Goal: Task Accomplishment & Management: Manage account settings

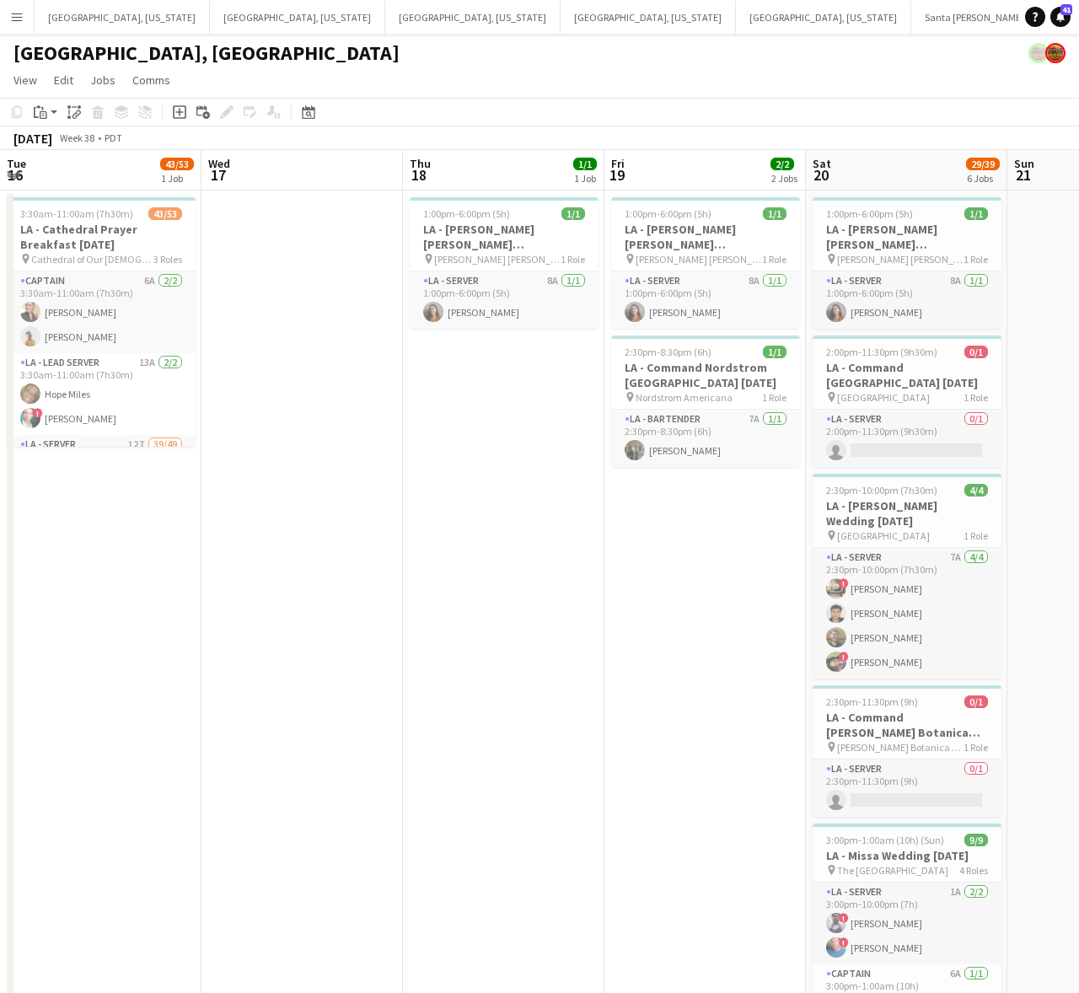
scroll to position [0, 567]
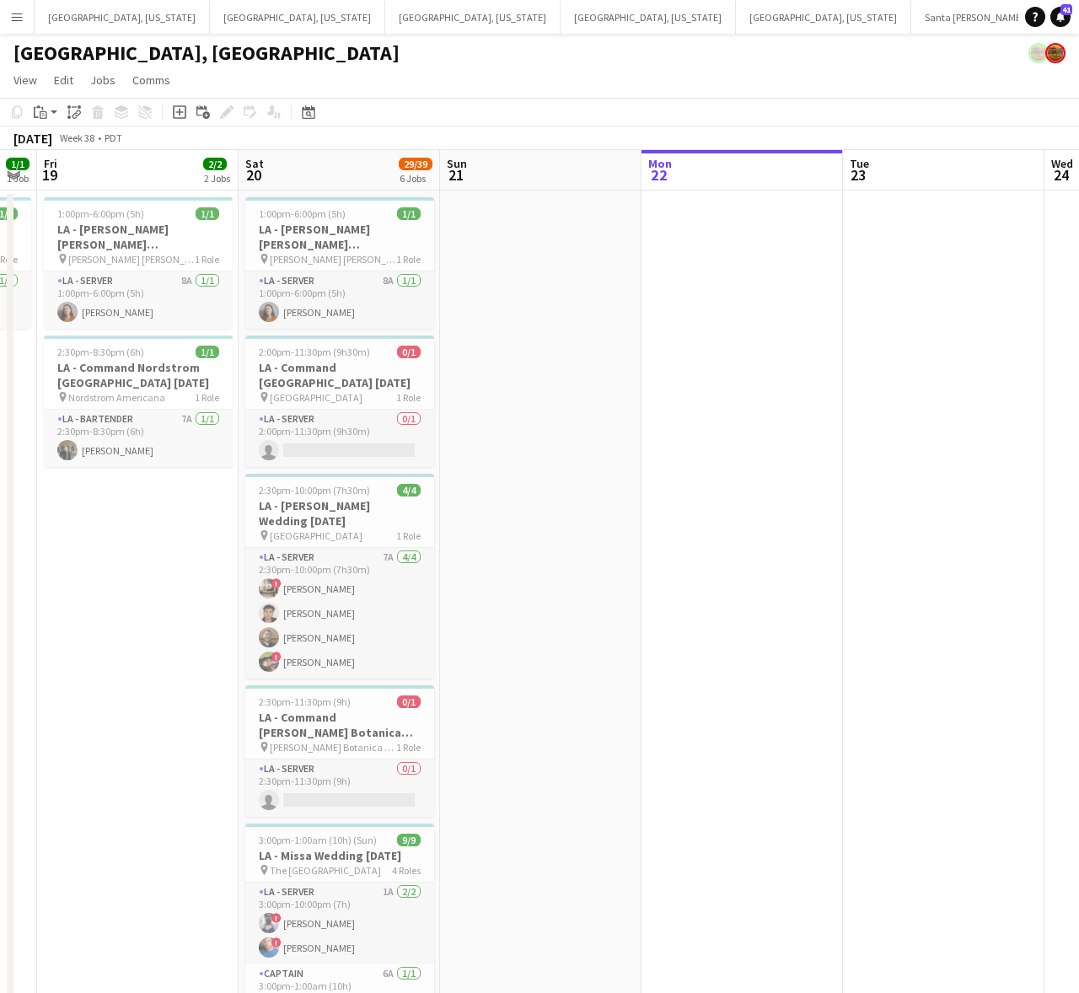
drag, startPoint x: 671, startPoint y: 287, endPoint x: 640, endPoint y: 249, distance: 49.2
click at [671, 287] on app-date-cell at bounding box center [741, 778] width 201 height 1177
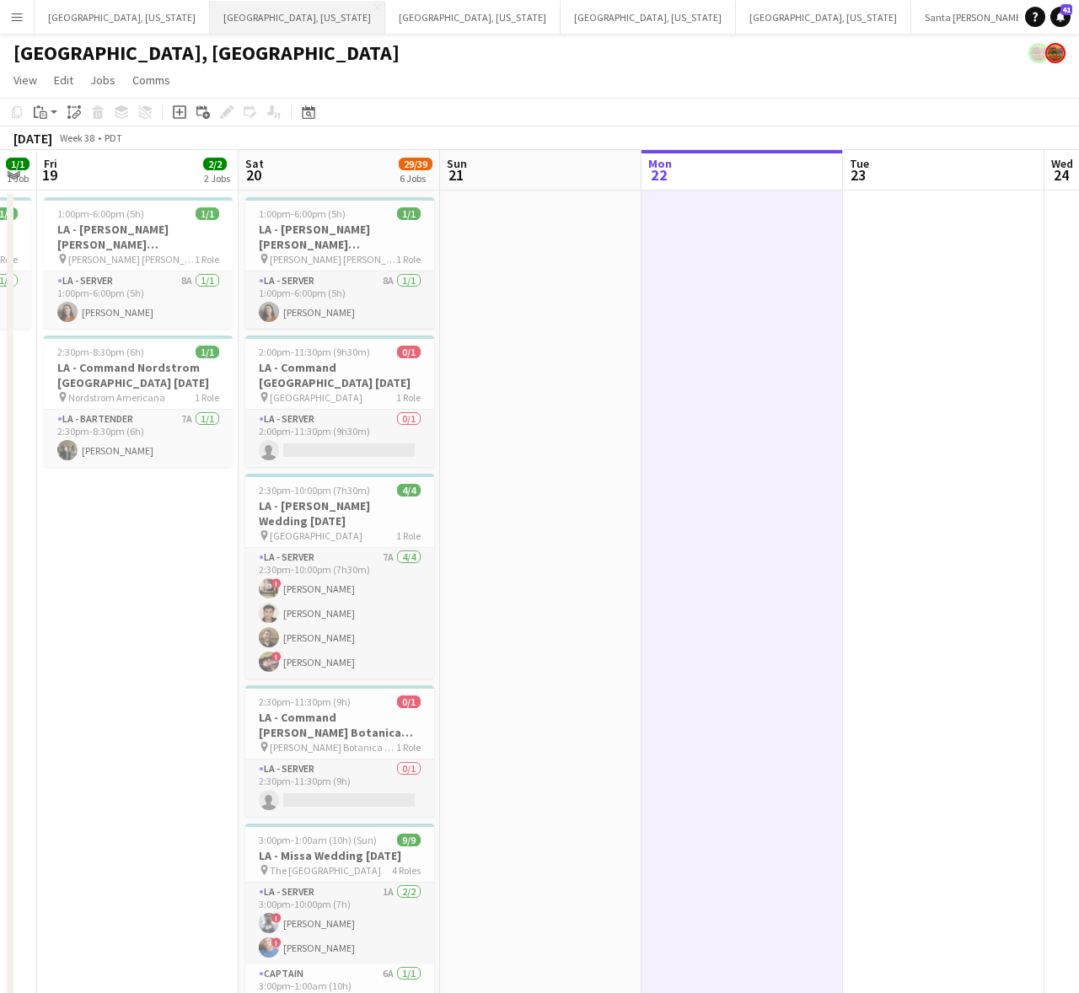
drag, startPoint x: 213, startPoint y: 18, endPoint x: 225, endPoint y: 29, distance: 16.7
click at [213, 18] on button "[GEOGRAPHIC_DATA], [US_STATE] Close" at bounding box center [297, 17] width 175 height 33
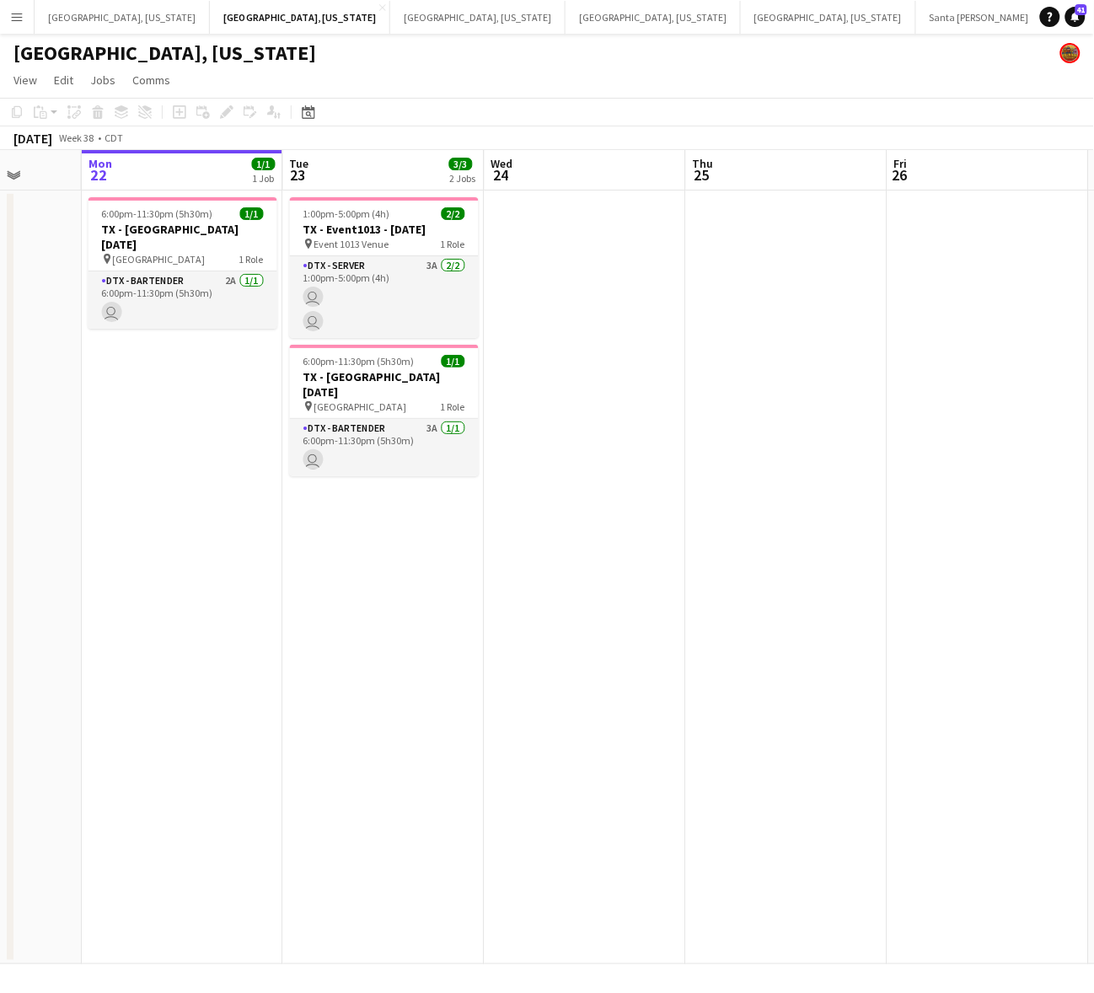
scroll to position [0, 549]
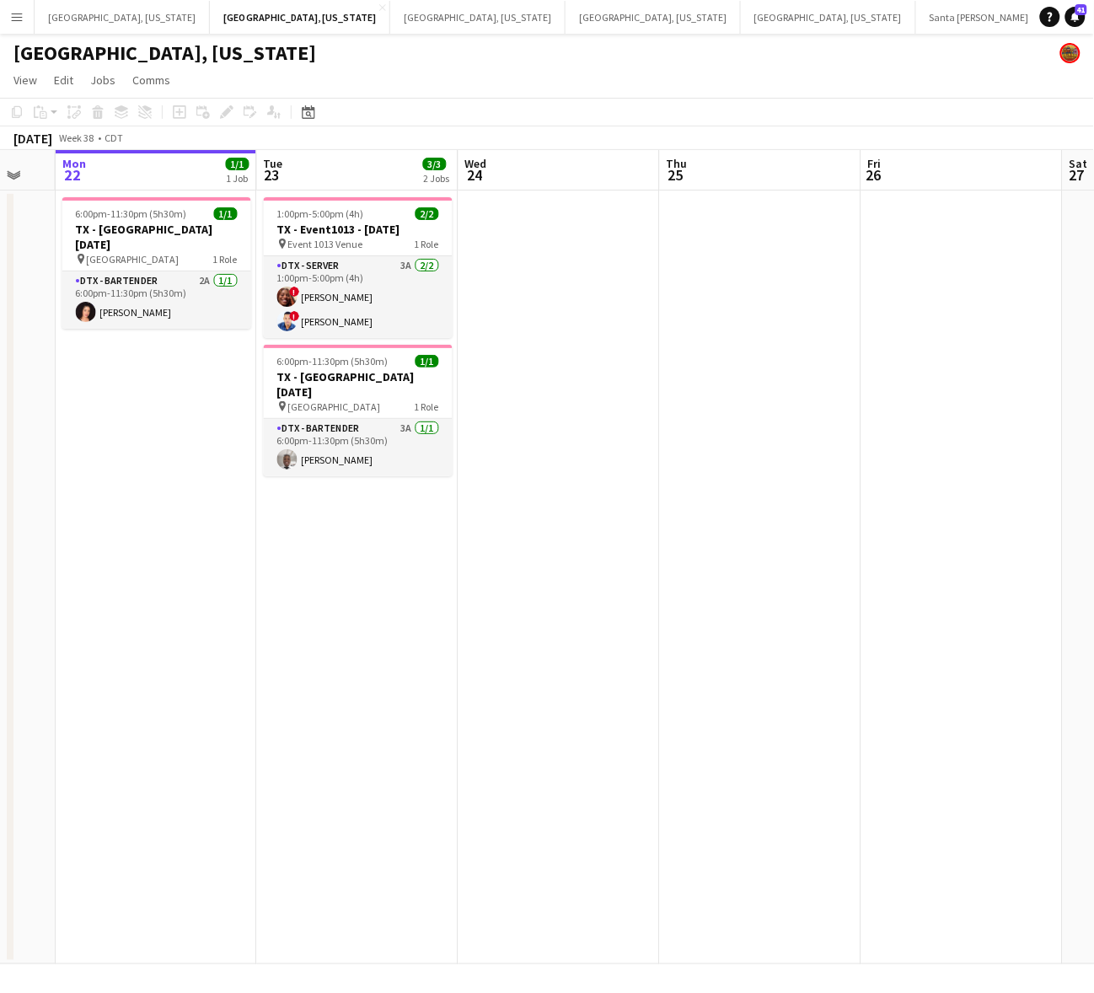
drag, startPoint x: 508, startPoint y: 421, endPoint x: 390, endPoint y: 458, distance: 123.4
click at [390, 458] on app-calendar-viewport "Fri 19 Sat 20 4/4 1 Job Sun 21 Mon 22 1/1 1 Job Tue 23 3/3 2 Jobs Wed 24 Thu 25…" at bounding box center [547, 557] width 1094 height 814
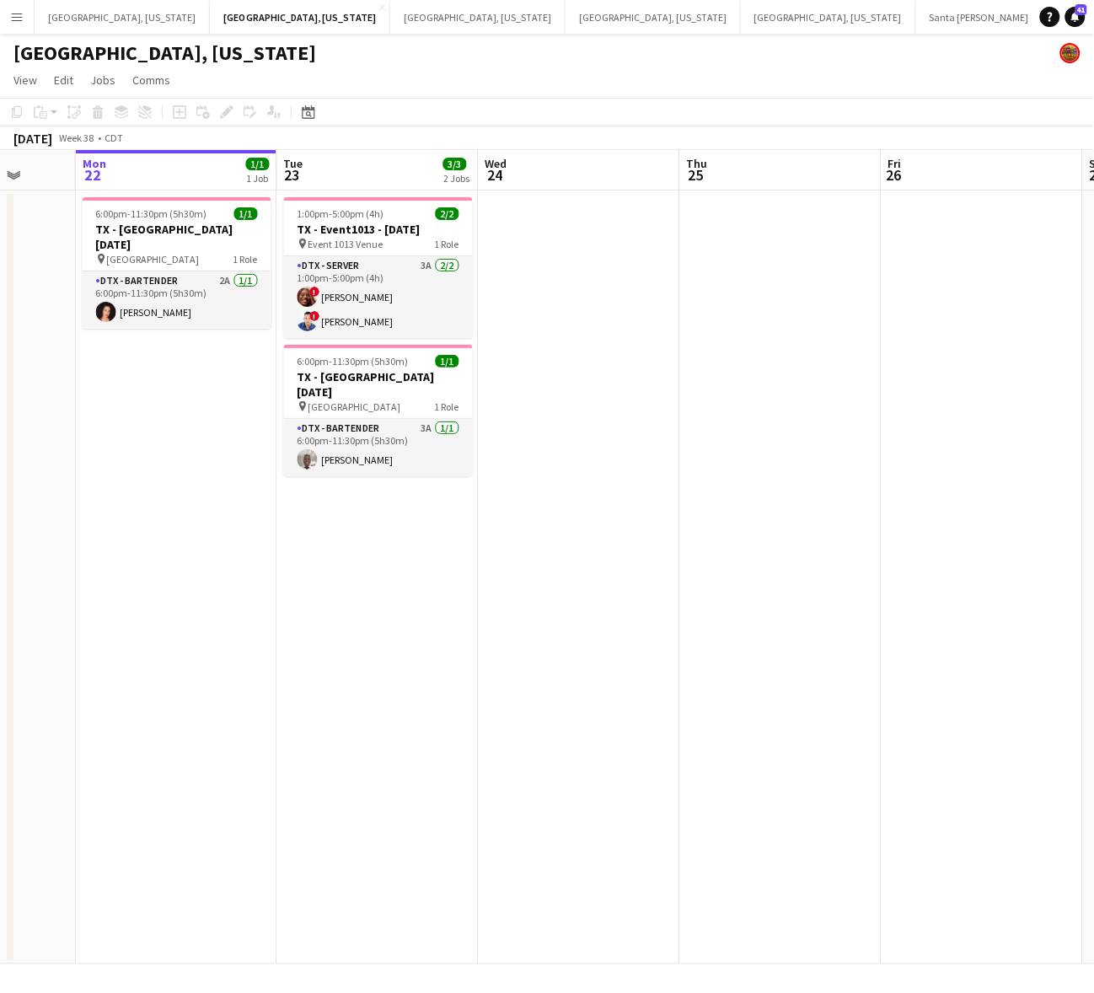
drag, startPoint x: 208, startPoint y: 508, endPoint x: 228, endPoint y: 506, distance: 20.3
click at [228, 506] on app-calendar-viewport "Fri 19 Sat 20 4/4 1 Job Sun 21 Mon 22 1/1 1 Job Tue 23 3/3 2 Jobs Wed 24 Thu 25…" at bounding box center [547, 557] width 1094 height 814
click at [1078, 25] on div "Help Notifications 41" at bounding box center [1067, 17] width 54 height 20
click at [1078, 18] on icon "Notifications" at bounding box center [1075, 17] width 10 height 10
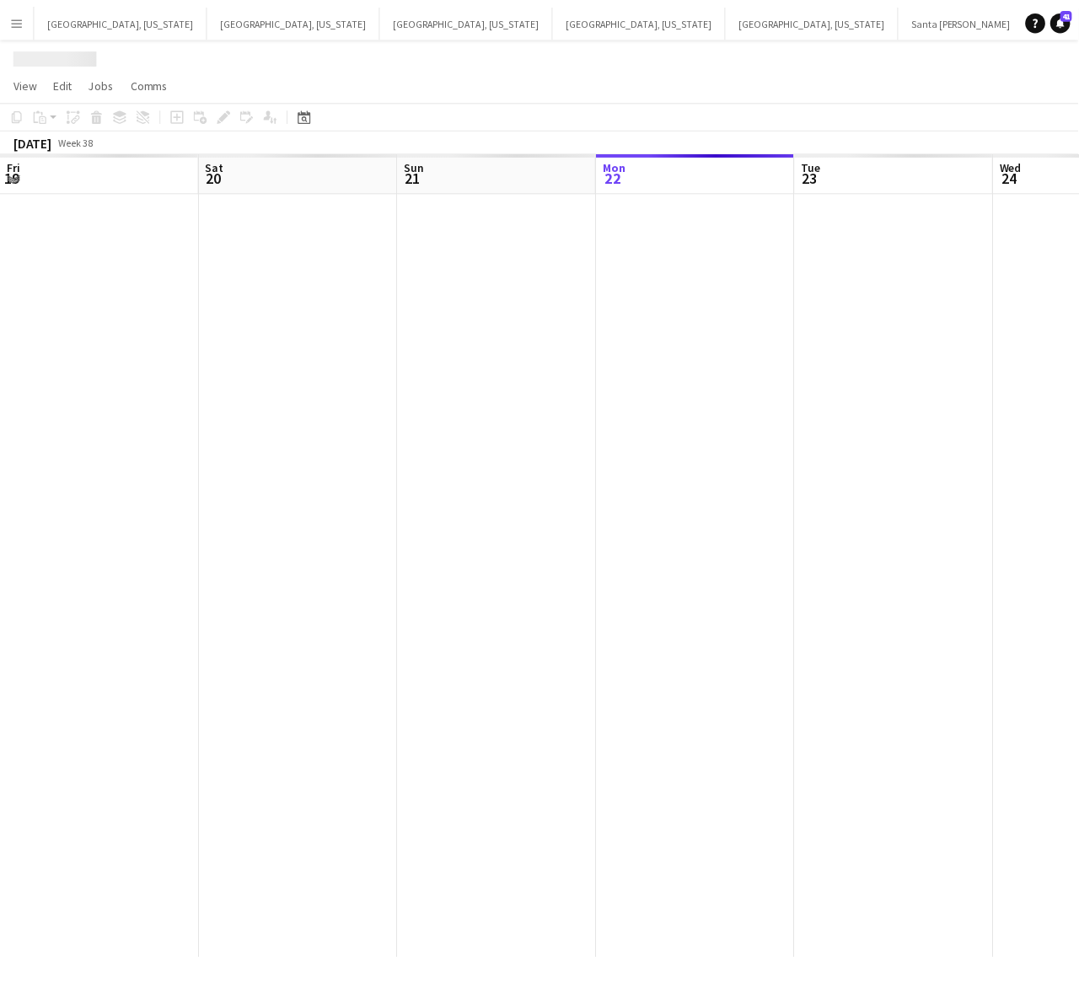
scroll to position [0, 402]
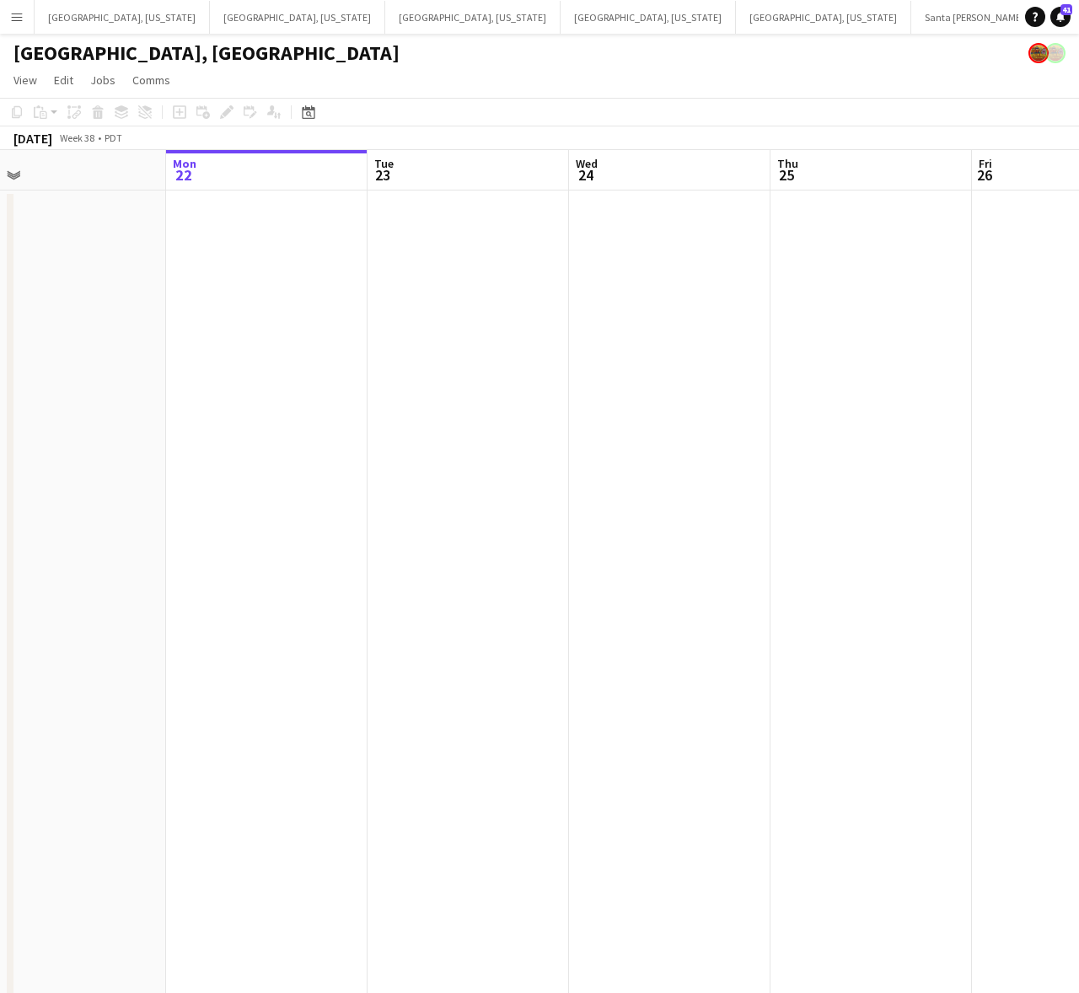
drag, startPoint x: 399, startPoint y: 351, endPoint x: 345, endPoint y: 348, distance: 53.1
click at [339, 372] on app-calendar-viewport "Fri 19 2/2 2 Jobs Sat 20 29/39 6 Jobs Sun 21 Mon 22 Tue 23 Wed 24 Thu 25 Fri 26…" at bounding box center [539, 759] width 1079 height 1218
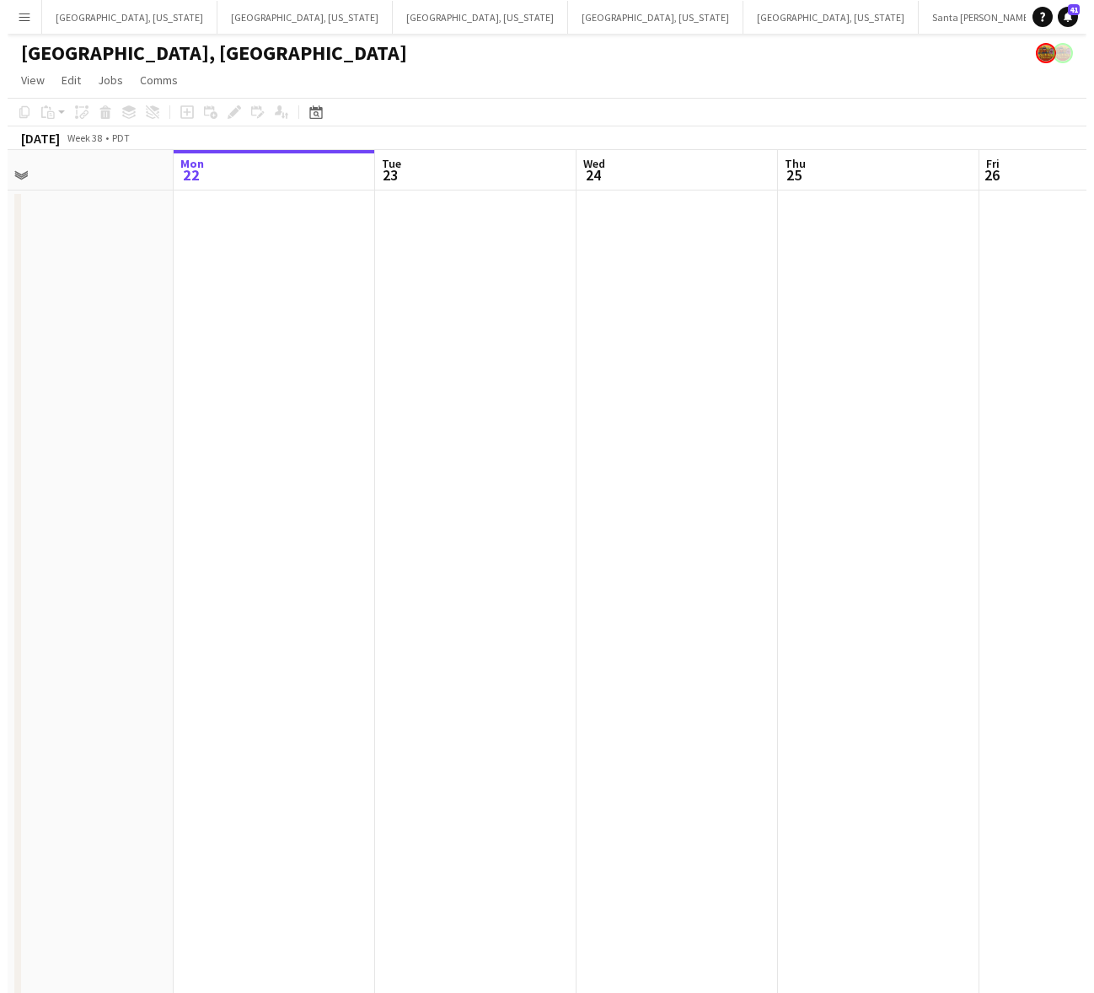
scroll to position [0, 462]
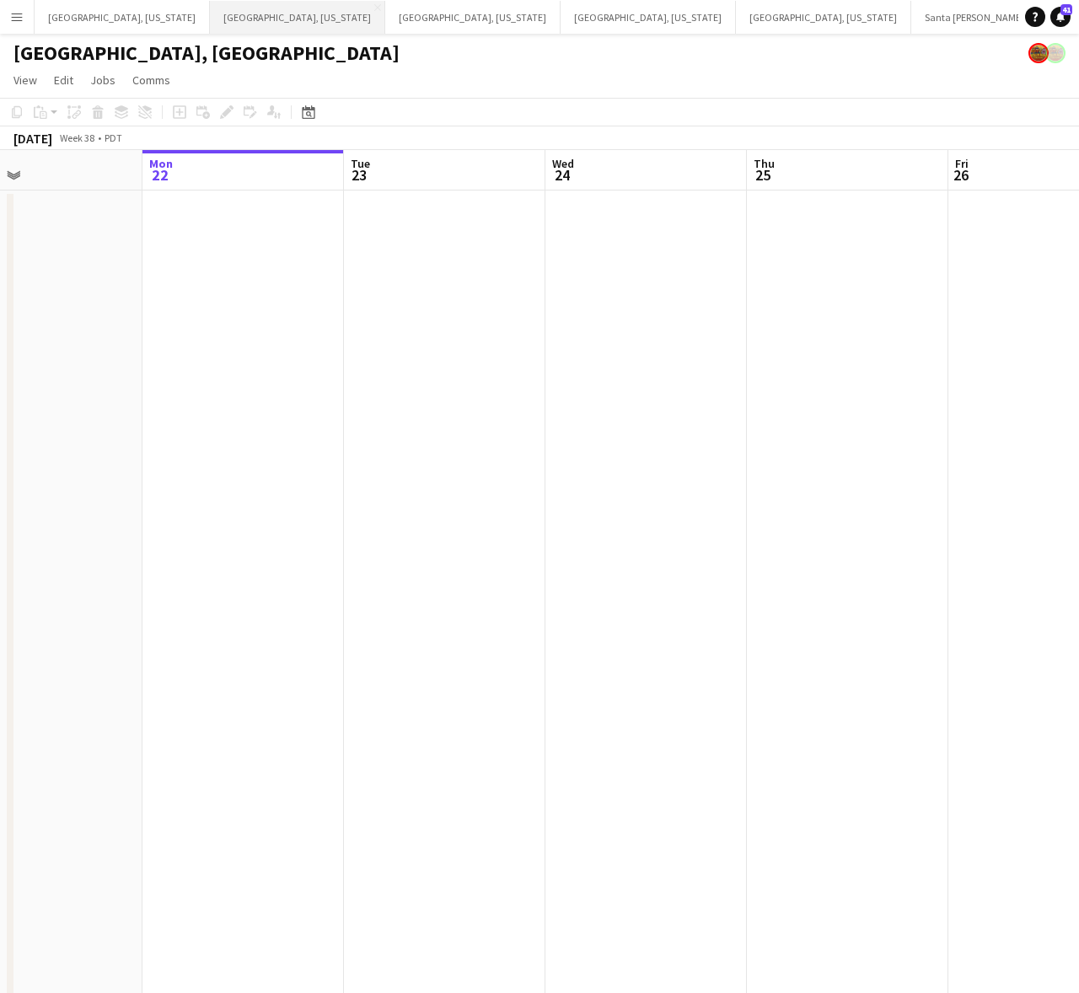
click at [210, 18] on button "[GEOGRAPHIC_DATA], [US_STATE] Close" at bounding box center [297, 17] width 175 height 33
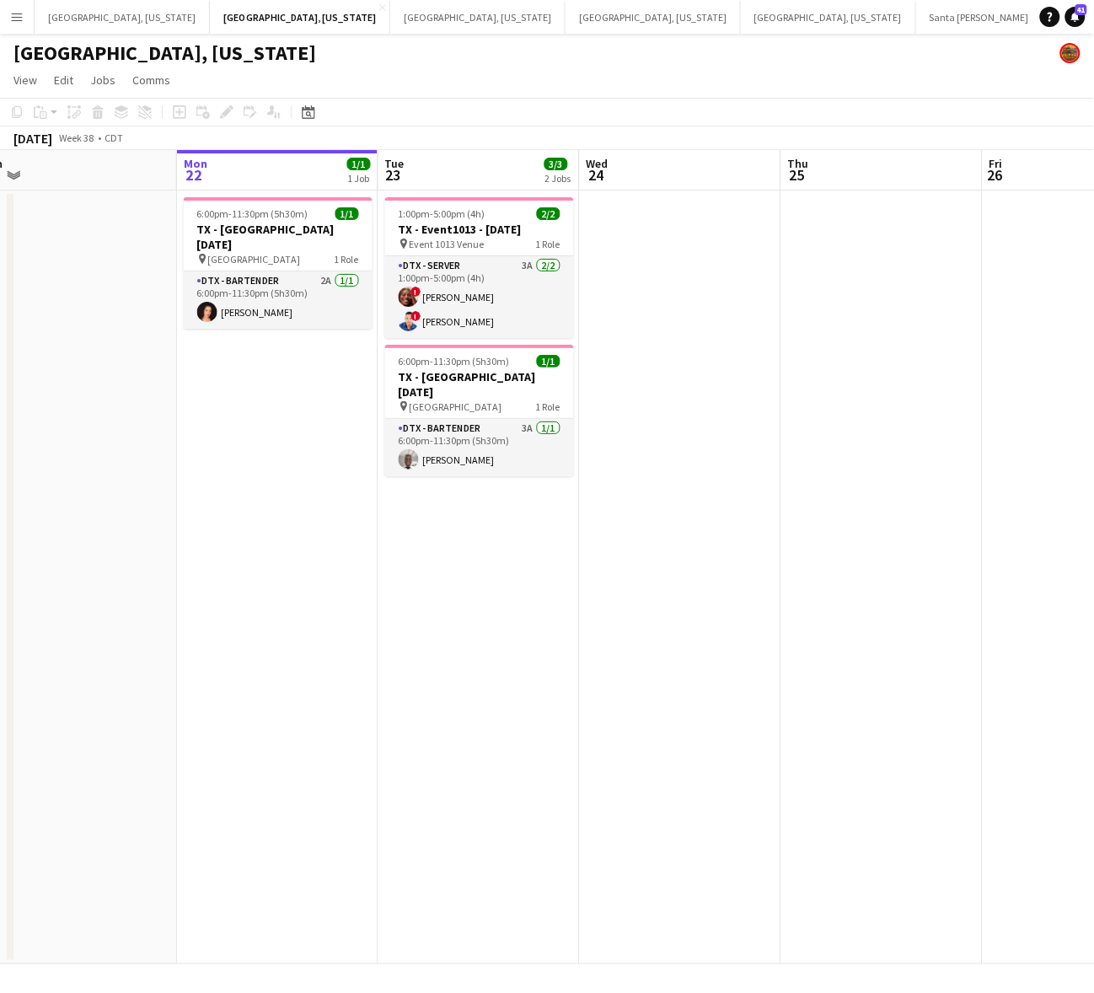
scroll to position [0, 434]
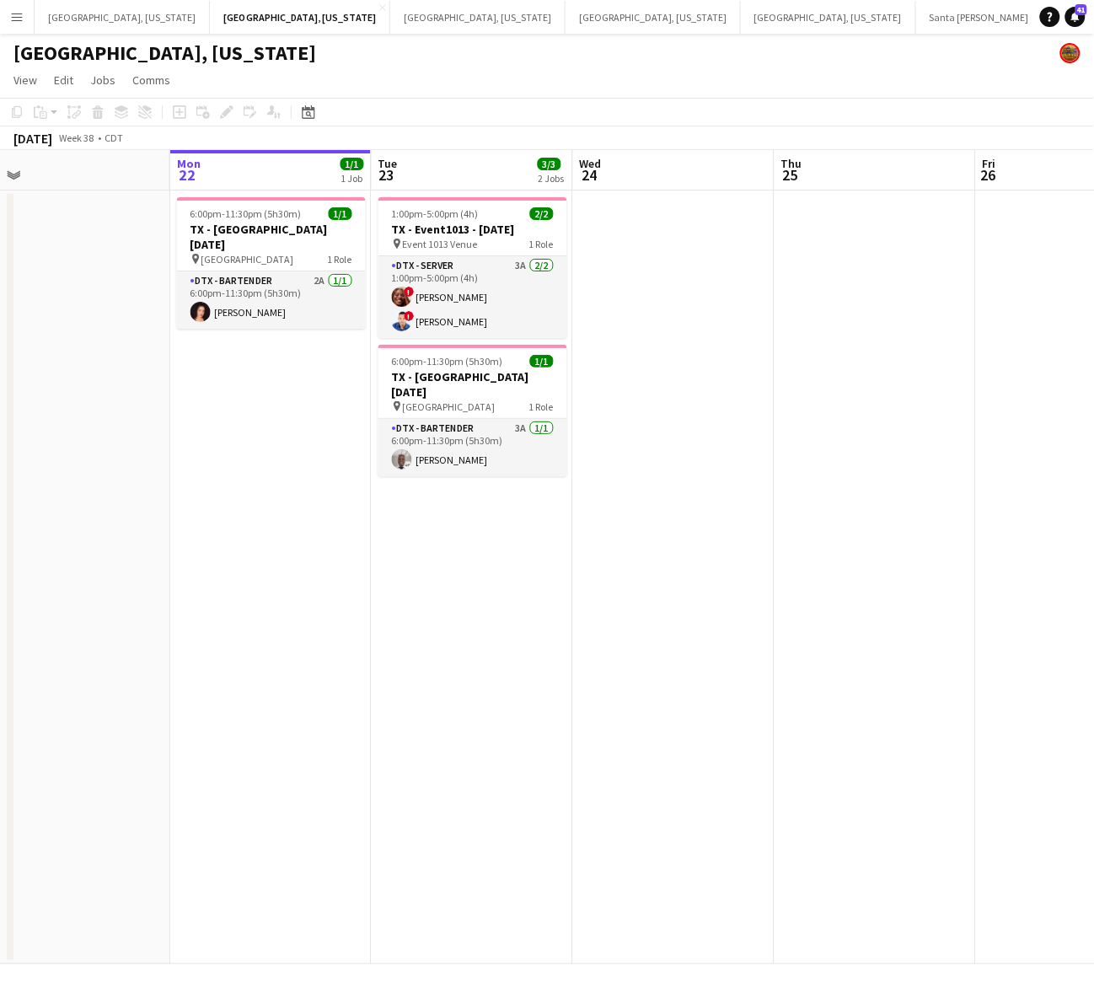
drag, startPoint x: 744, startPoint y: 372, endPoint x: 712, endPoint y: 397, distance: 40.8
click at [712, 397] on app-calendar-viewport "Fri 19 Sat 20 4/4 1 Job Sun 21 Mon 22 1/1 1 Job Tue 23 3/3 2 Jobs Wed 24 Thu 25…" at bounding box center [547, 557] width 1094 height 814
click at [99, 608] on app-date-cell at bounding box center [69, 577] width 201 height 774
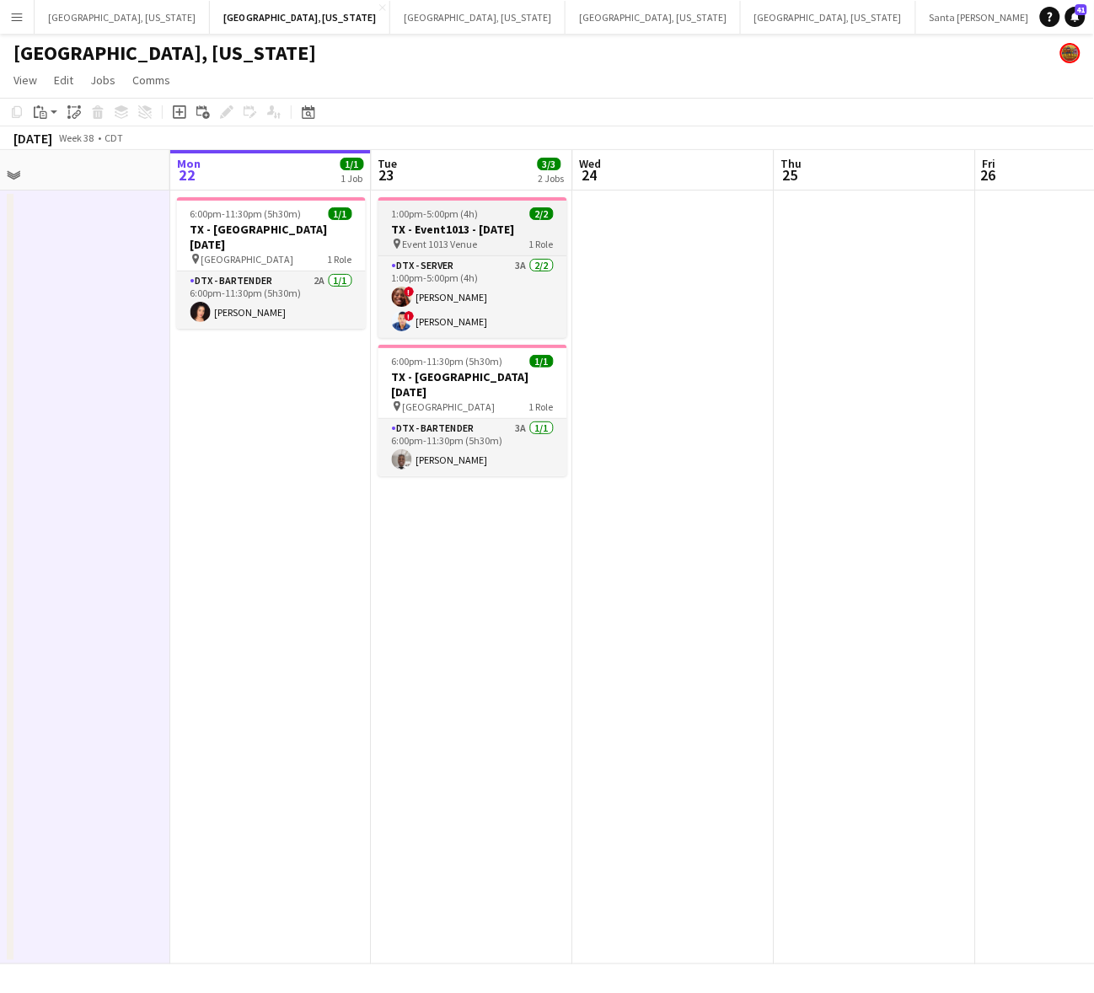
drag, startPoint x: 540, startPoint y: 217, endPoint x: 565, endPoint y: 224, distance: 25.4
click at [540, 217] on span "2/2" at bounding box center [542, 213] width 24 height 13
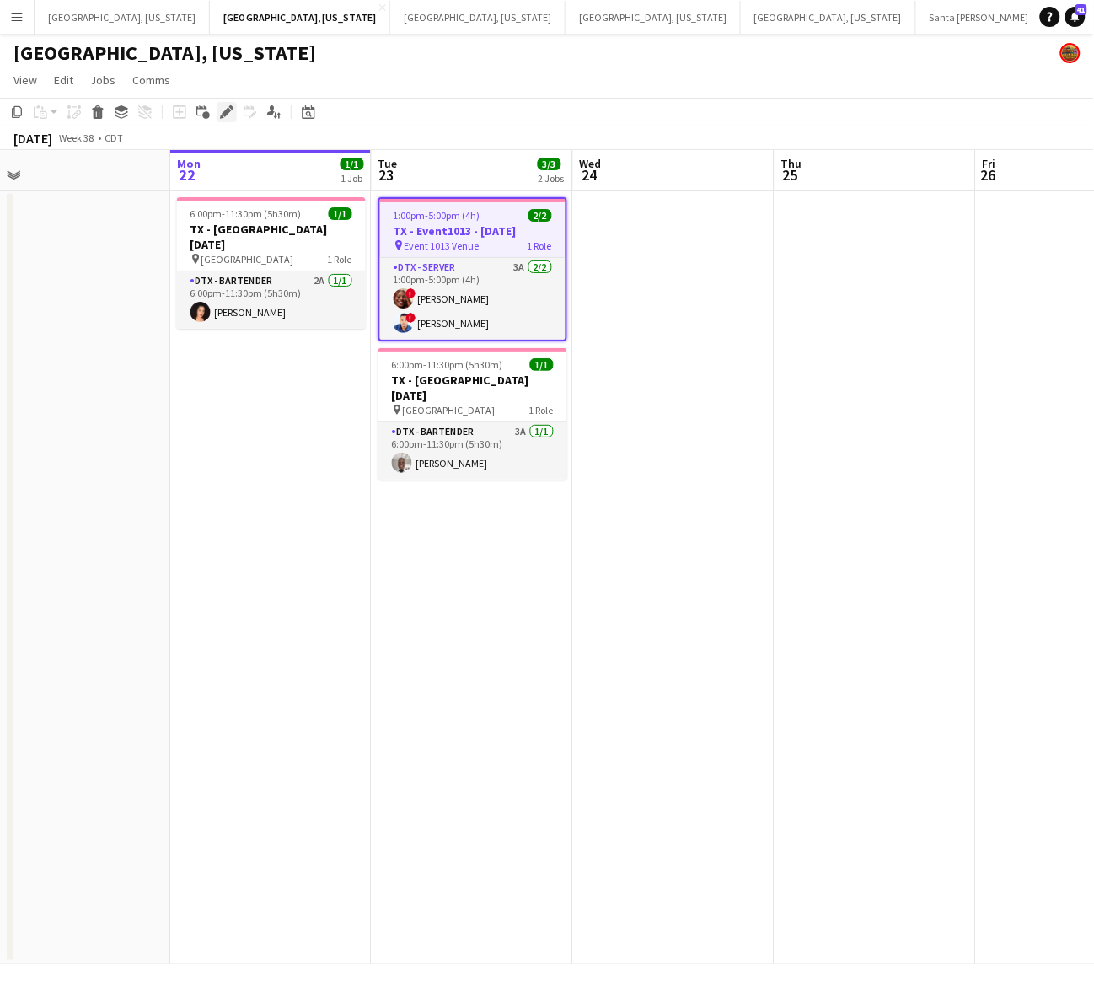
click at [220, 107] on icon "Edit" at bounding box center [226, 111] width 13 height 13
type input "**********"
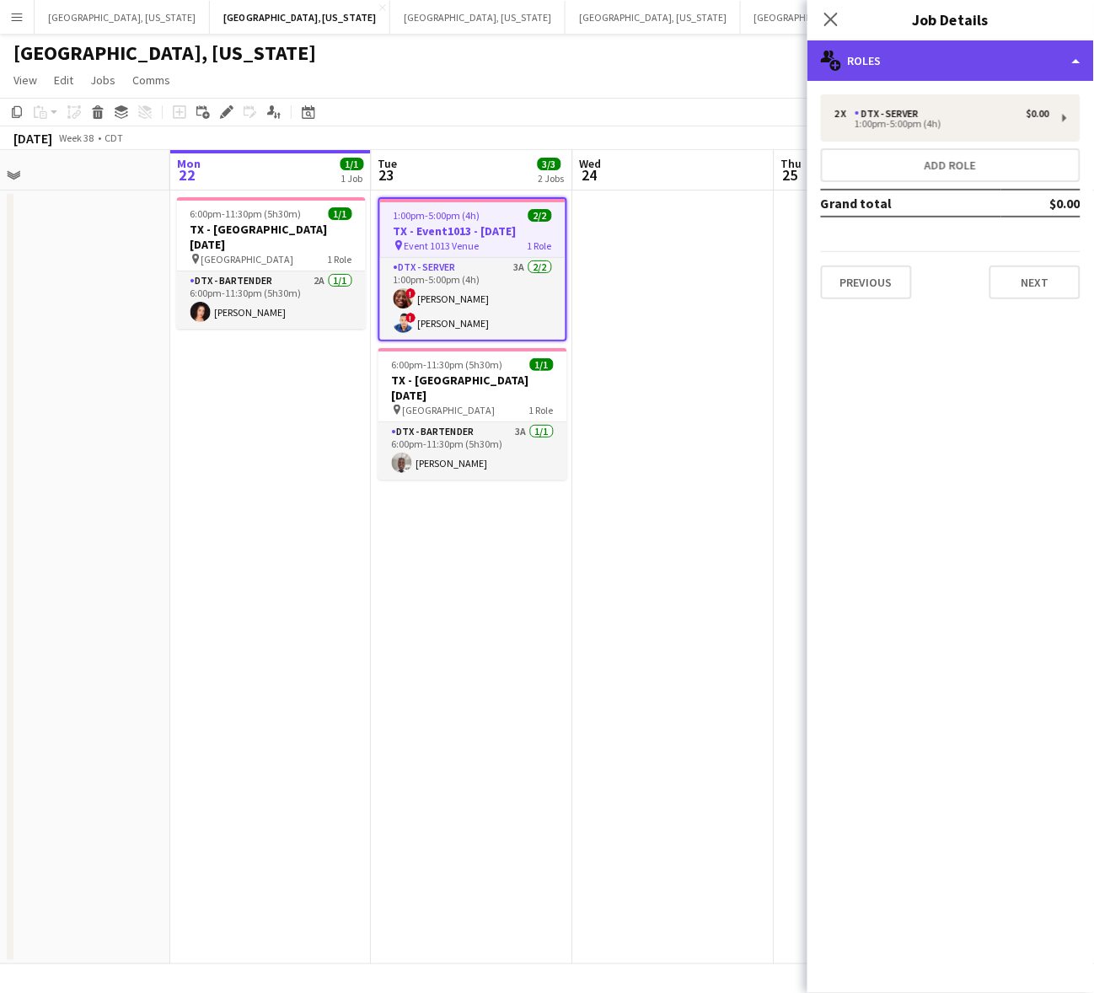
click at [954, 40] on div "multiple-users-add Roles" at bounding box center [950, 60] width 287 height 40
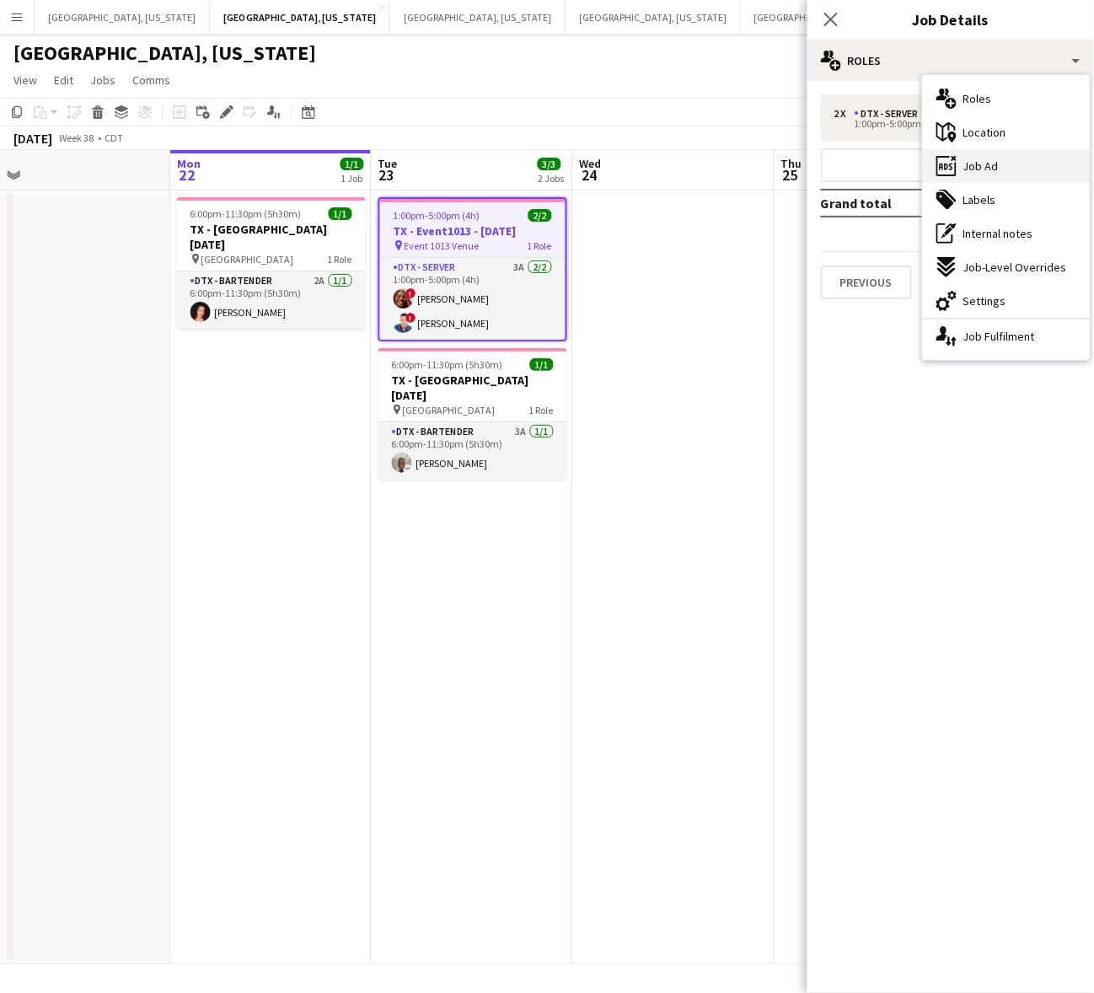
click at [1014, 158] on div "ads-window Job Ad" at bounding box center [1006, 166] width 167 height 34
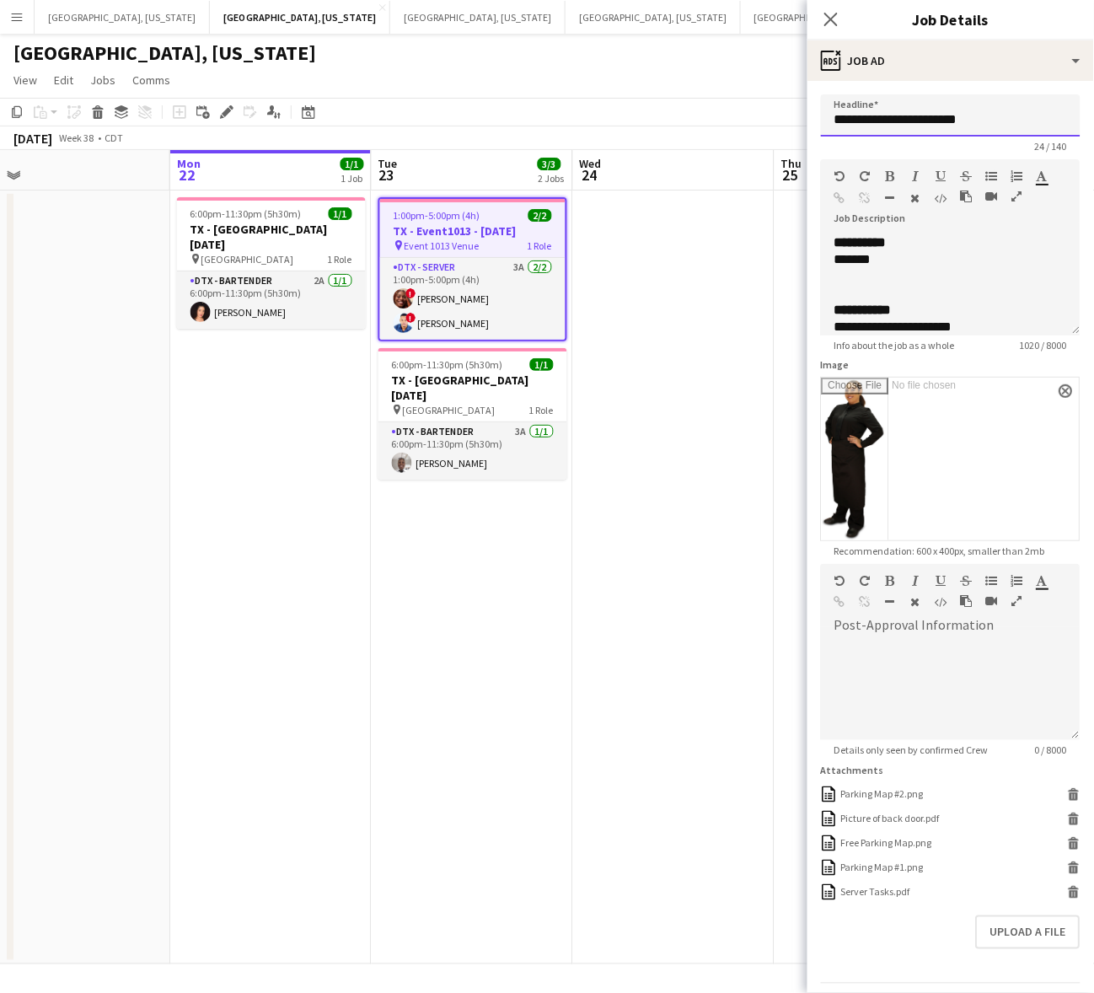
click at [907, 108] on input "**********" at bounding box center [951, 115] width 260 height 42
click at [908, 108] on input "**********" at bounding box center [951, 115] width 260 height 42
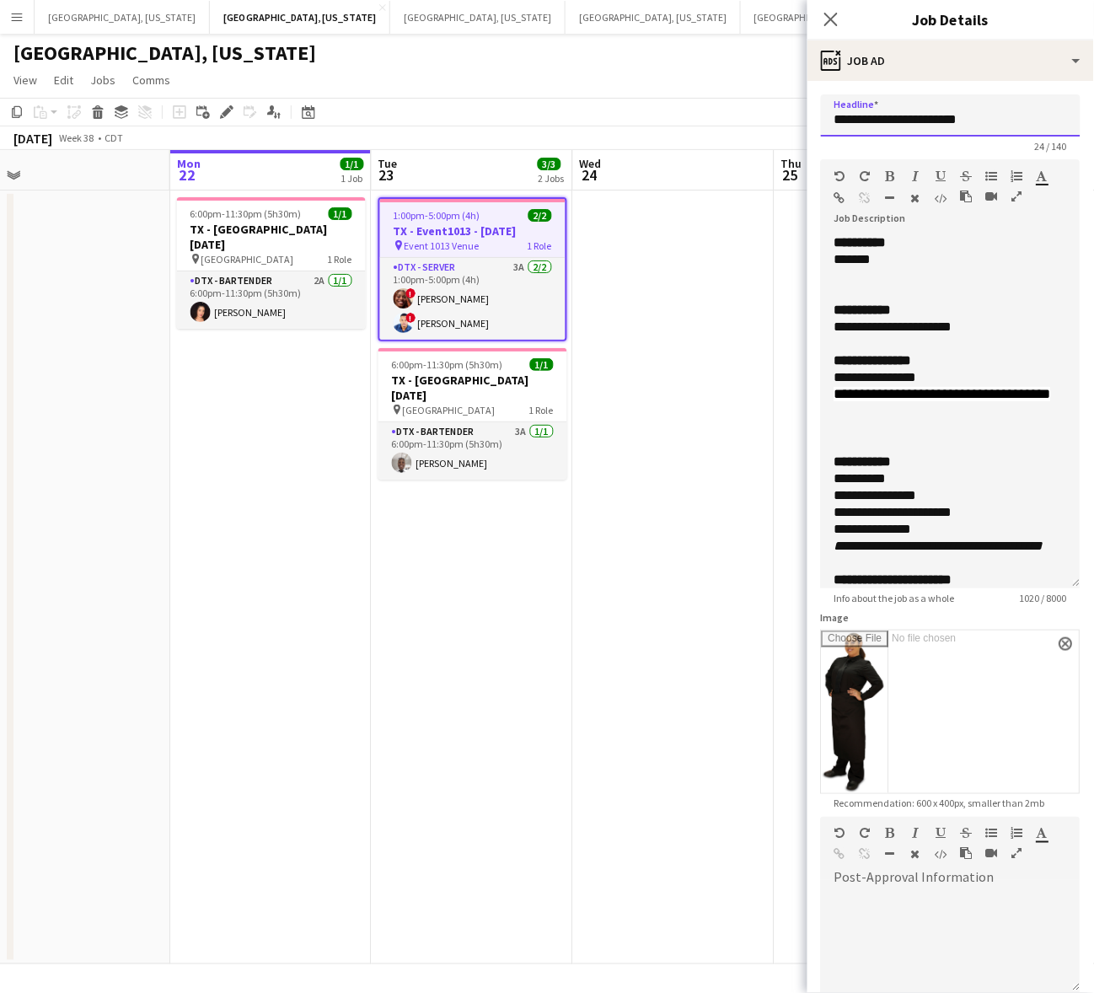
drag, startPoint x: 1058, startPoint y: 321, endPoint x: 1038, endPoint y: 574, distance: 253.5
click at [1038, 574] on div "**********" at bounding box center [951, 411] width 260 height 354
click at [961, 323] on div "**********" at bounding box center [934, 327] width 201 height 17
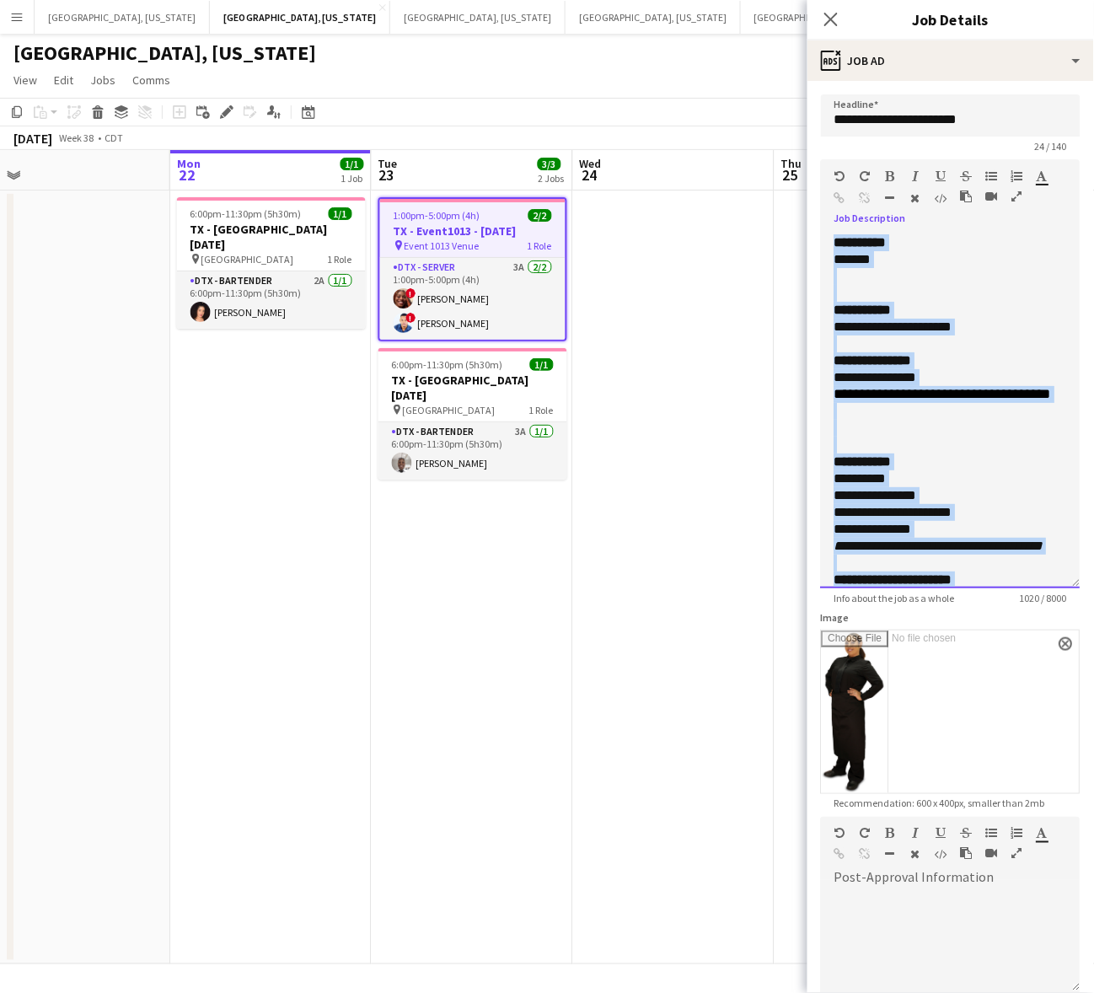
copy div "**********"
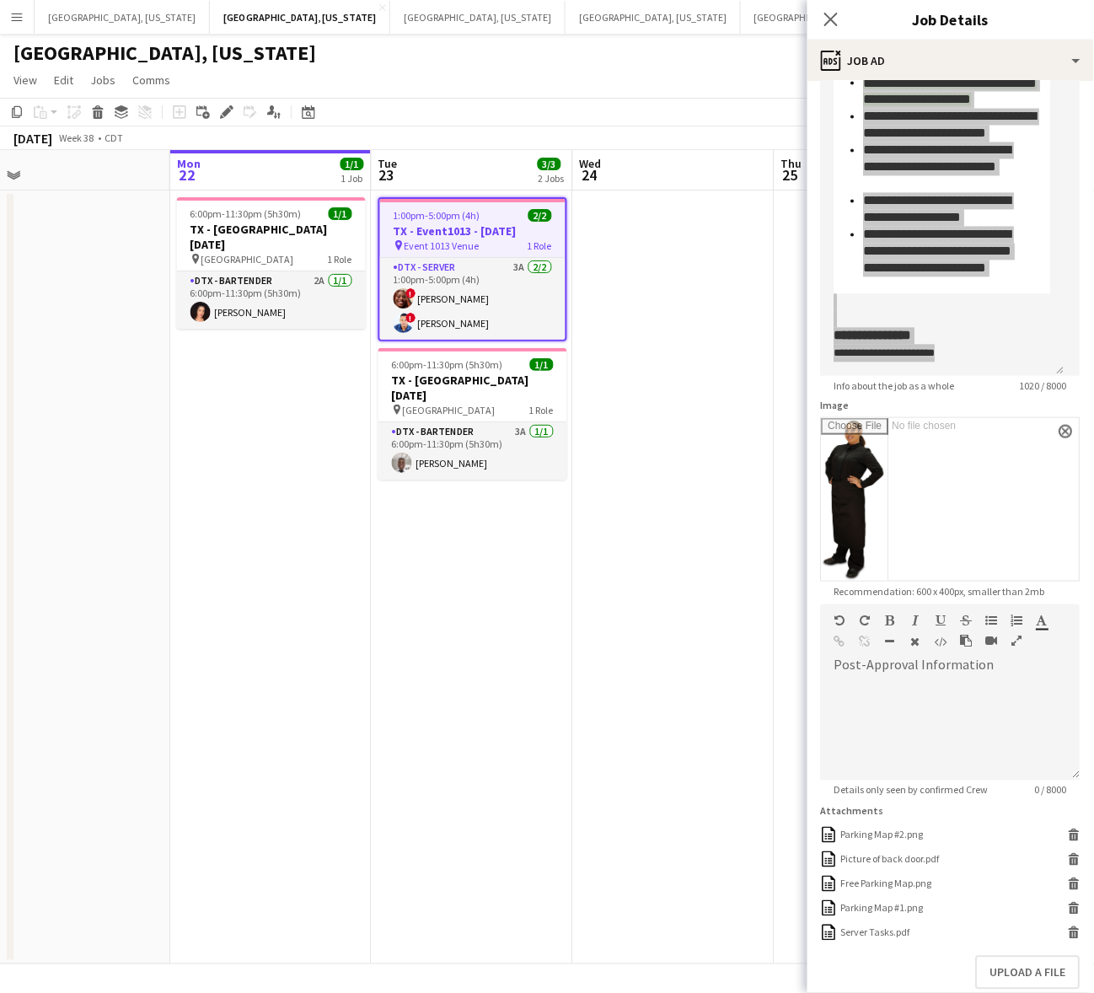
scroll to position [302, 0]
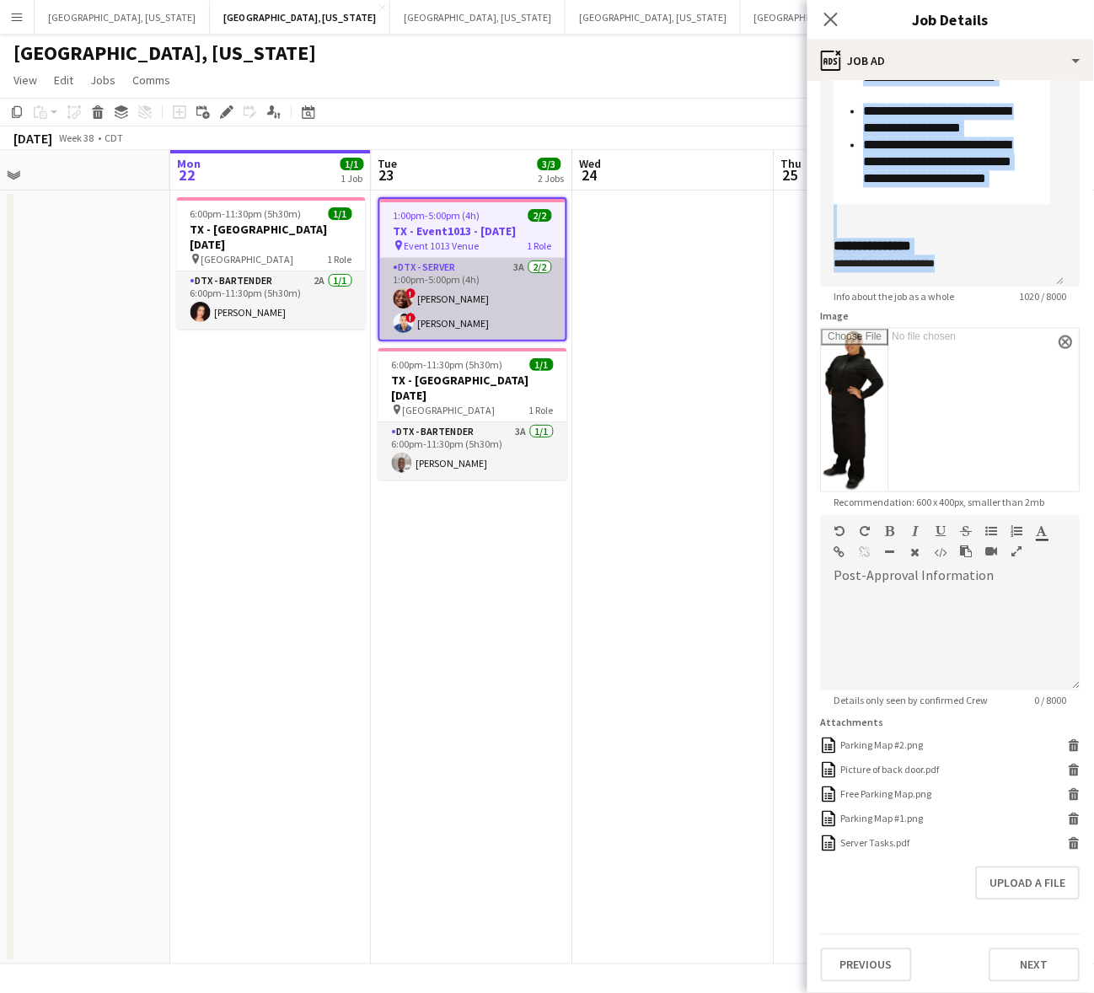
click at [459, 305] on app-card-role "DTX - Server 3A 2/2 1:00pm-5:00pm (4h) ! Orlandria Powell ! Erraldo Budhan" at bounding box center [472, 299] width 185 height 82
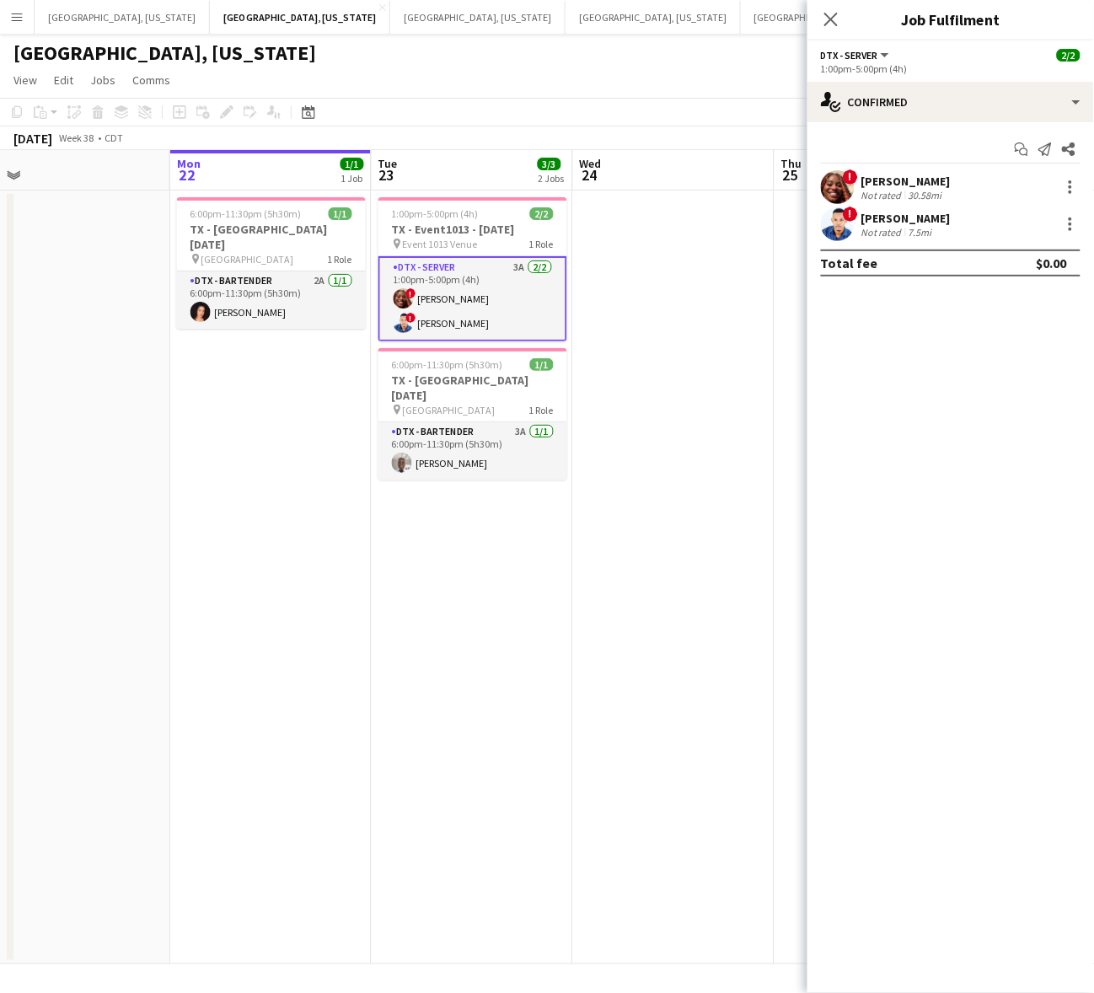
click at [856, 174] on span "!" at bounding box center [850, 176] width 15 height 15
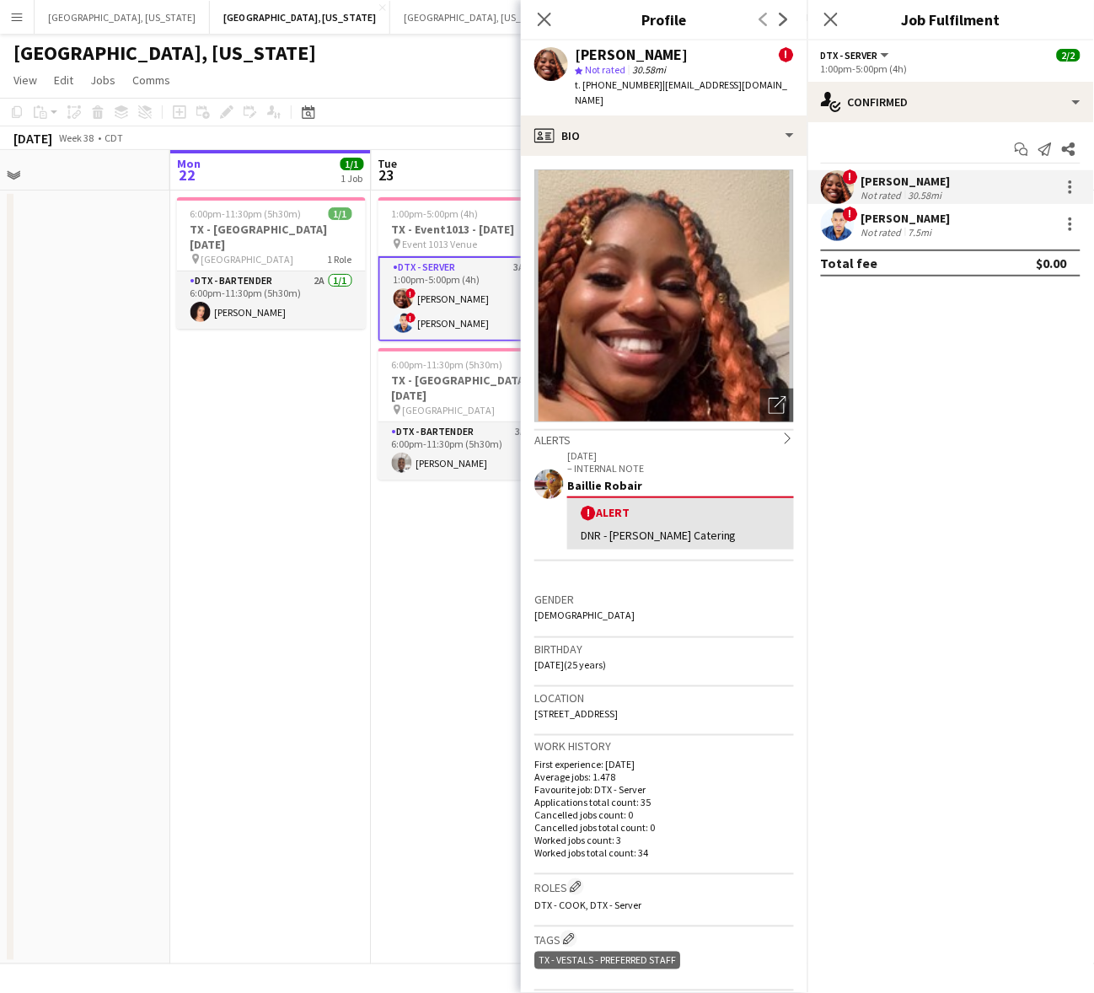
drag, startPoint x: 790, startPoint y: 85, endPoint x: 650, endPoint y: 91, distance: 140.9
click at [650, 91] on app-profile-header "Orlandria Powell ! star Not rated 30.58mi t. +19452653245 | orlandriapowell271@…" at bounding box center [664, 77] width 287 height 75
copy span "orlandriapowell271@icloud.com"
click at [912, 208] on div "! Erraldo Budhan Not rated 7.5mi" at bounding box center [950, 224] width 287 height 34
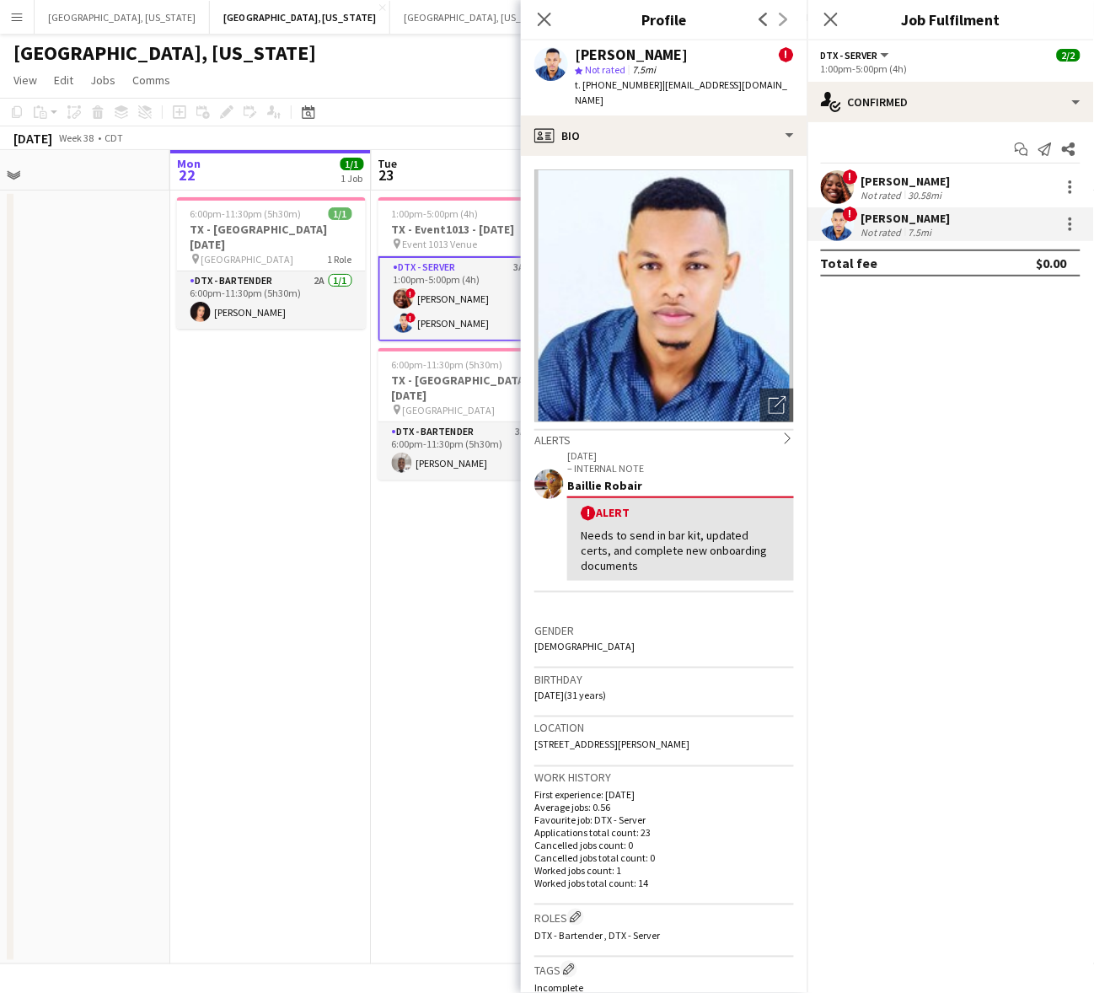
drag, startPoint x: 784, startPoint y: 84, endPoint x: 651, endPoint y: 91, distance: 133.3
click at [651, 91] on div "Erraldo Budhan ! star Not rated 7.5mi t. +12146063643 | erraldo.budhan20@gmail.…" at bounding box center [664, 77] width 287 height 75
copy span "erraldo.budhan20@gmail.com"
click at [283, 655] on app-date-cell "6:00pm-11:30pm (5h30m) 1/1 TX - Sheraton Dallas Hotel 9.22.25 pin Sheraton Dall…" at bounding box center [270, 577] width 201 height 774
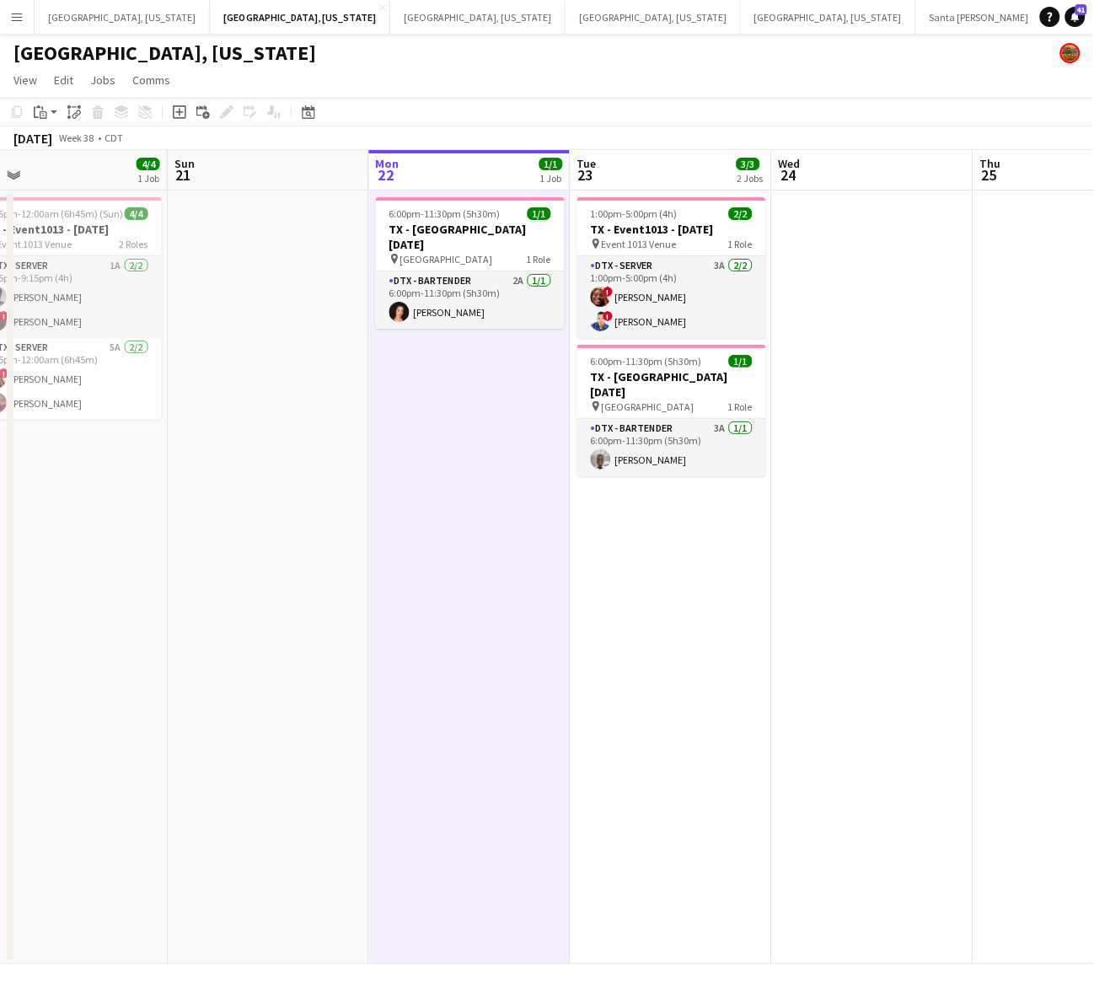
scroll to position [0, 434]
drag, startPoint x: 346, startPoint y: 667, endPoint x: 487, endPoint y: 645, distance: 142.4
click at [487, 645] on app-calendar-viewport "Thu 18 Fri 19 Sat 20 4/4 1 Job Sun 21 Mon 22 1/1 1 Job Tue 23 3/3 2 Jobs Wed 24…" at bounding box center [547, 557] width 1094 height 814
drag, startPoint x: 1076, startPoint y: 13, endPoint x: 1050, endPoint y: 19, distance: 26.8
click at [1076, 13] on span "41" at bounding box center [1081, 9] width 12 height 11
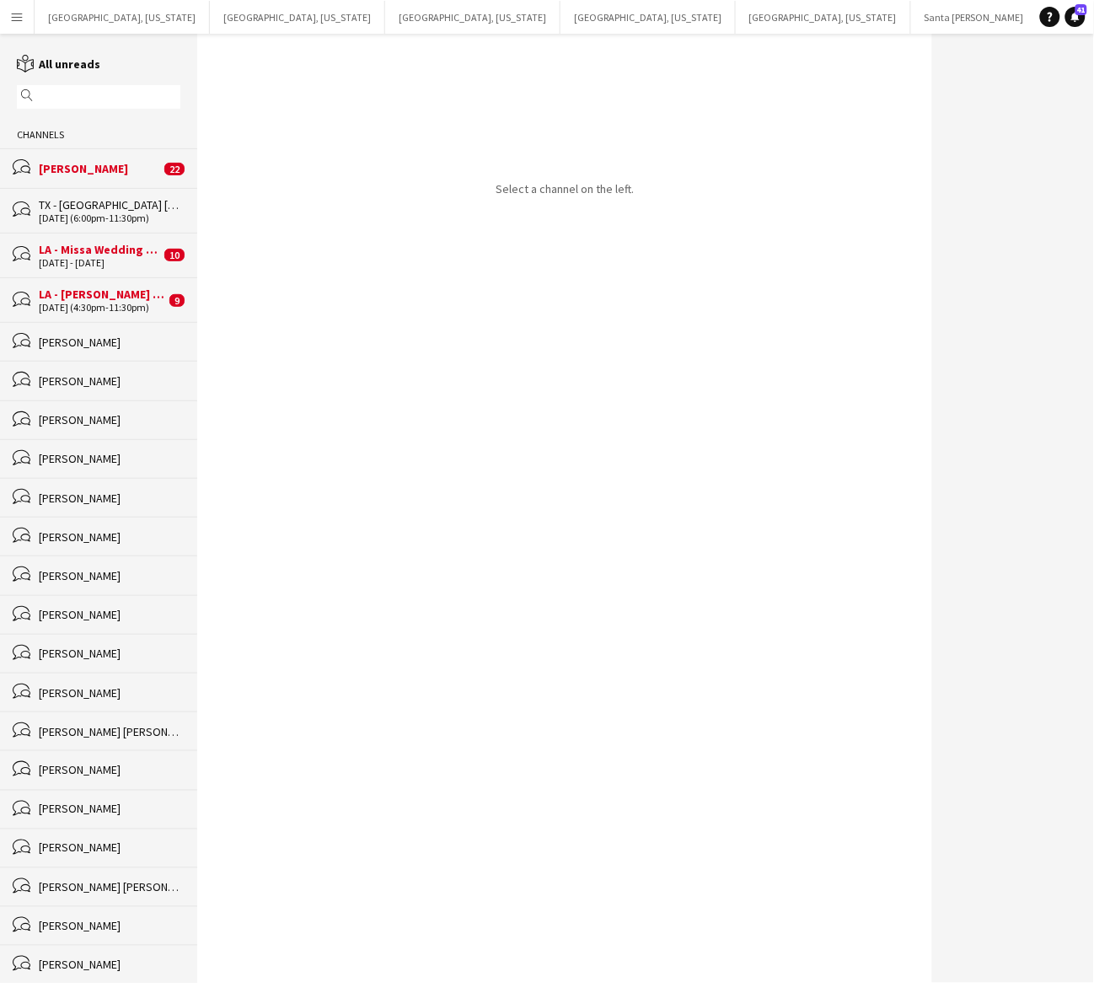
click at [120, 299] on div "LA - [PERSON_NAME] Club - PM - [DATE]" at bounding box center [102, 294] width 126 height 15
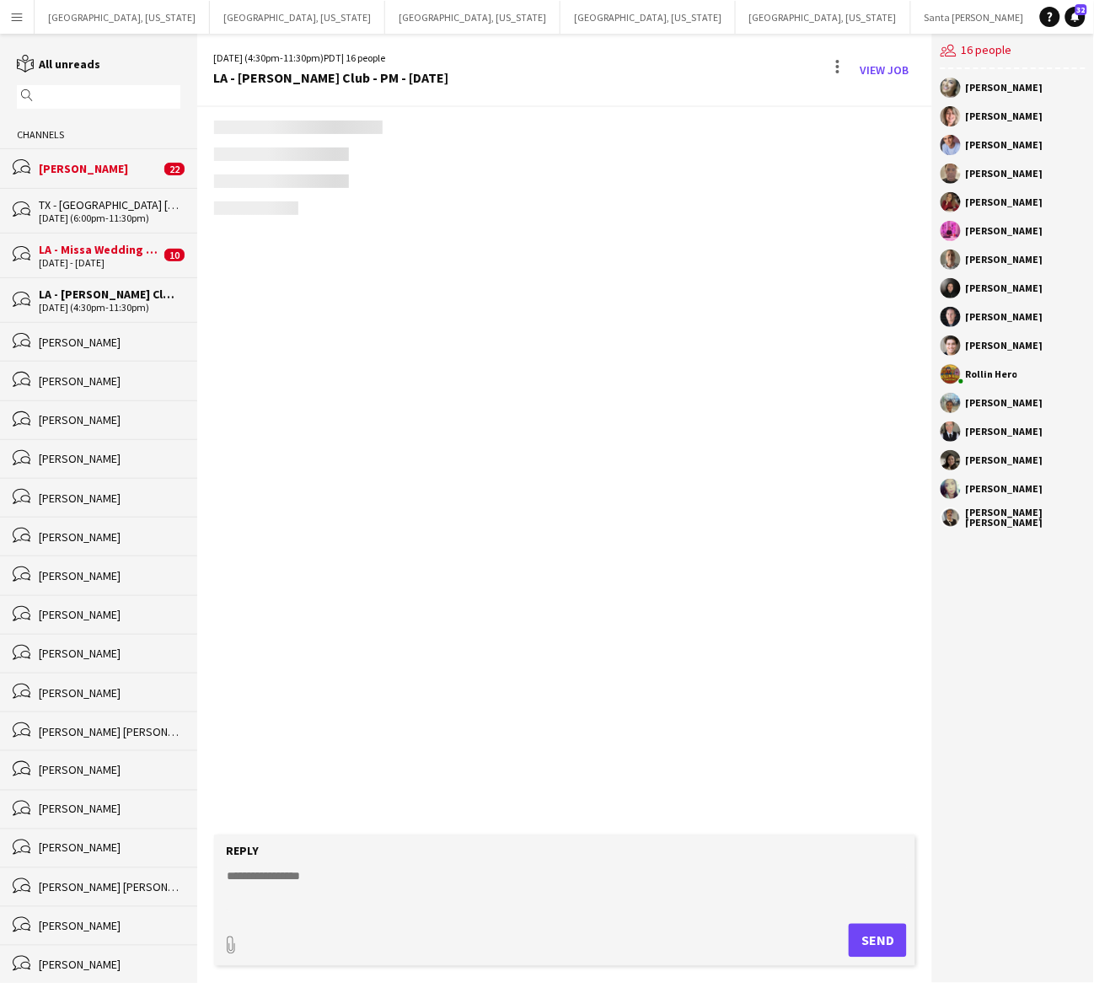
scroll to position [955, 0]
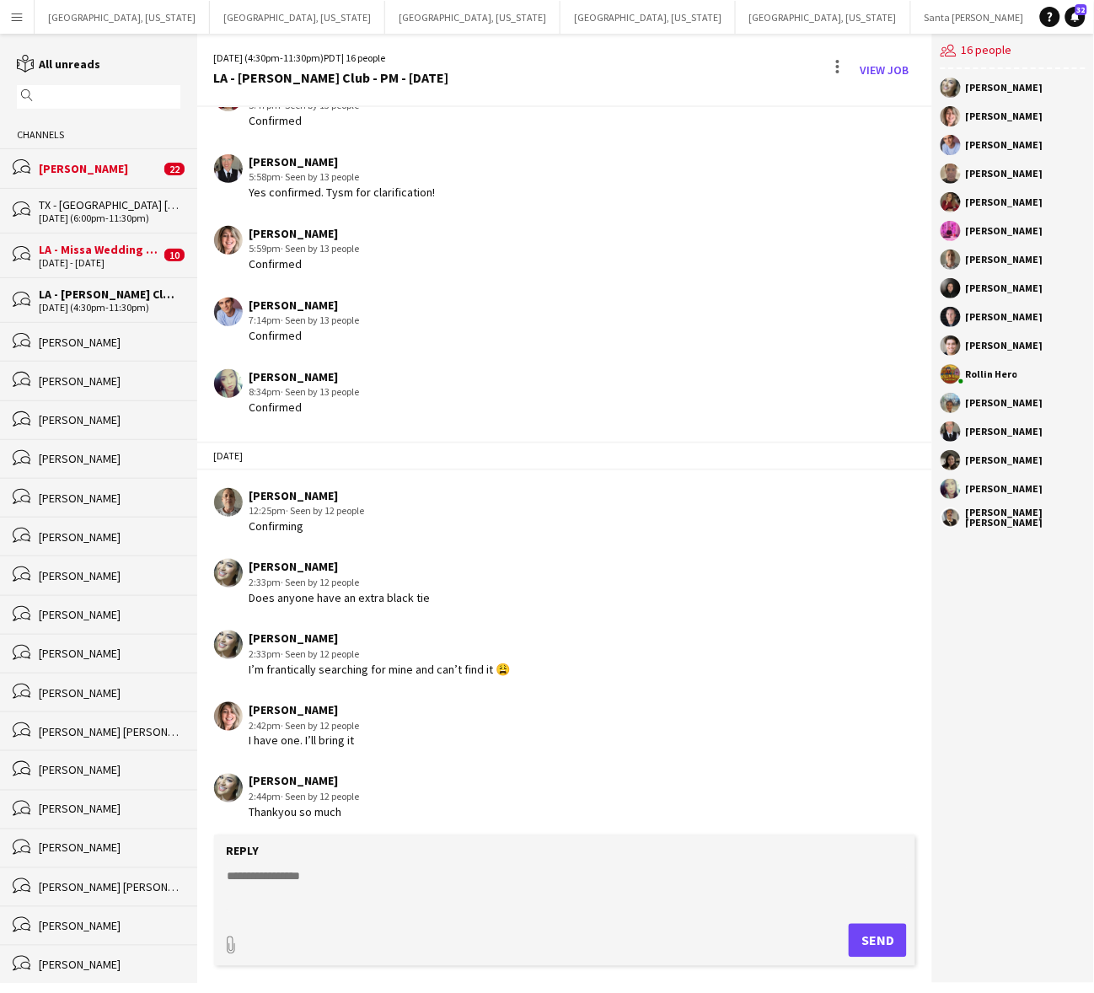
click at [114, 249] on div "LA - Missa Wedding [DATE]" at bounding box center [99, 249] width 121 height 15
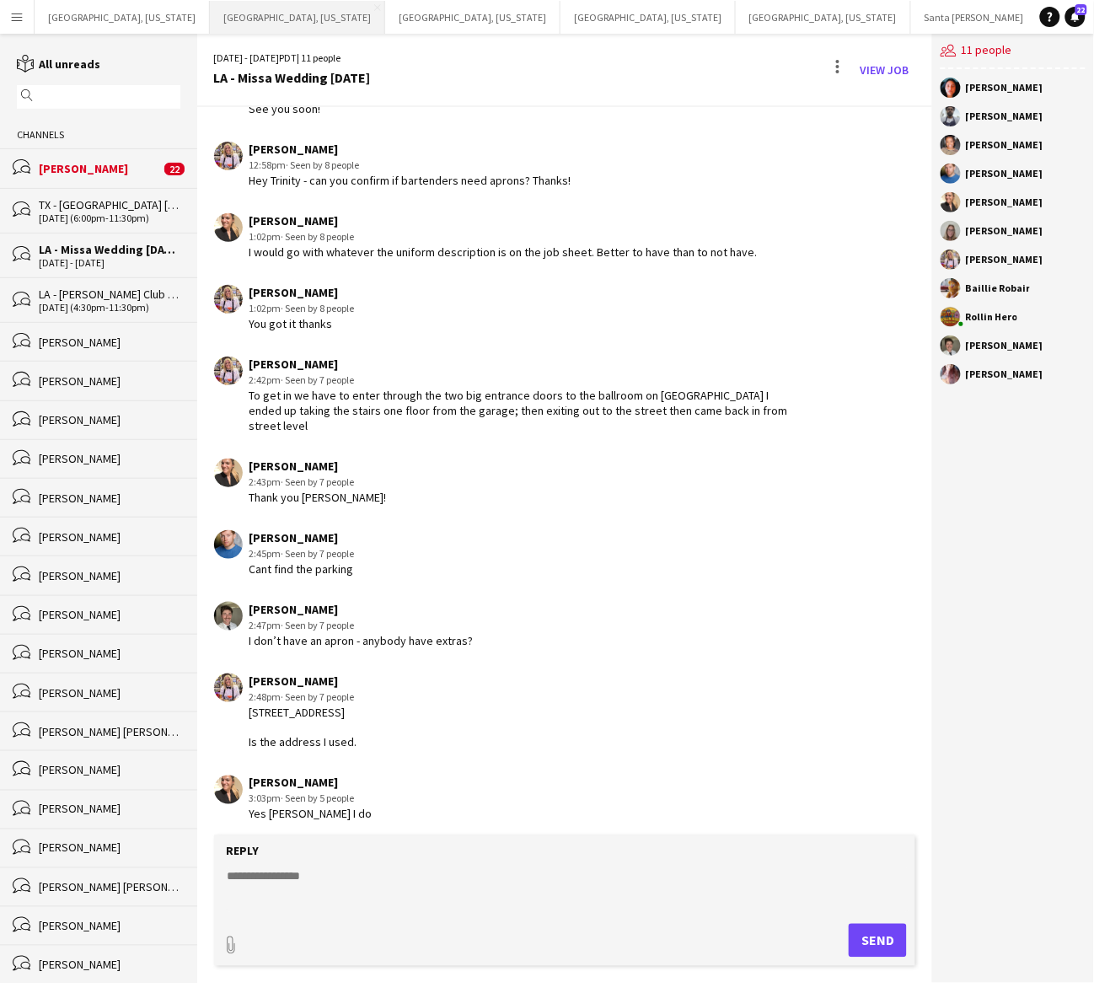
click at [210, 4] on button "[GEOGRAPHIC_DATA], [US_STATE] Close" at bounding box center [297, 17] width 175 height 33
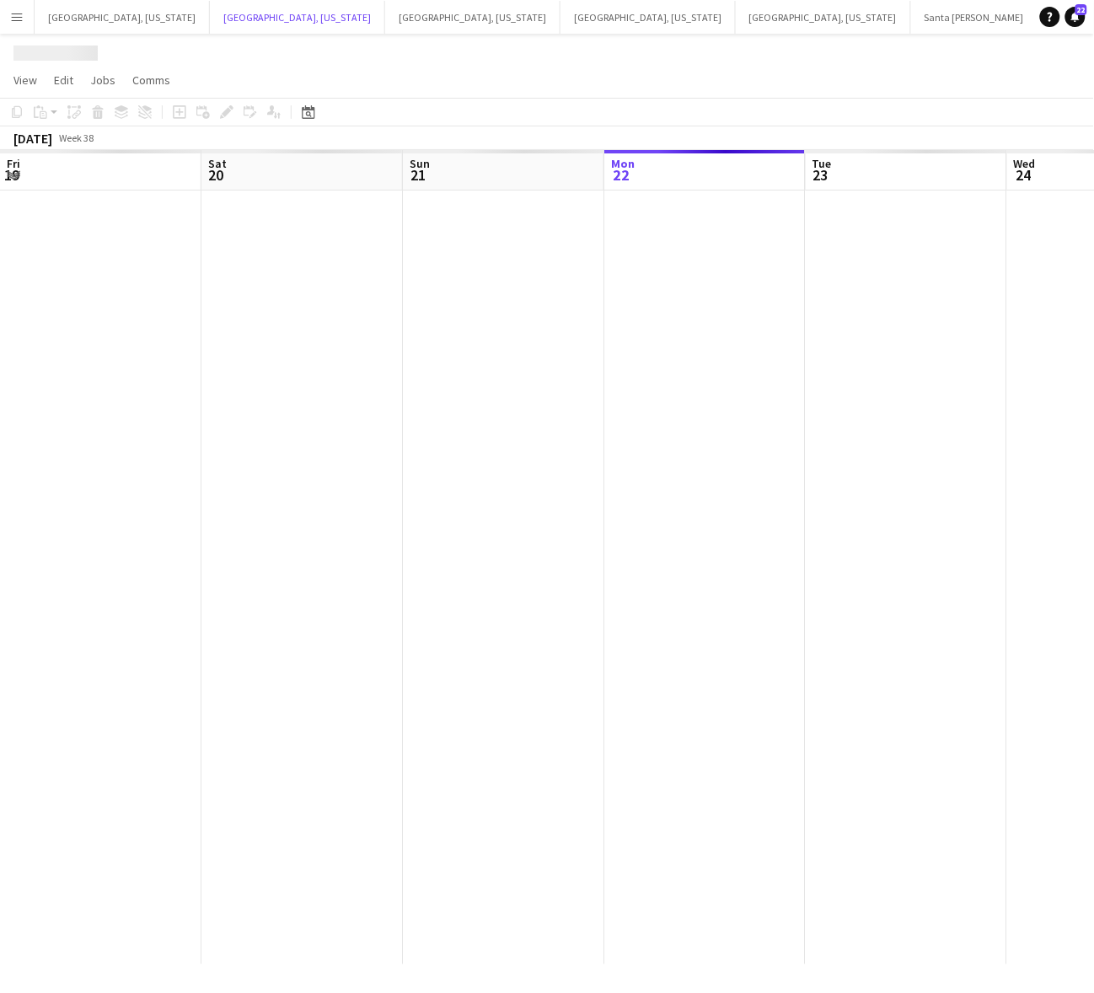
scroll to position [0, 402]
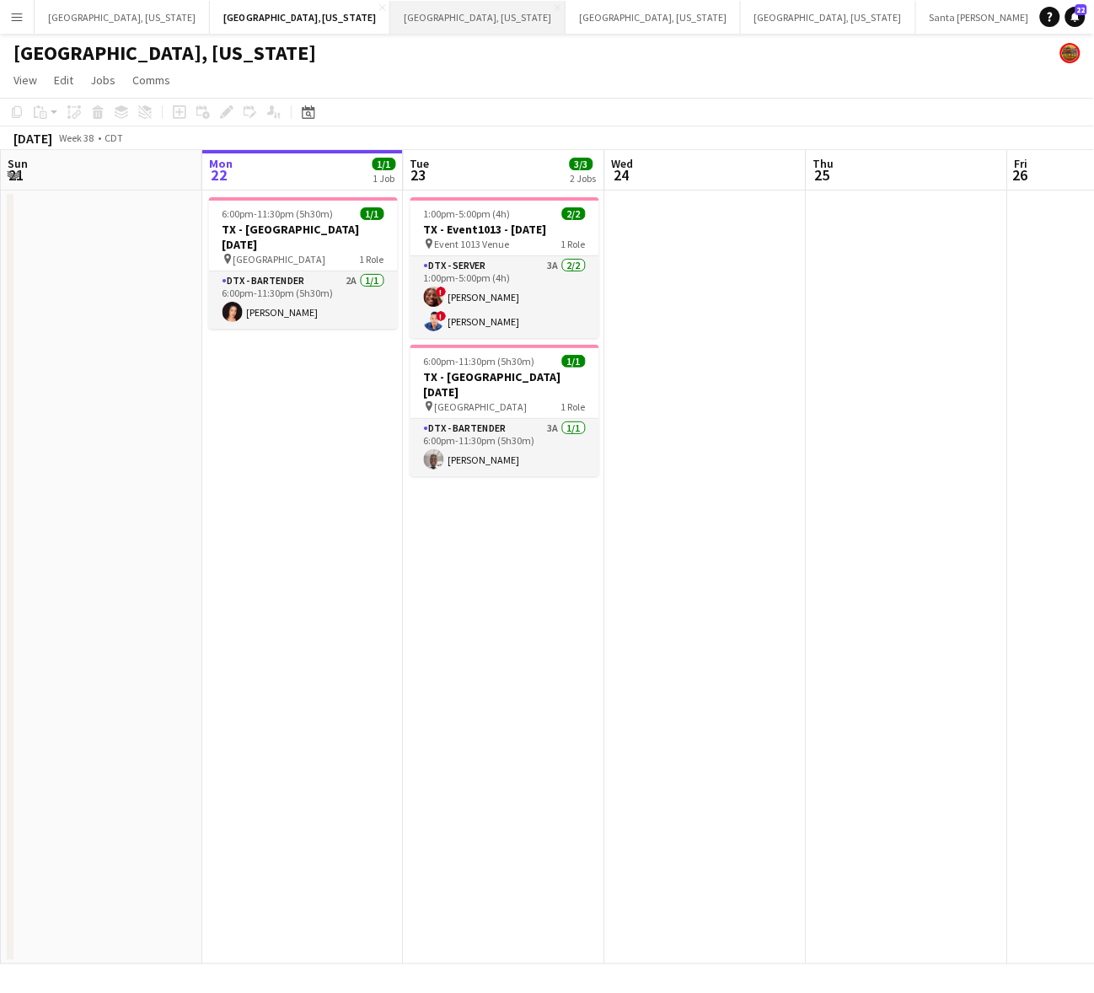
click at [390, 13] on button "Austin, Texas Close" at bounding box center [477, 17] width 175 height 33
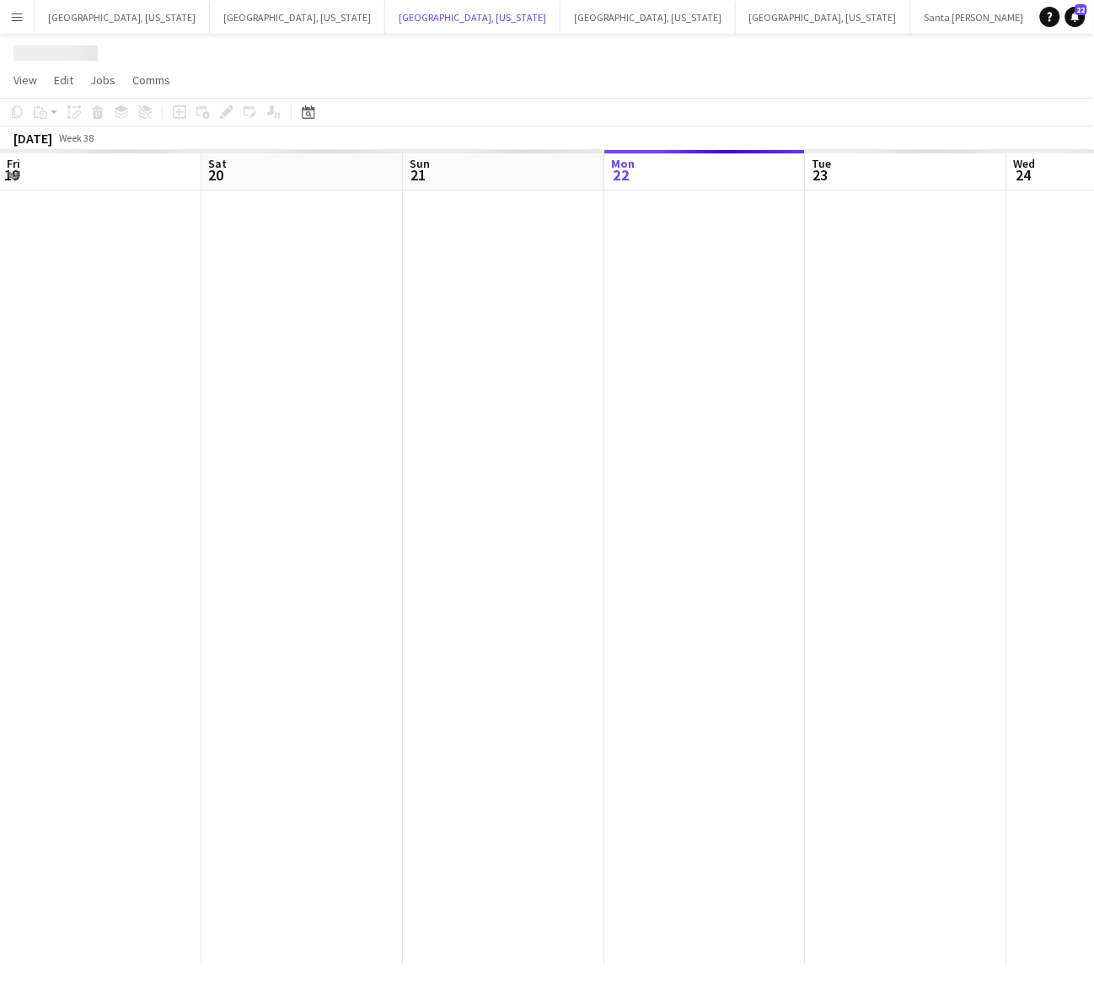
scroll to position [0, 402]
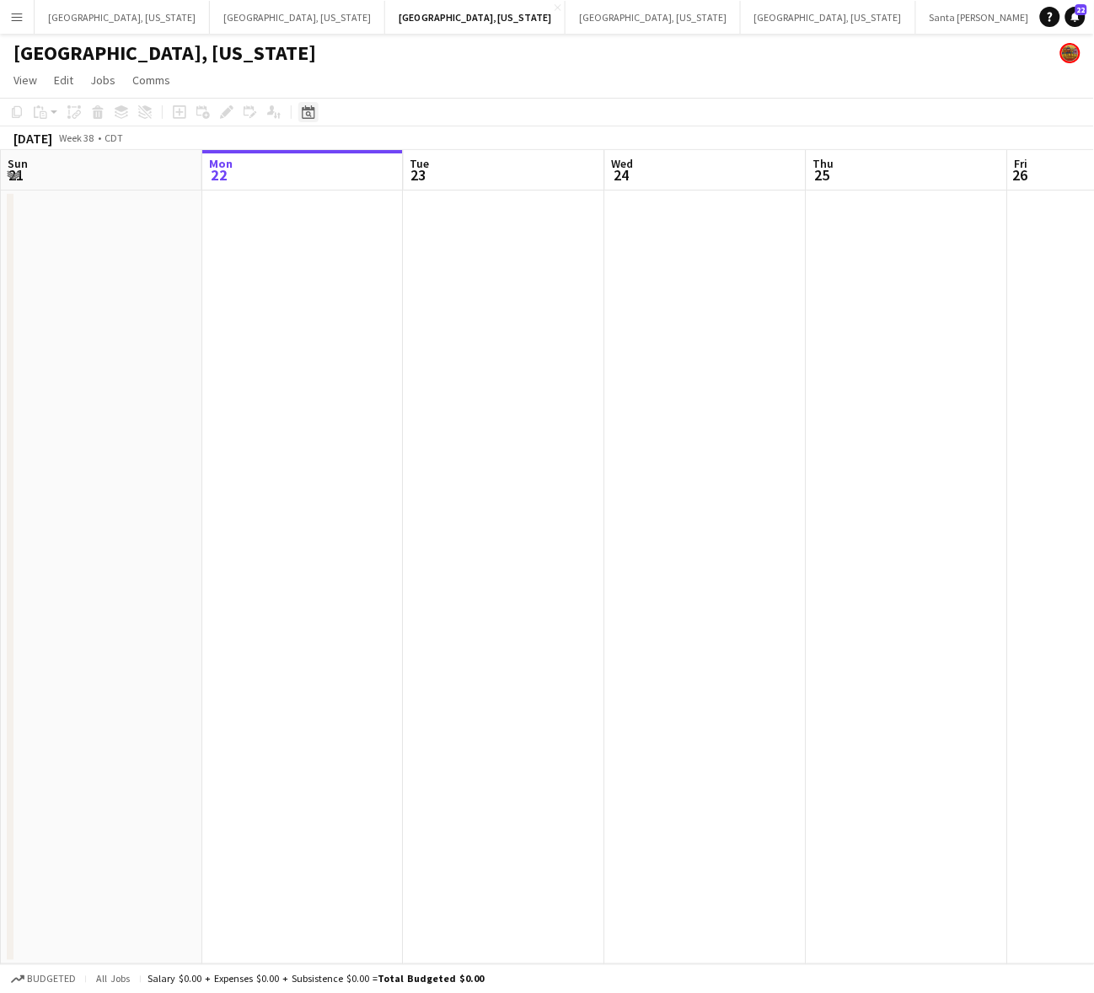
click at [308, 105] on icon "Date picker" at bounding box center [308, 111] width 13 height 13
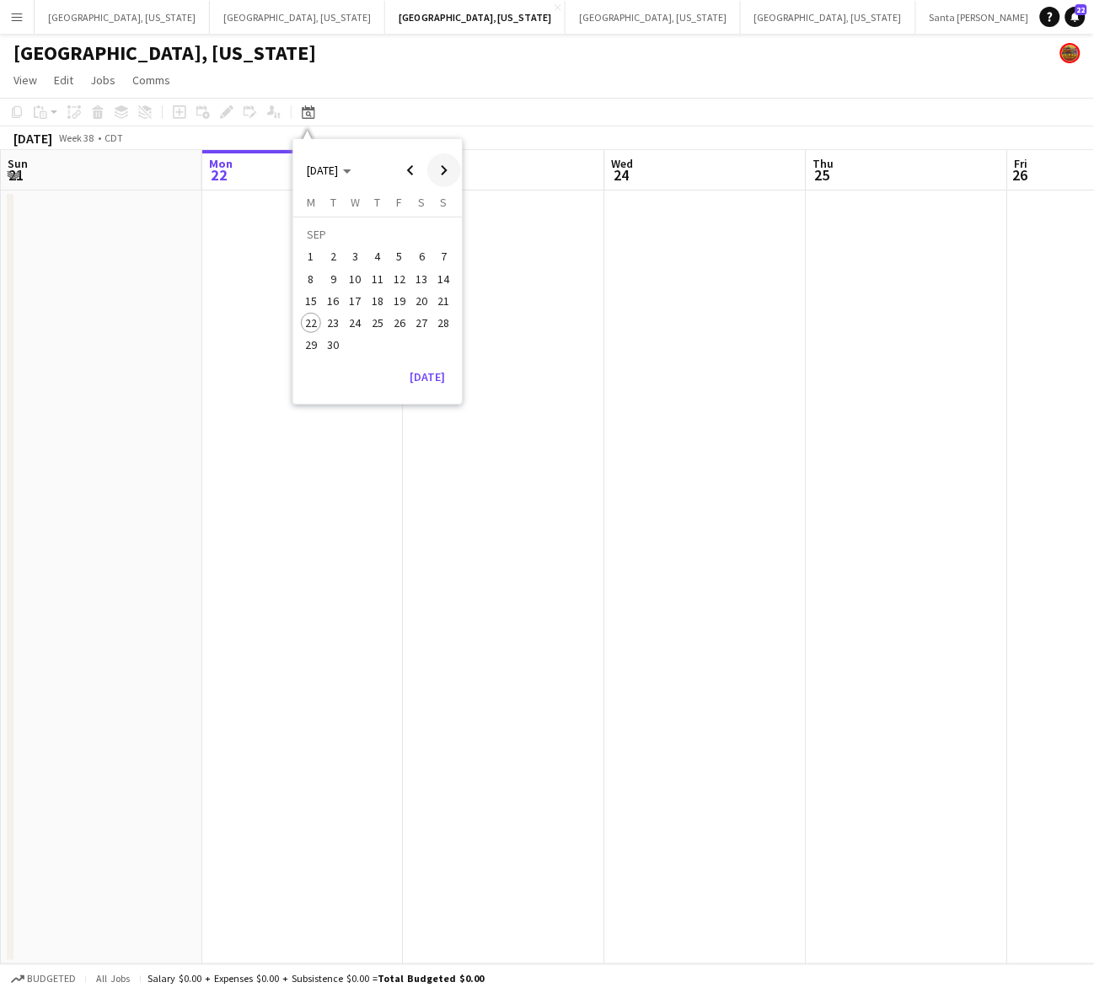
click at [431, 174] on span "Next month" at bounding box center [444, 170] width 34 height 34
click at [442, 313] on span "26" at bounding box center [444, 323] width 20 height 20
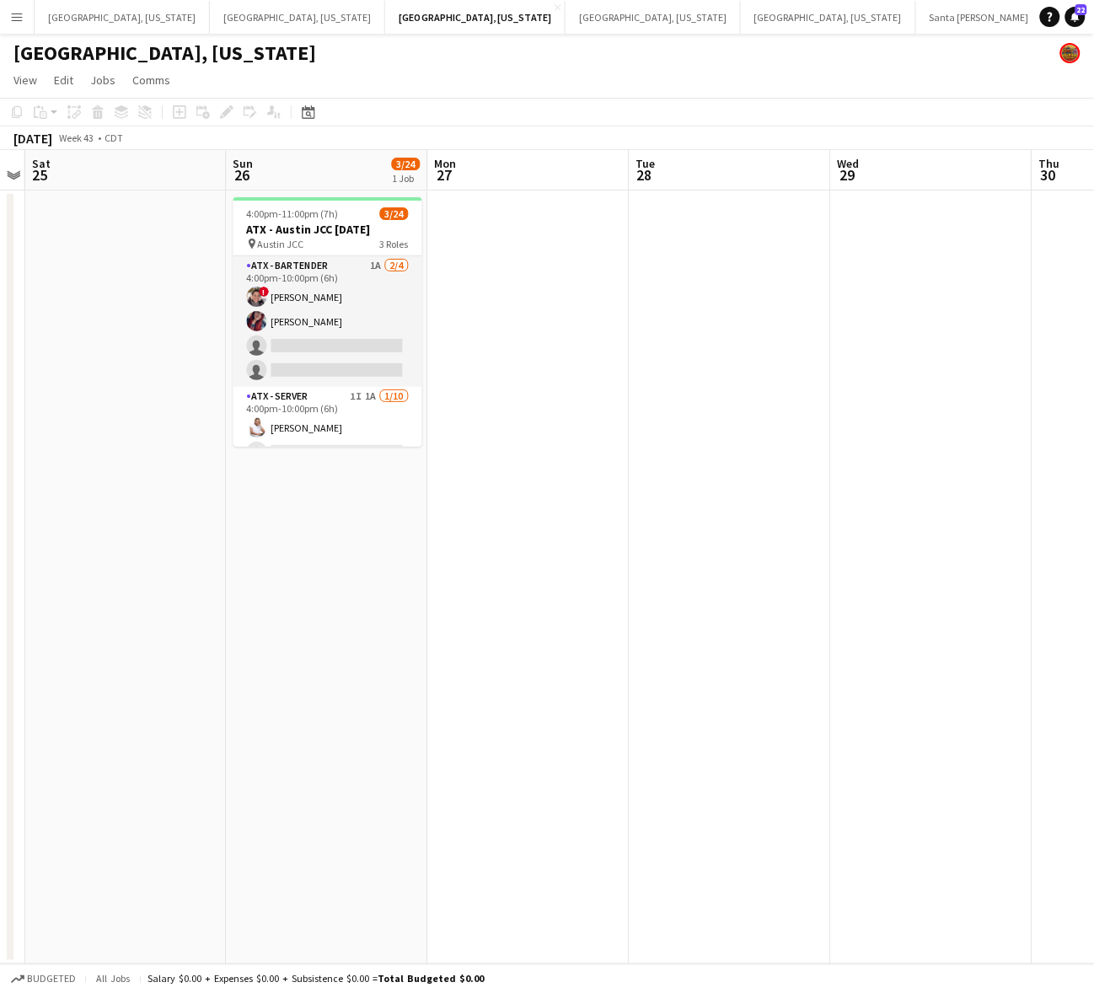
click at [319, 343] on app-card-role "ATX - Bartender 1A 2/4 4:00pm-10:00pm (6h) ! Valery Rios Chelsea Stephens singl…" at bounding box center [327, 321] width 189 height 131
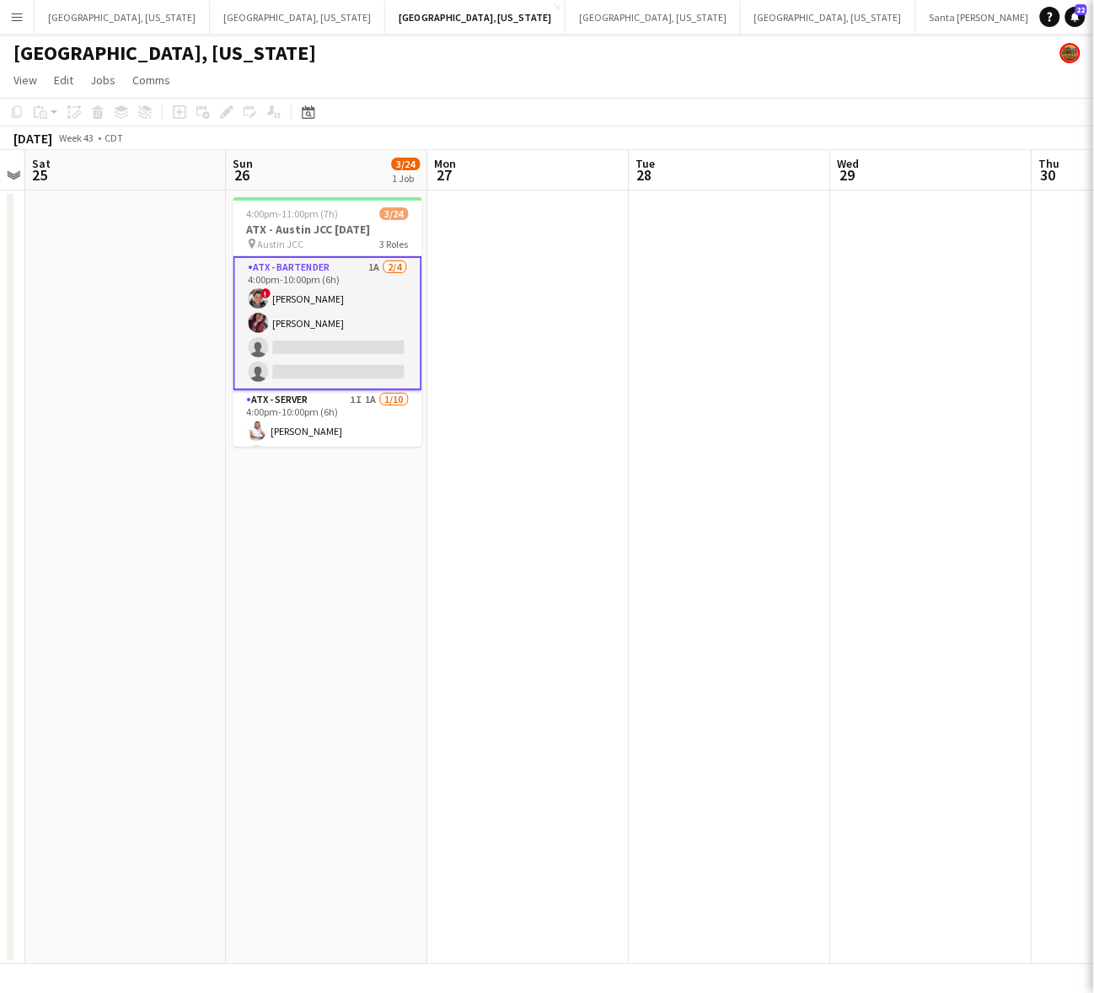
scroll to position [0, 577]
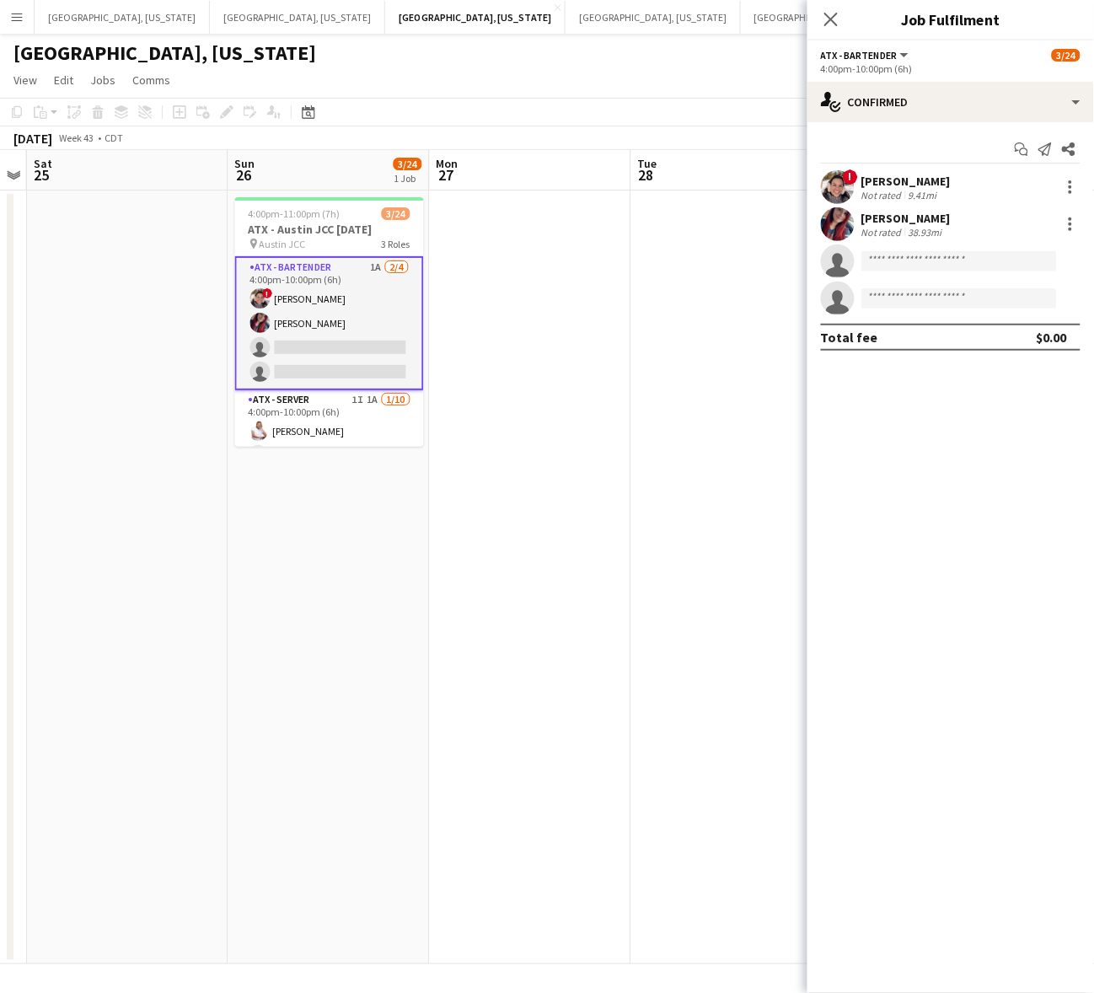
click at [915, 80] on app-options-switcher "ATX - Bartender All roles ATX - Bartender 3/24 4:00pm-10:00pm (6h)" at bounding box center [950, 60] width 287 height 41
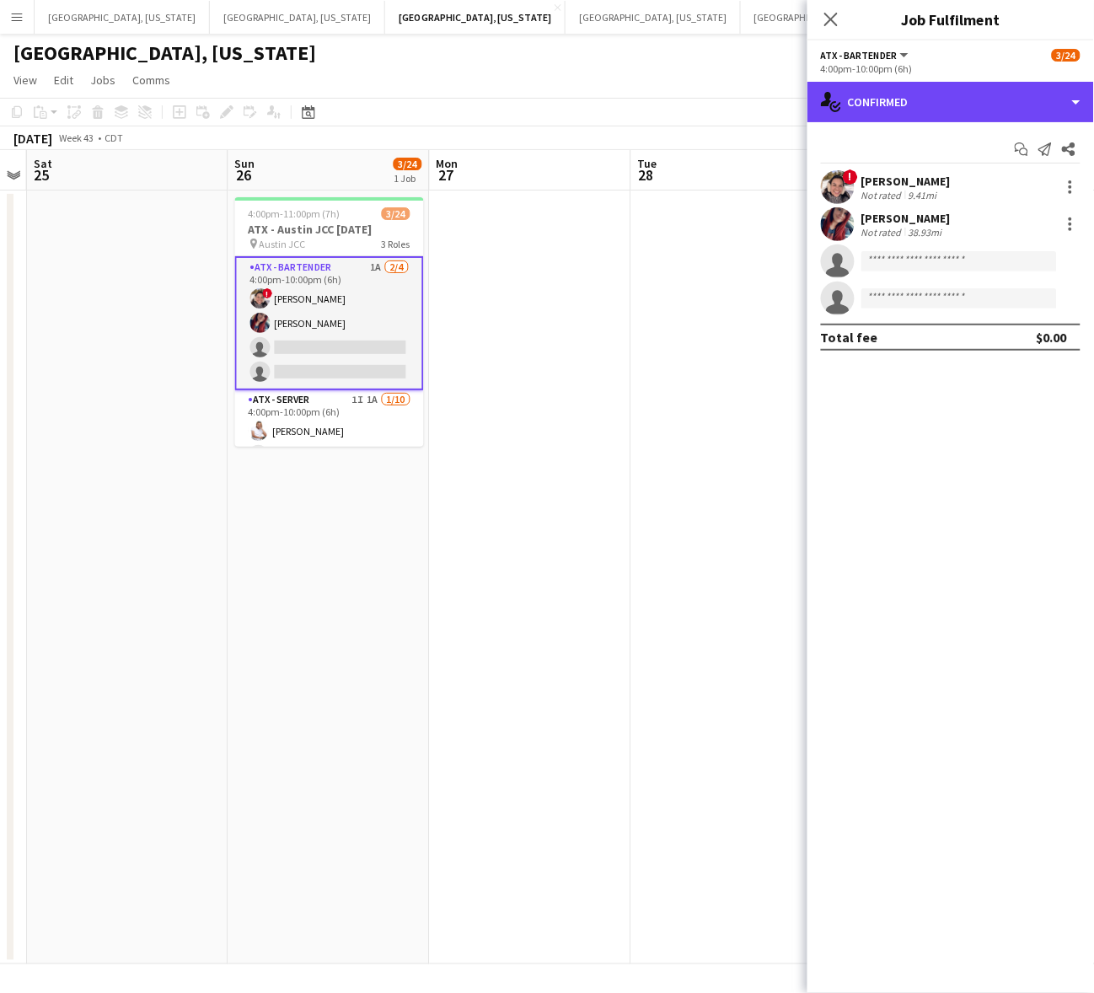
drag, startPoint x: 932, startPoint y: 110, endPoint x: 953, endPoint y: 160, distance: 54.8
click at [933, 110] on div "single-neutral-actions-check-2 Confirmed" at bounding box center [950, 102] width 287 height 40
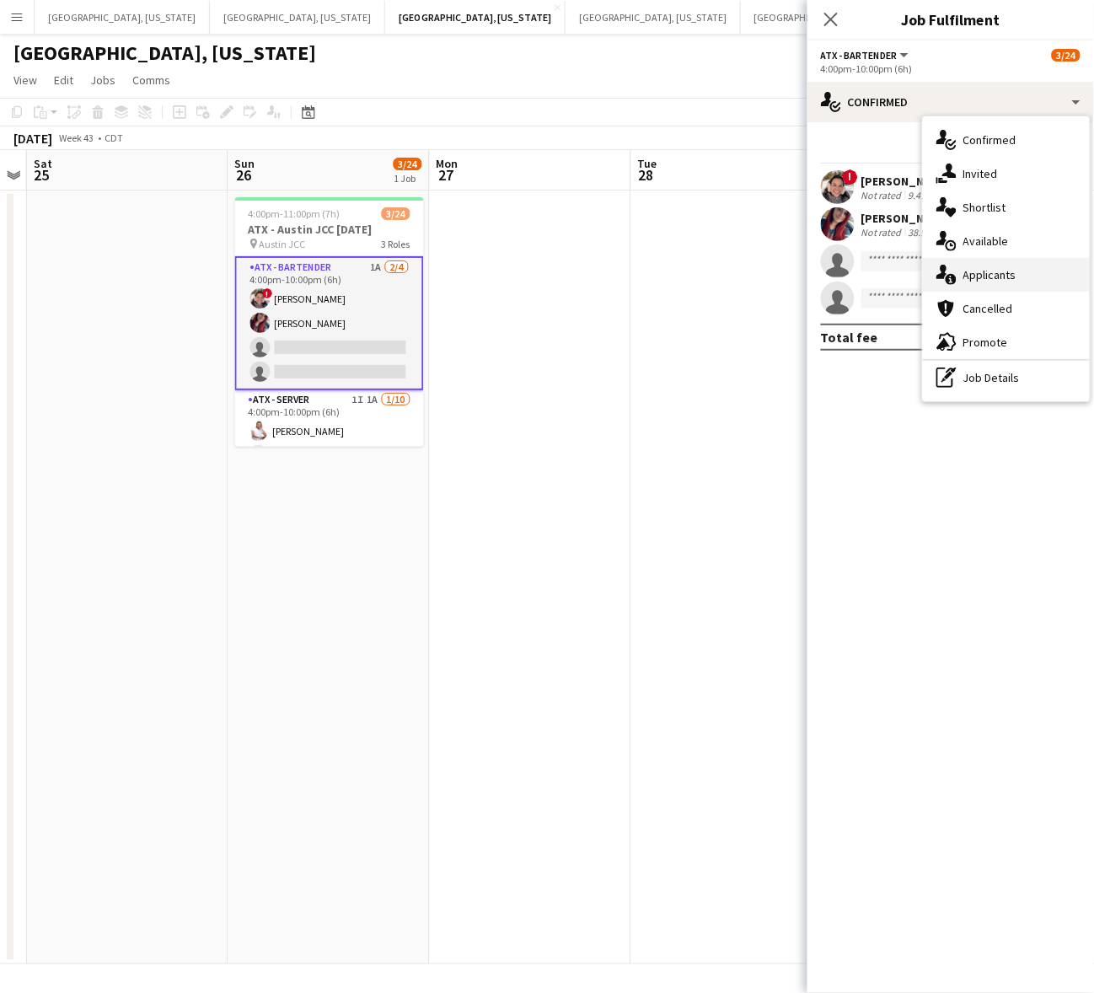
click at [1000, 267] on span "Applicants" at bounding box center [989, 274] width 53 height 15
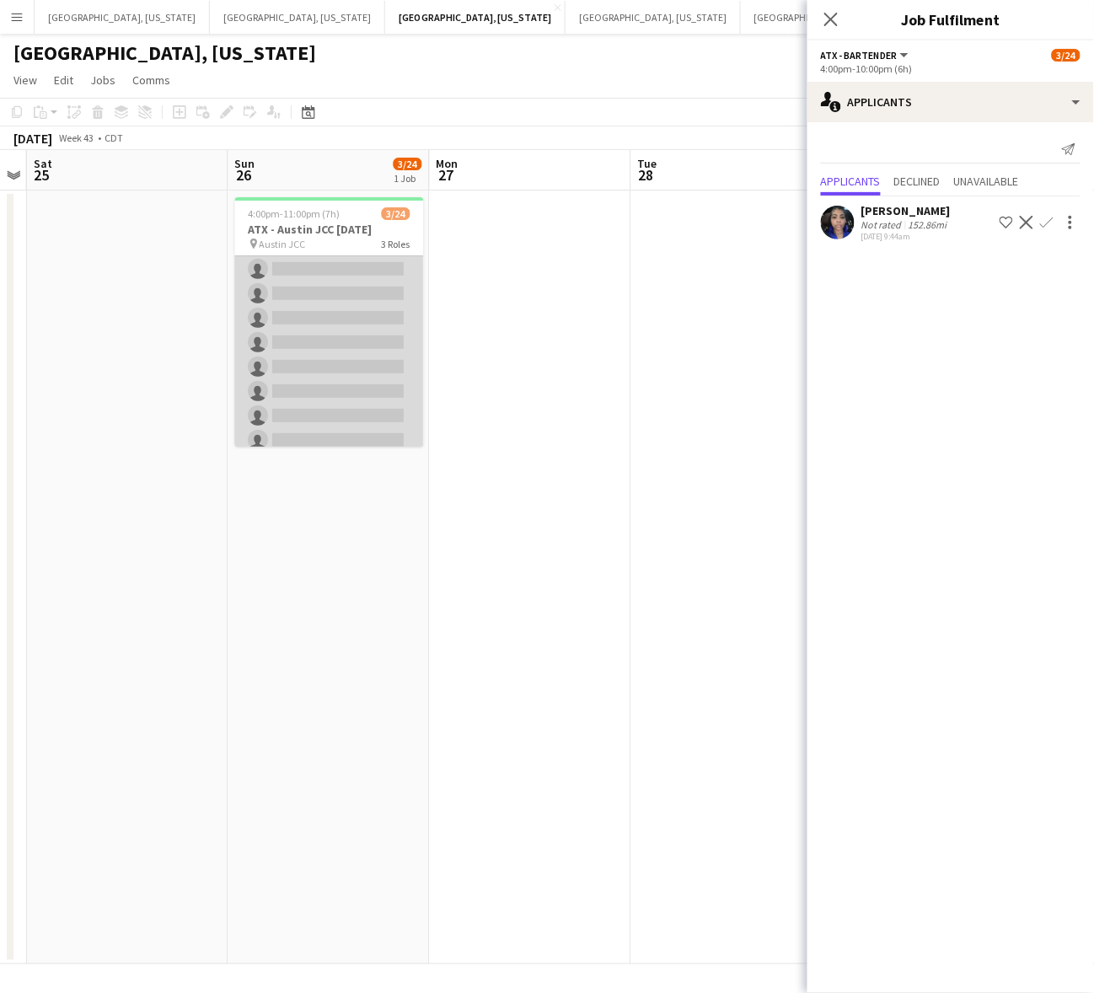
click at [313, 364] on app-card-role "ATX - Server 1I 1A 1/10 4:00pm-10:00pm (6h) Nigel Rowe single-neutral-actions s…" at bounding box center [329, 317] width 189 height 277
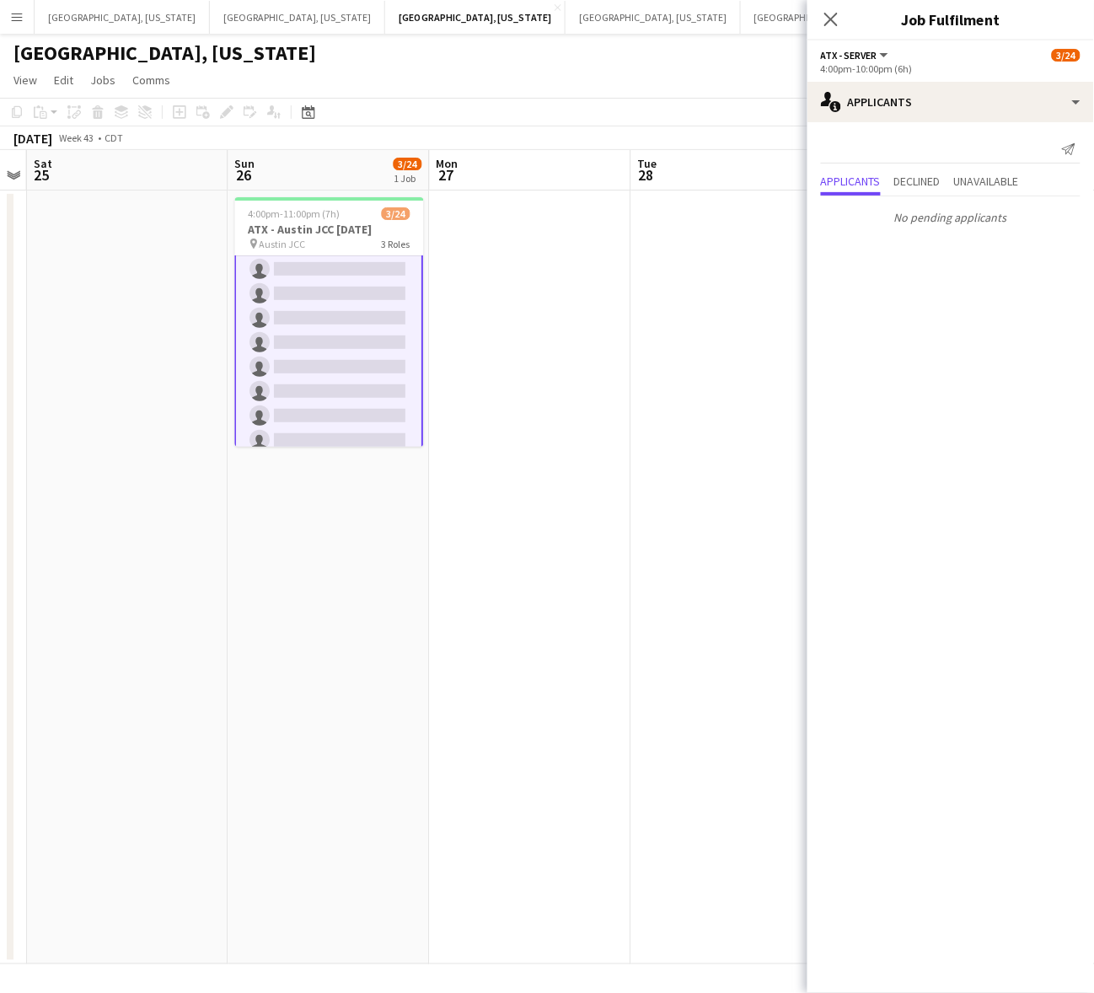
scroll to position [0, 0]
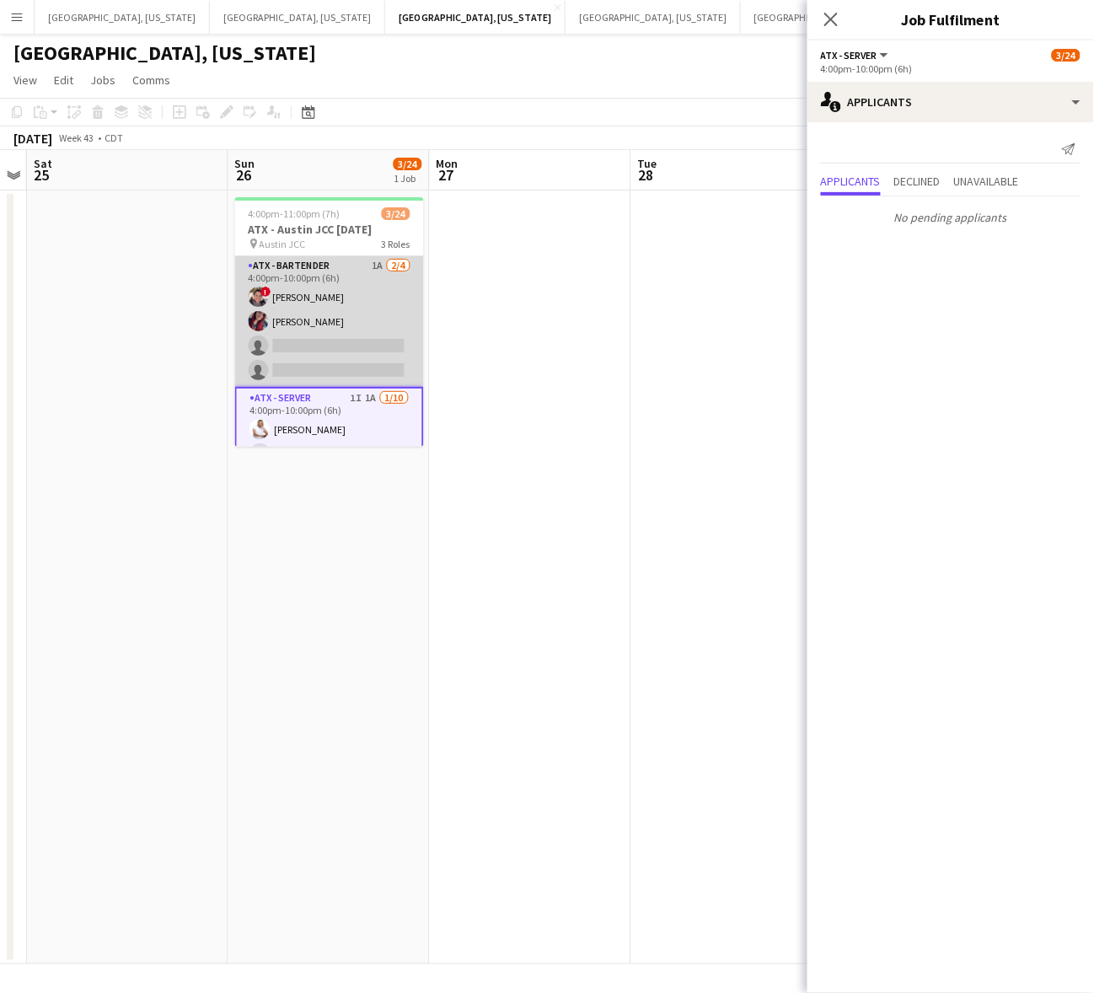
click at [310, 321] on app-card-role "ATX - Bartender 1A 2/4 4:00pm-10:00pm (6h) ! Valery Rios Chelsea Stephens singl…" at bounding box center [329, 321] width 189 height 131
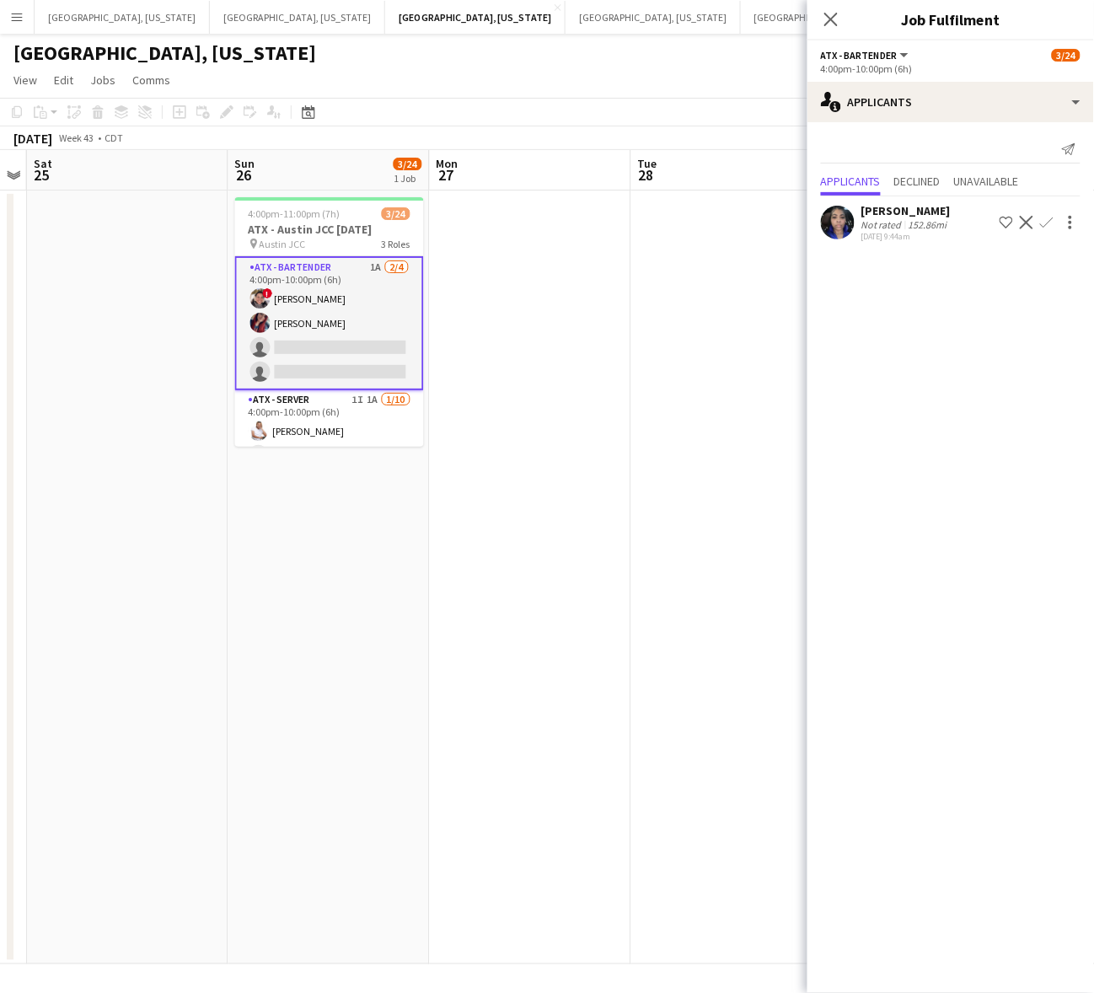
click at [874, 238] on div "09-21-2025 9:44am" at bounding box center [905, 236] width 89 height 11
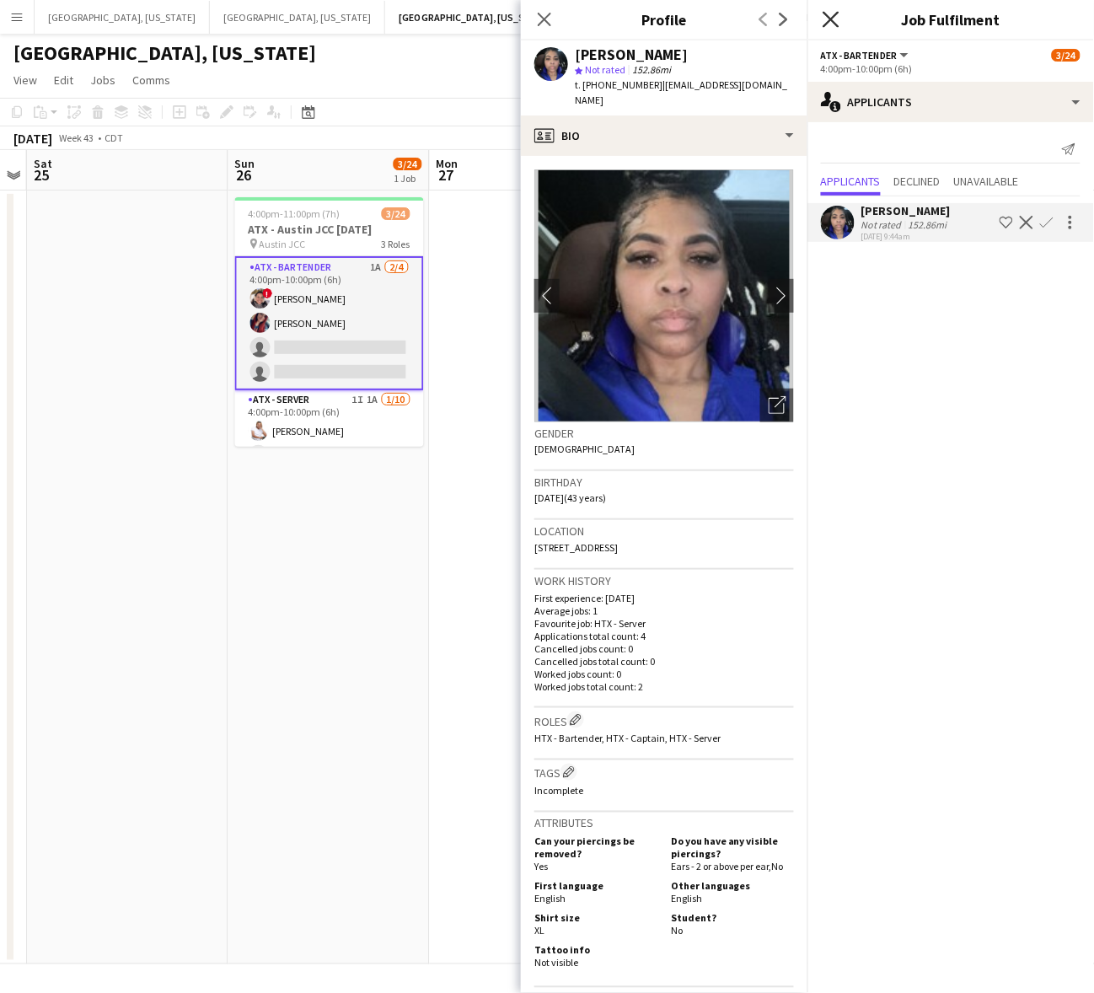
click at [833, 14] on icon "Close pop-in" at bounding box center [830, 19] width 16 height 16
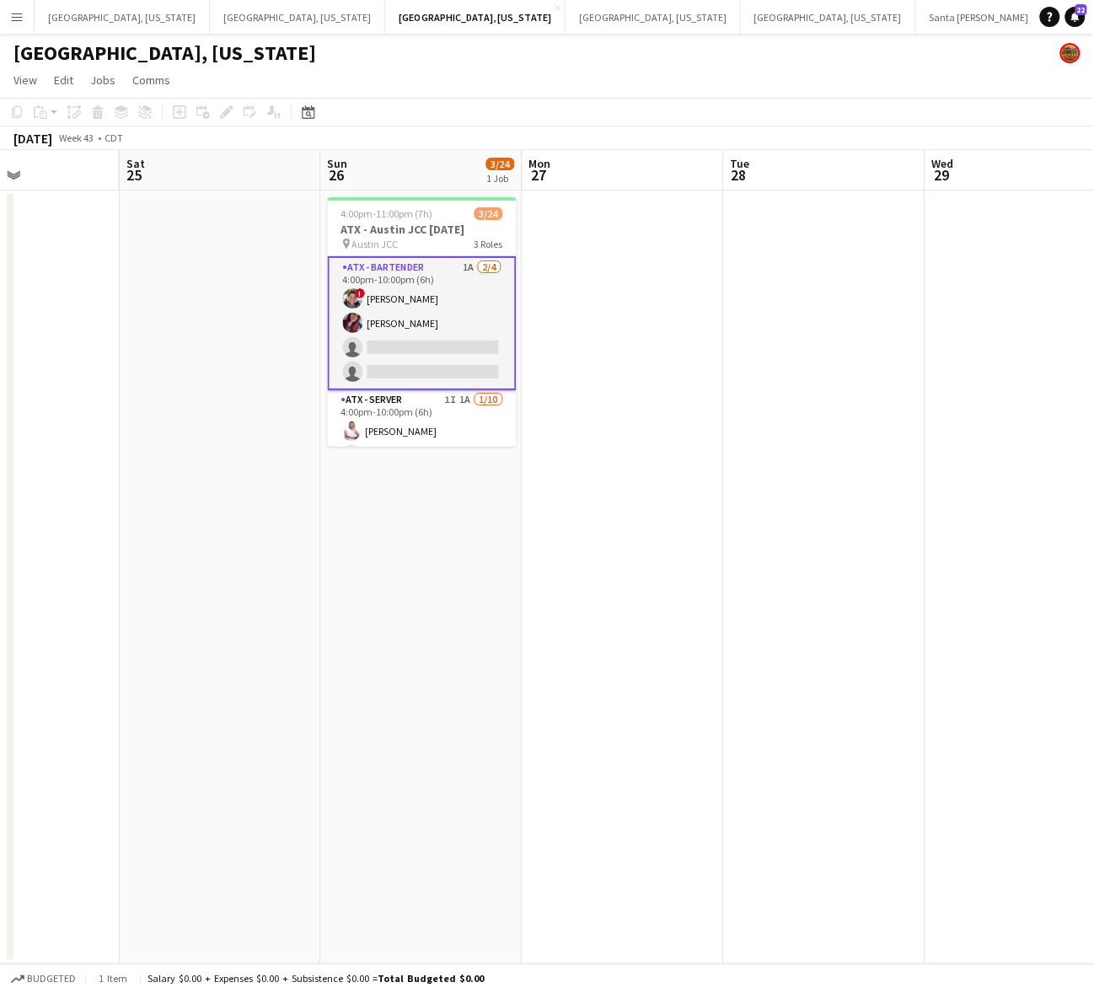
drag, startPoint x: 297, startPoint y: 348, endPoint x: 351, endPoint y: 338, distance: 54.9
click at [348, 338] on app-calendar-viewport "Wed 22 Thu 23 Fri 24 Sat 25 Sun 26 3/24 1 Job Mon 27 Tue 28 Wed 29 Thu 30 Fri 3…" at bounding box center [547, 557] width 1094 height 814
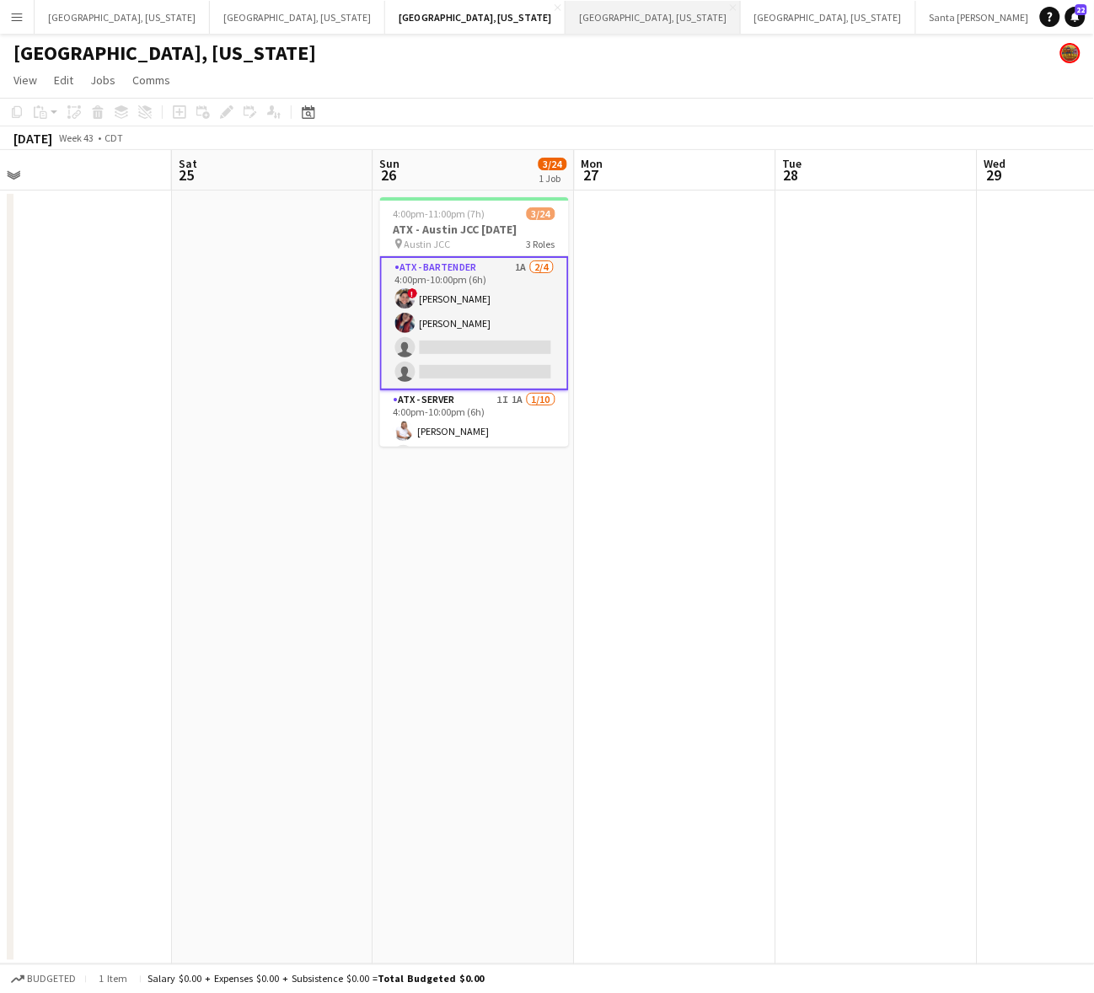
click at [565, 15] on button "[GEOGRAPHIC_DATA], [US_STATE] Close" at bounding box center [652, 17] width 175 height 33
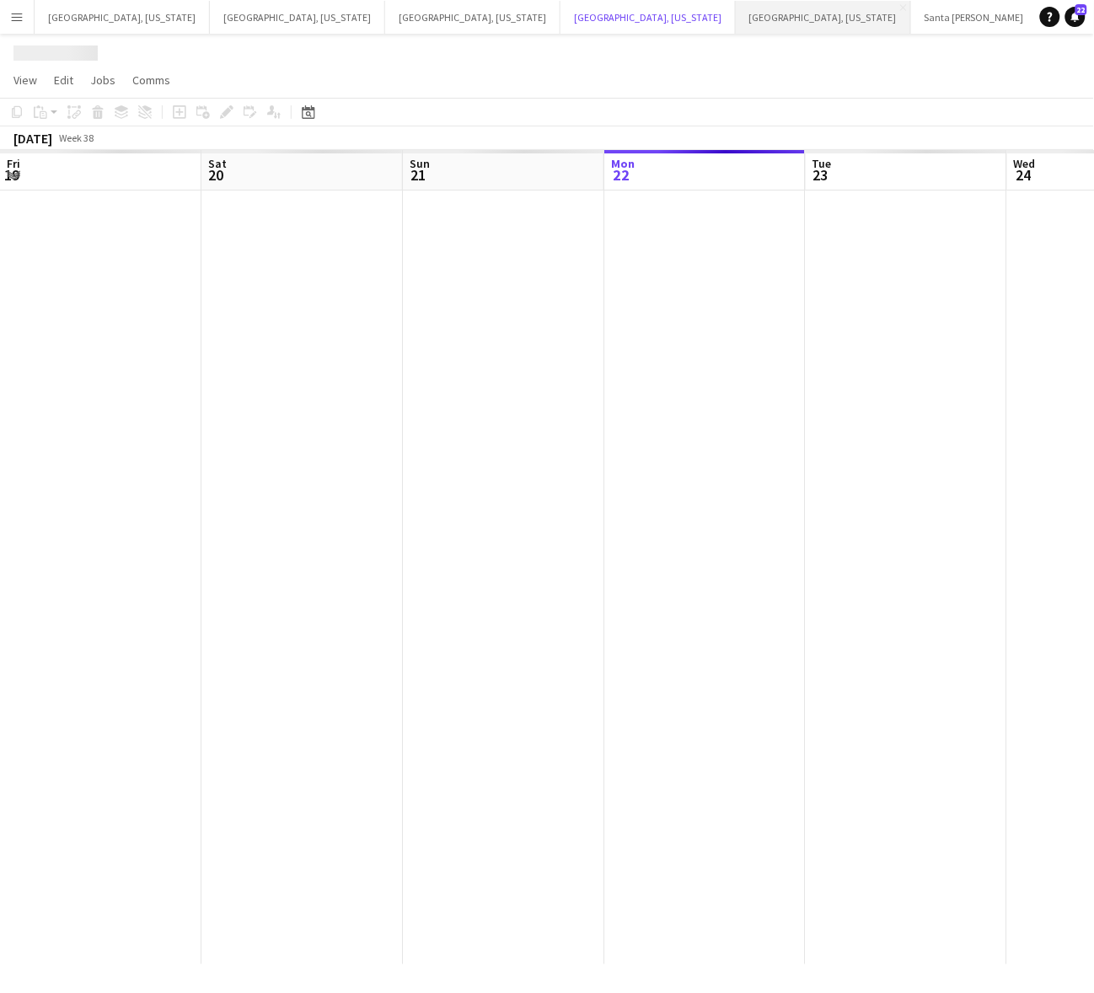
scroll to position [0, 402]
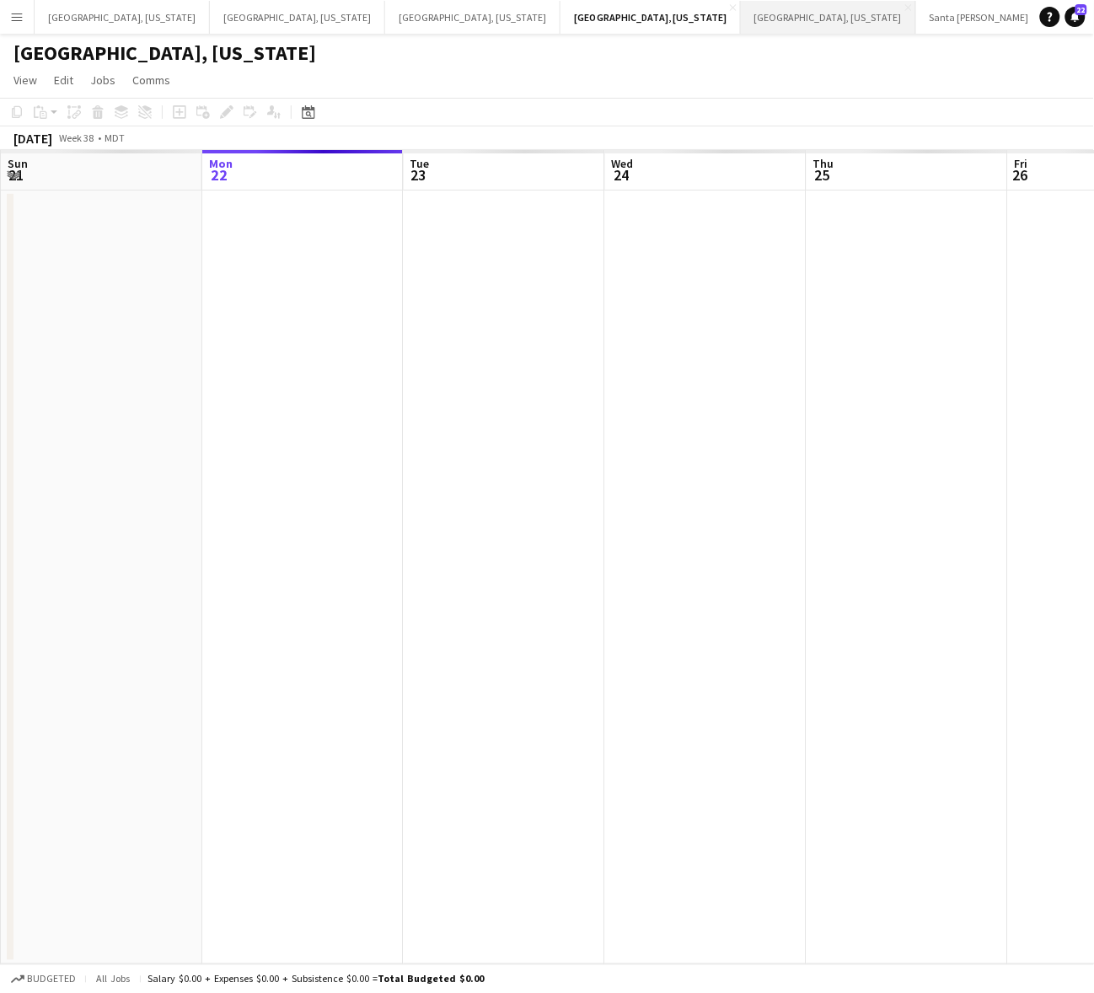
click at [741, 25] on button "Nashville, Tennessee Close" at bounding box center [828, 17] width 175 height 33
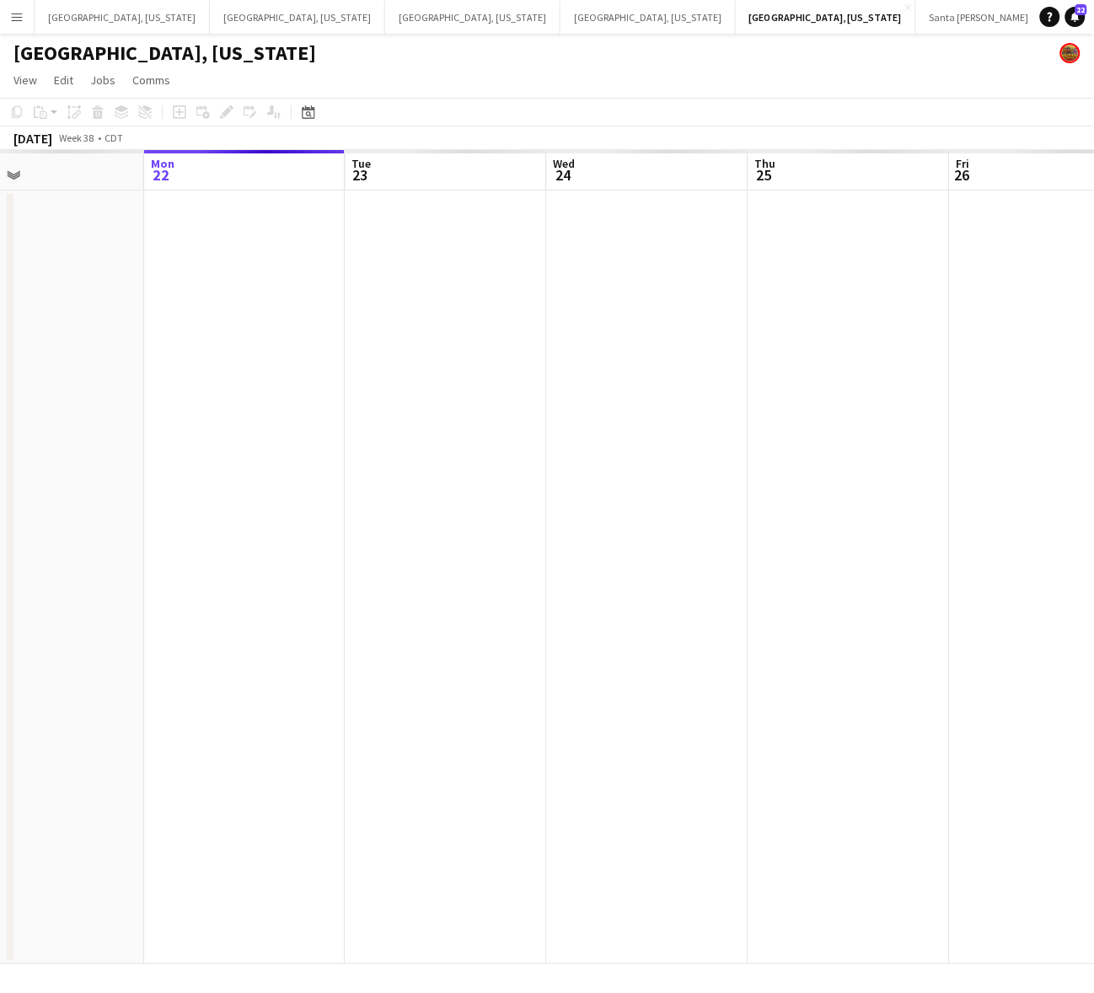
scroll to position [0, 567]
drag, startPoint x: 688, startPoint y: 372, endPoint x: 531, endPoint y: 431, distance: 168.3
click at [531, 431] on app-calendar-viewport "Fri 19 Sat 20 3/3 2 Jobs Sun 21 Mon 22 Tue 23 Wed 24 Thu 25 Fri 26 Sat 27 Sun 2…" at bounding box center [547, 557] width 1094 height 814
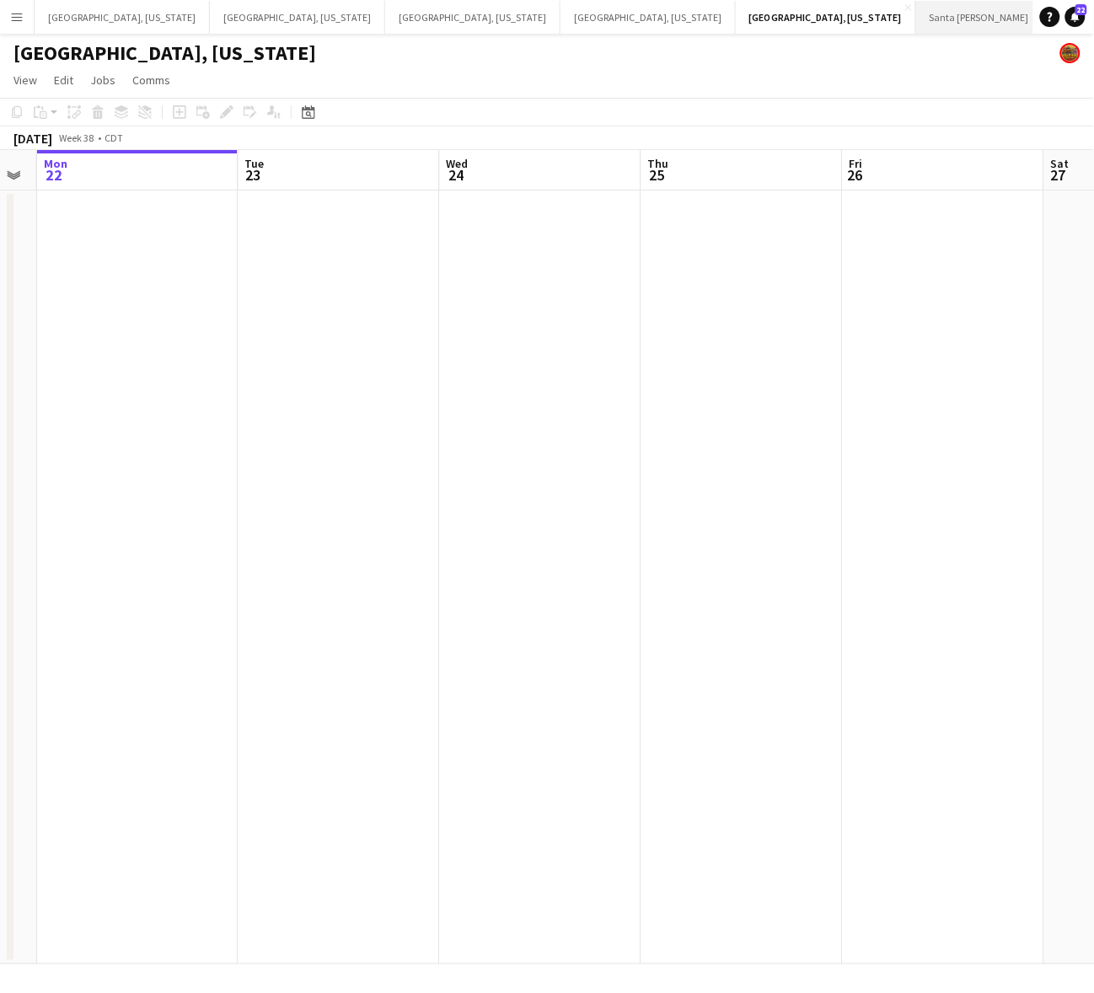
drag, startPoint x: 592, startPoint y: 15, endPoint x: 624, endPoint y: 14, distance: 31.2
click at [916, 15] on button "Santa [PERSON_NAME] Close" at bounding box center [979, 17] width 127 height 33
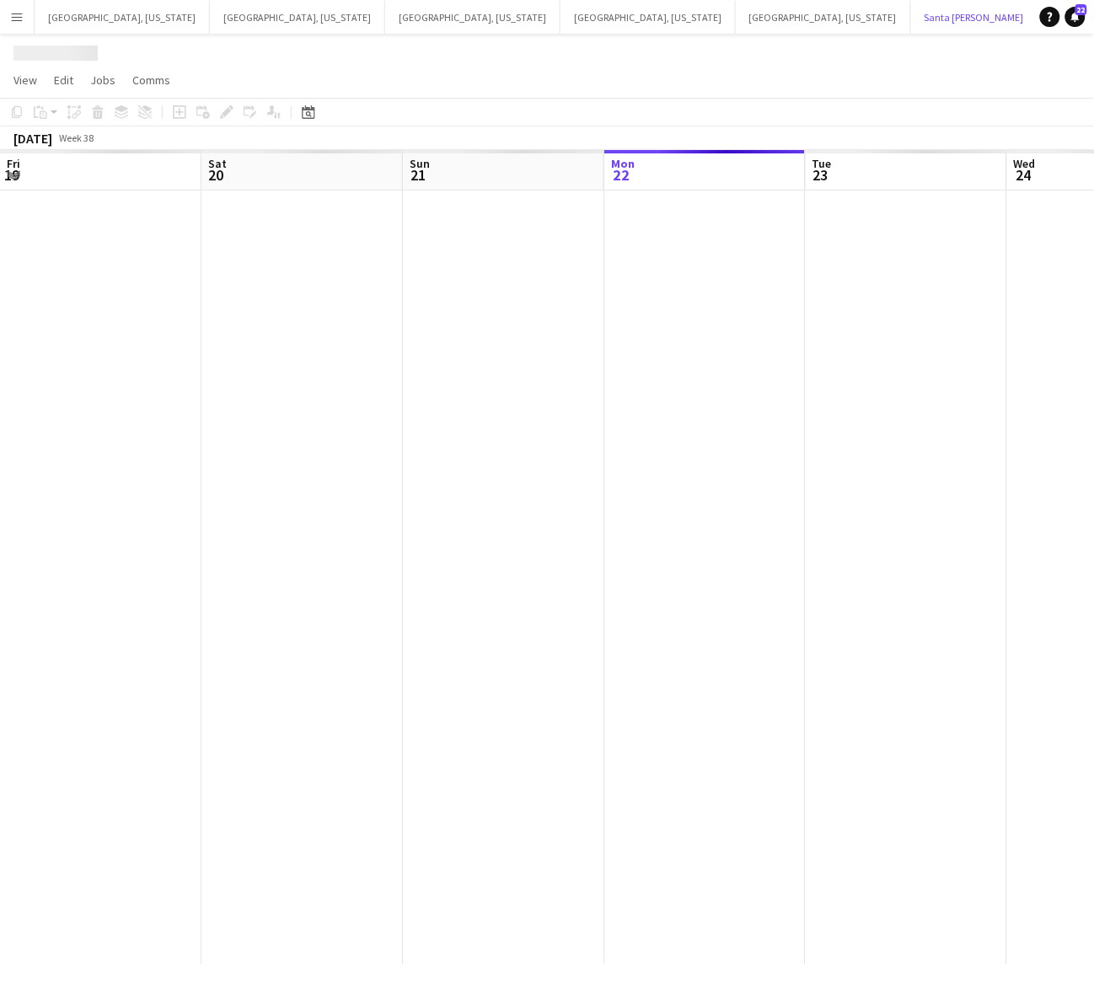
scroll to position [0, 402]
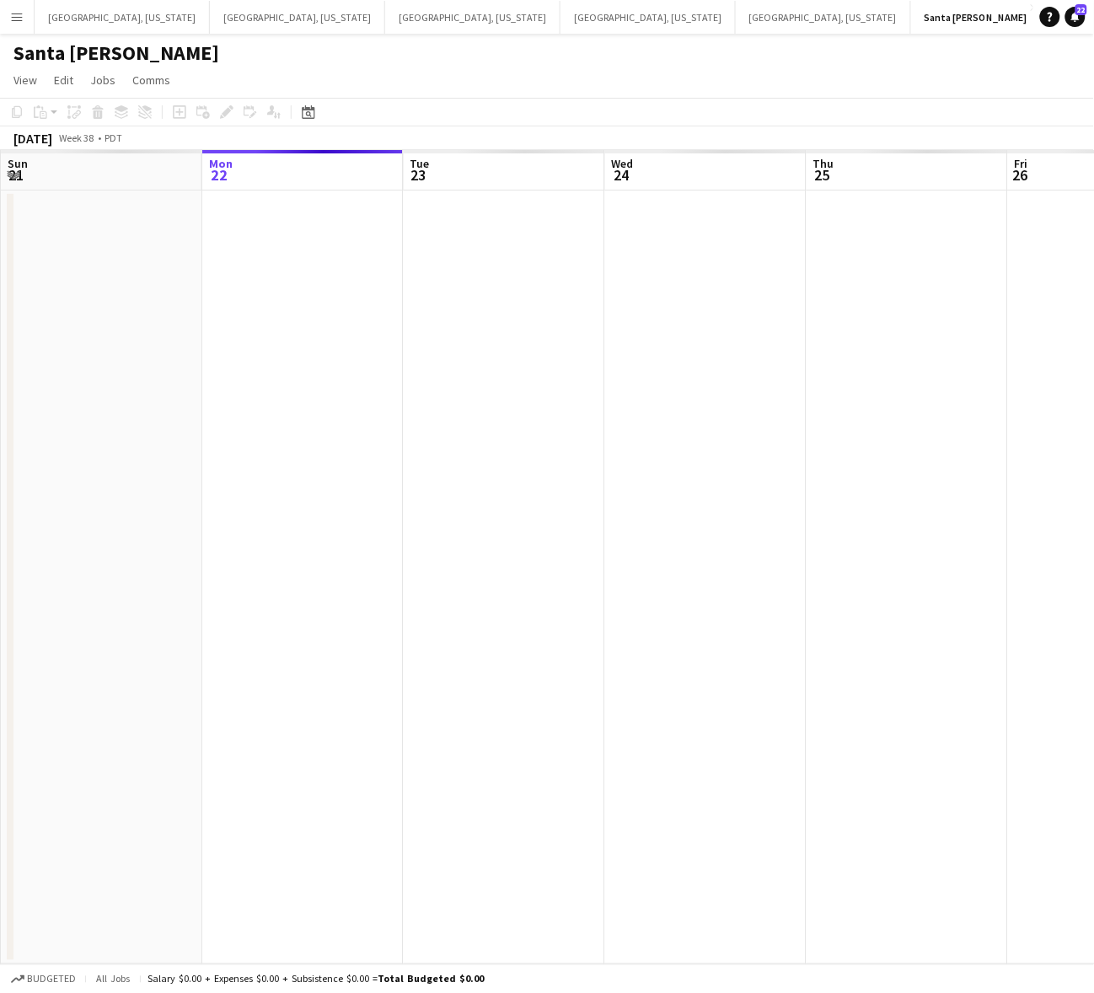
drag, startPoint x: 680, startPoint y: 10, endPoint x: 700, endPoint y: 29, distance: 28.0
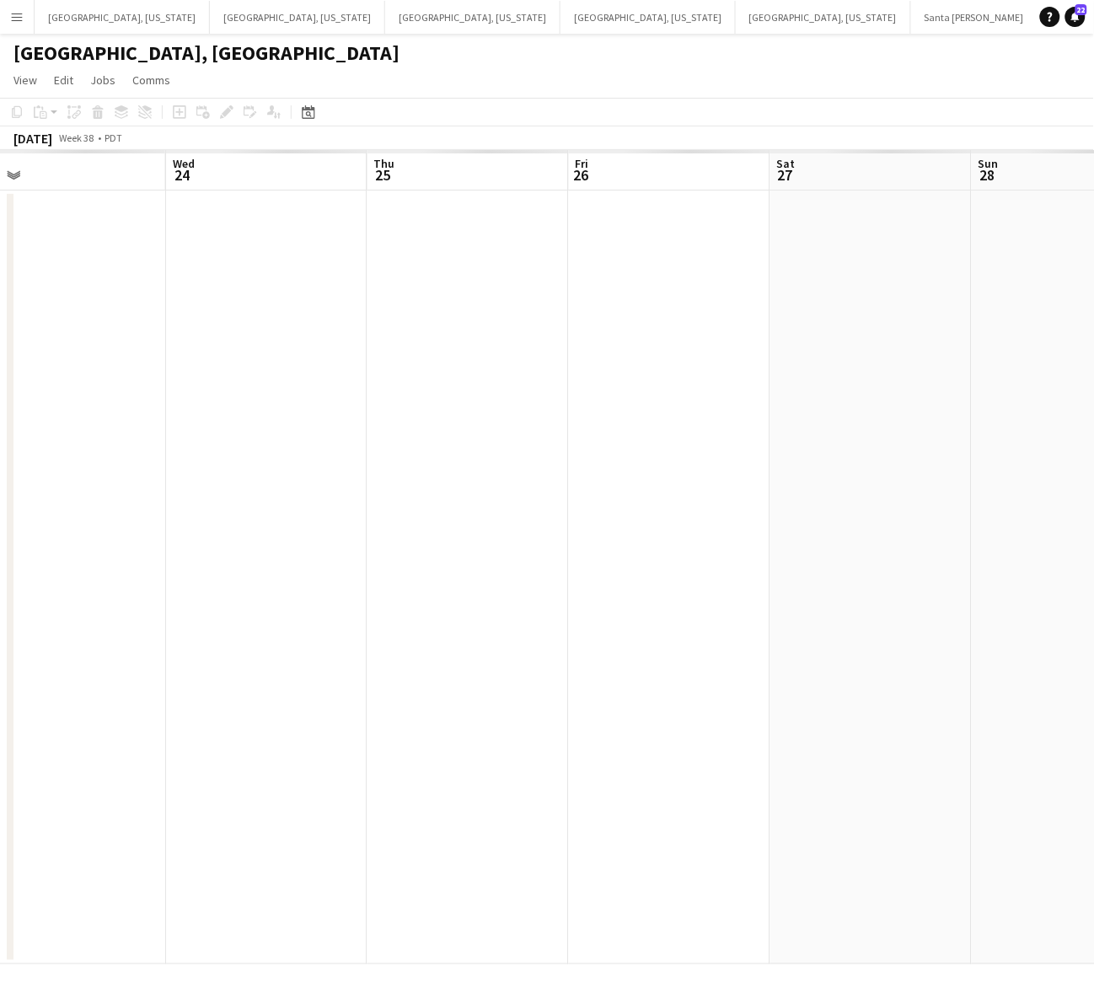
drag, startPoint x: 844, startPoint y: 443, endPoint x: 233, endPoint y: 587, distance: 627.5
click at [257, 584] on app-calendar-viewport "Sun 21 Mon 22 Tue 23 Wed 24 Thu 25 Fri 26 Sat 27 Sun 28 Mon 29 Tue 30 Wed 1" at bounding box center [547, 557] width 1094 height 814
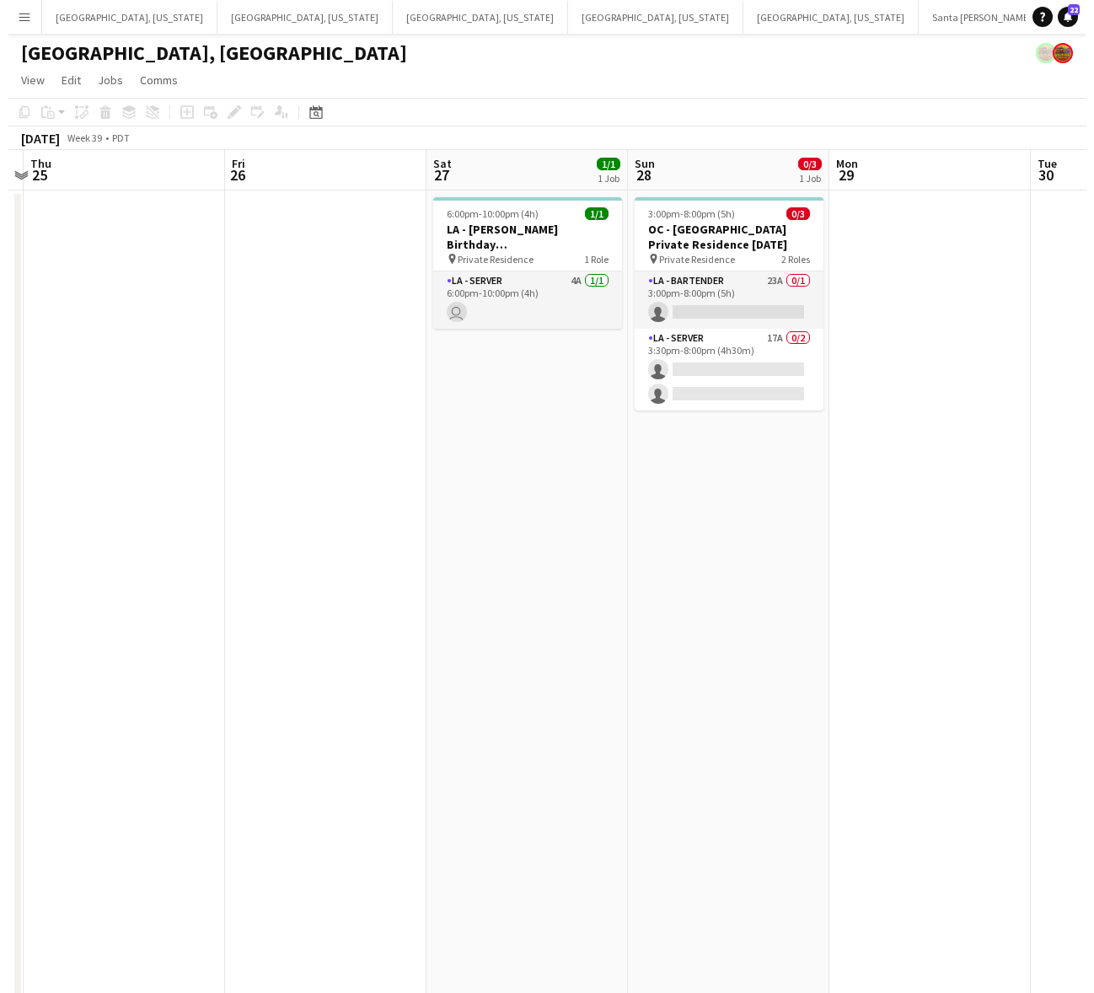
scroll to position [0, 777]
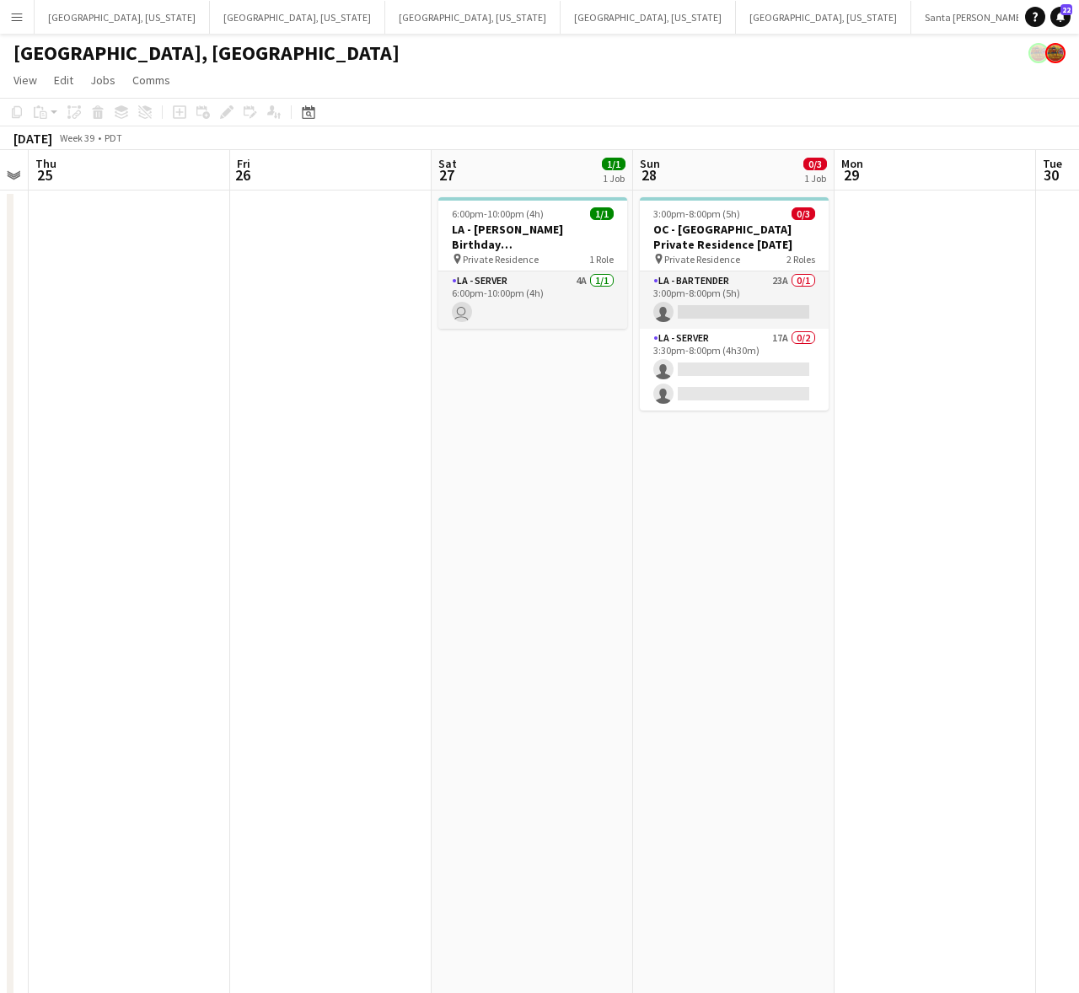
drag, startPoint x: 659, startPoint y: 515, endPoint x: 500, endPoint y: 549, distance: 163.0
click at [500, 549] on app-calendar-viewport "Sun 21 Mon 22 Tue 23 Wed 24 Thu 25 Fri 26 Sat 27 1/1 1 Job Sun 28 0/3 1 Job Mon…" at bounding box center [539, 759] width 1079 height 1218
click at [495, 253] on span "Private Residence" at bounding box center [501, 259] width 76 height 13
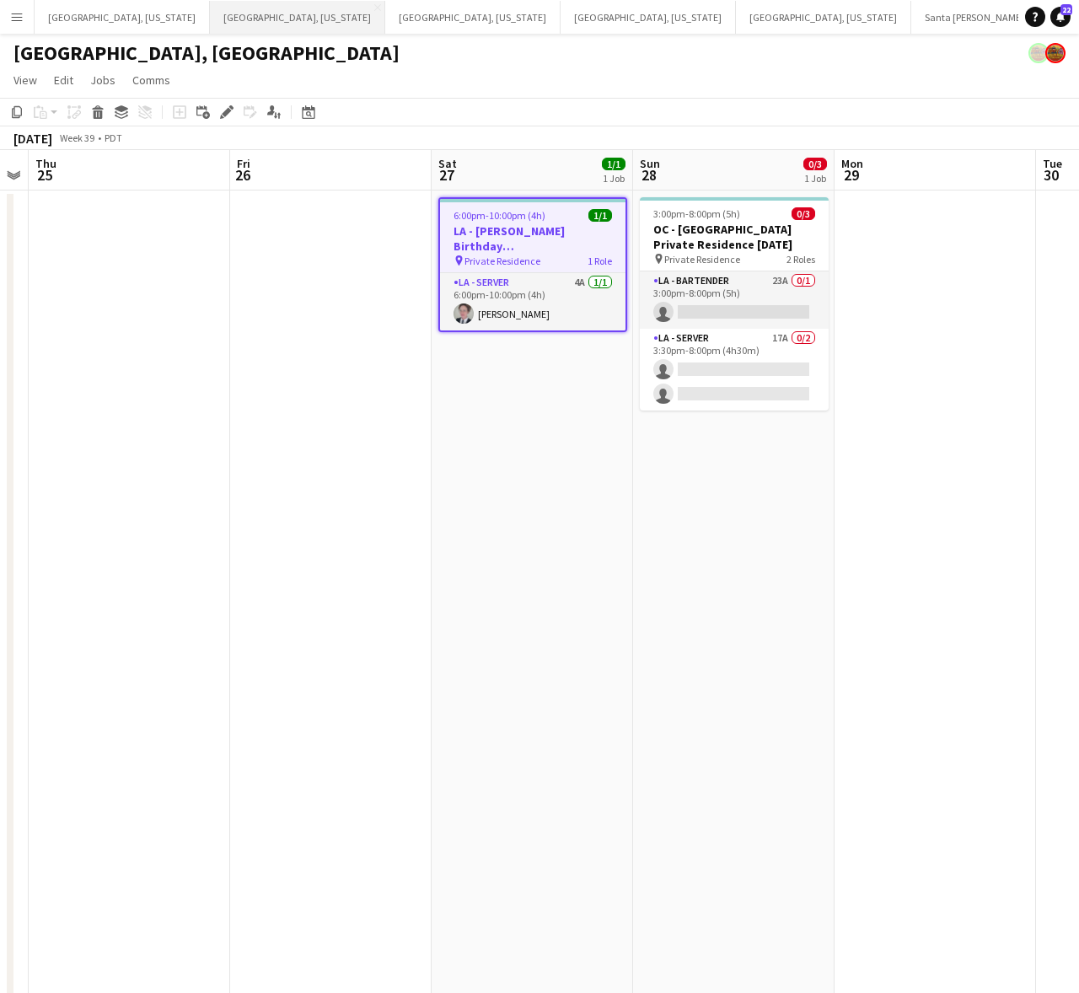
click at [226, 22] on button "[GEOGRAPHIC_DATA], [US_STATE] Close" at bounding box center [297, 17] width 175 height 33
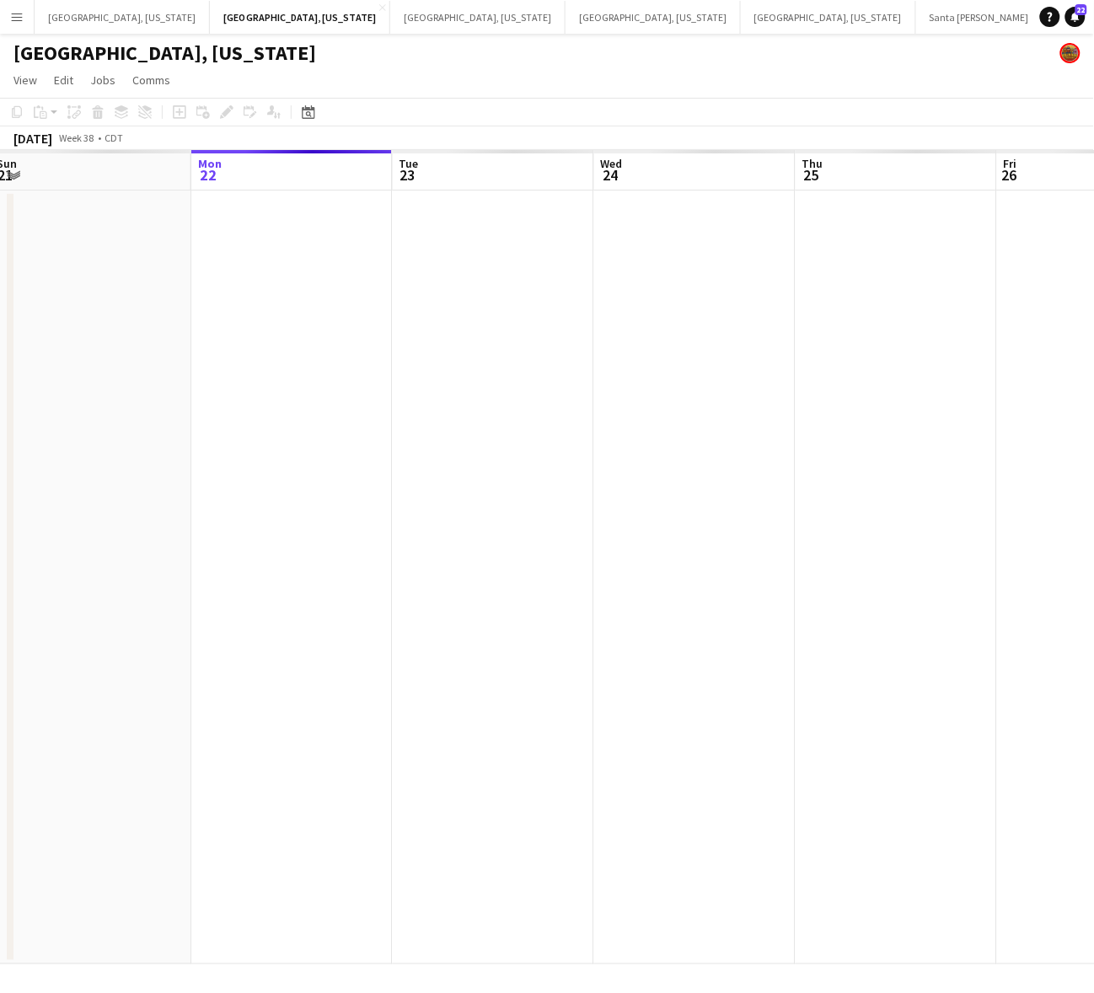
scroll to position [0, 417]
drag, startPoint x: 833, startPoint y: 310, endPoint x: 817, endPoint y: 312, distance: 15.3
click at [817, 312] on app-calendar-viewport "Fri 19 Sat 20 Sun 21 Mon 22 Tue 23 Wed 24 Thu 25 Fri 26 Sat 27 Sun 28 Mon 29" at bounding box center [547, 557] width 1094 height 814
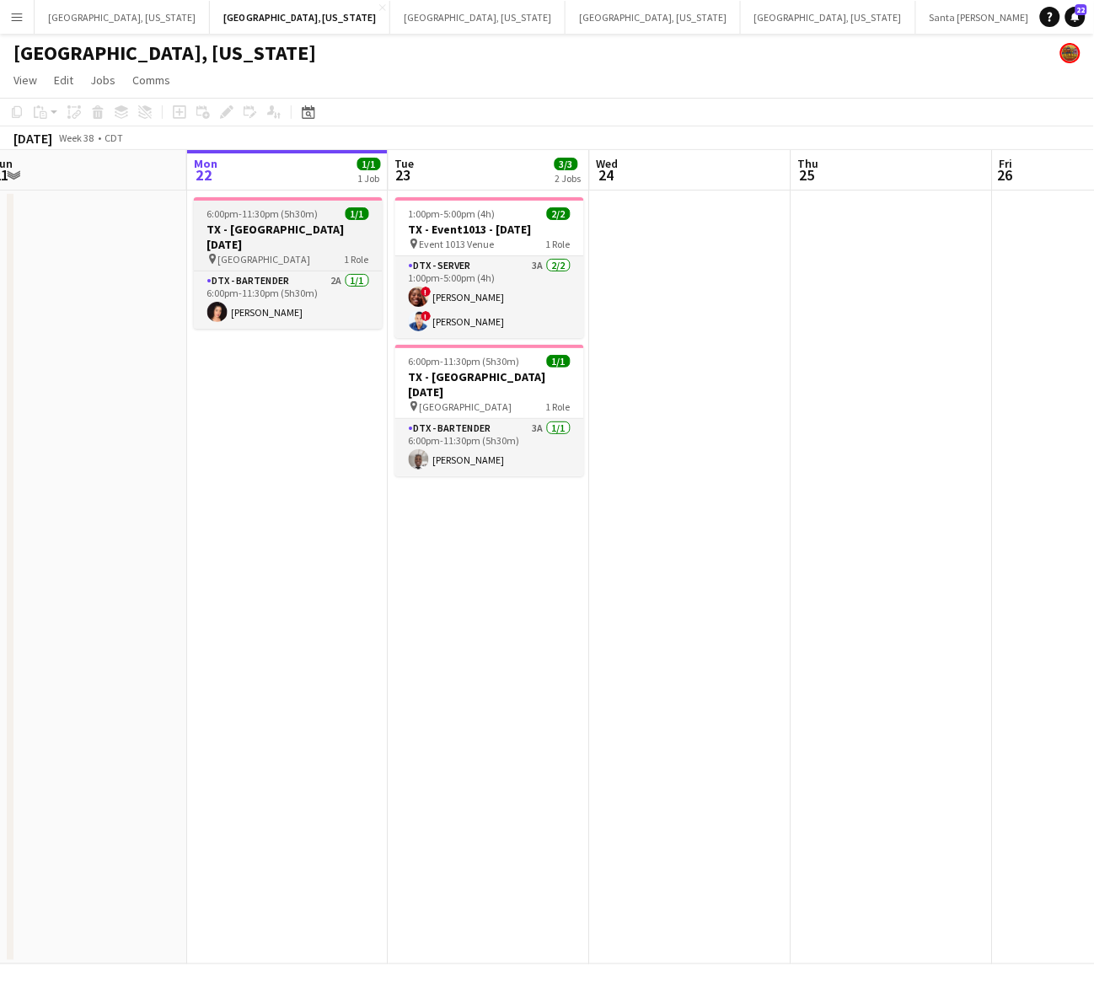
click at [318, 225] on h3 "TX - [GEOGRAPHIC_DATA] [DATE]" at bounding box center [288, 237] width 189 height 30
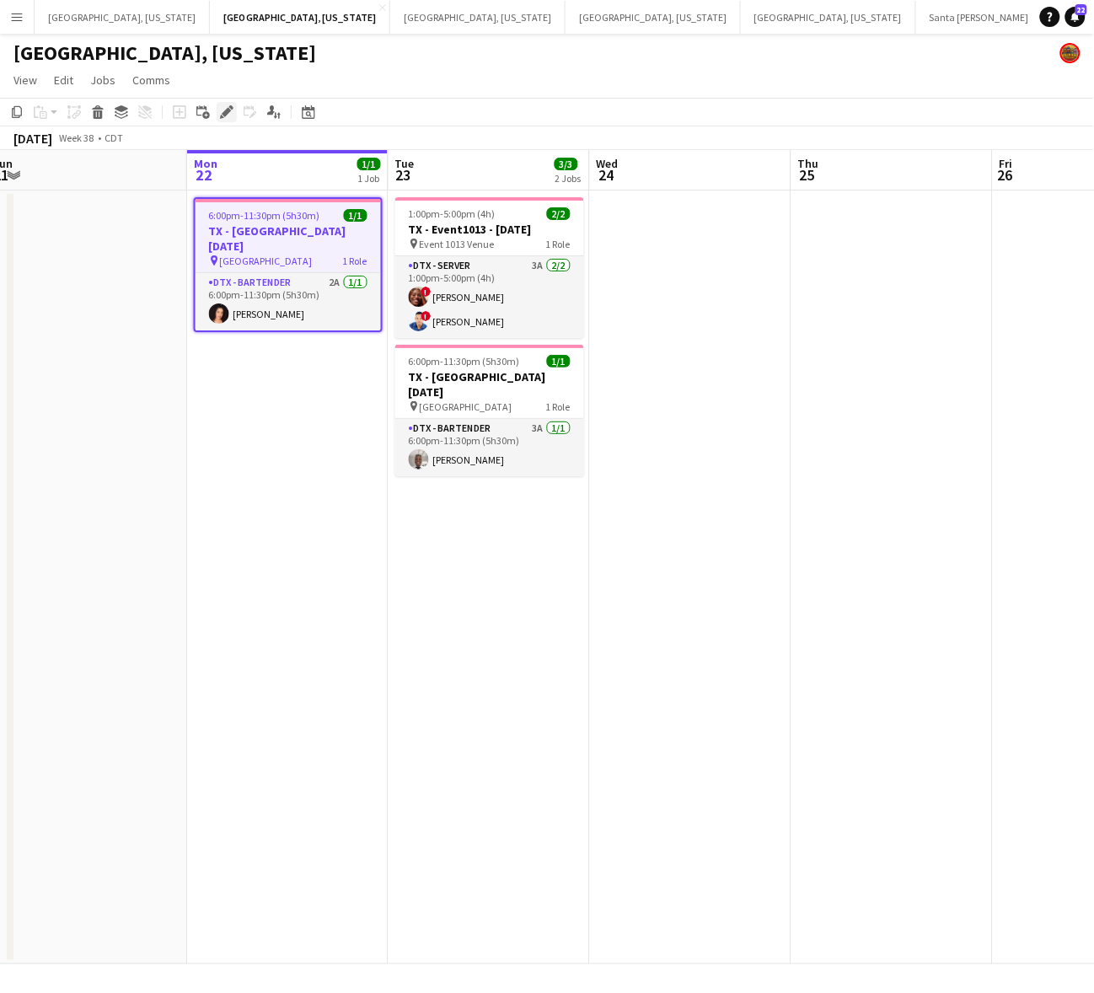
click at [228, 115] on icon "Edit" at bounding box center [226, 111] width 13 height 13
type input "**********"
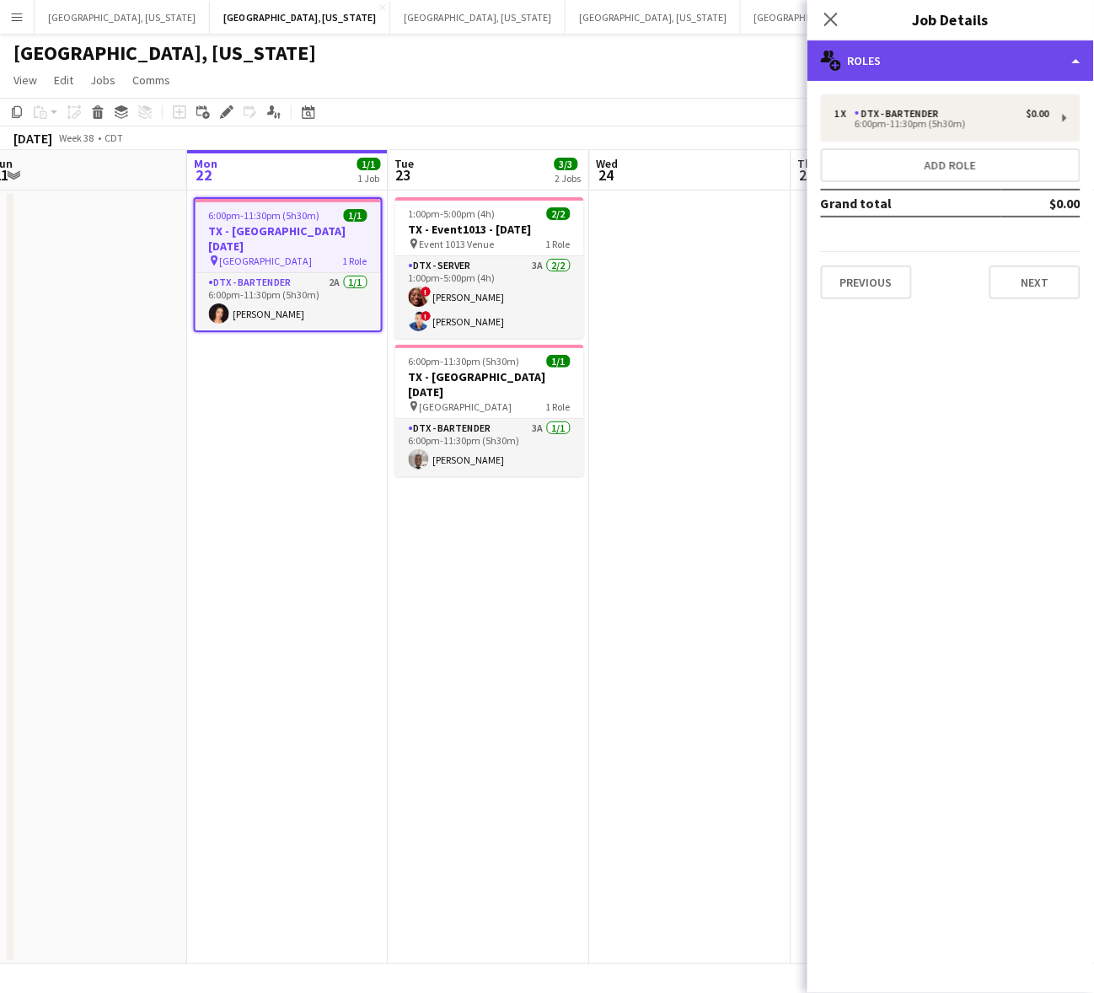
click at [935, 66] on div "multiple-users-add Roles" at bounding box center [950, 60] width 287 height 40
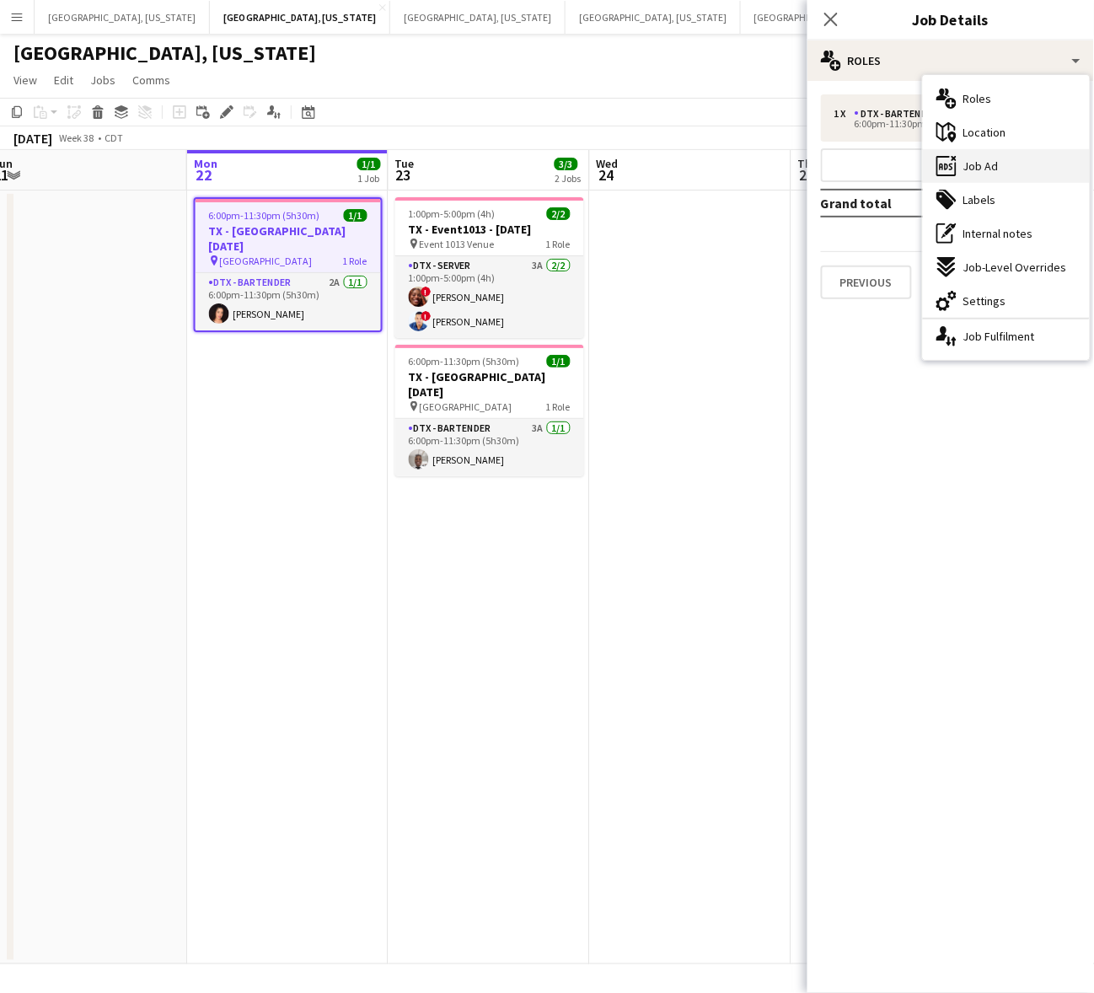
click at [976, 167] on span "Job Ad" at bounding box center [980, 165] width 35 height 15
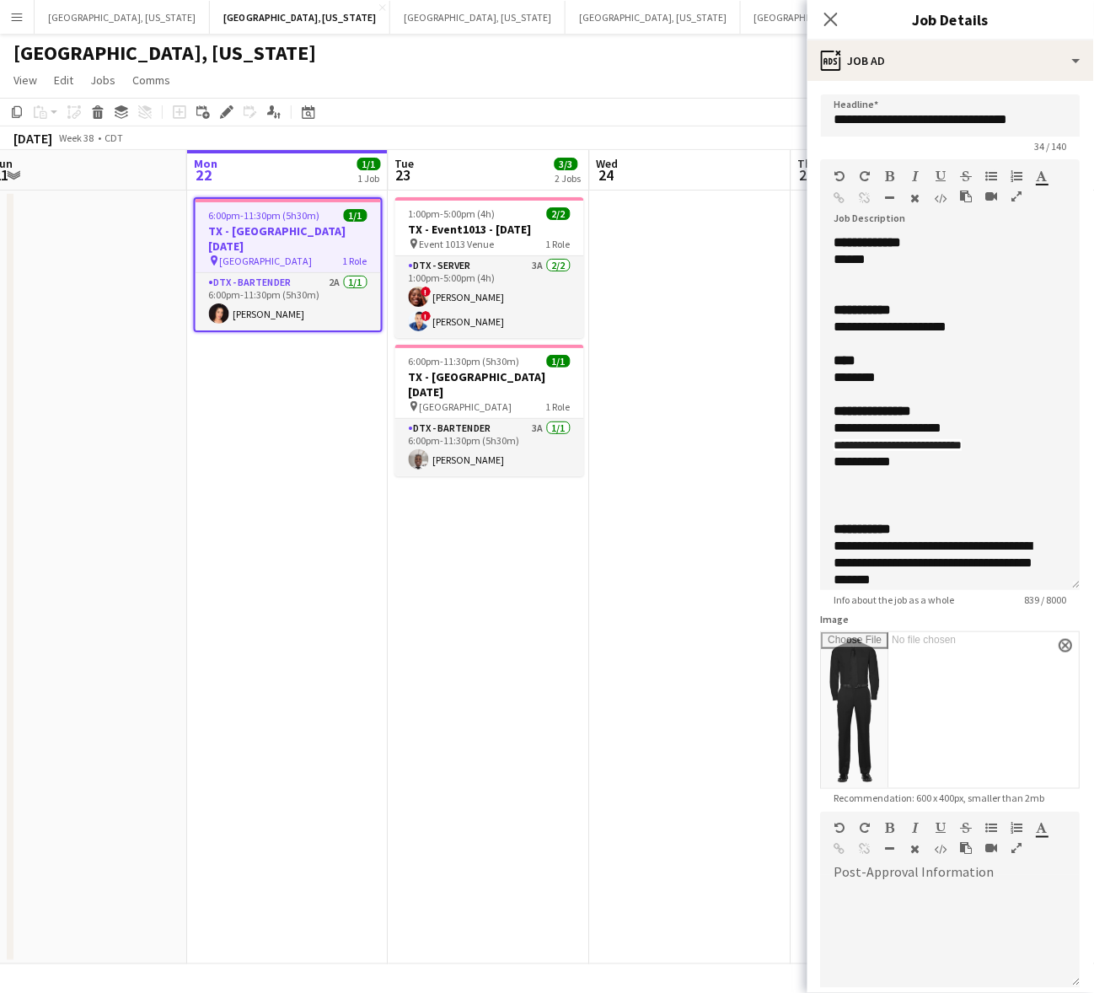
drag, startPoint x: 1071, startPoint y: 320, endPoint x: 1031, endPoint y: 619, distance: 301.9
click at [1038, 590] on div "**********" at bounding box center [951, 412] width 260 height 356
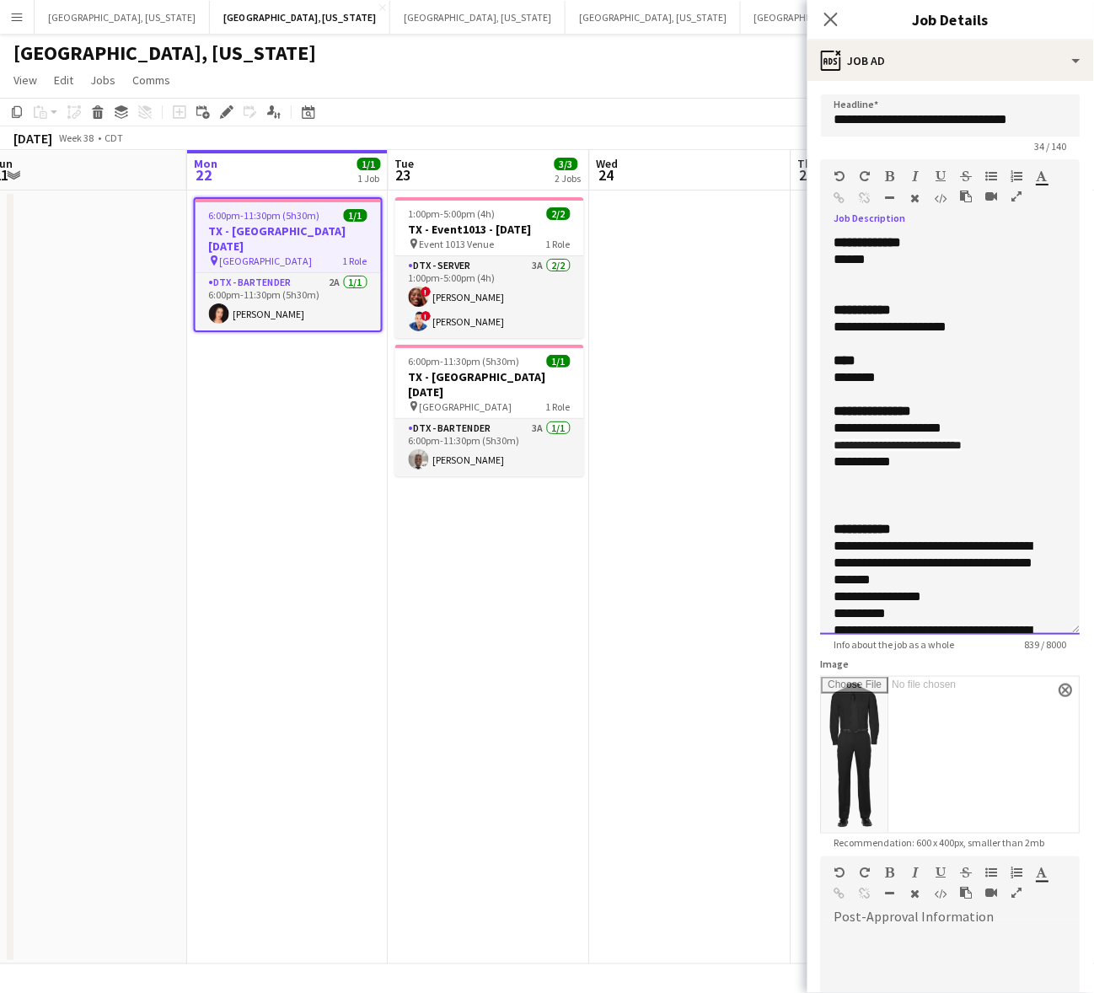
click at [907, 463] on div "**********" at bounding box center [934, 461] width 201 height 17
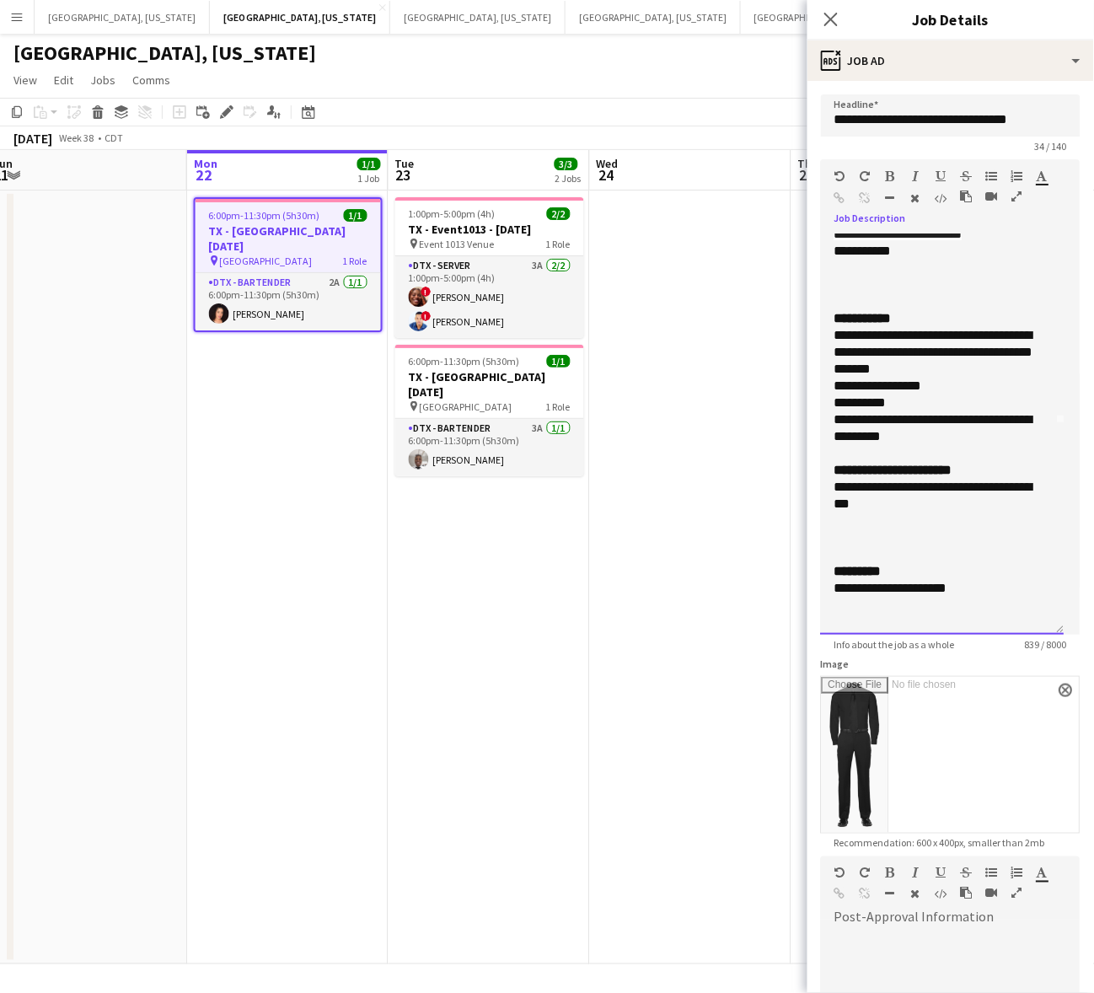
click at [946, 493] on div "**********" at bounding box center [934, 496] width 201 height 34
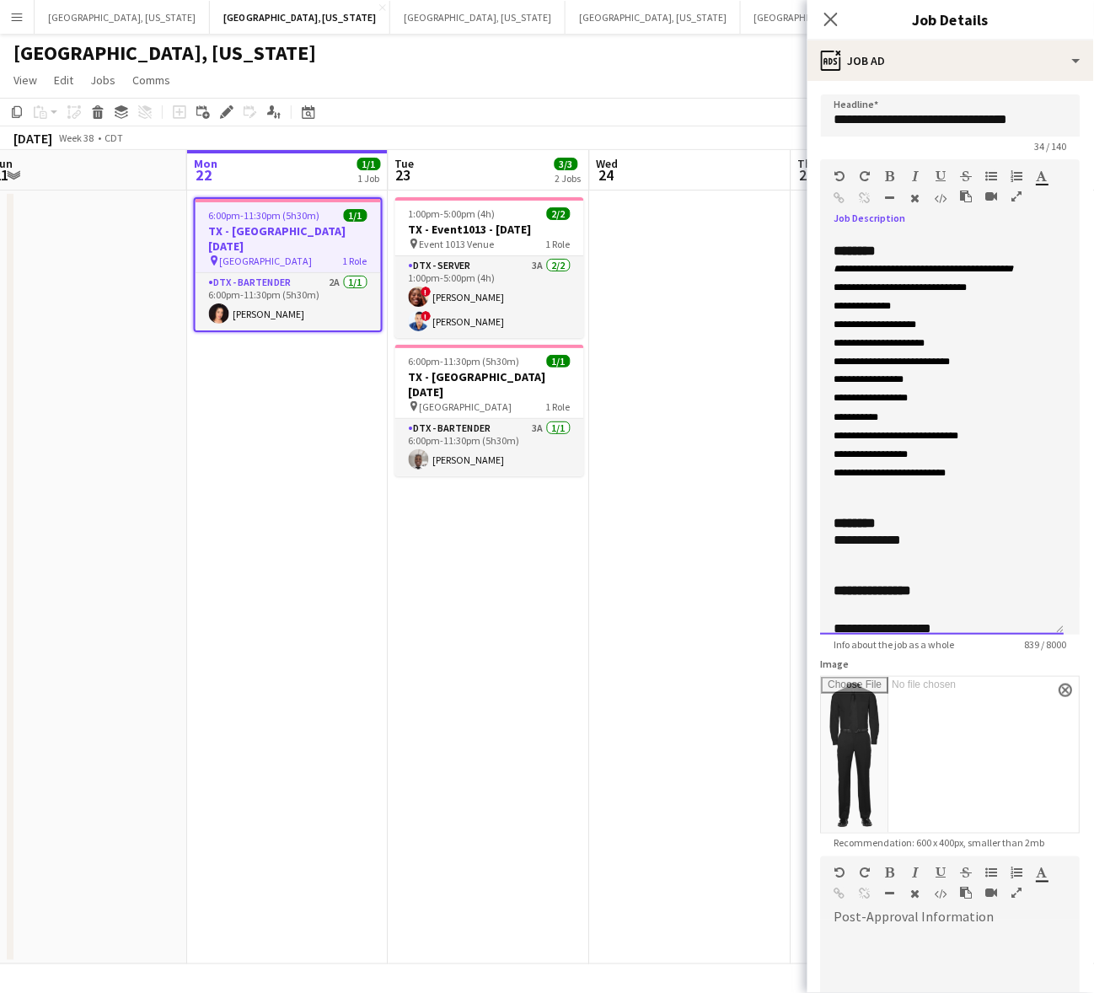
scroll to position [613, 0]
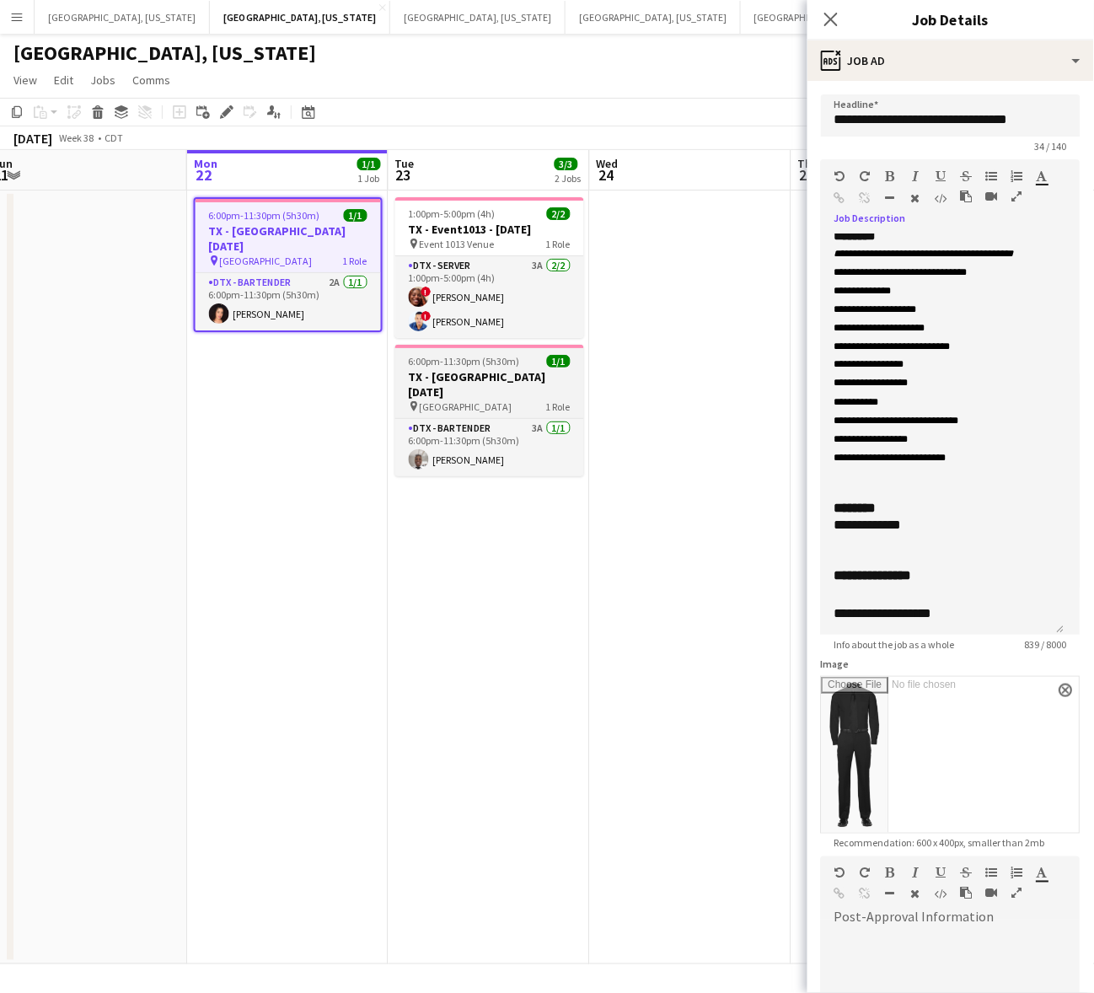
click at [464, 381] on h3 "TX - [GEOGRAPHIC_DATA] [DATE]" at bounding box center [489, 384] width 189 height 30
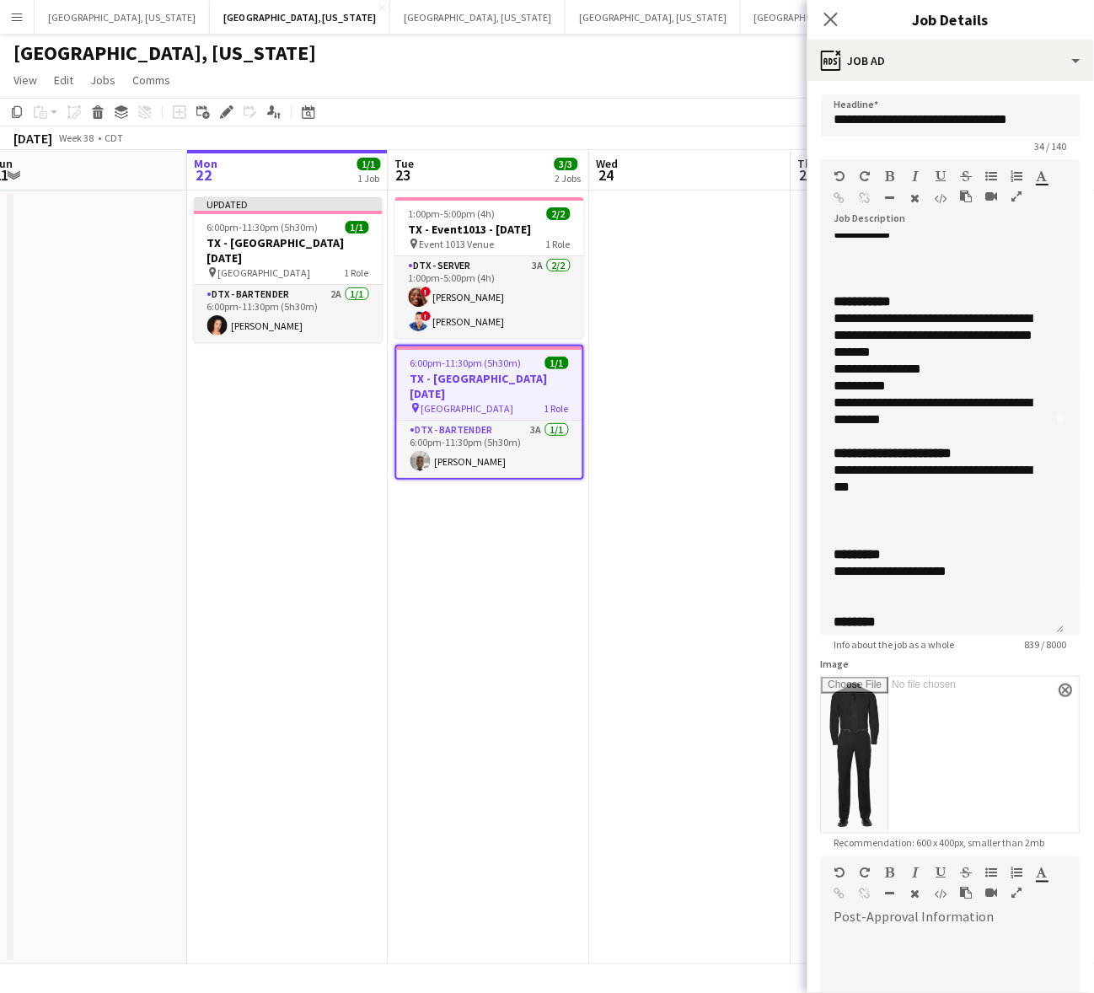
scroll to position [105, 0]
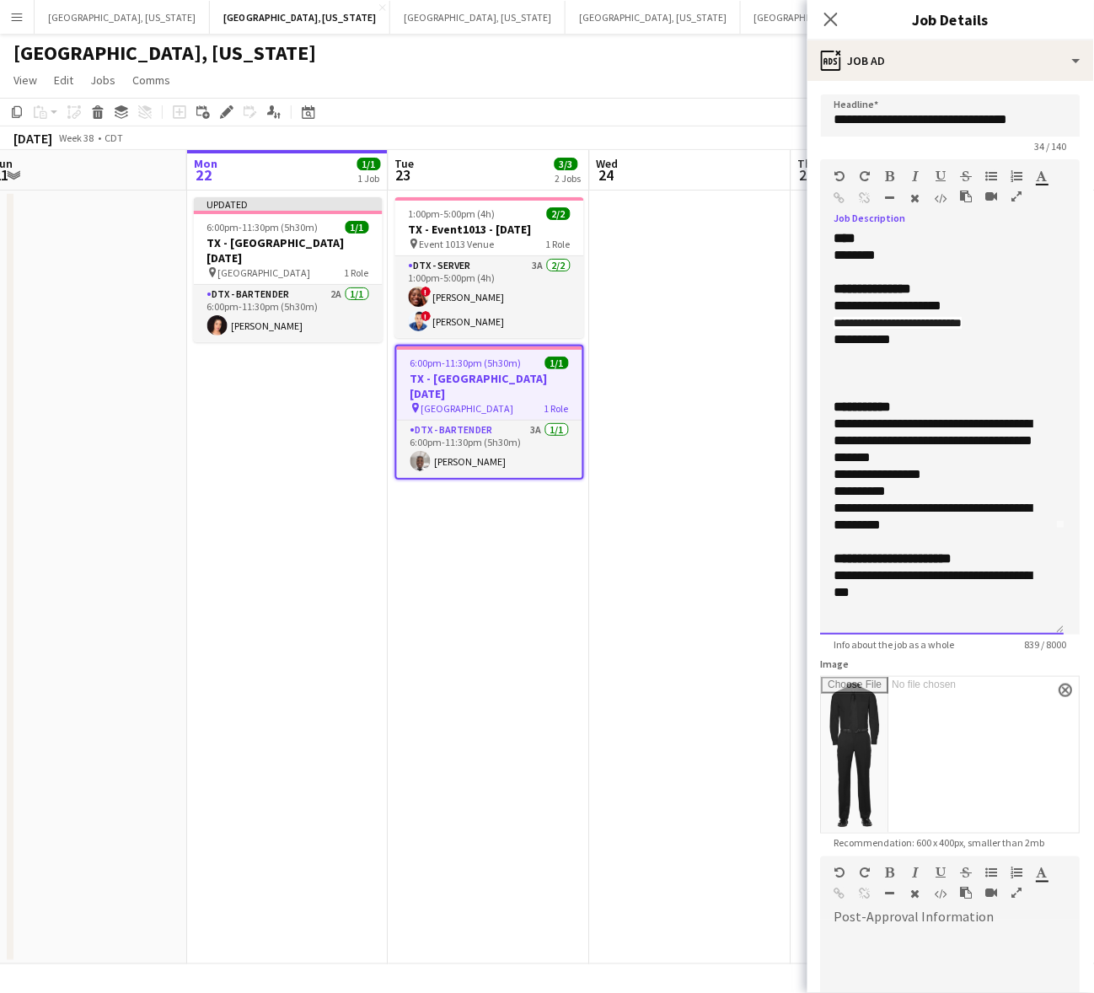
click at [912, 340] on div "**********" at bounding box center [934, 339] width 201 height 17
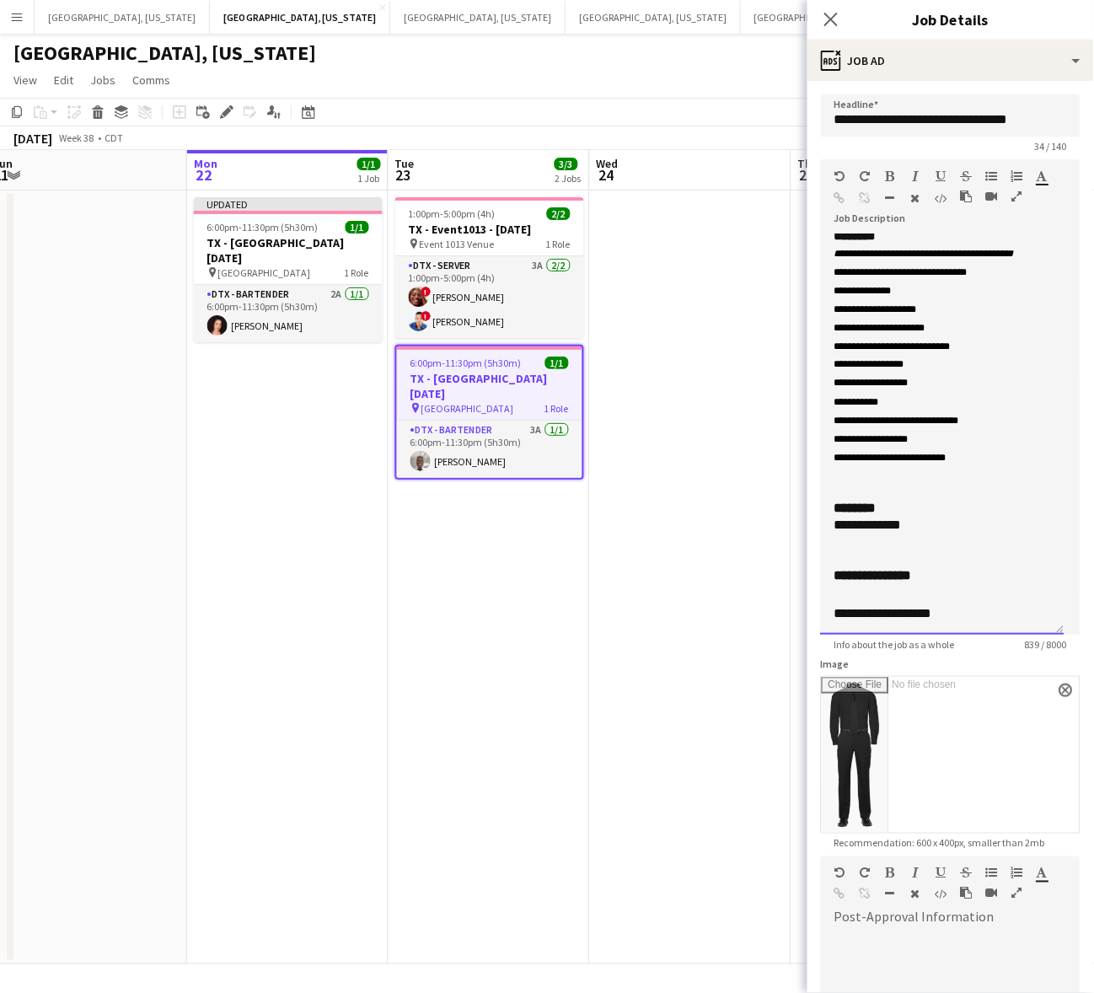
click at [970, 613] on div "**********" at bounding box center [934, 614] width 201 height 17
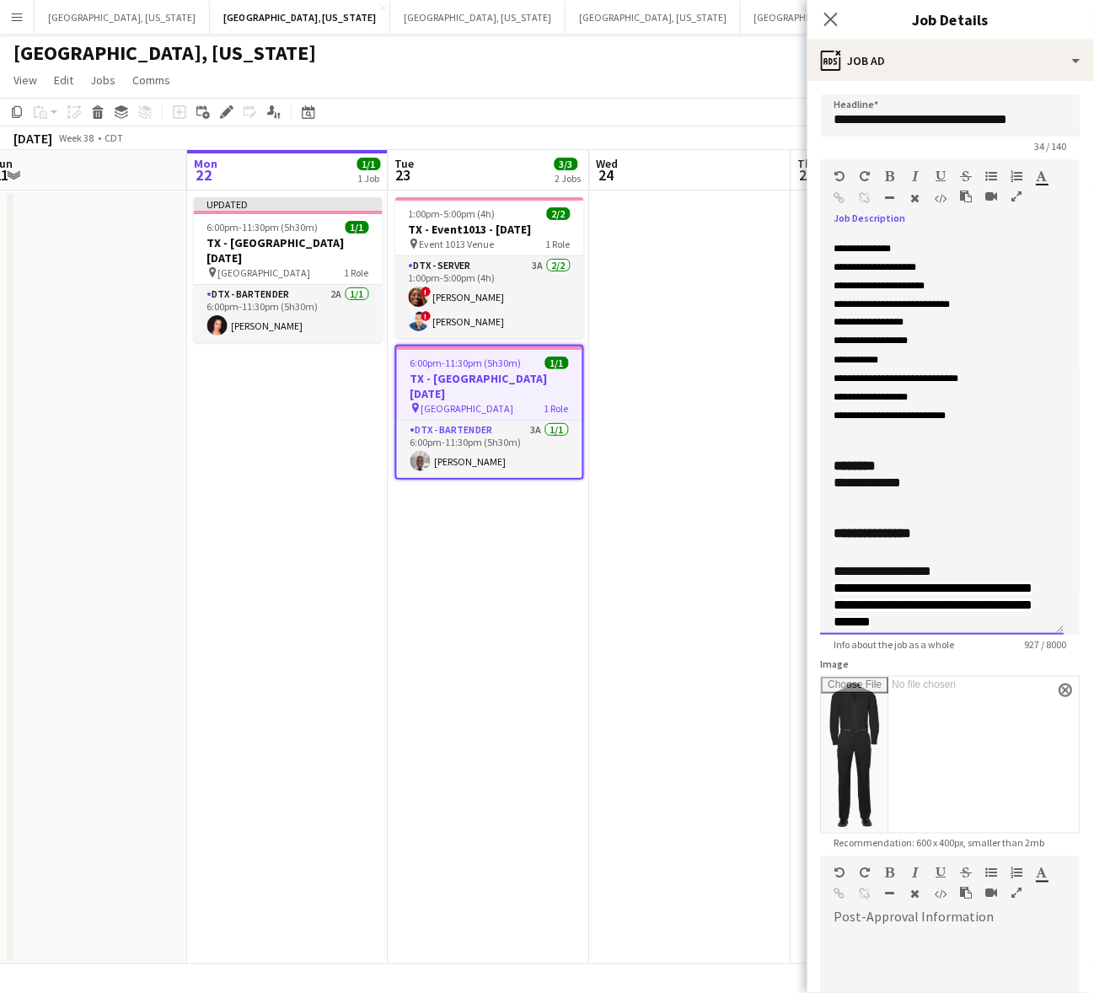
scroll to position [651, 0]
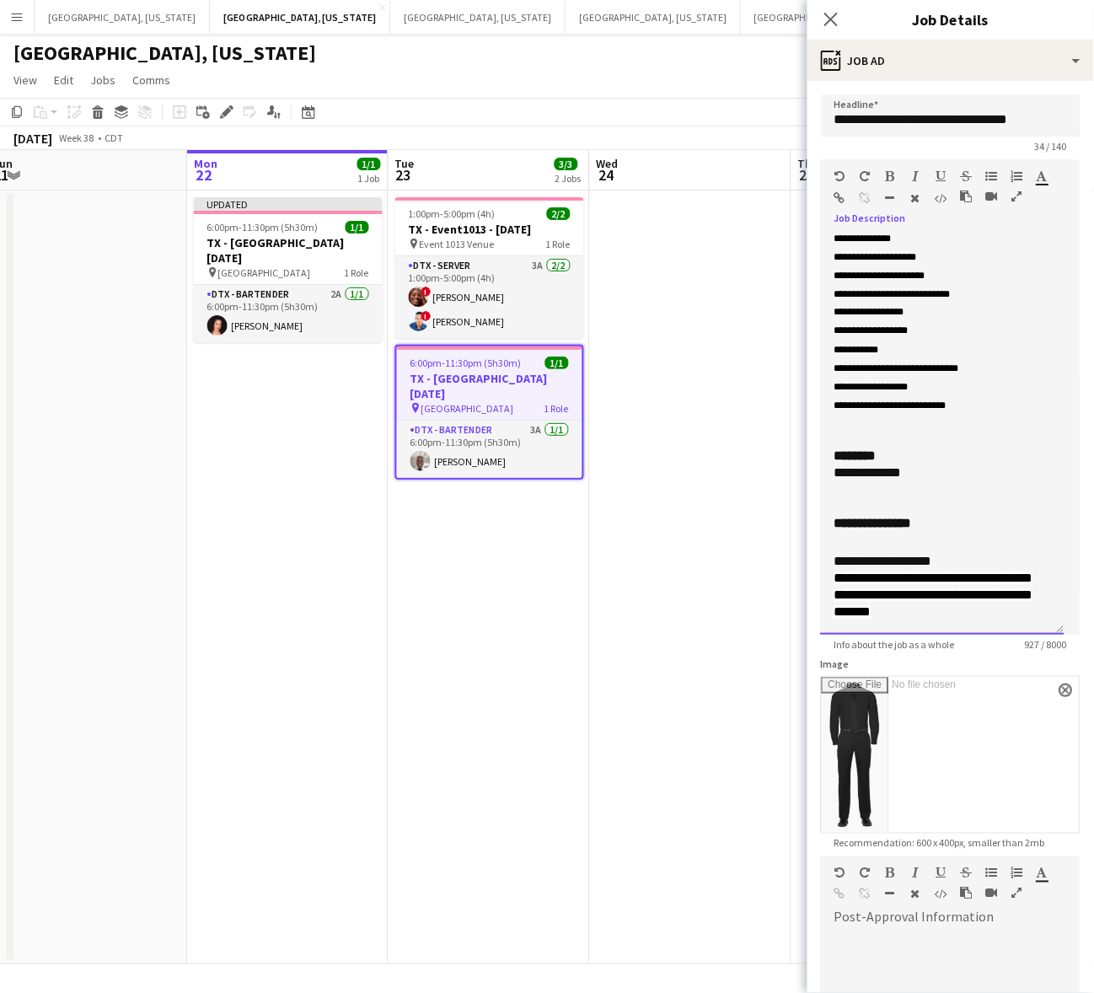
drag, startPoint x: 961, startPoint y: 622, endPoint x: 816, endPoint y: 575, distance: 152.4
click at [816, 575] on form "**********" at bounding box center [950, 652] width 287 height 1117
copy span "**********"
click at [280, 249] on h3 "TX - [GEOGRAPHIC_DATA] [DATE]" at bounding box center [288, 250] width 189 height 30
type input "**********"
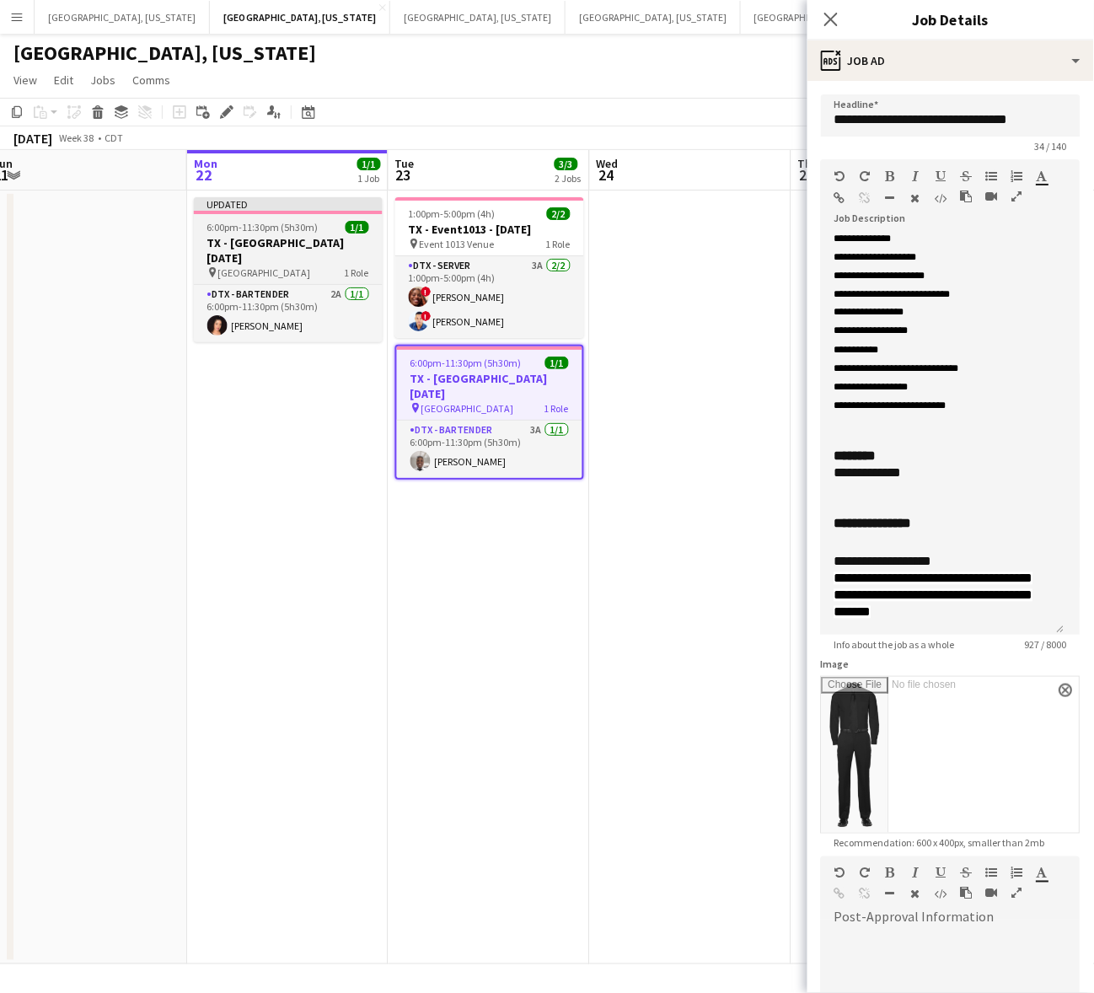
scroll to position [613, 0]
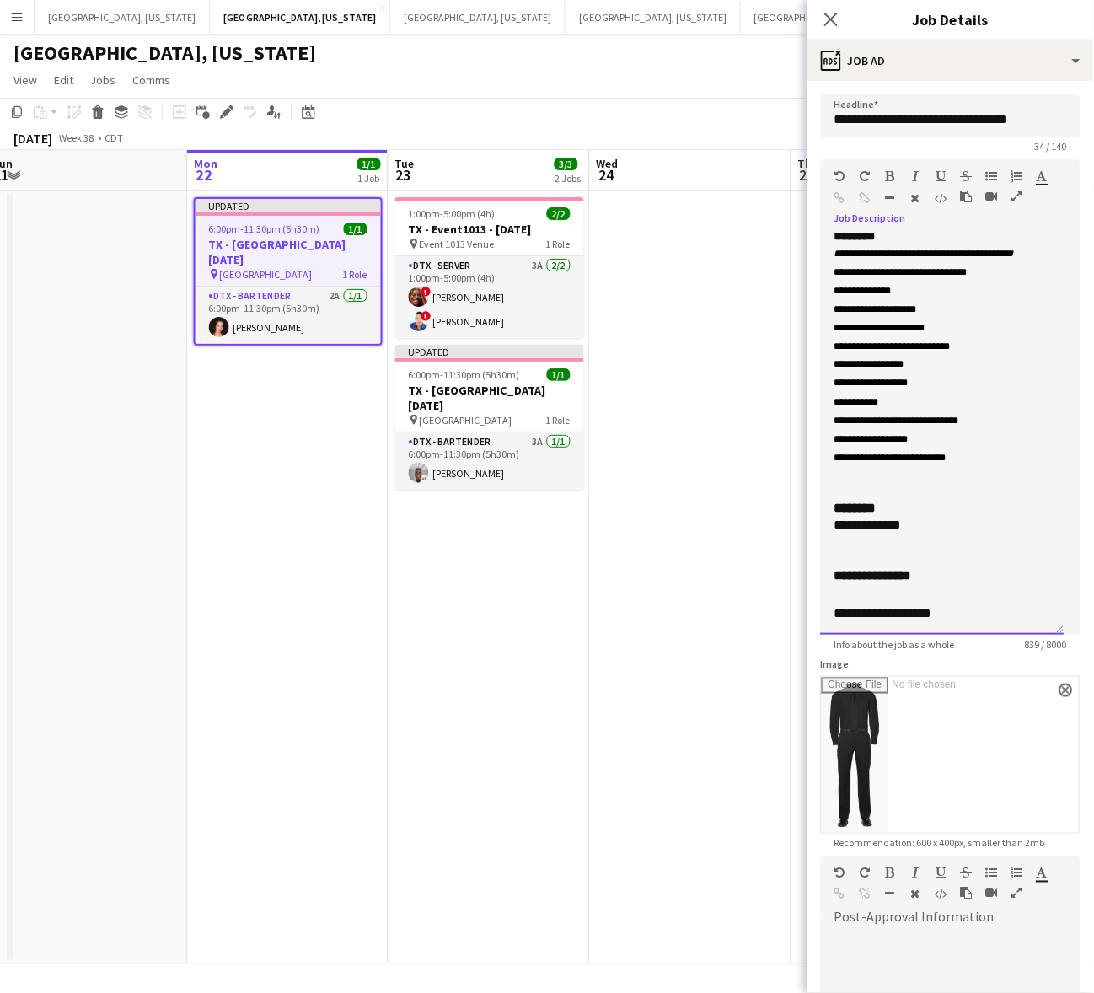
click at [963, 615] on div "**********" at bounding box center [934, 614] width 201 height 17
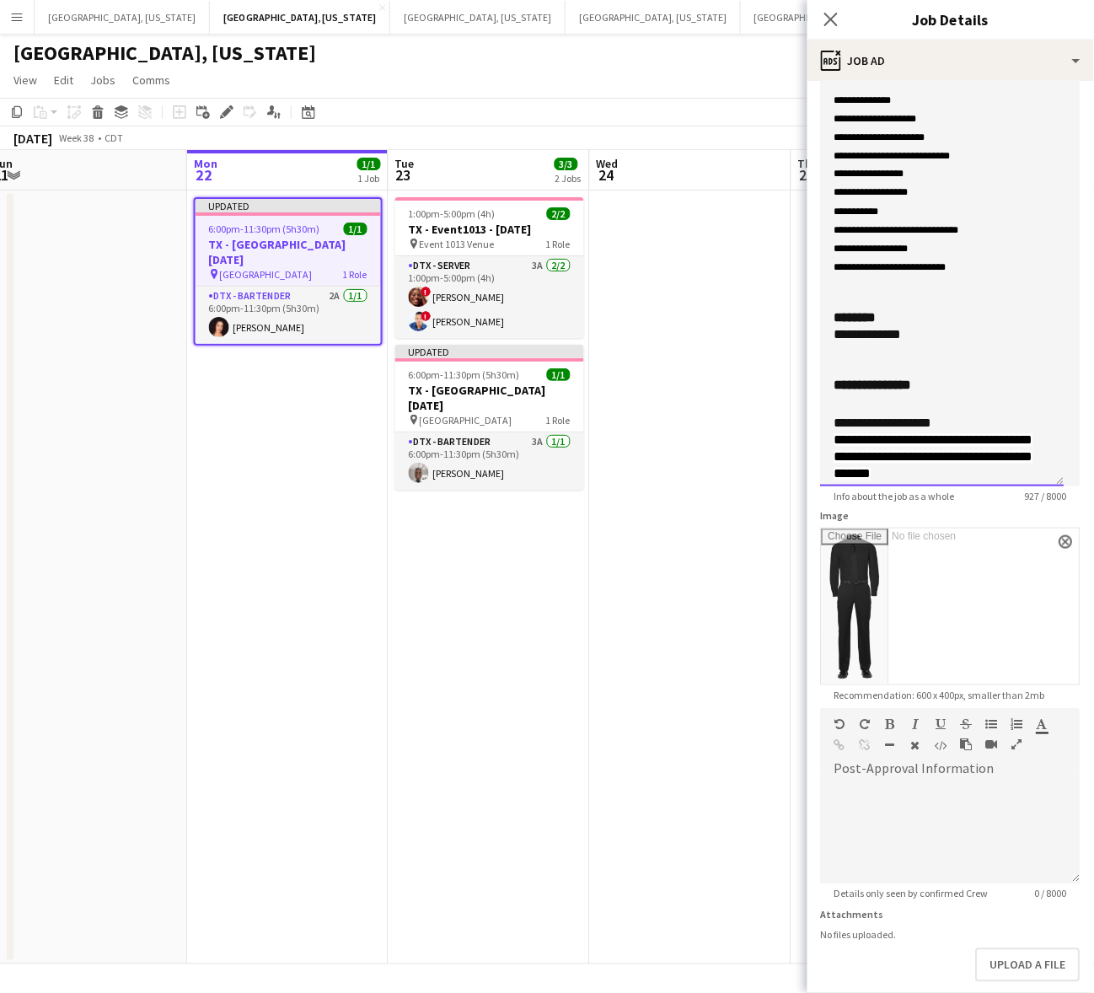
scroll to position [229, 0]
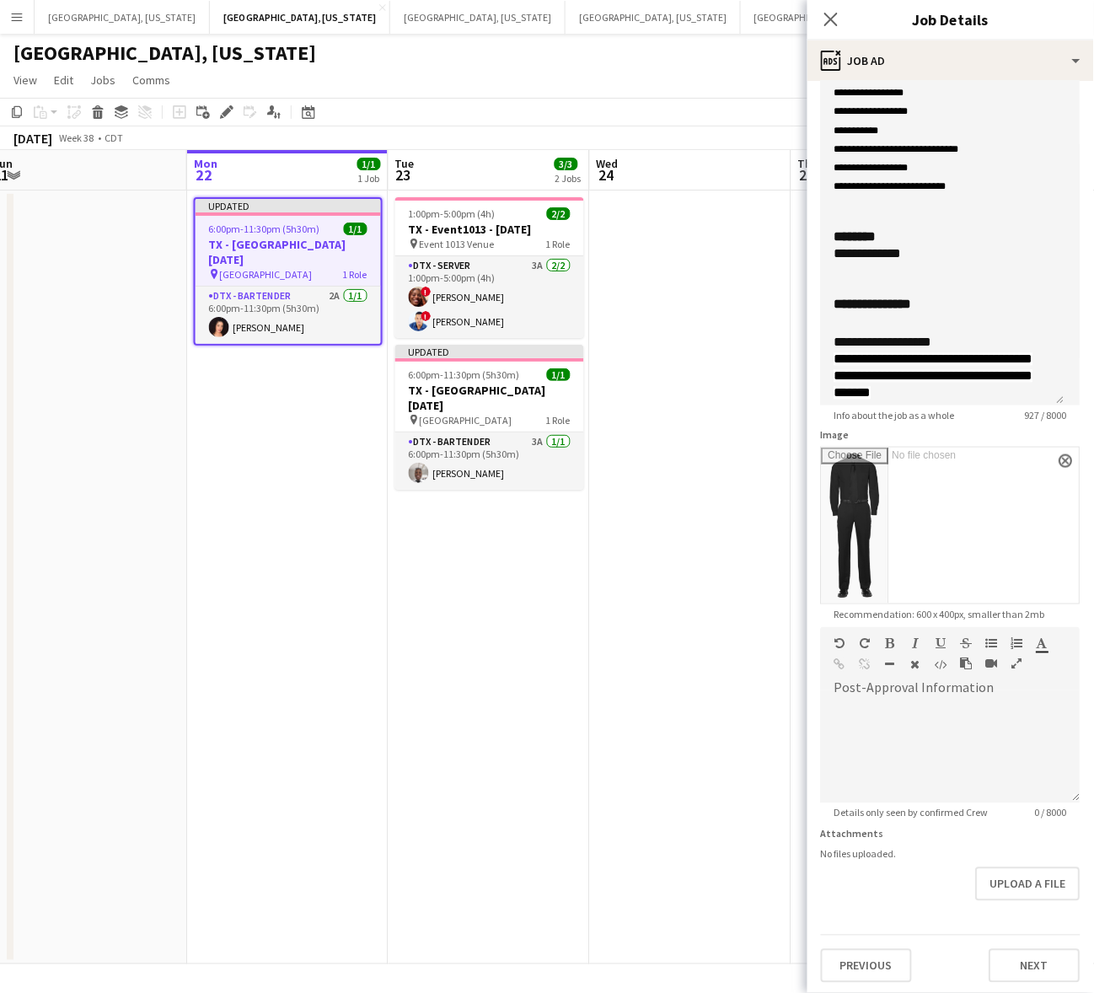
click at [613, 681] on app-date-cell at bounding box center [690, 577] width 201 height 774
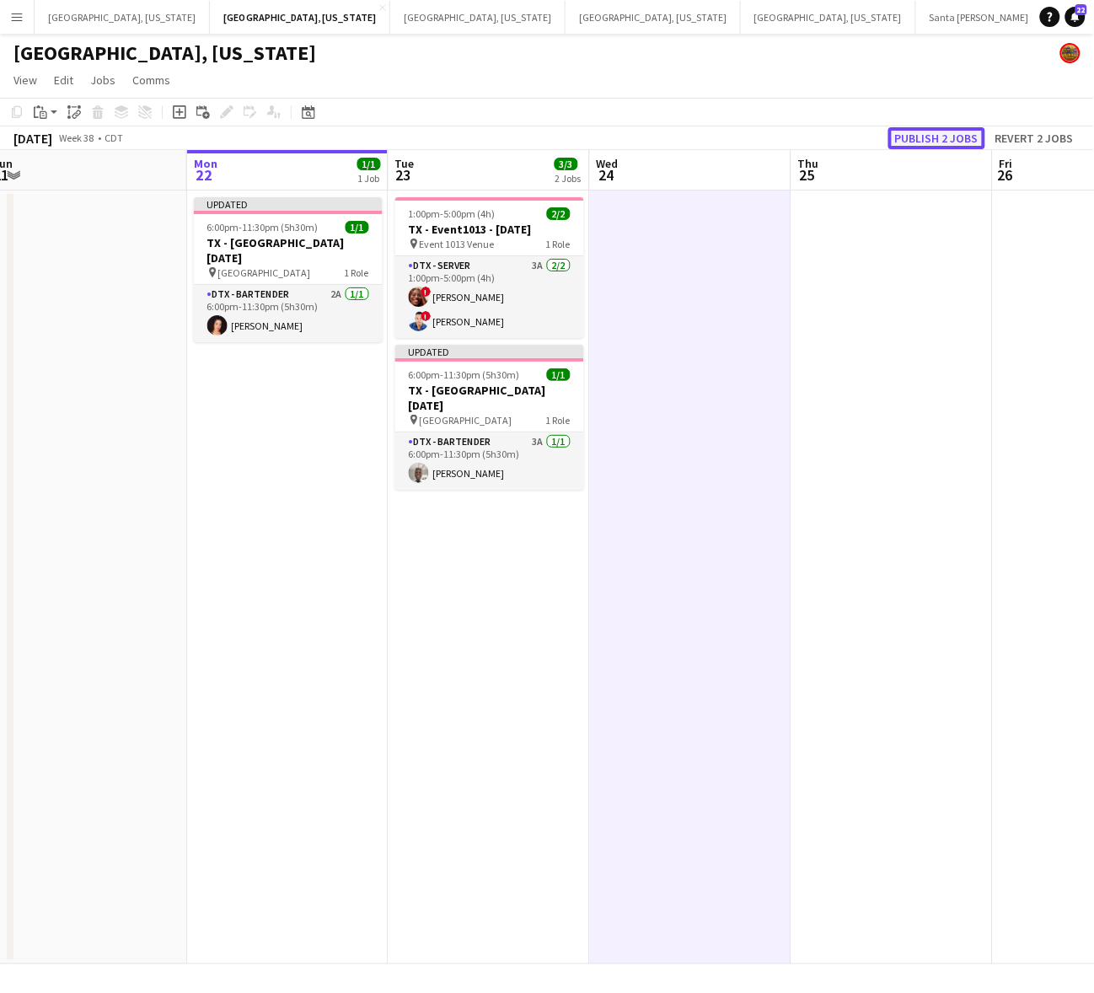
click at [941, 128] on button "Publish 2 jobs" at bounding box center [936, 138] width 97 height 22
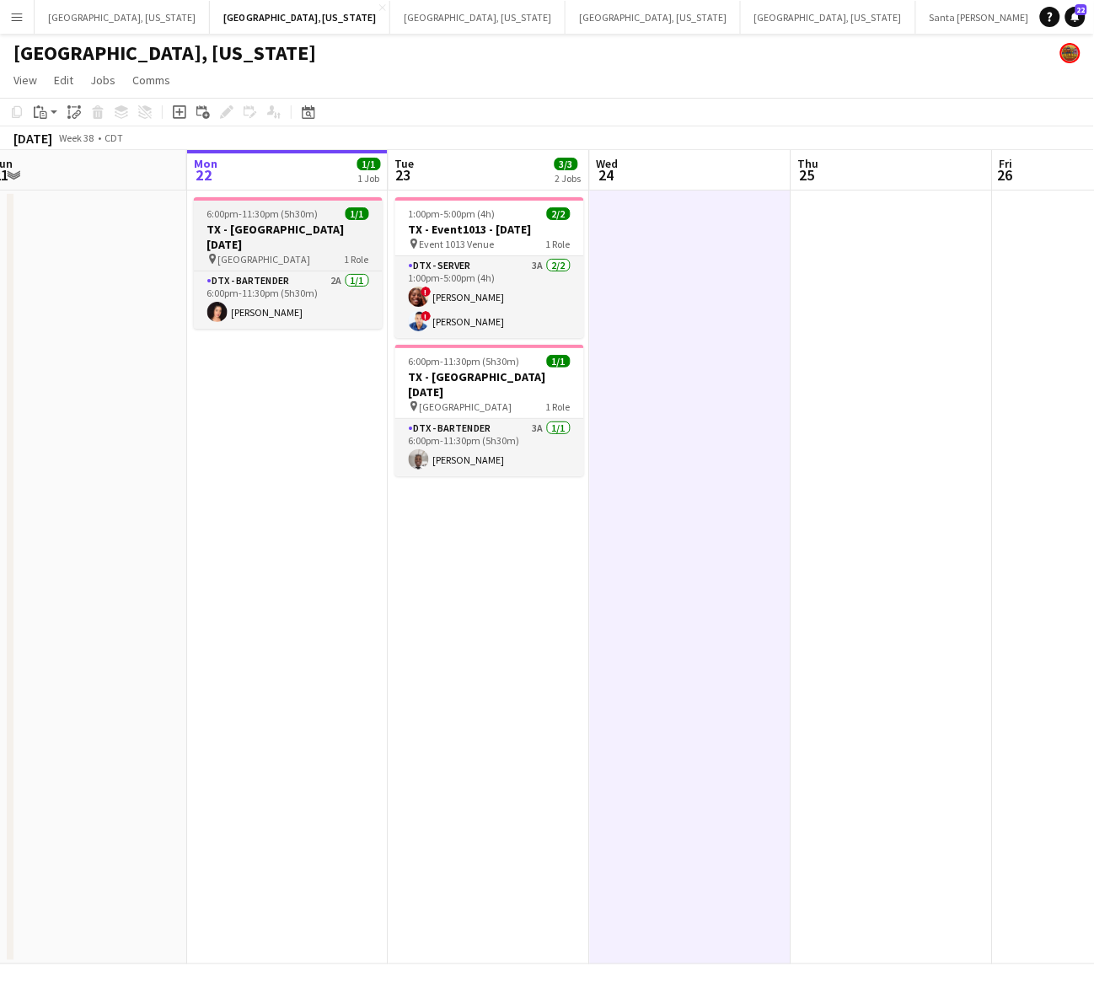
click at [254, 223] on h3 "TX - [GEOGRAPHIC_DATA] [DATE]" at bounding box center [288, 237] width 189 height 30
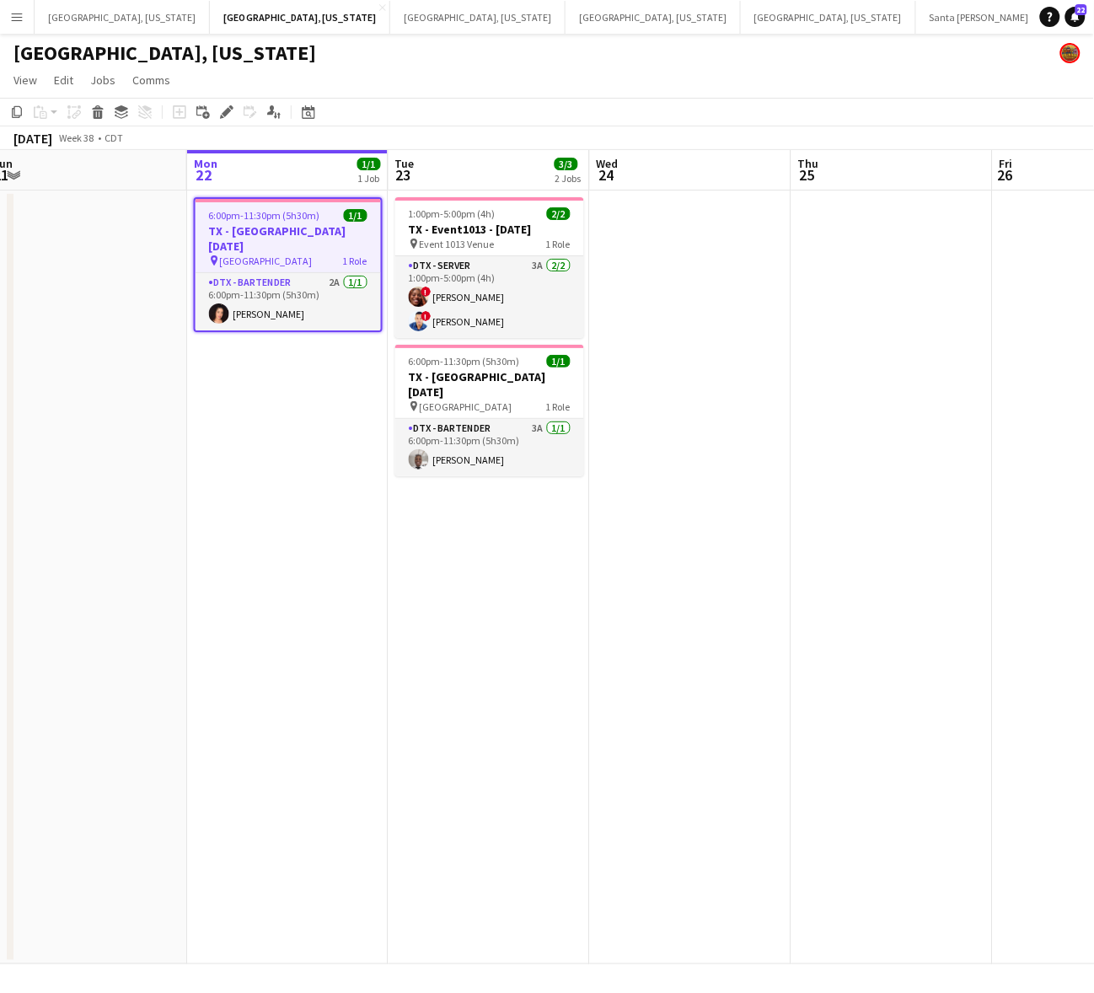
drag, startPoint x: 223, startPoint y: 112, endPoint x: 651, endPoint y: 11, distance: 439.9
click at [224, 112] on icon at bounding box center [226, 112] width 9 height 9
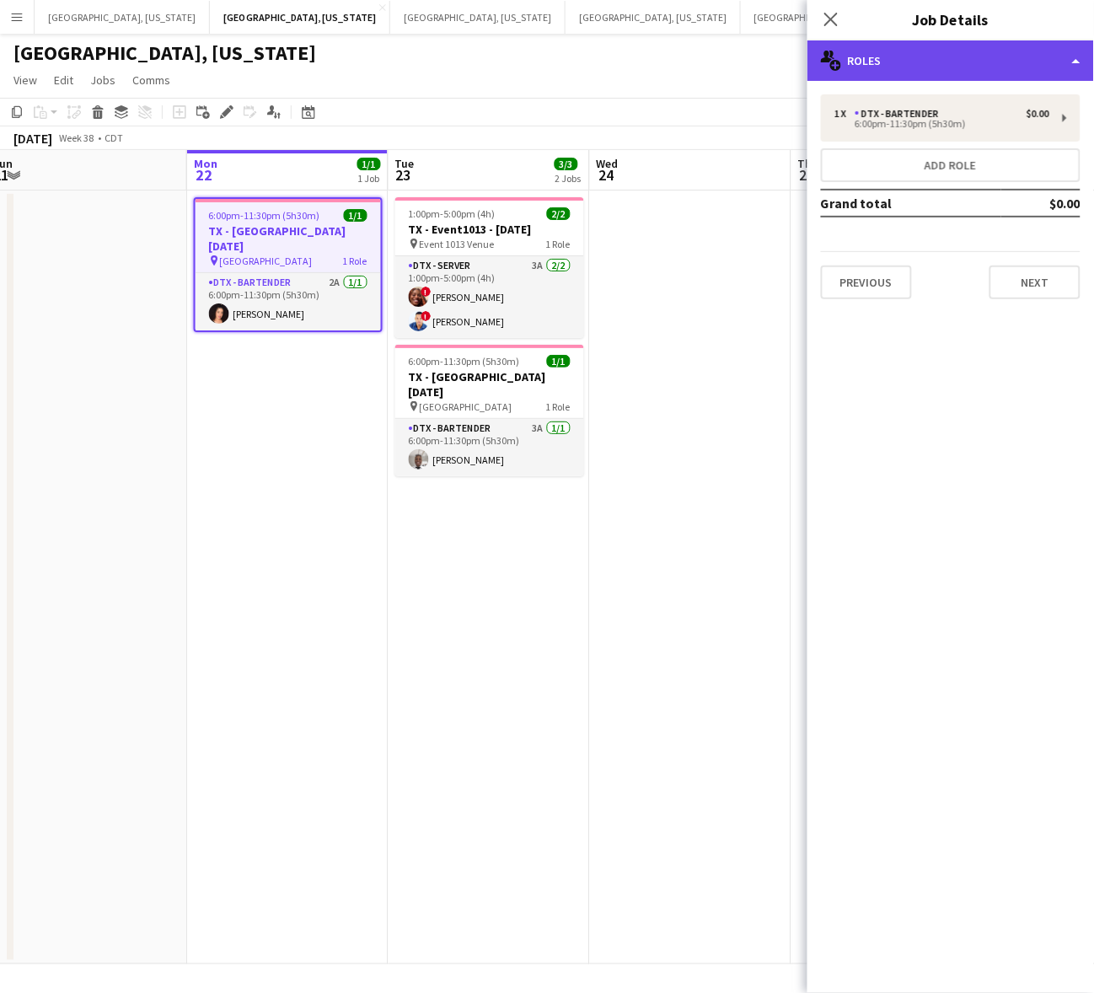
click at [1010, 51] on div "multiple-users-add Roles" at bounding box center [950, 60] width 287 height 40
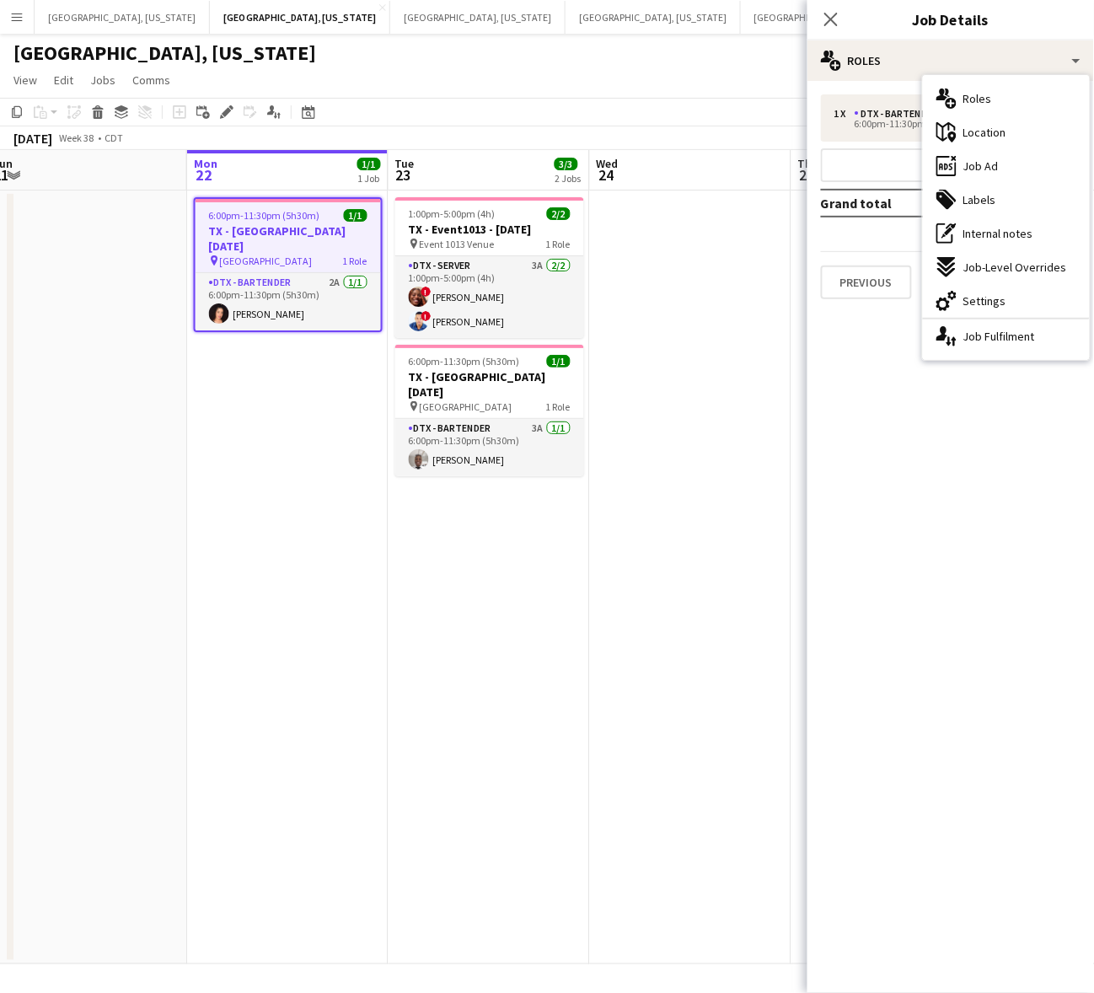
click at [990, 170] on span "Job Ad" at bounding box center [980, 165] width 35 height 15
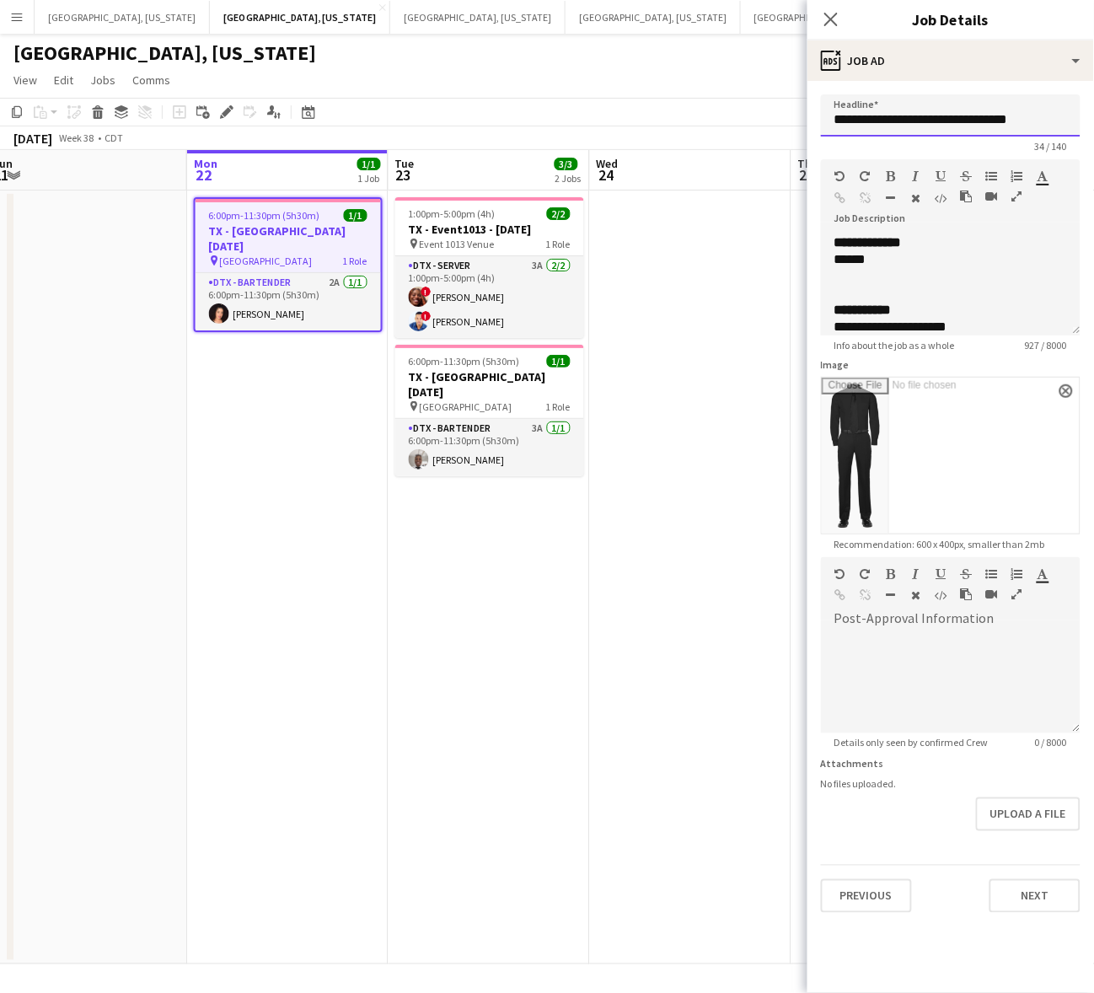
click at [897, 112] on input "**********" at bounding box center [951, 115] width 260 height 42
click at [902, 249] on b "**********" at bounding box center [867, 242] width 67 height 13
copy div "**********"
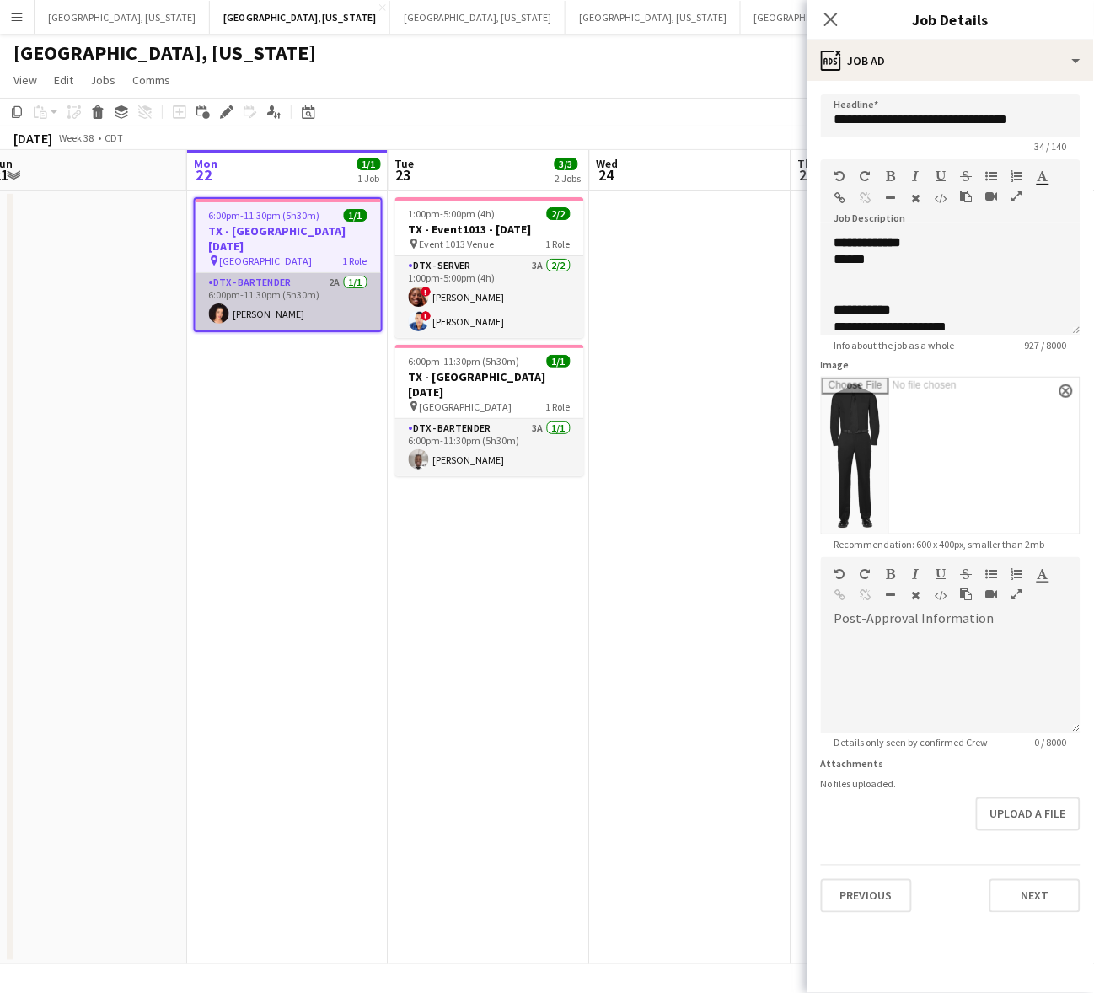
click at [299, 304] on app-card-role "DTX - Bartender 2A 1/1 6:00pm-11:30pm (5h30m) Kianna Norman" at bounding box center [288, 301] width 185 height 57
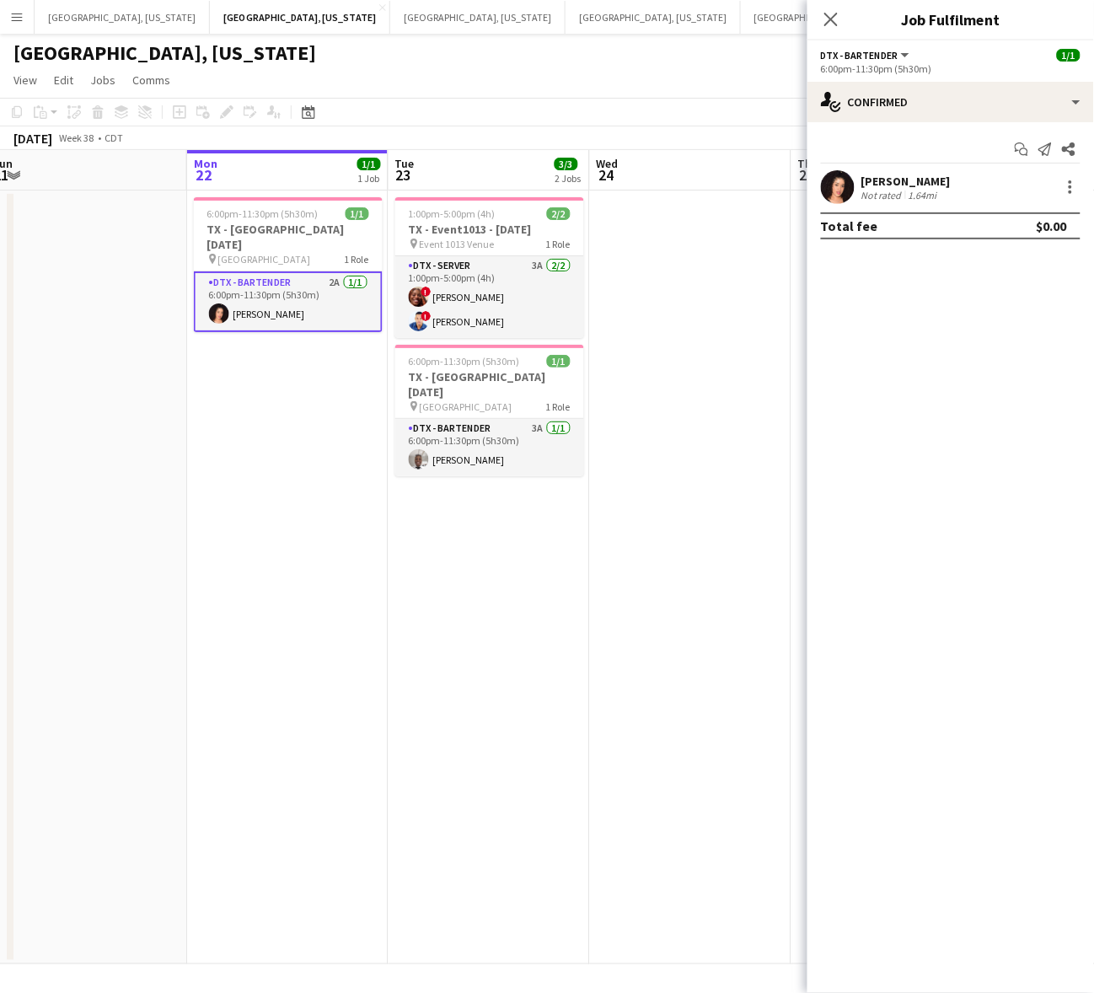
click at [870, 189] on div "Not rated" at bounding box center [883, 195] width 44 height 13
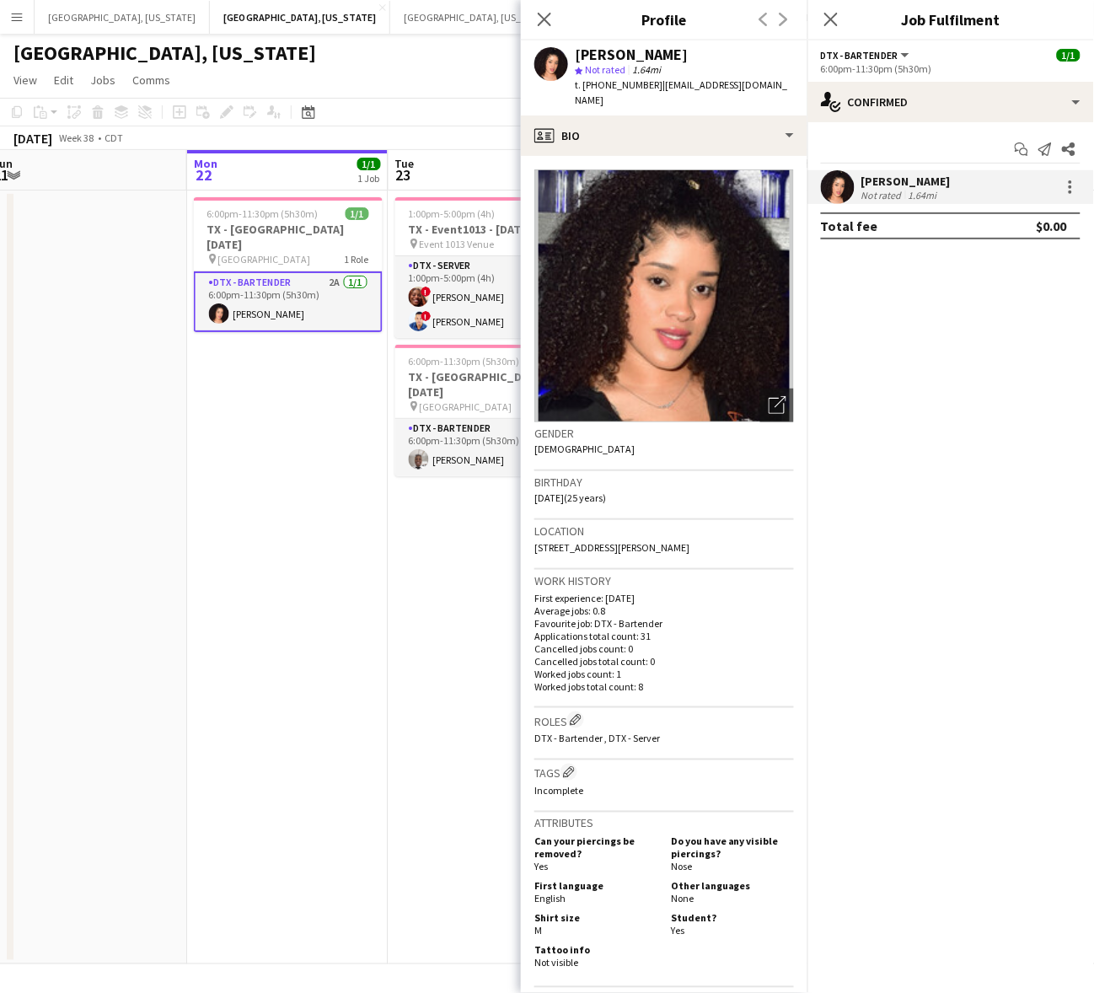
drag, startPoint x: 776, startPoint y: 85, endPoint x: 651, endPoint y: 85, distance: 124.7
click at [651, 85] on div "Kianna Norman star Not rated 1.64mi t. +16613782429 | normankianna31@gmail.com" at bounding box center [664, 77] width 287 height 75
copy span "normankianna31@gmail.com"
click at [276, 402] on app-date-cell "6:00pm-11:30pm (5h30m) 1/1 TX - Sheraton Dallas Hotel 9.22.25 pin Sheraton Dall…" at bounding box center [287, 577] width 201 height 774
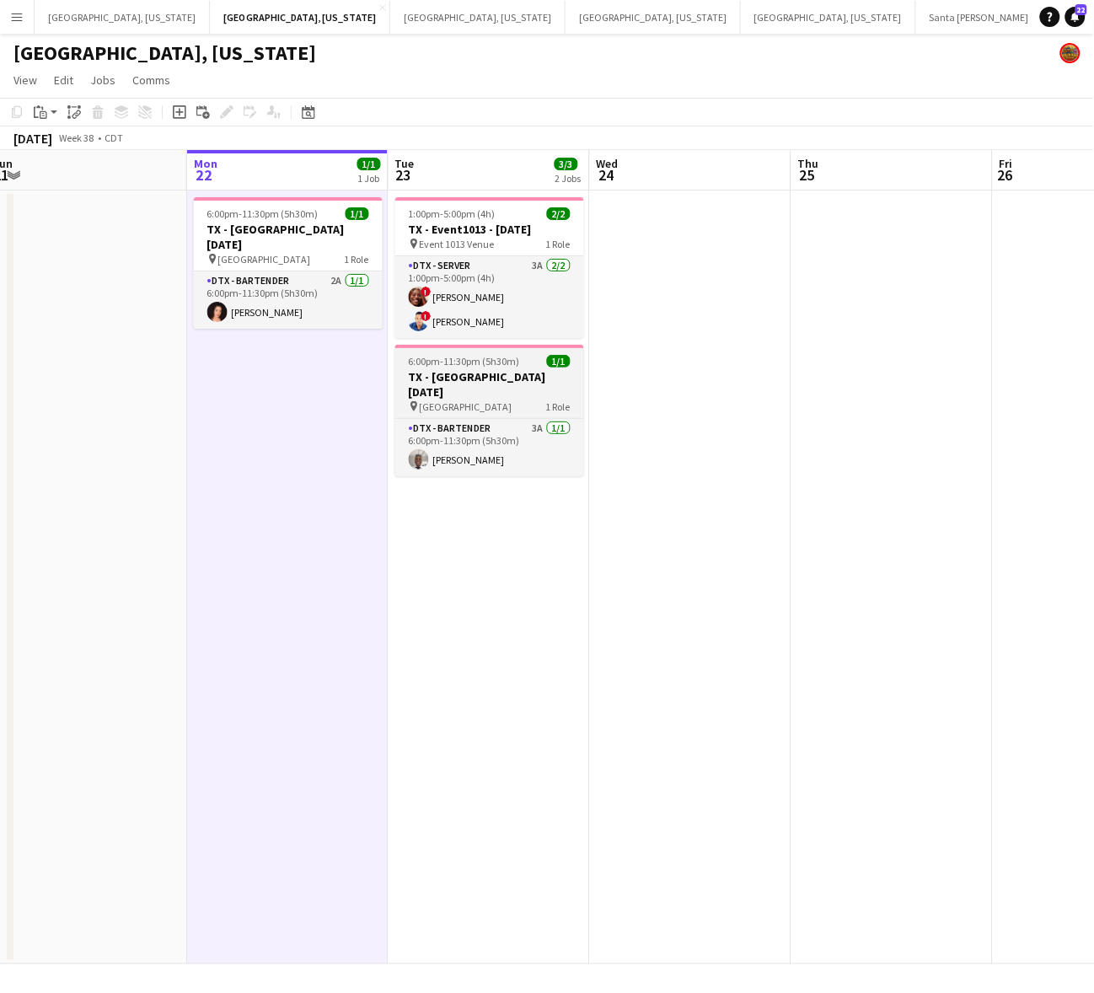
click at [483, 372] on h3 "TX - [GEOGRAPHIC_DATA] [DATE]" at bounding box center [489, 384] width 189 height 30
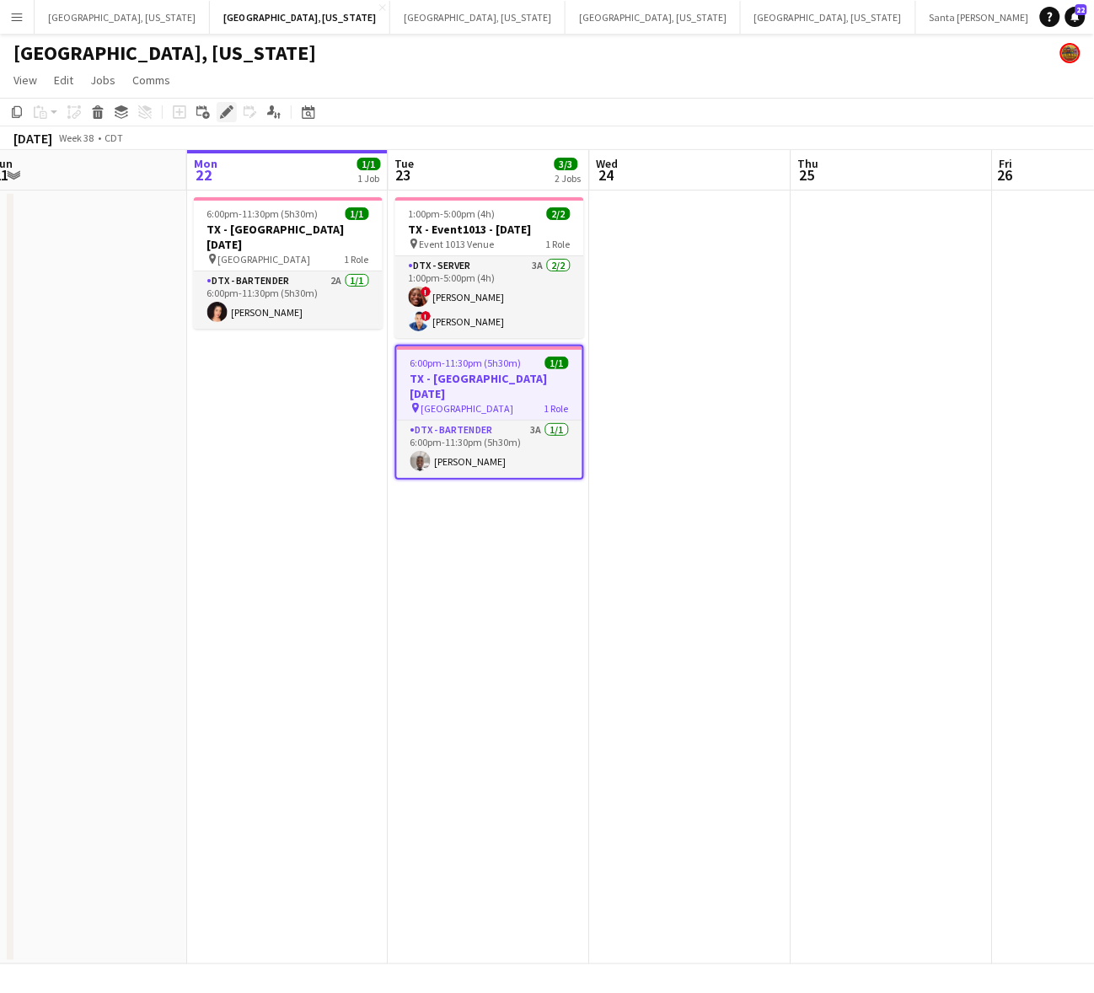
click at [220, 118] on icon at bounding box center [222, 117] width 4 height 4
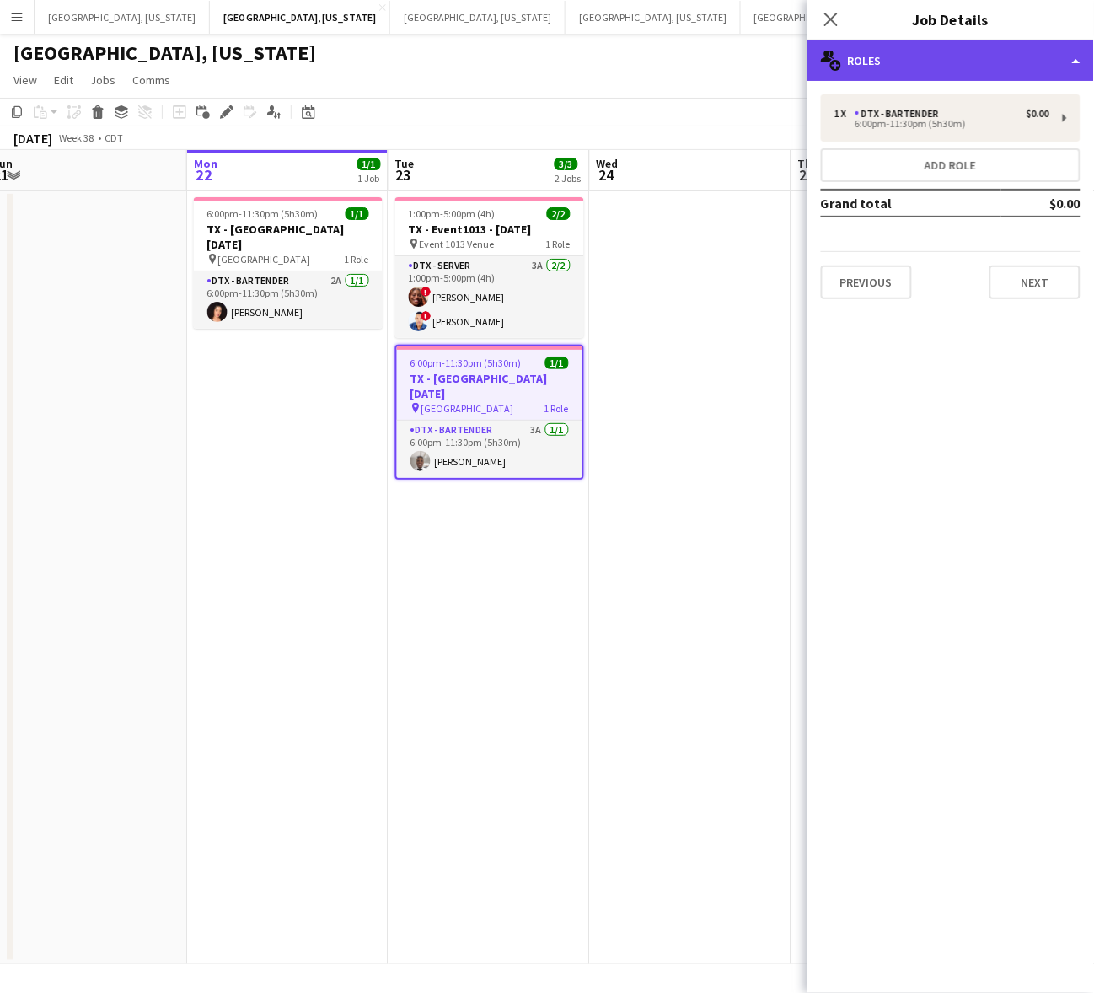
click at [916, 60] on div "multiple-users-add Roles" at bounding box center [950, 60] width 287 height 40
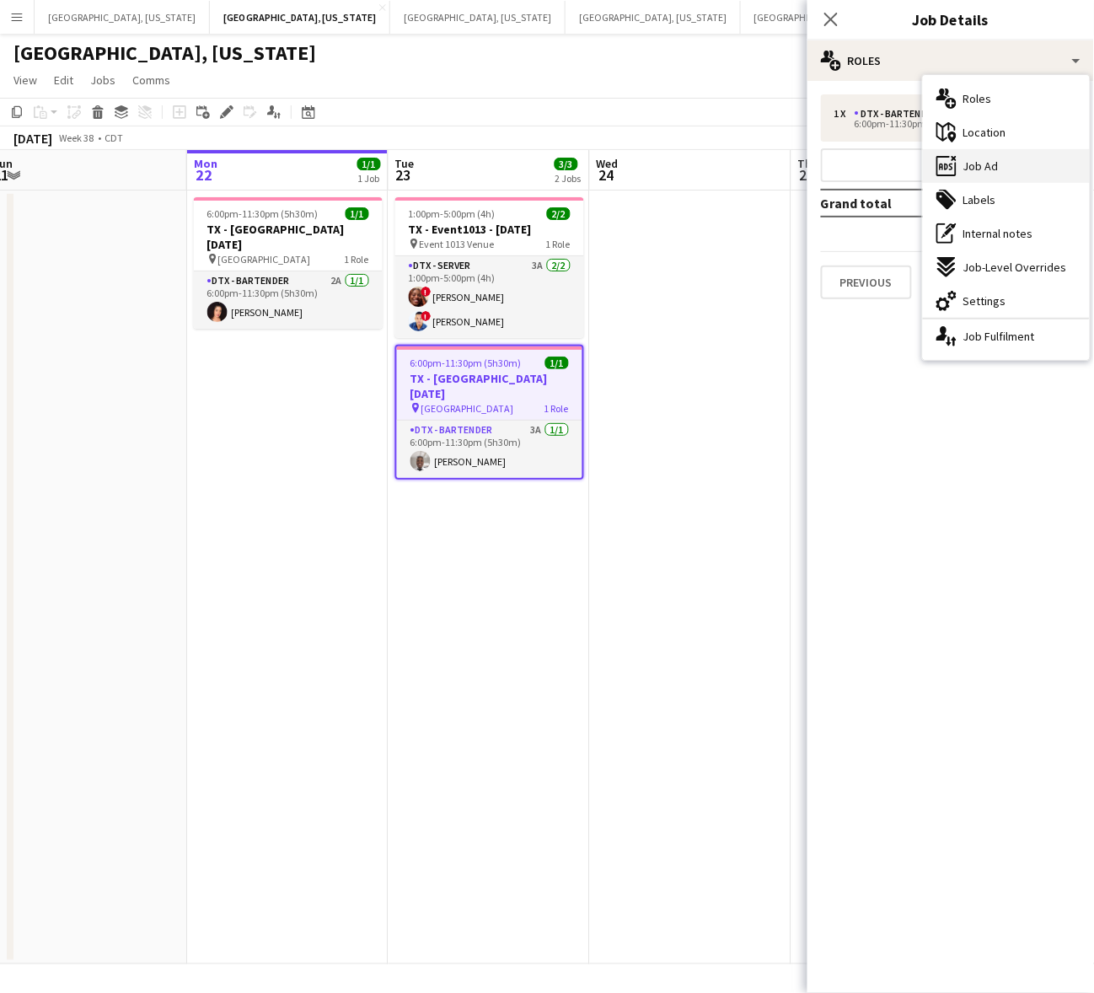
click at [1005, 167] on div "ads-window Job Ad" at bounding box center [1006, 166] width 167 height 34
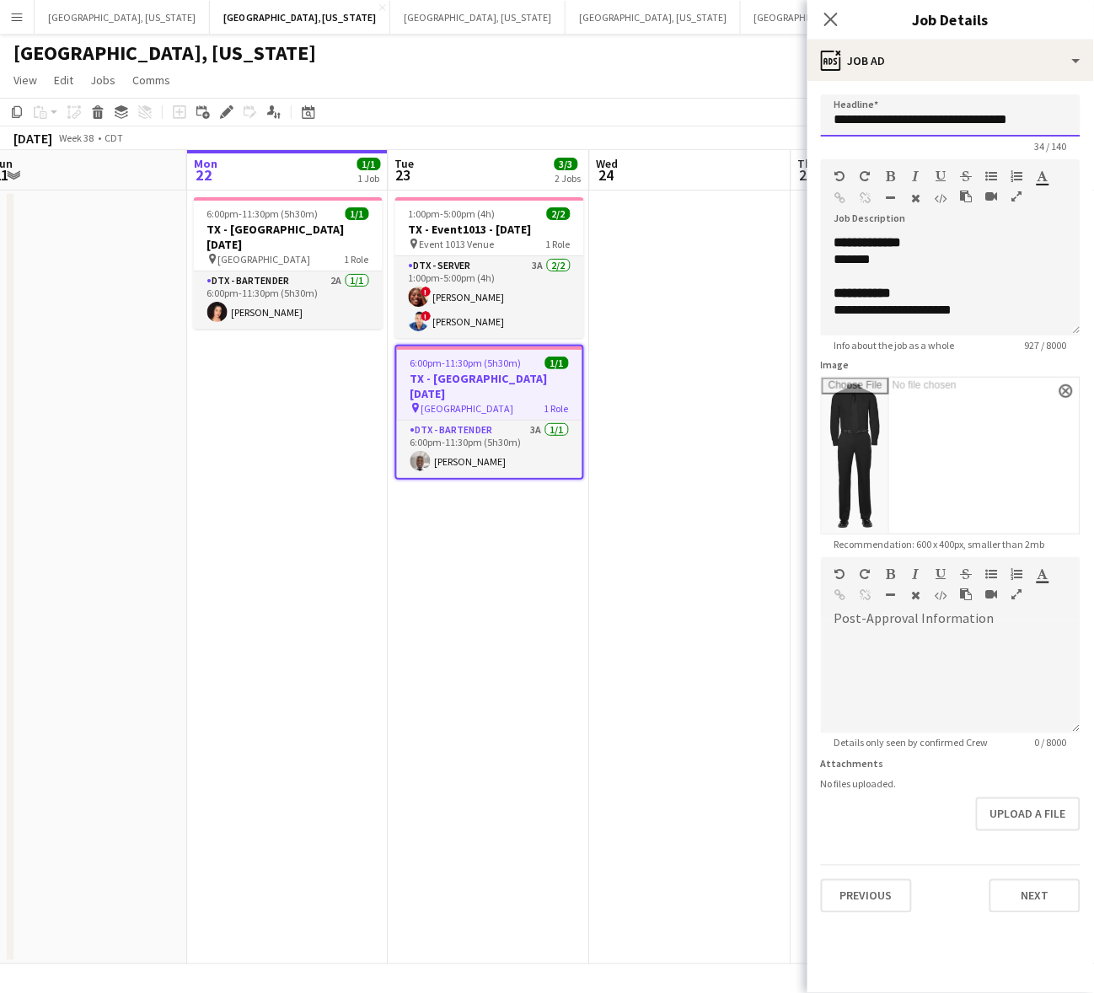
click at [929, 115] on input "**********" at bounding box center [951, 115] width 260 height 42
click at [892, 287] on b "**********" at bounding box center [862, 293] width 57 height 13
copy div "**********"
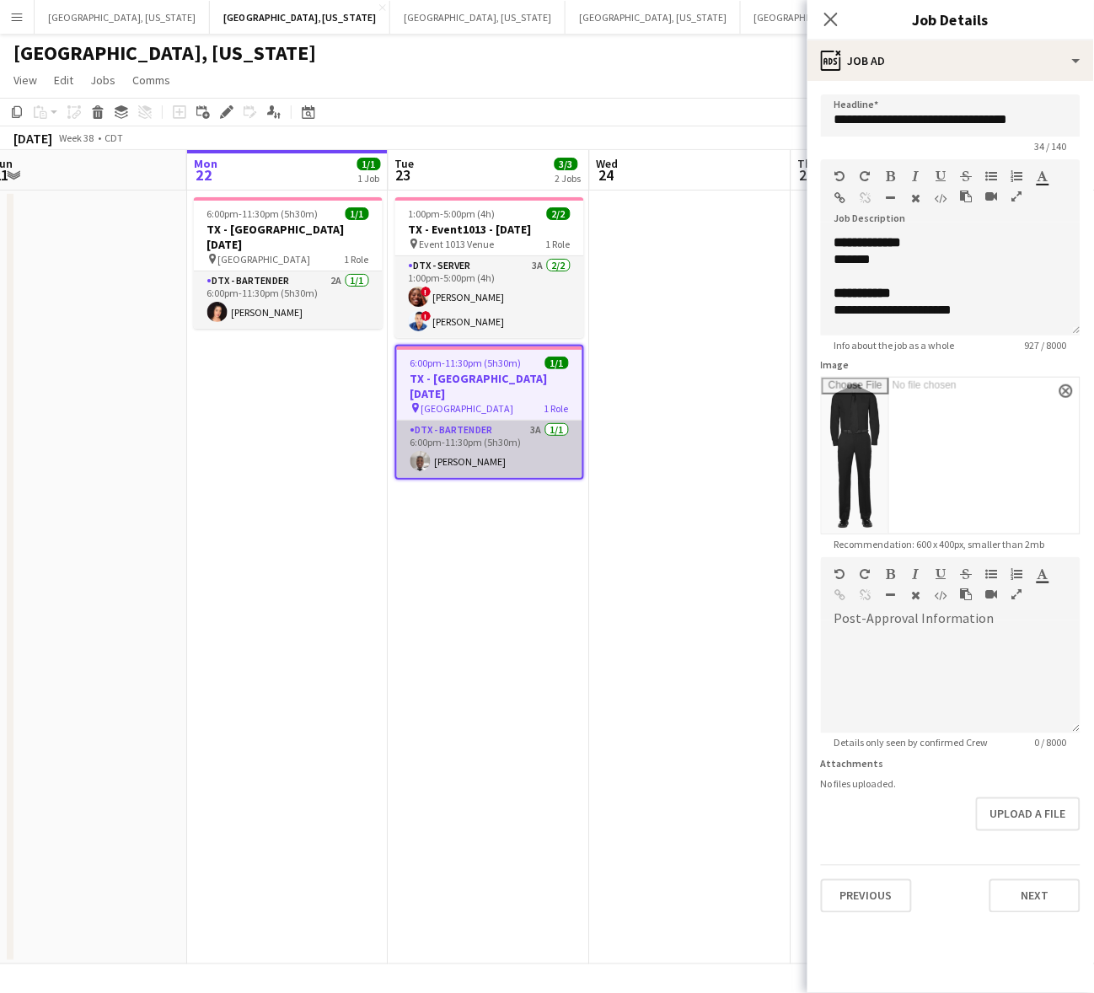
drag, startPoint x: 533, startPoint y: 440, endPoint x: 550, endPoint y: 435, distance: 18.4
click at [533, 440] on app-card-role "DTX - Bartender 3A 1/1 6:00pm-11:30pm (5h30m) Tamraun Burns" at bounding box center [489, 448] width 185 height 57
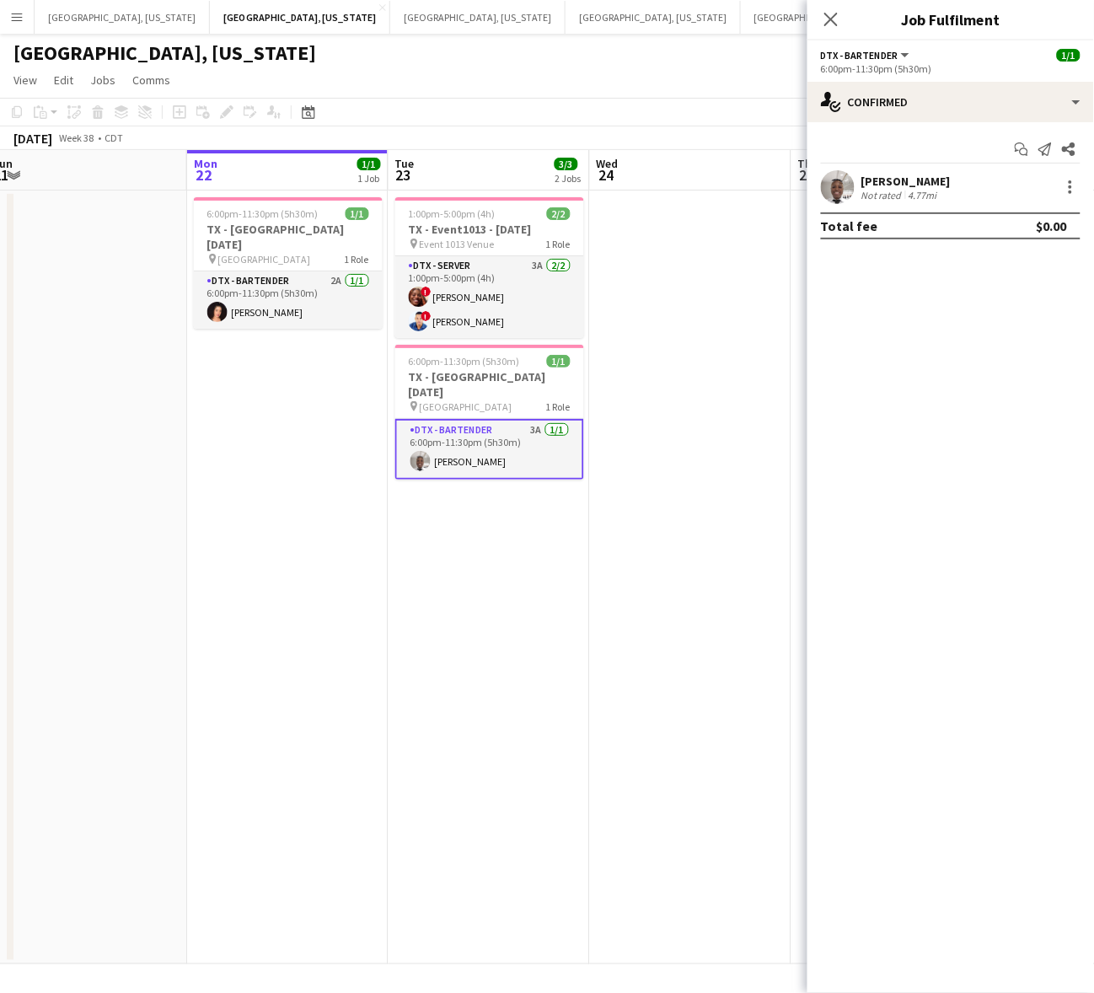
click at [853, 175] on div at bounding box center [838, 187] width 34 height 34
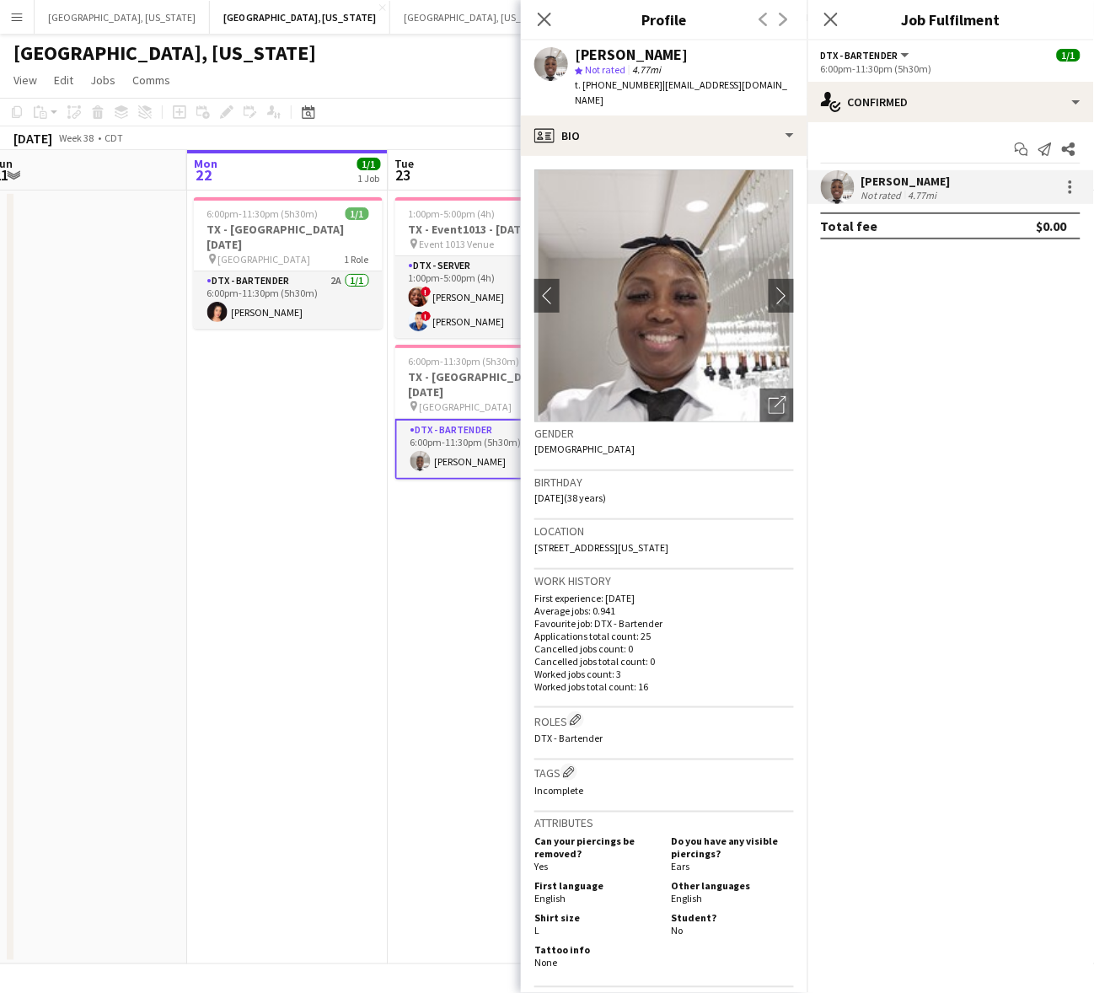
drag, startPoint x: 657, startPoint y: 98, endPoint x: 650, endPoint y: 87, distance: 13.3
click at [650, 87] on div "t. +12144998762 | tamraunburns.jobplacement.lbs@gmail.com" at bounding box center [684, 93] width 219 height 30
copy span "tamraunburns.jobplacement.lbs@gmail.com"
click at [181, 462] on app-date-cell at bounding box center [86, 577] width 201 height 774
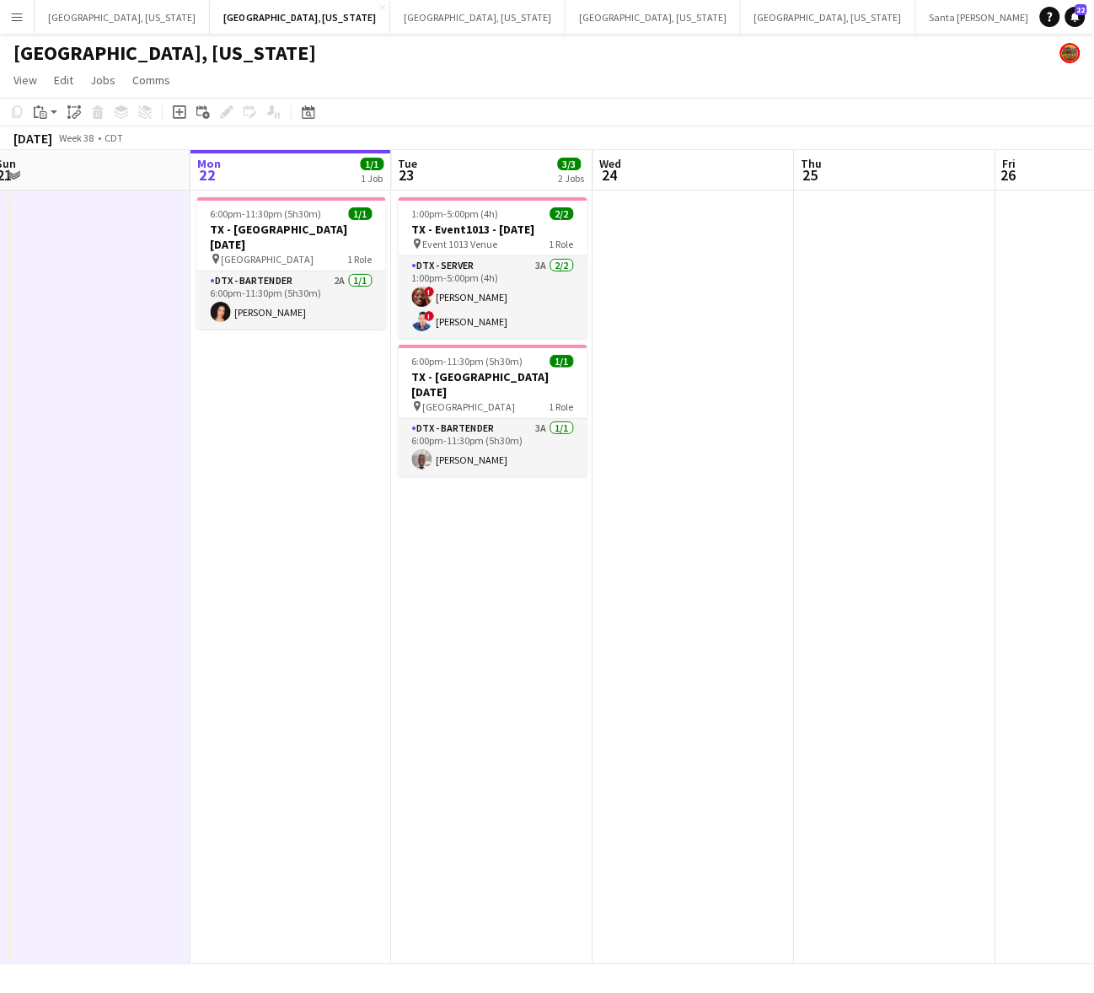
drag, startPoint x: 373, startPoint y: 514, endPoint x: 338, endPoint y: 470, distance: 56.3
click at [373, 508] on app-date-cell "6:00pm-11:30pm (5h30m) 1/1 TX - Sheraton Dallas Hotel 9.22.25 pin Sheraton Dall…" at bounding box center [290, 577] width 201 height 774
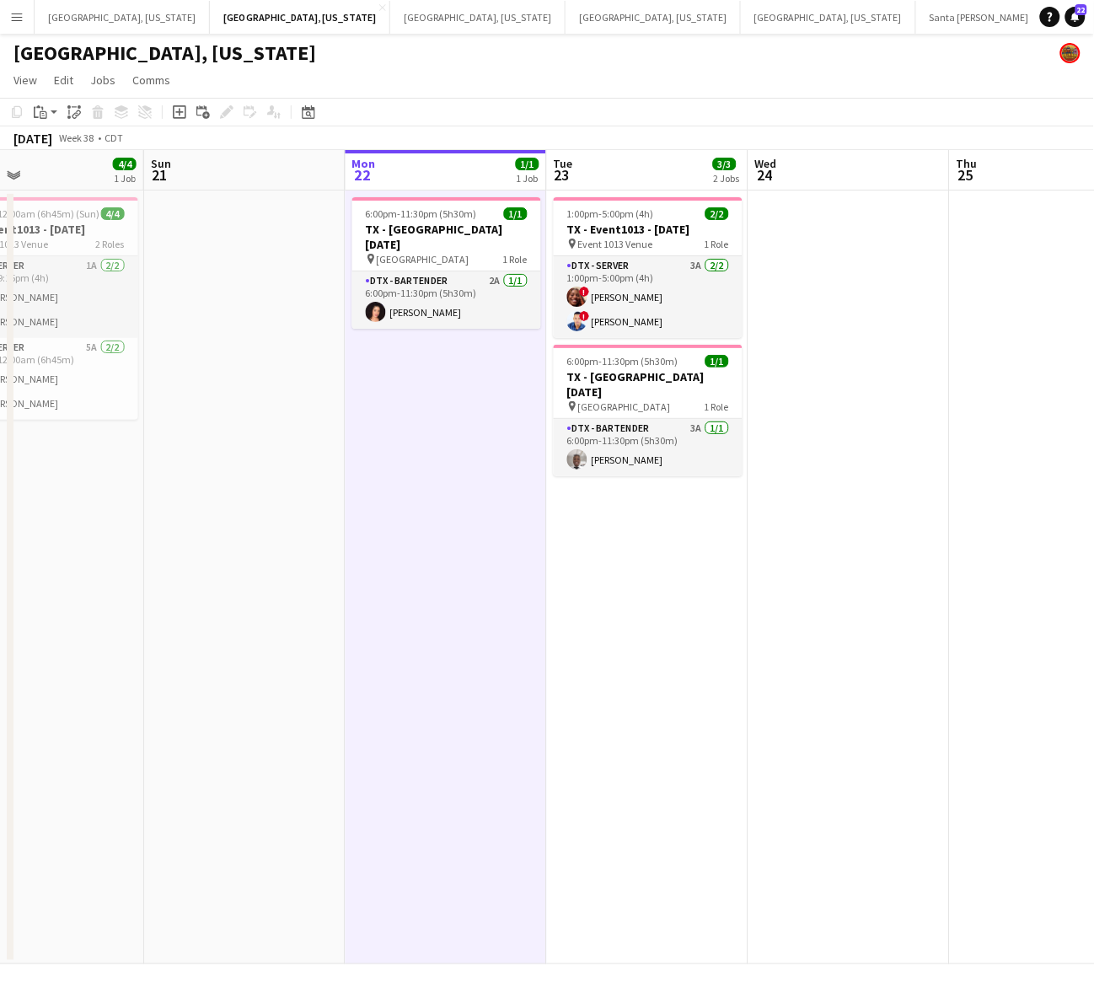
drag, startPoint x: 126, startPoint y: 385, endPoint x: 233, endPoint y: 373, distance: 107.7
click at [229, 381] on app-calendar-viewport "Thu 18 Fri 19 Sat 20 4/4 1 Job Sun 21 Mon 22 1/1 1 Job Tue 23 3/3 2 Jobs Wed 24…" at bounding box center [547, 557] width 1094 height 814
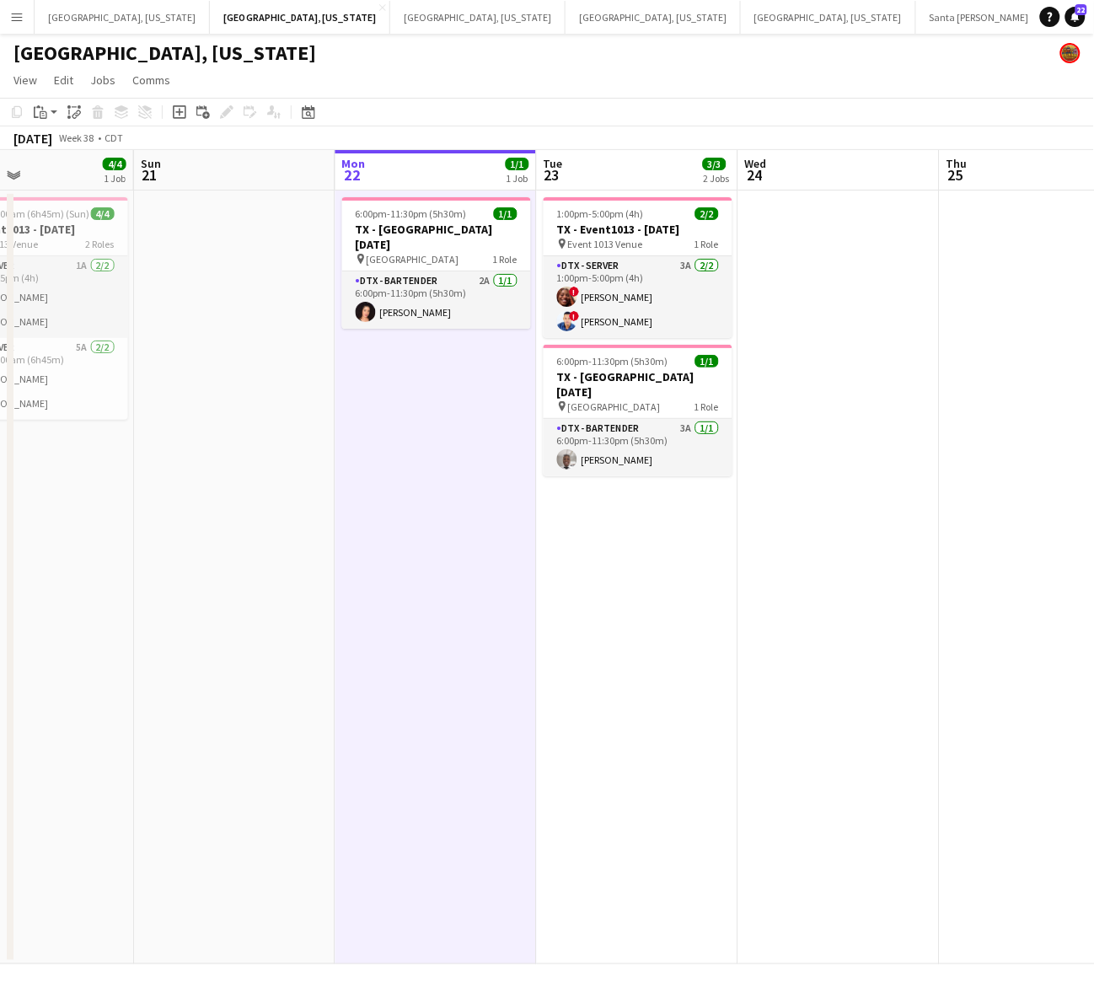
drag, startPoint x: 263, startPoint y: 275, endPoint x: 240, endPoint y: 265, distance: 24.6
click at [243, 267] on app-calendar-viewport "Thu 18 Fri 19 Sat 20 4/4 1 Job Sun 21 Mon 22 1/1 1 Job Tue 23 3/3 2 Jobs Wed 24…" at bounding box center [547, 557] width 1094 height 814
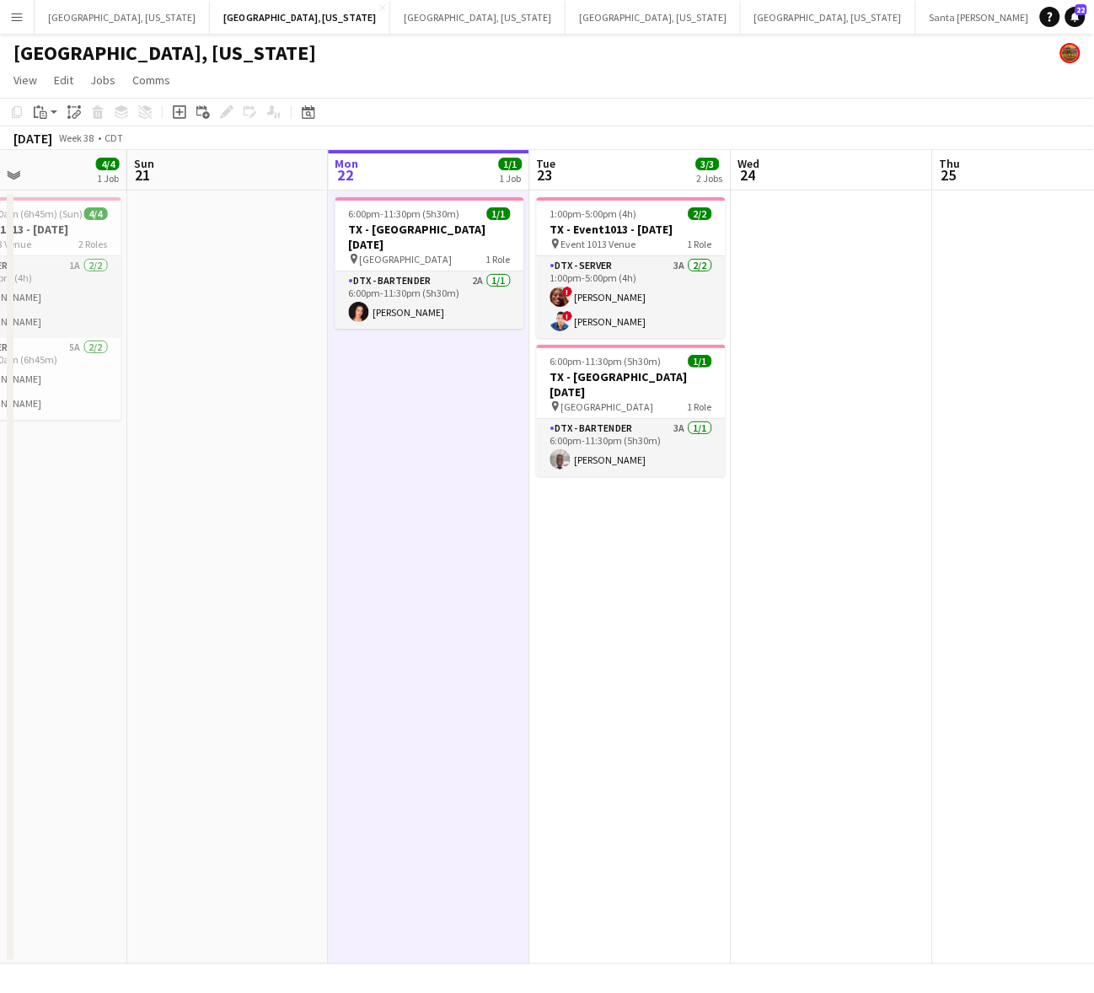
click at [10, 10] on app-icon "Menu" at bounding box center [16, 16] width 13 height 13
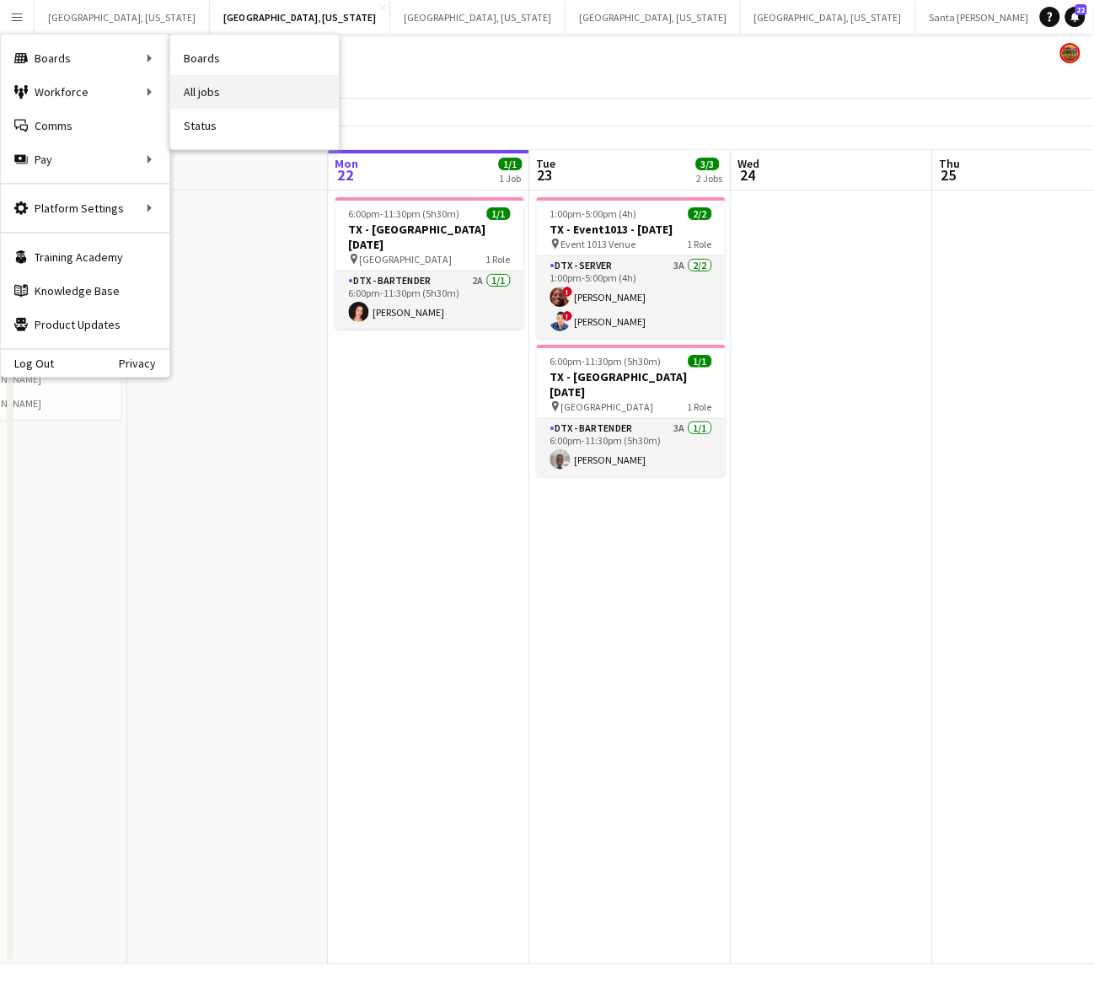
click at [234, 91] on link "All jobs" at bounding box center [254, 92] width 169 height 34
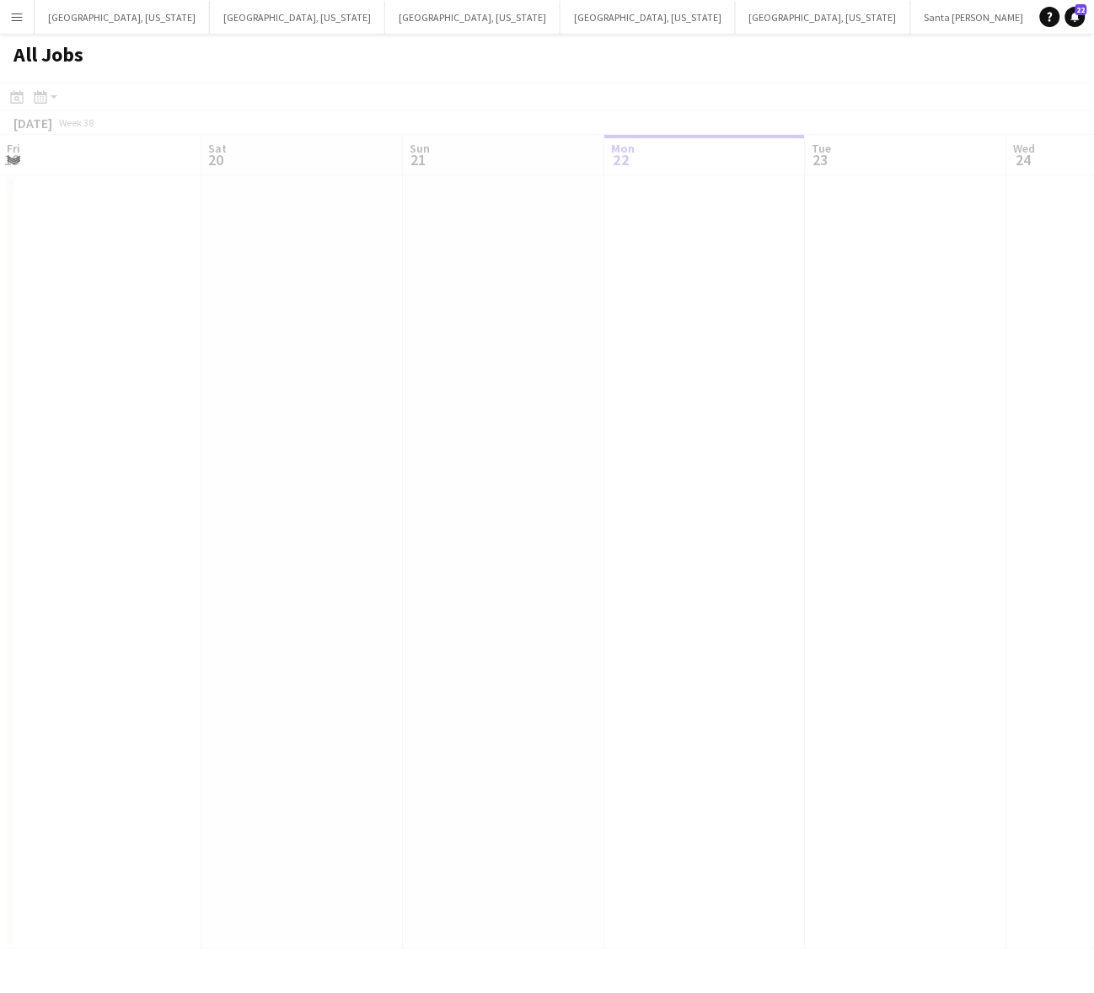
scroll to position [0, 402]
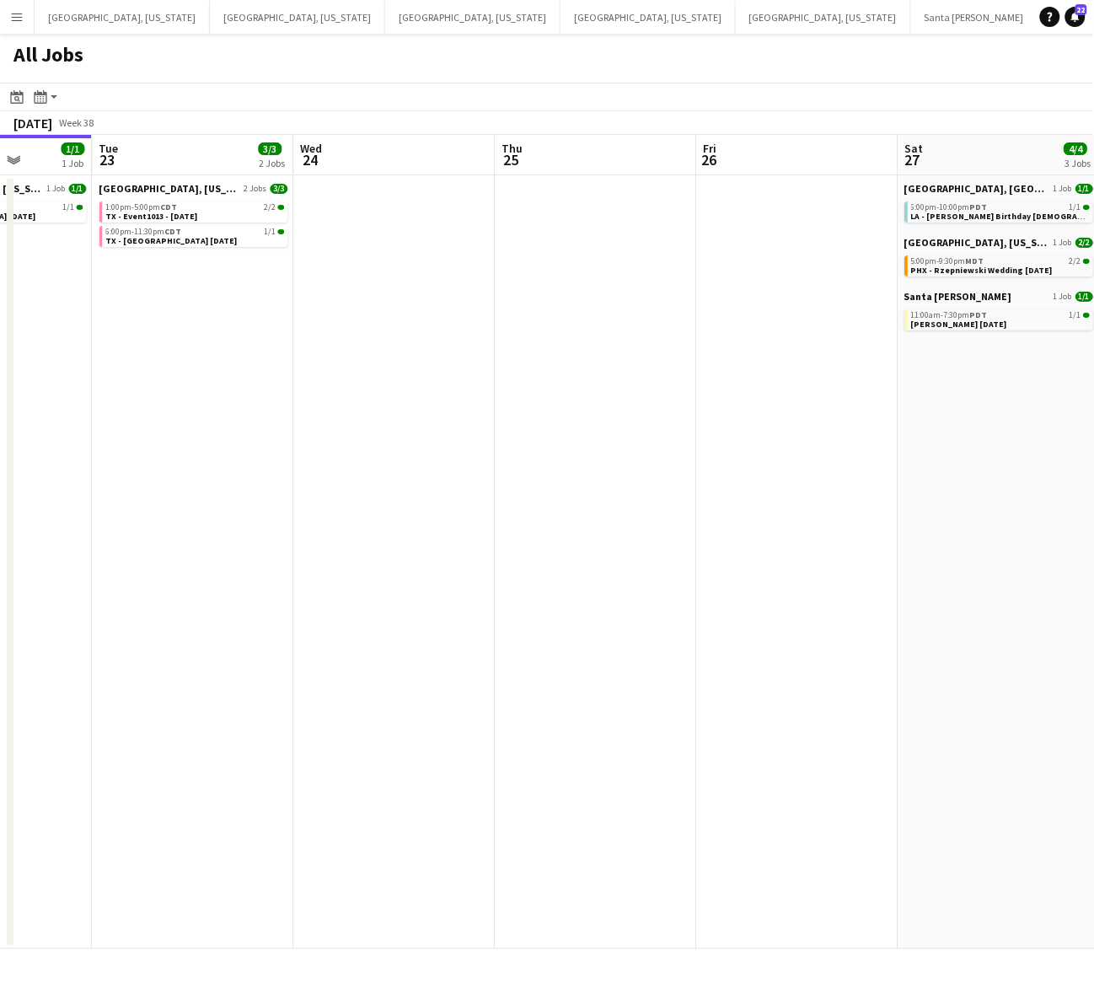
drag, startPoint x: 890, startPoint y: 339, endPoint x: 680, endPoint y: 442, distance: 234.0
click at [577, 469] on app-calendar-viewport "Fri 19 2/2 2 Jobs Sat 20 37/47 10 Jobs Sun 21 Mon 22 1/1 1 Job Tue 23 3/3 2 Job…" at bounding box center [547, 542] width 1094 height 814
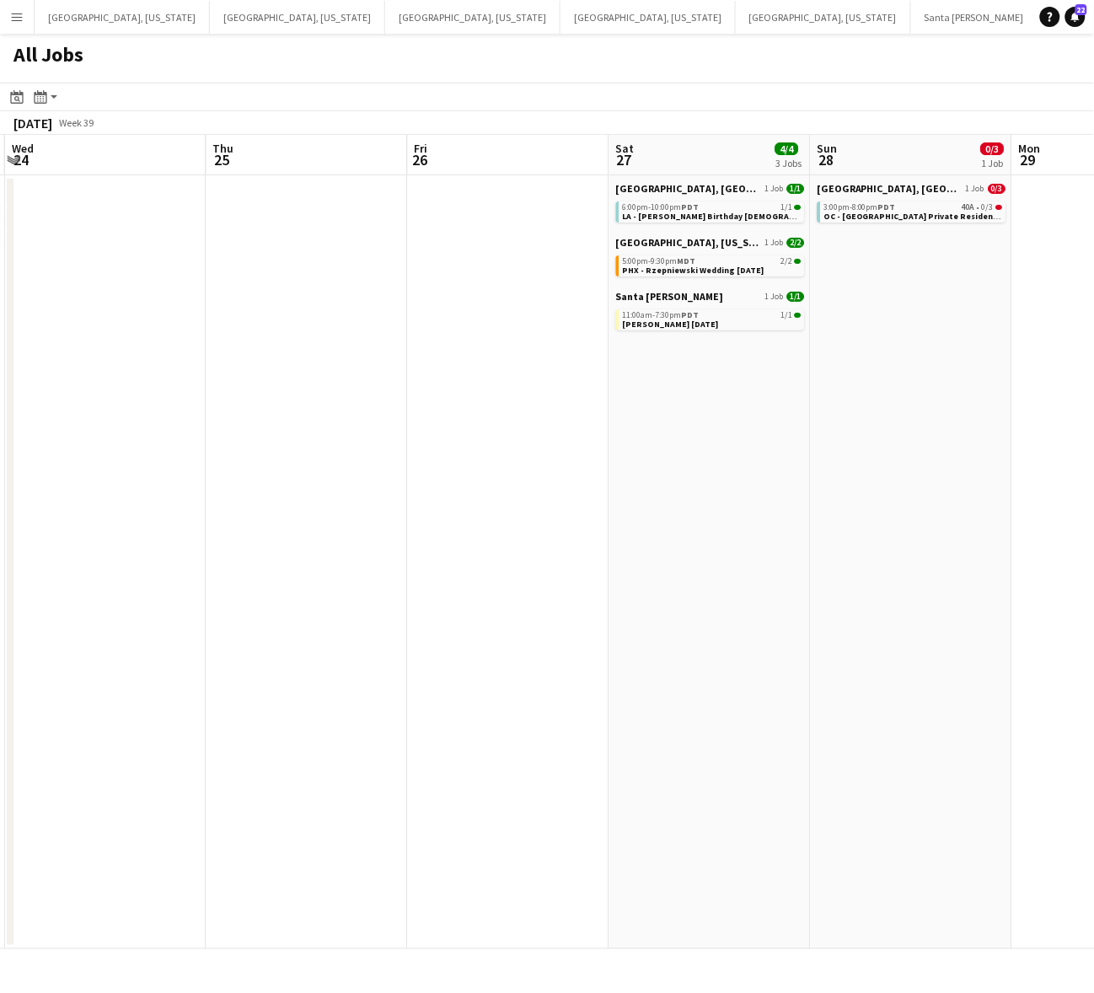
drag, startPoint x: 769, startPoint y: 419, endPoint x: 478, endPoint y: 510, distance: 305.4
click at [478, 510] on app-calendar-viewport "Sun 21 Mon 22 1/1 1 Job Tue 23 3/3 2 Jobs Wed 24 Thu 25 Fri 26 Sat 27 4/4 3 Job…" at bounding box center [547, 542] width 1094 height 814
click at [701, 267] on span "PHX - Rzepniewski Wedding [DATE]" at bounding box center [690, 270] width 142 height 11
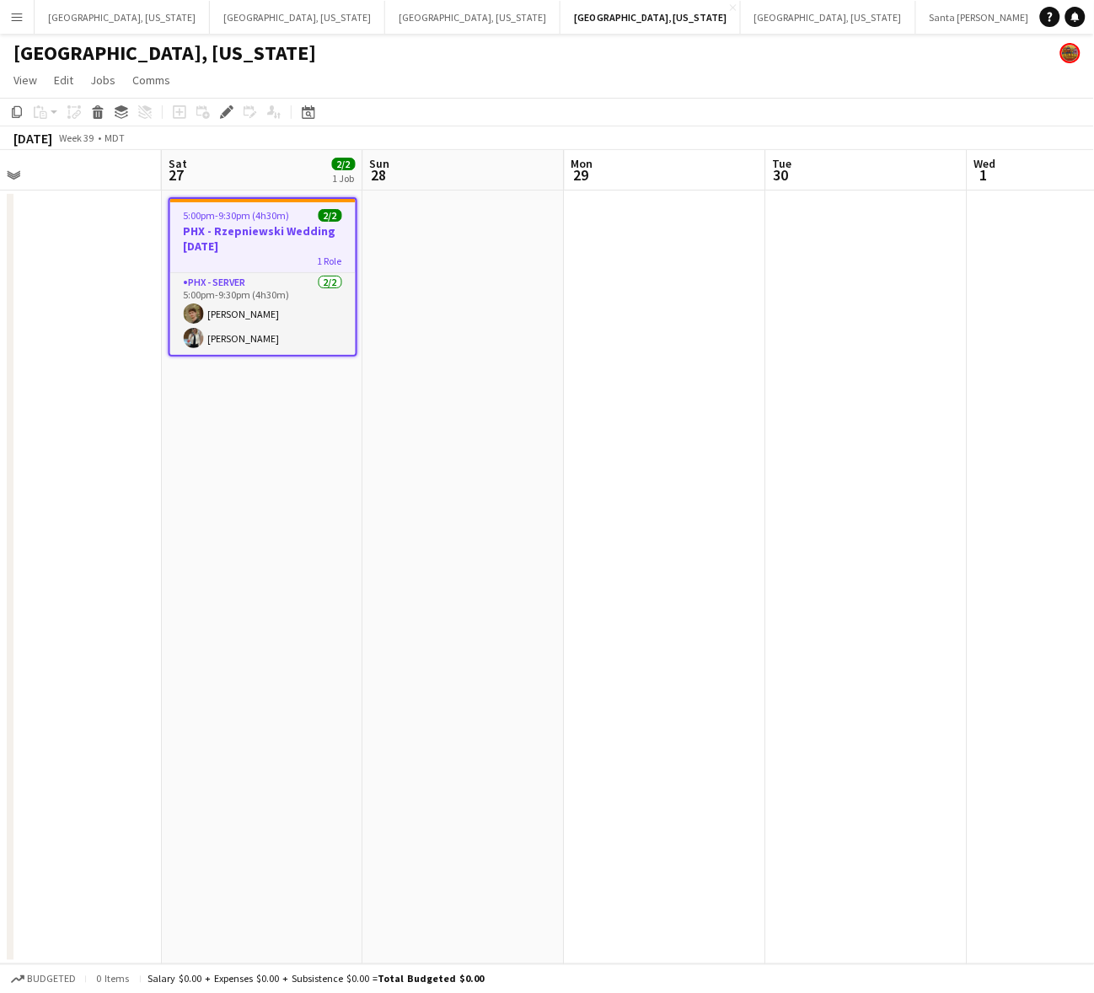
scroll to position [0, 441]
click at [651, 491] on app-calendar-viewport "Wed 24 Thu 25 Fri 26 Sat 27 2/2 1 Job Sun 28 Mon 29 Tue 30 Wed 1 Thu 2 Fri 3 Sa…" at bounding box center [547, 557] width 1094 height 814
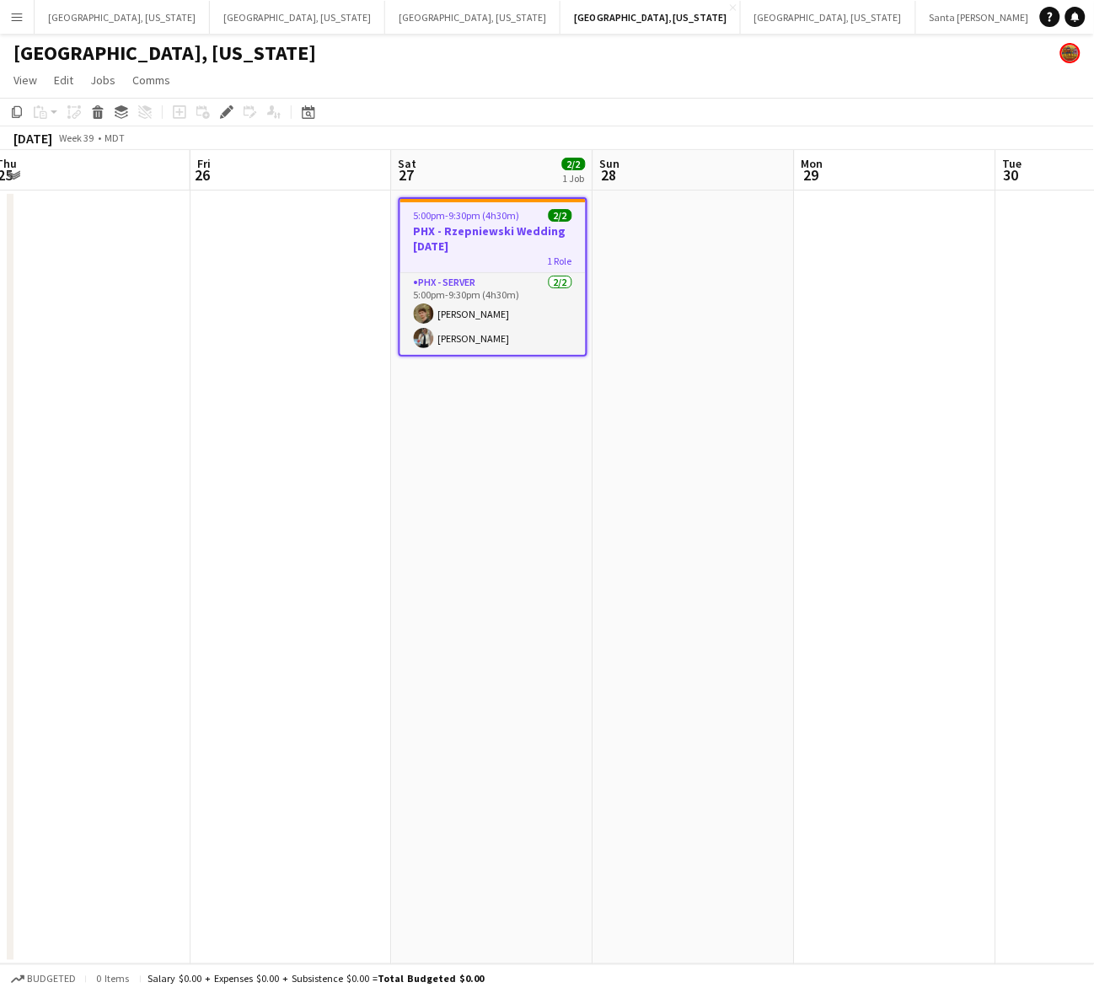
scroll to position [0, 392]
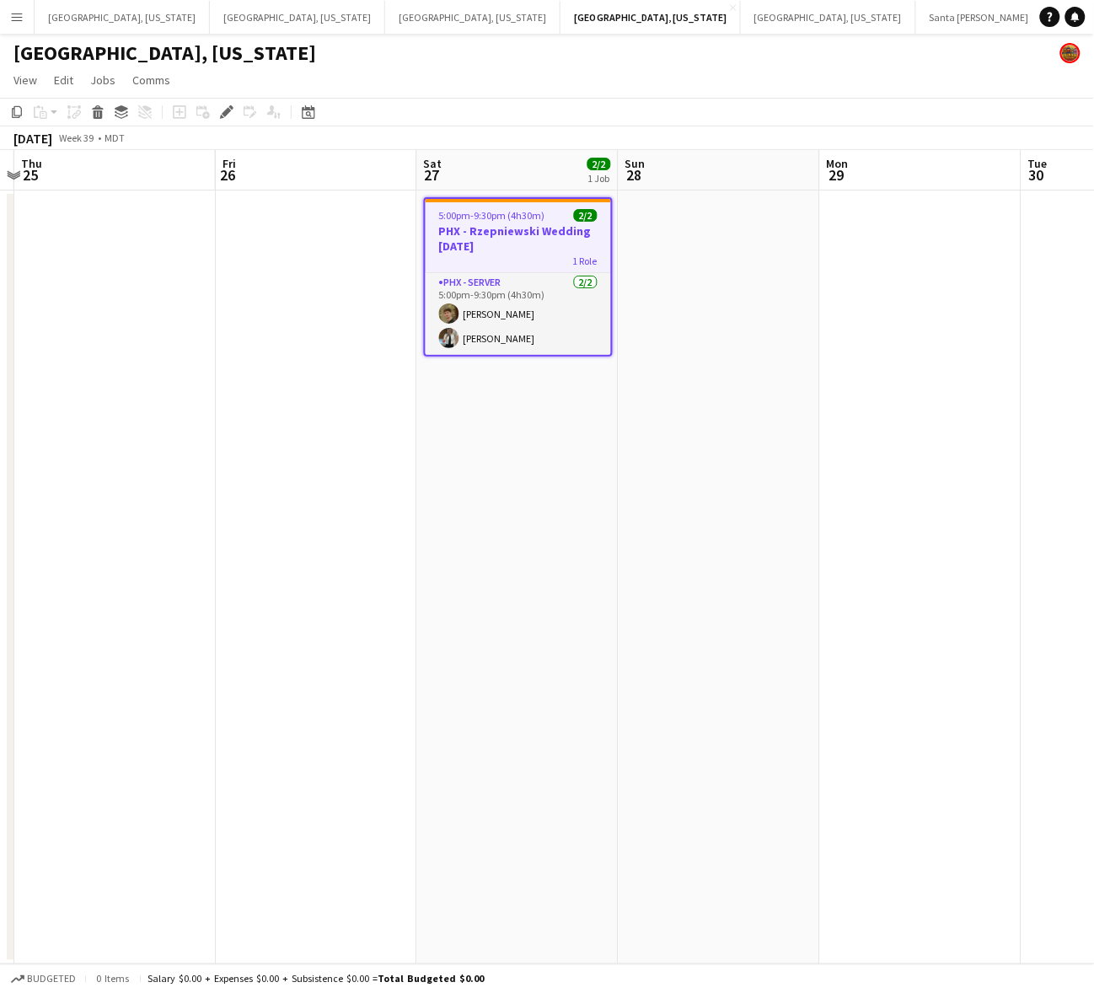
drag, startPoint x: 249, startPoint y: 482, endPoint x: 469, endPoint y: 417, distance: 230.1
click at [500, 447] on app-calendar-viewport "Tue 23 Wed 24 Thu 25 Fri 26 Sat 27 2/2 1 Job Sun 28 Mon 29 Tue 30 Wed 1 Thu 2 F…" at bounding box center [547, 557] width 1094 height 814
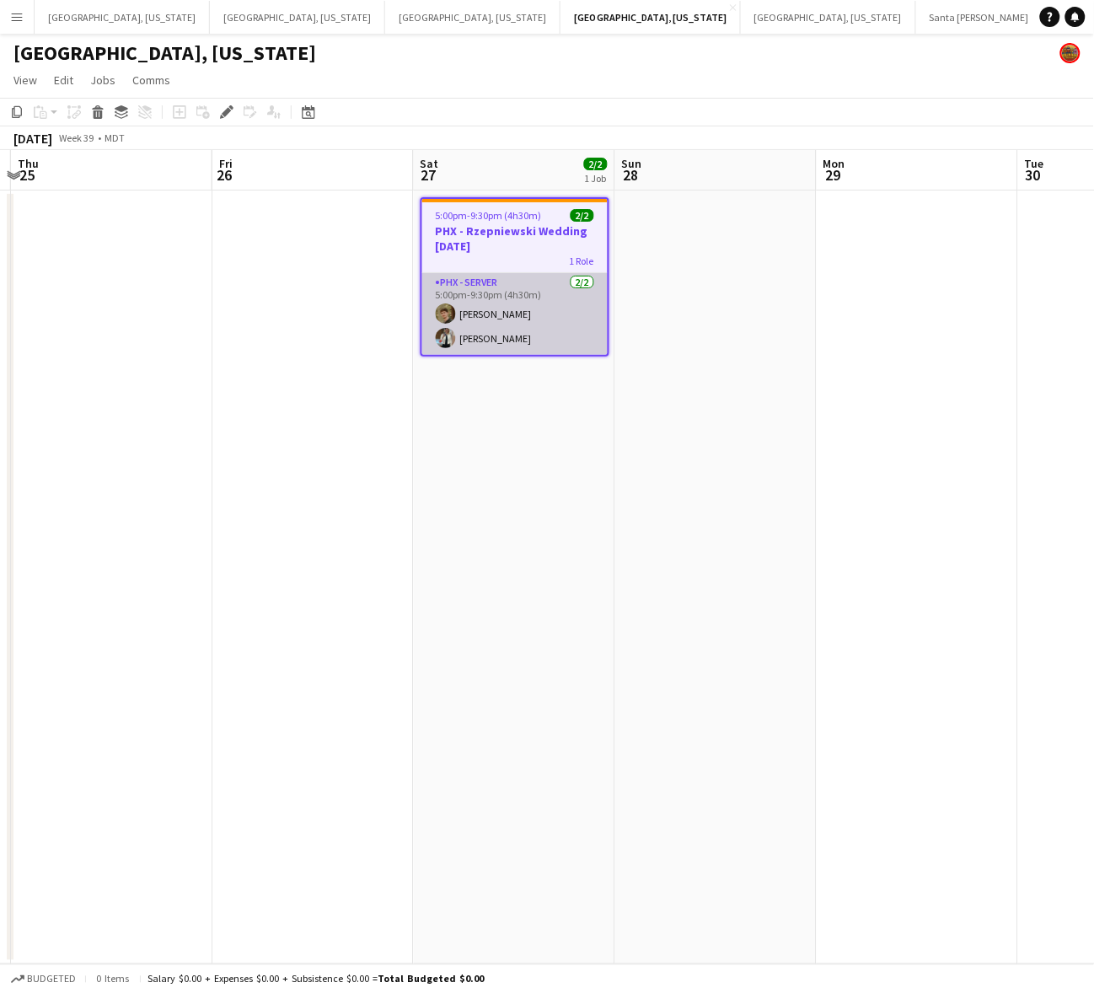
click at [480, 335] on app-card-role "PHX - Server [DATE] 5:00pm-9:30pm (4h30m) [PERSON_NAME] [PERSON_NAME]" at bounding box center [514, 314] width 185 height 82
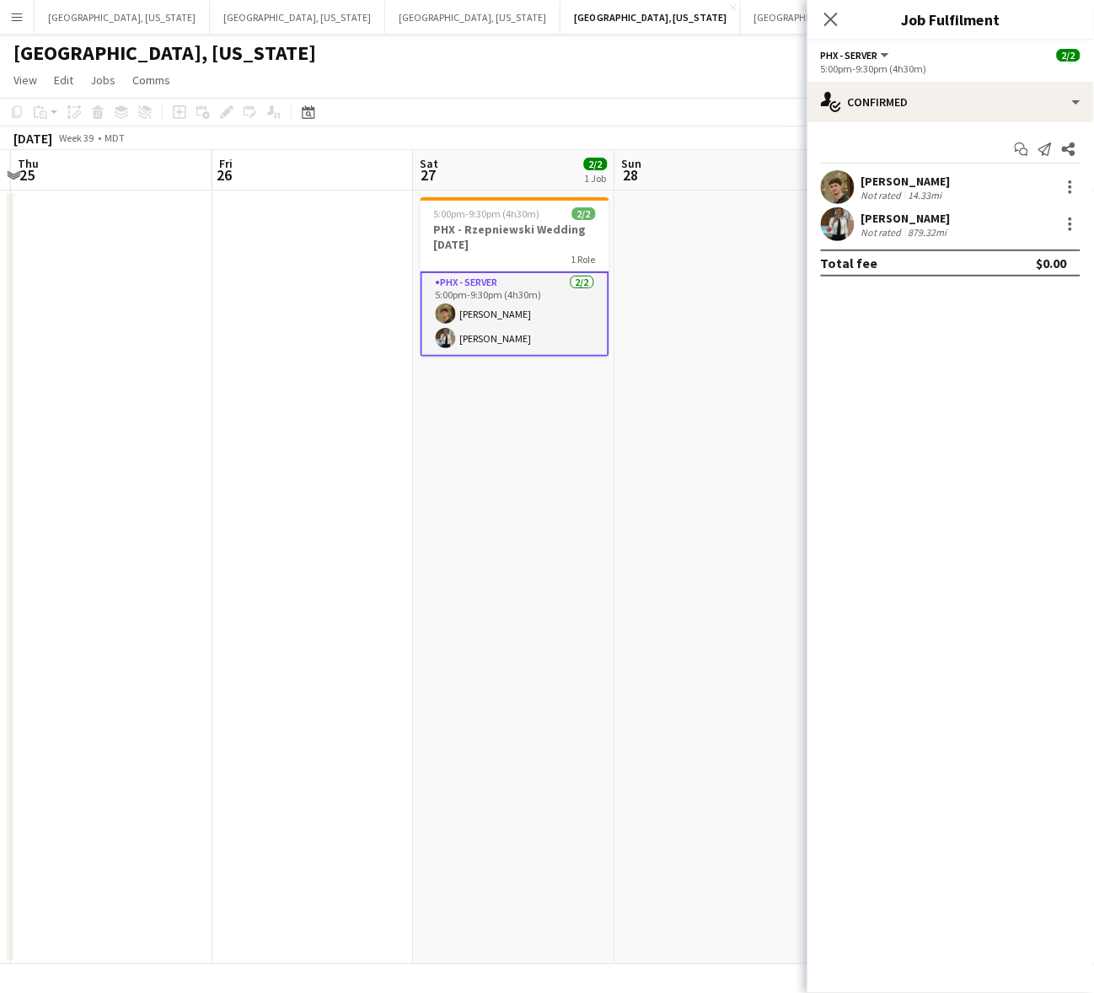
click at [899, 185] on div "[PERSON_NAME]" at bounding box center [905, 181] width 89 height 15
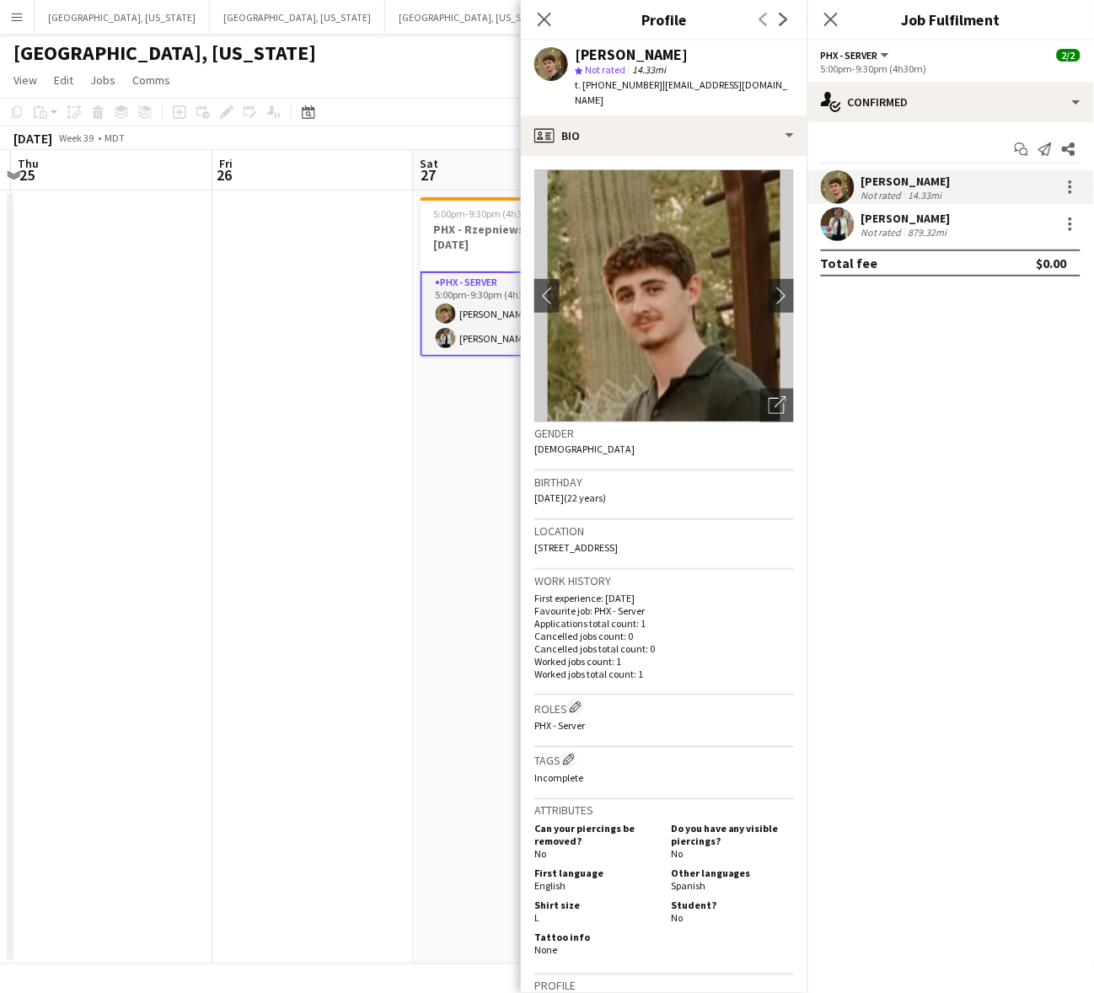
click at [190, 451] on app-date-cell at bounding box center [111, 577] width 201 height 774
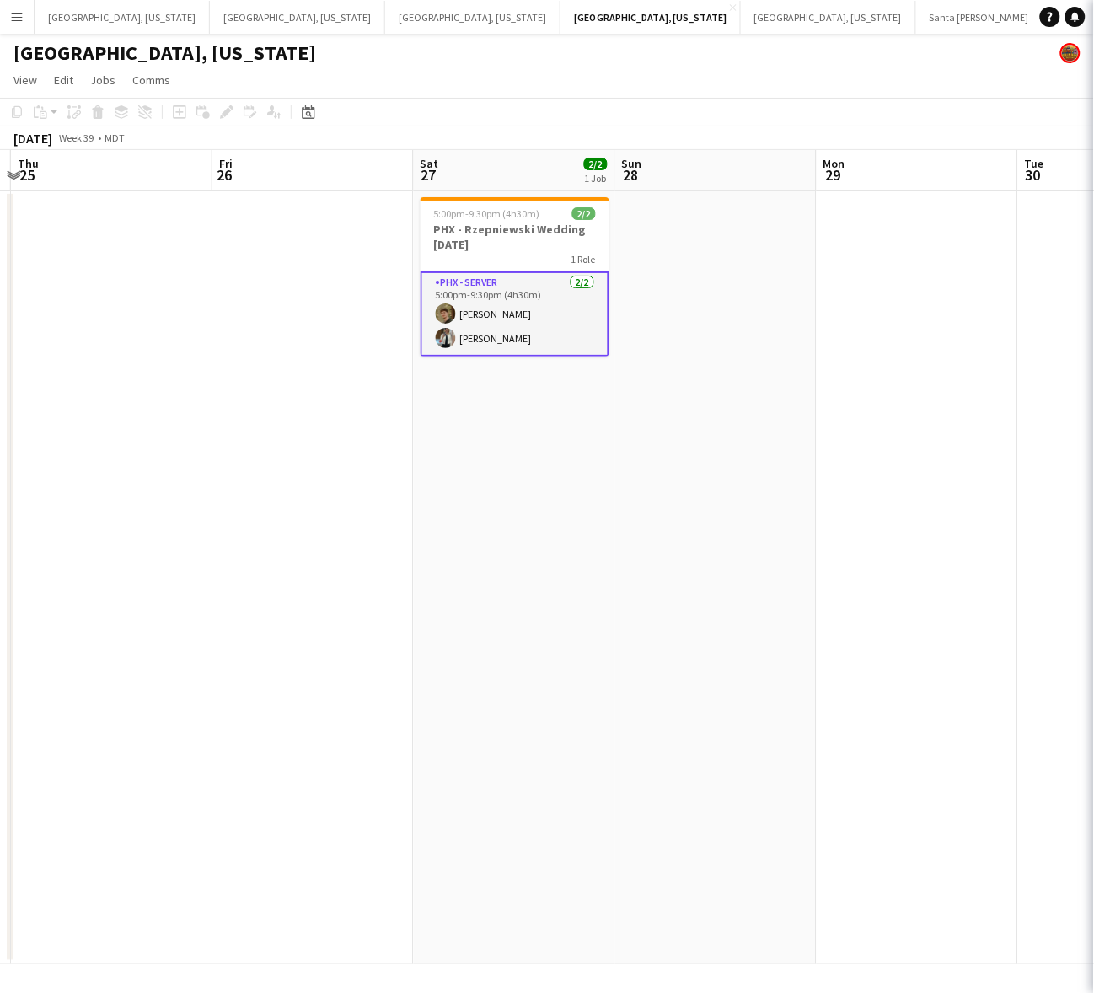
scroll to position [0, 389]
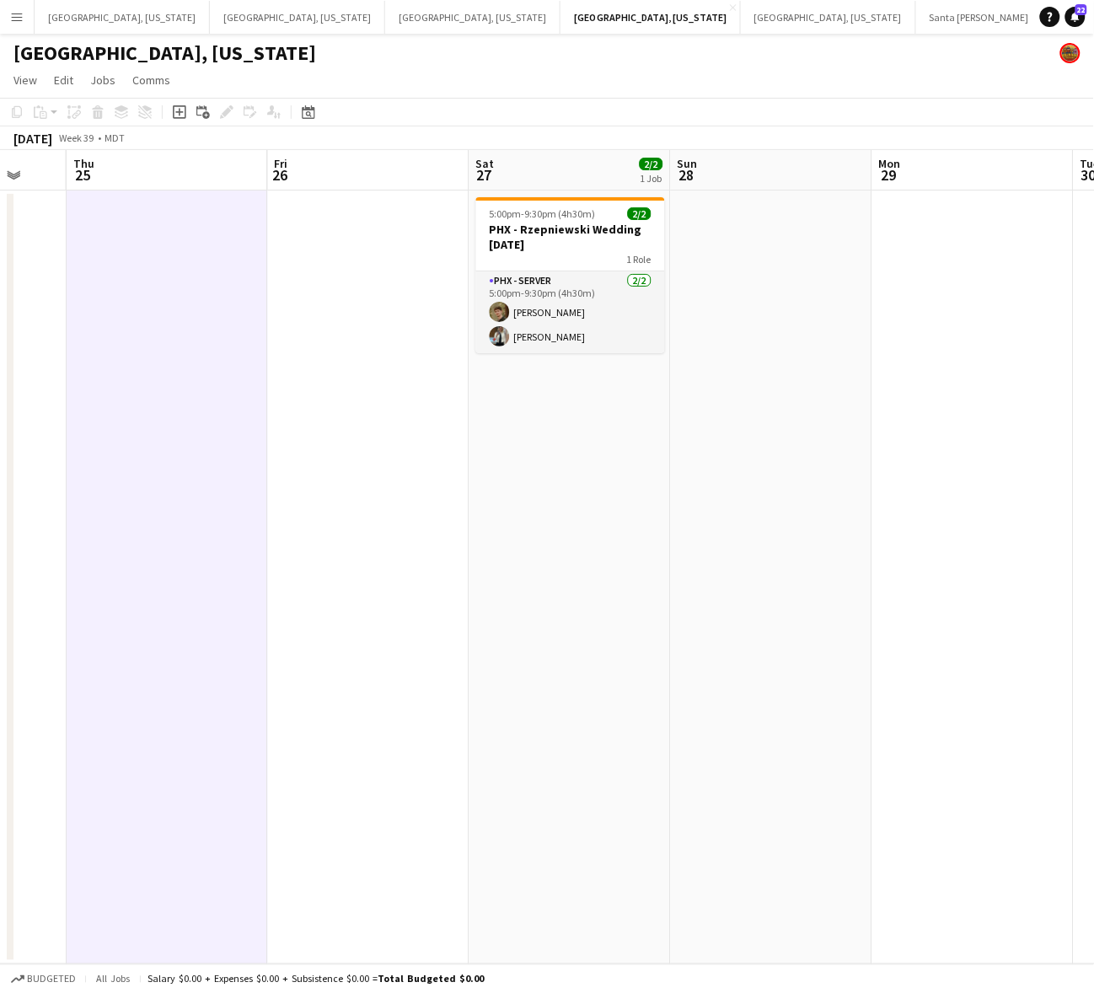
drag, startPoint x: 397, startPoint y: 423, endPoint x: 131, endPoint y: 497, distance: 275.6
click at [147, 495] on app-calendar-viewport "Mon 22 Tue 23 Wed 24 Thu 25 Fri 26 Sat 27 2/2 1 Job Sun 28 Mon 29 Tue 30 Wed 1 …" at bounding box center [547, 557] width 1094 height 814
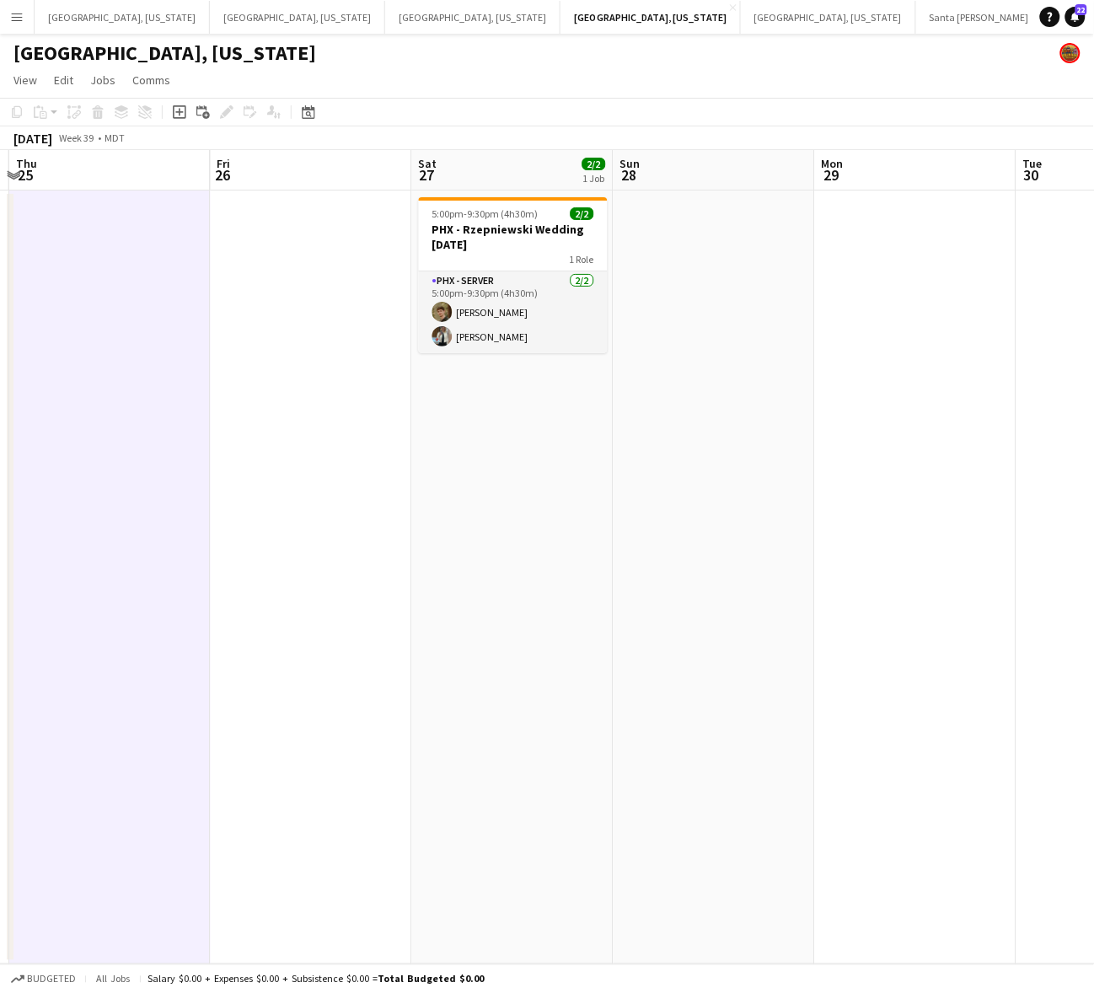
scroll to position [0, 587]
drag, startPoint x: 549, startPoint y: 506, endPoint x: 594, endPoint y: 501, distance: 44.9
click at [594, 501] on app-calendar-viewport "Mon 22 Tue 23 Wed 24 Thu 25 Fri 26 Sat 27 2/2 1 Job Sun 28 Mon 29 Tue 30 Wed 1 …" at bounding box center [547, 557] width 1094 height 814
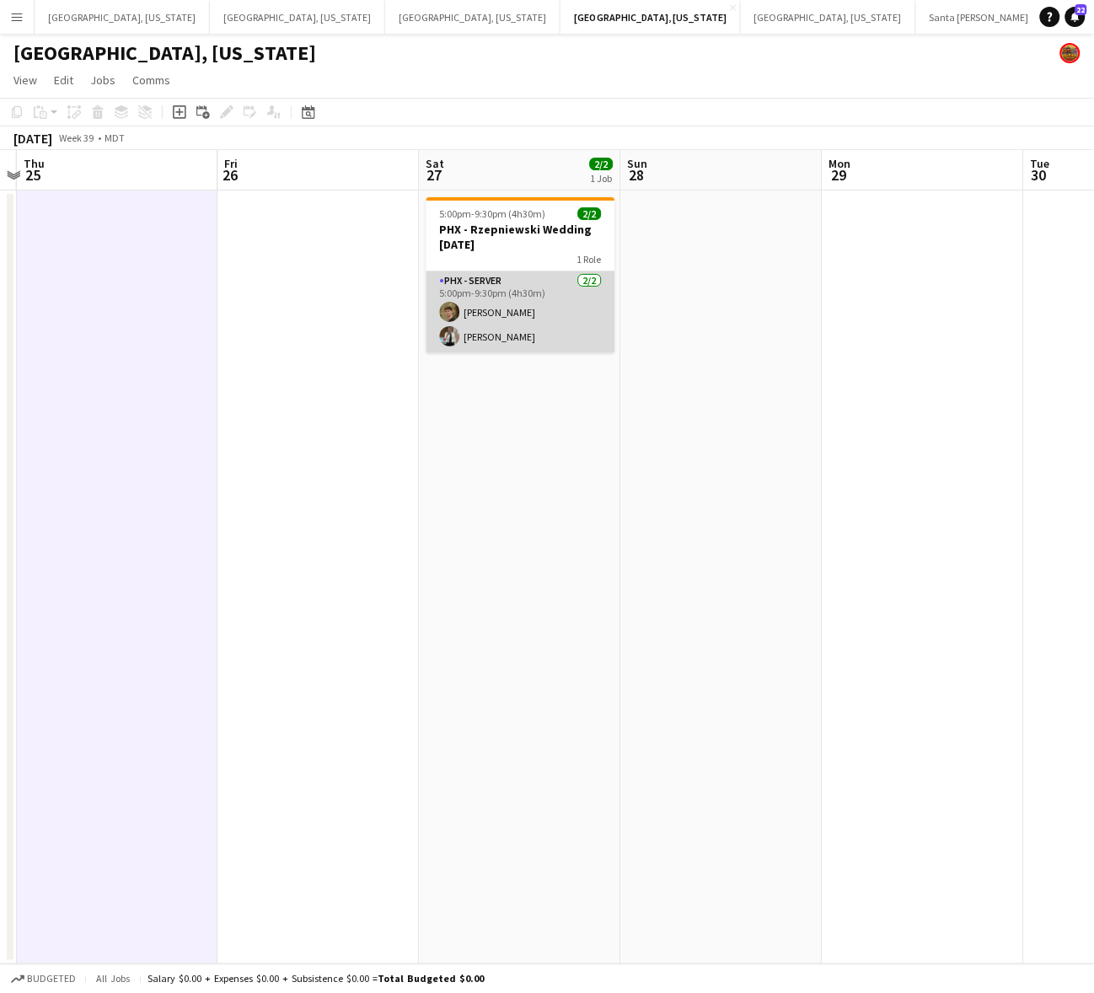
click at [556, 321] on app-card-role "PHX - Server [DATE] 5:00pm-9:30pm (4h30m) [PERSON_NAME] [PERSON_NAME]" at bounding box center [520, 312] width 189 height 82
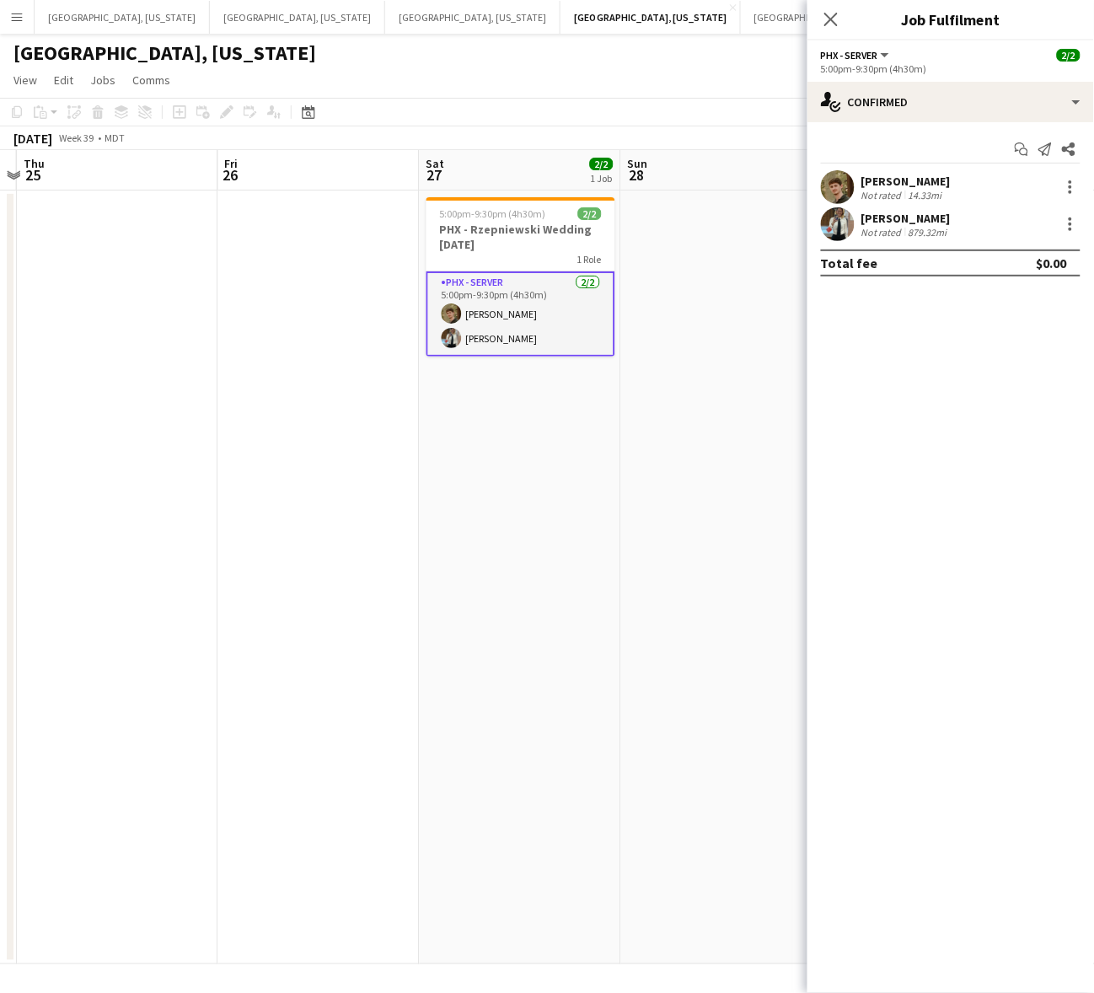
click at [893, 216] on div "[PERSON_NAME]" at bounding box center [905, 218] width 89 height 15
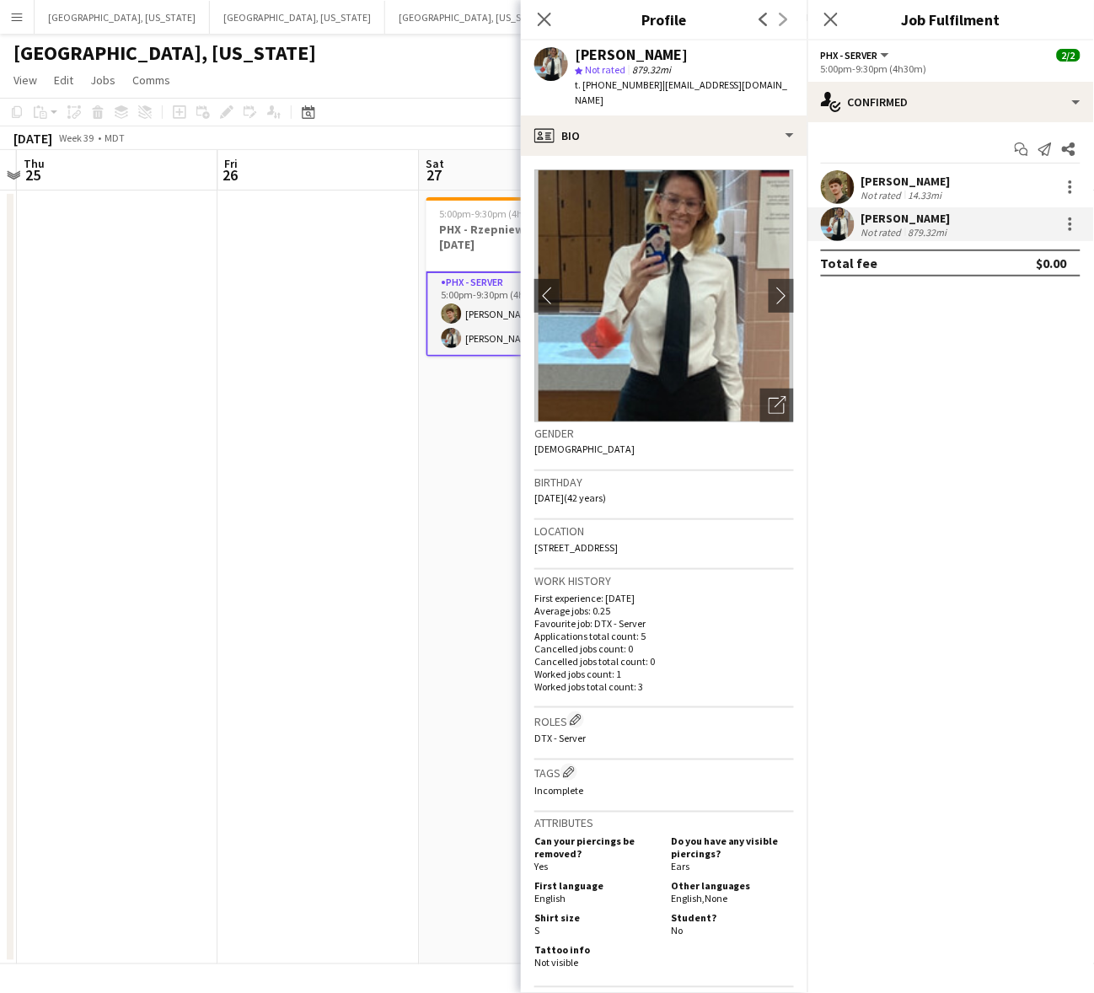
click at [342, 342] on app-date-cell at bounding box center [318, 577] width 201 height 774
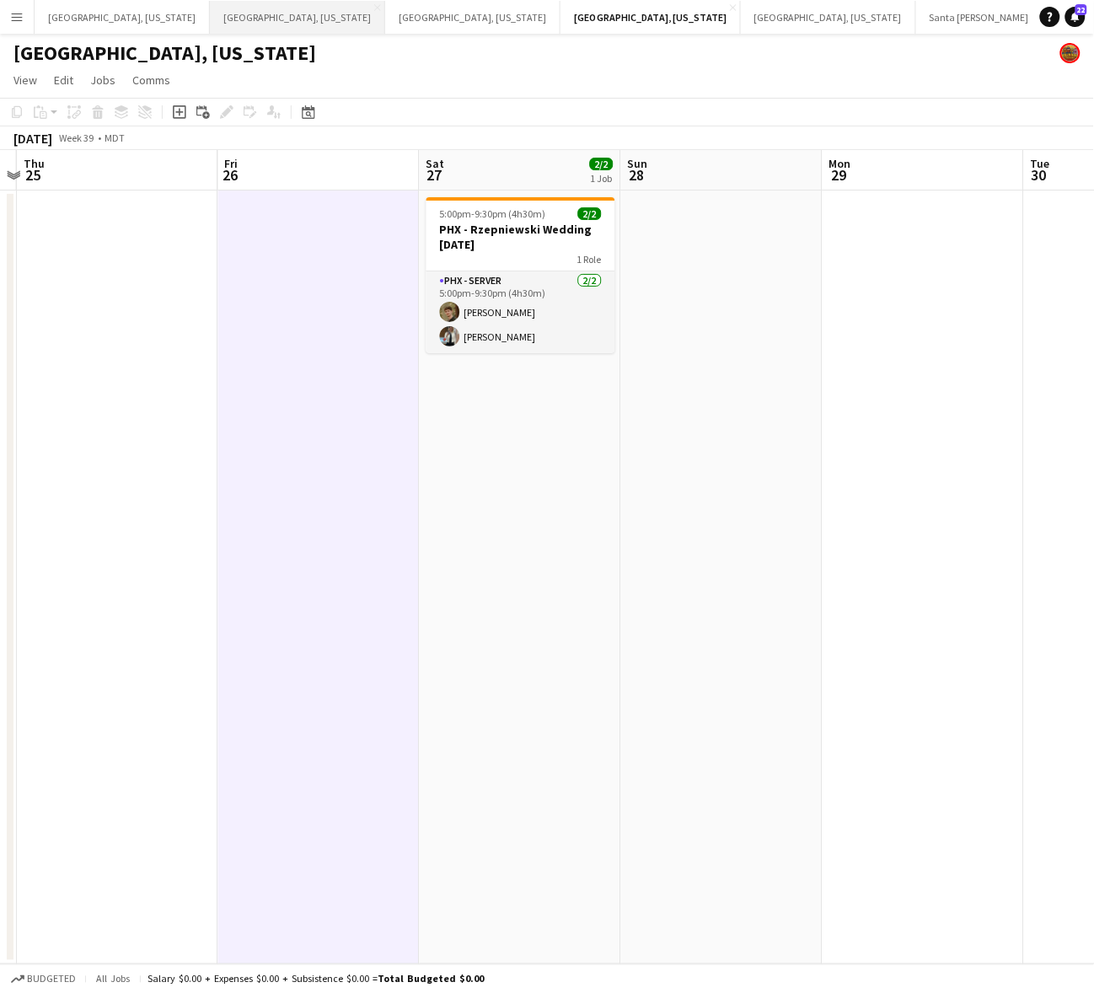
click at [210, 21] on button "[GEOGRAPHIC_DATA], [US_STATE] Close" at bounding box center [297, 17] width 175 height 33
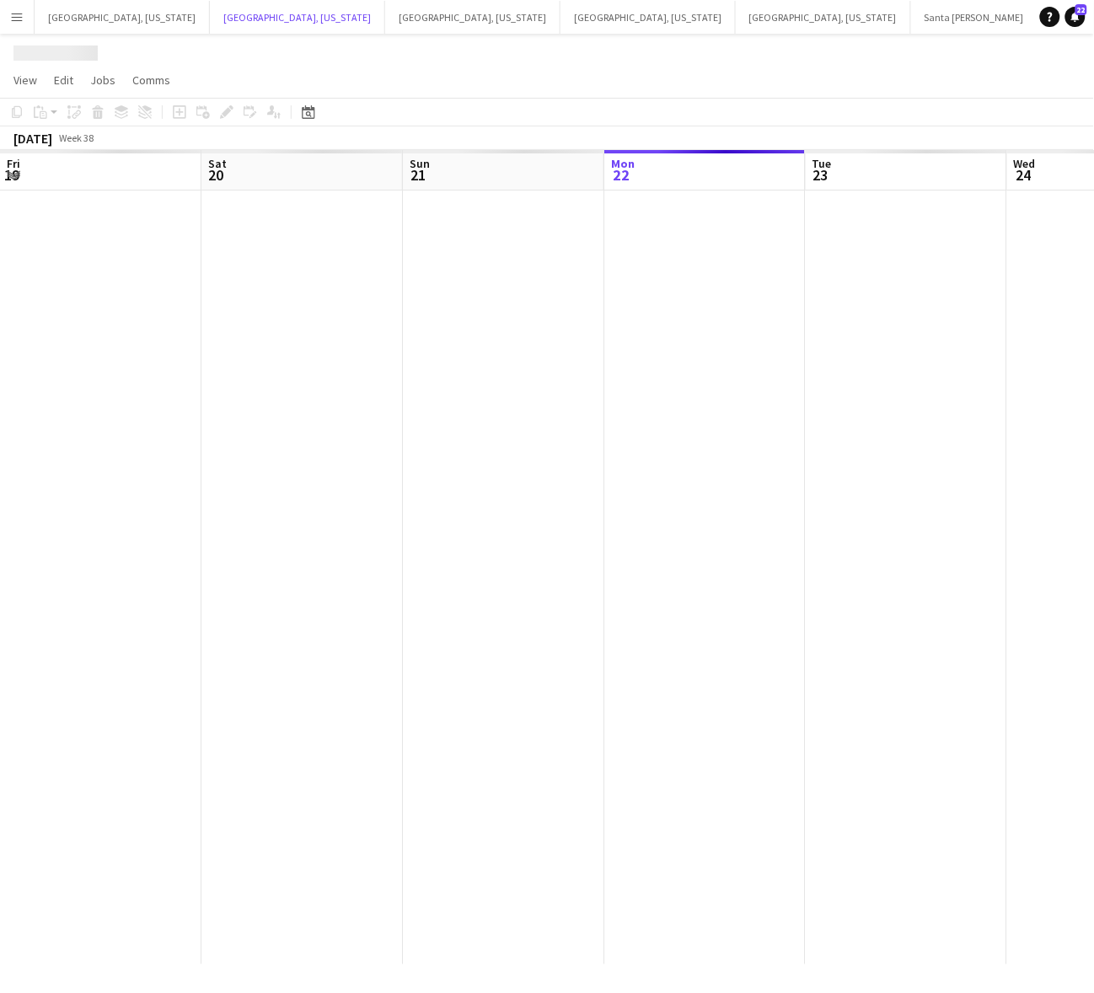
scroll to position [0, 402]
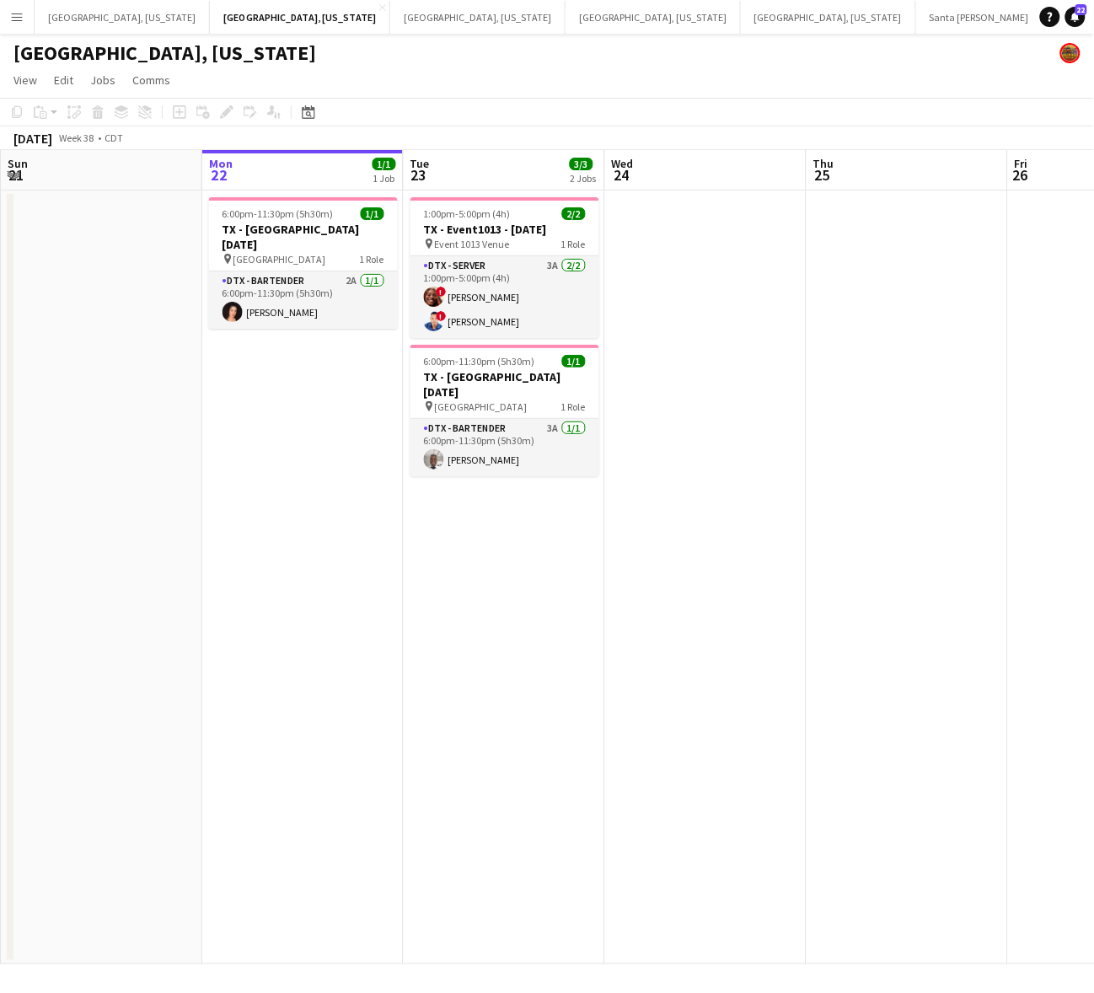
drag, startPoint x: 1071, startPoint y: 17, endPoint x: 1059, endPoint y: 25, distance: 14.5
click at [1072, 17] on icon "Notifications" at bounding box center [1075, 17] width 10 height 10
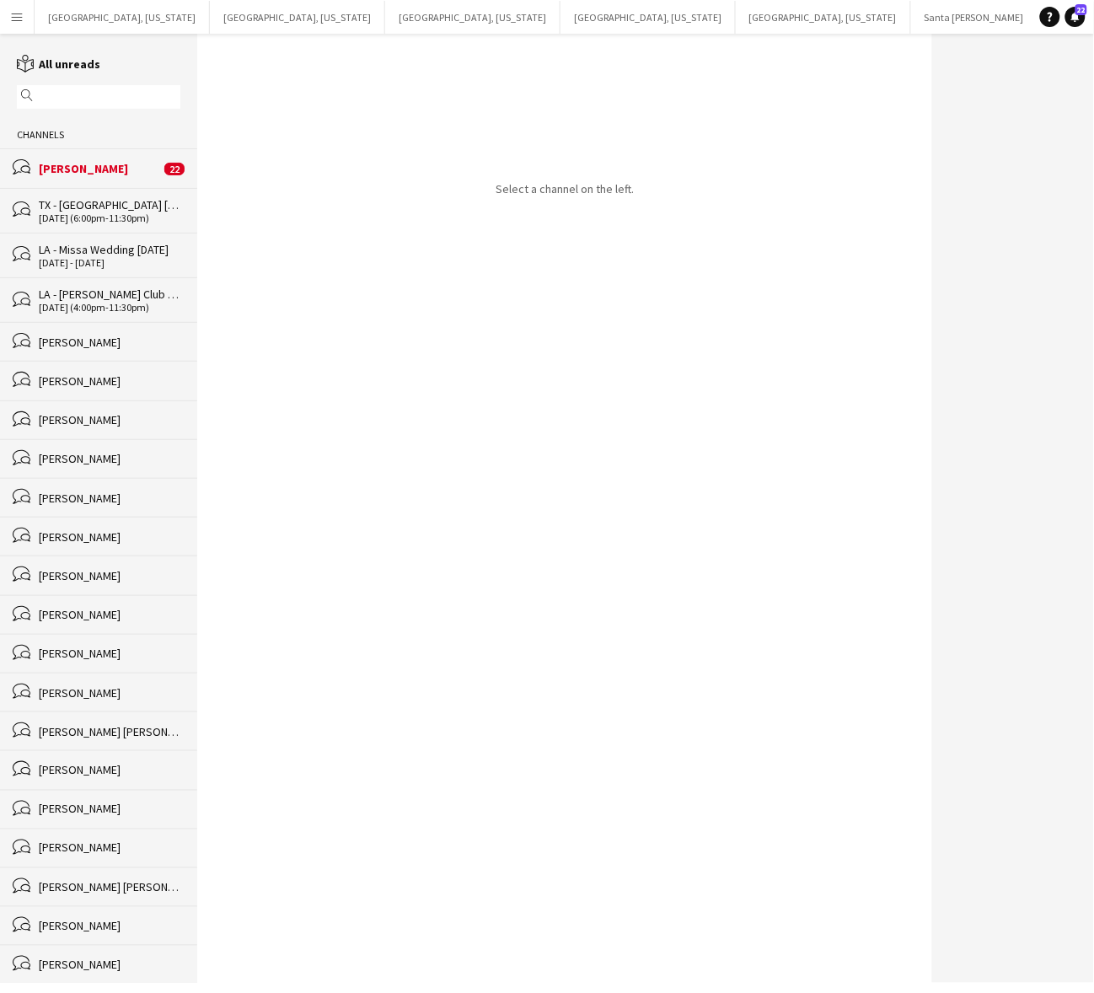
click at [135, 212] on div "TX - [GEOGRAPHIC_DATA] [DATE]" at bounding box center [110, 204] width 142 height 15
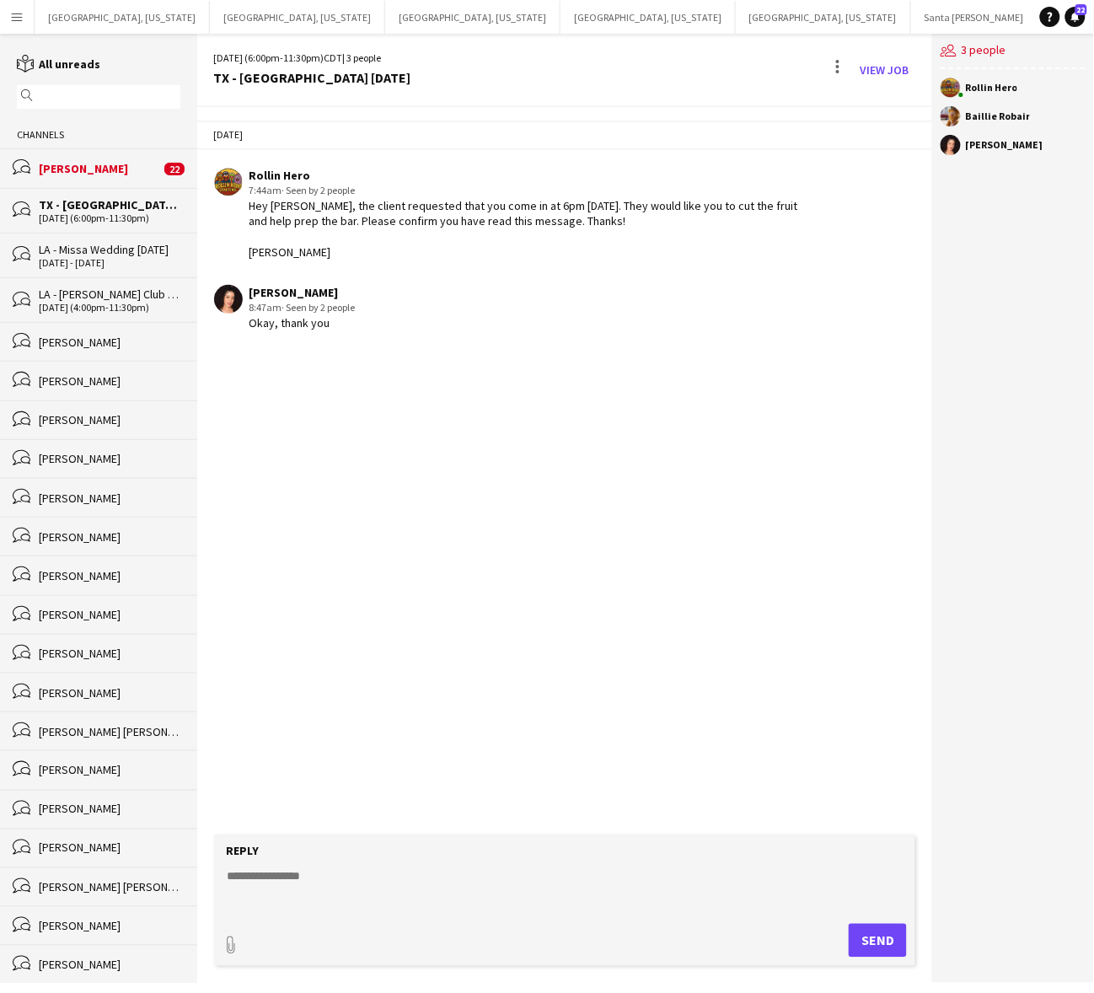
click at [1089, 23] on div "Help Notifications 22" at bounding box center [1067, 17] width 54 height 20
click at [217, 6] on button "[GEOGRAPHIC_DATA], [US_STATE] Close" at bounding box center [297, 17] width 175 height 33
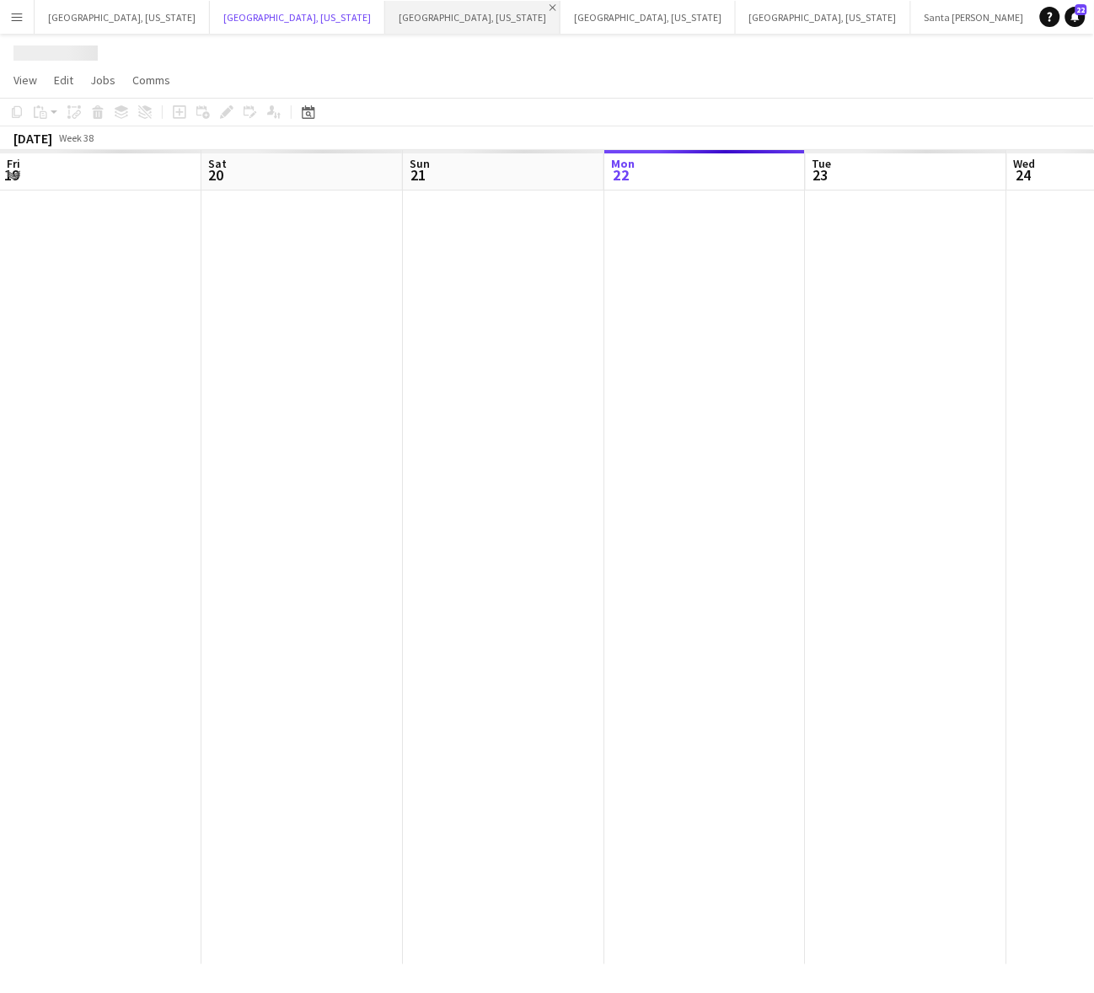
scroll to position [0, 402]
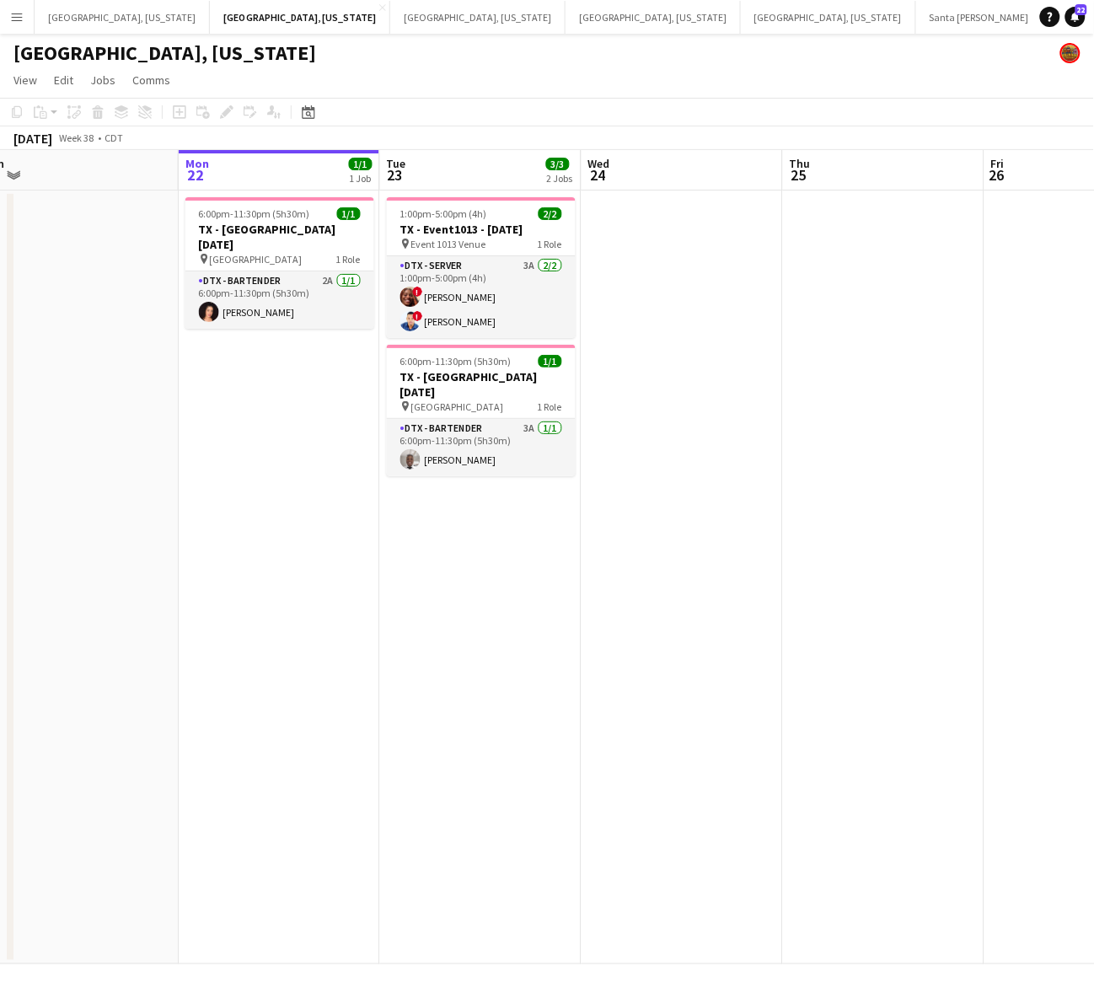
drag, startPoint x: 393, startPoint y: 431, endPoint x: 369, endPoint y: 608, distance: 178.5
click at [369, 608] on app-calendar-viewport "Fri 19 Sat 20 4/4 1 Job Sun 21 Mon 22 1/1 1 Job Tue 23 3/3 2 Jobs Wed 24 Thu 25…" at bounding box center [547, 557] width 1094 height 814
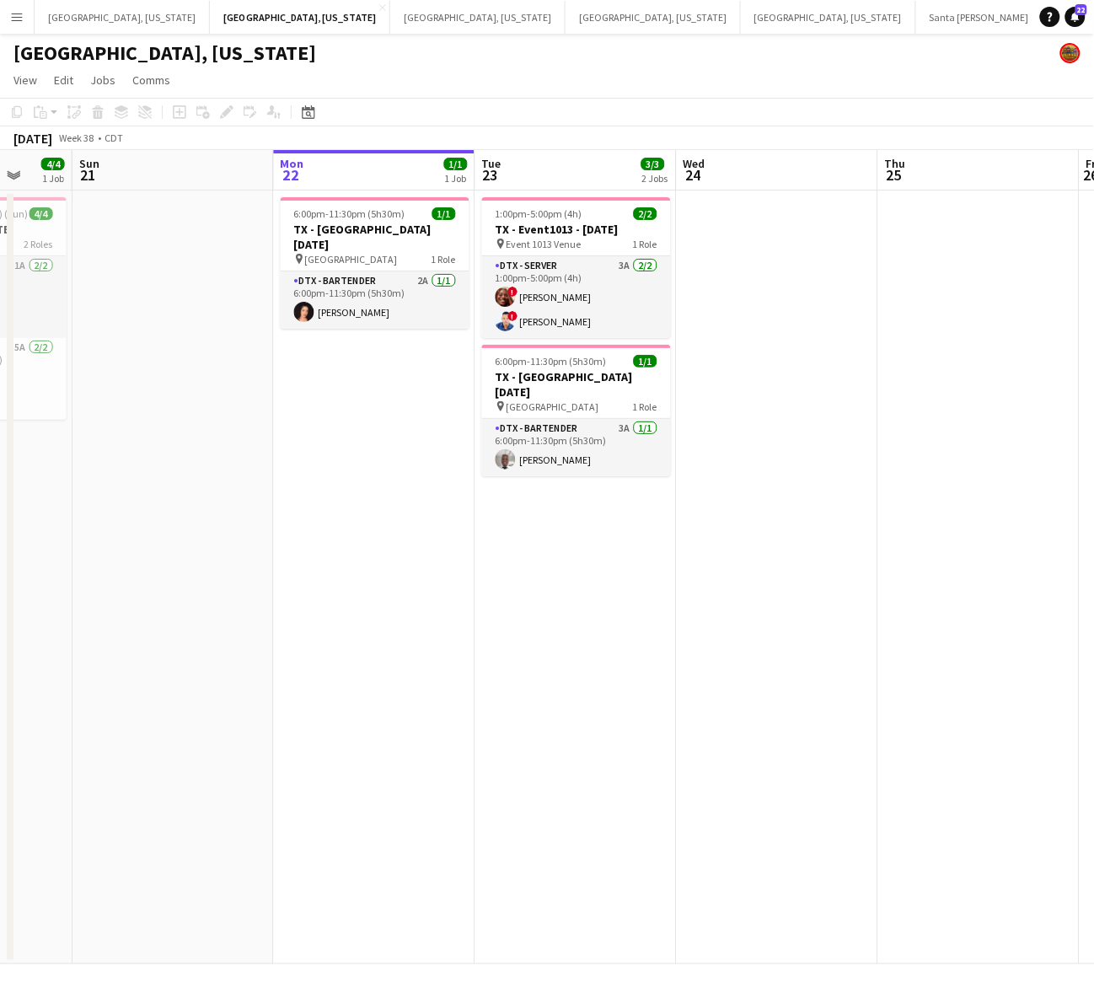
drag, startPoint x: 379, startPoint y: 608, endPoint x: 456, endPoint y: 546, distance: 98.8
click at [456, 546] on app-calendar-viewport "Thu 18 Fri 19 Sat 20 4/4 1 Job Sun 21 Mon 22 1/1 1 Job Tue 23 3/3 2 Jobs Wed 24…" at bounding box center [547, 557] width 1094 height 814
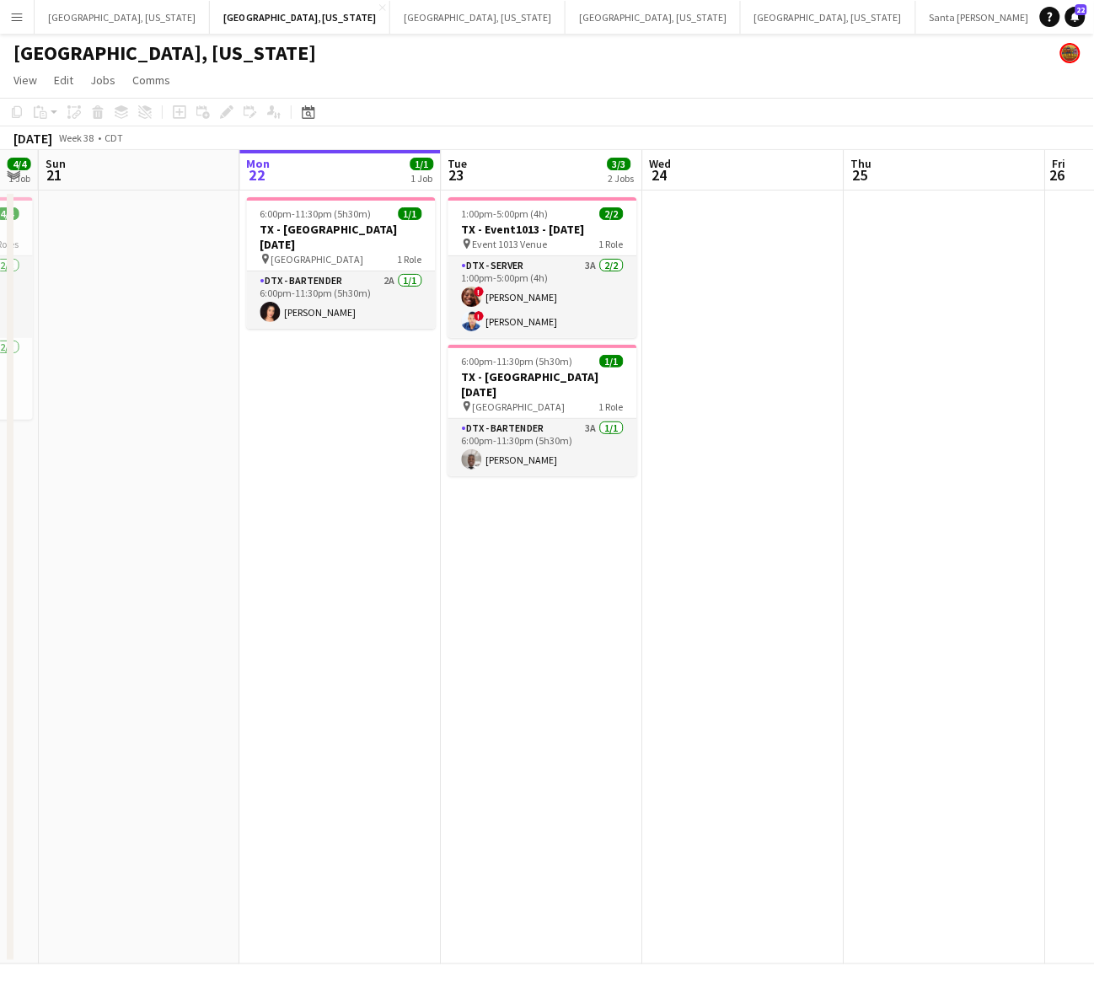
drag, startPoint x: 355, startPoint y: 528, endPoint x: 321, endPoint y: 483, distance: 56.0
click at [321, 483] on app-calendar-viewport "Thu 18 Fri 19 Sat 20 4/4 1 Job Sun 21 Mon 22 1/1 1 Job Tue 23 3/3 2 Jobs Wed 24…" at bounding box center [547, 557] width 1094 height 814
drag, startPoint x: 291, startPoint y: 478, endPoint x: 291, endPoint y: 367, distance: 111.2
click at [291, 367] on app-calendar-viewport "Thu 18 Fri 19 Sat 20 4/4 1 Job Sun 21 Mon 22 1/1 1 Job Tue 23 3/3 2 Jobs Wed 24…" at bounding box center [547, 557] width 1094 height 814
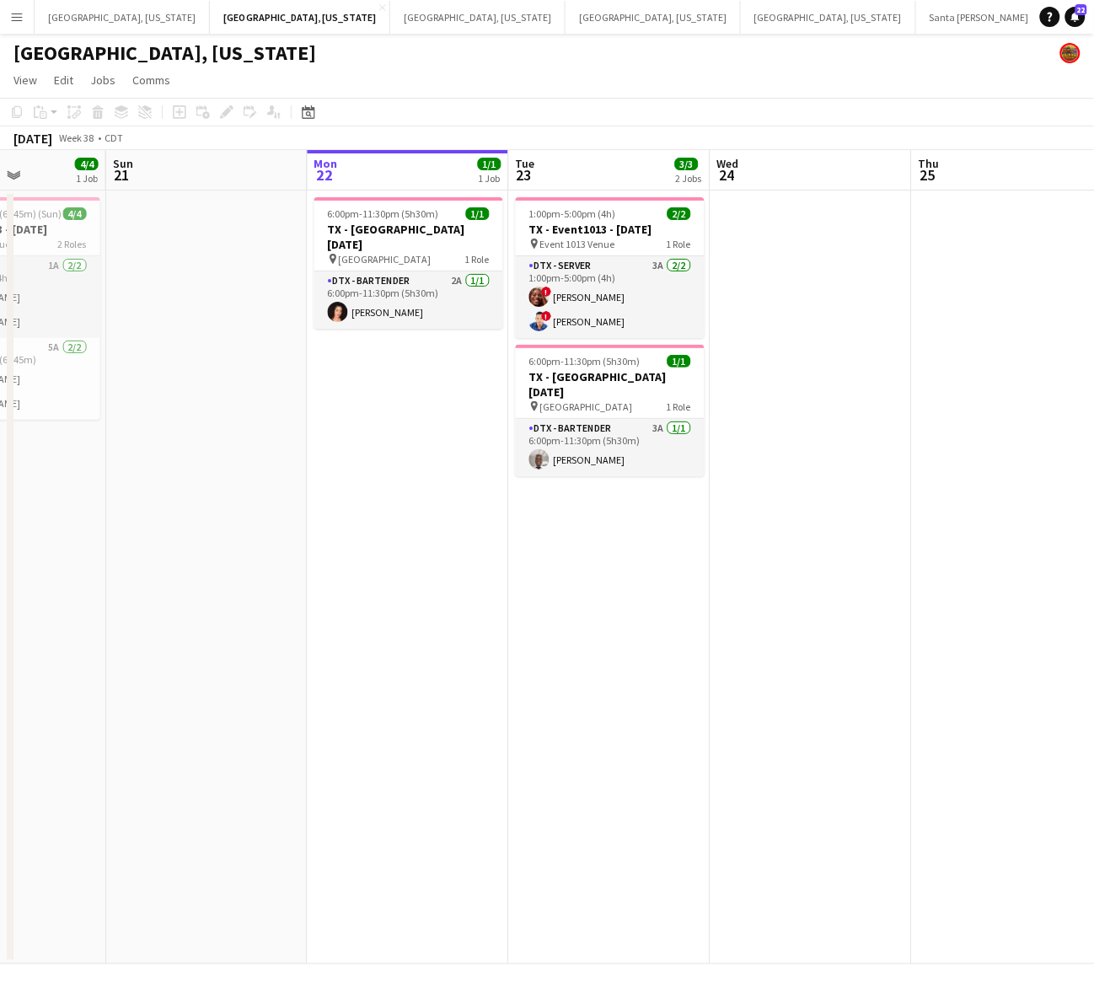
scroll to position [0, 495]
drag, startPoint x: 347, startPoint y: 424, endPoint x: 419, endPoint y: 436, distance: 72.6
click at [419, 436] on app-calendar-viewport "Thu 18 Fri 19 Sat 20 4/4 1 Job Sun 21 Mon 22 1/1 1 Job Tue 23 3/3 2 Jobs Wed 24…" at bounding box center [547, 557] width 1094 height 814
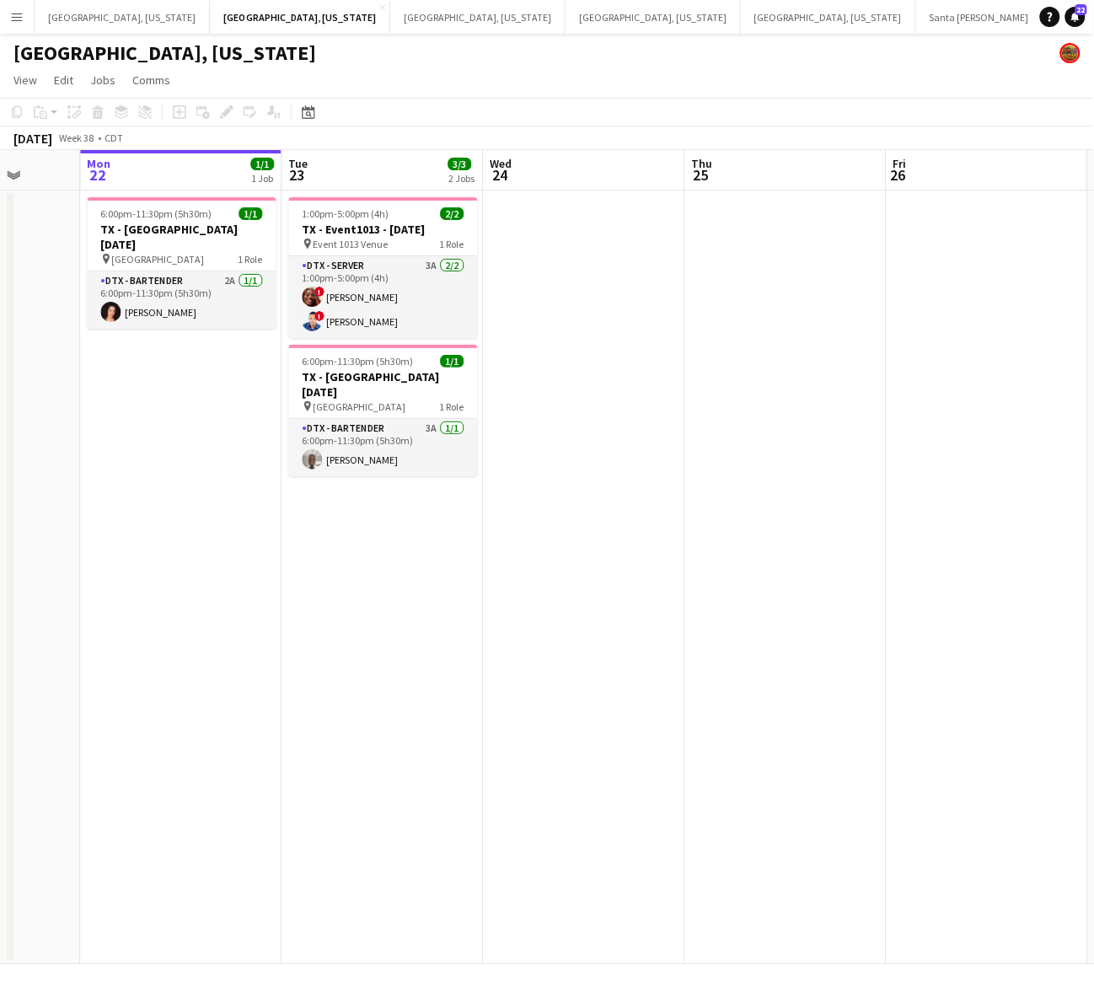
scroll to position [0, 726]
drag, startPoint x: 836, startPoint y: 292, endPoint x: 605, endPoint y: 375, distance: 245.2
click at [605, 375] on app-calendar-viewport "Thu 18 Fri 19 Sat 20 4/4 1 Job Sun 21 Mon 22 1/1 1 Job Tue 23 3/3 2 Jobs Wed 24…" at bounding box center [547, 557] width 1094 height 814
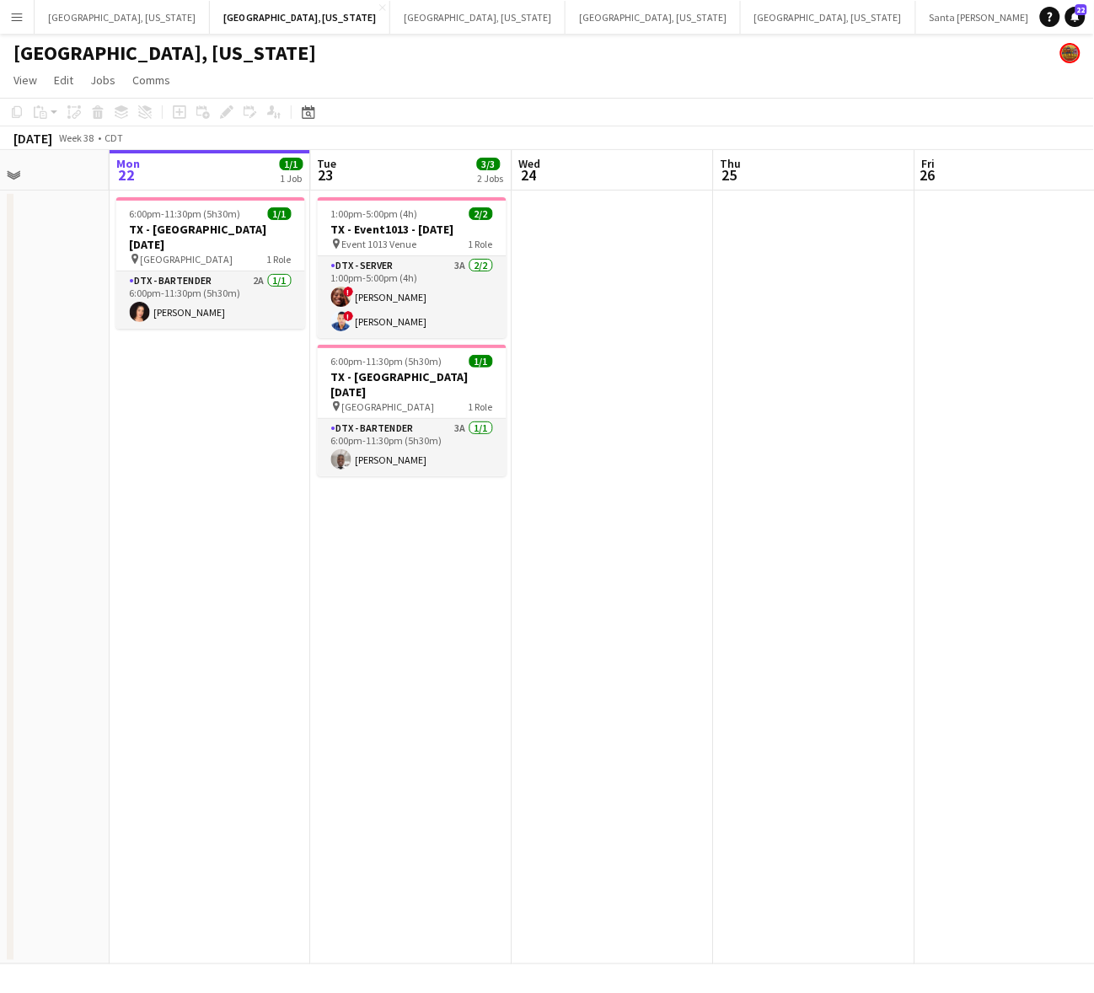
drag, startPoint x: 343, startPoint y: 736, endPoint x: 368, endPoint y: 736, distance: 25.3
click at [371, 736] on app-calendar-viewport "Fri 19 Sat 20 4/4 1 Job Sun 21 Mon 22 1/1 1 Job Tue 23 3/3 2 Jobs Wed 24 Thu 25…" at bounding box center [547, 557] width 1094 height 814
click at [916, 13] on button "Santa [PERSON_NAME] Close" at bounding box center [979, 17] width 127 height 33
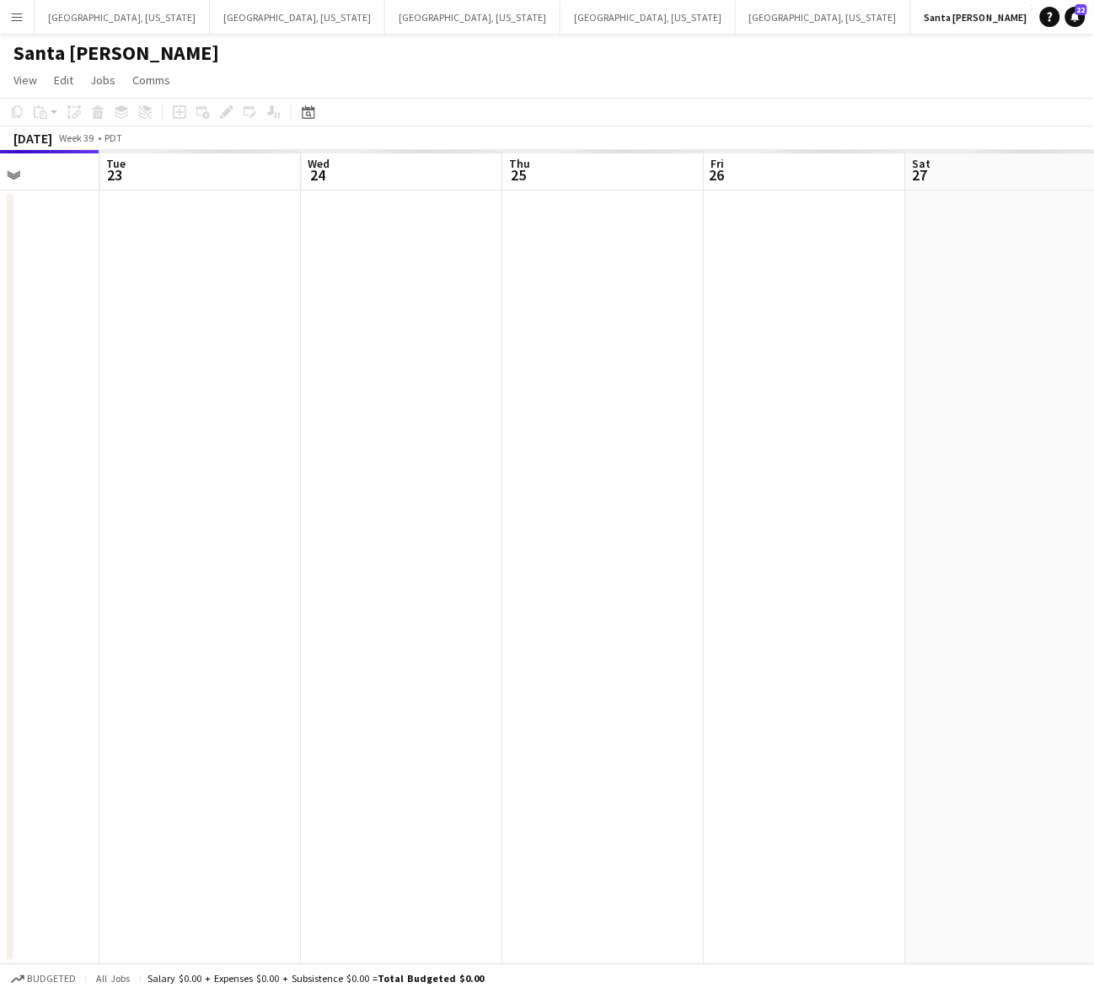
drag, startPoint x: 765, startPoint y: 403, endPoint x: 462, endPoint y: 476, distance: 312.1
click at [462, 476] on app-calendar-viewport "Fri 19 Sat 20 Sun 21 Mon 22 Tue 23 Wed 24 Thu 25 Fri 26 Sat 27 Sun 28 Mon 29" at bounding box center [547, 557] width 1094 height 814
drag, startPoint x: 549, startPoint y: 402, endPoint x: 463, endPoint y: 423, distance: 88.5
click at [463, 422] on app-calendar-viewport "Sun 21 Mon 22 Tue 23 Wed 24 Thu 25 Fri 26 Sat 27 Sun 28 Mon 29 Tue 30 Wed 1" at bounding box center [547, 557] width 1094 height 814
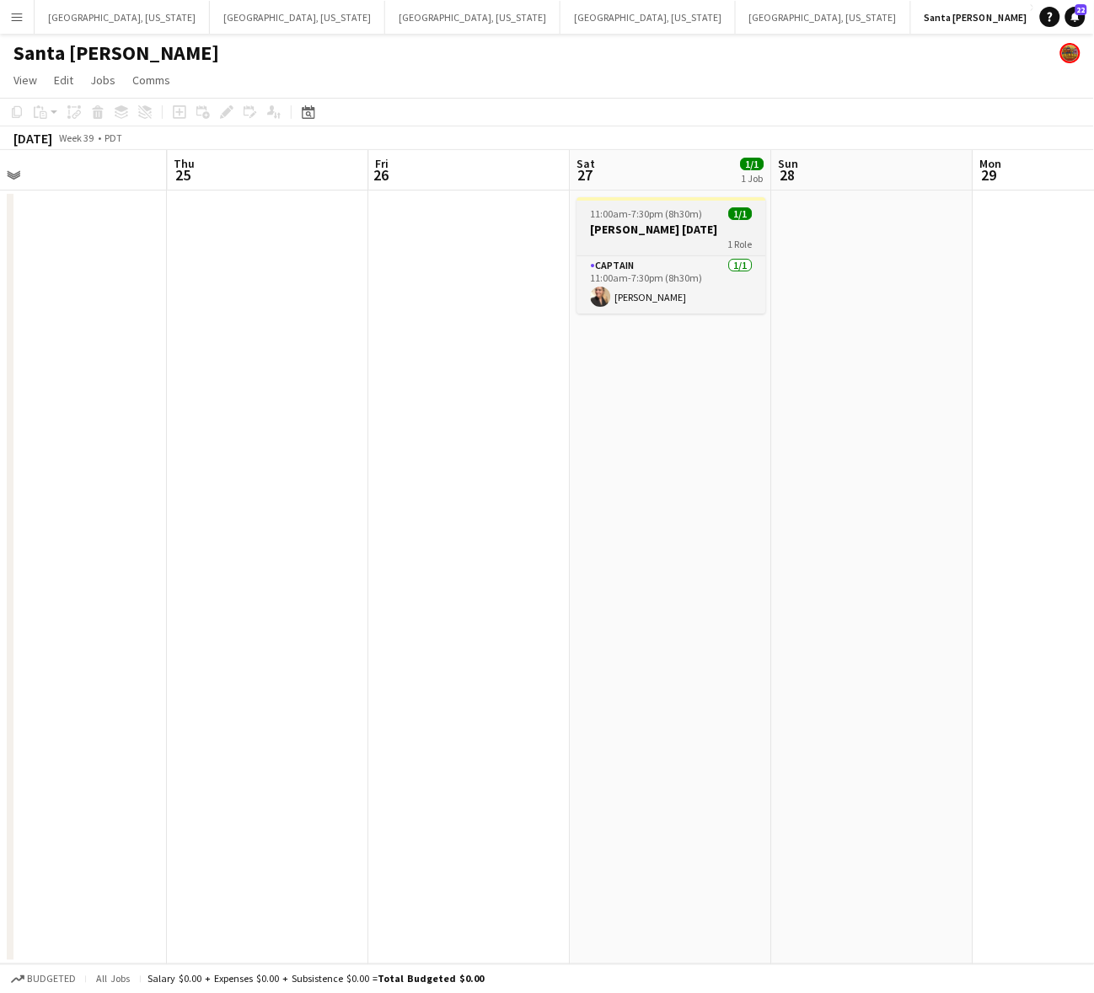
click at [672, 226] on h3 "[PERSON_NAME] [DATE]" at bounding box center [671, 229] width 189 height 15
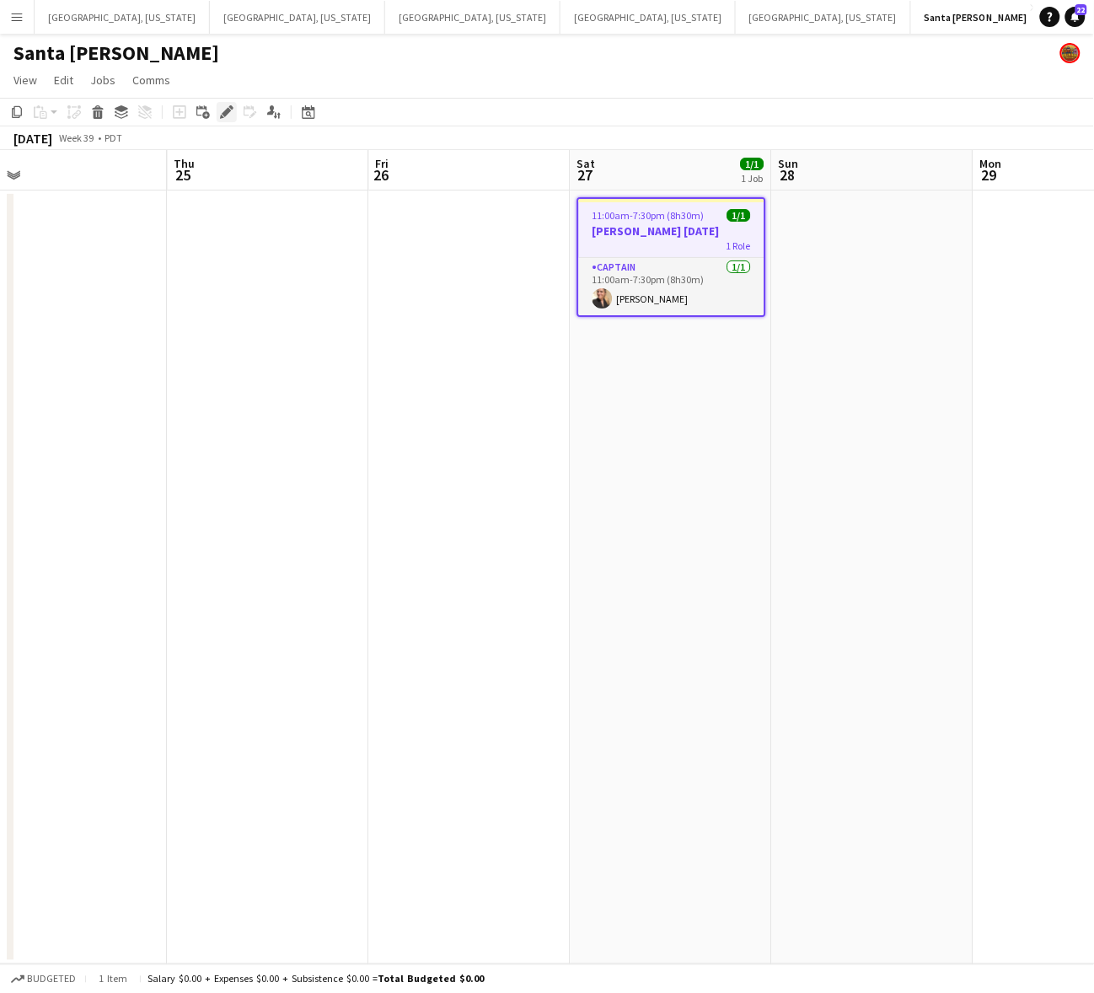
click at [223, 114] on icon at bounding box center [226, 112] width 9 height 9
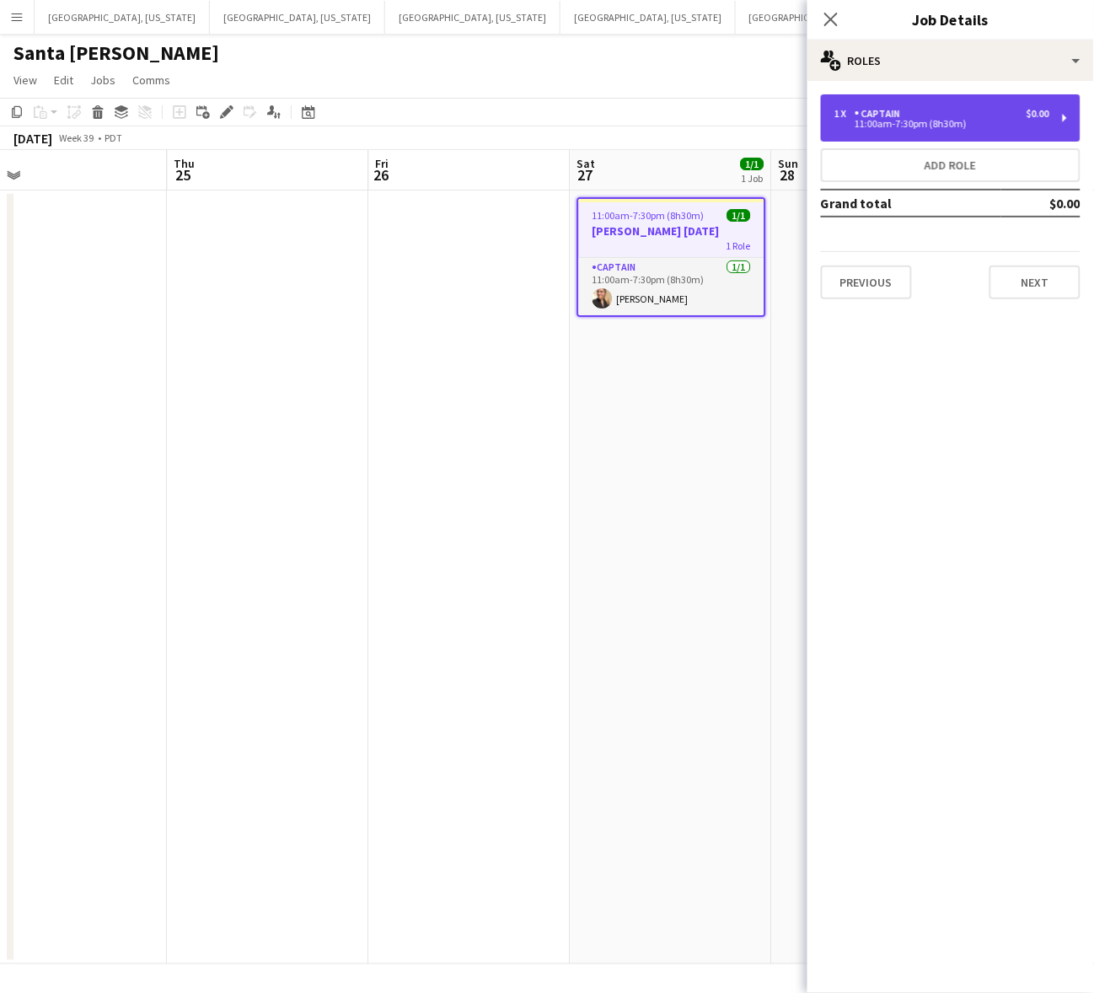
click at [887, 131] on div "1 x Captain $0.00 11:00am-7:30pm (8h30m)" at bounding box center [951, 117] width 260 height 47
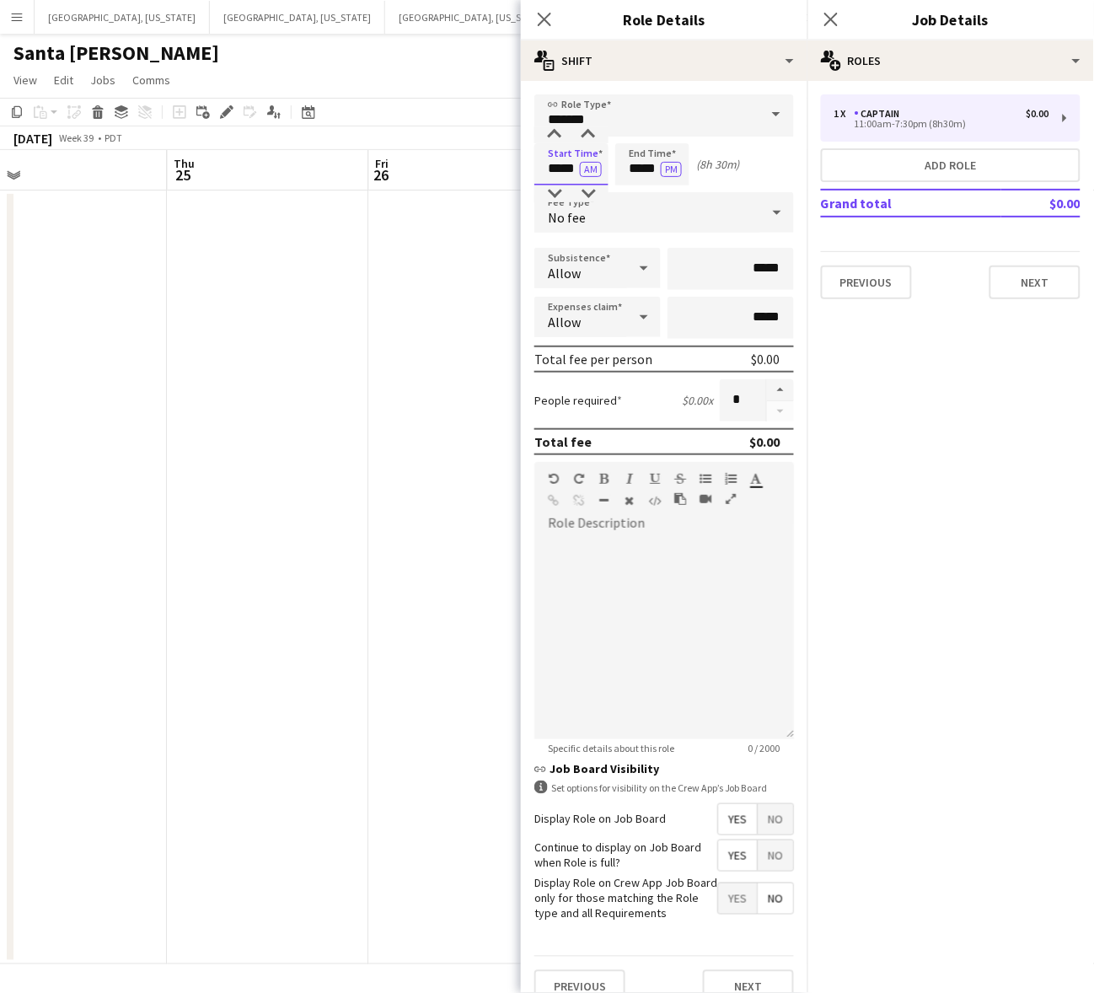
drag, startPoint x: 546, startPoint y: 167, endPoint x: 658, endPoint y: 174, distance: 112.3
click at [657, 174] on div "Start Time ***** AM End Time ***** PM (8h 30m)" at bounding box center [664, 164] width 260 height 42
type input "*****"
click at [688, 271] on input "*****" at bounding box center [730, 269] width 126 height 42
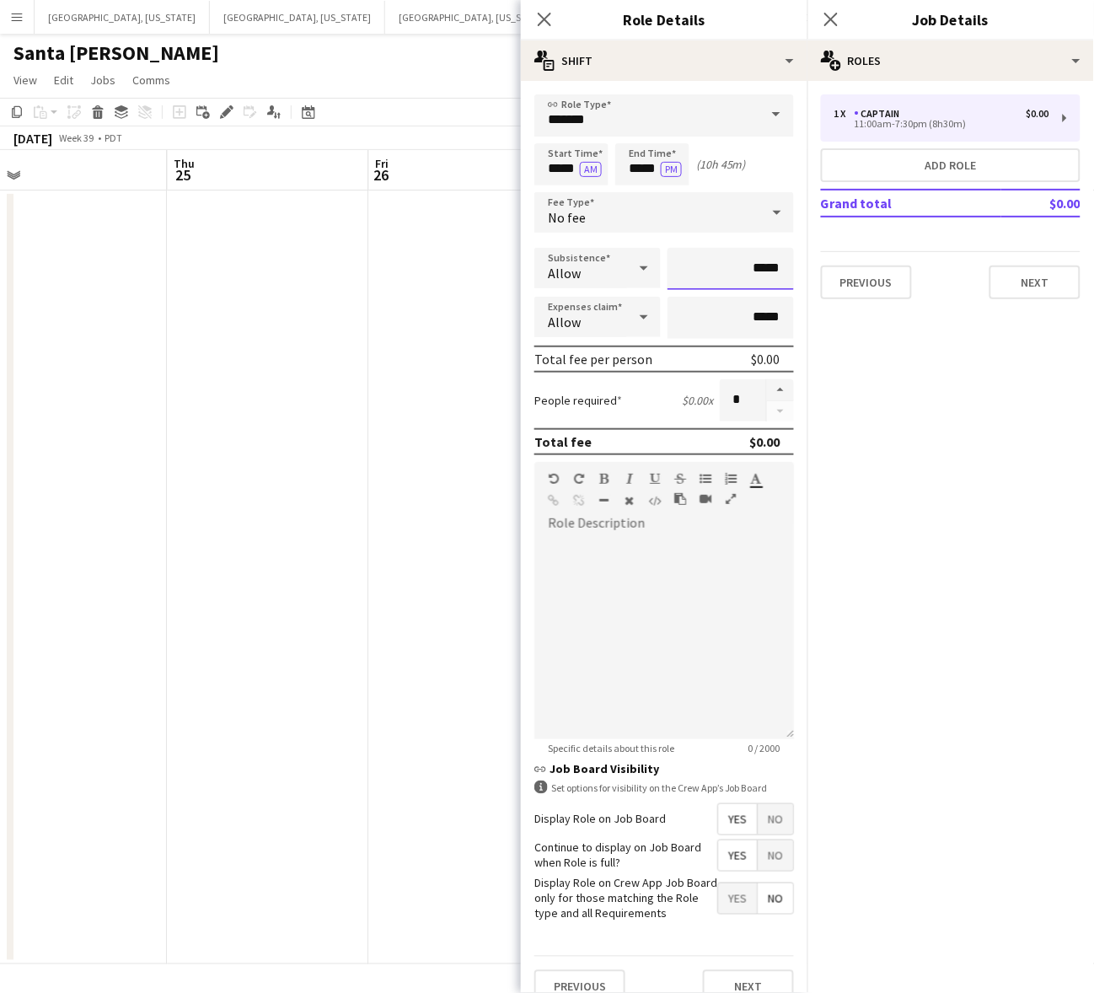
scroll to position [35, 0]
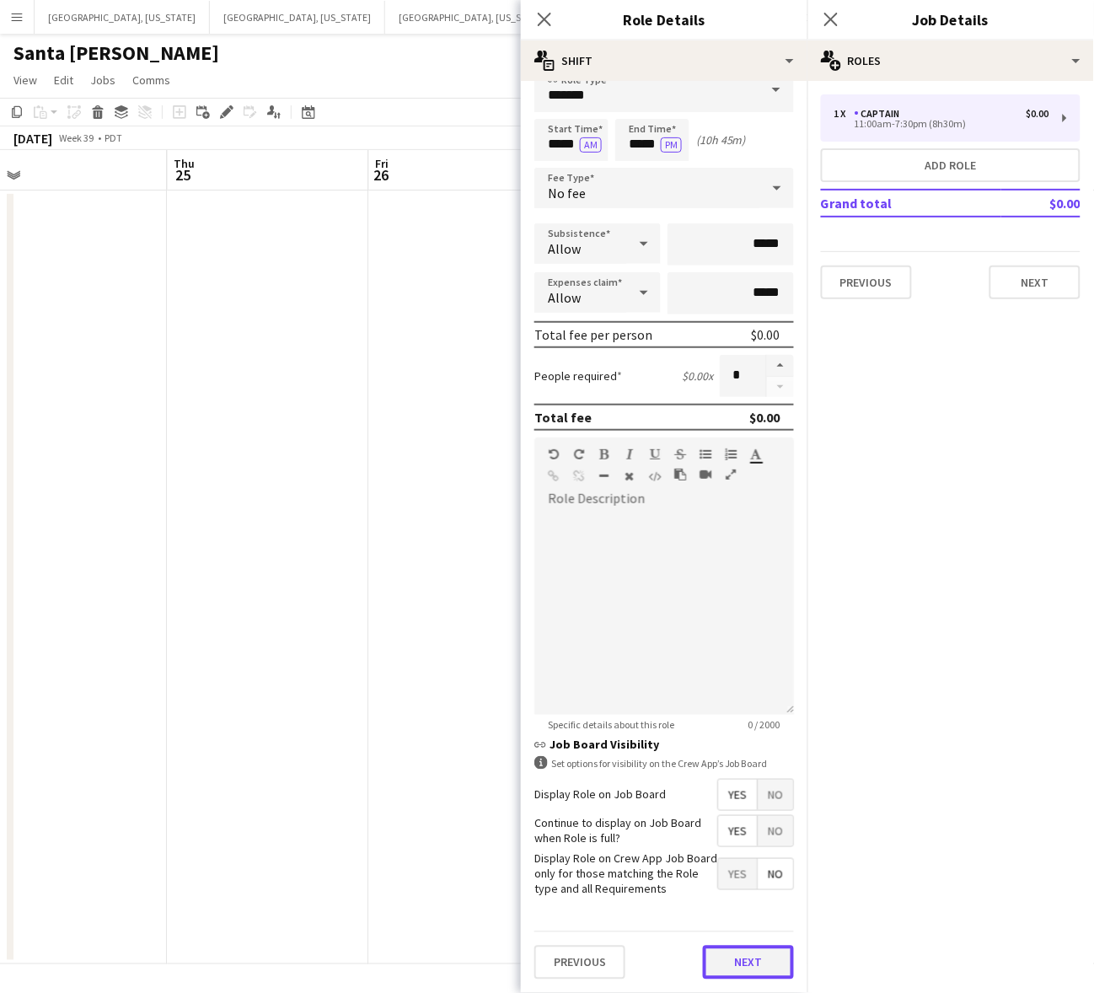
drag, startPoint x: 723, startPoint y: 962, endPoint x: 730, endPoint y: 949, distance: 15.1
click at [723, 961] on button "Next" at bounding box center [748, 962] width 91 height 34
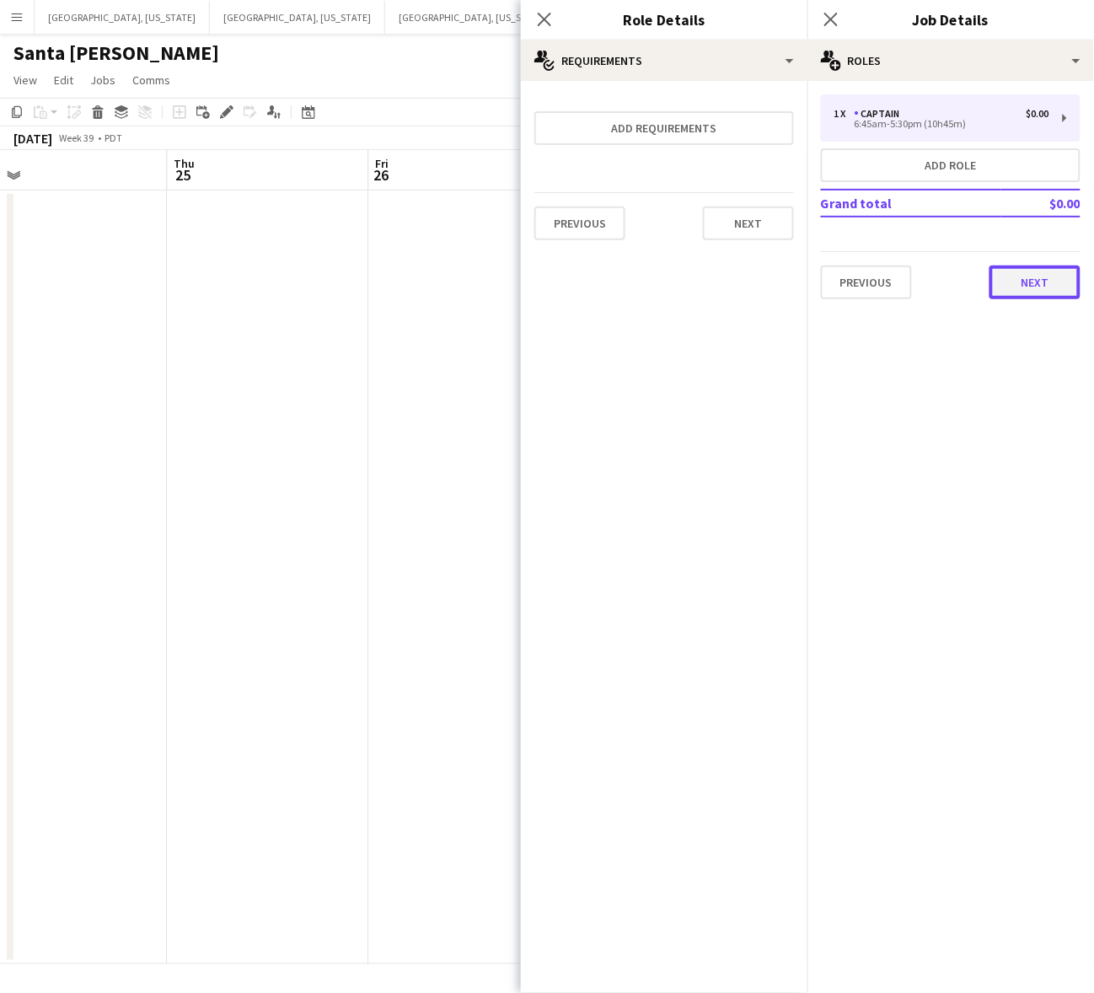
click at [1043, 292] on button "Next" at bounding box center [1034, 282] width 91 height 34
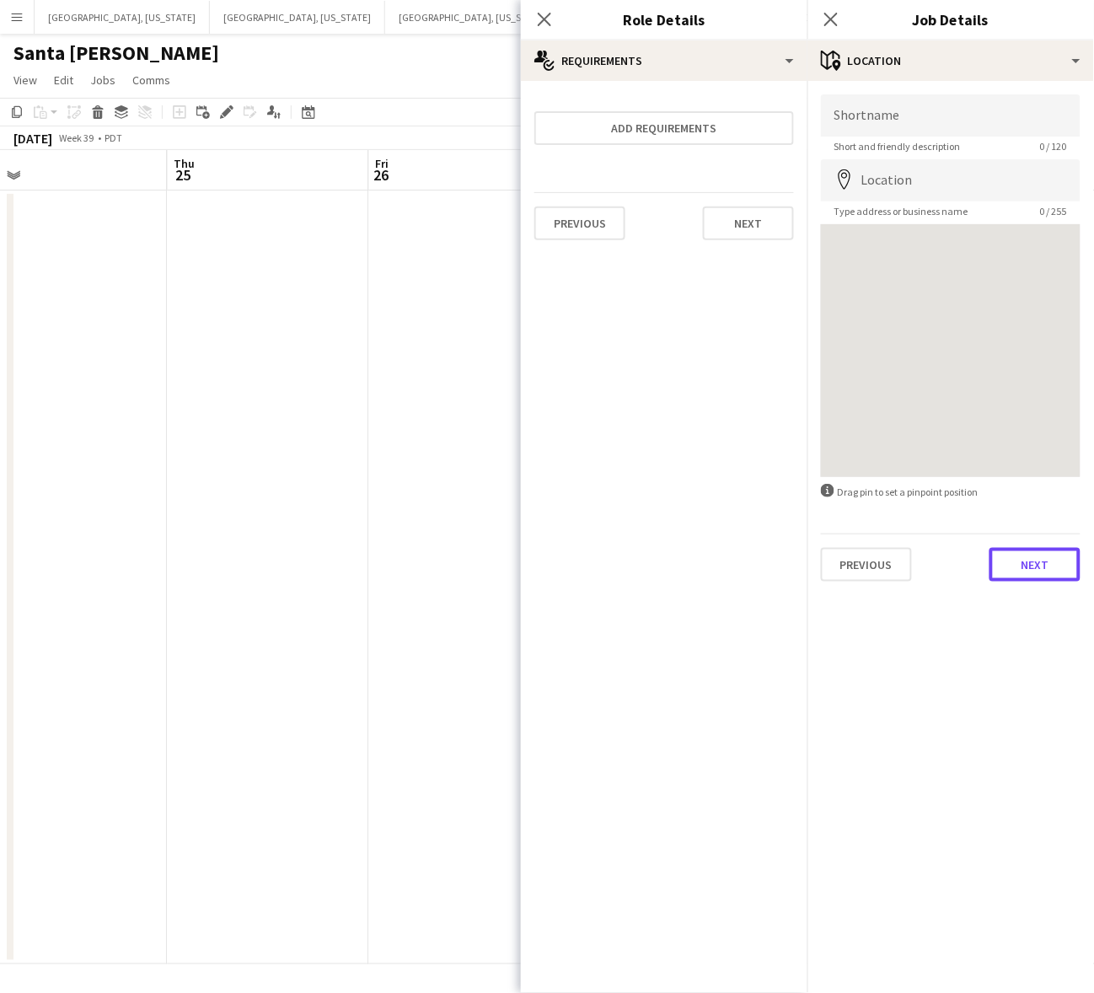
click at [1037, 574] on button "Next" at bounding box center [1034, 565] width 91 height 34
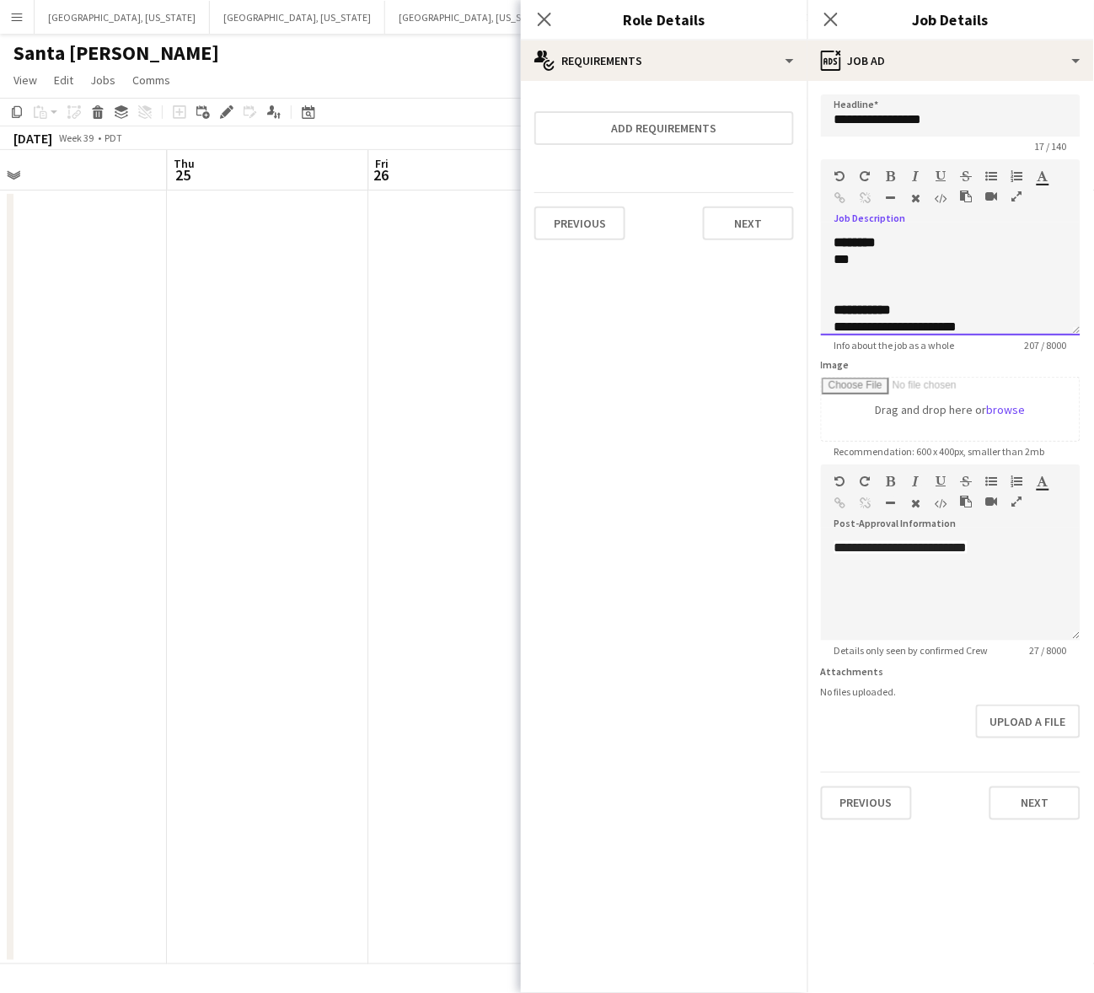
drag, startPoint x: 1075, startPoint y: 335, endPoint x: 1090, endPoint y: 414, distance: 80.5
click at [1064, 710] on form "**********" at bounding box center [950, 457] width 287 height 726
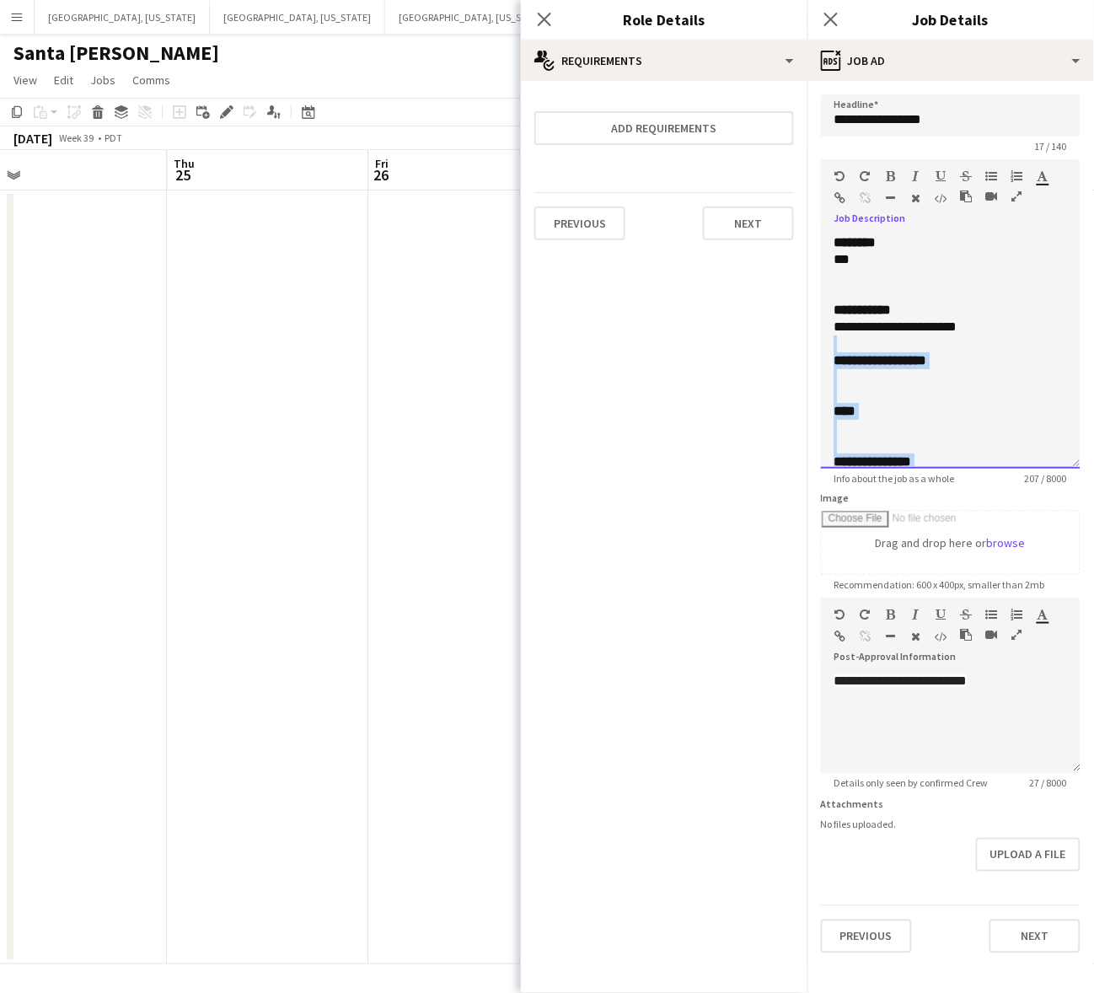
drag, startPoint x: 1074, startPoint y: 321, endPoint x: 1047, endPoint y: 455, distance: 136.7
click at [1047, 455] on div "**********" at bounding box center [951, 351] width 260 height 234
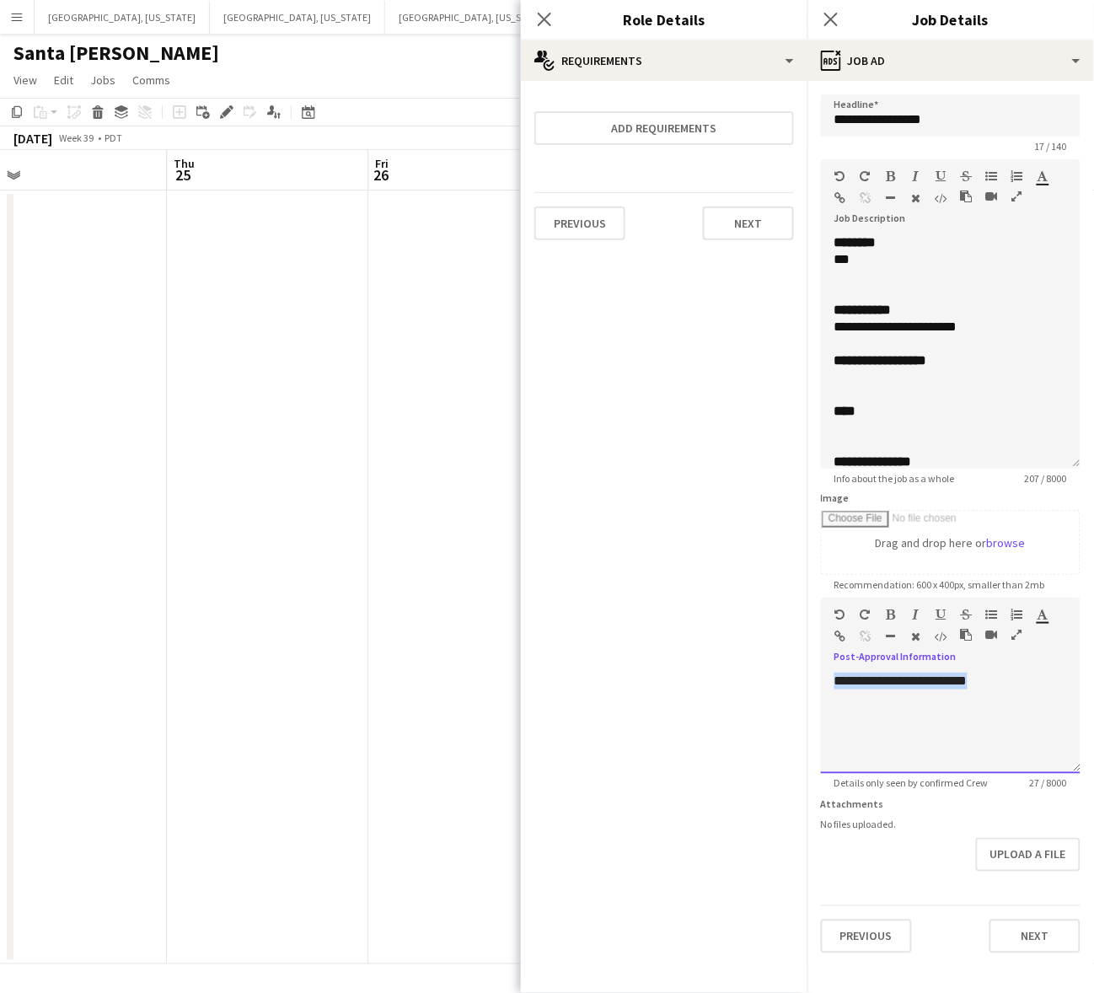
drag, startPoint x: 1041, startPoint y: 681, endPoint x: 811, endPoint y: 672, distance: 230.2
click at [811, 672] on form "**********" at bounding box center [950, 523] width 287 height 859
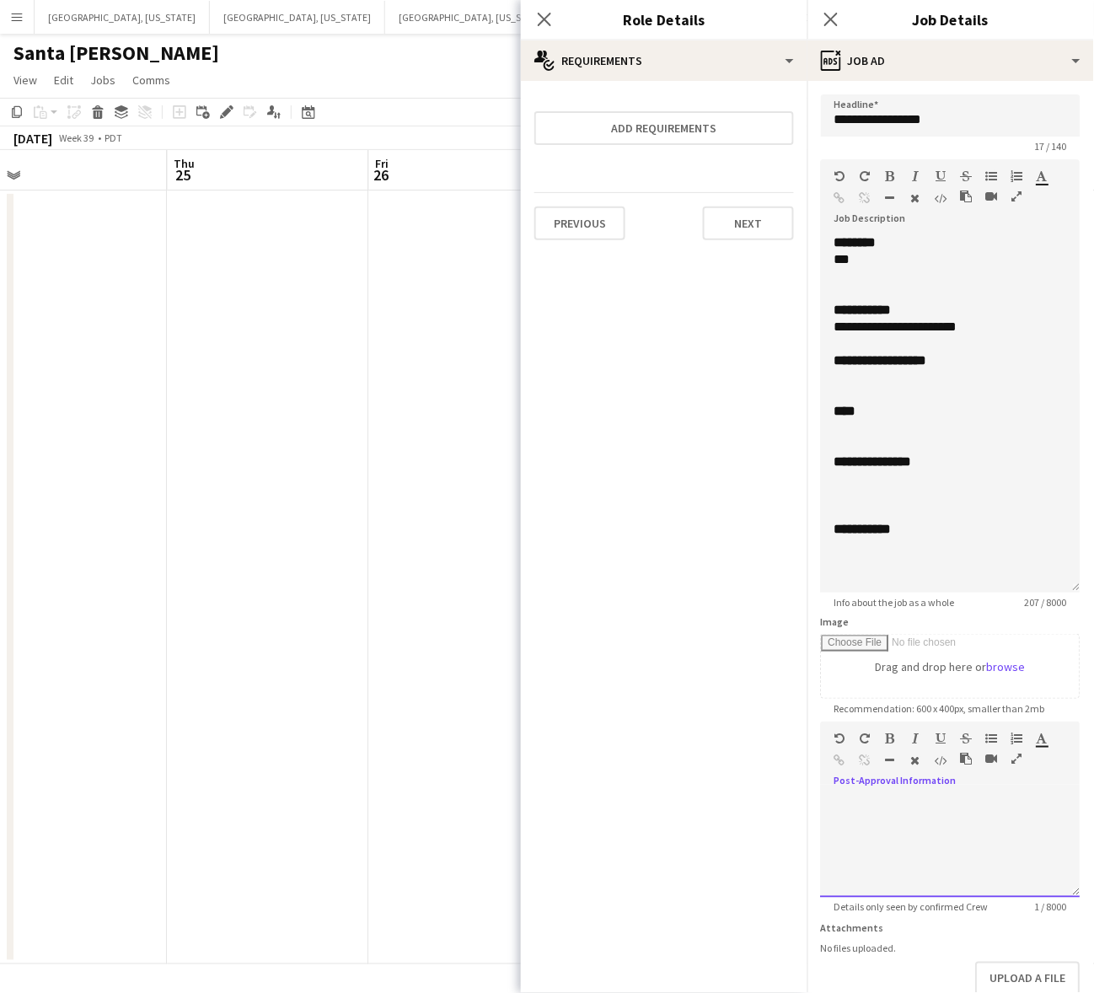
drag, startPoint x: 1079, startPoint y: 459, endPoint x: 1081, endPoint y: 815, distance: 355.6
click at [1081, 815] on mat-expansion-panel "**********" at bounding box center [950, 537] width 287 height 912
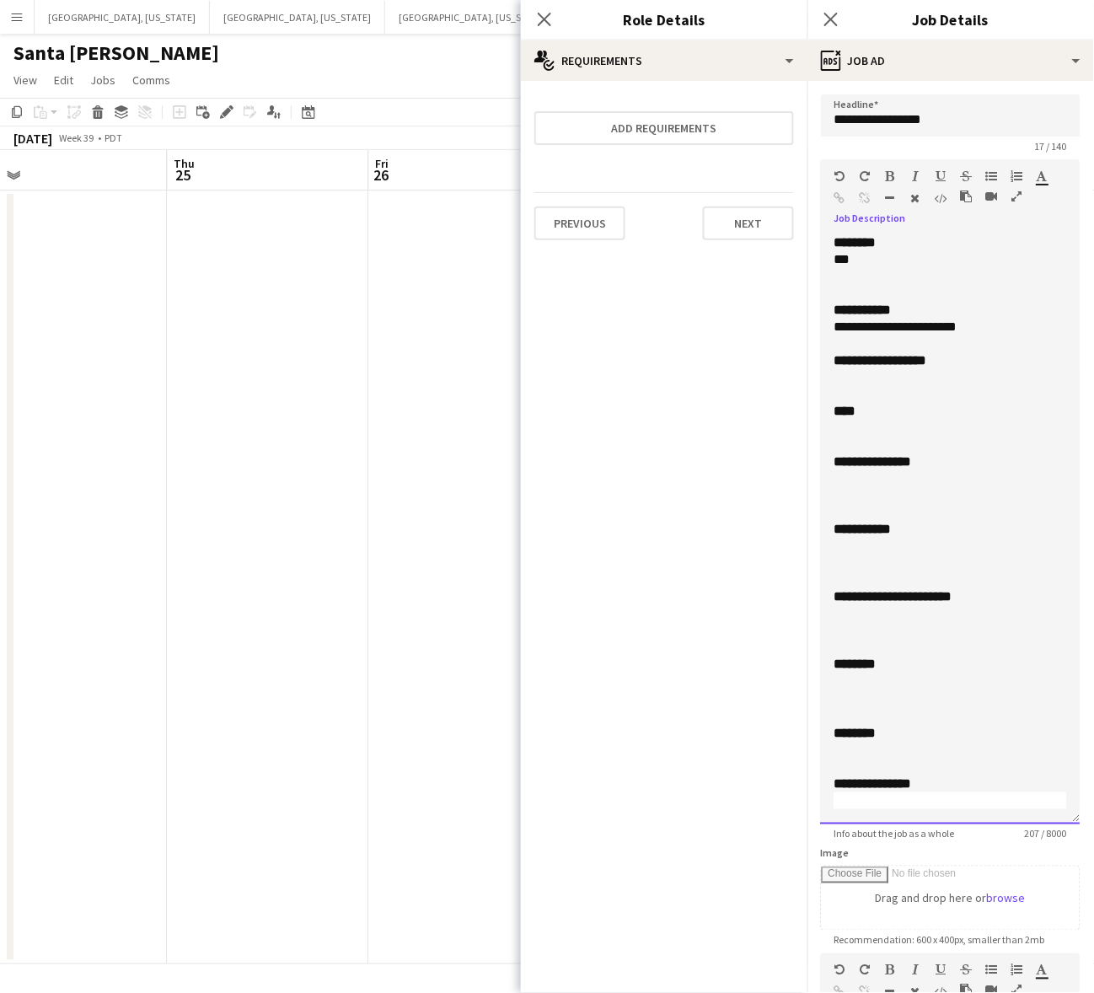
click at [983, 642] on div at bounding box center [950, 647] width 233 height 17
click at [919, 611] on div at bounding box center [950, 613] width 233 height 17
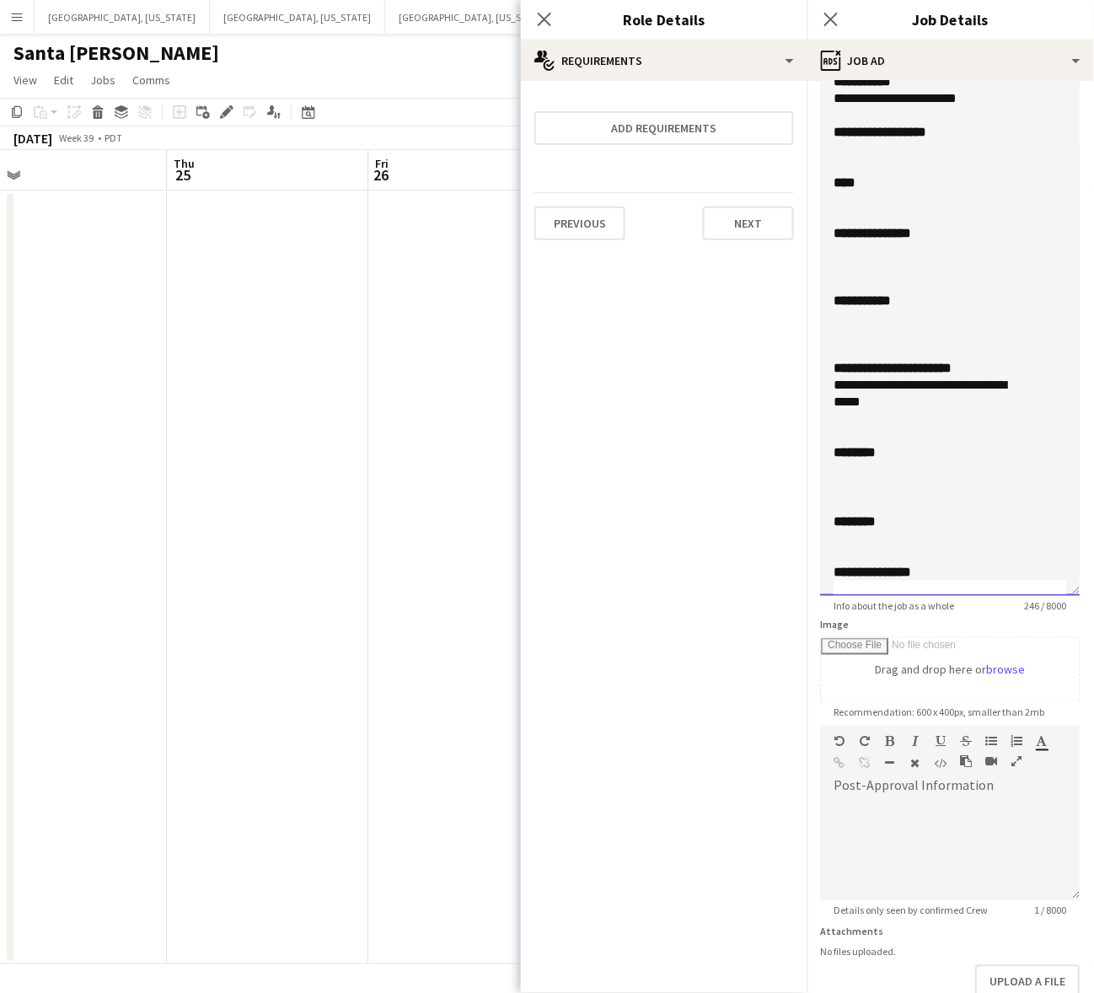
scroll to position [327, 0]
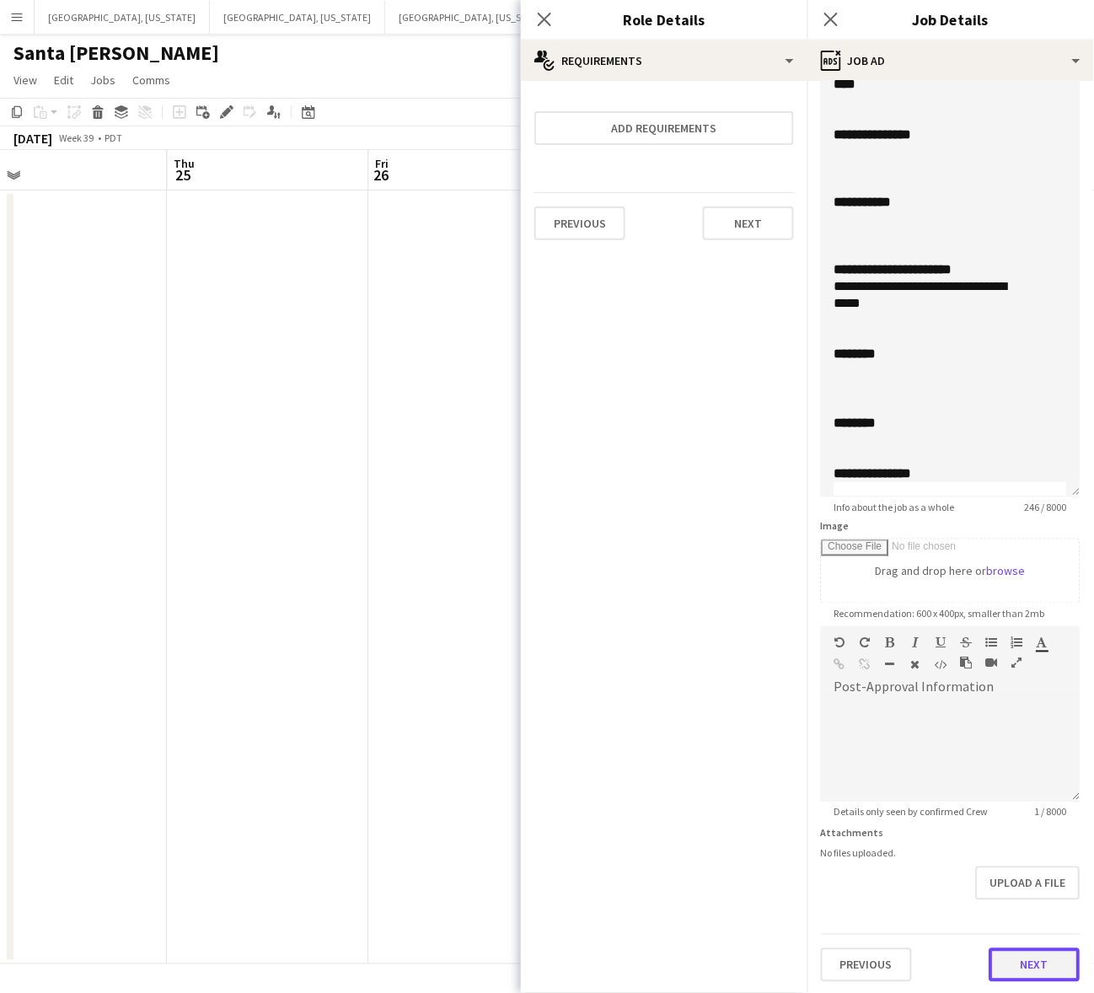
click at [1034, 973] on button "Next" at bounding box center [1034, 965] width 91 height 34
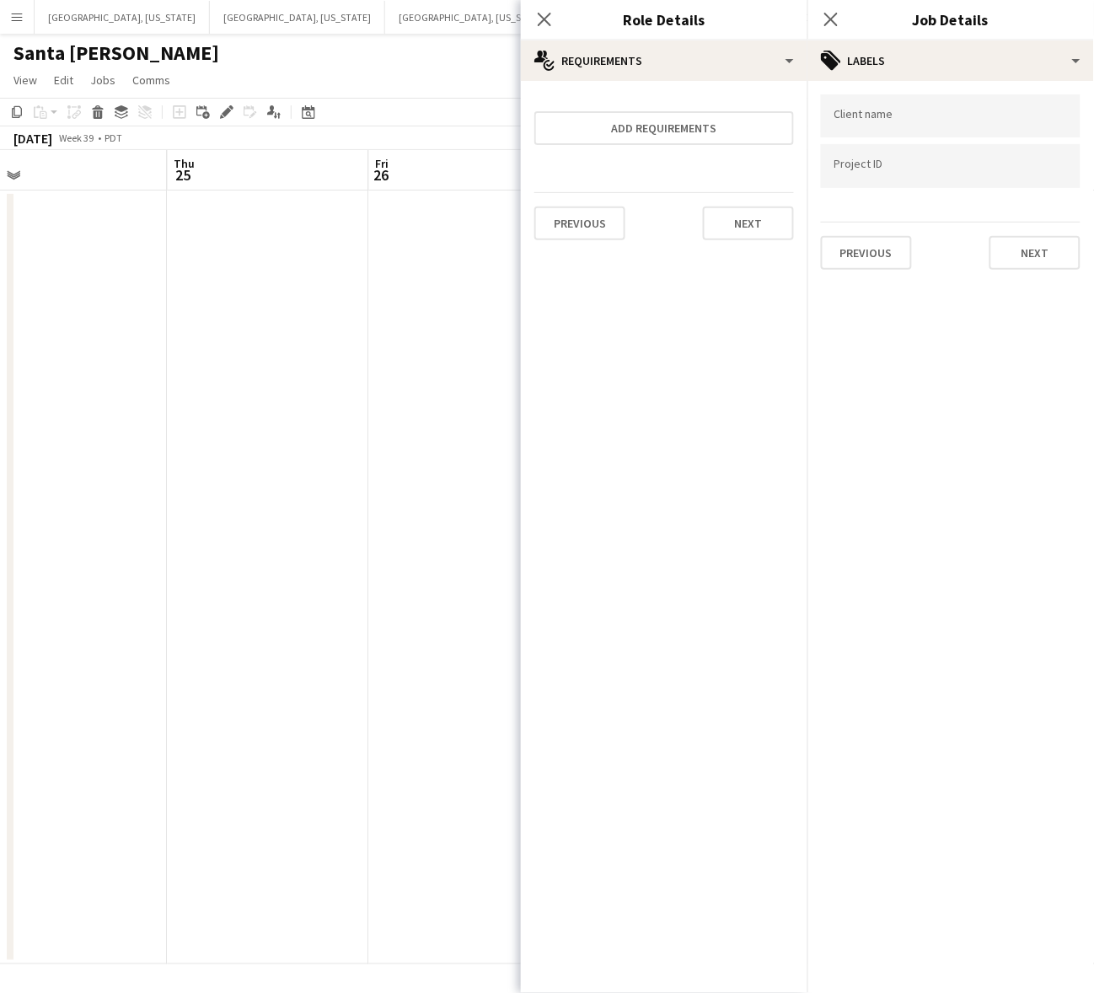
scroll to position [0, 0]
click at [835, 11] on icon "Close pop-in" at bounding box center [830, 19] width 16 height 16
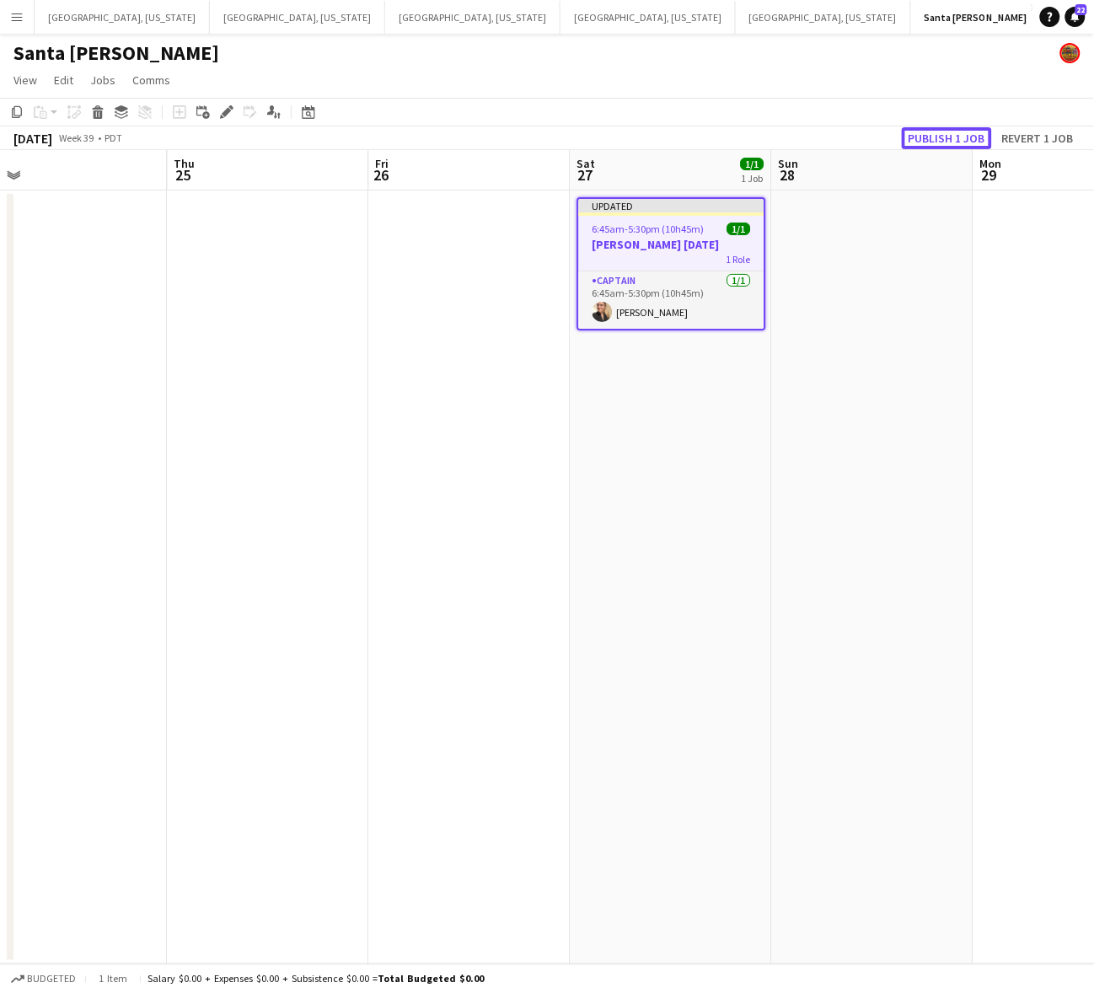
click at [937, 132] on button "Publish 1 job" at bounding box center [947, 138] width 90 height 22
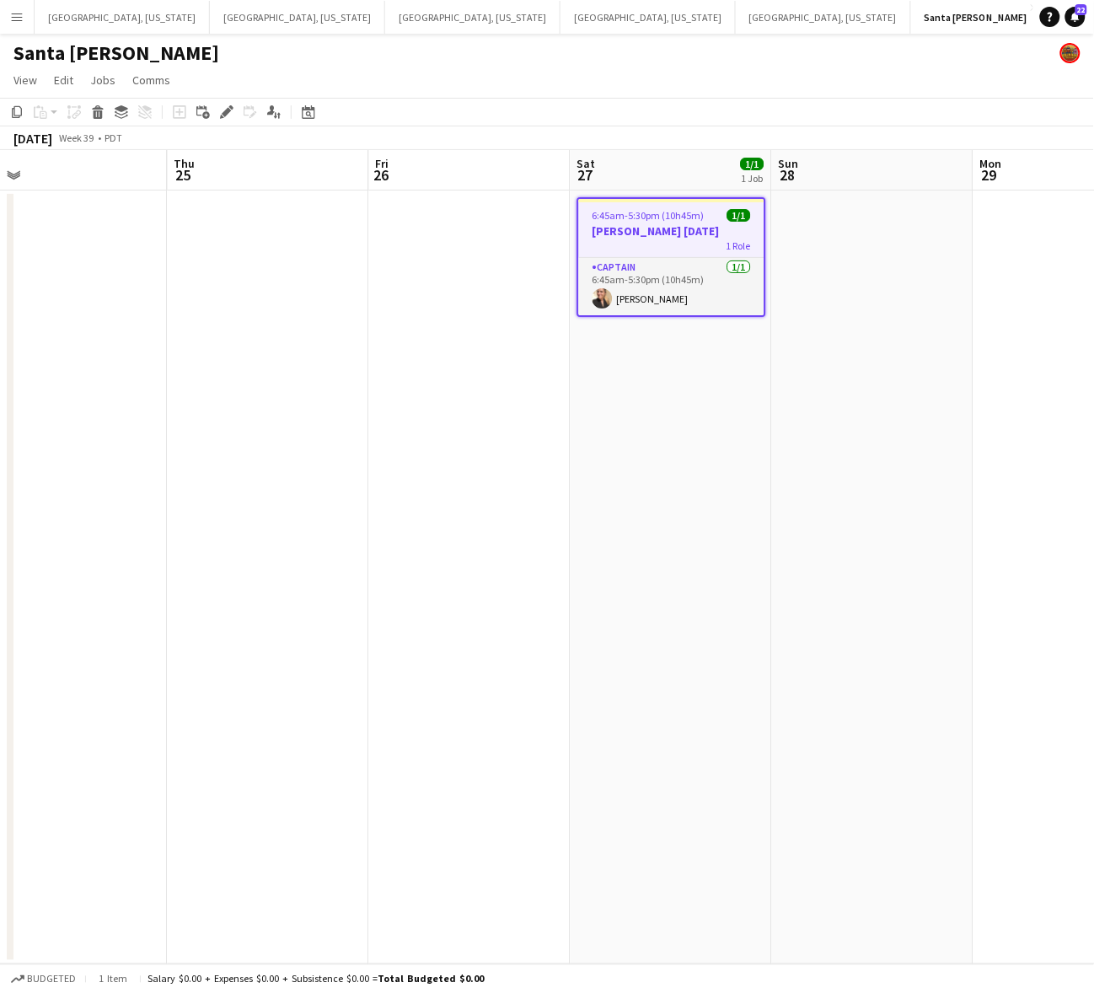
click at [688, 226] on h3 "[PERSON_NAME] [DATE]" at bounding box center [671, 230] width 185 height 15
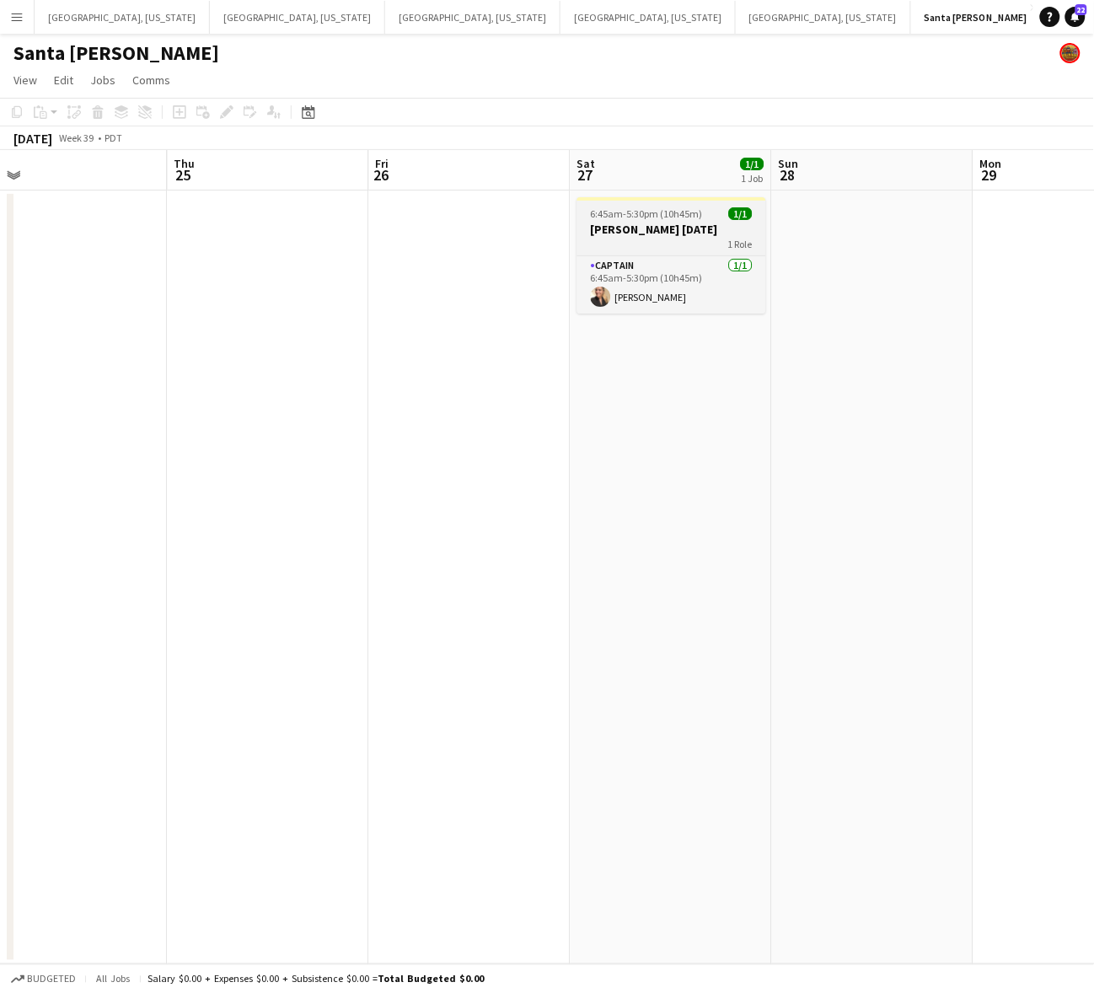
click at [608, 219] on span "6:45am-5:30pm (10h45m)" at bounding box center [647, 213] width 112 height 13
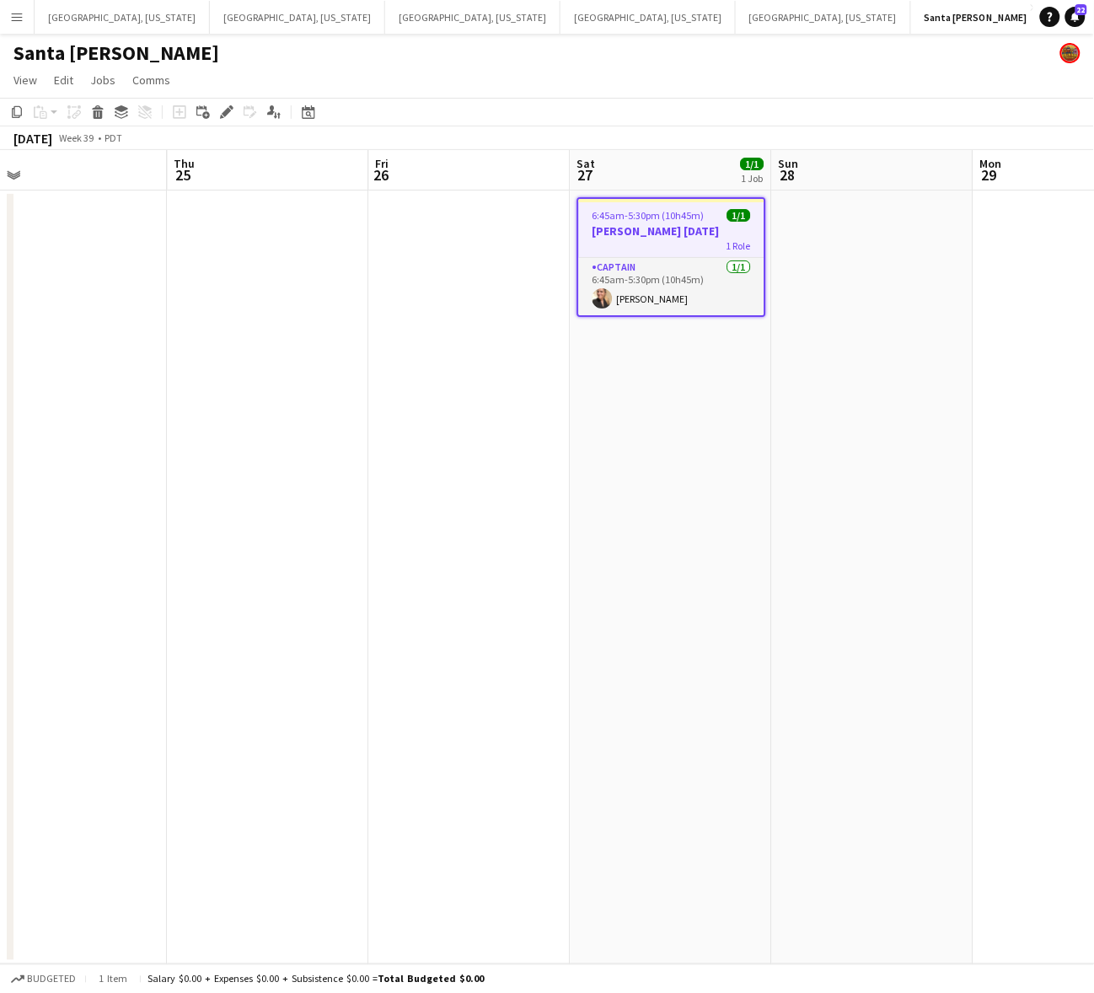
scroll to position [0, 637]
click at [224, 108] on icon "Edit" at bounding box center [226, 111] width 13 height 13
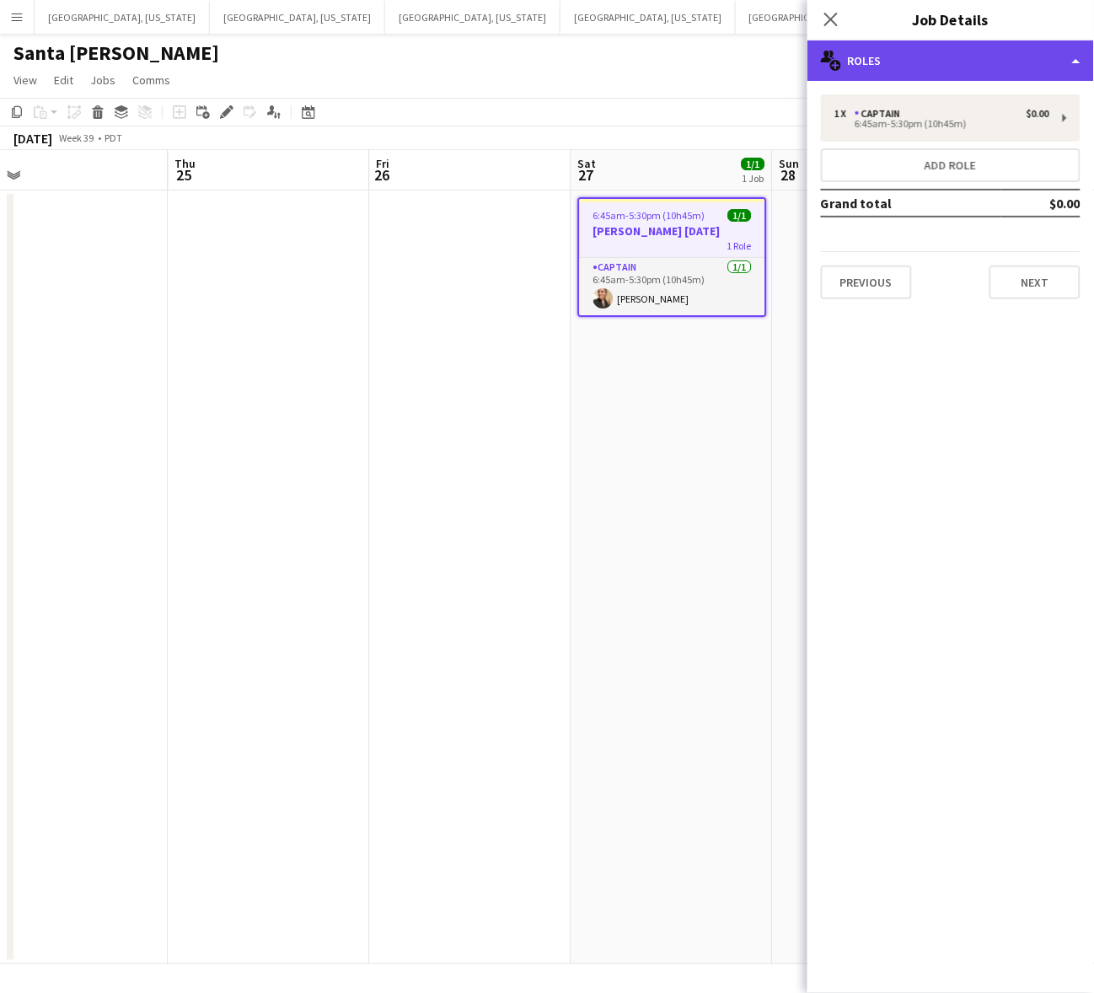
drag, startPoint x: 875, startPoint y: 57, endPoint x: 970, endPoint y: 124, distance: 116.2
click at [876, 57] on div "multiple-users-add Roles" at bounding box center [950, 60] width 287 height 40
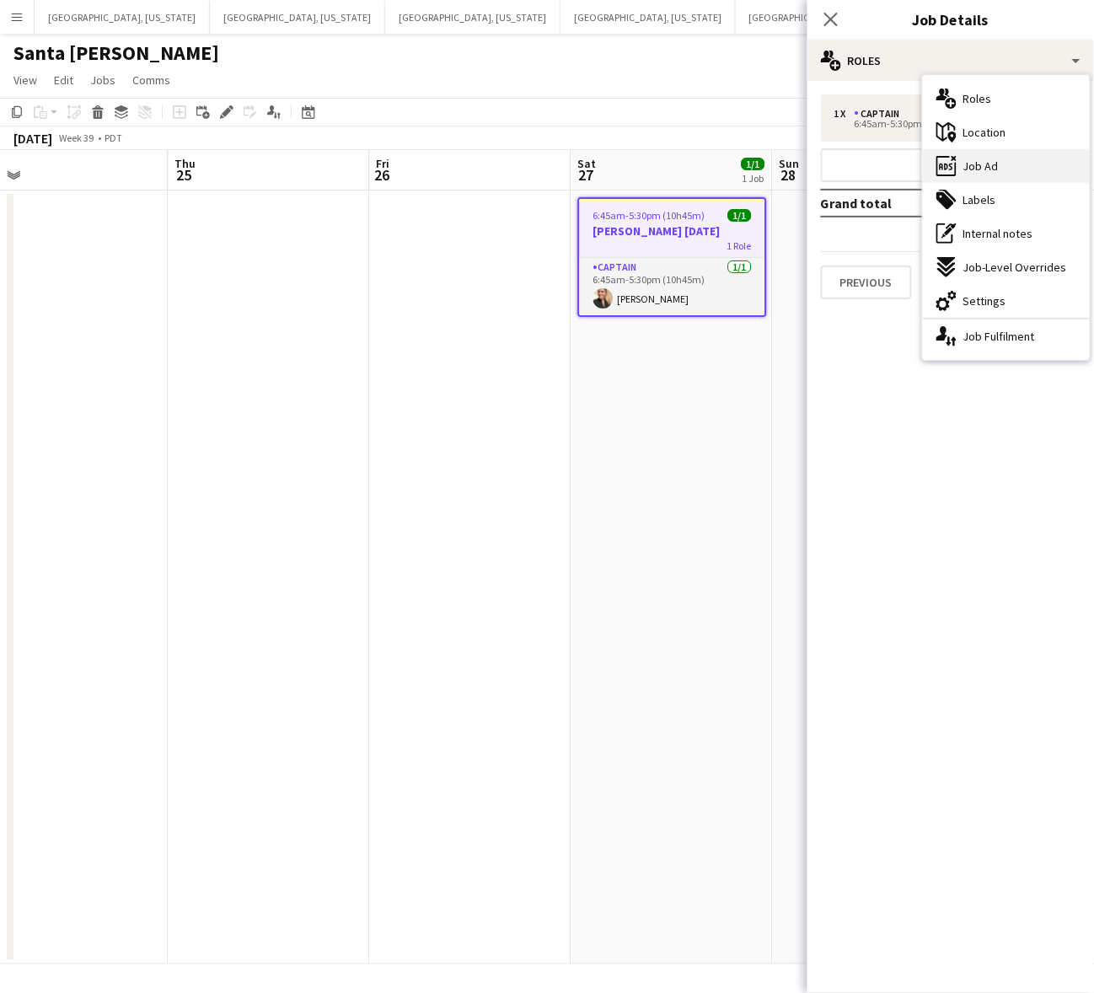
click at [1014, 169] on div "ads-window Job Ad" at bounding box center [1006, 166] width 167 height 34
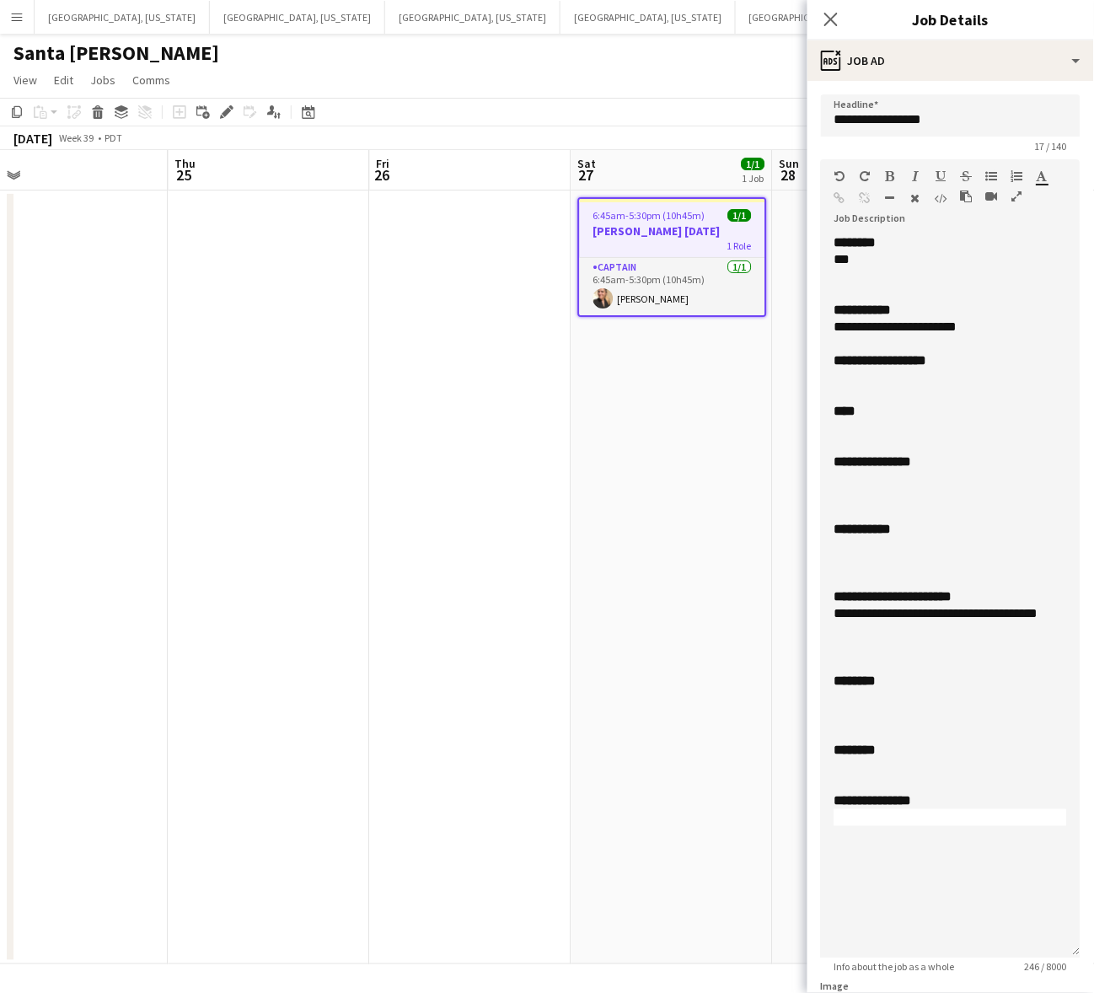
drag, startPoint x: 1077, startPoint y: 329, endPoint x: 1028, endPoint y: 892, distance: 565.0
click at [1093, 992] on html "Menu Boards Boards Boards All jobs Status Workforce Workforce My Workforce Recr…" at bounding box center [547, 496] width 1094 height 993
click at [860, 552] on div at bounding box center [950, 546] width 233 height 17
paste div
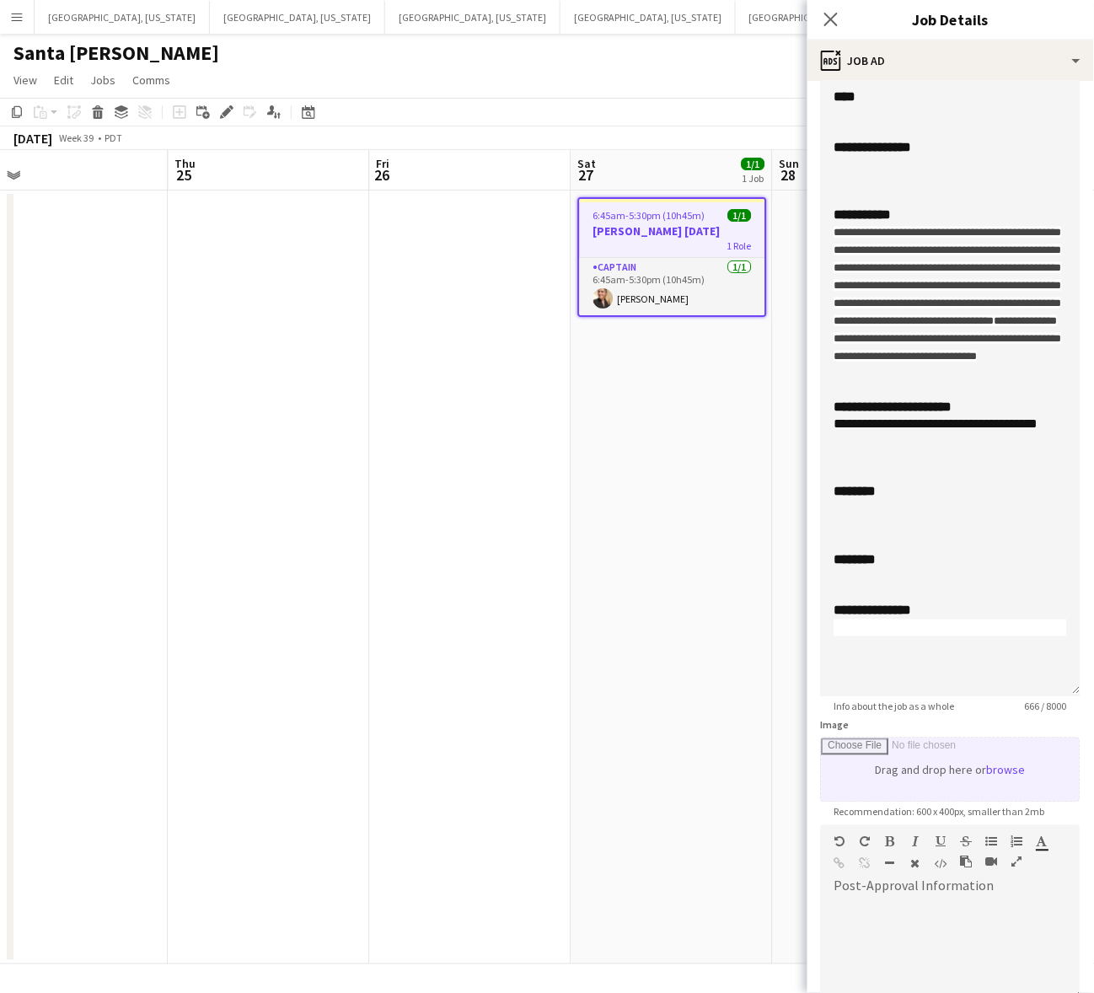
scroll to position [316, 0]
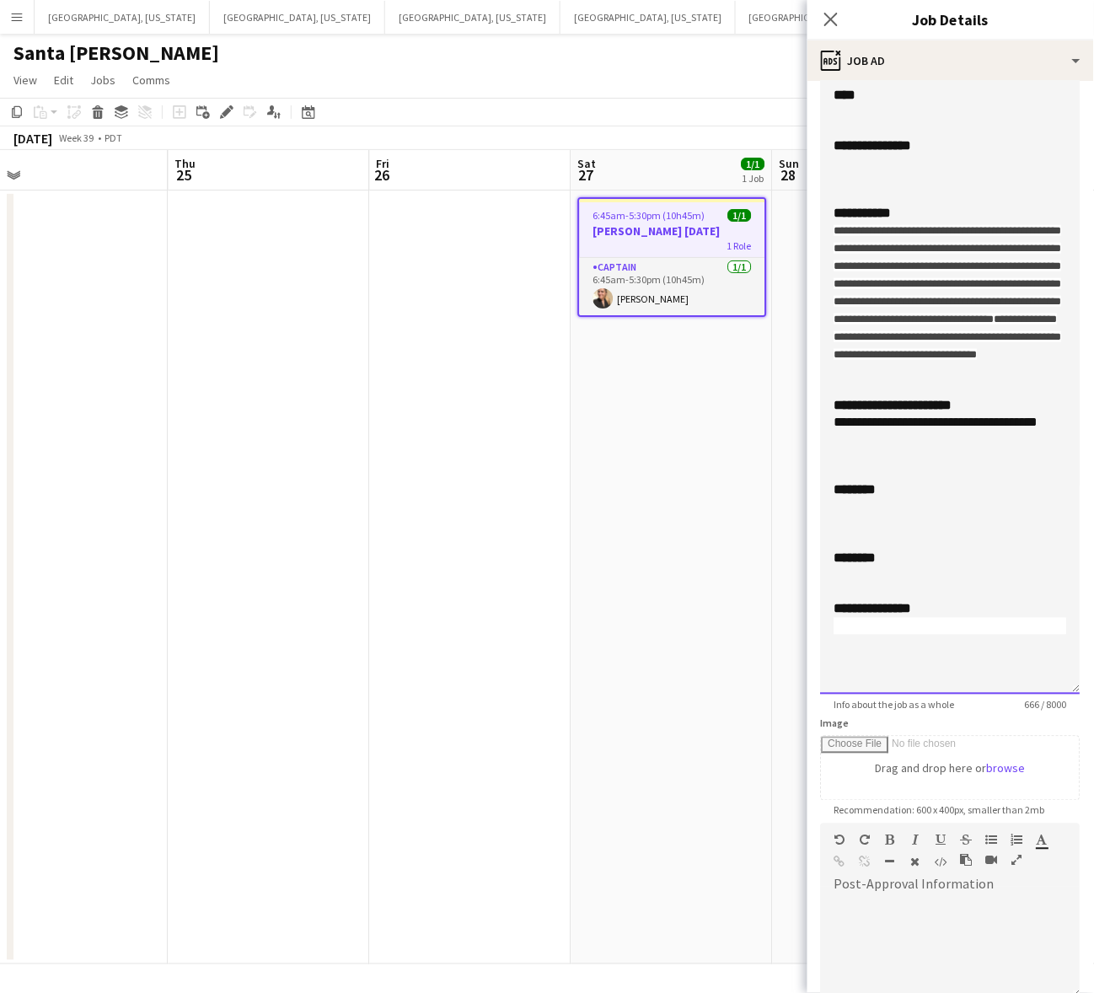
click at [857, 584] on div at bounding box center [950, 575] width 233 height 17
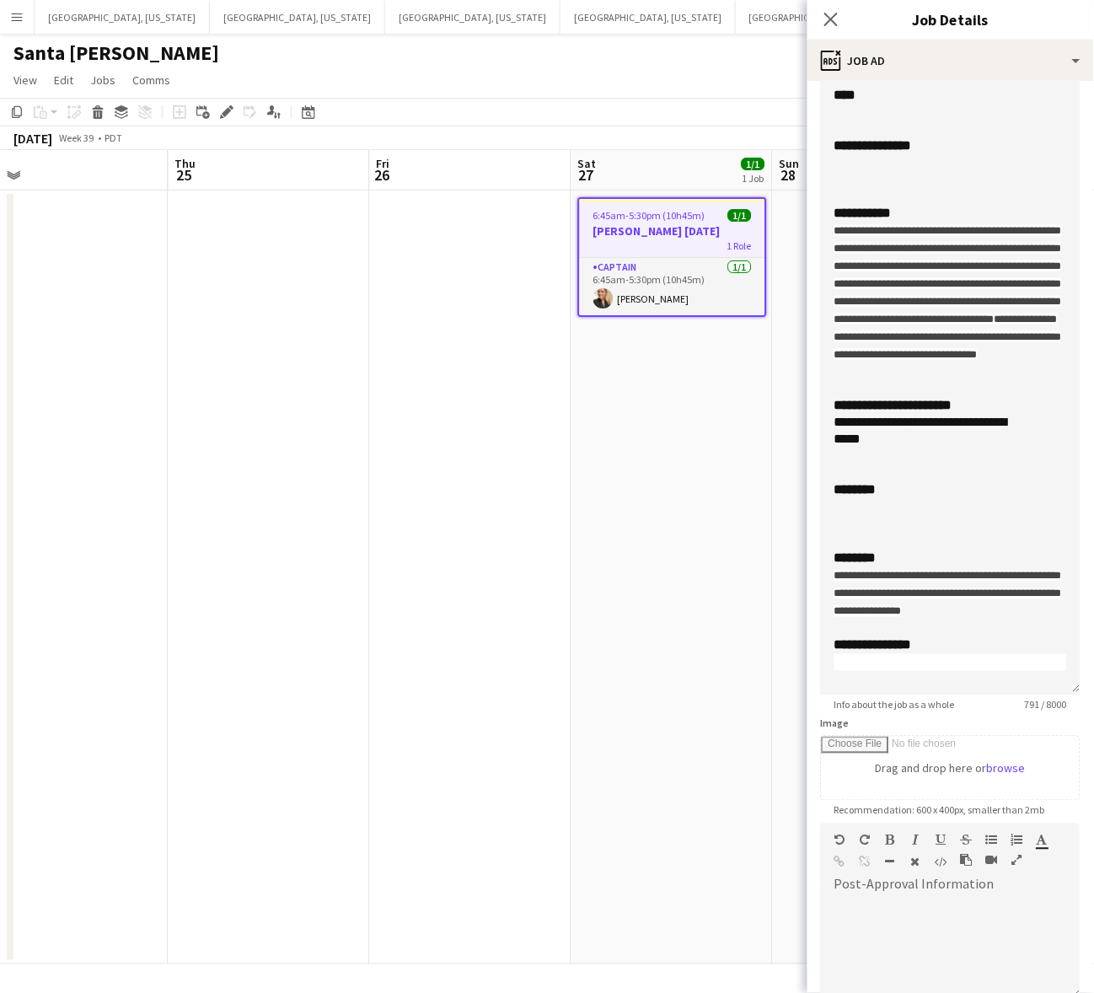
scroll to position [512, 0]
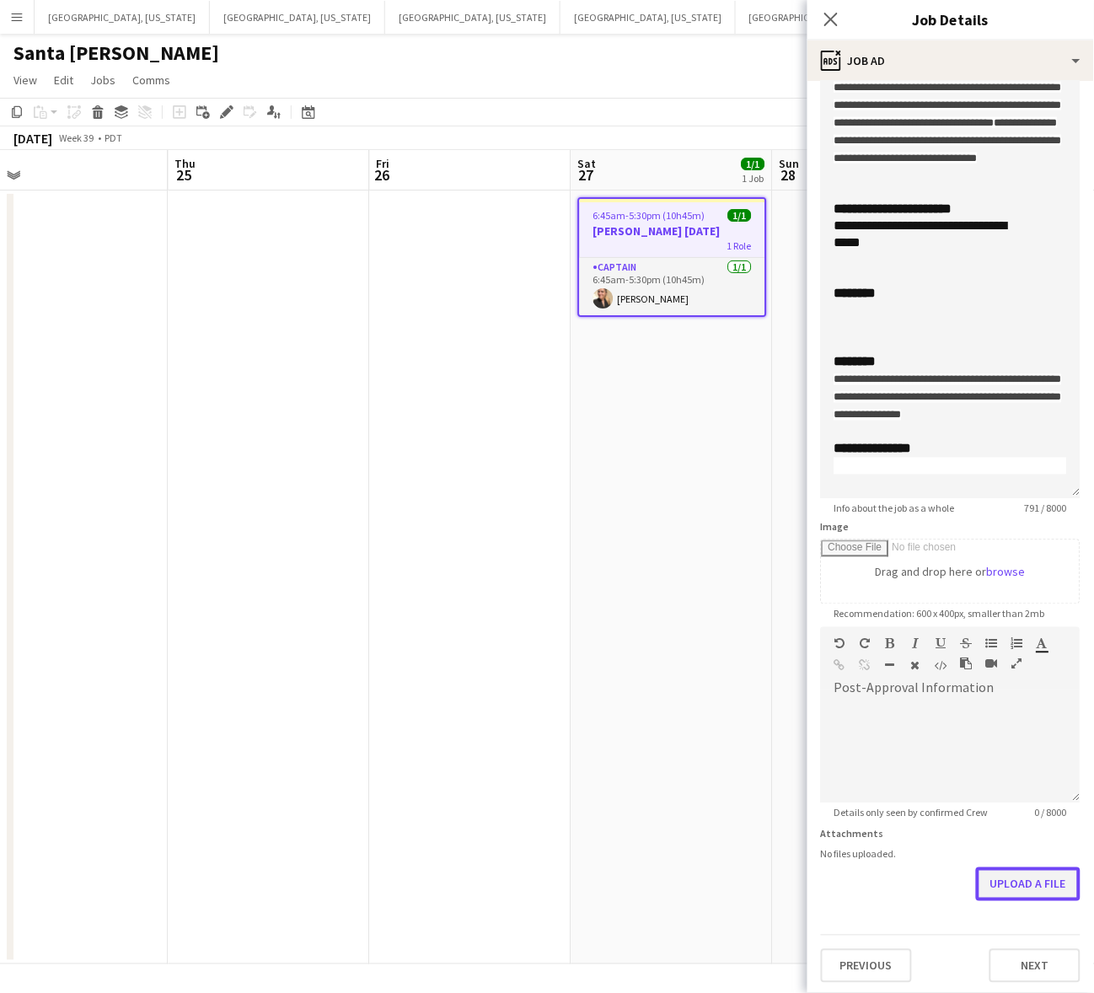
click at [997, 878] on button "Upload a file" at bounding box center [1028, 884] width 104 height 34
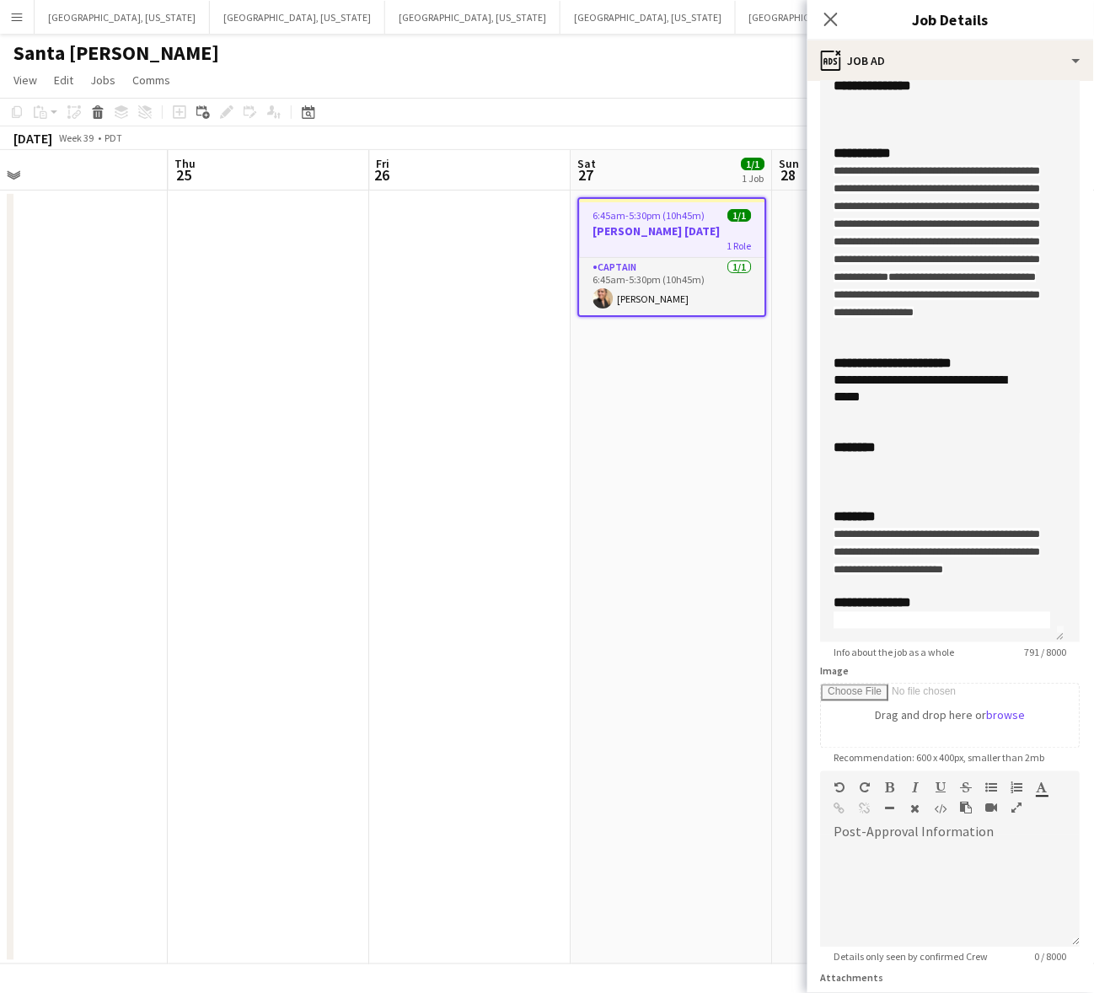
scroll to position [536, 0]
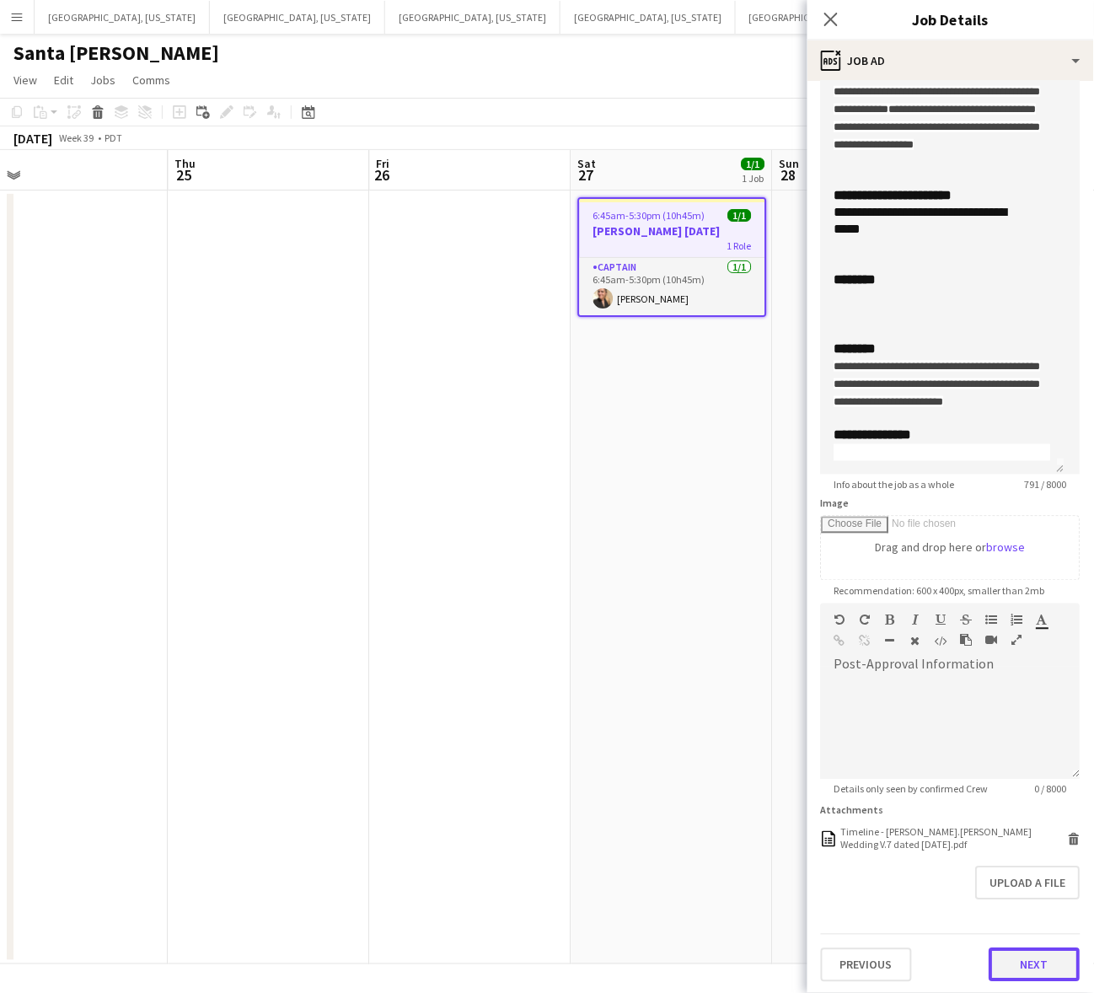
click at [1026, 969] on button "Next" at bounding box center [1034, 965] width 91 height 34
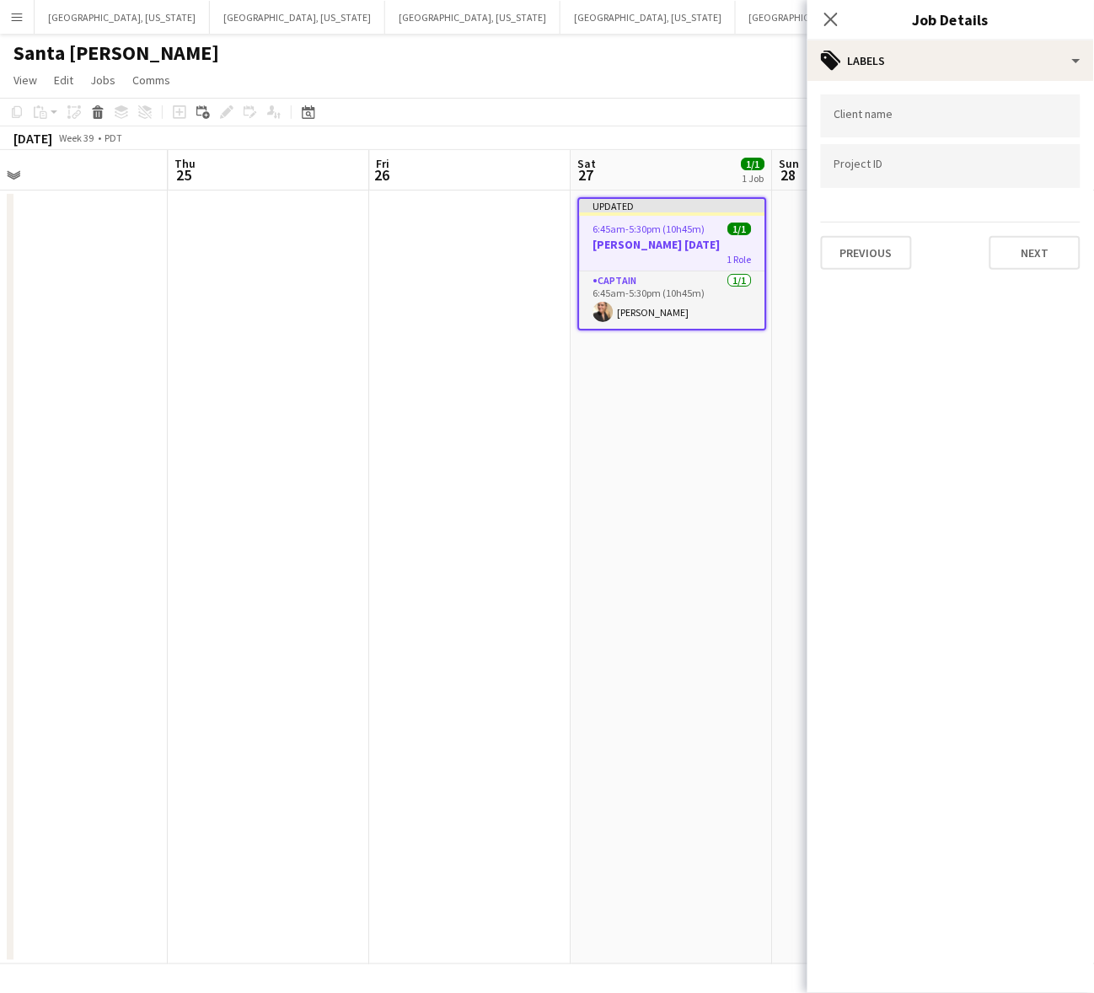
scroll to position [0, 0]
click at [879, 255] on button "Previous" at bounding box center [866, 253] width 91 height 34
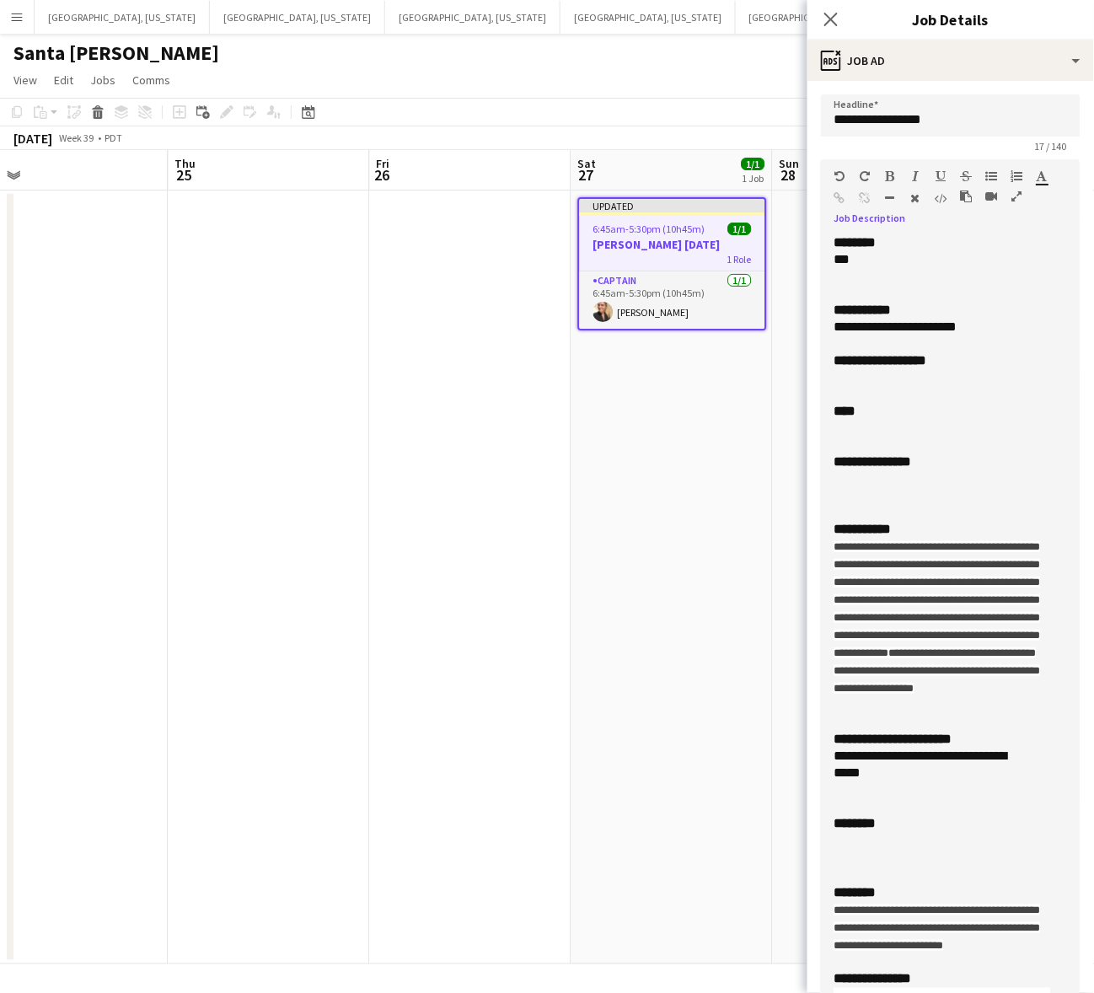
click at [857, 480] on div at bounding box center [942, 478] width 217 height 17
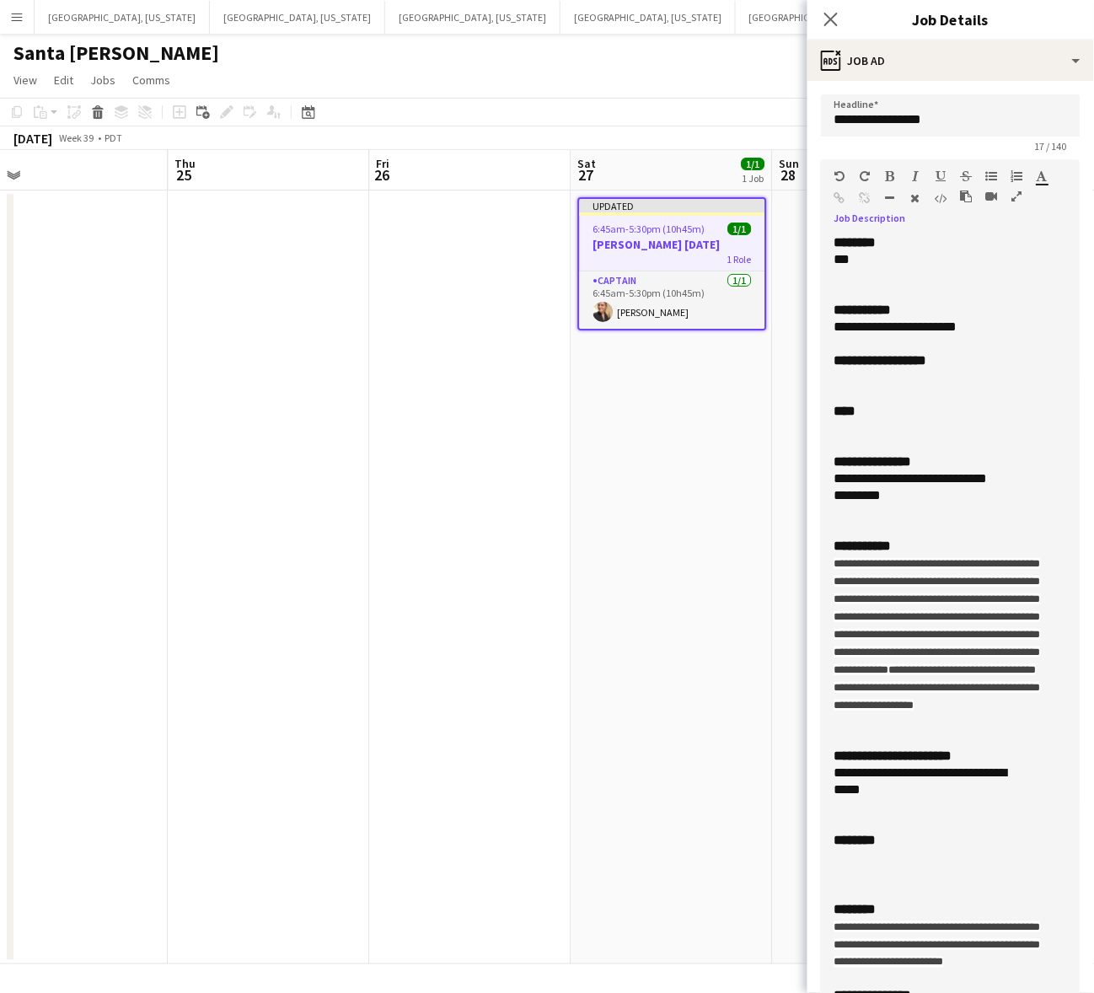
click at [839, 478] on div "**********" at bounding box center [934, 478] width 201 height 17
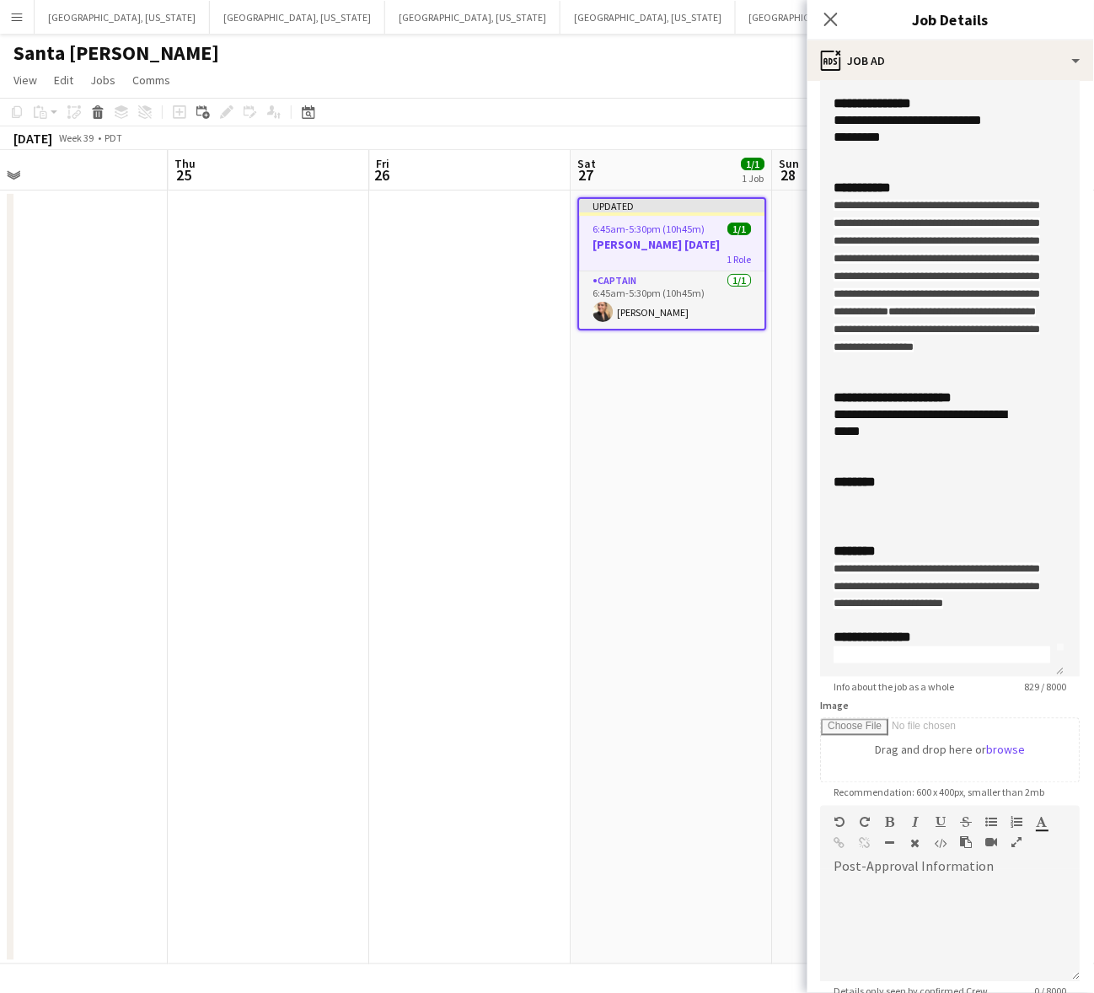
scroll to position [536, 0]
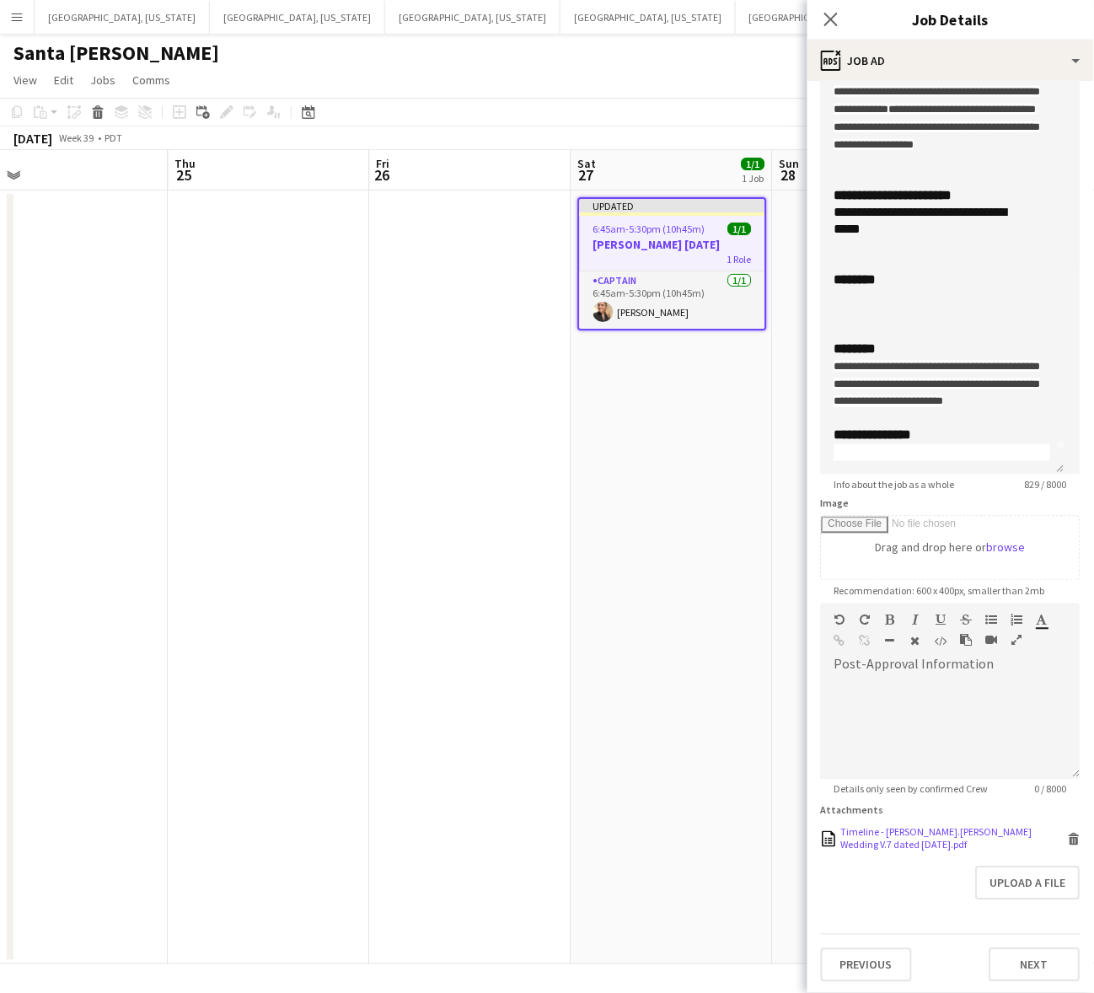
click at [1068, 837] on icon "Delete" at bounding box center [1074, 839] width 13 height 13
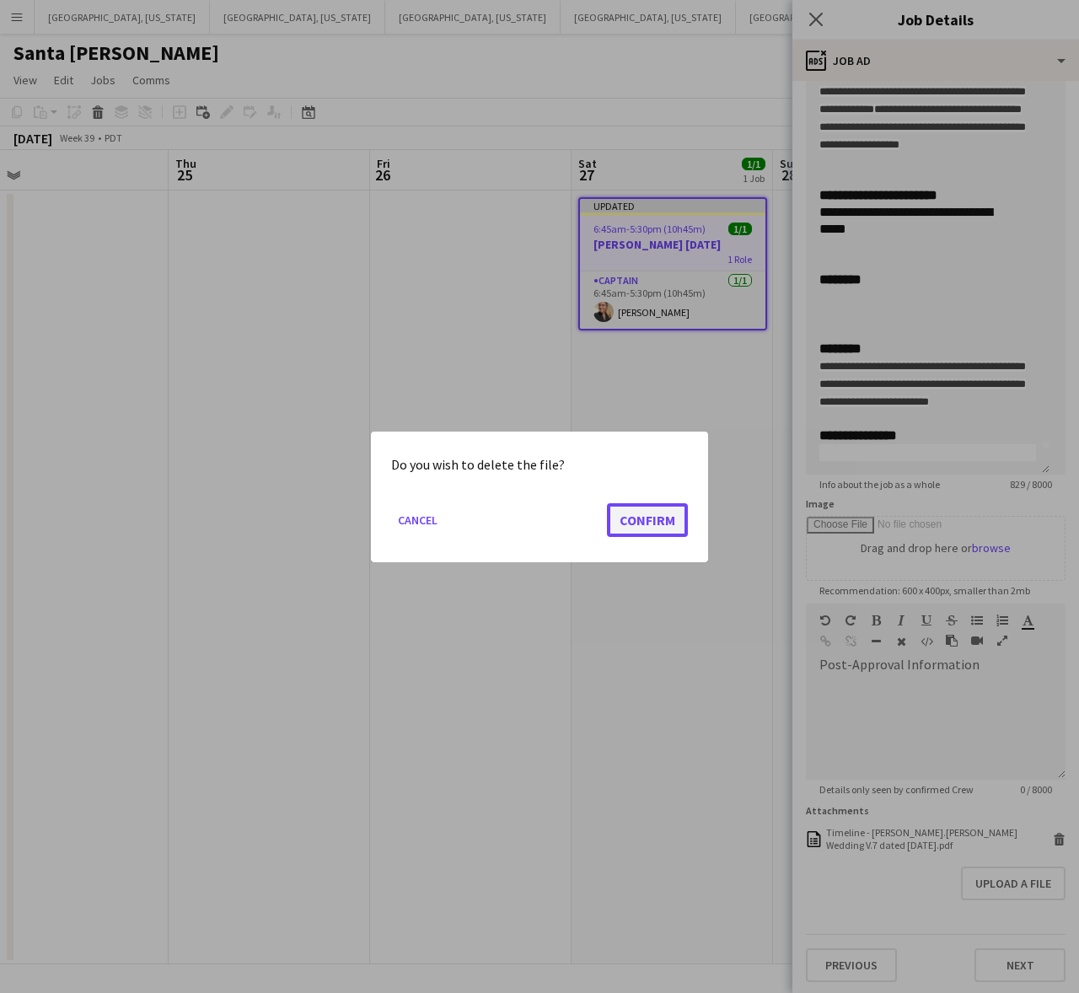
click at [647, 514] on button "Confirm" at bounding box center [647, 519] width 81 height 34
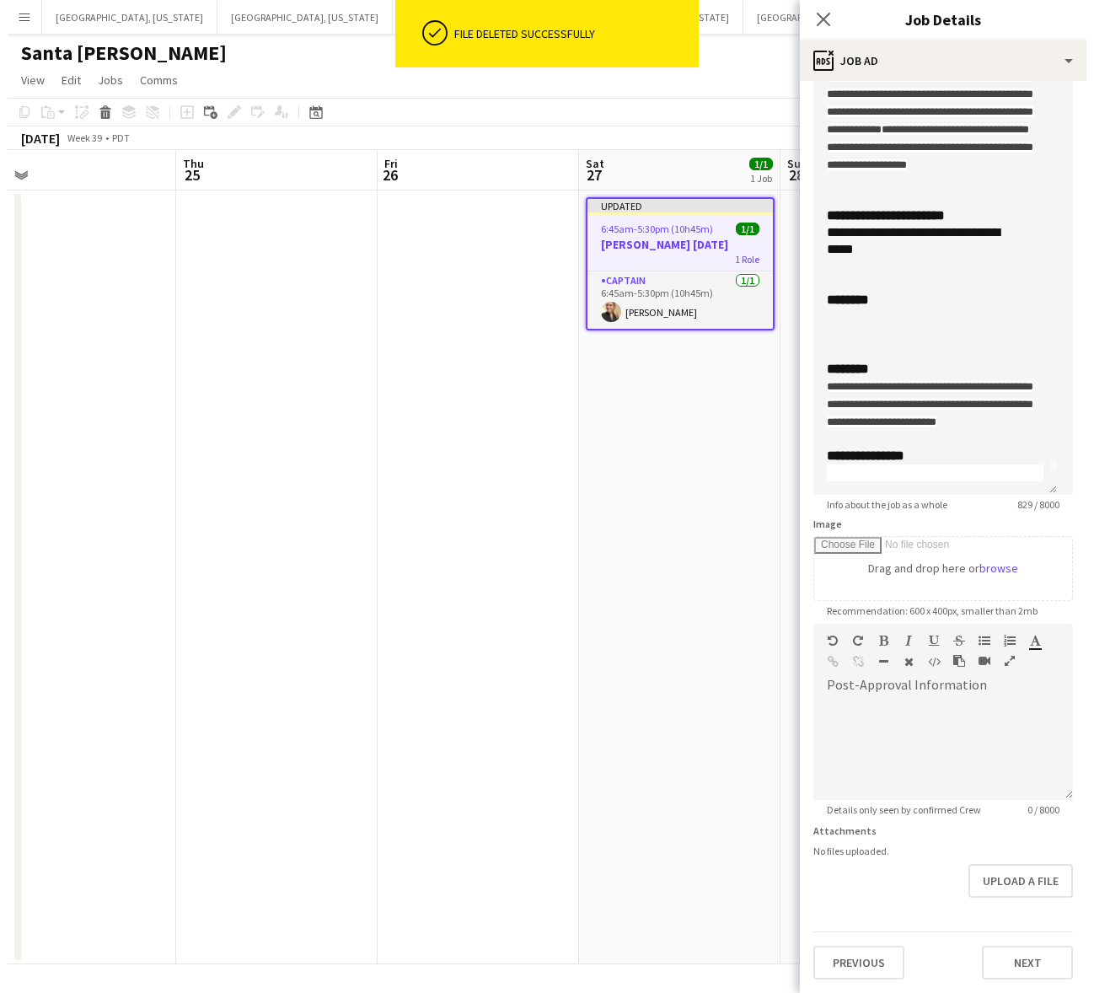
scroll to position [514, 0]
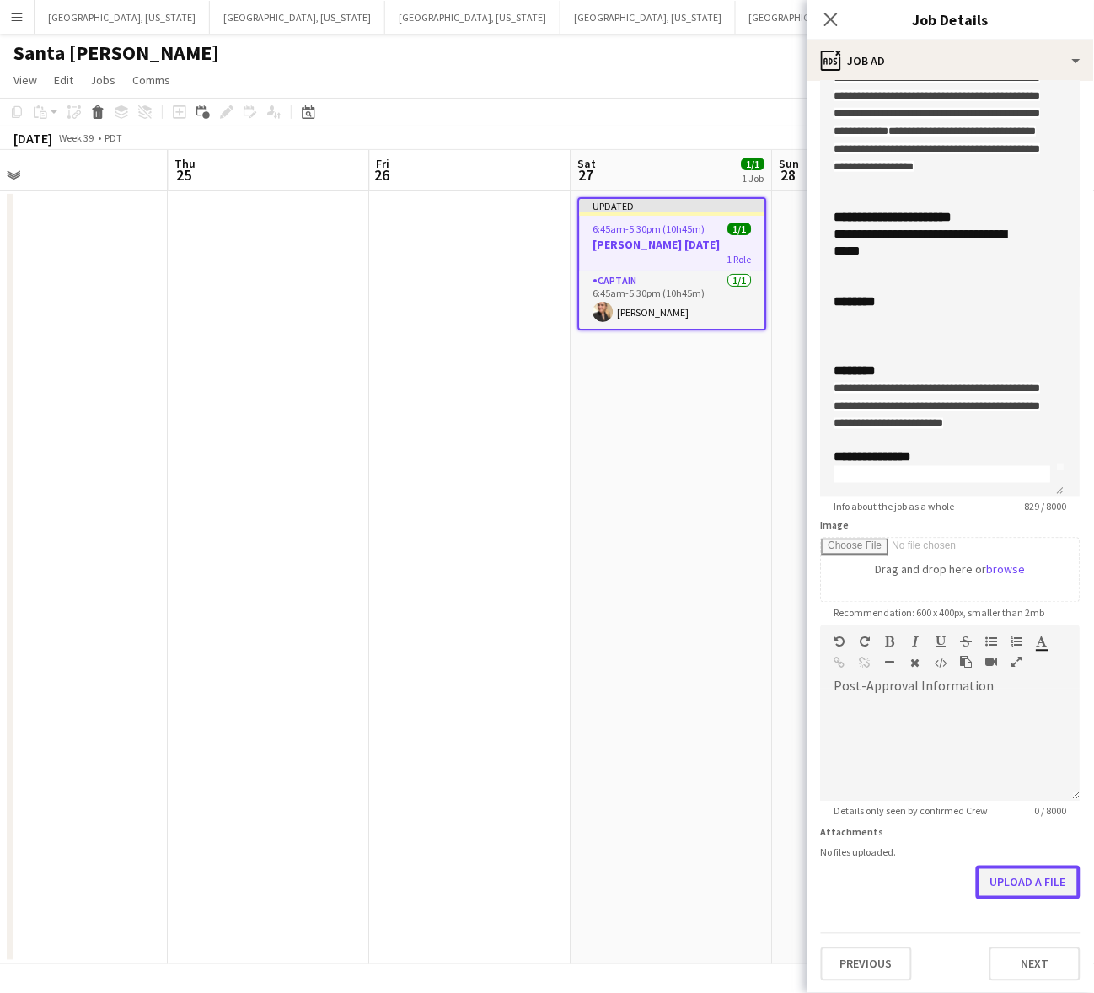
click at [1041, 886] on button "Upload a file" at bounding box center [1028, 882] width 104 height 34
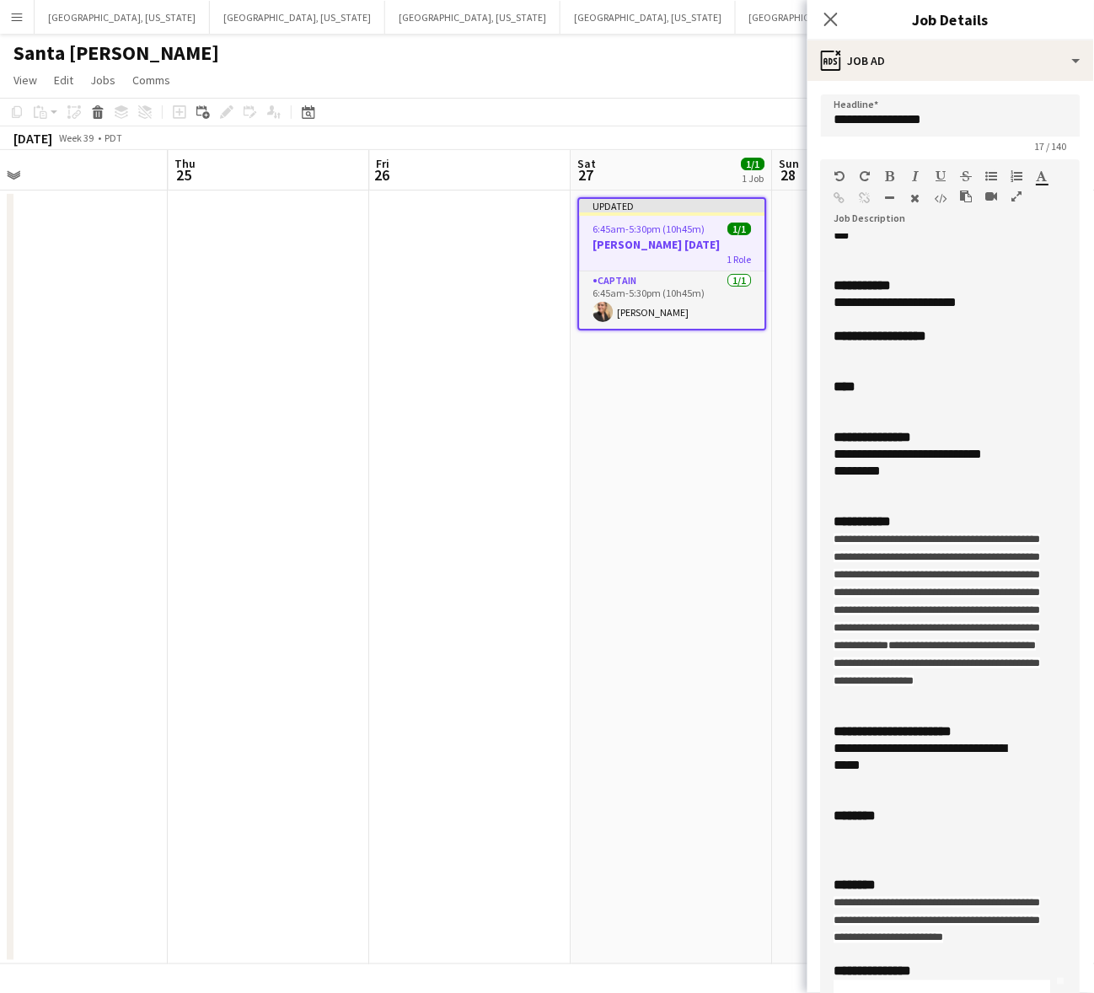
scroll to position [105, 0]
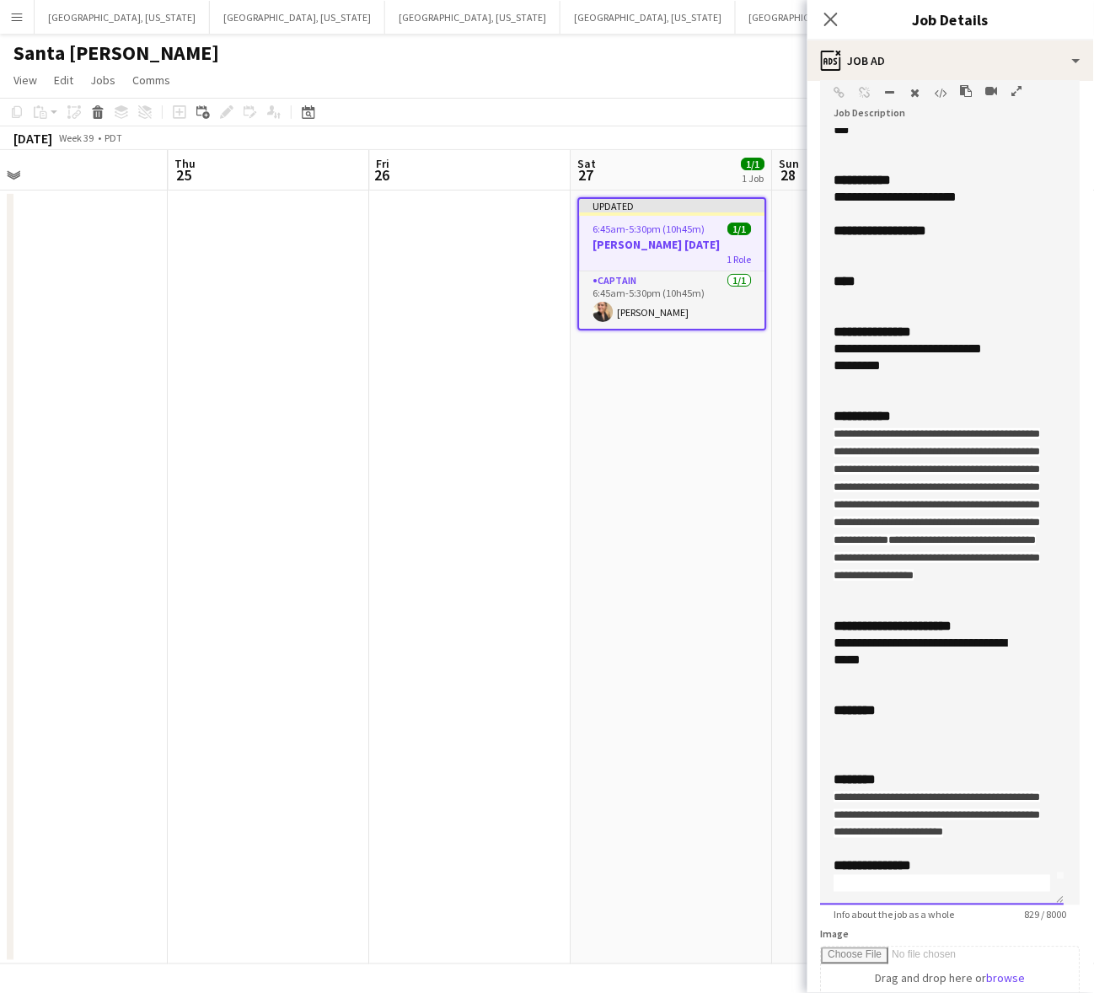
click at [900, 357] on div "*********" at bounding box center [934, 365] width 201 height 17
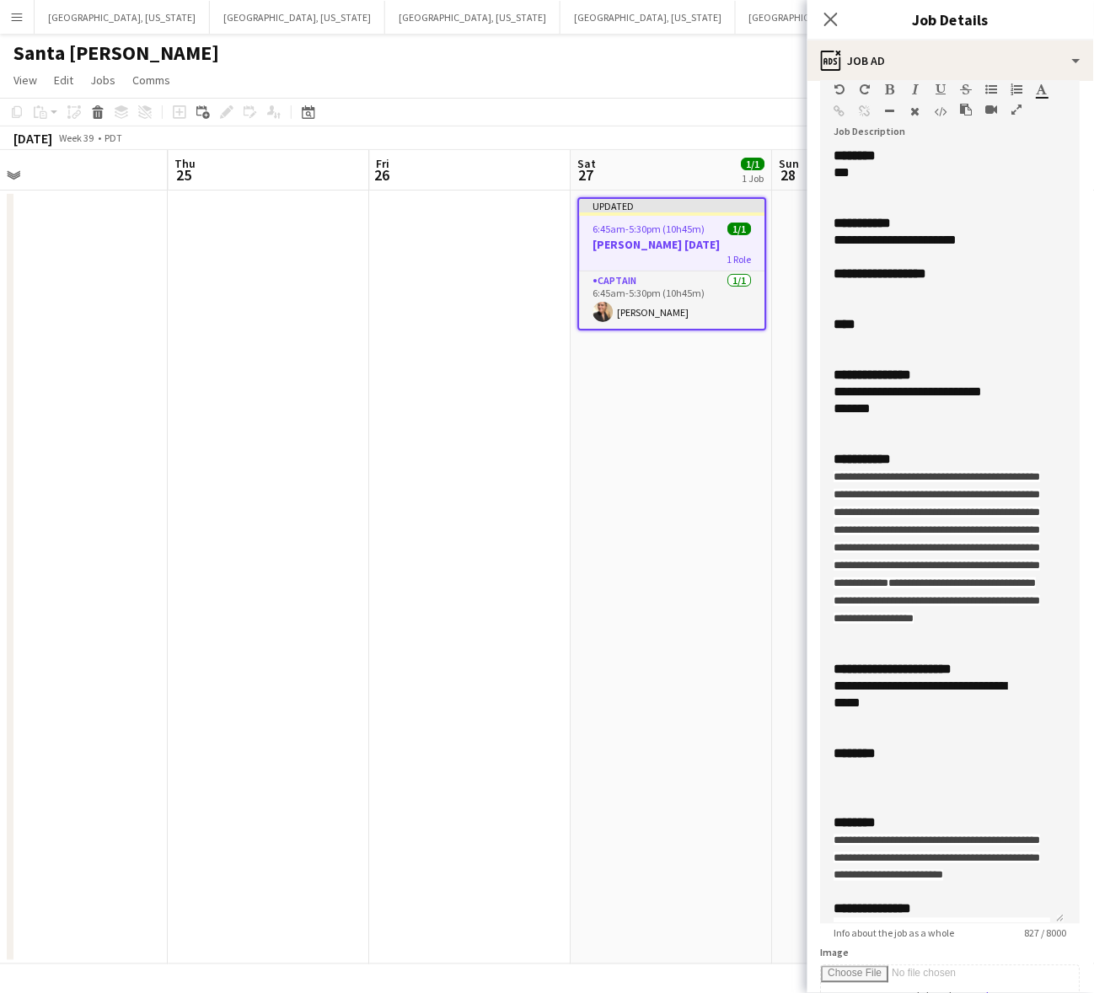
scroll to position [0, 0]
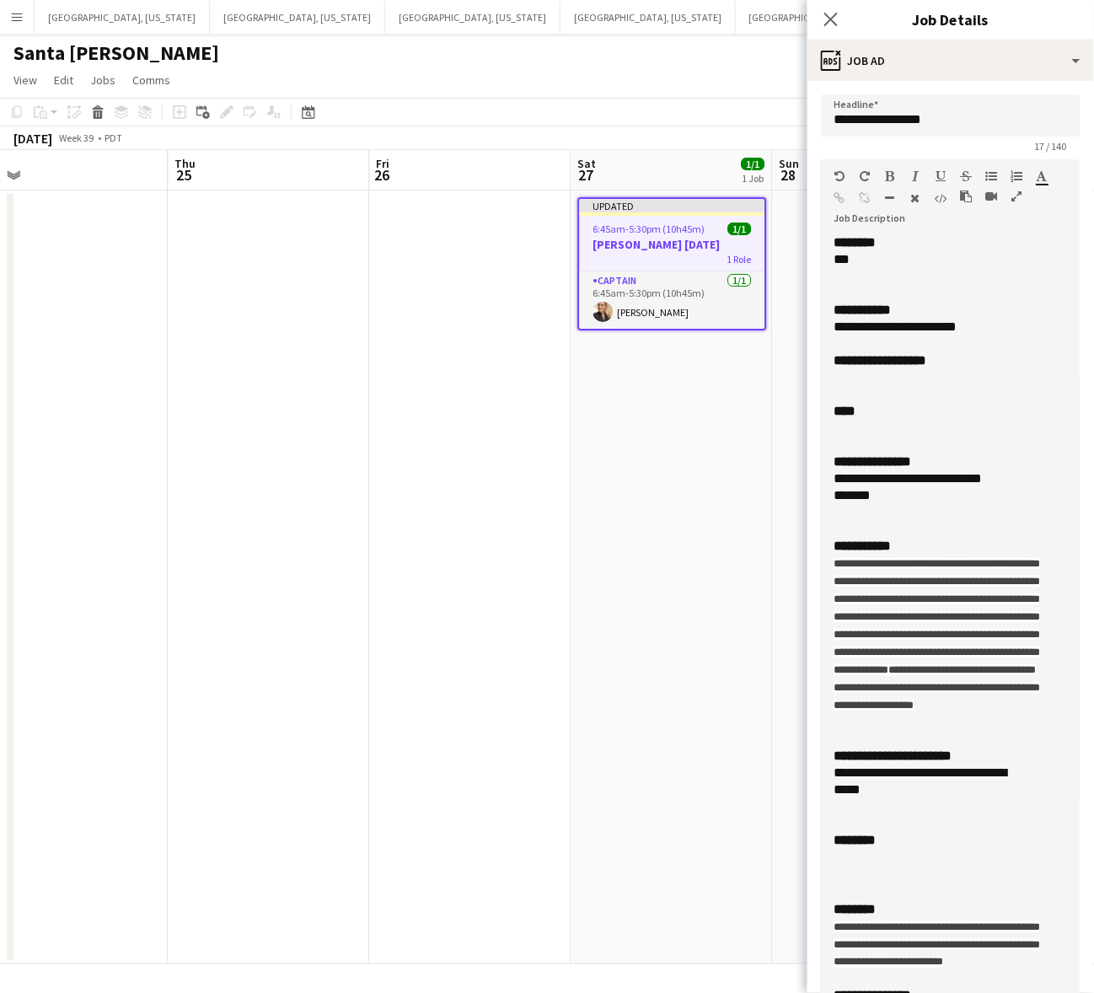
drag, startPoint x: 660, startPoint y: 81, endPoint x: 704, endPoint y: 115, distance: 56.5
click at [660, 81] on app-page-menu "View Day view expanded Day view collapsed Month view Date picker Jump to [DATE]…" at bounding box center [547, 82] width 1094 height 32
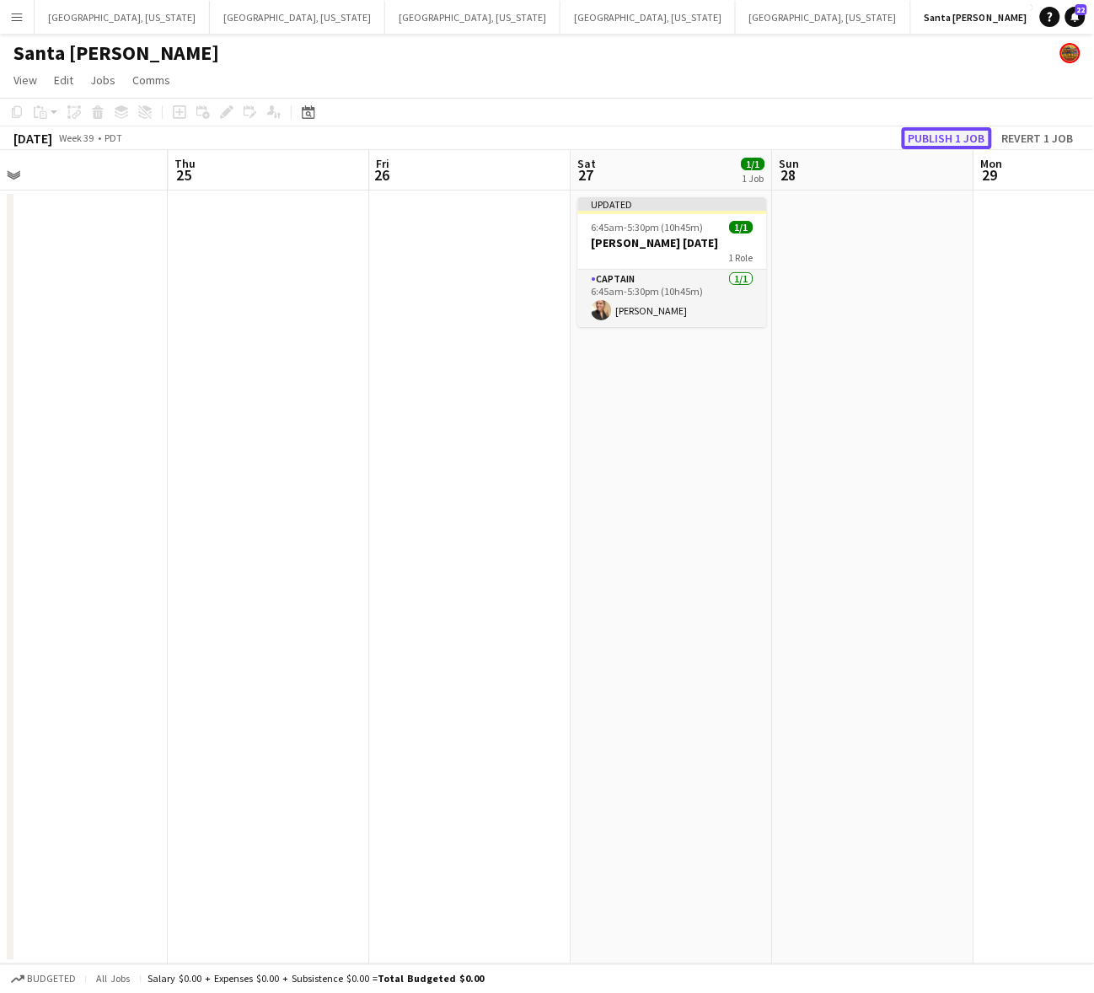
click at [953, 137] on button "Publish 1 job" at bounding box center [947, 138] width 90 height 22
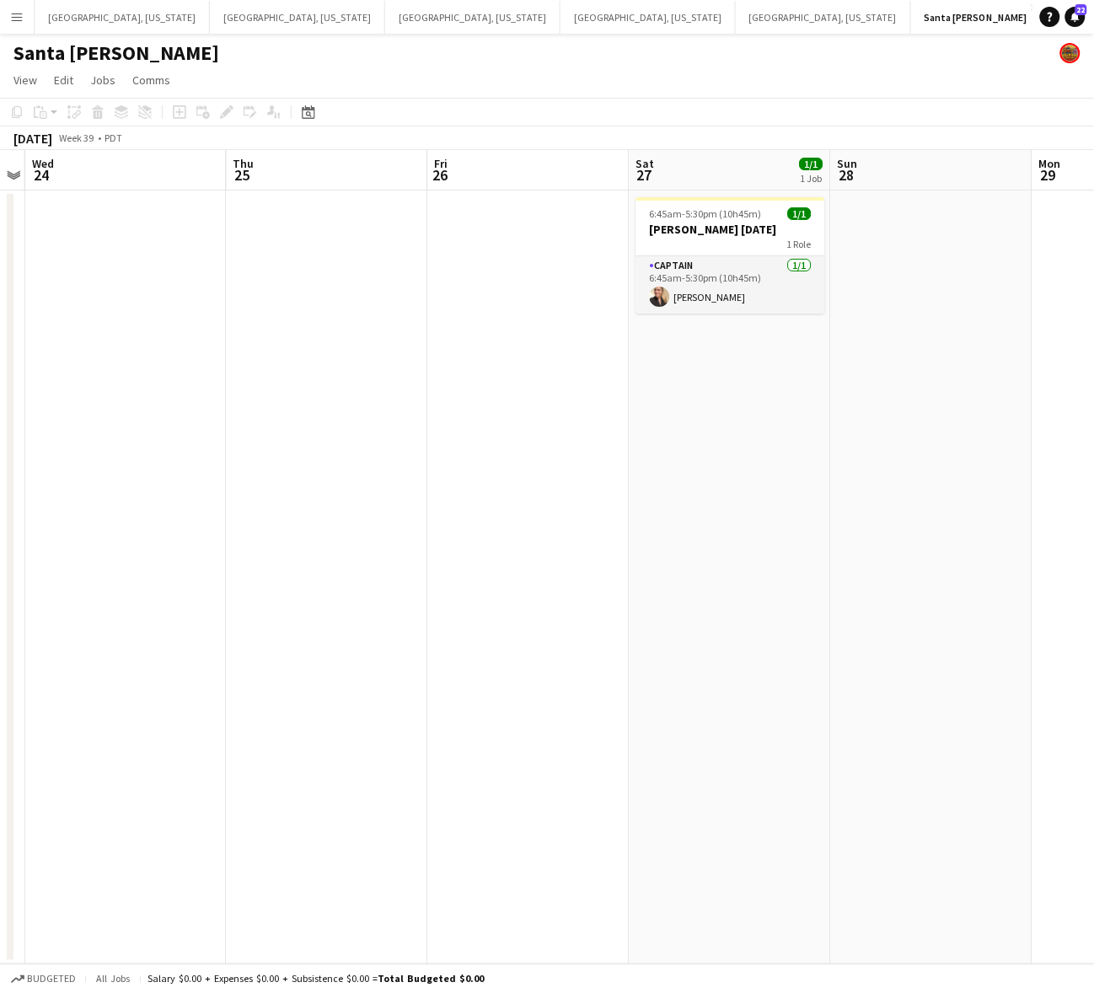
drag, startPoint x: 347, startPoint y: 333, endPoint x: 385, endPoint y: 321, distance: 39.7
click at [385, 321] on app-calendar-viewport "Sun 21 Mon 22 Tue 23 Wed 24 Thu 25 Fri 26 Sat 27 1/1 1 Job Sun 28 Mon 29 Tue 30…" at bounding box center [547, 557] width 1094 height 814
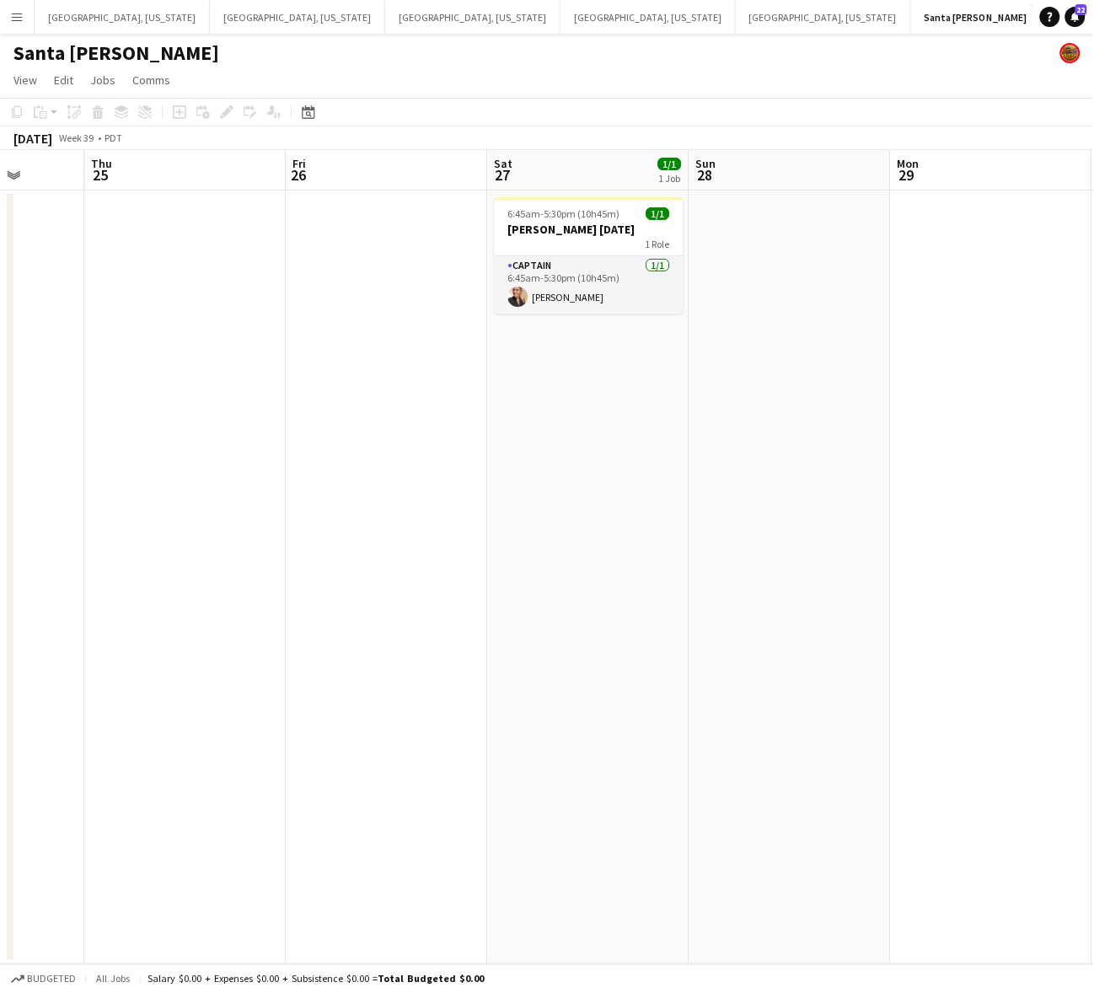
drag, startPoint x: 557, startPoint y: 246, endPoint x: 365, endPoint y: 335, distance: 211.5
click at [389, 320] on app-calendar-viewport "Sun 21 Mon 22 Tue 23 Wed 24 Thu 25 Fri 26 Sat 27 1/1 1 Job Sun 28 Mon 29 Tue 30…" at bounding box center [547, 557] width 1094 height 814
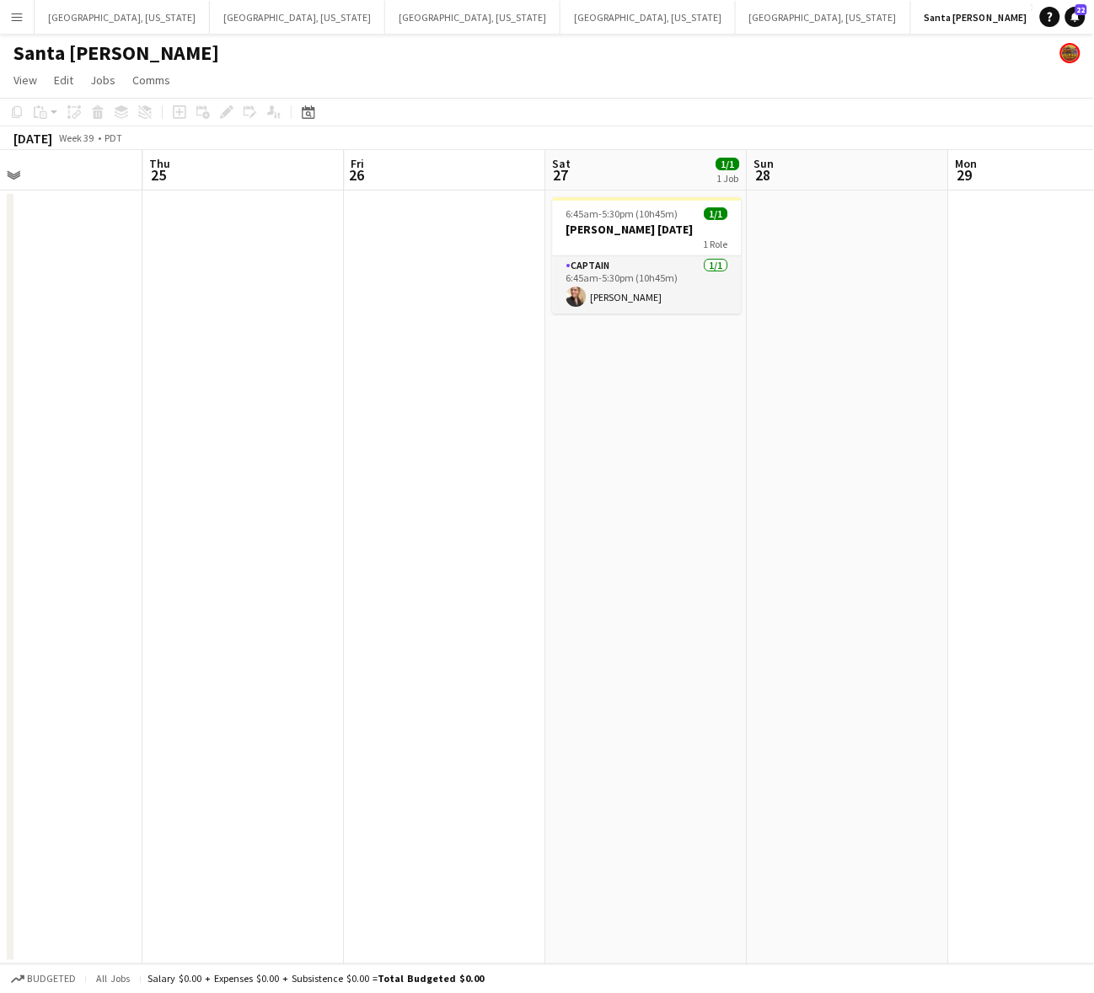
drag, startPoint x: 485, startPoint y: 466, endPoint x: 518, endPoint y: 581, distance: 120.3
click at [521, 587] on app-calendar-viewport "Sun 21 Mon 22 Tue 23 Wed 24 Thu 25 Fri 26 Sat 27 1/1 1 Job Sun 28 Mon 29 Tue 30…" at bounding box center [547, 557] width 1094 height 814
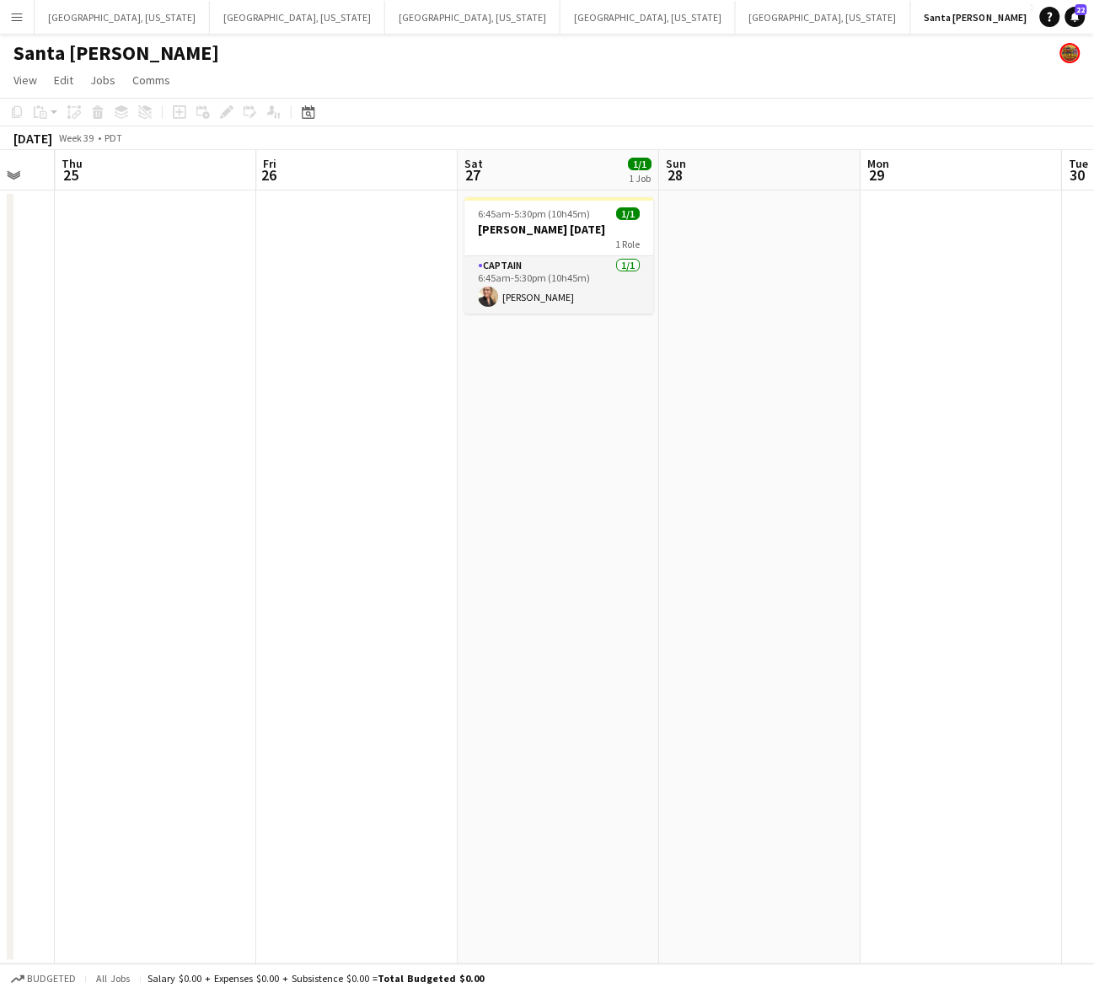
drag, startPoint x: 917, startPoint y: 417, endPoint x: 860, endPoint y: 460, distance: 71.6
click at [857, 455] on app-calendar-viewport "Sun 21 Mon 22 Tue 23 Wed 24 Thu 25 Fri 26 Sat 27 1/1 1 Job Sun 28 Mon 29 Tue 30…" at bounding box center [547, 557] width 1094 height 814
click at [560, 10] on button "[GEOGRAPHIC_DATA], [US_STATE] Close" at bounding box center [647, 17] width 175 height 33
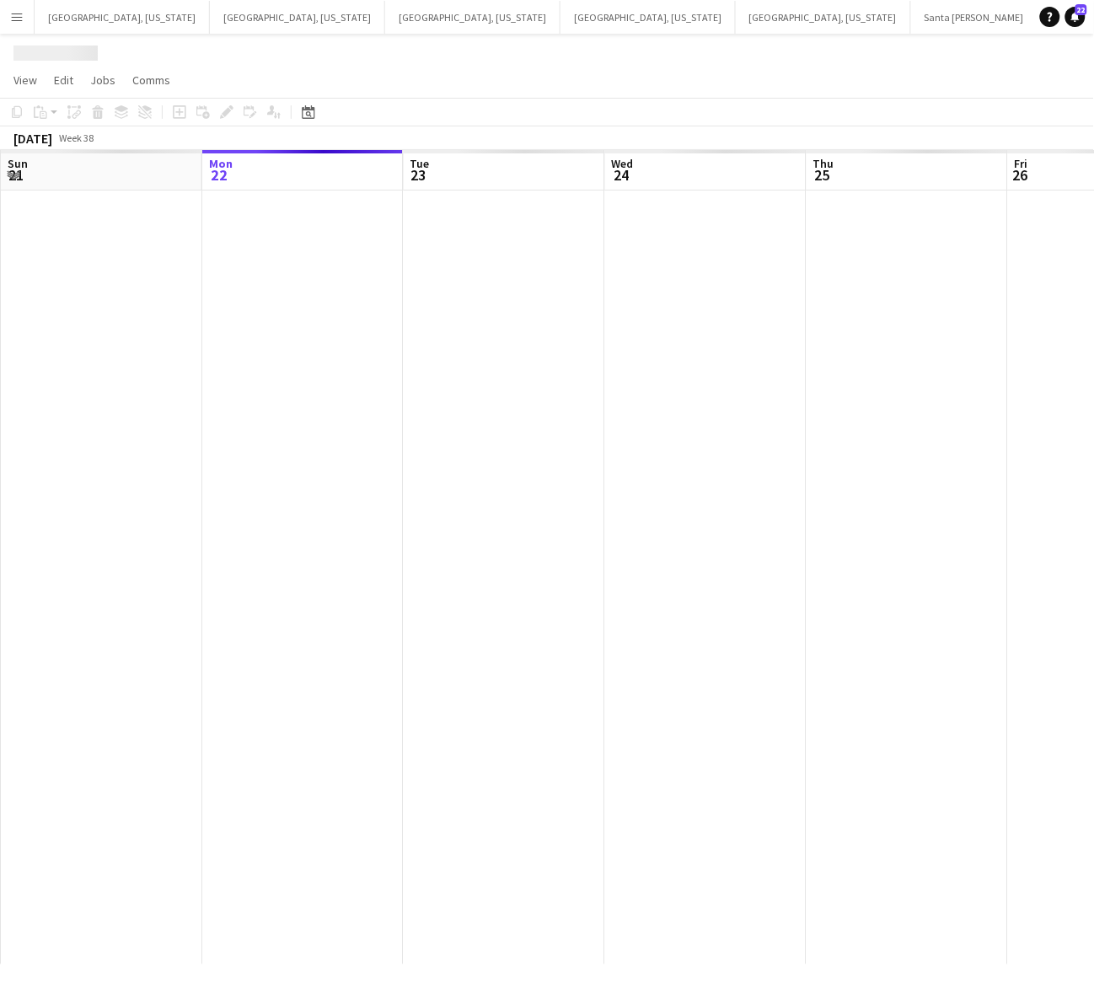
click at [608, 557] on app-calendar-viewport "Fri 19 Sat 20 Sun 21 Mon 22 Tue 23 Wed 24 Thu 25 Fri 26 Sat 27 Sun 28 Mon 29" at bounding box center [547, 557] width 1094 height 814
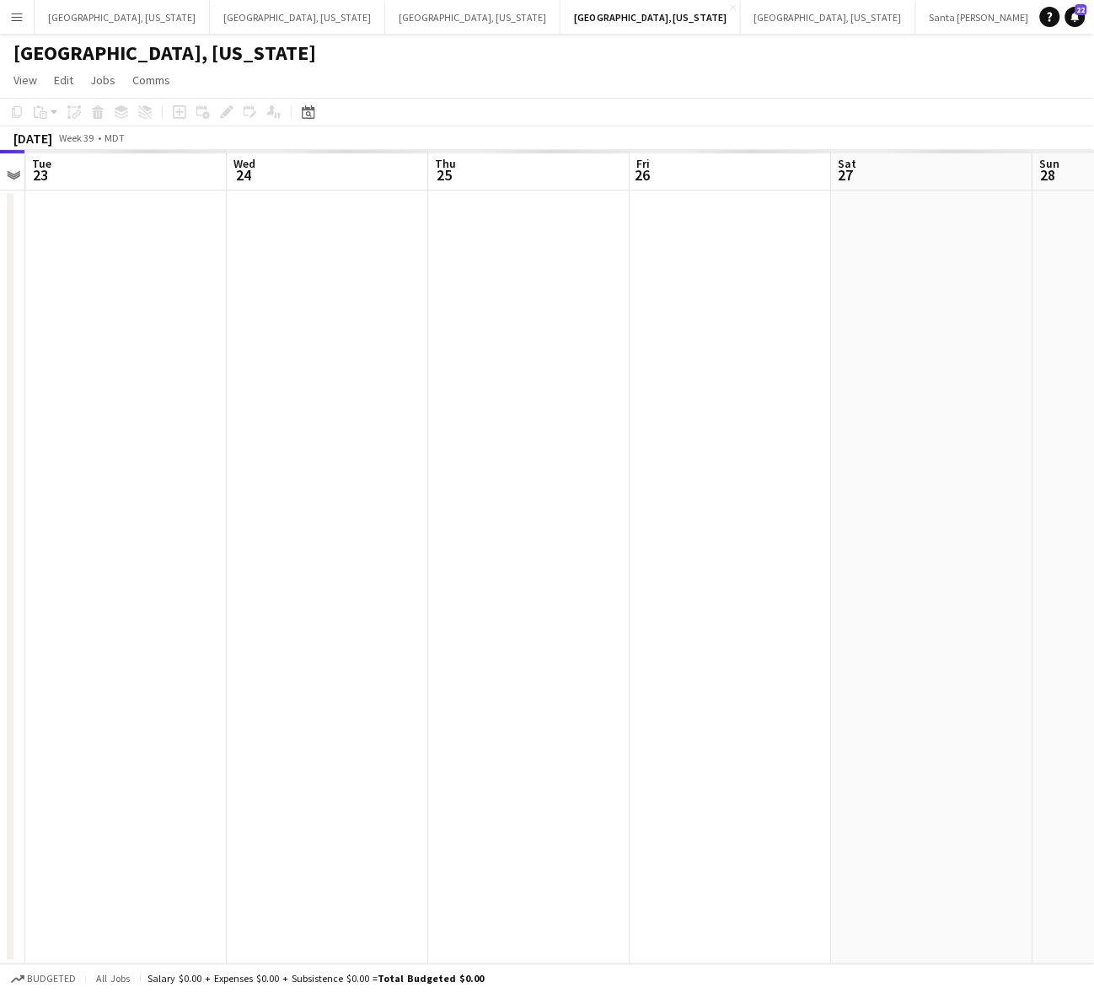
drag, startPoint x: 789, startPoint y: 549, endPoint x: 628, endPoint y: 588, distance: 165.6
click at [658, 581] on app-calendar-viewport "Fri 19 Sat 20 Sun 21 Mon 22 Tue 23 Wed 24 Thu 25 Fri 26 Sat 27 Sun 28 Mon 29" at bounding box center [547, 557] width 1094 height 814
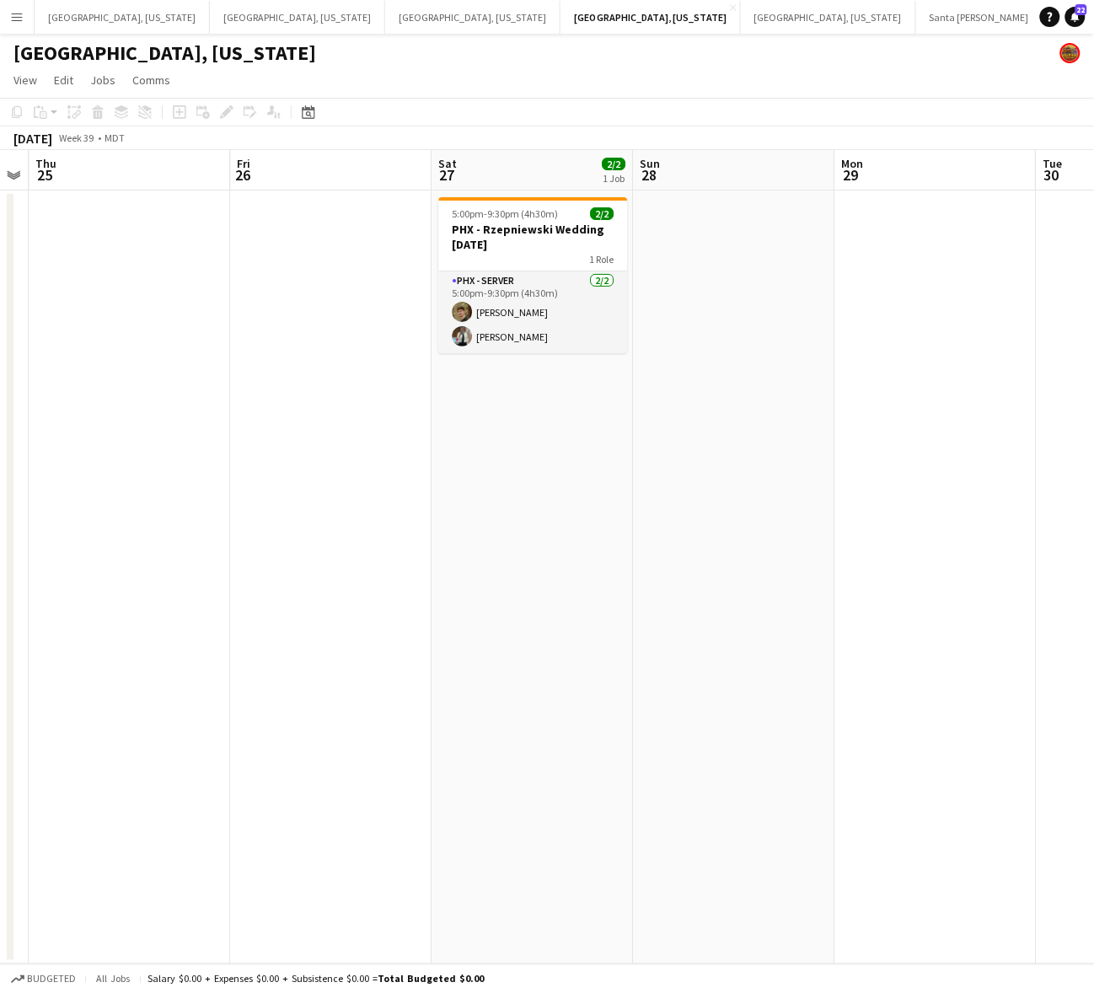
drag, startPoint x: 657, startPoint y: 578, endPoint x: 257, endPoint y: 656, distance: 407.7
click at [283, 663] on app-calendar-viewport "Sun 21 Mon 22 Tue 23 Wed 24 Thu 25 Fri 26 Sat 27 2/2 1 Job Sun 28 Mon 29 Tue 30…" at bounding box center [547, 557] width 1094 height 814
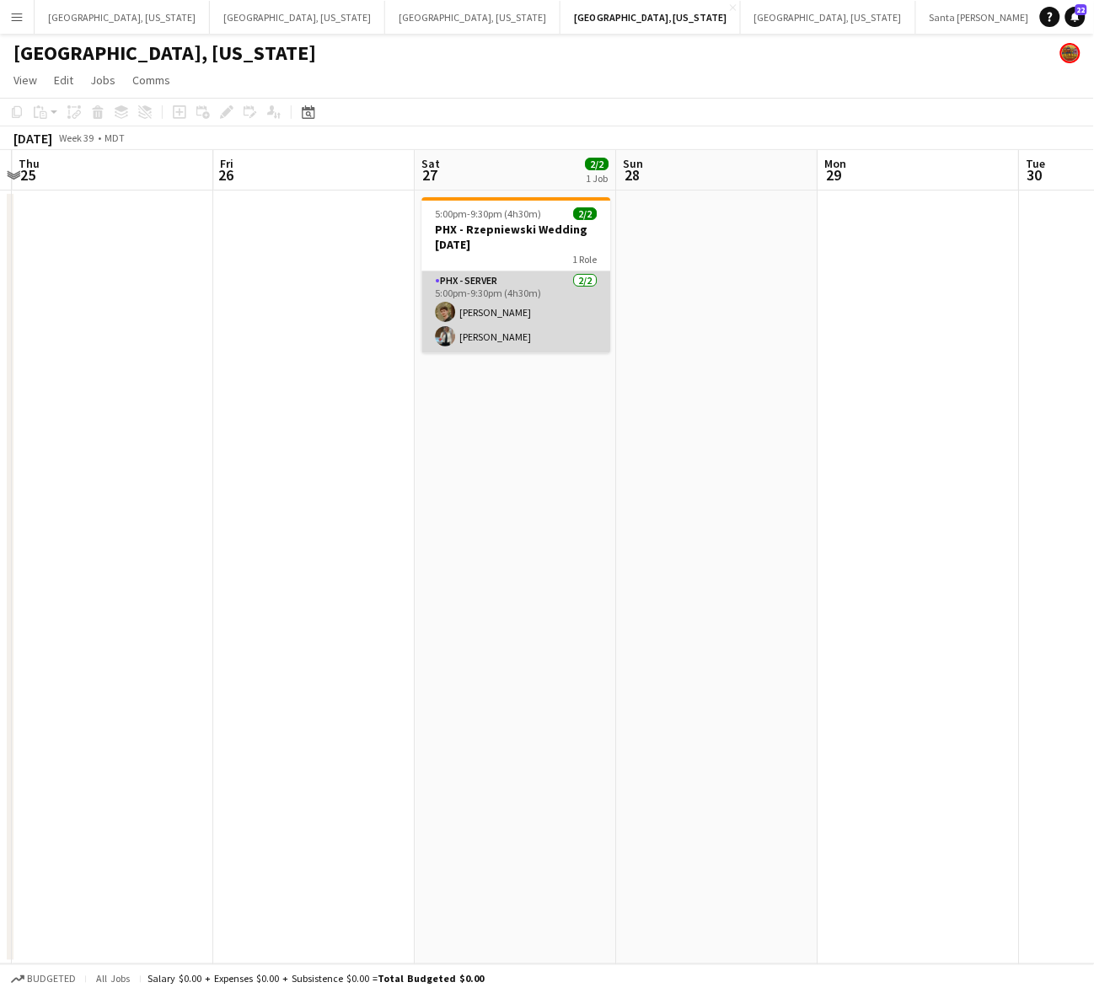
click at [464, 329] on app-card-role "PHX - Server [DATE] 5:00pm-9:30pm (4h30m) [PERSON_NAME] [PERSON_NAME]" at bounding box center [515, 312] width 189 height 82
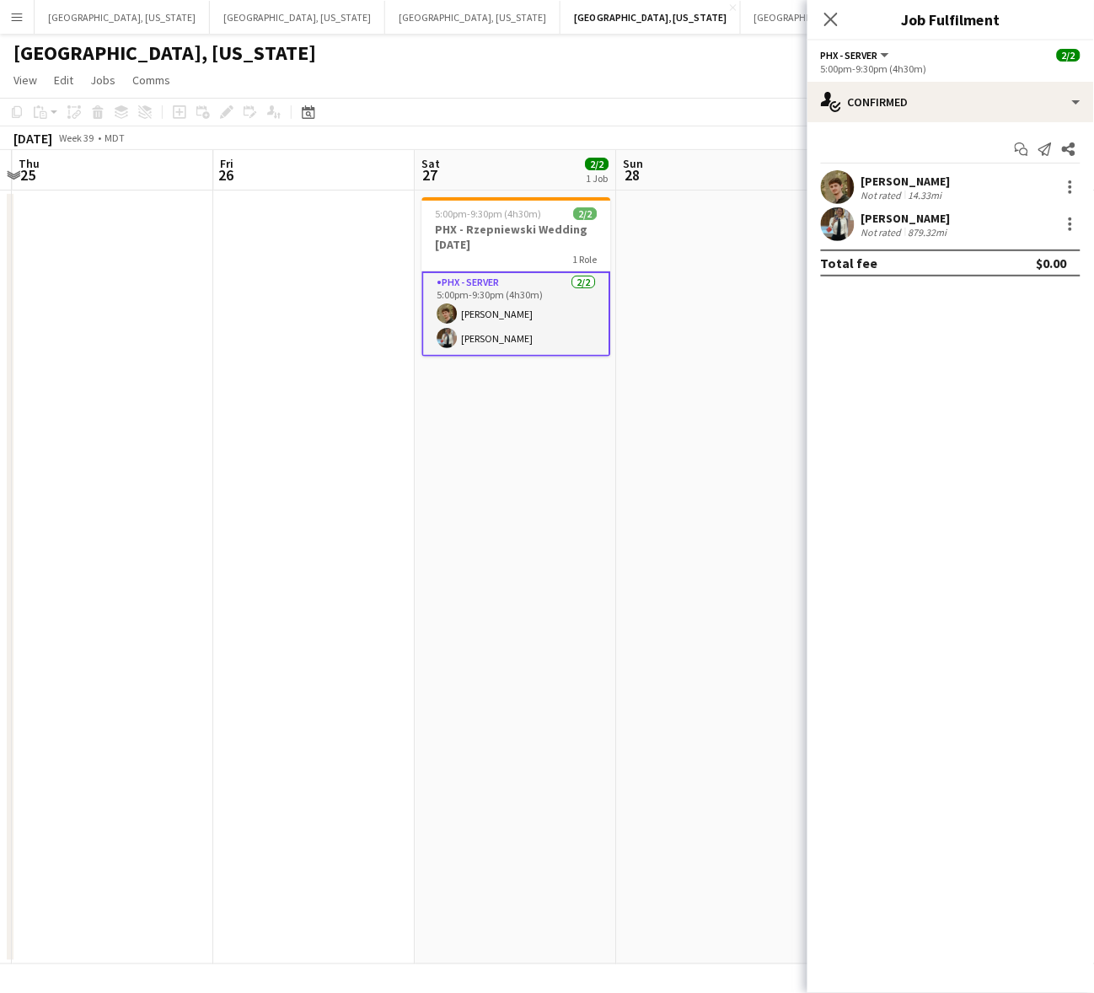
click at [866, 230] on div "Not rated" at bounding box center [883, 232] width 44 height 13
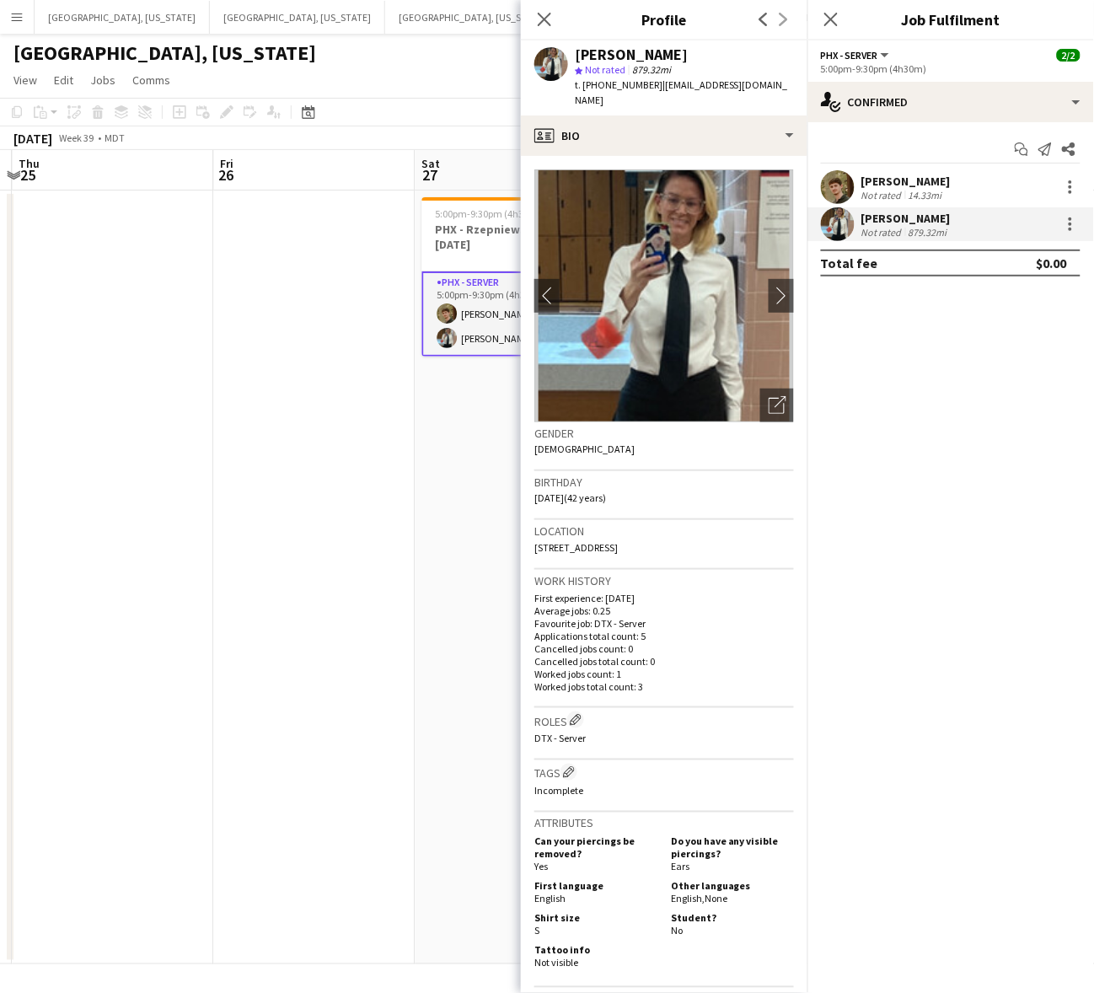
drag, startPoint x: 663, startPoint y: 399, endPoint x: 658, endPoint y: 431, distance: 32.4
click at [663, 401] on img at bounding box center [664, 295] width 260 height 253
click at [656, 439] on div "Gender [DEMOGRAPHIC_DATA]" at bounding box center [664, 446] width 260 height 49
click at [557, 732] on span "DTX - Server" at bounding box center [559, 738] width 51 height 13
click at [596, 88] on span "t. [PHONE_NUMBER]" at bounding box center [619, 84] width 88 height 13
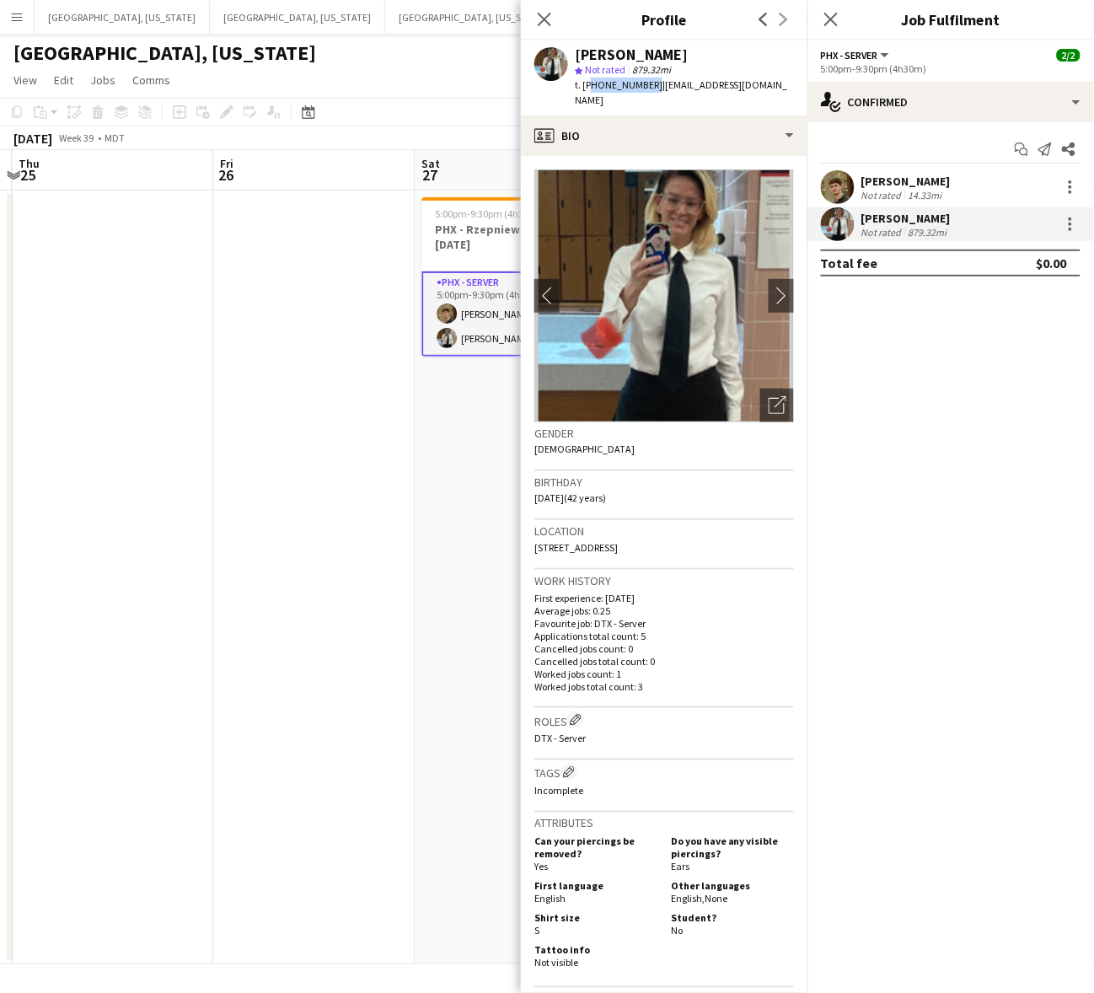
click at [596, 88] on span "t. [PHONE_NUMBER]" at bounding box center [619, 84] width 88 height 13
copy span "19015683100"
click at [481, 222] on h3 "PHX - Rzepniewski Wedding [DATE]" at bounding box center [515, 237] width 189 height 30
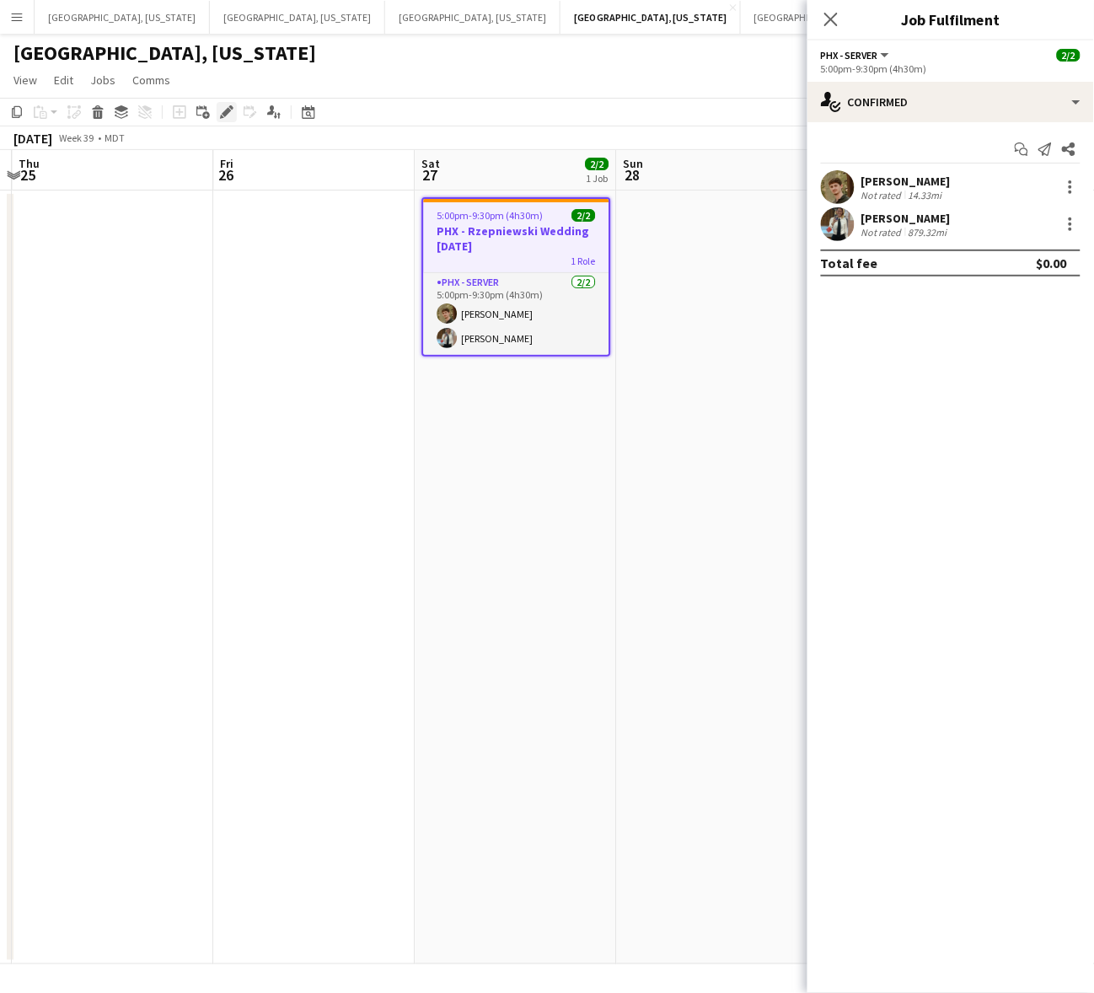
click at [226, 106] on icon "Edit" at bounding box center [226, 111] width 13 height 13
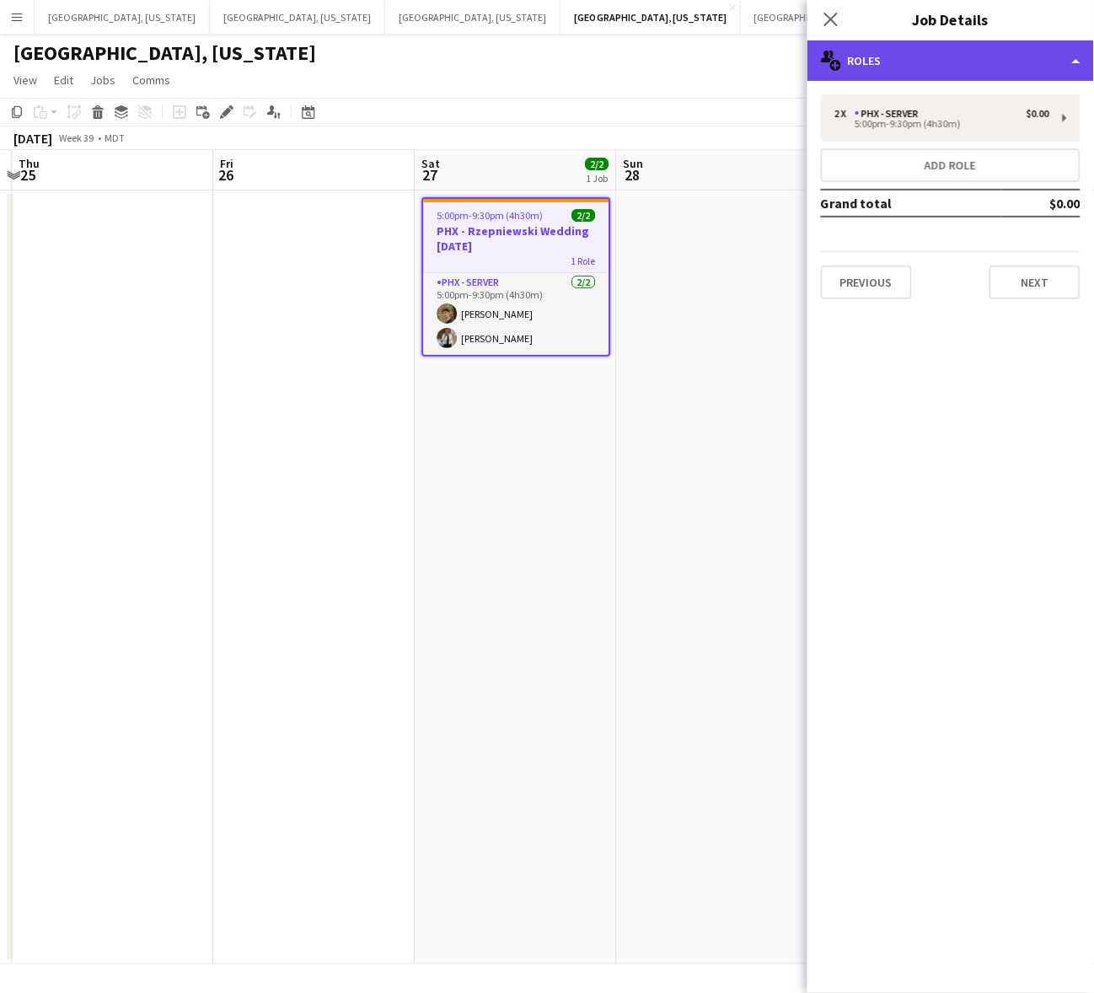
click at [910, 68] on div "multiple-users-add Roles" at bounding box center [950, 60] width 287 height 40
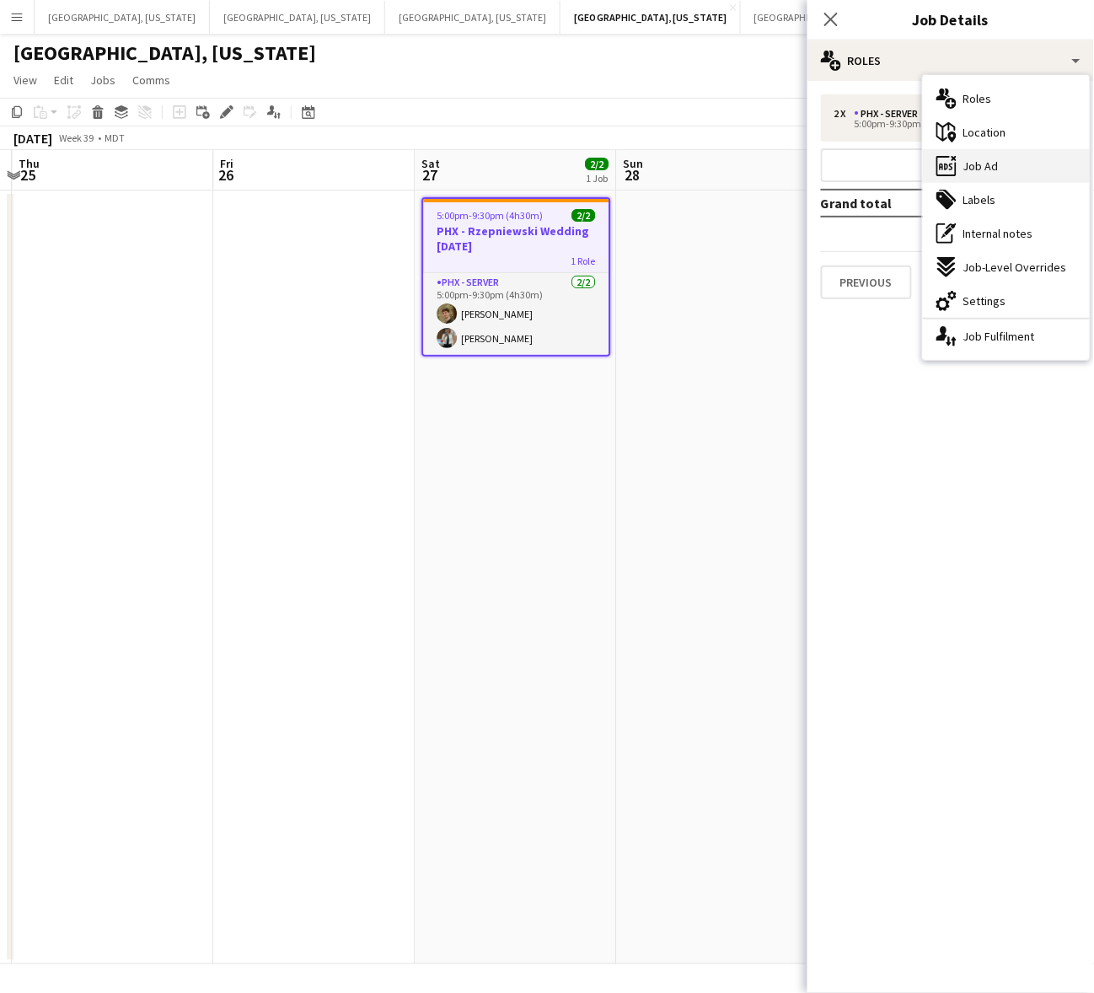
click at [976, 169] on span "Job Ad" at bounding box center [980, 165] width 35 height 15
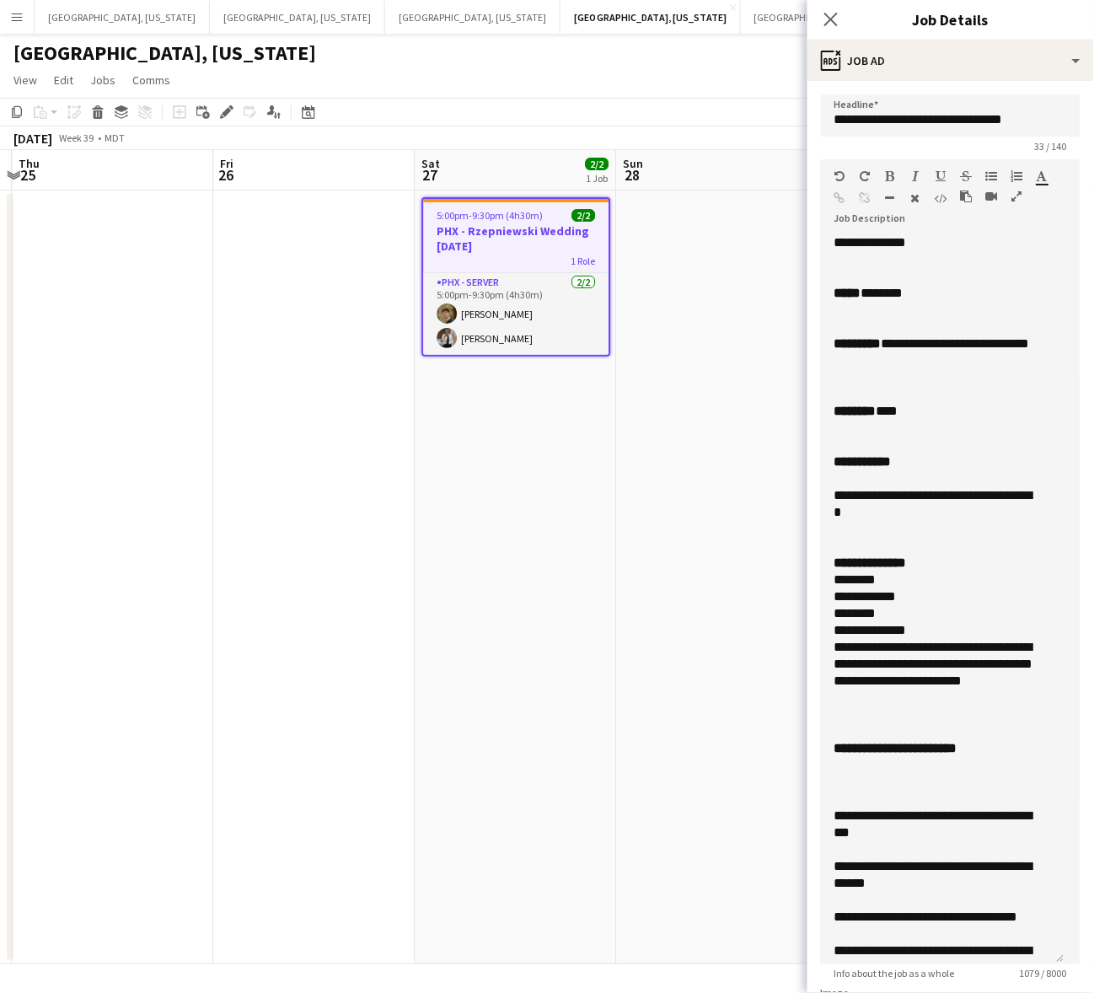
drag, startPoint x: 1074, startPoint y: 326, endPoint x: 1024, endPoint y: 955, distance: 630.7
click at [1024, 955] on div "**********" at bounding box center [943, 599] width 244 height 730
drag, startPoint x: 916, startPoint y: 358, endPoint x: 894, endPoint y: 335, distance: 32.2
click at [894, 335] on div "**********" at bounding box center [934, 352] width 201 height 34
click at [210, 30] on button "[GEOGRAPHIC_DATA], [US_STATE] Close" at bounding box center [297, 17] width 175 height 33
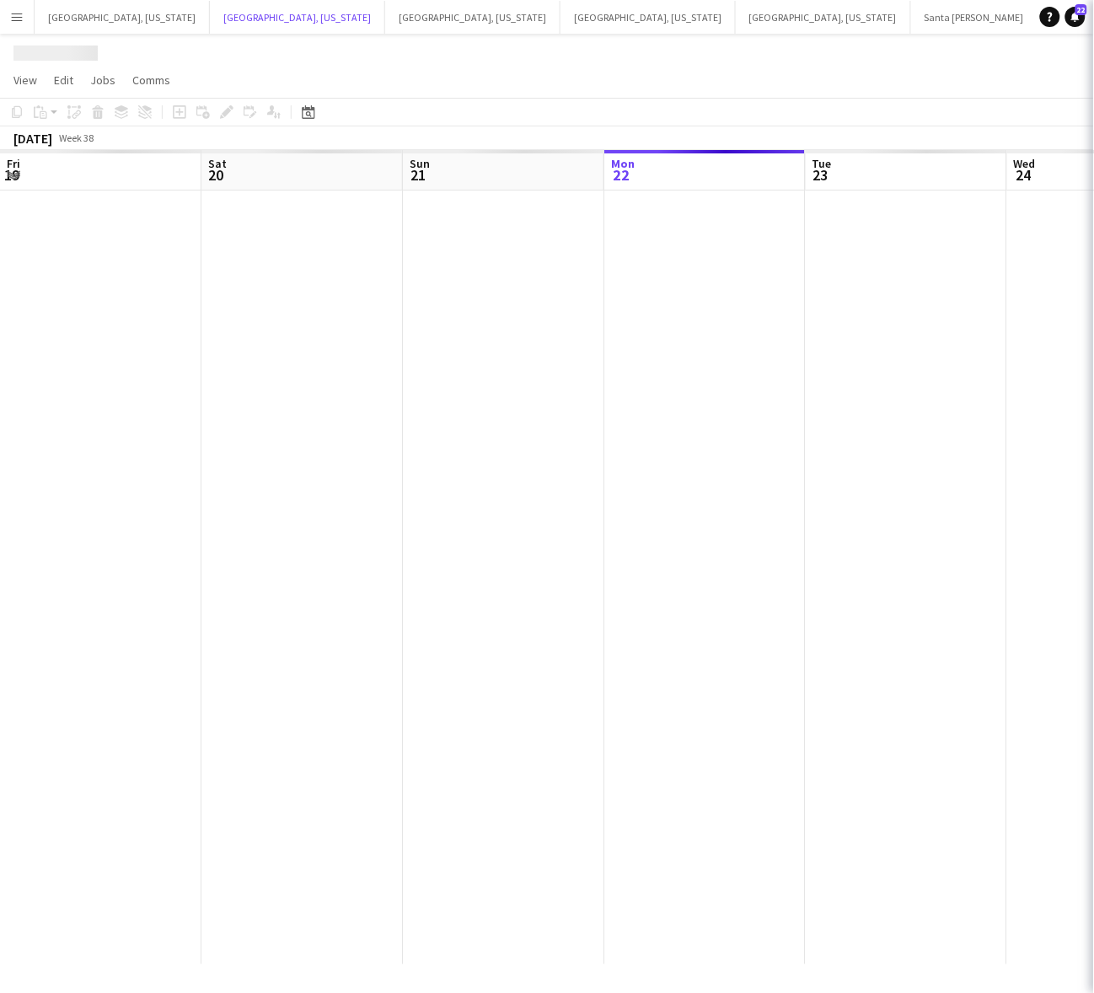
scroll to position [0, 402]
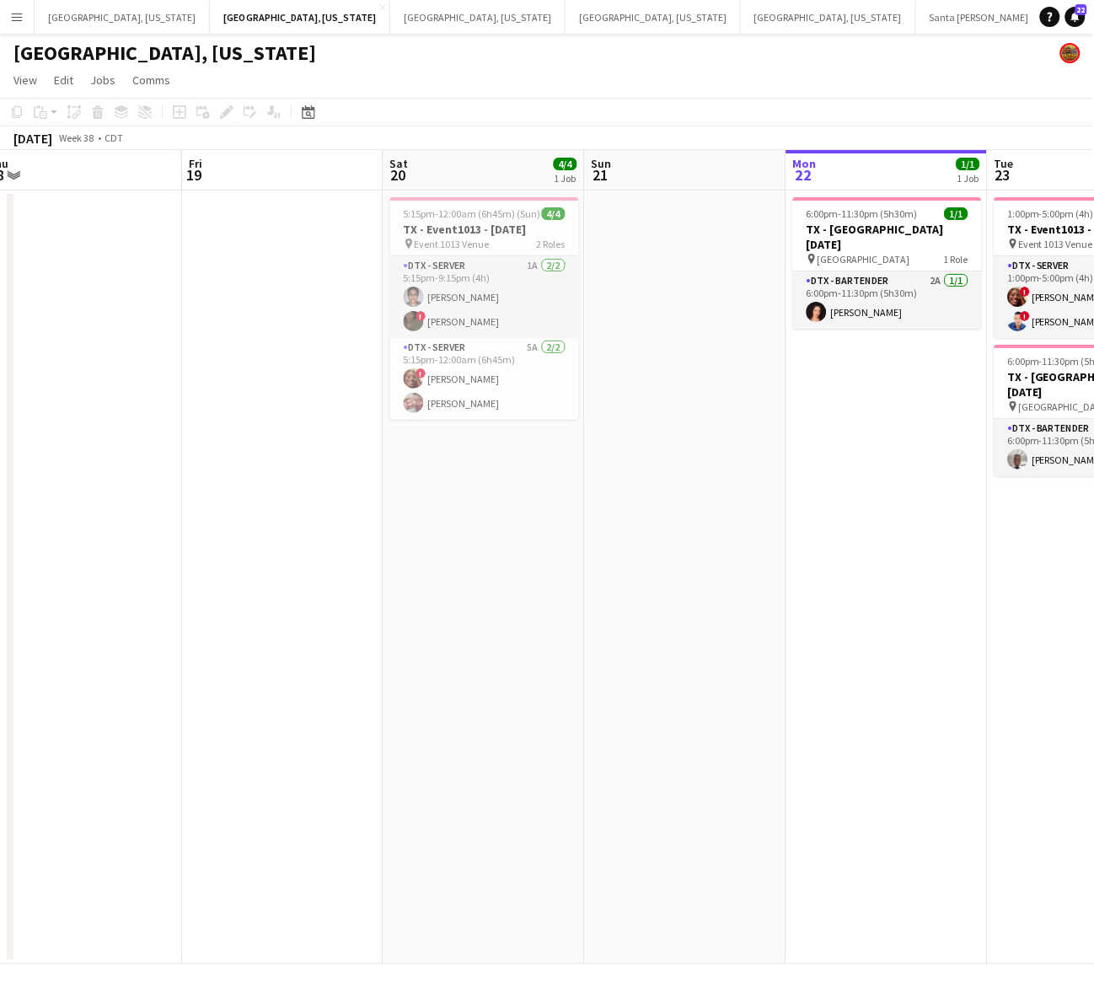
drag, startPoint x: 755, startPoint y: 369, endPoint x: 776, endPoint y: 367, distance: 21.2
click at [776, 367] on app-calendar-viewport "Tue 16 Wed 17 Thu 18 Fri 19 Sat 20 4/4 1 Job Sun 21 Mon 22 1/1 1 Job Tue 23 3/3…" at bounding box center [547, 557] width 1094 height 814
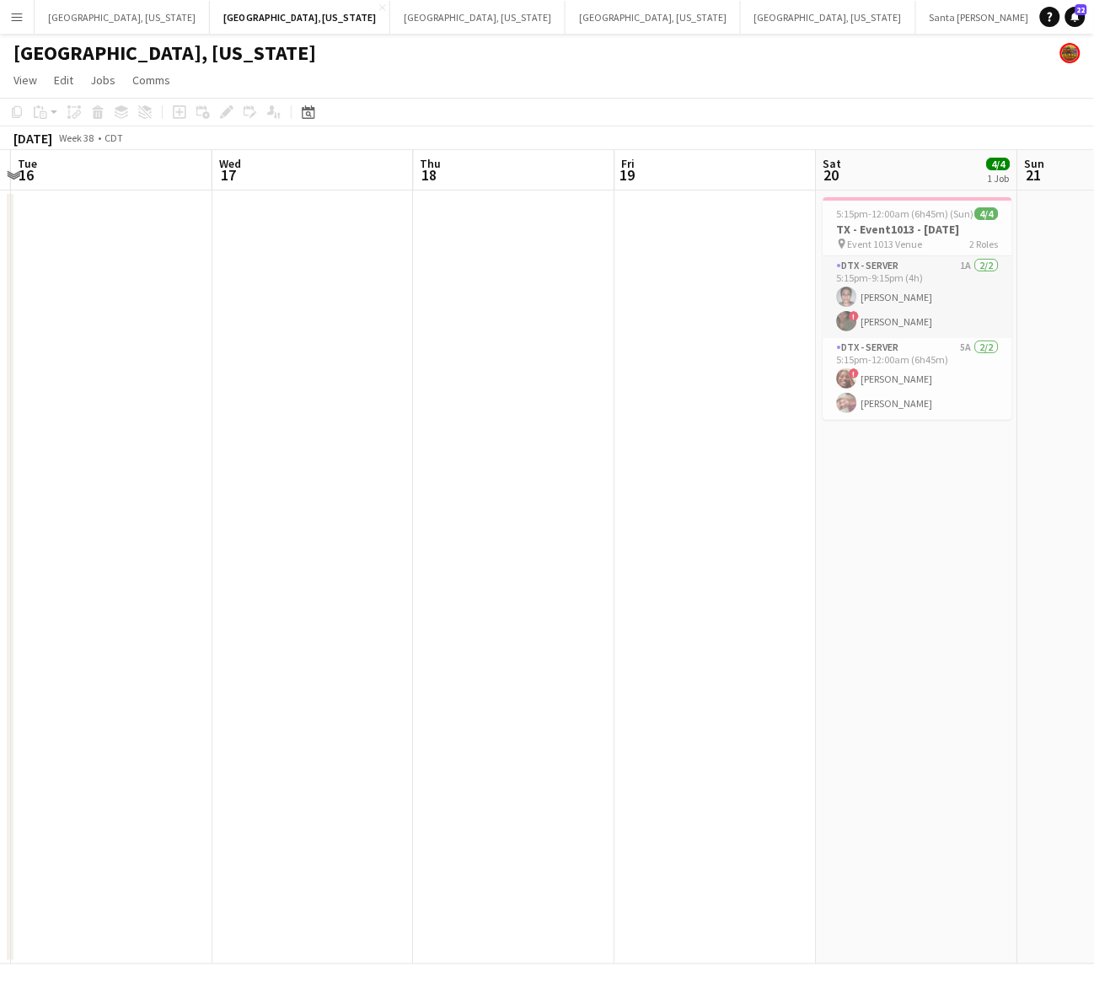
drag, startPoint x: 234, startPoint y: 504, endPoint x: 636, endPoint y: 435, distance: 407.9
click at [667, 427] on app-calendar-viewport "Sun 14 Mon 15 Tue 16 Wed 17 Thu 18 Fri 19 Sat 20 4/4 1 Job Sun 21 Mon 22 1/1 1 …" at bounding box center [547, 557] width 1094 height 814
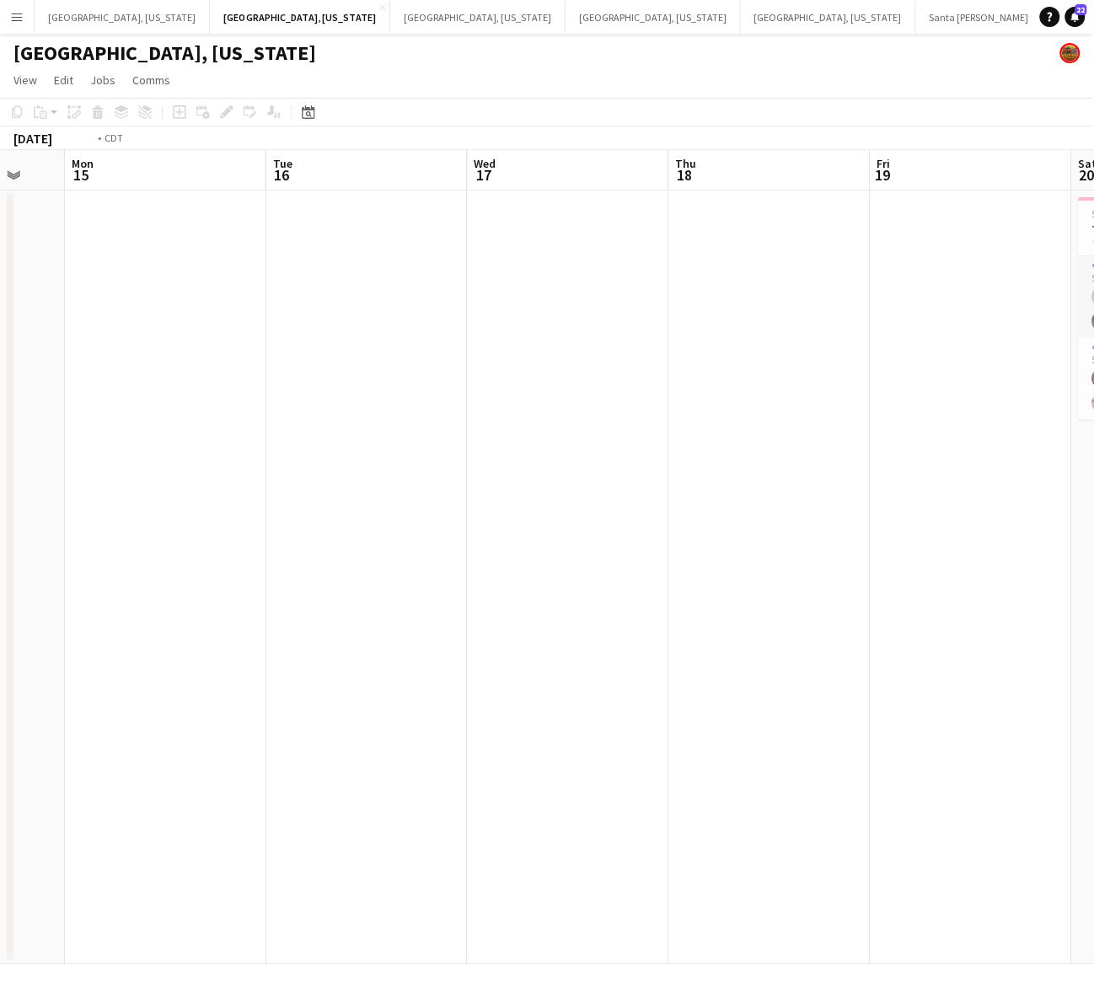
drag, startPoint x: 386, startPoint y: 514, endPoint x: 645, endPoint y: 431, distance: 272.6
click at [810, 407] on app-calendar-viewport "Sat 13 Sun 14 Mon 15 Tue 16 Wed 17 Thu 18 Fri 19 Sat 20 4/4 1 Job Sun 21 Mon 22…" at bounding box center [547, 557] width 1094 height 814
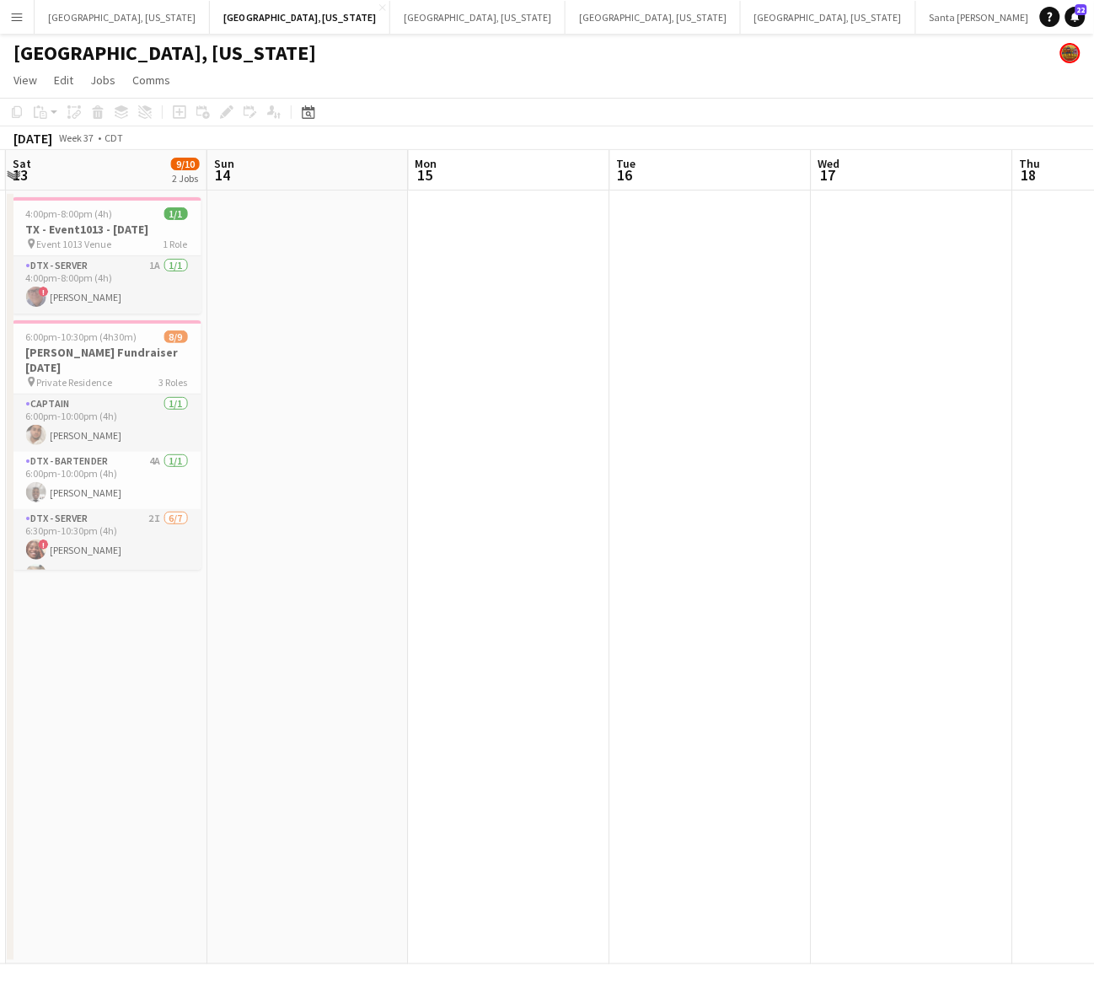
drag, startPoint x: 782, startPoint y: 368, endPoint x: 923, endPoint y: 297, distance: 157.9
click at [991, 281] on app-calendar-viewport "Thu 11 Fri 12 Sat 13 9/10 2 Jobs Sun 14 Mon 15 Tue 16 Wed 17 Thu 18 Fri 19 Sat …" at bounding box center [547, 557] width 1094 height 814
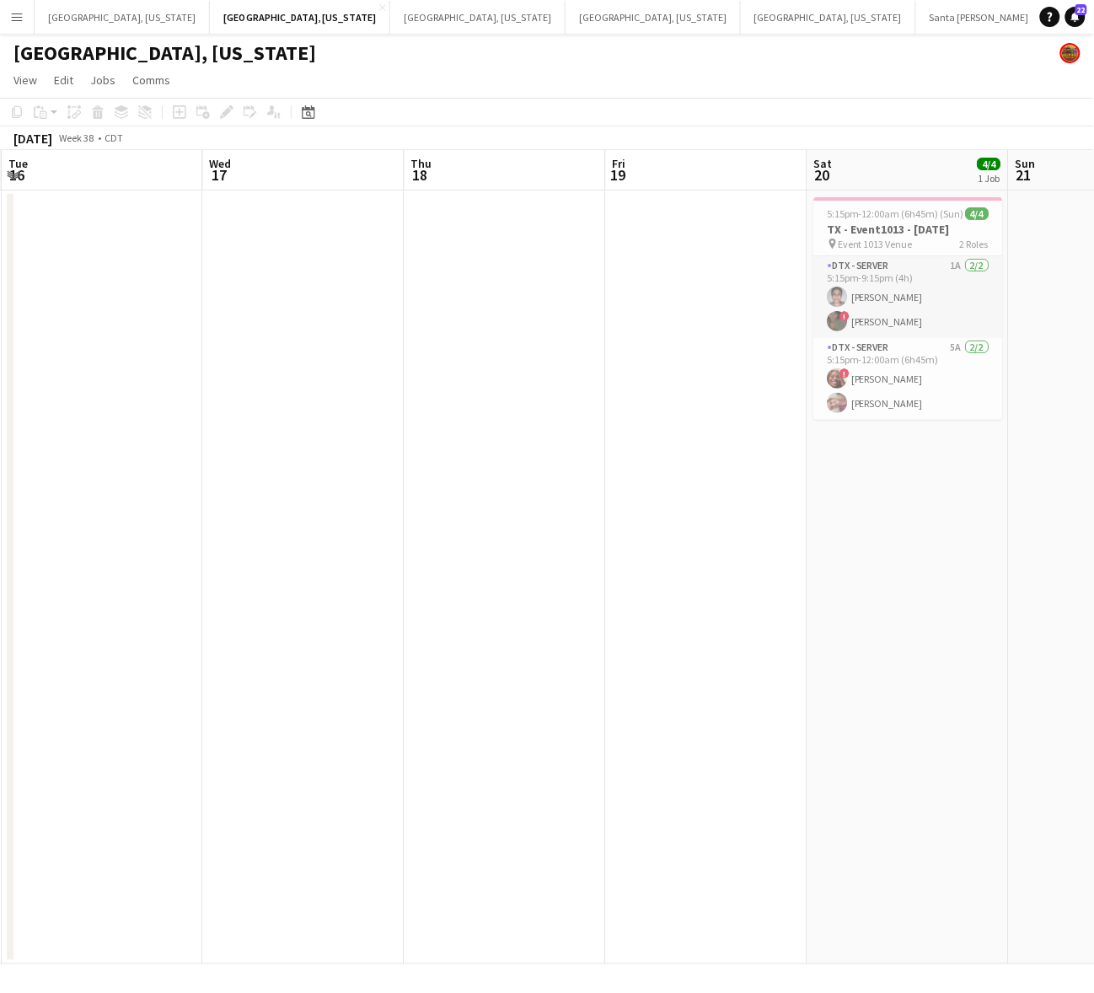
drag, startPoint x: 903, startPoint y: 306, endPoint x: 276, endPoint y: 466, distance: 647.9
click at [276, 466] on app-calendar-viewport "Sat 13 9/10 2 Jobs Sun 14 Mon 15 Tue 16 Wed 17 Thu 18 Fri 19 Sat 20 4/4 1 Job S…" at bounding box center [547, 557] width 1094 height 814
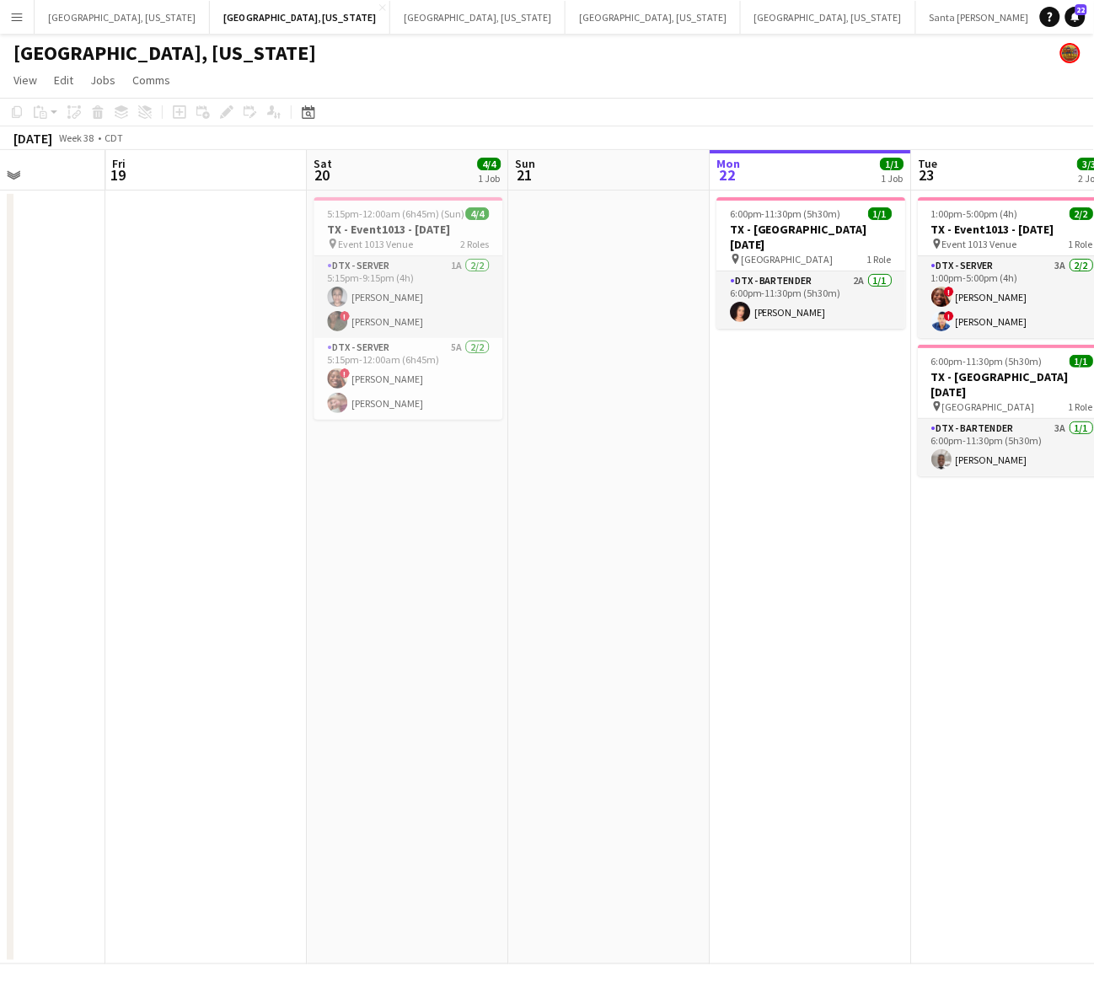
drag, startPoint x: 747, startPoint y: 339, endPoint x: 247, endPoint y: 437, distance: 509.2
click at [247, 437] on app-calendar-viewport "Mon 15 Tue 16 Wed 17 Thu 18 Fri 19 Sat 20 4/4 1 Job Sun 21 Mon 22 1/1 1 Job Tue…" at bounding box center [547, 557] width 1094 height 814
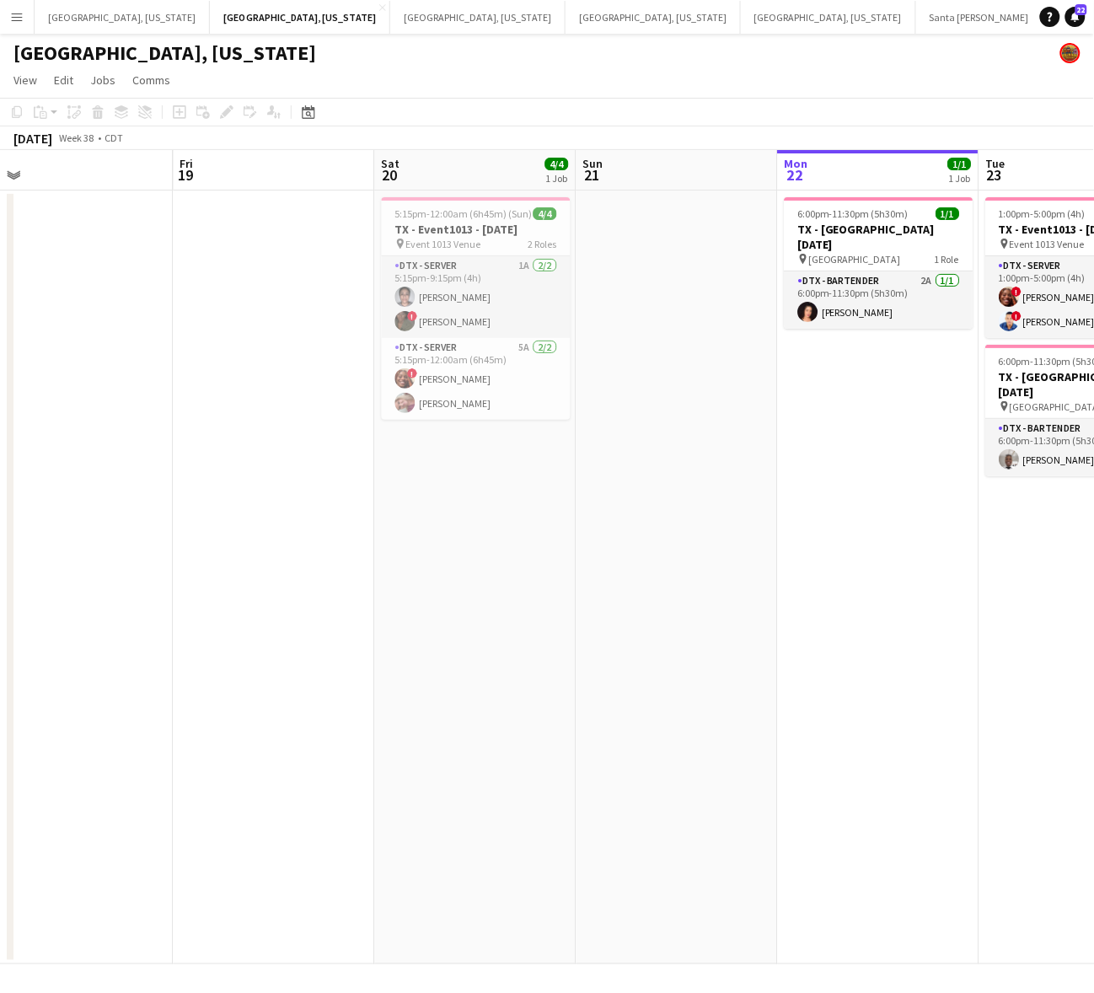
scroll to position [0, 628]
drag, startPoint x: 177, startPoint y: 283, endPoint x: 249, endPoint y: 283, distance: 71.6
click at [249, 283] on app-calendar-viewport "Mon 15 Tue 16 Wed 17 Thu 18 Fri 19 Sat 20 4/4 1 Job Sun 21 Mon 22 1/1 1 Job Tue…" at bounding box center [547, 557] width 1094 height 814
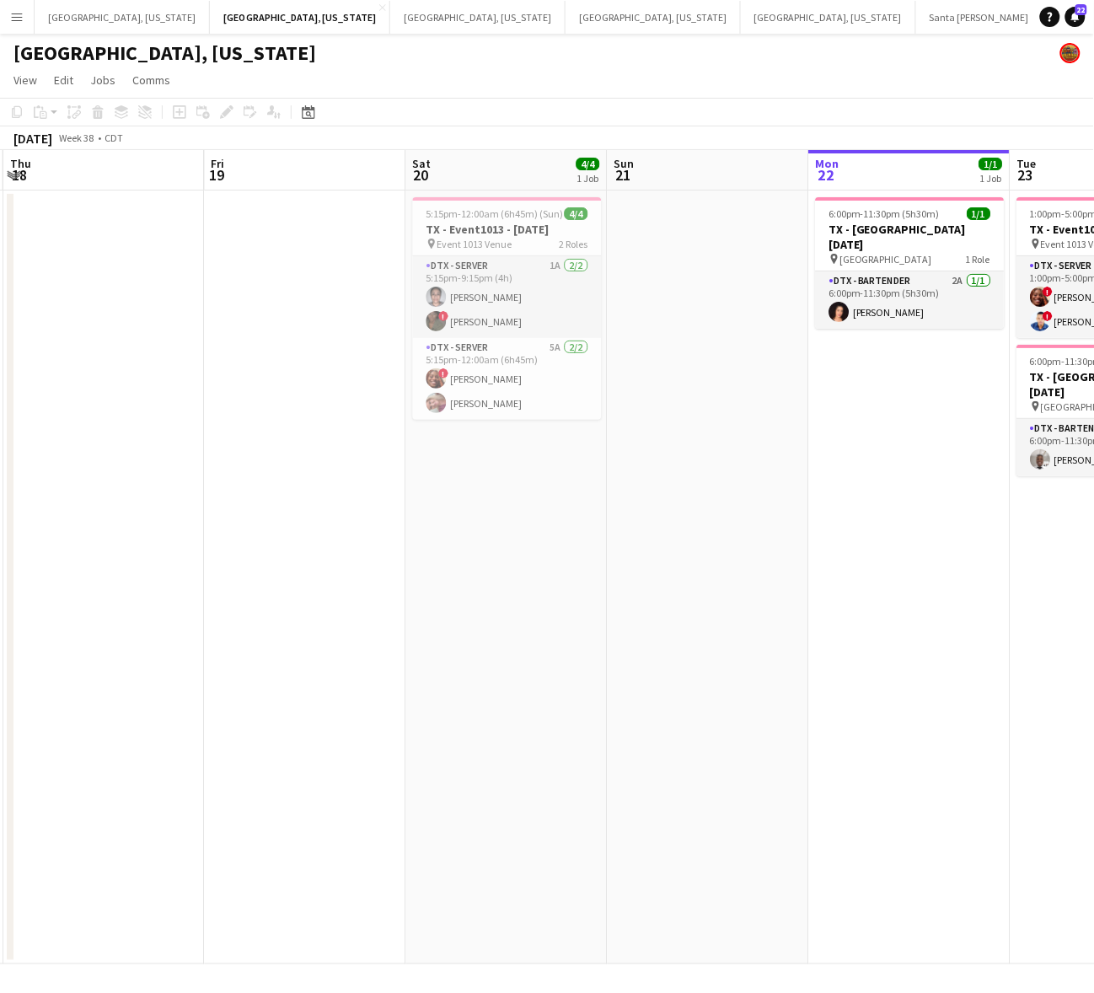
scroll to position [0, 603]
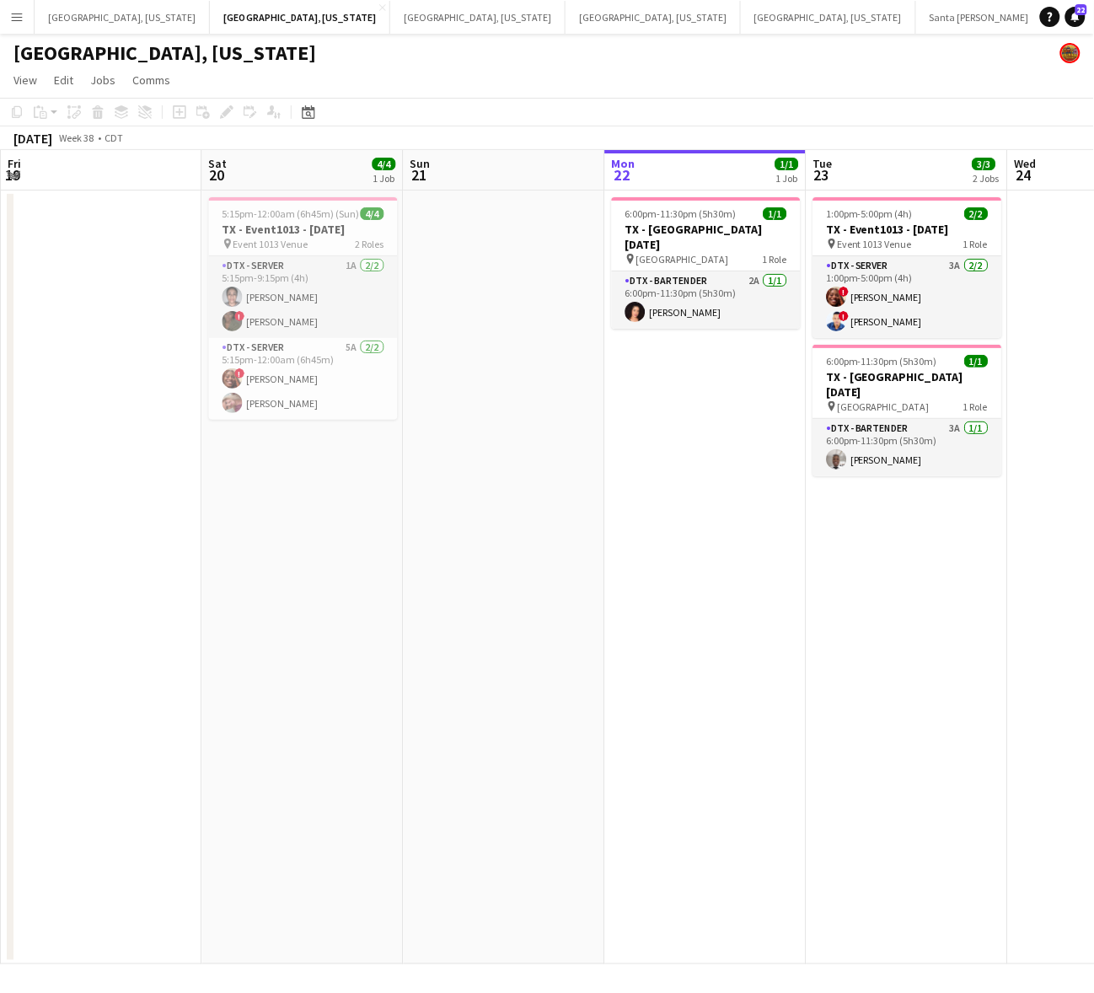
drag, startPoint x: 716, startPoint y: 388, endPoint x: 550, endPoint y: 458, distance: 180.1
click at [550, 458] on app-calendar-viewport "Tue 16 Wed 17 Thu 18 Fri 19 Sat 20 4/4 1 Job Sun 21 Mon 22 1/1 1 Job Tue 23 3/3…" at bounding box center [547, 557] width 1094 height 814
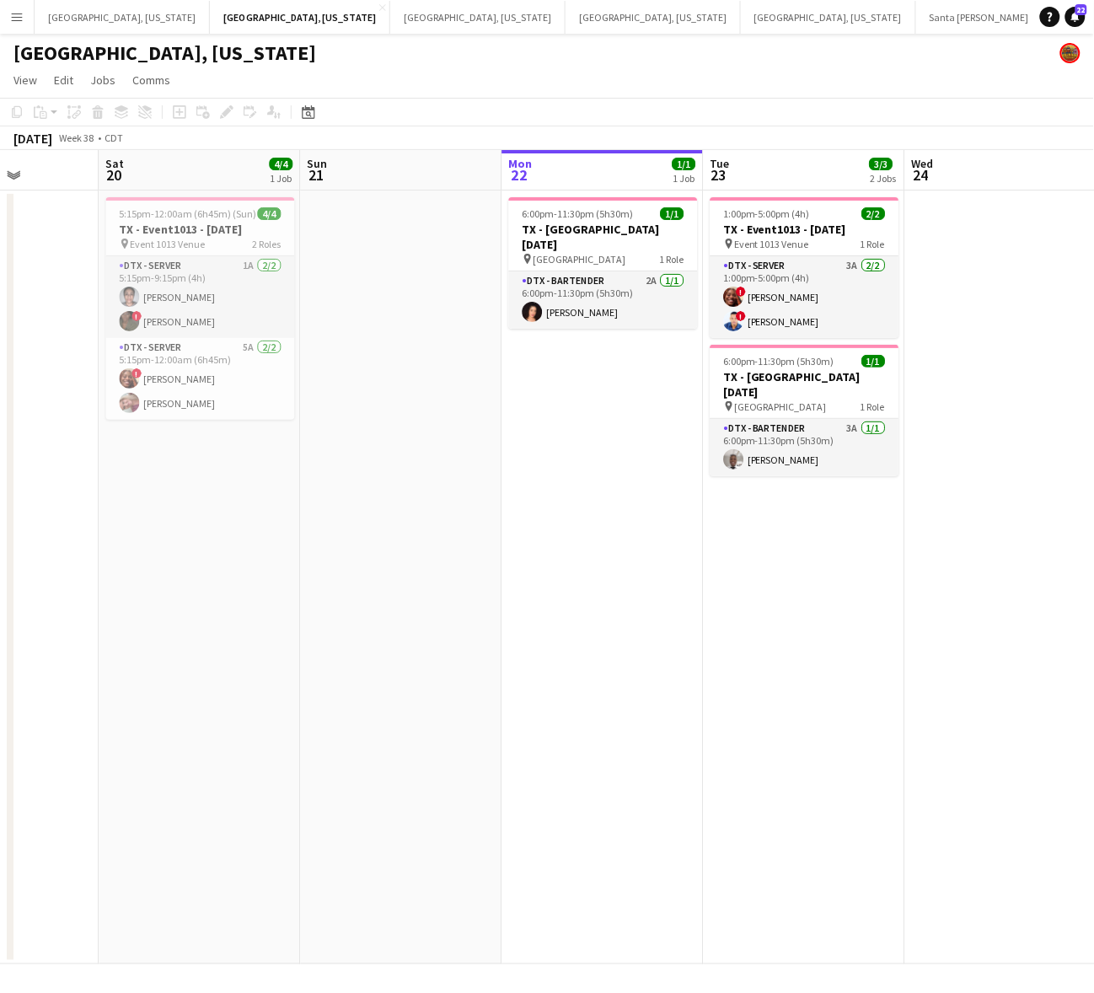
scroll to position [0, 765]
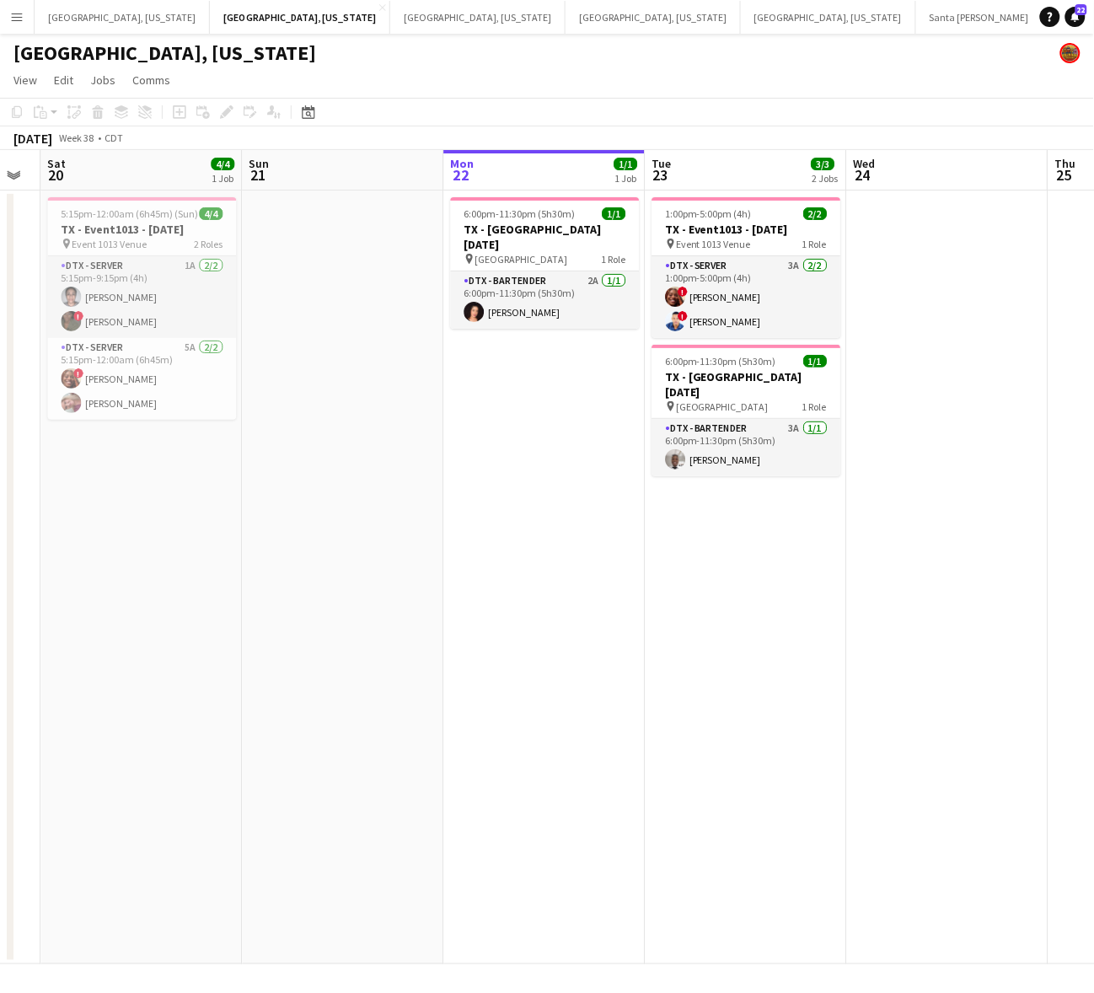
drag, startPoint x: 683, startPoint y: 369, endPoint x: 539, endPoint y: 442, distance: 160.9
click at [539, 442] on app-calendar-viewport "Tue 16 Wed 17 Thu 18 Fri 19 Sat 20 4/4 1 Job Sun 21 Mon 22 1/1 1 Job Tue 23 3/3…" at bounding box center [547, 557] width 1094 height 814
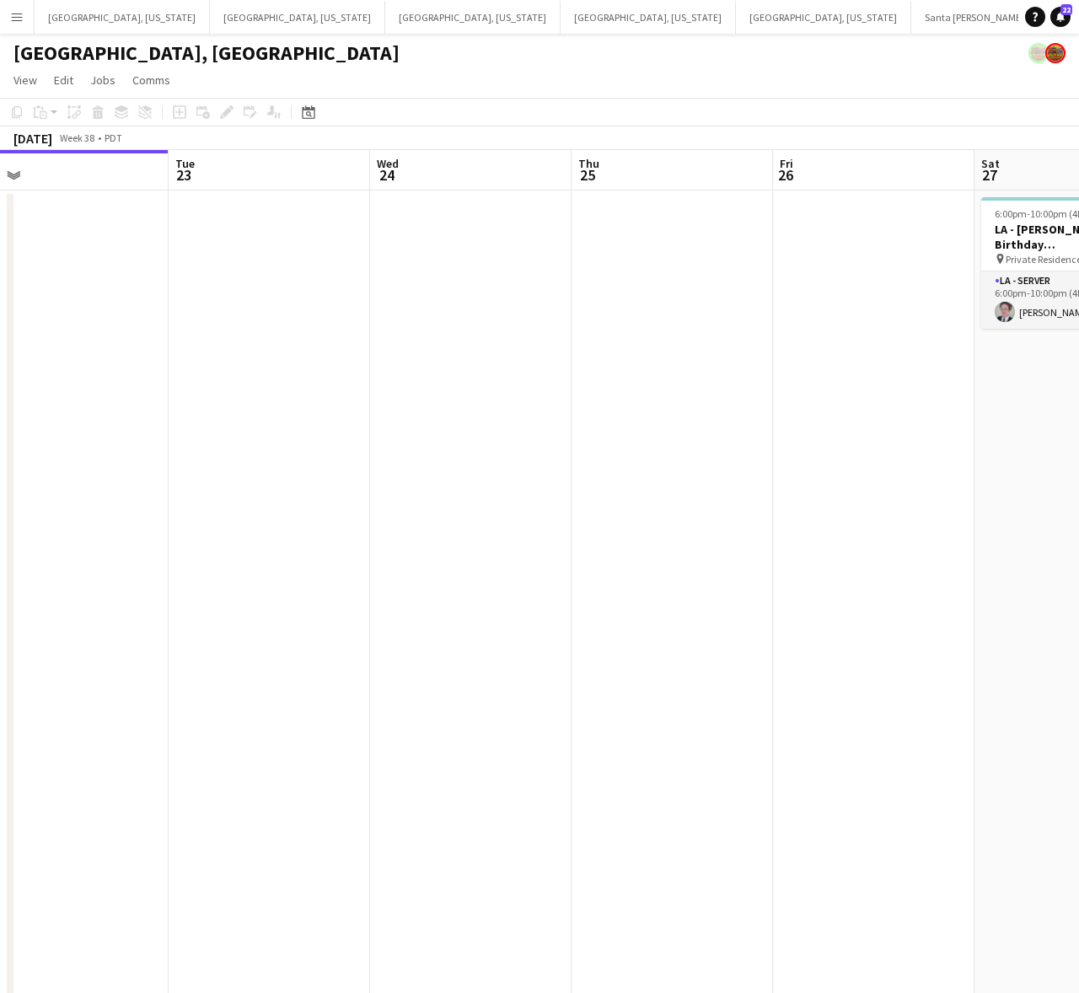
drag, startPoint x: 545, startPoint y: 688, endPoint x: 101, endPoint y: 814, distance: 461.7
click at [101, 814] on app-calendar-viewport "Fri 19 2/2 2 Jobs Sat 20 29/39 6 Jobs Sun 21 Mon 22 Tue 23 Wed 24 Thu 25 Fri 26…" at bounding box center [539, 759] width 1079 height 1218
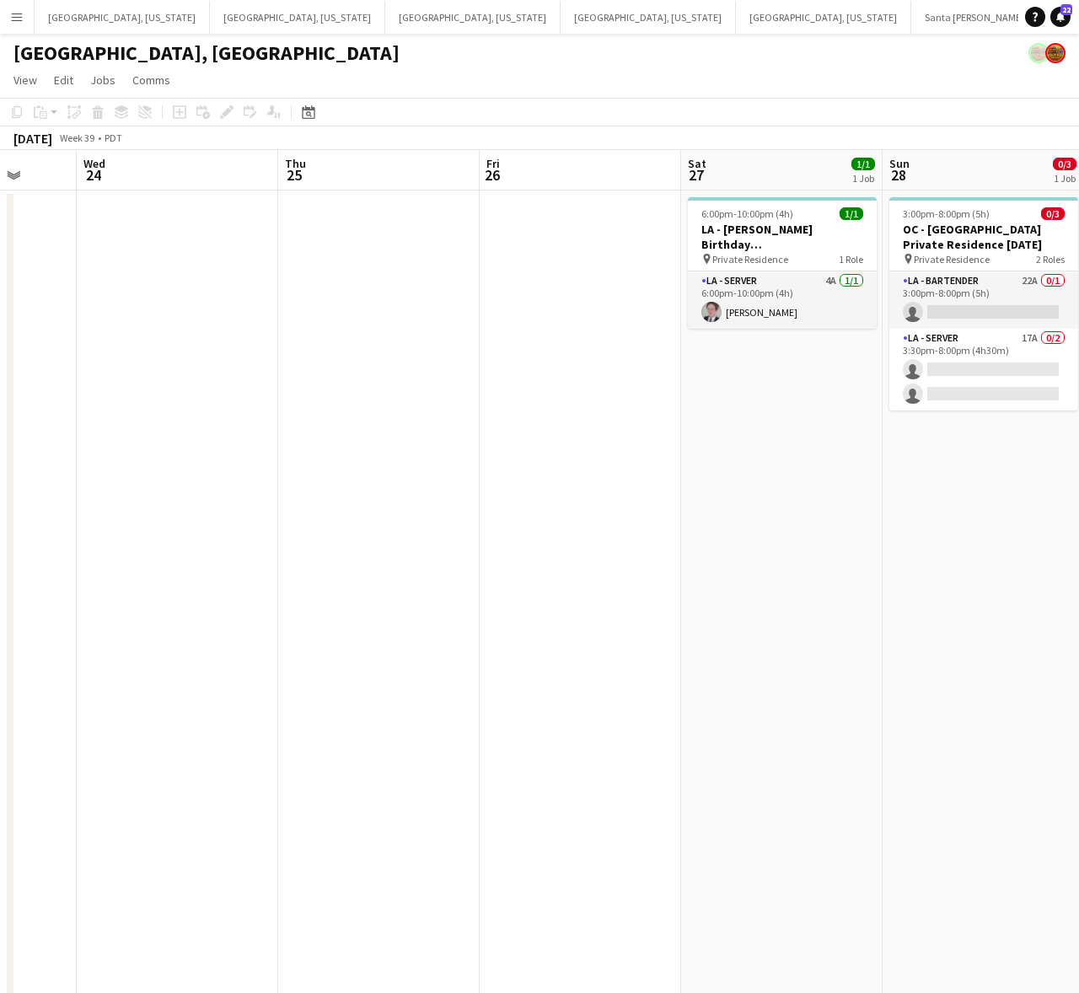
drag, startPoint x: 694, startPoint y: 668, endPoint x: 1095, endPoint y: 477, distance: 445.2
click at [1079, 477] on html "Menu Boards Boards Boards All jobs Status Workforce Workforce My Workforce Recr…" at bounding box center [539, 684] width 1079 height 1368
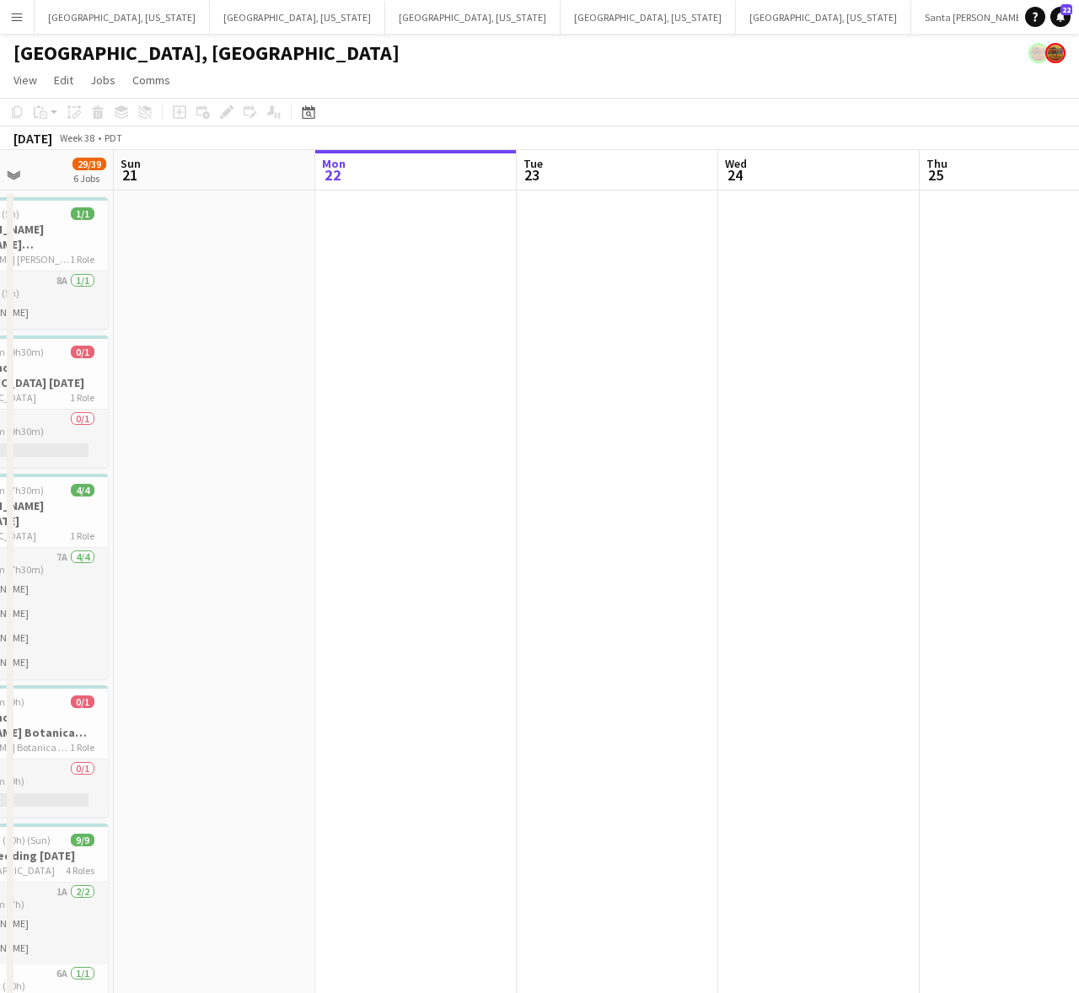
drag, startPoint x: 651, startPoint y: 539, endPoint x: 666, endPoint y: 544, distance: 14.9
click at [832, 501] on app-calendar-viewport "Thu 18 Fri 19 2/2 2 Jobs Sat 20 29/39 6 Jobs Sun 21 Mon 22 Tue 23 Wed 24 Thu 25…" at bounding box center [539, 759] width 1079 height 1218
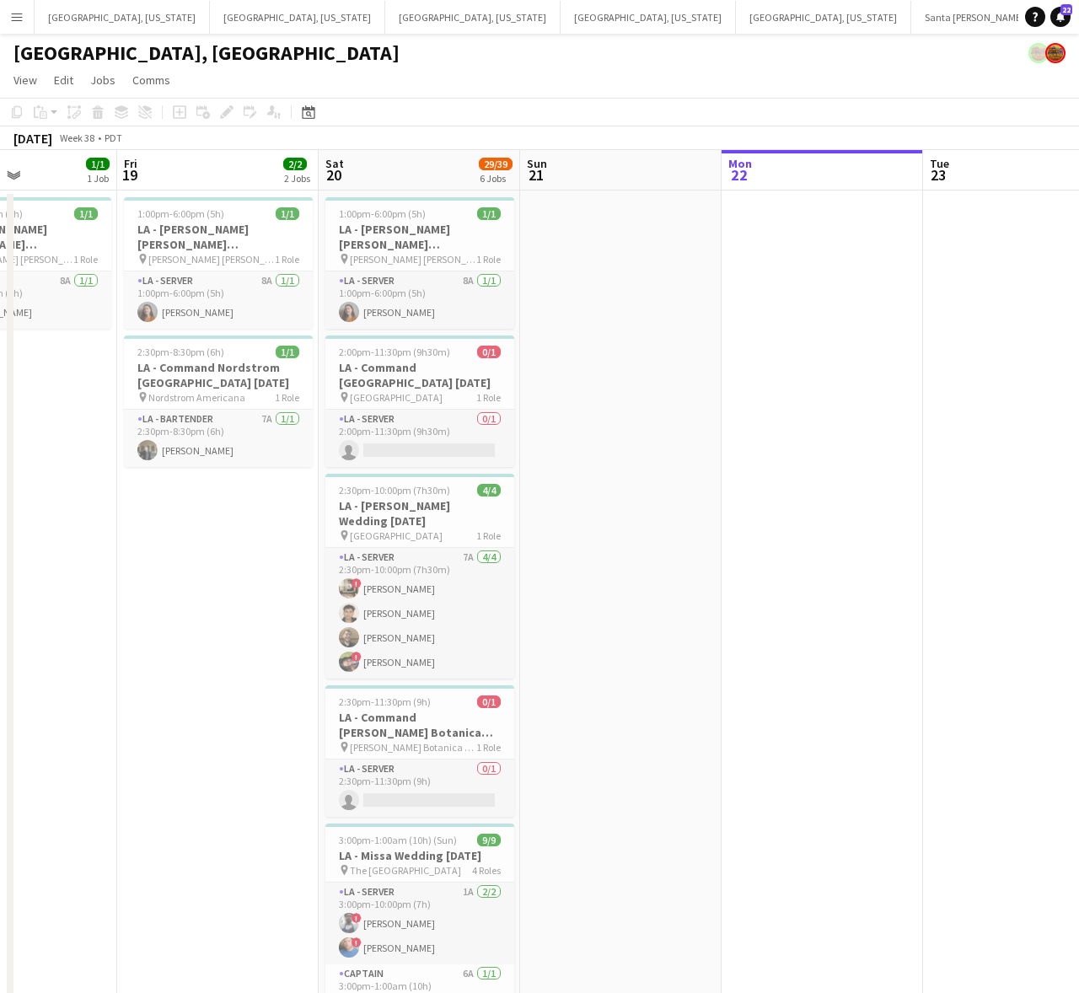
scroll to position [0, 489]
drag, startPoint x: 380, startPoint y: 583, endPoint x: 684, endPoint y: 523, distance: 310.0
click at [684, 523] on app-calendar-viewport "Tue 16 Wed 17 Thu 18 1/1 1 Job Fri 19 2/2 2 Jobs Sat 20 29/39 6 Jobs Sun 21 Mon…" at bounding box center [539, 759] width 1079 height 1218
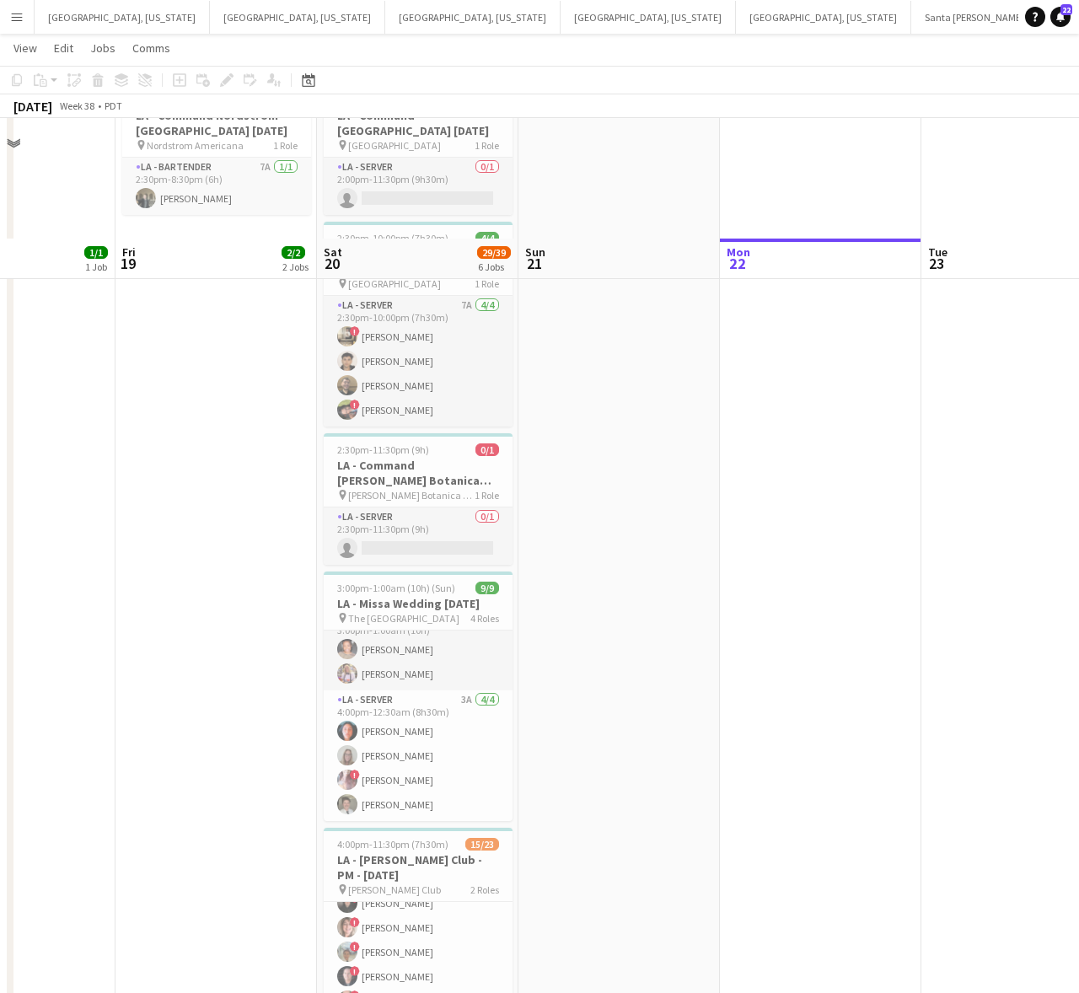
scroll to position [372, 0]
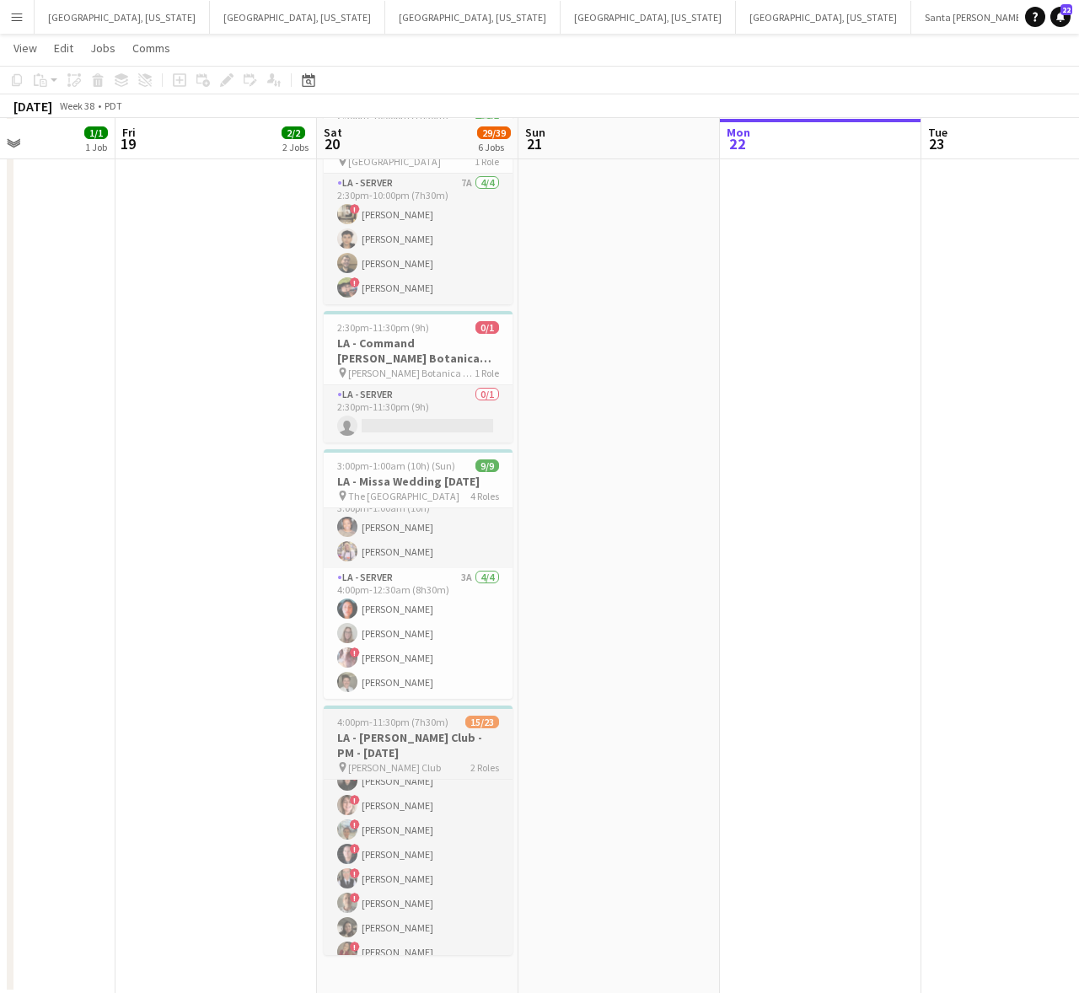
click at [458, 748] on h3 "LA - [PERSON_NAME] Club - PM - [DATE]" at bounding box center [418, 745] width 189 height 30
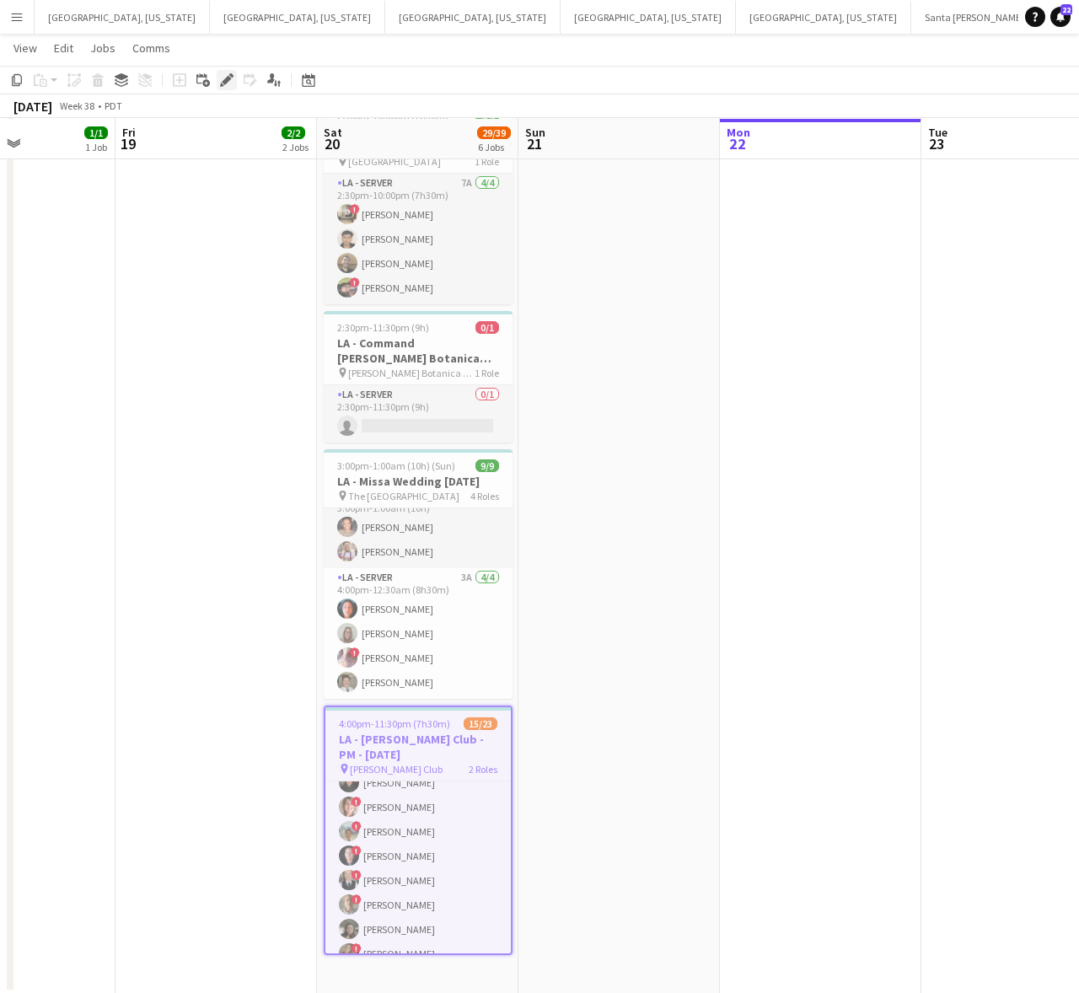
click at [219, 72] on div "Edit" at bounding box center [227, 80] width 20 height 20
type input "**********"
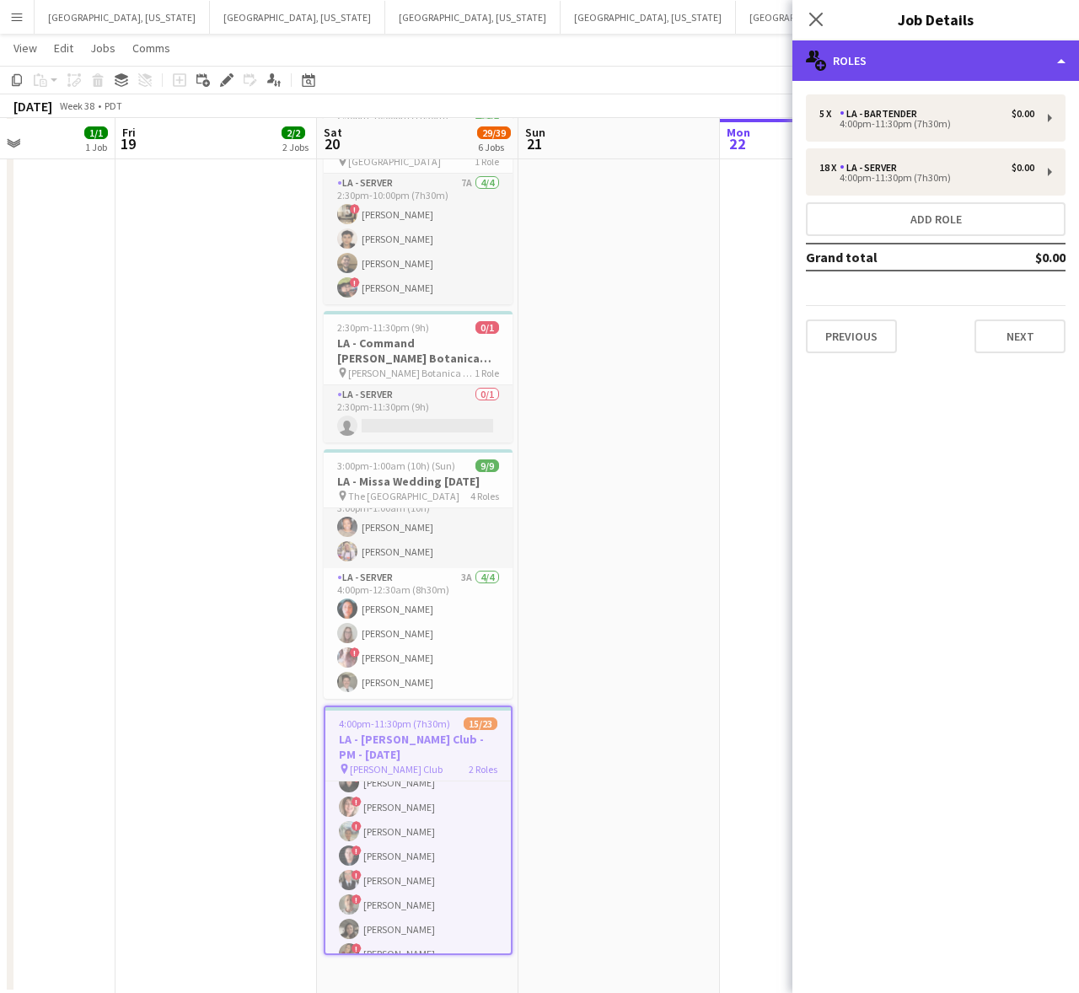
click at [890, 46] on div "multiple-users-add Roles" at bounding box center [935, 60] width 287 height 40
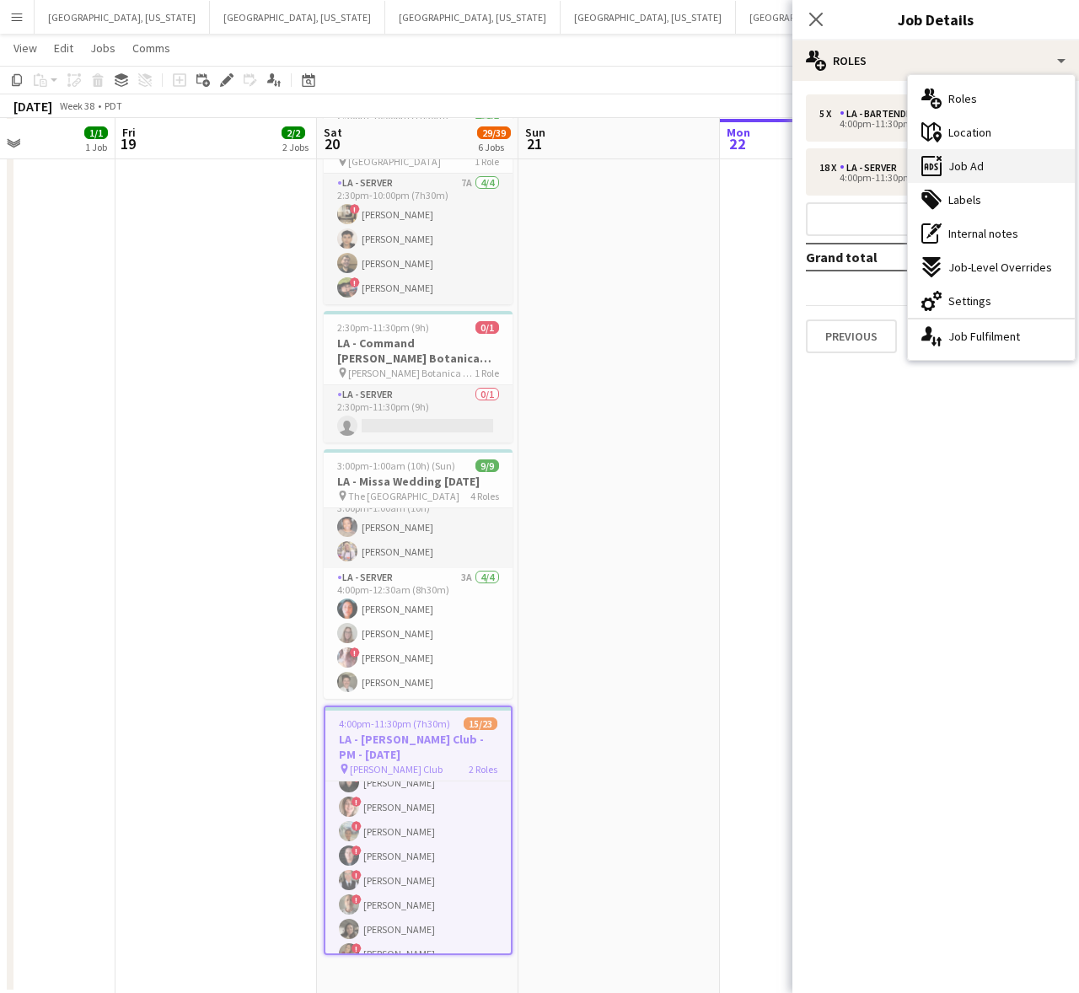
click at [986, 179] on div "ads-window Job Ad" at bounding box center [991, 166] width 167 height 34
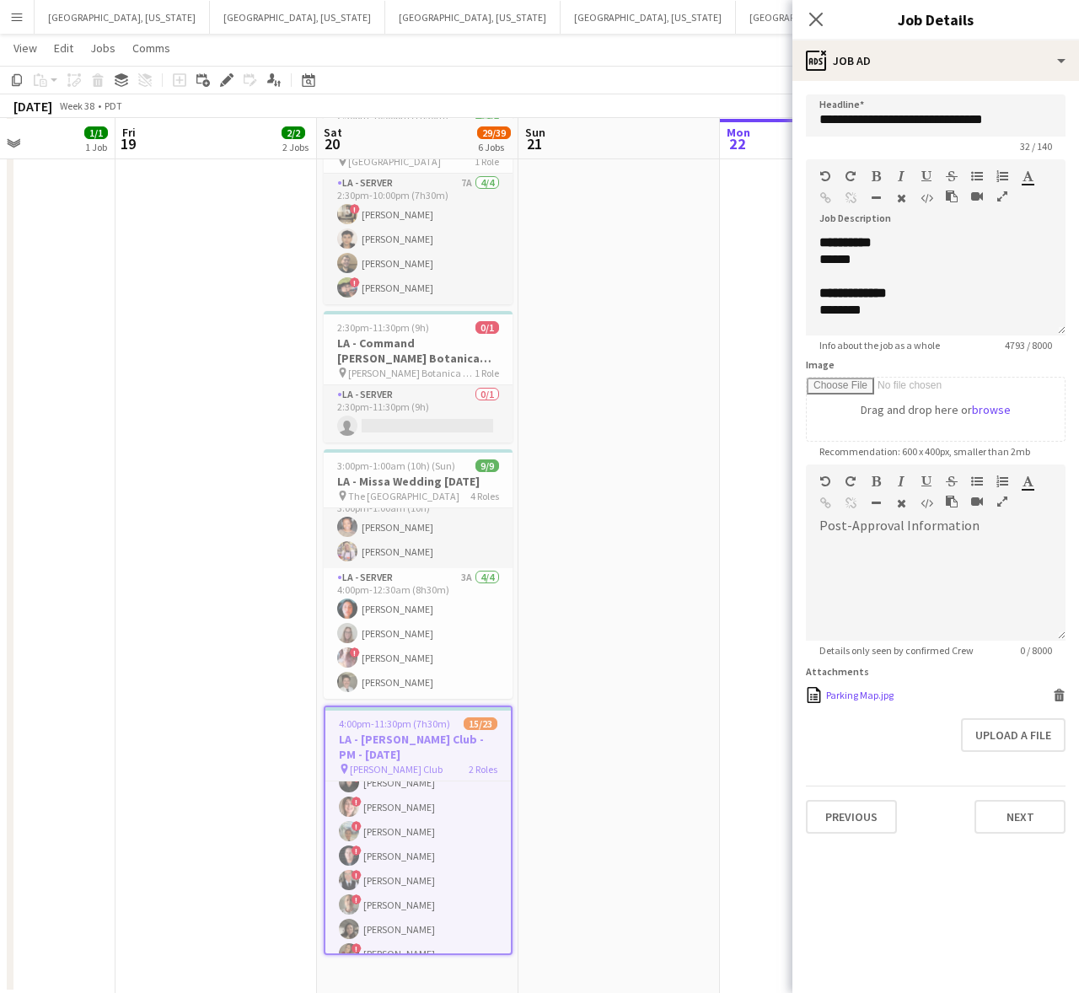
click at [881, 692] on div "Parking Map.jpg" at bounding box center [859, 694] width 67 height 13
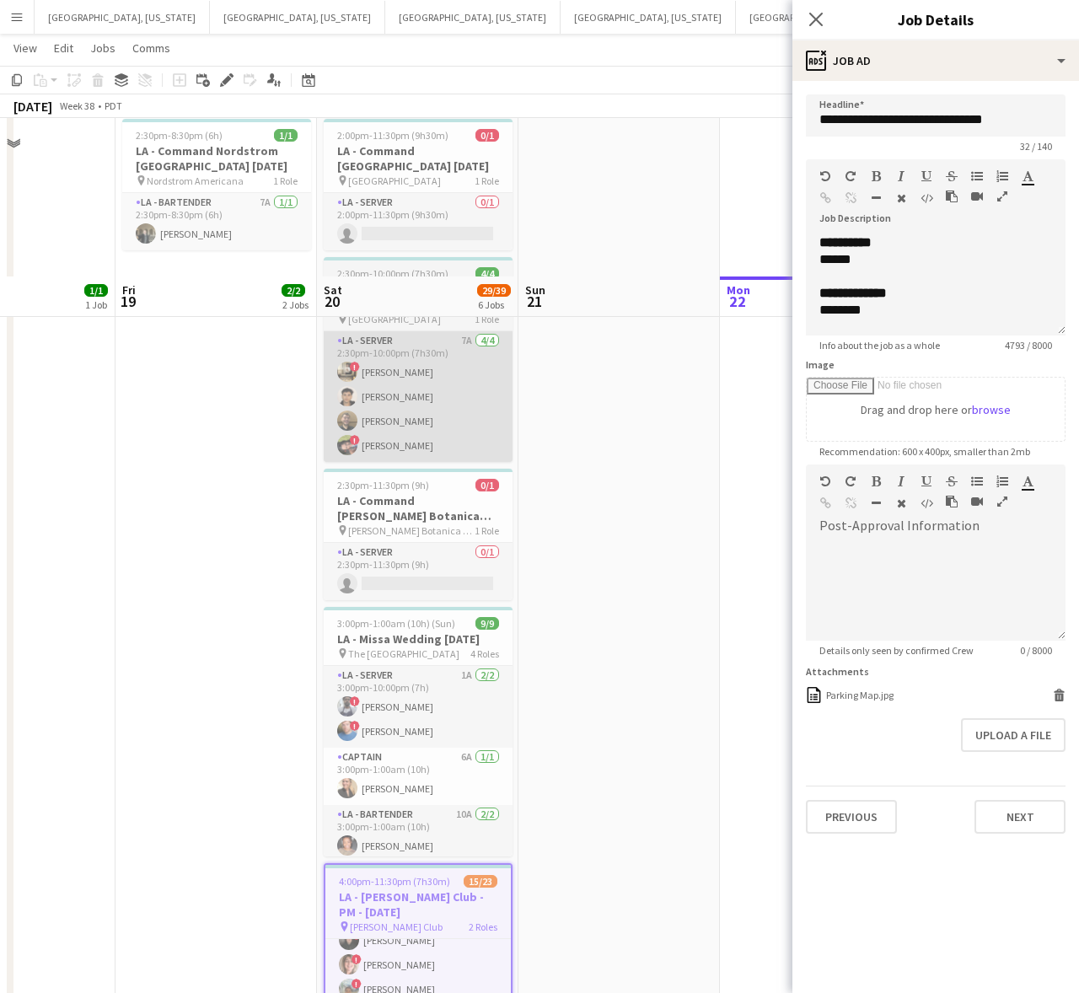
scroll to position [0, 0]
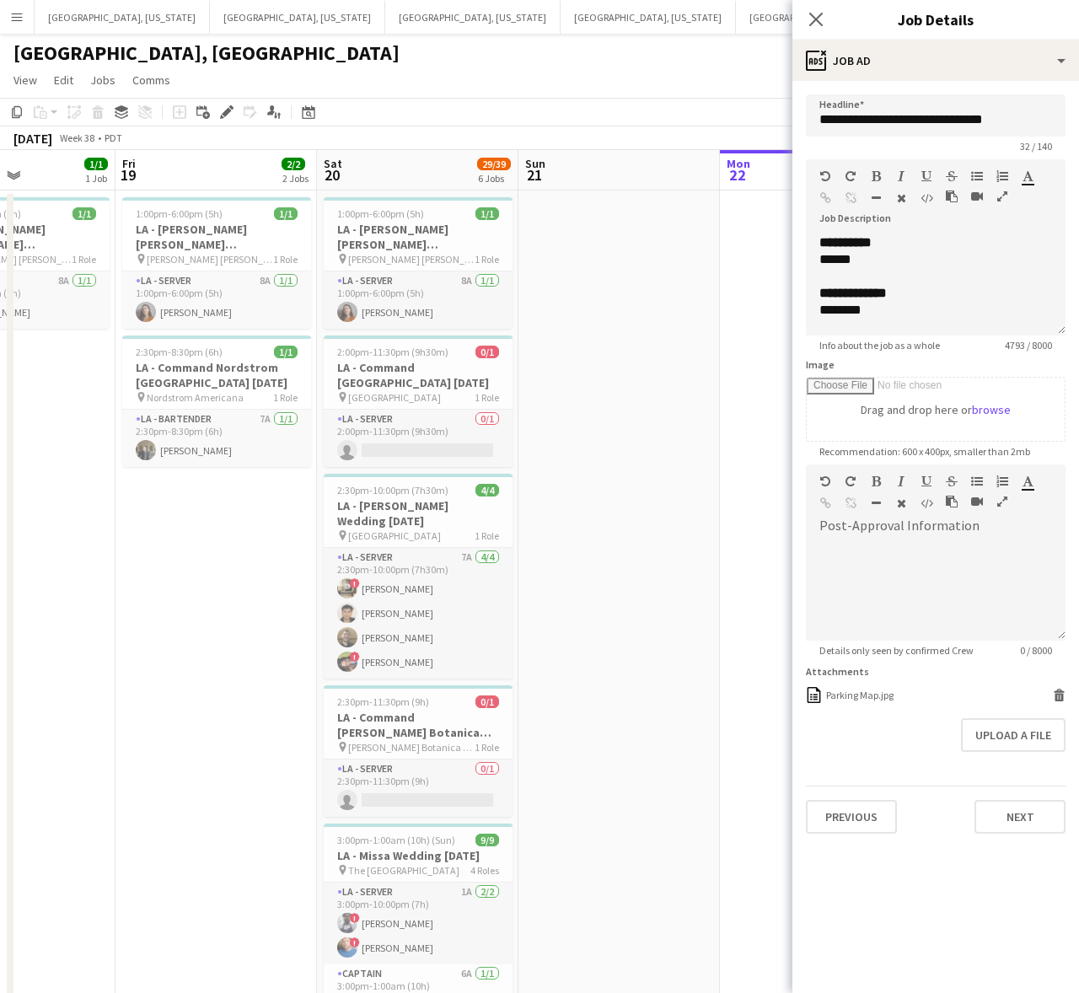
click at [618, 403] on app-date-cell at bounding box center [618, 778] width 201 height 1177
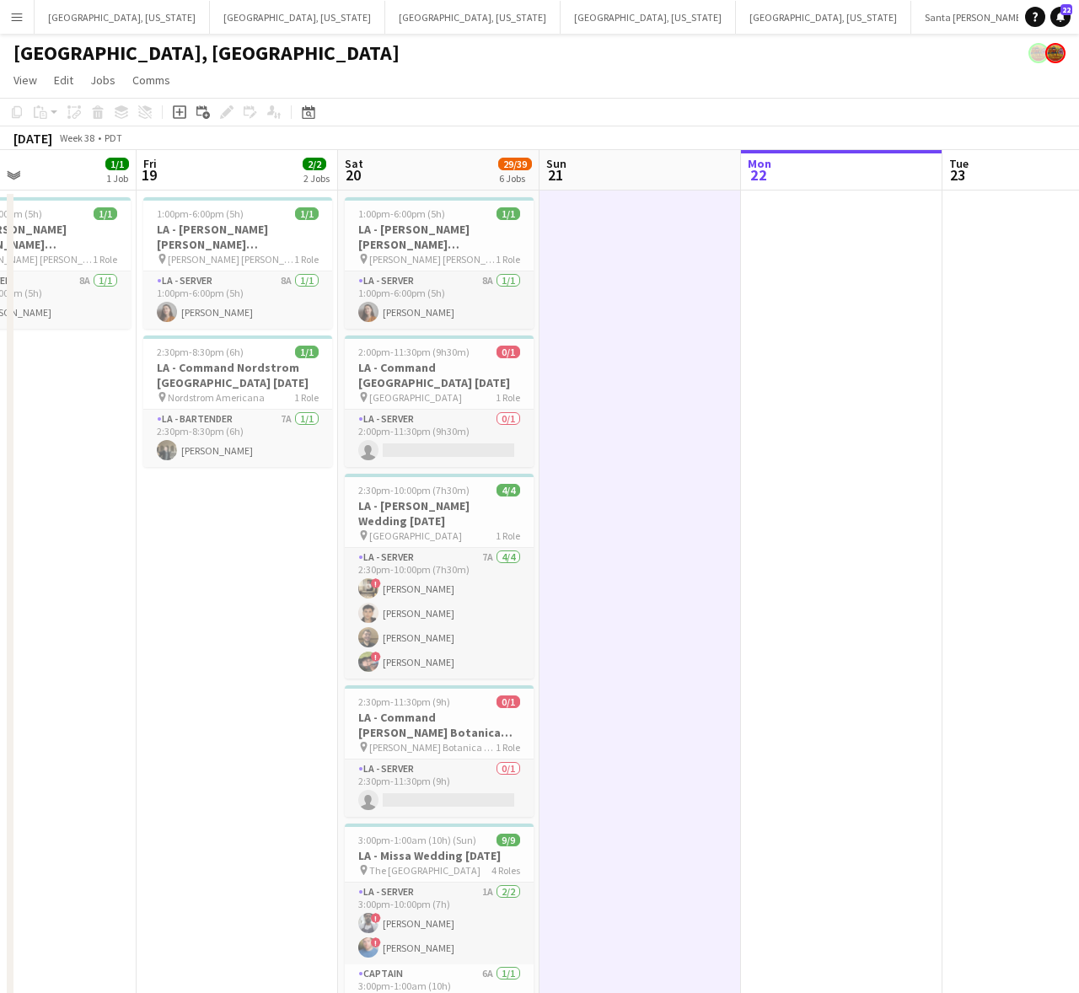
drag, startPoint x: 784, startPoint y: 415, endPoint x: 381, endPoint y: 487, distance: 409.3
click at [381, 487] on app-calendar-viewport "Tue 16 43/53 1 Job Wed 17 Thu 18 1/1 1 Job Fri 19 2/2 2 Jobs Sat 20 29/39 6 Job…" at bounding box center [539, 759] width 1079 height 1218
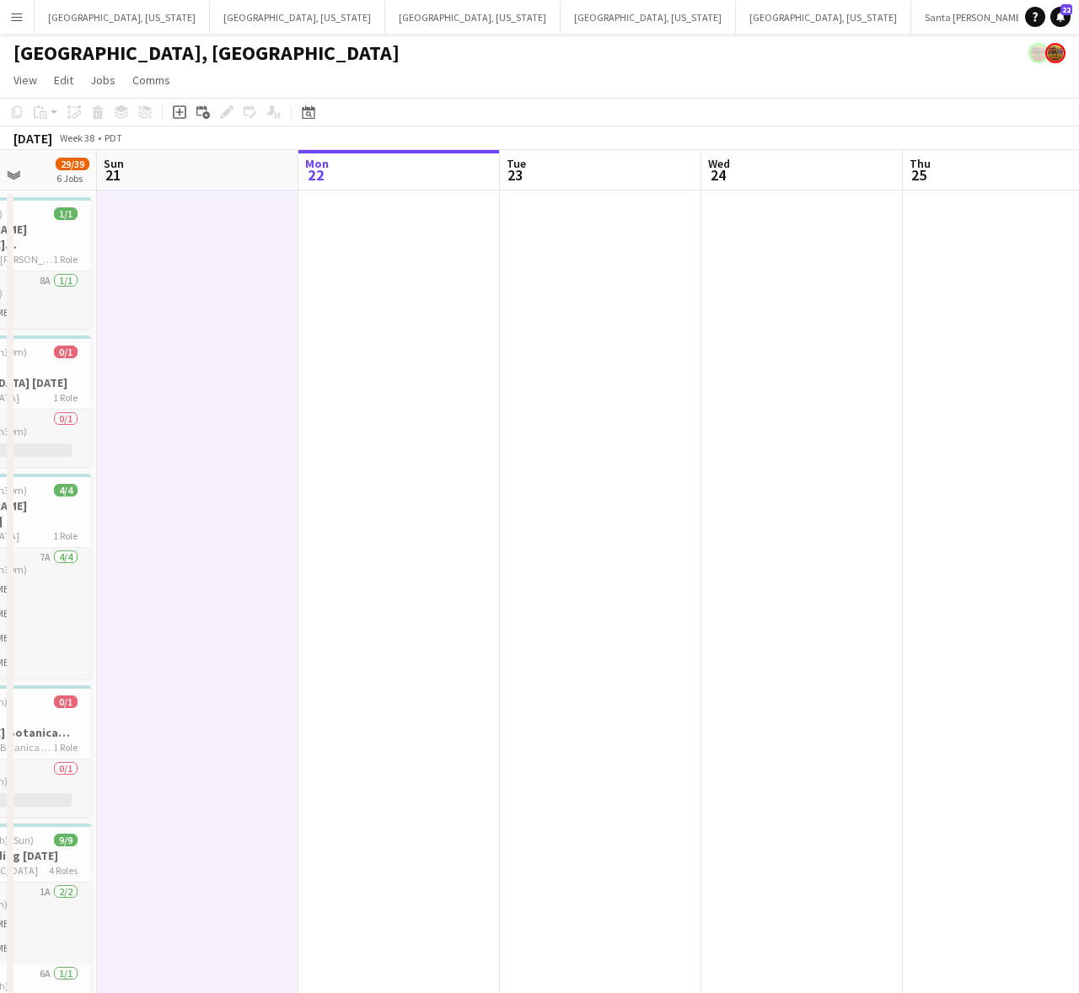
drag, startPoint x: 588, startPoint y: 457, endPoint x: 310, endPoint y: 478, distance: 278.9
click at [338, 476] on app-calendar-viewport "Thu 18 1/1 1 Job Fri 19 2/2 2 Jobs Sat 20 29/39 6 Jobs Sun 21 Mon 22 Tue 23 Wed…" at bounding box center [539, 759] width 1079 height 1218
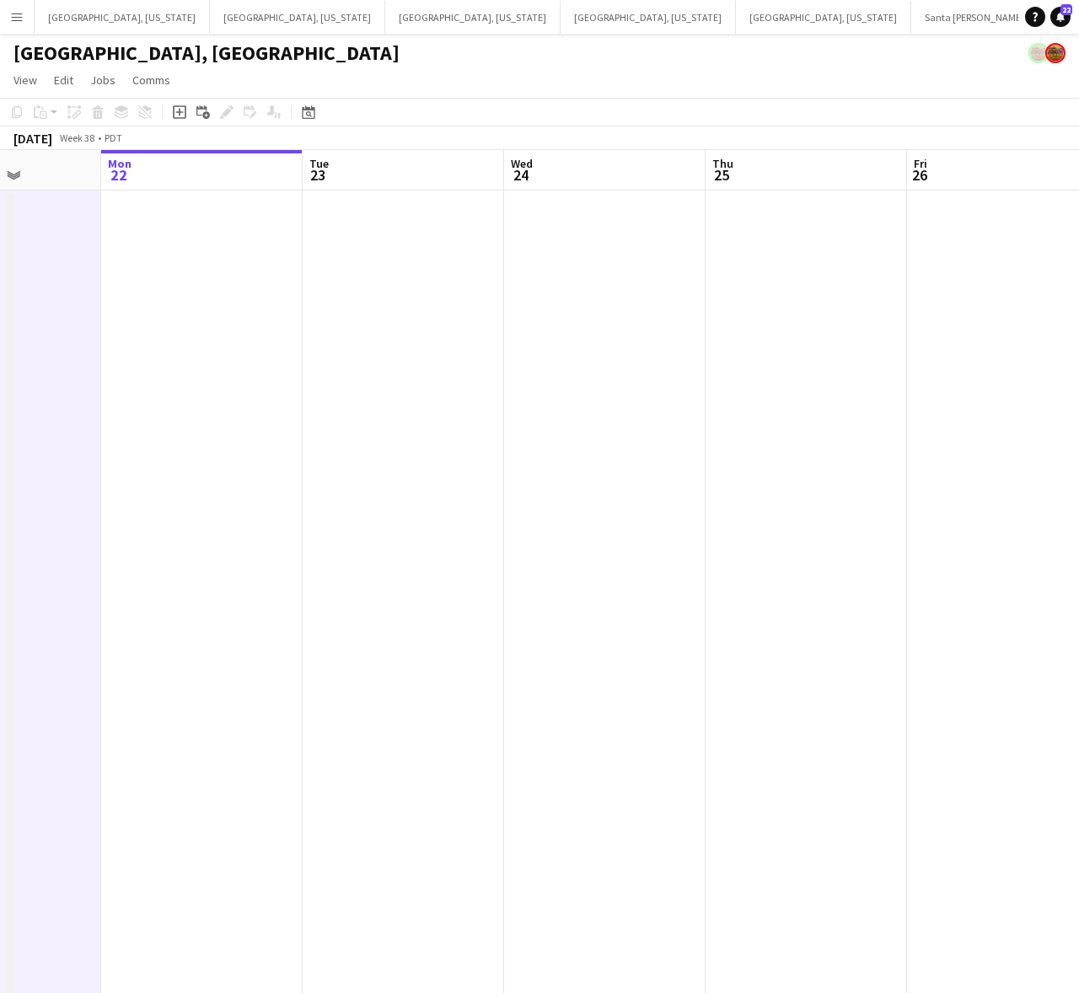
drag, startPoint x: 569, startPoint y: 434, endPoint x: 230, endPoint y: 482, distance: 342.1
click at [230, 482] on app-calendar-viewport "Thu 18 1/1 1 Job Fri 19 2/2 2 Jobs Sat 20 29/39 6 Jobs Sun 21 Mon 22 Tue 23 Wed…" at bounding box center [539, 759] width 1079 height 1218
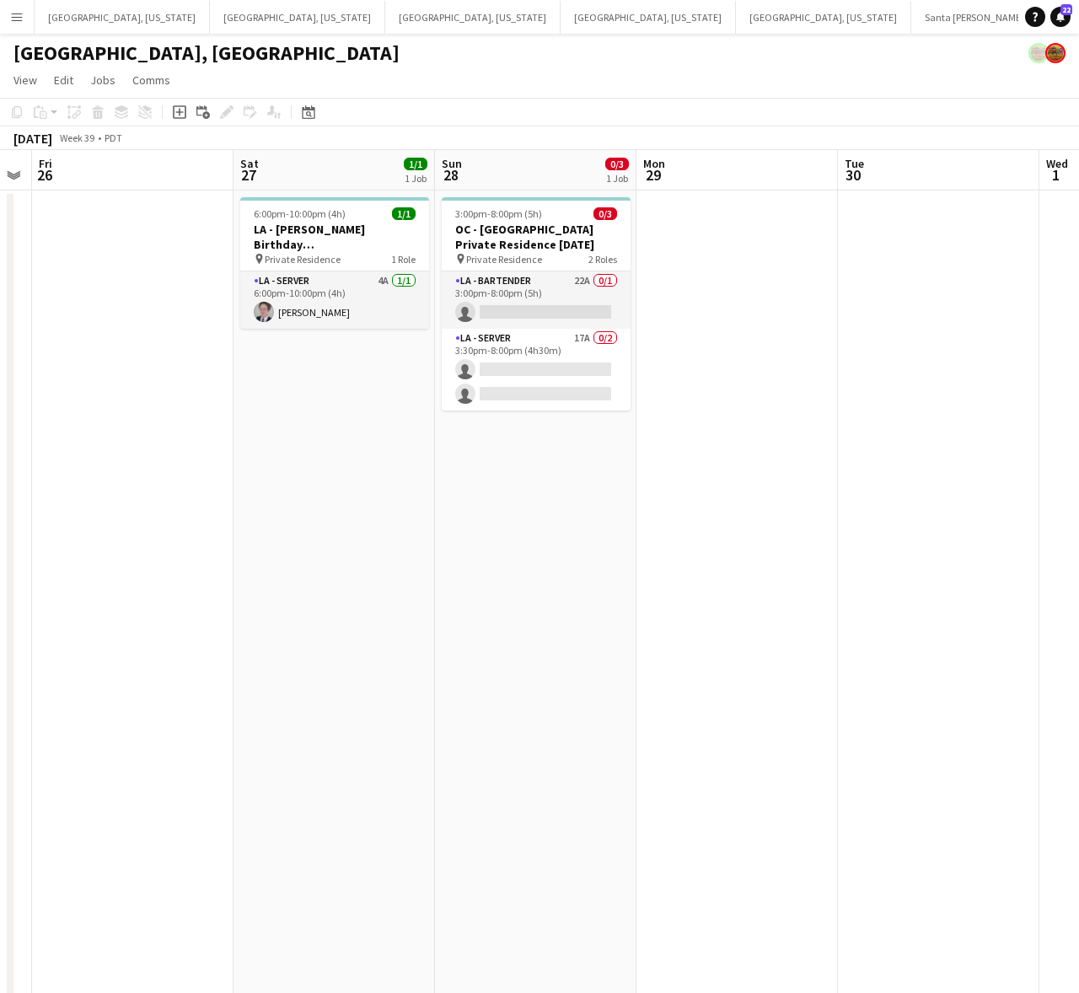
drag, startPoint x: 566, startPoint y: 468, endPoint x: 225, endPoint y: 533, distance: 347.6
click at [228, 533] on app-calendar-viewport "Mon 22 Tue 23 Wed 24 Thu 25 Fri 26 Sat 27 1/1 1 Job Sun 28 0/3 1 Job Mon 29 Tue…" at bounding box center [539, 759] width 1079 height 1218
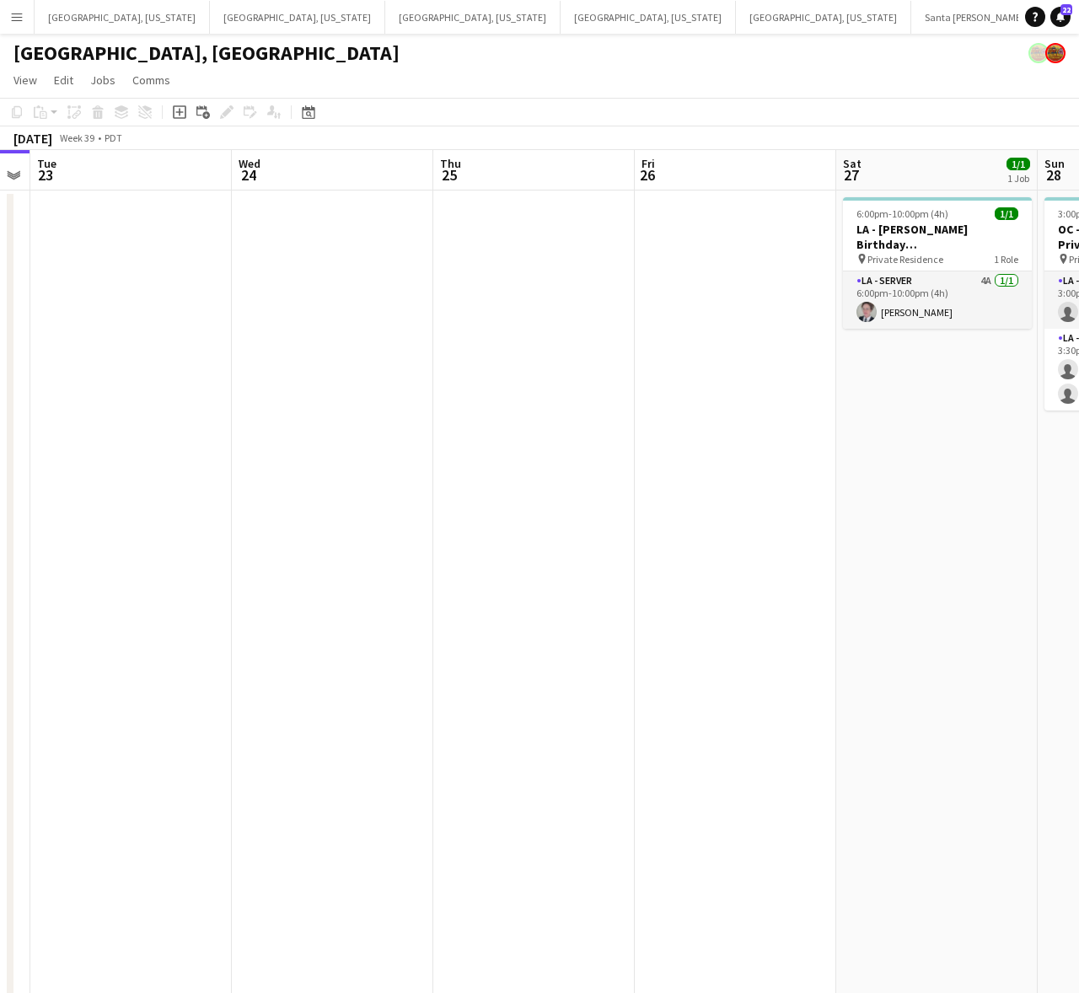
drag, startPoint x: 379, startPoint y: 485, endPoint x: 929, endPoint y: 365, distance: 563.3
click at [962, 356] on app-calendar-viewport "Sun 21 Mon 22 Tue 23 Wed 24 Thu 25 Fri 26 Sat 27 1/1 1 Job Sun 28 0/3 1 Job Mon…" at bounding box center [539, 759] width 1079 height 1218
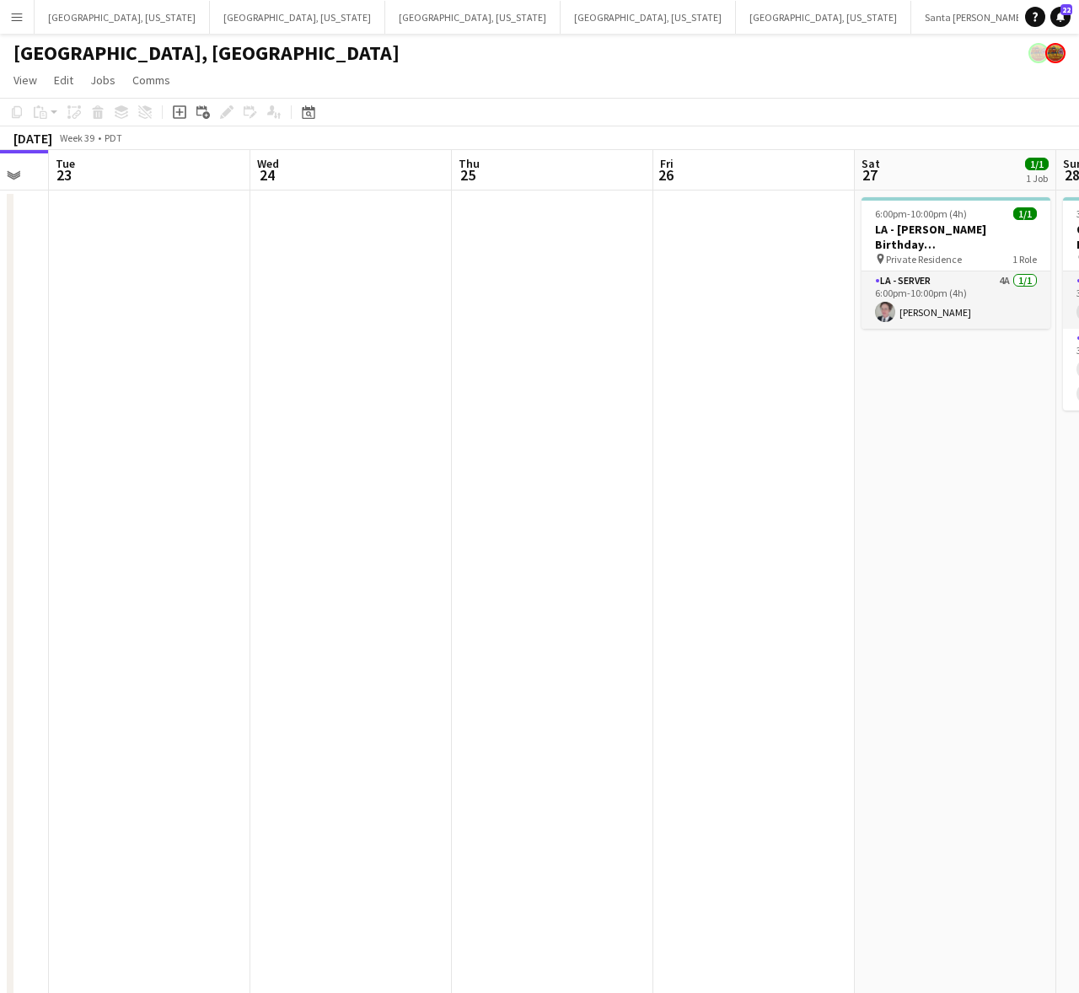
drag, startPoint x: 1095, startPoint y: 261, endPoint x: 1026, endPoint y: 263, distance: 69.1
click at [1079, 250] on html "Menu Boards Boards Boards All jobs Status Workforce Workforce My Workforce Recr…" at bounding box center [539, 684] width 1079 height 1368
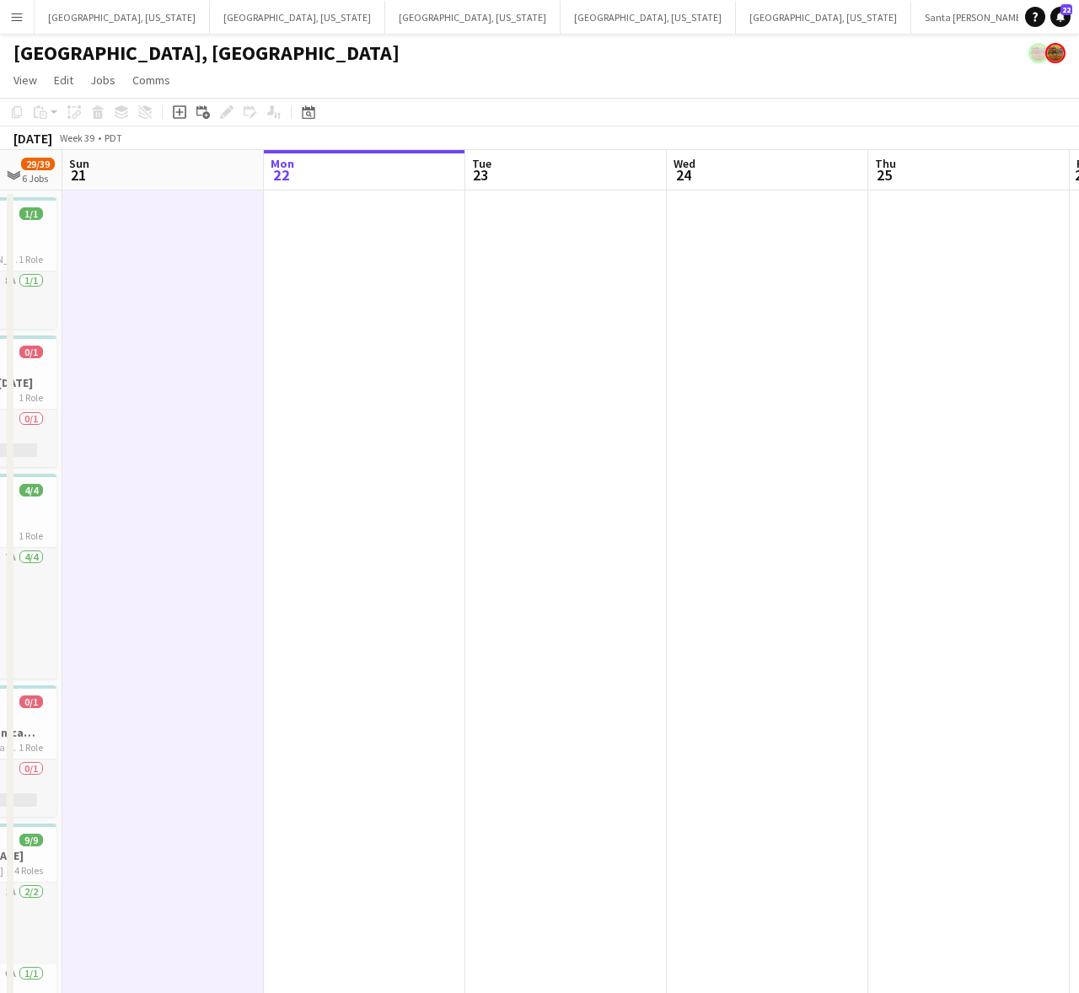
drag, startPoint x: 561, startPoint y: 295, endPoint x: 1058, endPoint y: 182, distance: 509.8
click at [1010, 194] on app-calendar-viewport "Thu 18 1/1 1 Job Fri 19 2/2 2 Jobs Sat 20 29/39 6 Jobs Sun 21 Mon 22 Tue 23 Wed…" at bounding box center [539, 759] width 1079 height 1218
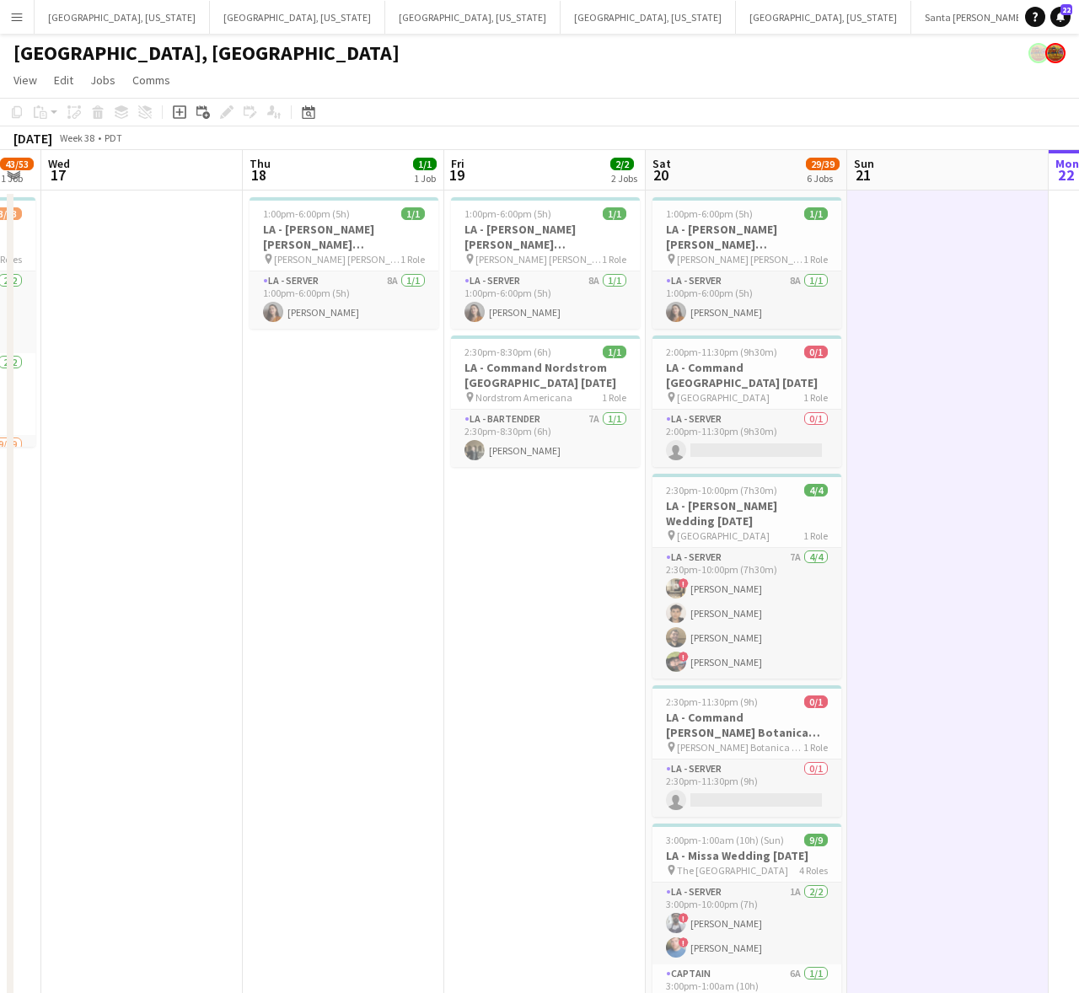
drag, startPoint x: 205, startPoint y: 432, endPoint x: 1076, endPoint y: 255, distance: 889.1
click at [1079, 259] on html "Menu Boards Boards Boards All jobs Status Workforce Workforce My Workforce Recr…" at bounding box center [539, 684] width 1079 height 1368
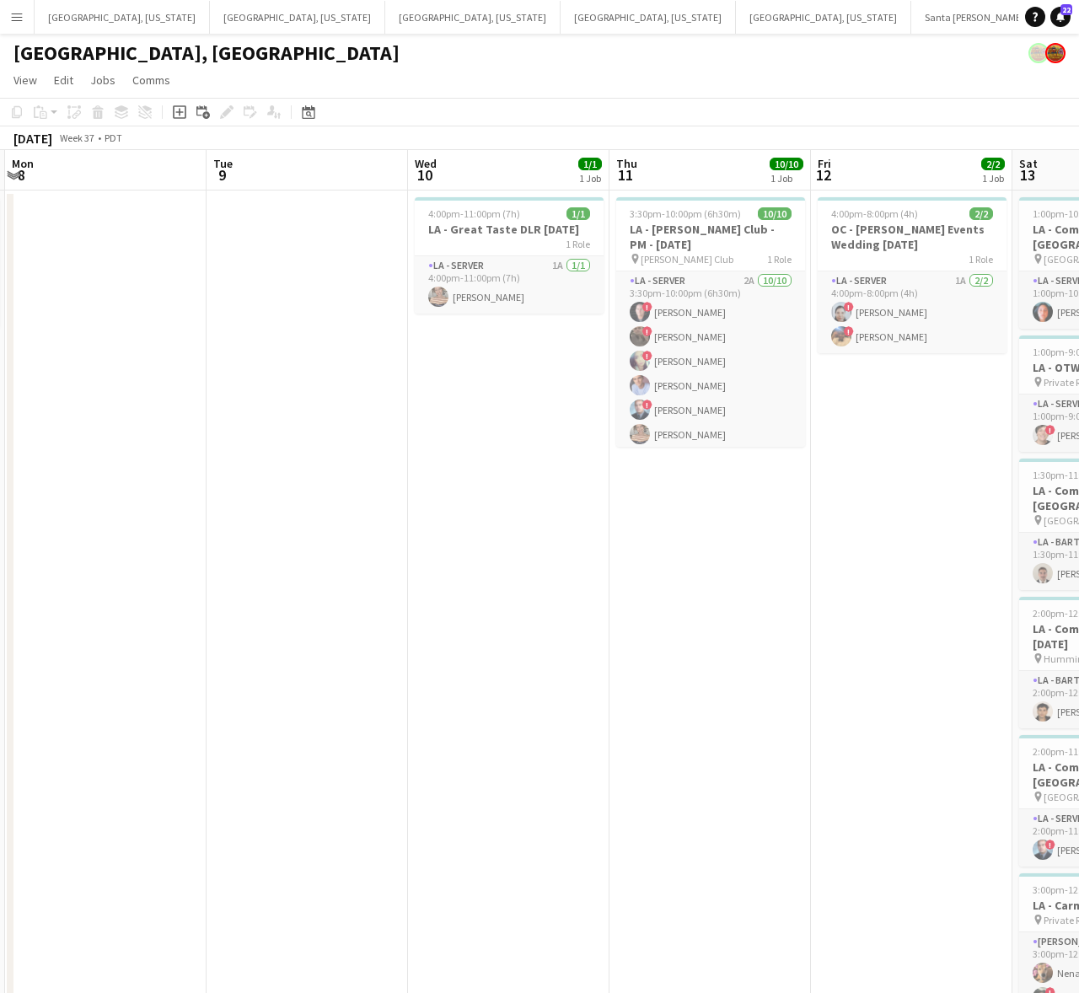
drag, startPoint x: 474, startPoint y: 394, endPoint x: 1042, endPoint y: 278, distance: 580.4
click at [1079, 278] on html "Menu Boards Boards Boards All jobs Status Workforce Workforce My Workforce Recr…" at bounding box center [539, 986] width 1079 height 1973
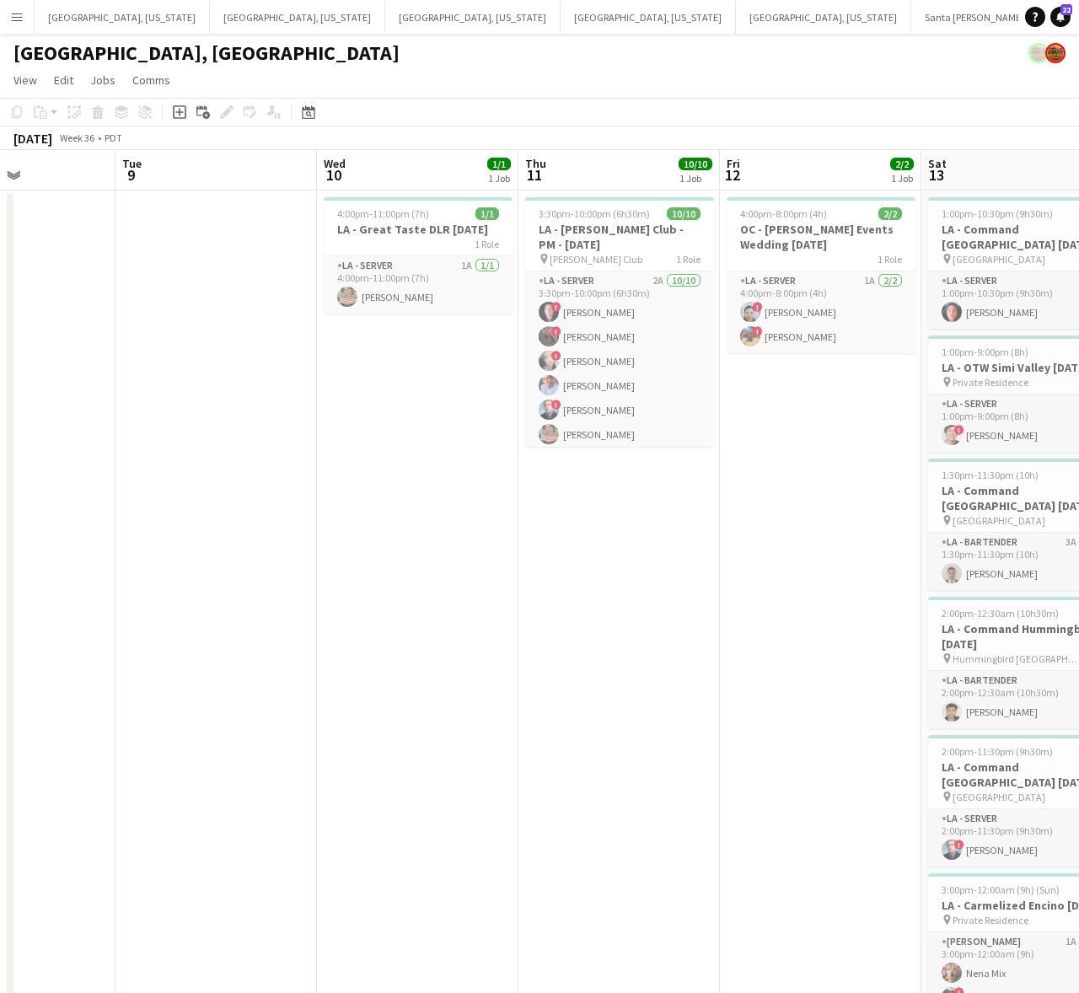
drag, startPoint x: 406, startPoint y: 372, endPoint x: 920, endPoint y: 274, distance: 523.4
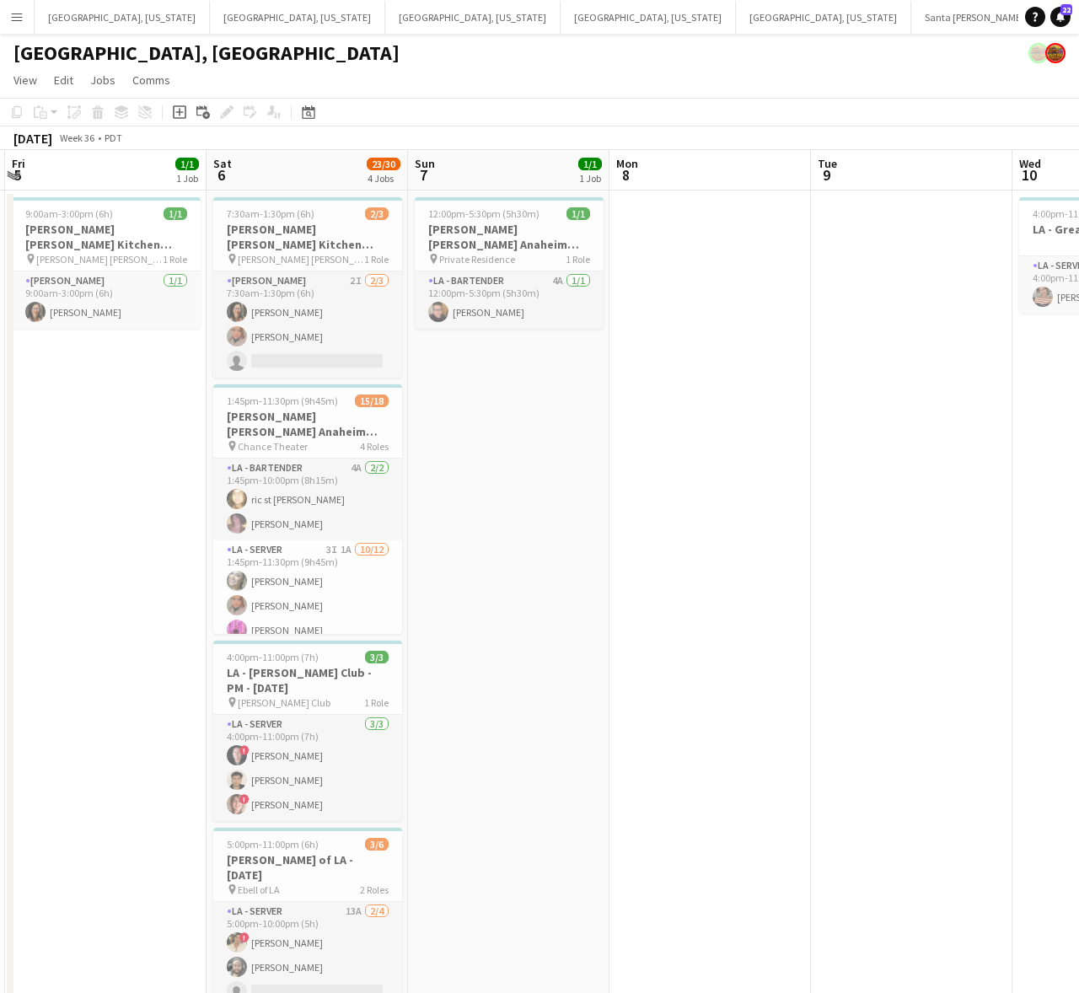
scroll to position [0, 397]
drag, startPoint x: 403, startPoint y: 372, endPoint x: 495, endPoint y: 367, distance: 92.0
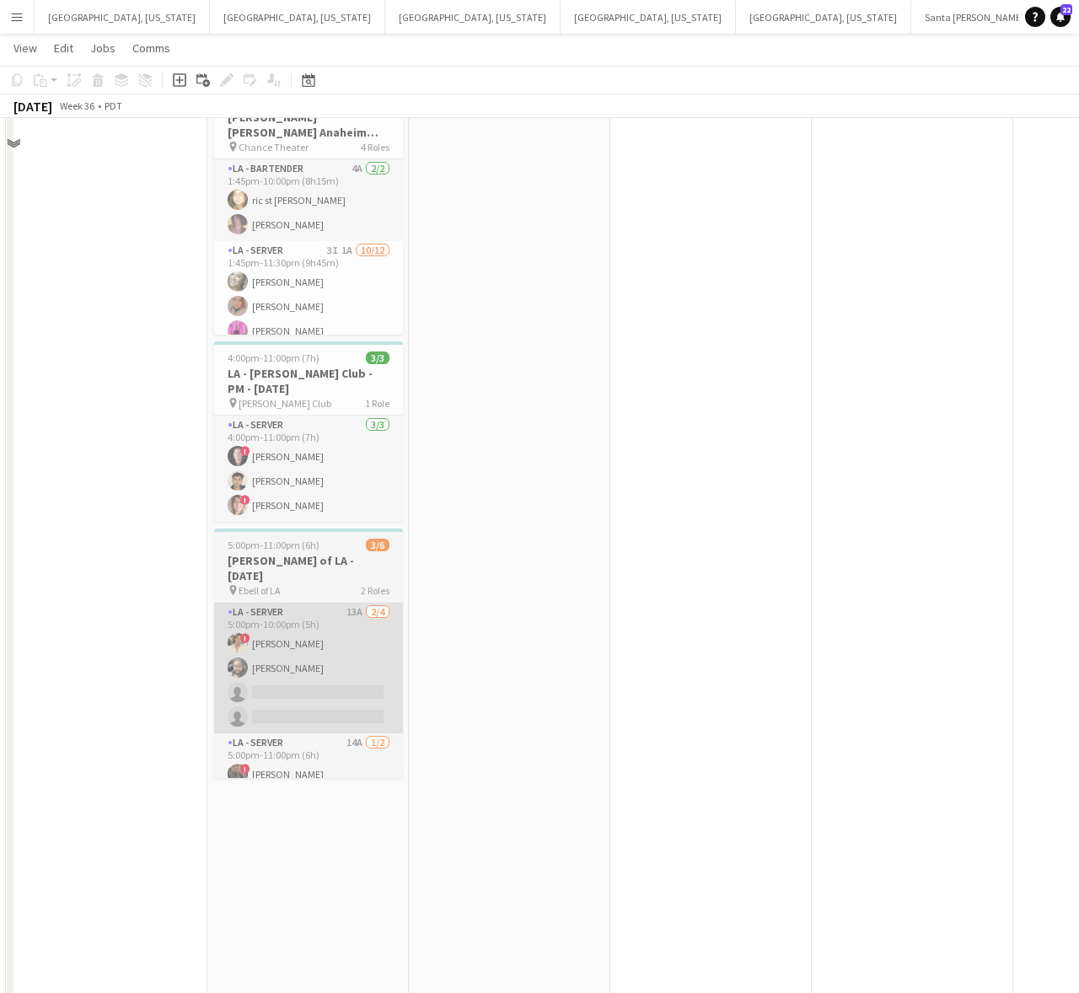
scroll to position [316, 0]
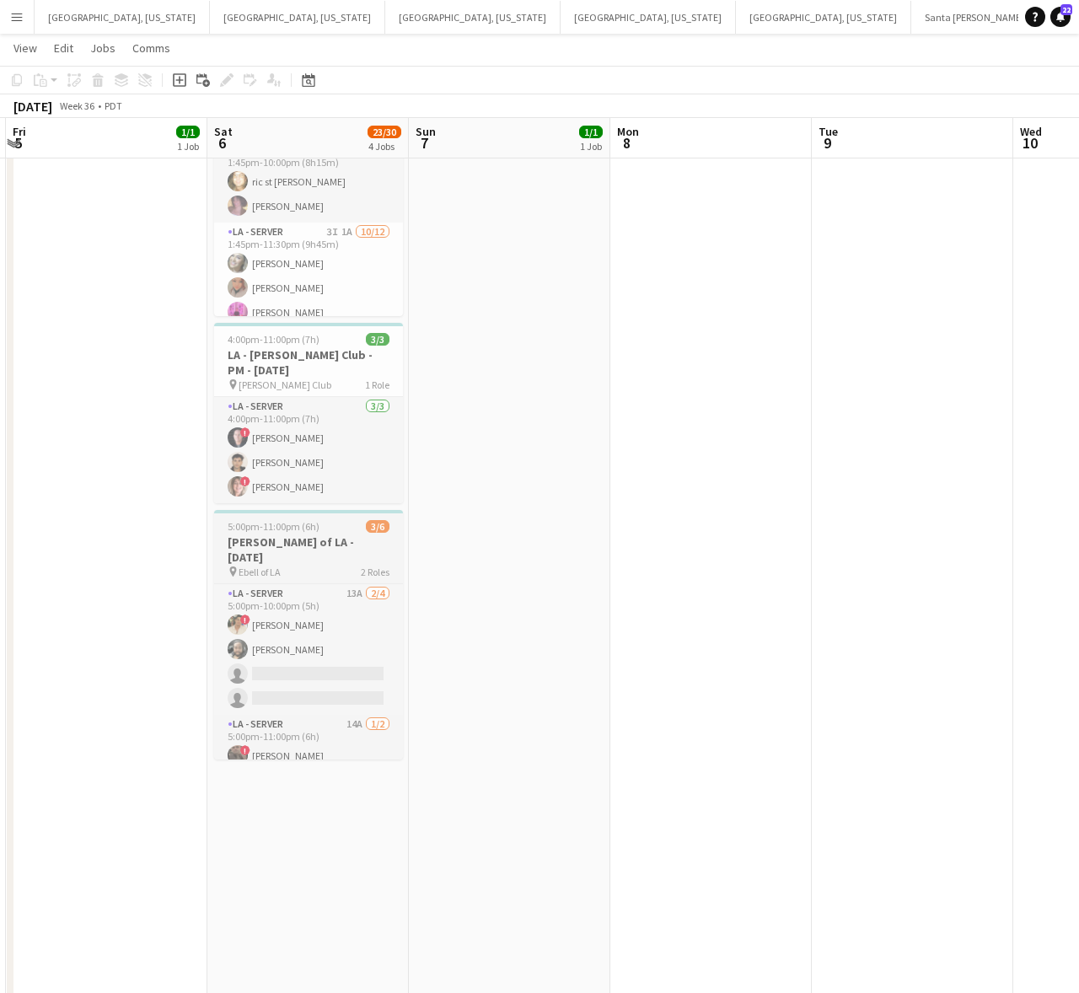
click at [340, 565] on div "pin Ebell of LA 2 Roles" at bounding box center [308, 571] width 189 height 13
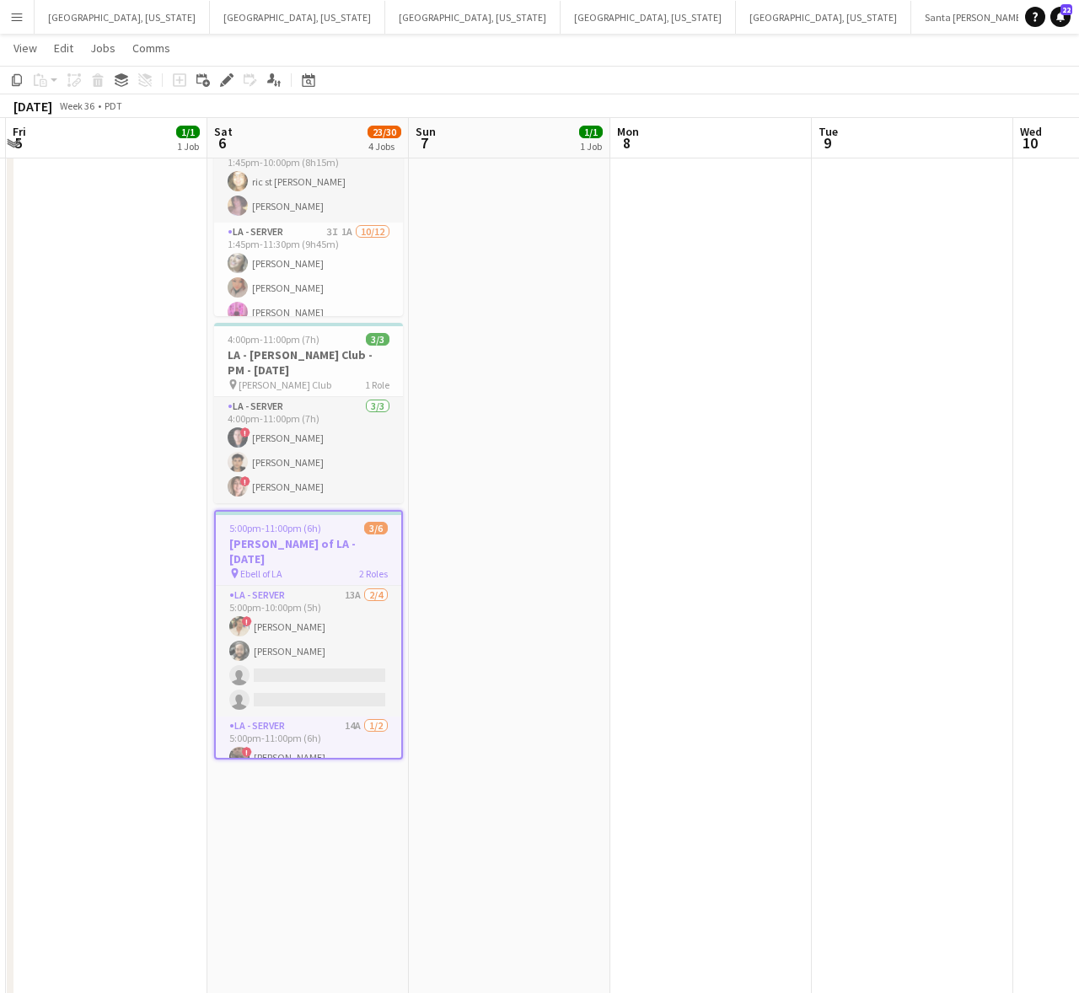
drag, startPoint x: 845, startPoint y: 388, endPoint x: 396, endPoint y: 388, distance: 449.1
click at [439, 448] on app-calendar-viewport "Wed 3 Thu 4 Fri 5 1/1 1 Job Sat 6 23/30 4 Jobs Sun 7 1/1 1 Job Mon 8 Tue 9 Wed …" at bounding box center [539, 702] width 1079 height 1905
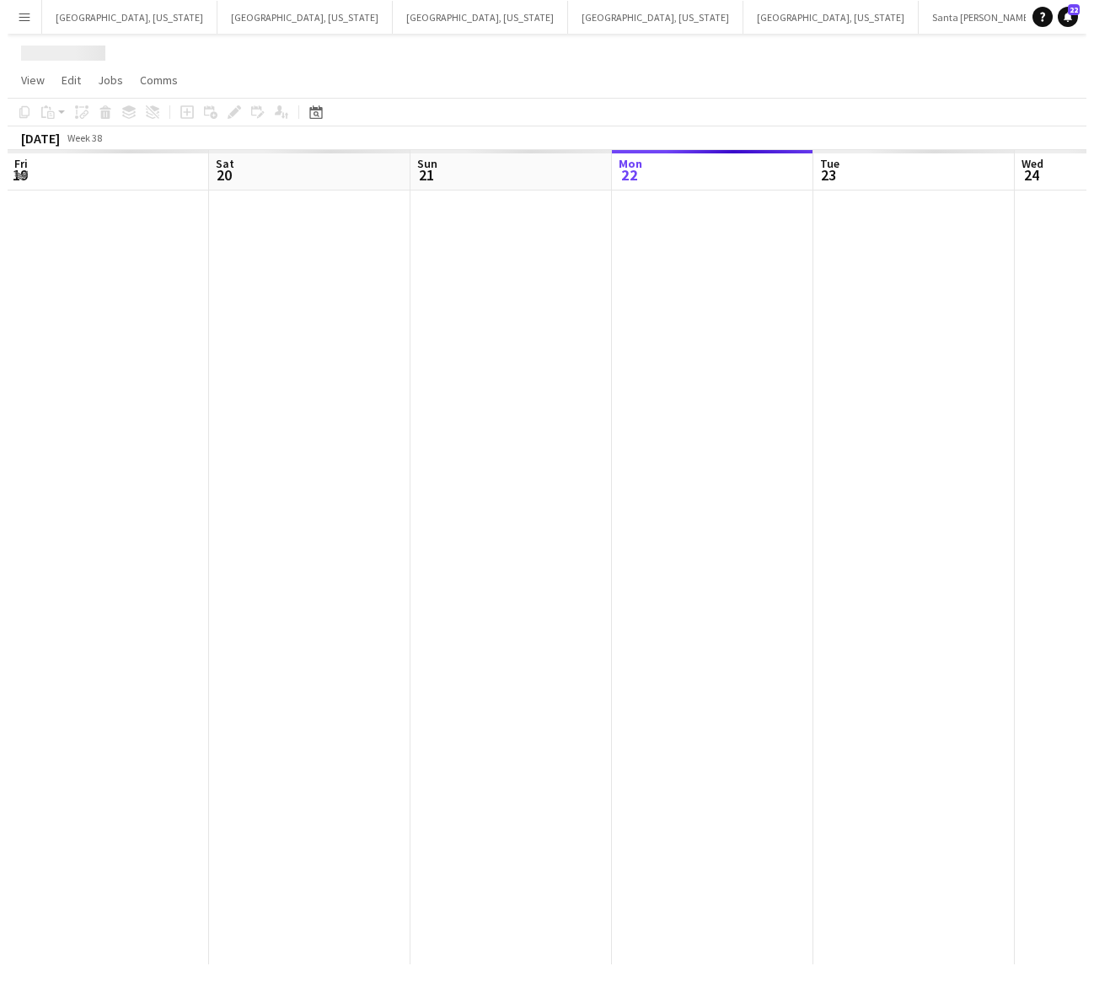
scroll to position [0, 0]
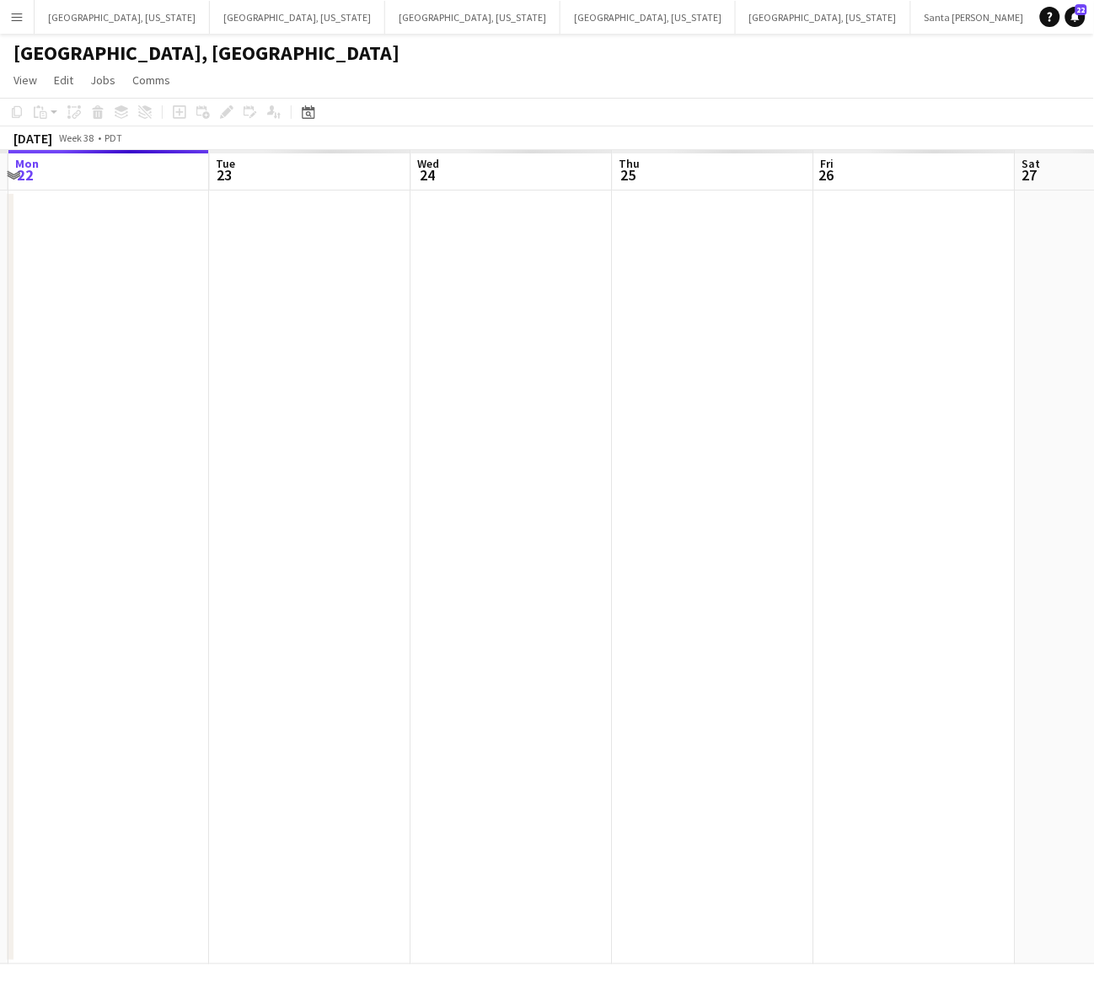
drag, startPoint x: 653, startPoint y: 352, endPoint x: 625, endPoint y: 362, distance: 29.6
click at [625, 362] on app-calendar-viewport "Fri 19 Sat 20 Sun 21 Mon 22 Tue 23 Wed 24 Thu 25 Fri 26 Sat 27 Sun 28 Mon 29" at bounding box center [547, 557] width 1094 height 814
drag, startPoint x: 807, startPoint y: 325, endPoint x: 321, endPoint y: 419, distance: 495.1
click at [329, 417] on app-calendar-viewport "Fri 19 Sat 20 Sun 21 Mon 22 Tue 23 Wed 24 Thu 25 Fri 26 Sat 27 Sun 28 Mon 29" at bounding box center [547, 557] width 1094 height 814
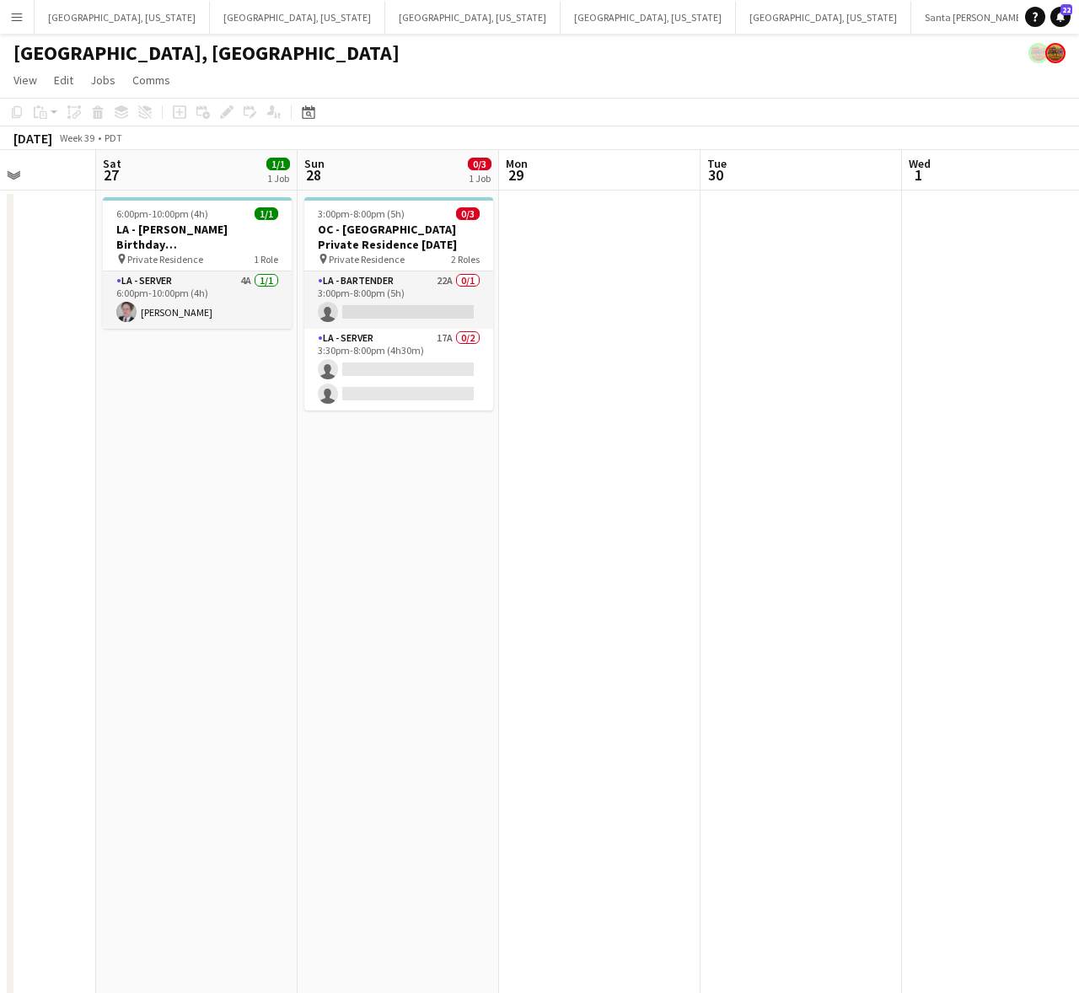
scroll to position [0, 712]
drag, startPoint x: 629, startPoint y: 376, endPoint x: 201, endPoint y: 478, distance: 440.1
click at [201, 478] on app-calendar-viewport "Tue 23 Wed 24 Thu 25 Fri 26 Sat 27 1/1 1 Job Sun 28 0/3 1 Job Mon 29 Tue 30 Wed…" at bounding box center [539, 759] width 1079 height 1218
click at [203, 415] on app-date-cell "6:00pm-10:00pm (4h) 1/1 LA - [PERSON_NAME] Birthday [DEMOGRAPHIC_DATA] pin Priv…" at bounding box center [194, 778] width 201 height 1177
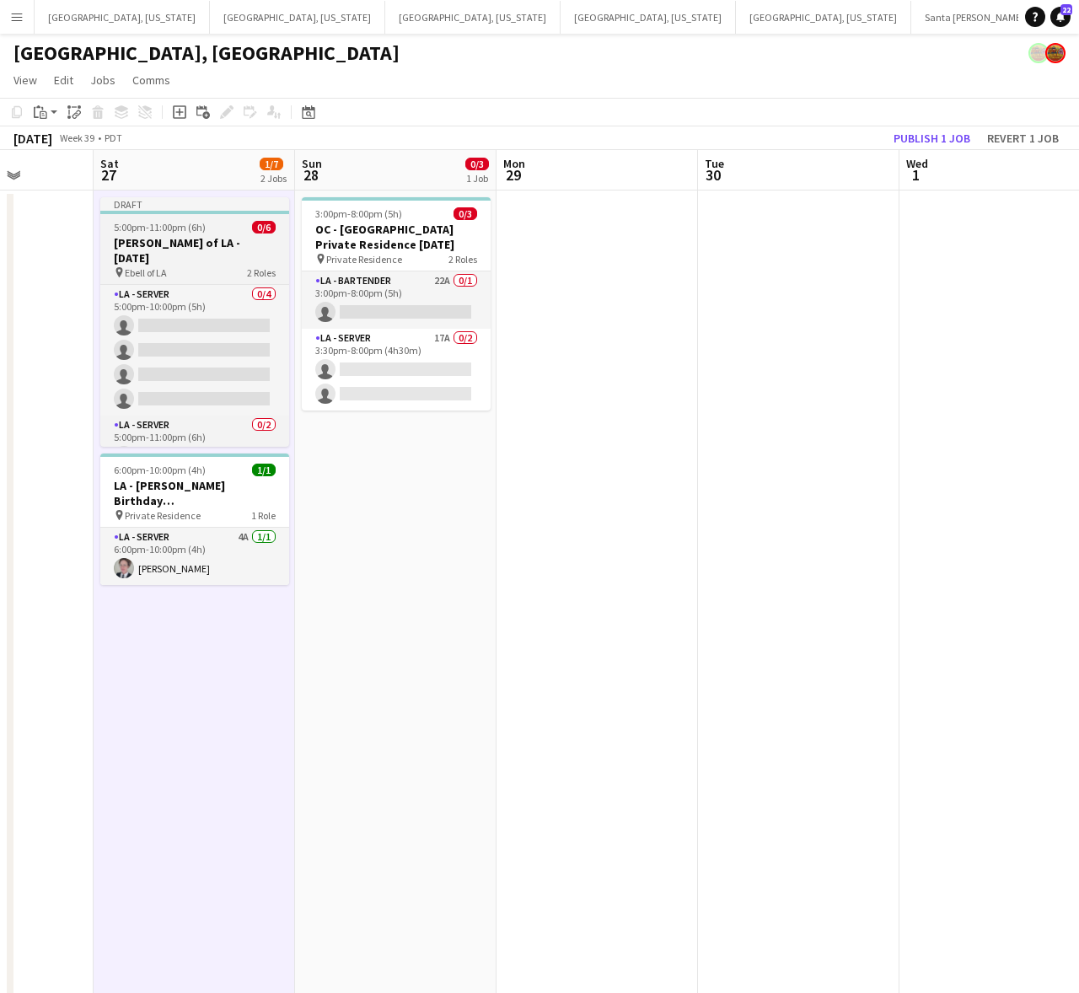
click at [199, 237] on h3 "[PERSON_NAME] of LA - [DATE]" at bounding box center [194, 250] width 189 height 30
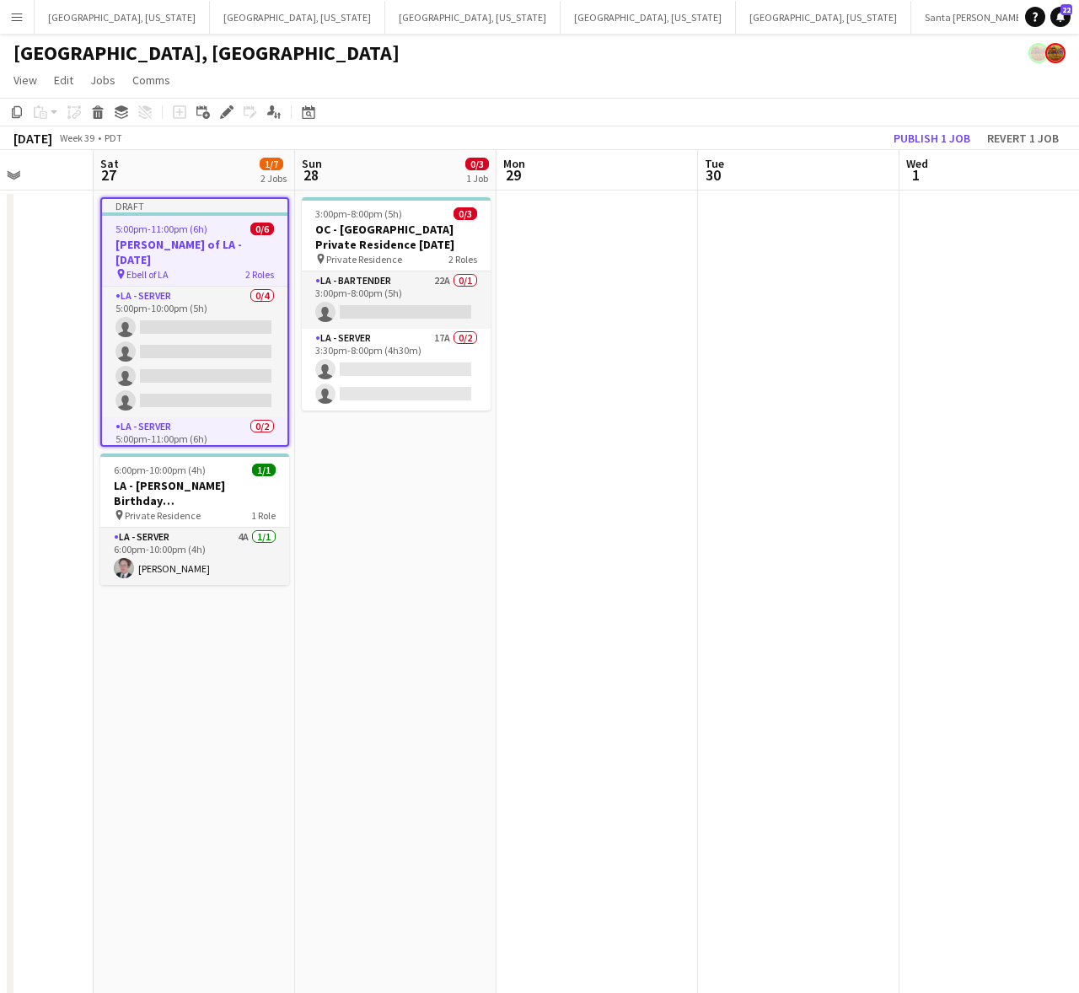
click at [230, 98] on app-toolbar "Copy Paste Paste Ctrl+V Paste with crew Ctrl+Shift+V Paste linked Job [GEOGRAPH…" at bounding box center [539, 112] width 1079 height 29
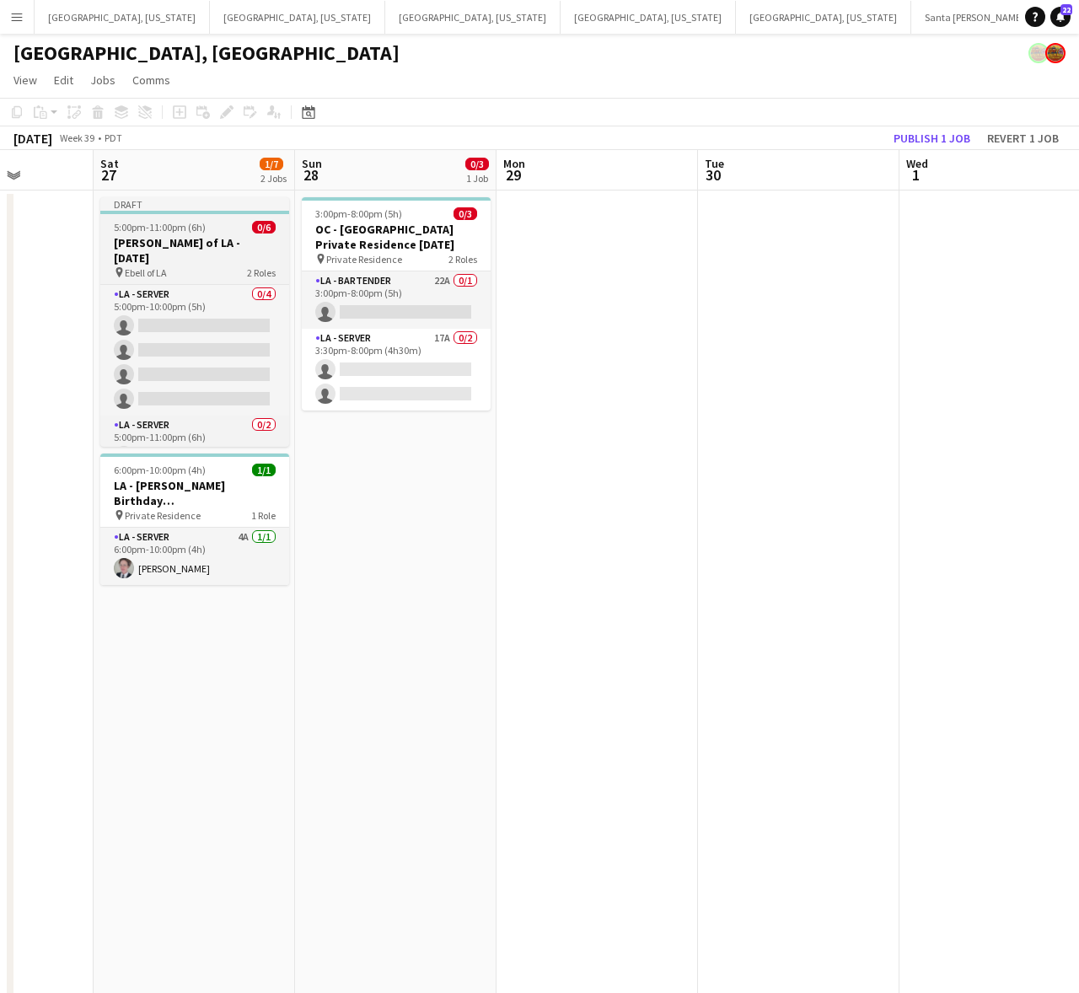
click at [200, 265] on div "pin Ebell of LA 2 Roles" at bounding box center [194, 271] width 189 height 13
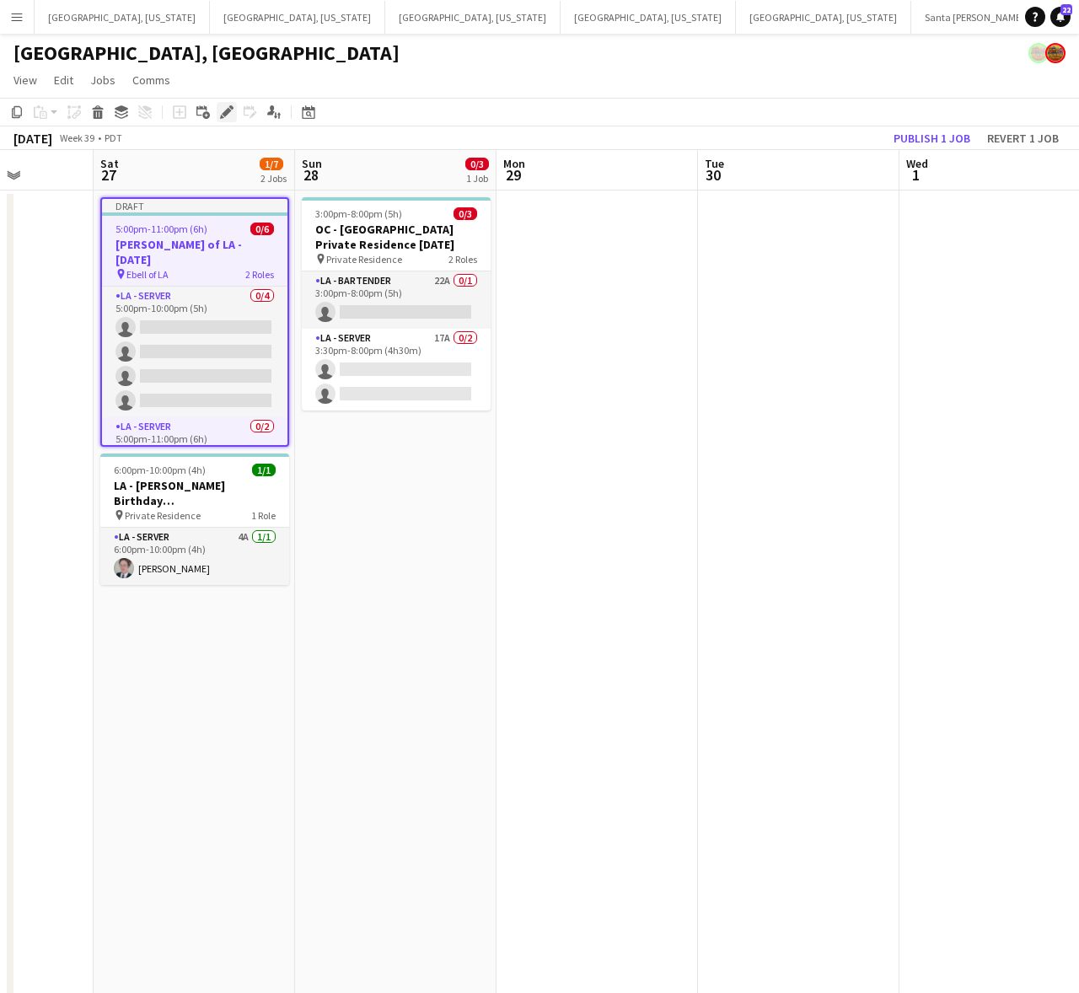
click at [232, 111] on icon "Edit" at bounding box center [226, 111] width 13 height 13
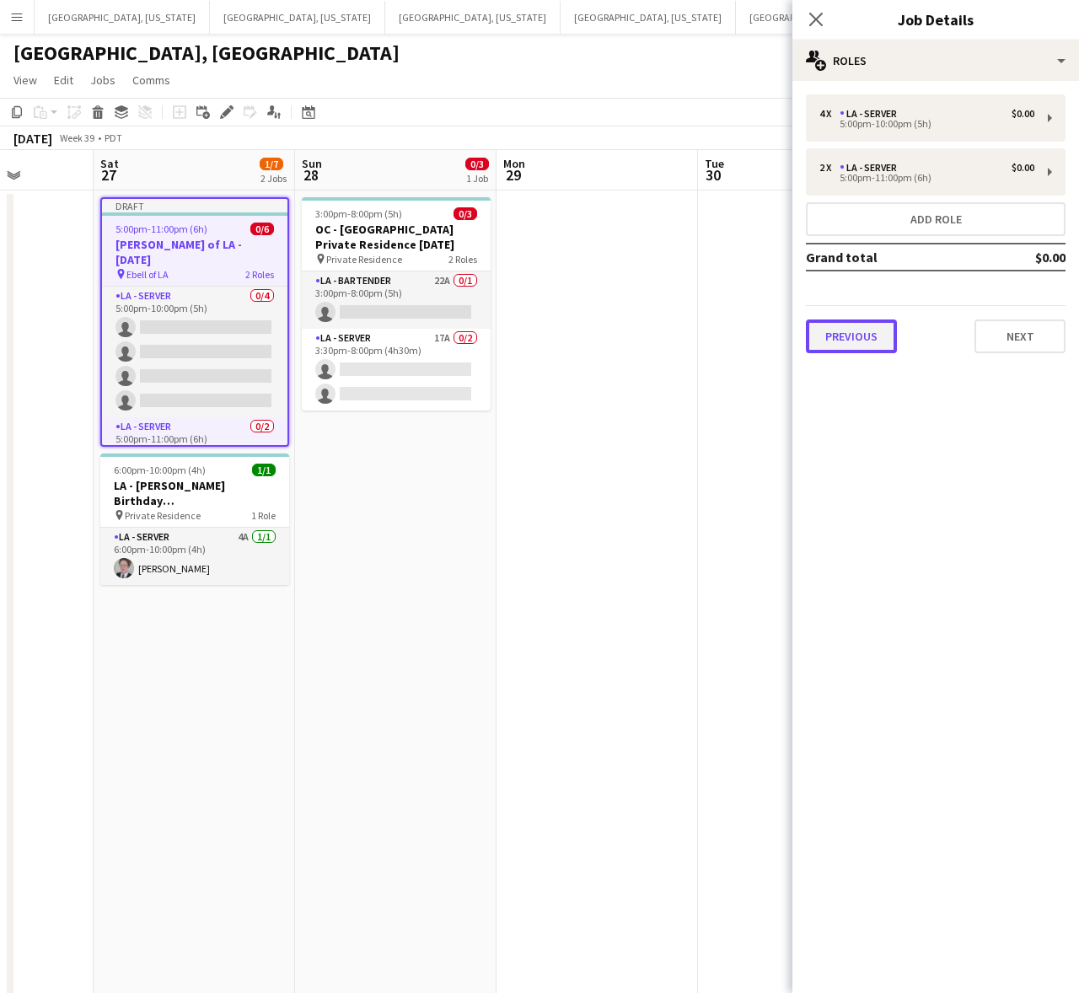
click at [866, 334] on button "Previous" at bounding box center [851, 336] width 91 height 34
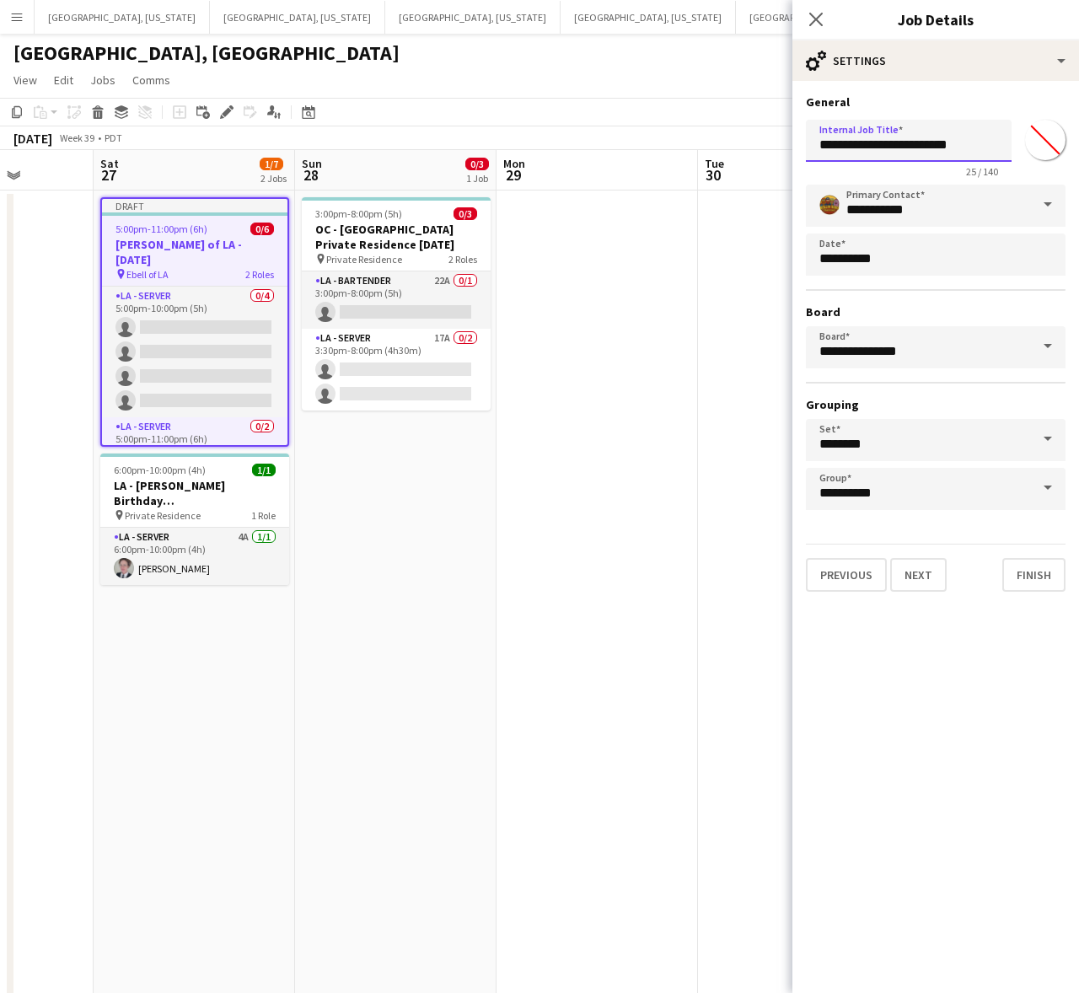
drag, startPoint x: 948, startPoint y: 146, endPoint x: 913, endPoint y: 147, distance: 35.4
click at [913, 147] on input "**********" at bounding box center [909, 141] width 206 height 42
type input "**********"
click at [911, 563] on button "Next" at bounding box center [918, 575] width 56 height 34
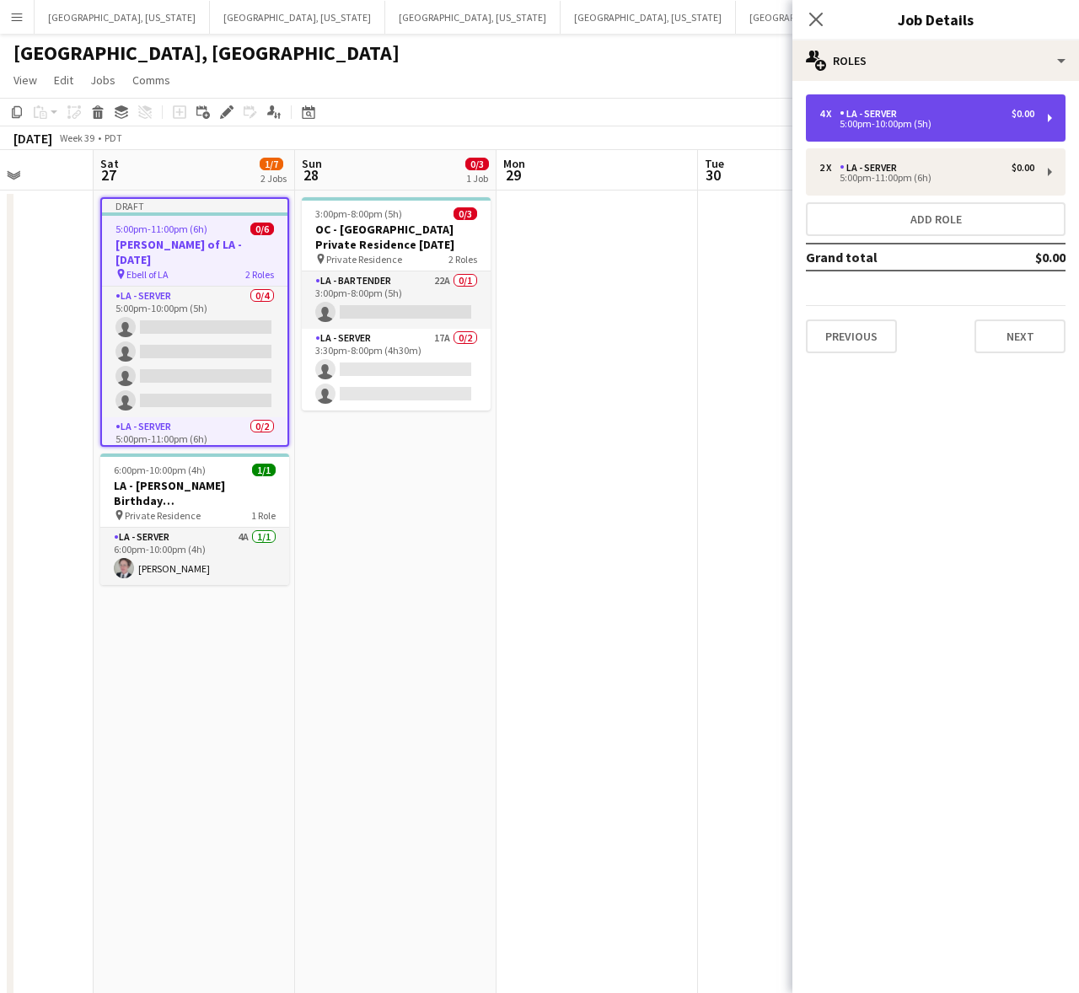
click at [956, 124] on div "5:00pm-10:00pm (5h)" at bounding box center [926, 124] width 215 height 8
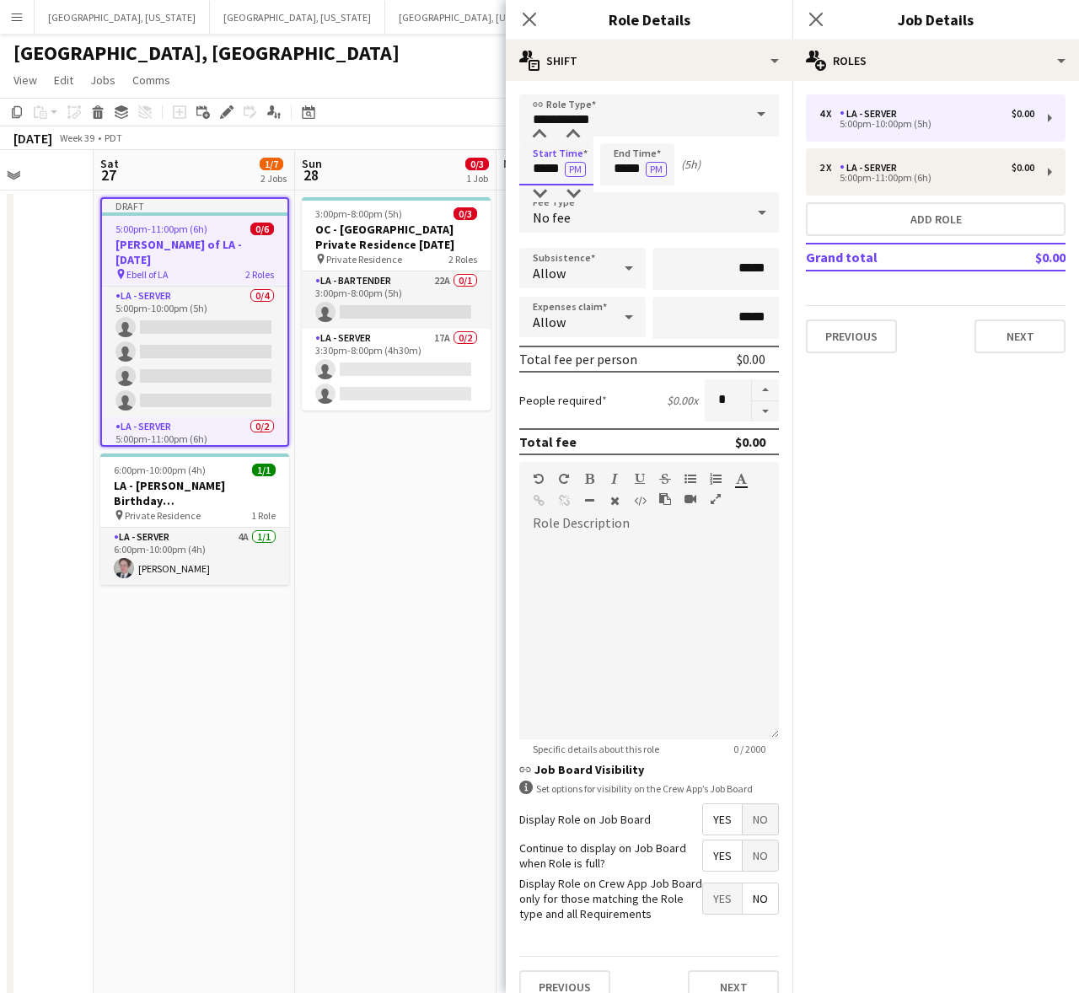
drag, startPoint x: 528, startPoint y: 167, endPoint x: 605, endPoint y: 179, distance: 77.6
click at [605, 179] on div "Start Time ***** PM End Time ***** PM (5h)" at bounding box center [649, 164] width 260 height 42
type input "*****"
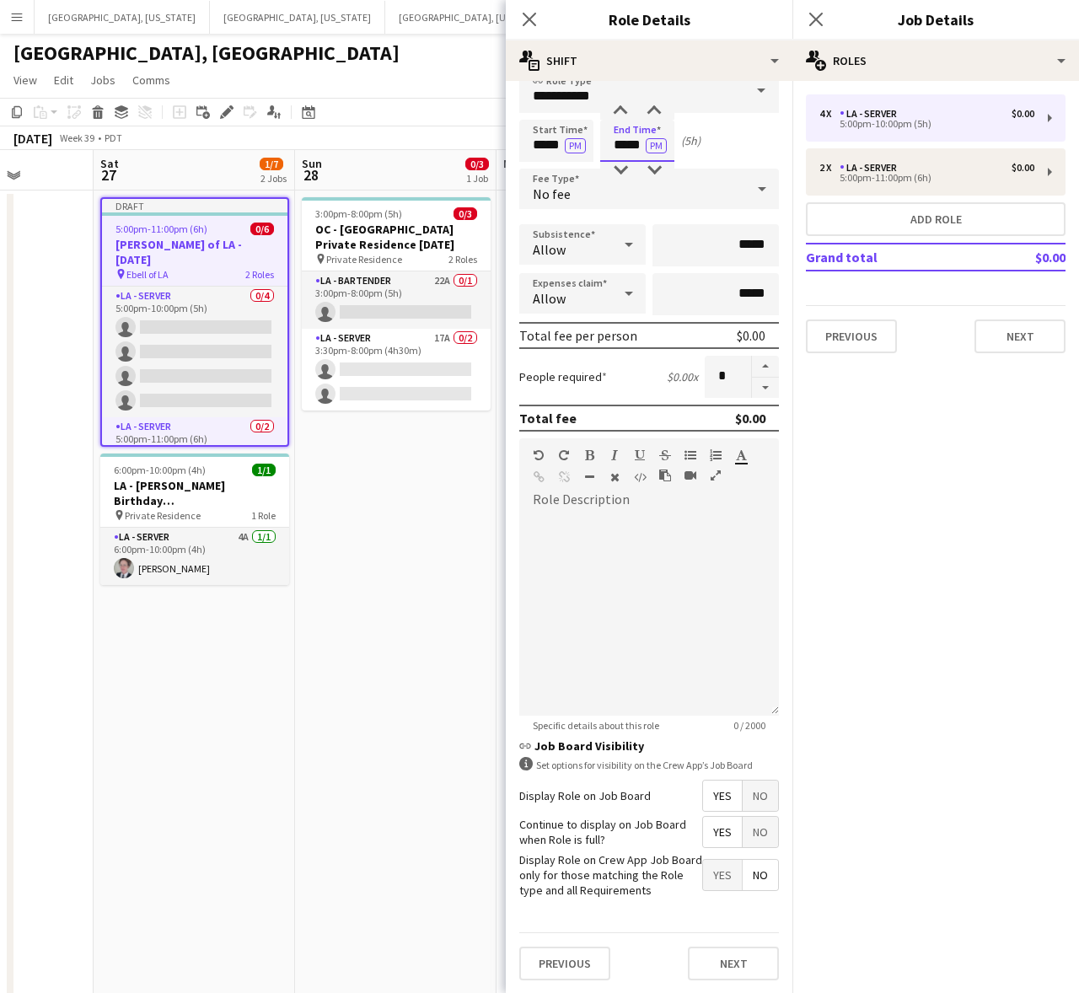
scroll to position [35, 0]
type input "*****"
click at [731, 967] on button "Next" at bounding box center [733, 962] width 91 height 34
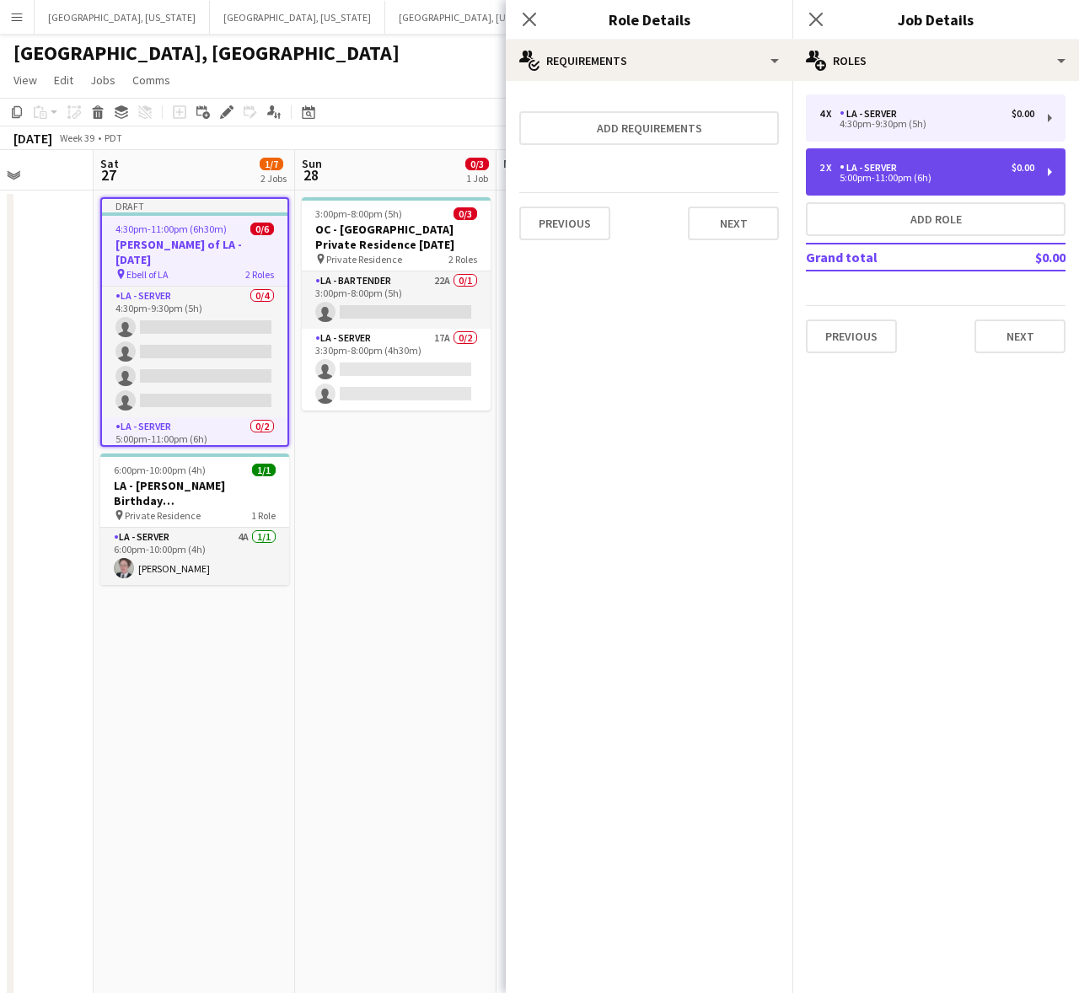
click at [886, 162] on div "LA - Server" at bounding box center [871, 168] width 64 height 12
type input "*****"
type input "*"
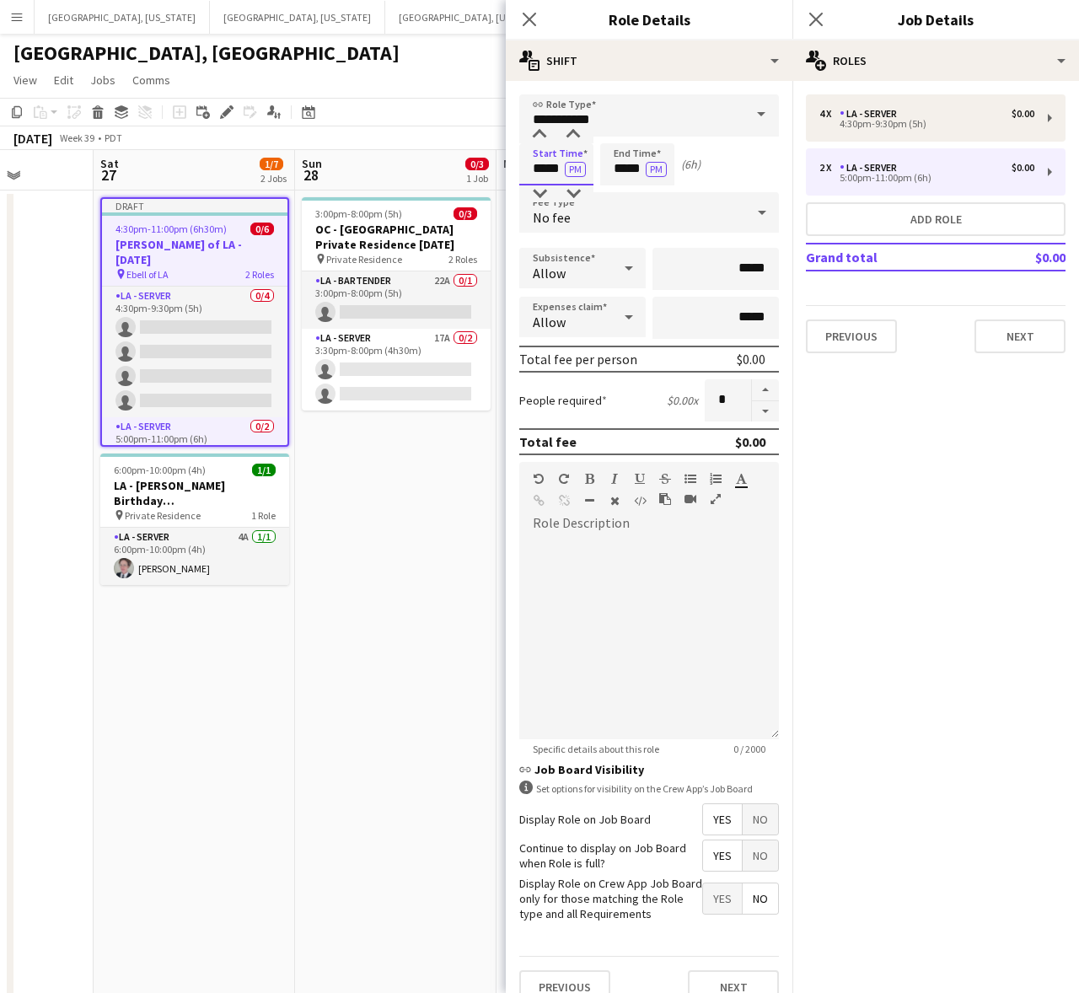
drag, startPoint x: 531, startPoint y: 166, endPoint x: 592, endPoint y: 173, distance: 61.0
click at [592, 173] on input "*****" at bounding box center [556, 164] width 74 height 42
type input "*****"
click at [681, 94] on input "**********" at bounding box center [649, 115] width 260 height 42
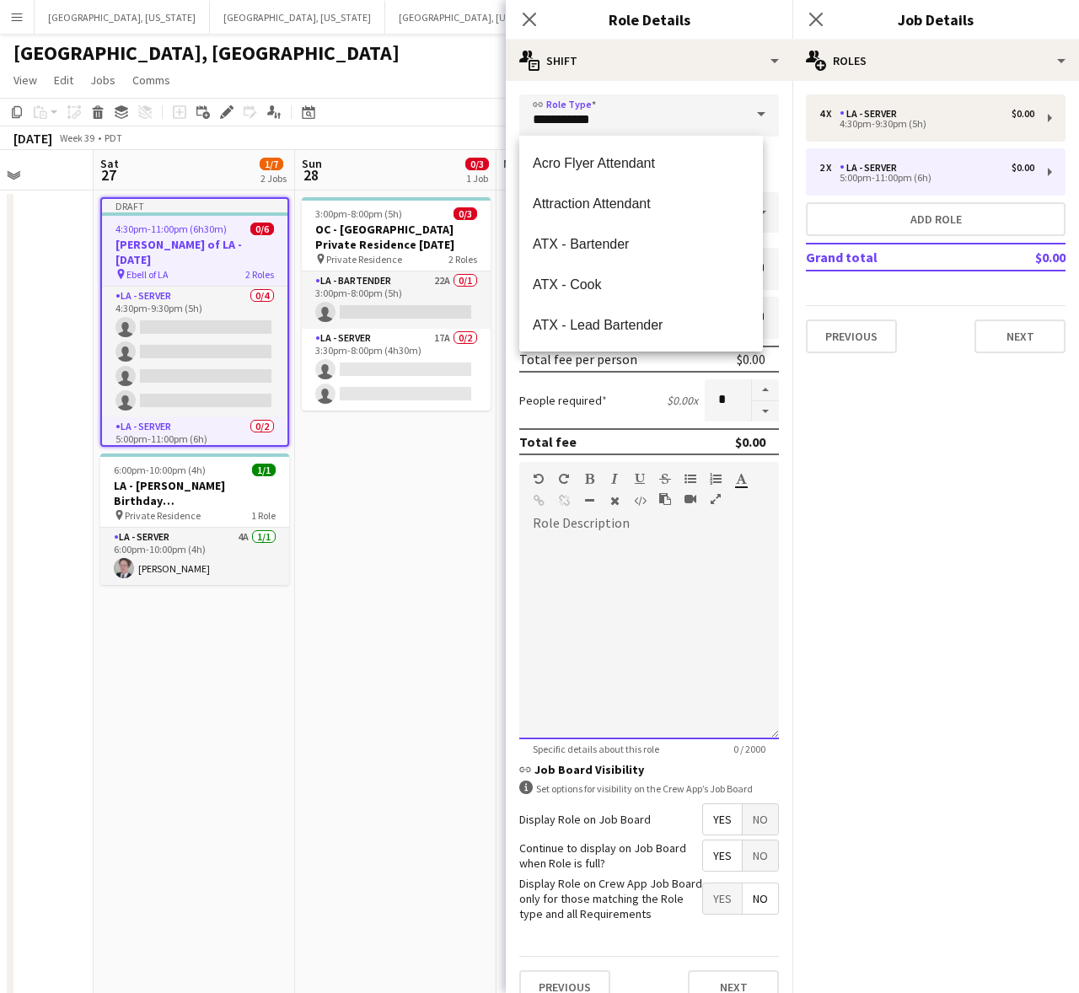
click at [642, 577] on div at bounding box center [649, 638] width 260 height 202
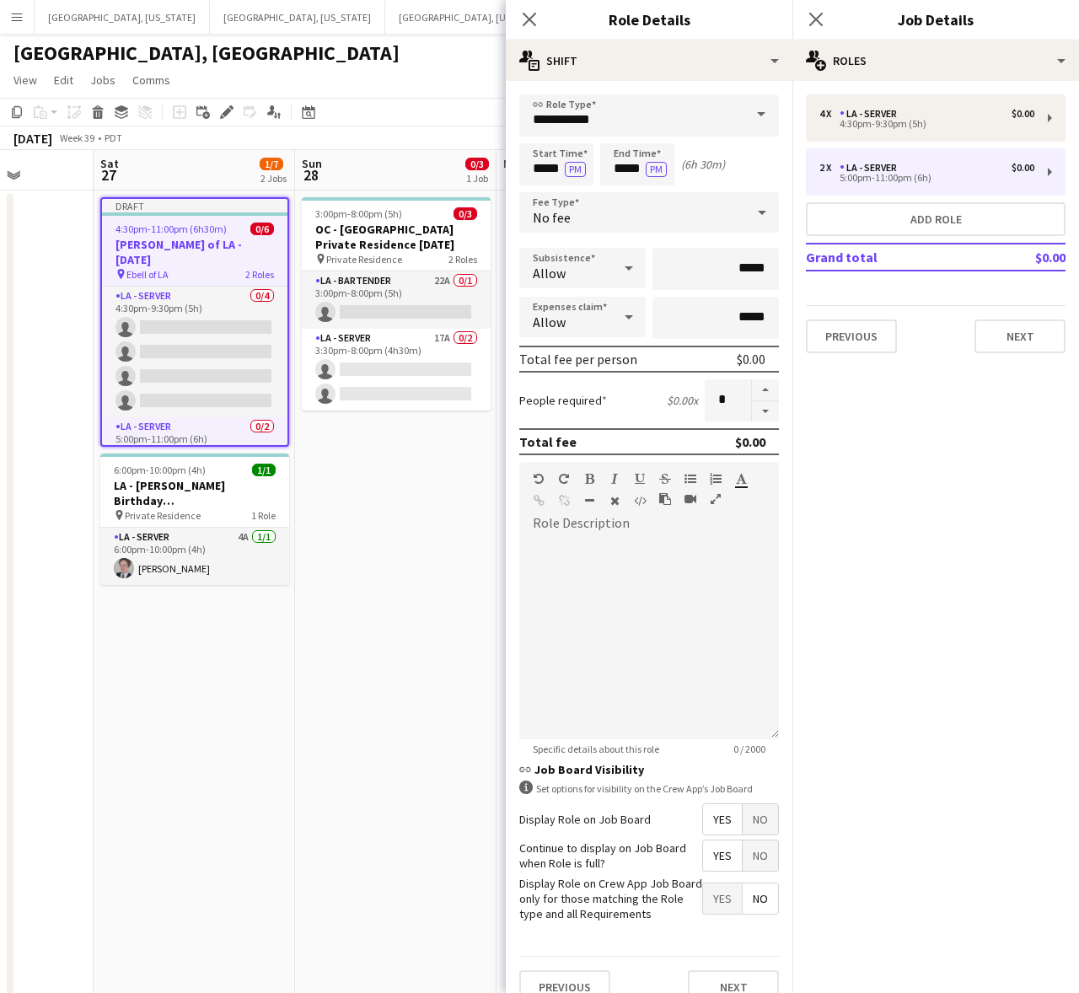
click at [742, 372] on form "**********" at bounding box center [649, 555] width 287 height 923
click at [752, 380] on button "button" at bounding box center [765, 390] width 27 height 22
type input "*"
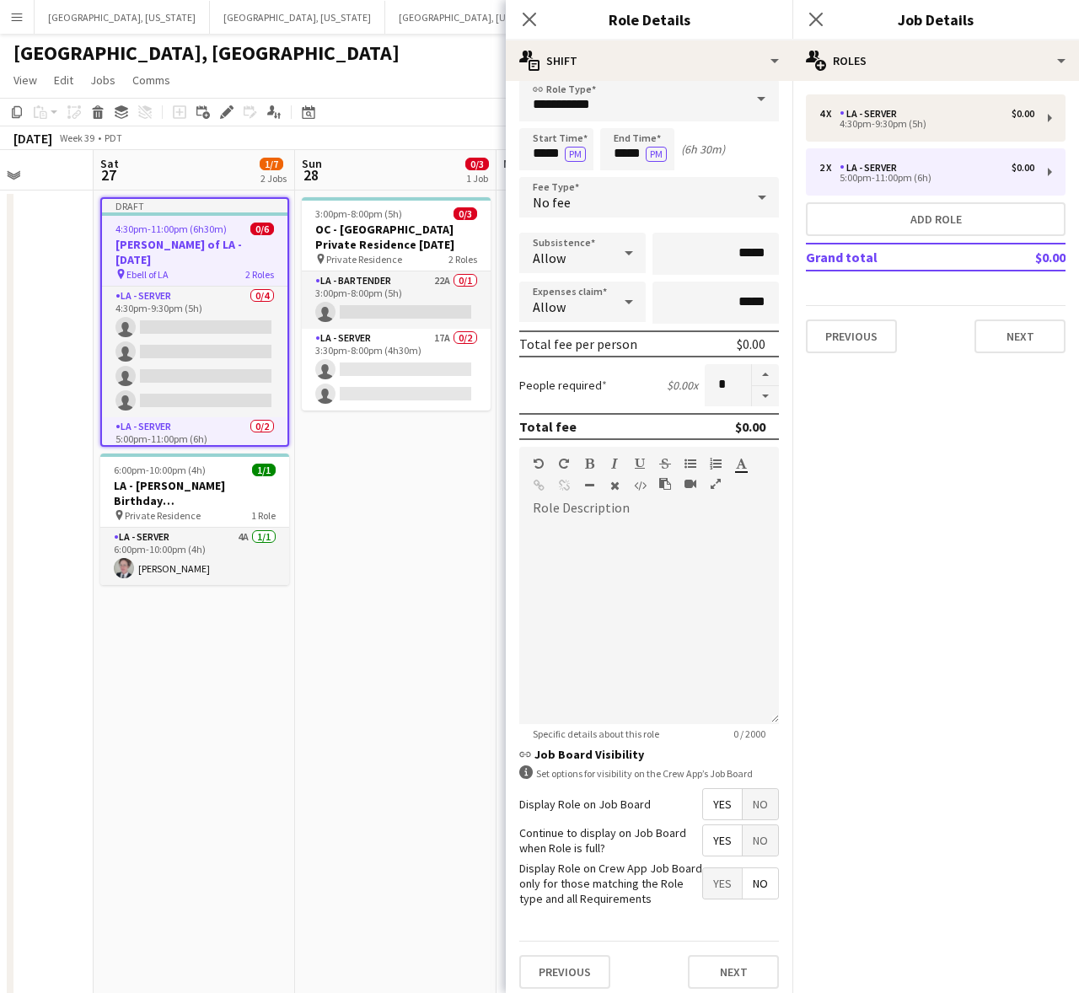
scroll to position [35, 0]
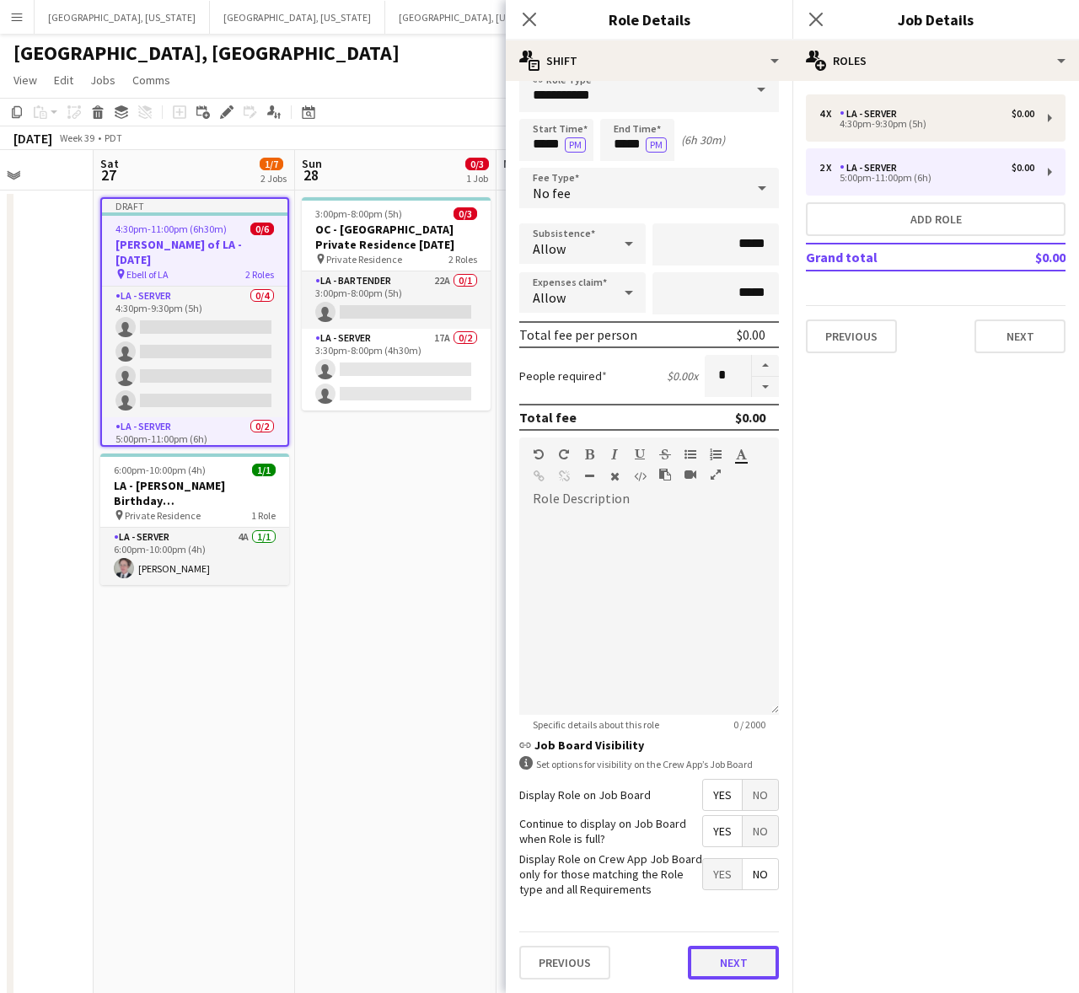
click at [719, 973] on button "Next" at bounding box center [733, 962] width 91 height 34
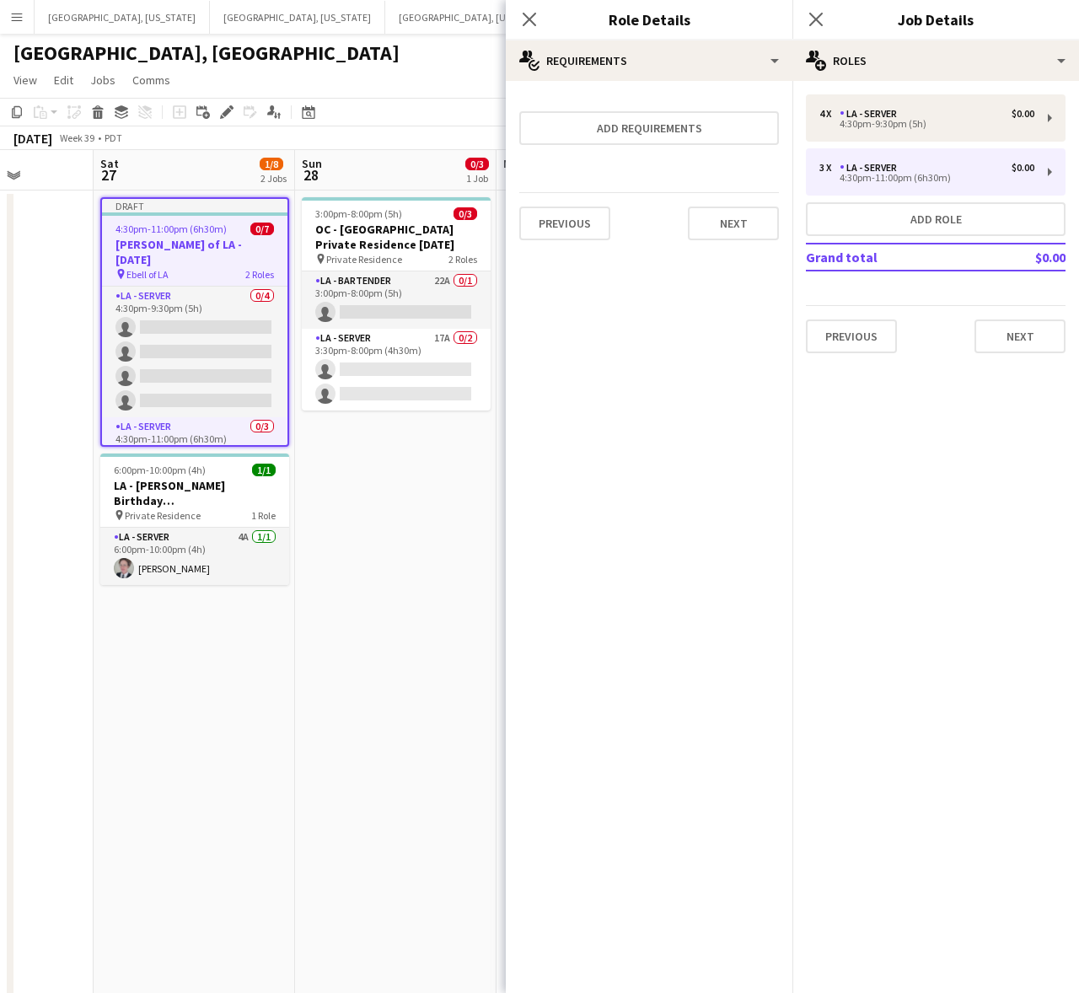
scroll to position [0, 0]
click at [528, 10] on app-icon "Close pop-in" at bounding box center [529, 20] width 24 height 24
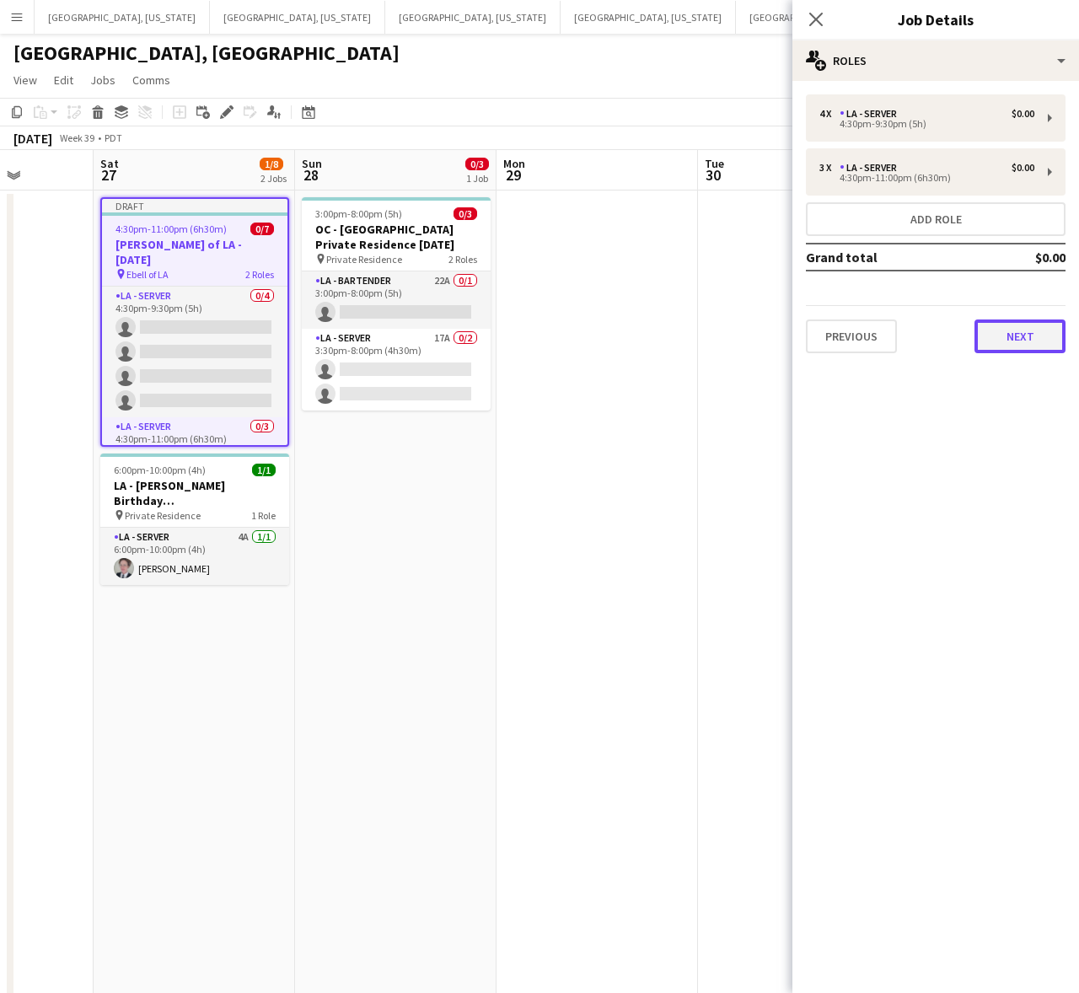
click at [1037, 323] on button "Next" at bounding box center [1019, 336] width 91 height 34
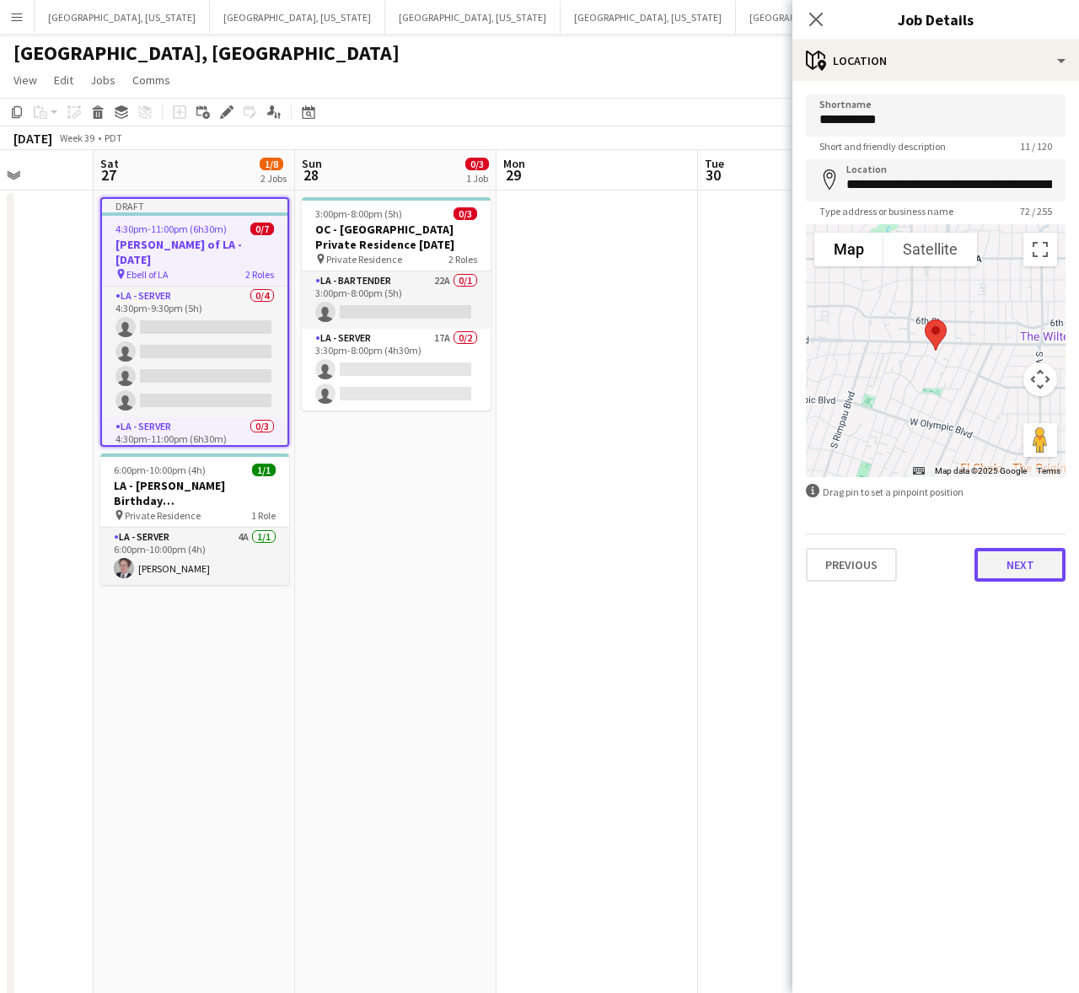
click at [999, 566] on button "Next" at bounding box center [1019, 565] width 91 height 34
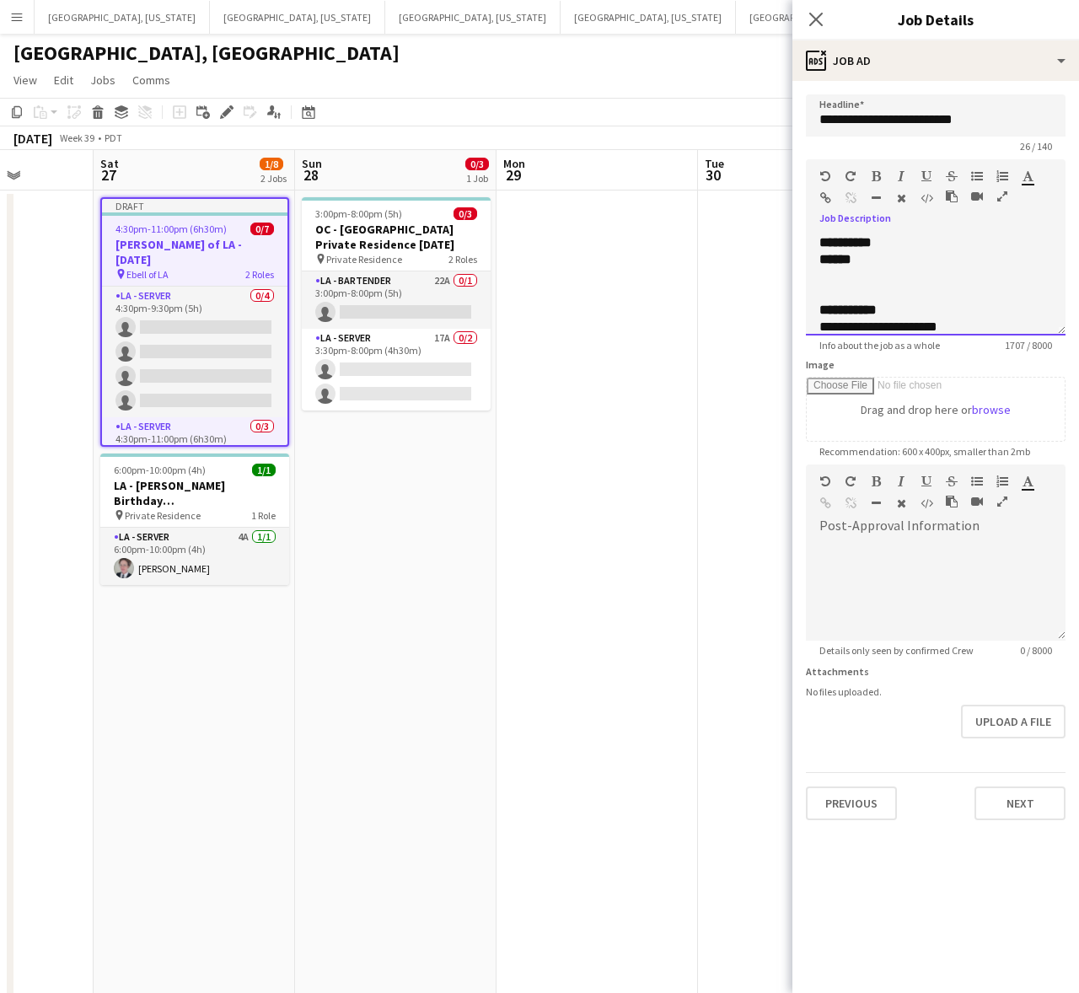
drag, startPoint x: 873, startPoint y: 254, endPoint x: 785, endPoint y: 262, distance: 88.0
click at [785, 262] on body "Menu Boards Boards Boards All jobs Status Workforce Workforce My Workforce Recr…" at bounding box center [539, 684] width 1079 height 1368
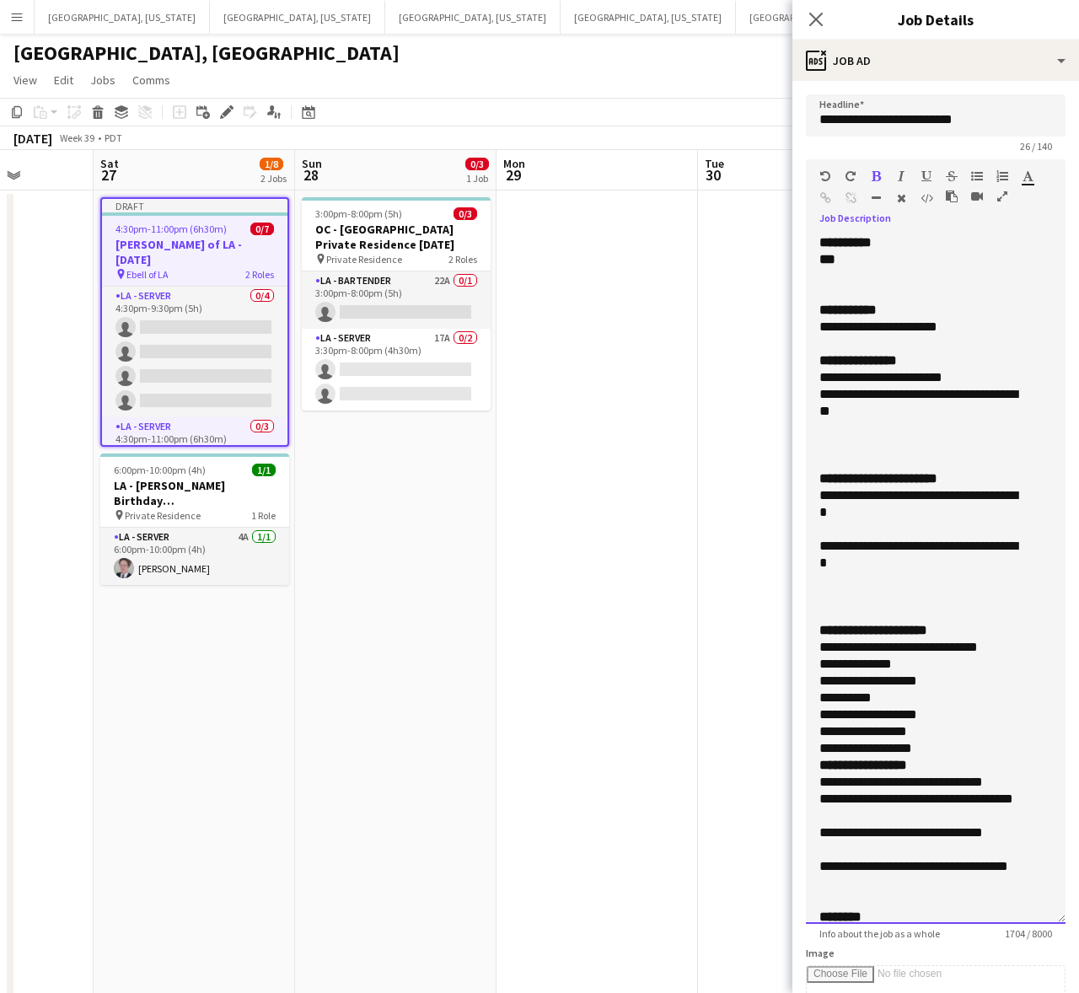
drag, startPoint x: 1052, startPoint y: 324, endPoint x: 1001, endPoint y: 853, distance: 530.8
click at [1014, 914] on div "**********" at bounding box center [936, 578] width 260 height 689
drag, startPoint x: 965, startPoint y: 323, endPoint x: 877, endPoint y: 329, distance: 87.8
click at [877, 329] on div "**********" at bounding box center [919, 327] width 201 height 17
click at [974, 323] on div "**********" at bounding box center [919, 327] width 201 height 17
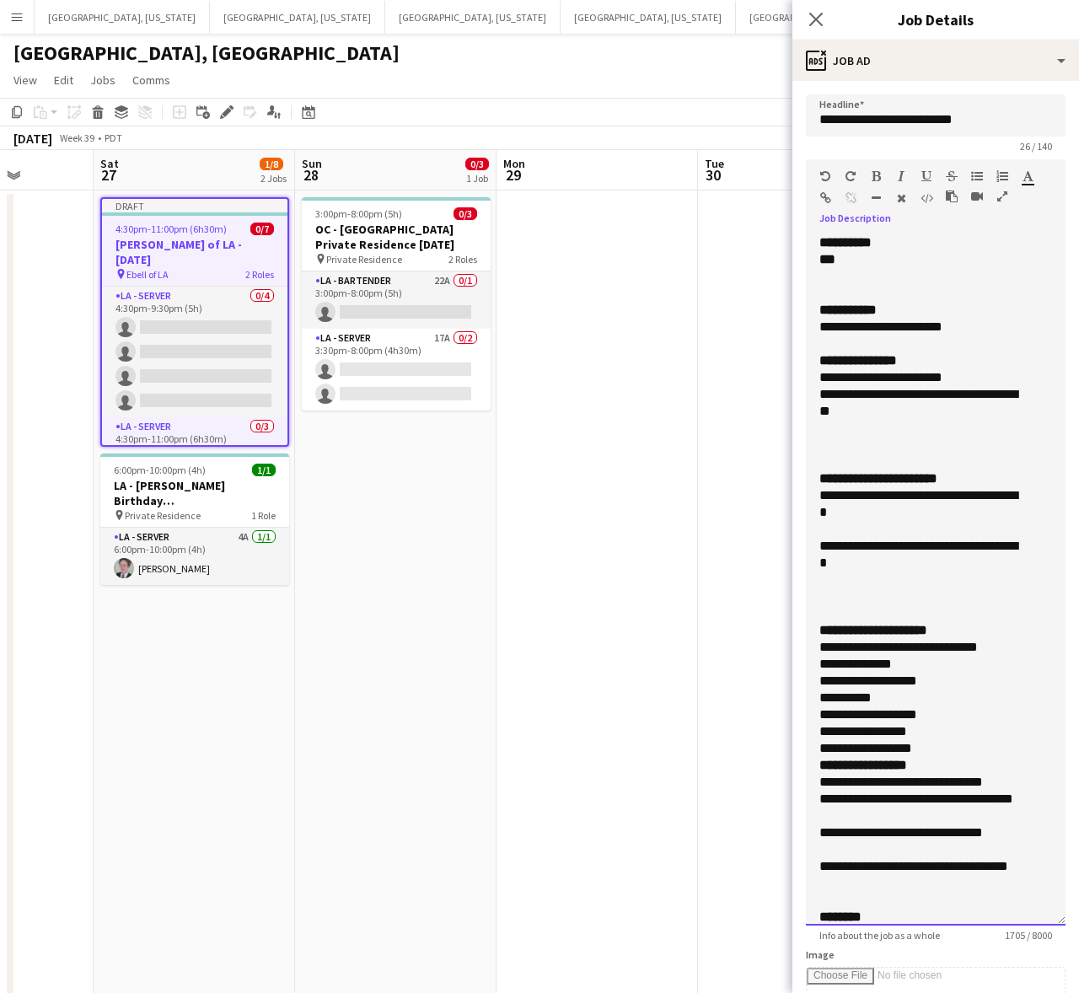
drag, startPoint x: 881, startPoint y: 566, endPoint x: 785, endPoint y: 495, distance: 120.5
click at [785, 495] on body "Menu Boards Boards Boards All jobs Status Workforce Workforce My Workforce Recr…" at bounding box center [539, 684] width 1079 height 1368
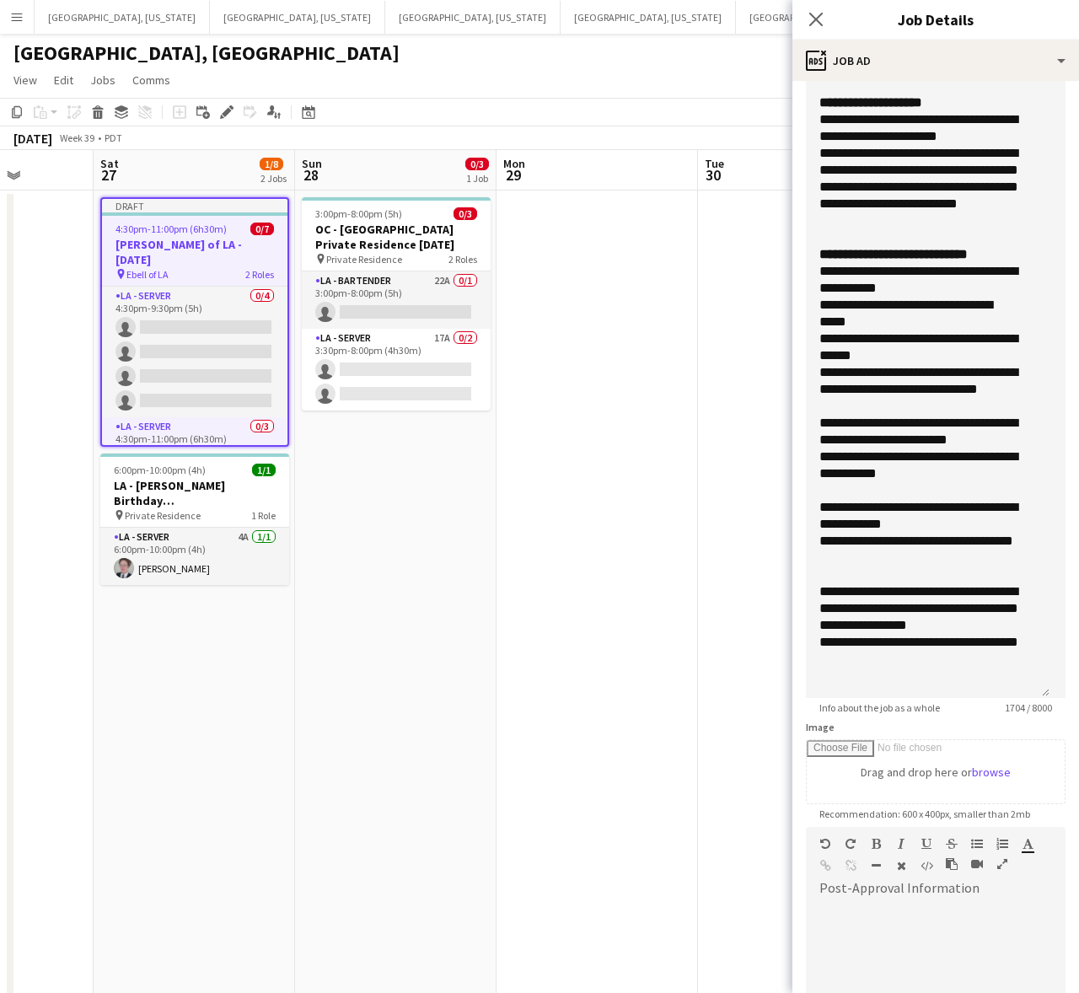
scroll to position [428, 0]
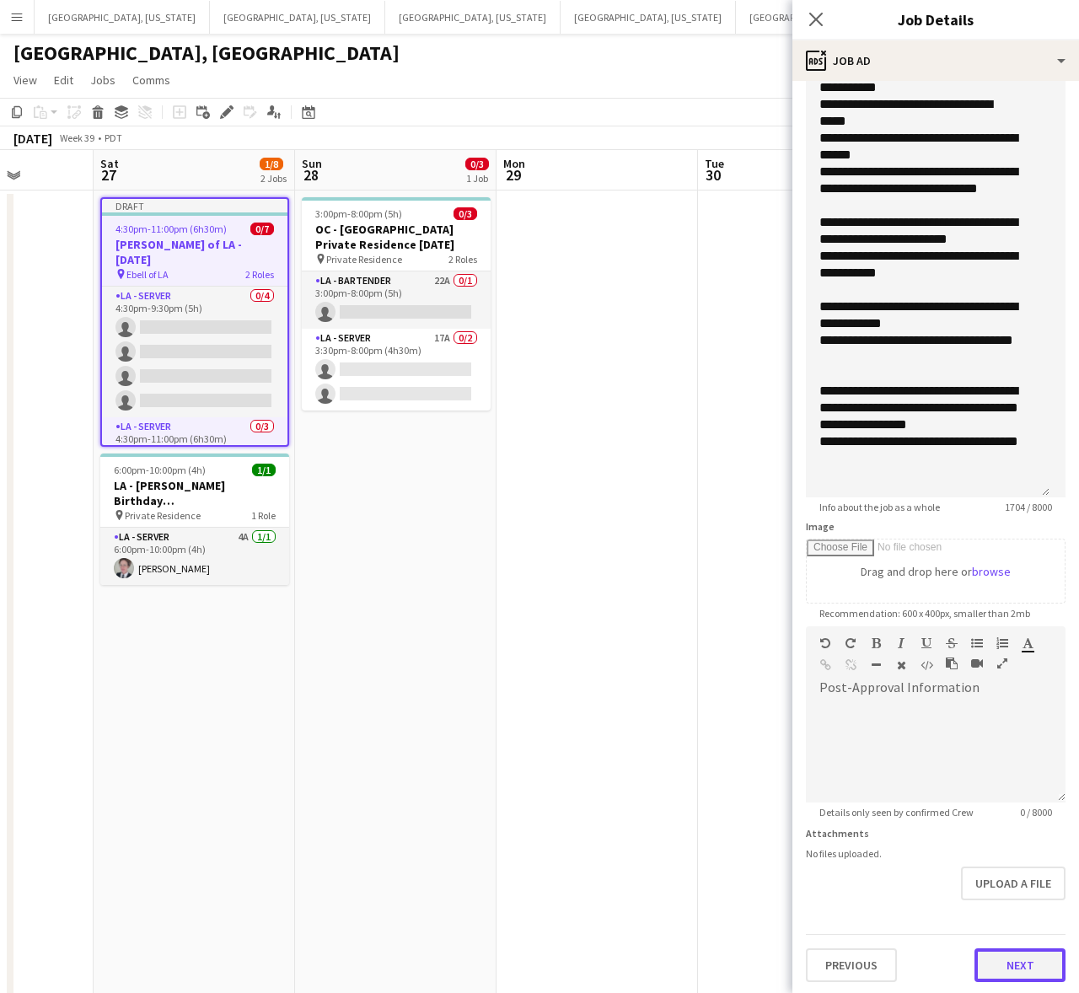
click at [993, 963] on button "Next" at bounding box center [1019, 965] width 91 height 34
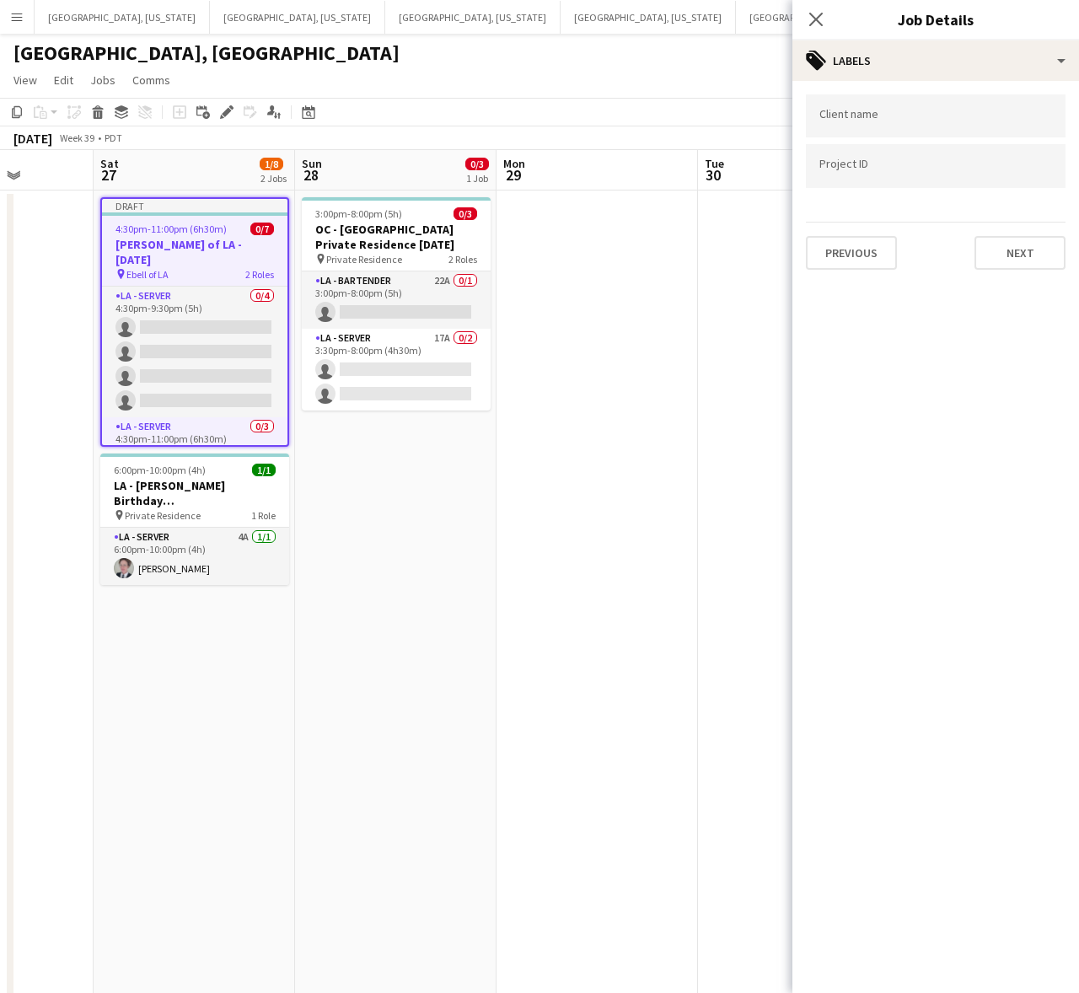
scroll to position [0, 0]
click at [570, 479] on app-date-cell at bounding box center [596, 778] width 201 height 1177
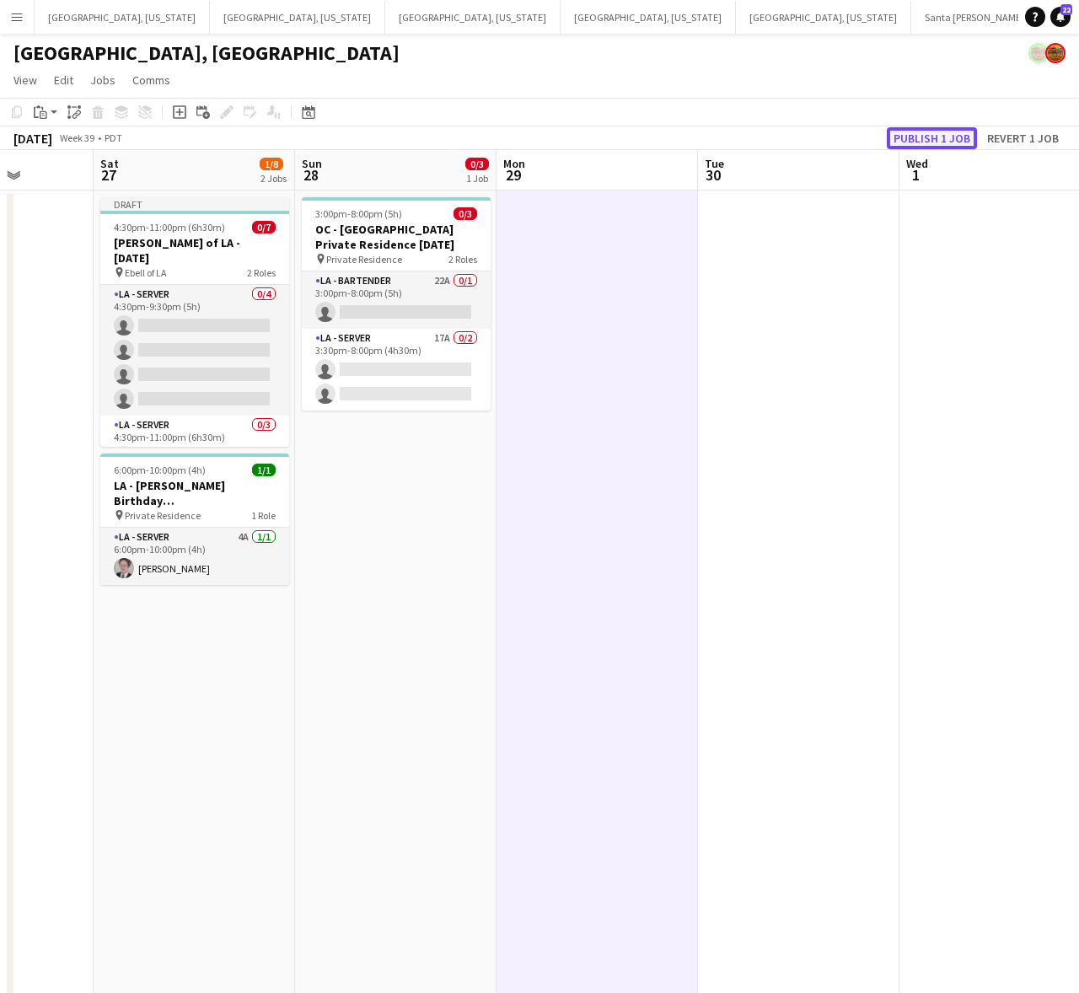
click at [919, 132] on button "Publish 1 job" at bounding box center [931, 138] width 90 height 22
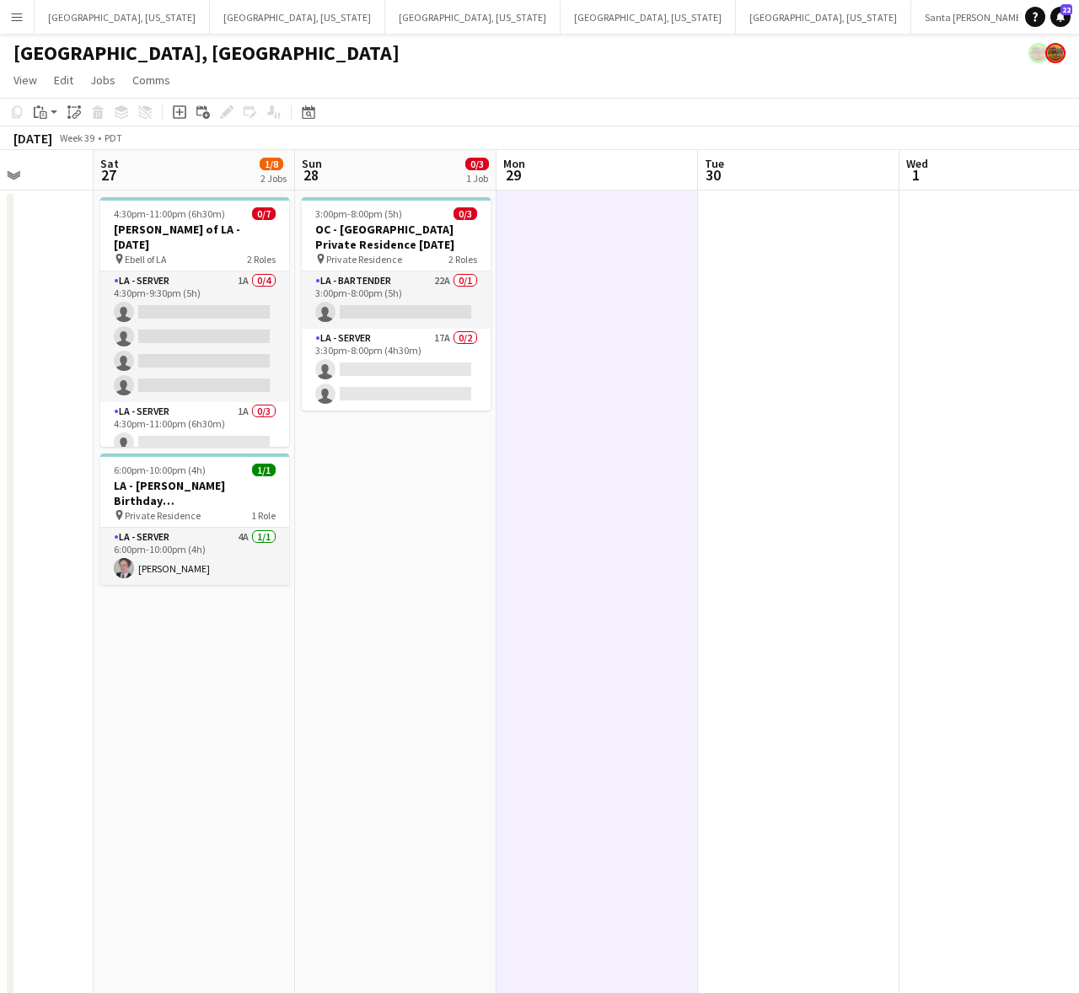
click at [190, 372] on app-card-role "LA - Server 1A 0/4 4:30pm-9:30pm (5h) single-neutral-actions single-neutral-act…" at bounding box center [194, 336] width 189 height 131
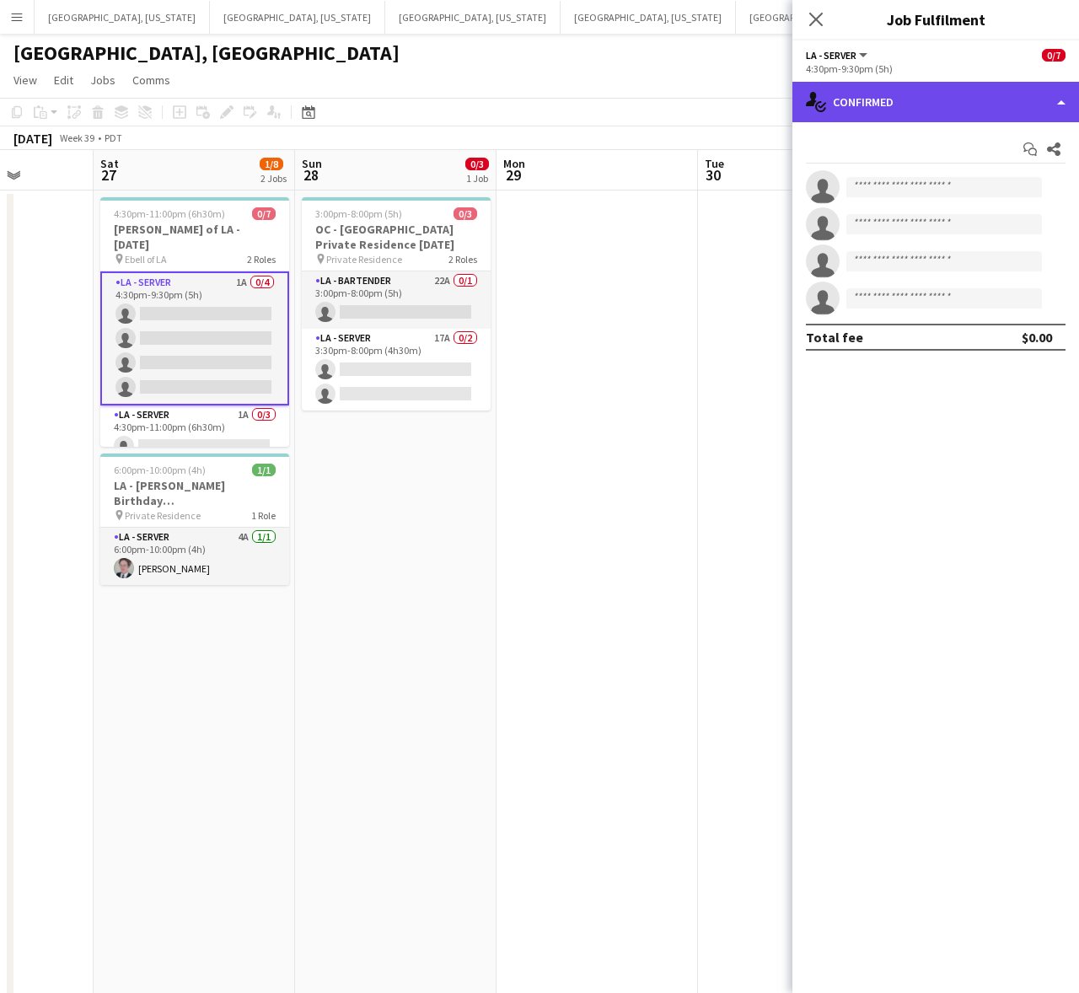
click at [904, 101] on div "single-neutral-actions-check-2 Confirmed" at bounding box center [935, 102] width 287 height 40
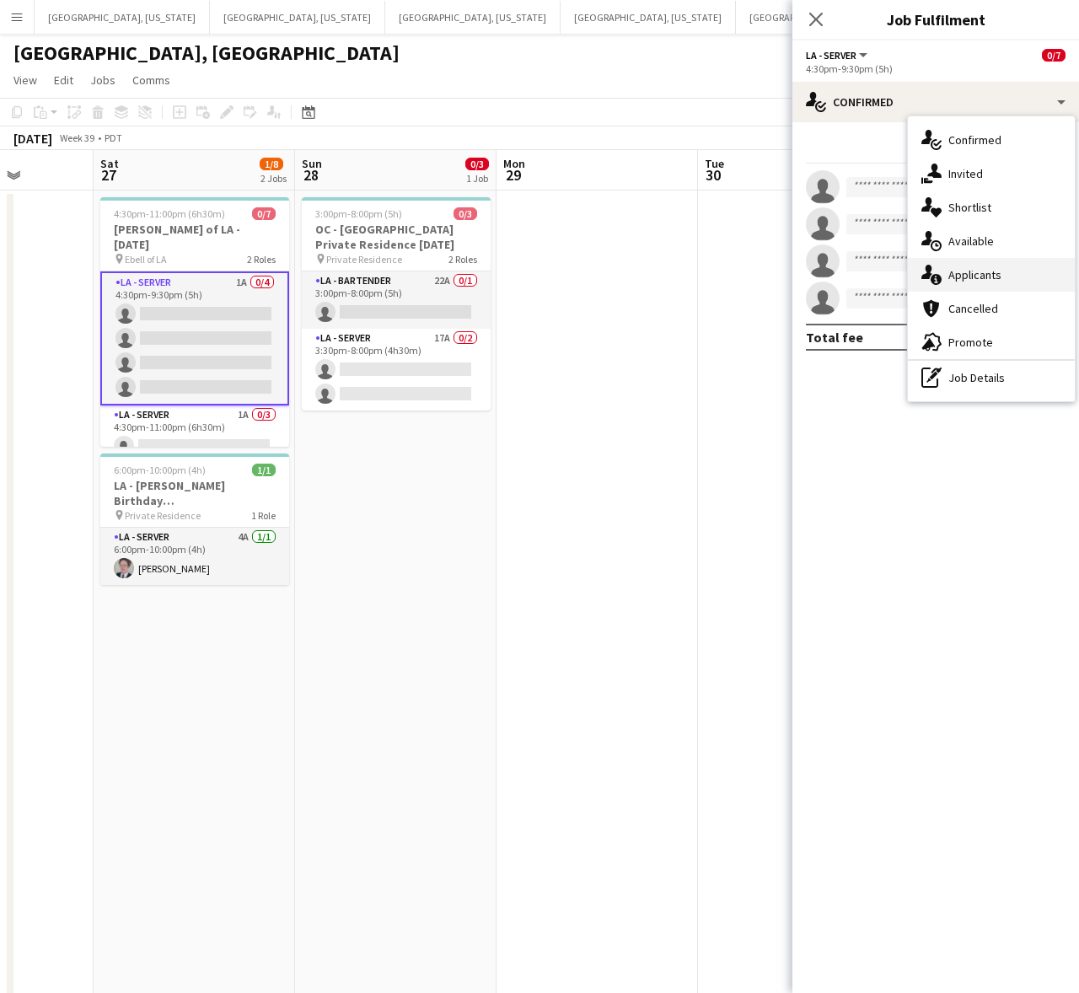
click at [983, 271] on span "Applicants" at bounding box center [974, 274] width 53 height 15
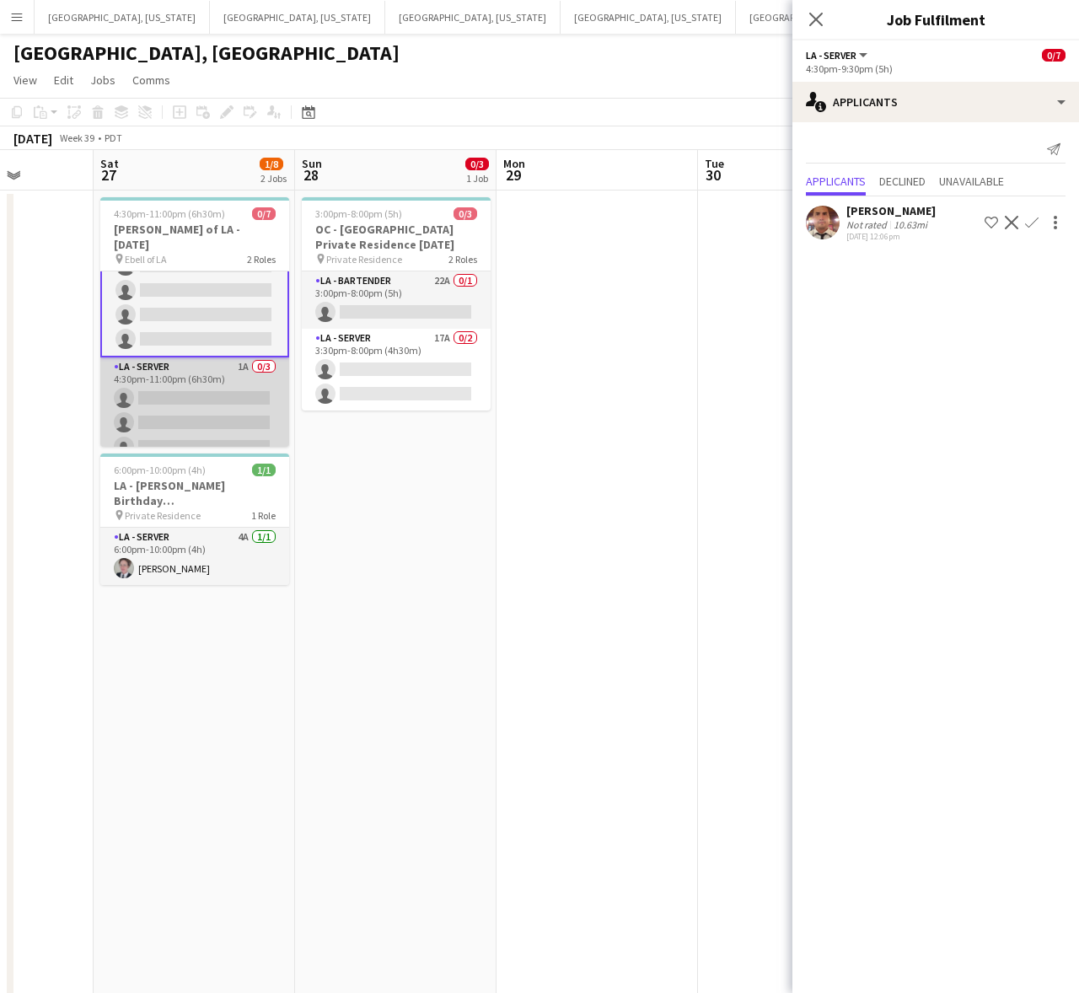
click at [195, 360] on app-card-role "LA - Server 1A 0/3 4:30pm-11:00pm (6h30m) single-neutral-actions single-neutral…" at bounding box center [194, 410] width 189 height 106
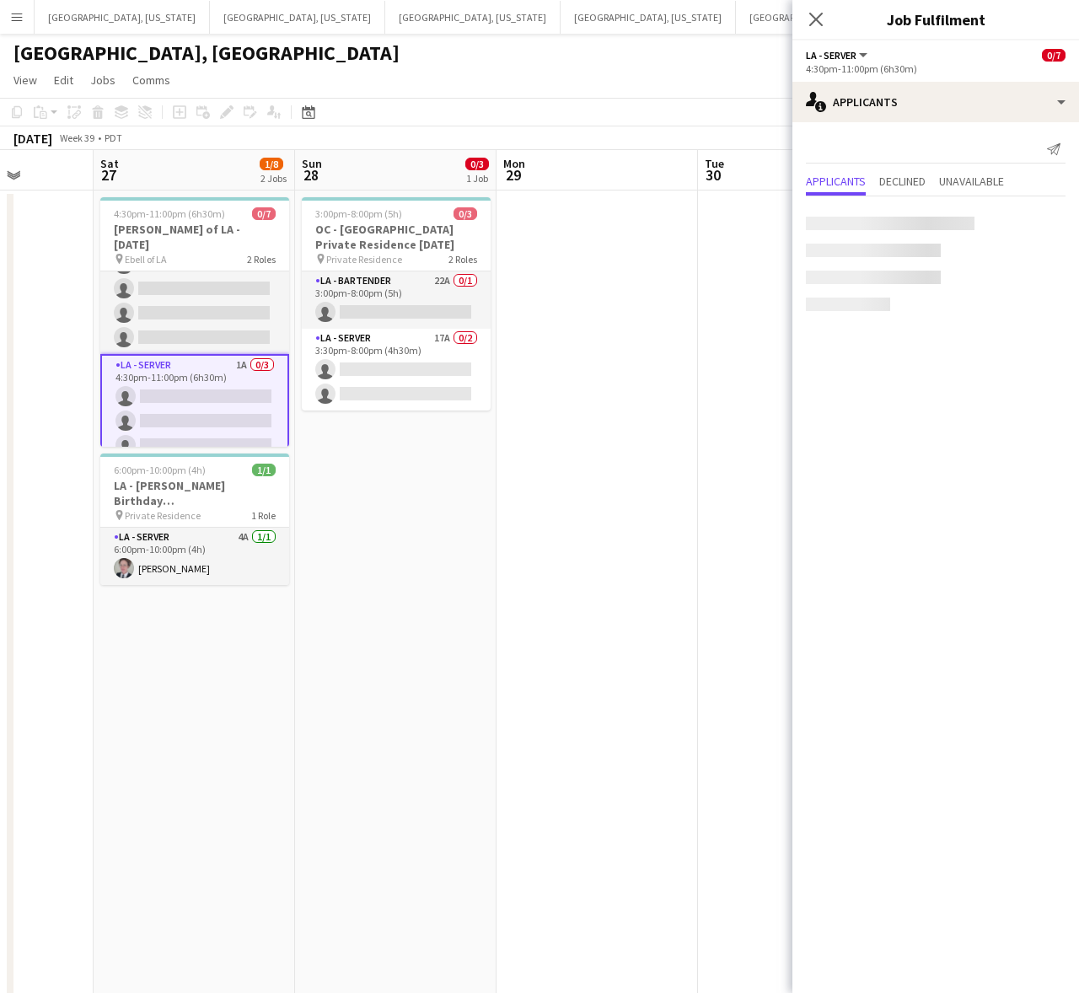
scroll to position [47, 0]
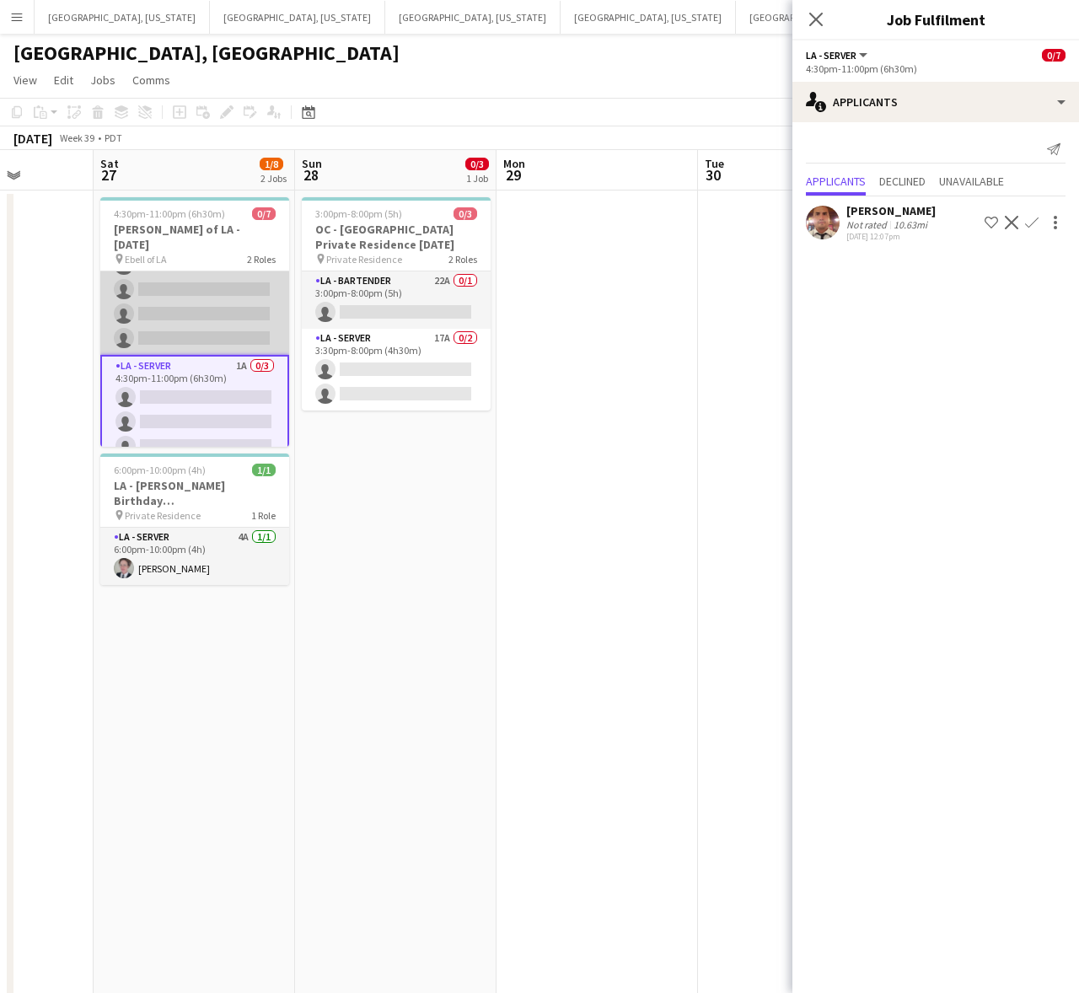
click at [196, 292] on app-card-role "LA - Server 1A 0/4 4:30pm-9:30pm (5h) single-neutral-actions single-neutral-act…" at bounding box center [194, 289] width 189 height 131
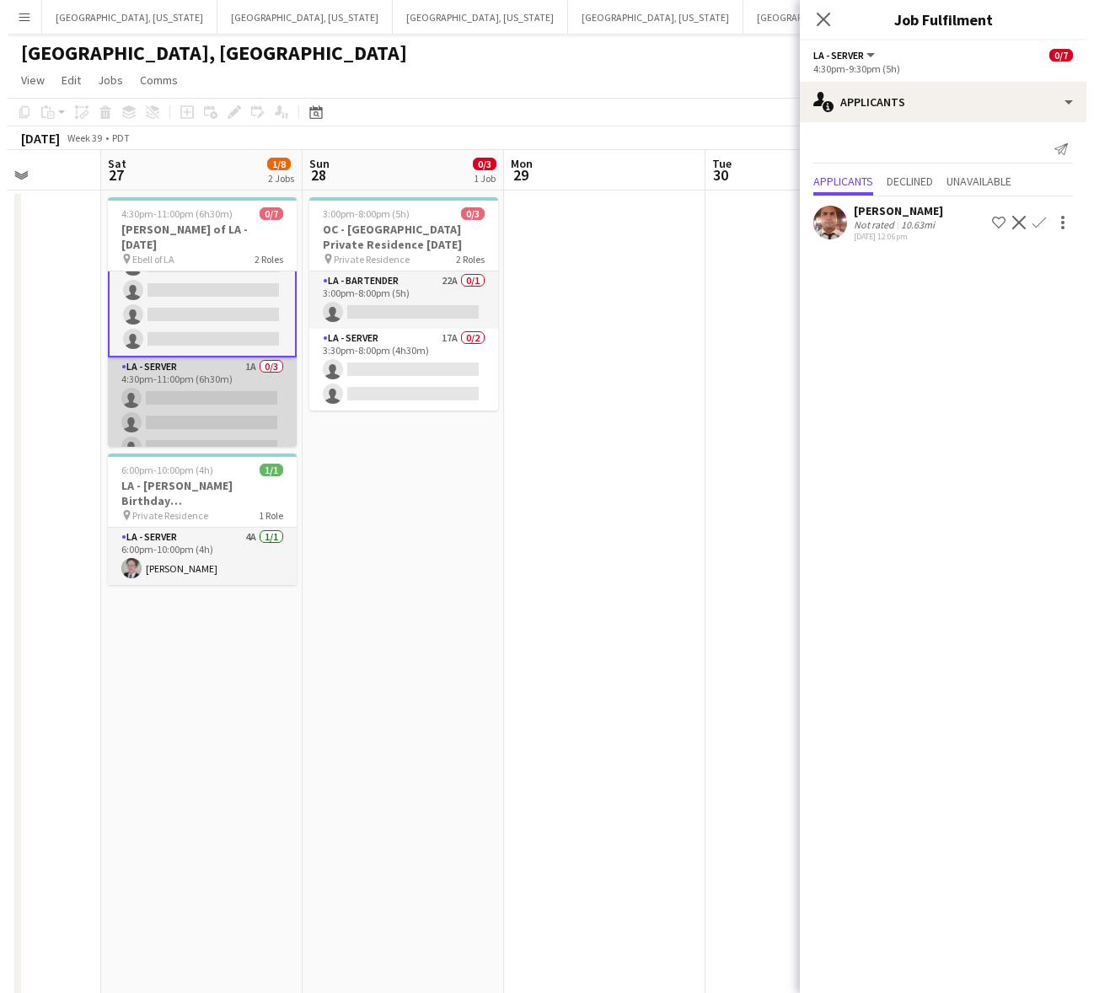
scroll to position [0, 0]
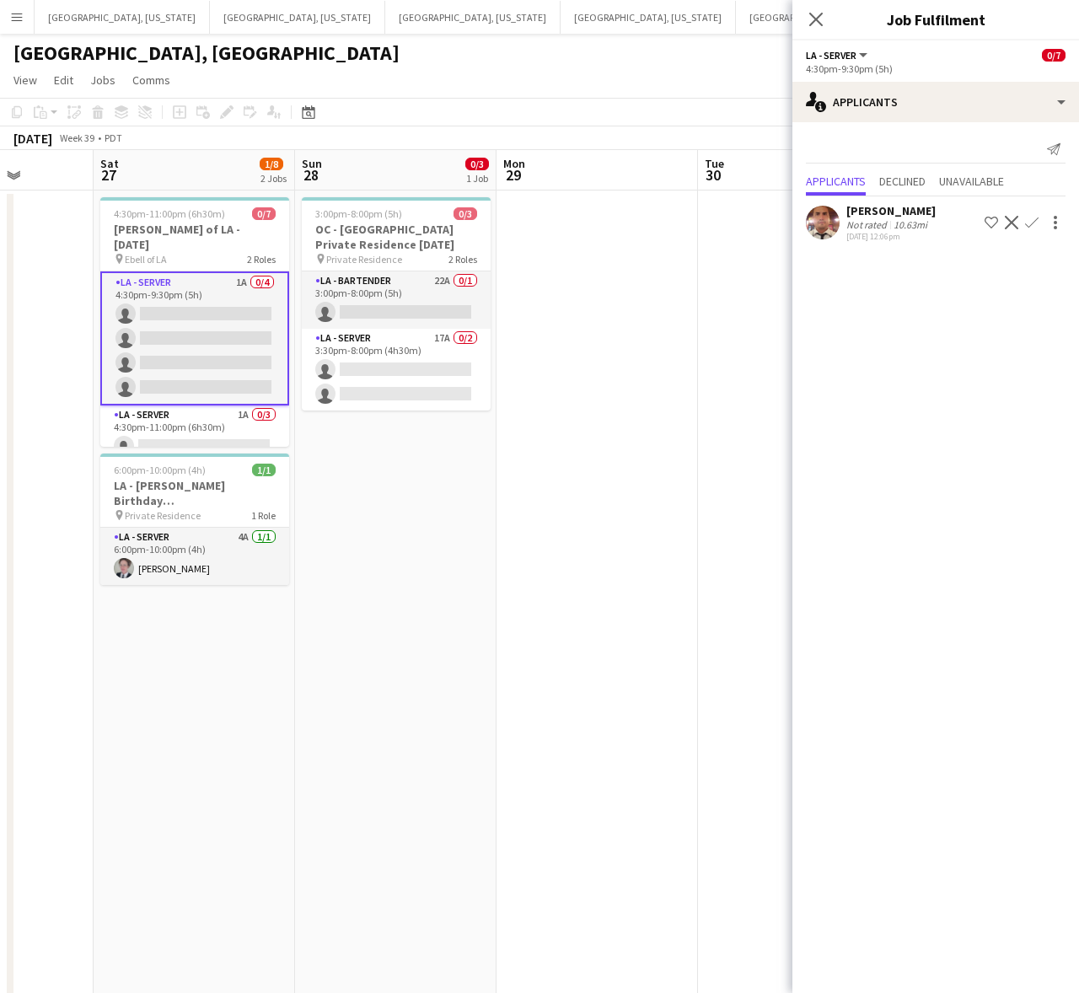
click at [838, 221] on app-user-avatar at bounding box center [823, 223] width 34 height 34
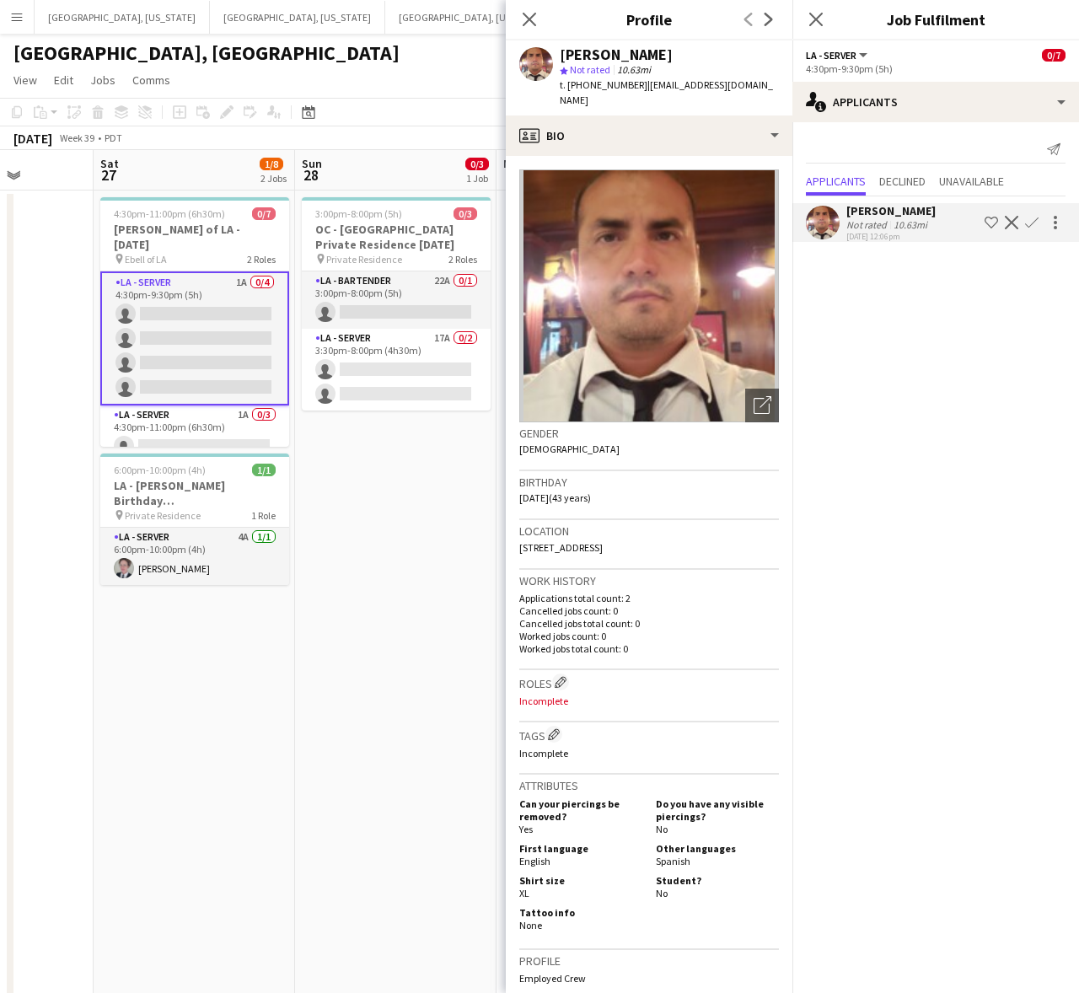
click at [317, 68] on app-page-menu "View Day view expanded Day view collapsed Month view Date picker Jump to [DATE]…" at bounding box center [539, 82] width 1079 height 32
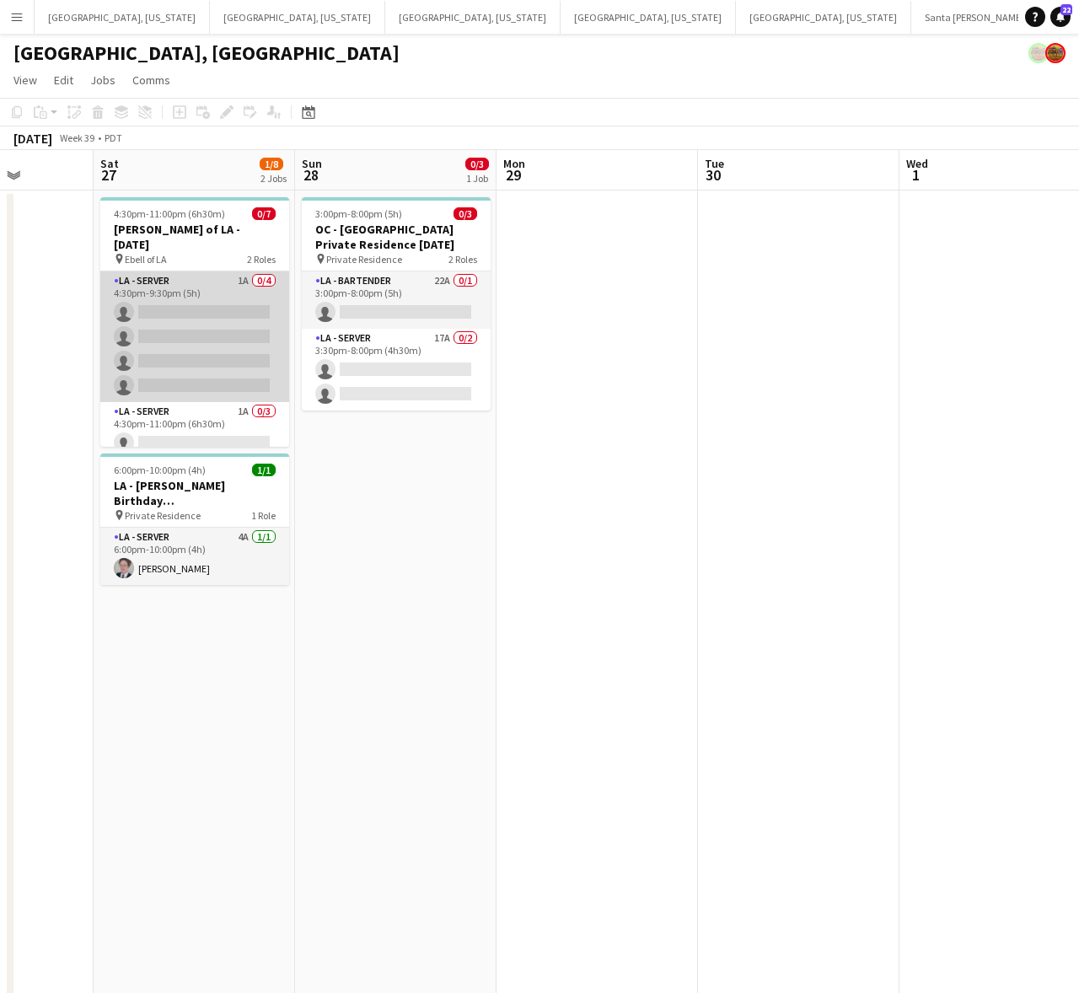
click at [216, 335] on app-card-role "LA - Server 1A 0/4 4:30pm-9:30pm (5h) single-neutral-actions single-neutral-act…" at bounding box center [194, 336] width 189 height 131
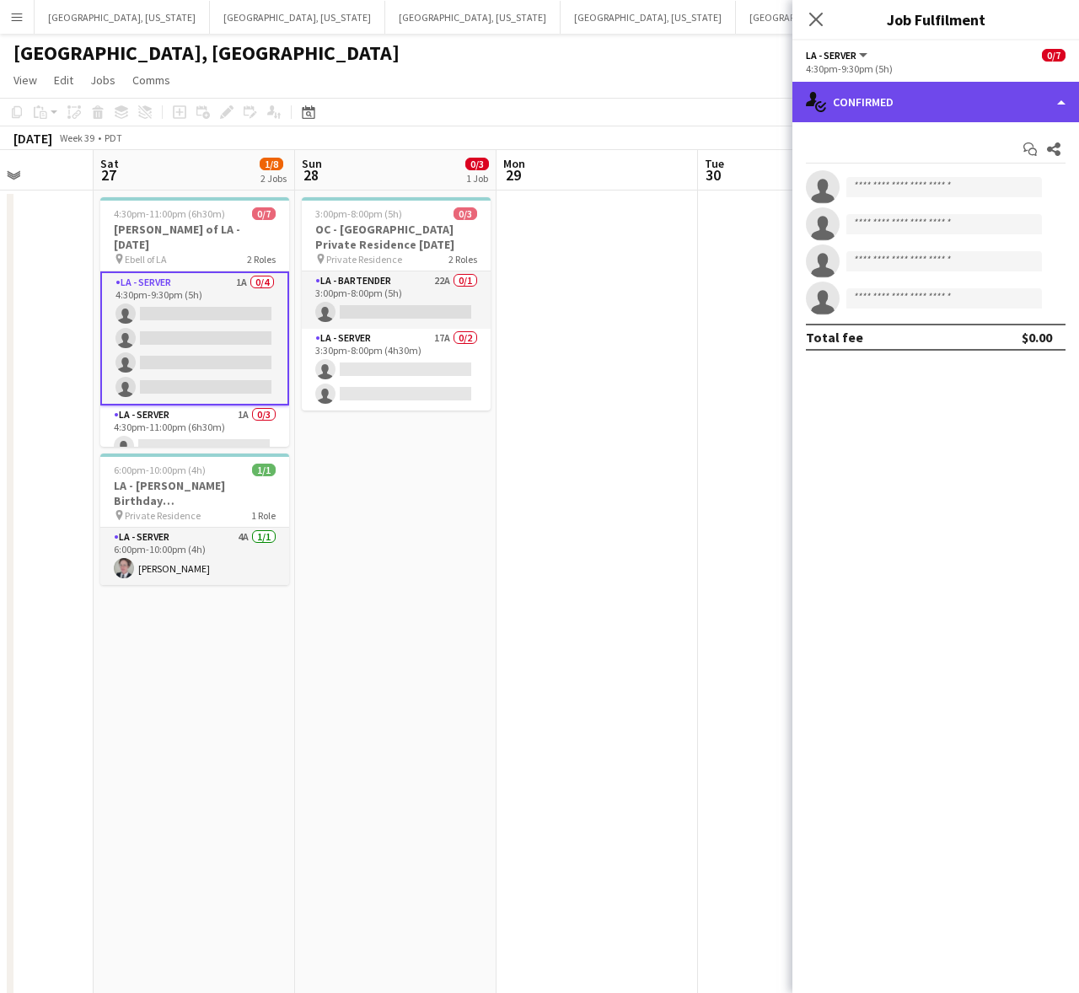
click at [915, 103] on div "single-neutral-actions-check-2 Confirmed" at bounding box center [935, 102] width 287 height 40
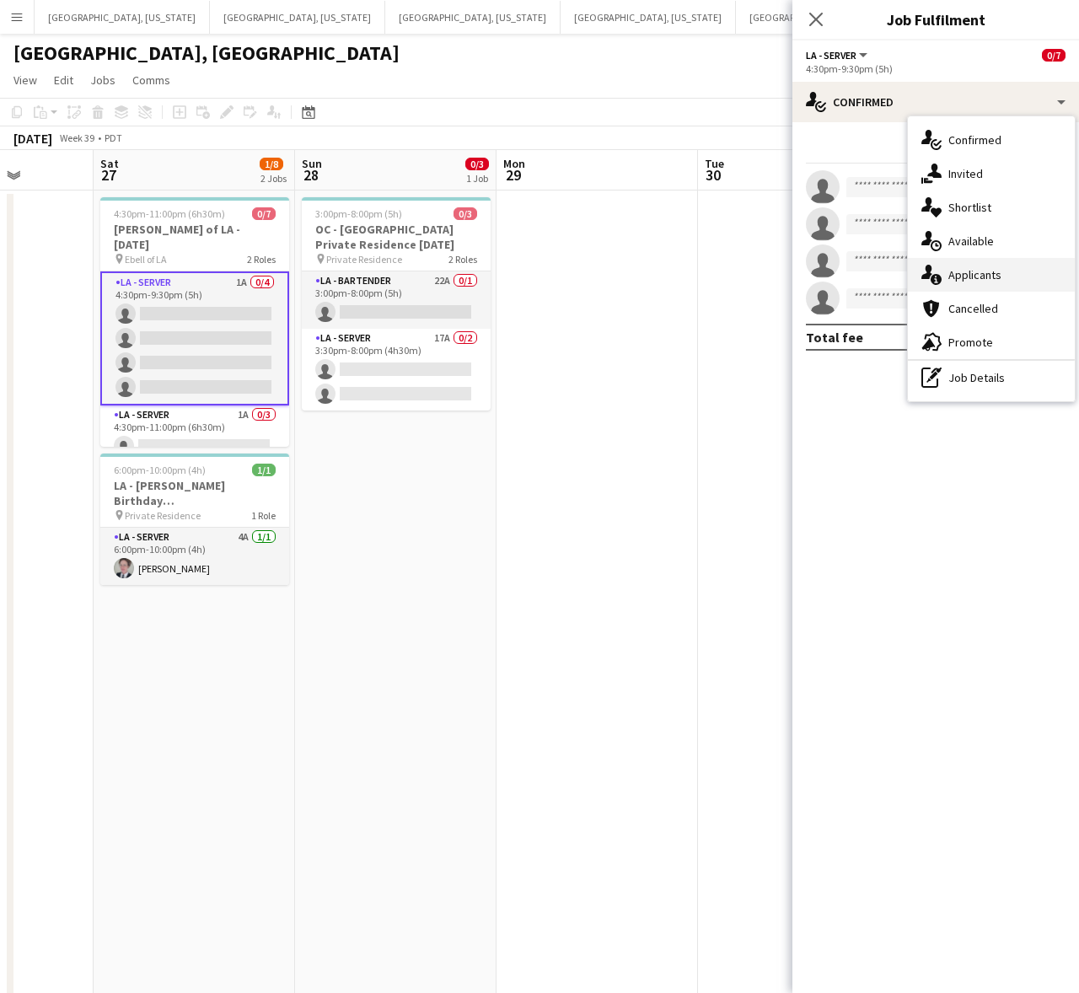
click at [952, 270] on span "Applicants" at bounding box center [974, 274] width 53 height 15
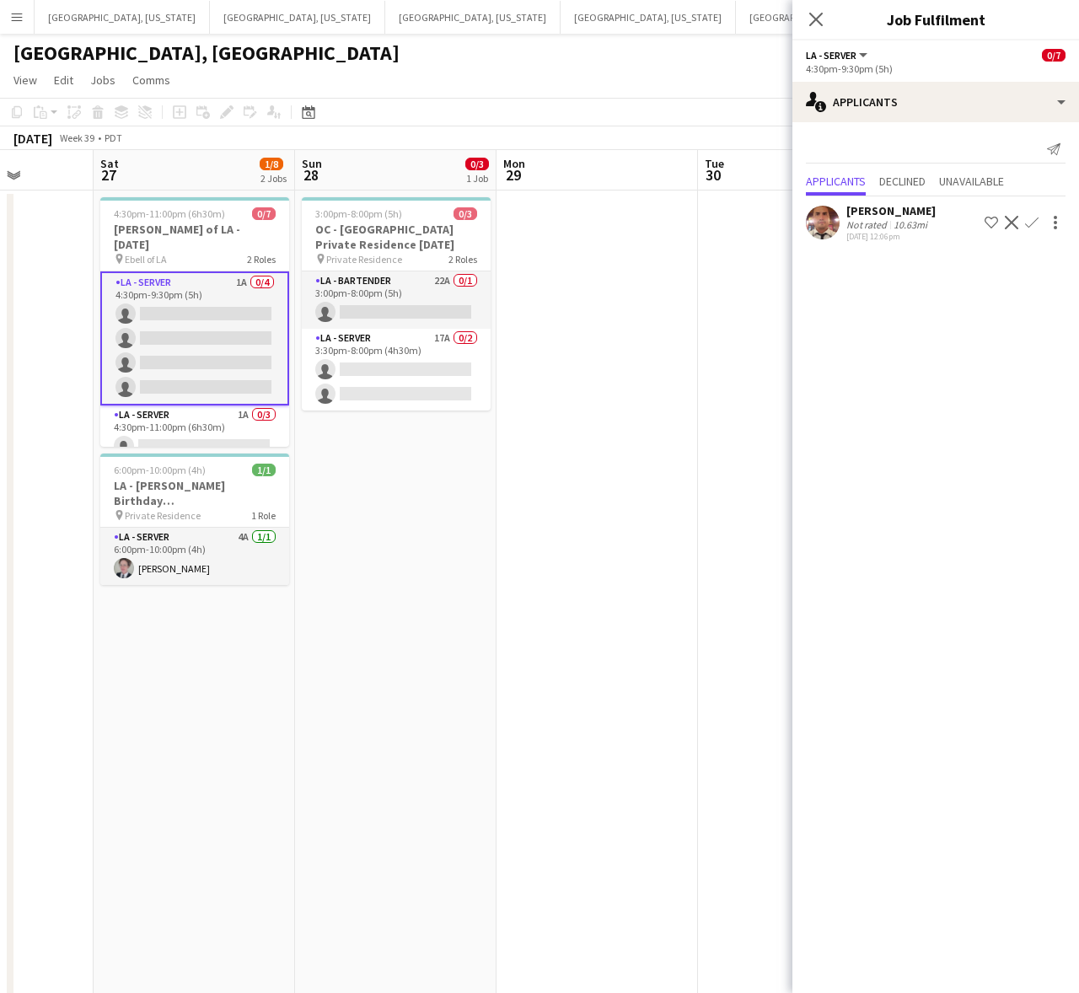
click at [835, 223] on app-user-avatar at bounding box center [823, 223] width 34 height 34
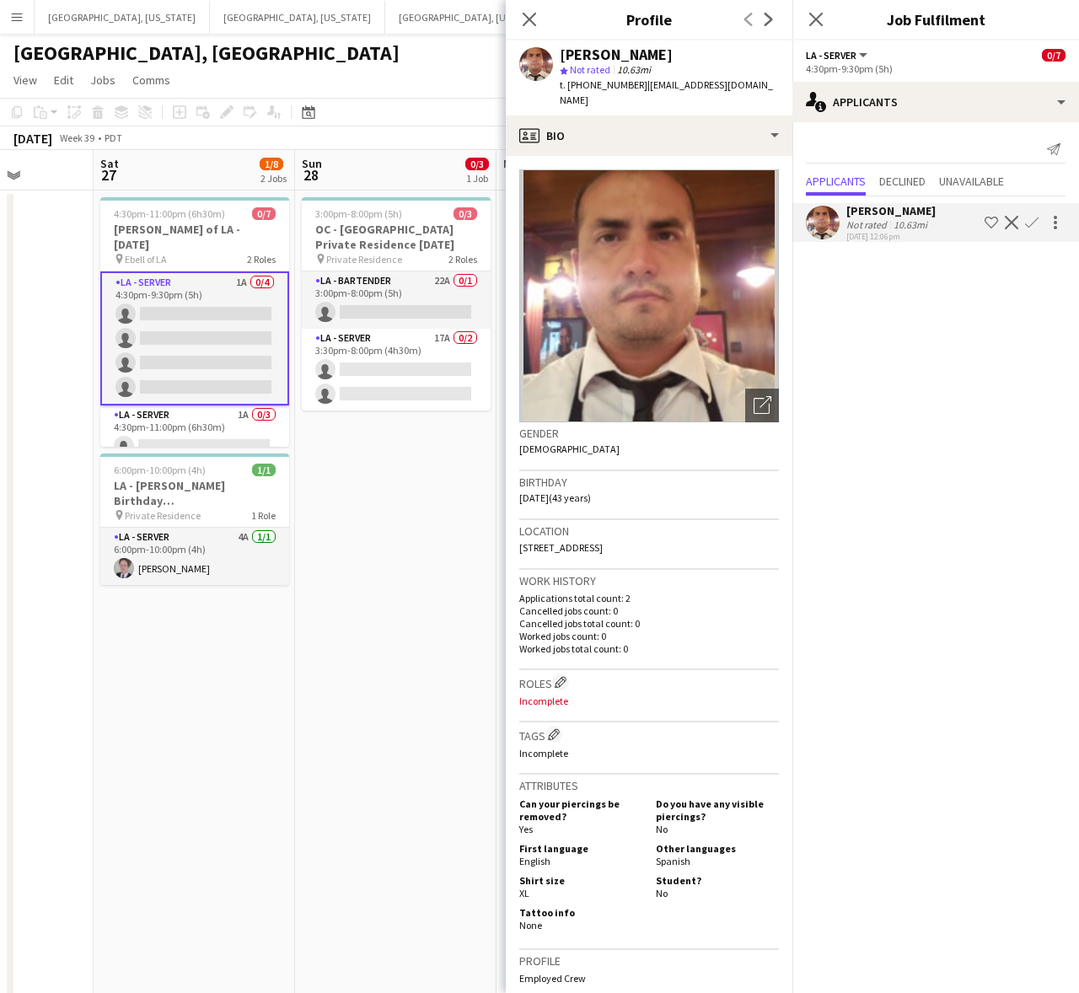
click at [13, 17] on app-icon "Menu" at bounding box center [16, 16] width 13 height 13
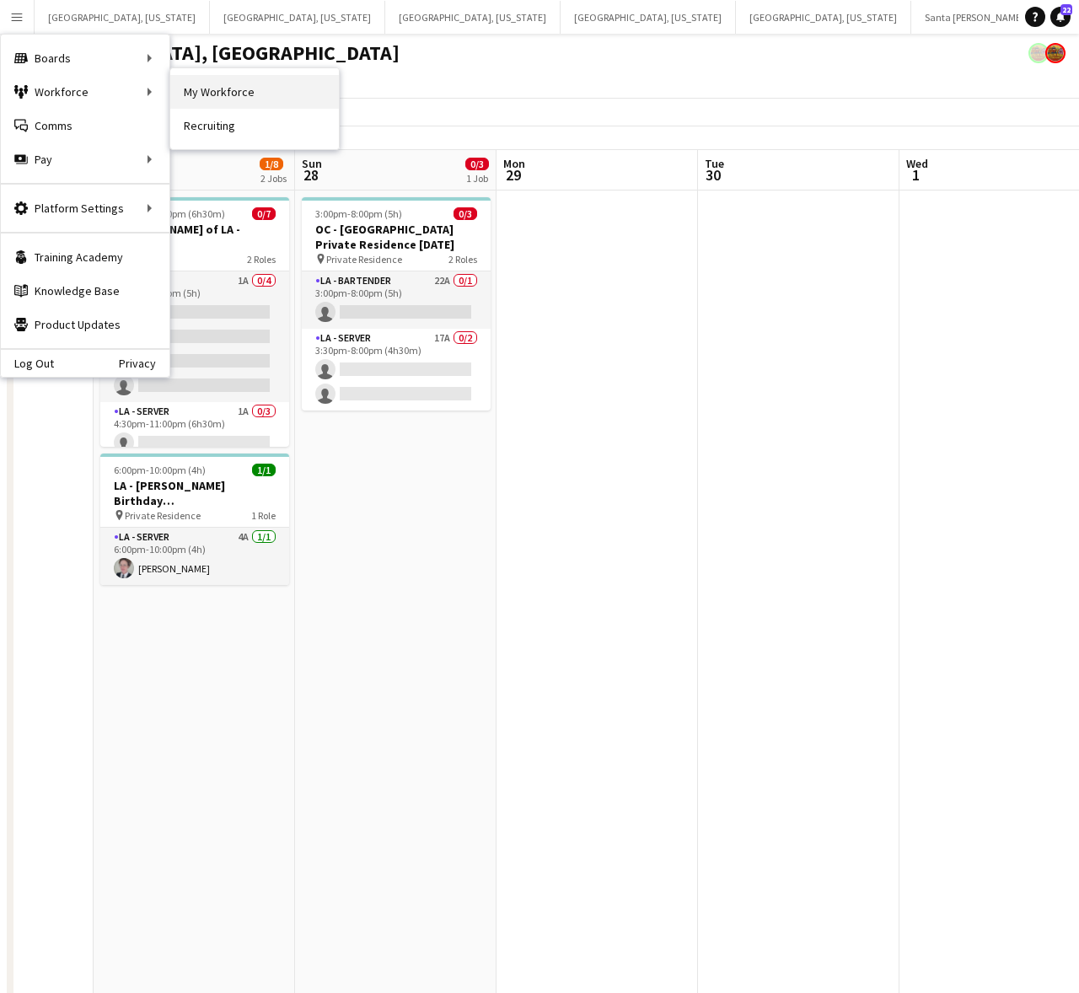
click at [224, 97] on link "My Workforce" at bounding box center [254, 92] width 169 height 34
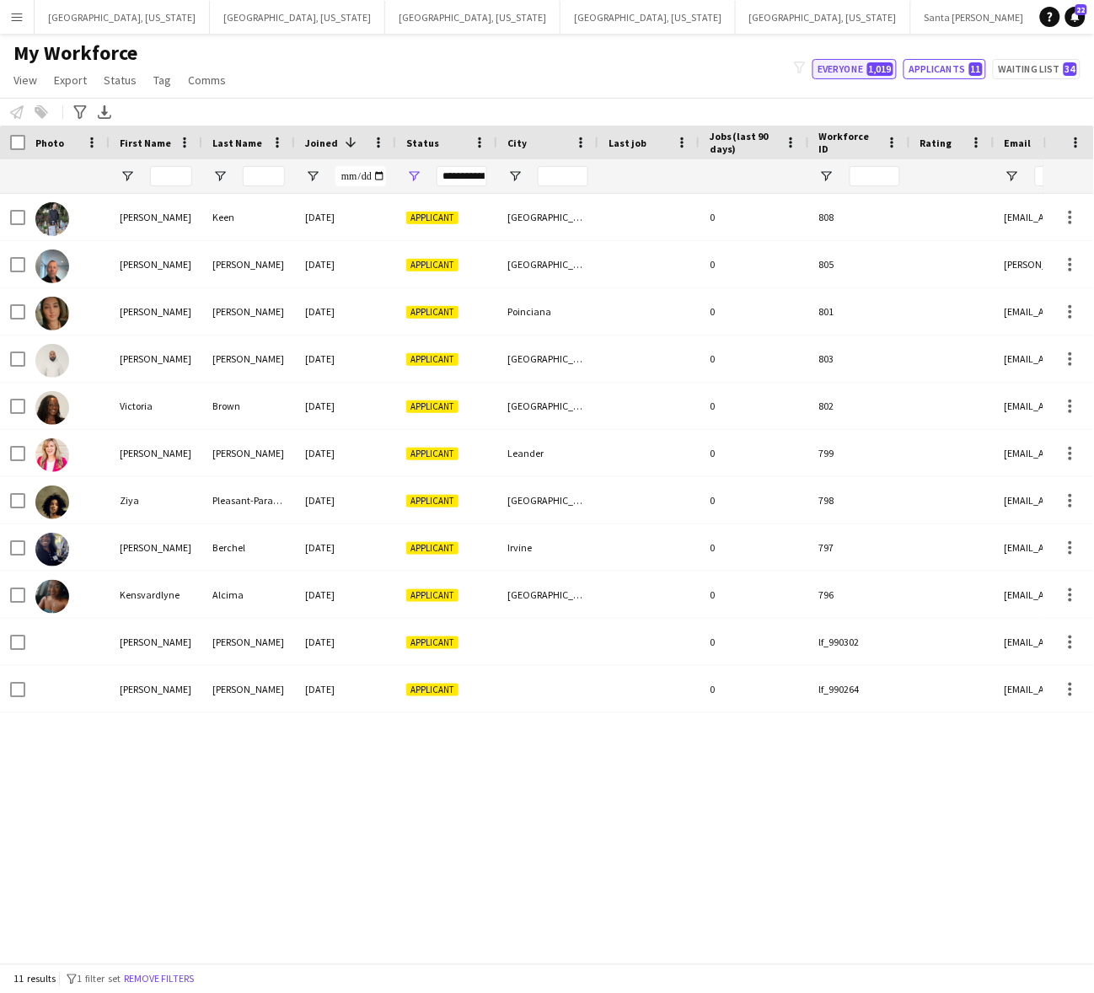
click at [844, 64] on button "Everyone 1,019" at bounding box center [854, 69] width 84 height 20
type input "**********"
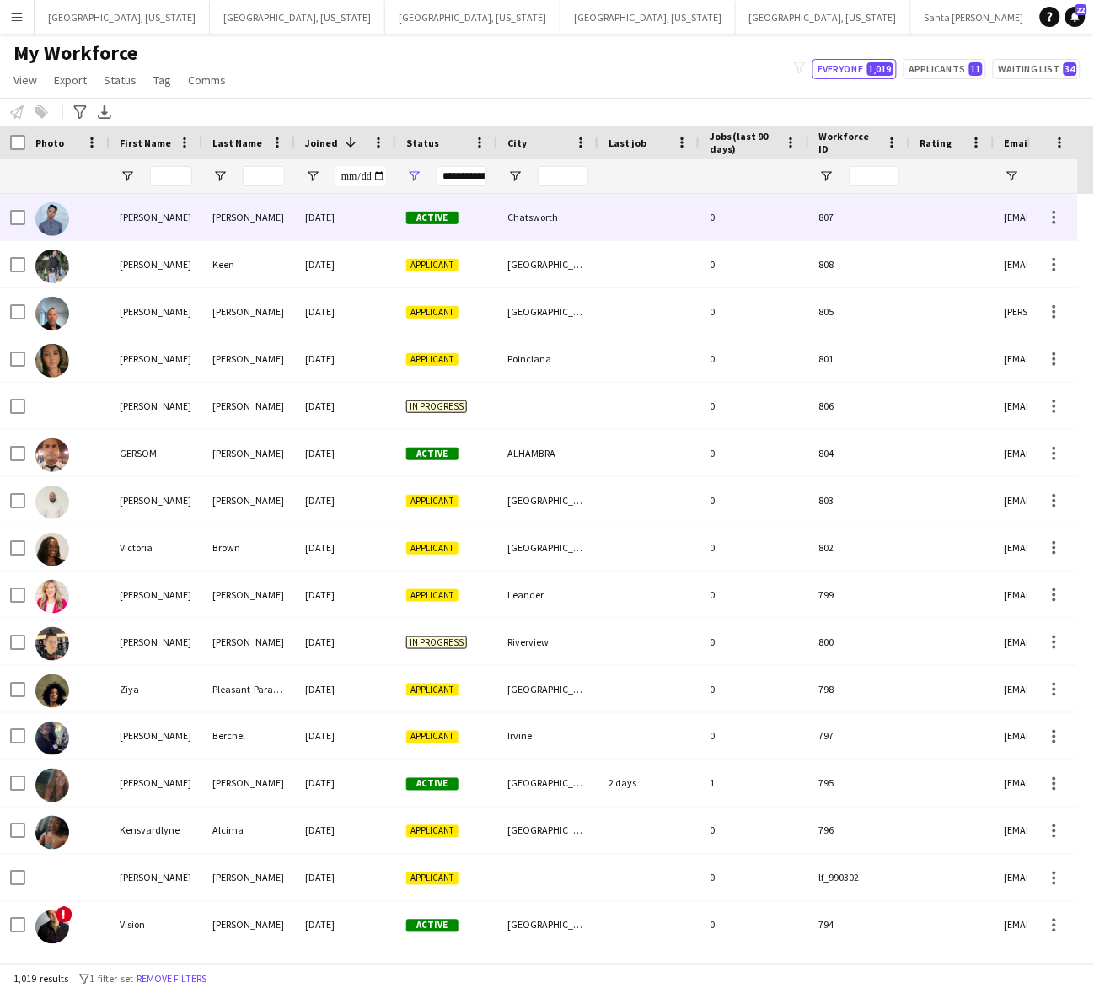
click at [229, 224] on div "[PERSON_NAME]" at bounding box center [248, 217] width 93 height 46
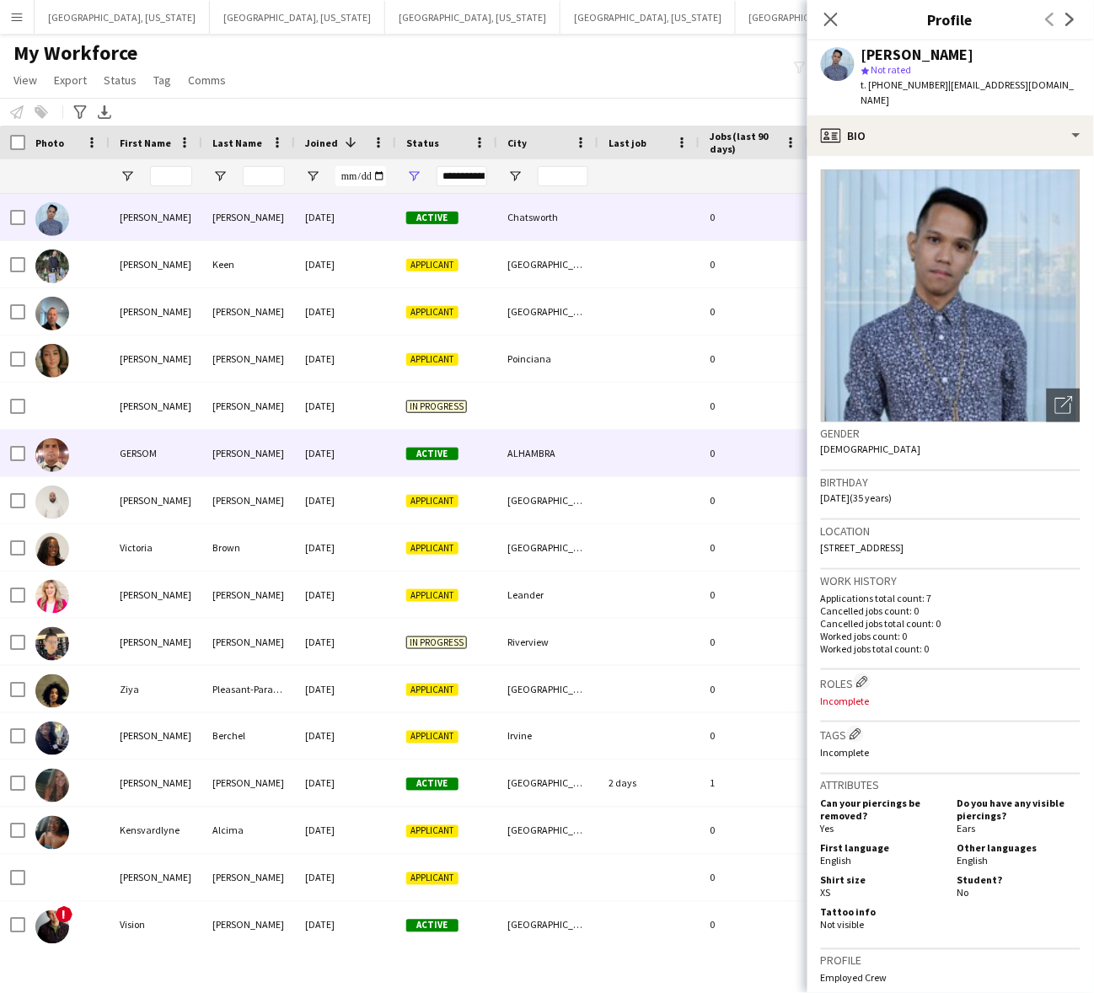
click at [378, 441] on div "[DATE]" at bounding box center [345, 453] width 101 height 46
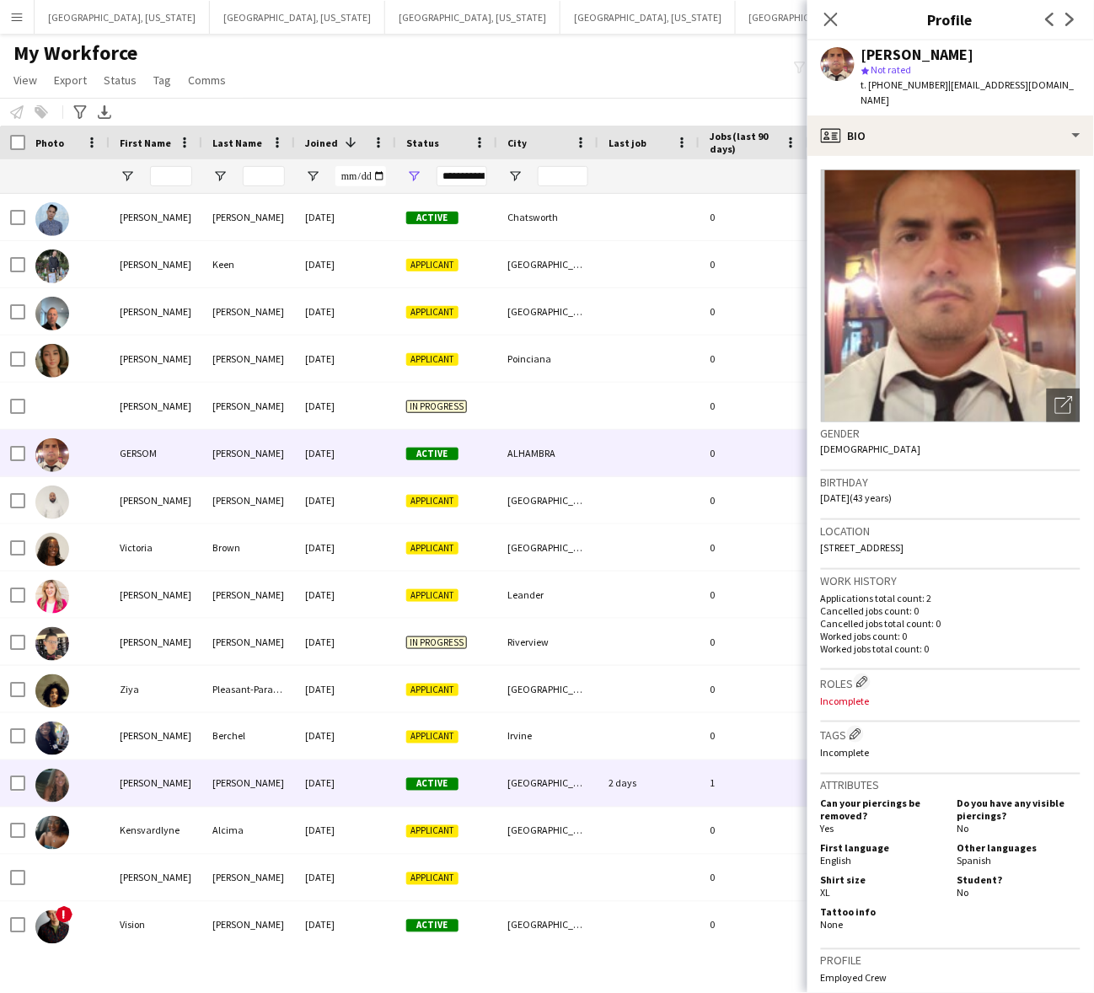
click at [413, 778] on span "Active" at bounding box center [432, 784] width 52 height 13
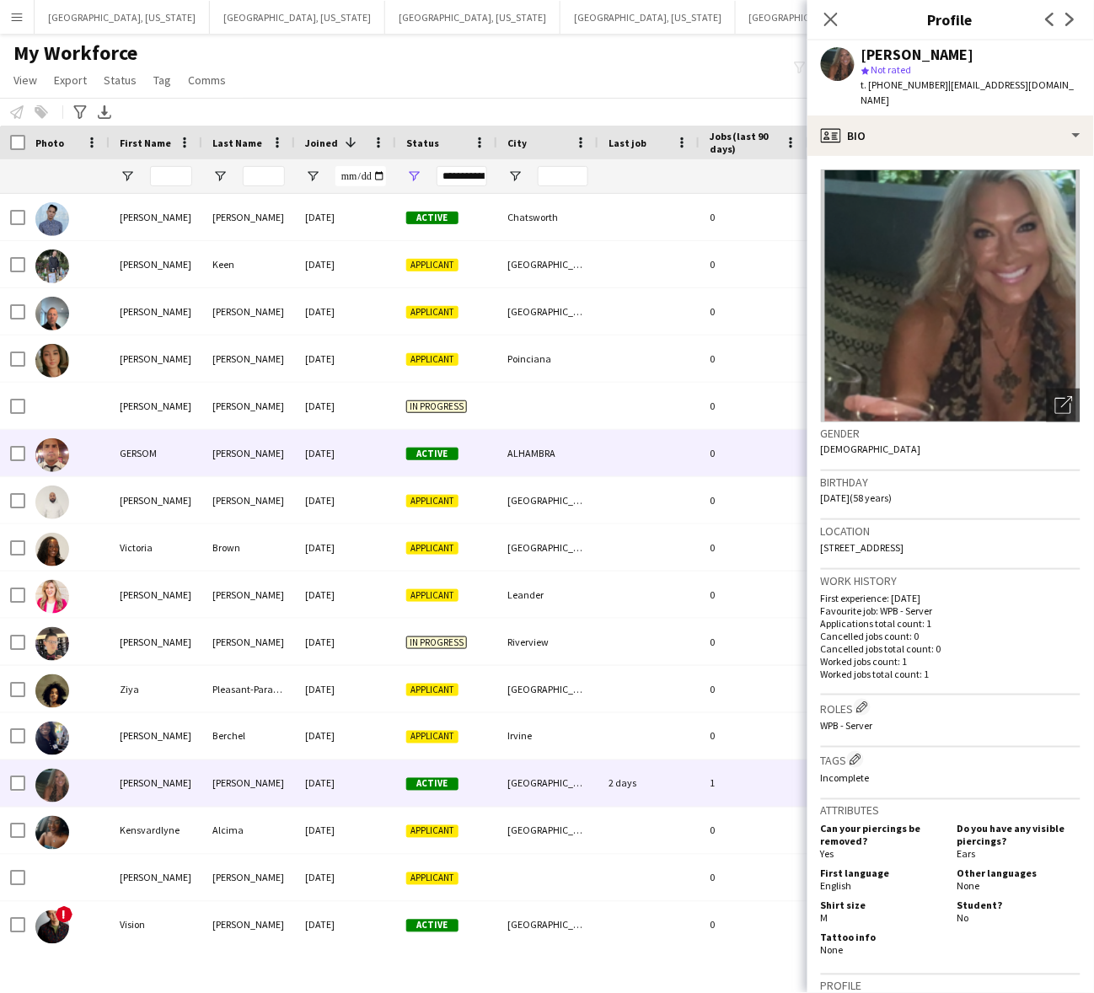
click at [382, 440] on div "[DATE]" at bounding box center [345, 453] width 101 height 46
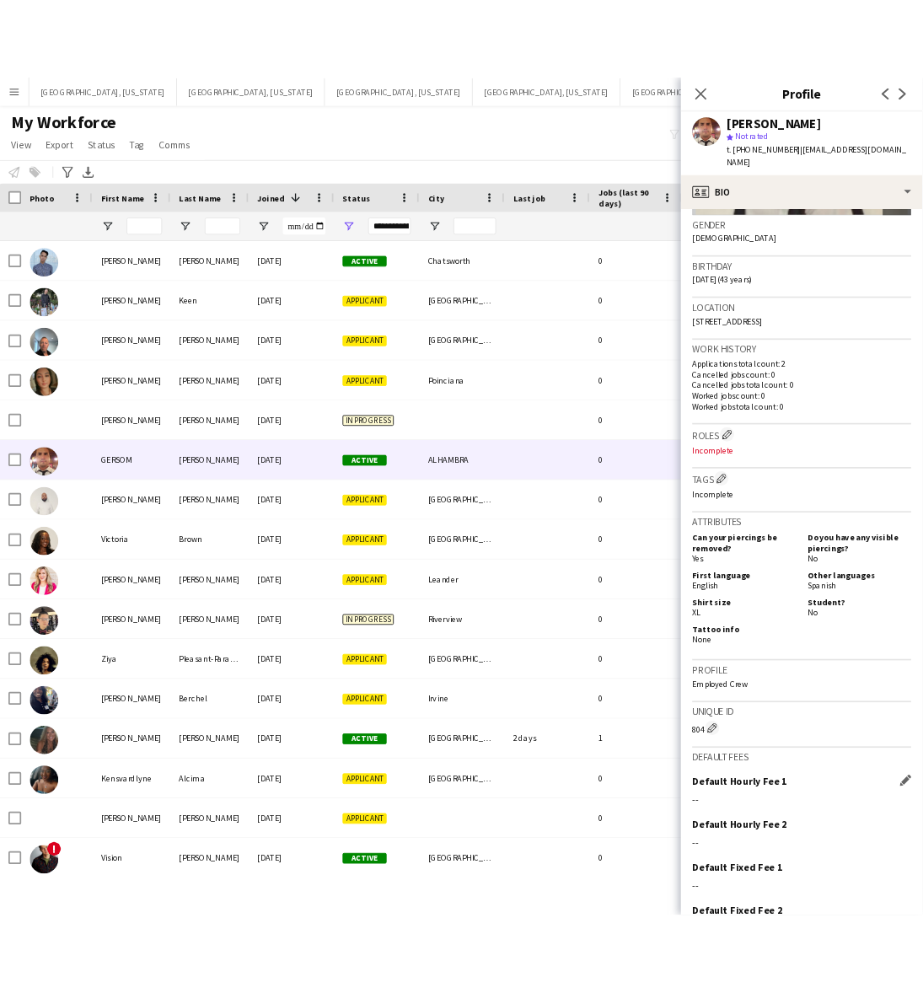
scroll to position [335, 0]
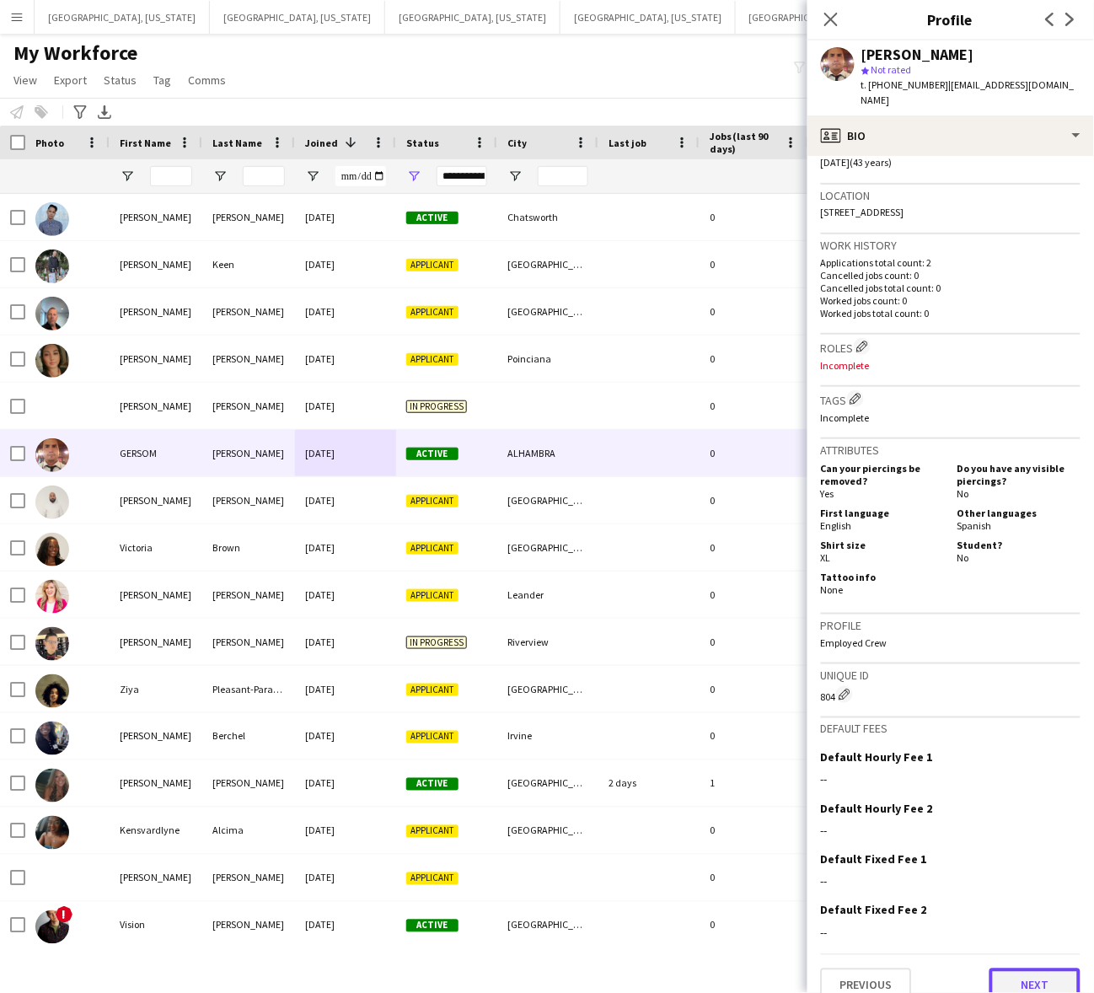
click at [1026, 968] on button "Next" at bounding box center [1034, 985] width 91 height 34
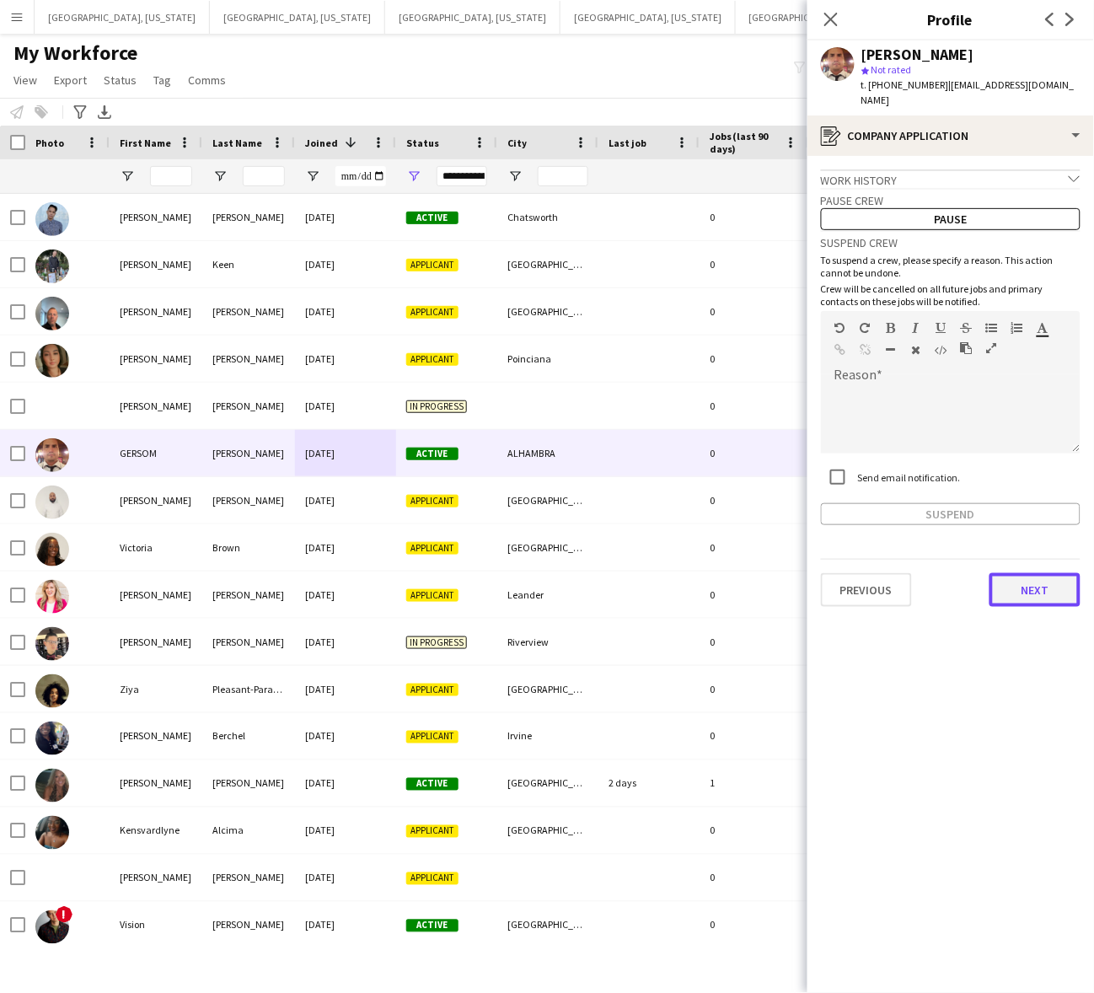
click at [1041, 573] on button "Next" at bounding box center [1034, 590] width 91 height 34
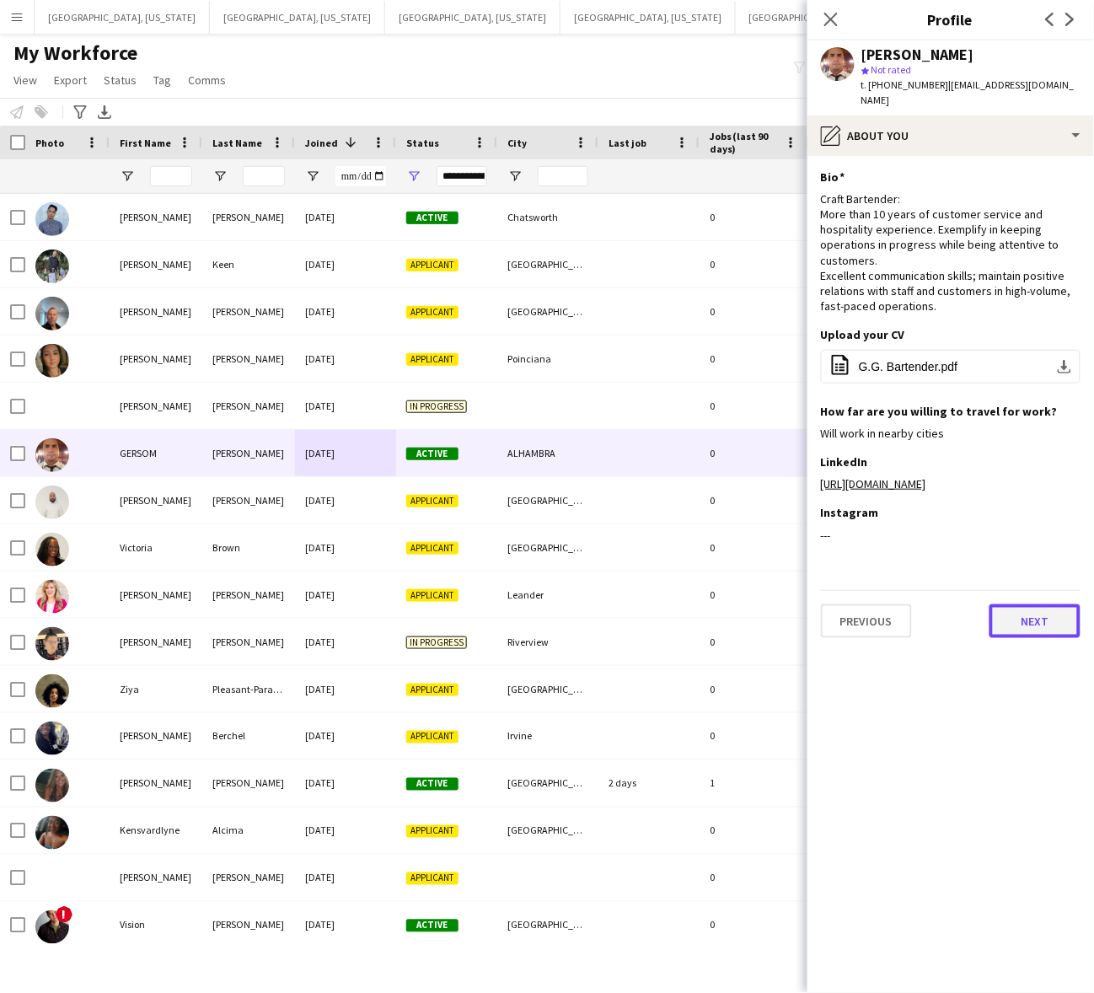
click at [1034, 604] on button "Next" at bounding box center [1034, 621] width 91 height 34
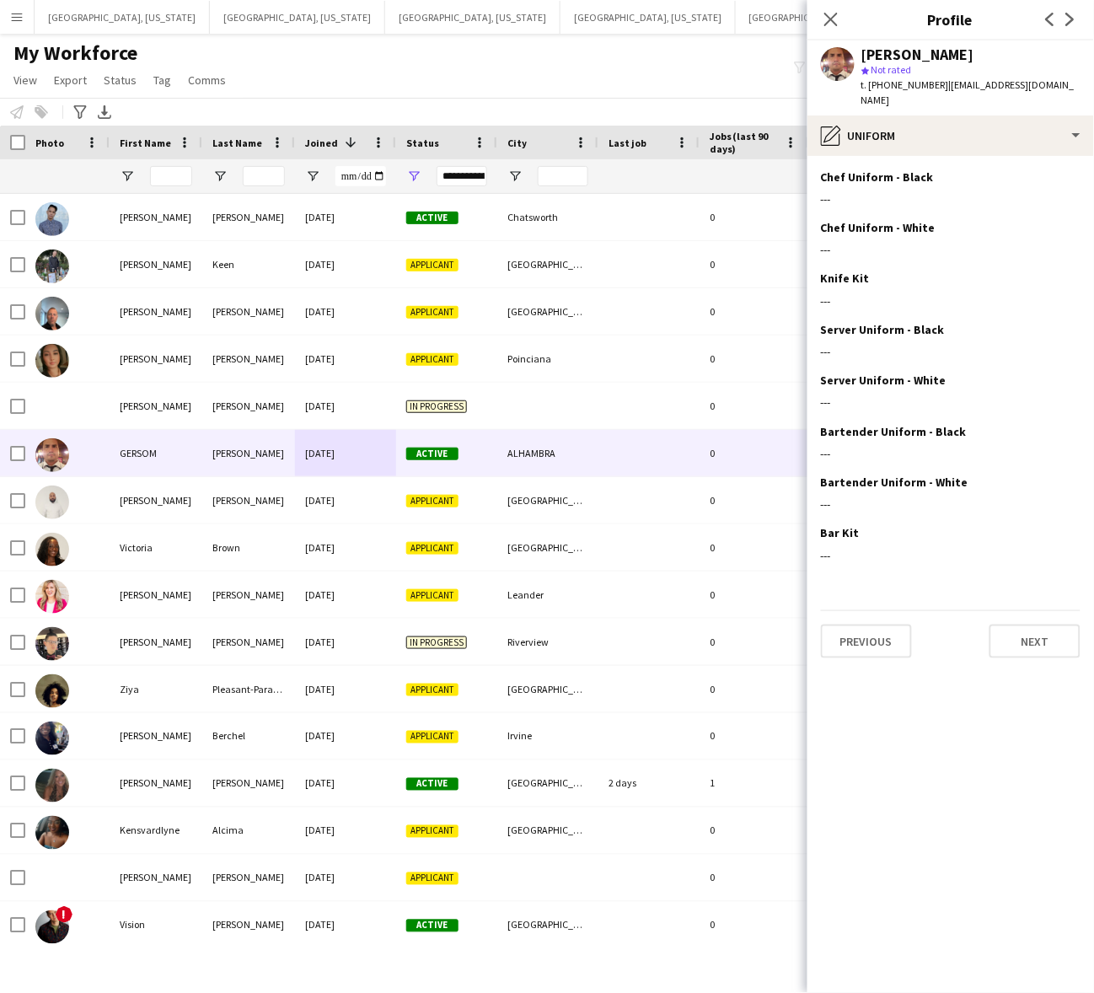
click at [1050, 610] on div "Previous Next" at bounding box center [951, 634] width 260 height 48
click at [1051, 635] on button "Next" at bounding box center [1034, 641] width 91 height 34
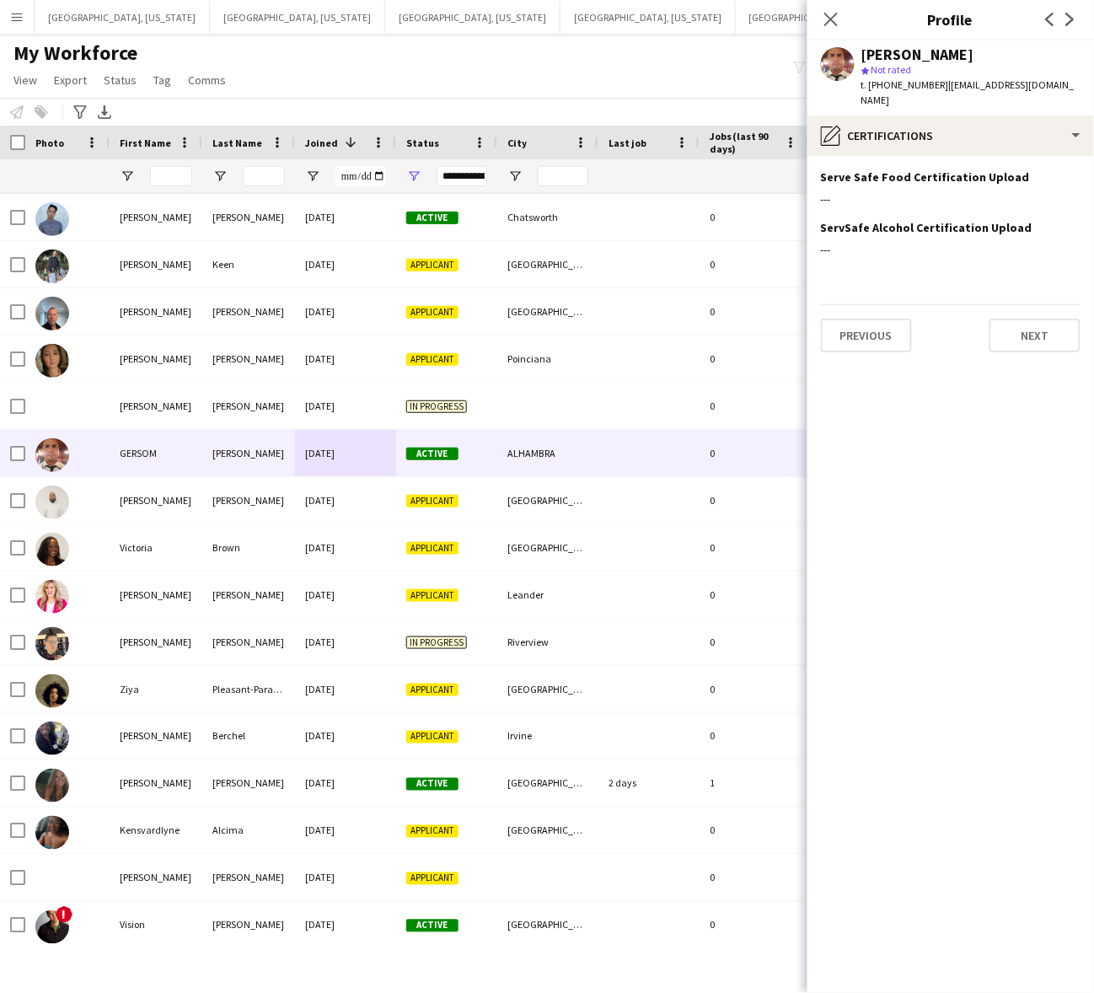
click at [837, 6] on div "Close pop-in" at bounding box center [830, 19] width 47 height 39
click at [835, 18] on icon "Close pop-in" at bounding box center [830, 19] width 16 height 16
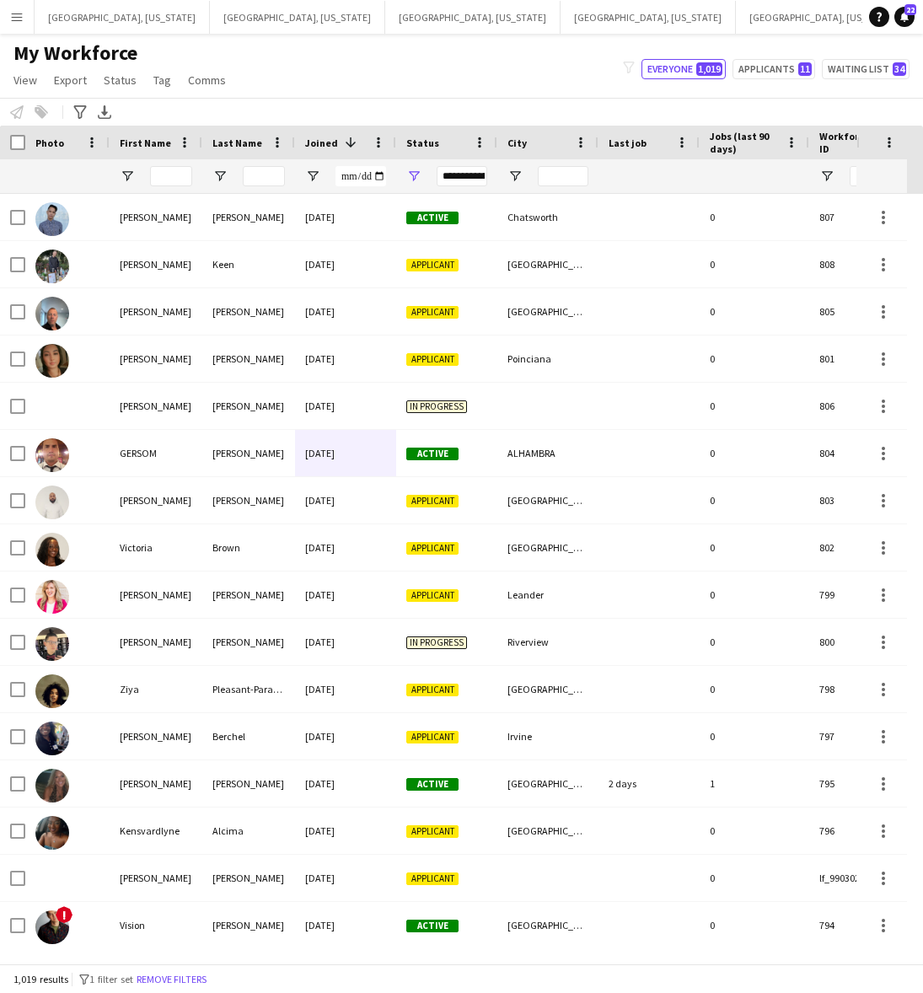
click at [533, 73] on div "My Workforce View Views Default view New view Update view Delete view Edit name…" at bounding box center [461, 68] width 923 height 57
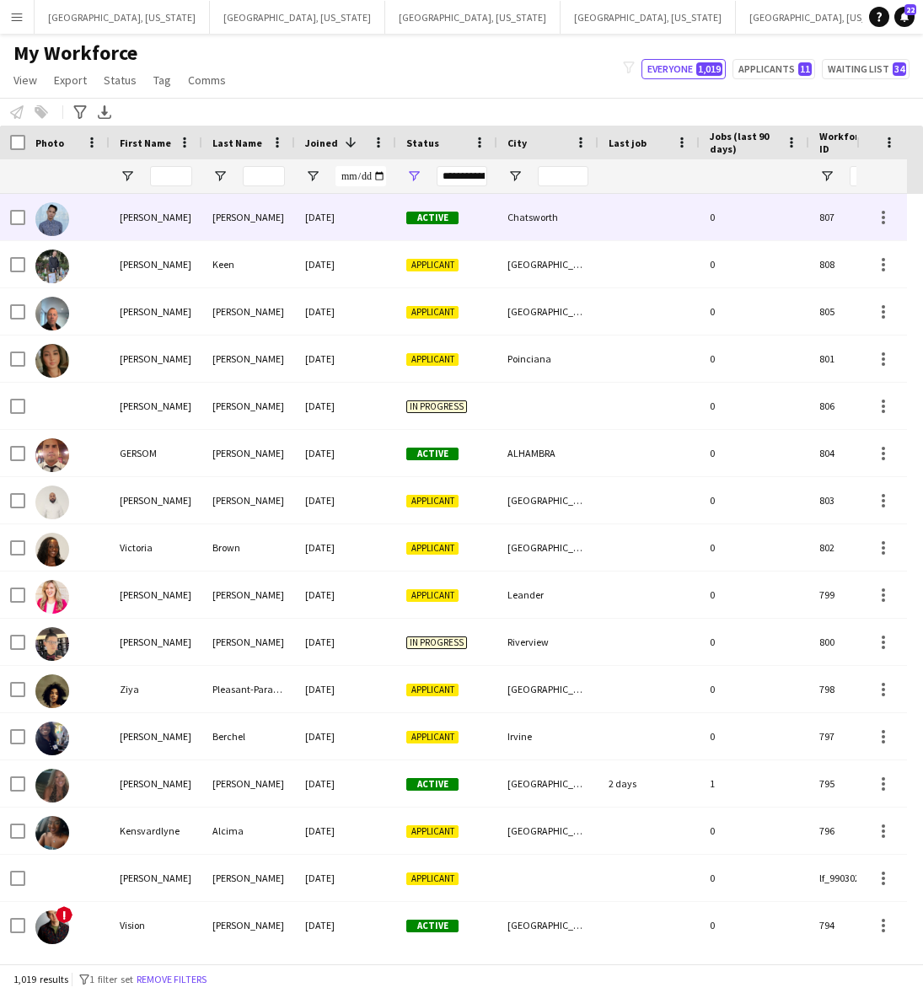
click at [360, 212] on div "[DATE]" at bounding box center [345, 217] width 101 height 46
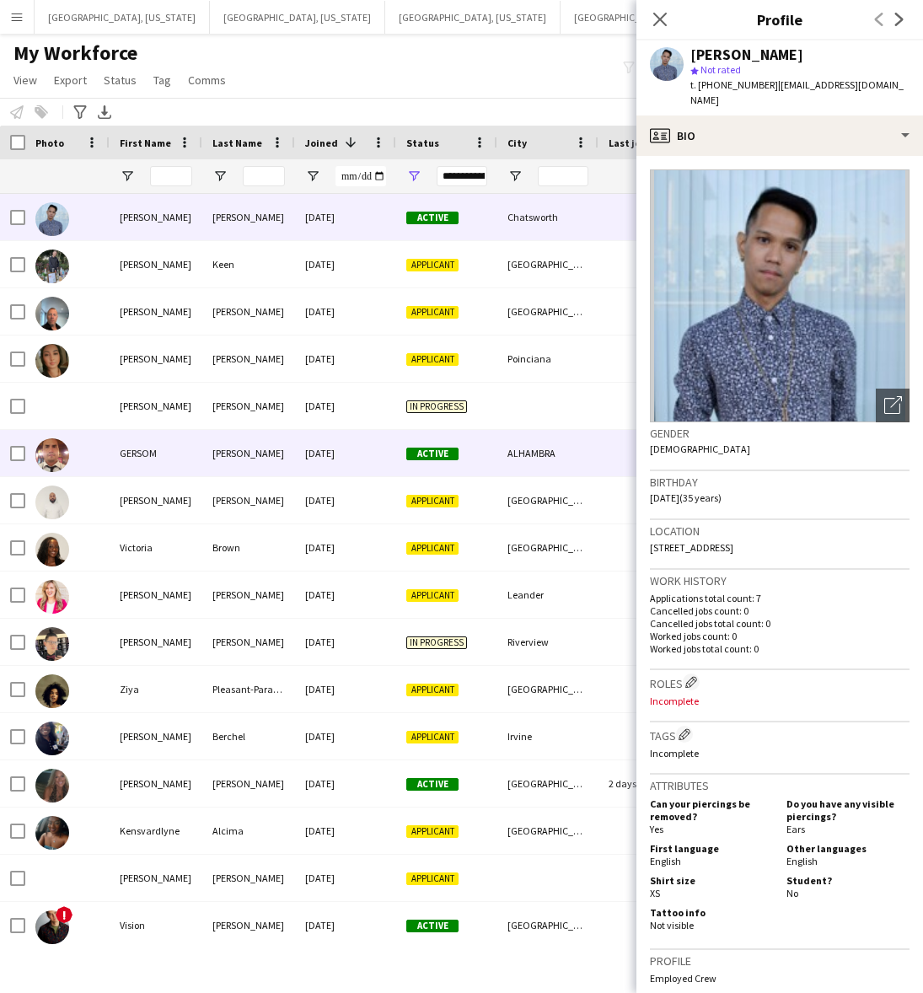
click at [233, 437] on div "[PERSON_NAME]" at bounding box center [248, 453] width 93 height 46
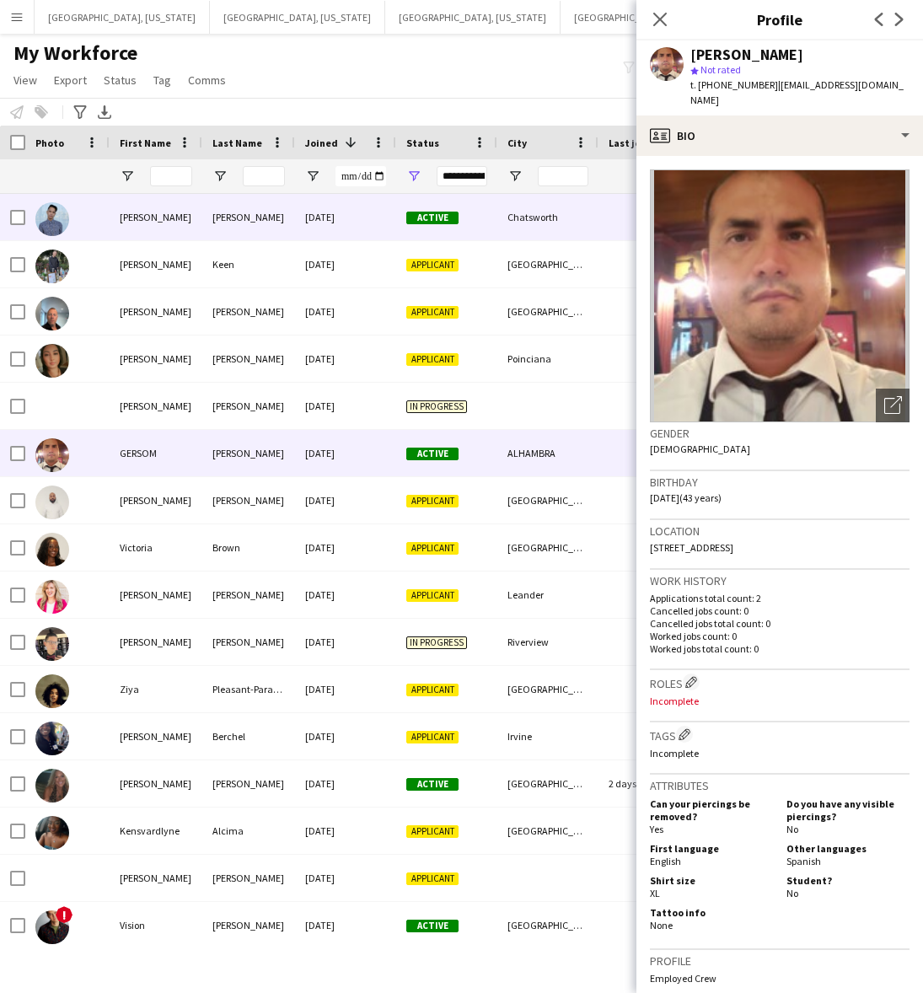
click at [316, 225] on div "[DATE]" at bounding box center [345, 217] width 101 height 46
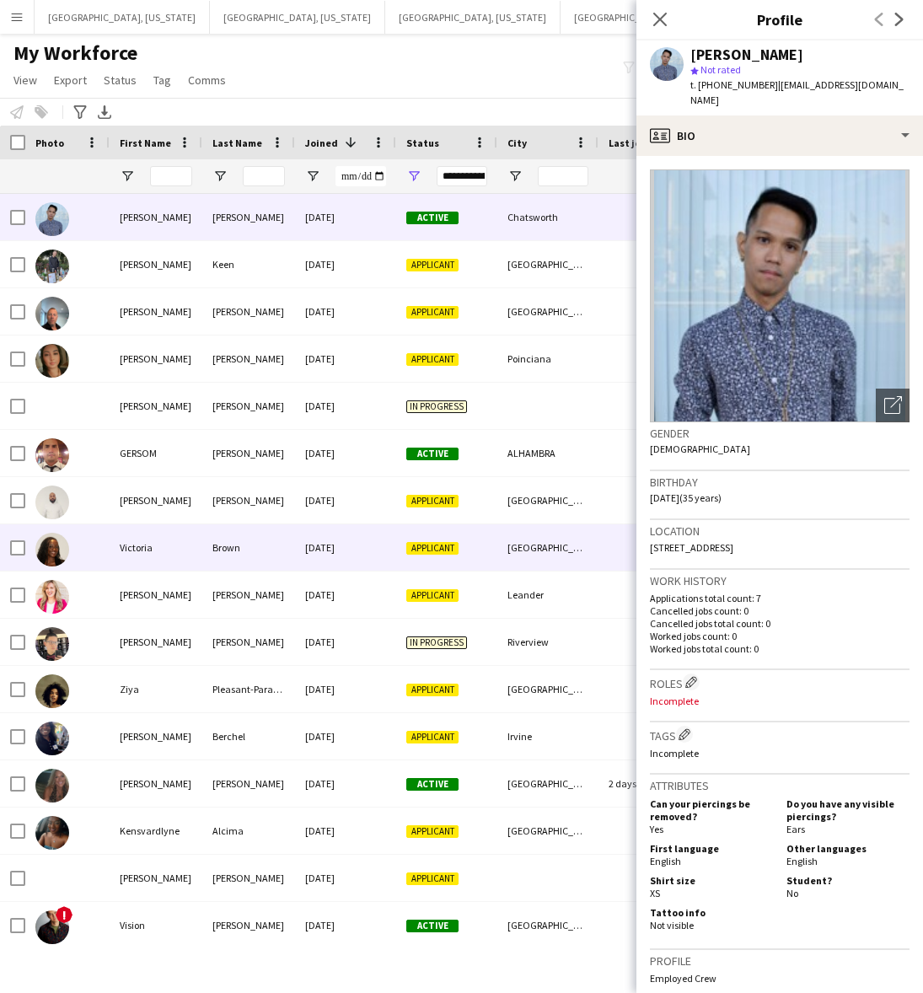
scroll to position [0, 0]
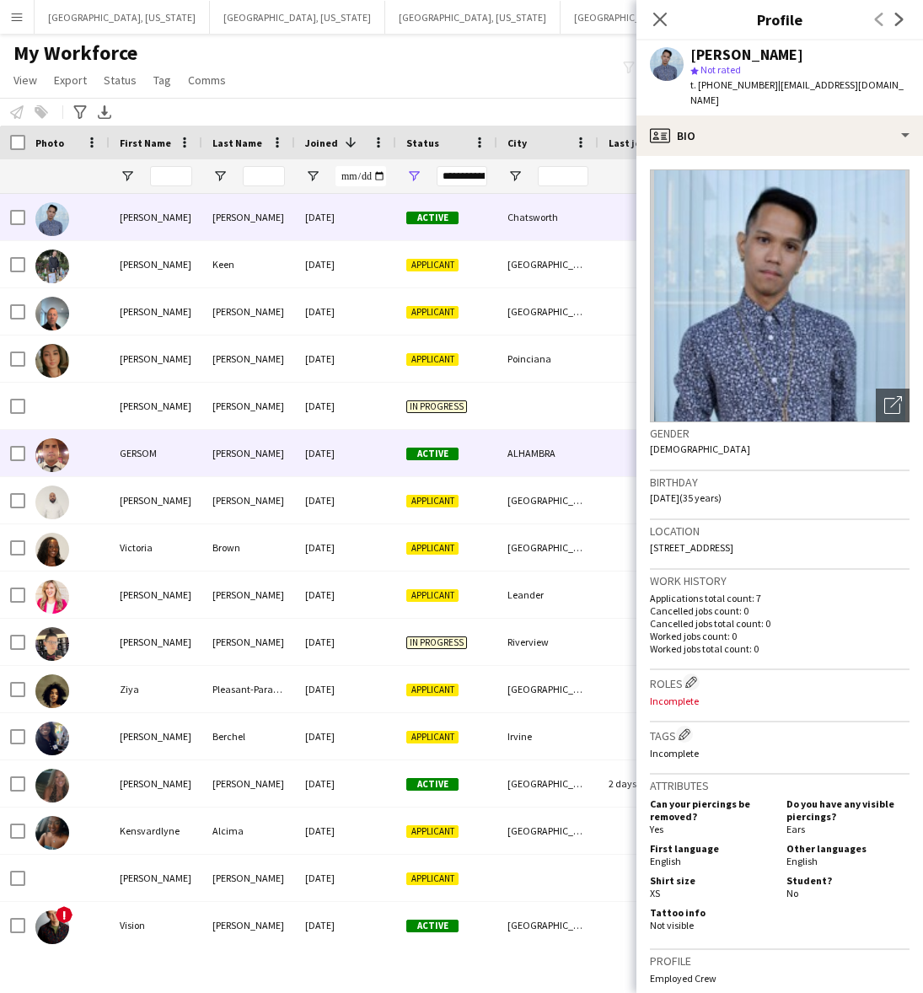
click at [275, 451] on div "[PERSON_NAME]" at bounding box center [248, 453] width 93 height 46
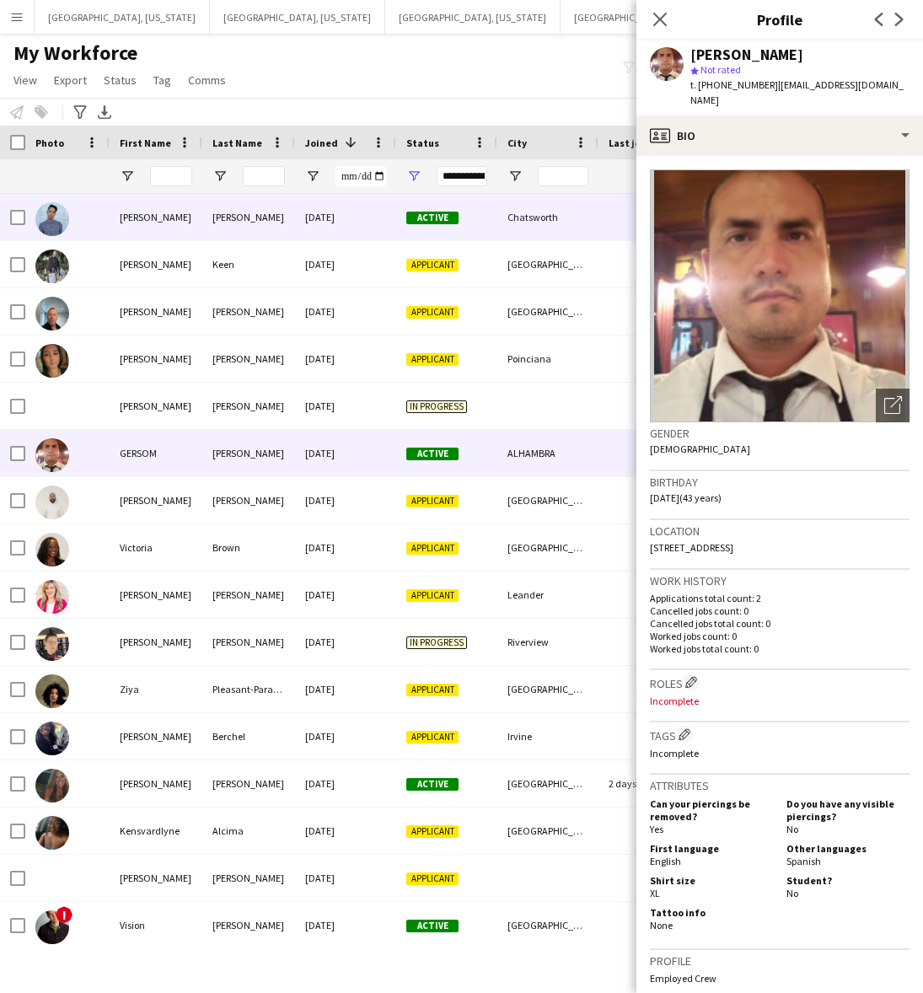
click at [346, 225] on div "[DATE]" at bounding box center [345, 217] width 101 height 46
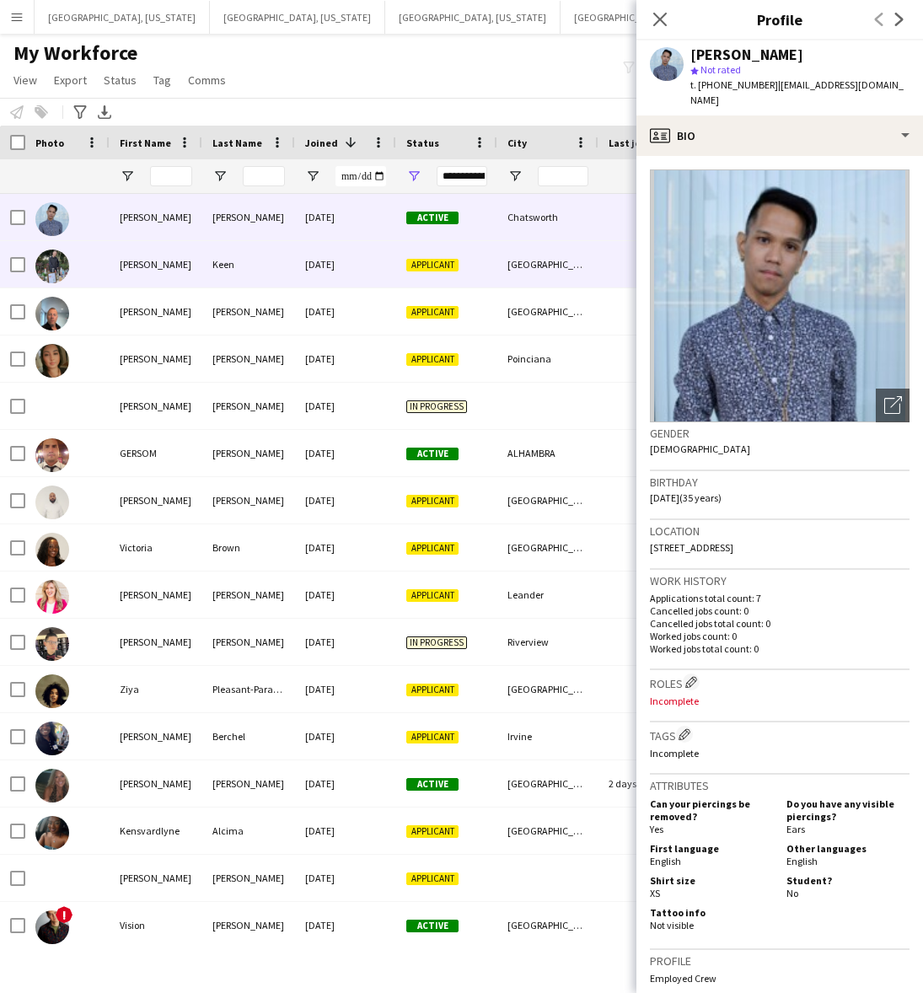
click at [346, 270] on div "[DATE]" at bounding box center [345, 264] width 101 height 46
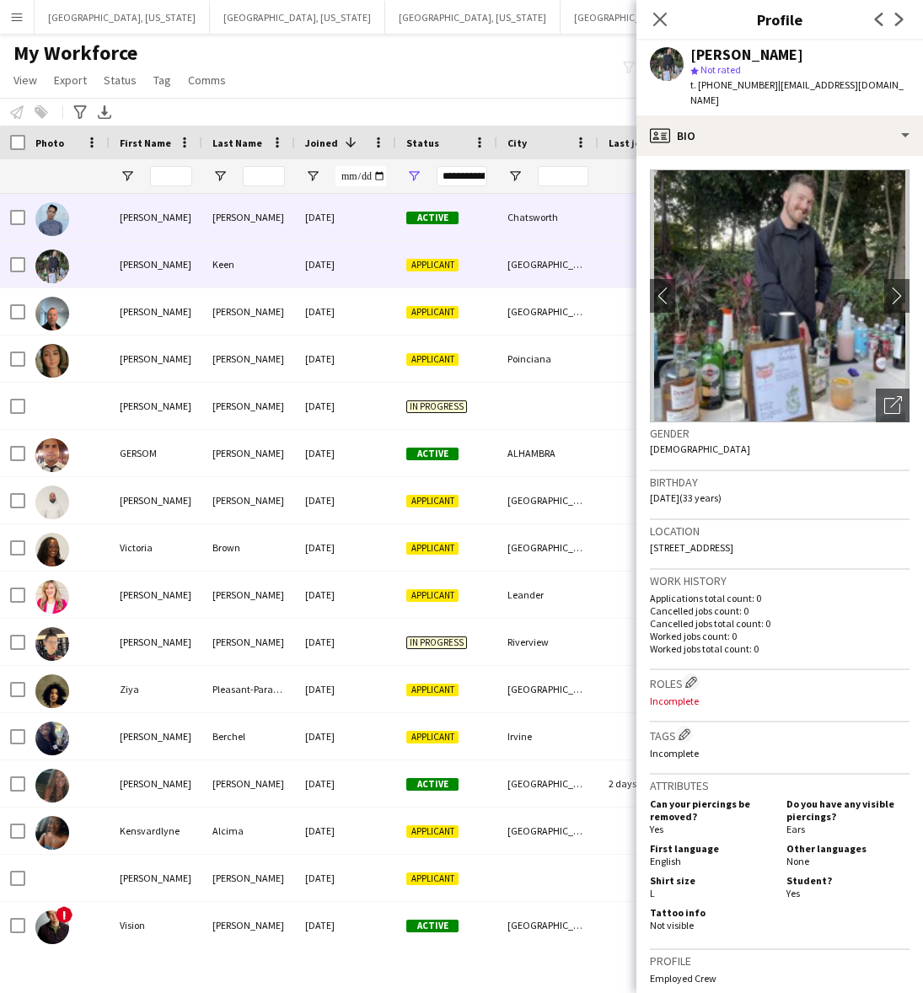
click at [343, 221] on div "[DATE]" at bounding box center [345, 217] width 101 height 46
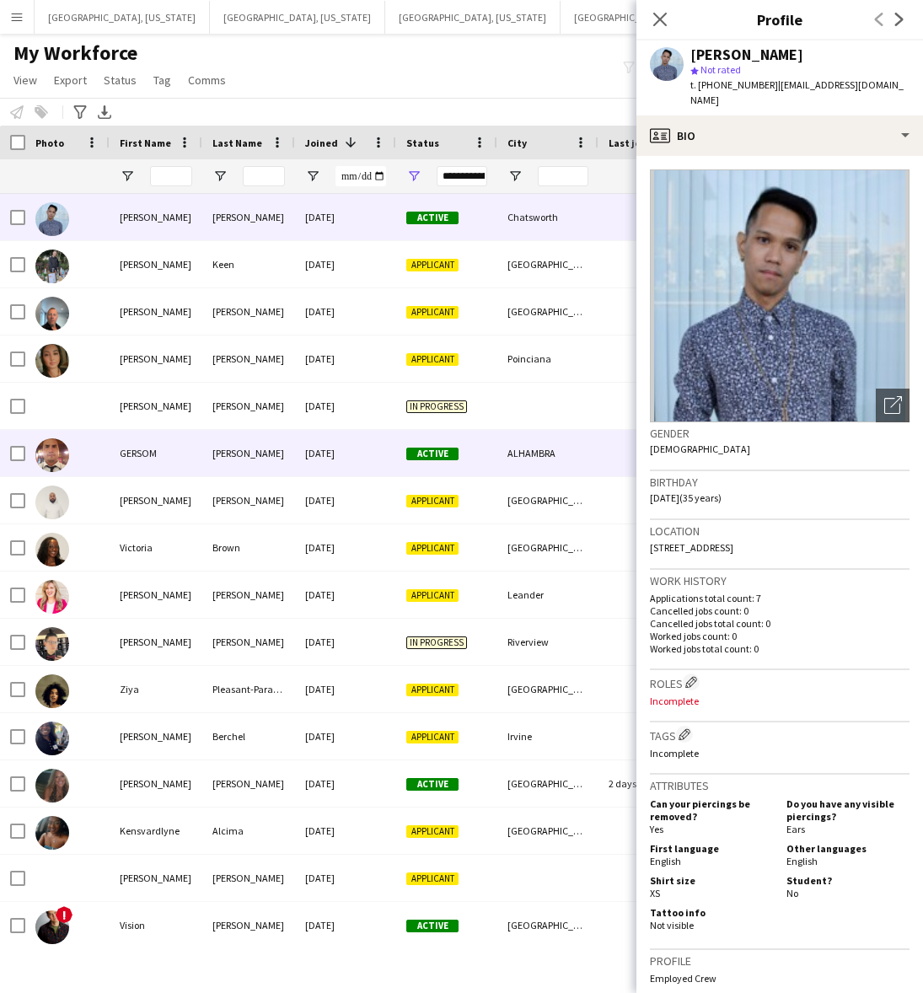
click at [304, 464] on div "[DATE]" at bounding box center [345, 453] width 101 height 46
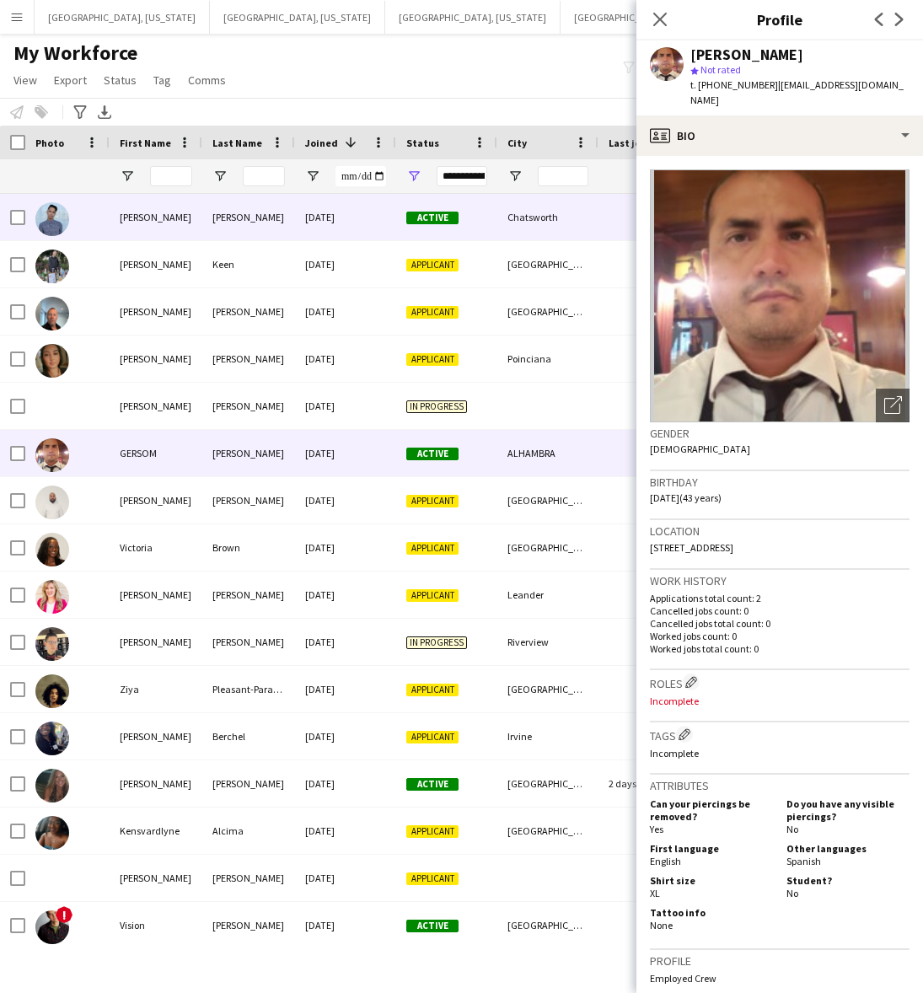
click at [329, 215] on div "[DATE]" at bounding box center [345, 217] width 101 height 46
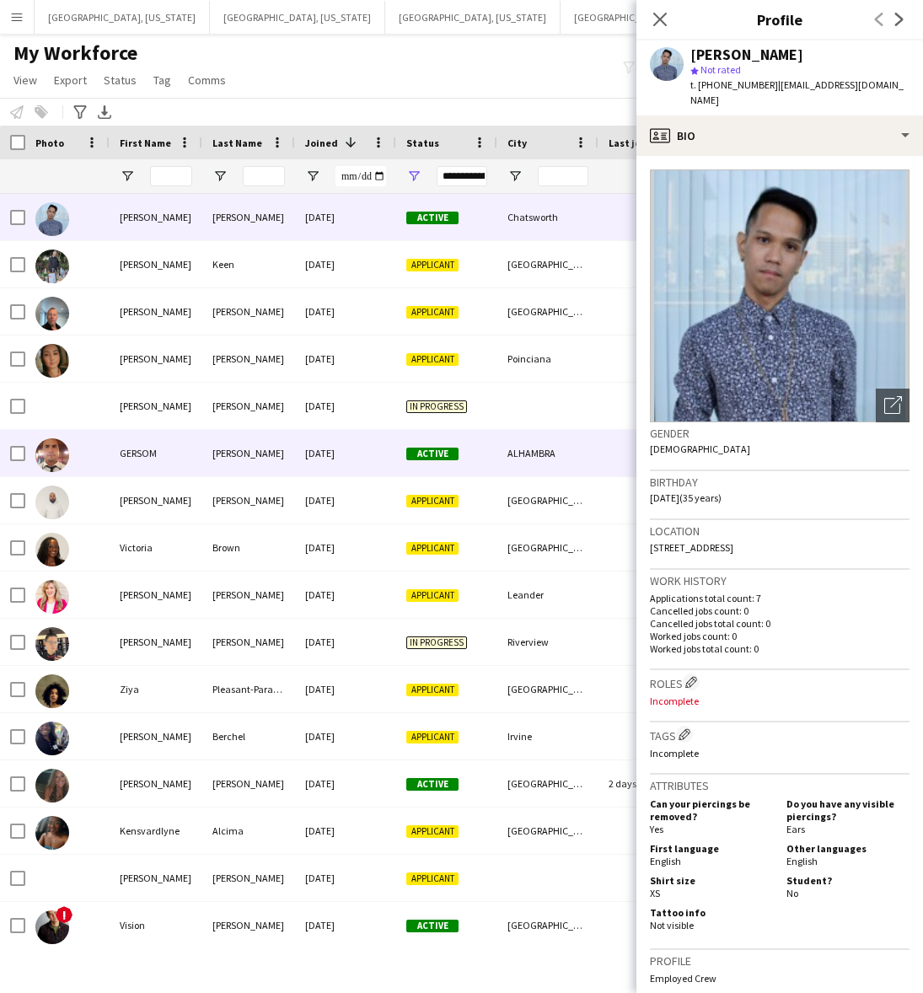
click at [319, 447] on div "[DATE]" at bounding box center [345, 453] width 101 height 46
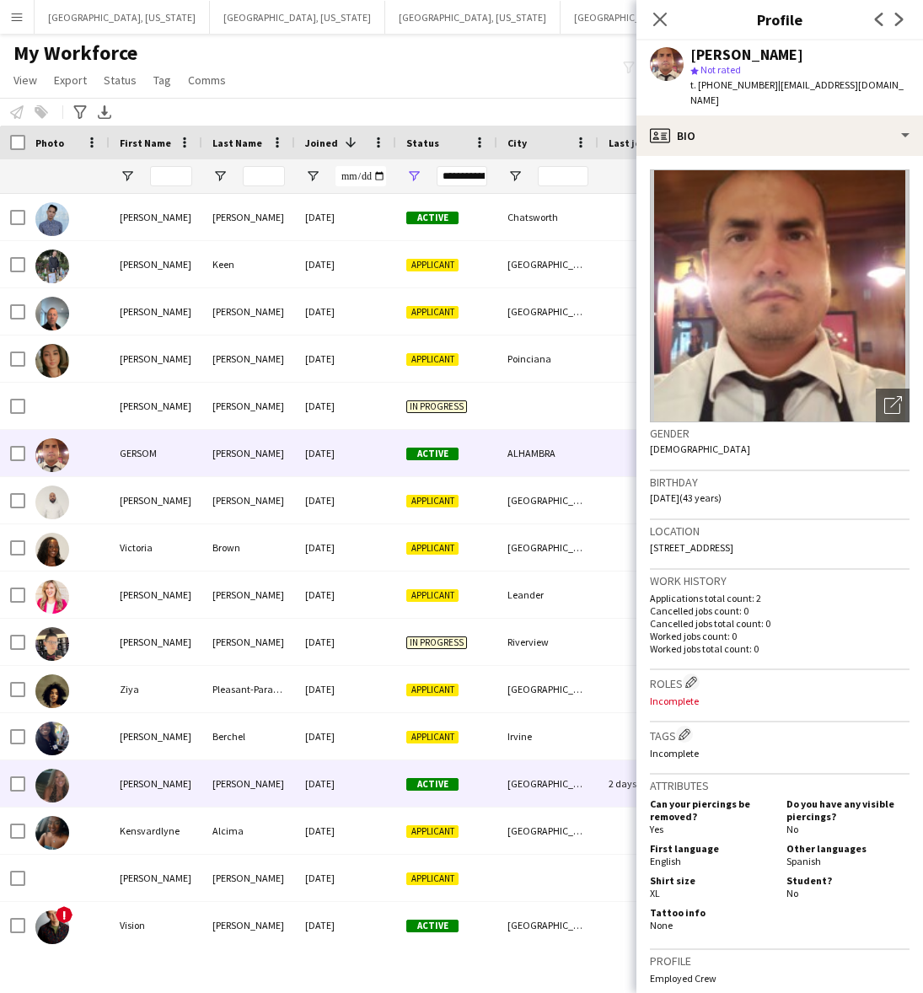
click at [358, 774] on div "[DATE]" at bounding box center [345, 783] width 101 height 46
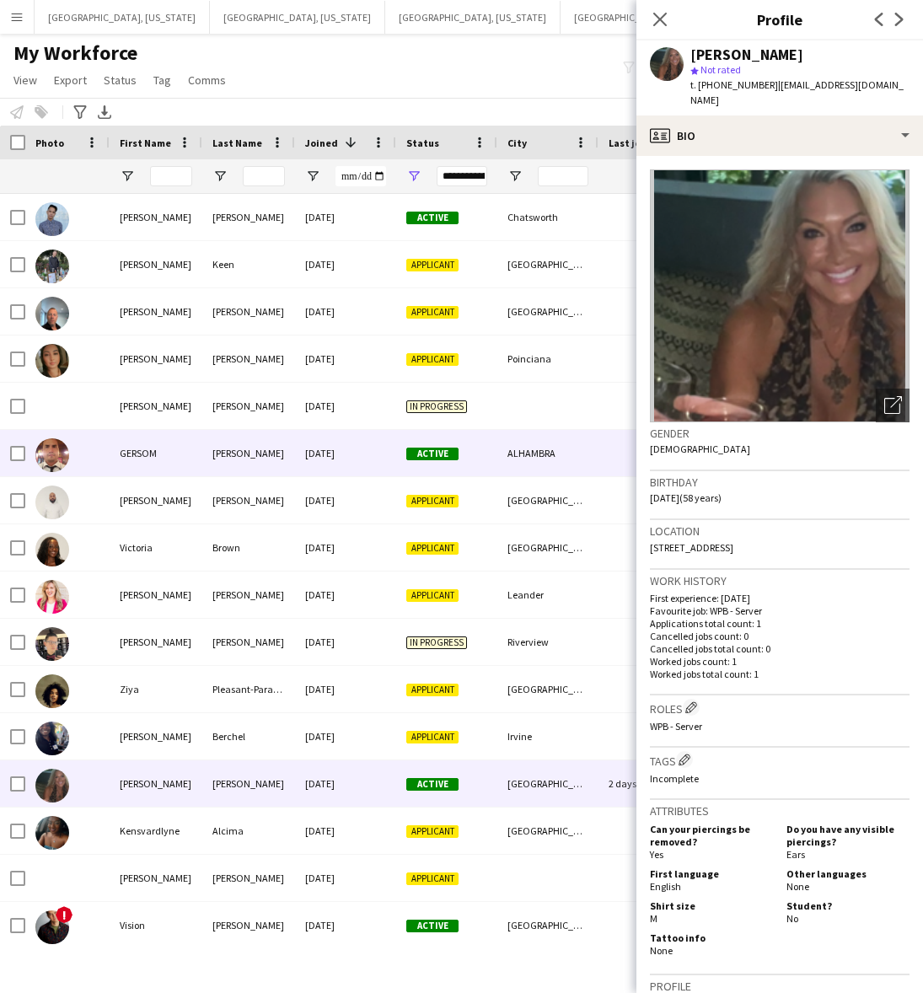
click at [359, 472] on div "[DATE]" at bounding box center [345, 453] width 101 height 46
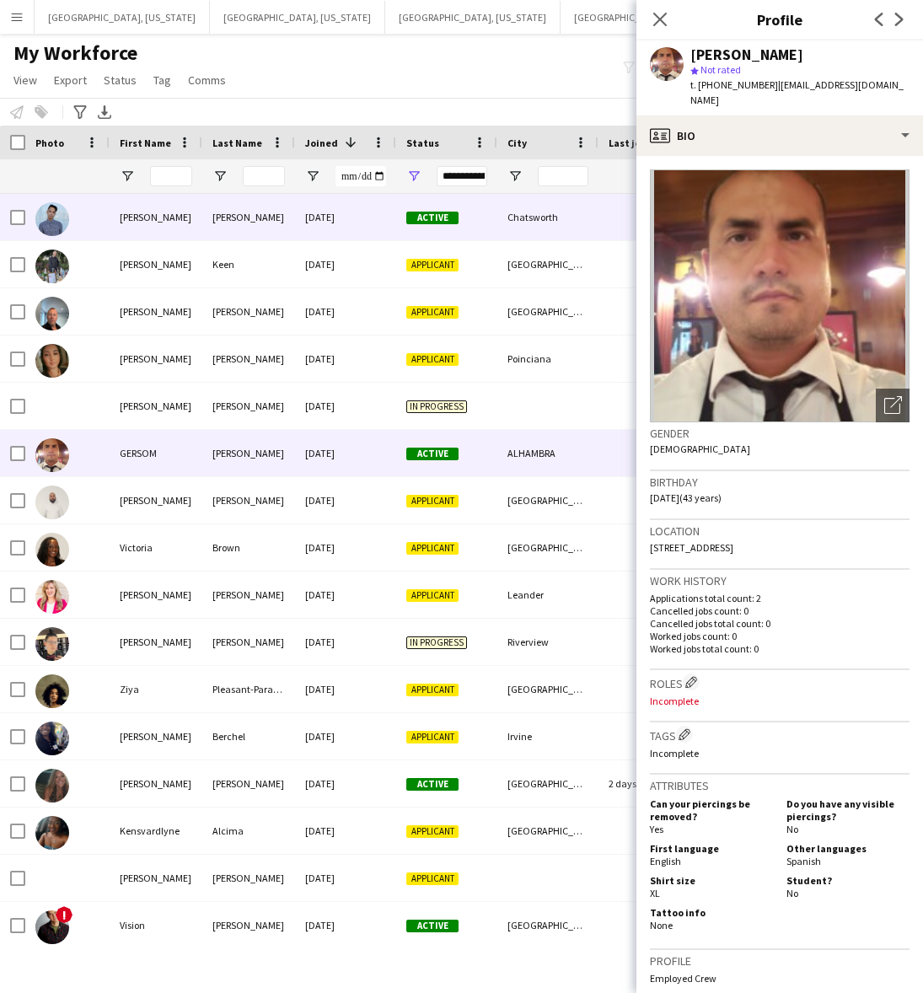
click at [341, 220] on div "[DATE]" at bounding box center [345, 217] width 101 height 46
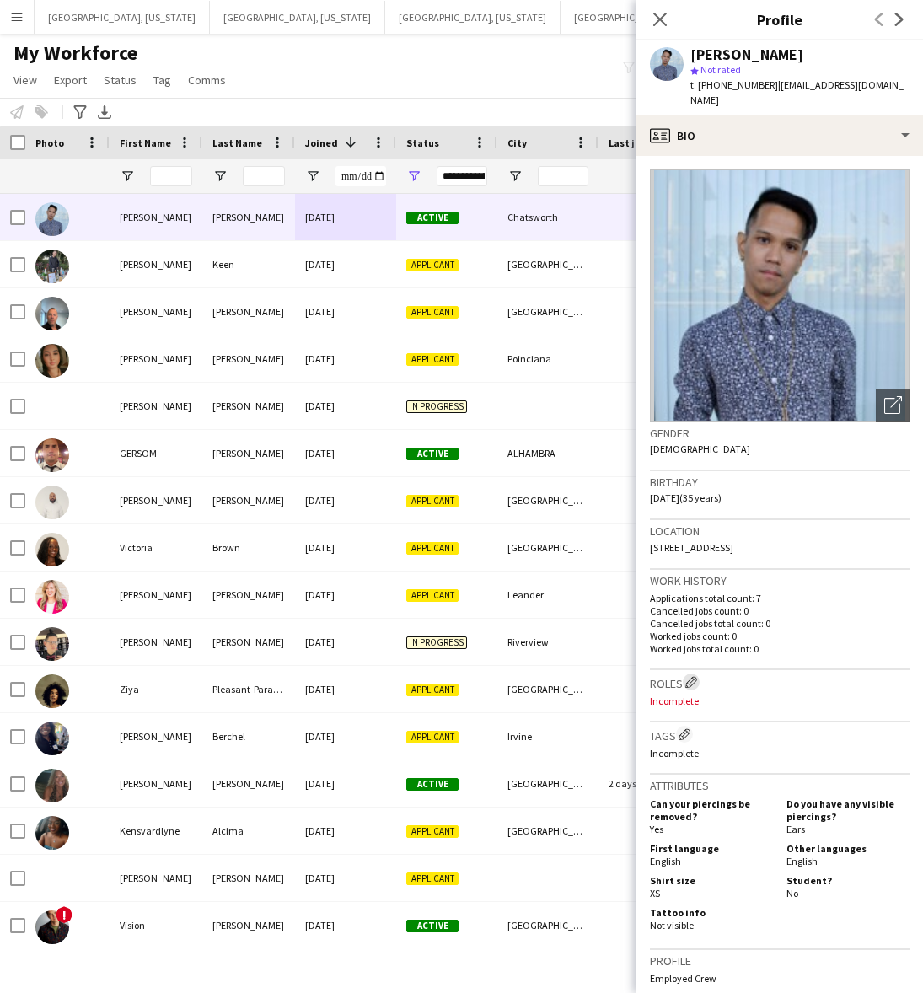
click at [693, 676] on app-icon "Edit crew company roles" at bounding box center [691, 682] width 12 height 12
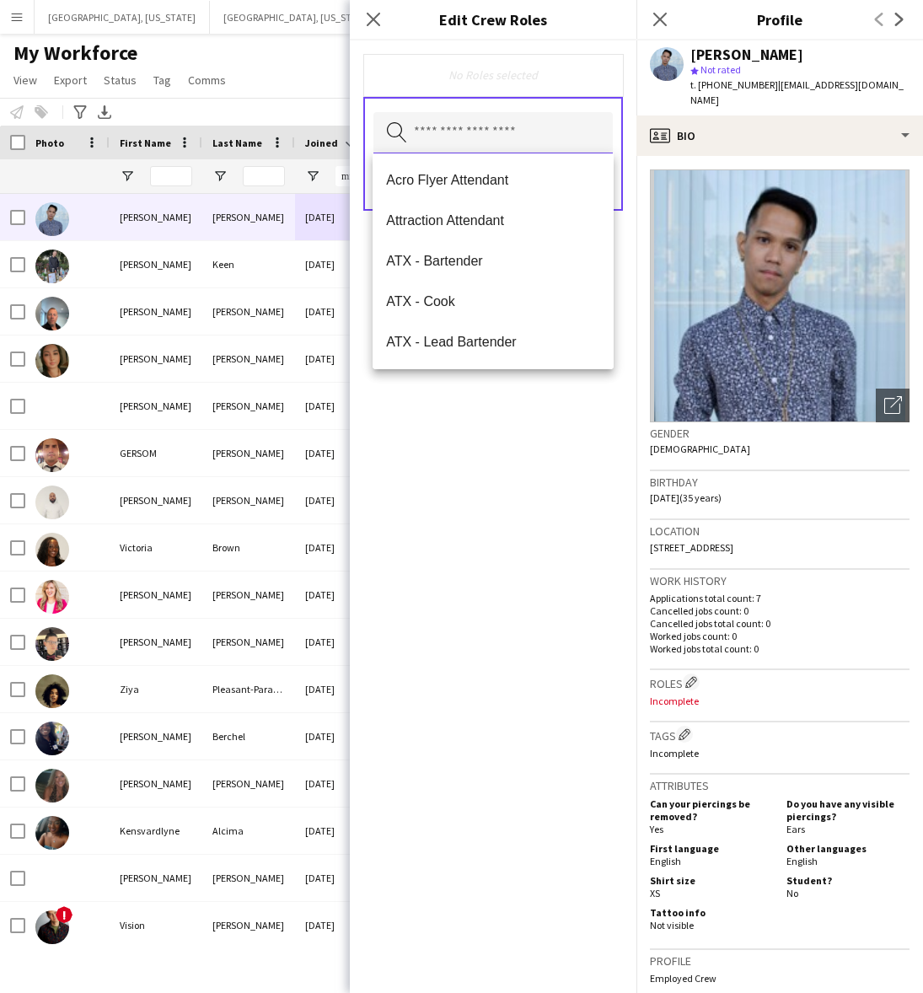
click at [558, 116] on input "text" at bounding box center [492, 133] width 239 height 42
type input "**"
click at [476, 262] on span "LA - Bartender" at bounding box center [493, 261] width 214 height 16
click at [512, 464] on div "LA - Bartender Remove Search by role type Save" at bounding box center [493, 516] width 287 height 952
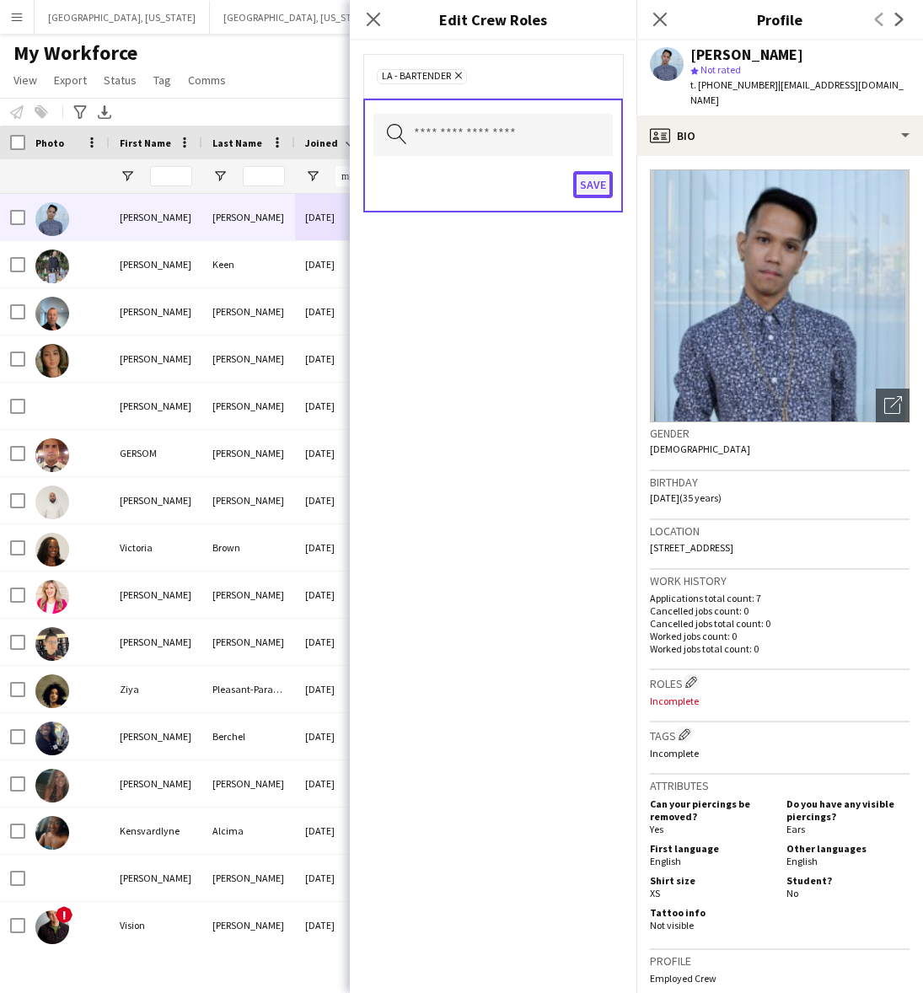
click at [583, 179] on button "Save" at bounding box center [593, 184] width 40 height 27
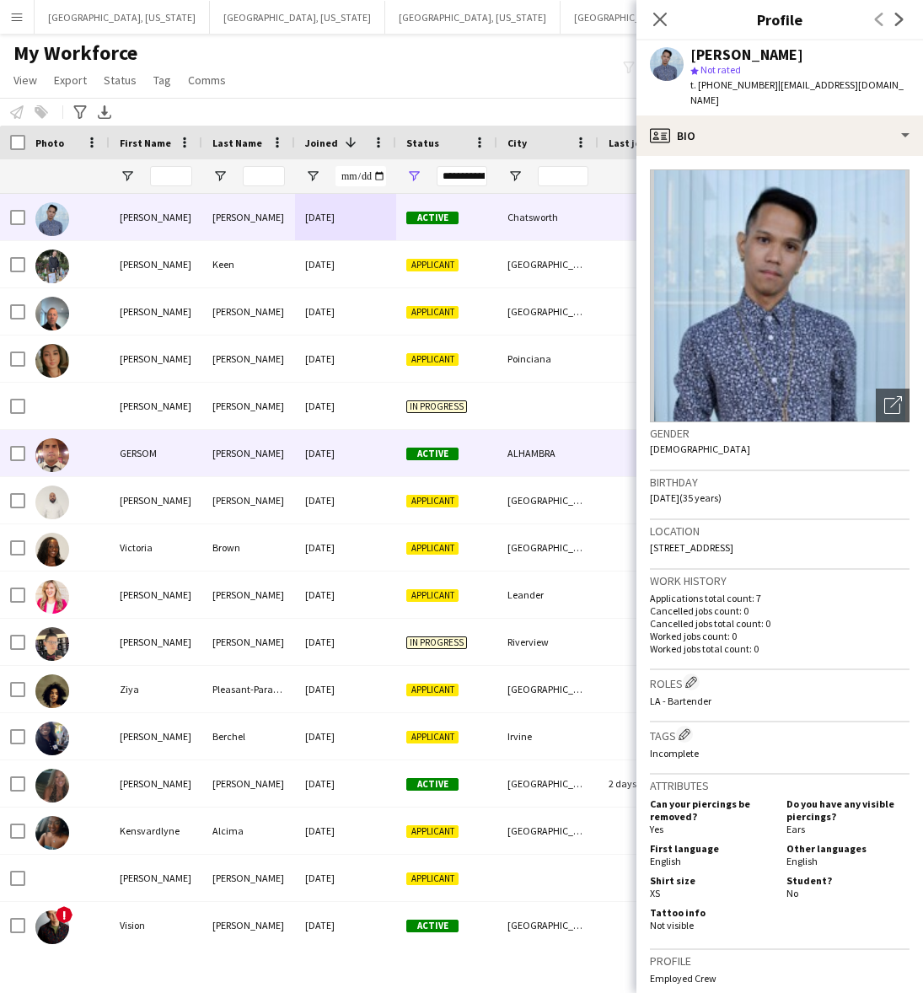
click at [335, 455] on div "[DATE]" at bounding box center [345, 453] width 101 height 46
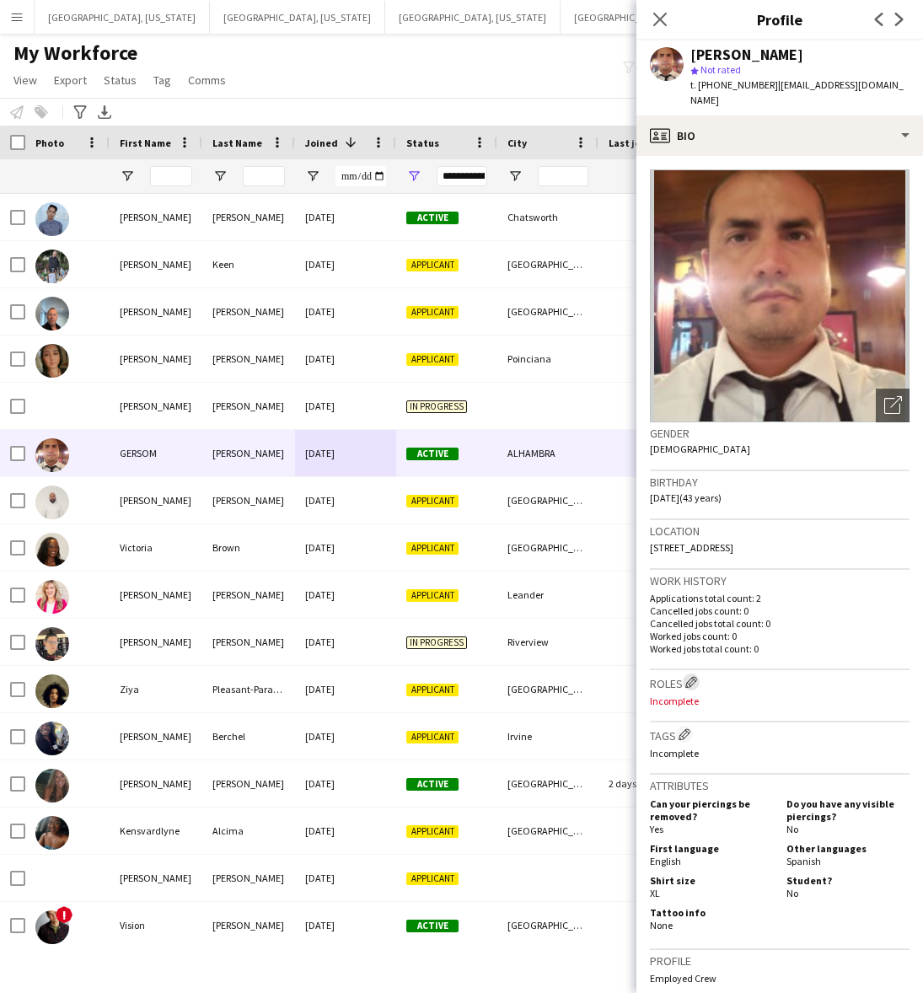
click at [694, 676] on app-icon "Edit crew company roles" at bounding box center [691, 682] width 12 height 12
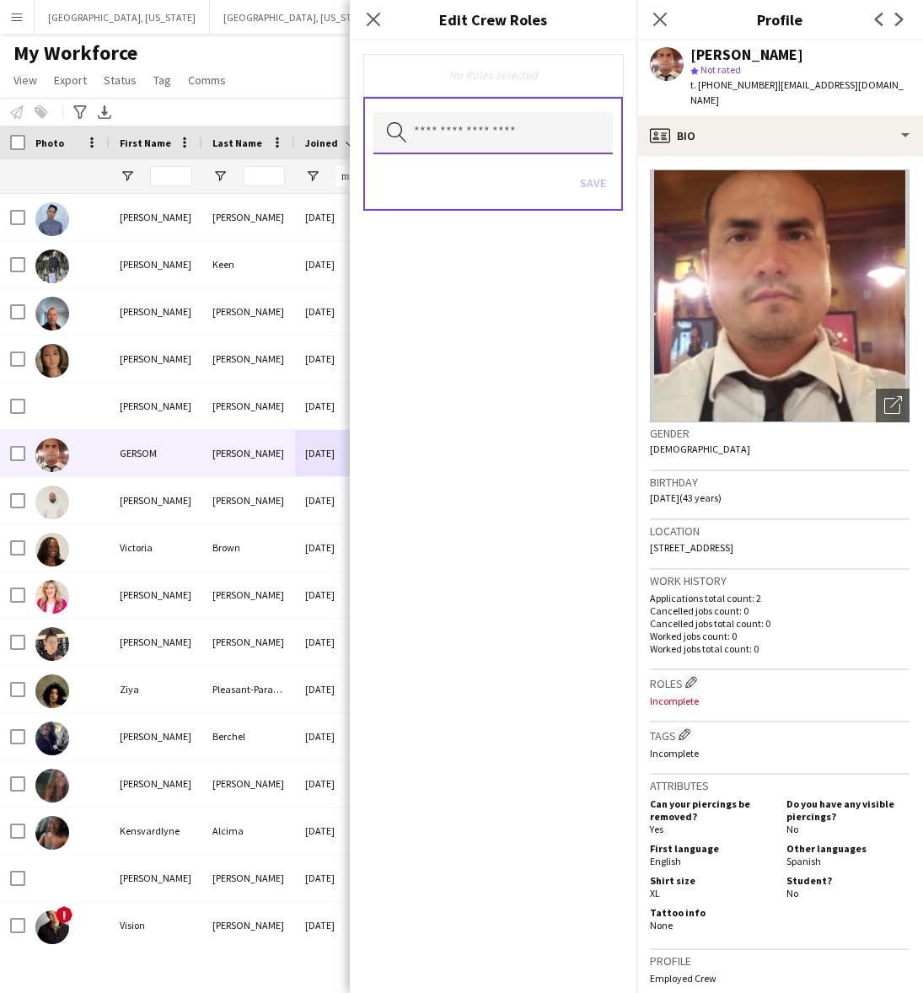
click at [542, 121] on input "text" at bounding box center [492, 133] width 239 height 42
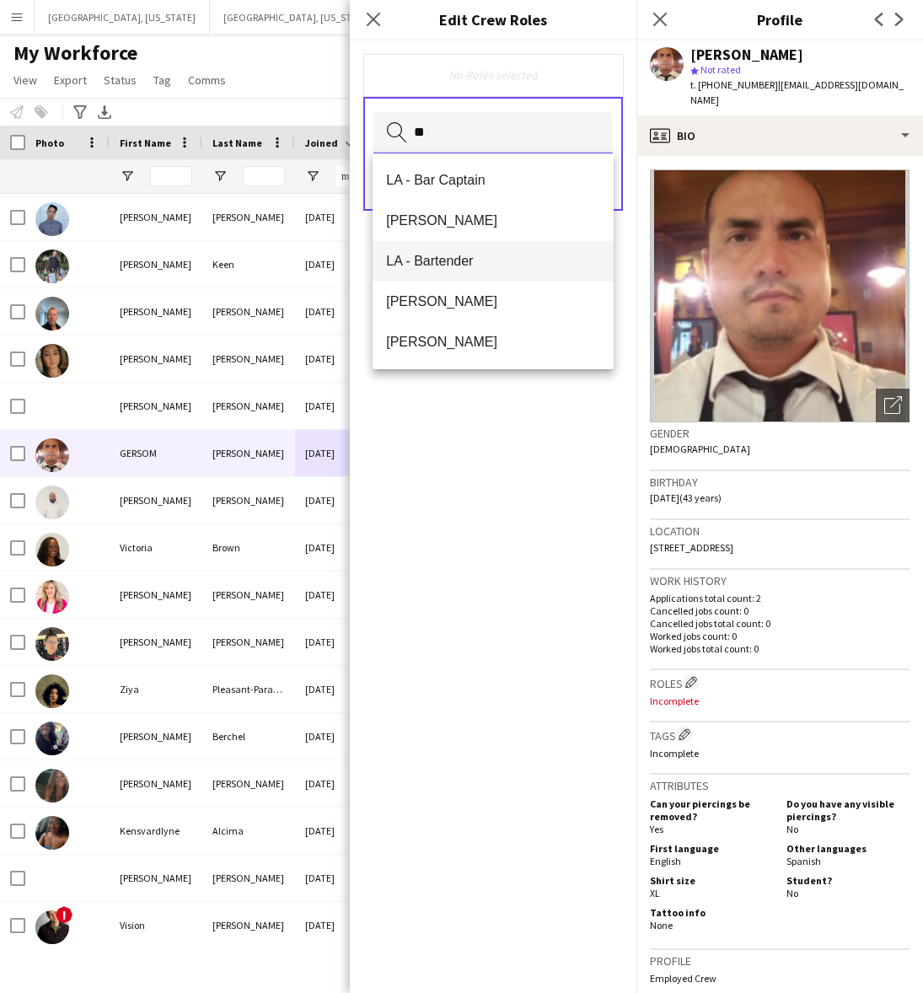
type input "**"
click at [460, 262] on span "LA - Bartender" at bounding box center [493, 261] width 214 height 16
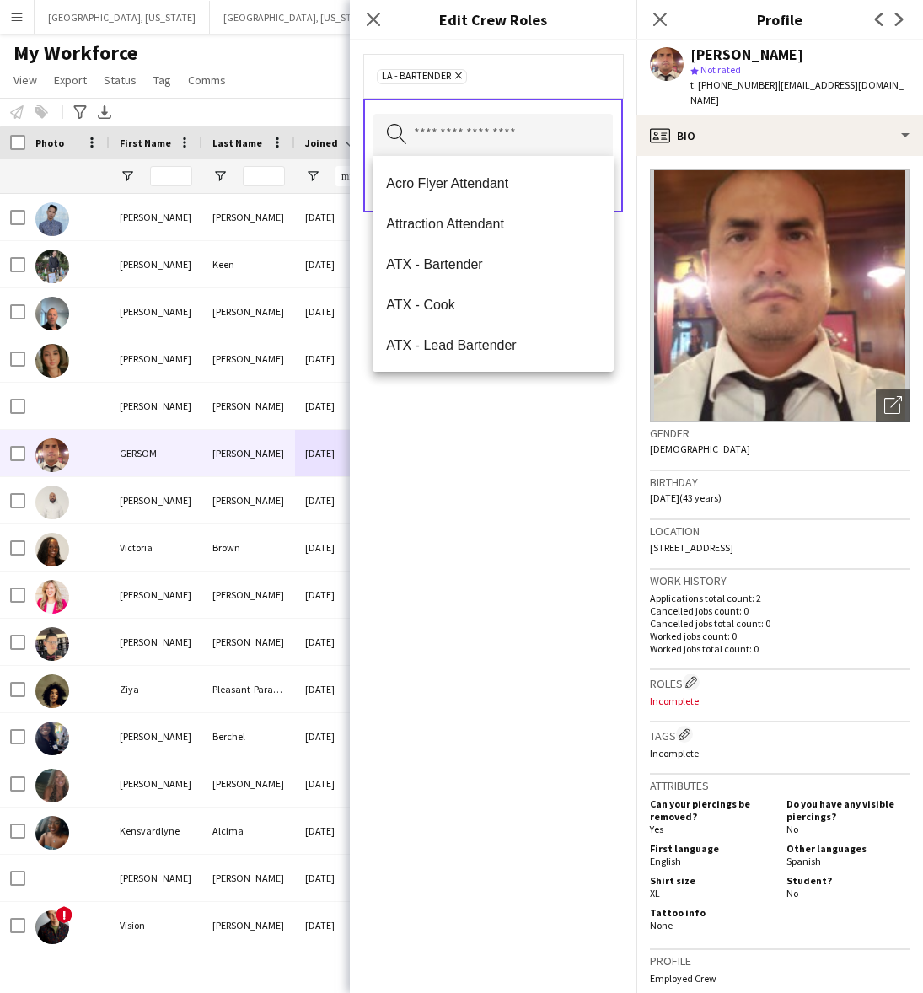
drag, startPoint x: 511, startPoint y: 473, endPoint x: 518, endPoint y: 459, distance: 15.5
click at [512, 470] on div "LA - Bartender Remove Search by role type Save" at bounding box center [493, 516] width 287 height 952
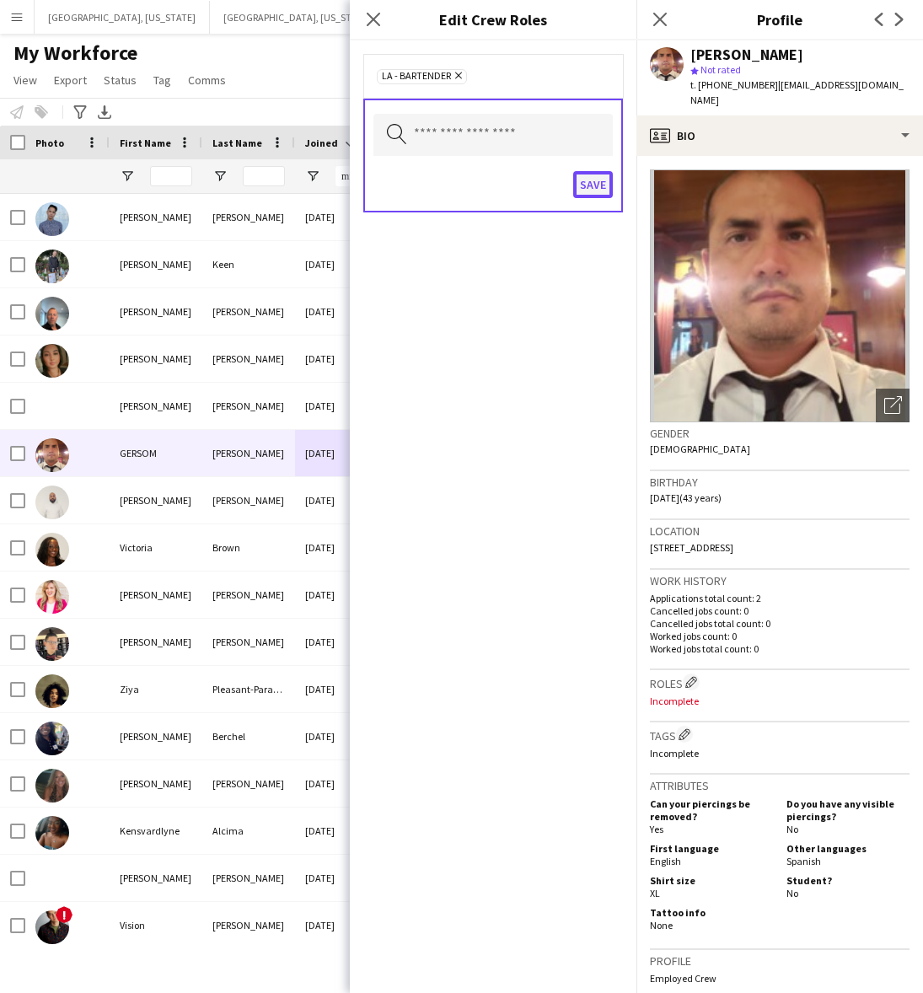
click at [599, 173] on button "Save" at bounding box center [593, 184] width 40 height 27
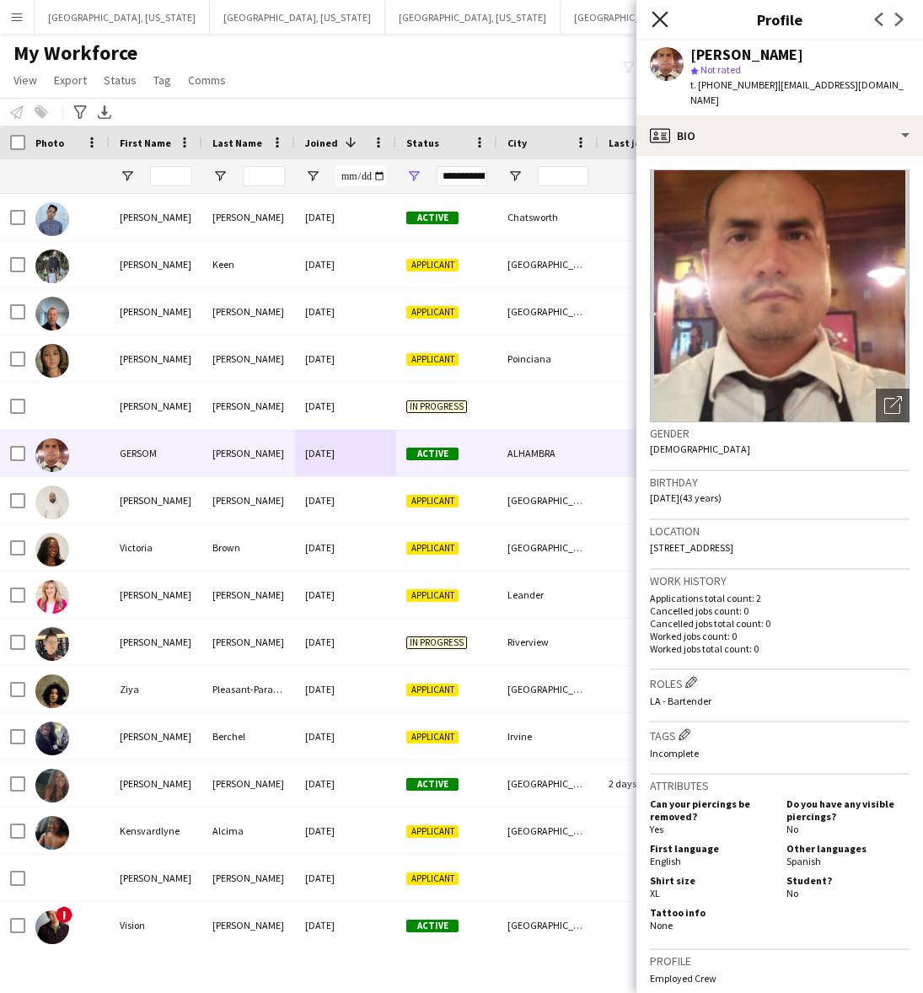
click at [654, 19] on icon "Close pop-in" at bounding box center [659, 19] width 16 height 16
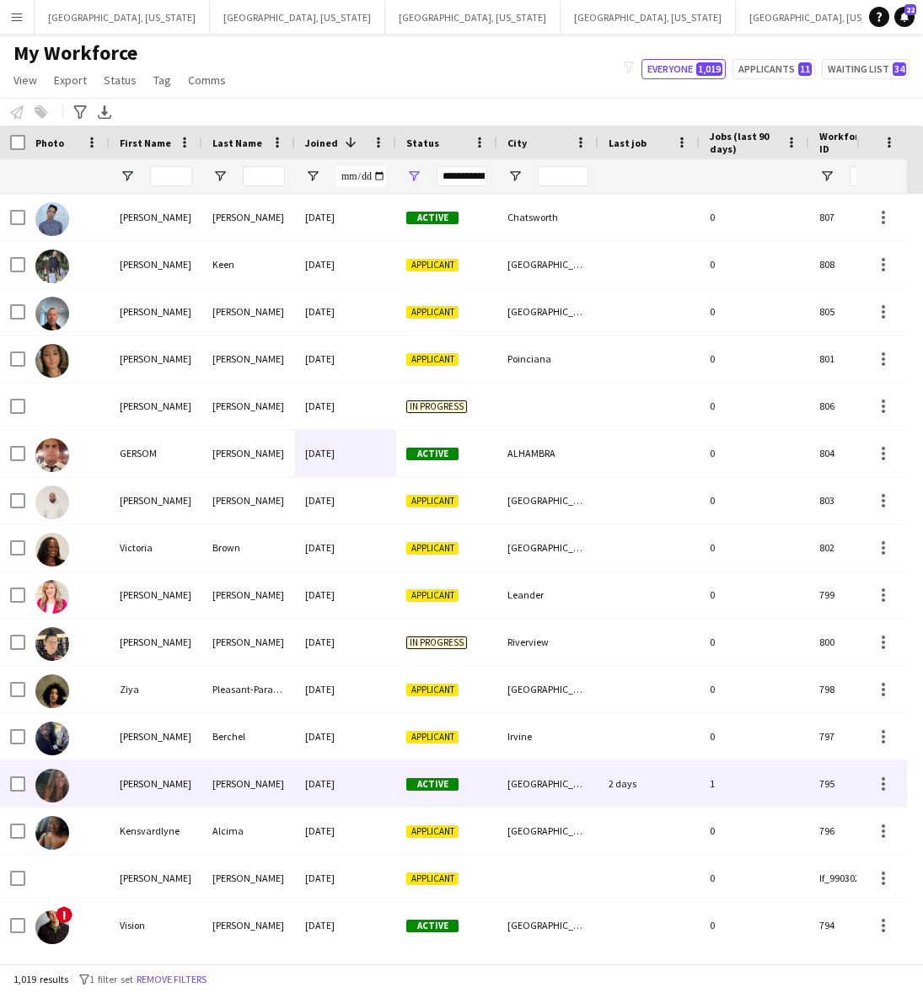
click at [284, 761] on div "[PERSON_NAME]" at bounding box center [248, 783] width 93 height 46
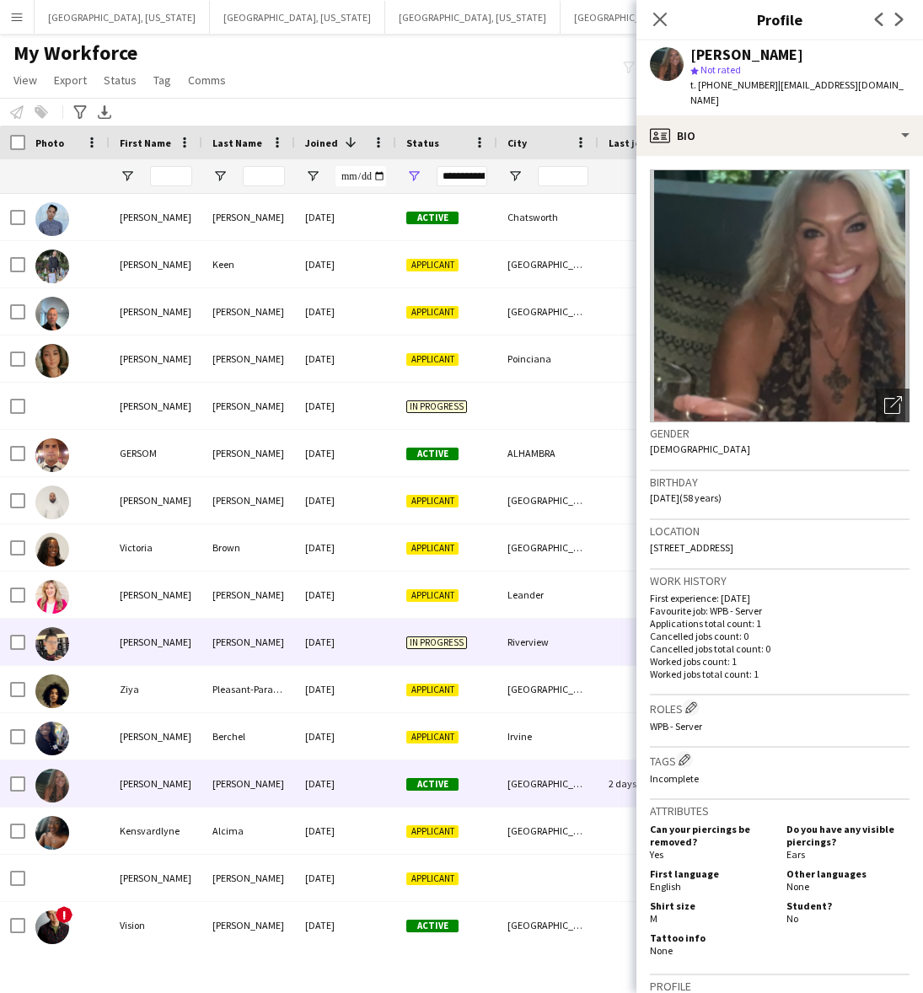
scroll to position [211, 0]
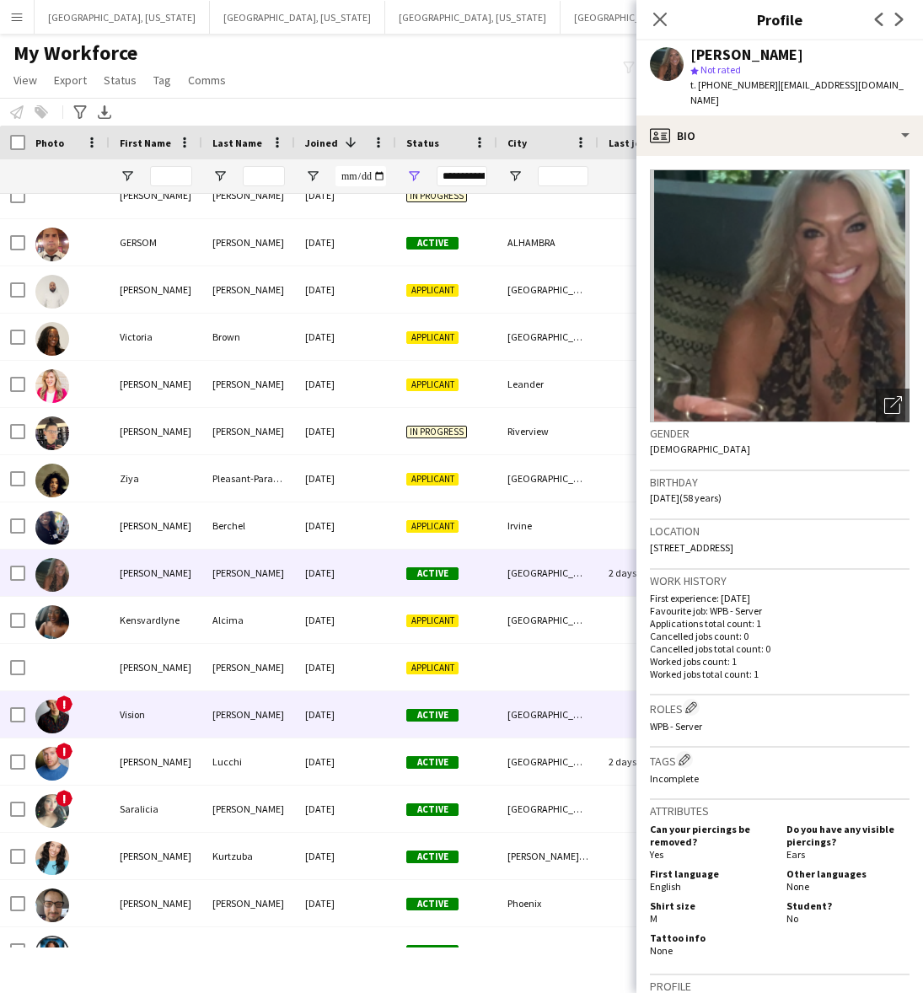
click at [320, 715] on div "[DATE]" at bounding box center [345, 714] width 101 height 46
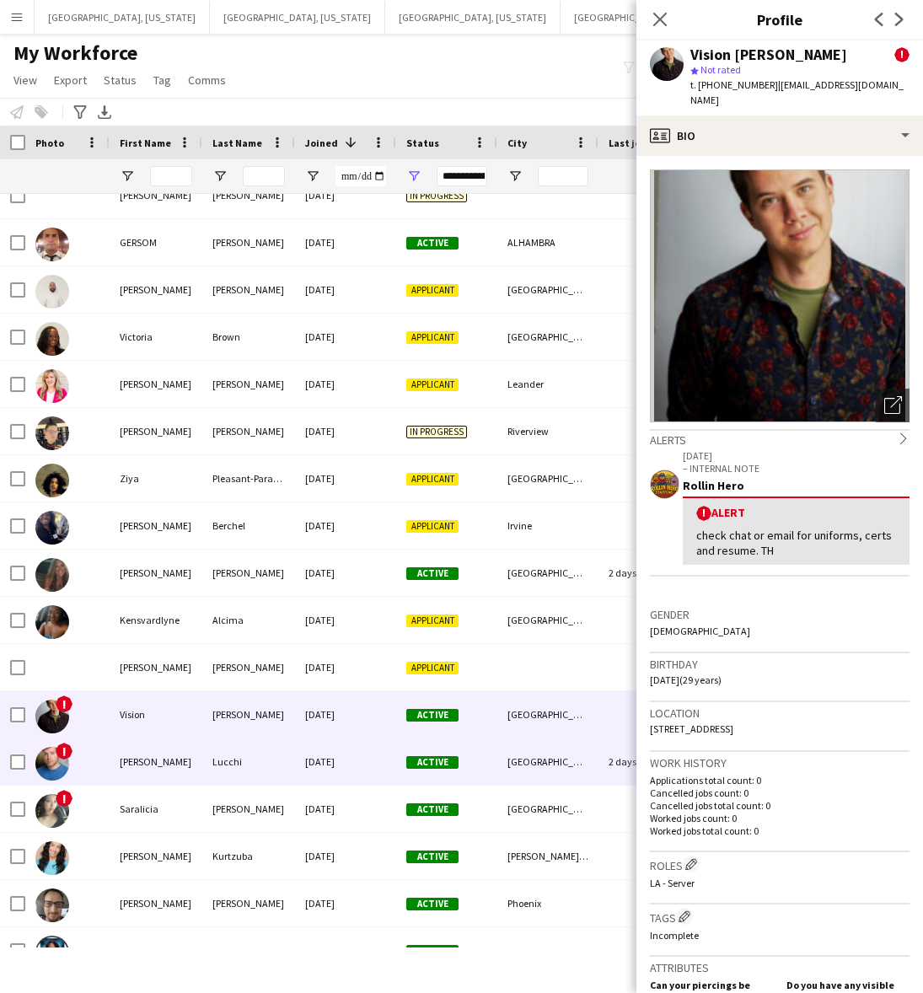
click at [301, 752] on div "[DATE]" at bounding box center [345, 761] width 101 height 46
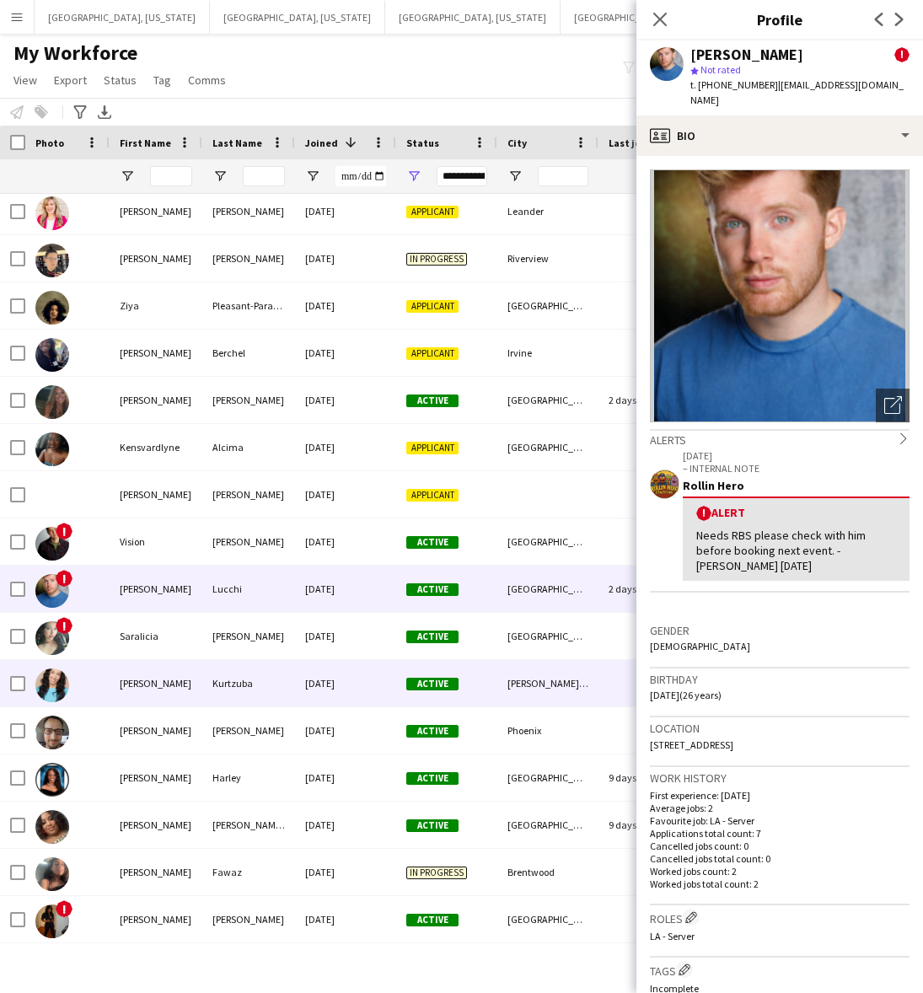
scroll to position [421, 0]
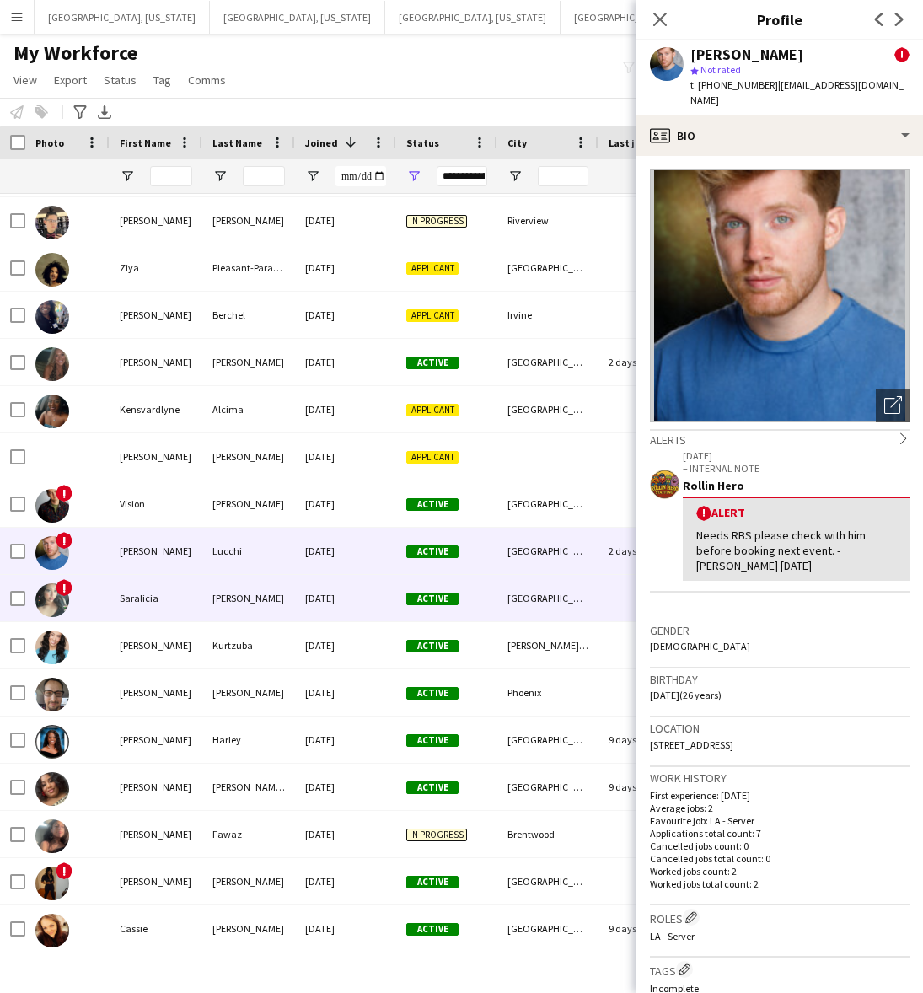
click at [335, 591] on div "[DATE]" at bounding box center [345, 598] width 101 height 46
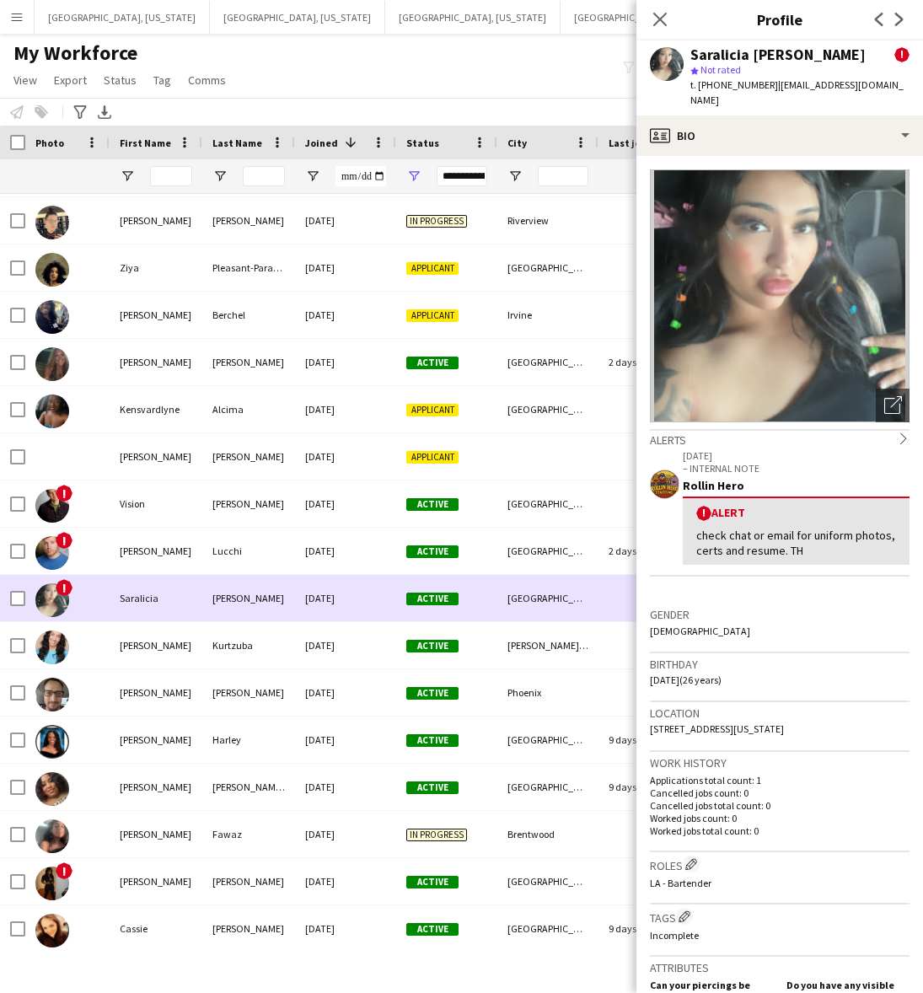
scroll to position [0, 0]
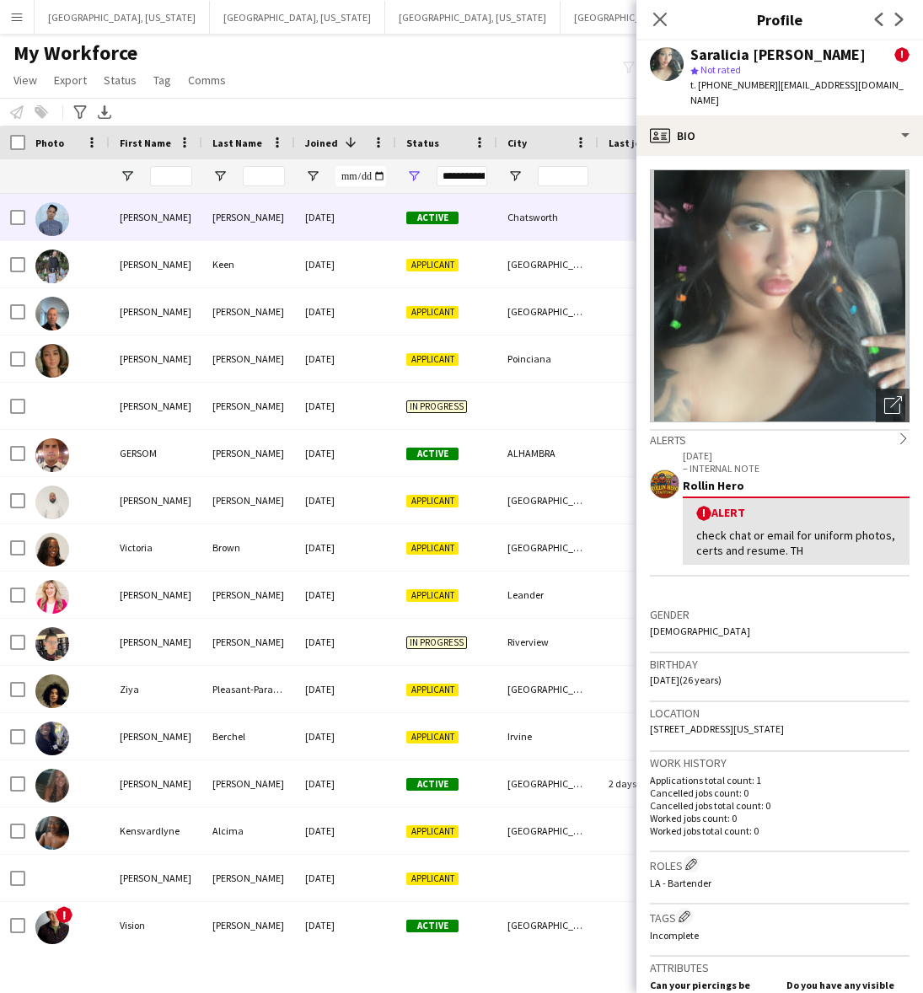
click at [369, 204] on div "[DATE]" at bounding box center [345, 217] width 101 height 46
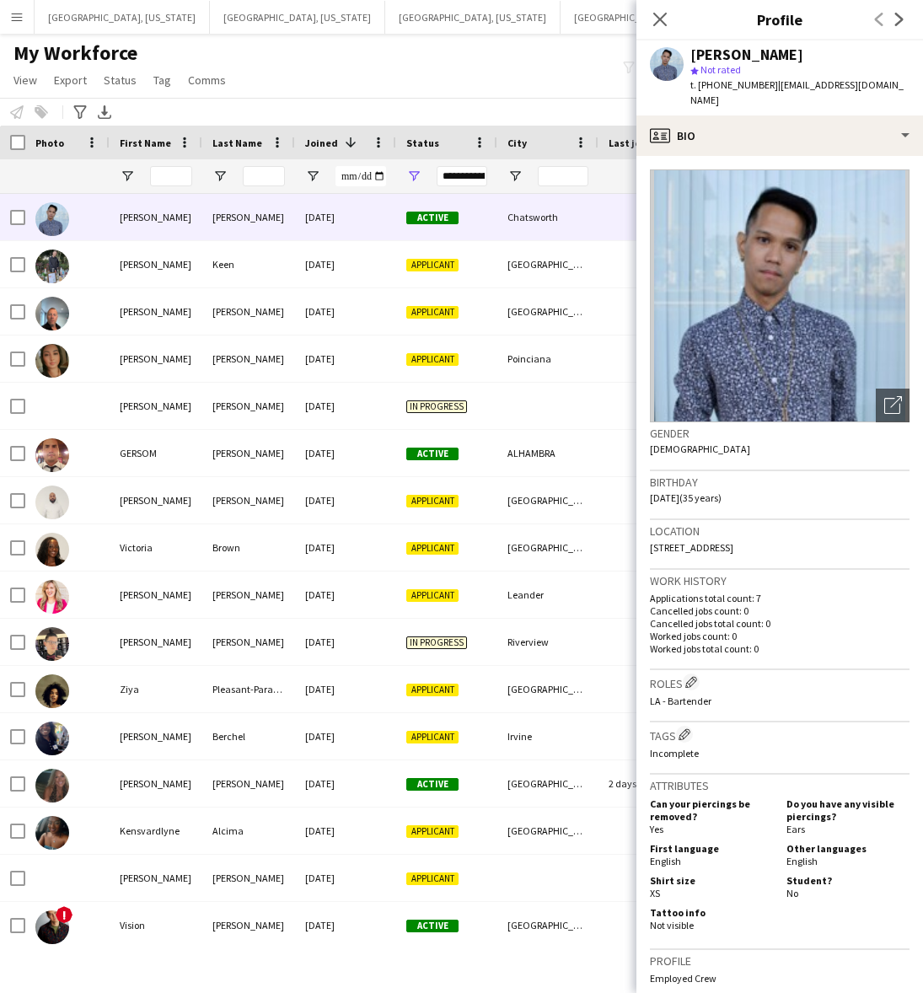
click at [303, 65] on div "My Workforce View Views Default view New view Update view Delete view Edit name…" at bounding box center [461, 68] width 923 height 57
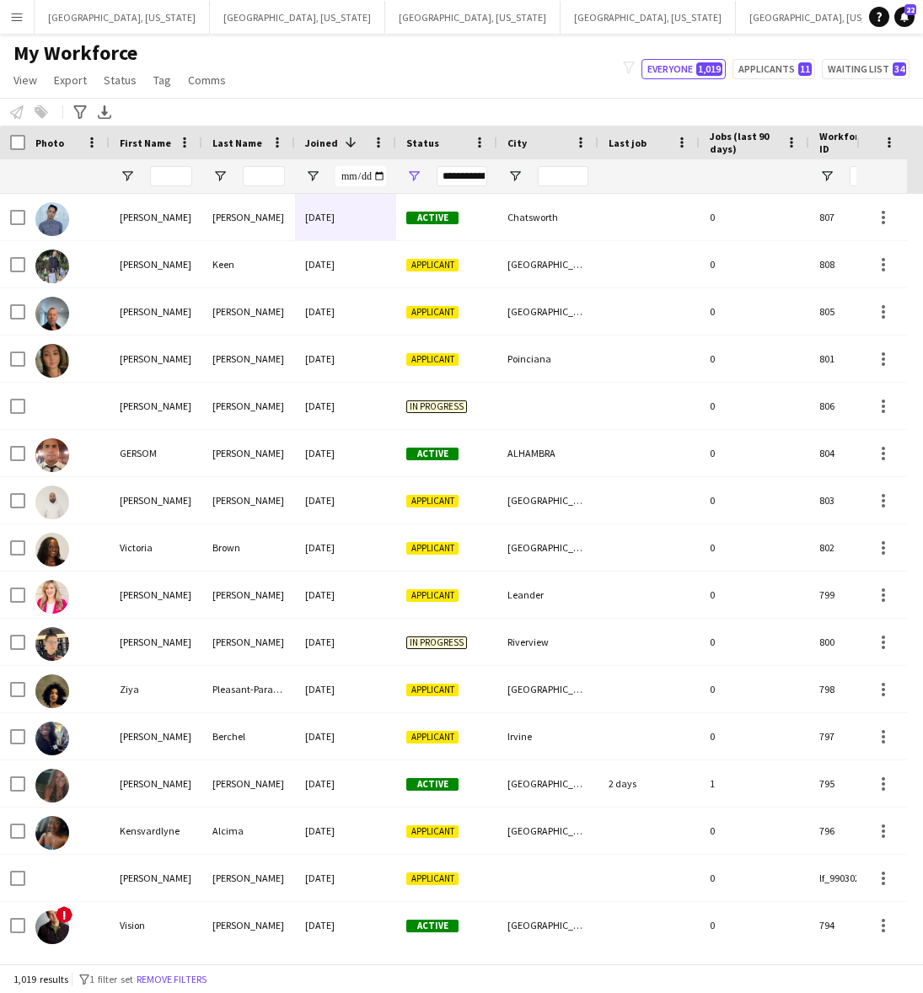
click at [487, 70] on div "My Workforce View Views Default view New view Update view Delete view Edit name…" at bounding box center [461, 68] width 923 height 57
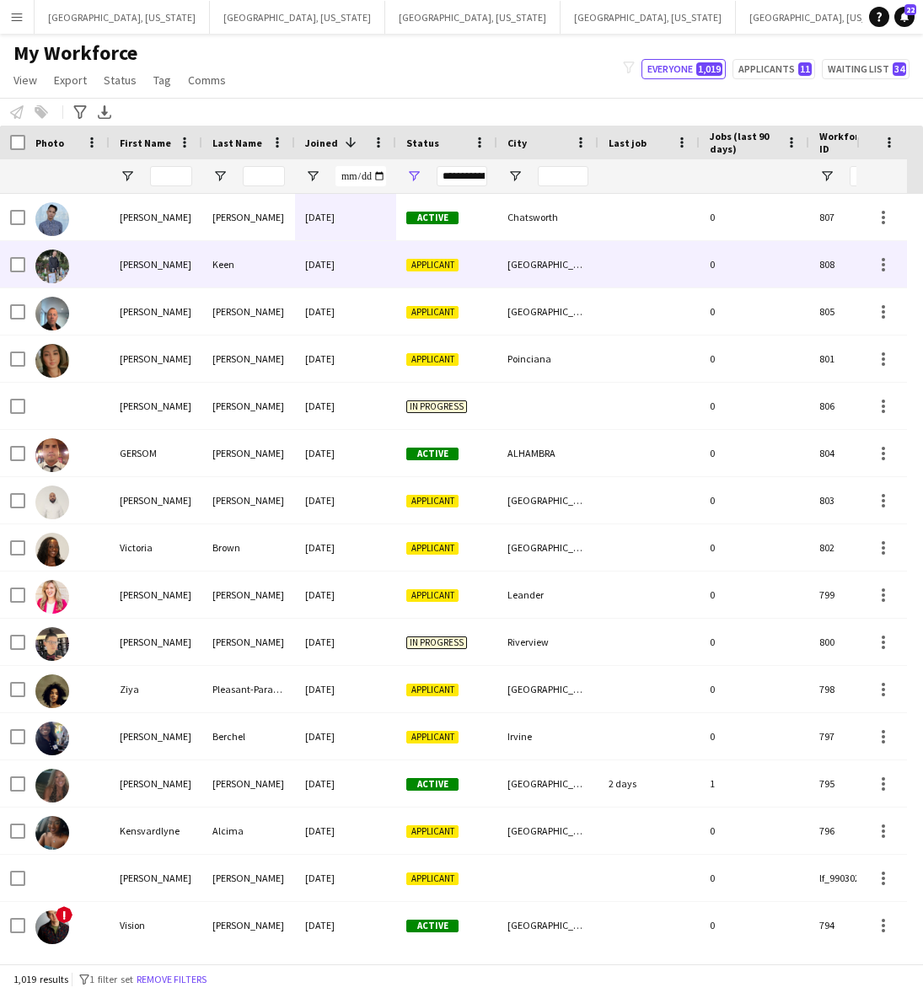
click at [217, 276] on div "Keen" at bounding box center [248, 264] width 93 height 46
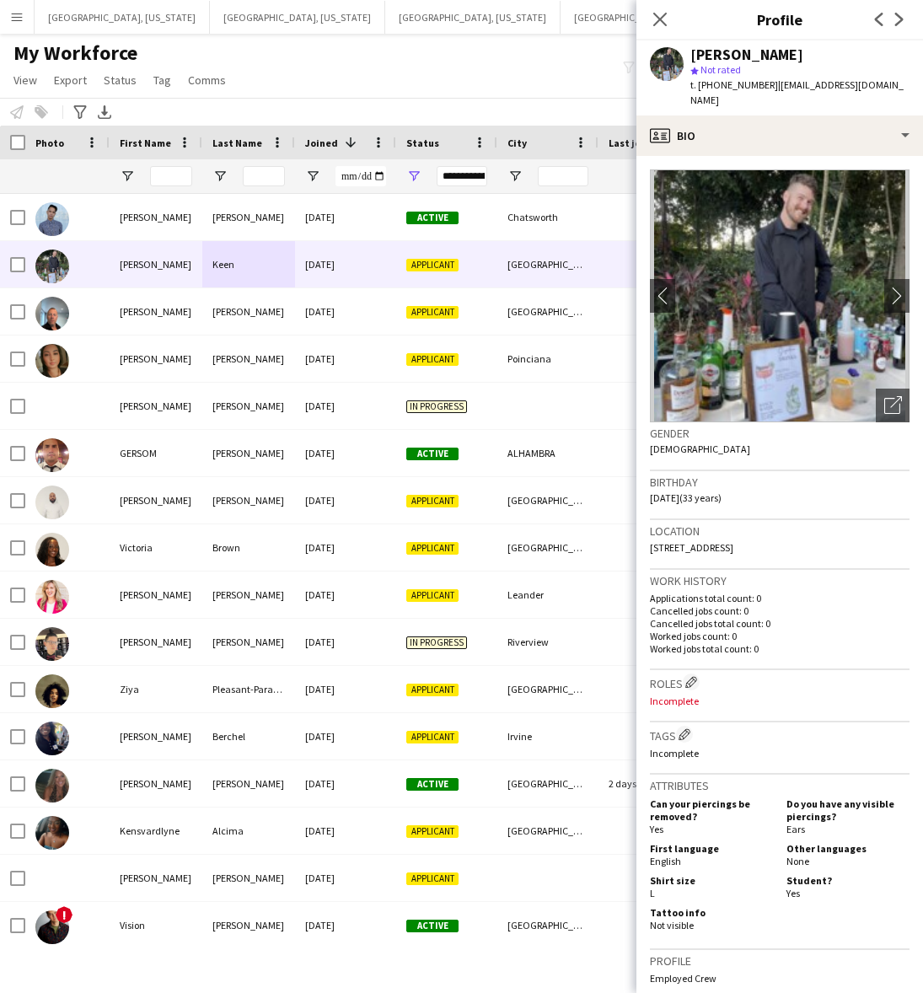
click at [418, 64] on div "My Workforce View Views Default view New view Update view Delete view Edit name…" at bounding box center [461, 68] width 923 height 57
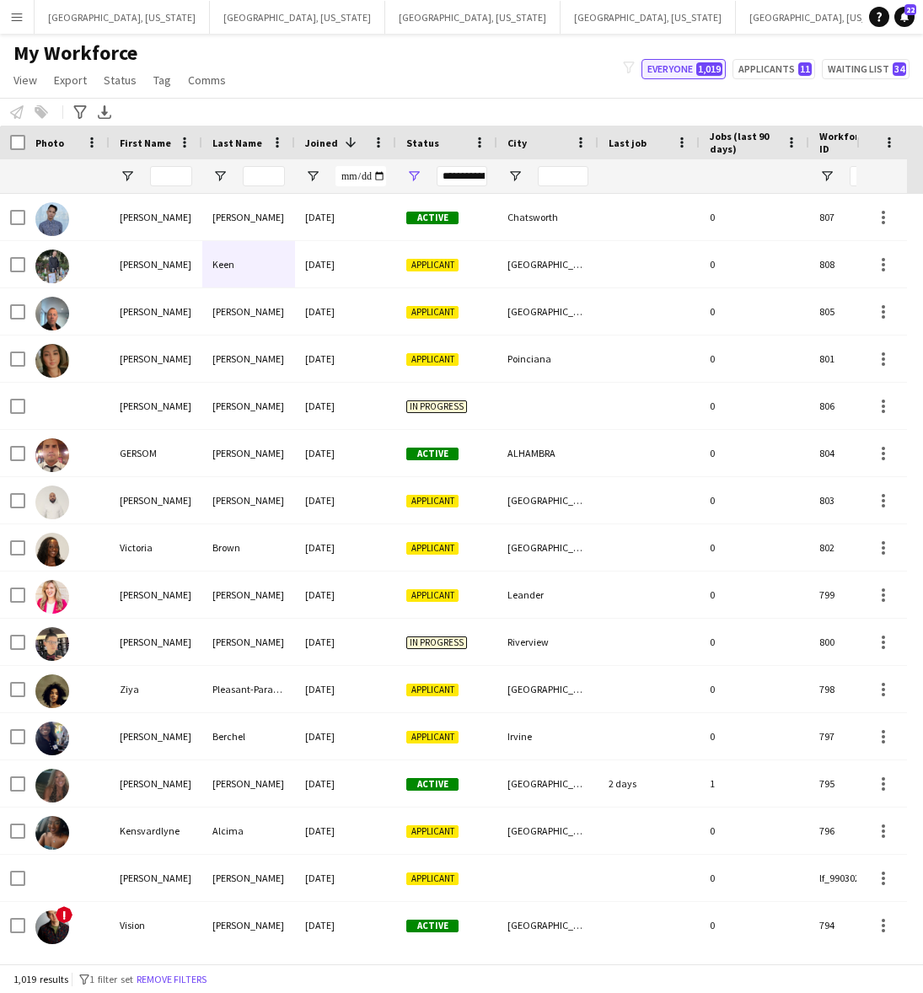
click at [687, 67] on button "Everyone 1,019" at bounding box center [683, 69] width 84 height 20
click at [805, 69] on span "11" at bounding box center [804, 68] width 13 height 13
type input "**********"
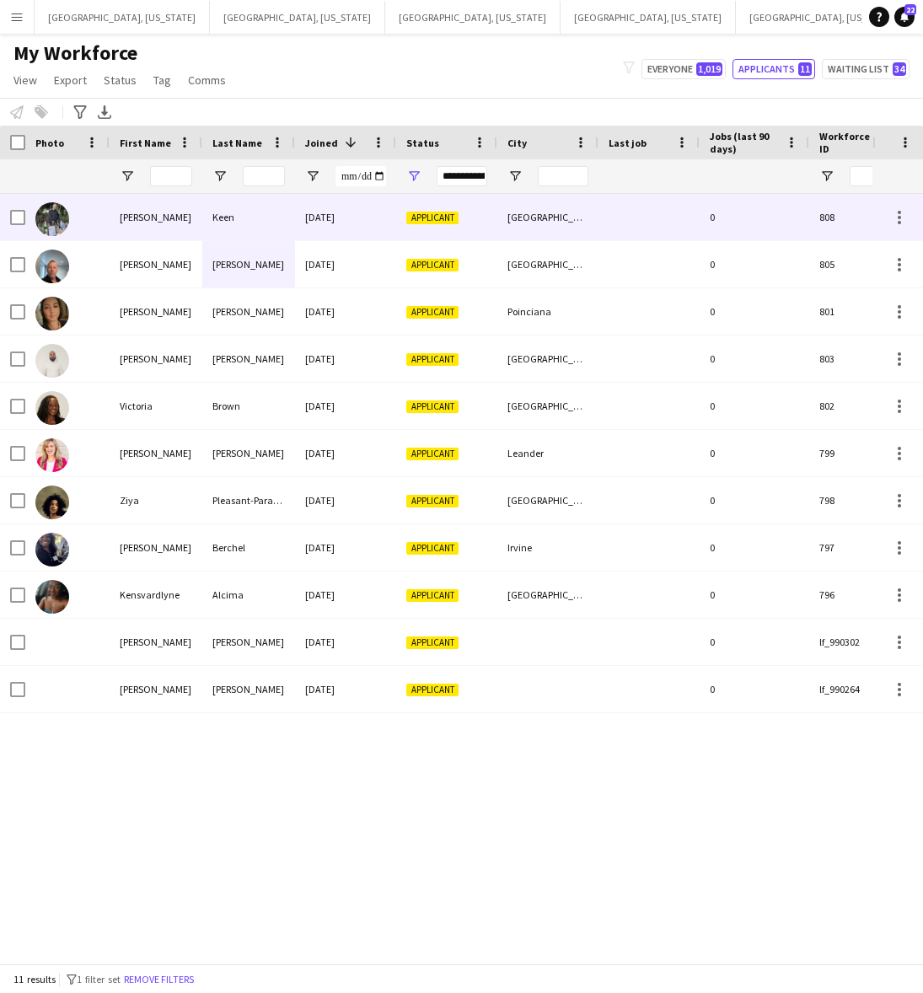
click at [158, 220] on div "[PERSON_NAME]" at bounding box center [156, 217] width 93 height 46
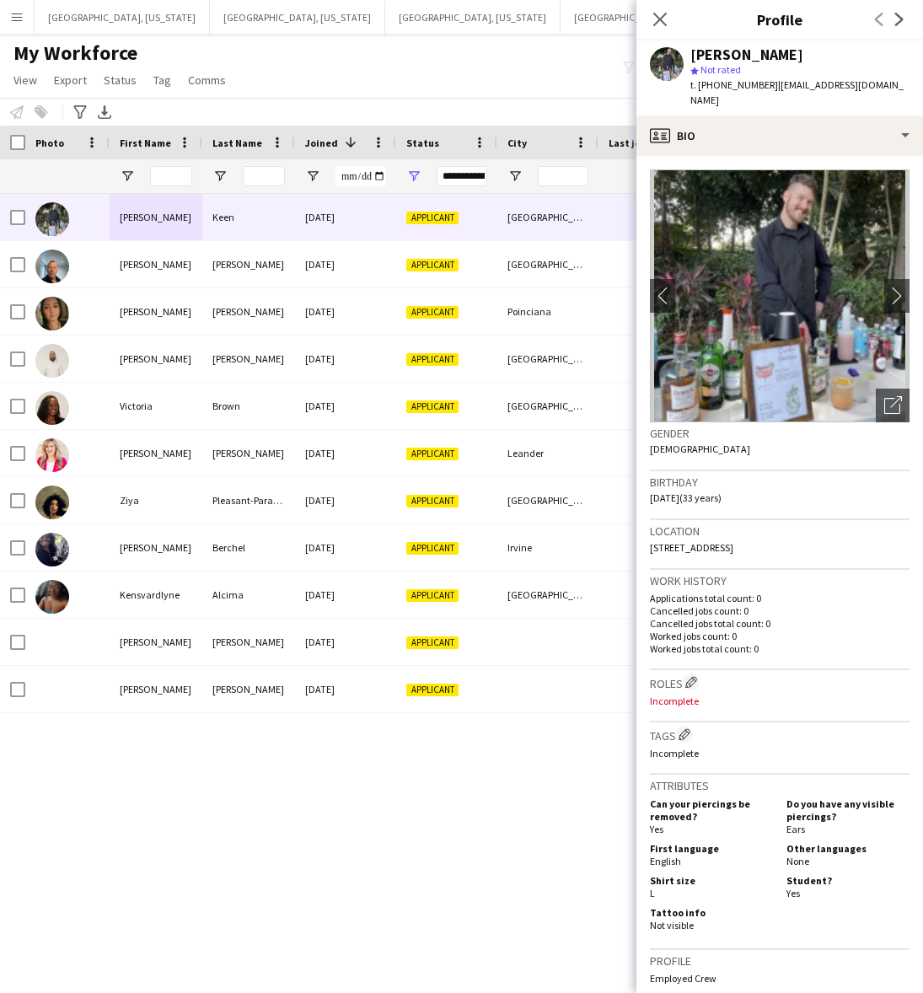
drag, startPoint x: 693, startPoint y: 662, endPoint x: 581, endPoint y: 529, distance: 172.8
click at [694, 676] on app-icon "Edit crew company roles" at bounding box center [691, 682] width 12 height 12
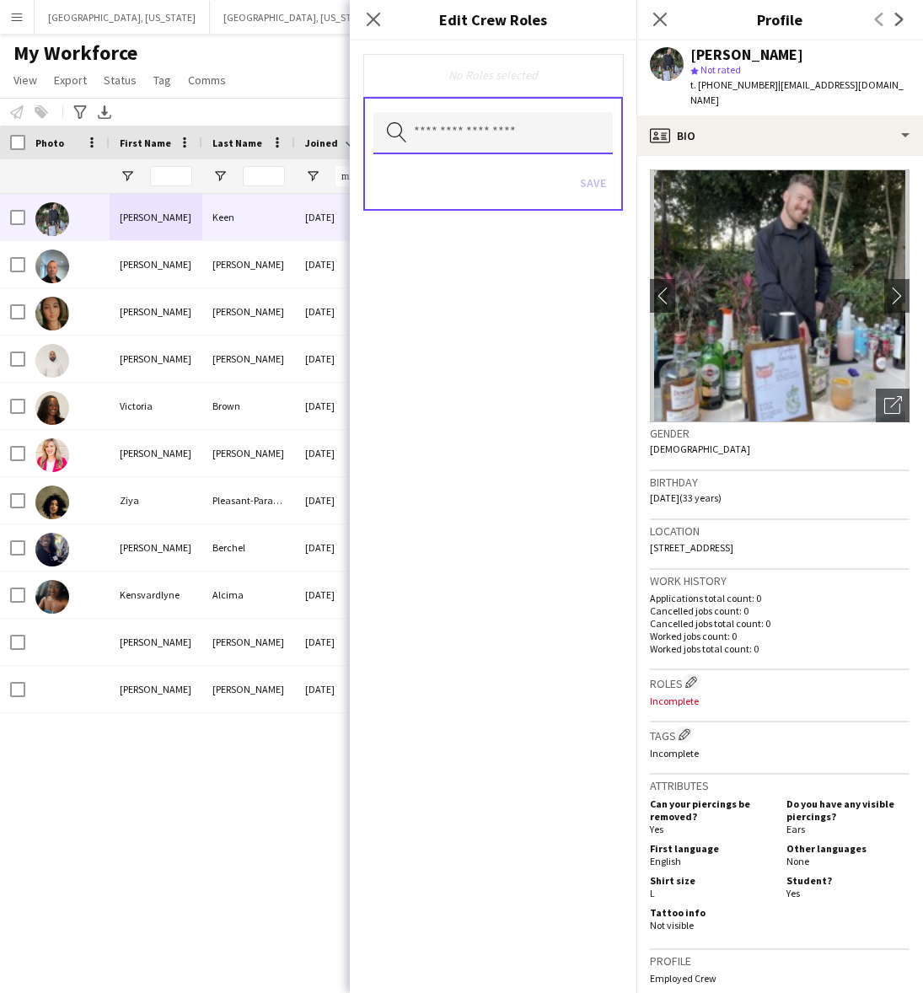
click at [462, 126] on input "text" at bounding box center [492, 133] width 239 height 42
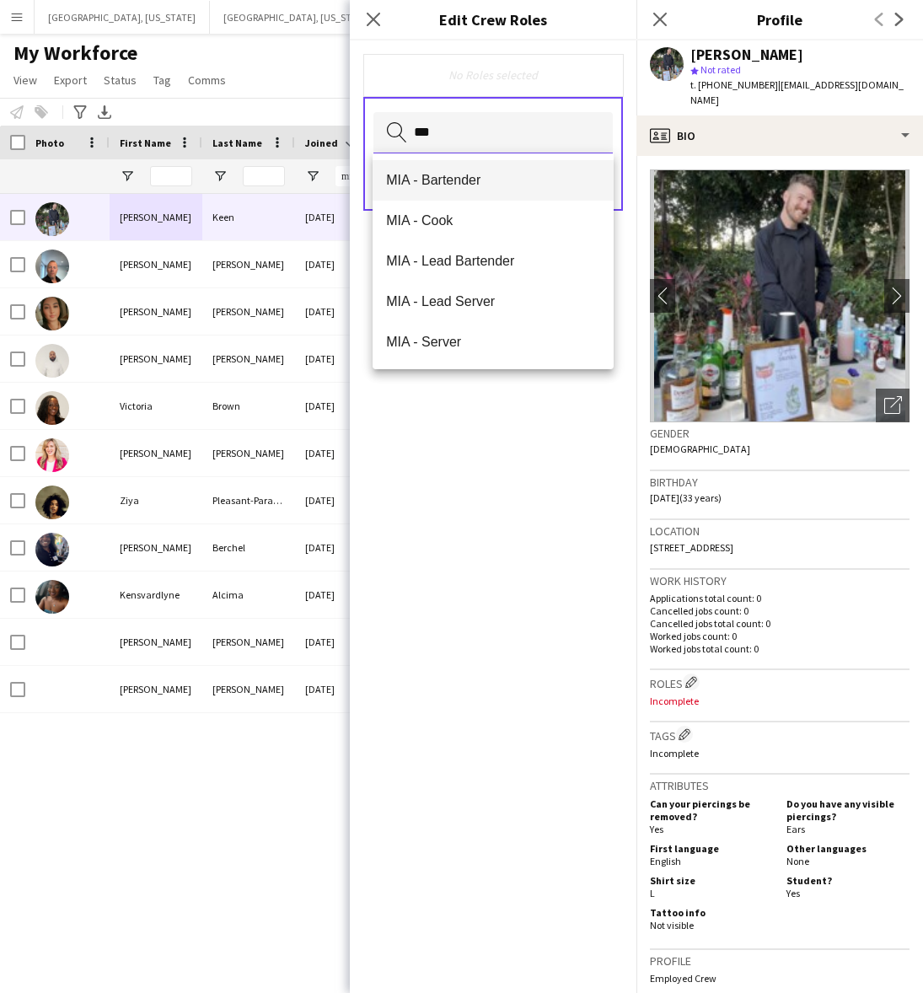
type input "***"
click at [474, 174] on span "MIA - Bartender" at bounding box center [493, 180] width 214 height 16
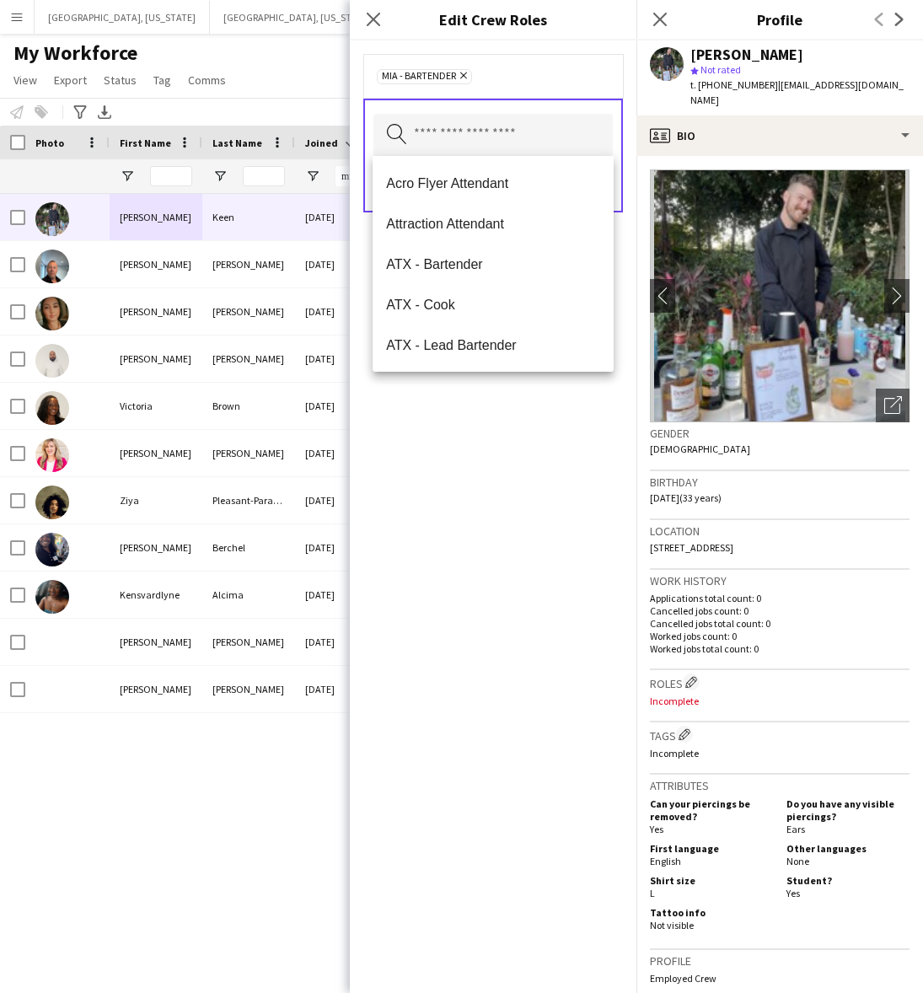
drag, startPoint x: 554, startPoint y: 689, endPoint x: 565, endPoint y: 552, distance: 137.8
click at [560, 674] on div "MIA - Bartender Remove Search by role type Save" at bounding box center [493, 516] width 287 height 952
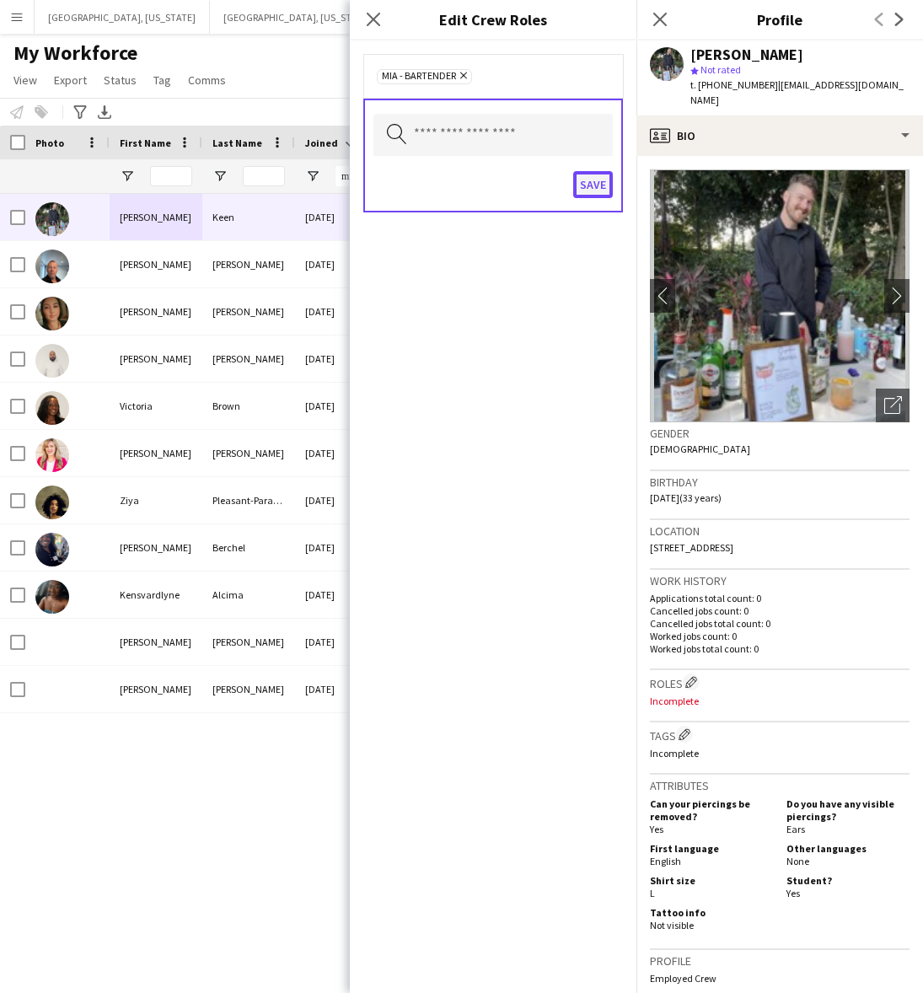
click at [596, 182] on button "Save" at bounding box center [593, 184] width 40 height 27
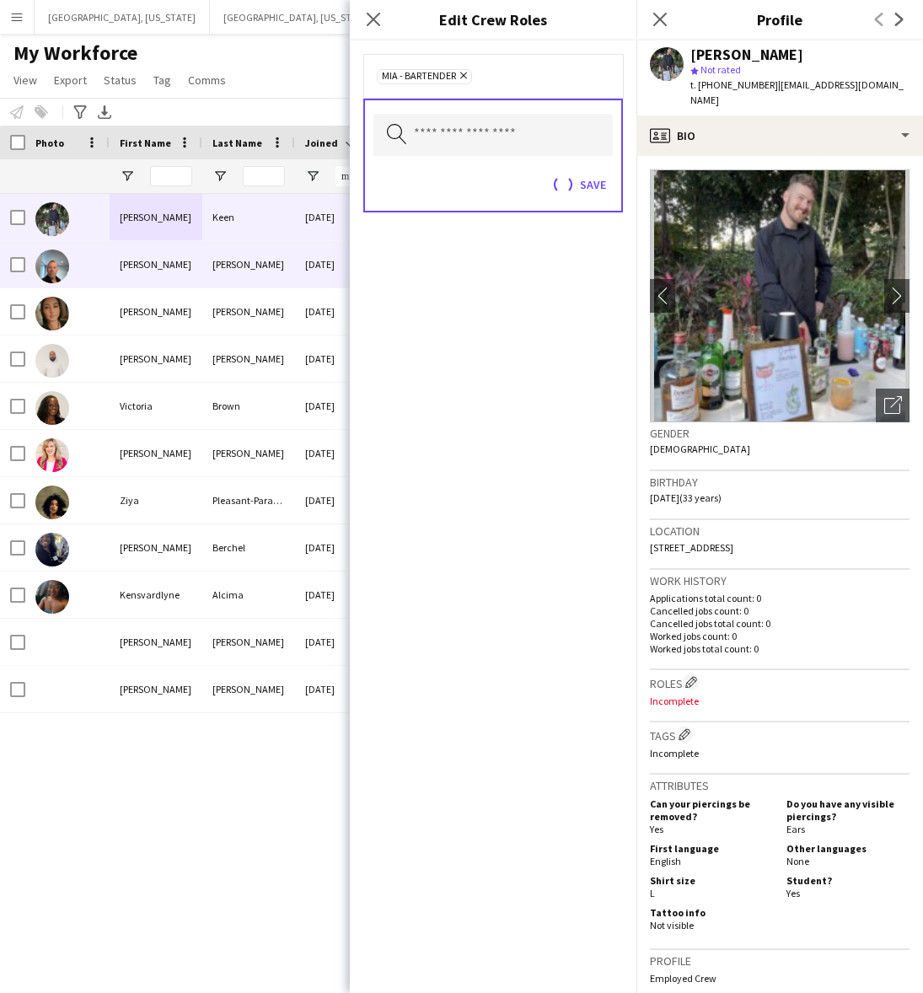
click at [253, 270] on div "[PERSON_NAME]" at bounding box center [248, 264] width 93 height 46
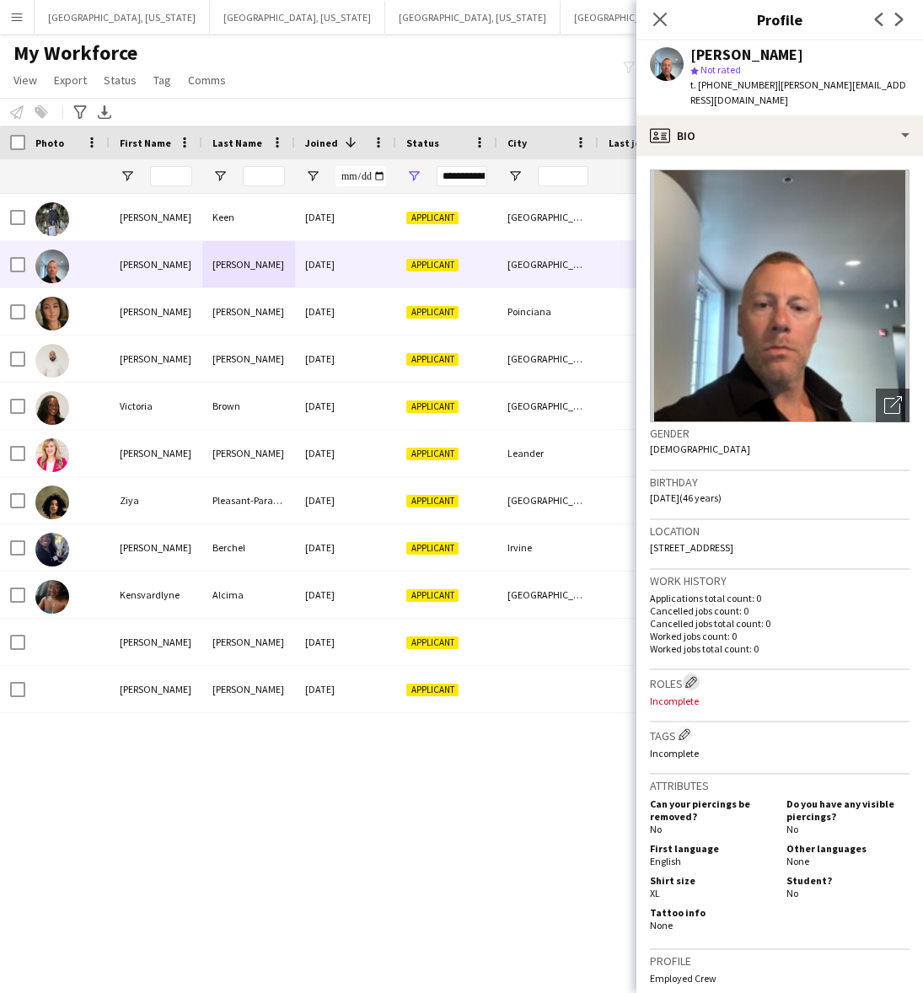
click at [693, 676] on app-icon "Edit crew company roles" at bounding box center [691, 682] width 12 height 12
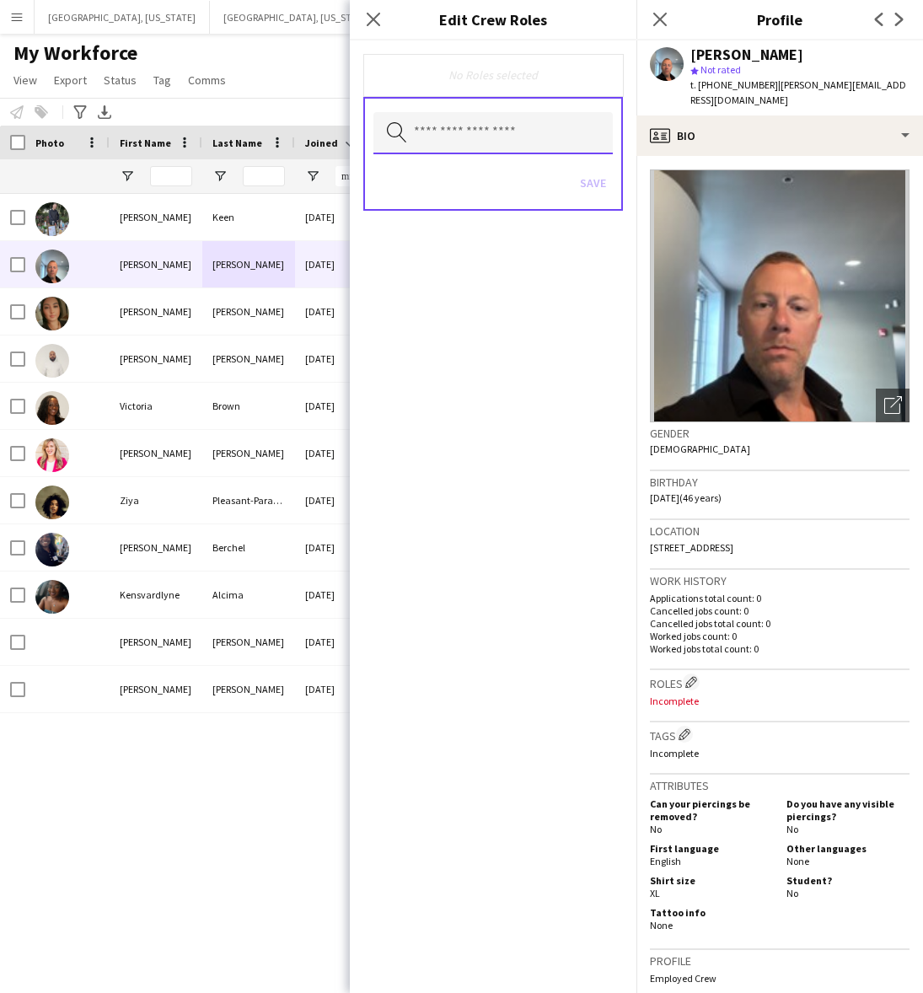
click at [477, 120] on input "text" at bounding box center [492, 133] width 239 height 42
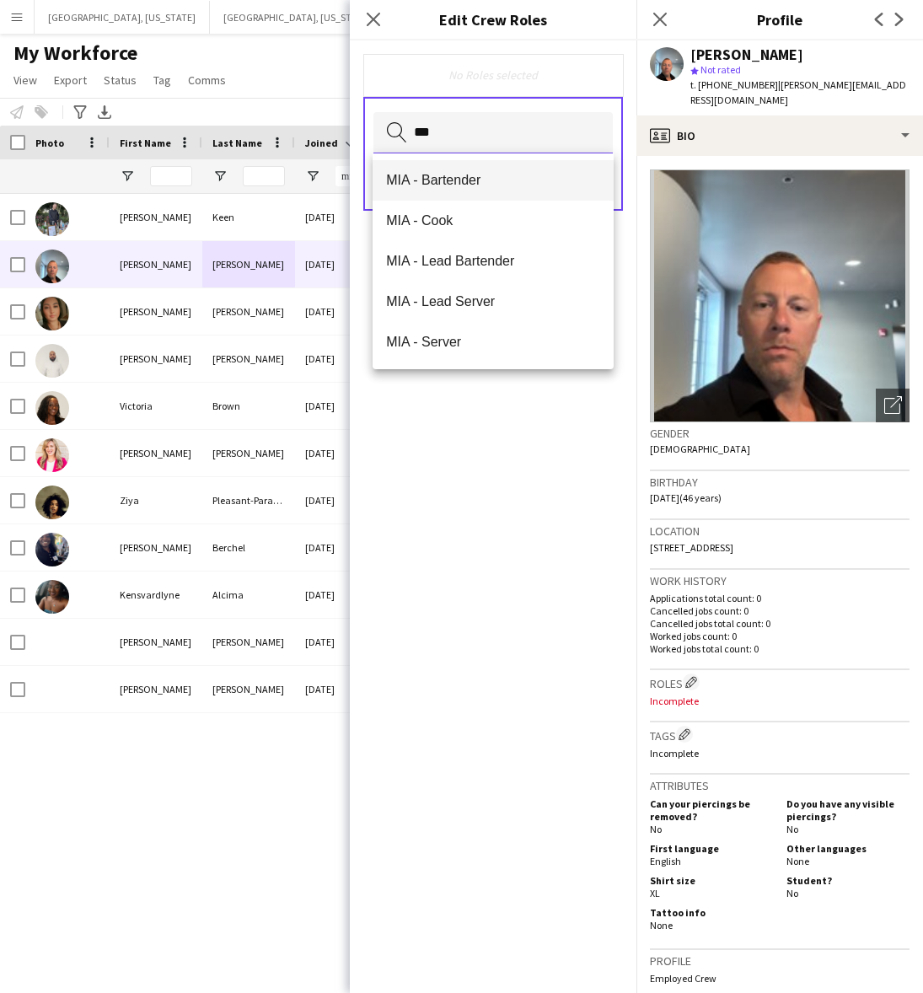
type input "***"
click at [443, 177] on span "MIA - Bartender" at bounding box center [493, 180] width 214 height 16
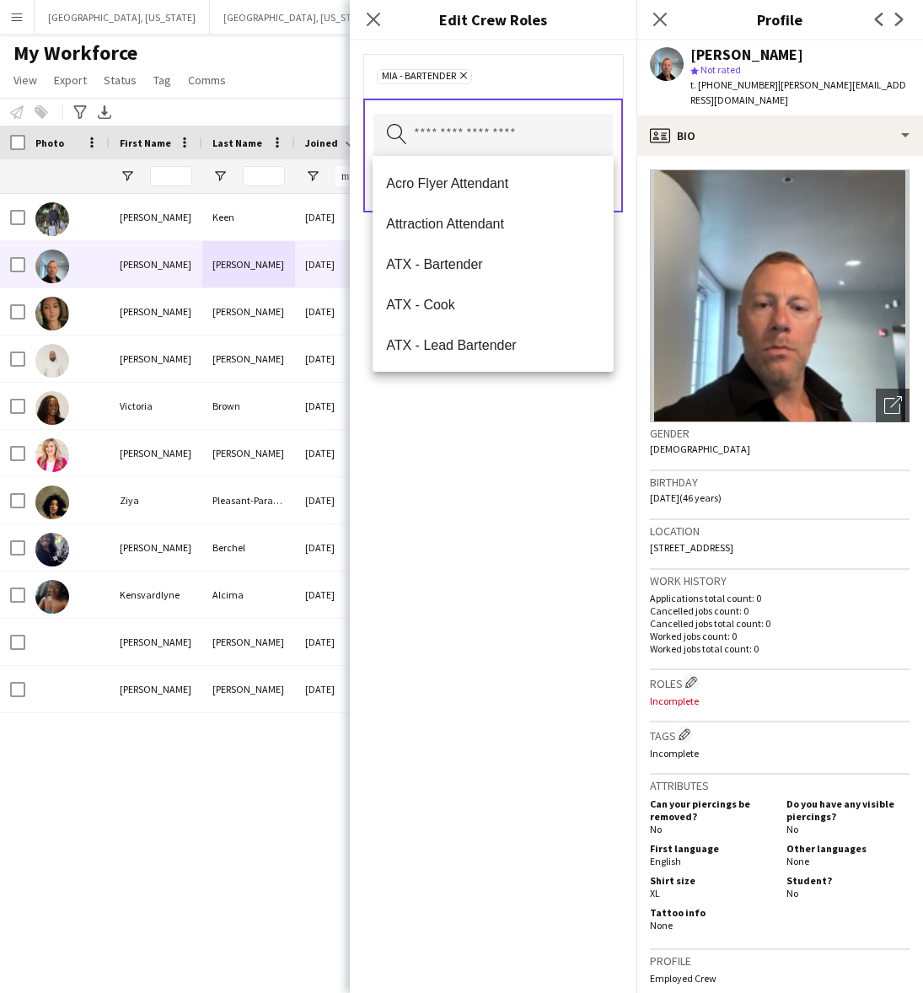
drag, startPoint x: 508, startPoint y: 550, endPoint x: 592, endPoint y: 267, distance: 295.4
click at [511, 548] on div "MIA - Bartender Remove Search by role type Save" at bounding box center [493, 516] width 287 height 952
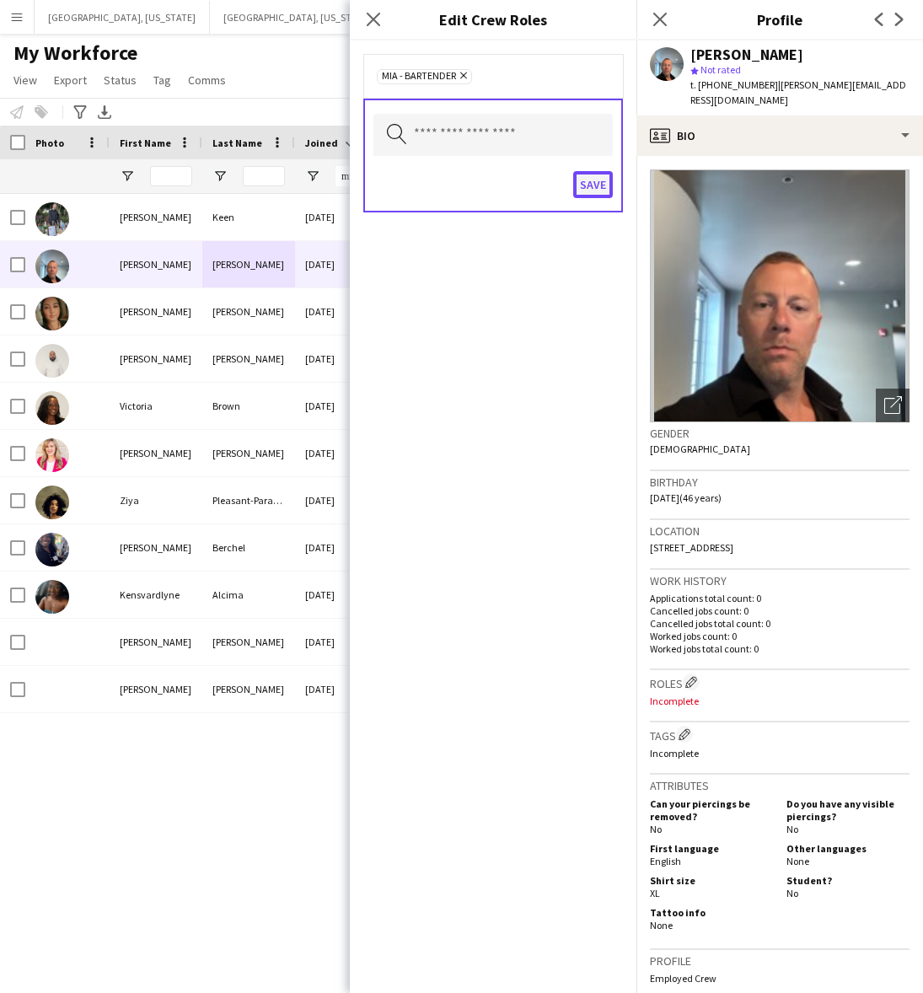
click at [588, 183] on button "Save" at bounding box center [593, 184] width 40 height 27
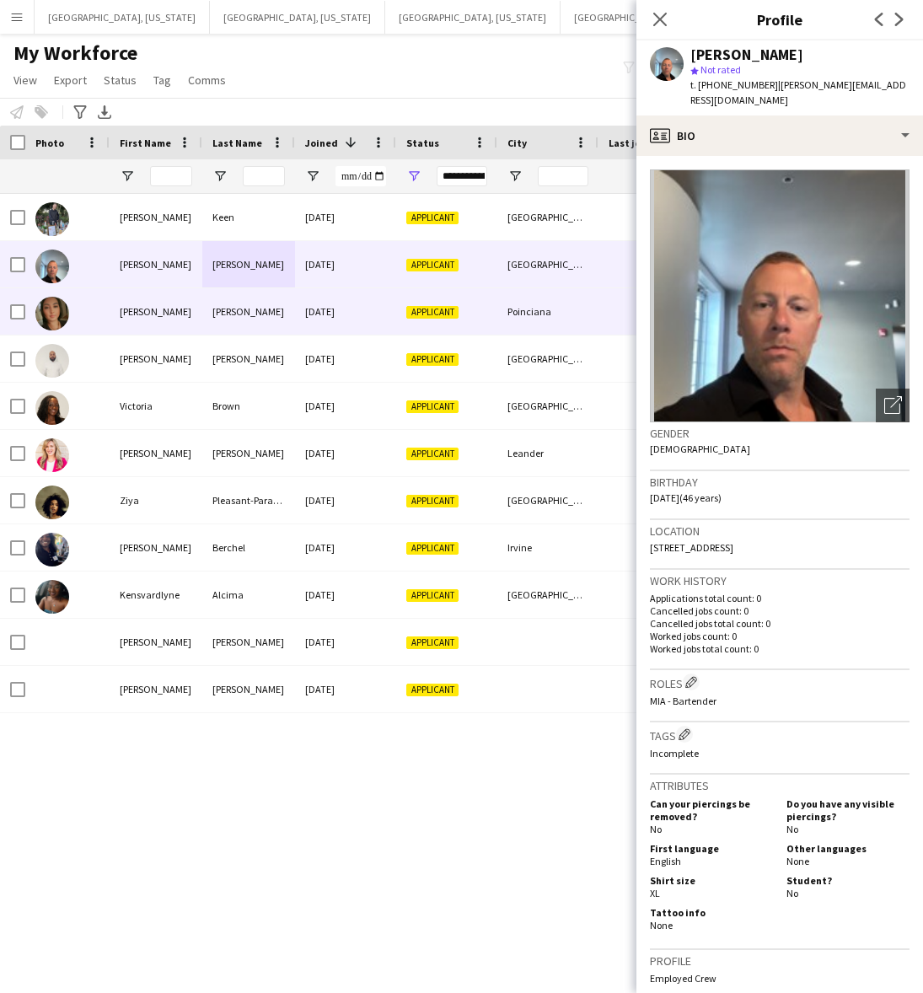
click at [314, 293] on div "[DATE]" at bounding box center [345, 311] width 101 height 46
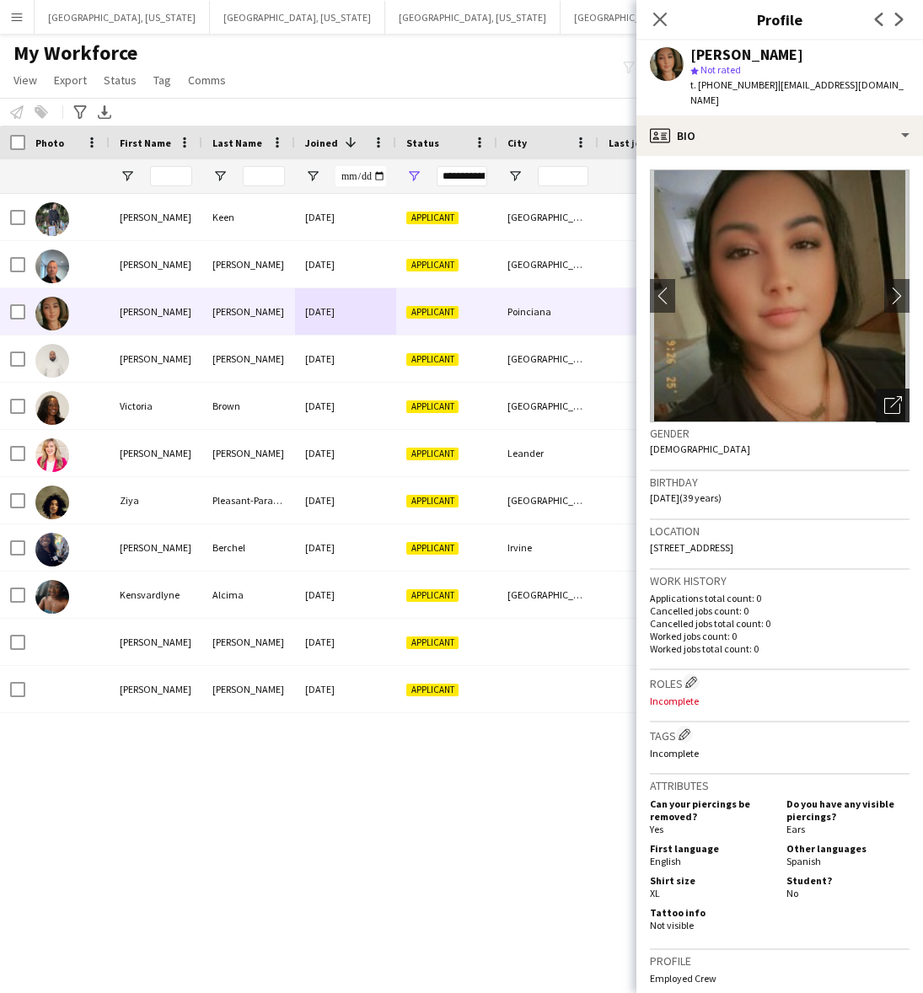
click at [884, 396] on icon "Open photos pop-in" at bounding box center [893, 405] width 18 height 18
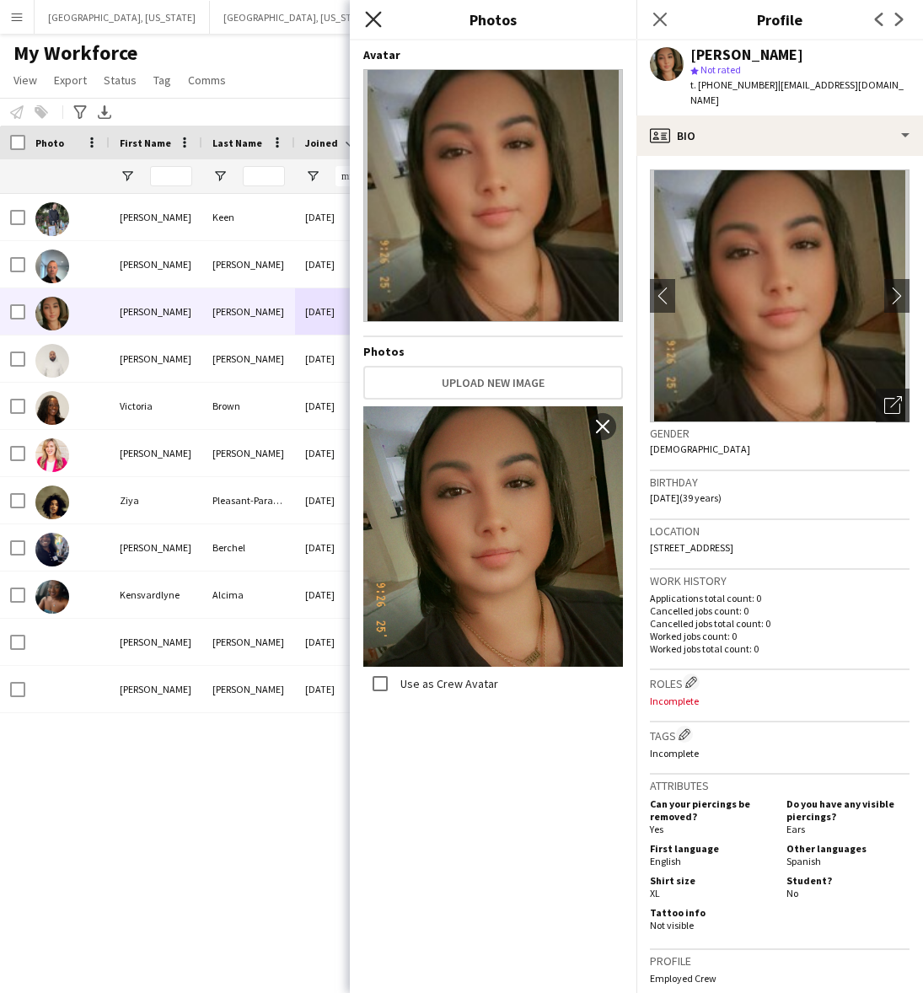
click at [372, 18] on icon at bounding box center [373, 19] width 16 height 16
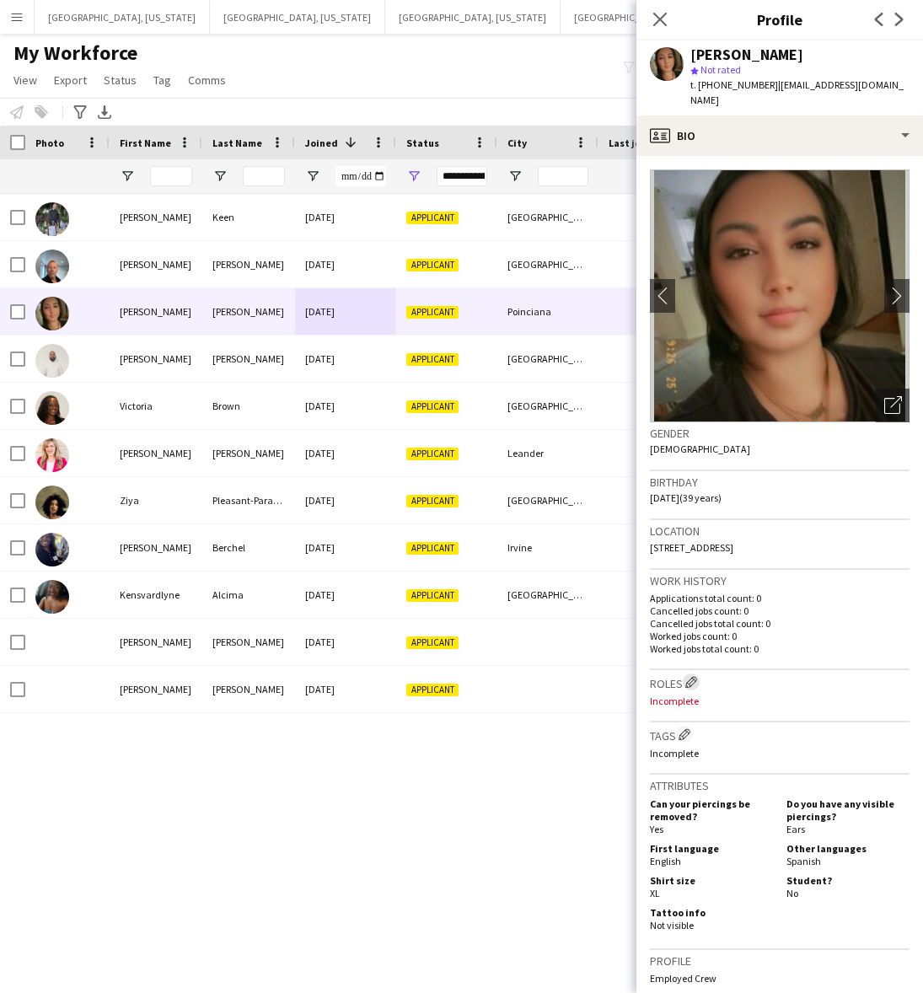
click at [695, 676] on app-icon "Edit crew company roles" at bounding box center [691, 682] width 12 height 12
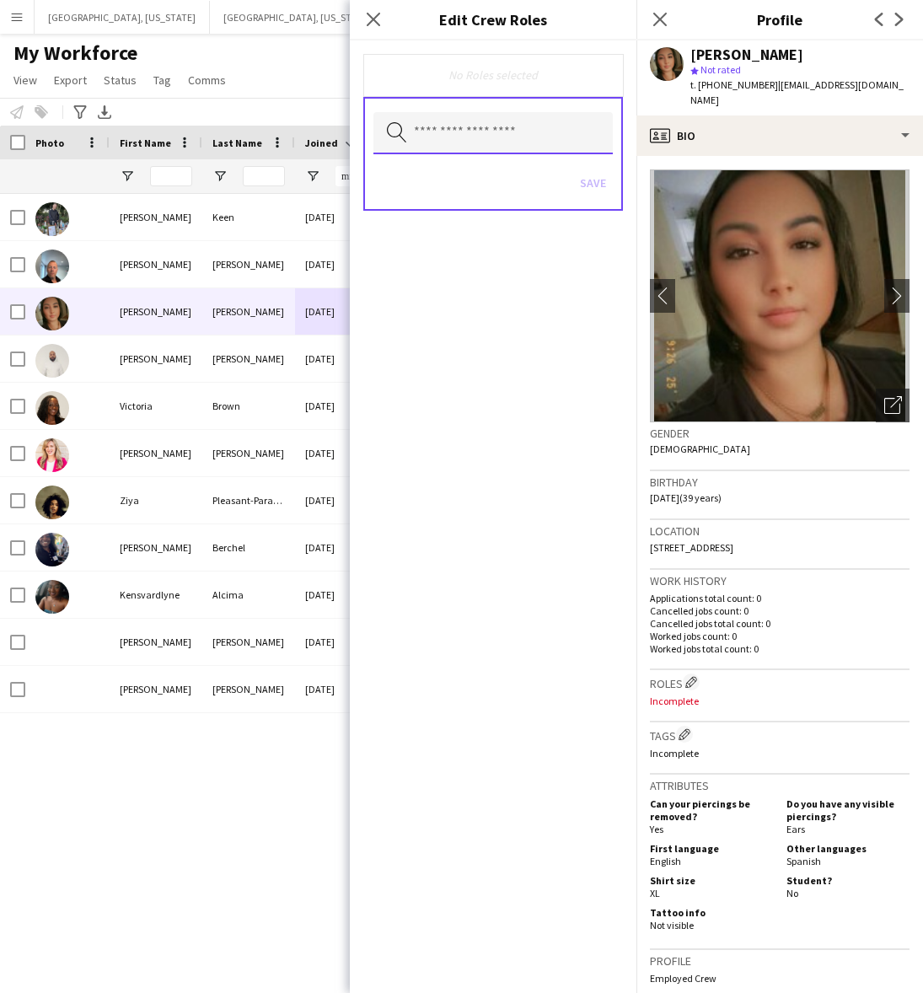
click at [515, 150] on input "text" at bounding box center [492, 133] width 239 height 42
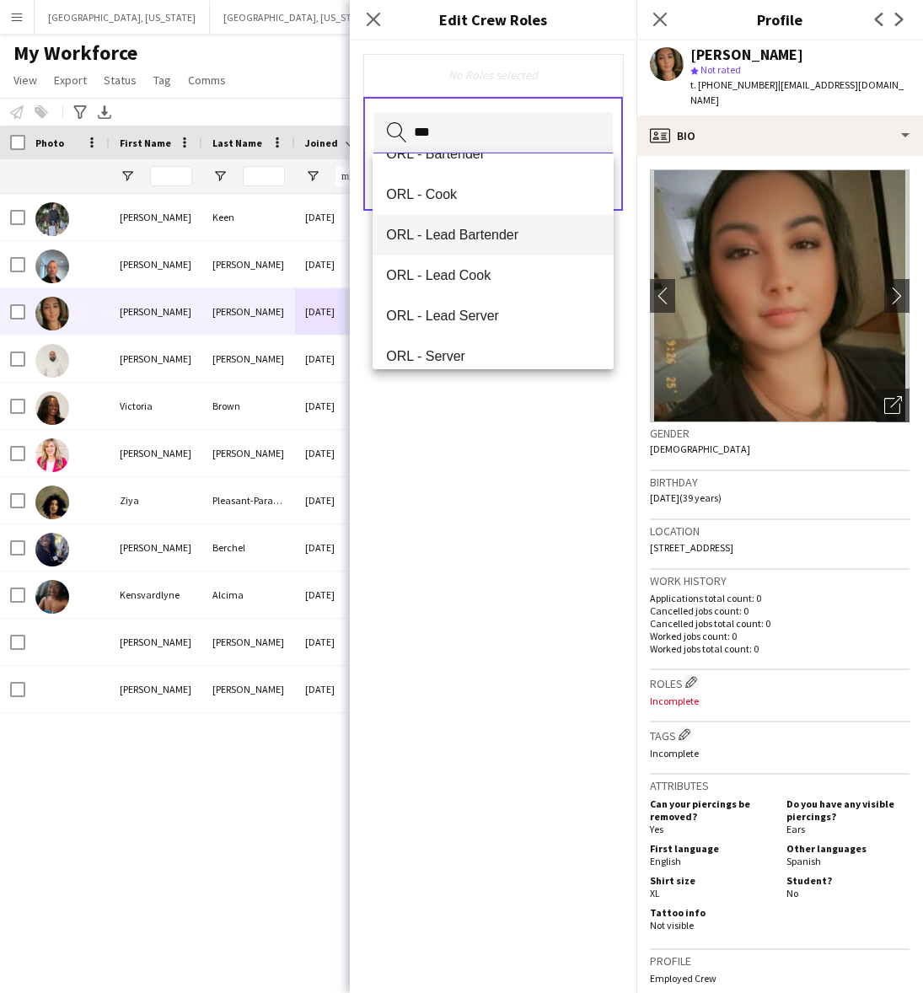
scroll to position [40, 0]
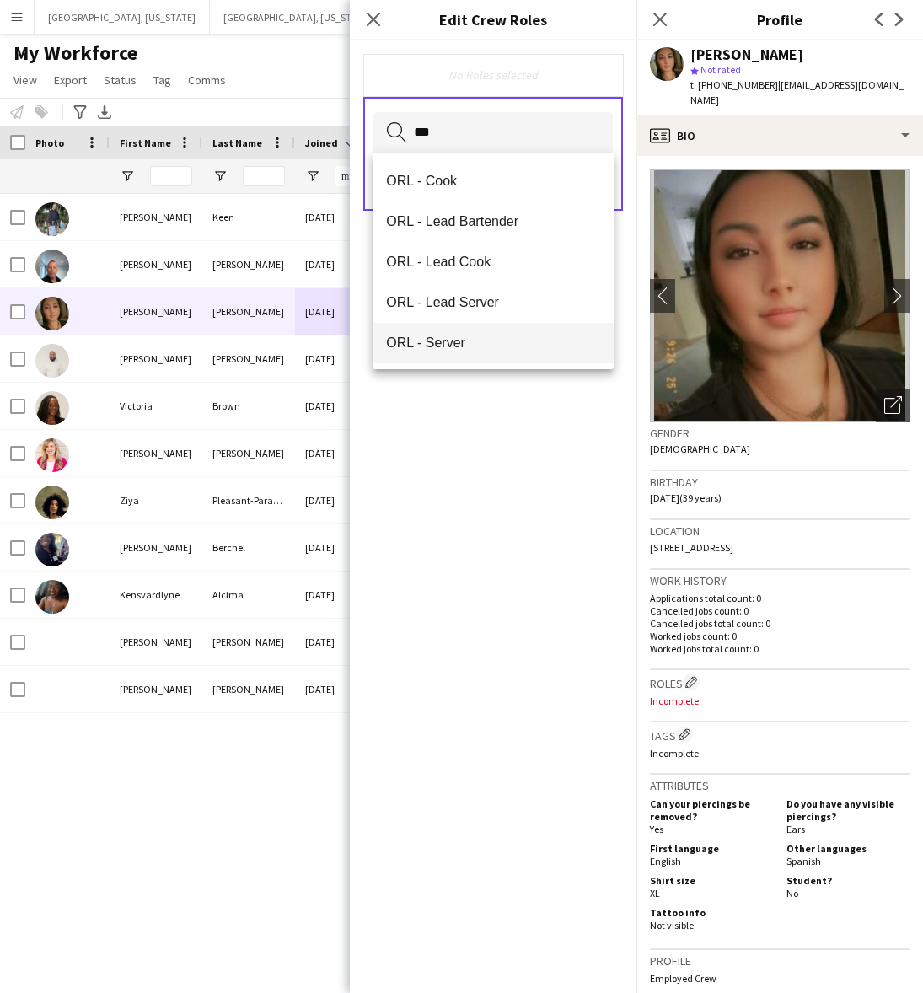
type input "***"
click at [447, 343] on span "ORL - Server" at bounding box center [493, 343] width 214 height 16
click at [486, 447] on div "ORL - Server Remove Search by role type Save" at bounding box center [493, 516] width 287 height 952
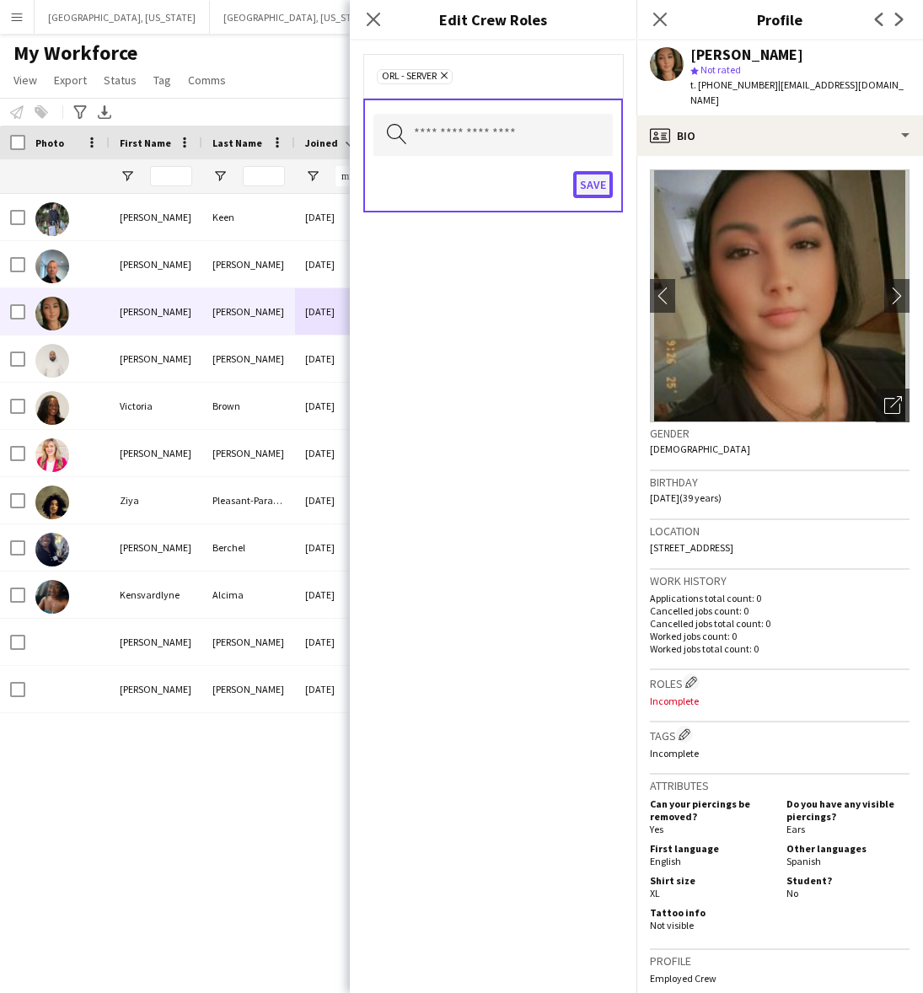
click at [587, 185] on button "Save" at bounding box center [593, 184] width 40 height 27
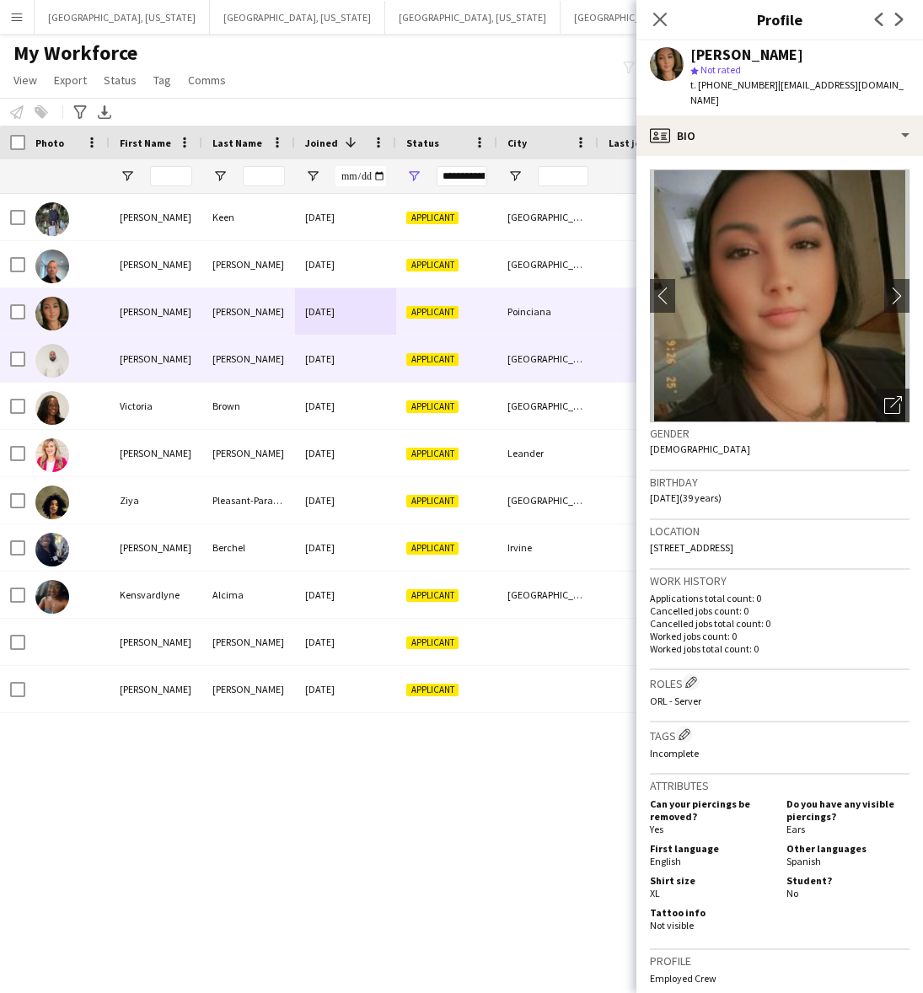
click at [324, 351] on div "[DATE]" at bounding box center [345, 358] width 101 height 46
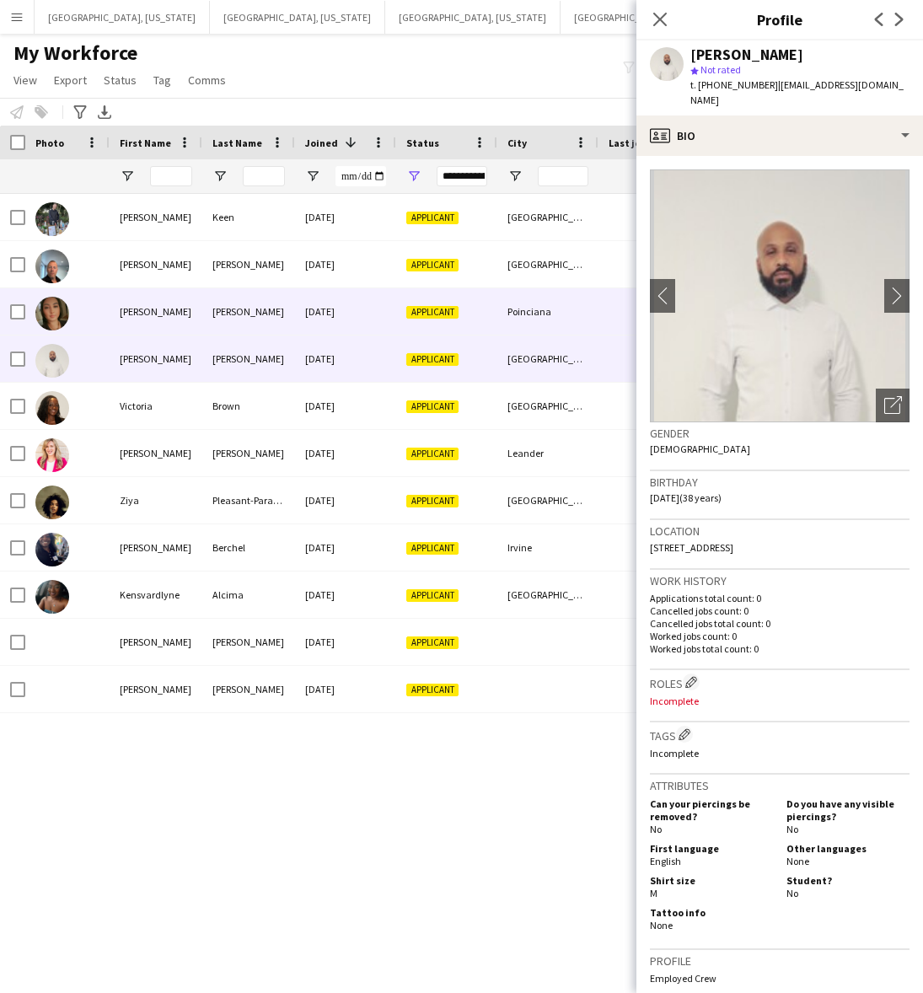
click at [296, 317] on div "[DATE]" at bounding box center [345, 311] width 101 height 46
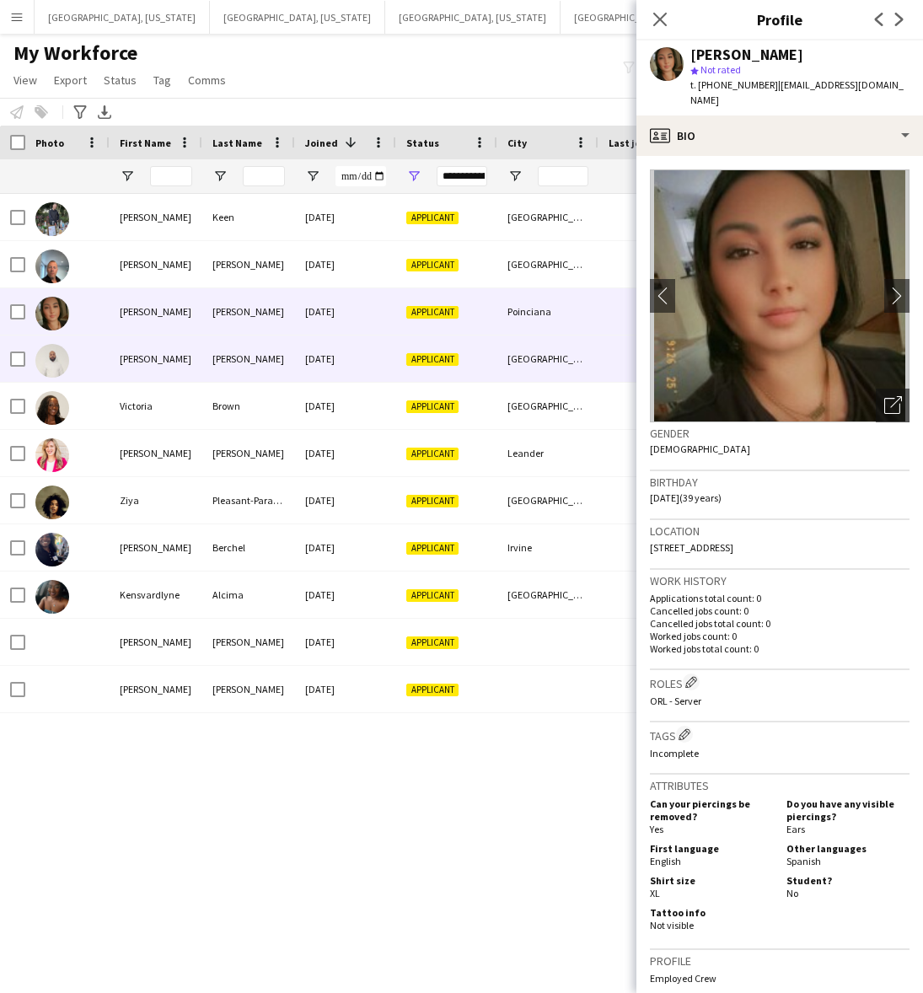
click at [350, 367] on div "[DATE]" at bounding box center [345, 358] width 101 height 46
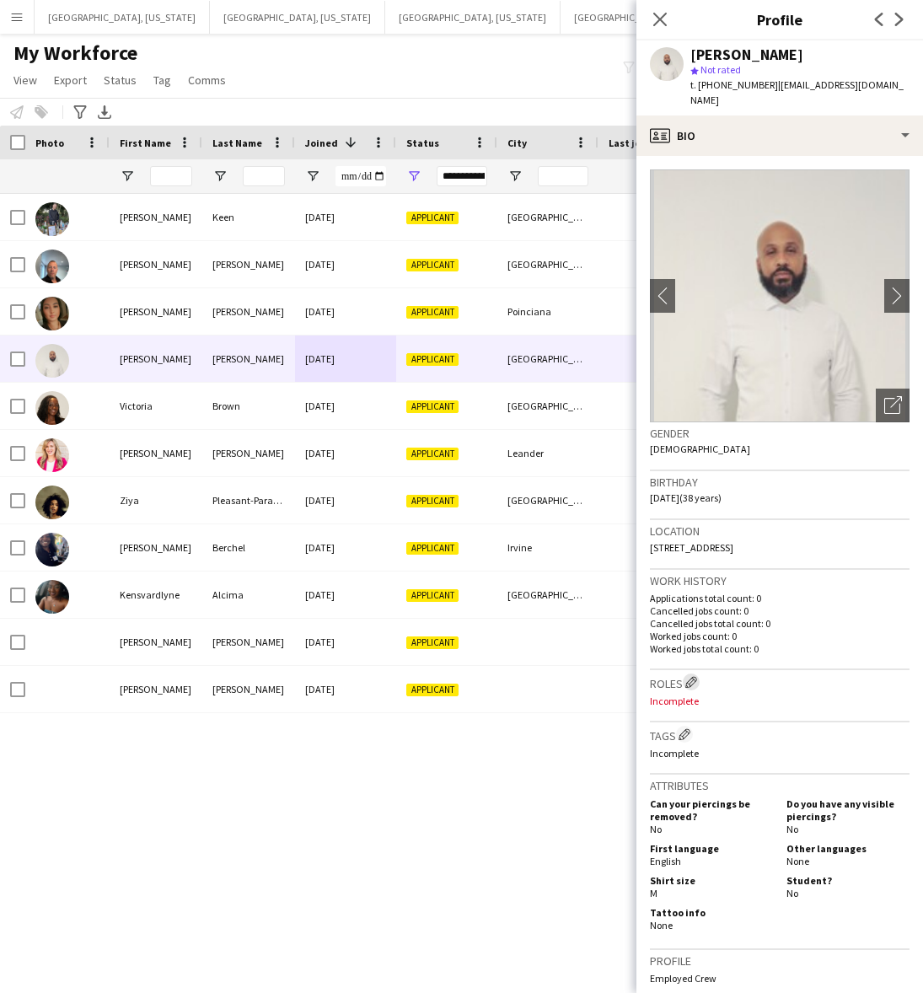
click at [697, 676] on app-icon "Edit crew company roles" at bounding box center [691, 682] width 12 height 12
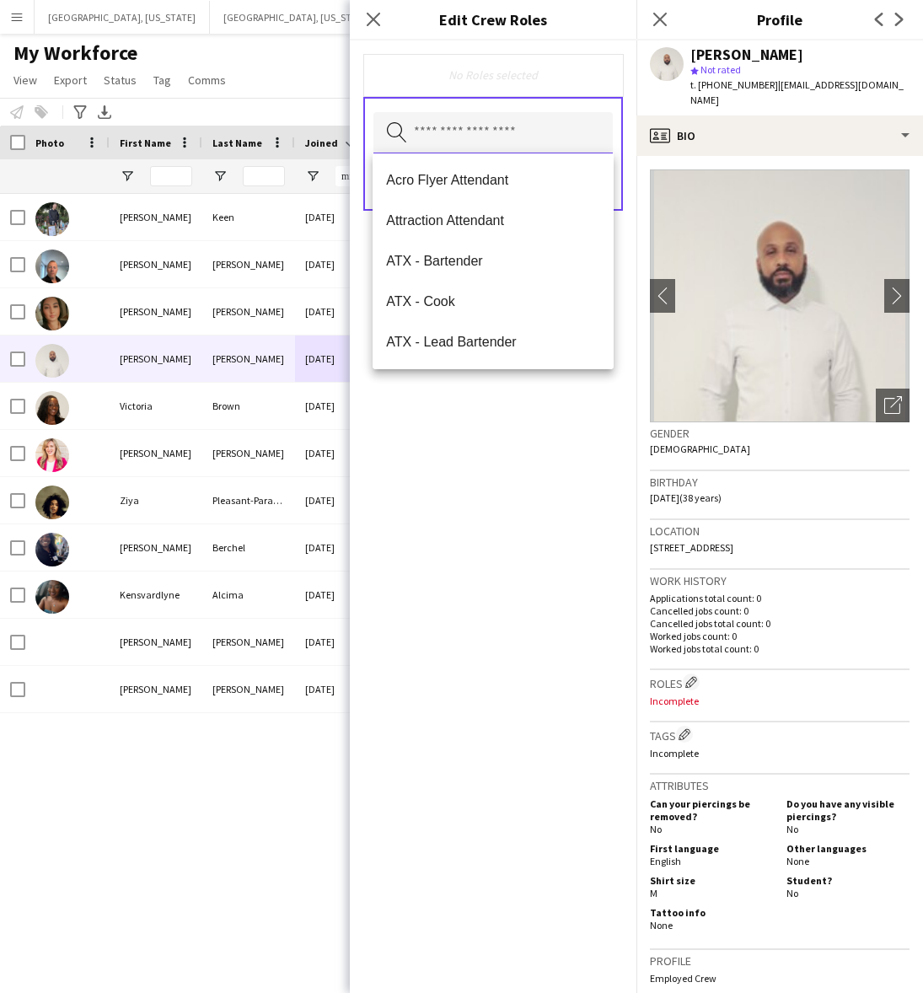
click at [473, 115] on input "text" at bounding box center [492, 133] width 239 height 42
type input "***"
click at [460, 172] on span "MIA - Bartender" at bounding box center [493, 180] width 214 height 16
click at [525, 474] on div "MIA - Bartender Remove Search by role type Save" at bounding box center [493, 516] width 287 height 952
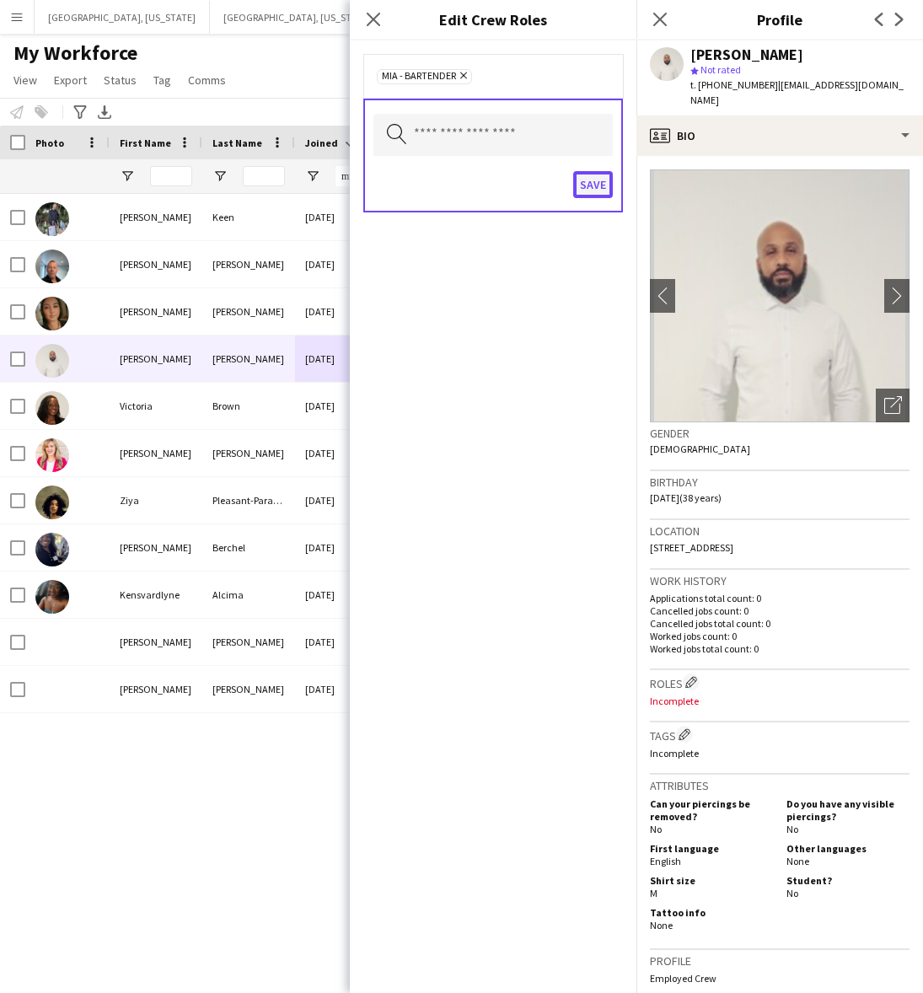
click at [591, 179] on button "Save" at bounding box center [593, 184] width 40 height 27
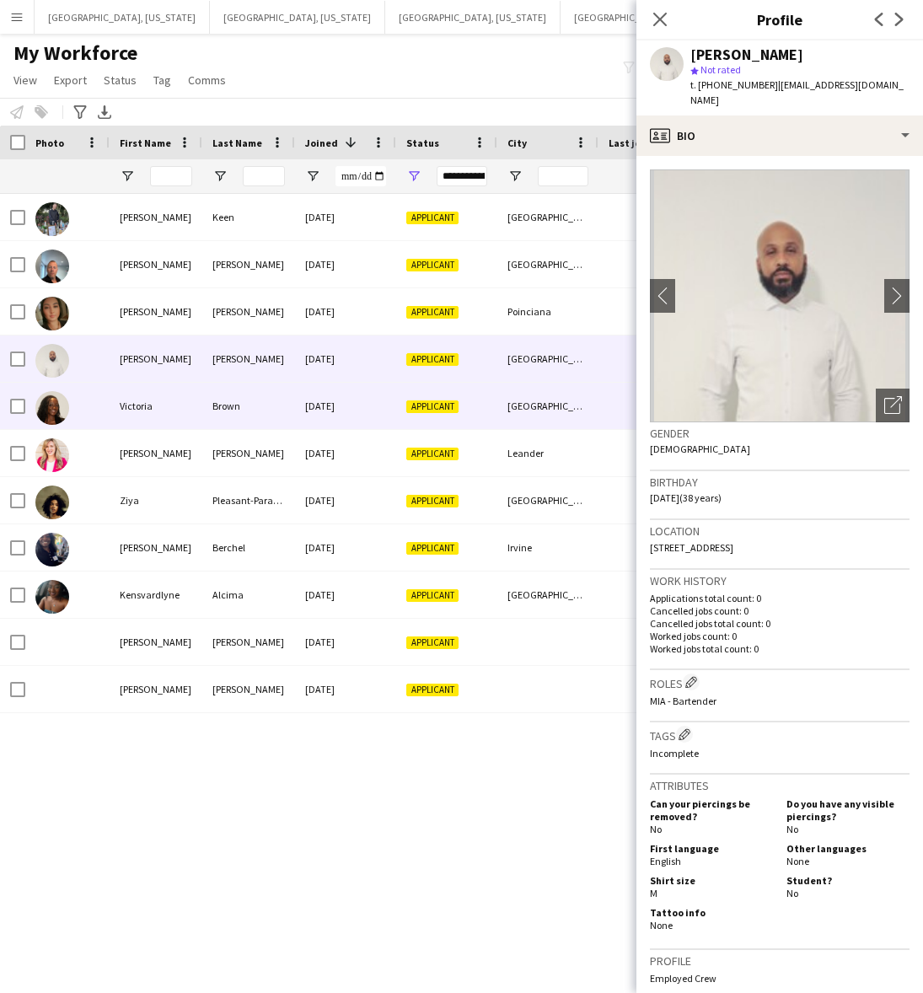
click at [245, 404] on div "Brown" at bounding box center [248, 406] width 93 height 46
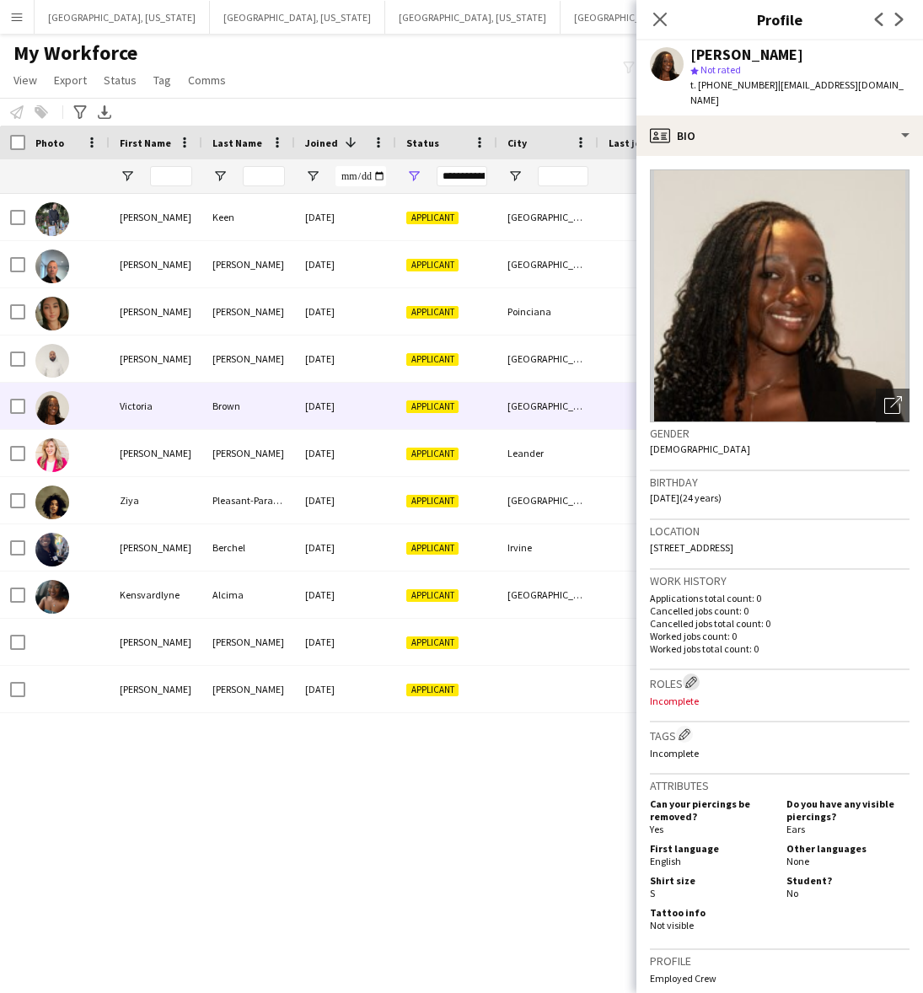
click at [691, 676] on app-icon "Edit crew company roles" at bounding box center [691, 682] width 12 height 12
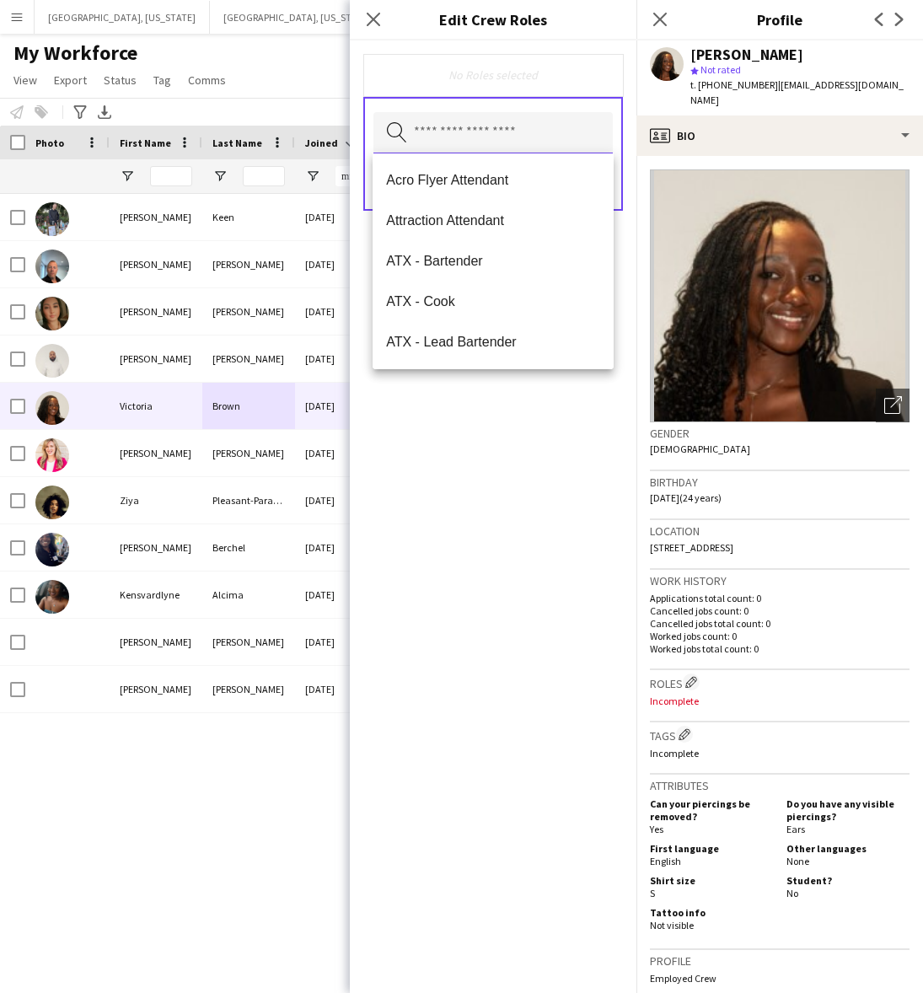
click at [553, 119] on input "text" at bounding box center [492, 133] width 239 height 42
type input "***"
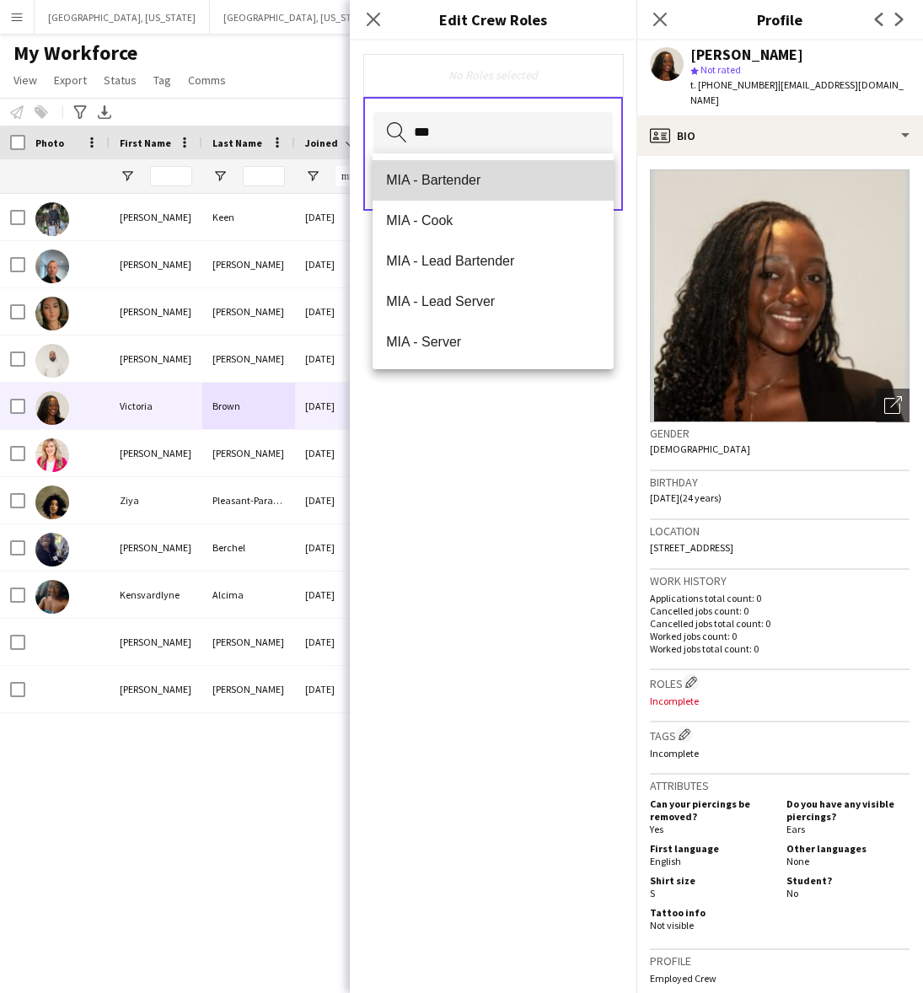
click at [468, 183] on span "MIA - Bartender" at bounding box center [493, 180] width 214 height 16
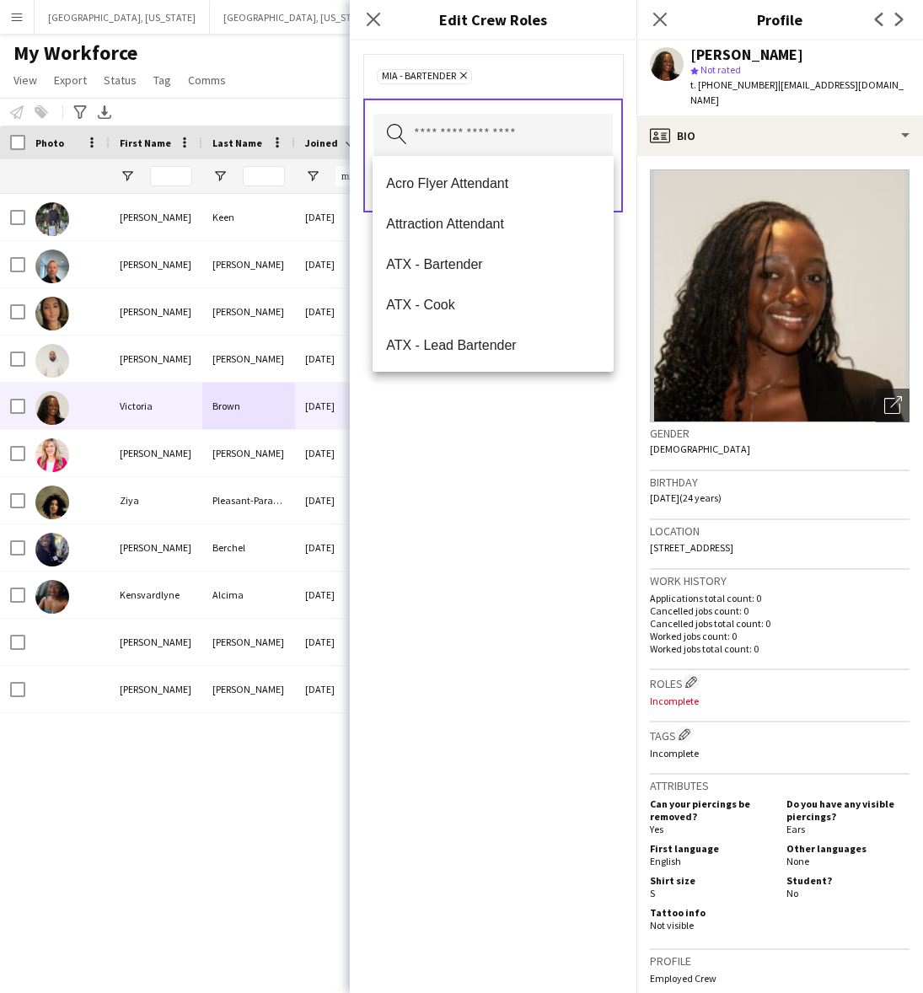
drag, startPoint x: 548, startPoint y: 630, endPoint x: 594, endPoint y: 453, distance: 183.7
click at [549, 624] on div "MIA - Bartender Remove Search by role type Save" at bounding box center [493, 516] width 287 height 952
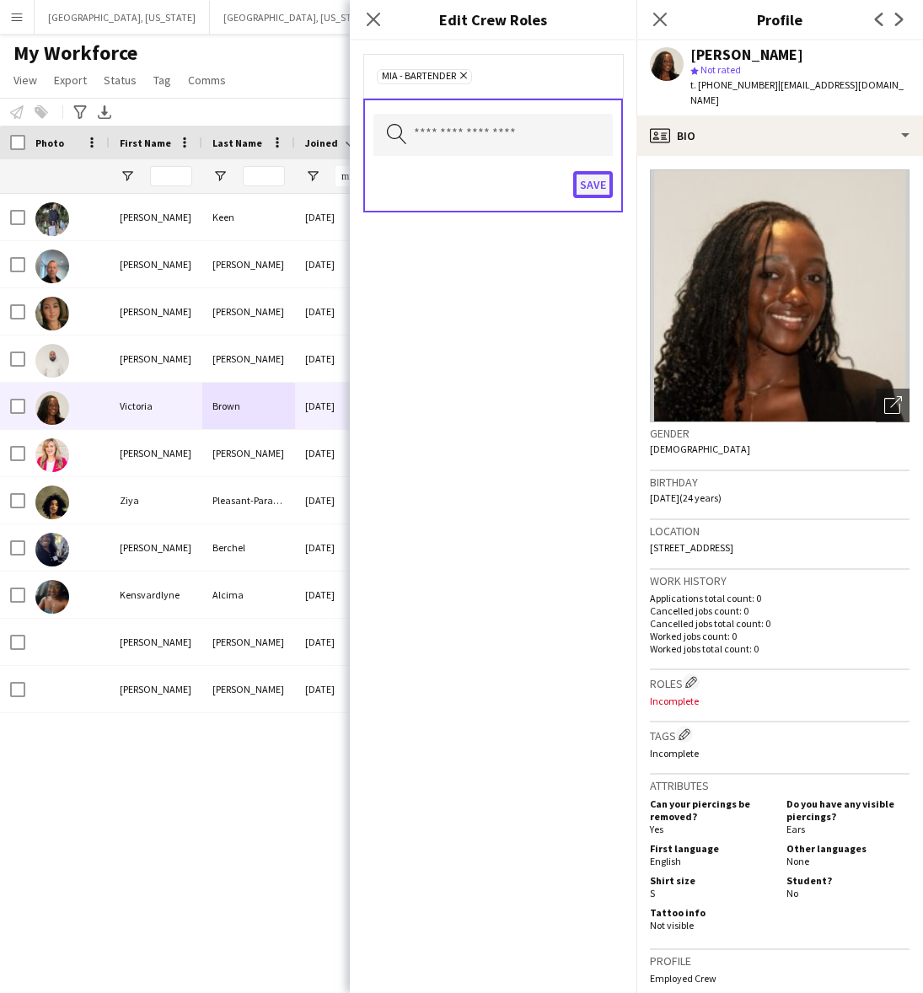
click at [603, 187] on button "Save" at bounding box center [593, 184] width 40 height 27
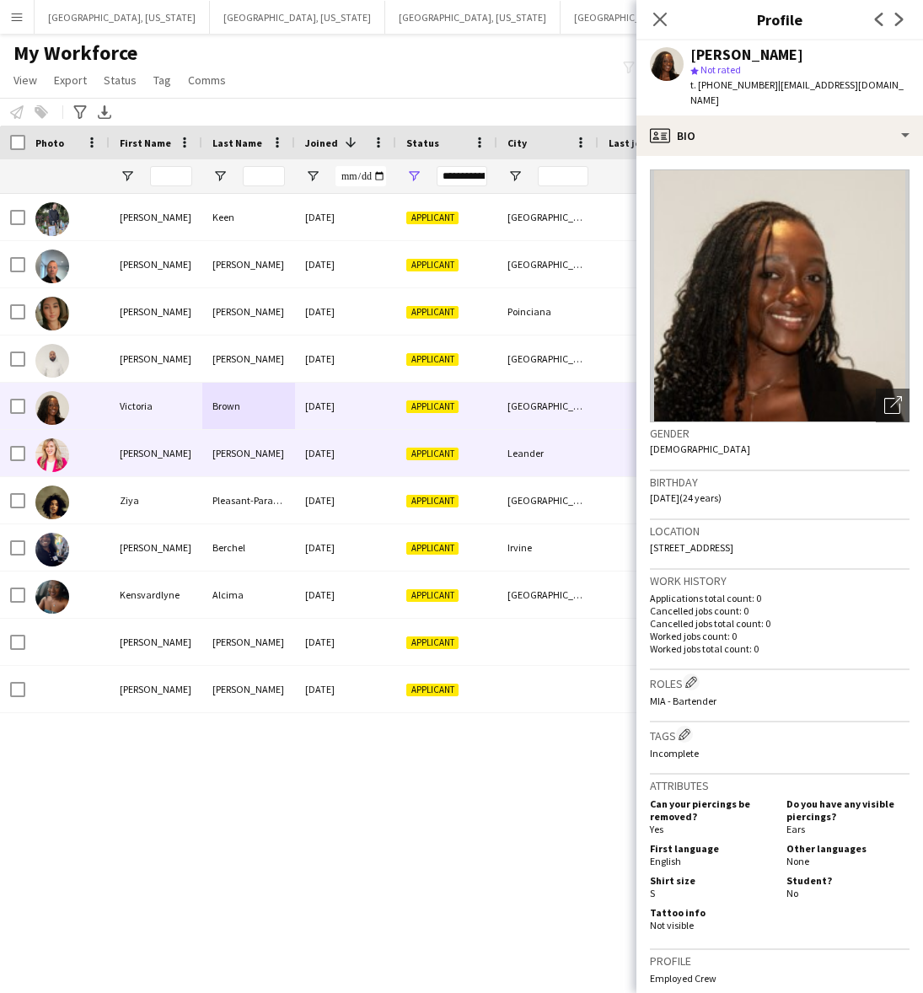
click at [260, 456] on div "[PERSON_NAME]" at bounding box center [248, 453] width 93 height 46
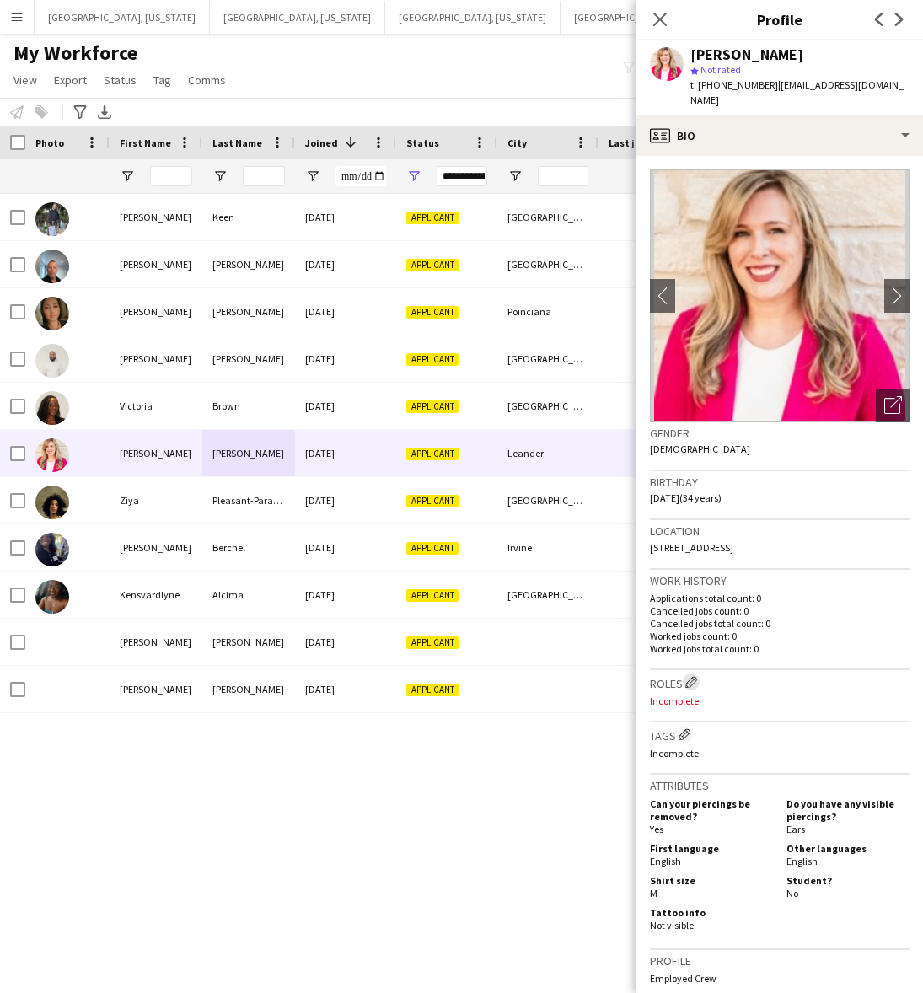
click at [694, 676] on app-icon "Edit crew company roles" at bounding box center [691, 682] width 12 height 12
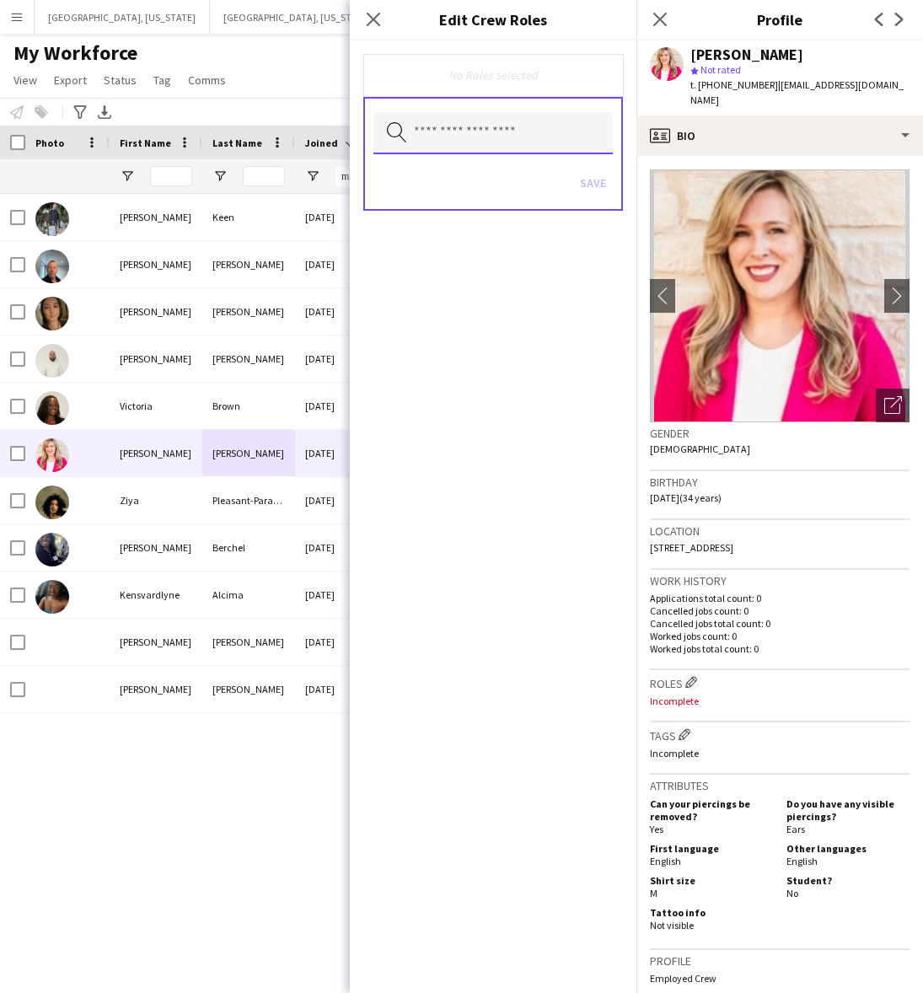
click at [517, 119] on input "text" at bounding box center [492, 133] width 239 height 42
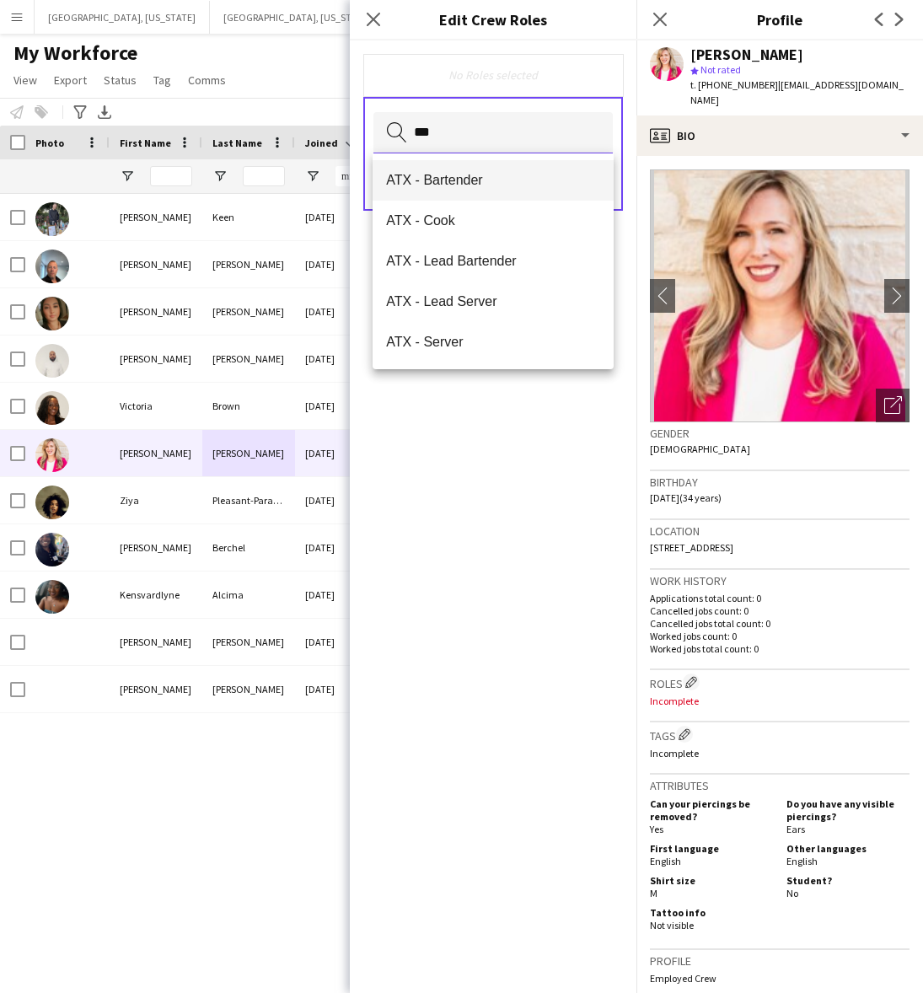
type input "***"
click at [449, 174] on span "ATX - Bartender" at bounding box center [493, 180] width 214 height 16
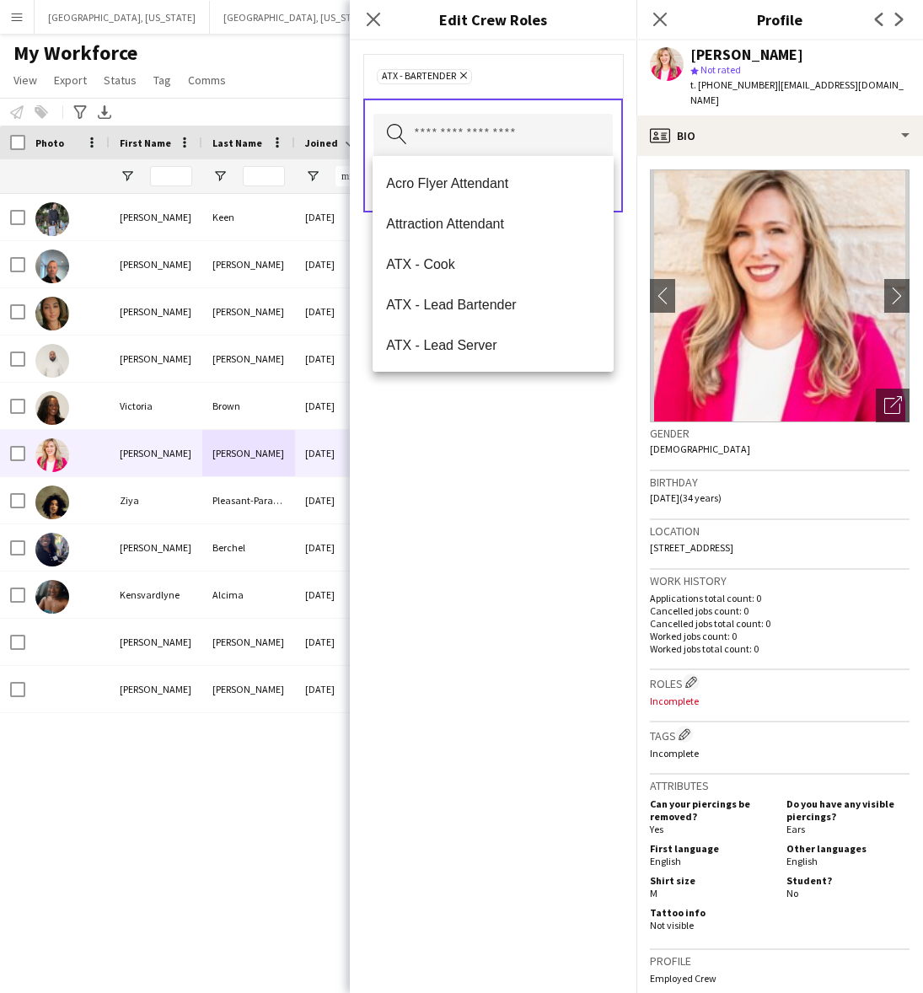
drag, startPoint x: 460, startPoint y: 512, endPoint x: 533, endPoint y: 444, distance: 99.0
click at [462, 512] on div "ATX - Bartender Remove Search by role type Save" at bounding box center [493, 516] width 287 height 952
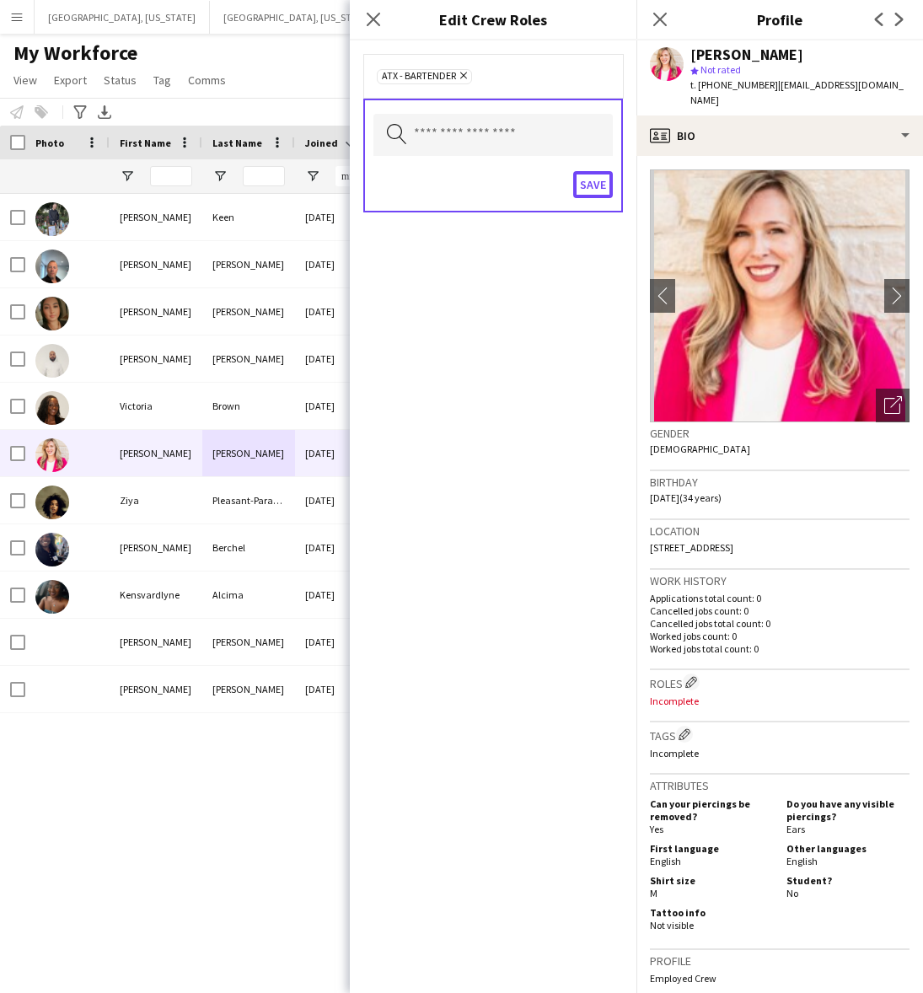
click at [598, 174] on button "Save" at bounding box center [593, 184] width 40 height 27
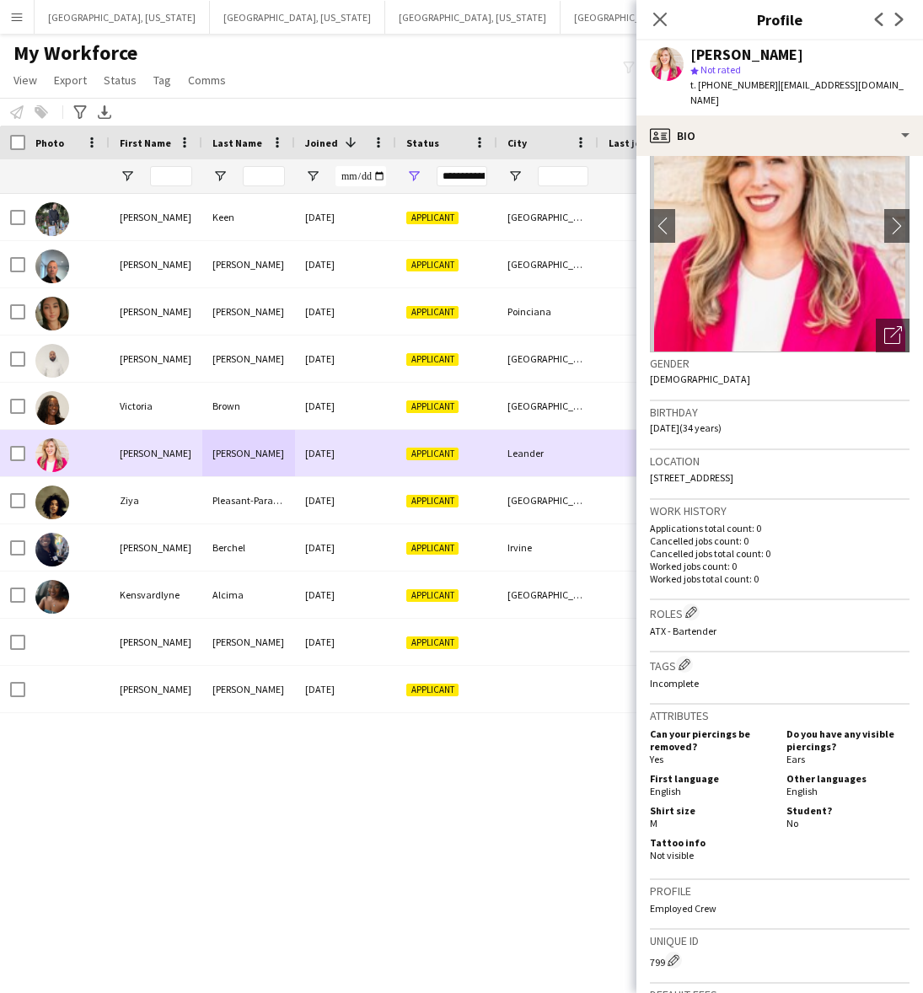
scroll to position [105, 0]
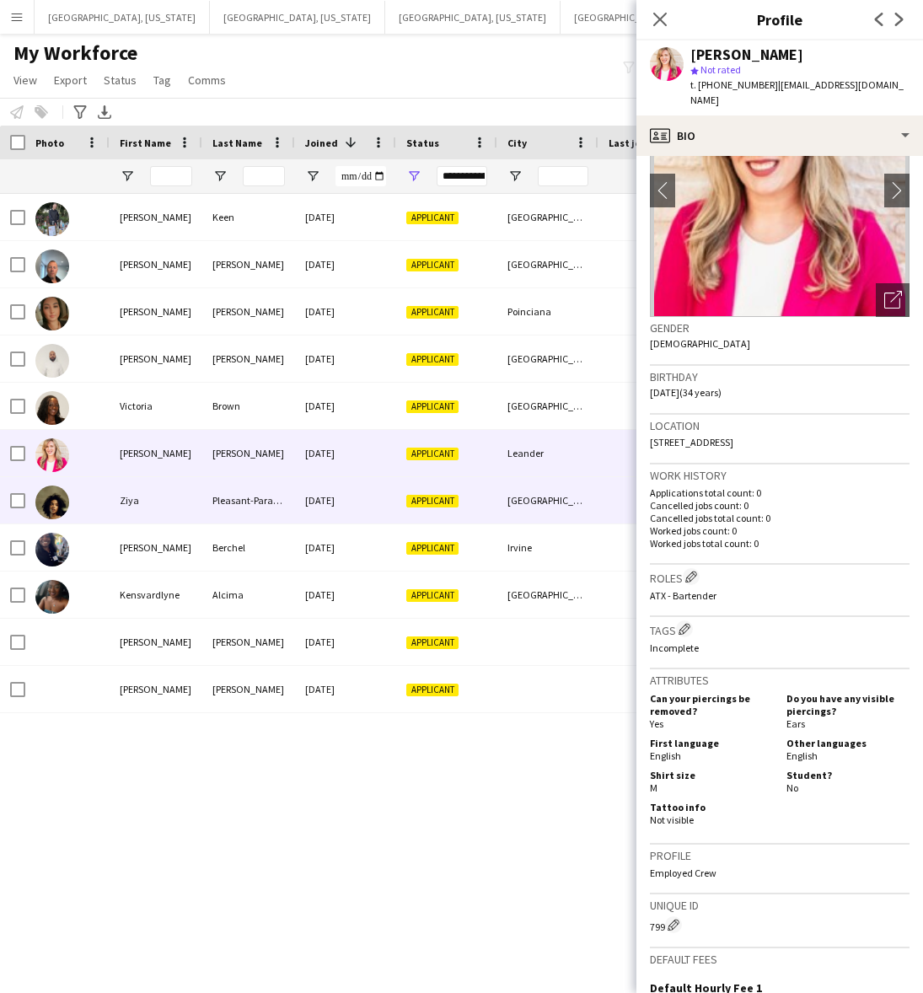
click at [243, 498] on div "Pleasant-Paramo" at bounding box center [248, 500] width 93 height 46
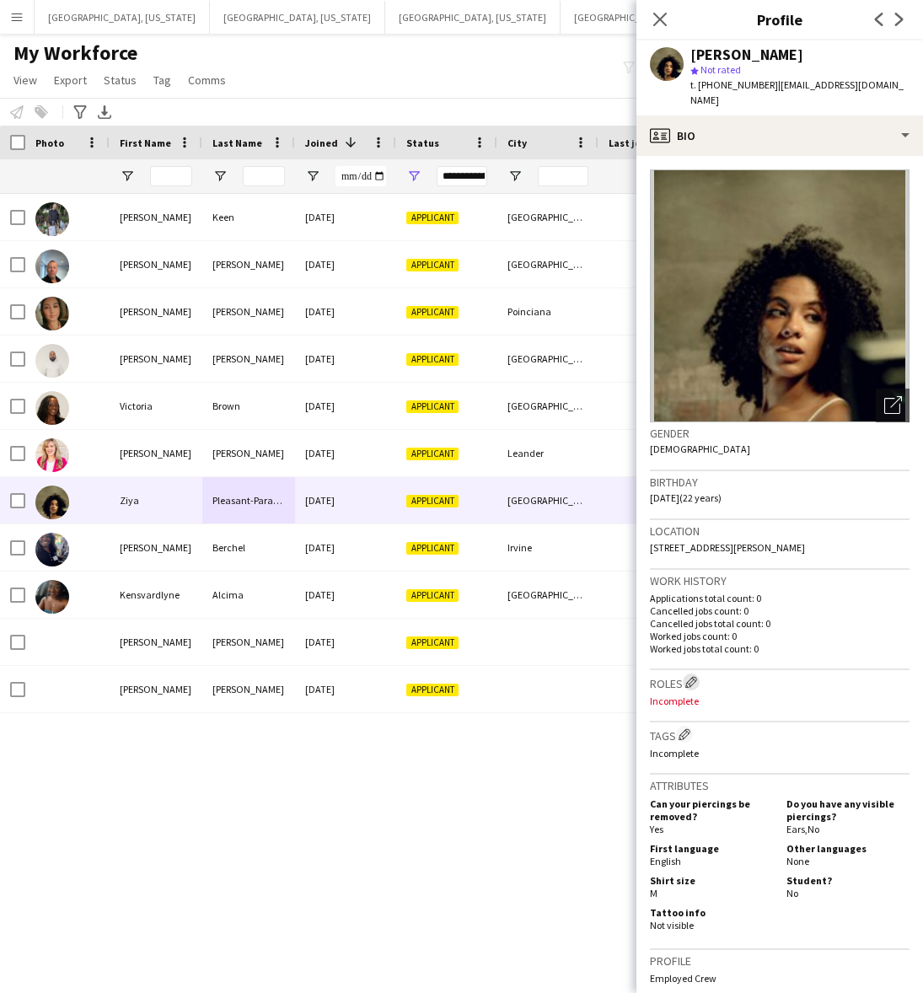
click at [696, 676] on app-icon "Edit crew company roles" at bounding box center [691, 682] width 12 height 12
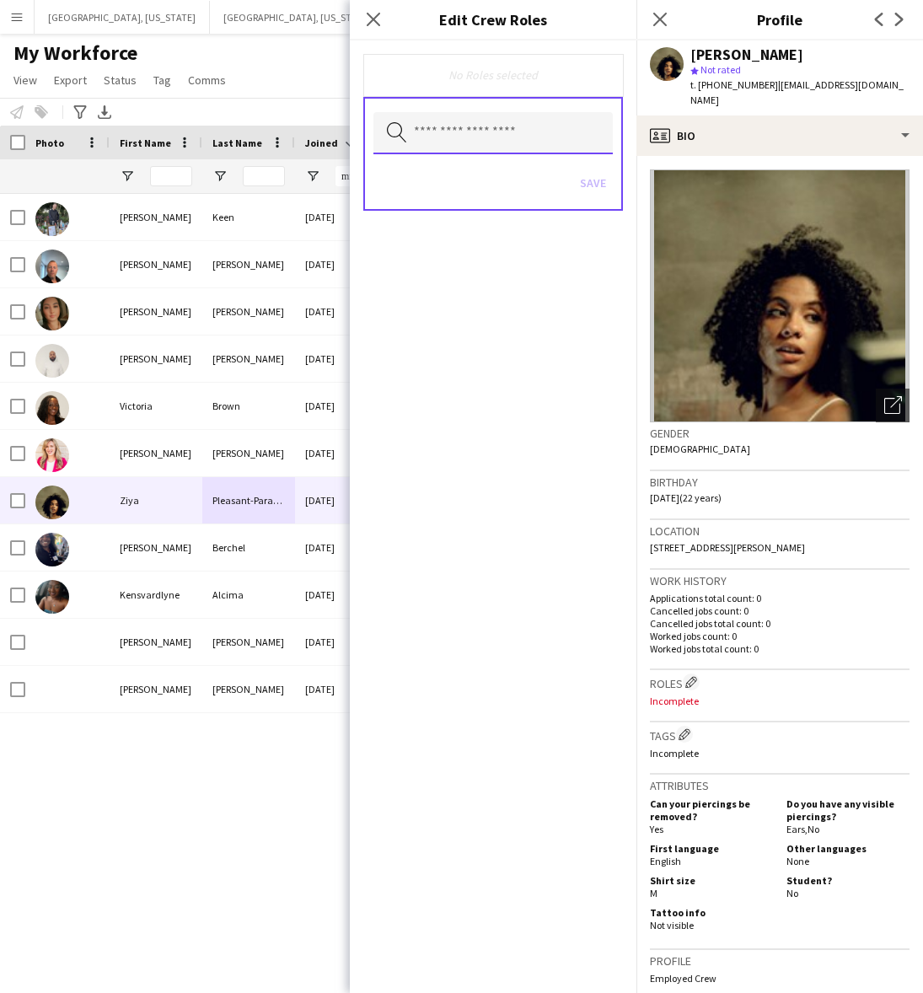
click at [413, 133] on input "text" at bounding box center [492, 133] width 239 height 42
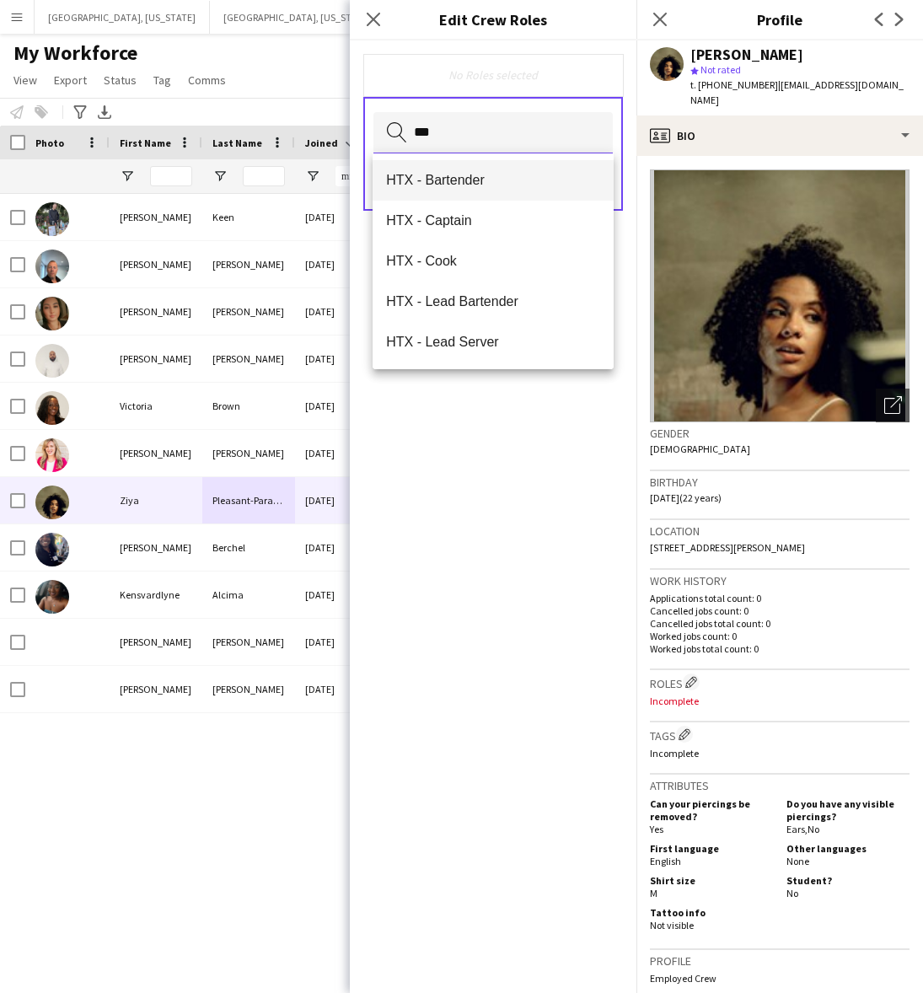
type input "***"
click at [421, 182] on span "HTX - Bartender" at bounding box center [493, 180] width 214 height 16
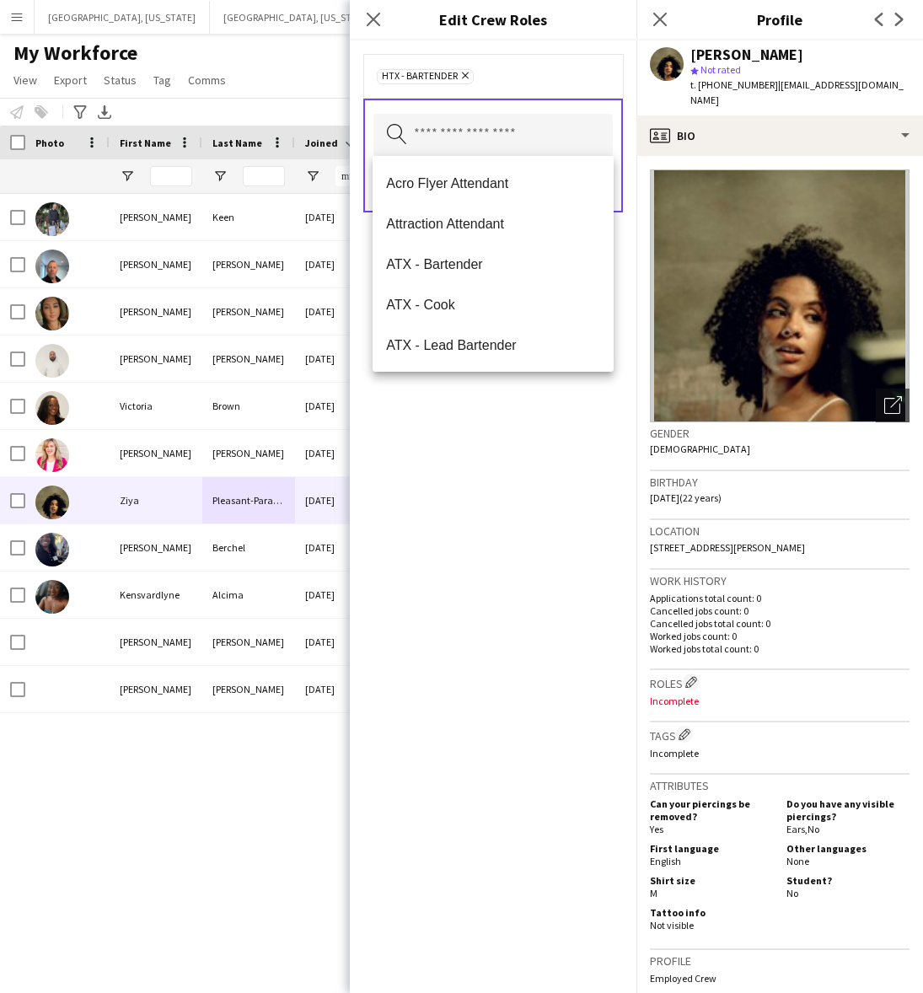
click at [510, 558] on div "HTX - Bartender Remove Search by role type Save" at bounding box center [493, 516] width 287 height 952
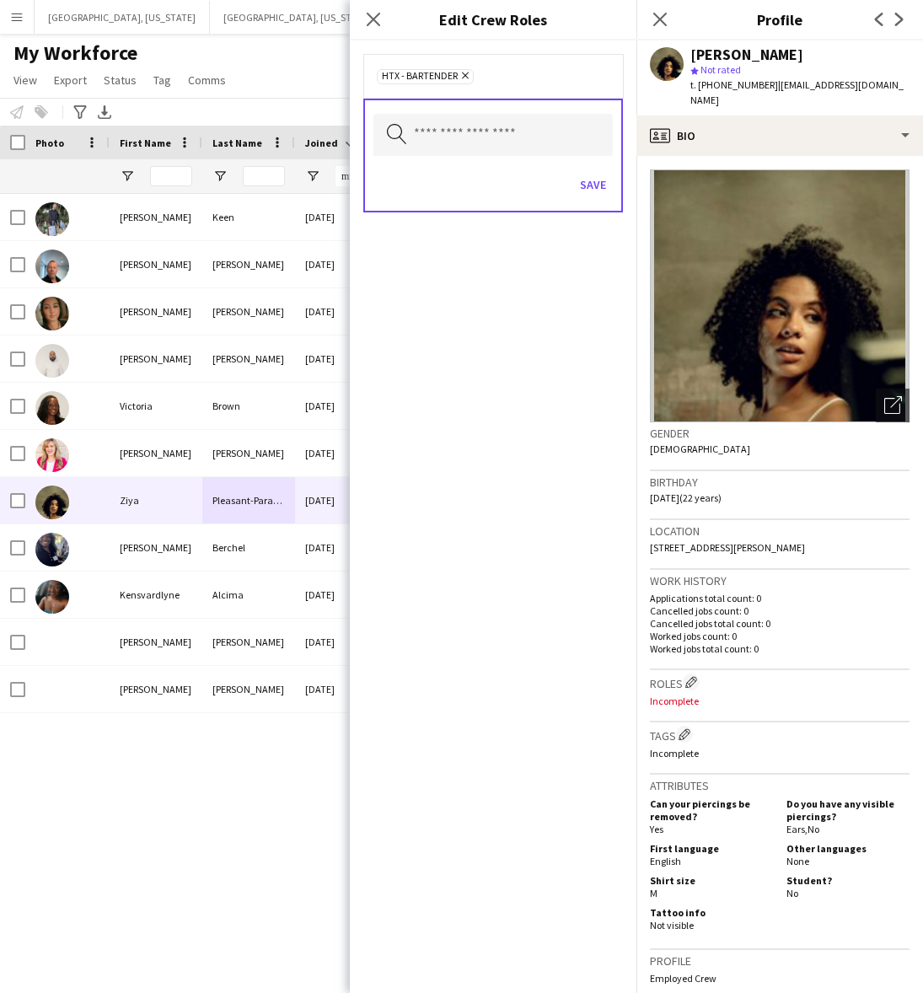
click at [500, 368] on div "HTX - Bartender Remove Search by role type Save" at bounding box center [493, 516] width 287 height 952
click at [605, 175] on button "Save" at bounding box center [593, 184] width 40 height 27
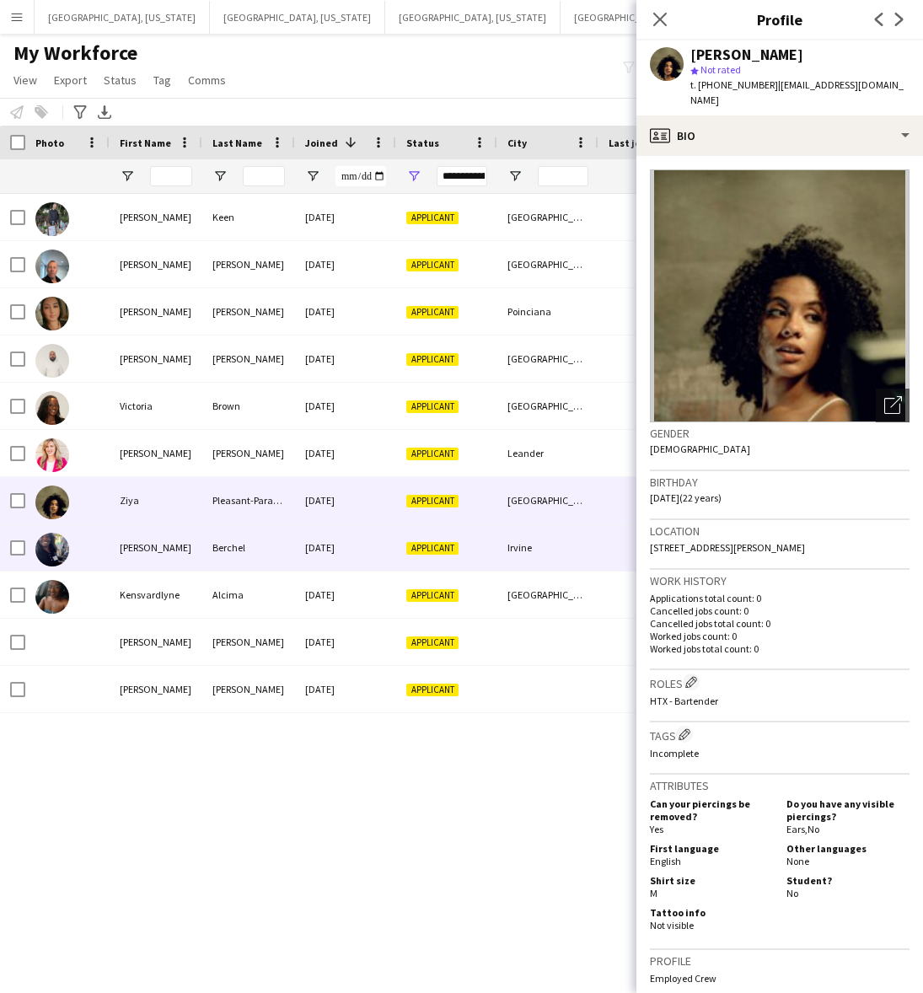
click at [265, 560] on div "Berchel" at bounding box center [248, 547] width 93 height 46
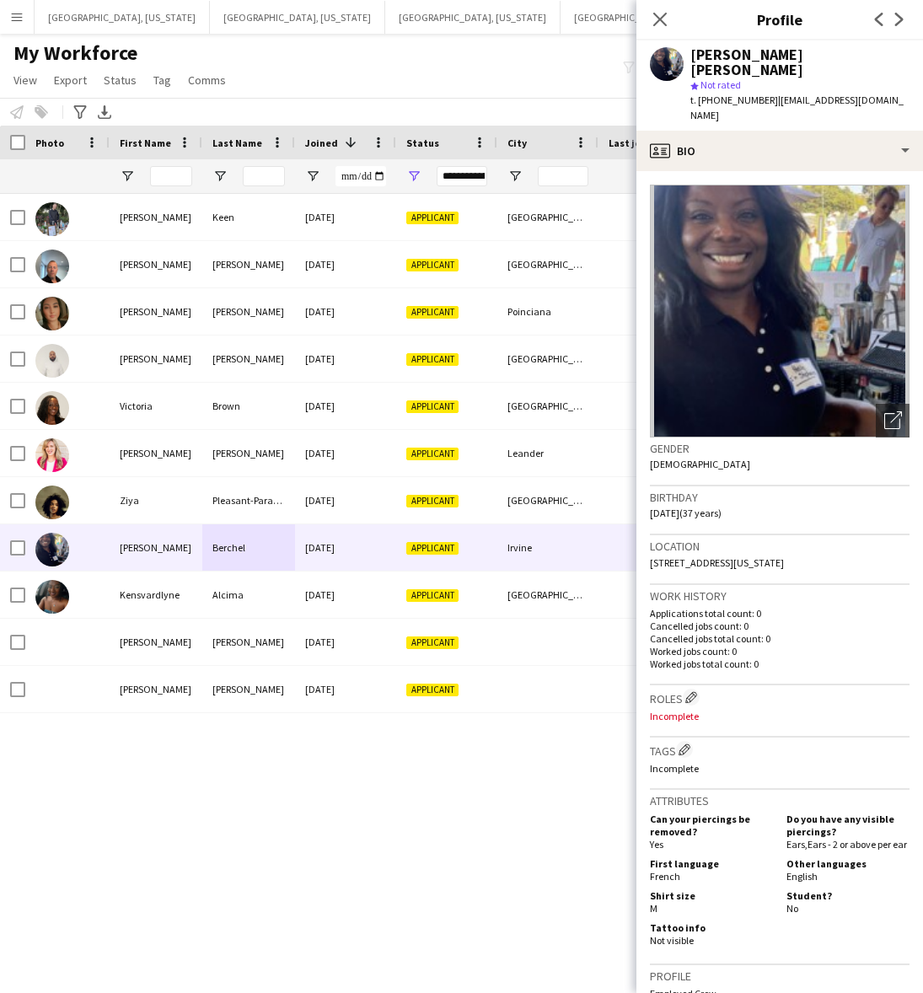
click at [693, 685] on div "Roles Edit crew company roles Incomplete" at bounding box center [780, 711] width 260 height 52
click at [691, 691] on app-icon "Edit crew company roles" at bounding box center [691, 697] width 12 height 12
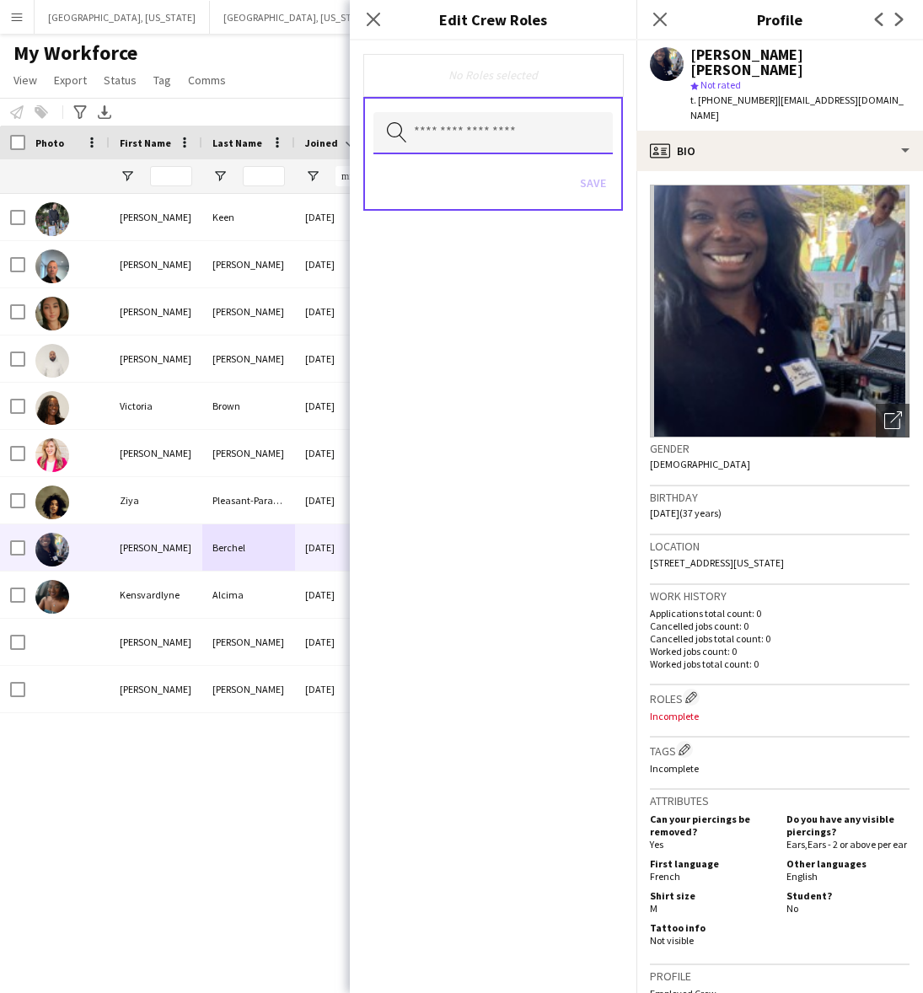
click at [537, 116] on input "text" at bounding box center [492, 133] width 239 height 42
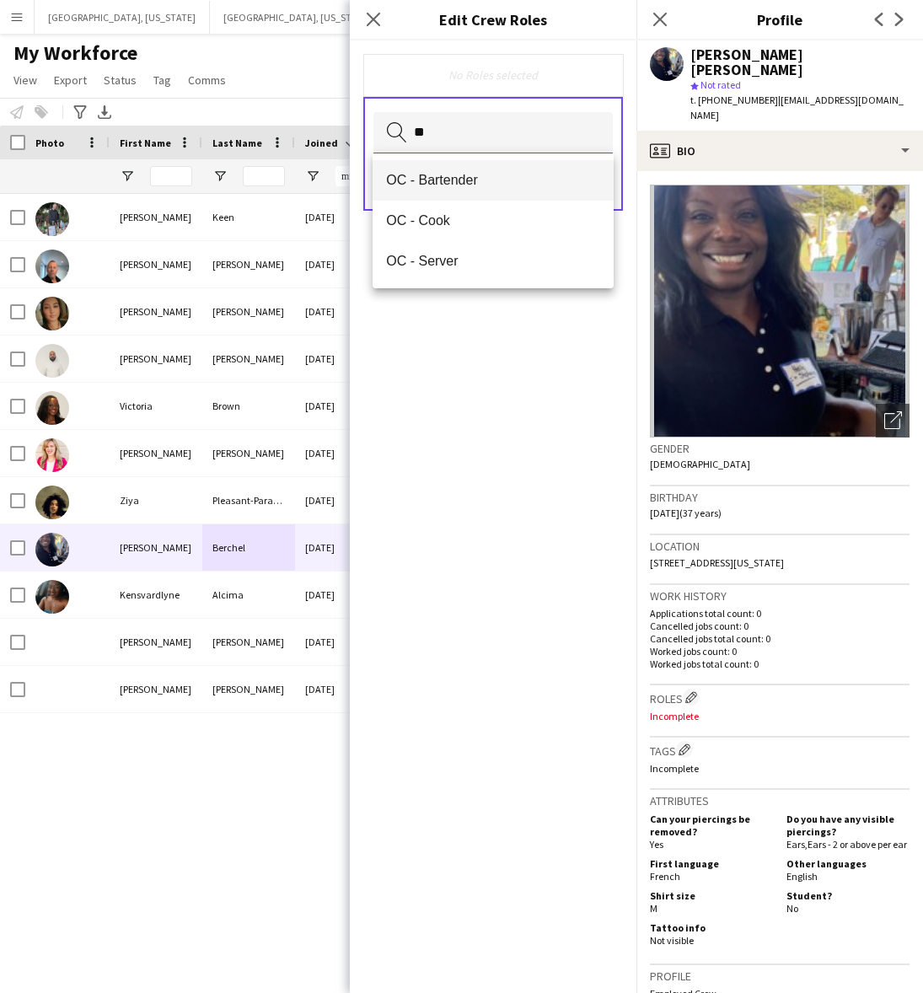
type input "**"
click at [478, 178] on span "OC - Bartender" at bounding box center [493, 180] width 214 height 16
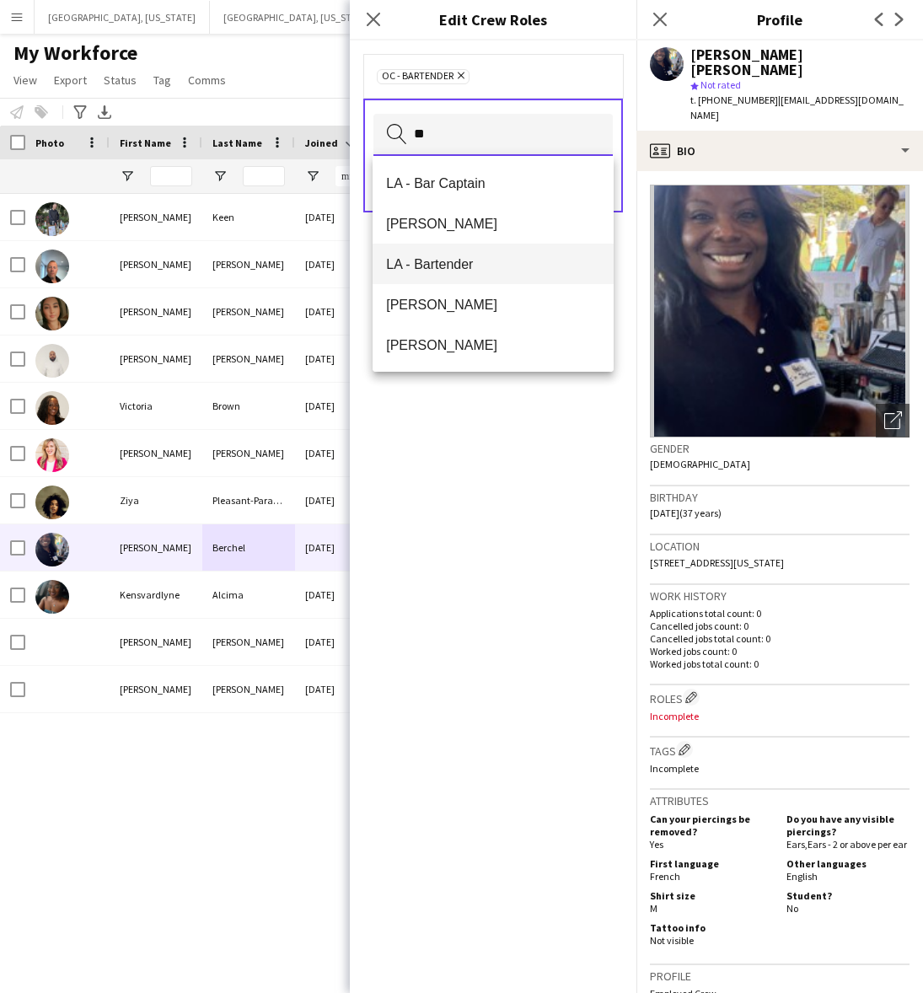
type input "**"
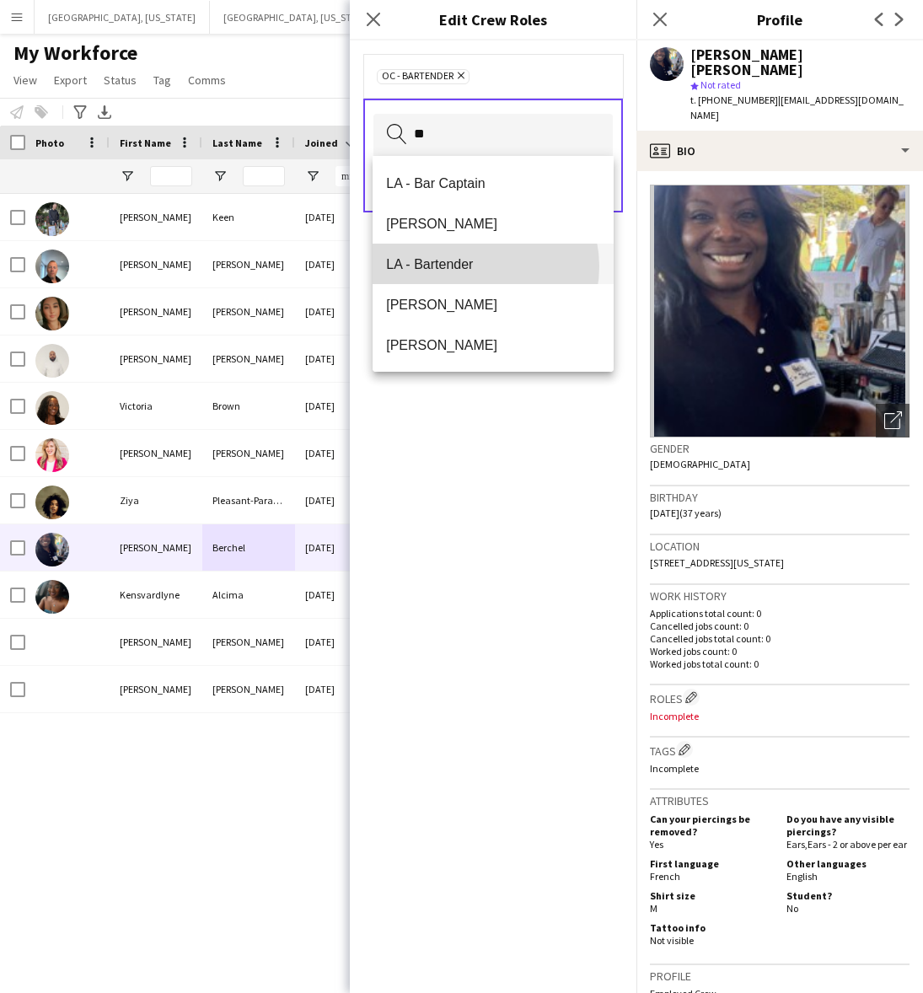
click at [474, 266] on span "LA - Bartender" at bounding box center [493, 264] width 214 height 16
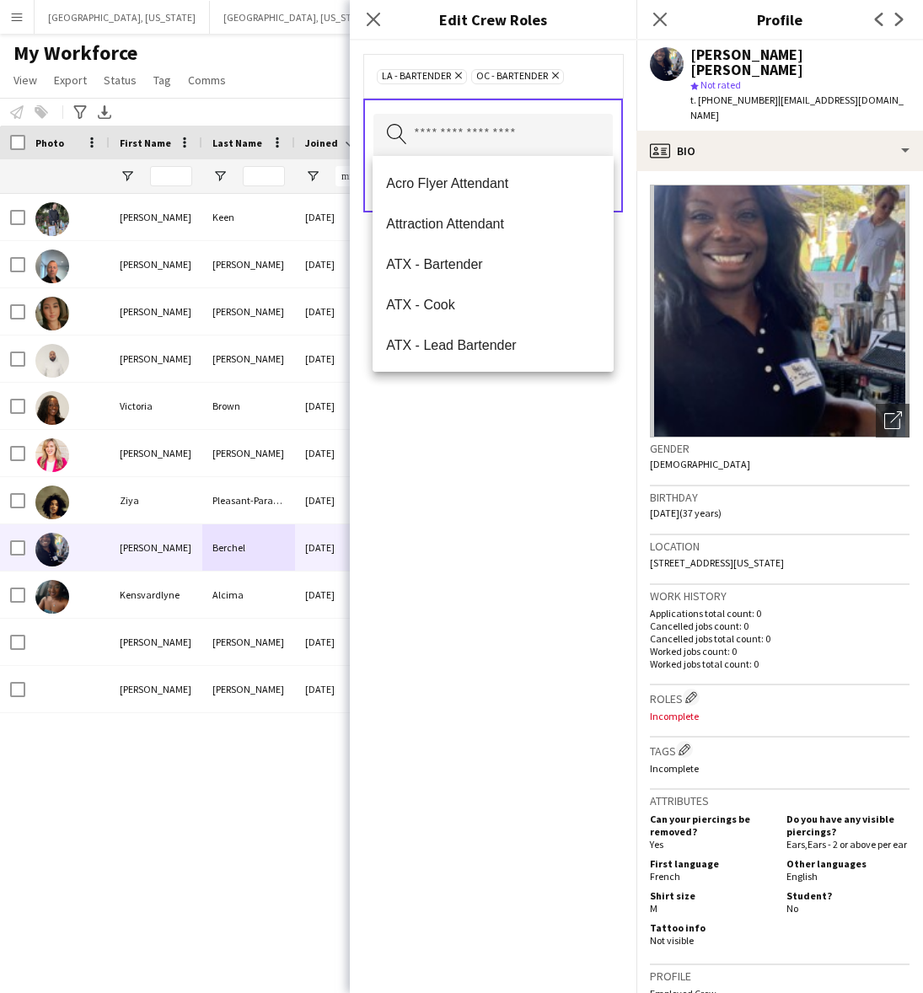
drag, startPoint x: 554, startPoint y: 514, endPoint x: 561, endPoint y: 459, distance: 55.2
click at [556, 508] on div "LA - Bartender Remove OC - Bartender Remove Search by role type Save" at bounding box center [493, 516] width 287 height 952
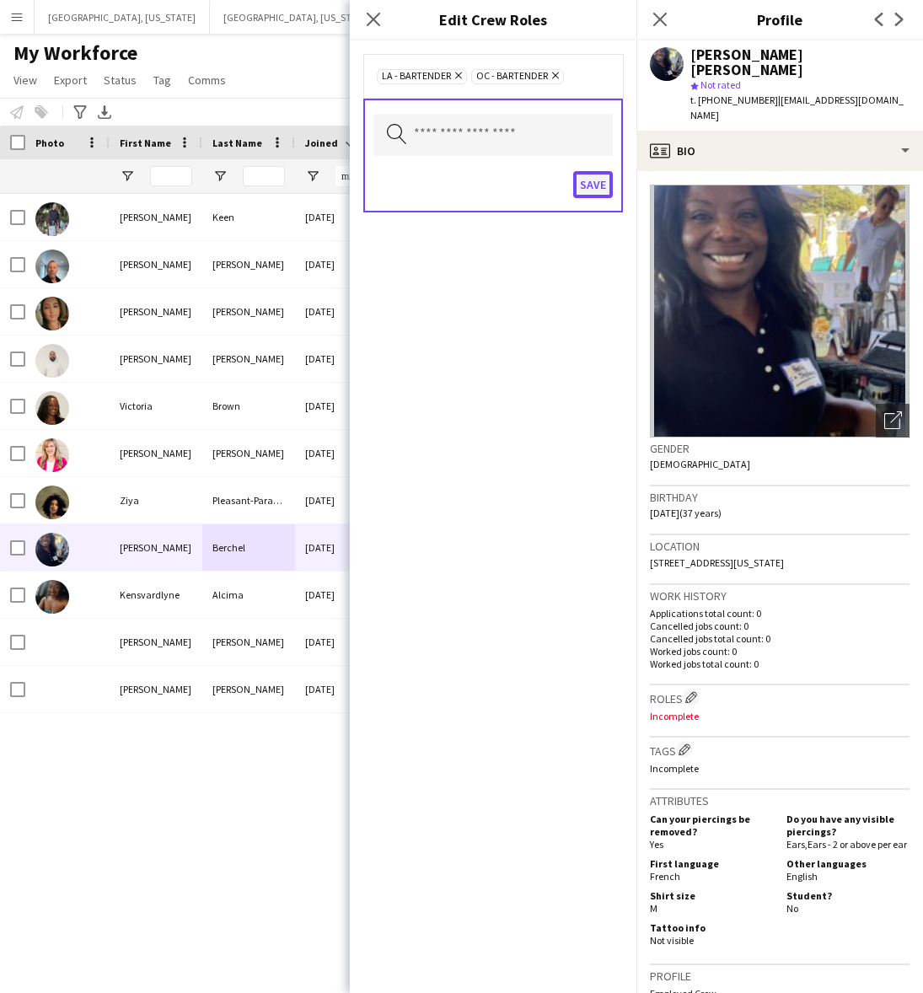
click at [581, 191] on button "Save" at bounding box center [593, 184] width 40 height 27
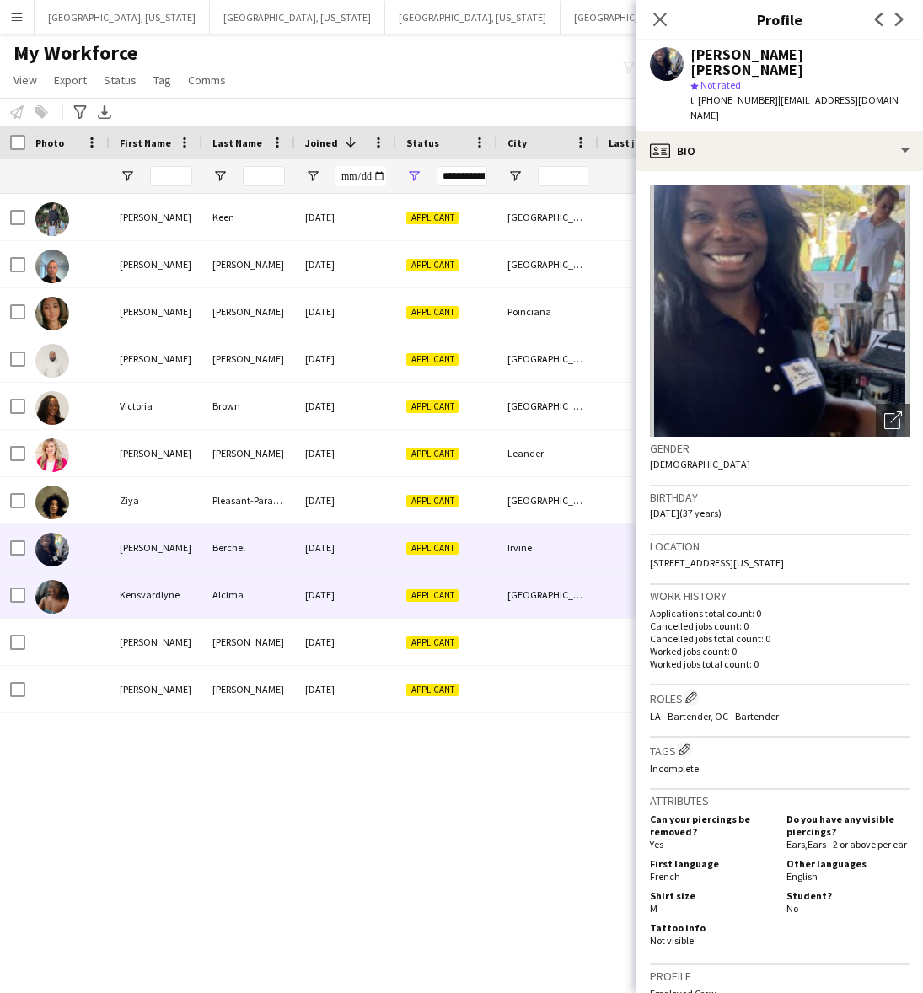
click at [192, 592] on div "Kensvardlyne" at bounding box center [156, 594] width 93 height 46
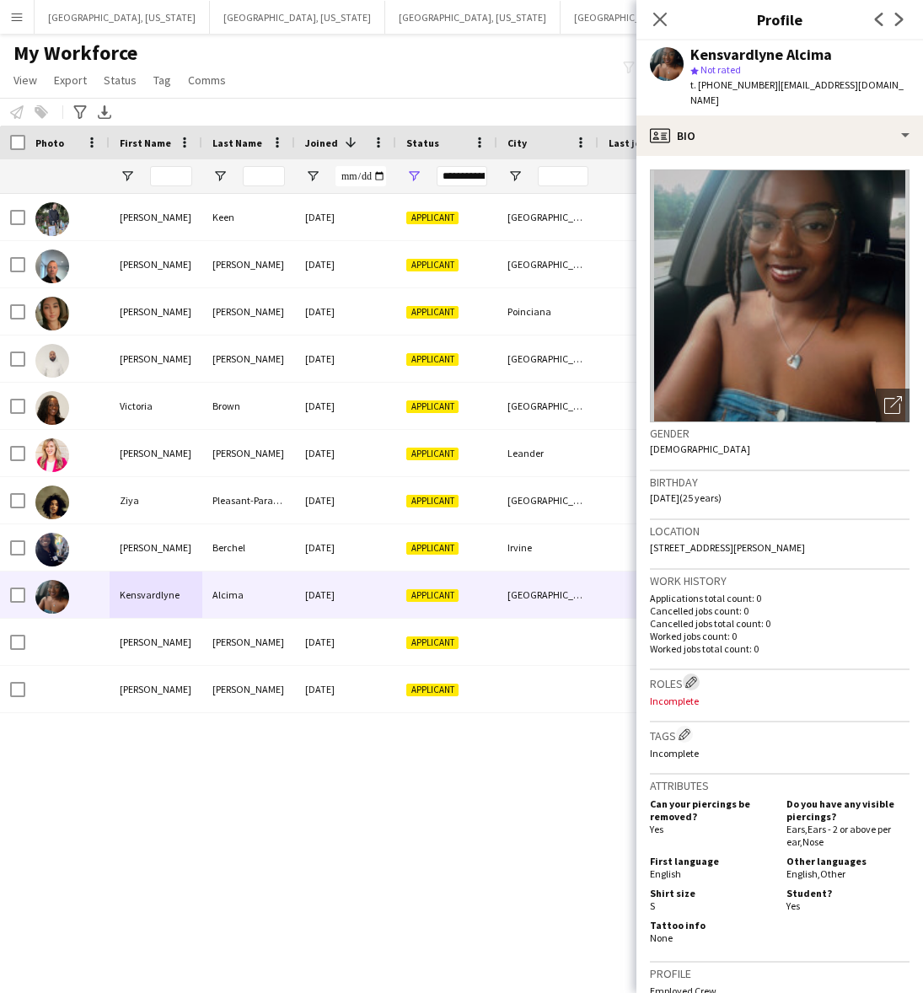
click at [691, 676] on app-icon "Edit crew company roles" at bounding box center [691, 682] width 12 height 12
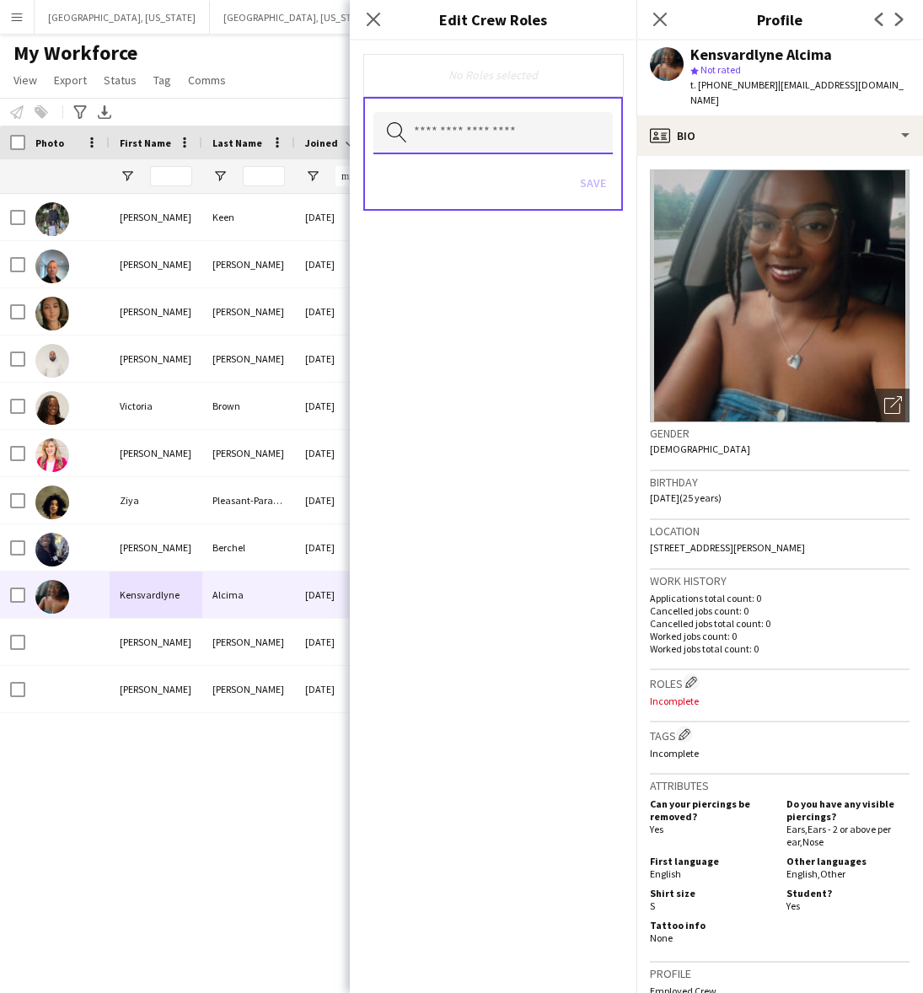
click at [458, 124] on input "text" at bounding box center [492, 133] width 239 height 42
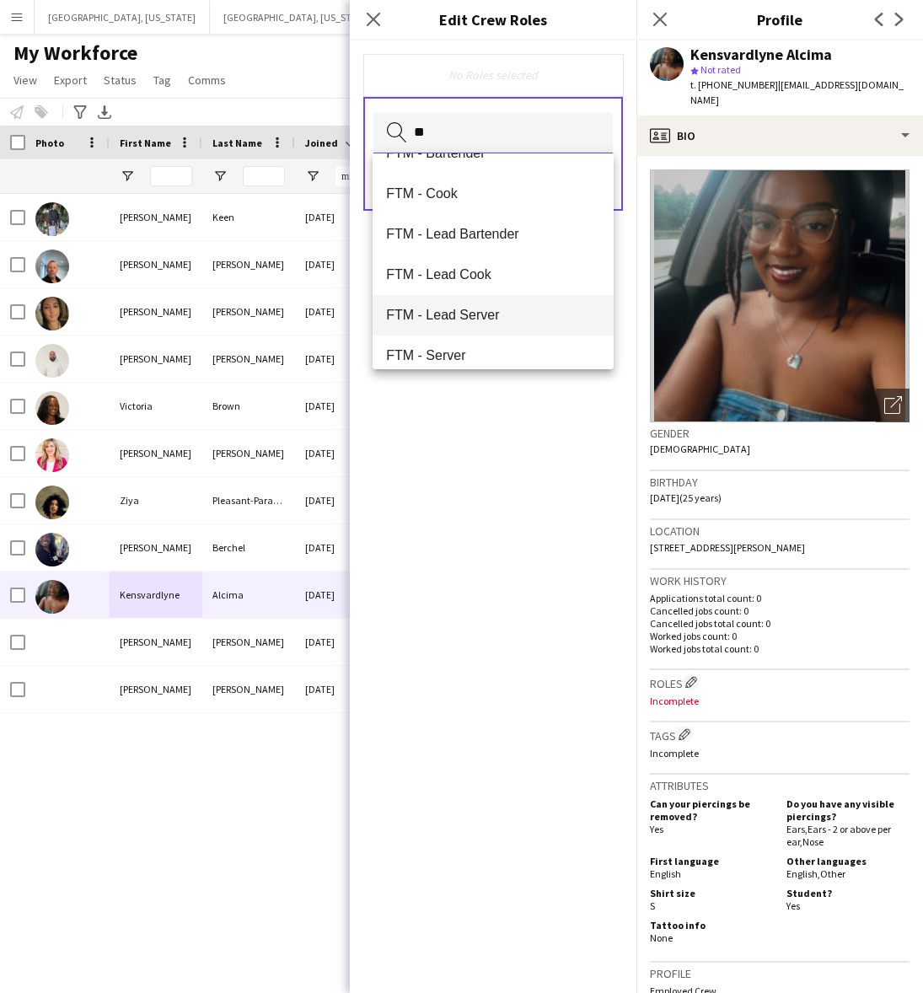
scroll to position [40, 0]
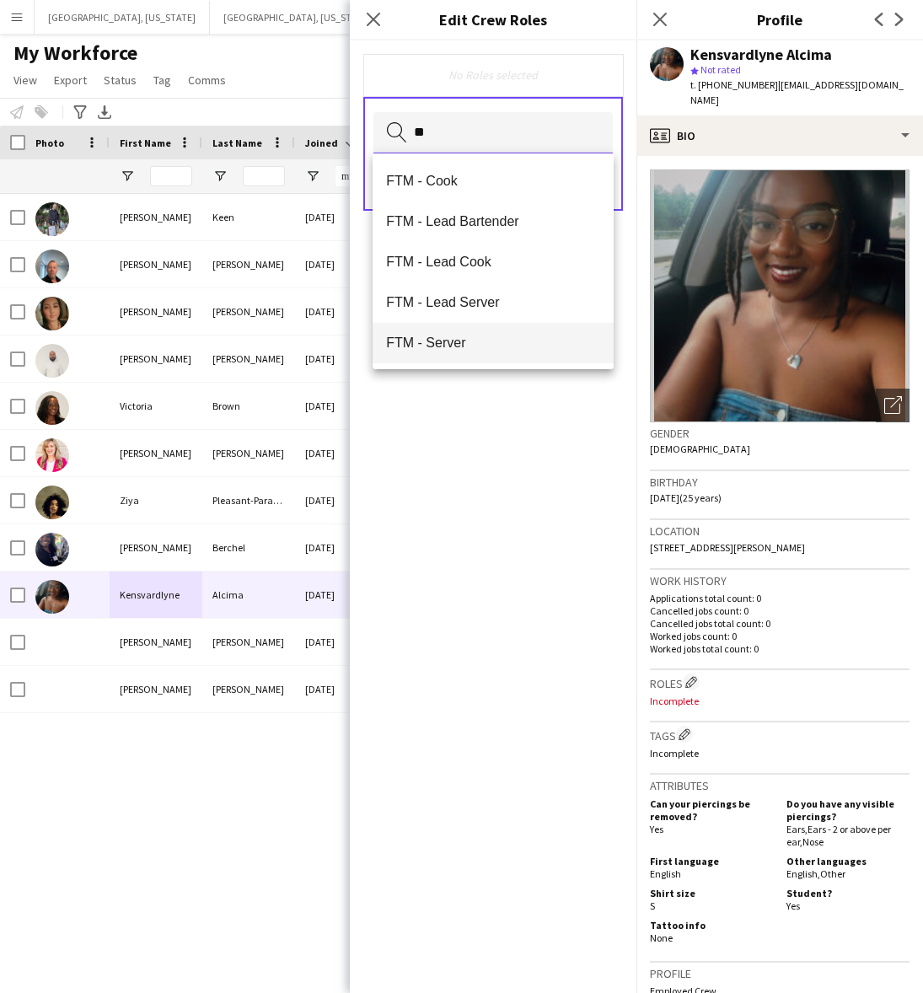
type input "**"
click at [458, 343] on span "FTM - Server" at bounding box center [493, 343] width 214 height 16
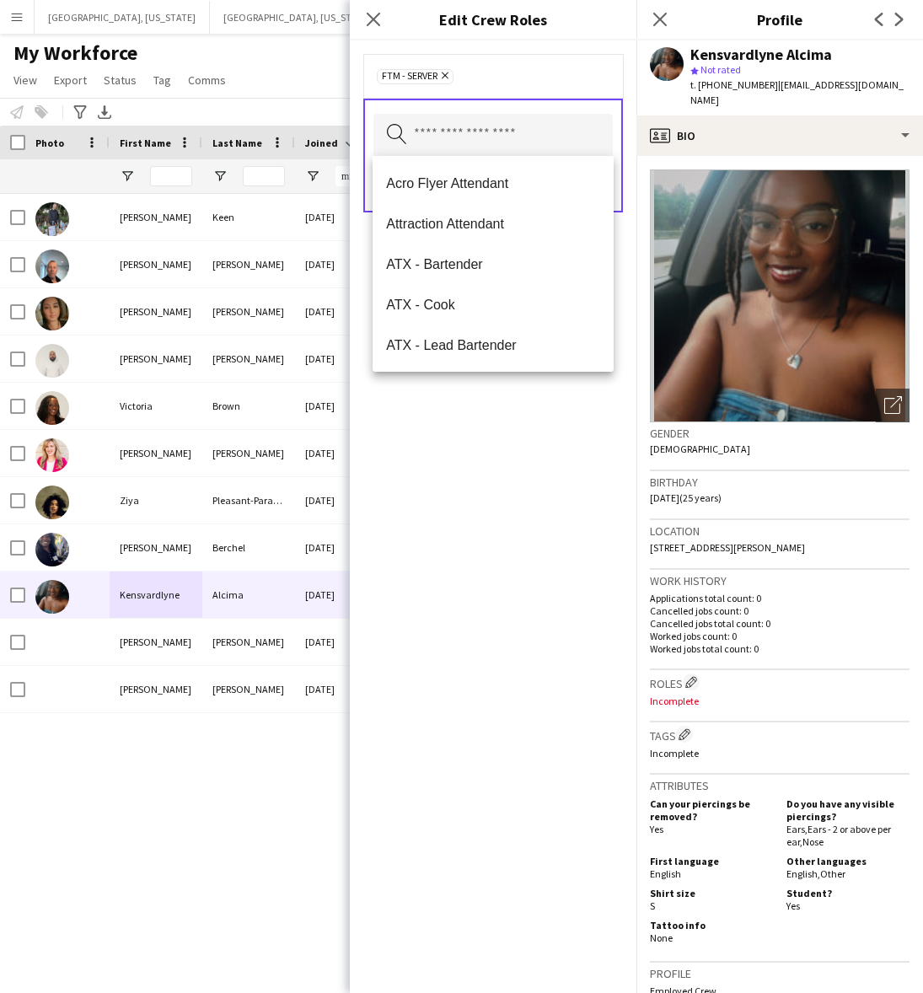
drag, startPoint x: 512, startPoint y: 442, endPoint x: 519, endPoint y: 428, distance: 16.2
click at [514, 442] on div "FTM - Server Remove Search by role type Save" at bounding box center [493, 516] width 287 height 952
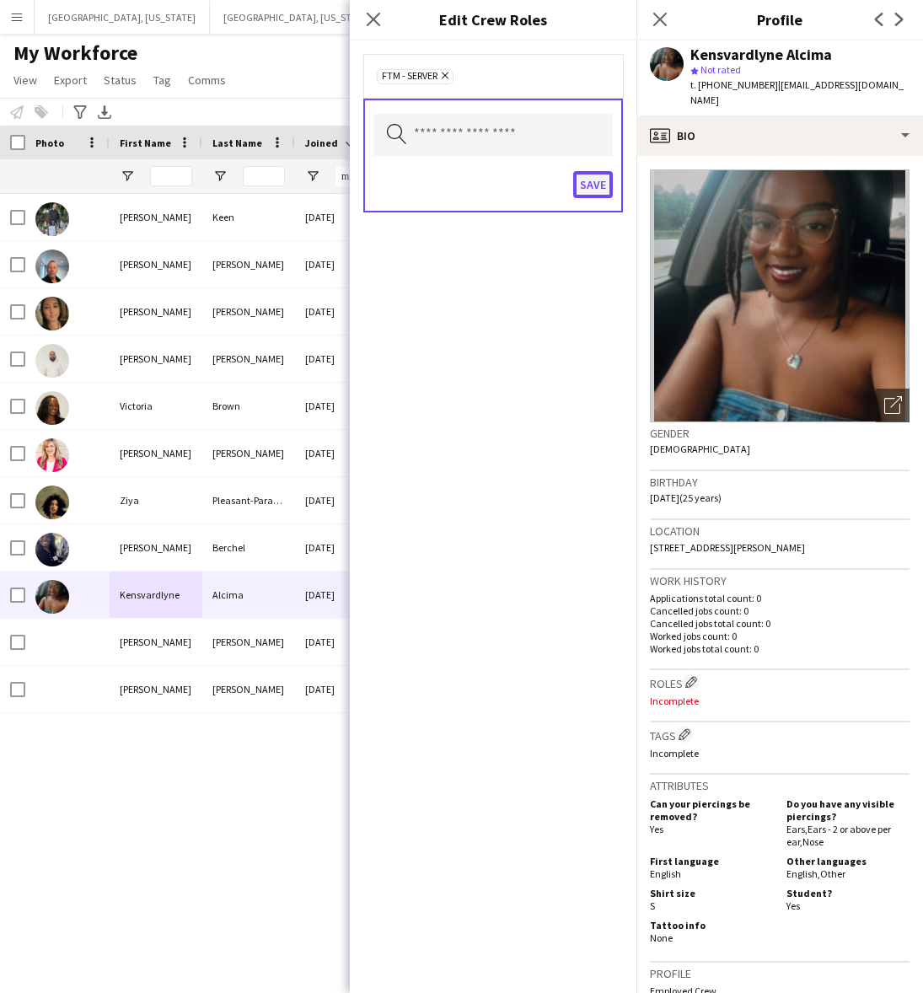
click at [592, 185] on button "Save" at bounding box center [593, 184] width 40 height 27
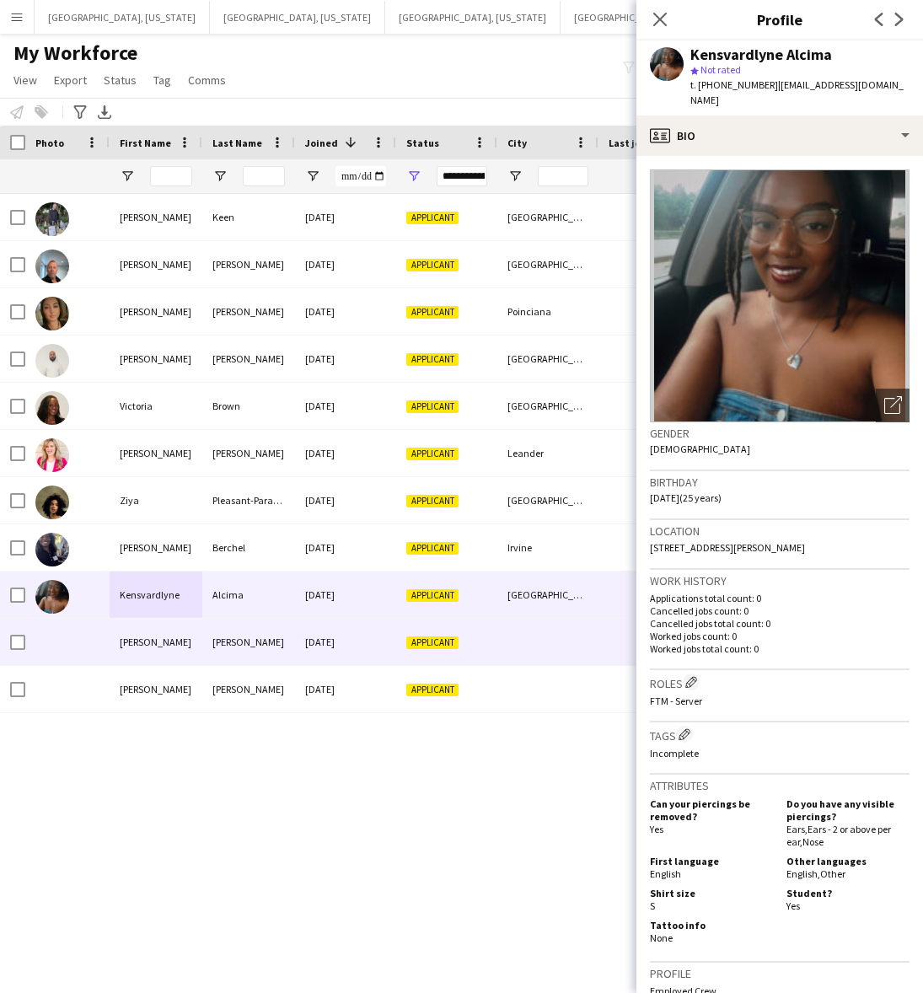
click at [404, 635] on div "Applicant" at bounding box center [446, 642] width 101 height 46
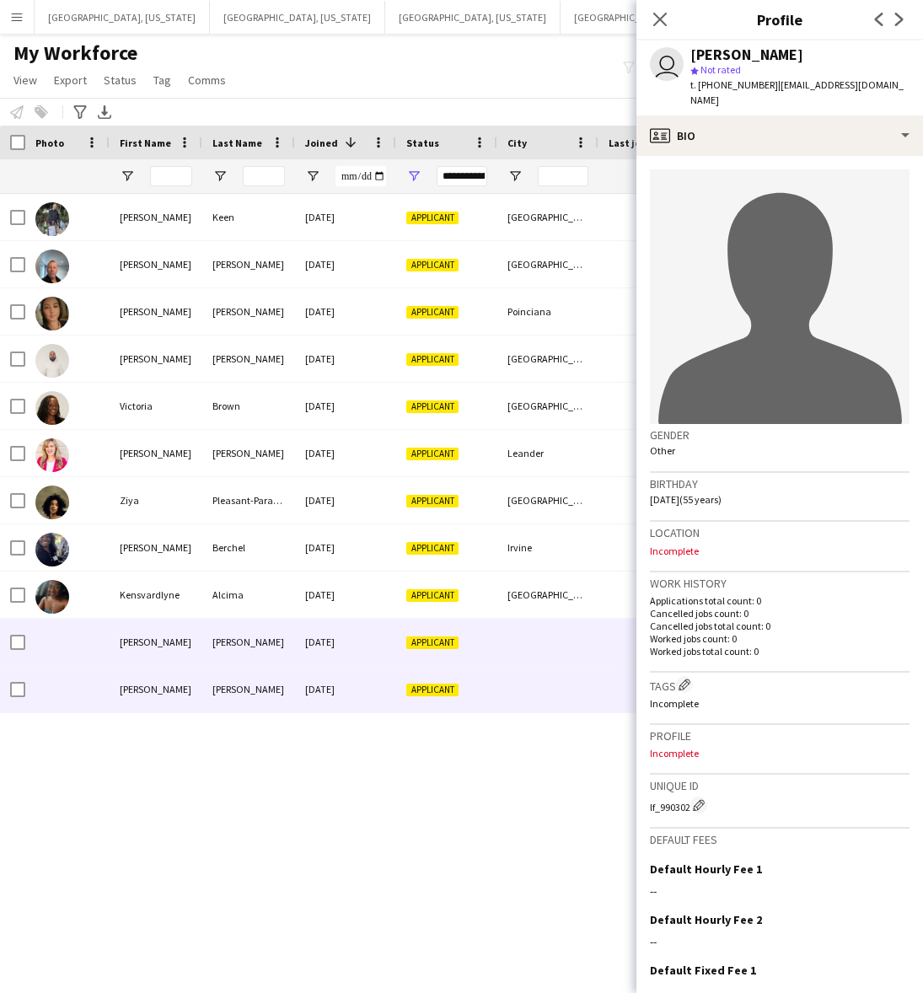
click at [384, 678] on div "[DATE]" at bounding box center [345, 689] width 101 height 46
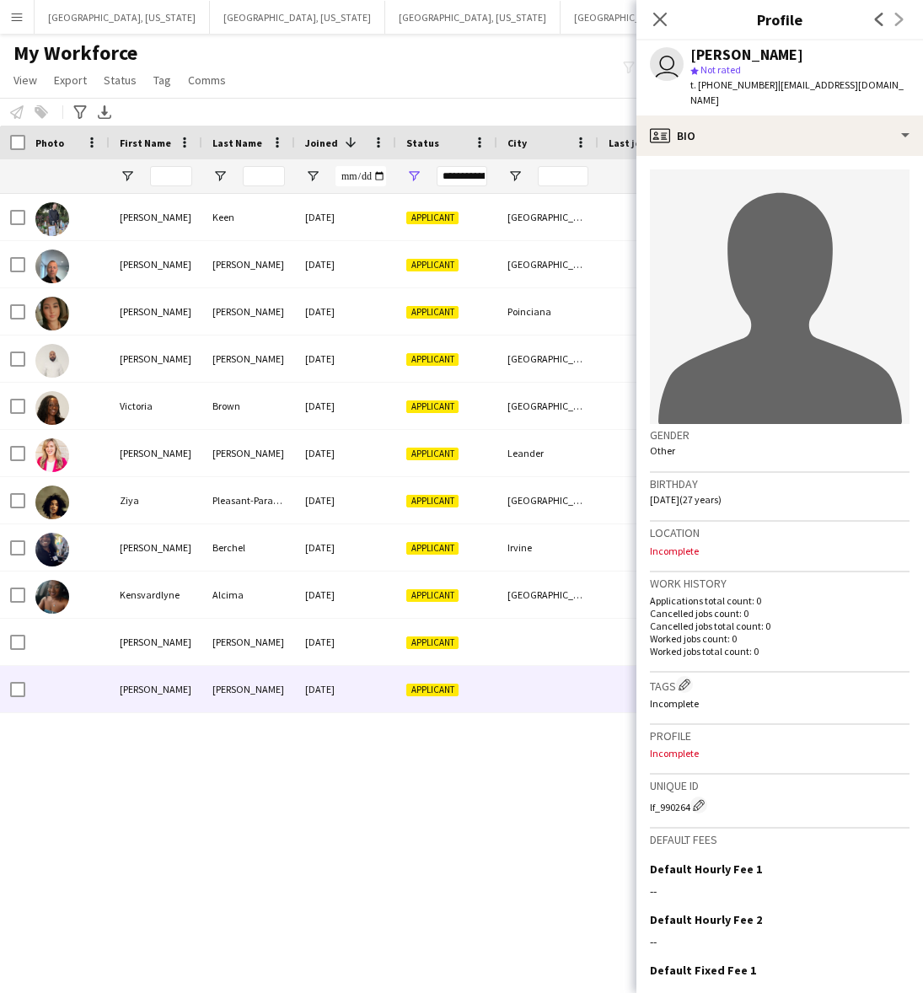
click at [483, 61] on div "My Workforce View Views Default view New view Update view Delete view Edit name…" at bounding box center [461, 68] width 923 height 57
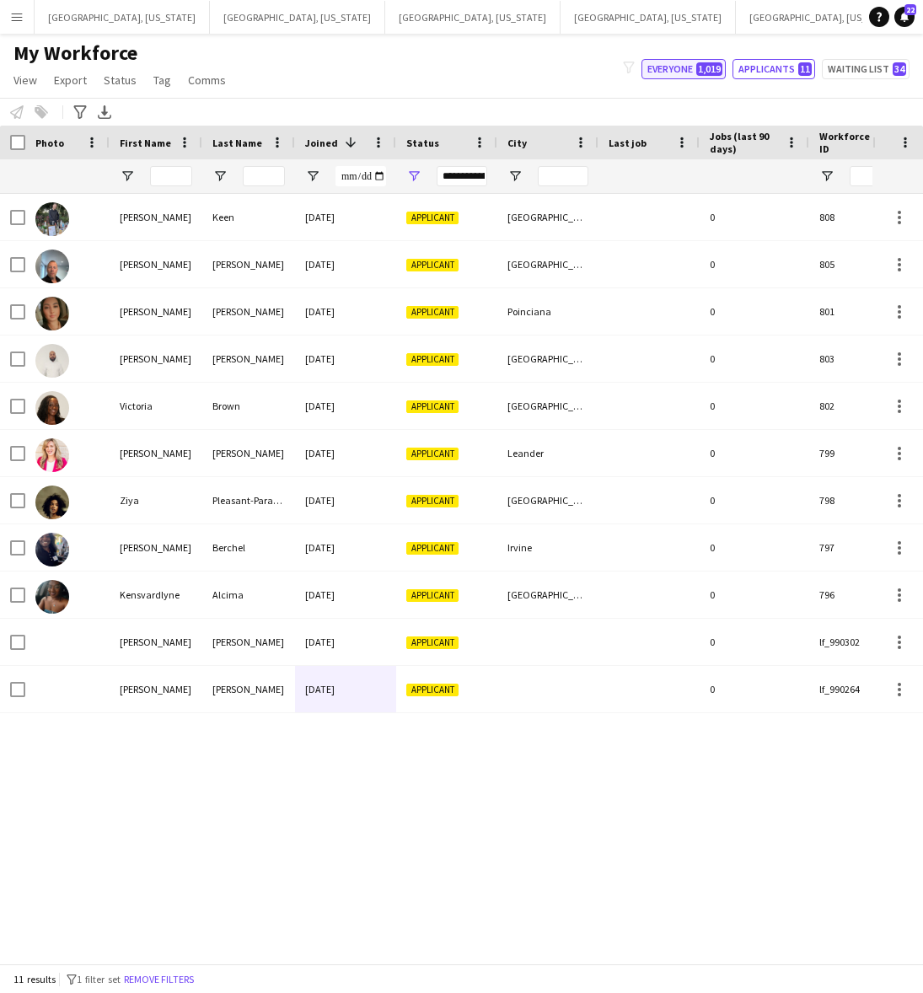
click at [678, 65] on button "Everyone 1,019" at bounding box center [683, 69] width 84 height 20
type input "**********"
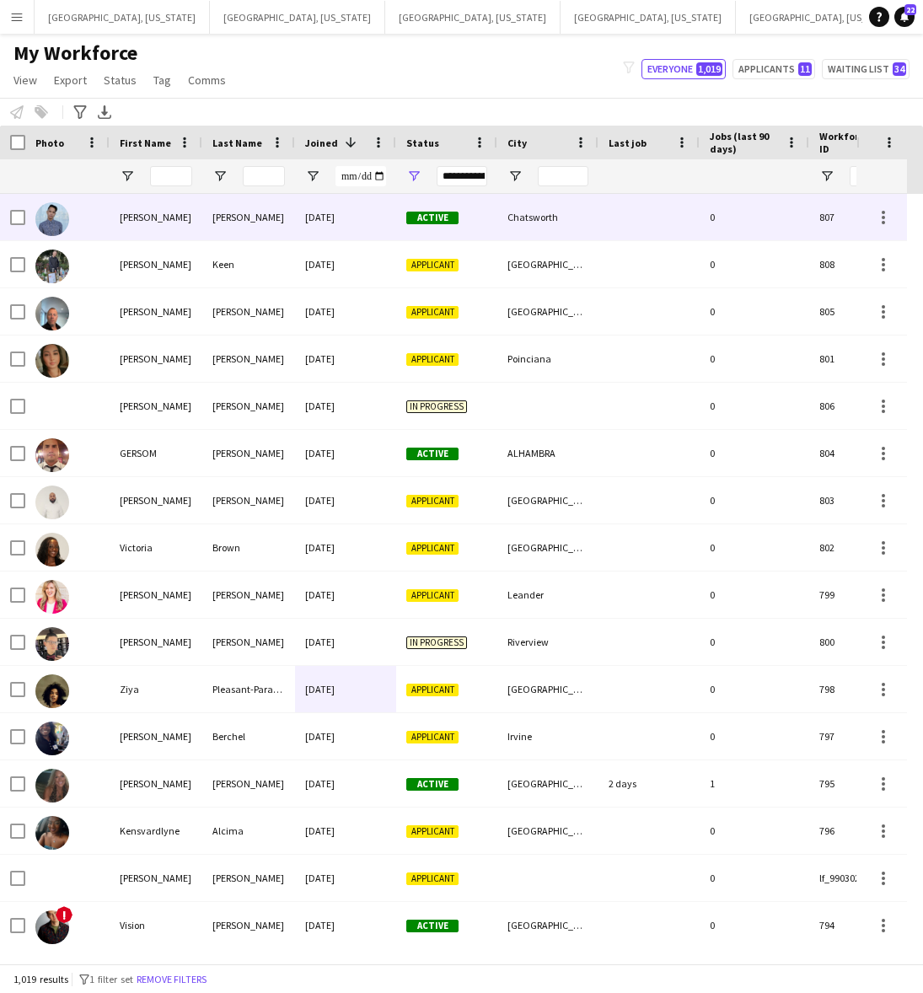
click at [323, 215] on div "[DATE]" at bounding box center [345, 217] width 101 height 46
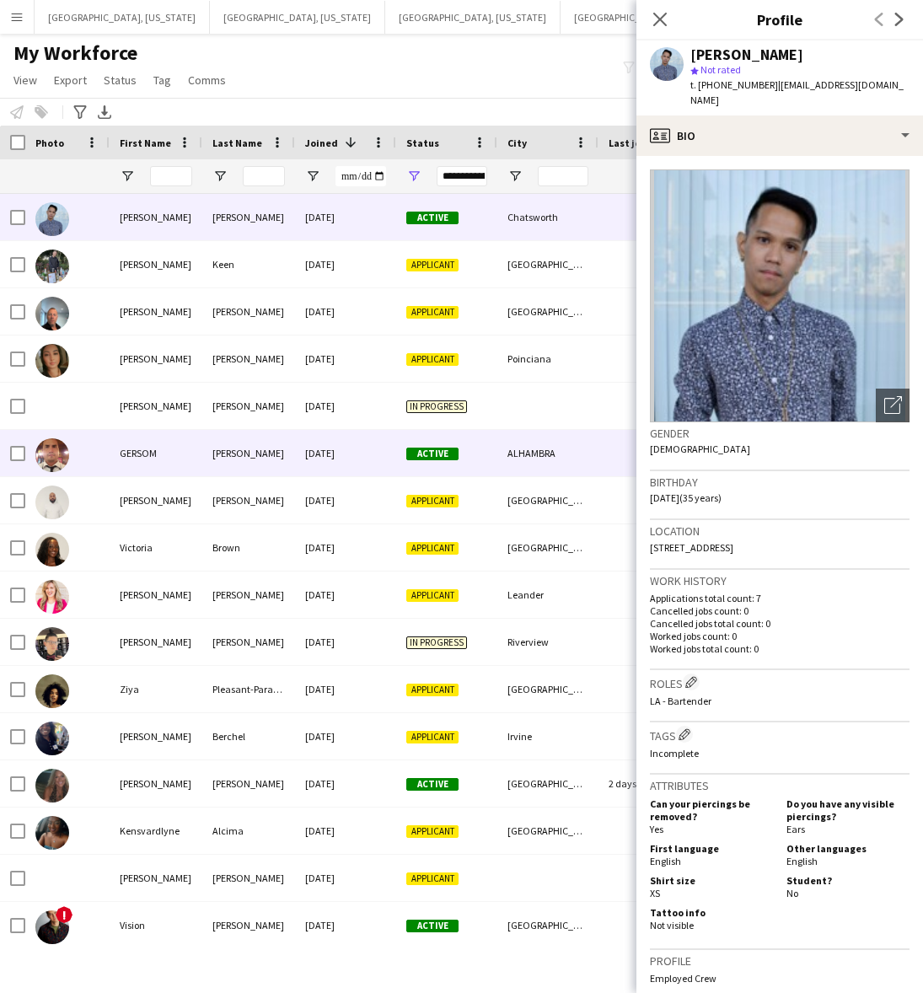
click at [355, 453] on div "[DATE]" at bounding box center [345, 453] width 101 height 46
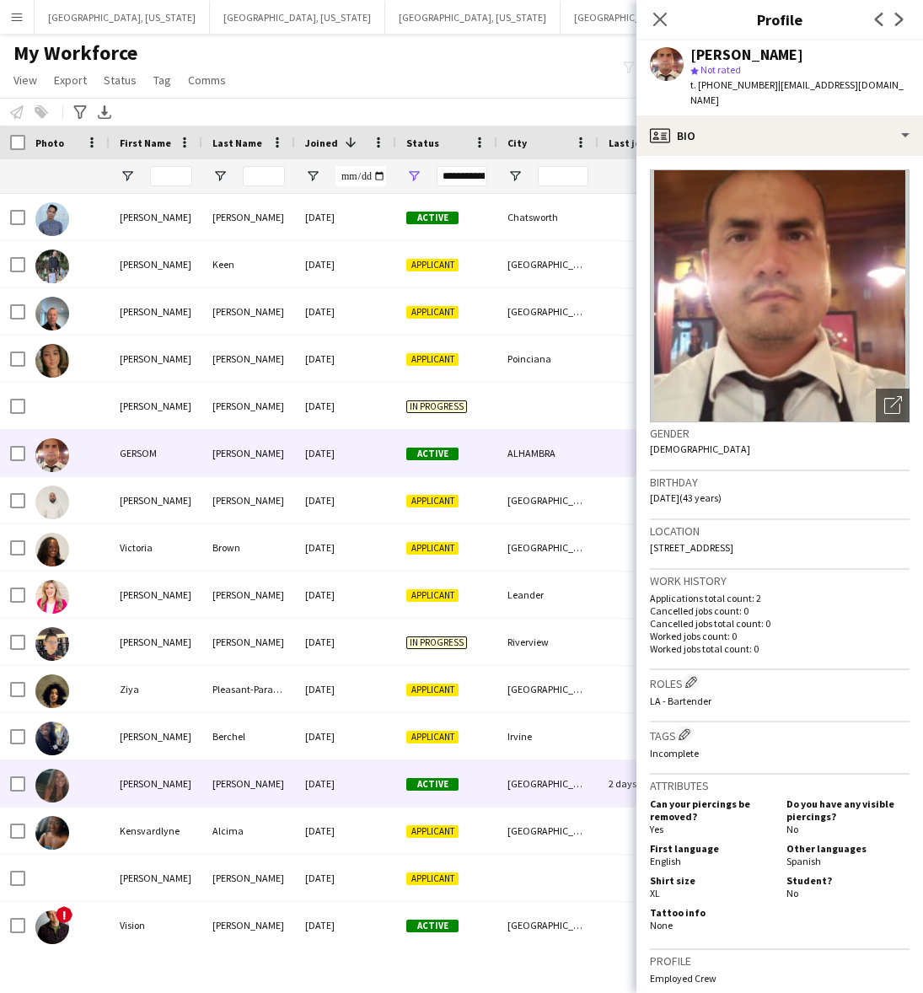
click at [355, 785] on div "[DATE]" at bounding box center [345, 783] width 101 height 46
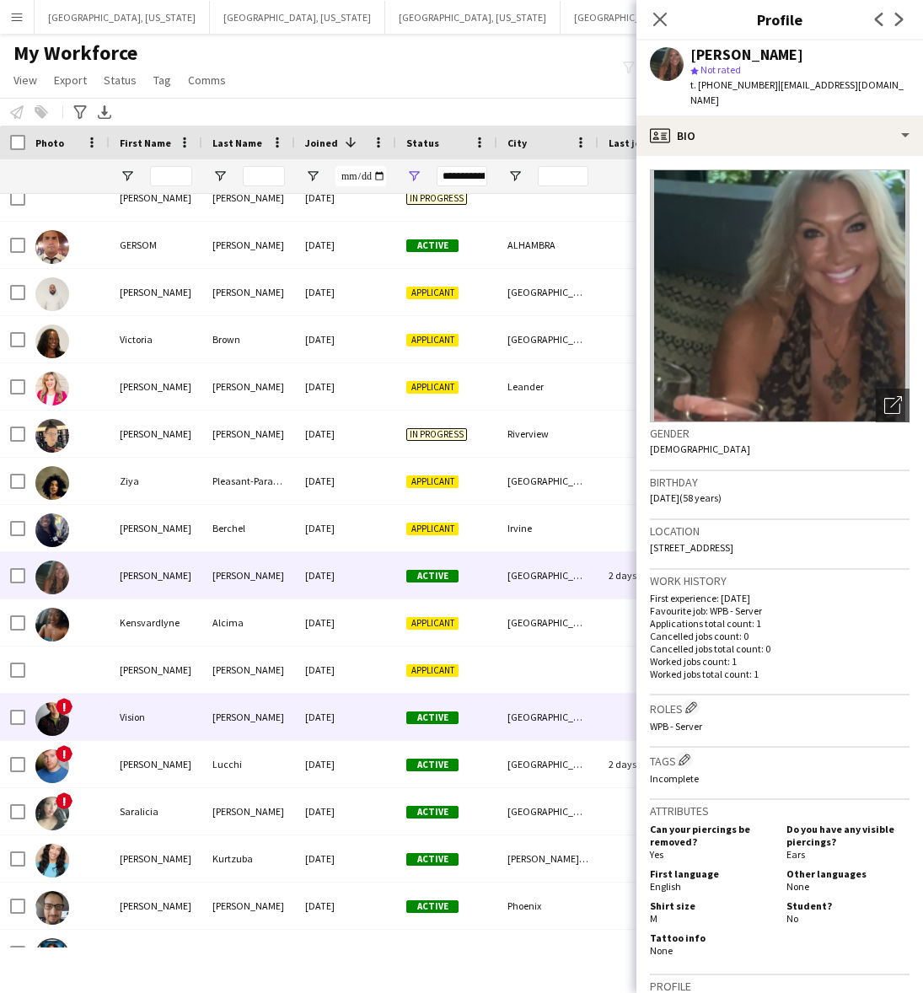
scroll to position [211, 0]
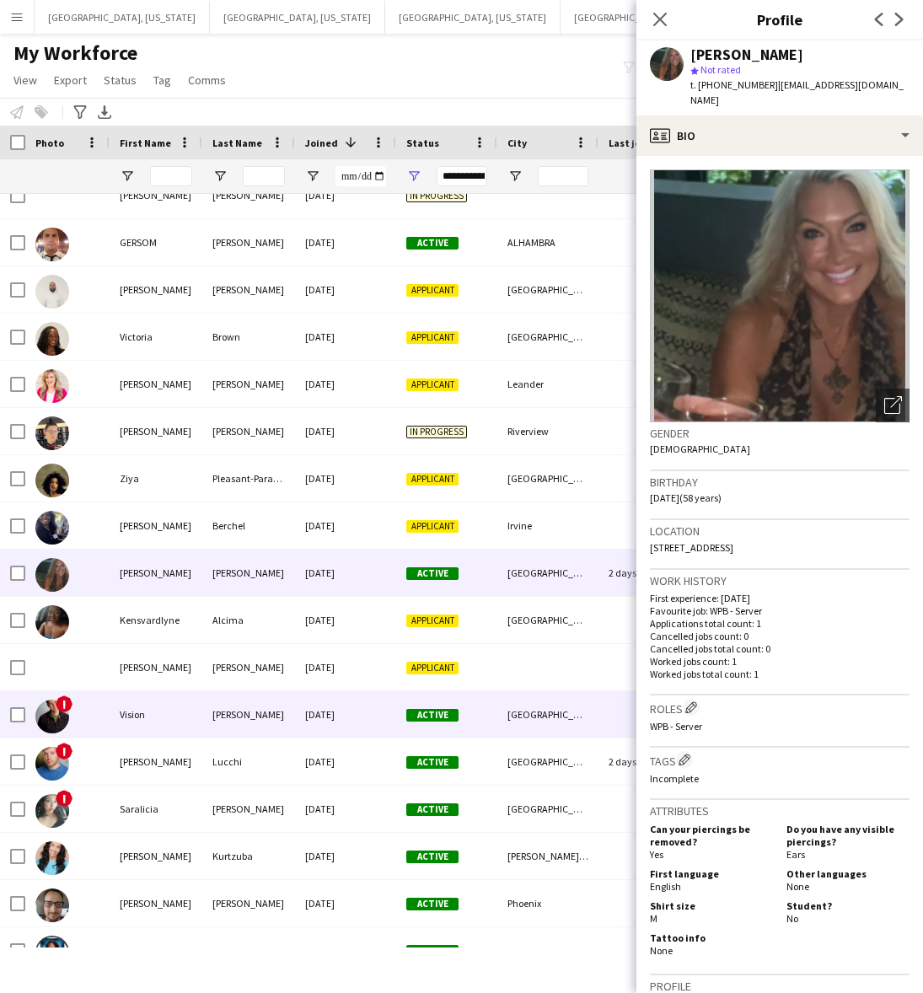
click at [351, 718] on div "[DATE]" at bounding box center [345, 714] width 101 height 46
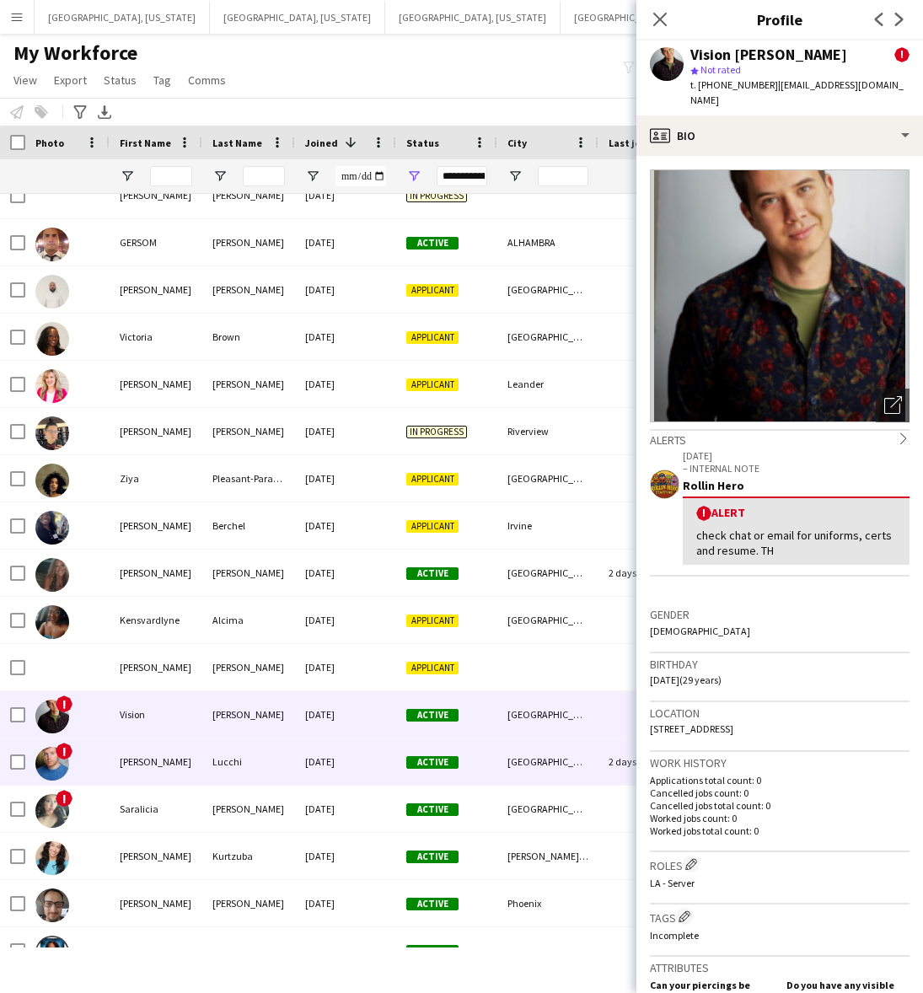
click at [335, 757] on div "[DATE]" at bounding box center [345, 761] width 101 height 46
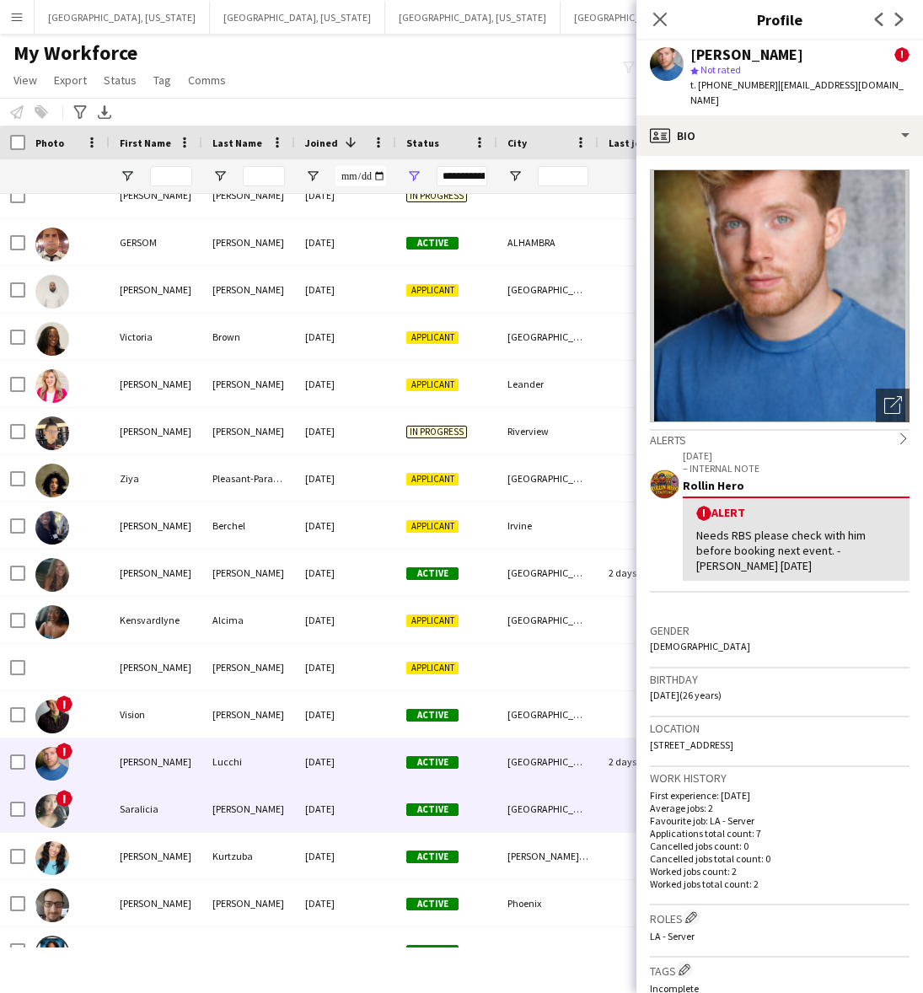
click at [337, 807] on div "[DATE]" at bounding box center [345, 808] width 101 height 46
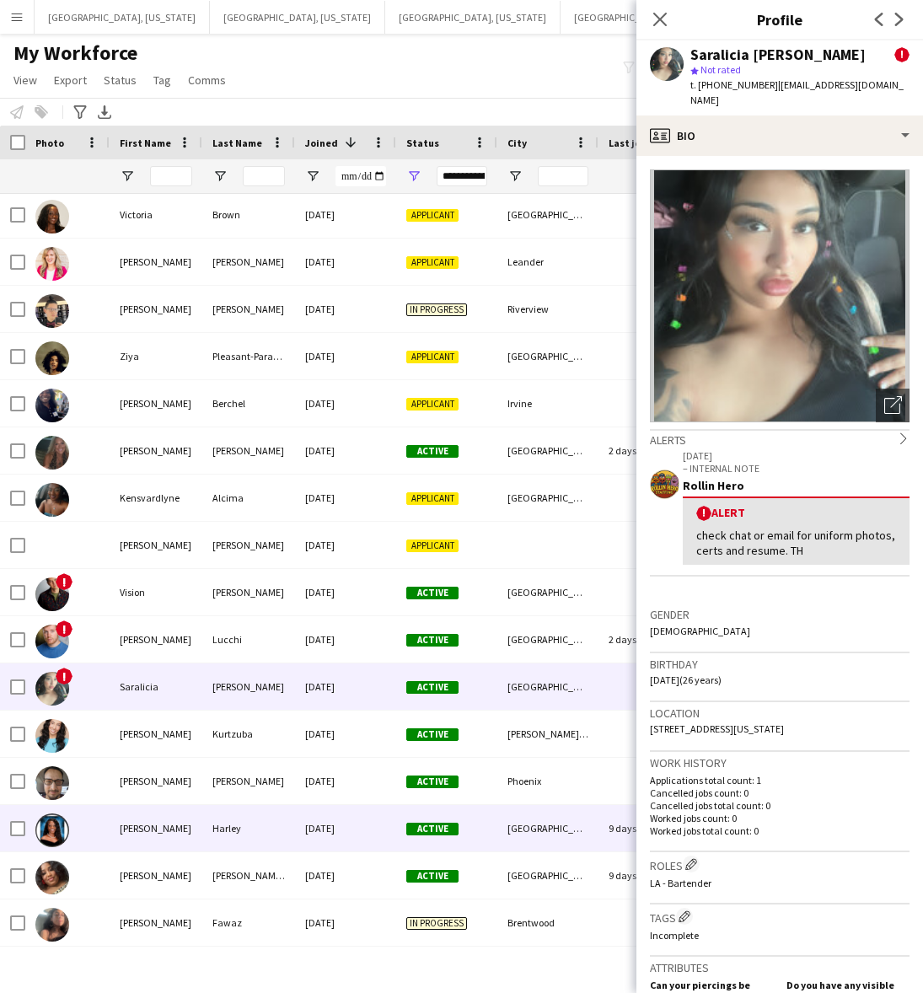
scroll to position [421, 0]
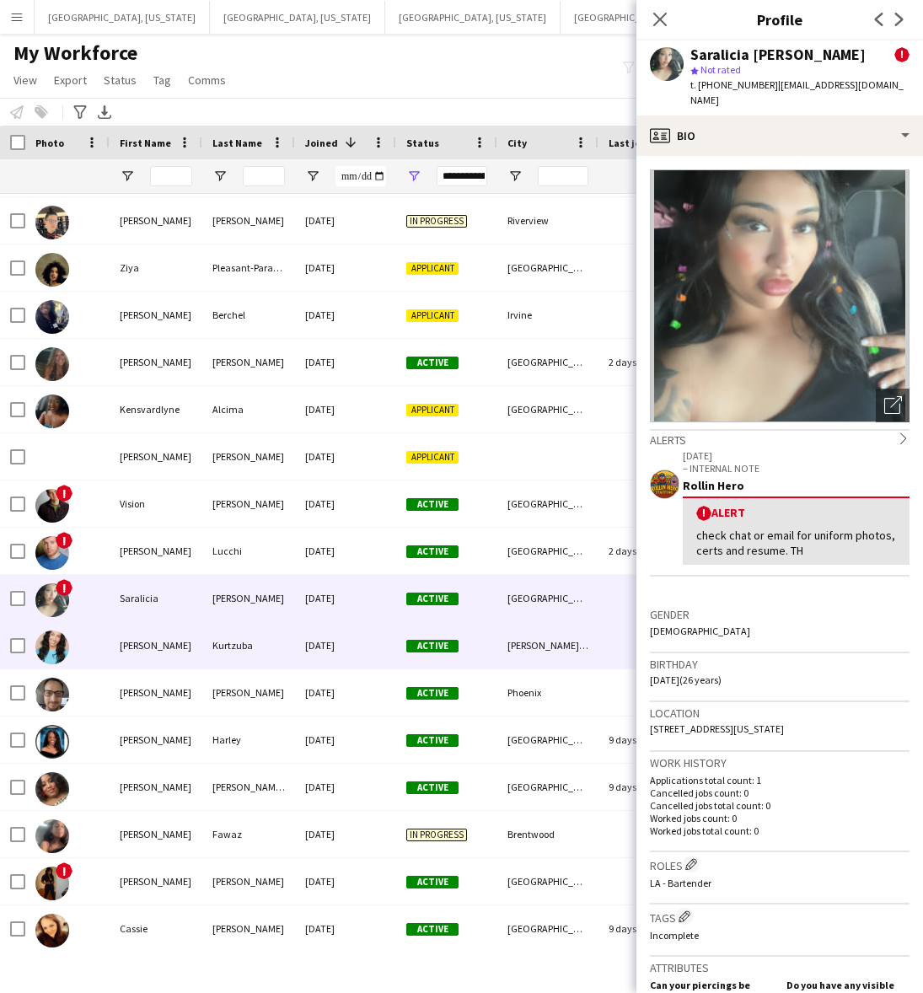
click at [372, 629] on div "[DATE]" at bounding box center [345, 645] width 101 height 46
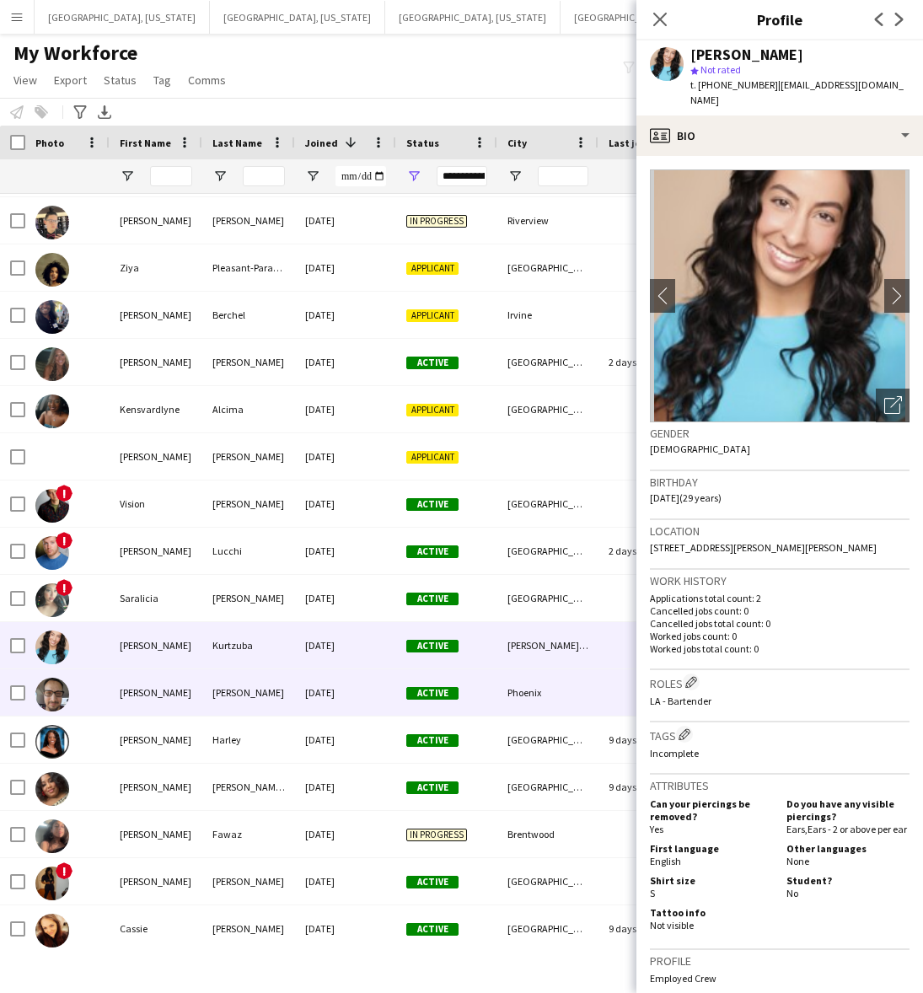
click at [356, 694] on div "[DATE]" at bounding box center [345, 692] width 101 height 46
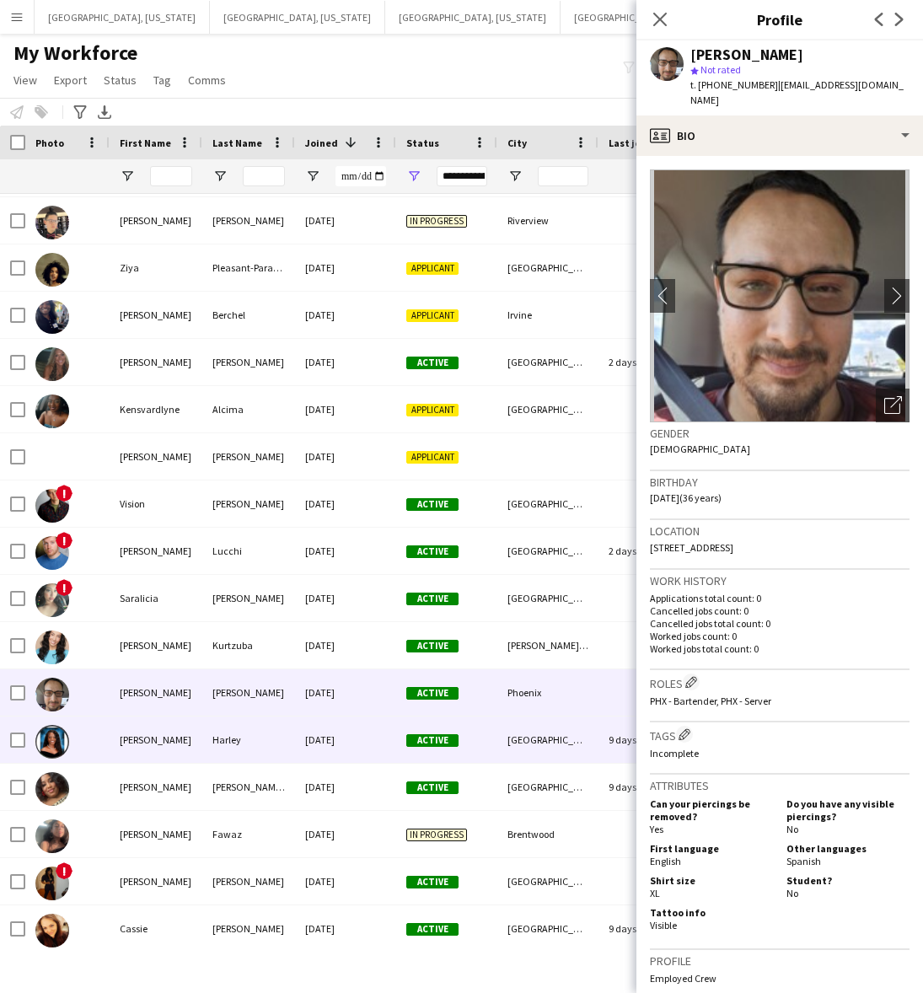
click at [361, 730] on div "[DATE]" at bounding box center [345, 739] width 101 height 46
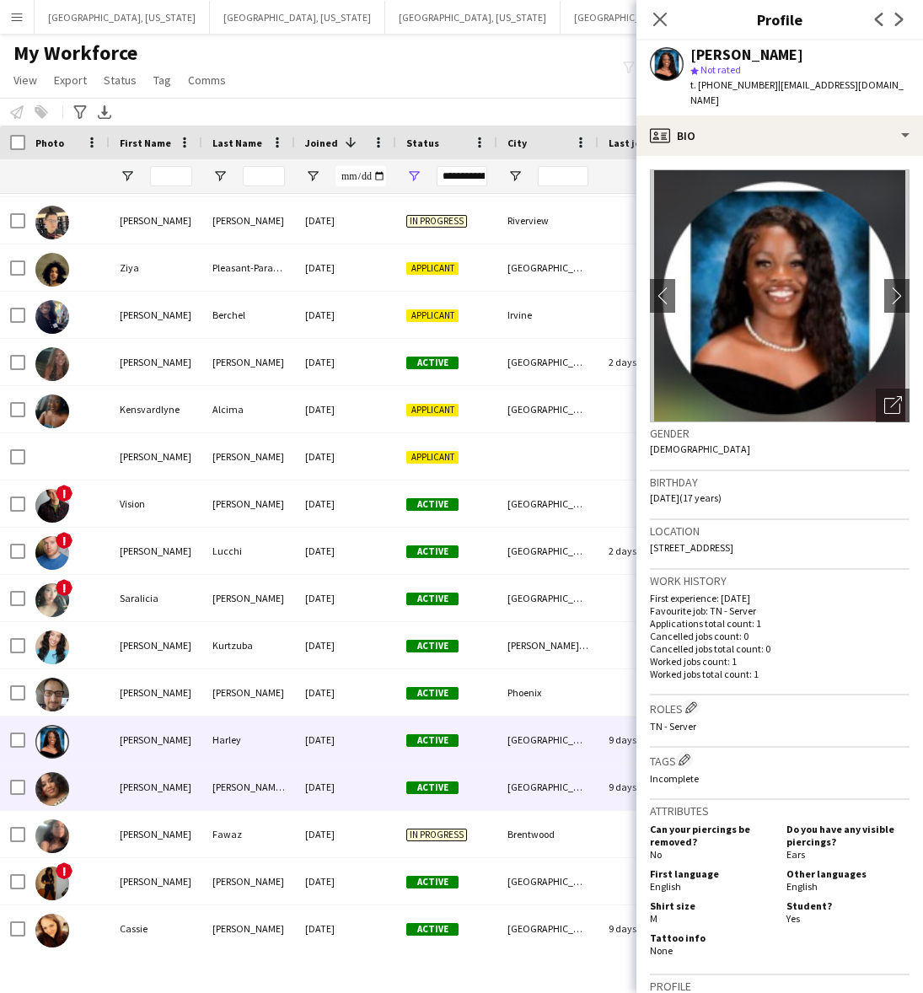
click at [356, 778] on div "[DATE]" at bounding box center [345, 786] width 101 height 46
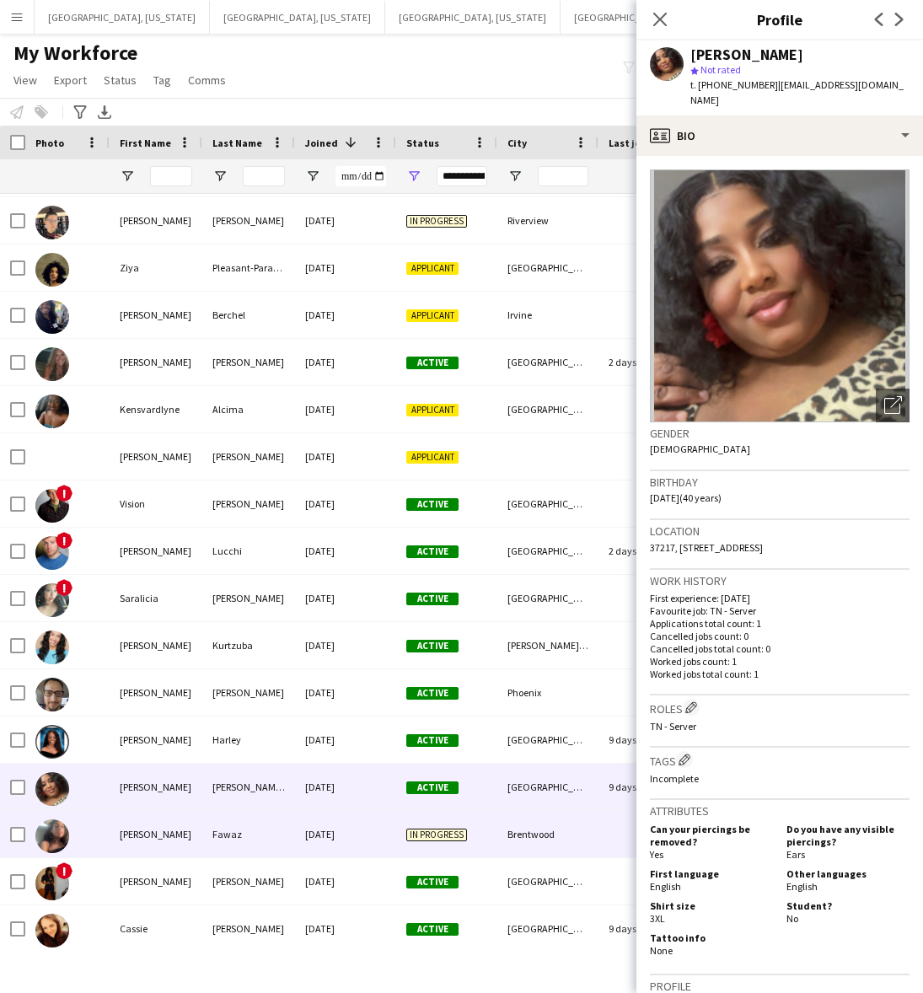
click at [363, 827] on div "[DATE]" at bounding box center [345, 834] width 101 height 46
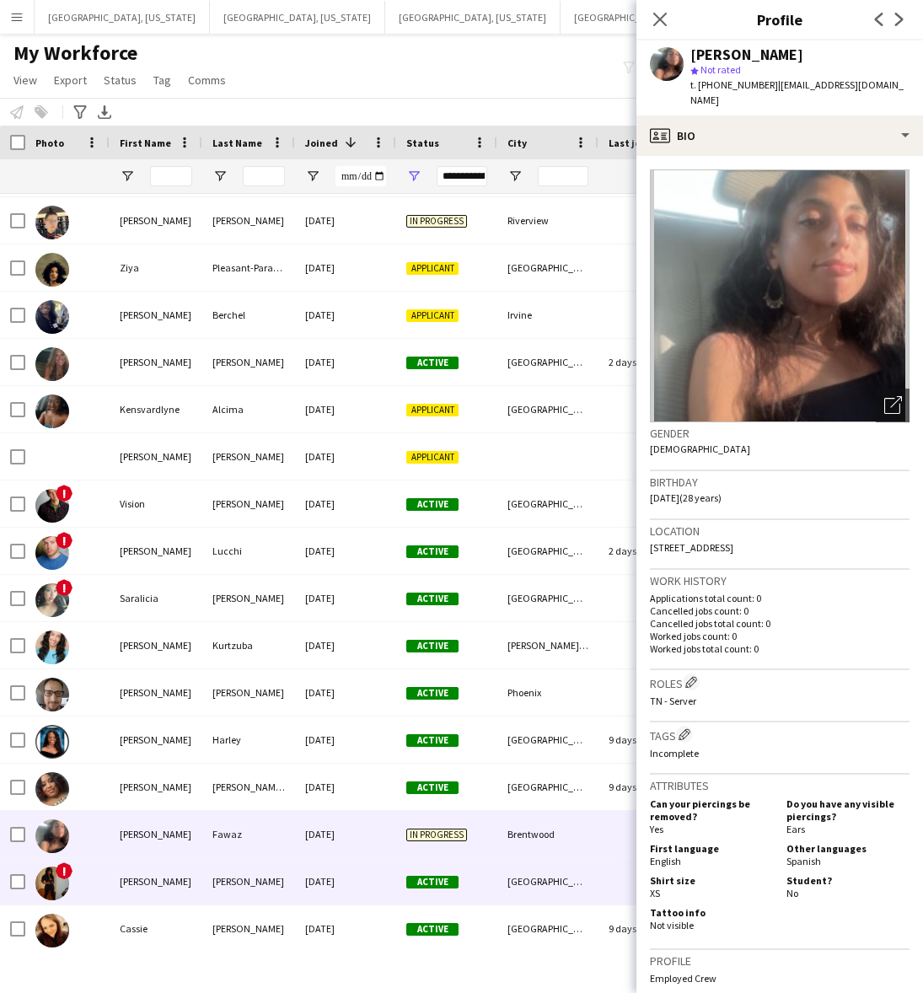
click at [351, 883] on div "[DATE]" at bounding box center [345, 881] width 101 height 46
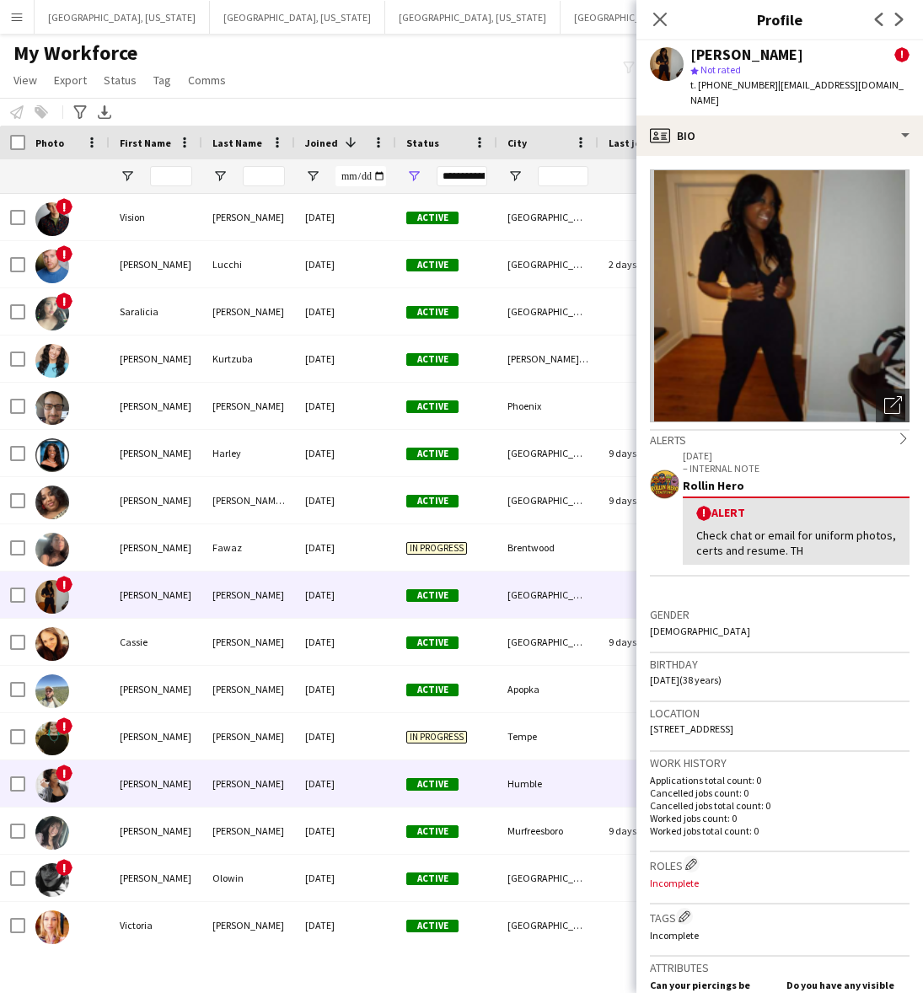
scroll to position [737, 0]
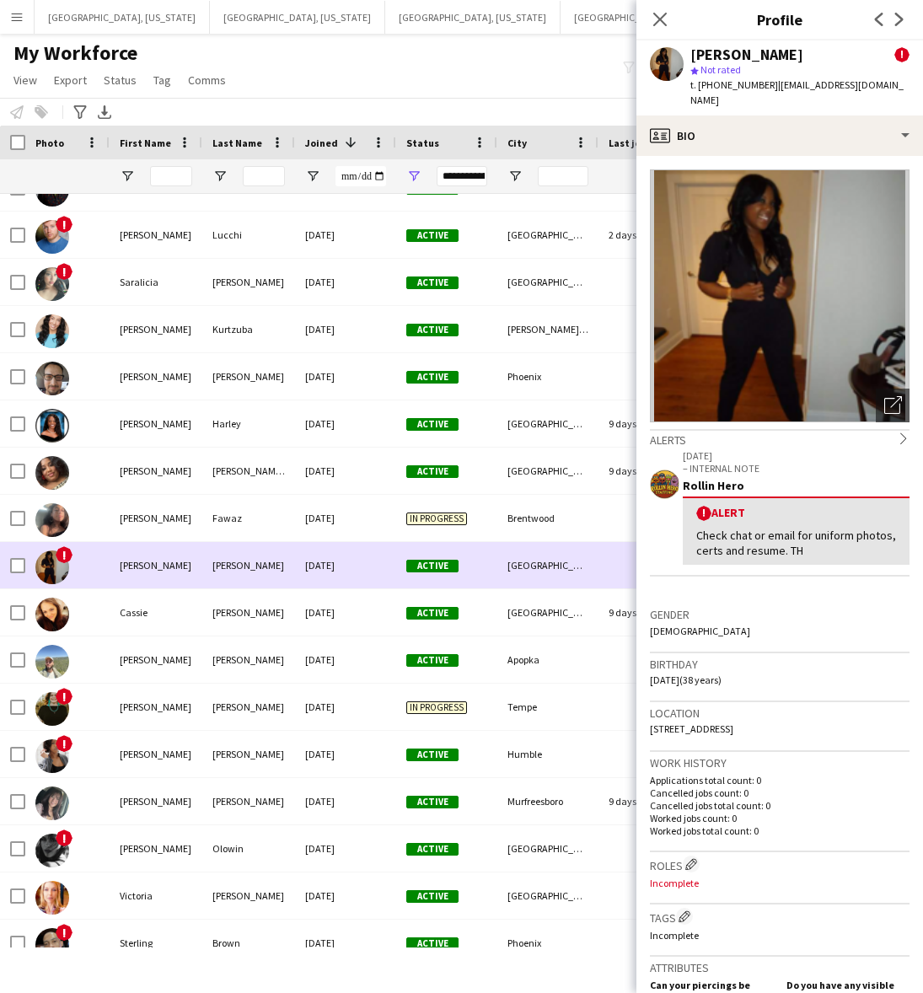
click at [351, 556] on div "[DATE]" at bounding box center [345, 565] width 101 height 46
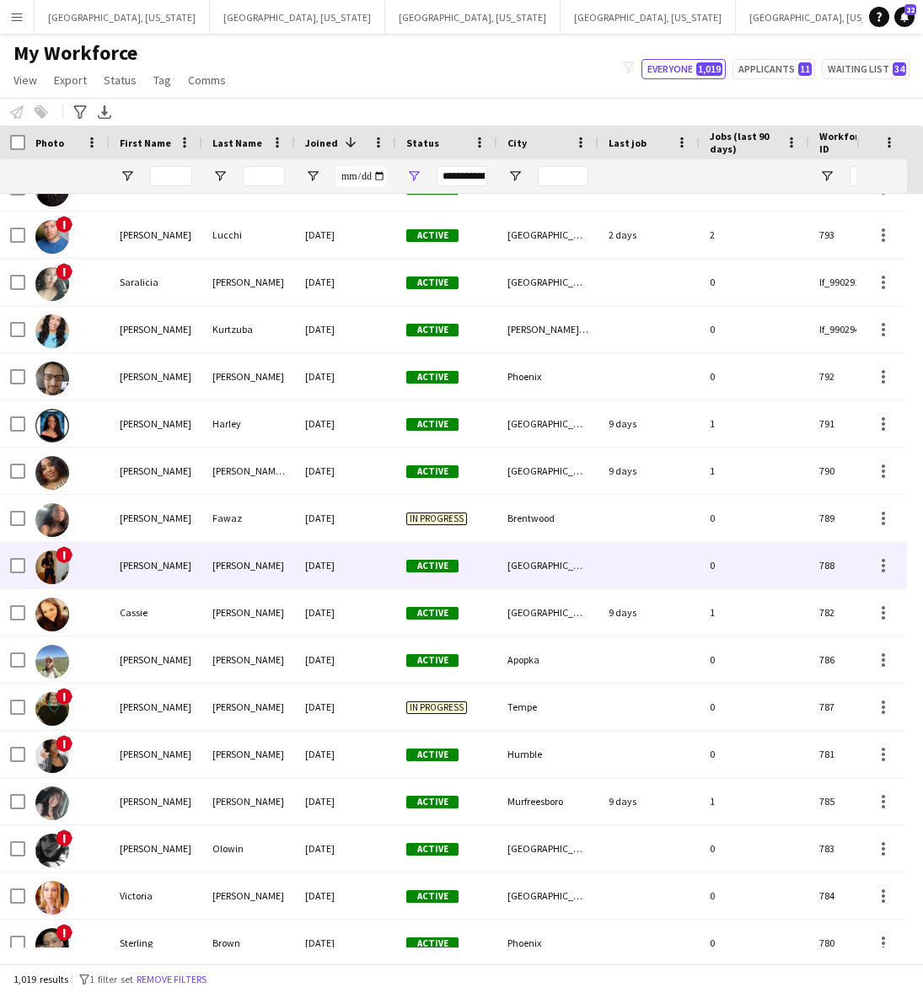
click at [351, 556] on div "[DATE]" at bounding box center [345, 565] width 101 height 46
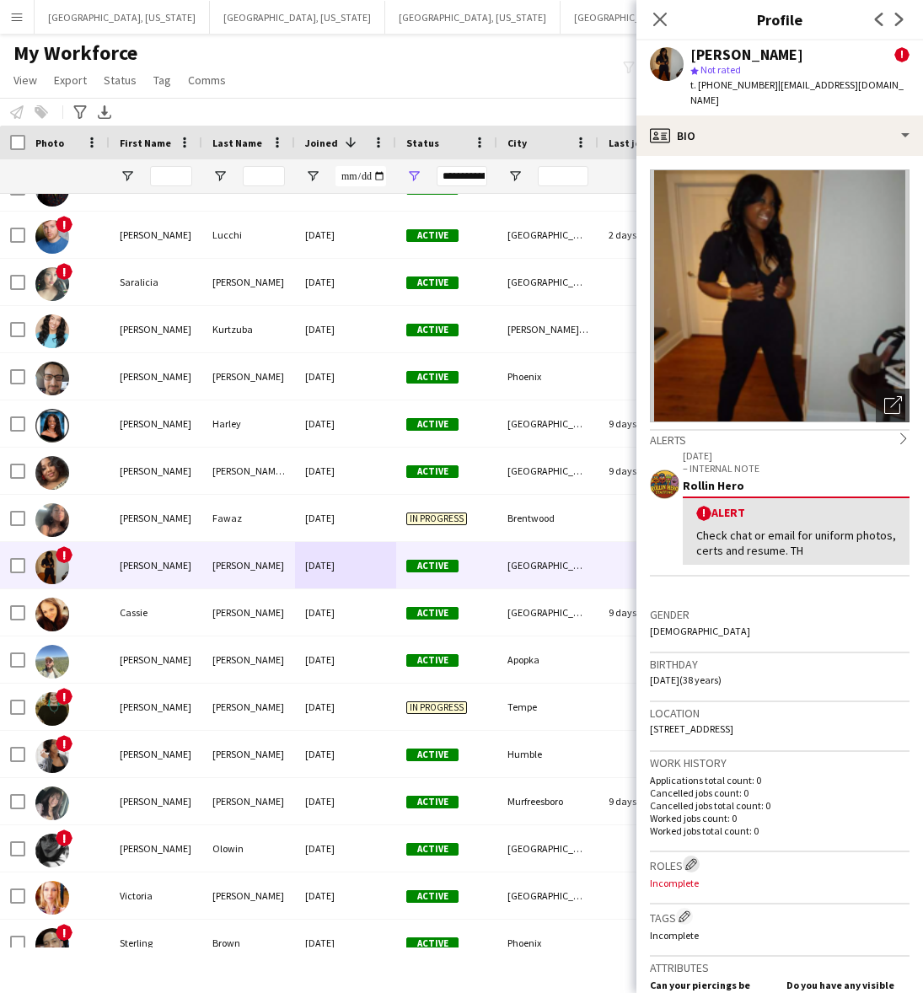
click at [692, 858] on app-icon "Edit crew company roles" at bounding box center [691, 864] width 12 height 12
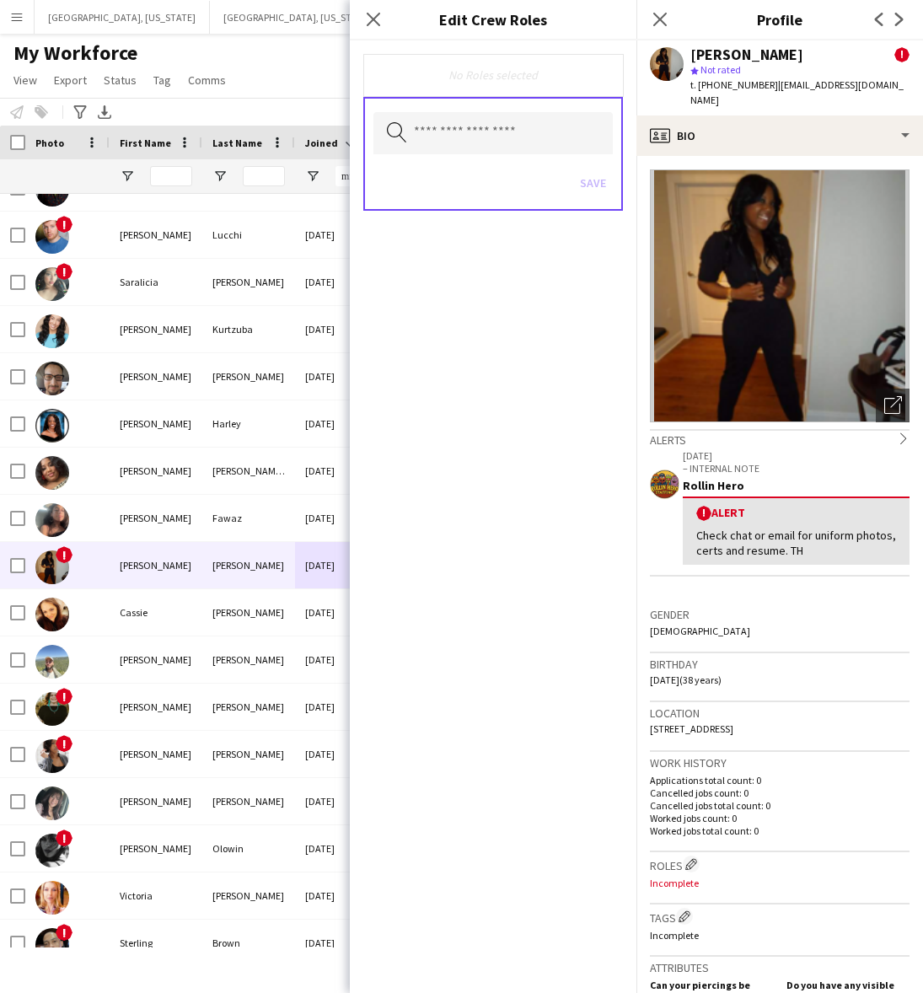
click at [521, 99] on div "Search by role type Save" at bounding box center [493, 154] width 260 height 114
click at [514, 131] on input "text" at bounding box center [492, 133] width 239 height 42
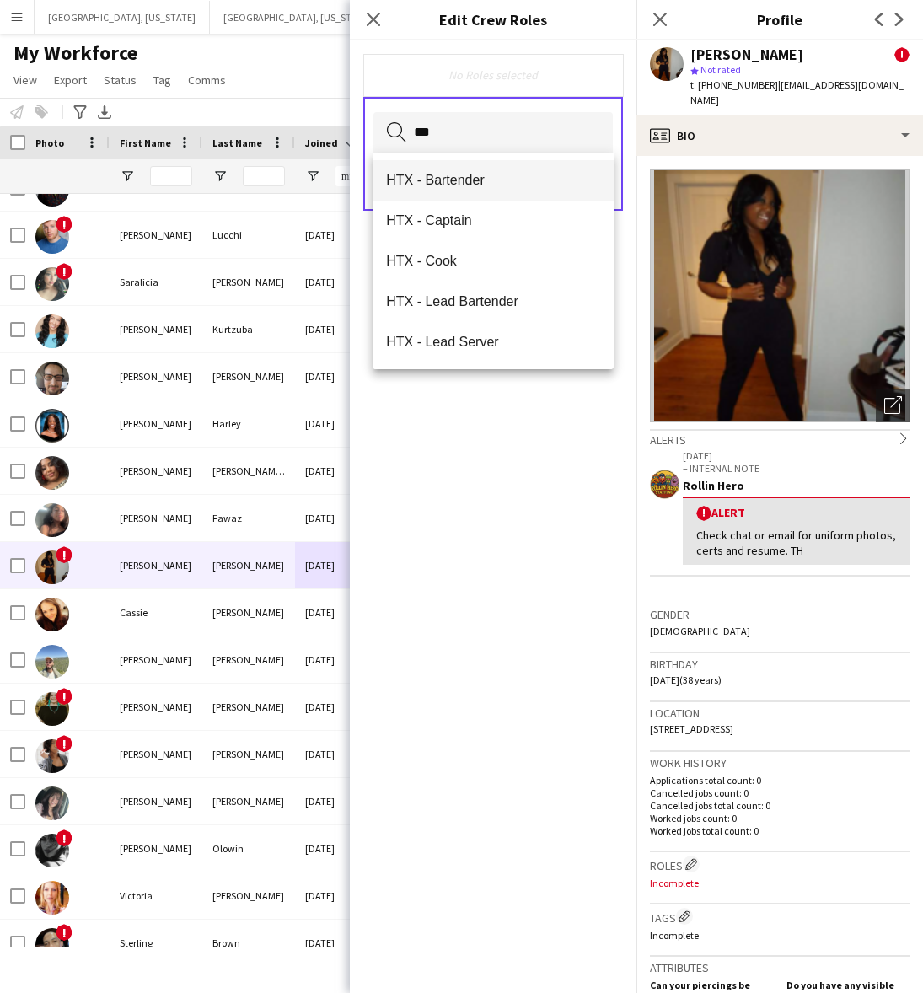
type input "***"
click at [464, 169] on mat-option "HTX - Bartender" at bounding box center [492, 180] width 241 height 40
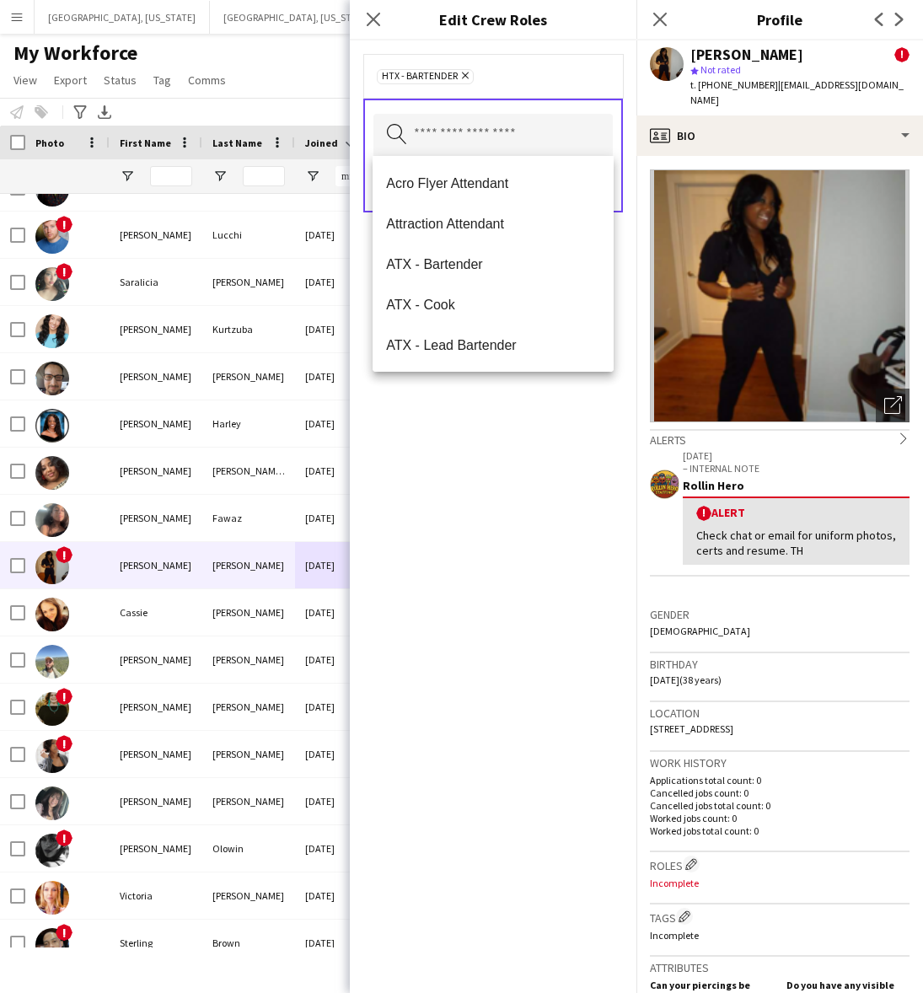
drag, startPoint x: 499, startPoint y: 493, endPoint x: 536, endPoint y: 390, distance: 109.3
click at [501, 493] on div "HTX - Bartender Remove Search by role type Save" at bounding box center [493, 516] width 287 height 952
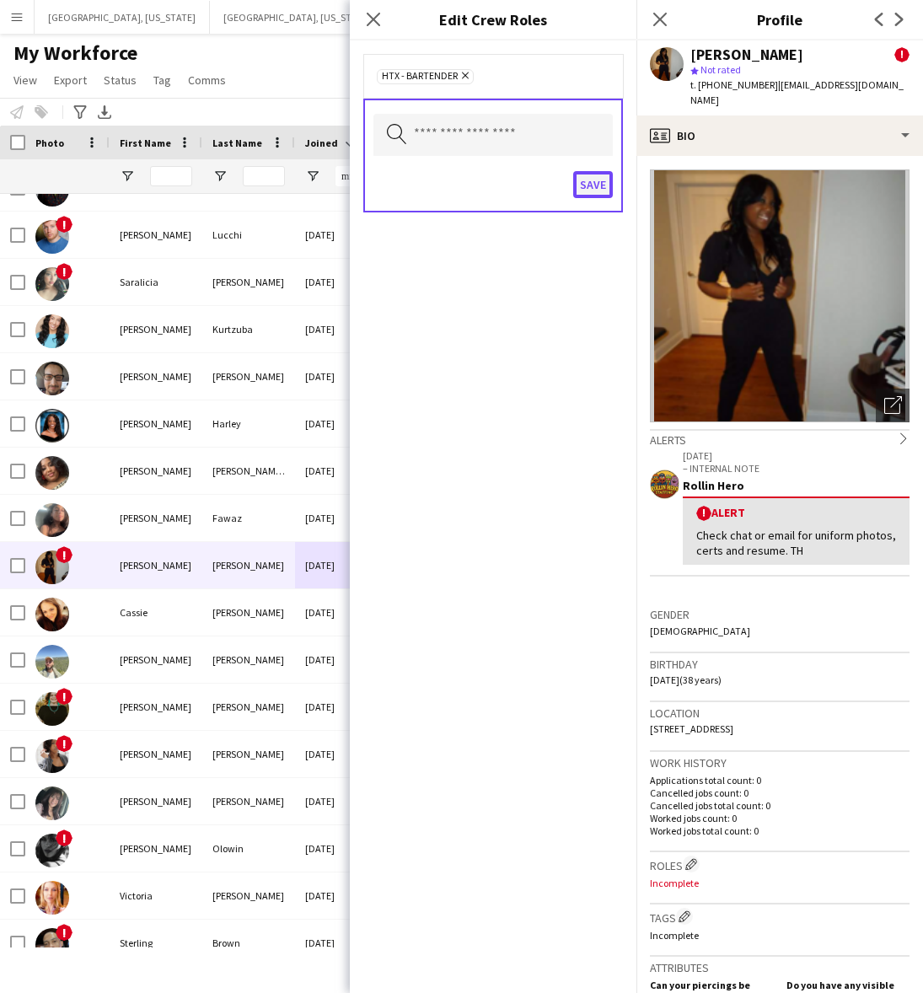
click at [599, 184] on button "Save" at bounding box center [593, 184] width 40 height 27
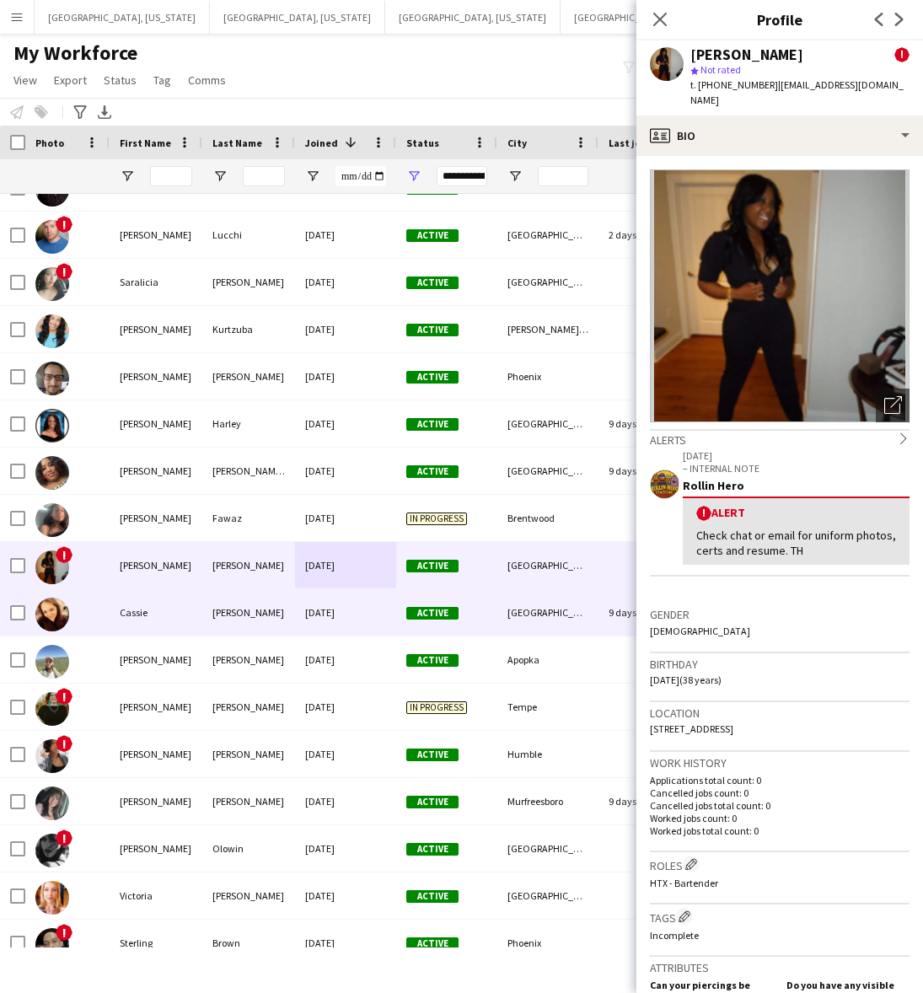
click at [267, 595] on div "[PERSON_NAME]" at bounding box center [248, 612] width 93 height 46
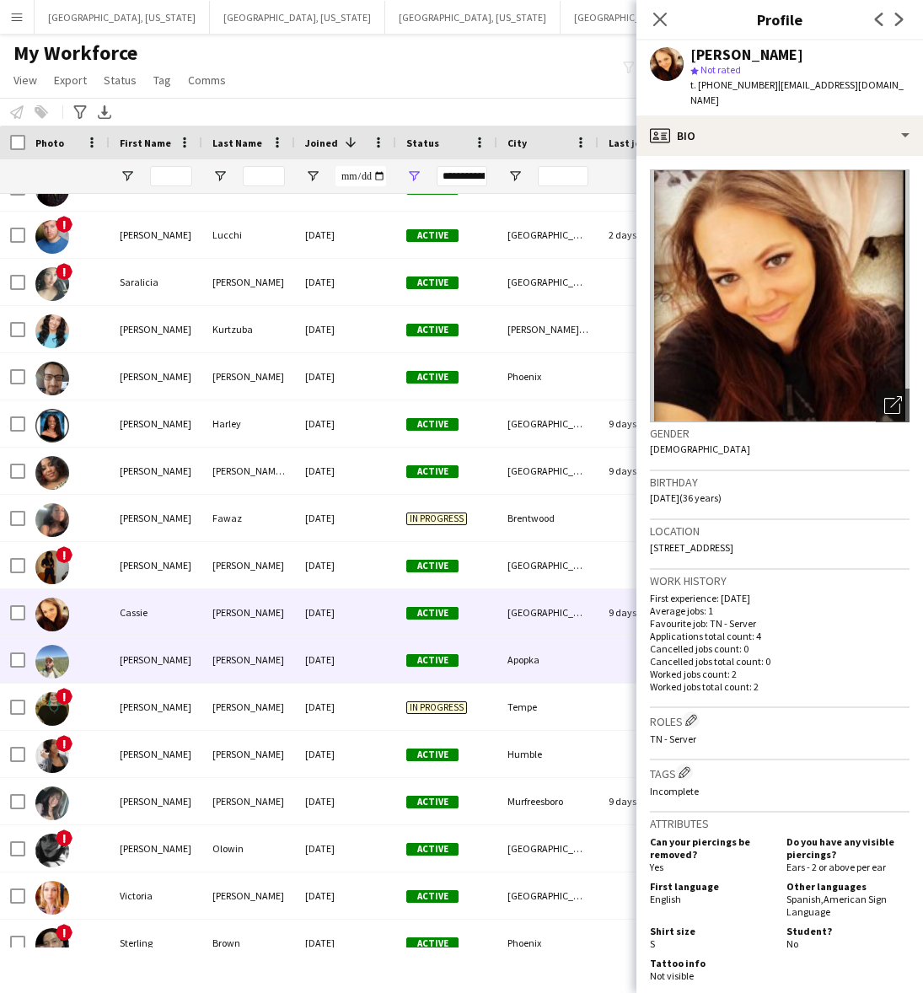
click at [241, 680] on div "[PERSON_NAME]" at bounding box center [248, 659] width 93 height 46
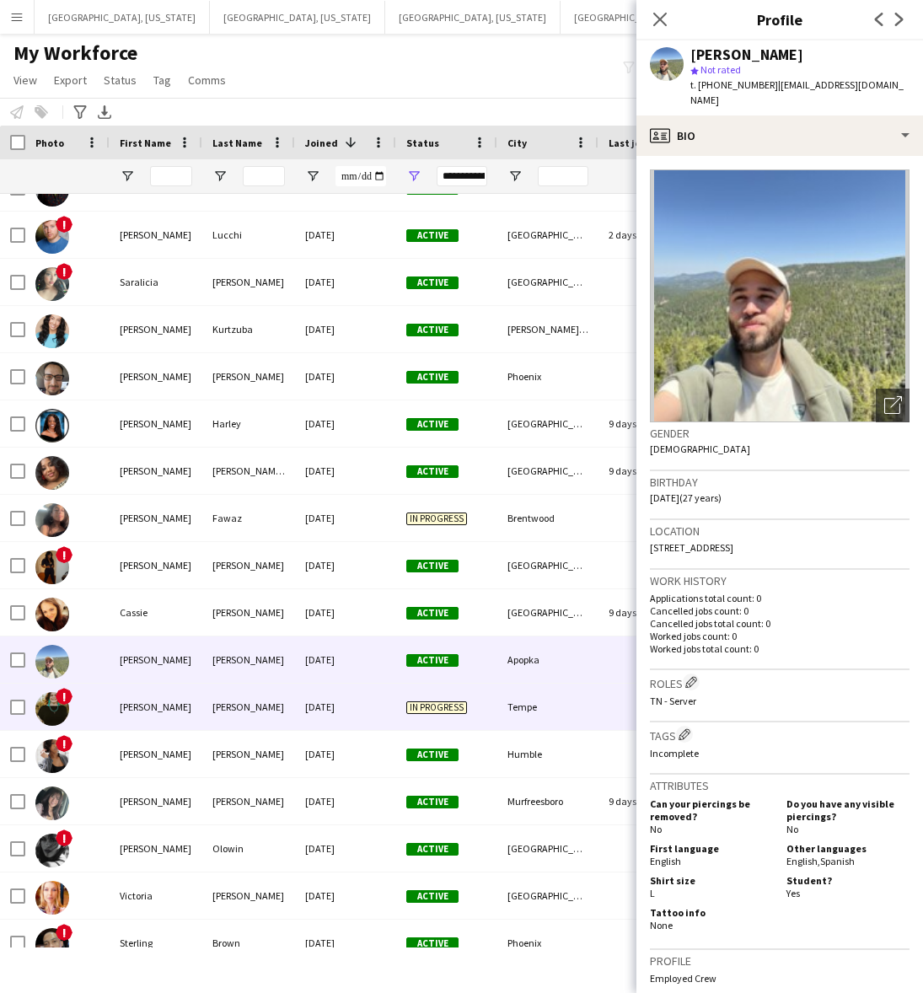
click at [262, 712] on div "[PERSON_NAME]" at bounding box center [248, 706] width 93 height 46
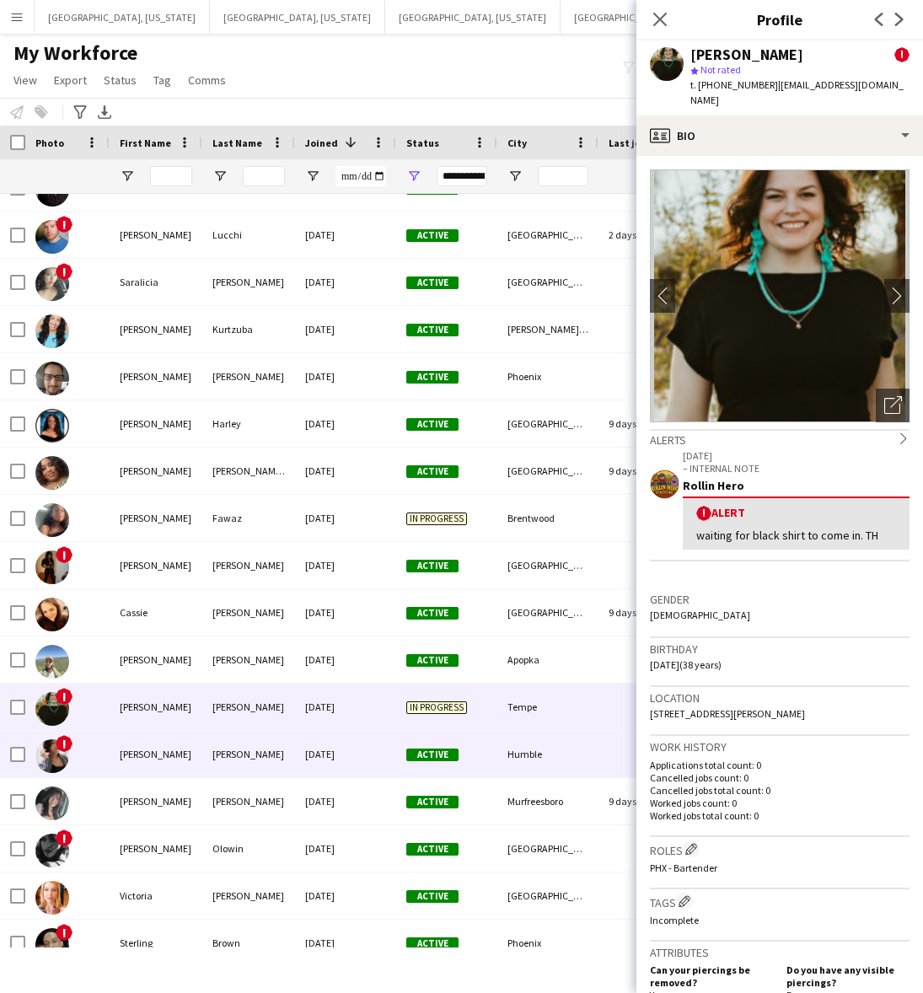
click at [247, 747] on div "[PERSON_NAME]" at bounding box center [248, 754] width 93 height 46
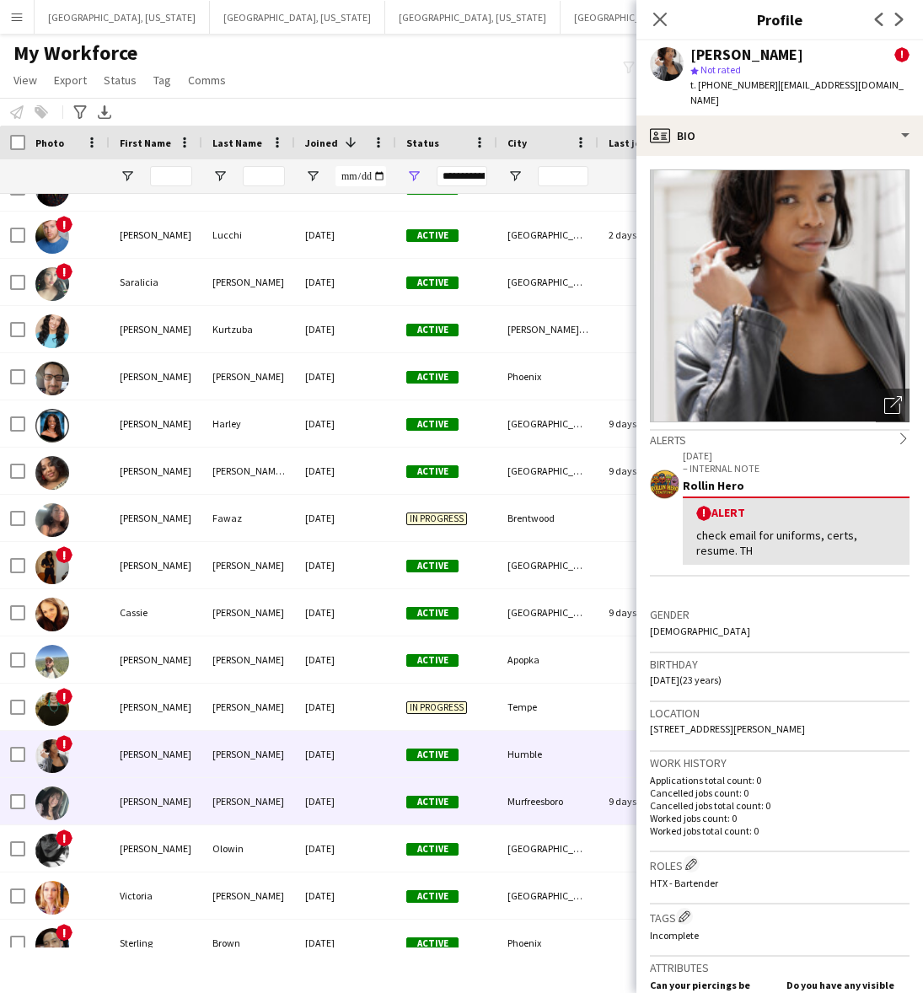
click at [305, 805] on div "[DATE]" at bounding box center [345, 801] width 101 height 46
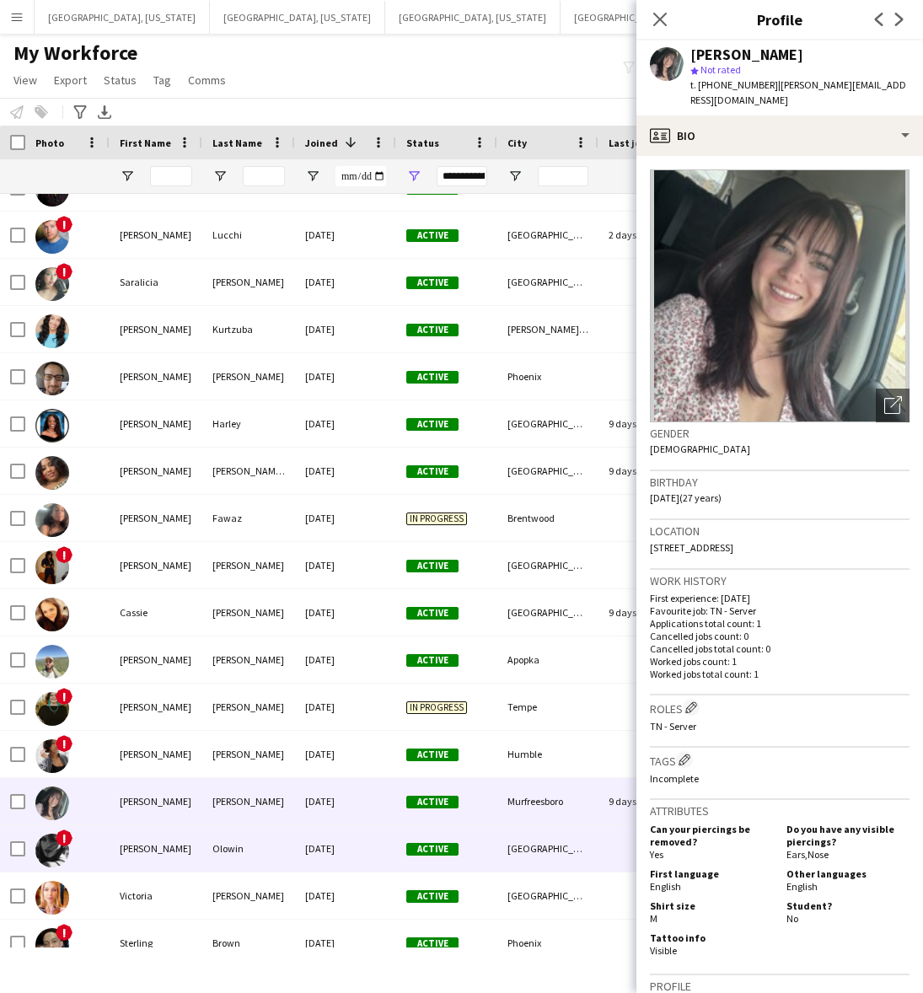
click at [318, 856] on div "[DATE]" at bounding box center [345, 848] width 101 height 46
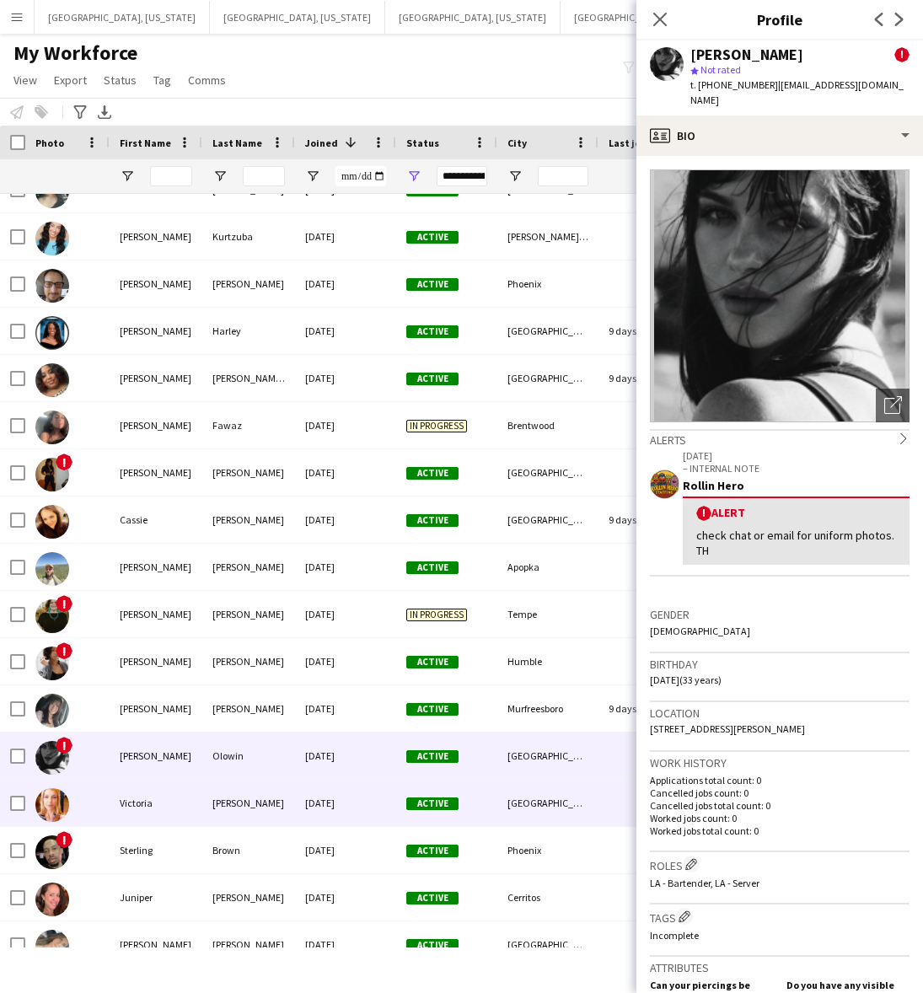
scroll to position [948, 0]
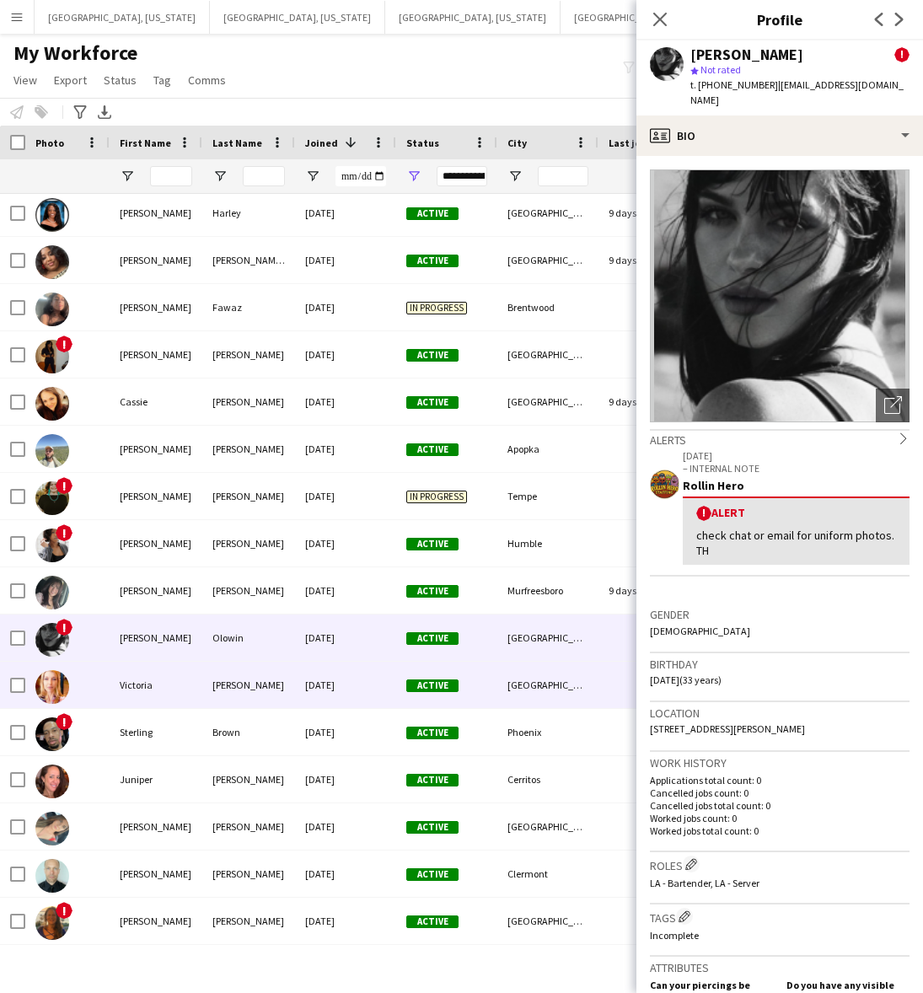
click at [321, 676] on div "[DATE]" at bounding box center [345, 685] width 101 height 46
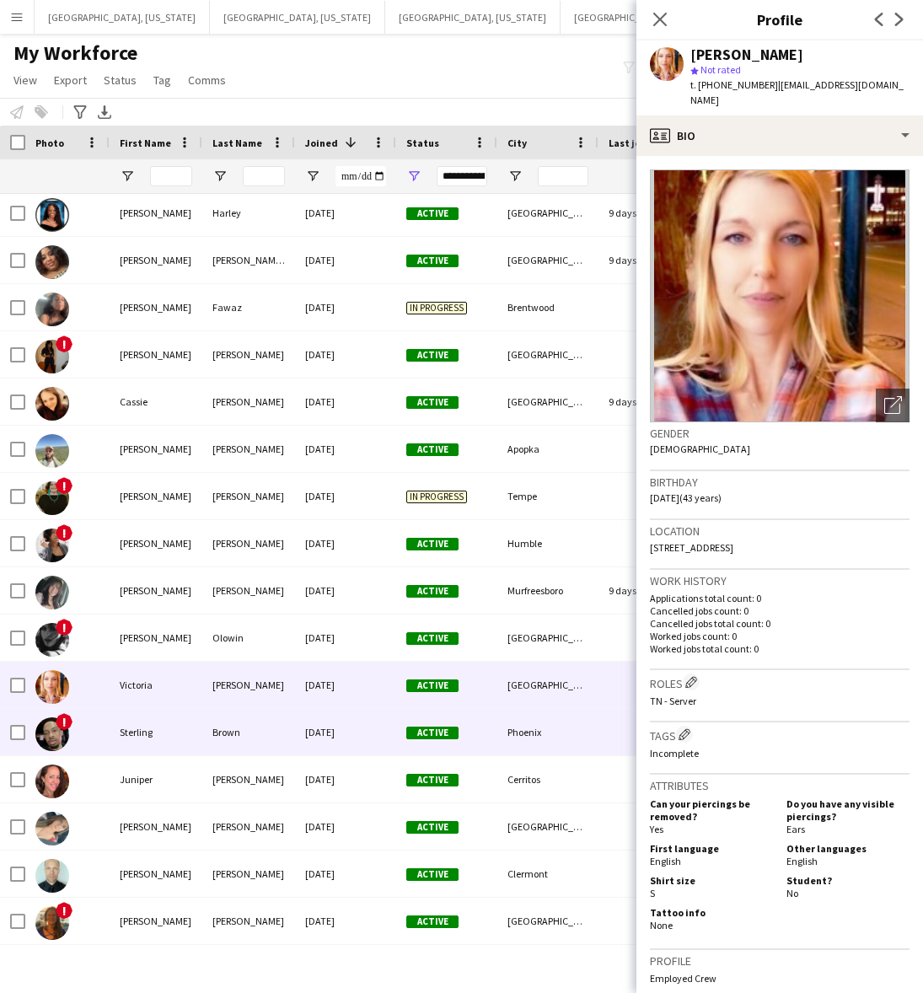
click at [318, 731] on div "[DATE]" at bounding box center [345, 732] width 101 height 46
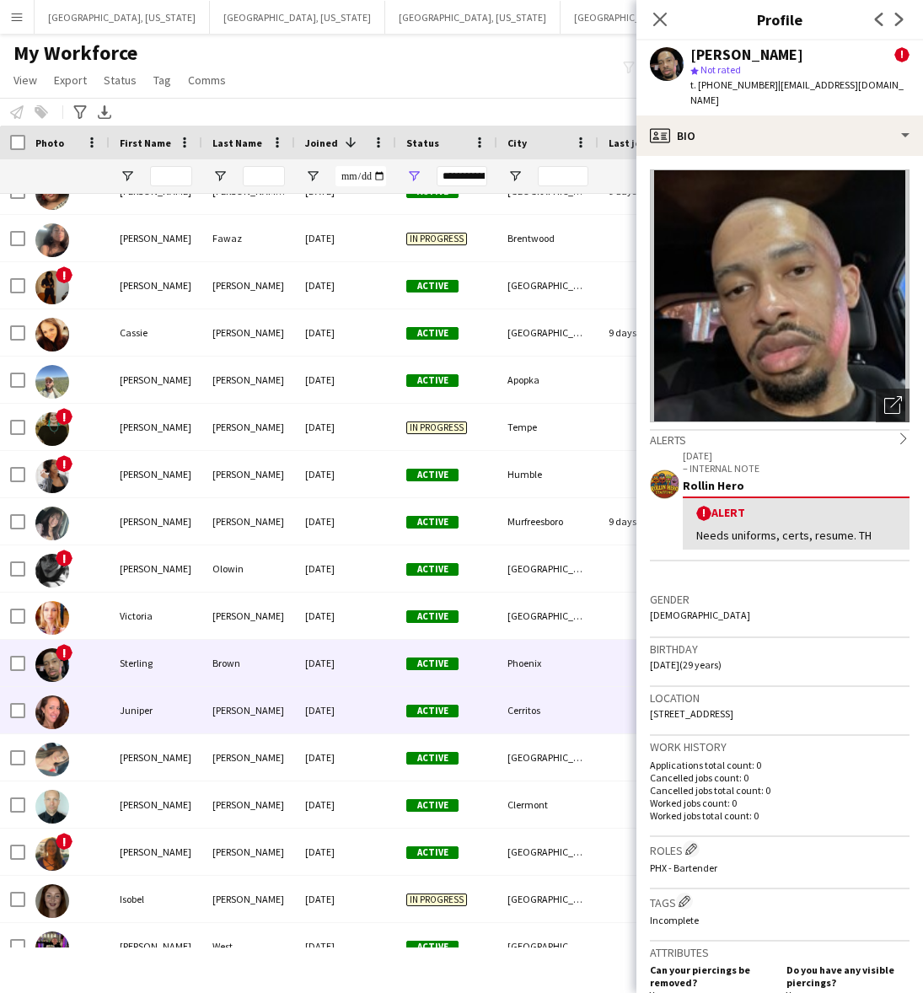
scroll to position [1053, 0]
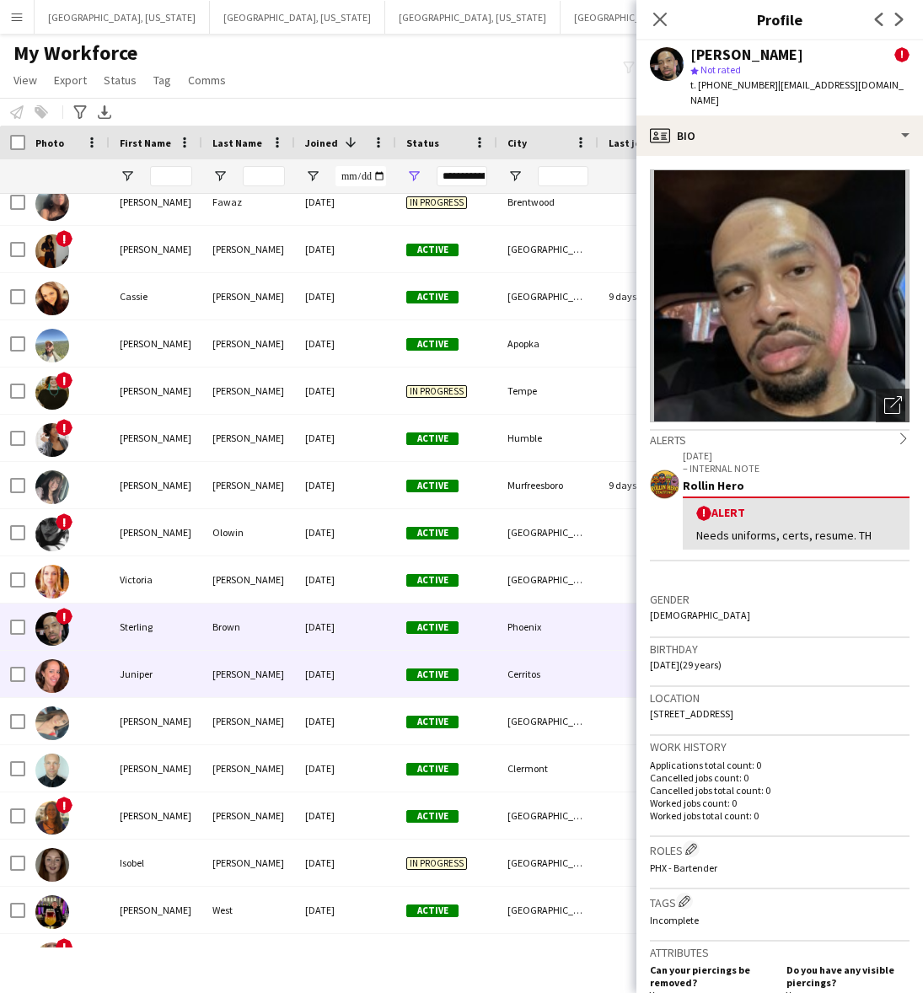
click at [325, 670] on div "[DATE]" at bounding box center [345, 674] width 101 height 46
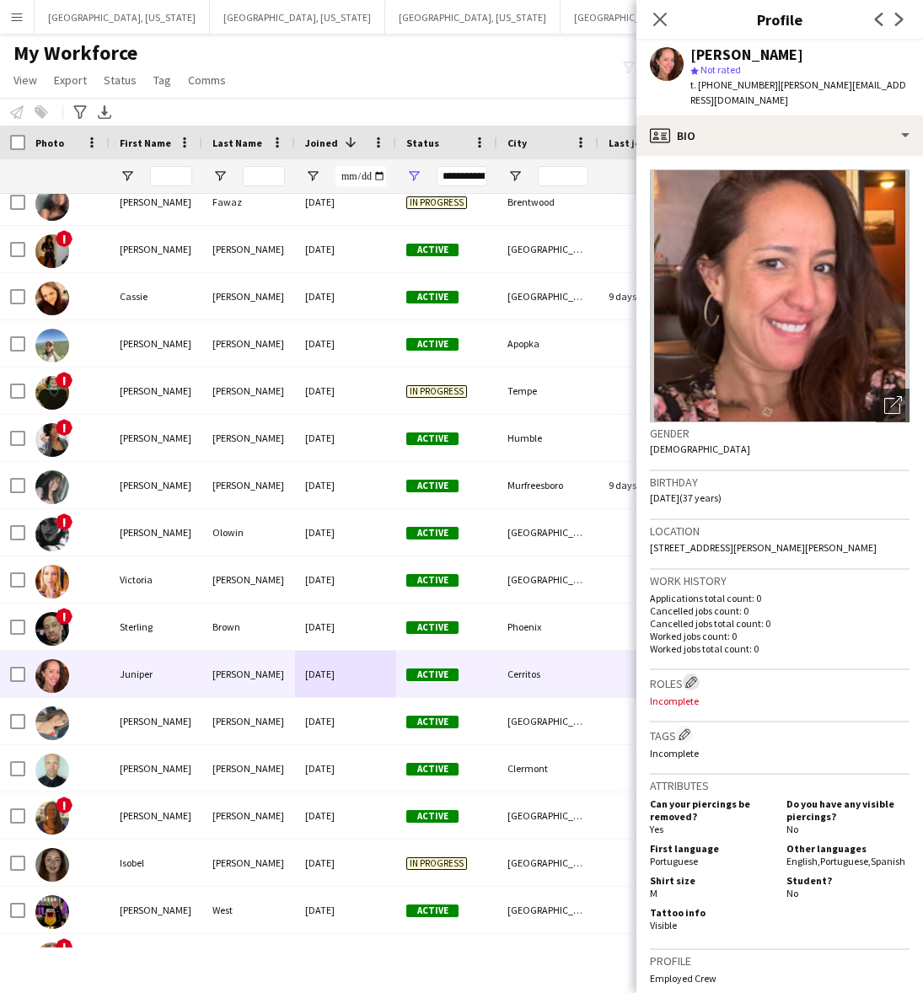
click at [689, 676] on app-icon "Edit crew company roles" at bounding box center [691, 682] width 12 height 12
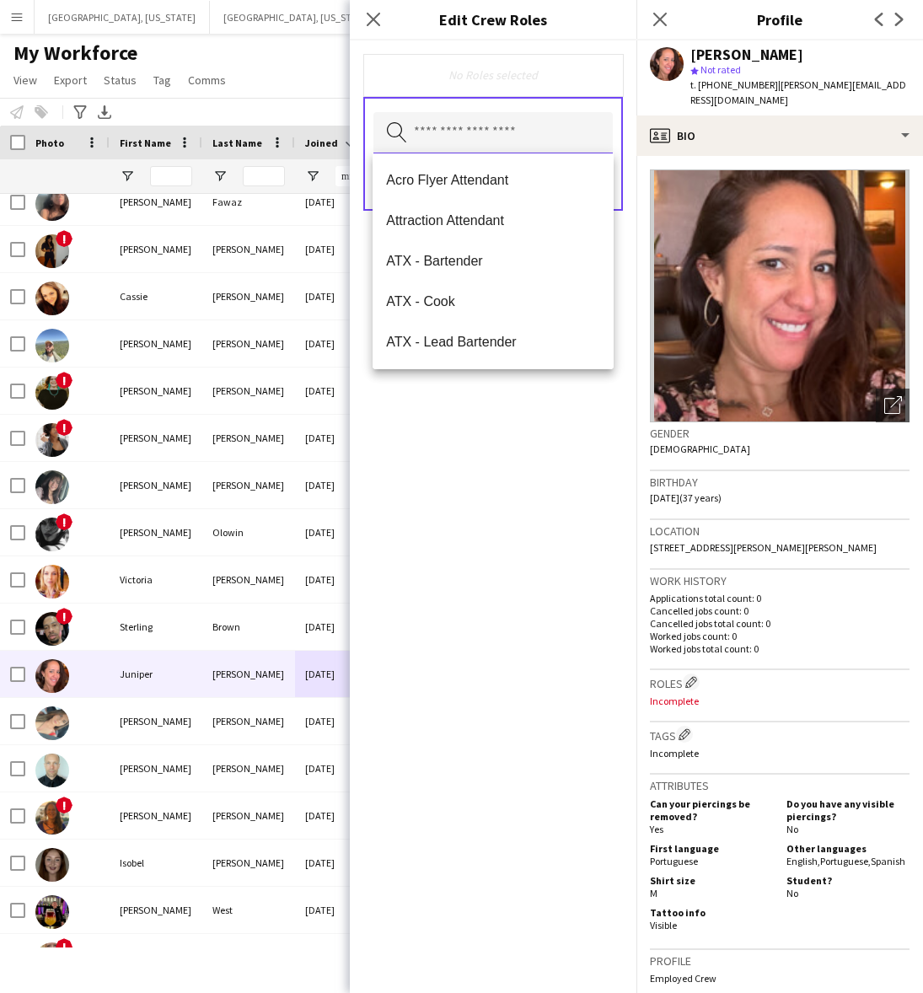
click at [457, 131] on input "text" at bounding box center [492, 133] width 239 height 42
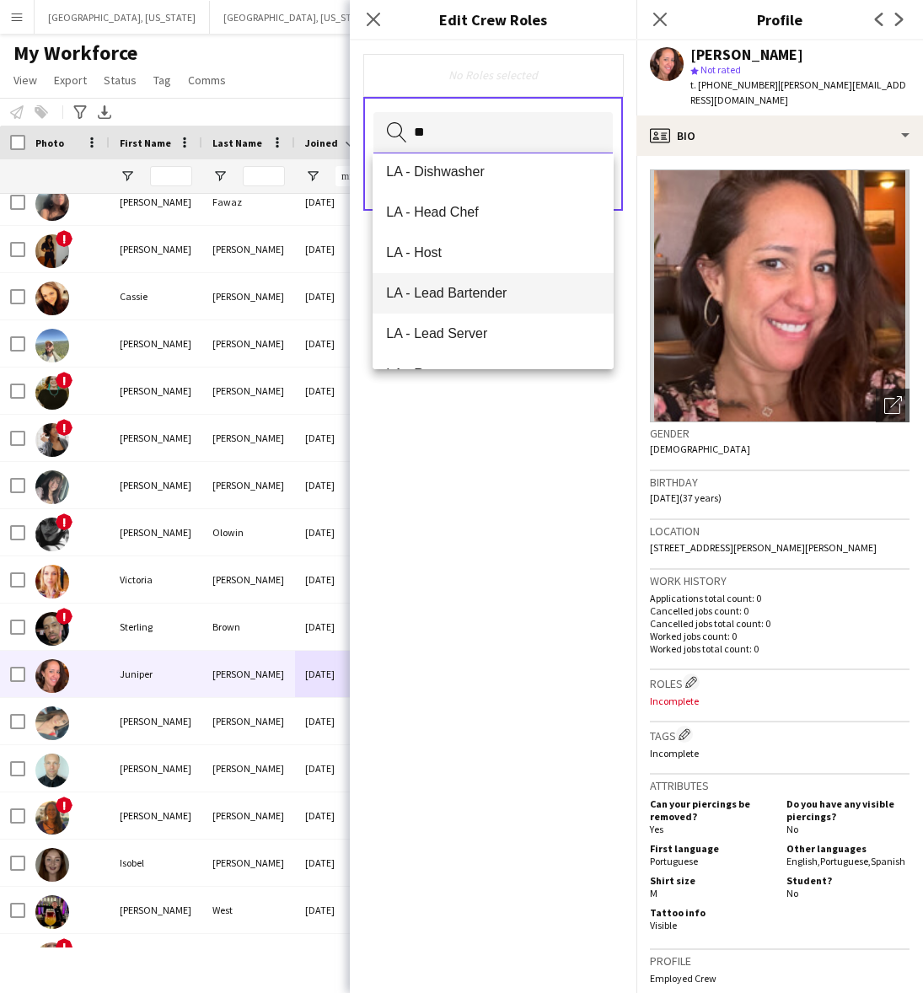
scroll to position [316, 0]
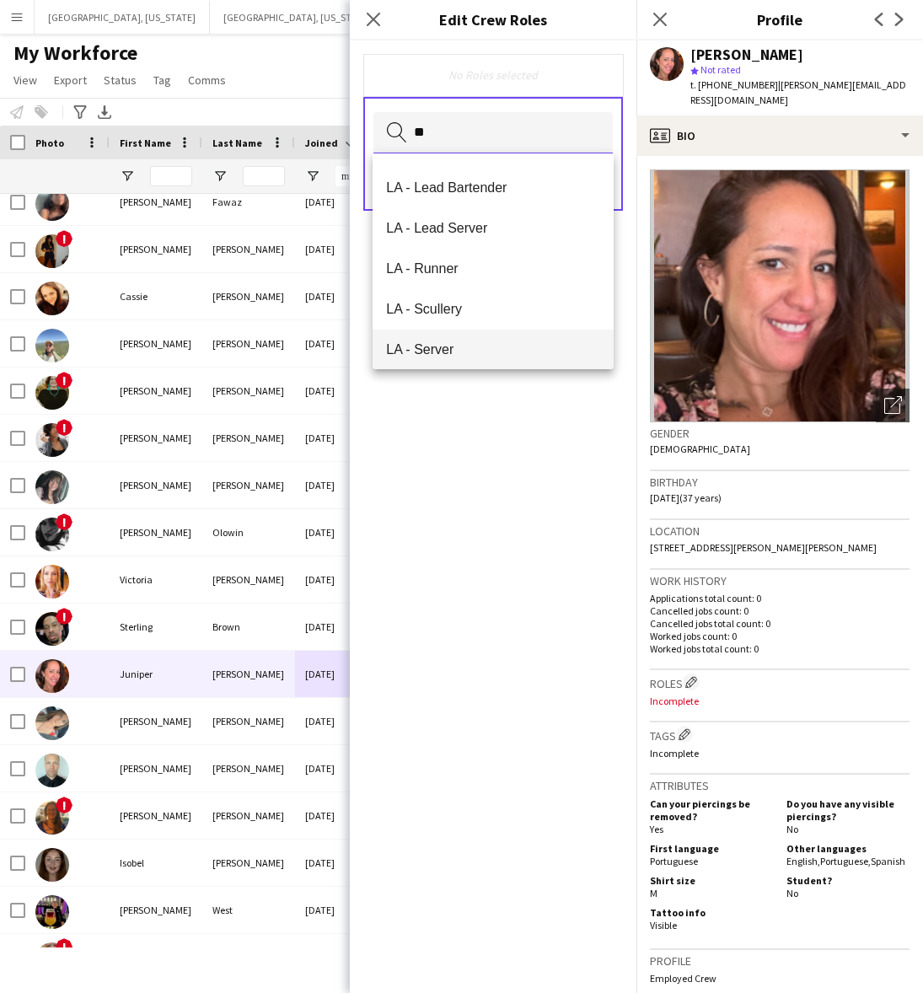
type input "**"
click at [470, 339] on mat-option "LA - Server" at bounding box center [492, 349] width 241 height 40
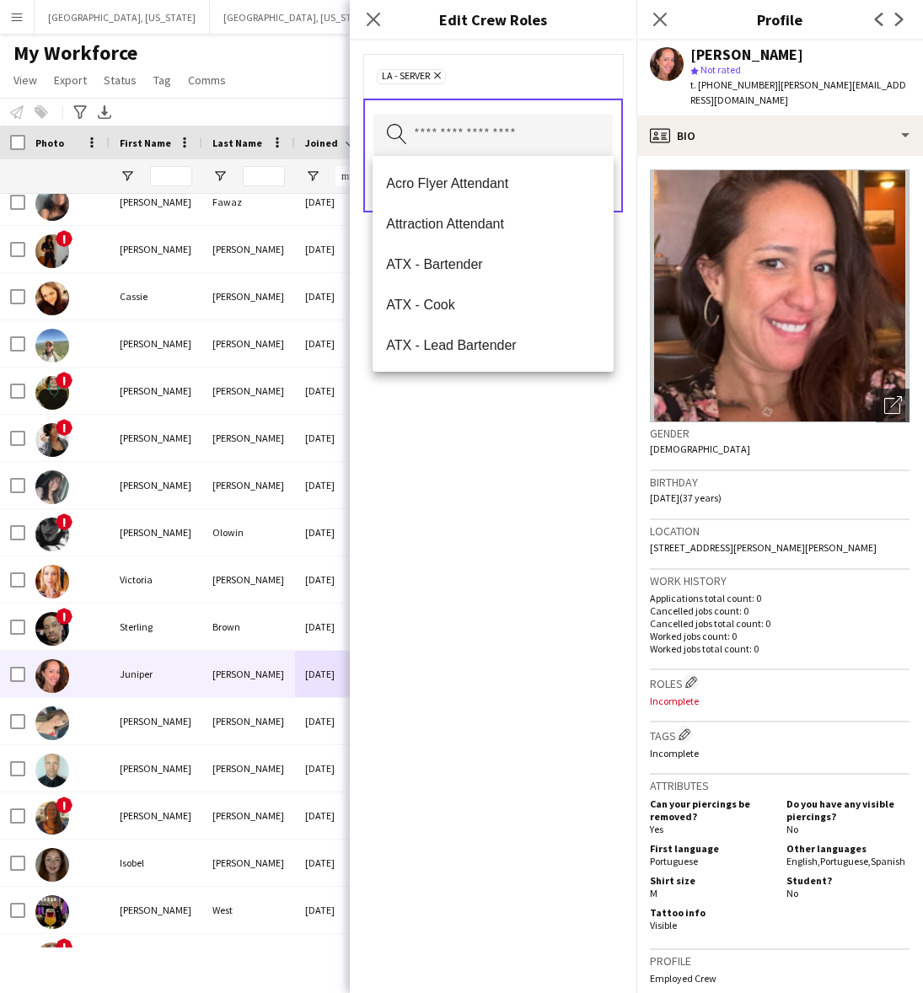
drag, startPoint x: 536, startPoint y: 481, endPoint x: 612, endPoint y: 296, distance: 200.3
click at [540, 481] on div "LA - Server Remove Search by role type Save" at bounding box center [493, 516] width 287 height 952
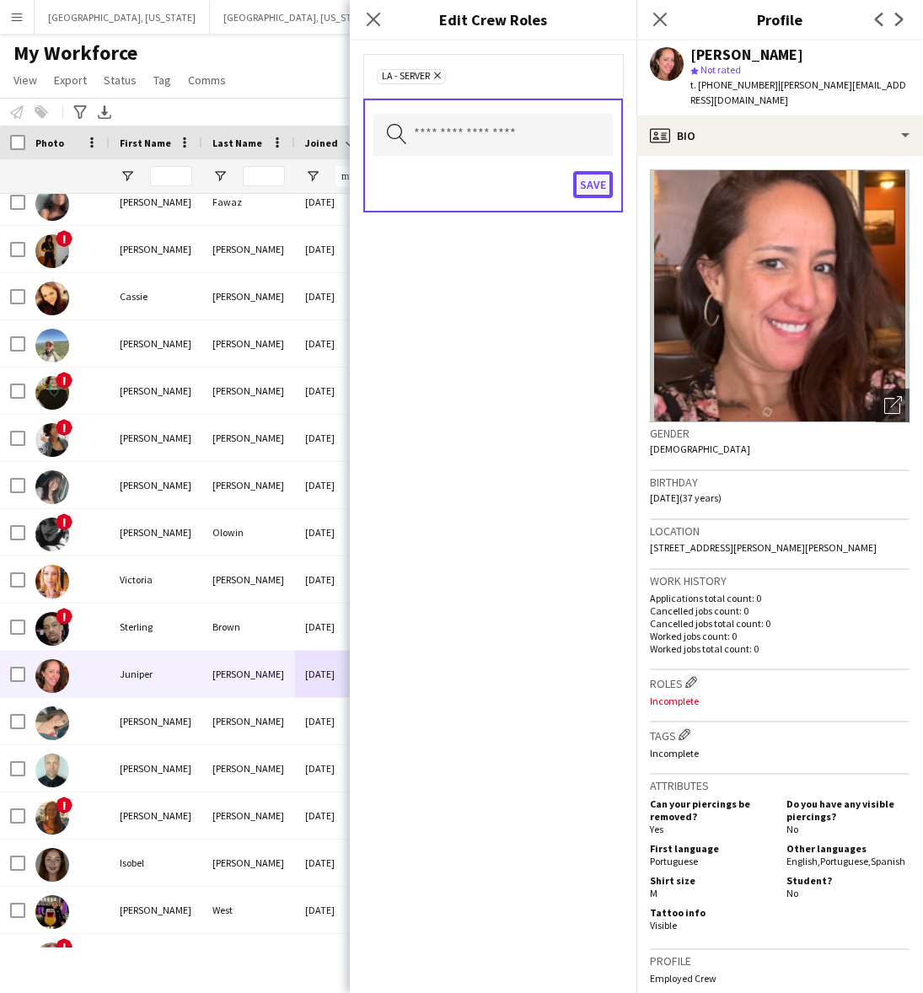
click at [584, 190] on button "Save" at bounding box center [593, 184] width 40 height 27
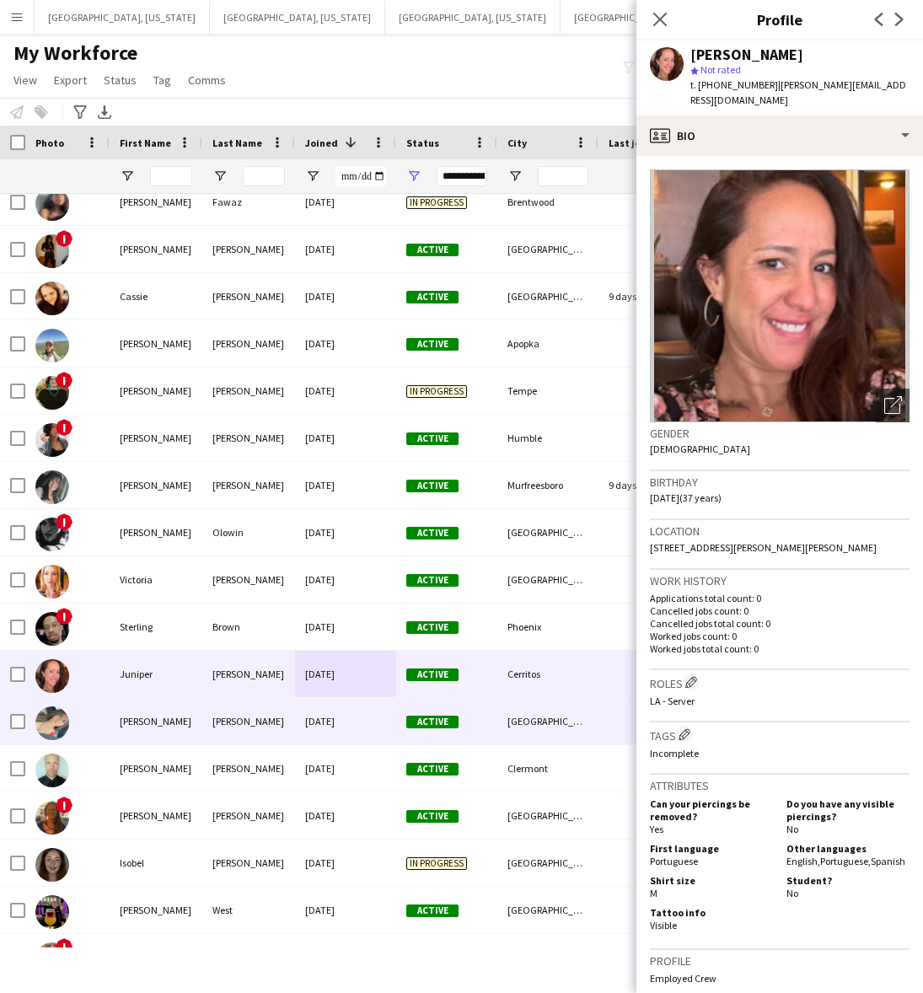
click at [276, 715] on div "[PERSON_NAME]" at bounding box center [248, 721] width 93 height 46
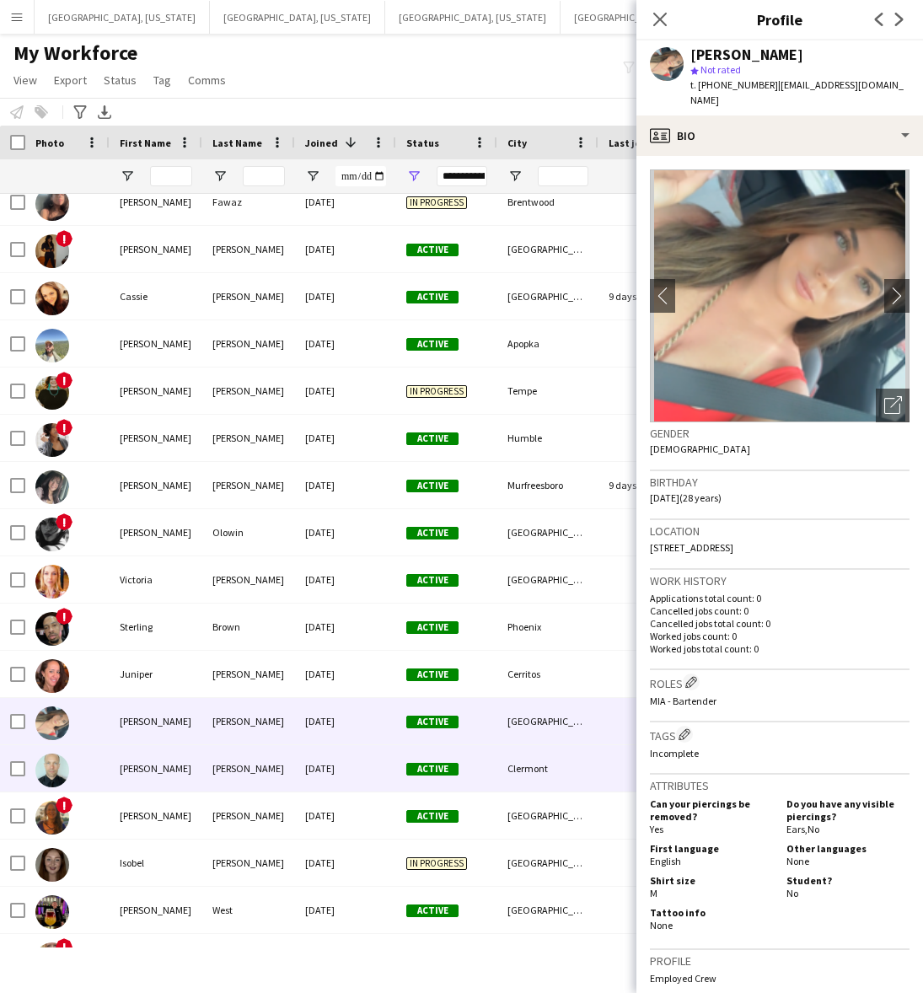
click at [341, 768] on div "[DATE]" at bounding box center [345, 768] width 101 height 46
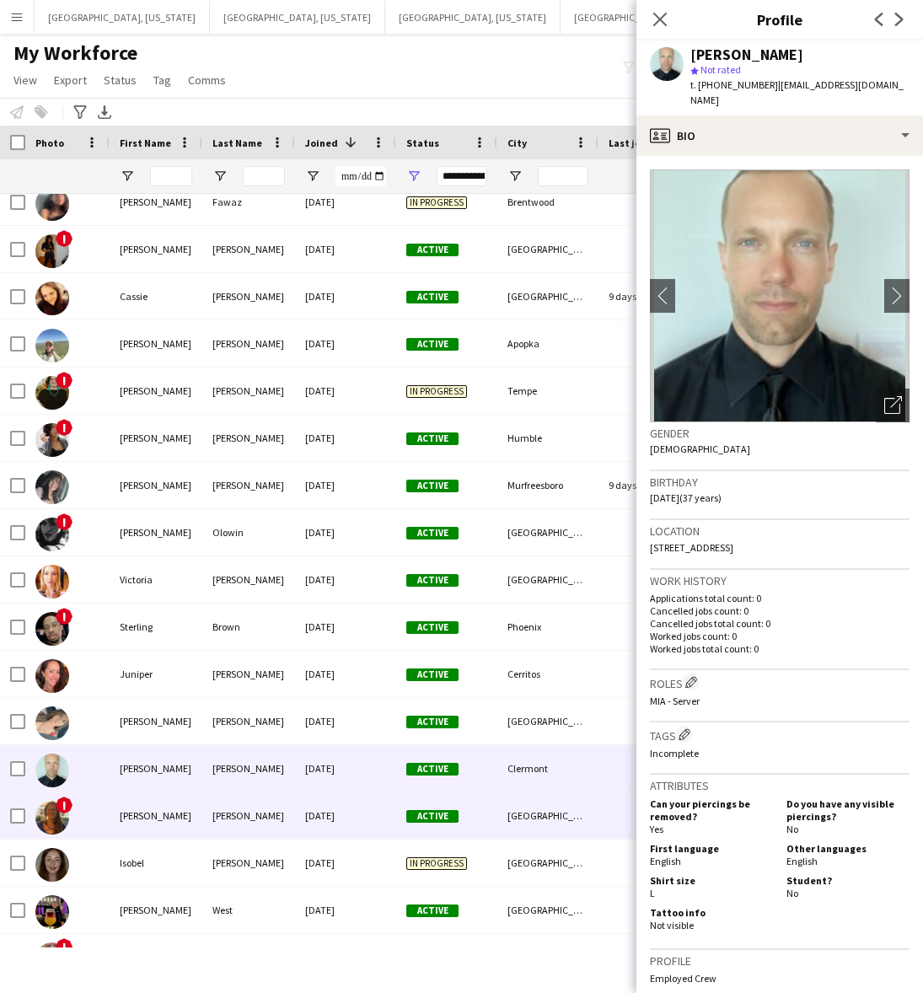
click at [346, 820] on div "[DATE]" at bounding box center [345, 815] width 101 height 46
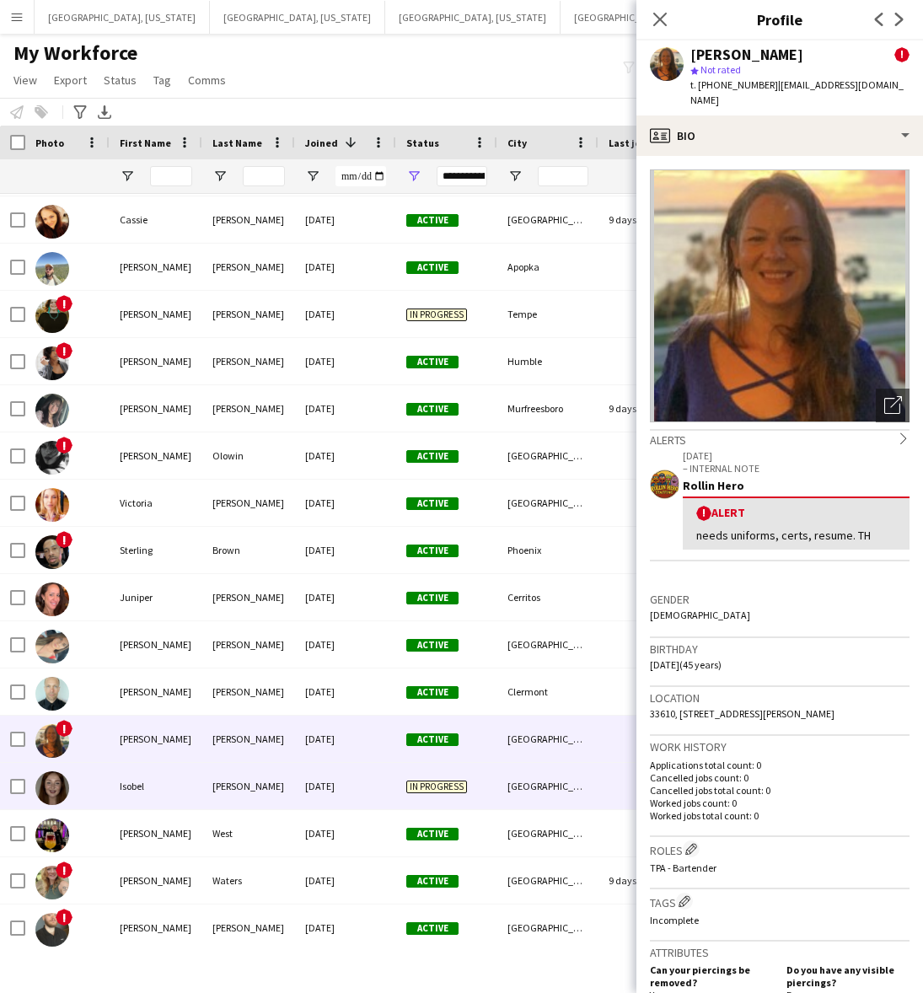
scroll to position [1159, 0]
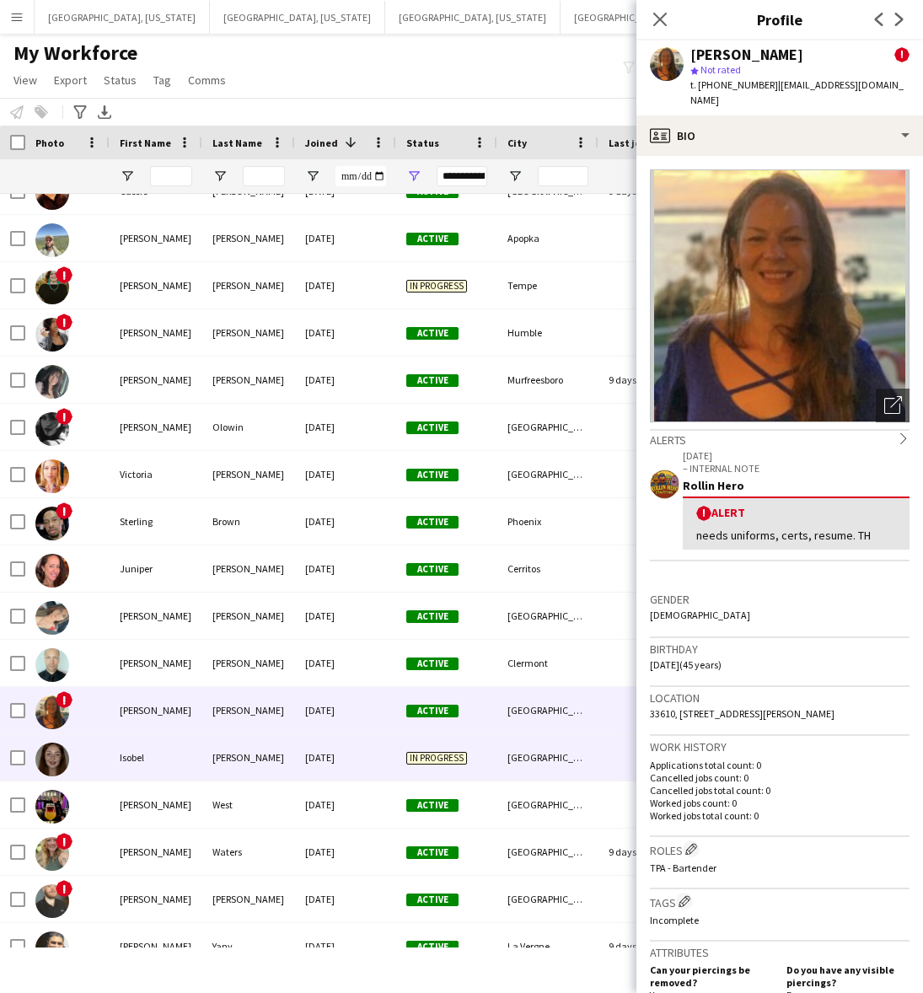
click at [329, 747] on div "[DATE]" at bounding box center [345, 757] width 101 height 46
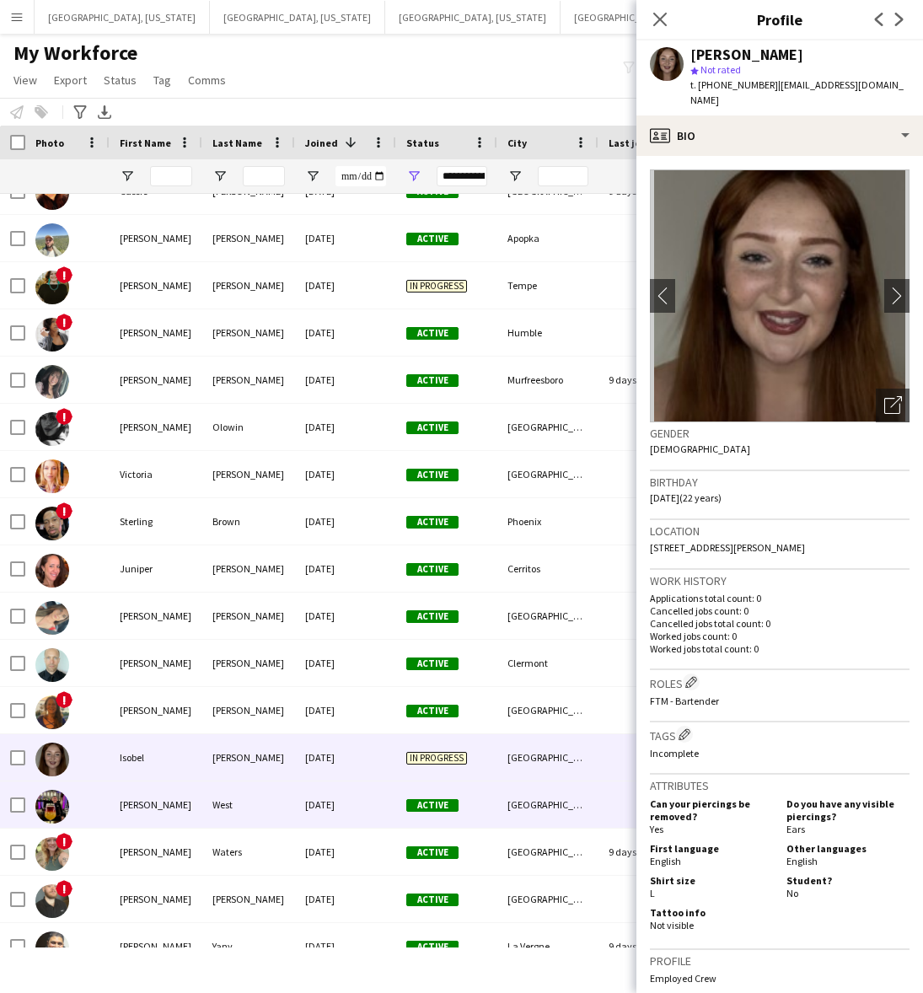
click at [329, 802] on div "[DATE]" at bounding box center [345, 804] width 101 height 46
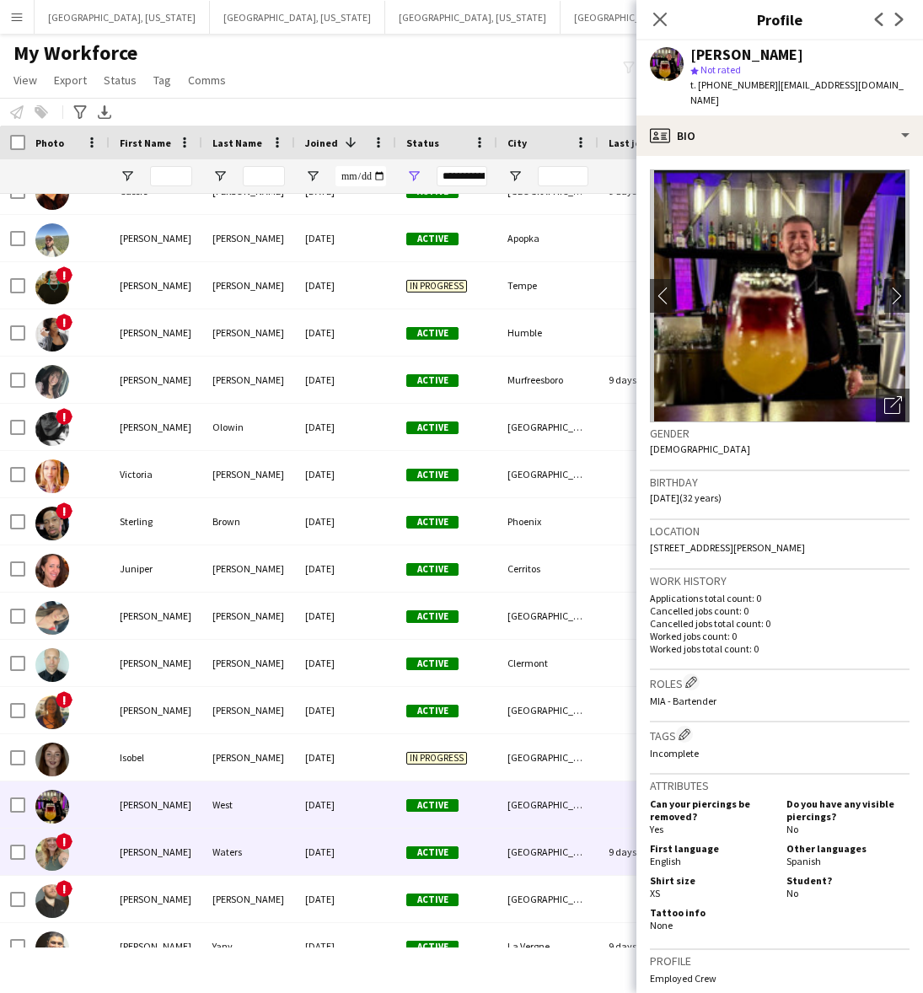
click at [331, 853] on div "[DATE]" at bounding box center [345, 851] width 101 height 46
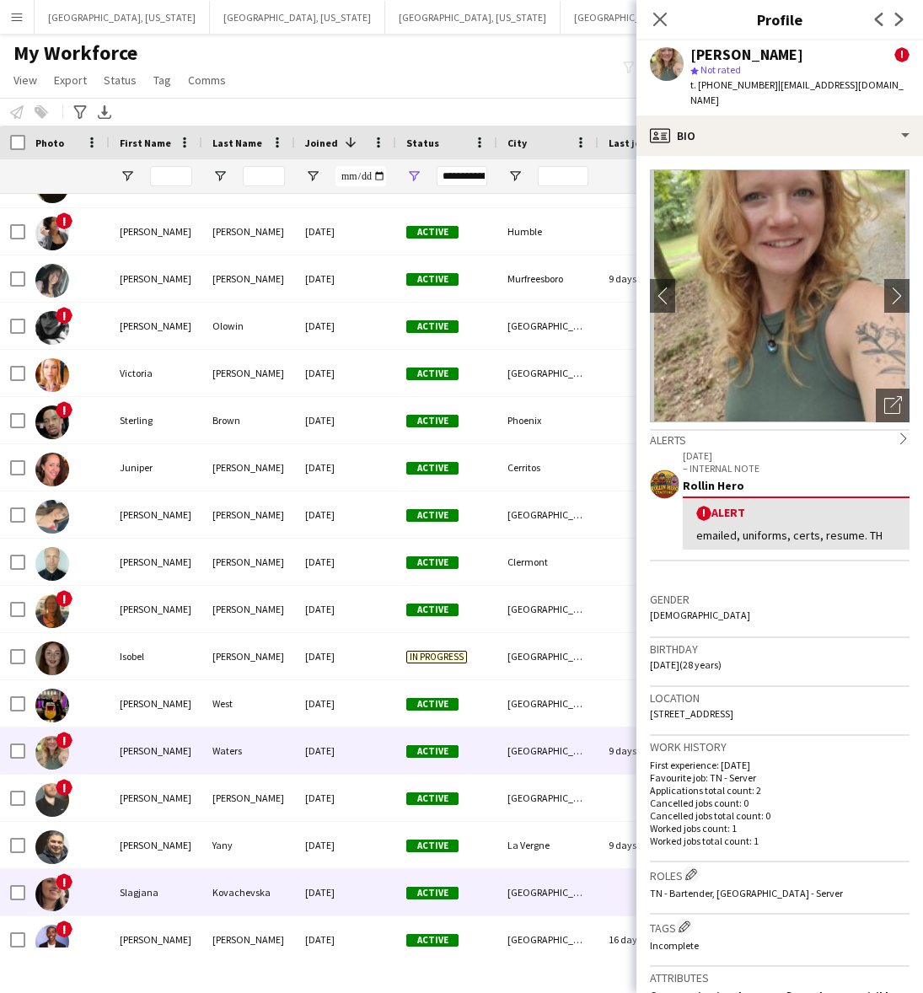
scroll to position [1369, 0]
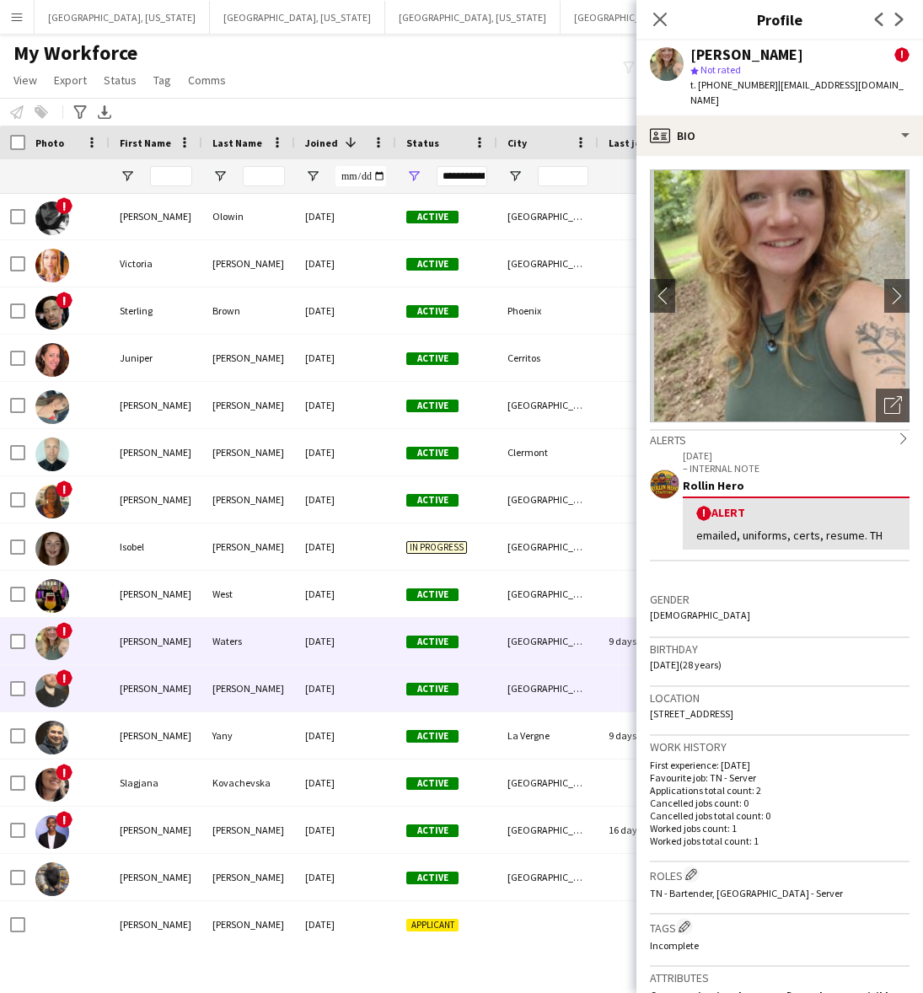
click at [306, 676] on div "[DATE]" at bounding box center [345, 688] width 101 height 46
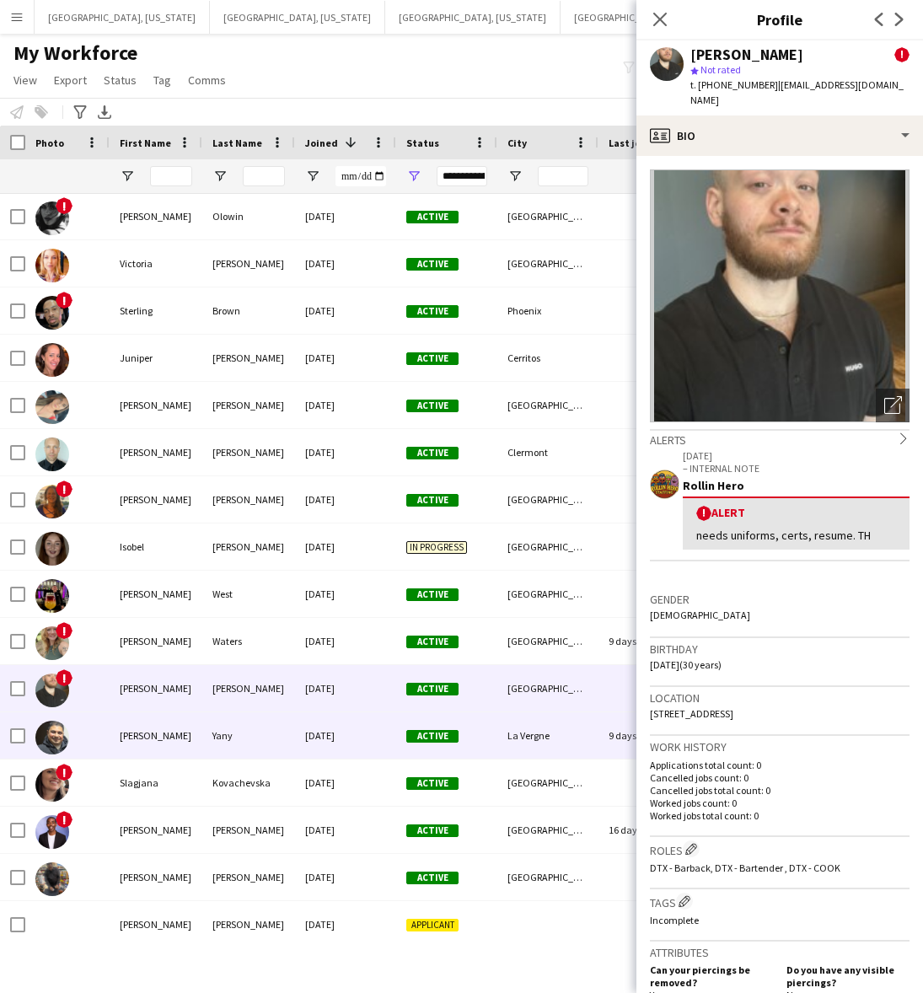
click at [310, 742] on div "[DATE]" at bounding box center [345, 735] width 101 height 46
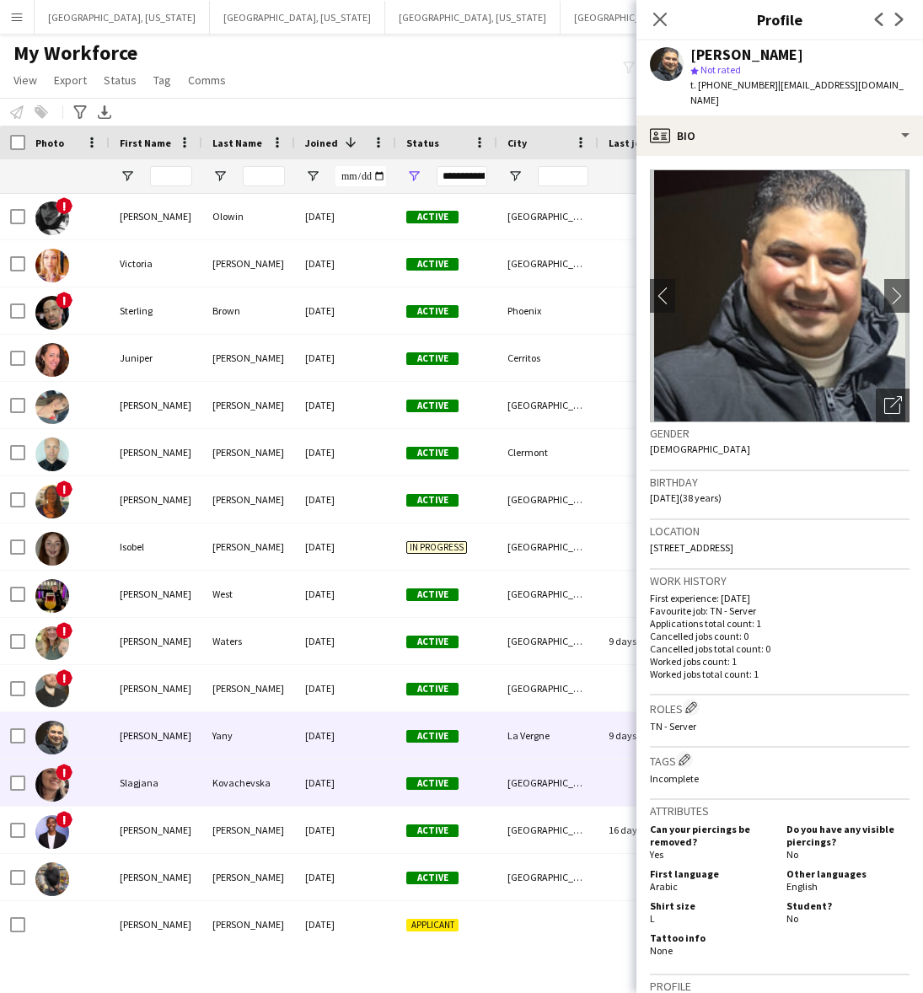
click at [320, 786] on div "[DATE]" at bounding box center [345, 782] width 101 height 46
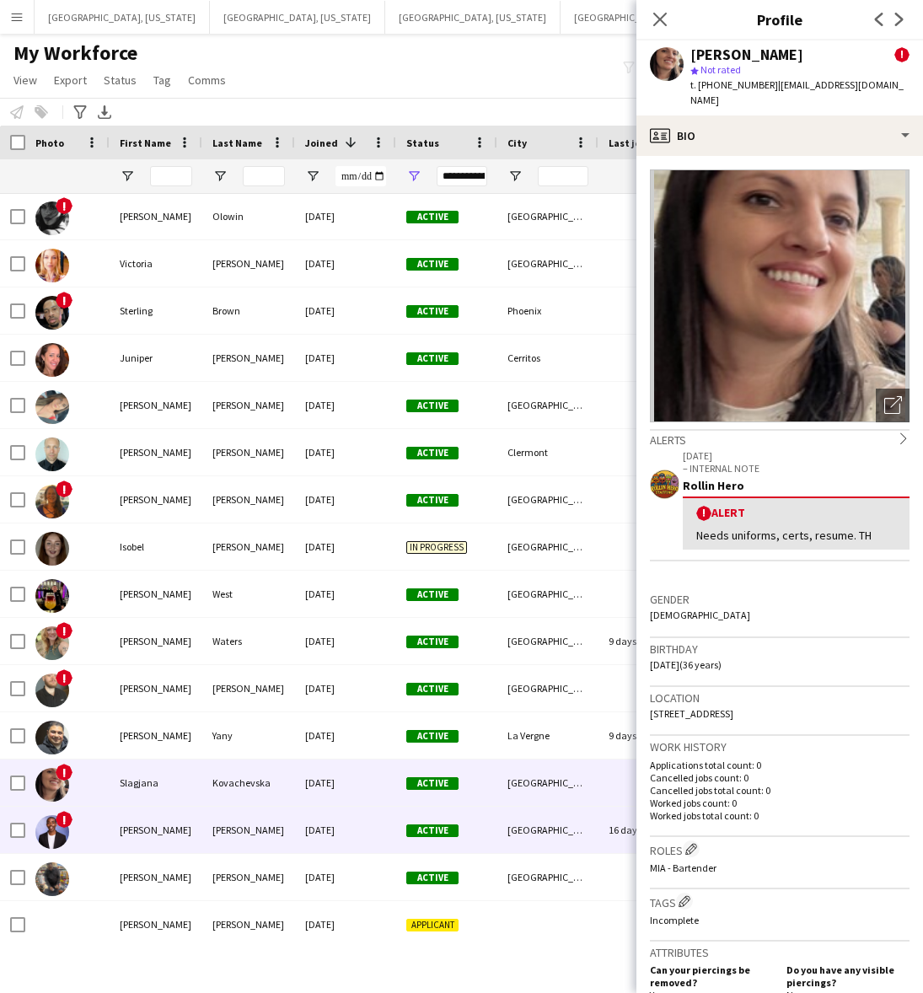
click at [325, 834] on div "[DATE]" at bounding box center [345, 829] width 101 height 46
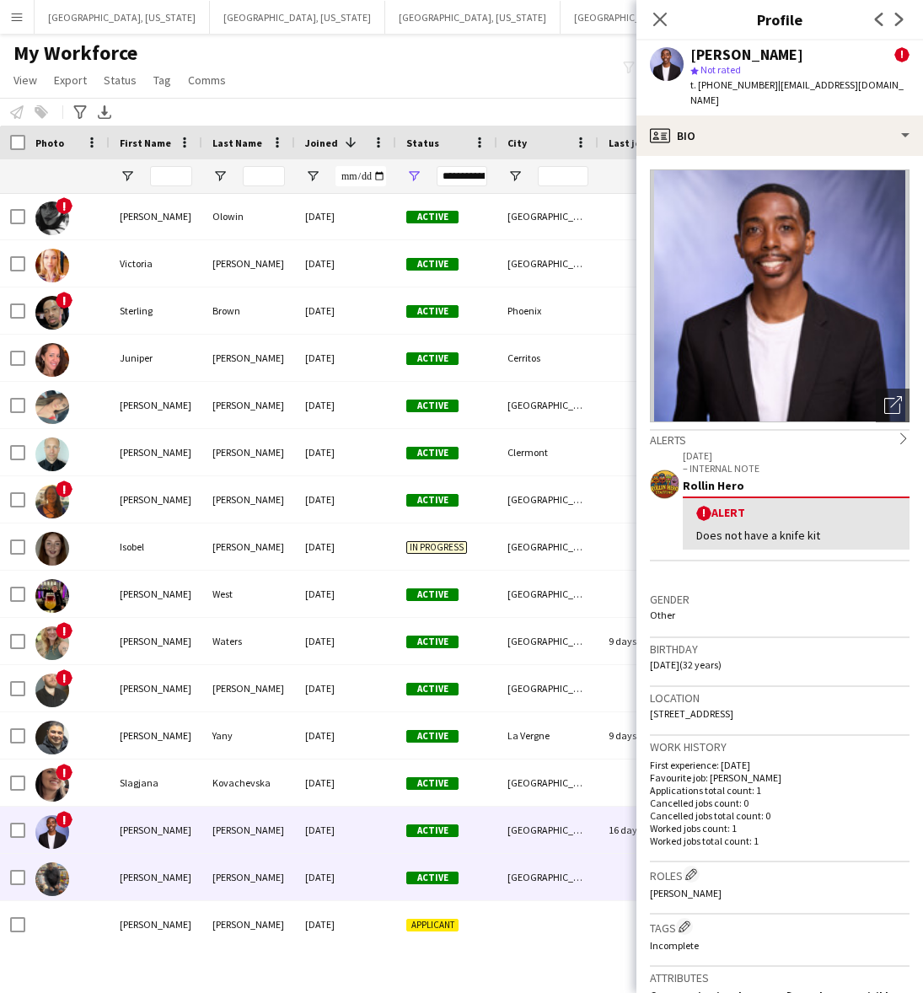
click at [344, 879] on div "[DATE]" at bounding box center [345, 877] width 101 height 46
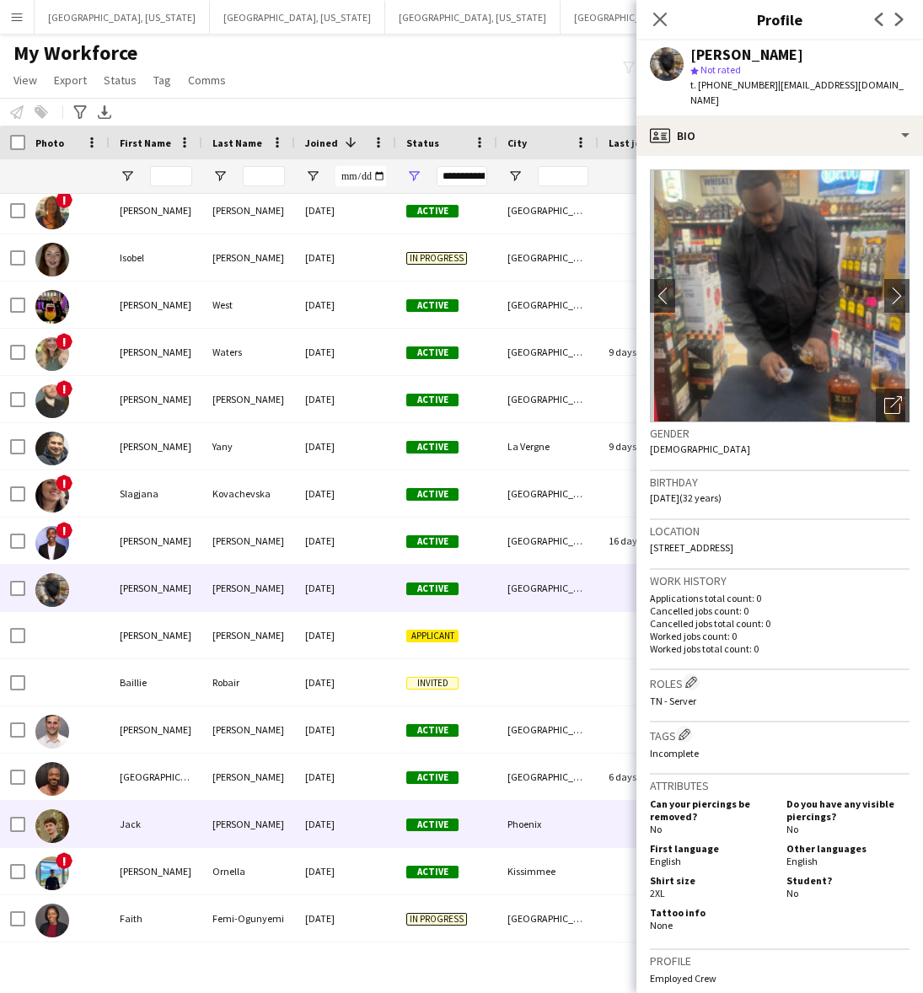
scroll to position [1685, 0]
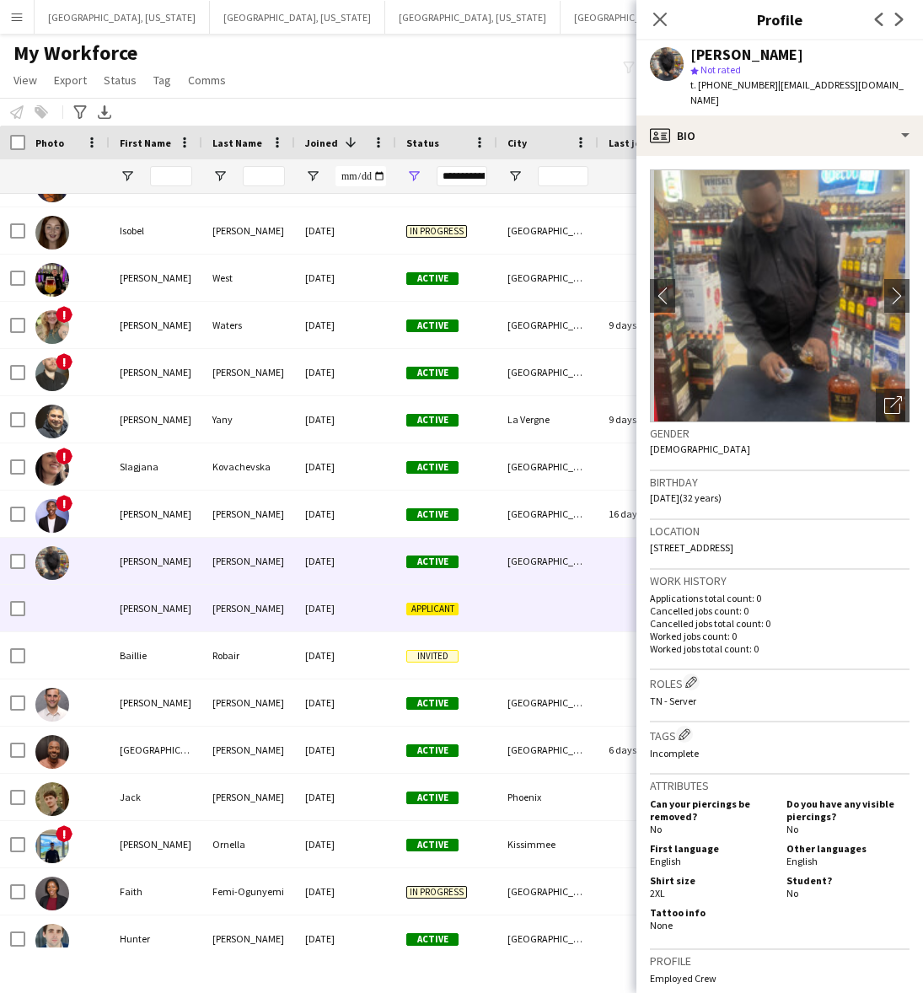
click at [329, 616] on div "[DATE]" at bounding box center [345, 608] width 101 height 46
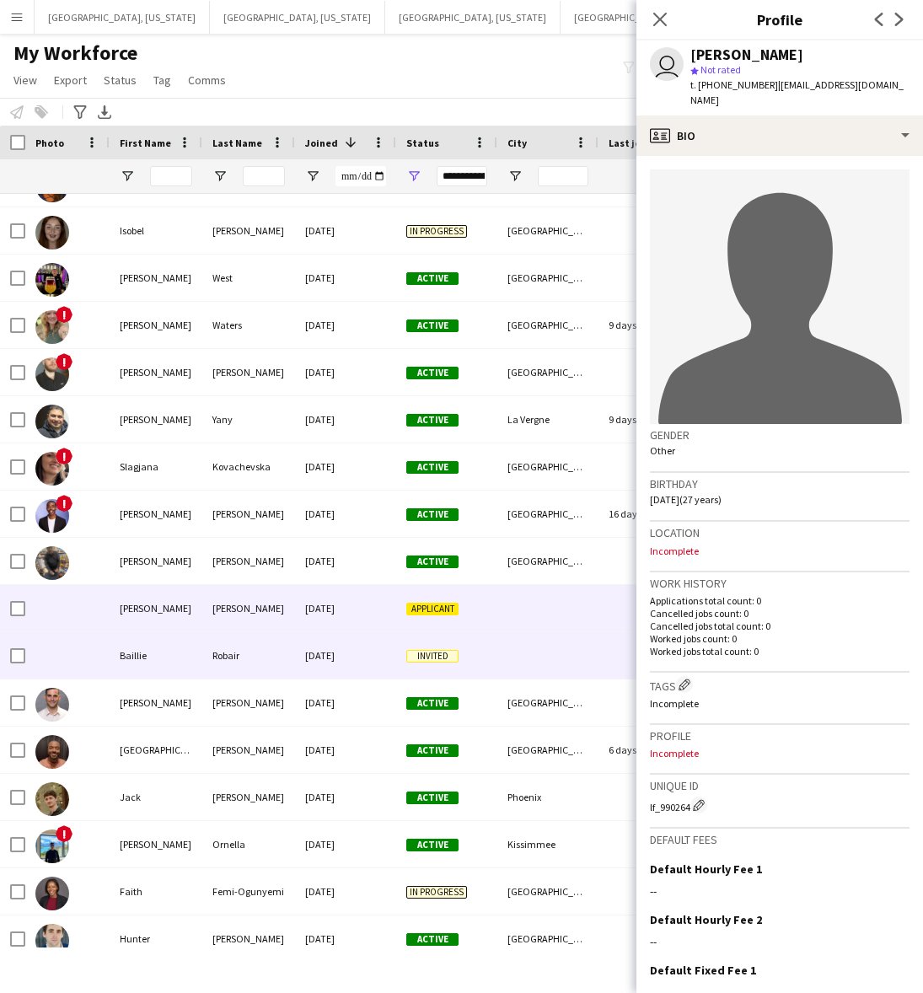
click at [330, 642] on div "[DATE]" at bounding box center [345, 655] width 101 height 46
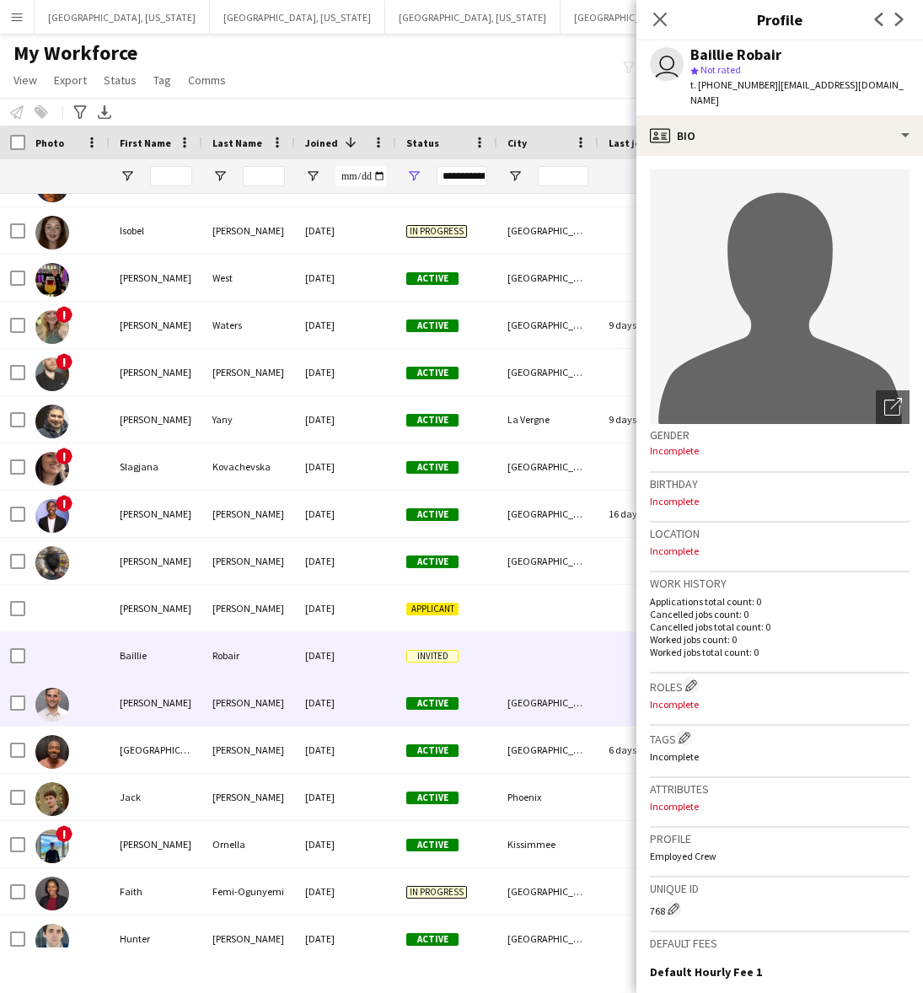
click at [339, 688] on div "[DATE]" at bounding box center [345, 702] width 101 height 46
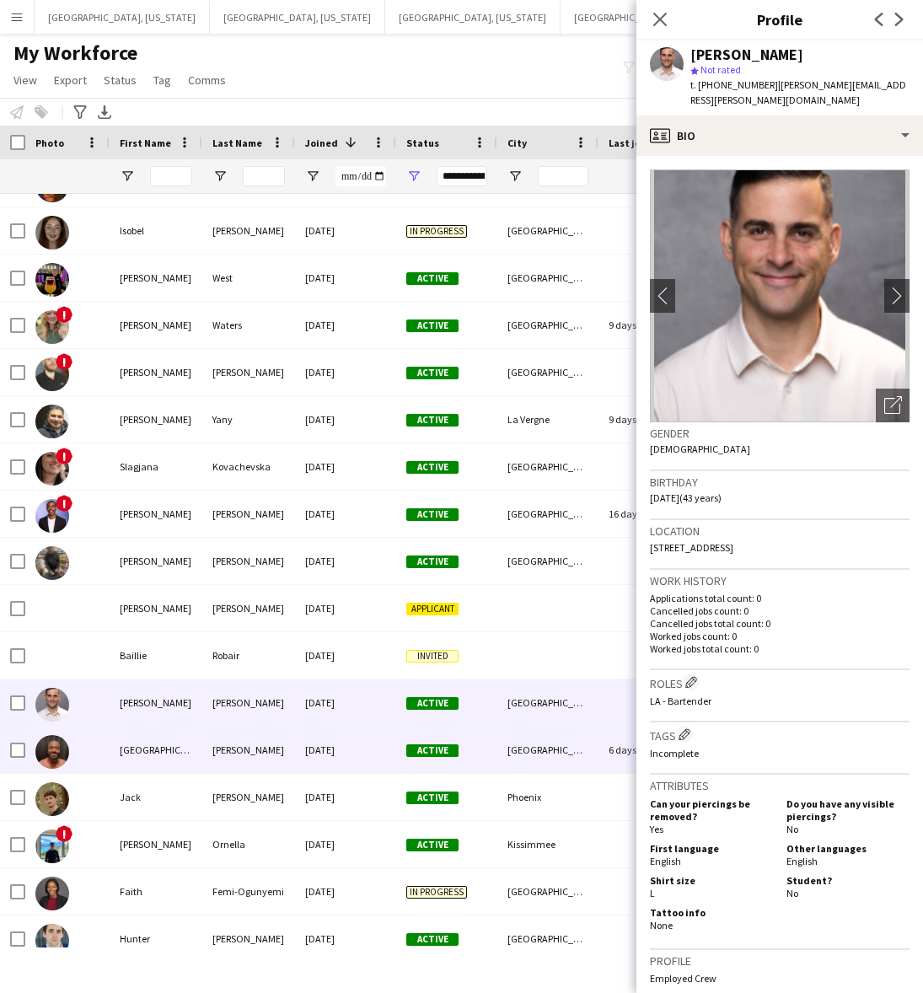
click at [339, 750] on div "[DATE]" at bounding box center [345, 749] width 101 height 46
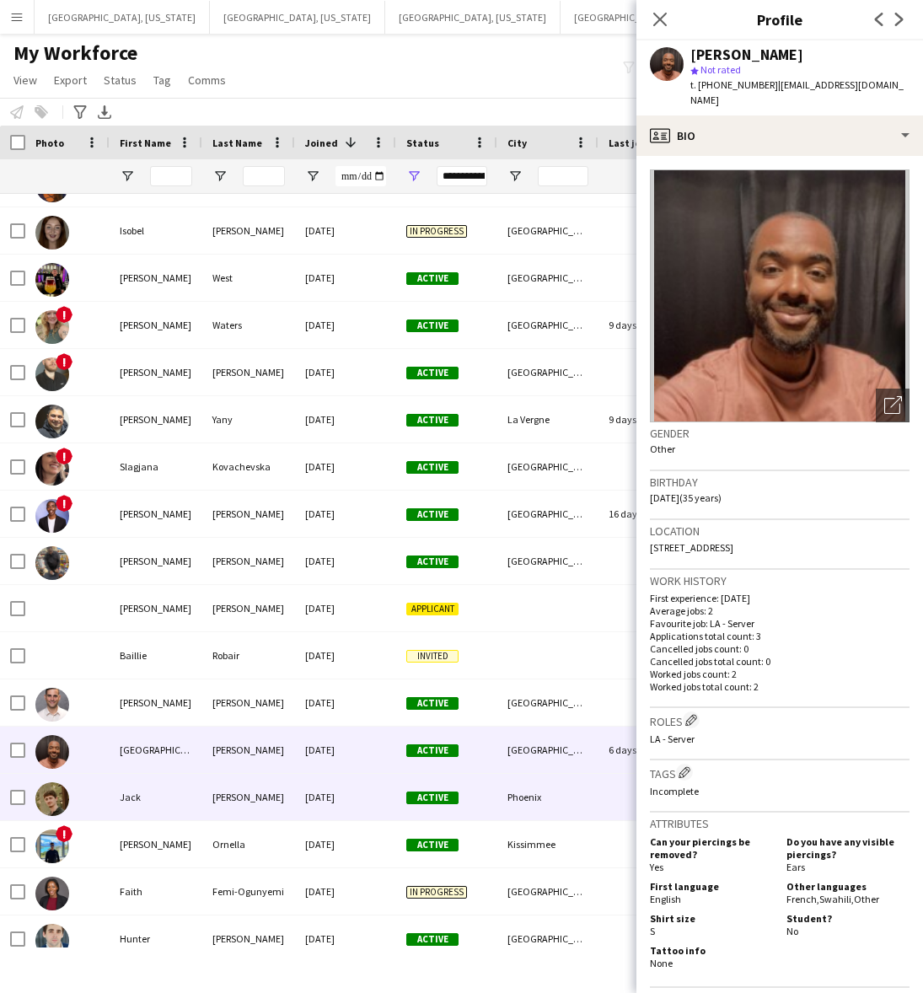
click at [330, 794] on div "[DATE]" at bounding box center [345, 797] width 101 height 46
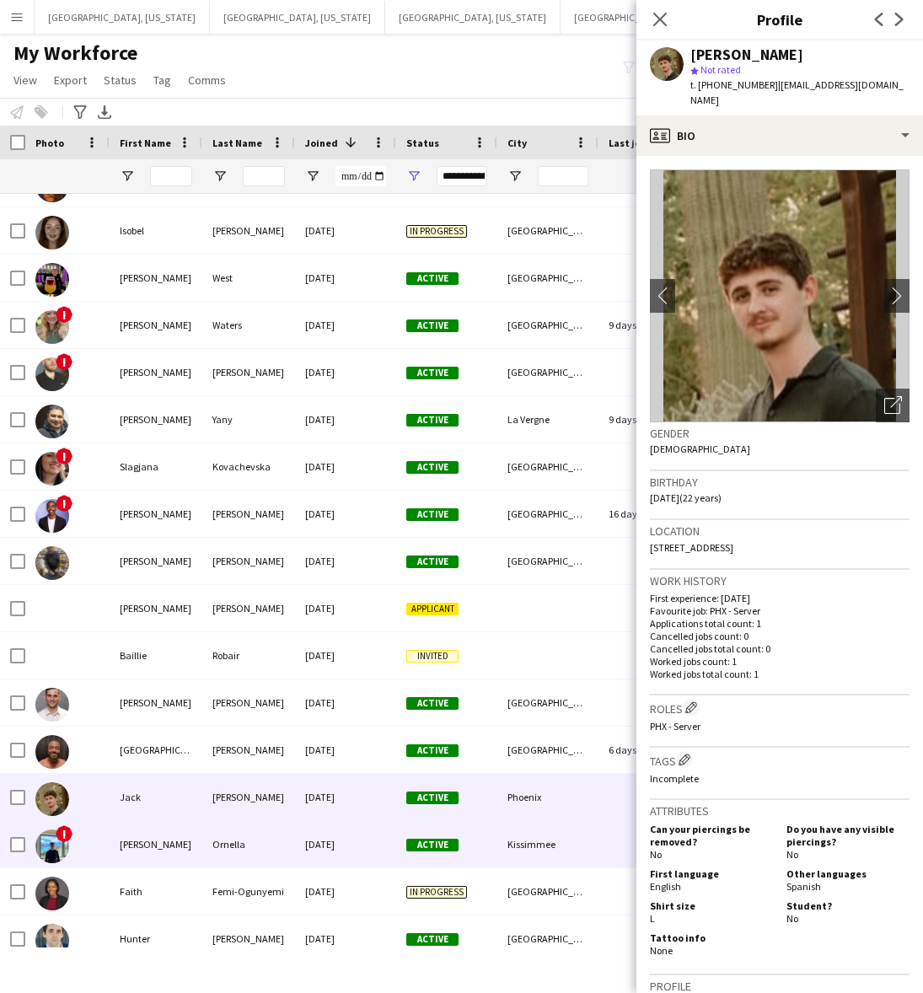
click at [351, 832] on div "[DATE]" at bounding box center [345, 844] width 101 height 46
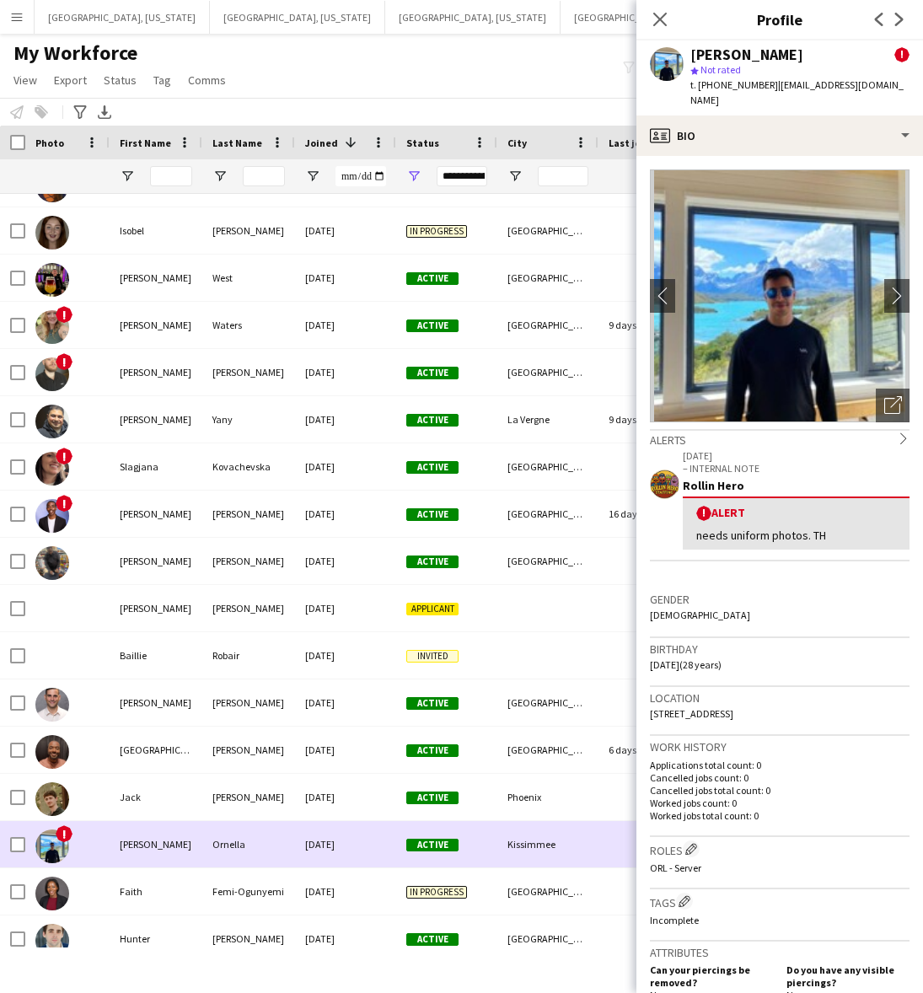
scroll to position [1896, 0]
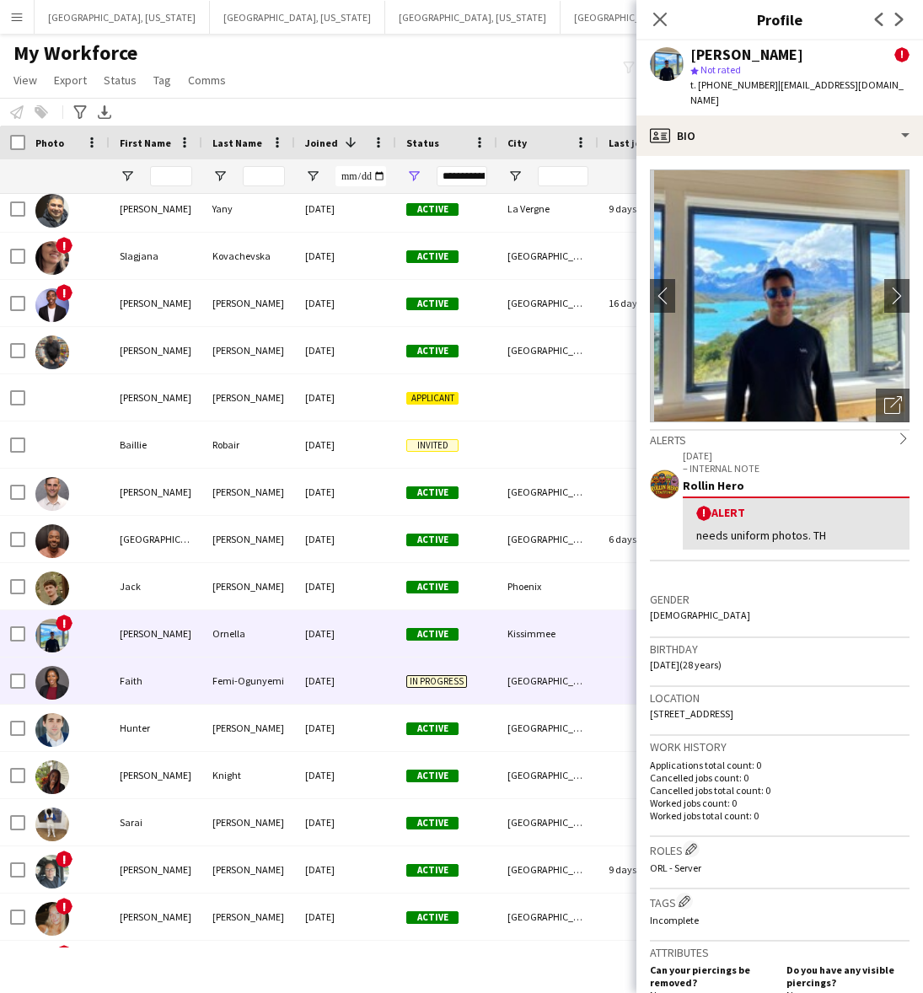
click at [327, 677] on div "[DATE]" at bounding box center [345, 680] width 101 height 46
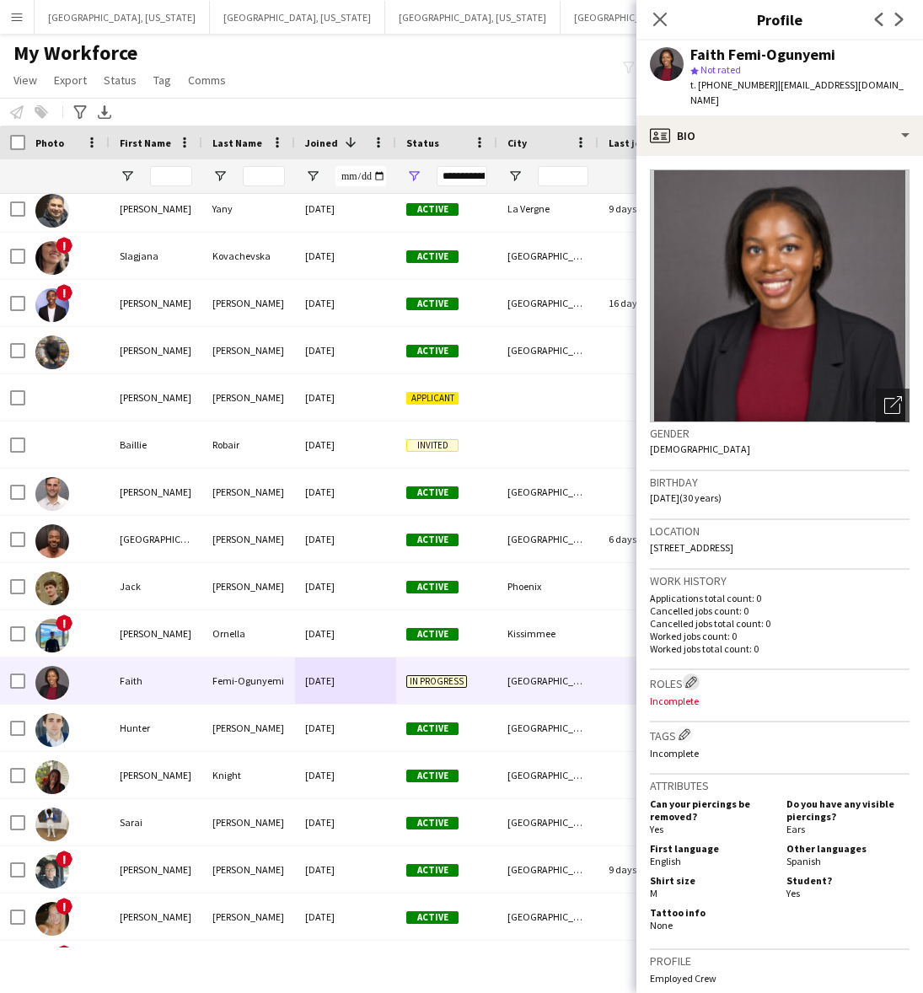
click at [693, 676] on app-icon "Edit crew company roles" at bounding box center [691, 682] width 12 height 12
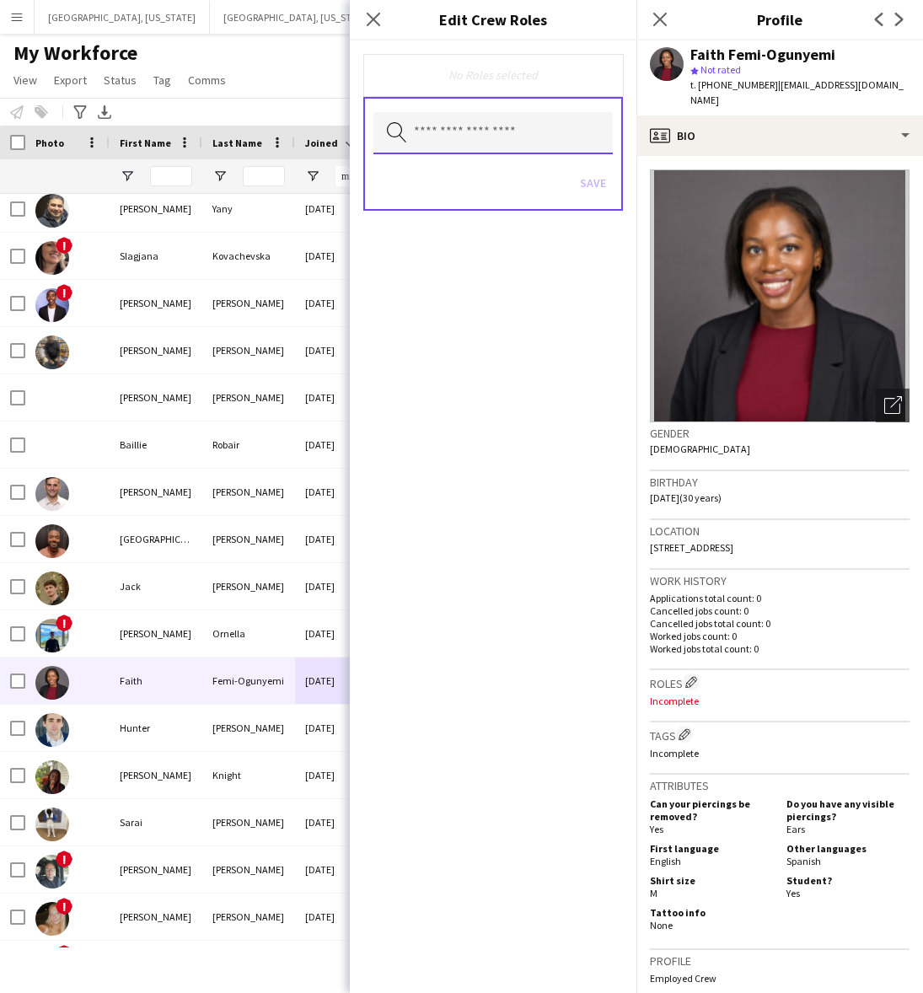
click at [512, 136] on input "text" at bounding box center [492, 133] width 239 height 42
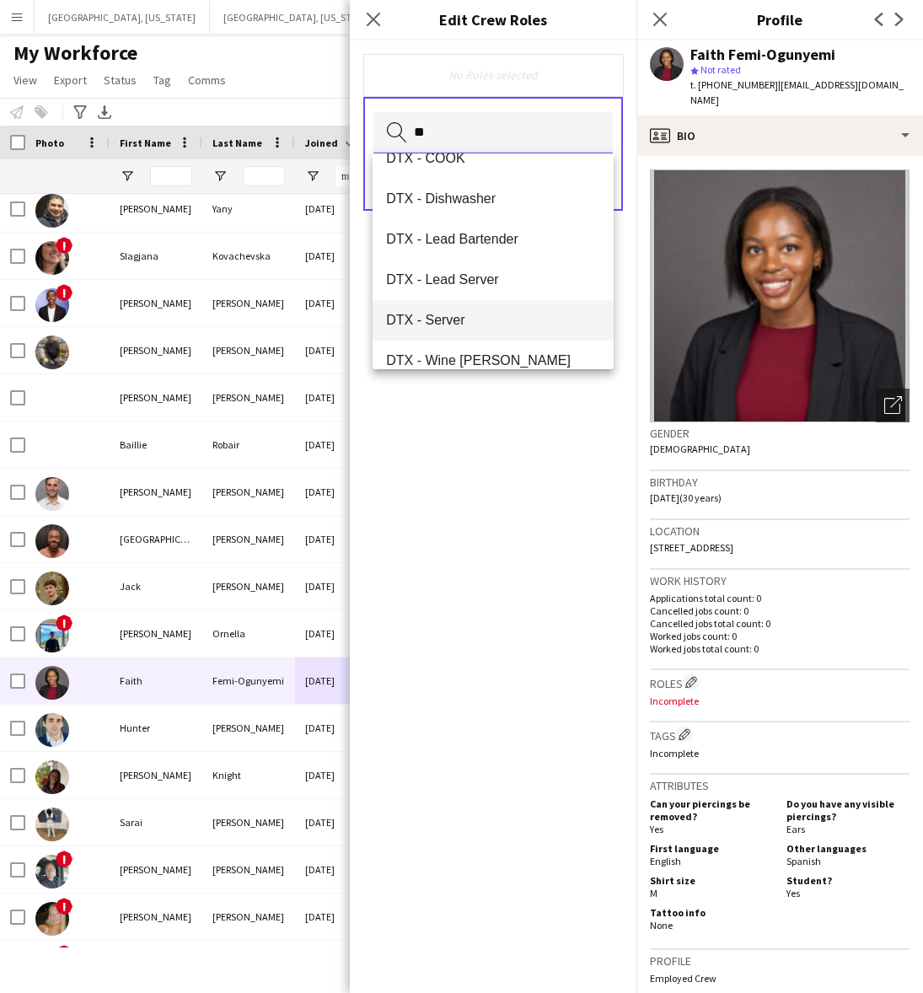
scroll to position [161, 0]
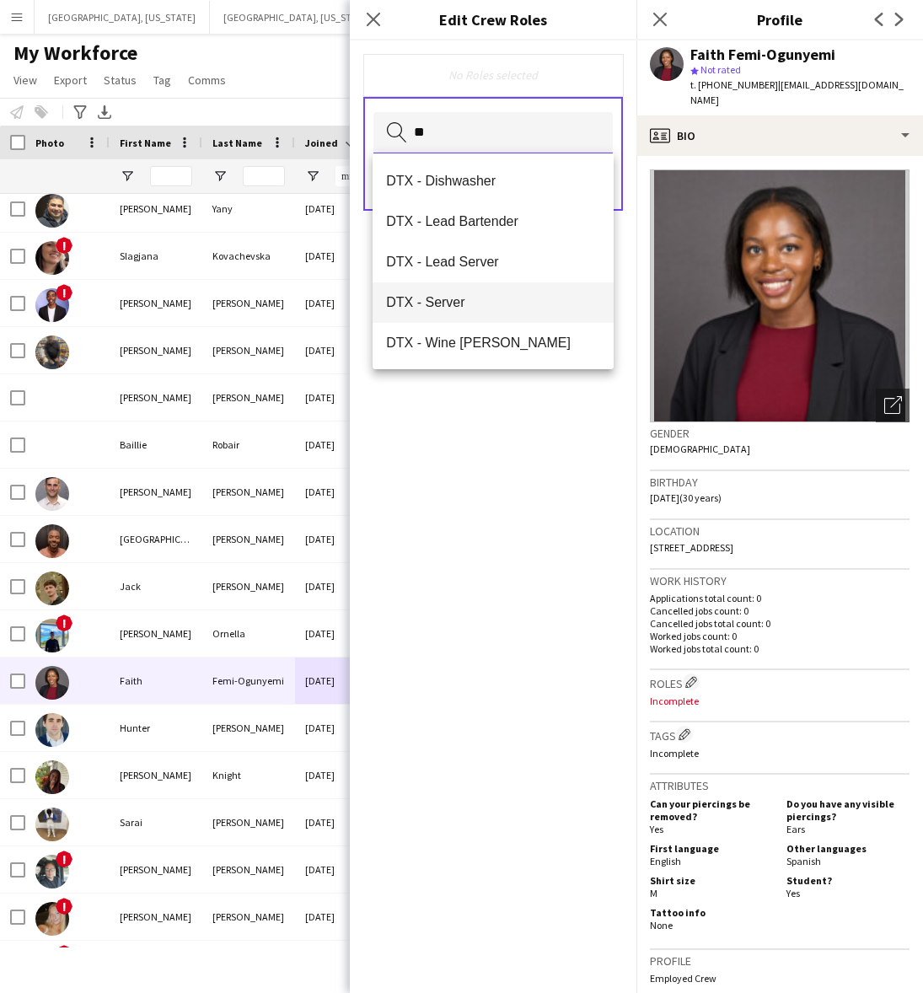
type input "**"
click at [435, 297] on span "DTX - Server" at bounding box center [493, 302] width 214 height 16
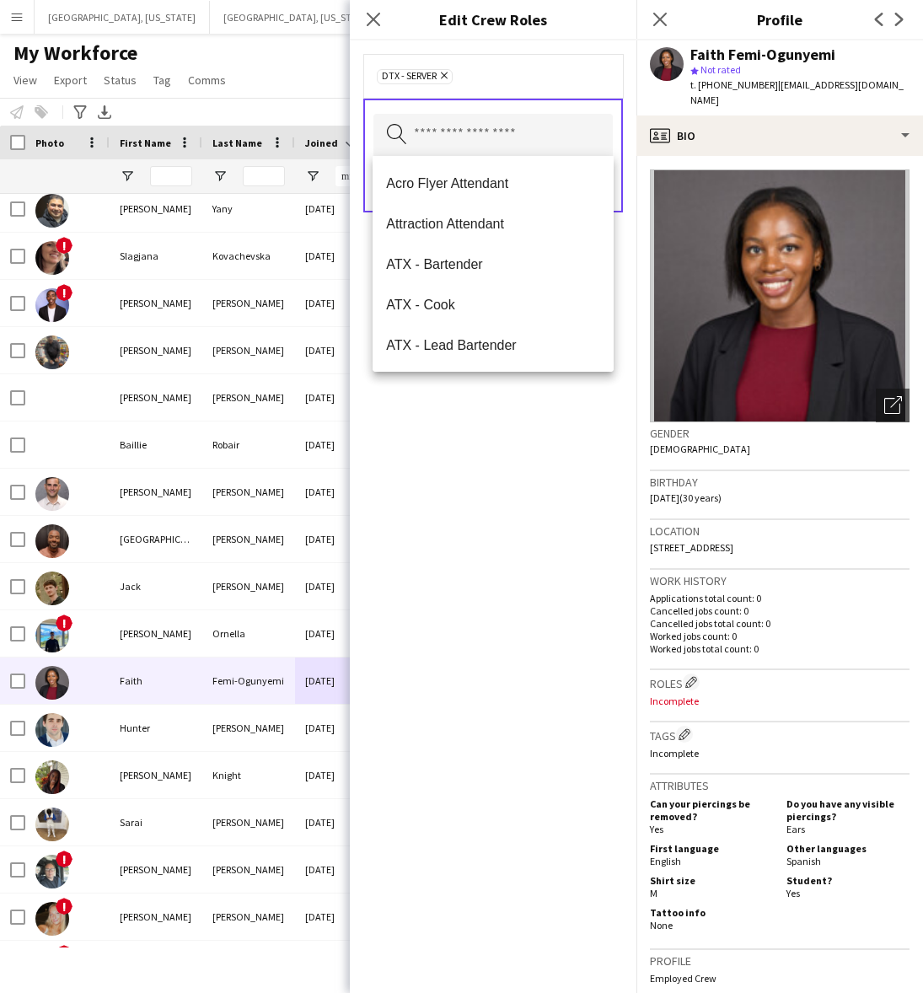
click at [549, 544] on div "DTX - Server Remove Search by role type Save" at bounding box center [493, 516] width 287 height 952
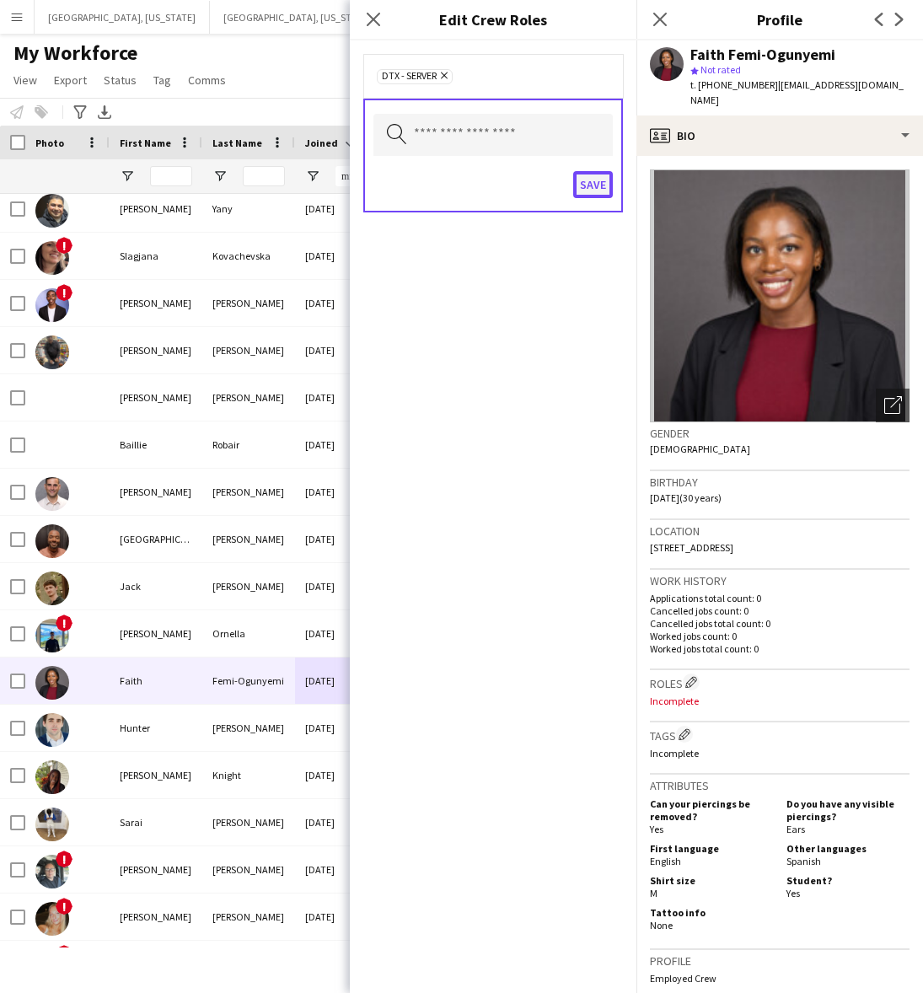
click at [591, 179] on button "Save" at bounding box center [593, 184] width 40 height 27
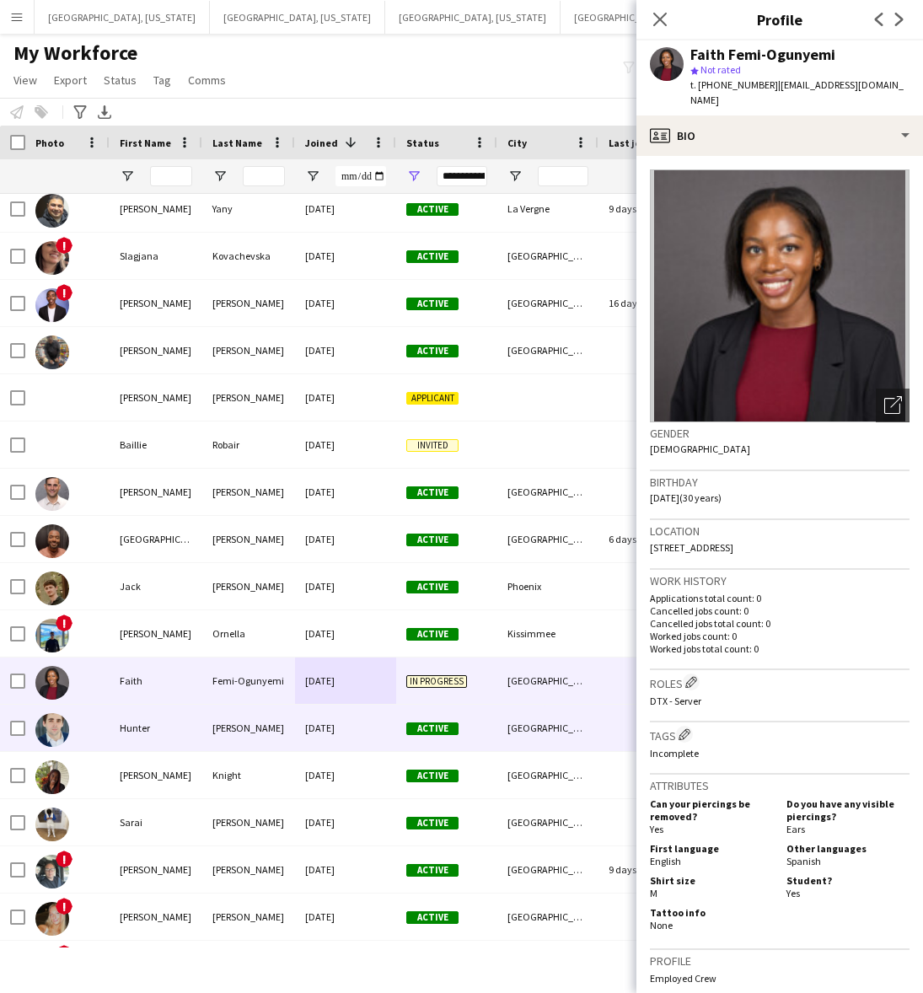
click at [347, 729] on div "[DATE]" at bounding box center [345, 727] width 101 height 46
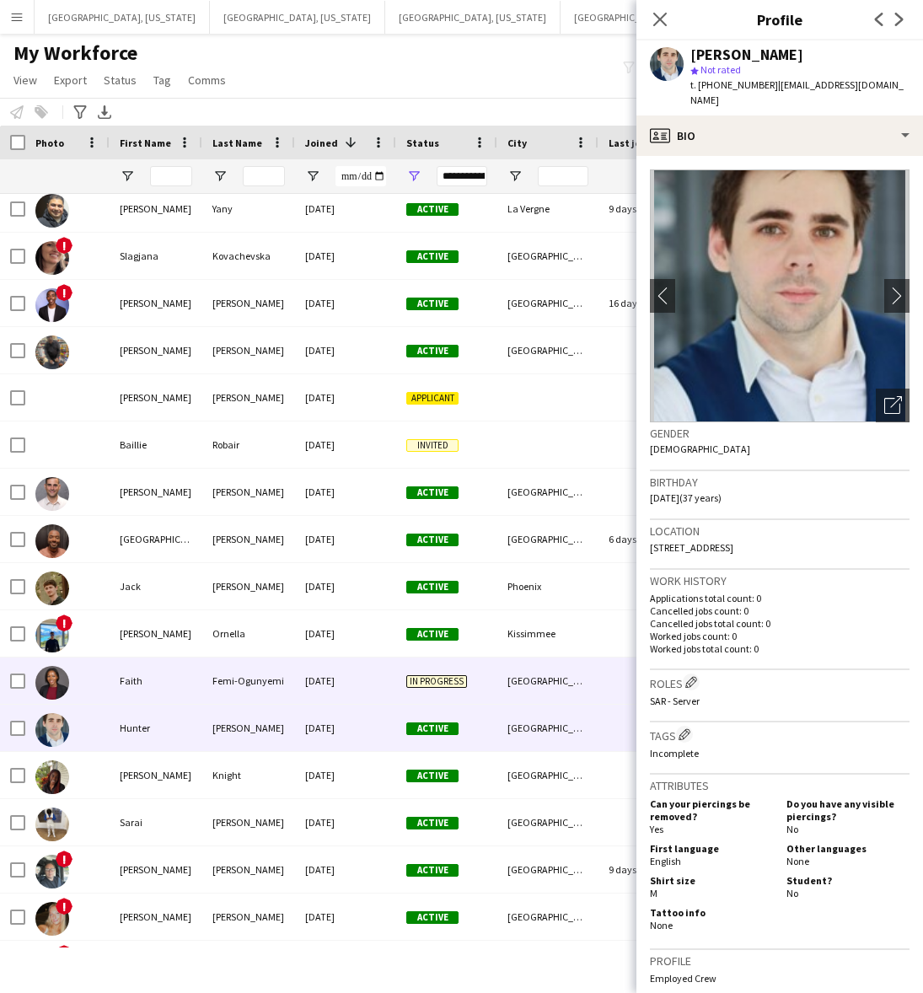
click at [375, 680] on div "[DATE]" at bounding box center [345, 680] width 101 height 46
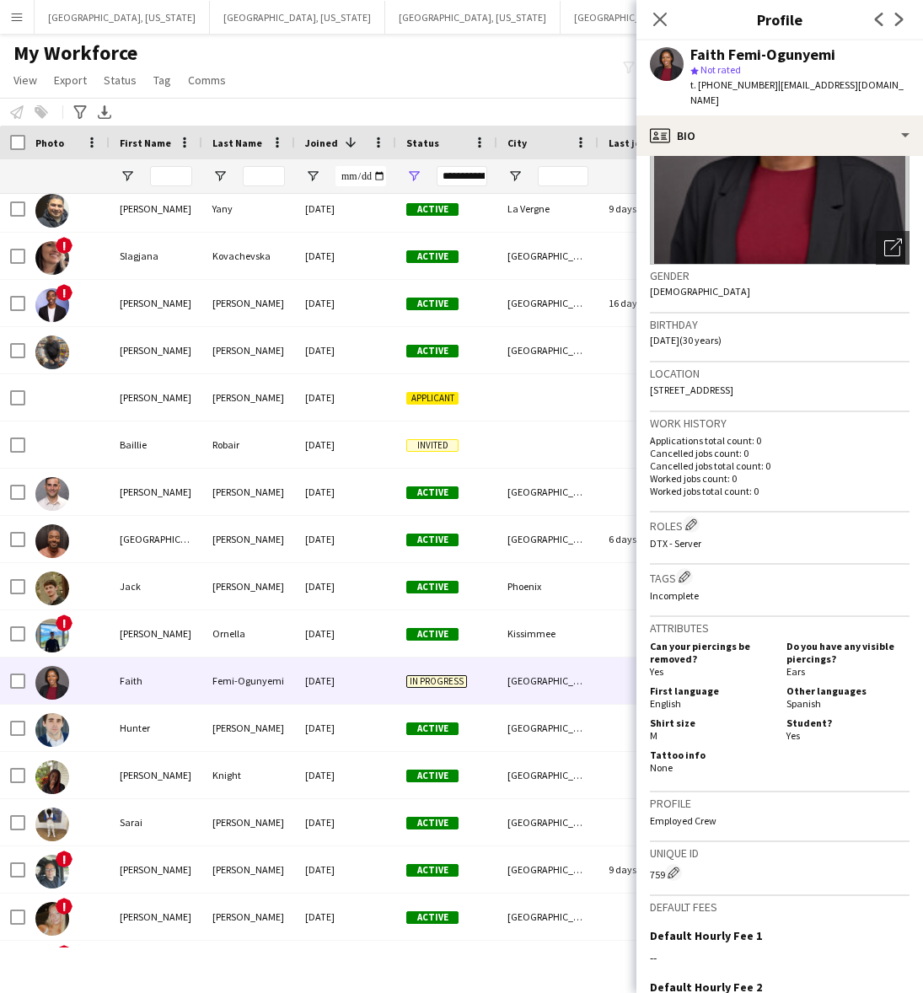
scroll to position [335, 0]
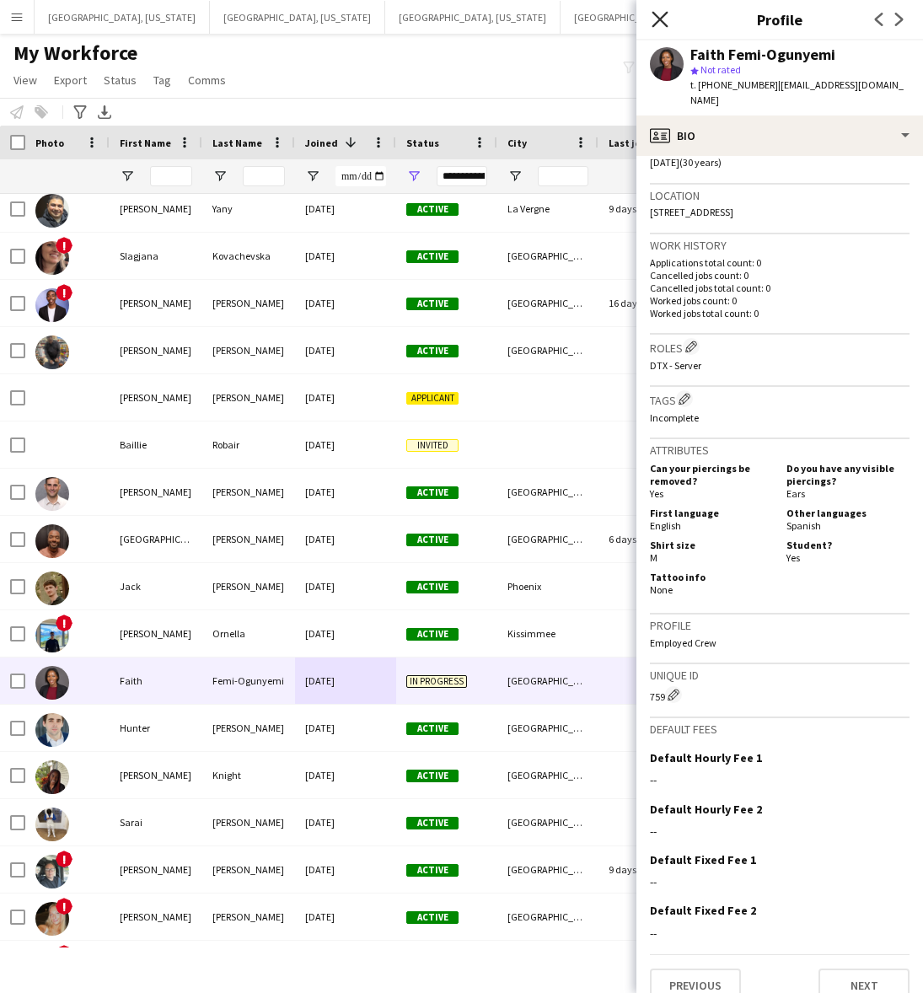
click at [651, 15] on icon "Close pop-in" at bounding box center [659, 19] width 16 height 16
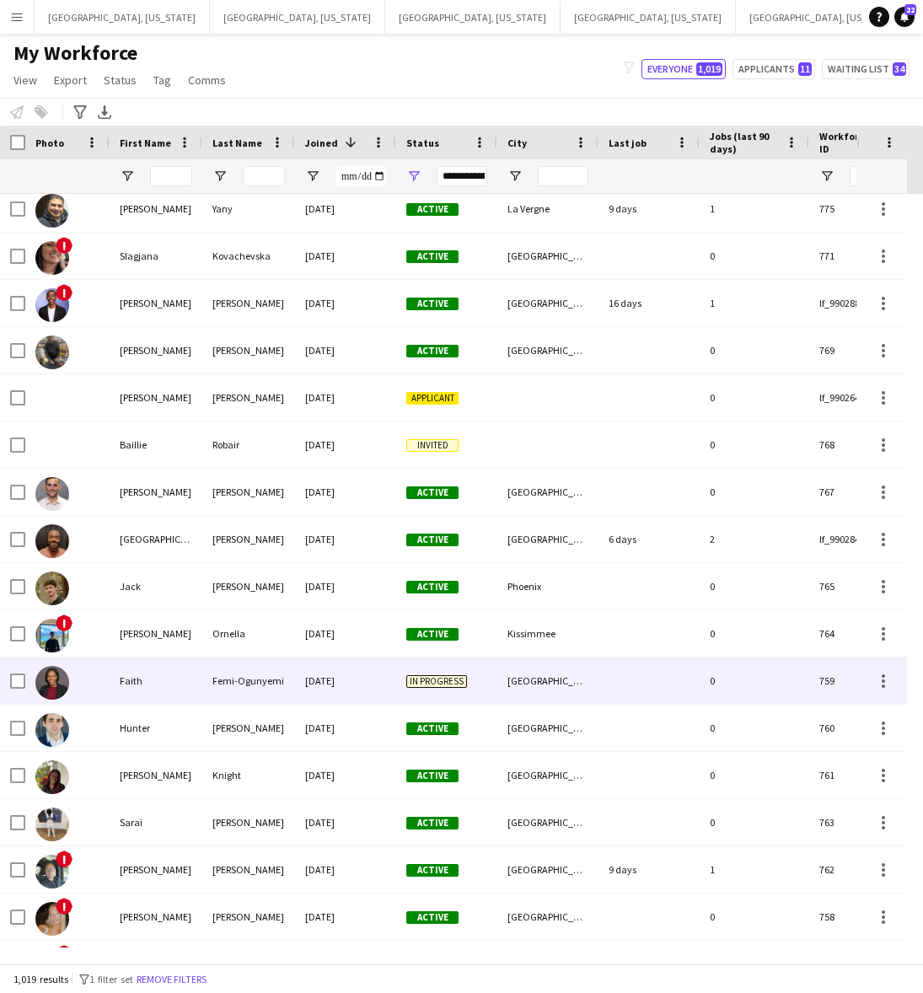
click at [388, 683] on div "[DATE]" at bounding box center [345, 680] width 101 height 46
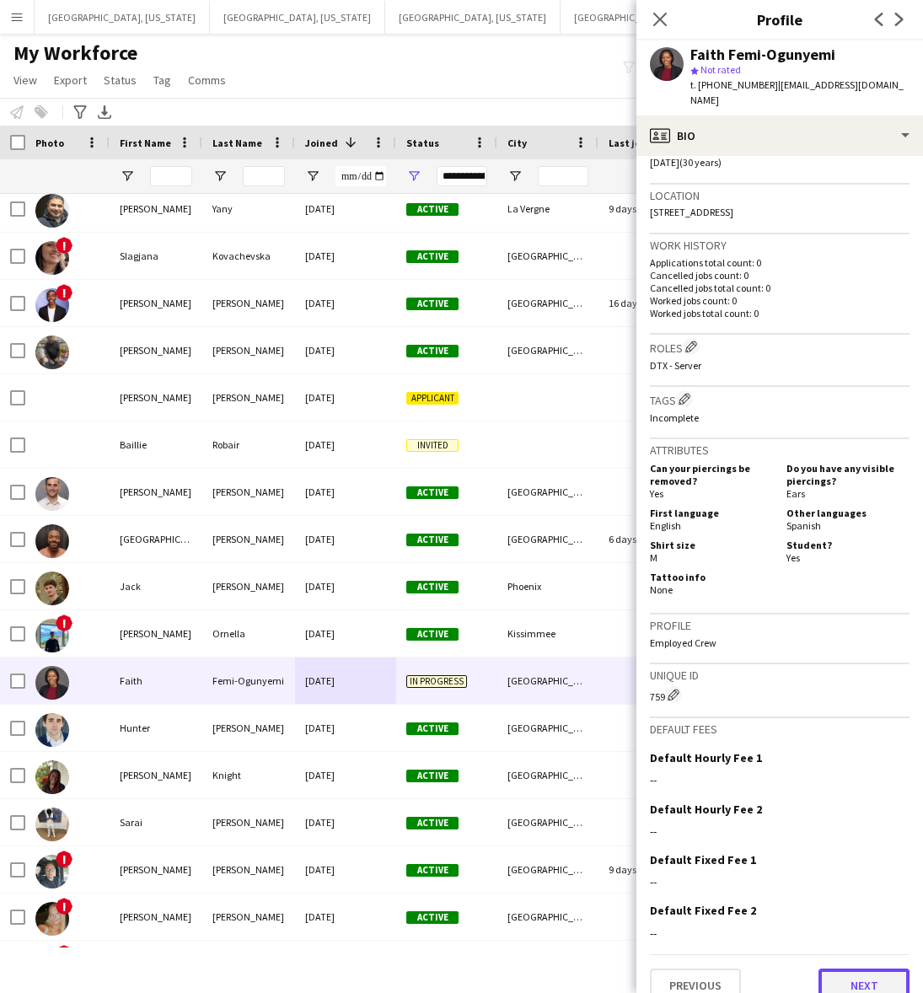
click at [865, 968] on button "Next" at bounding box center [863, 985] width 91 height 34
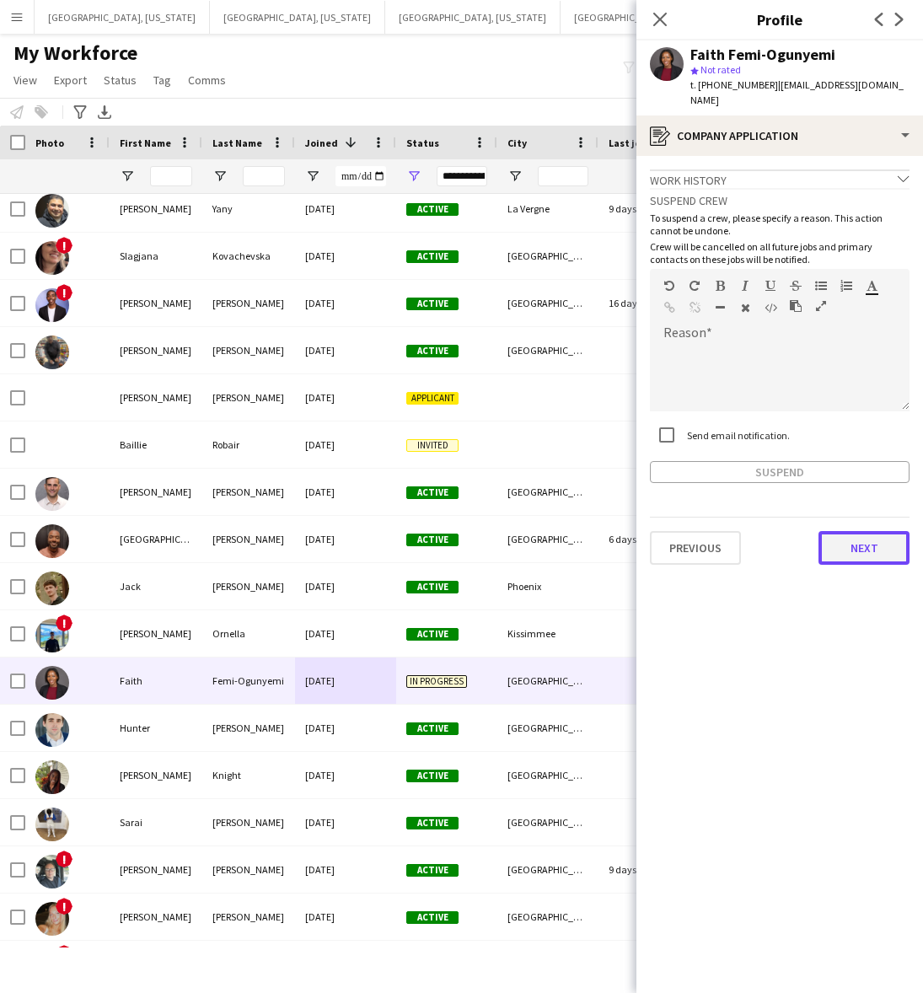
click at [860, 531] on button "Next" at bounding box center [863, 548] width 91 height 34
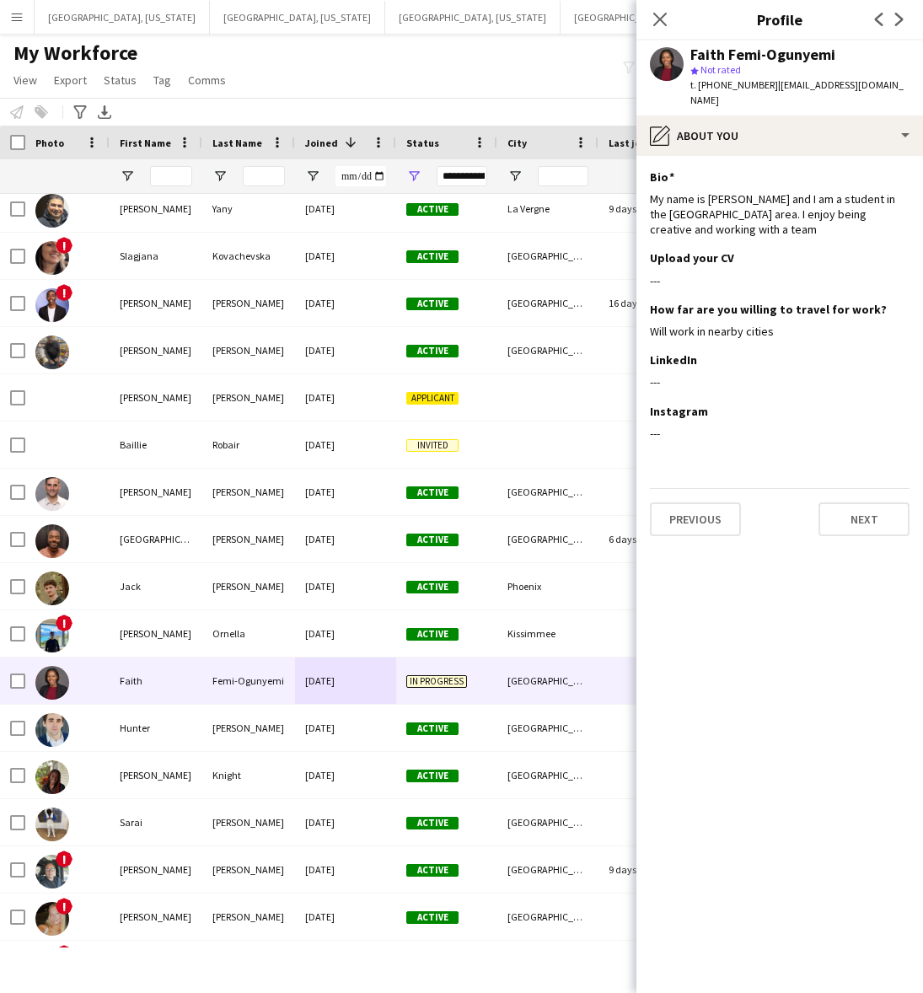
click at [864, 488] on div "Previous Next" at bounding box center [780, 512] width 260 height 48
click at [866, 502] on button "Next" at bounding box center [863, 519] width 91 height 34
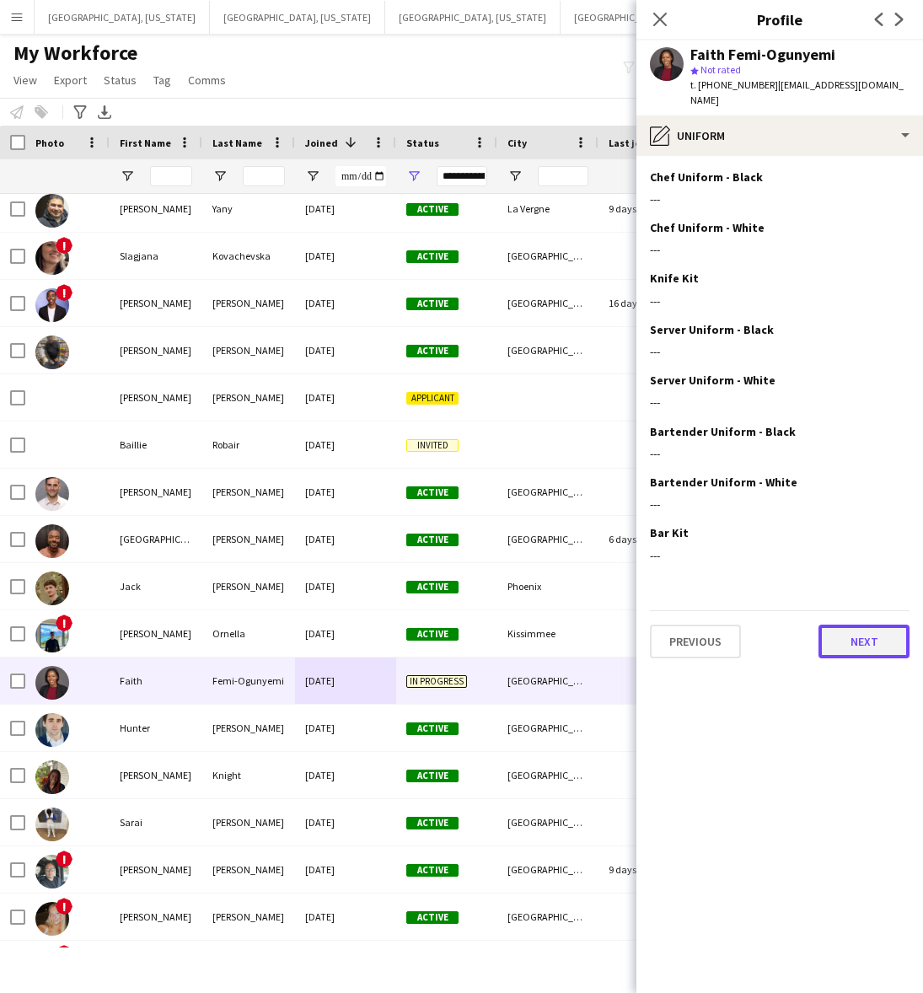
click at [886, 624] on button "Next" at bounding box center [863, 641] width 91 height 34
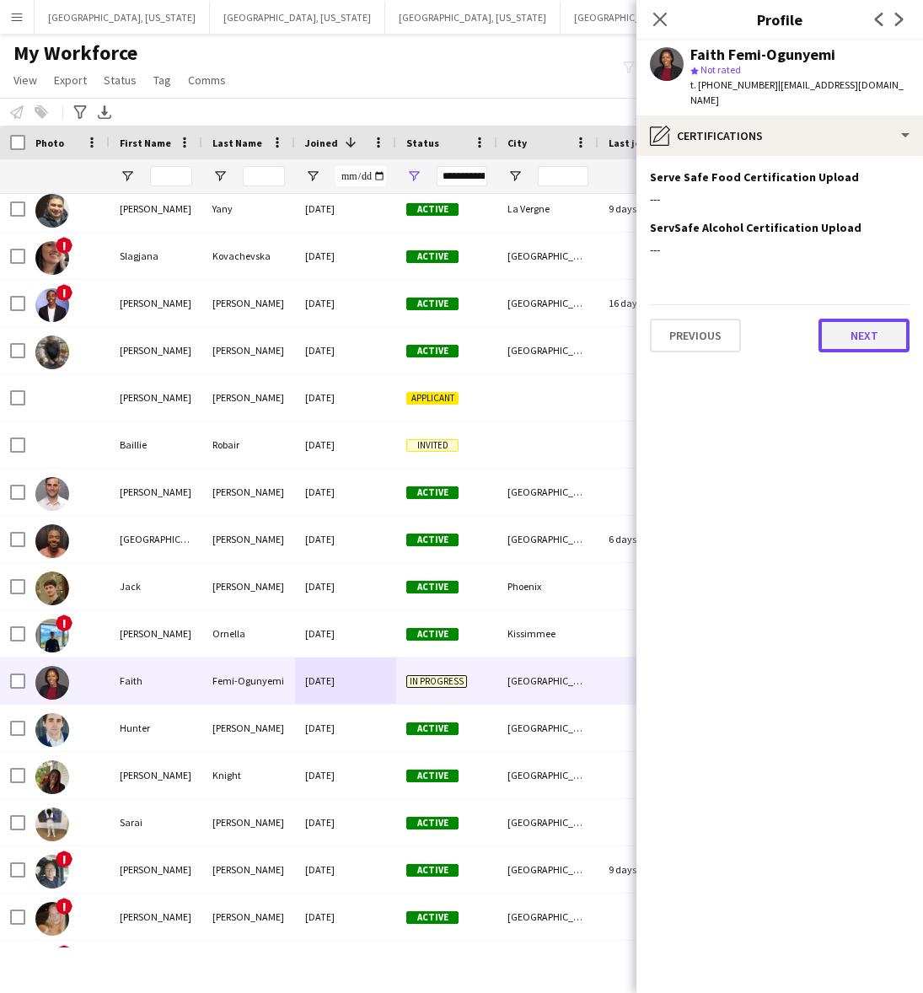
click at [860, 319] on button "Next" at bounding box center [863, 336] width 91 height 34
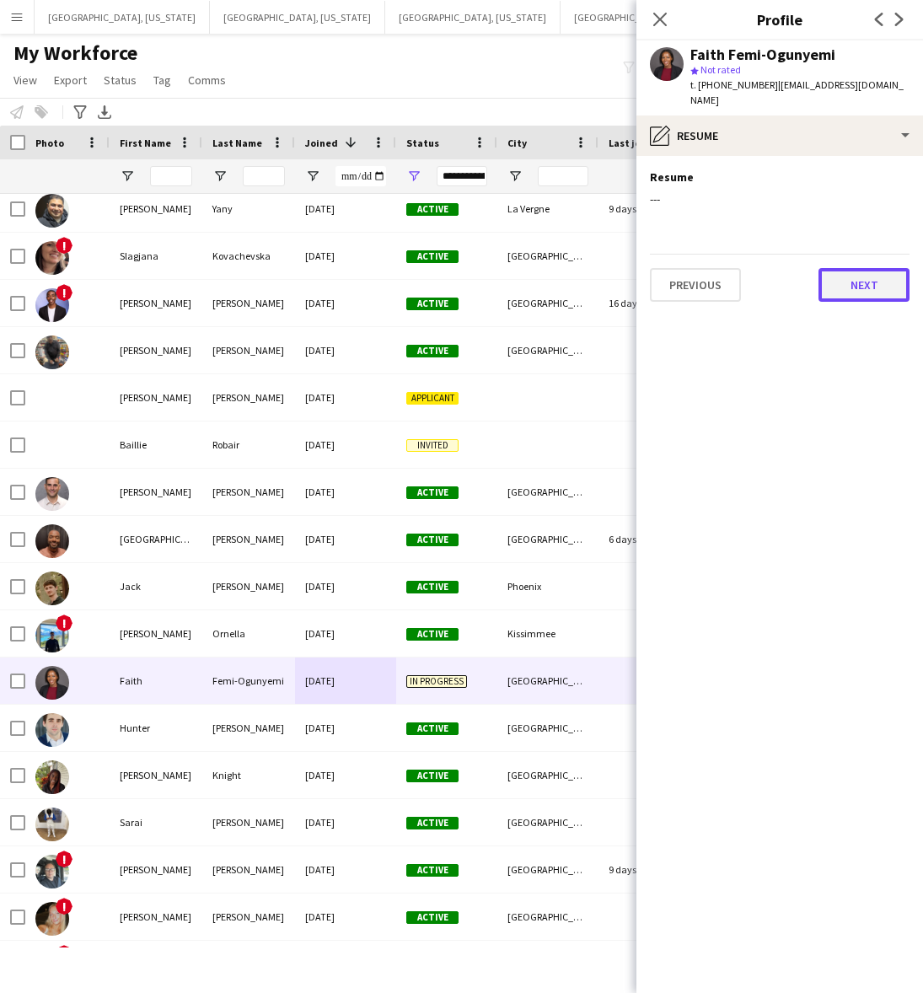
click at [864, 270] on button "Next" at bounding box center [863, 285] width 91 height 34
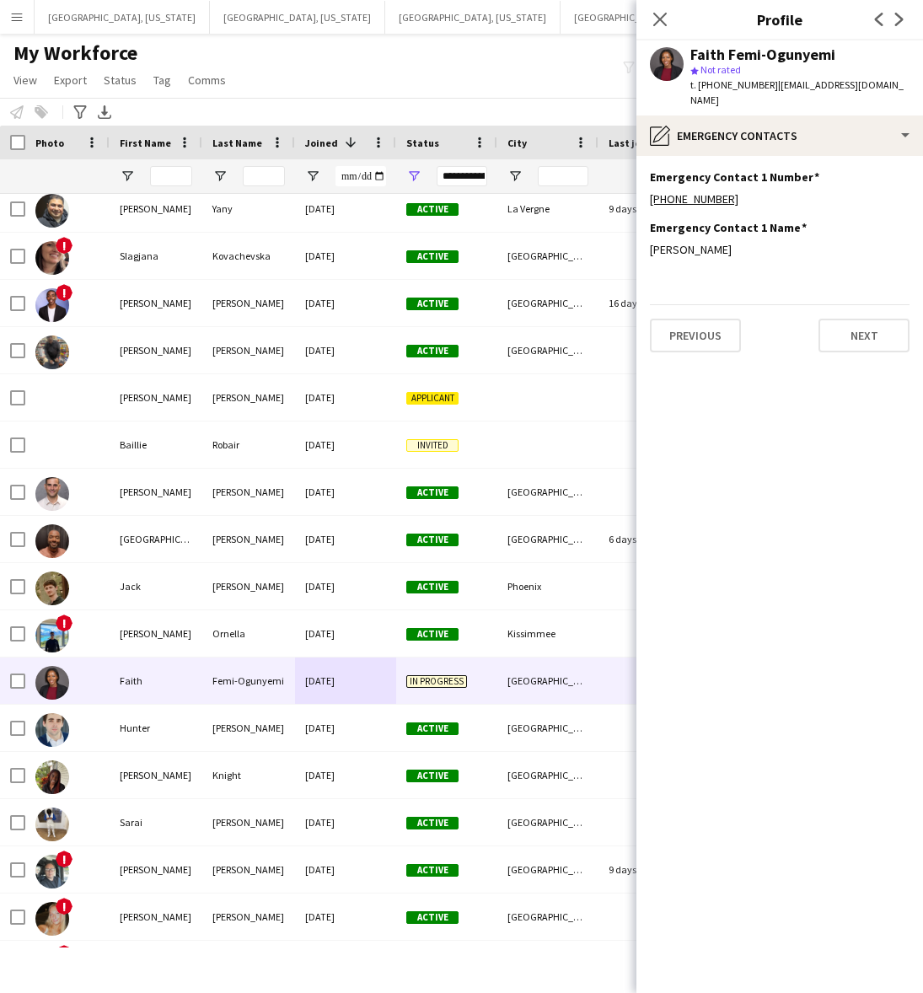
drag, startPoint x: 659, startPoint y: 15, endPoint x: 702, endPoint y: 11, distance: 43.2
click at [660, 15] on icon "Close pop-in" at bounding box center [659, 19] width 13 height 13
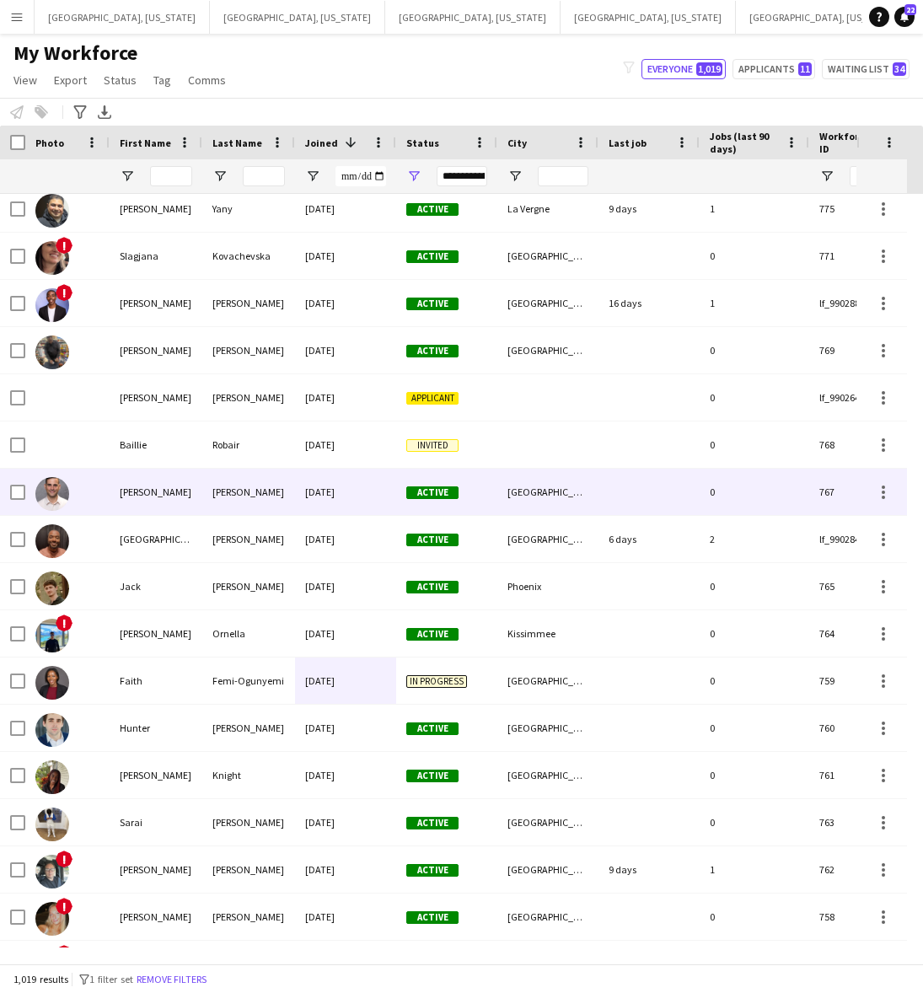
click at [356, 494] on div "[DATE]" at bounding box center [345, 492] width 101 height 46
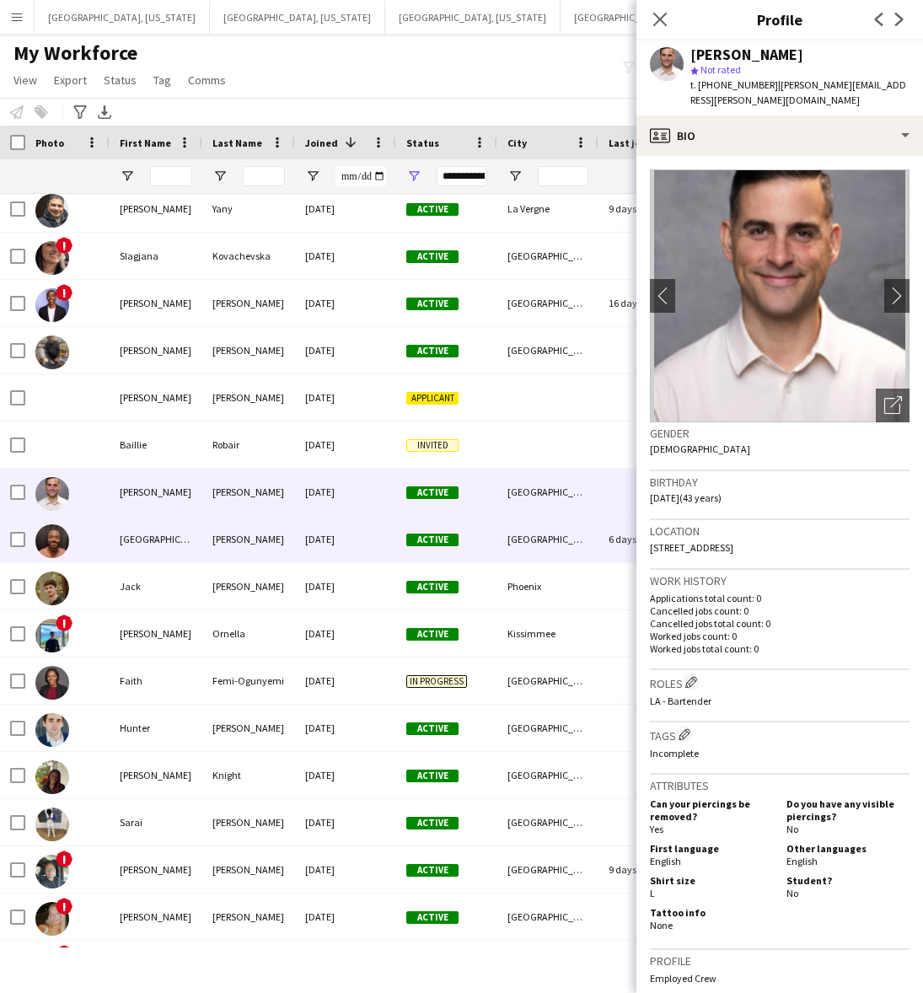
click at [570, 541] on div "[GEOGRAPHIC_DATA]" at bounding box center [547, 539] width 101 height 46
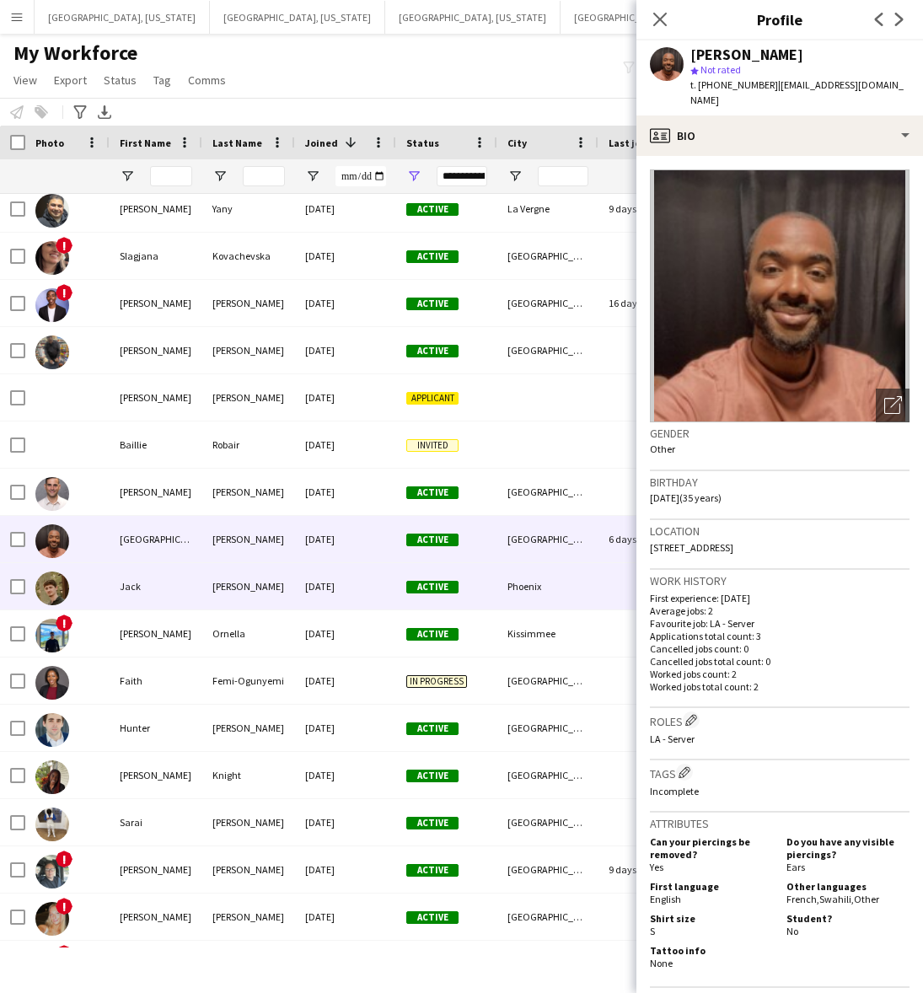
click at [376, 574] on div "[DATE]" at bounding box center [345, 586] width 101 height 46
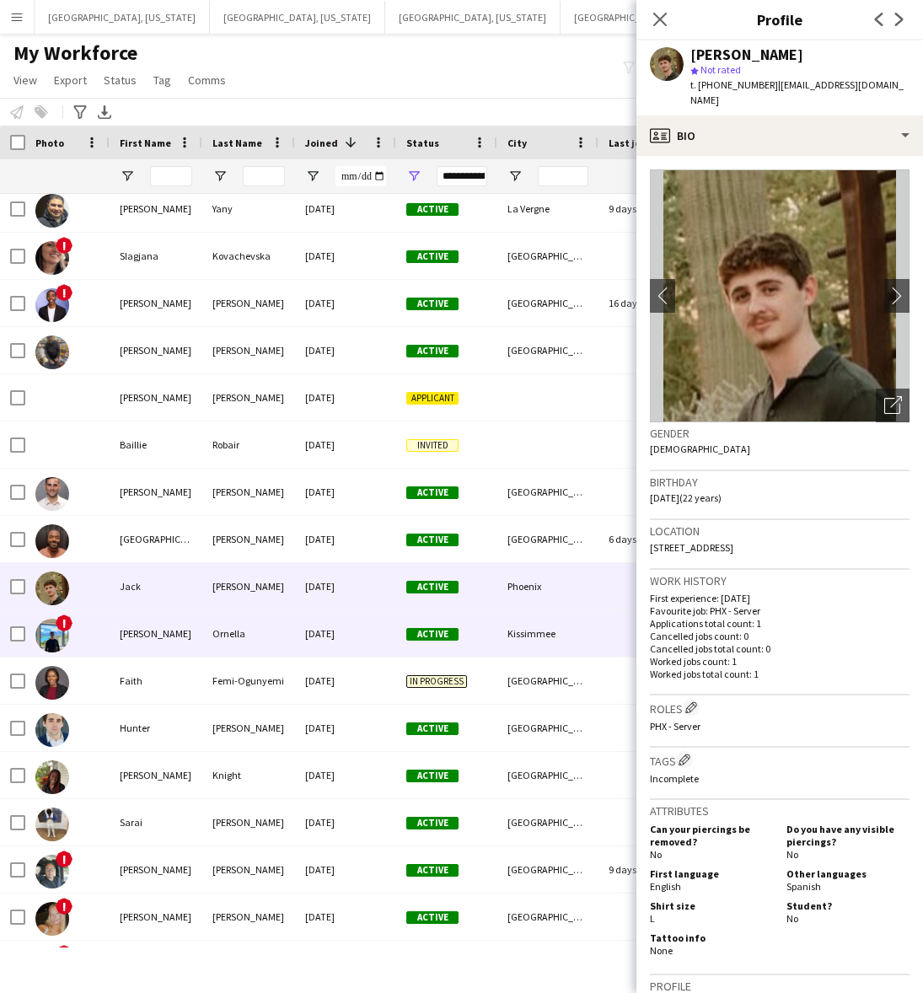
click at [321, 624] on div "[DATE]" at bounding box center [345, 633] width 101 height 46
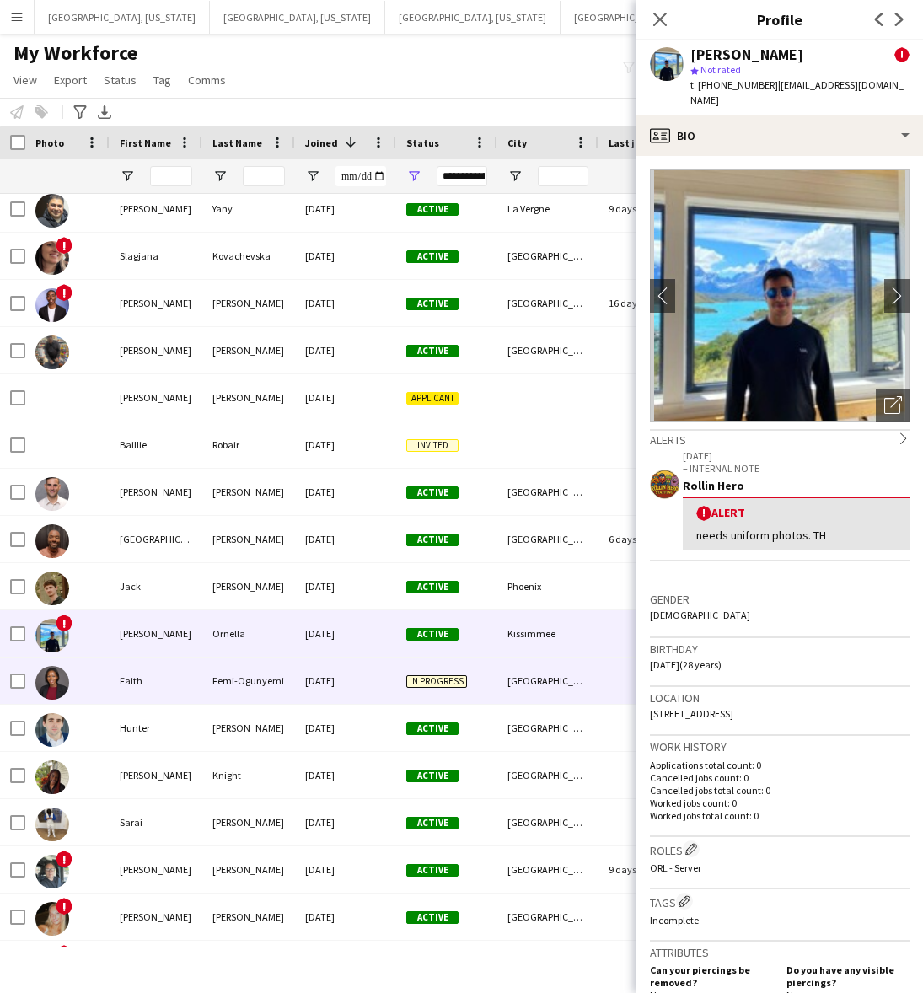
click at [334, 676] on div "[DATE]" at bounding box center [345, 680] width 101 height 46
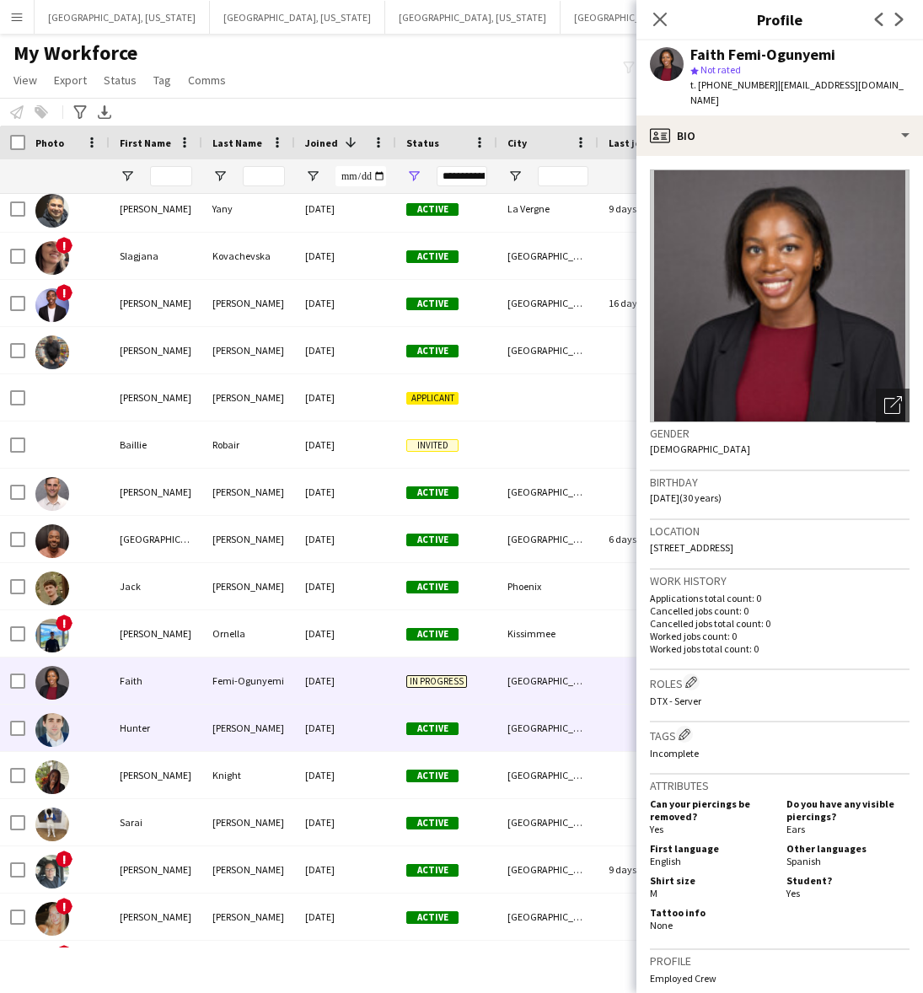
click at [344, 721] on div "[DATE]" at bounding box center [345, 727] width 101 height 46
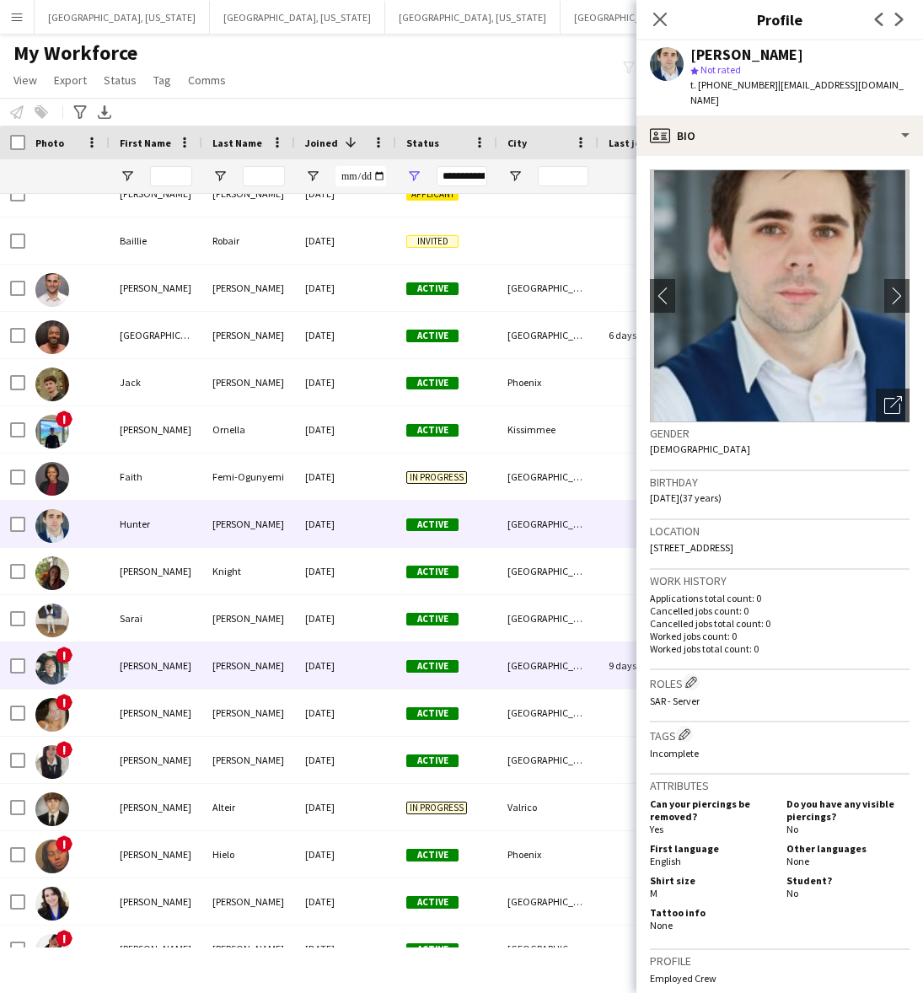
scroll to position [2107, 0]
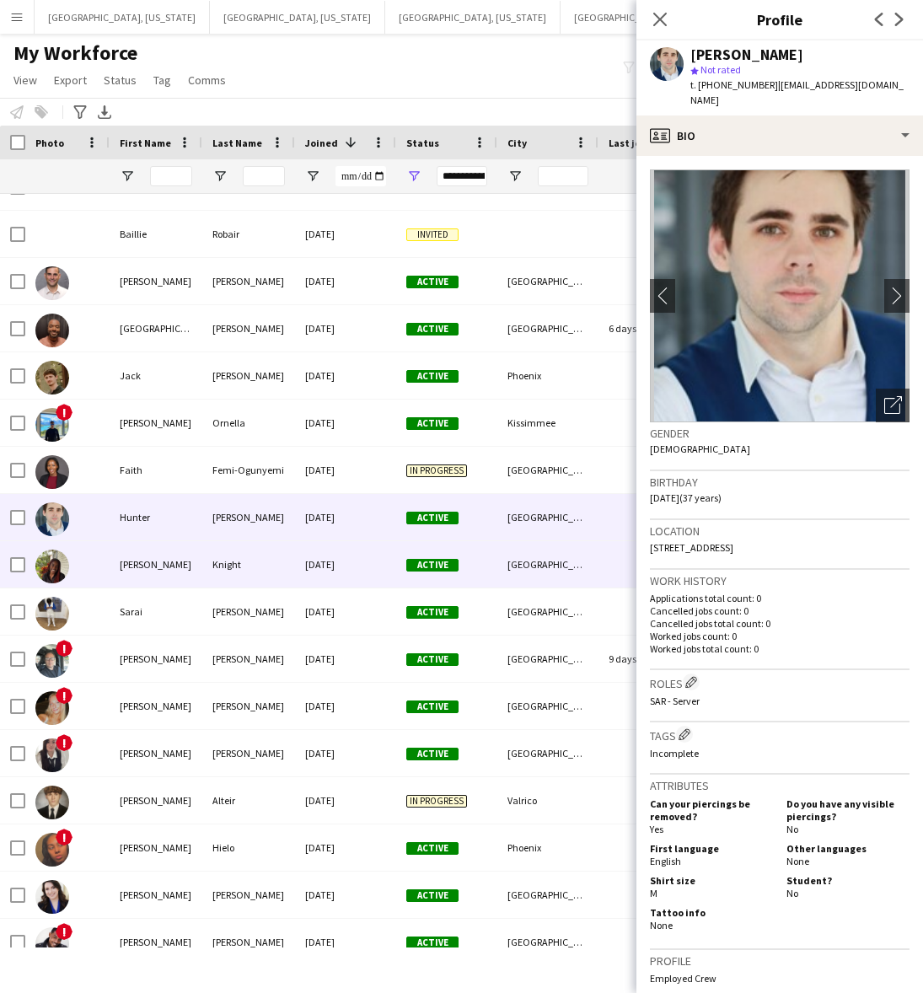
click at [278, 577] on div "Knight" at bounding box center [248, 564] width 93 height 46
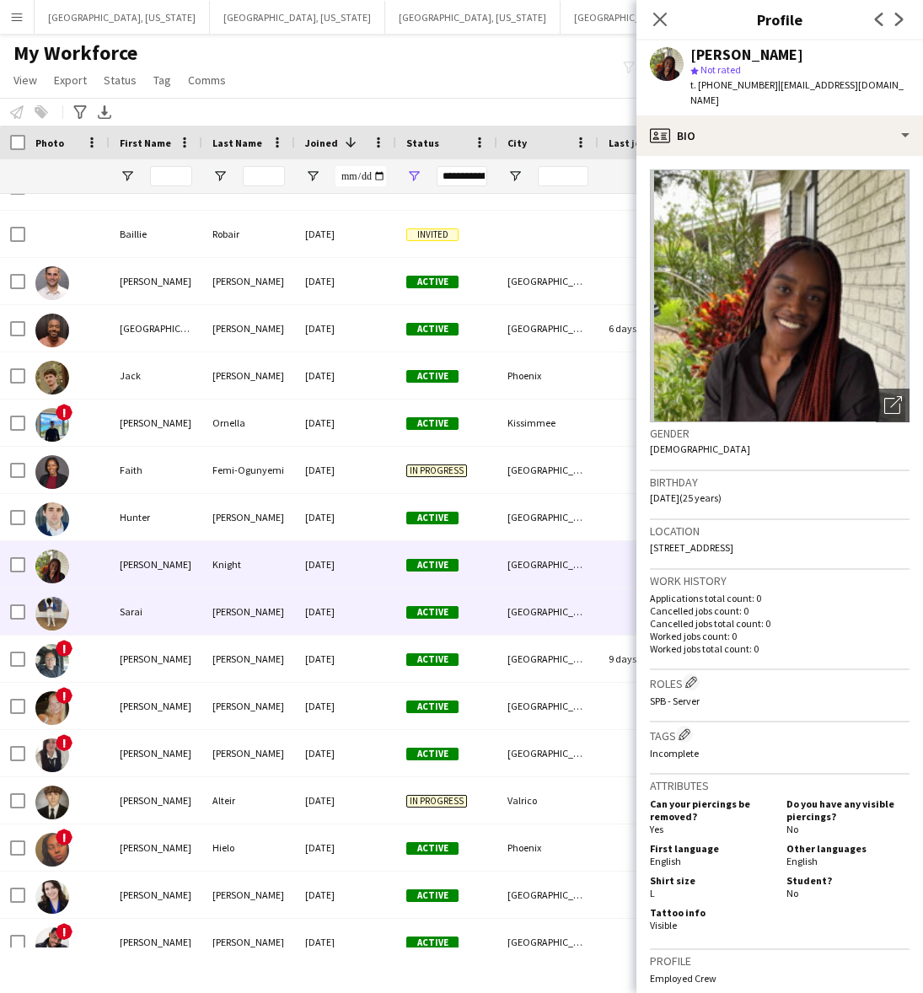
drag, startPoint x: 276, startPoint y: 603, endPoint x: 296, endPoint y: 674, distance: 73.4
click at [276, 604] on div "[PERSON_NAME]" at bounding box center [248, 611] width 93 height 46
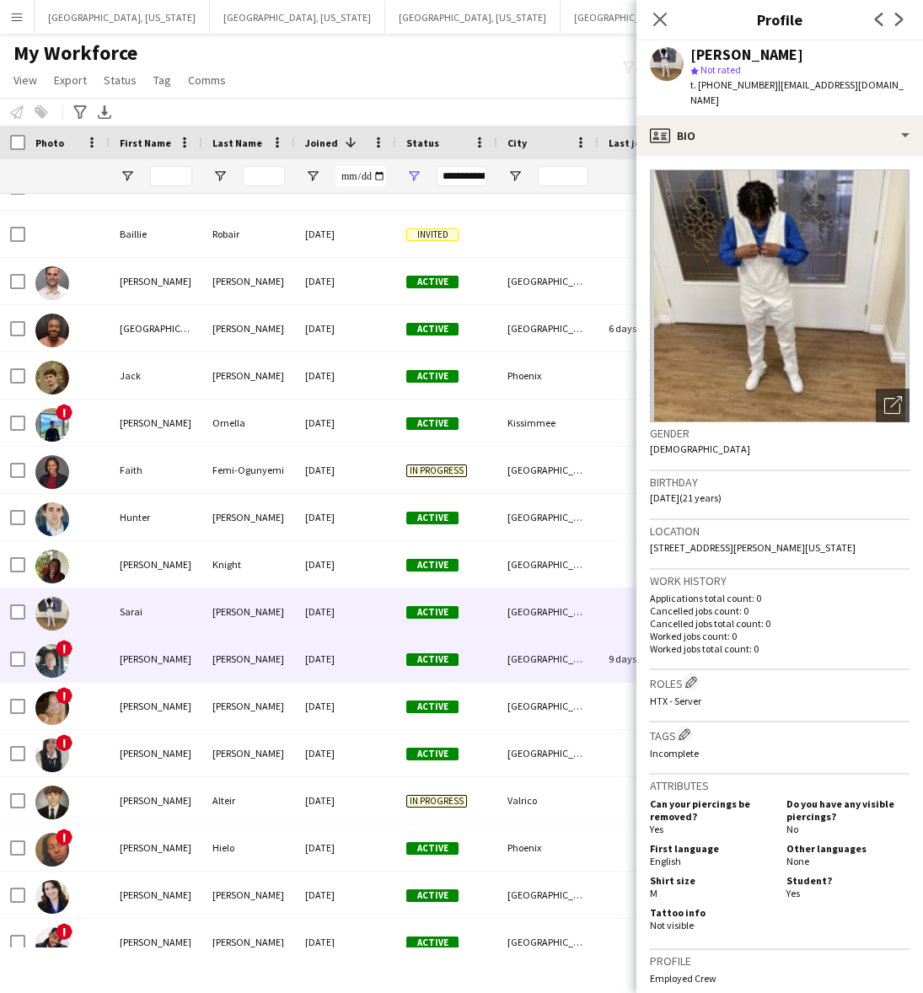
click at [316, 655] on div "[DATE]" at bounding box center [345, 658] width 101 height 46
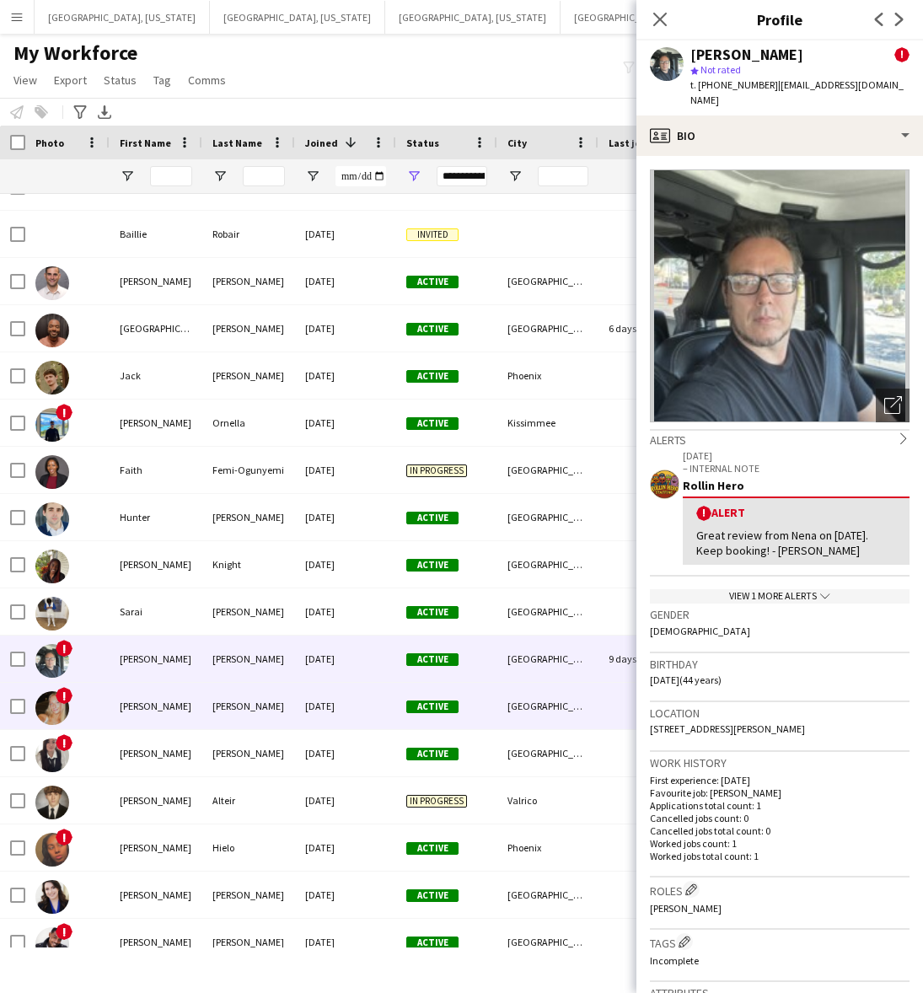
click at [321, 704] on div "[DATE]" at bounding box center [345, 706] width 101 height 46
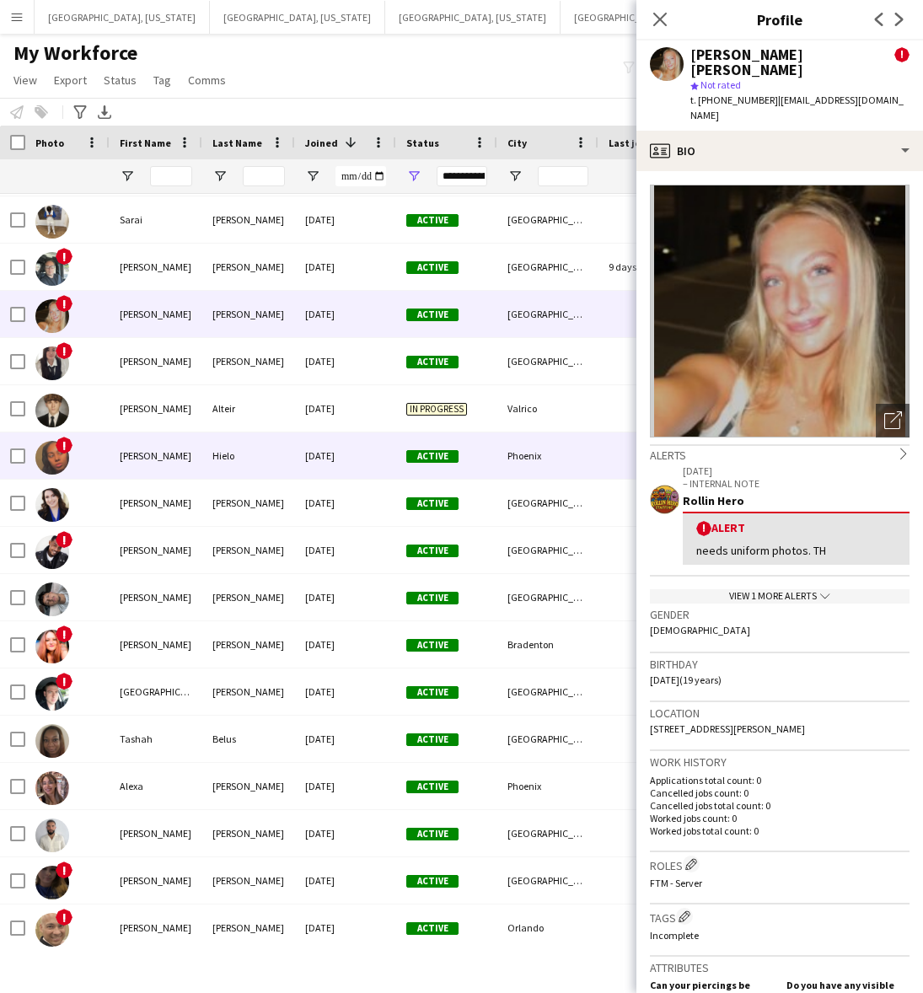
scroll to position [2528, 0]
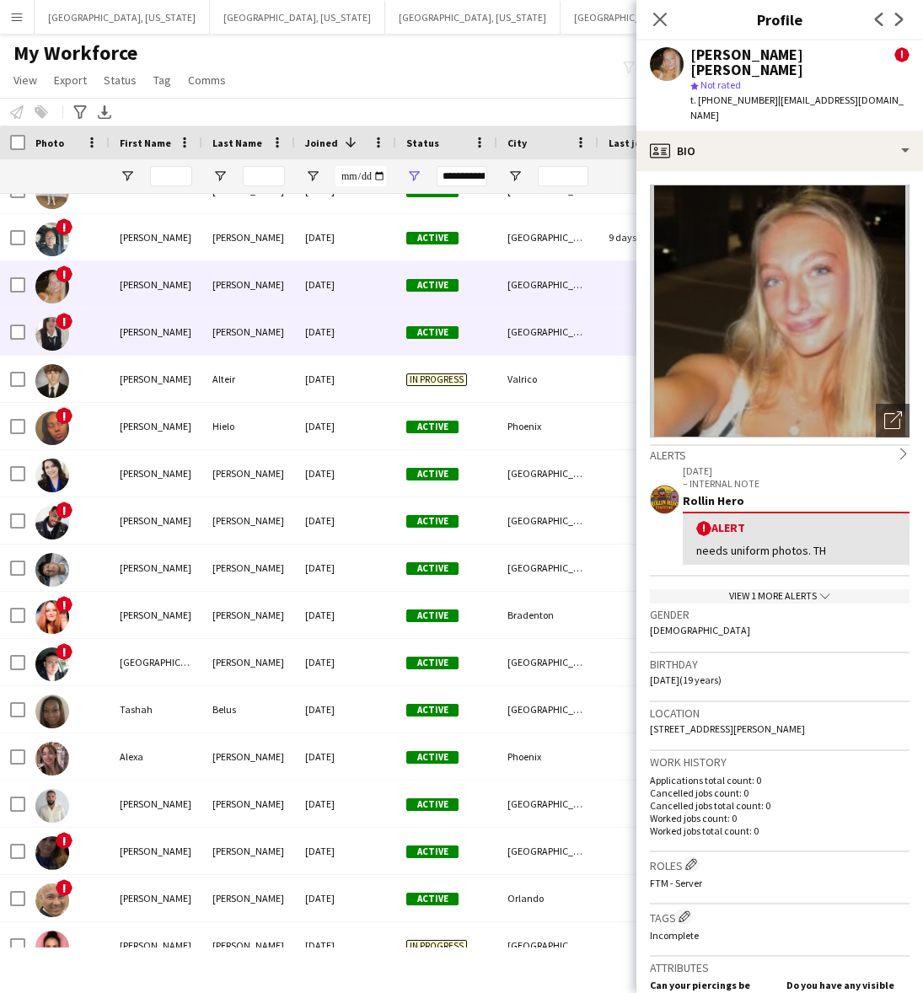
click at [352, 335] on div "[DATE]" at bounding box center [345, 331] width 101 height 46
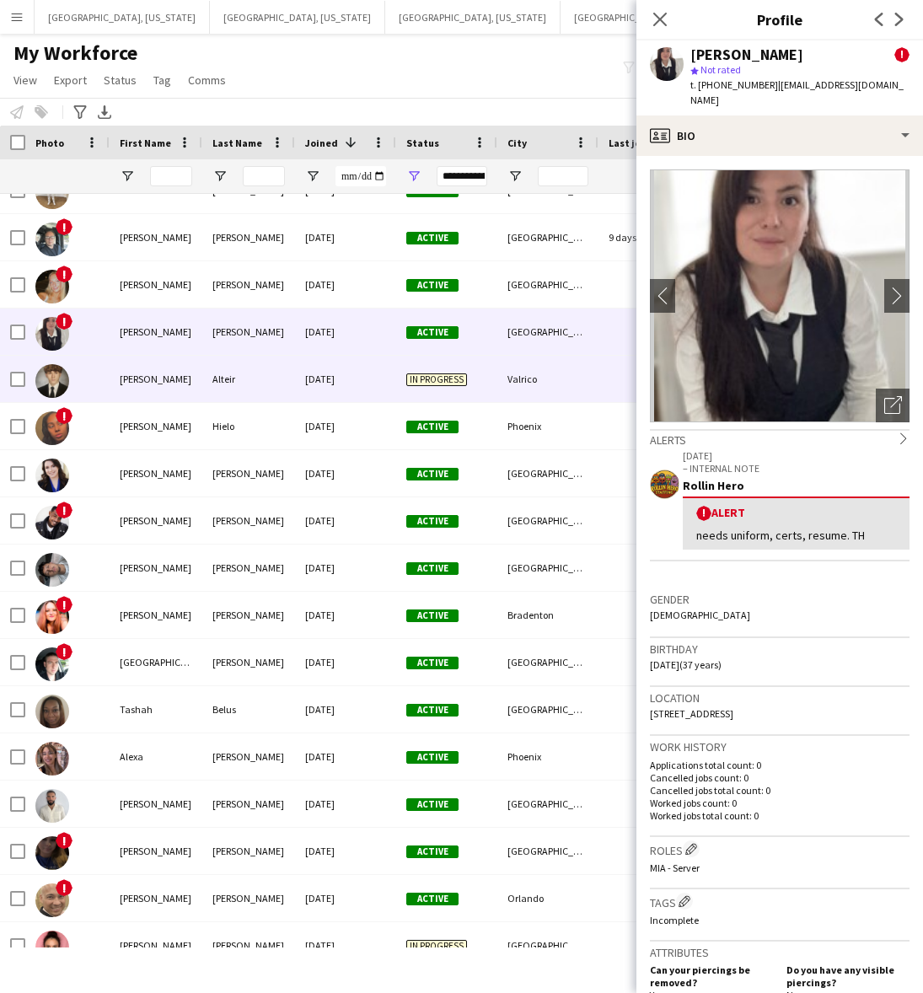
click at [351, 383] on div "[DATE]" at bounding box center [345, 379] width 101 height 46
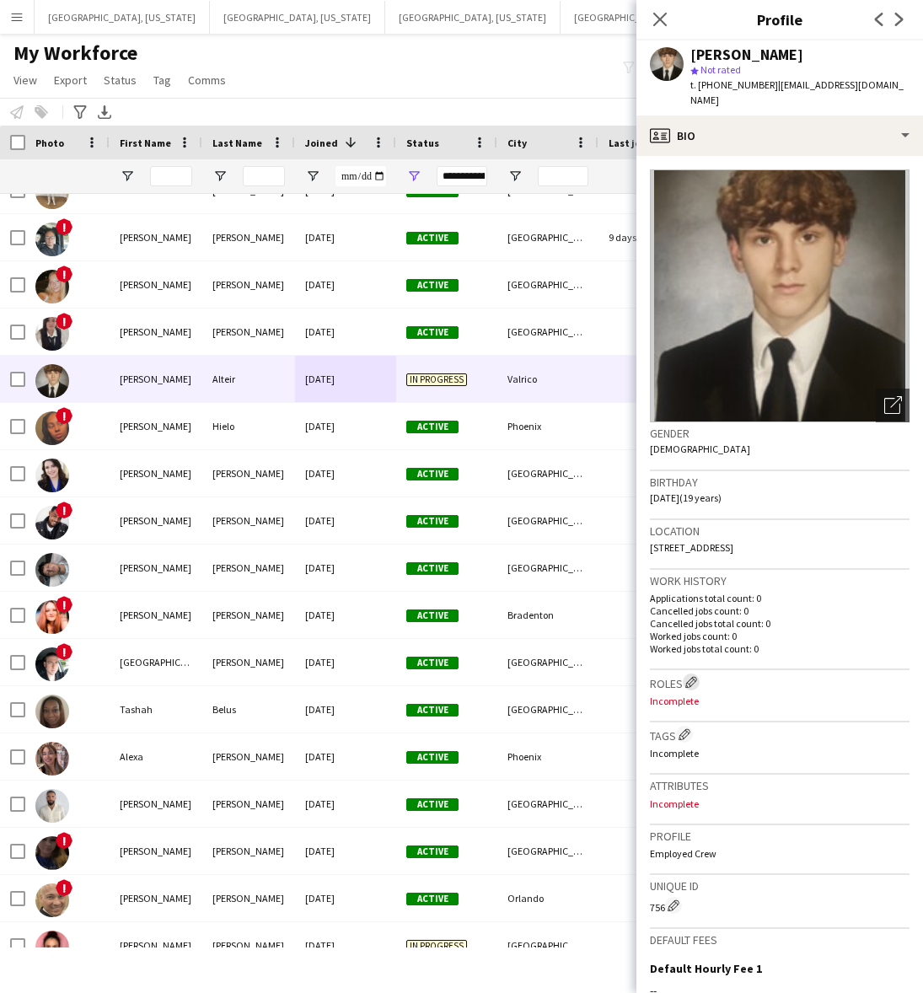
click at [693, 676] on app-icon "Edit crew company roles" at bounding box center [691, 682] width 12 height 12
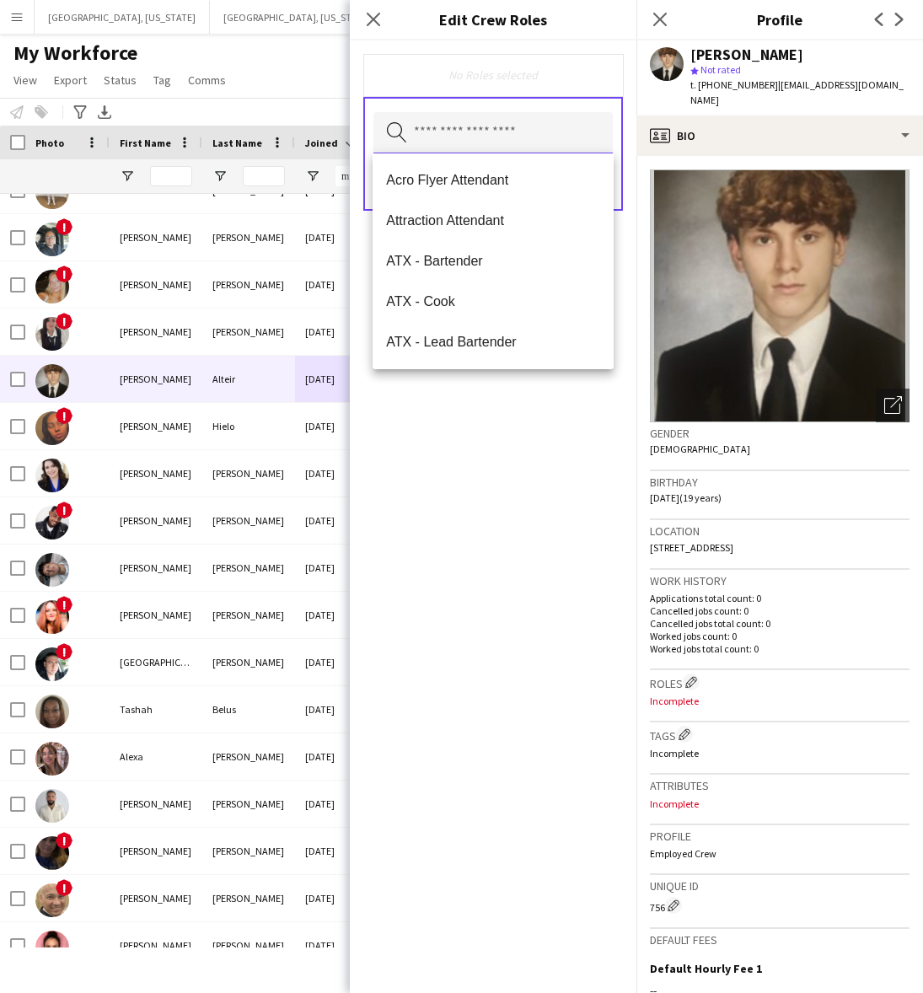
click at [422, 137] on input "text" at bounding box center [492, 133] width 239 height 42
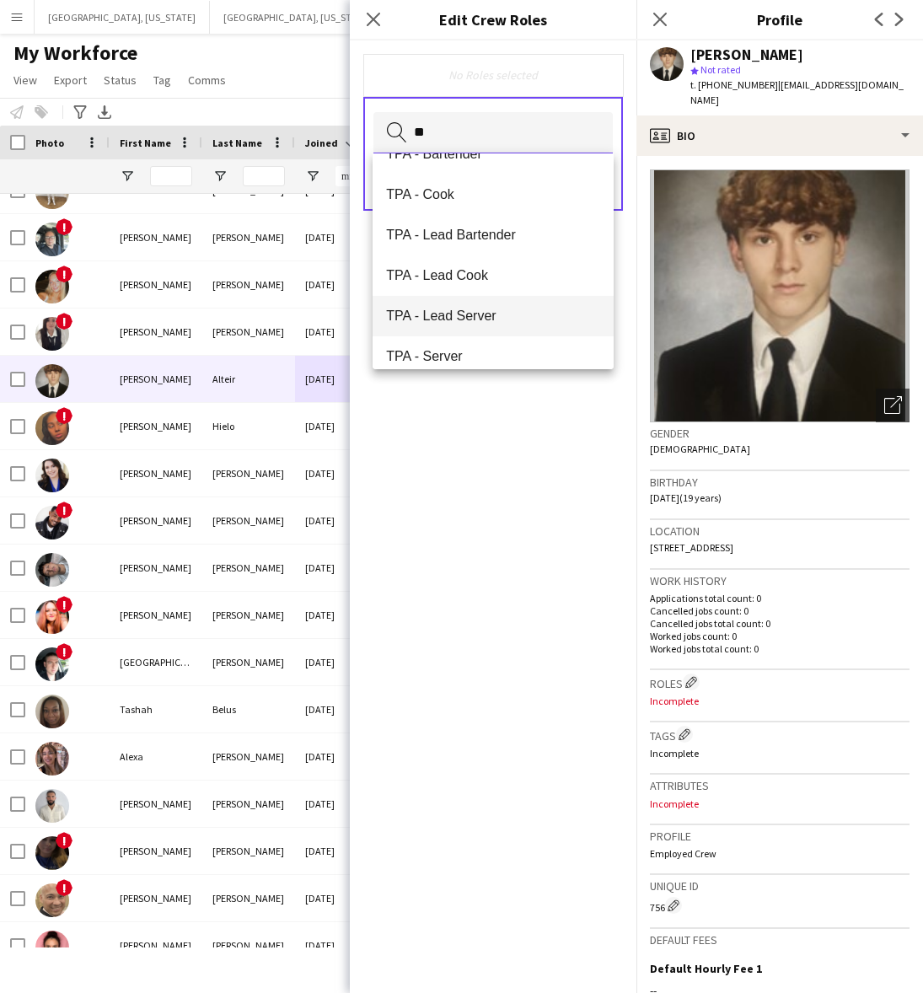
scroll to position [40, 0]
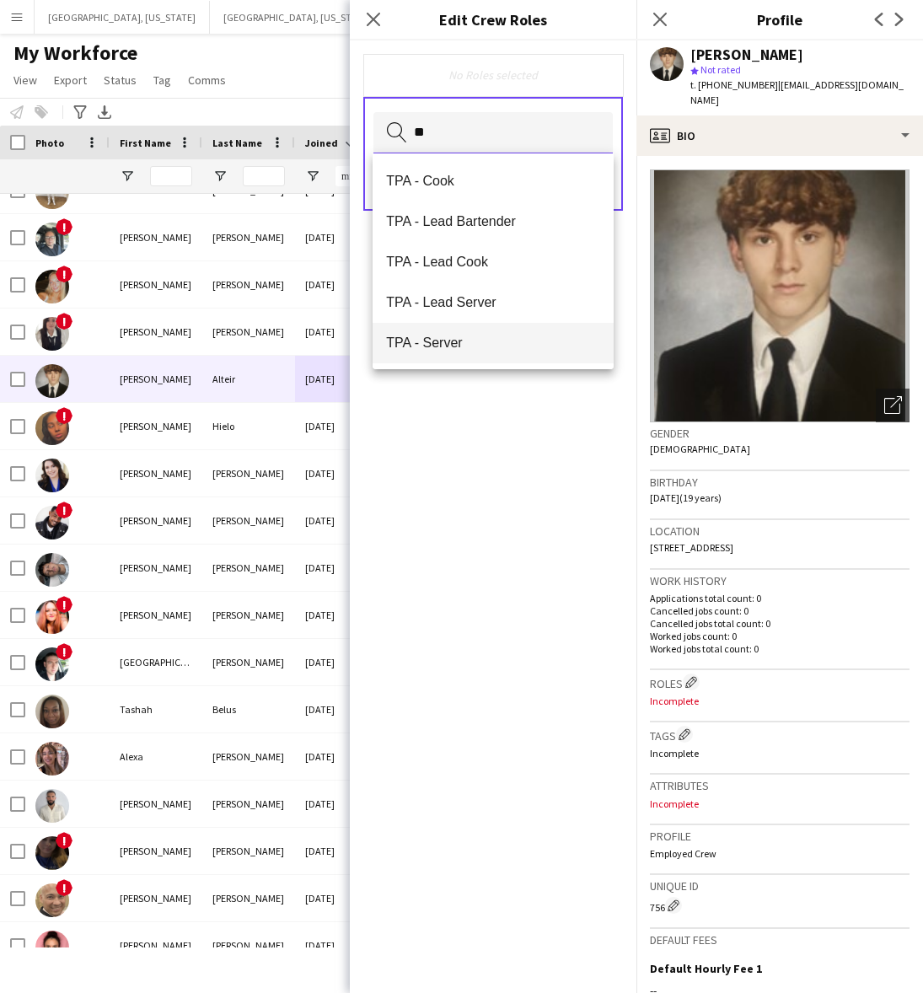
type input "**"
click at [473, 335] on span "TPA - Server" at bounding box center [493, 343] width 214 height 16
click at [550, 469] on div "TPA - Server Remove Search by role type Save" at bounding box center [493, 516] width 287 height 952
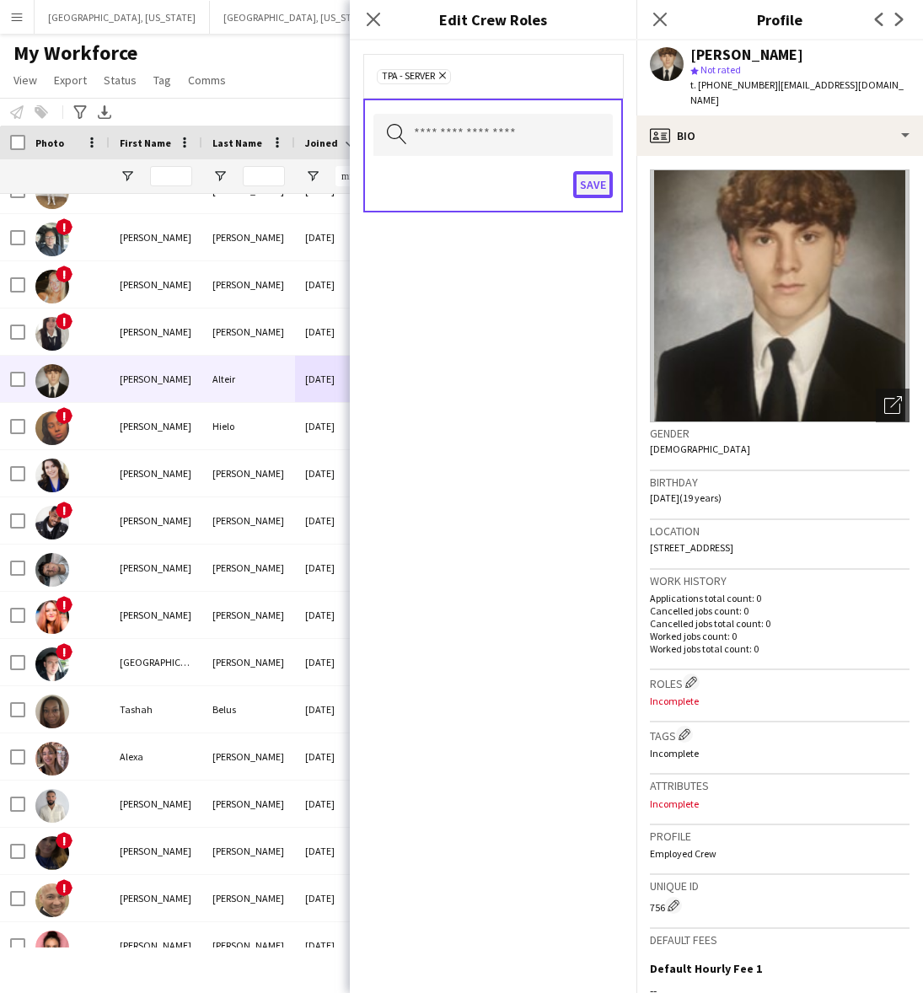
click at [587, 195] on button "Save" at bounding box center [593, 184] width 40 height 27
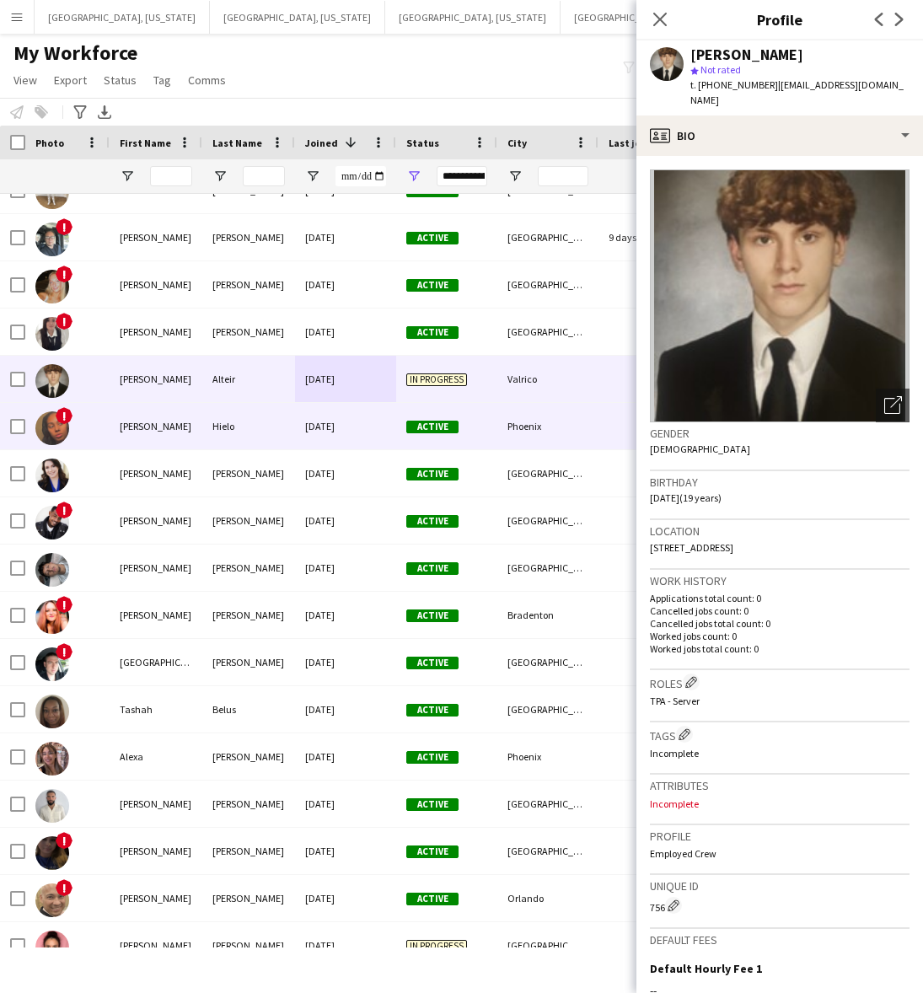
click at [283, 420] on div "Hielo" at bounding box center [248, 426] width 93 height 46
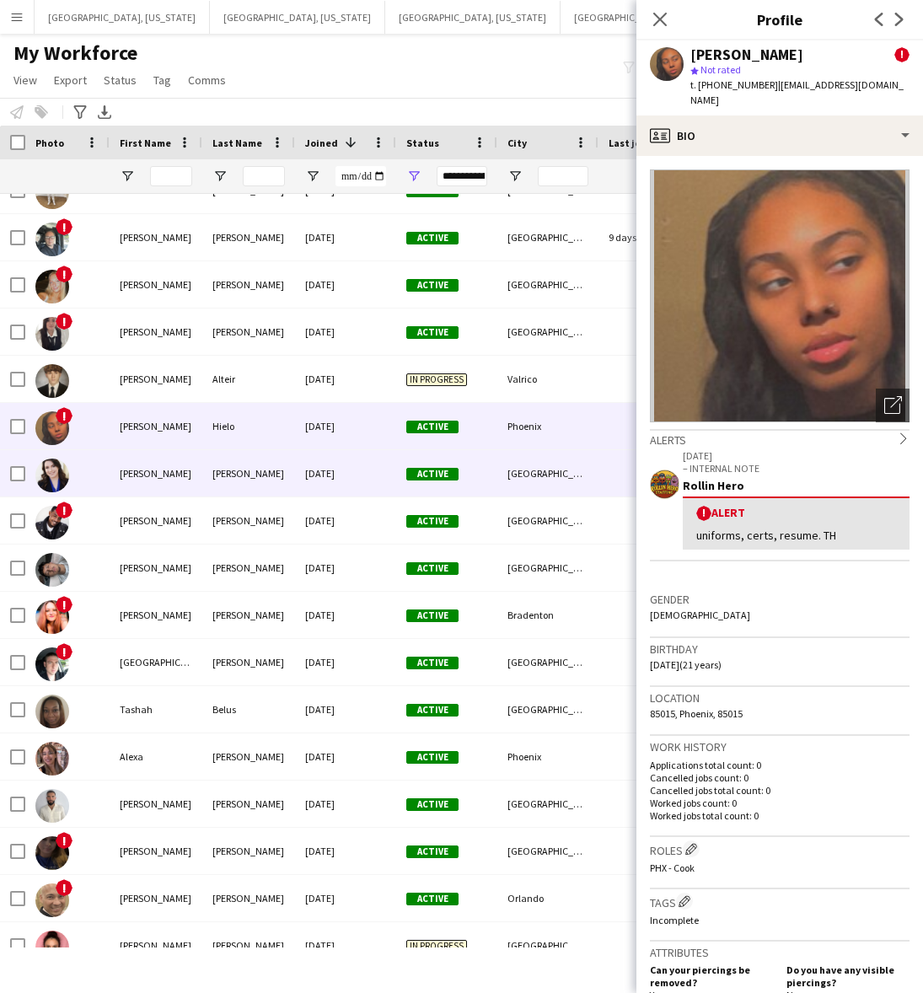
click at [280, 465] on div "[PERSON_NAME]" at bounding box center [248, 473] width 93 height 46
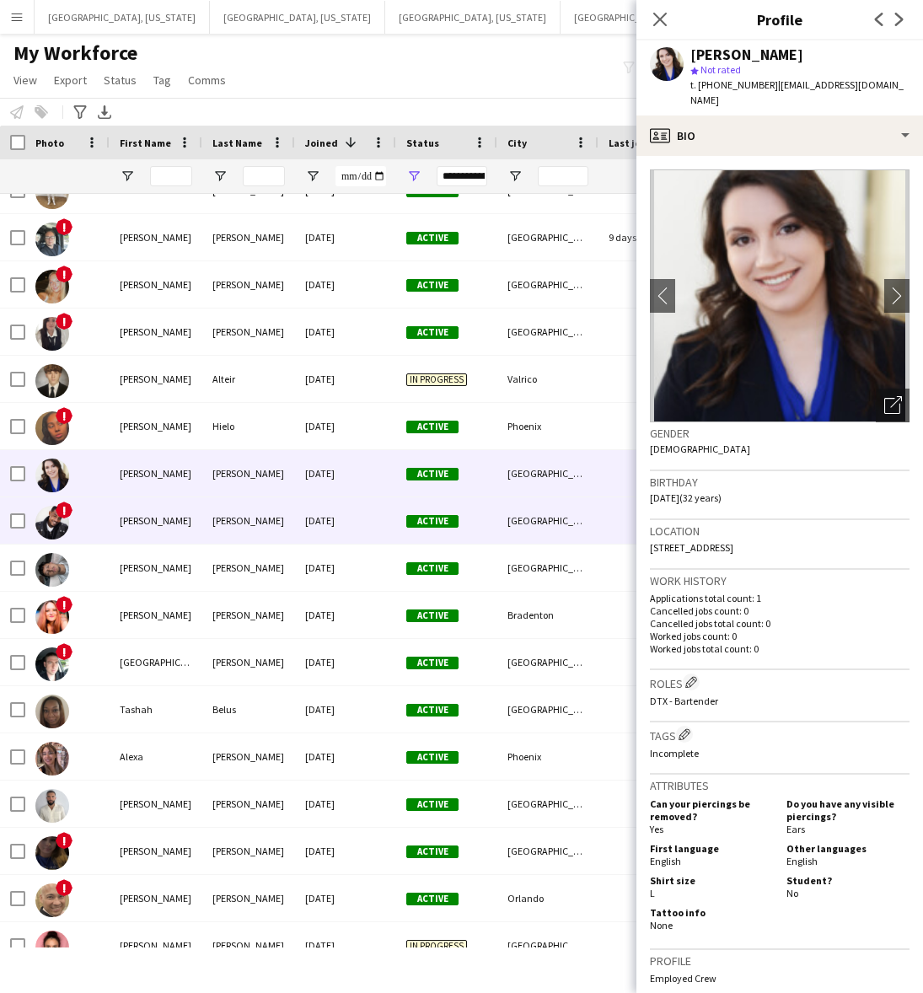
click at [371, 517] on div "[DATE]" at bounding box center [345, 520] width 101 height 46
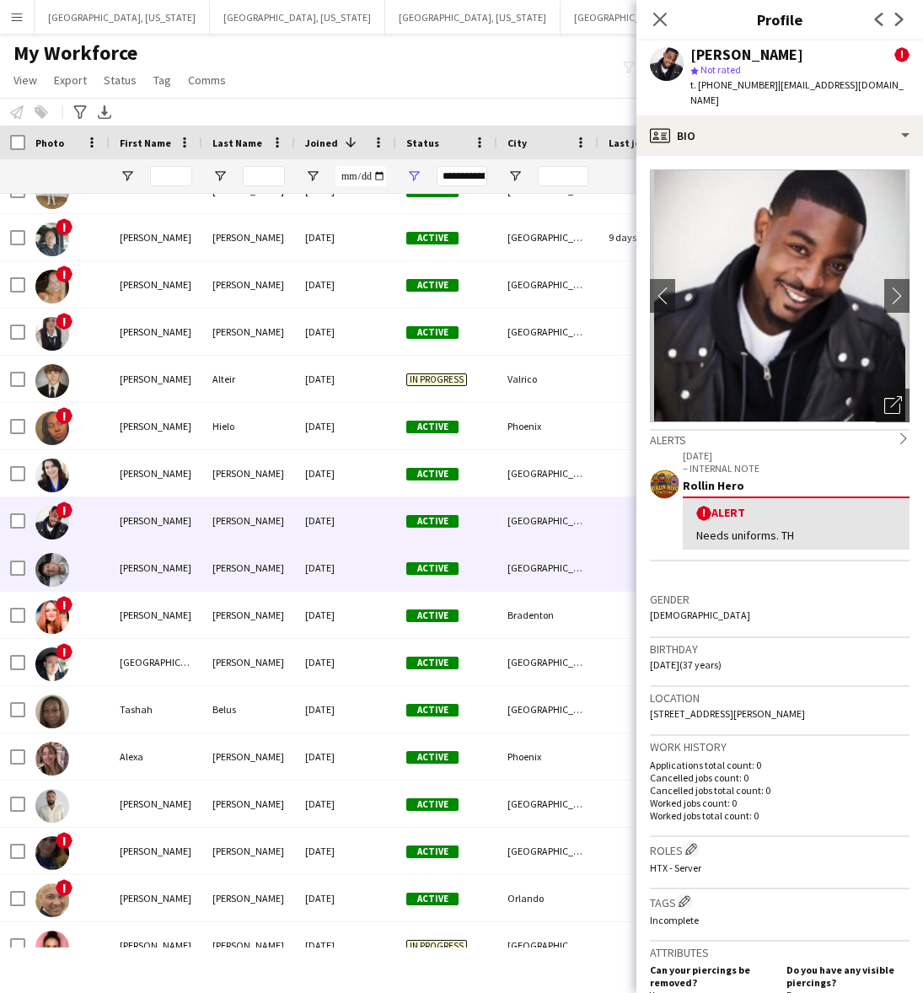
click at [351, 563] on div "[DATE]" at bounding box center [345, 567] width 101 height 46
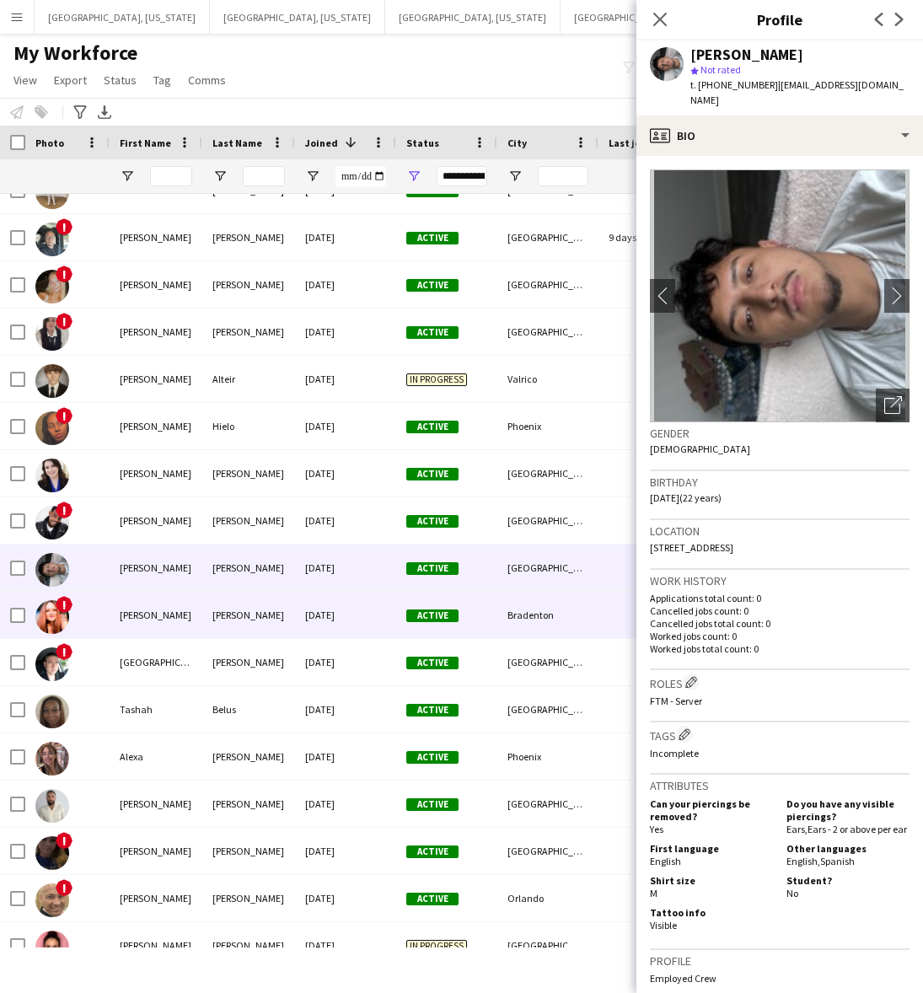
click at [361, 613] on div "[DATE]" at bounding box center [345, 615] width 101 height 46
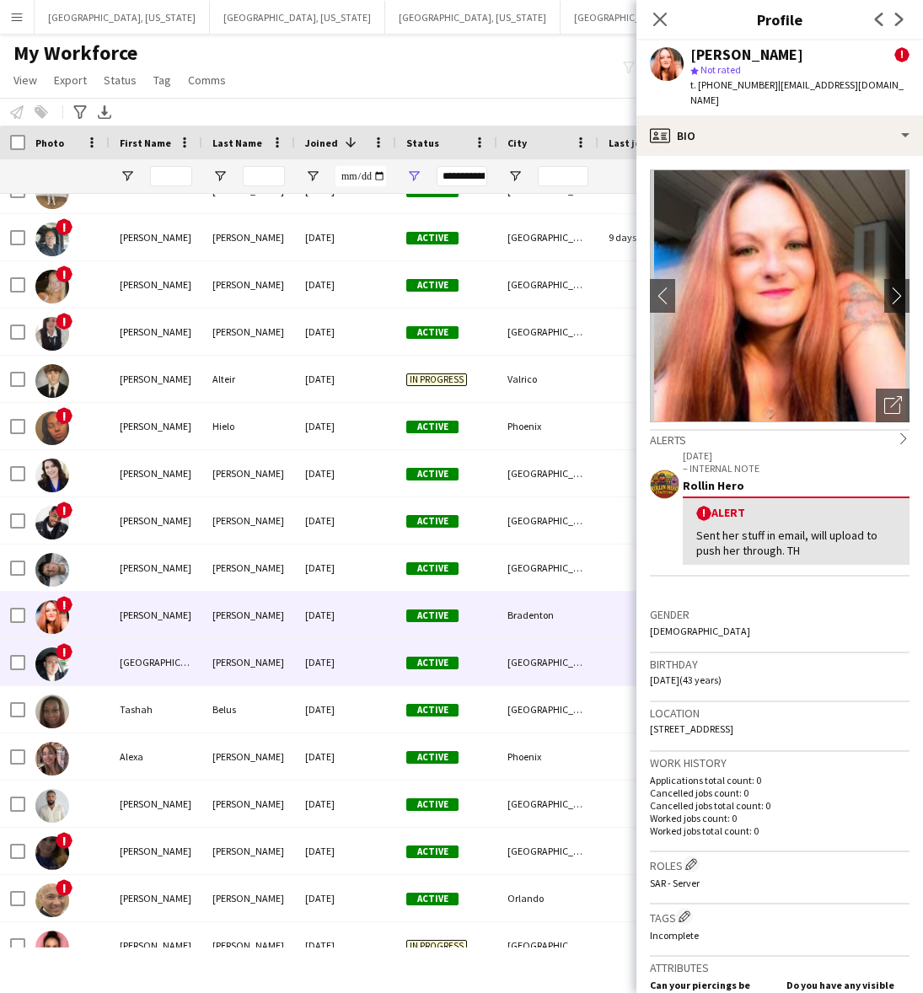
click at [367, 663] on div "[DATE]" at bounding box center [345, 662] width 101 height 46
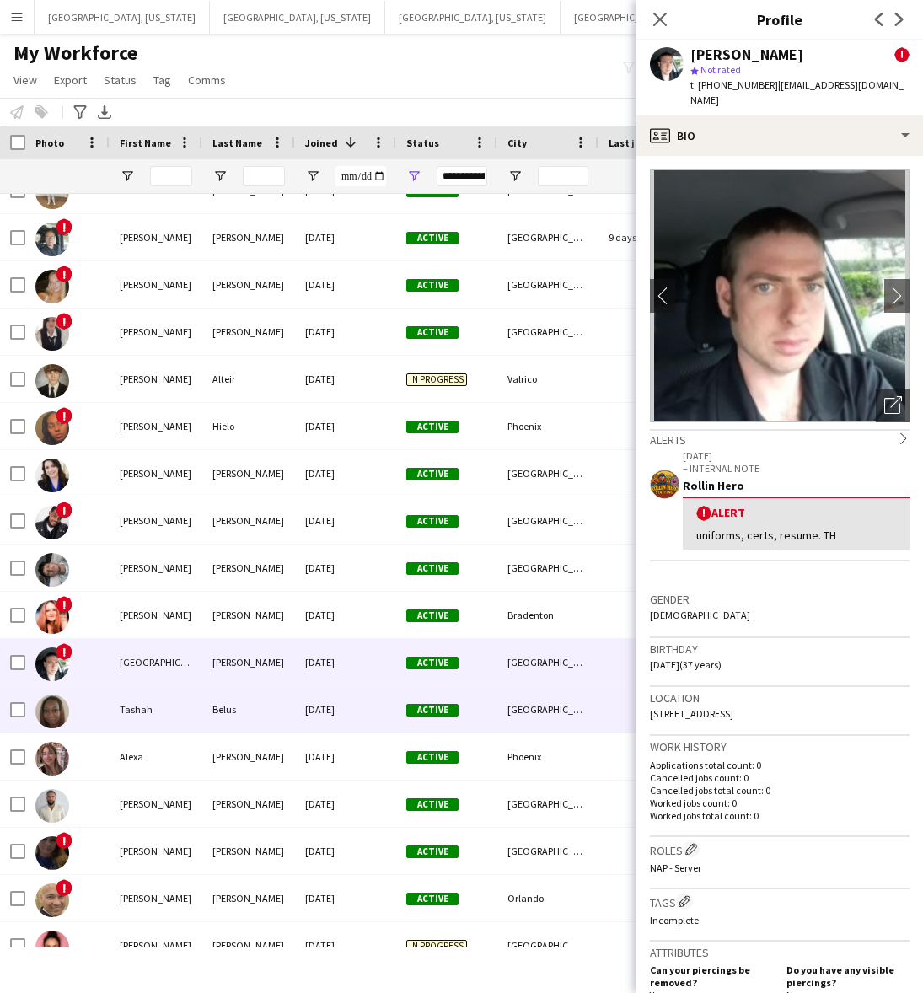
drag, startPoint x: 364, startPoint y: 710, endPoint x: 364, endPoint y: 743, distance: 32.9
click at [365, 710] on div "[DATE]" at bounding box center [345, 709] width 101 height 46
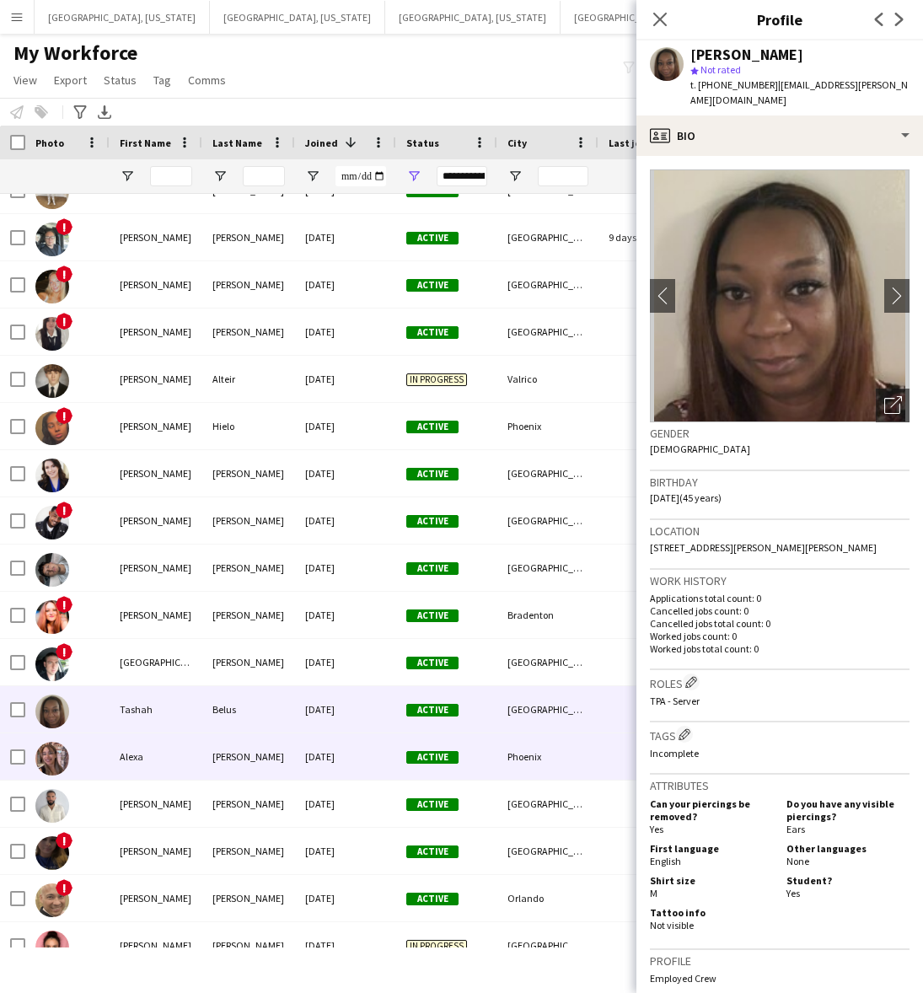
click at [319, 753] on div "[DATE]" at bounding box center [345, 756] width 101 height 46
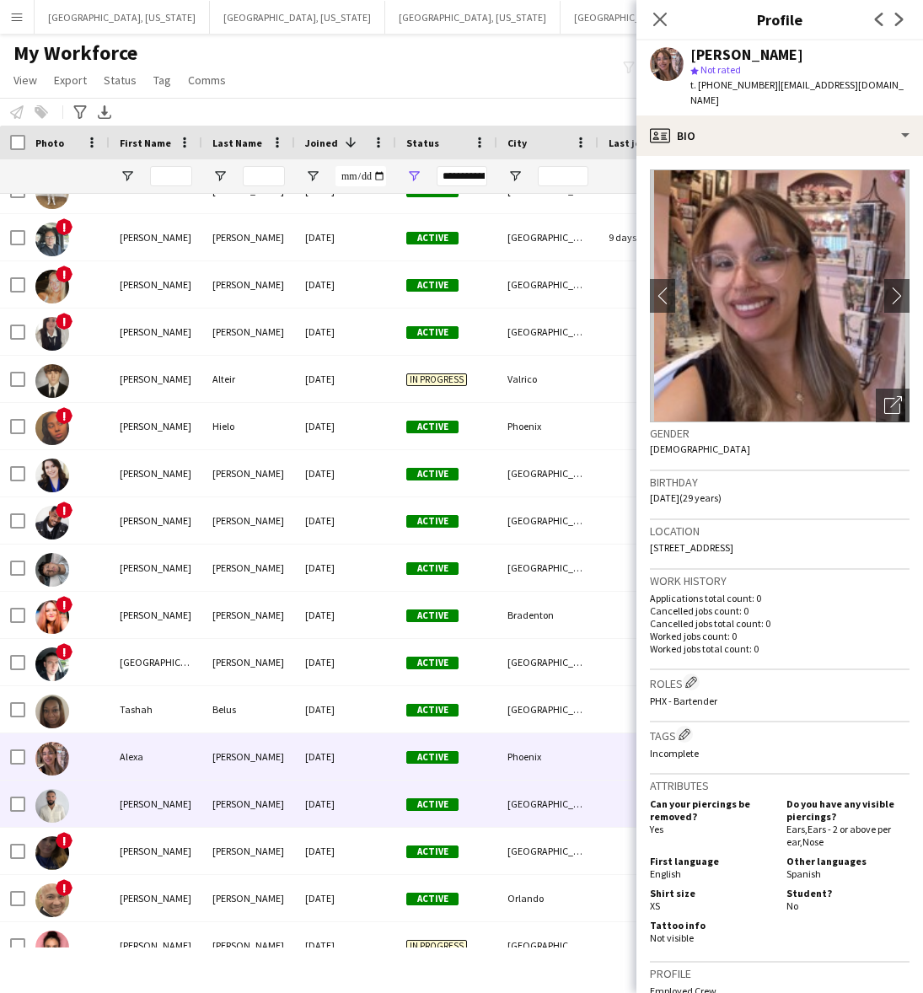
click at [364, 811] on div "[DATE]" at bounding box center [345, 803] width 101 height 46
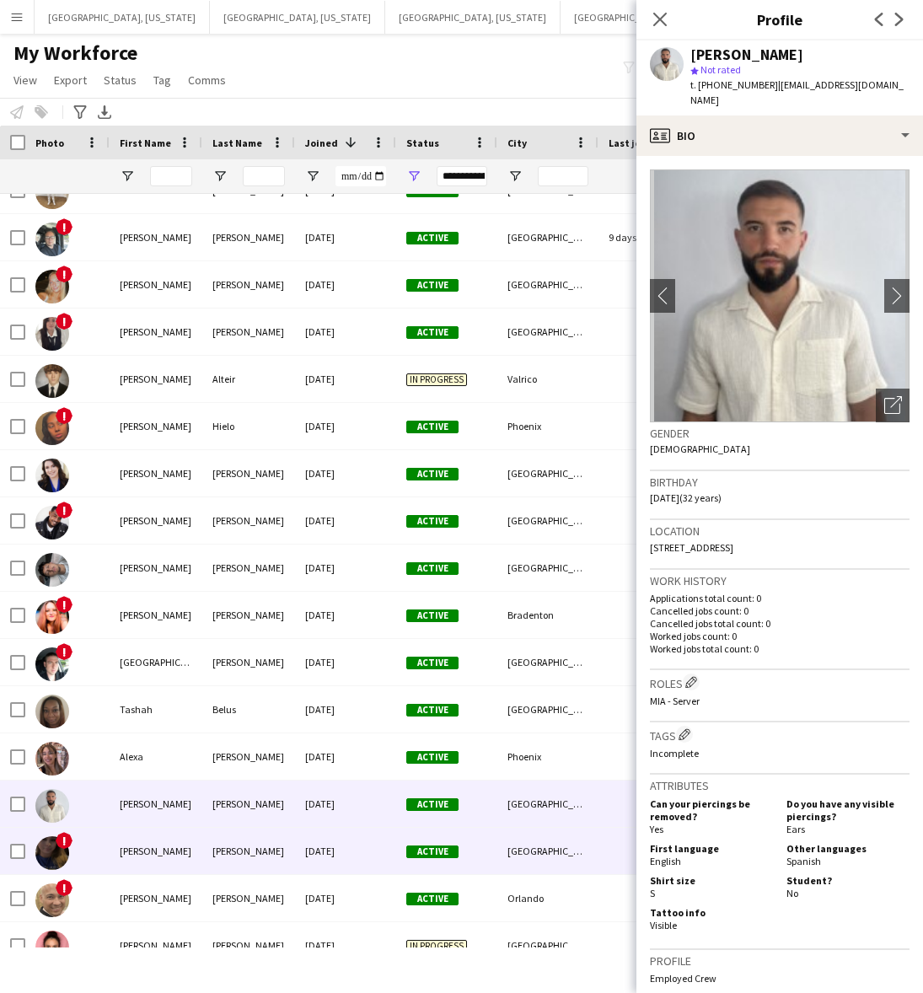
click at [369, 847] on div "[DATE]" at bounding box center [345, 851] width 101 height 46
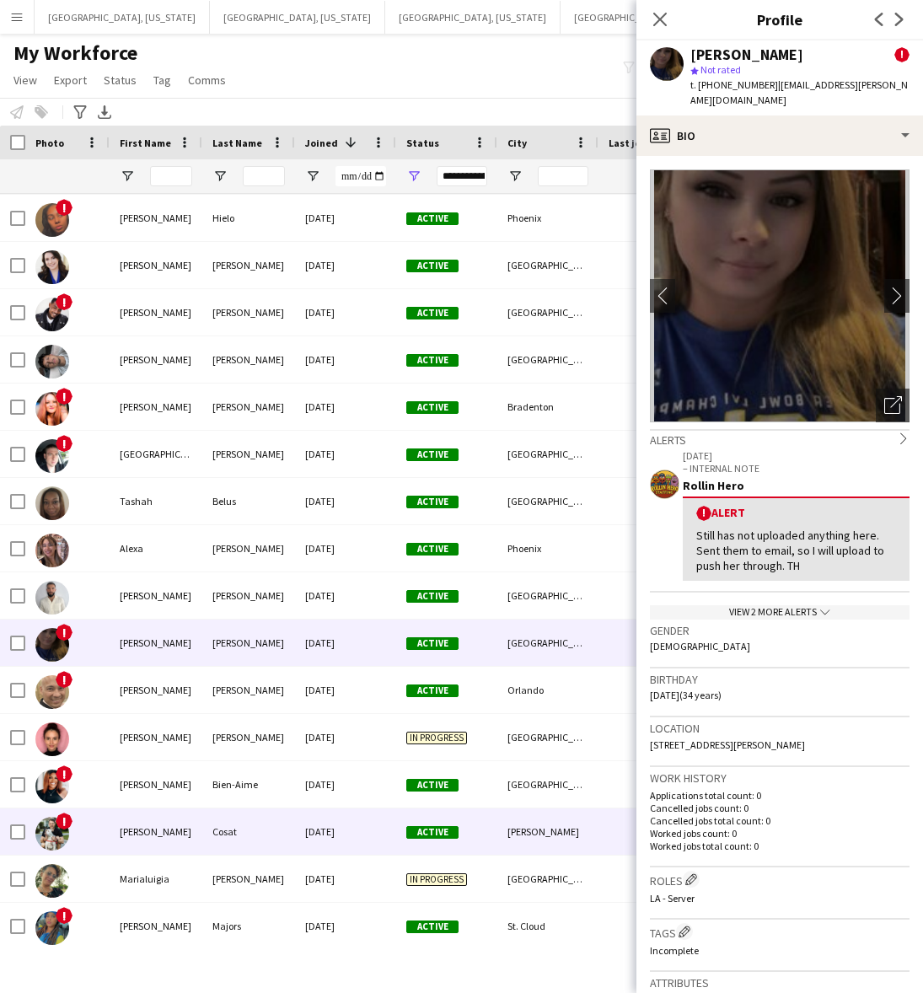
scroll to position [2739, 0]
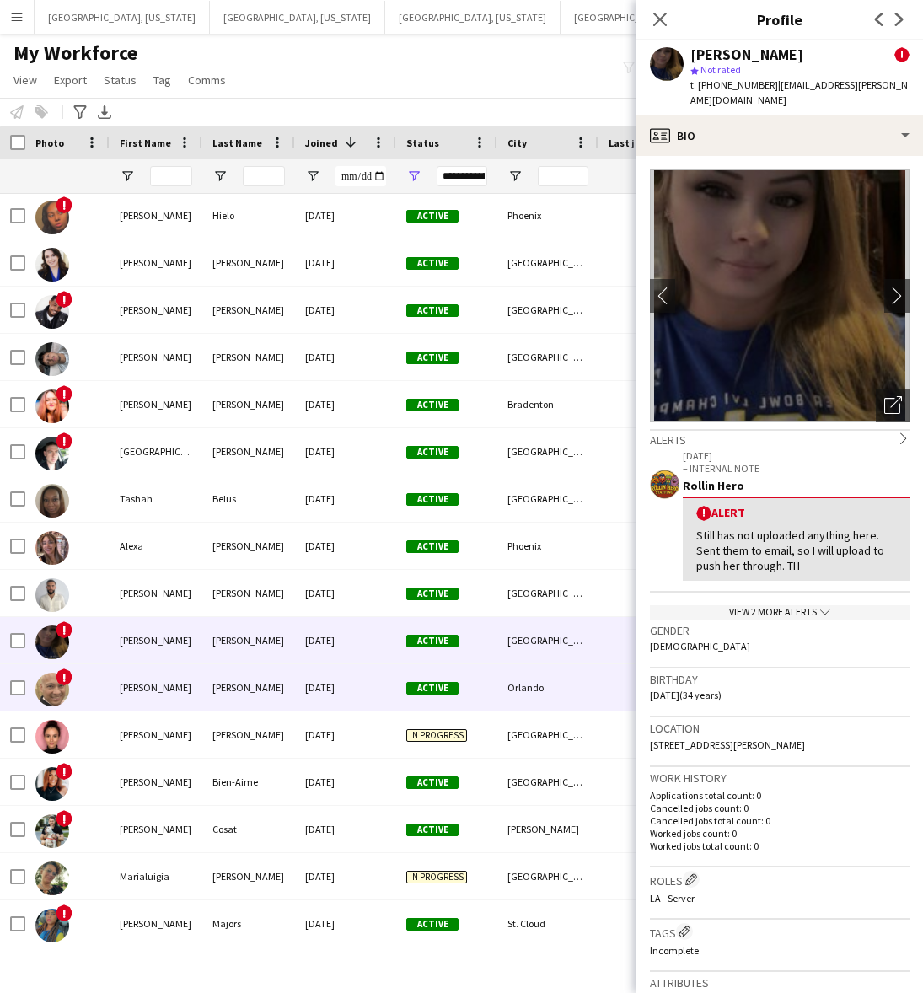
click at [369, 672] on div "[DATE]" at bounding box center [345, 687] width 101 height 46
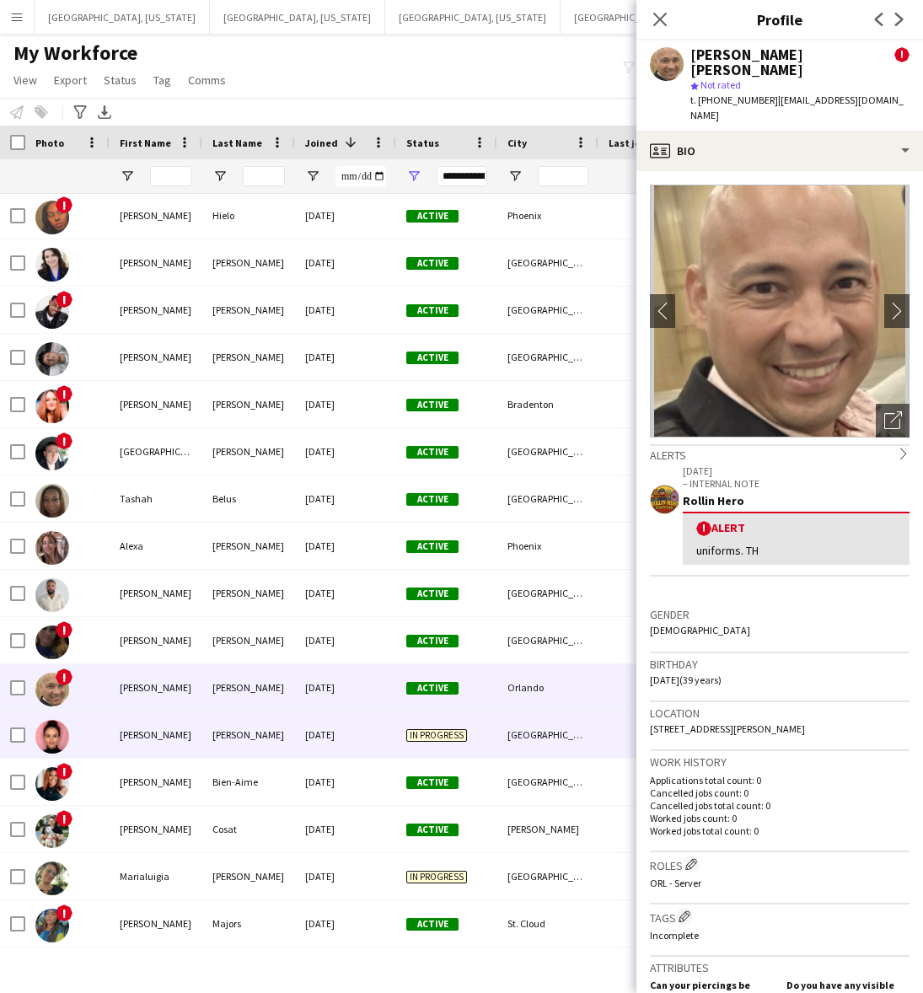
click at [340, 730] on div "[DATE]" at bounding box center [345, 734] width 101 height 46
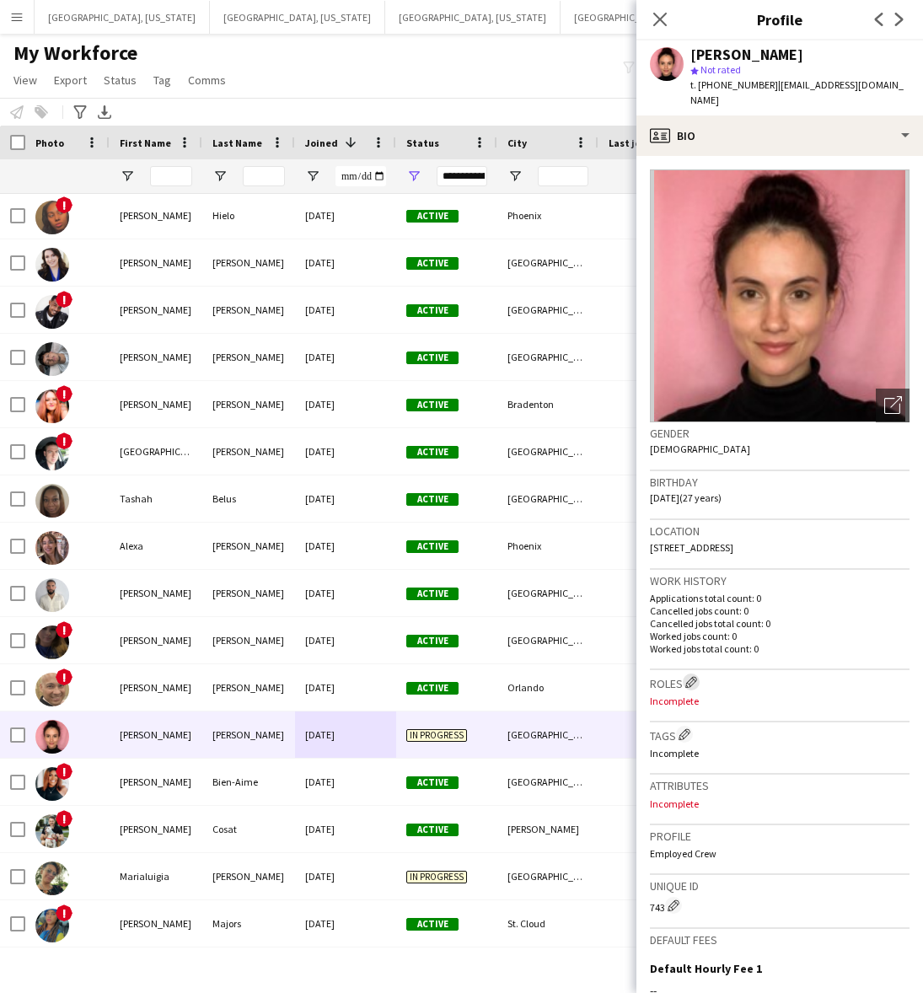
click at [696, 676] on app-icon "Edit crew company roles" at bounding box center [691, 682] width 12 height 12
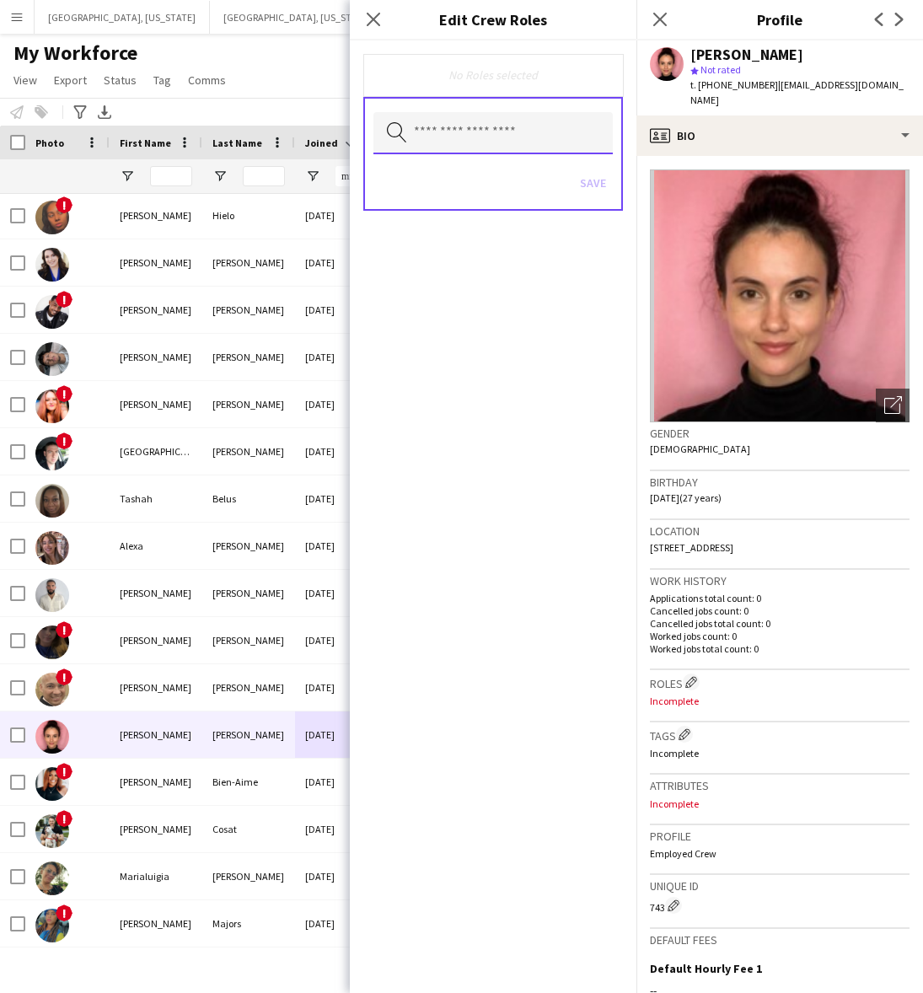
click at [490, 140] on input "text" at bounding box center [492, 133] width 239 height 42
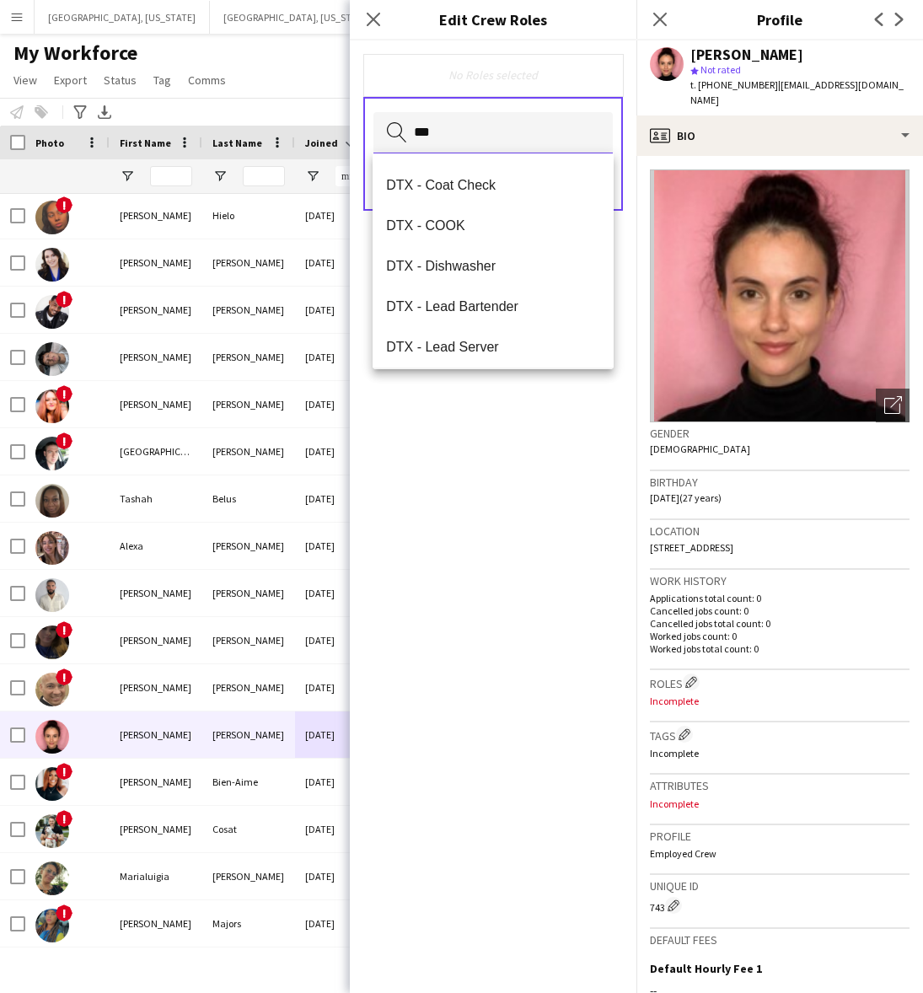
scroll to position [161, 0]
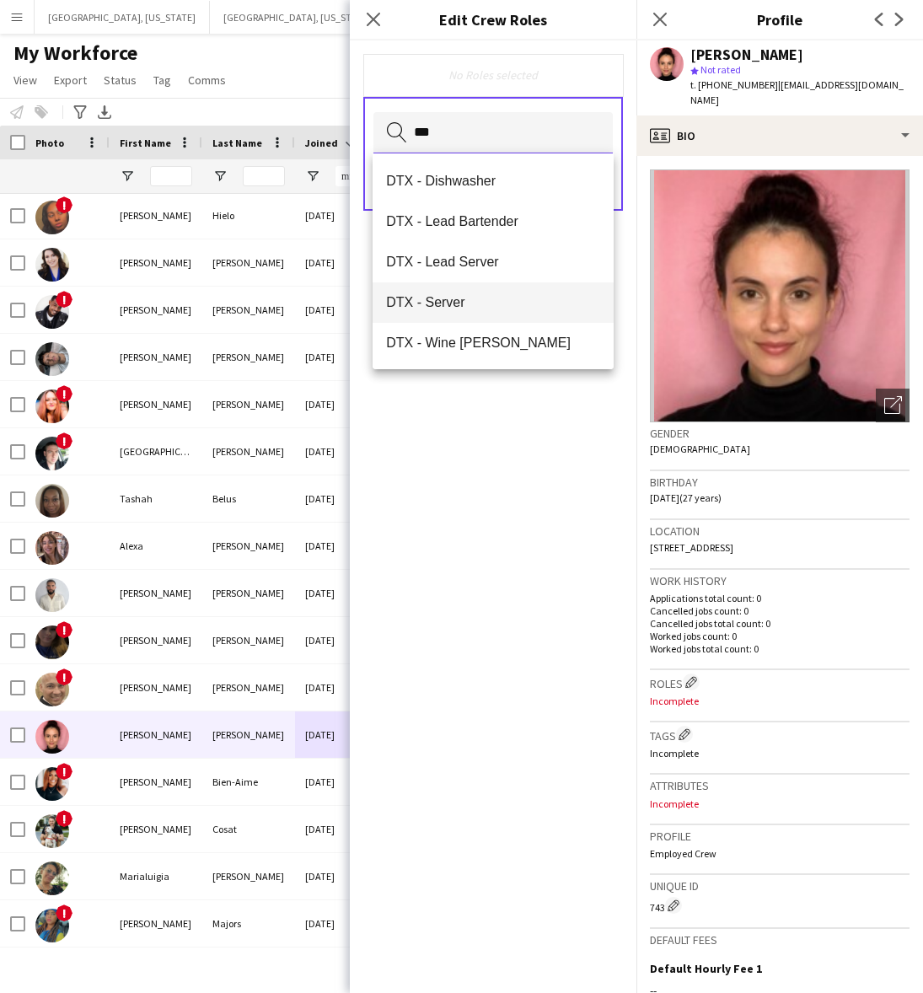
type input "***"
click at [427, 297] on span "DTX - Server" at bounding box center [493, 302] width 214 height 16
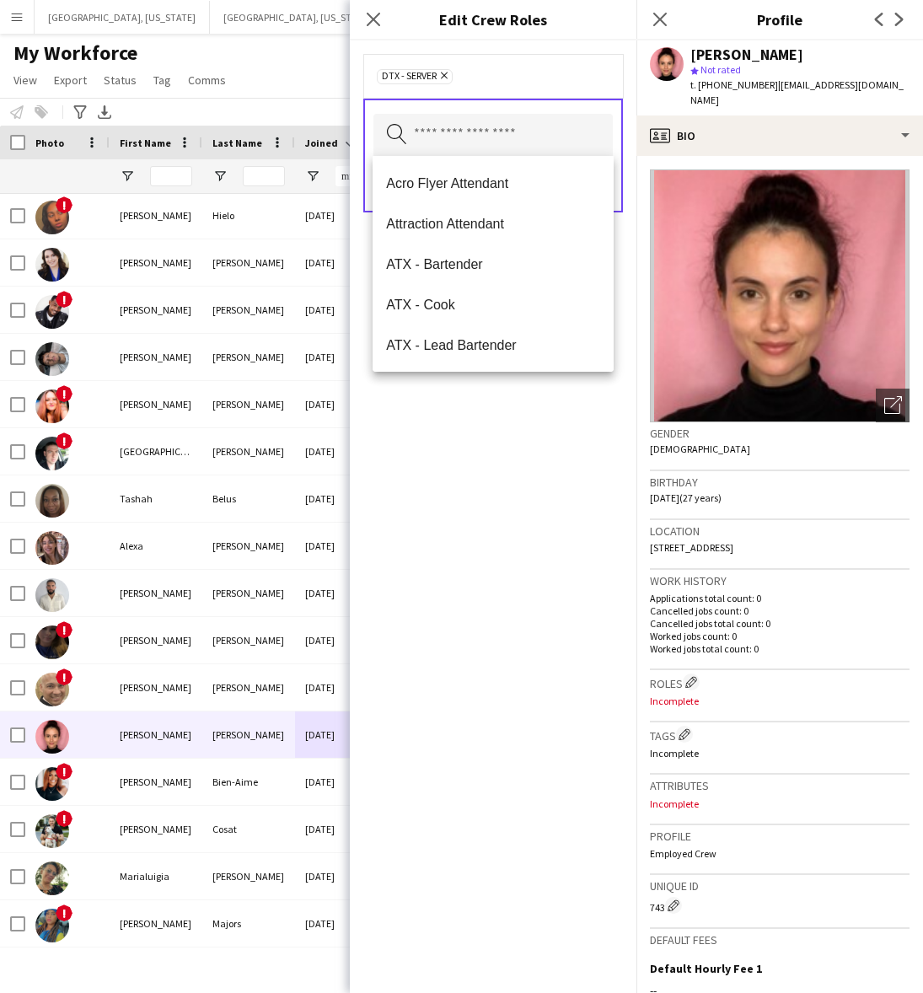
click at [517, 455] on div "DTX - Server Remove Search by role type Save" at bounding box center [493, 516] width 287 height 952
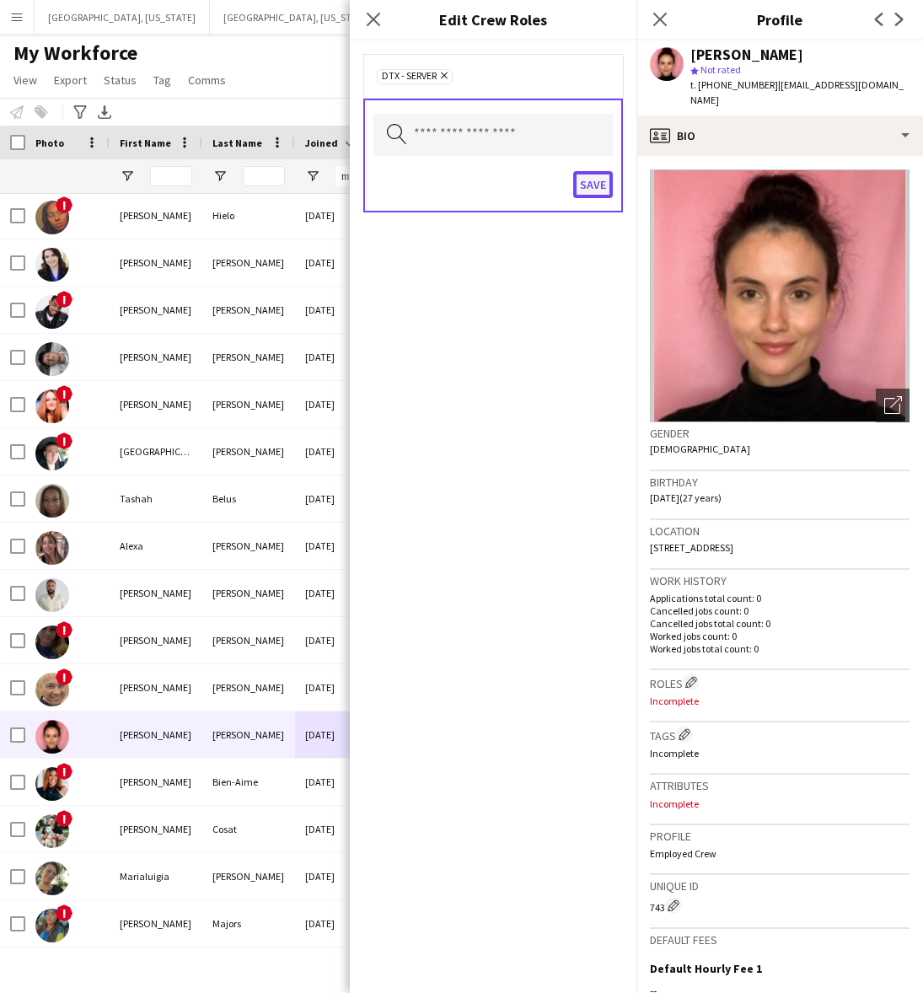
click at [579, 181] on button "Save" at bounding box center [593, 184] width 40 height 27
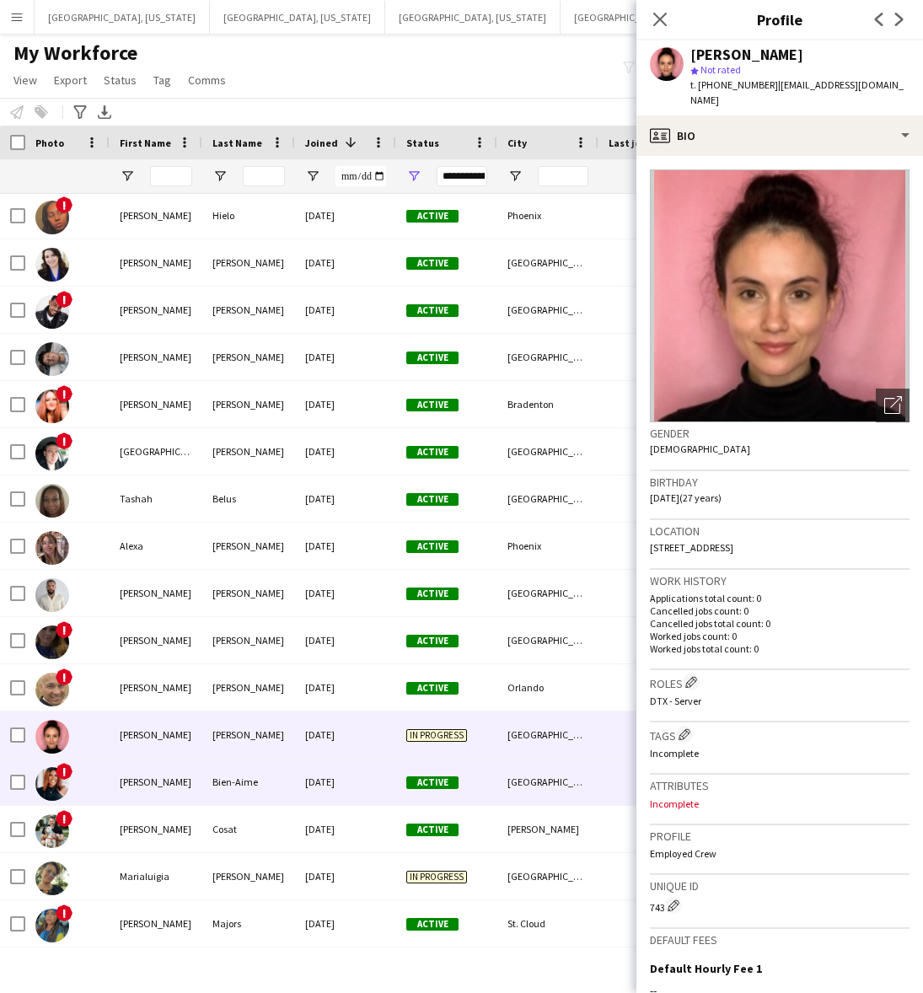
click at [310, 784] on div "[DATE]" at bounding box center [345, 781] width 101 height 46
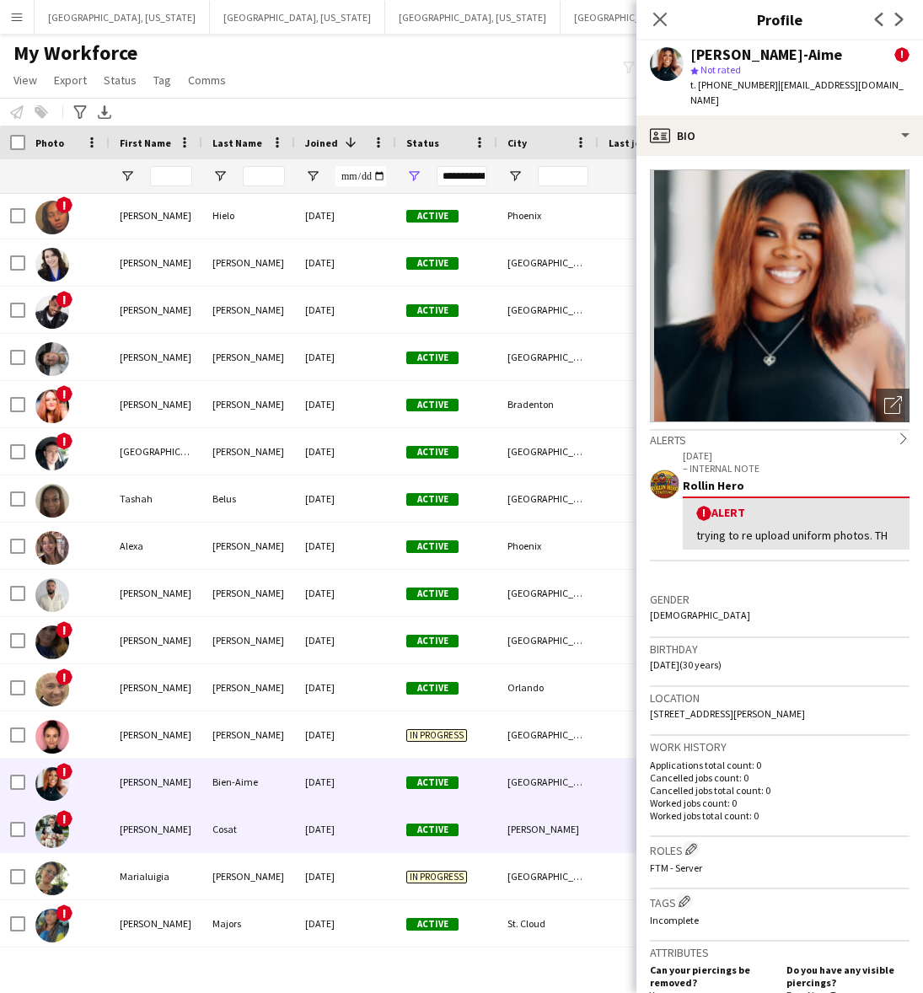
click at [339, 833] on div "[DATE]" at bounding box center [345, 829] width 101 height 46
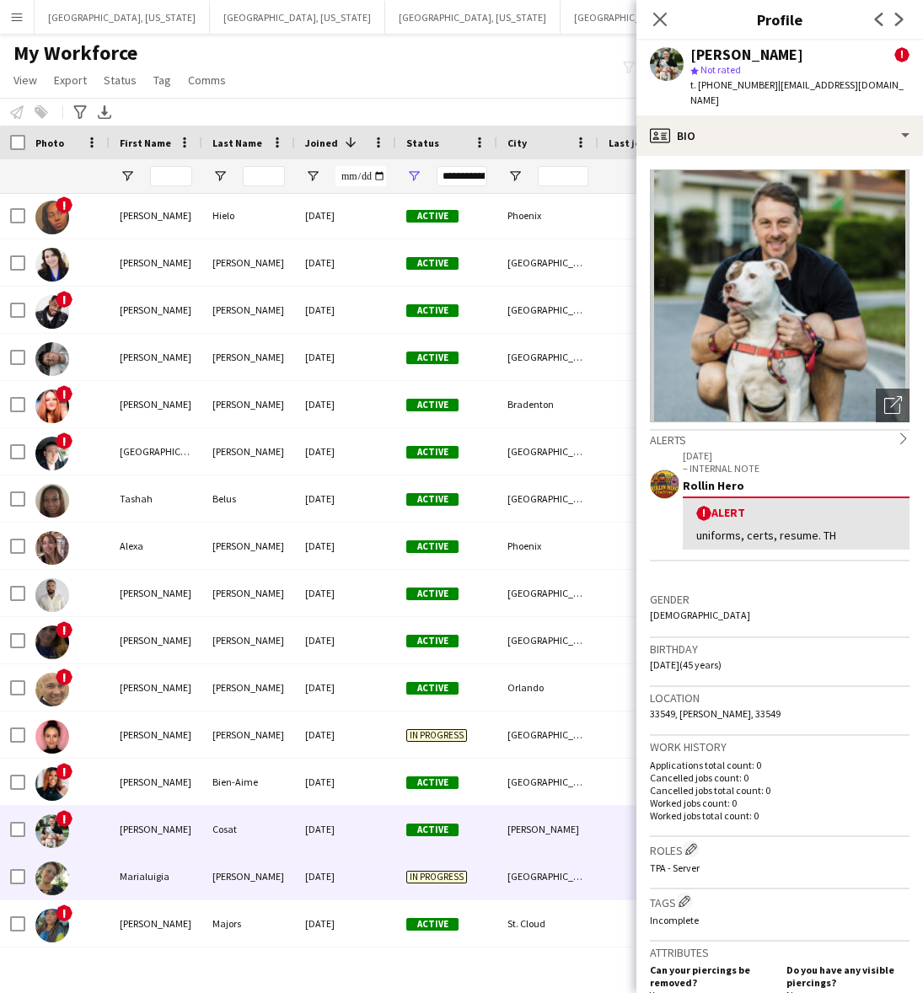
click at [368, 875] on div "[DATE]" at bounding box center [345, 876] width 101 height 46
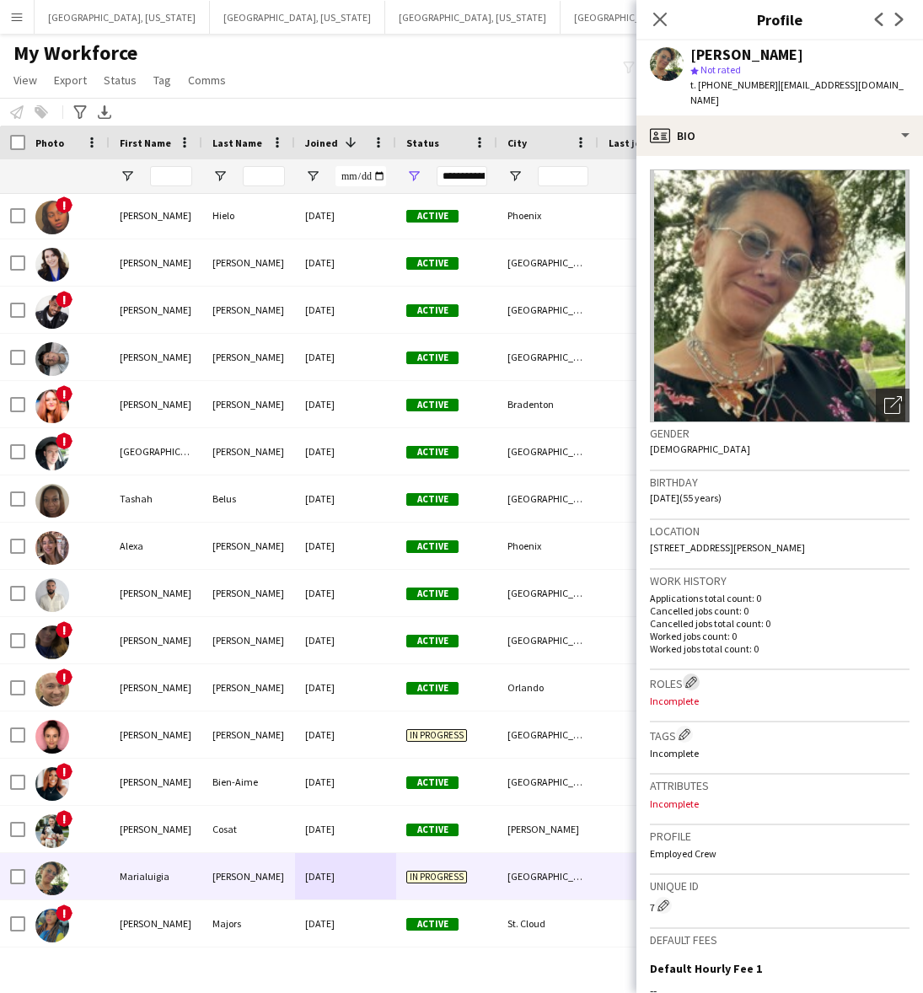
click at [692, 676] on app-icon "Edit crew company roles" at bounding box center [691, 682] width 12 height 12
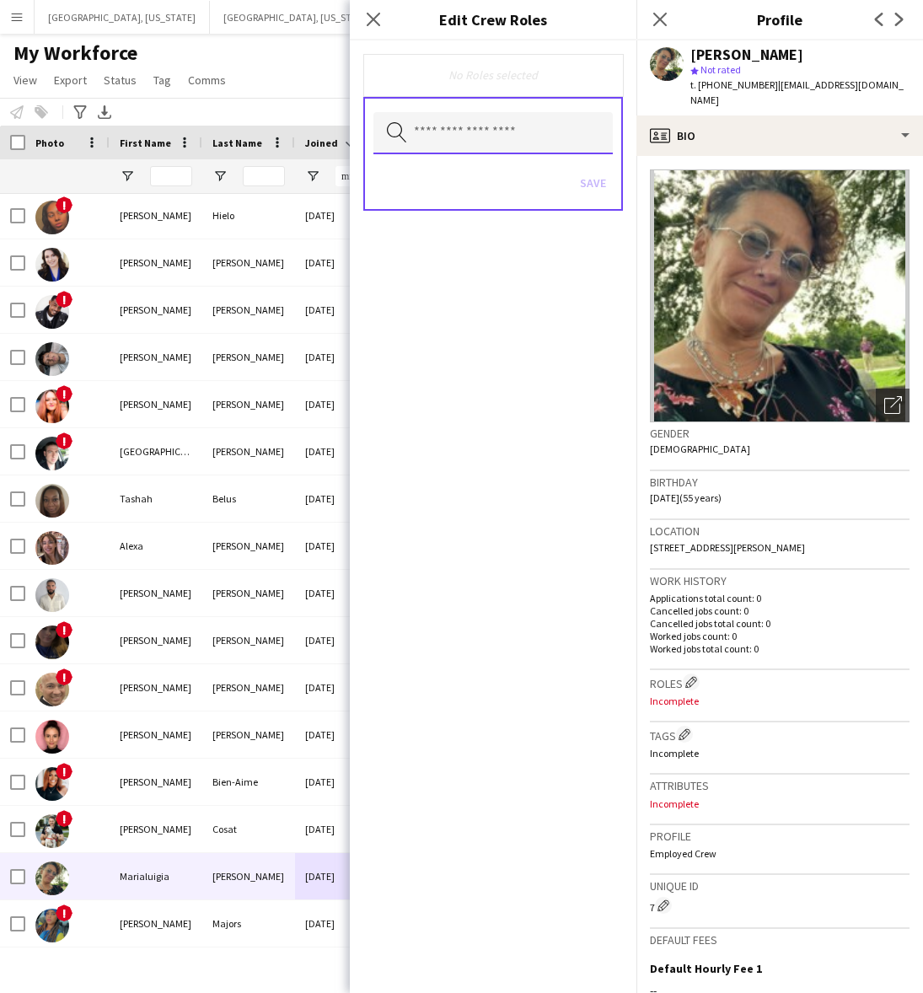
click at [506, 131] on input "text" at bounding box center [492, 133] width 239 height 42
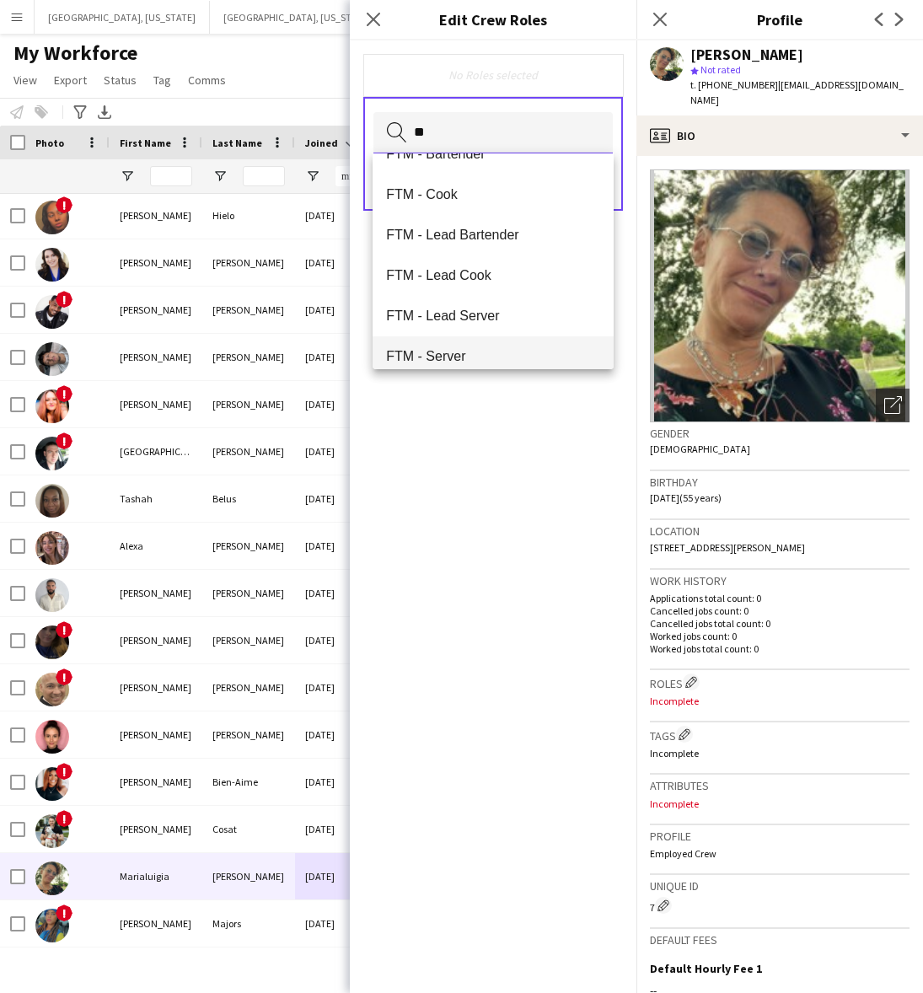
scroll to position [40, 0]
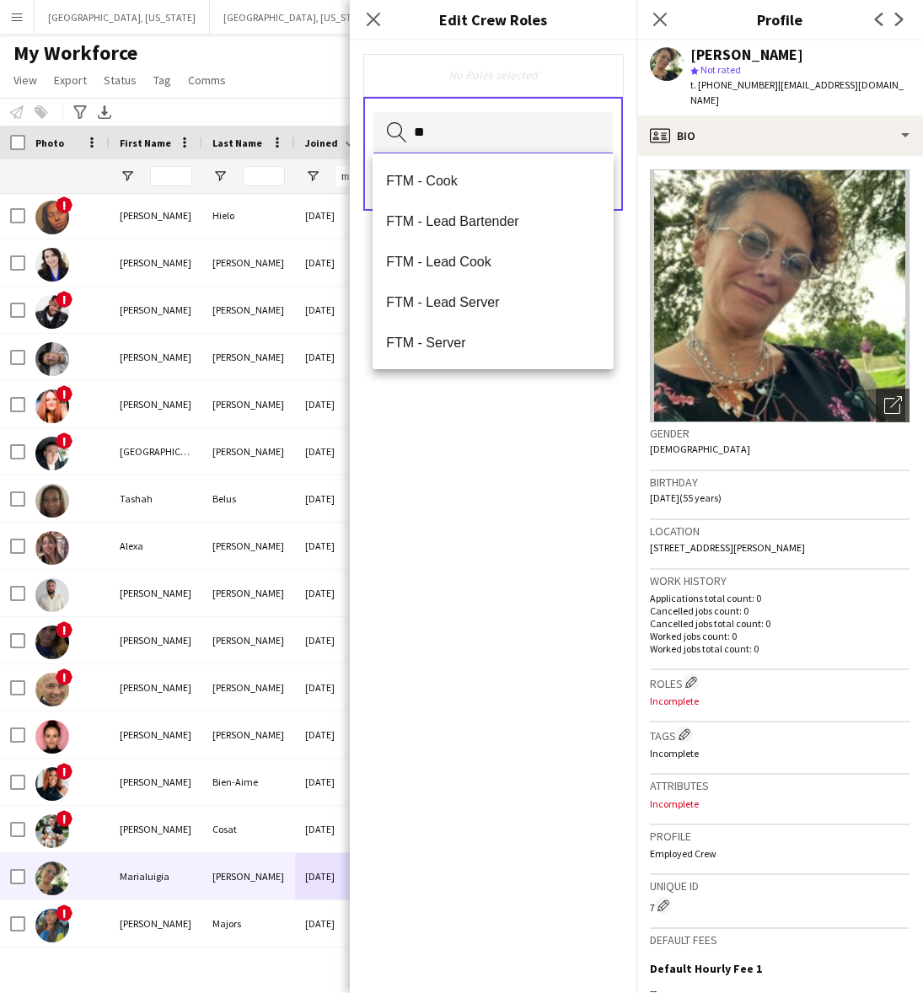
type input "**"
click at [461, 333] on mat-option "FTM - Server" at bounding box center [492, 343] width 241 height 40
drag, startPoint x: 499, startPoint y: 476, endPoint x: 612, endPoint y: 228, distance: 273.0
click at [501, 476] on div "FTM - Server Remove Search by role type Save" at bounding box center [493, 516] width 287 height 952
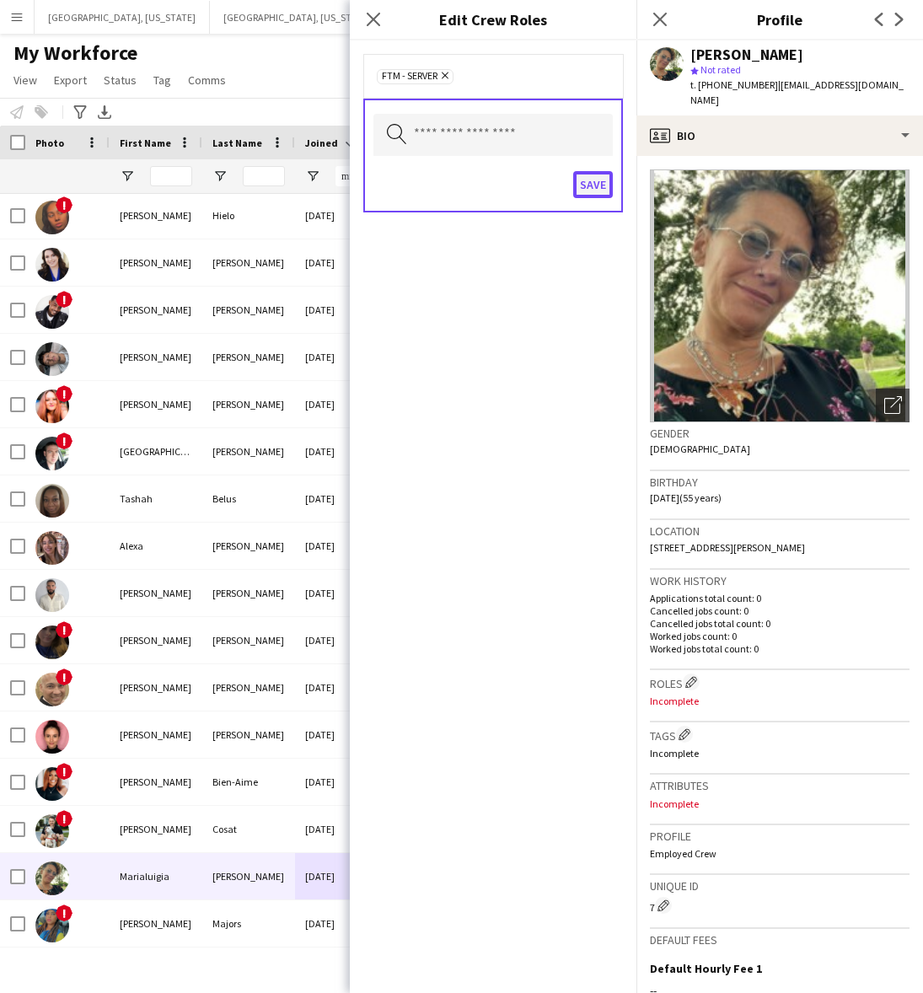
click at [613, 184] on button "Save" at bounding box center [593, 184] width 40 height 27
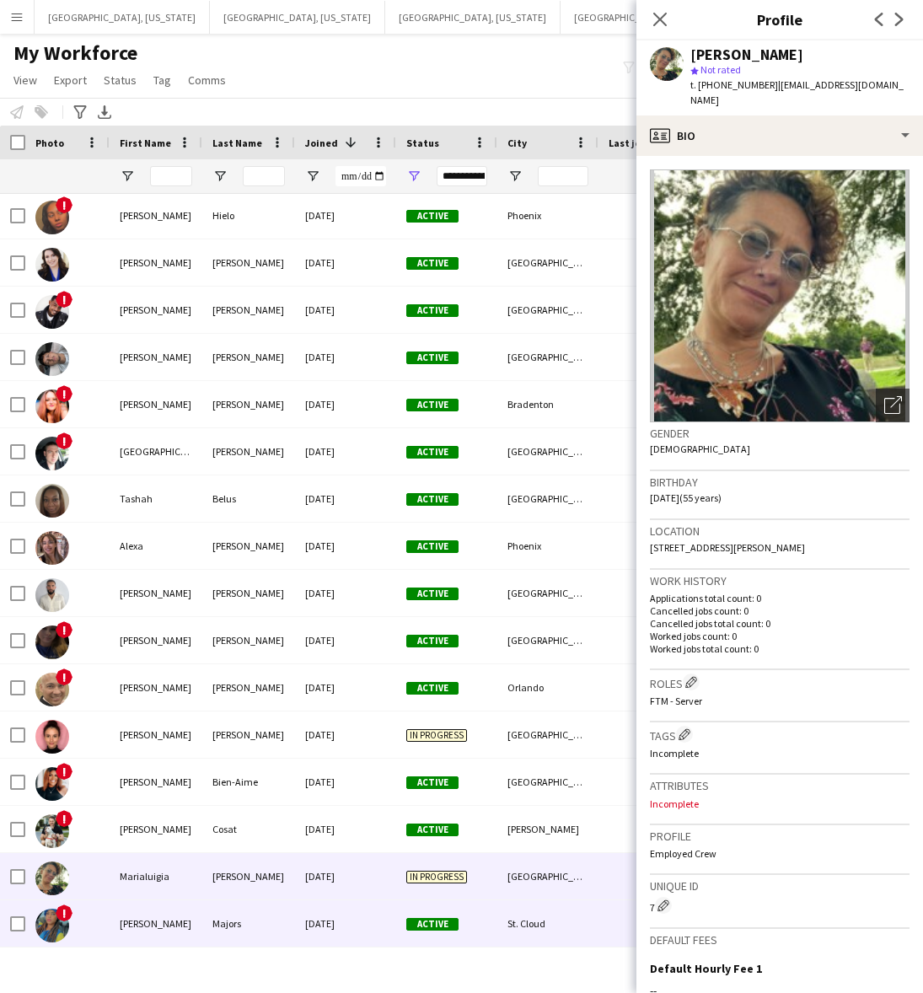
click at [350, 932] on div "[DATE]" at bounding box center [345, 923] width 101 height 46
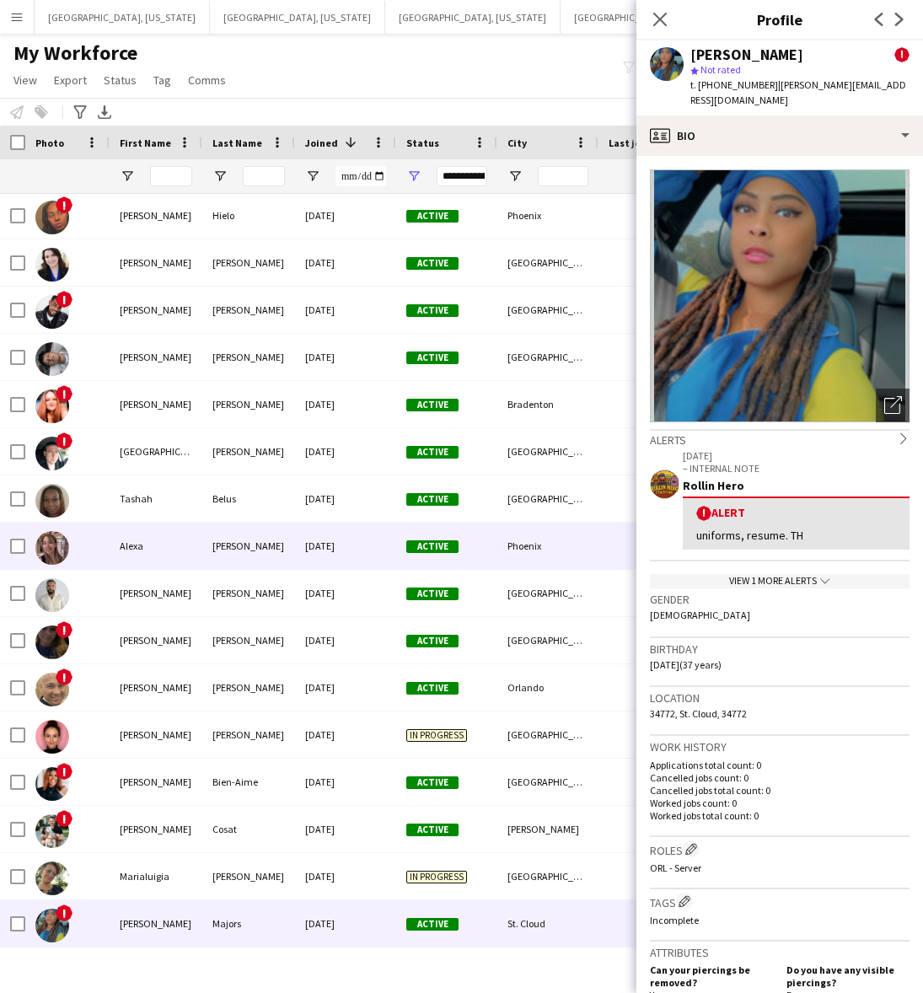
scroll to position [3055, 0]
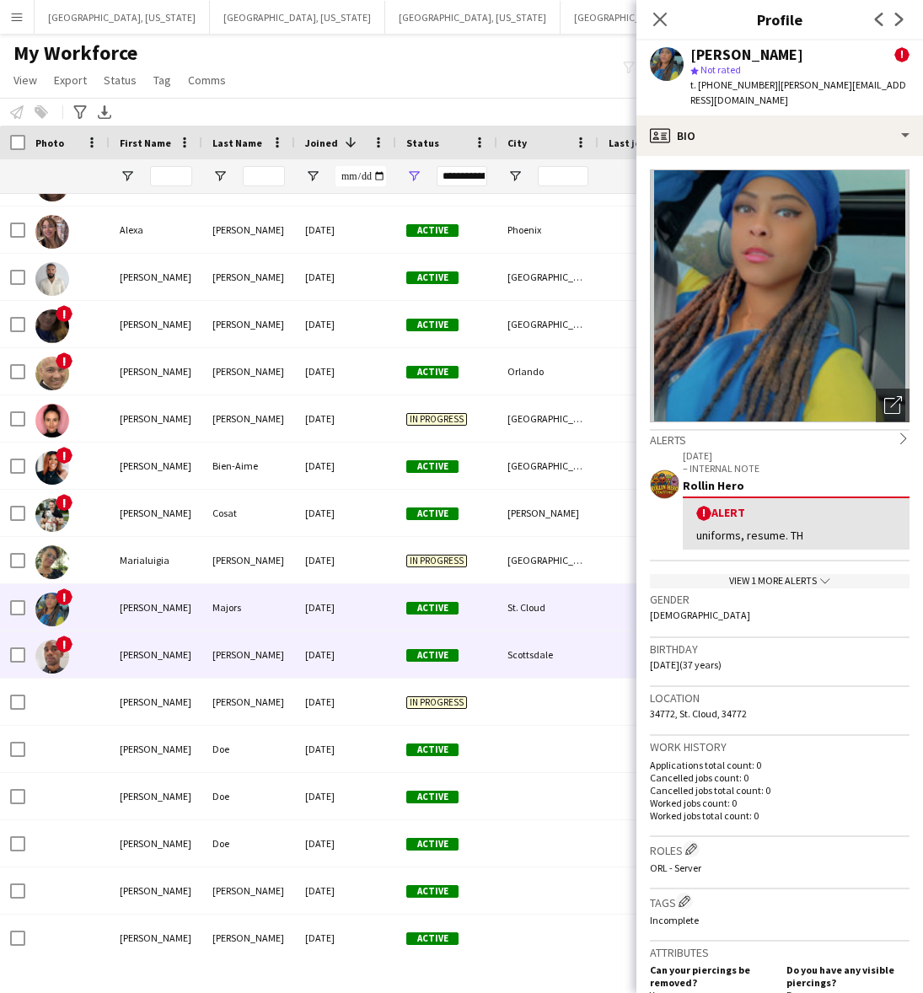
click at [306, 645] on div "[DATE]" at bounding box center [345, 654] width 101 height 46
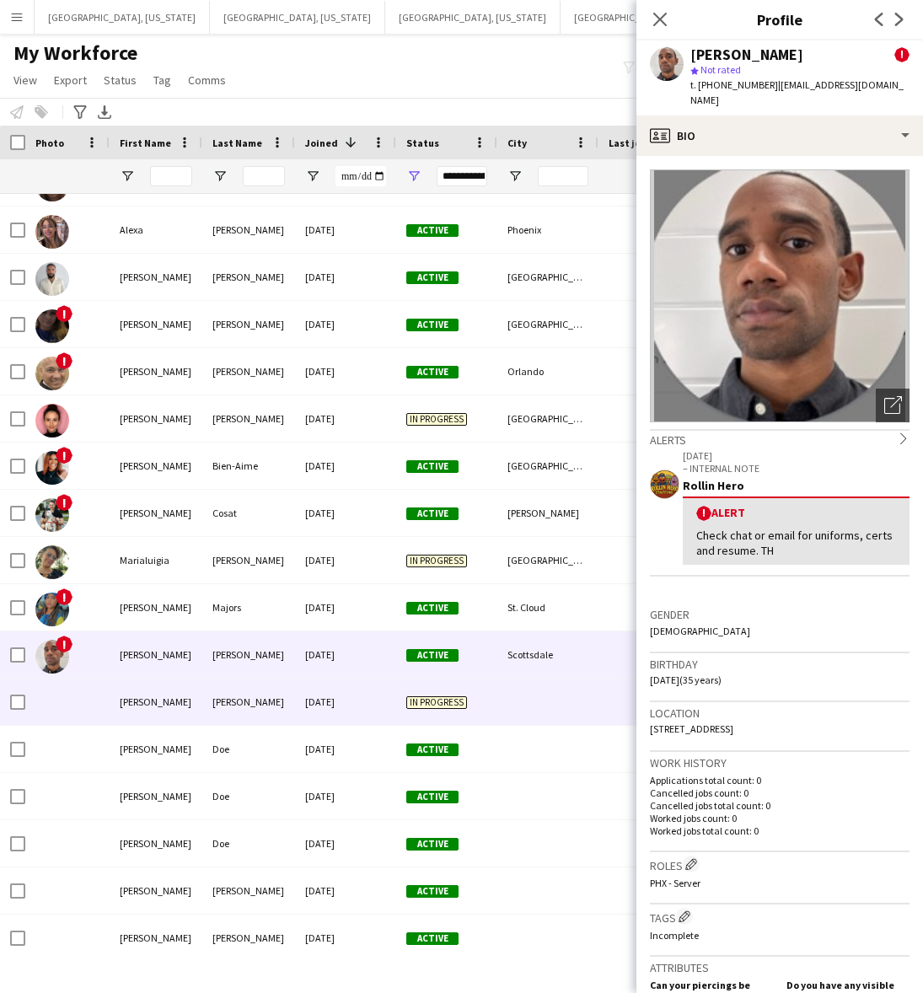
click at [308, 710] on div "[DATE]" at bounding box center [345, 701] width 101 height 46
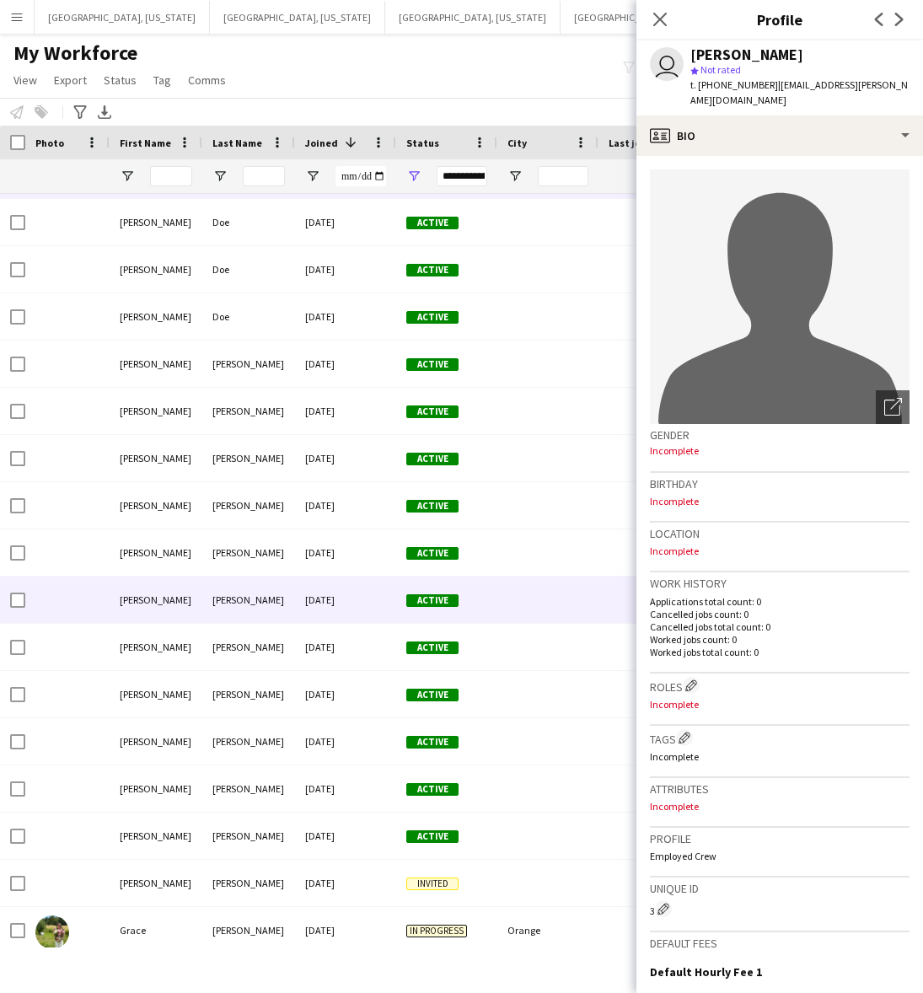
scroll to position [3792, 0]
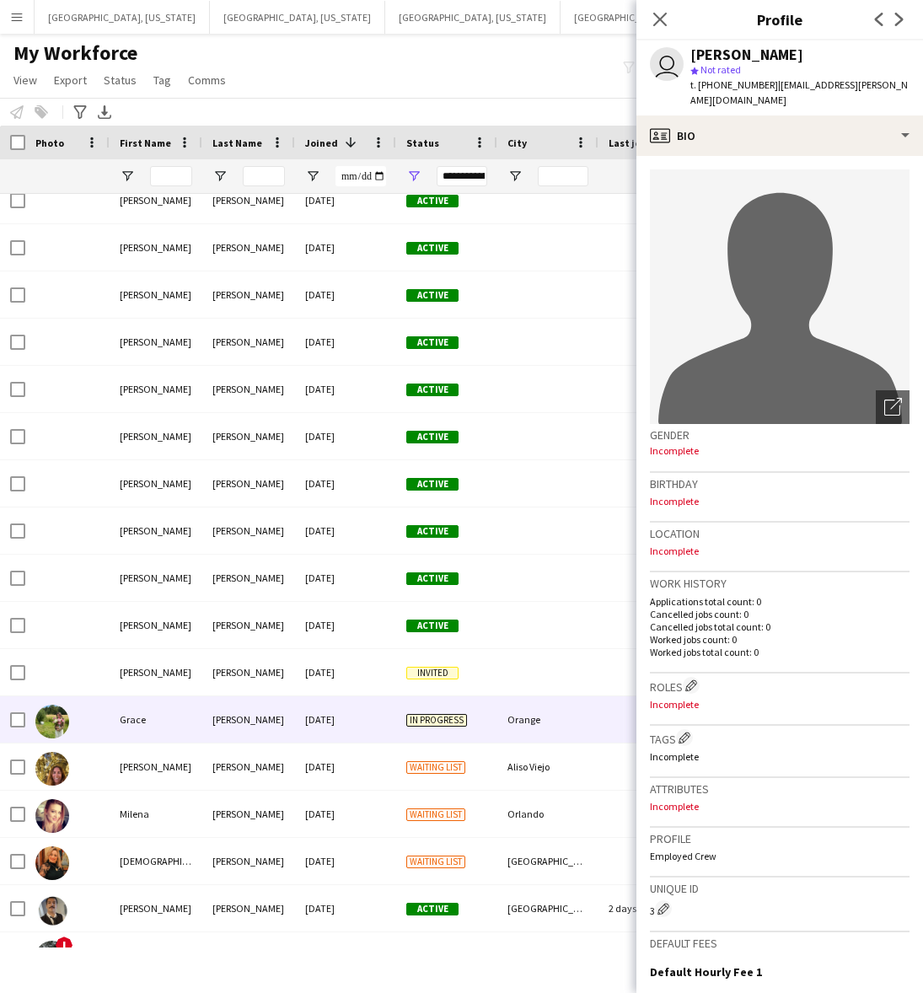
click at [312, 715] on div "[DATE]" at bounding box center [345, 719] width 101 height 46
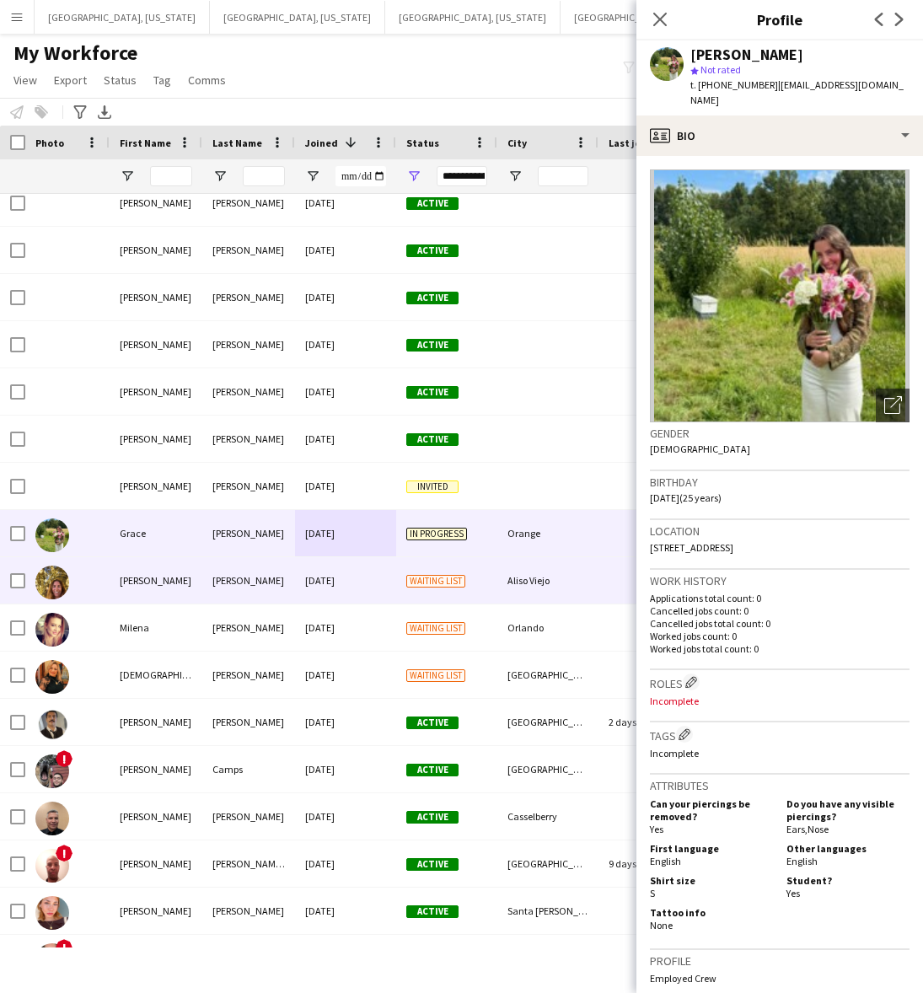
scroll to position [4003, 0]
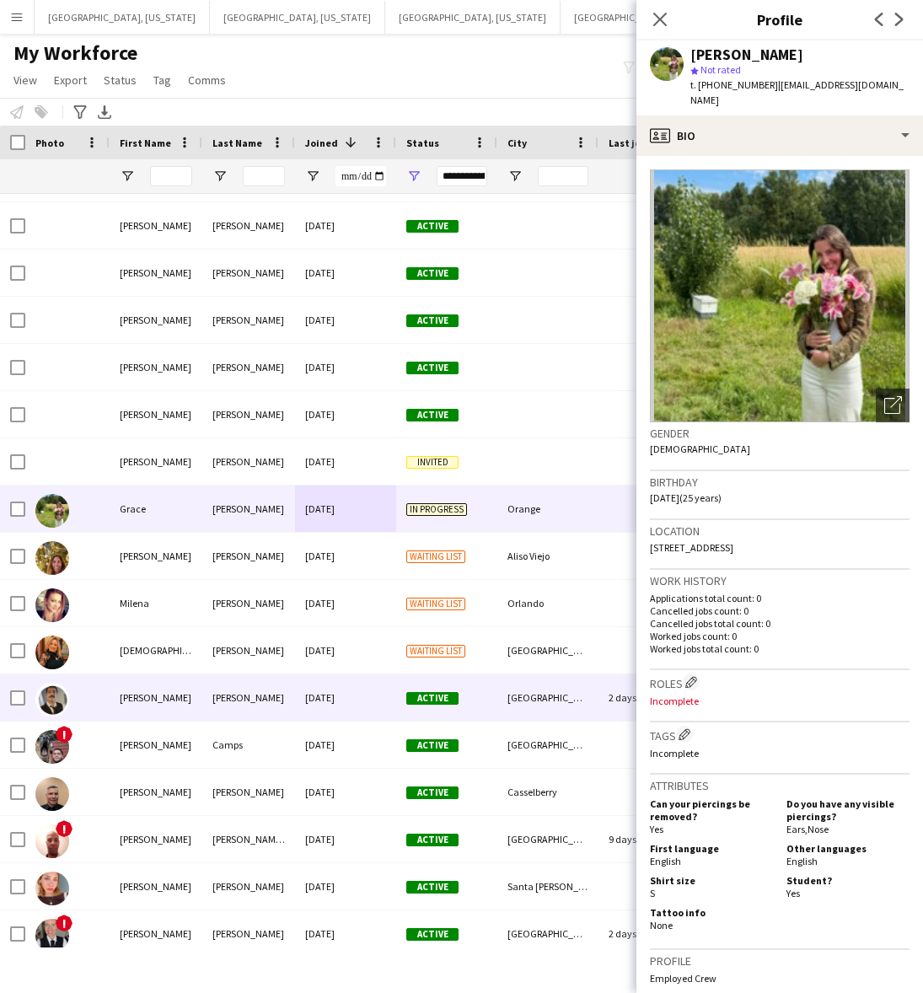
drag, startPoint x: 302, startPoint y: 691, endPoint x: 300, endPoint y: 725, distance: 33.7
click at [302, 691] on div "[DATE]" at bounding box center [345, 697] width 101 height 46
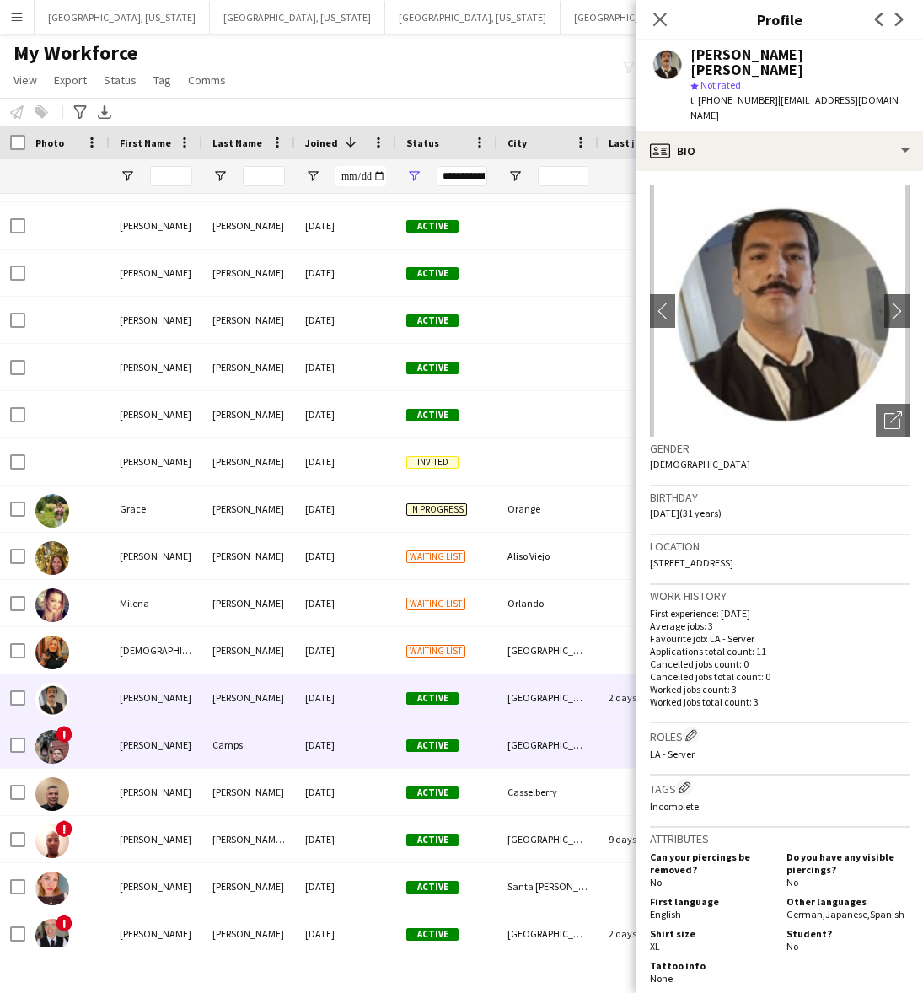
click at [300, 747] on div "[DATE]" at bounding box center [345, 744] width 101 height 46
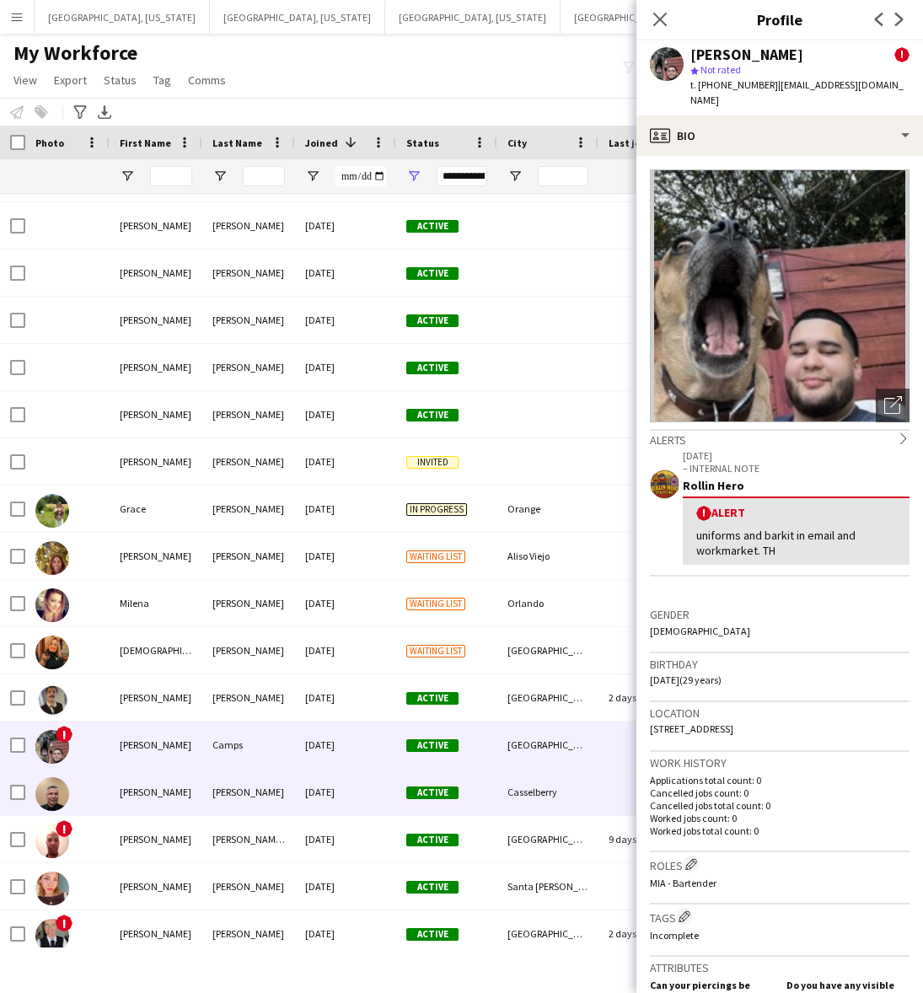
click at [316, 796] on div "[DATE]" at bounding box center [345, 792] width 101 height 46
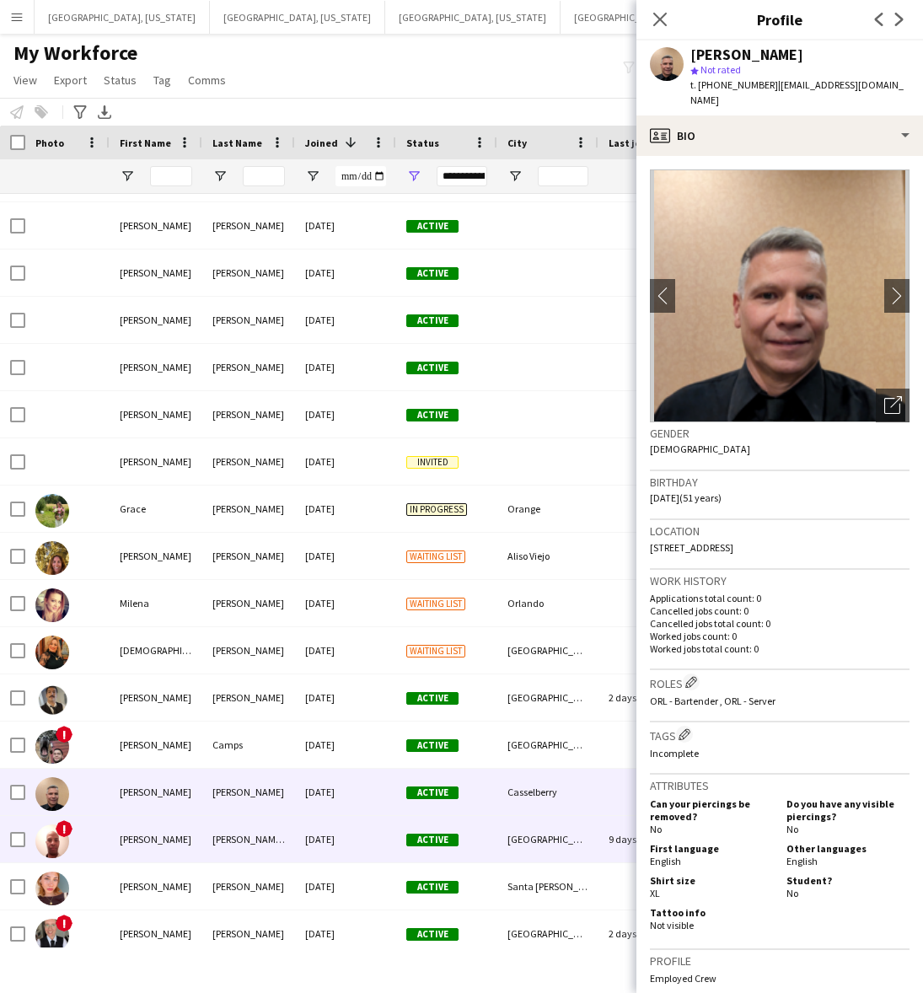
click at [335, 835] on div "[DATE]" at bounding box center [345, 839] width 101 height 46
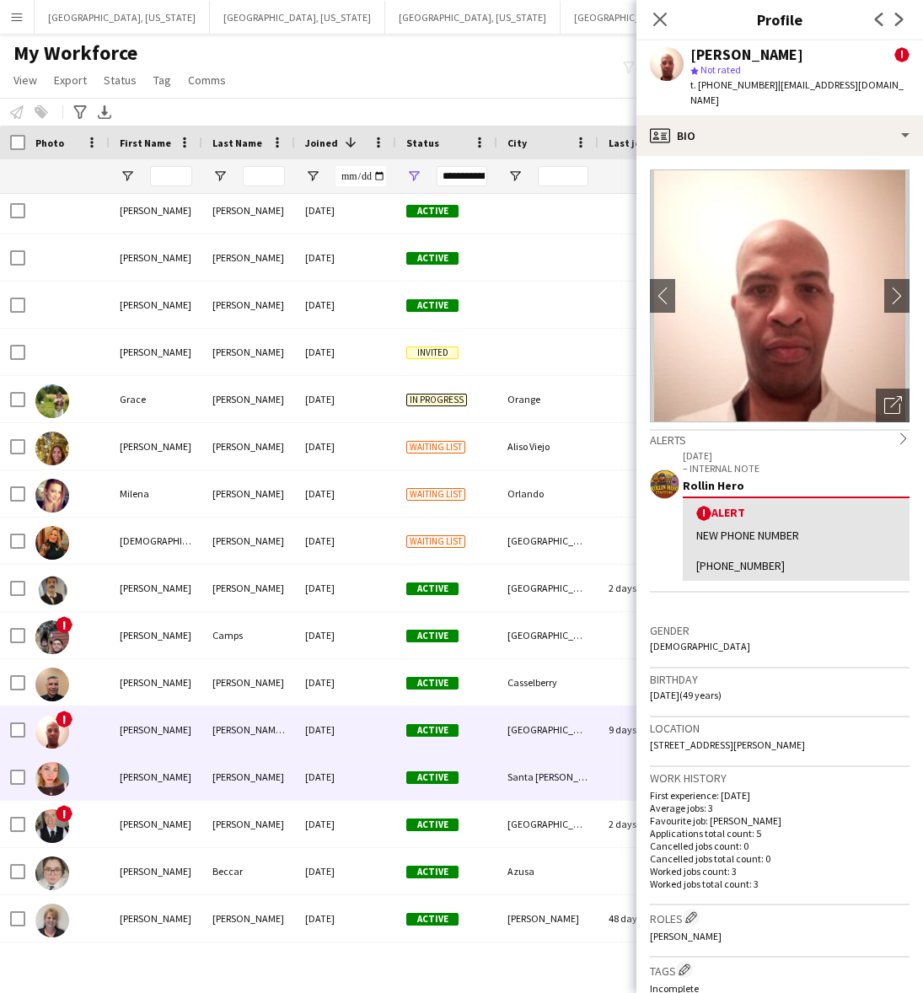
scroll to position [4213, 0]
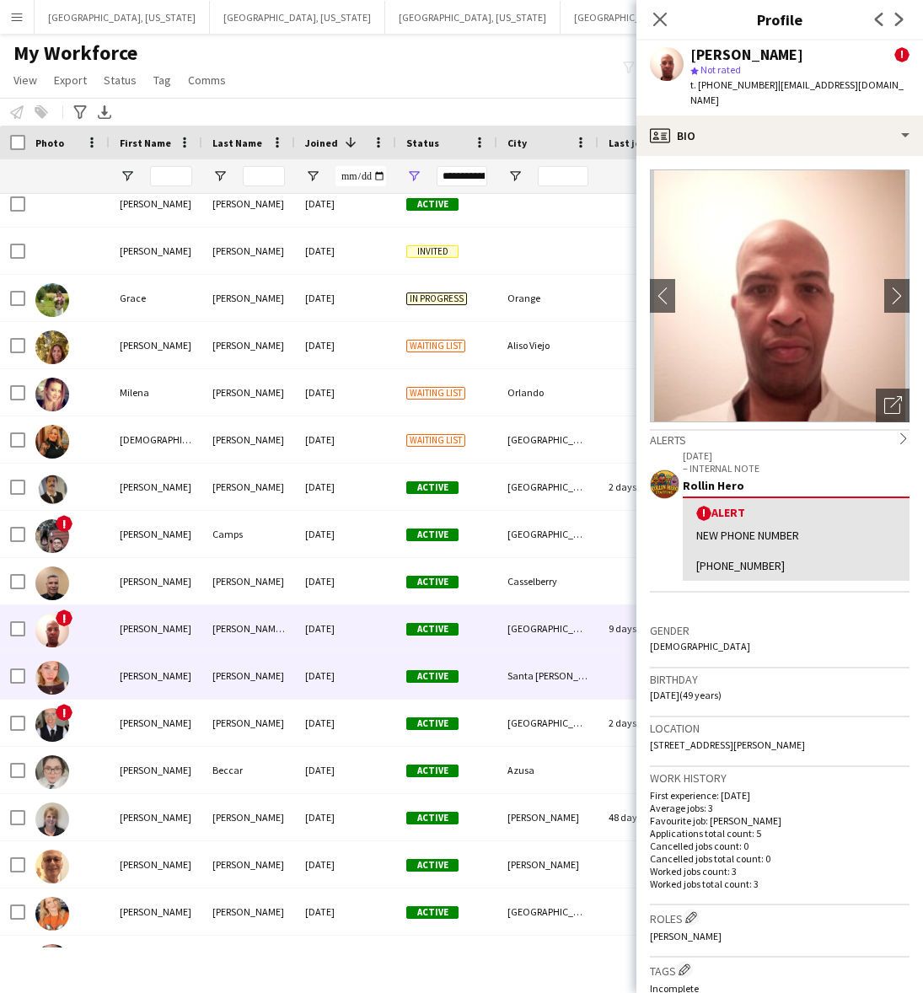
click at [364, 676] on div "[DATE]" at bounding box center [345, 675] width 101 height 46
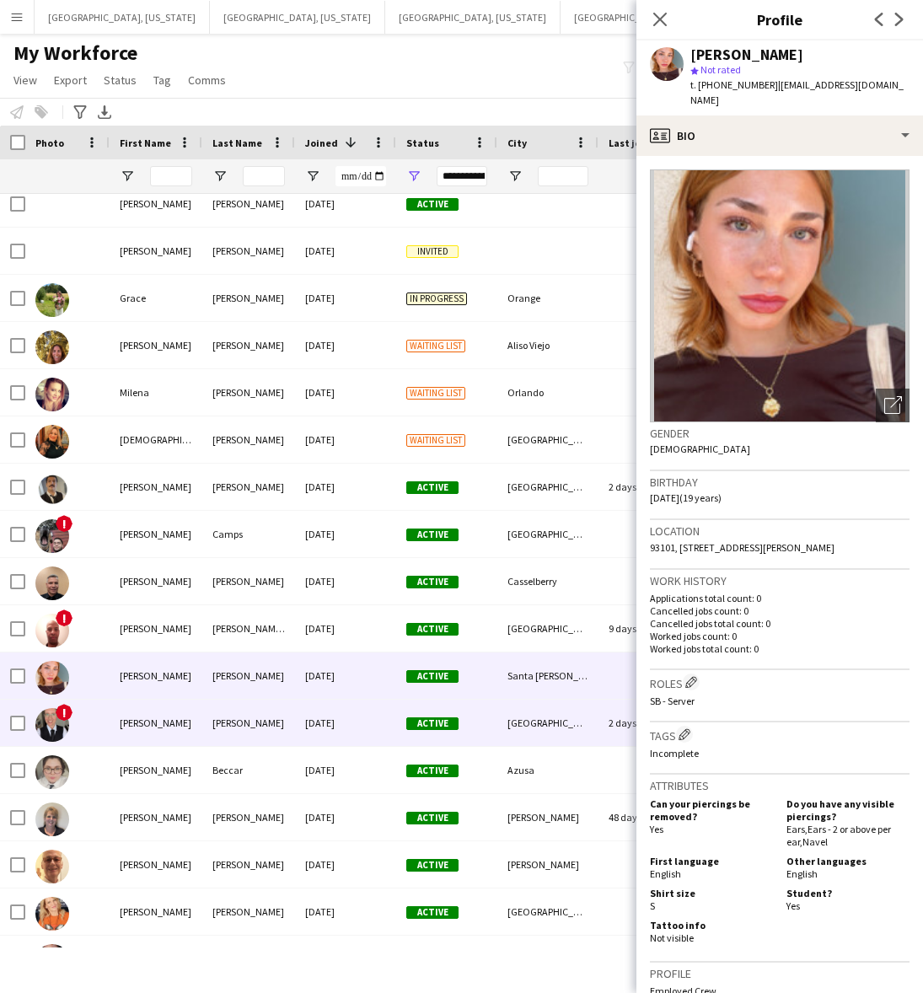
click at [350, 731] on div "[DATE]" at bounding box center [345, 722] width 101 height 46
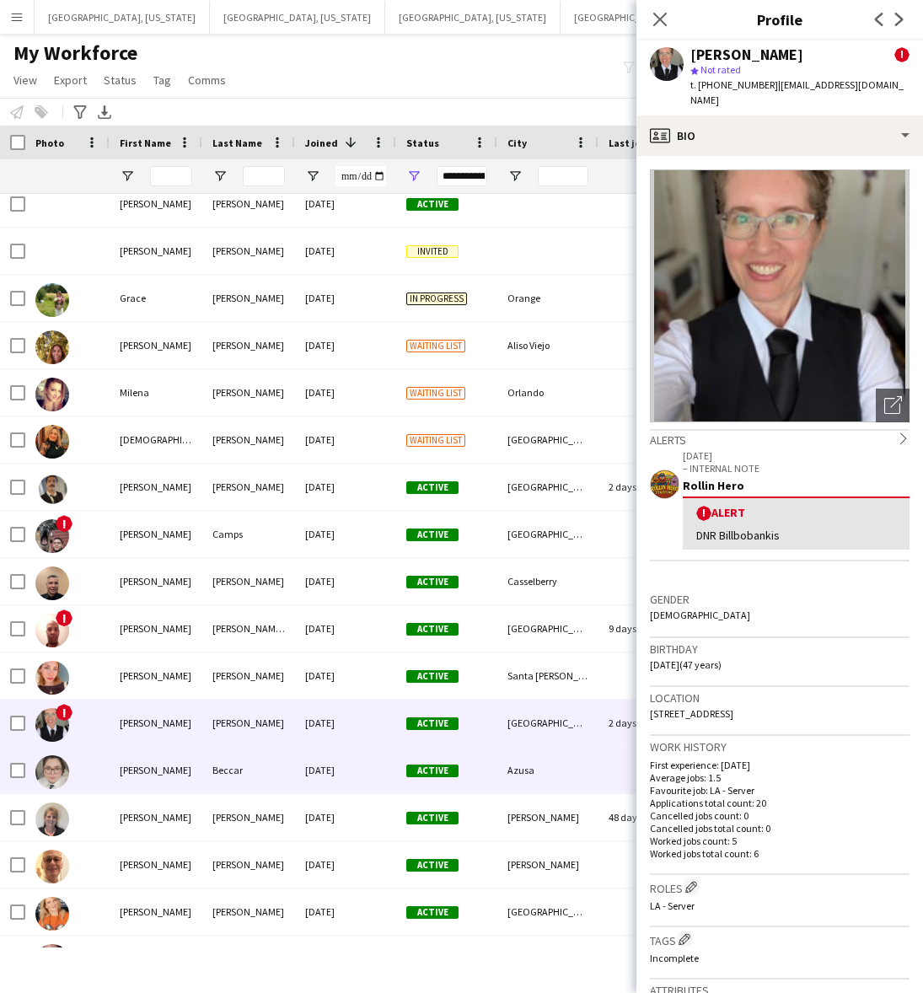
click at [375, 760] on div "[DATE]" at bounding box center [345, 770] width 101 height 46
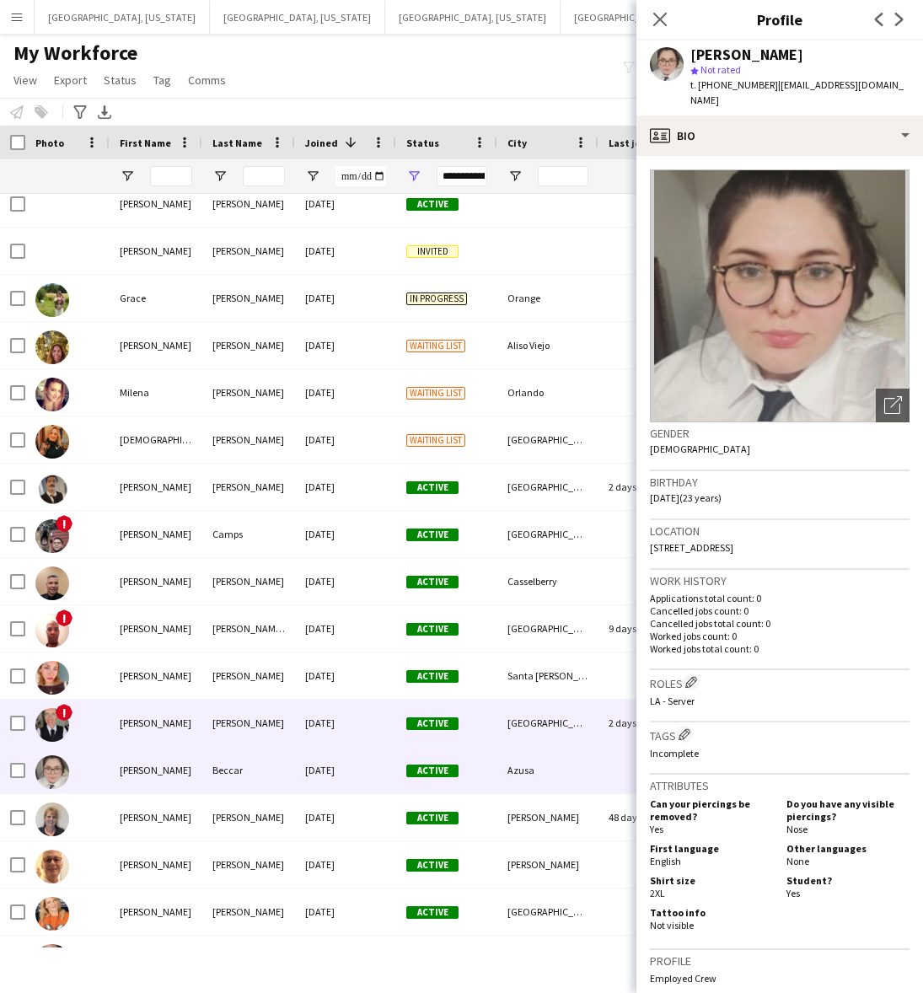
scroll to position [4319, 0]
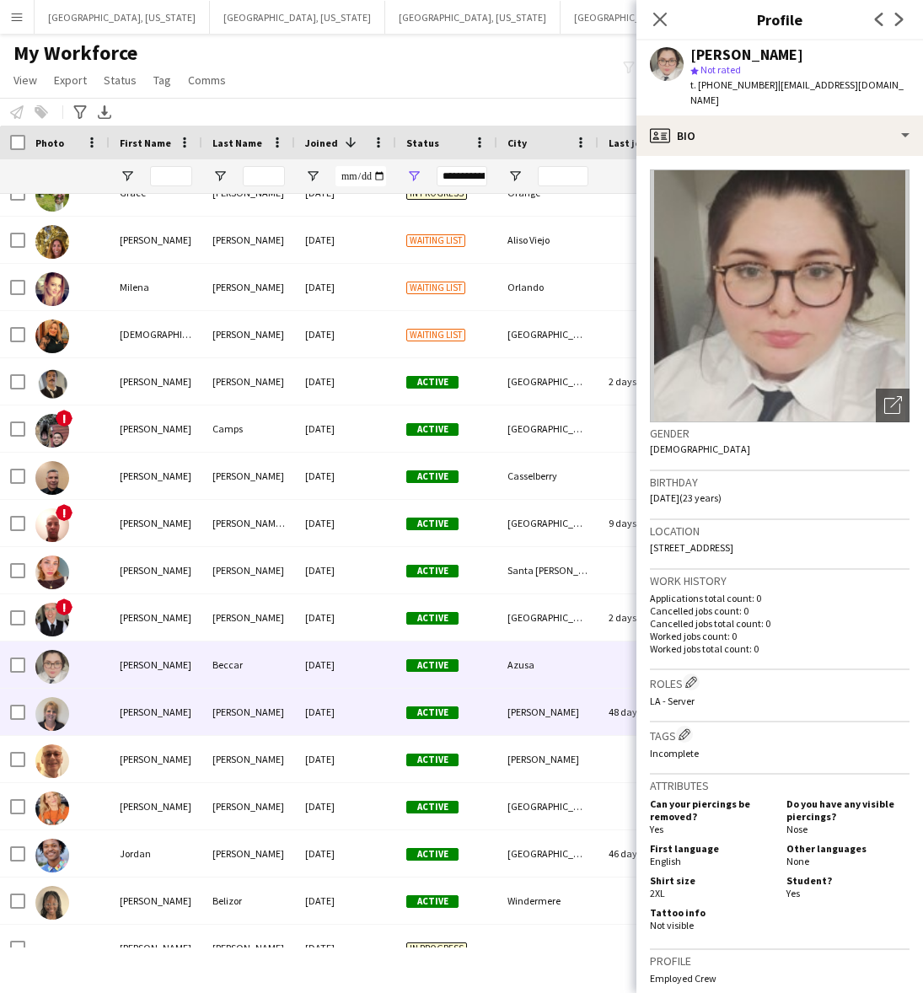
click at [365, 710] on div "[DATE]" at bounding box center [345, 711] width 101 height 46
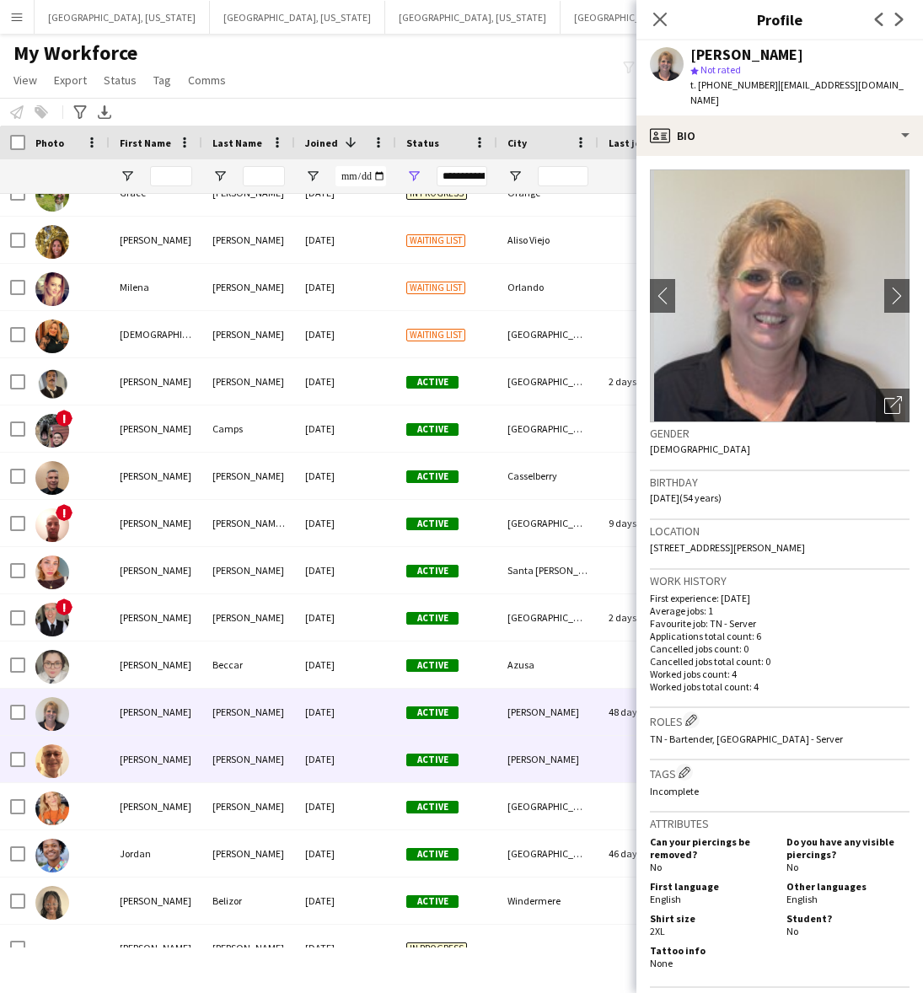
click at [378, 764] on div "[DATE]" at bounding box center [345, 759] width 101 height 46
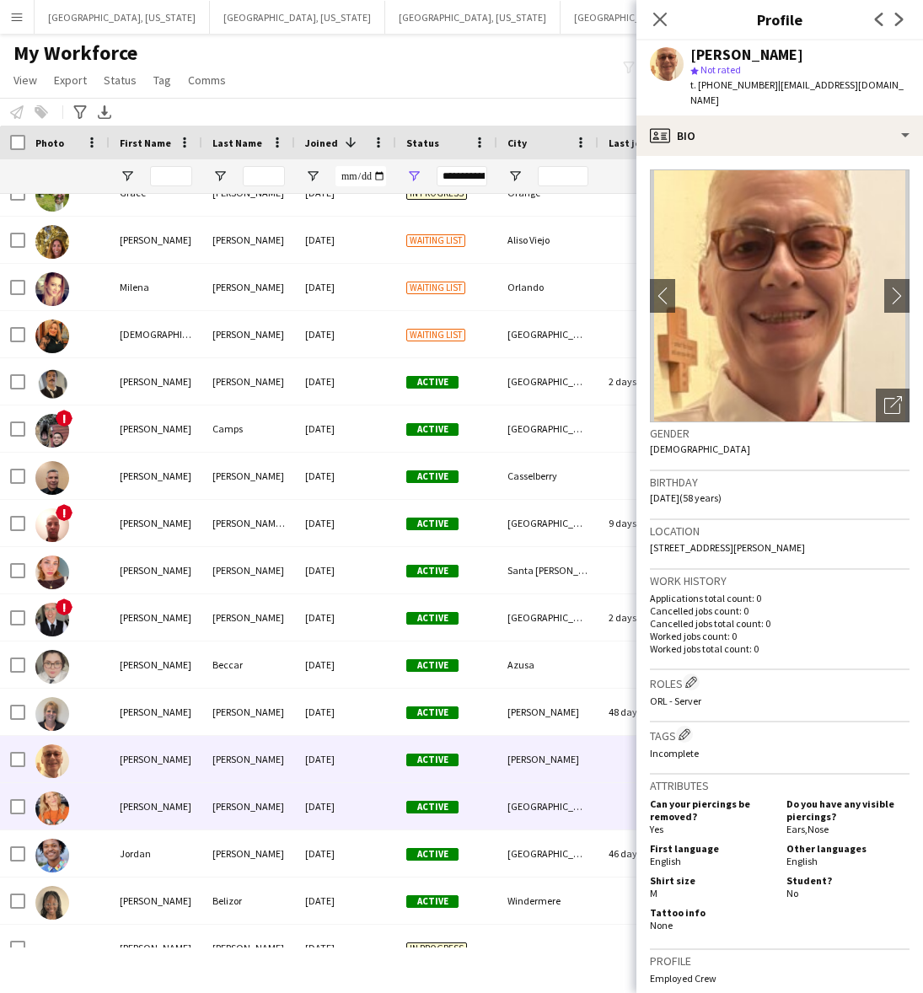
click at [367, 799] on div "[DATE]" at bounding box center [345, 806] width 101 height 46
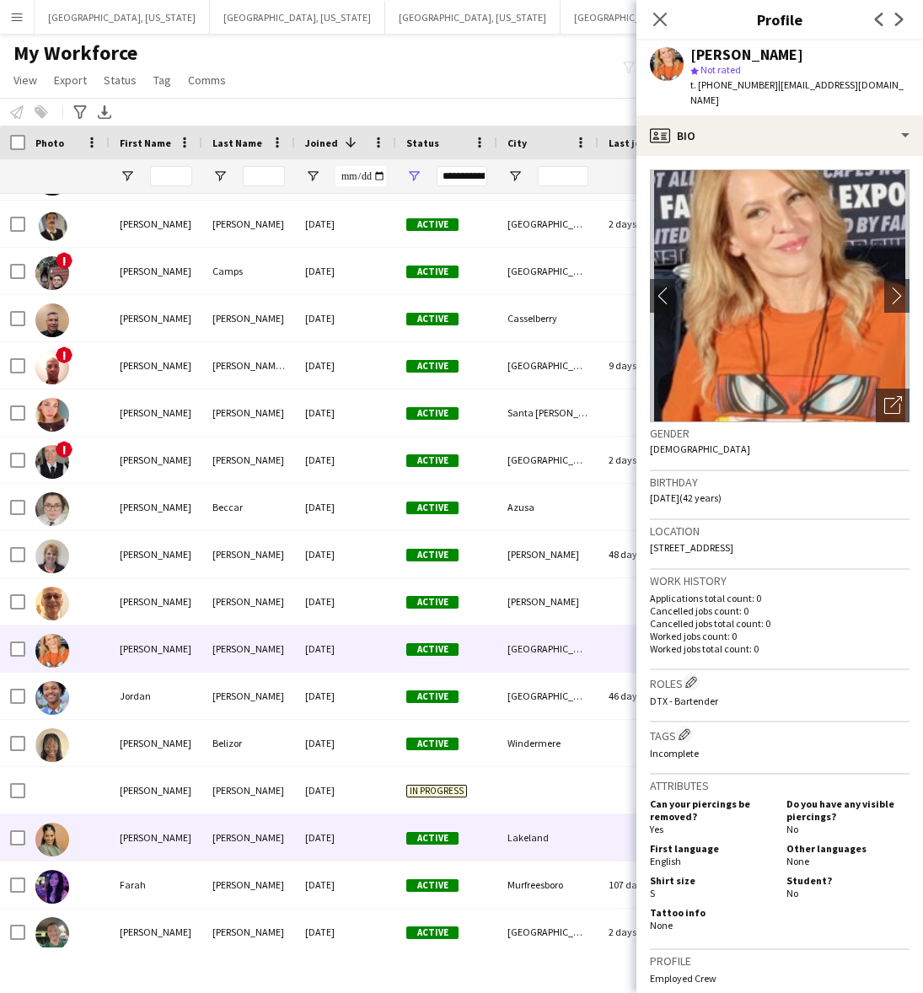
scroll to position [4635, 0]
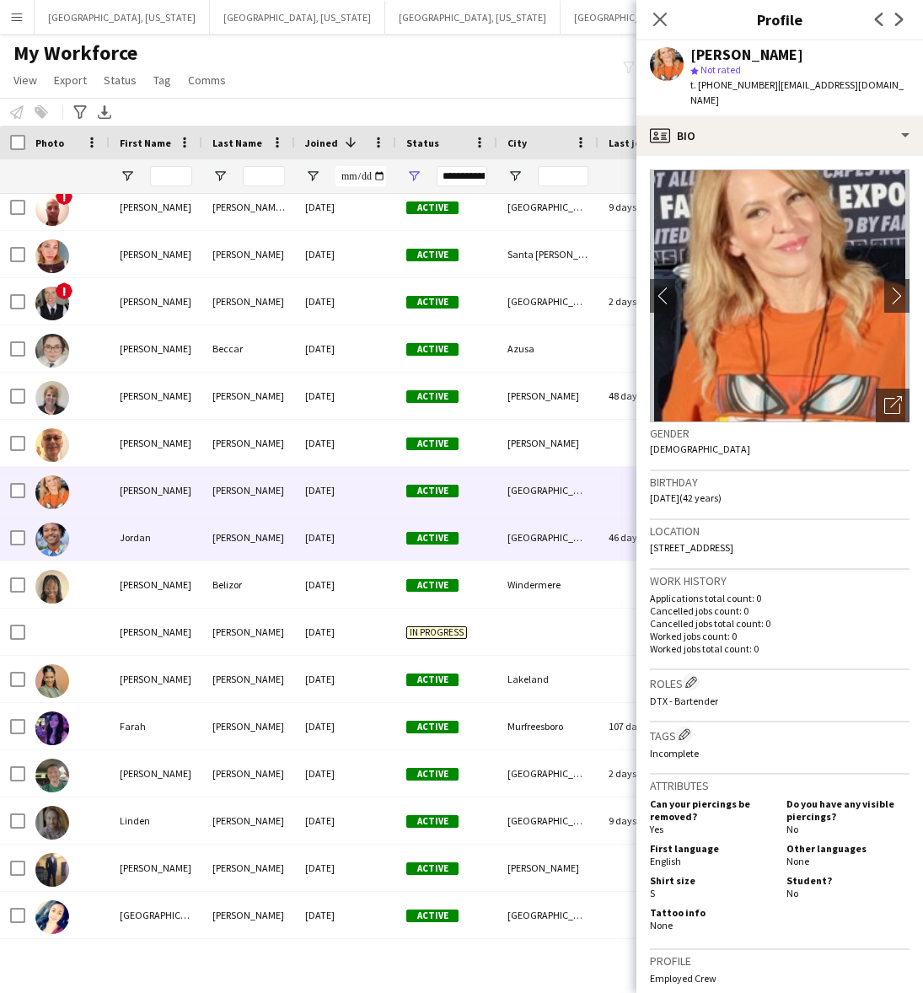
click at [368, 550] on div "[DATE]" at bounding box center [345, 537] width 101 height 46
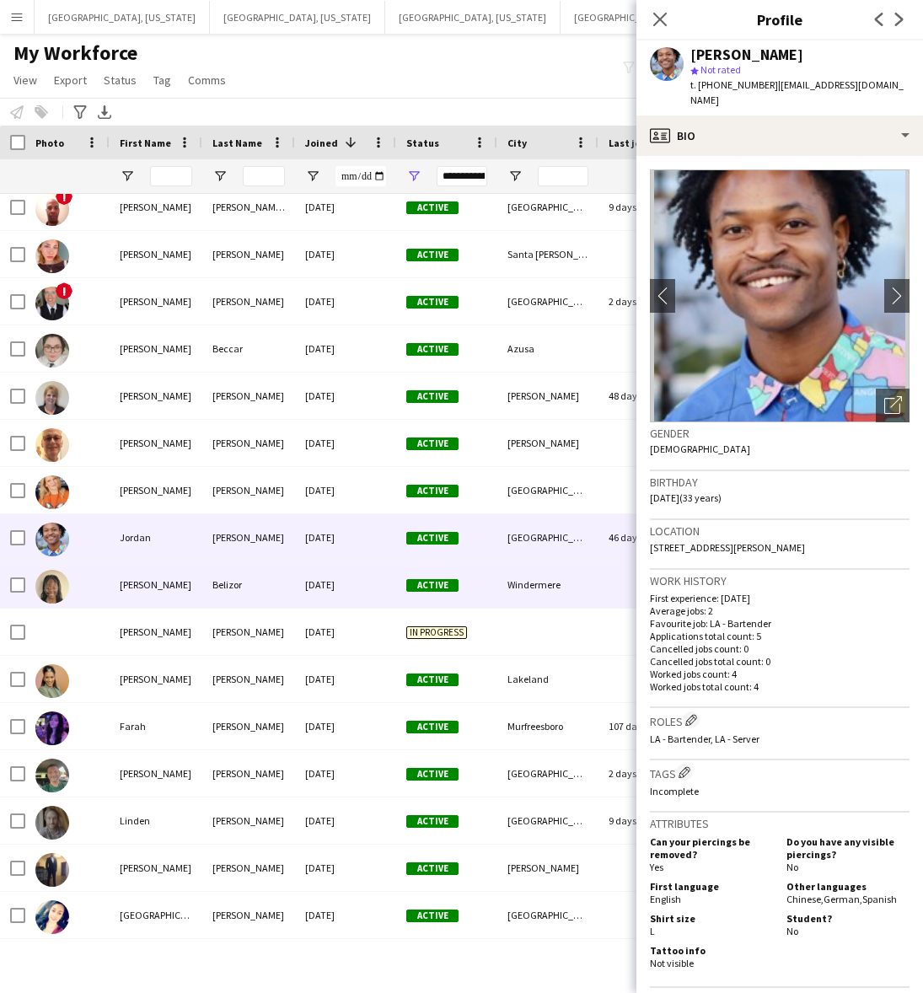
click at [358, 590] on div "[DATE]" at bounding box center [345, 584] width 101 height 46
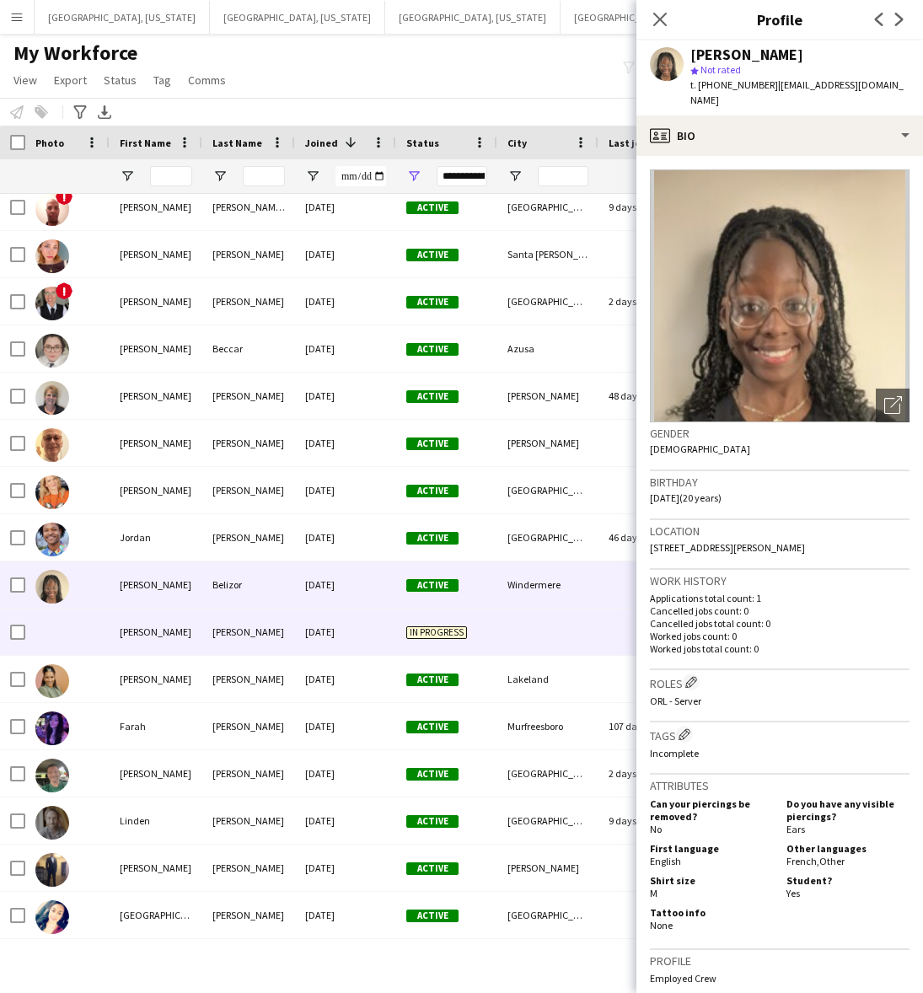
click at [373, 635] on div "[DATE]" at bounding box center [345, 631] width 101 height 46
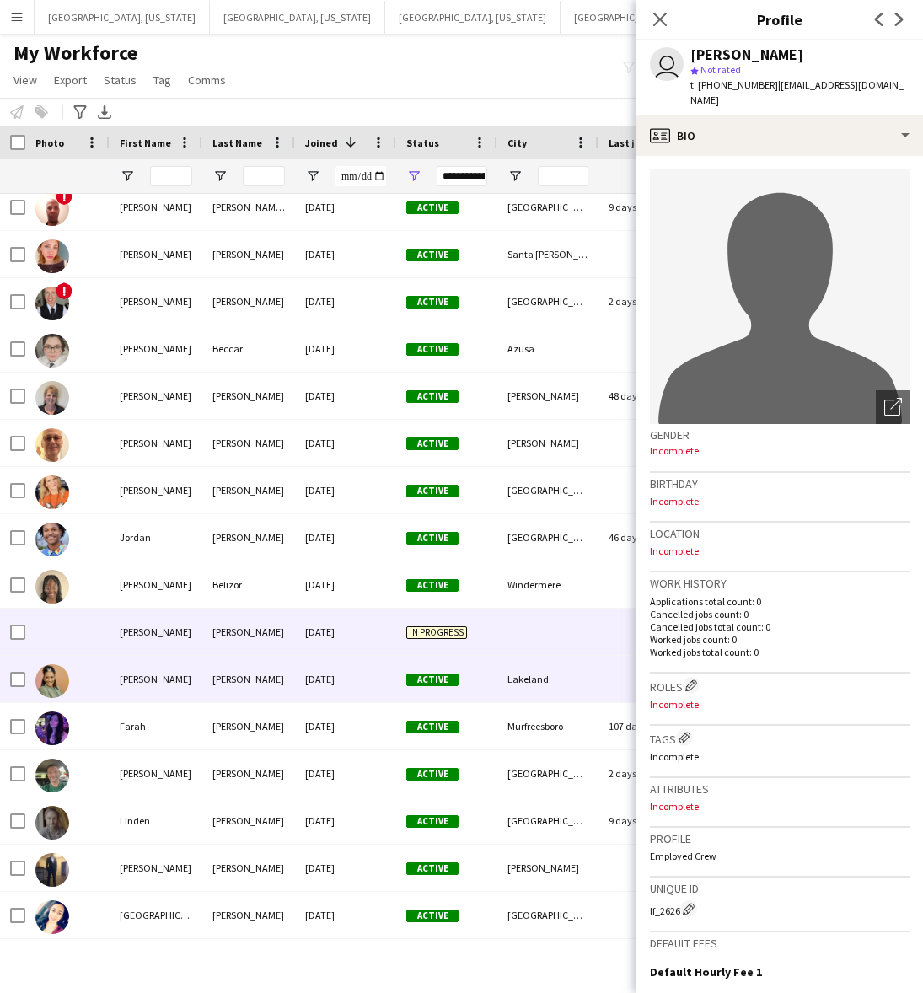
click at [364, 663] on div "[DATE]" at bounding box center [345, 679] width 101 height 46
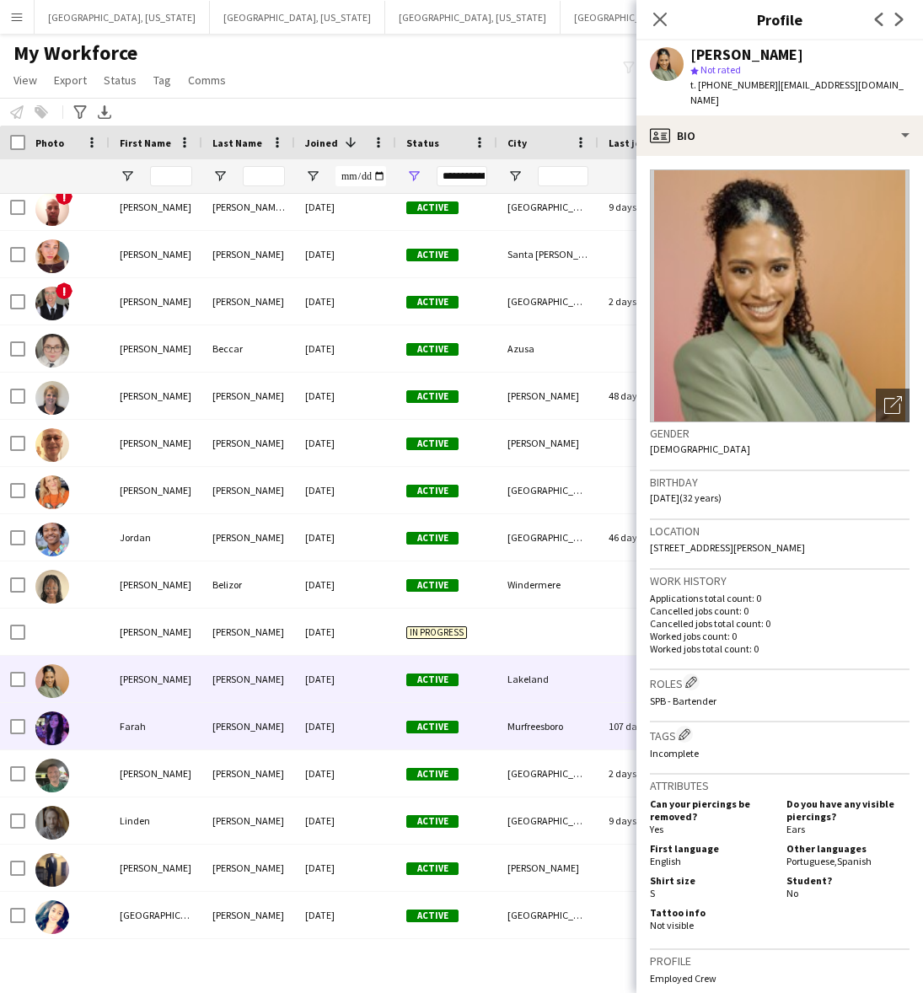
click at [402, 727] on div "Active" at bounding box center [446, 726] width 101 height 46
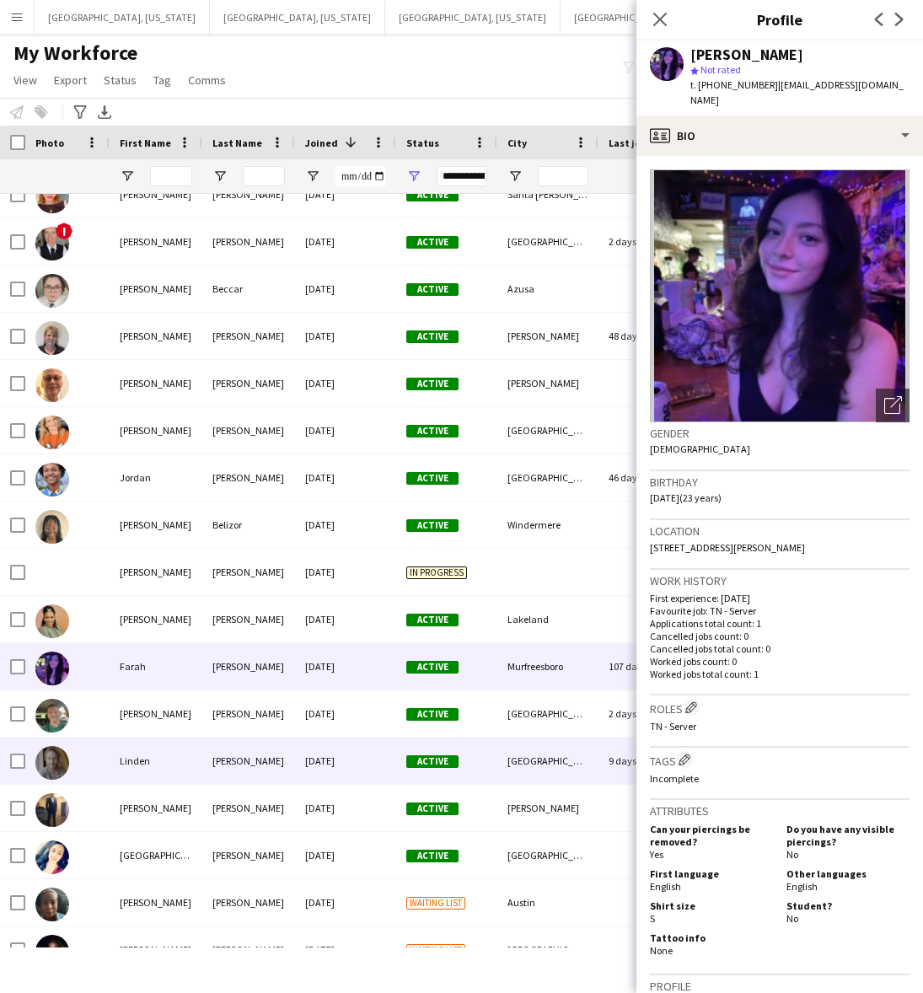
scroll to position [0, 0]
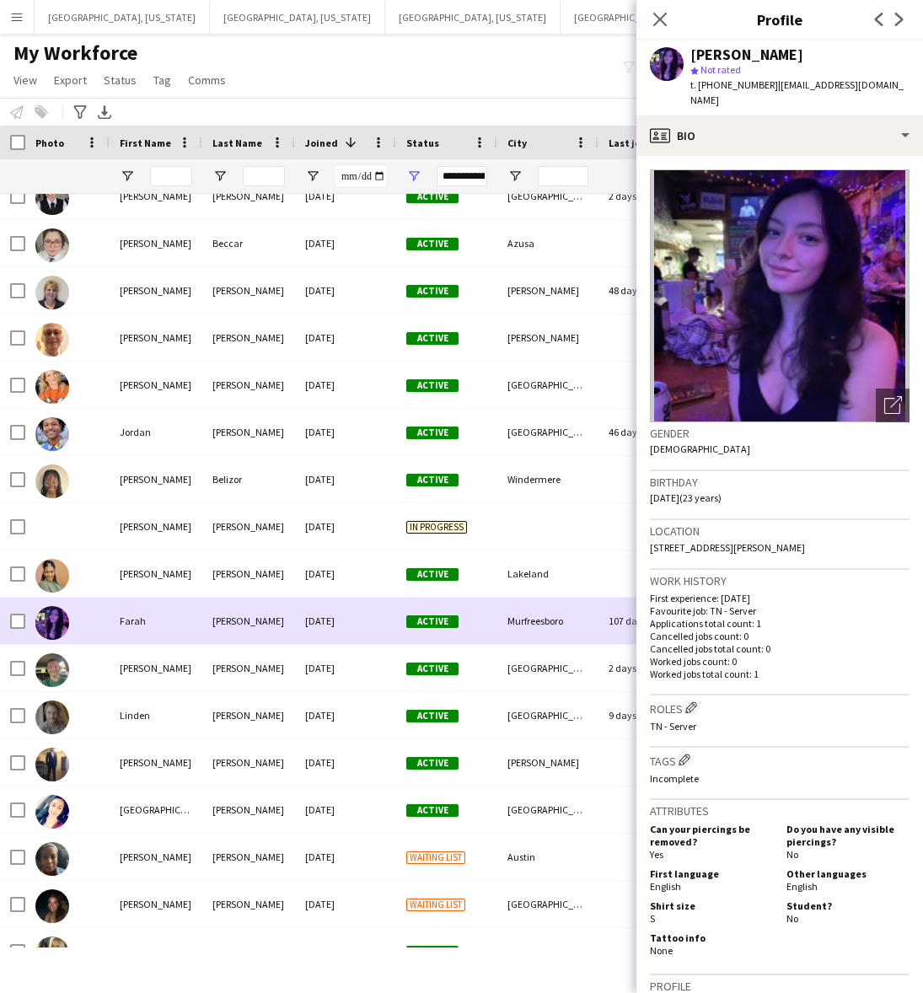
click at [381, 613] on div "[DATE]" at bounding box center [345, 620] width 101 height 46
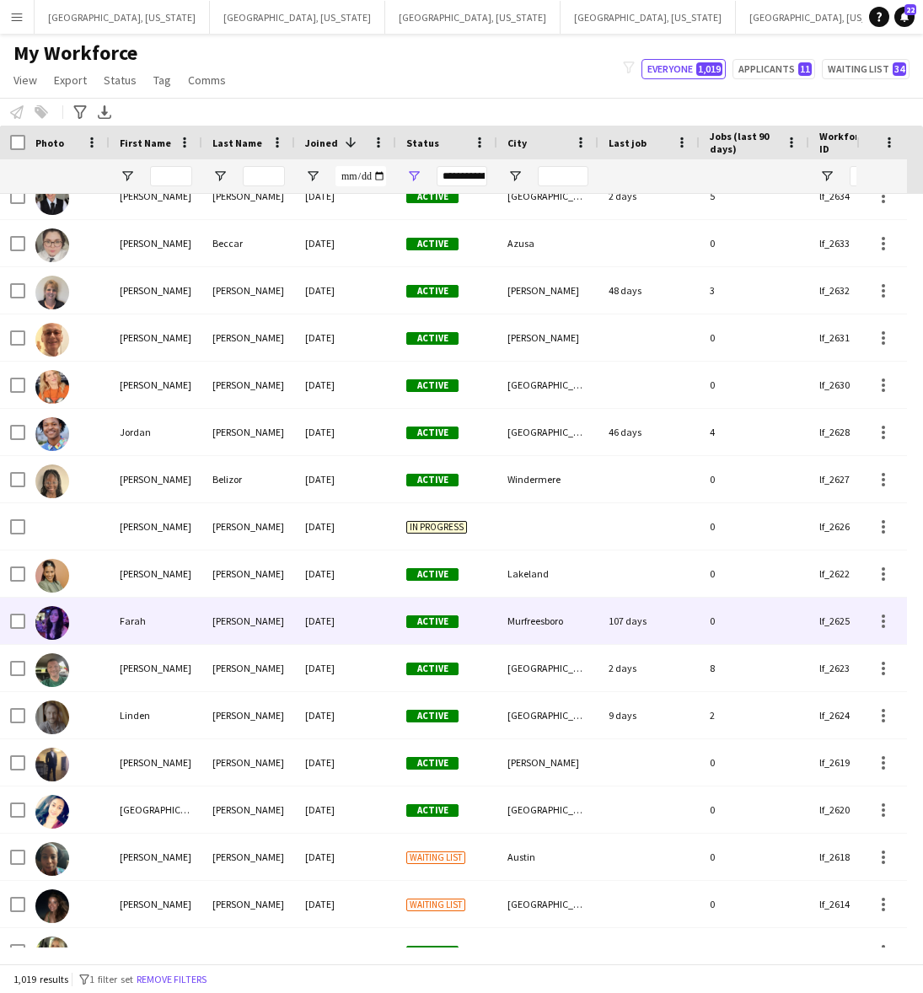
click at [358, 629] on div "[DATE]" at bounding box center [345, 620] width 101 height 46
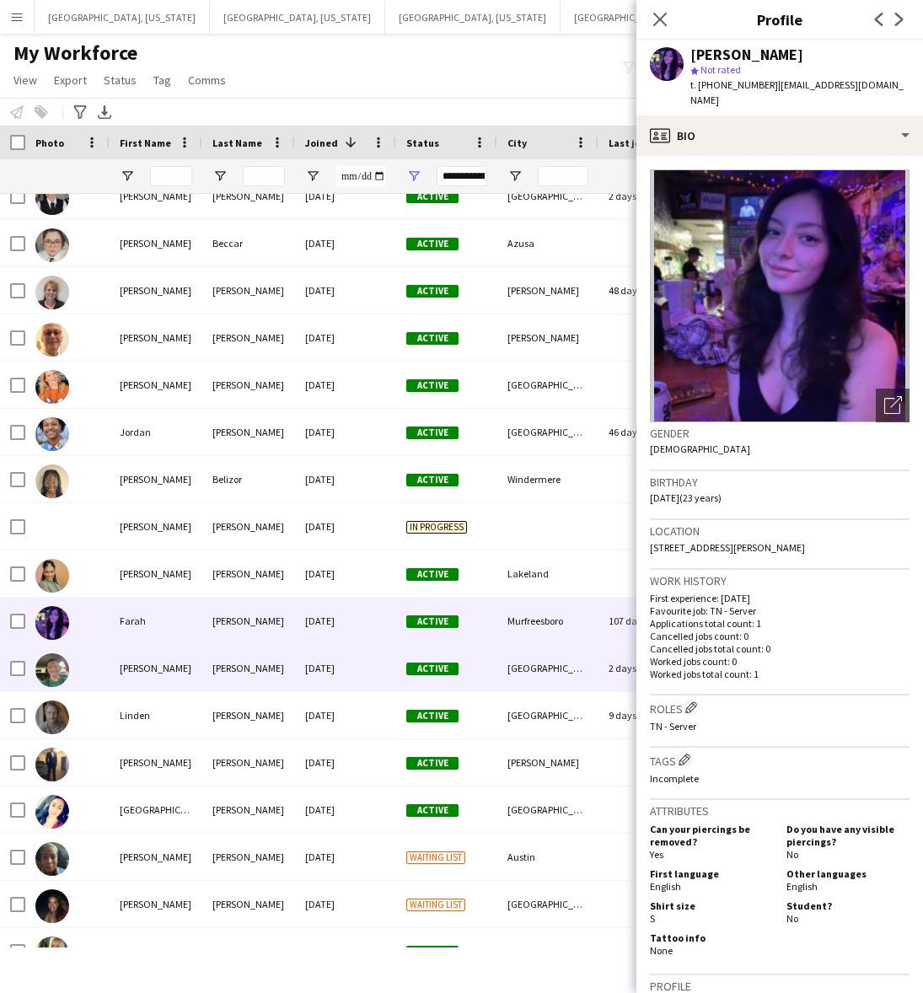
click at [343, 660] on div "[DATE]" at bounding box center [345, 668] width 101 height 46
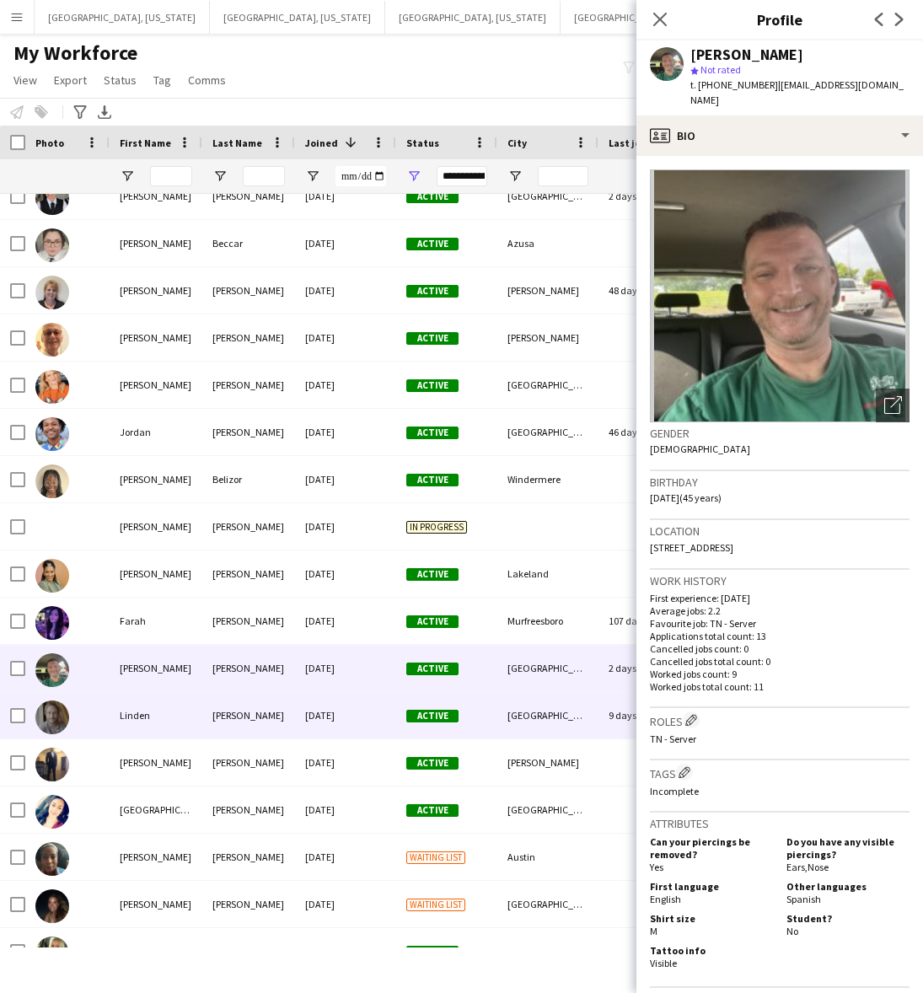
click at [343, 729] on div "[DATE]" at bounding box center [345, 715] width 101 height 46
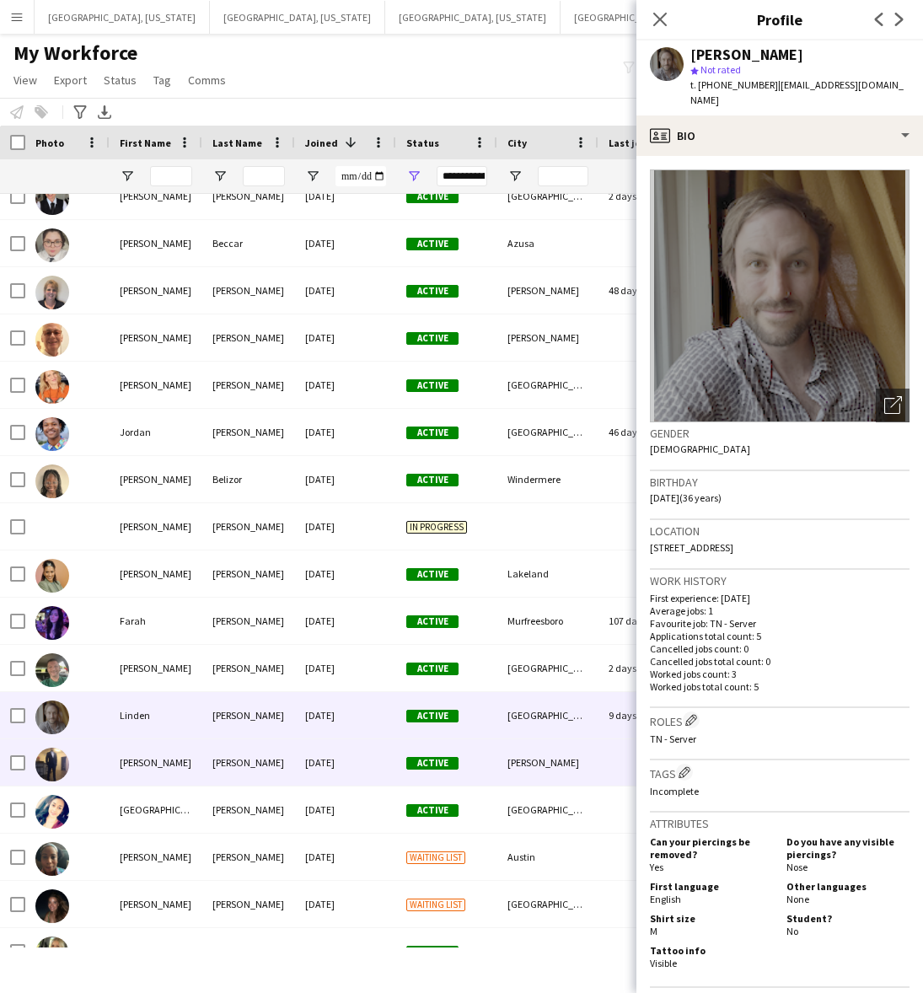
click at [350, 757] on div "[DATE]" at bounding box center [345, 762] width 101 height 46
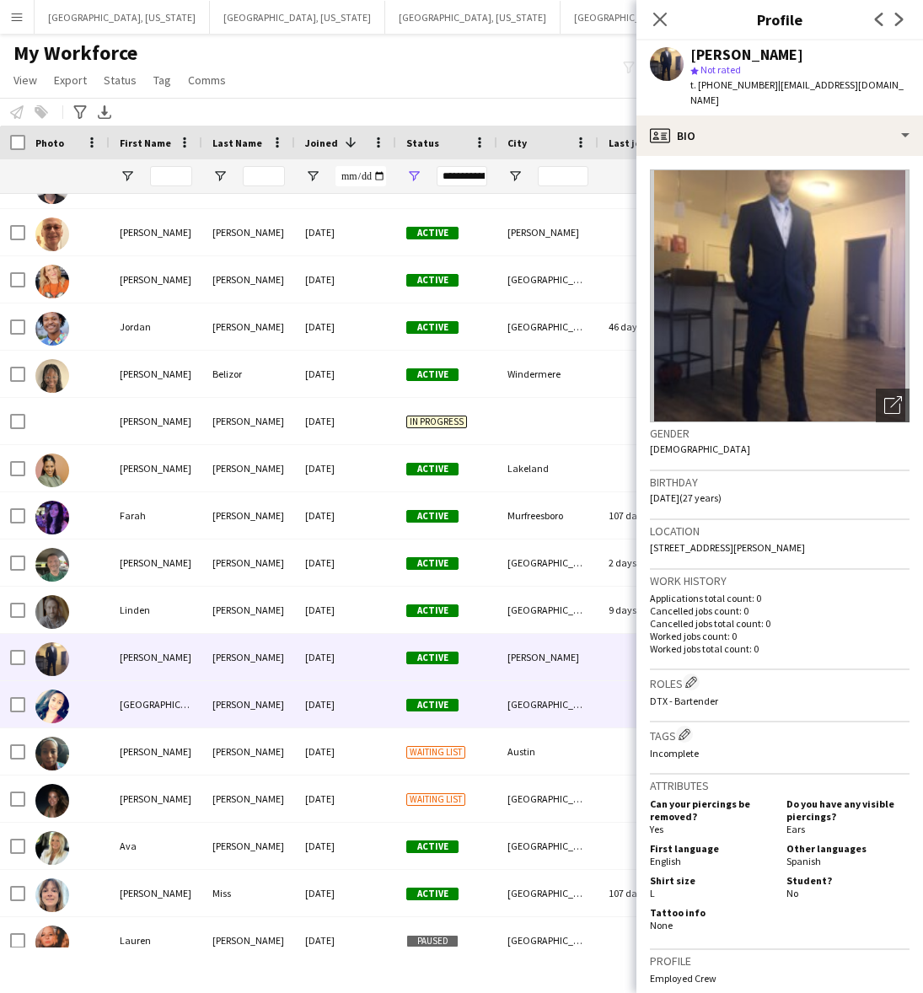
click at [348, 712] on div "[DATE]" at bounding box center [345, 704] width 101 height 46
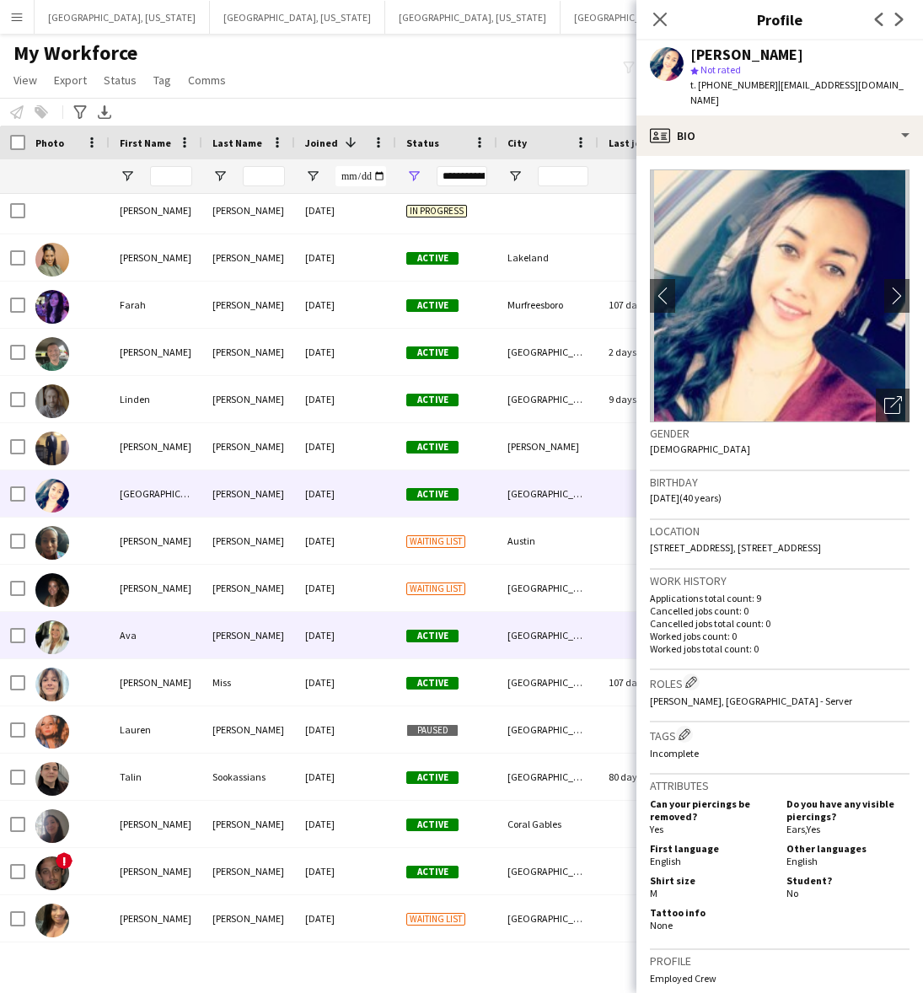
click at [354, 638] on div "[DATE]" at bounding box center [345, 635] width 101 height 46
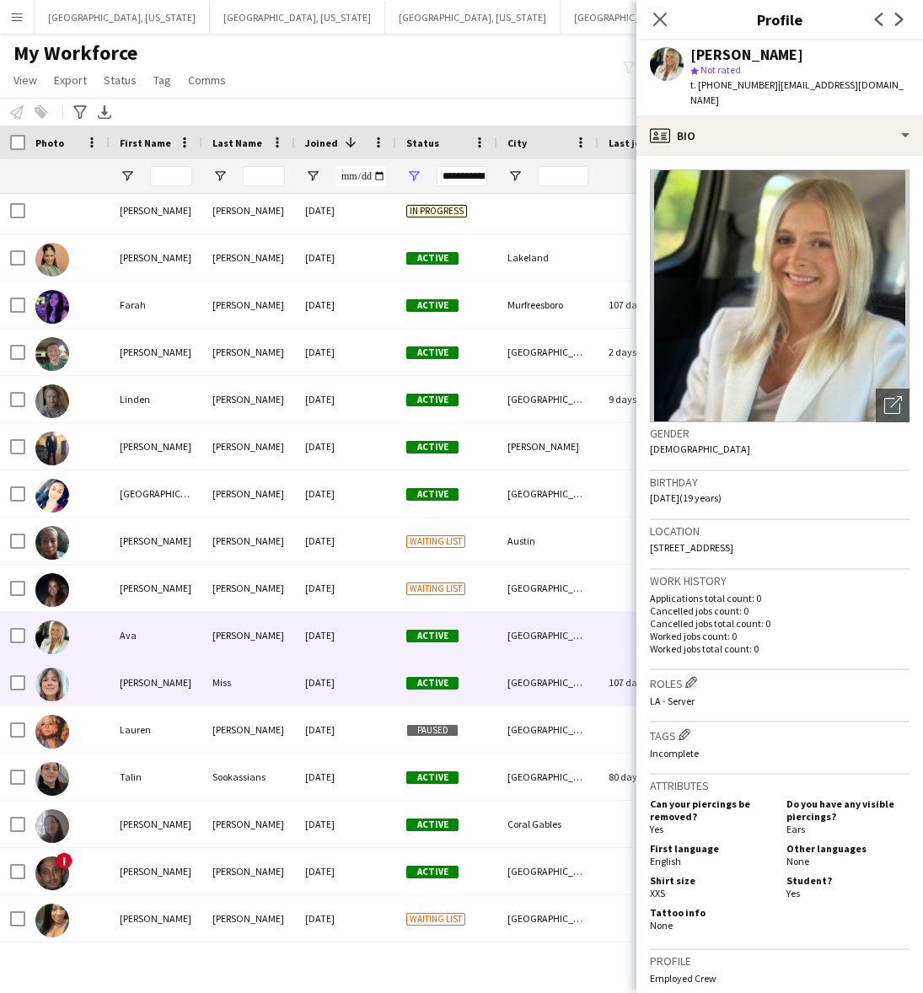
click at [350, 683] on div "[DATE]" at bounding box center [345, 682] width 101 height 46
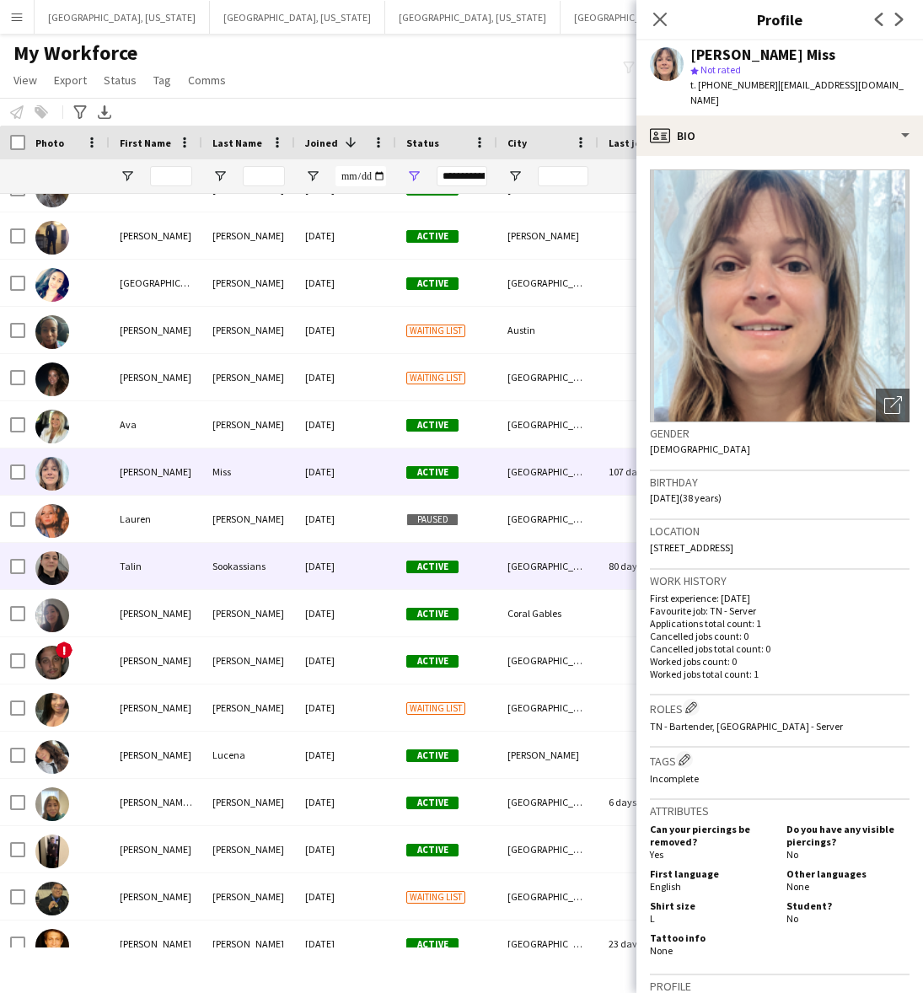
click at [342, 582] on div "[DATE]" at bounding box center [345, 566] width 101 height 46
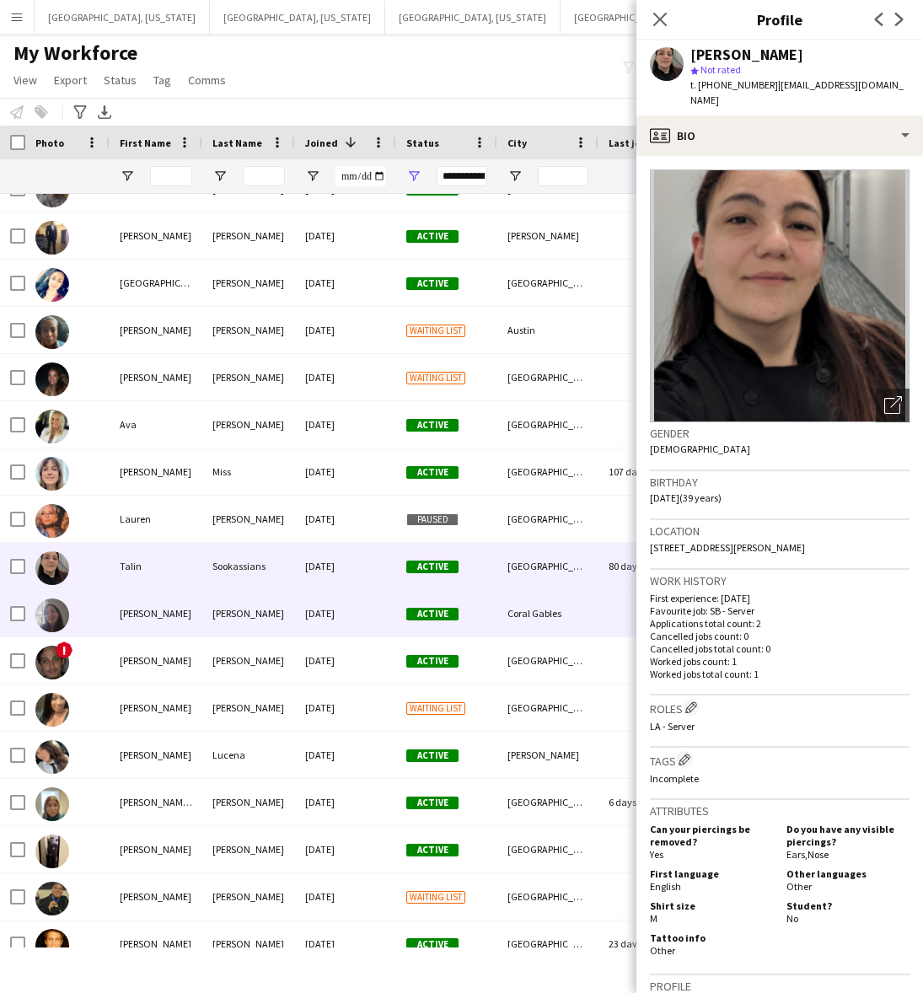
click at [341, 643] on div "[DATE]" at bounding box center [345, 660] width 101 height 46
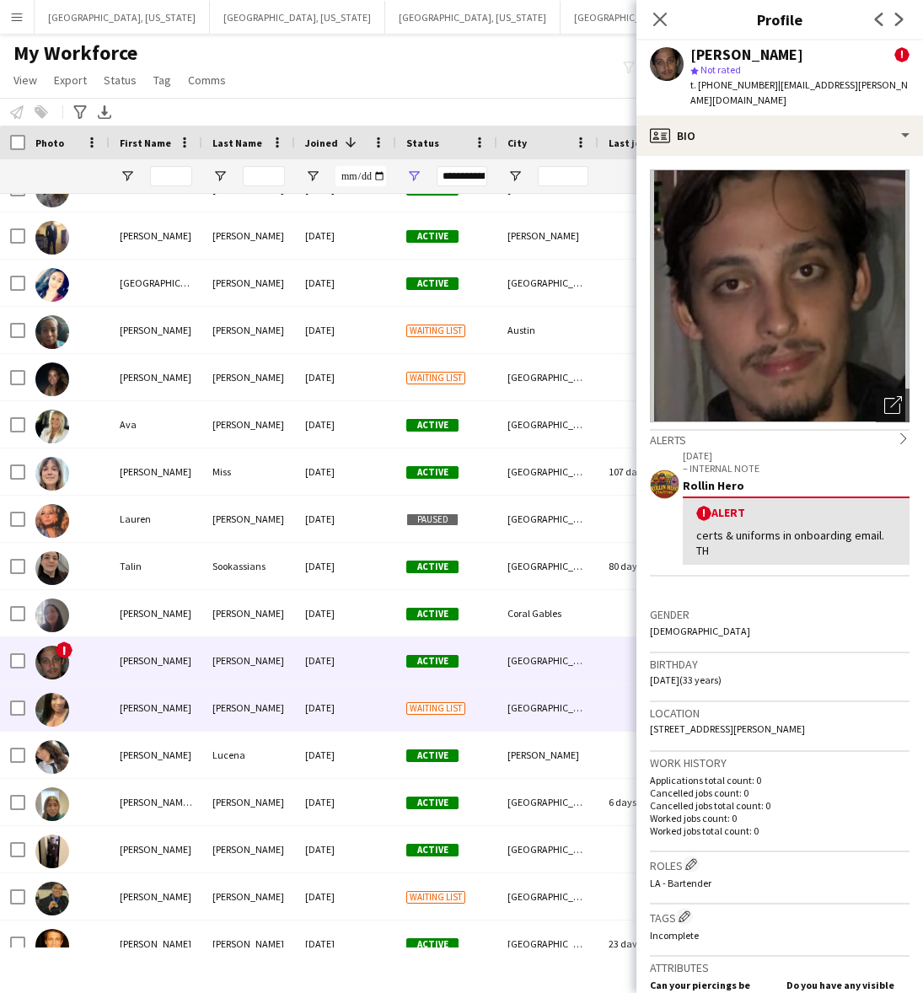
click at [352, 722] on div "[DATE]" at bounding box center [345, 707] width 101 height 46
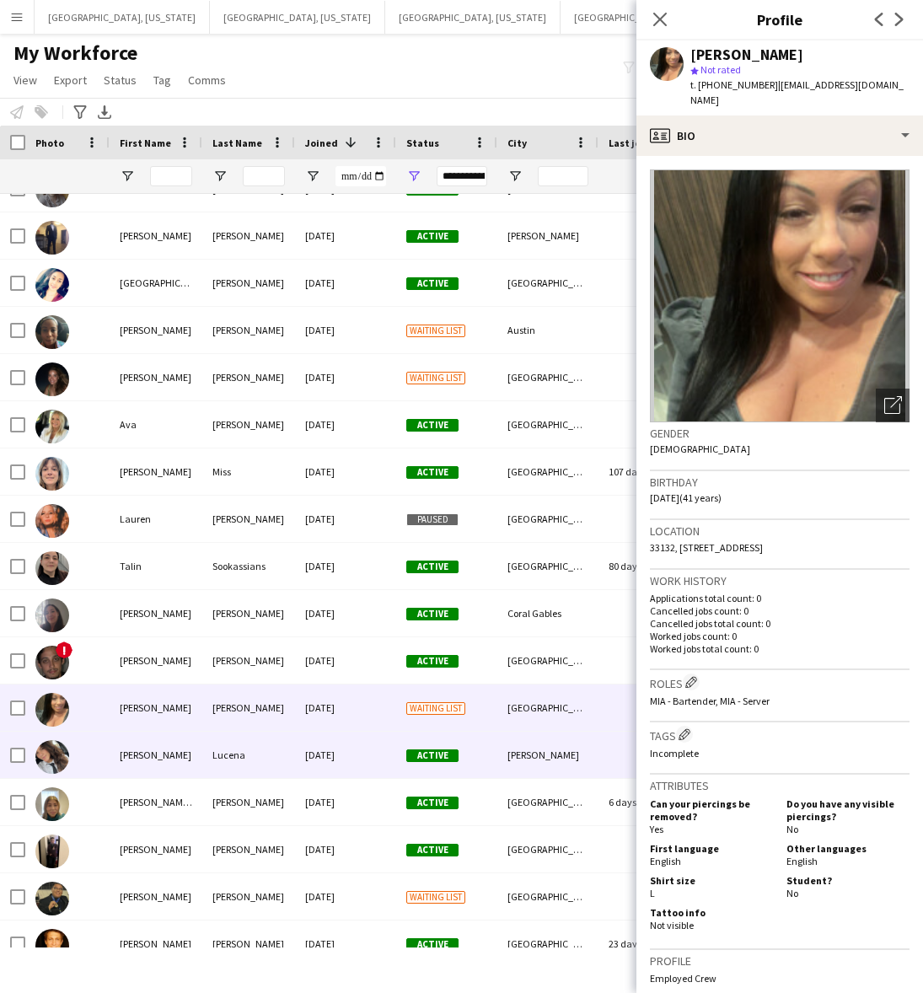
click at [356, 761] on div "[DATE]" at bounding box center [345, 754] width 101 height 46
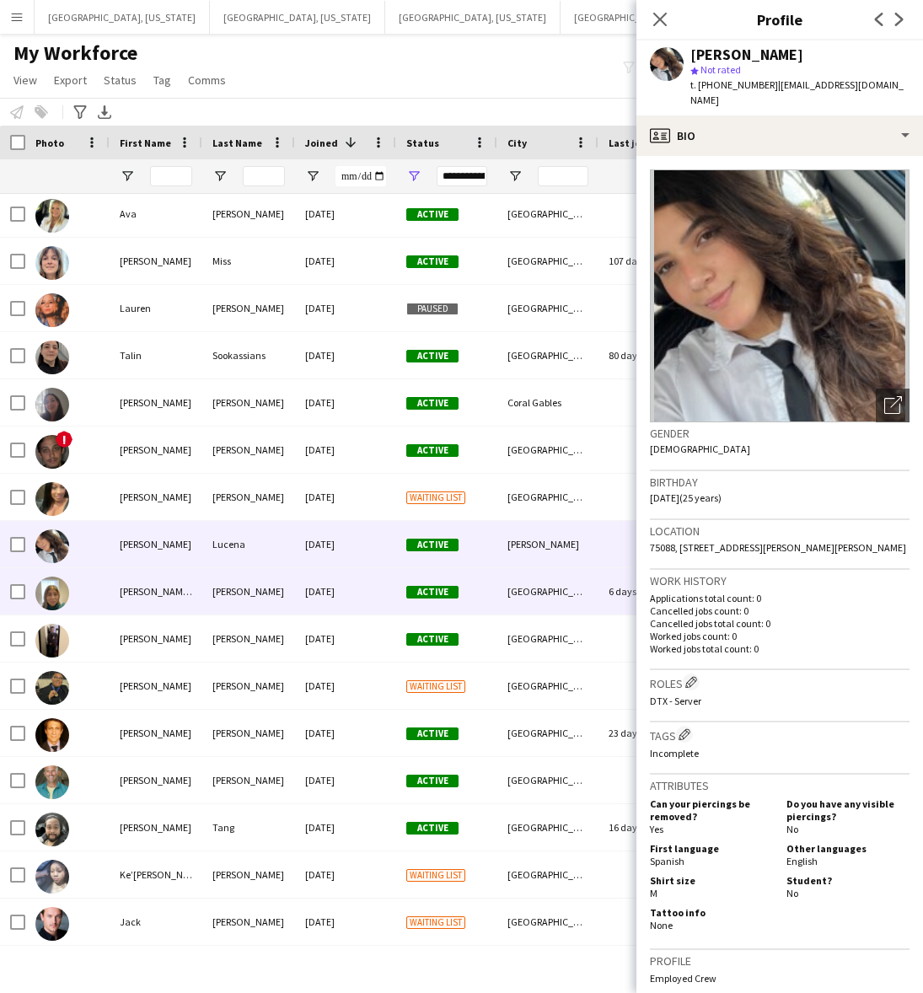
click at [393, 584] on div "[DATE]" at bounding box center [345, 591] width 101 height 46
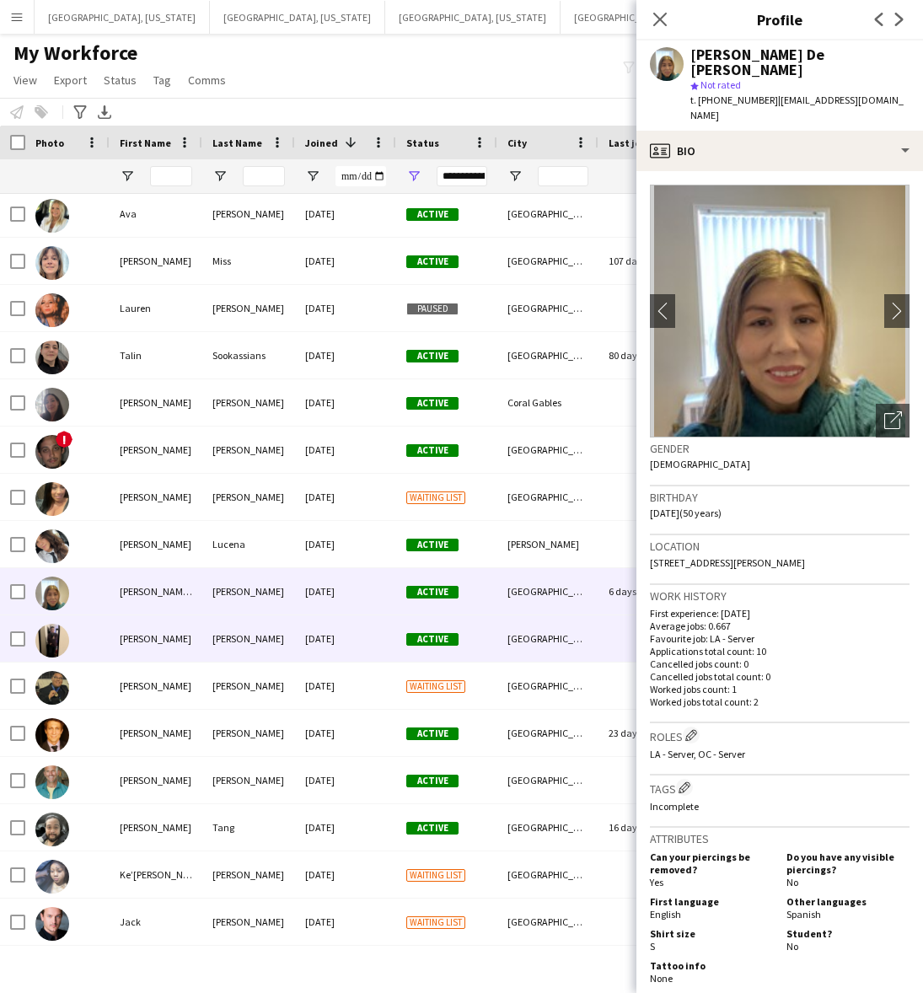
click at [376, 654] on div "[DATE]" at bounding box center [345, 638] width 101 height 46
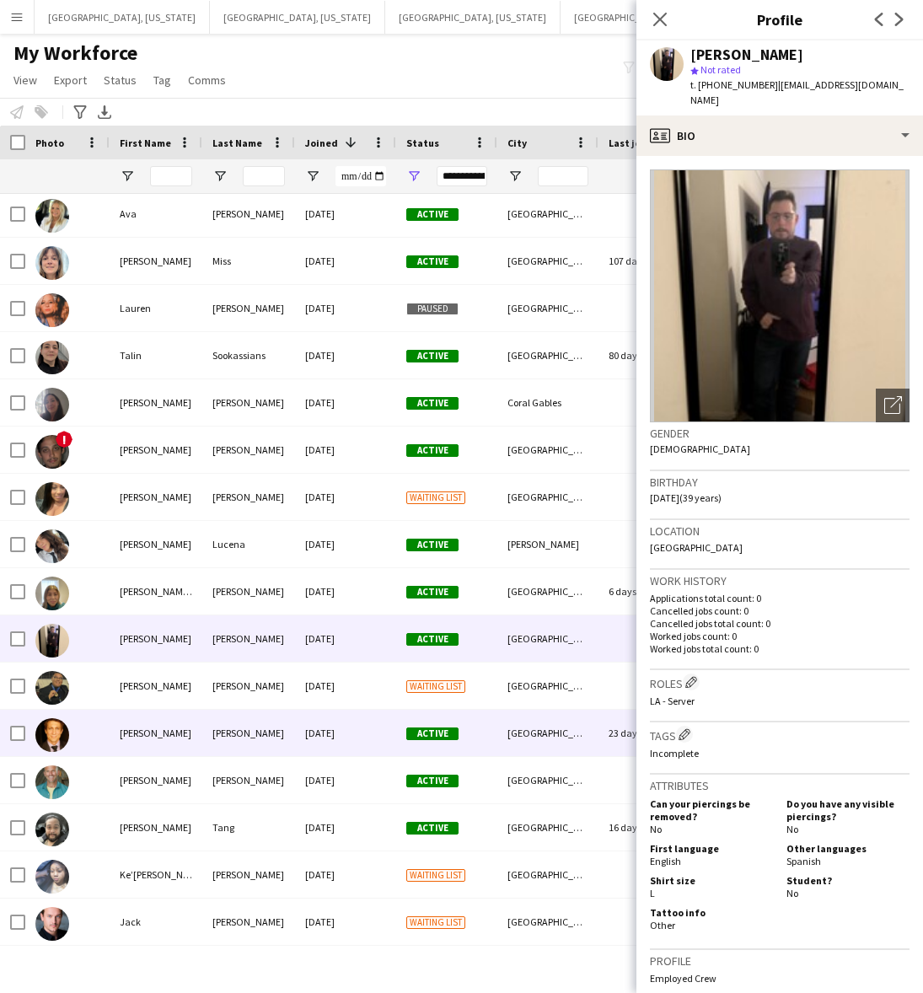
click at [352, 747] on div "[DATE]" at bounding box center [345, 733] width 101 height 46
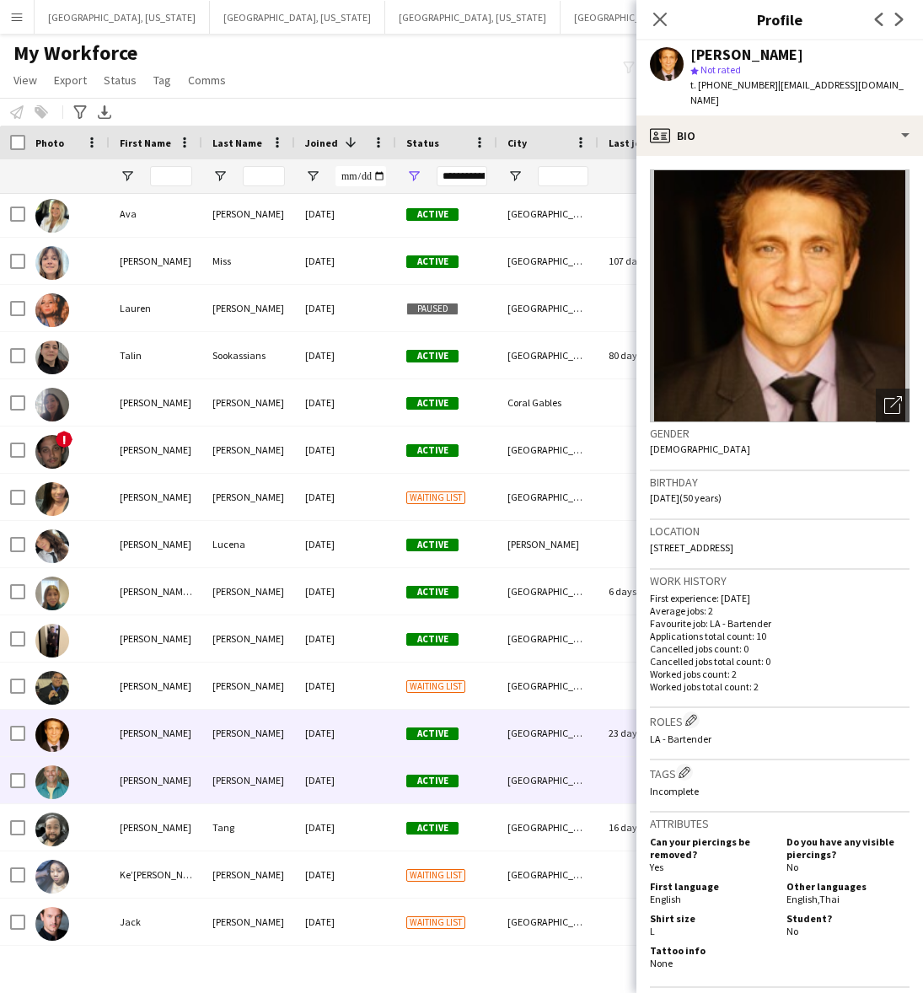
click at [338, 801] on div "[DATE]" at bounding box center [345, 780] width 101 height 46
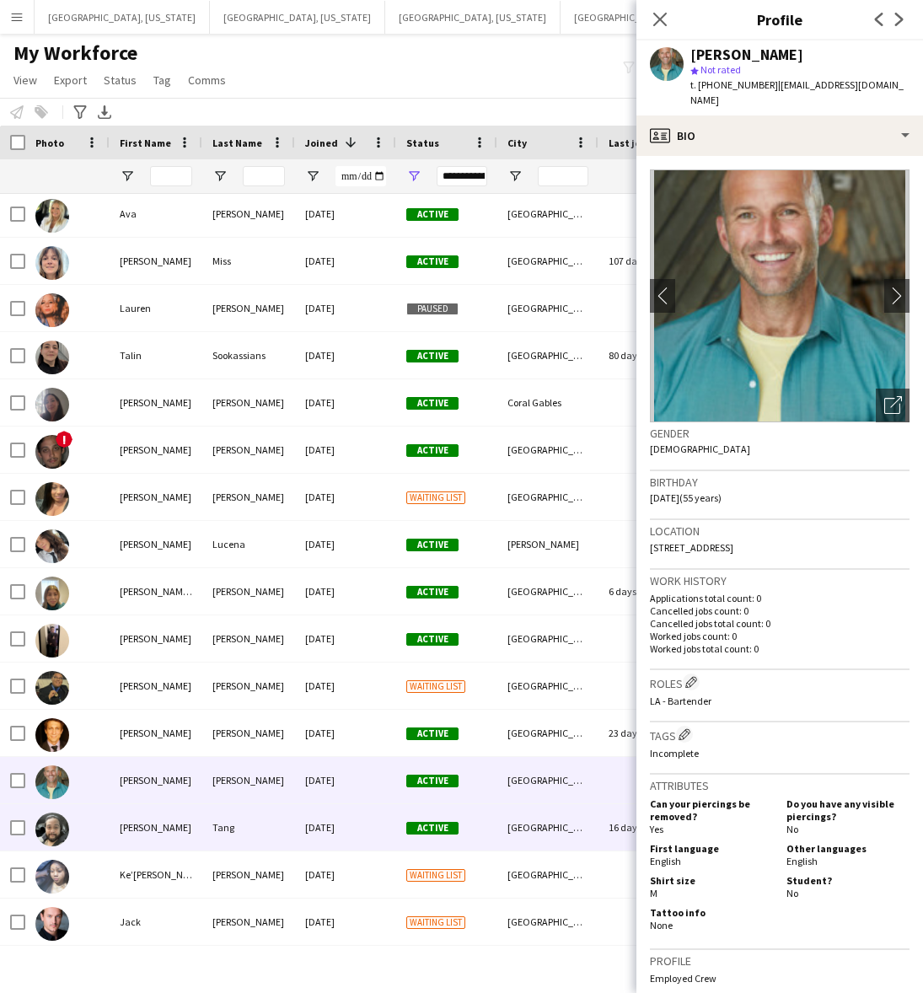
click at [344, 834] on div "[DATE]" at bounding box center [345, 827] width 101 height 46
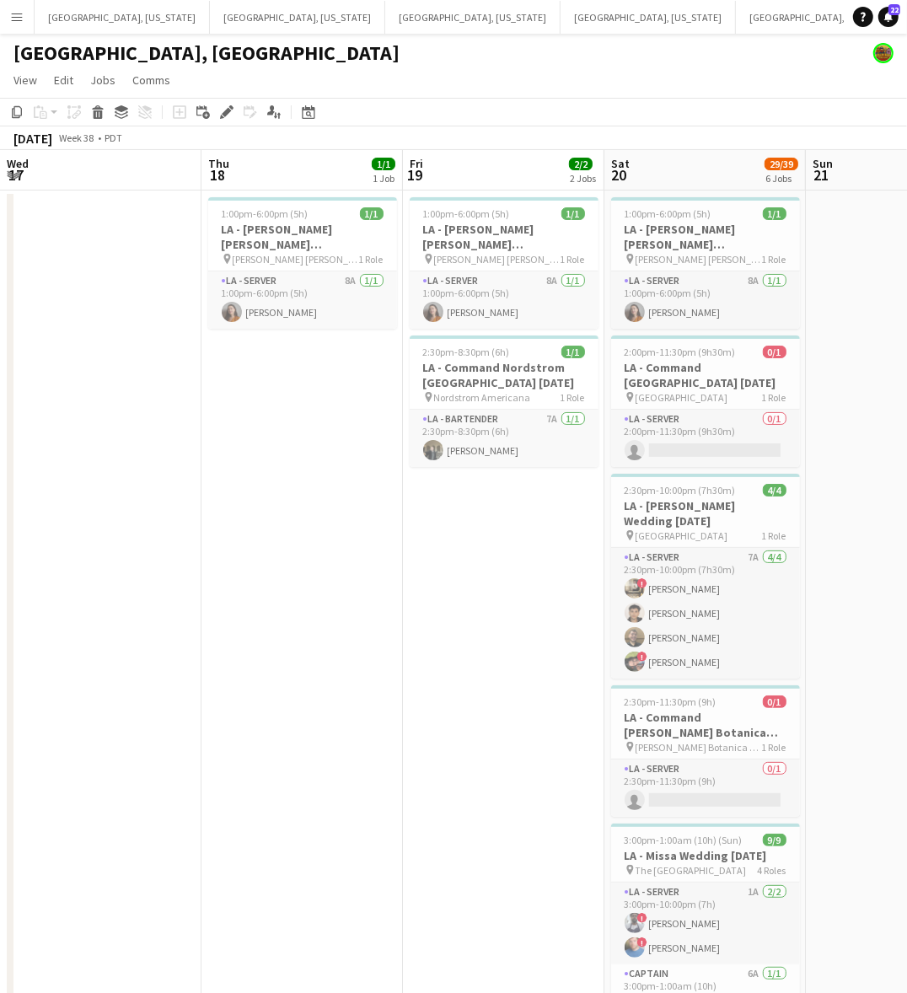
scroll to position [0, 591]
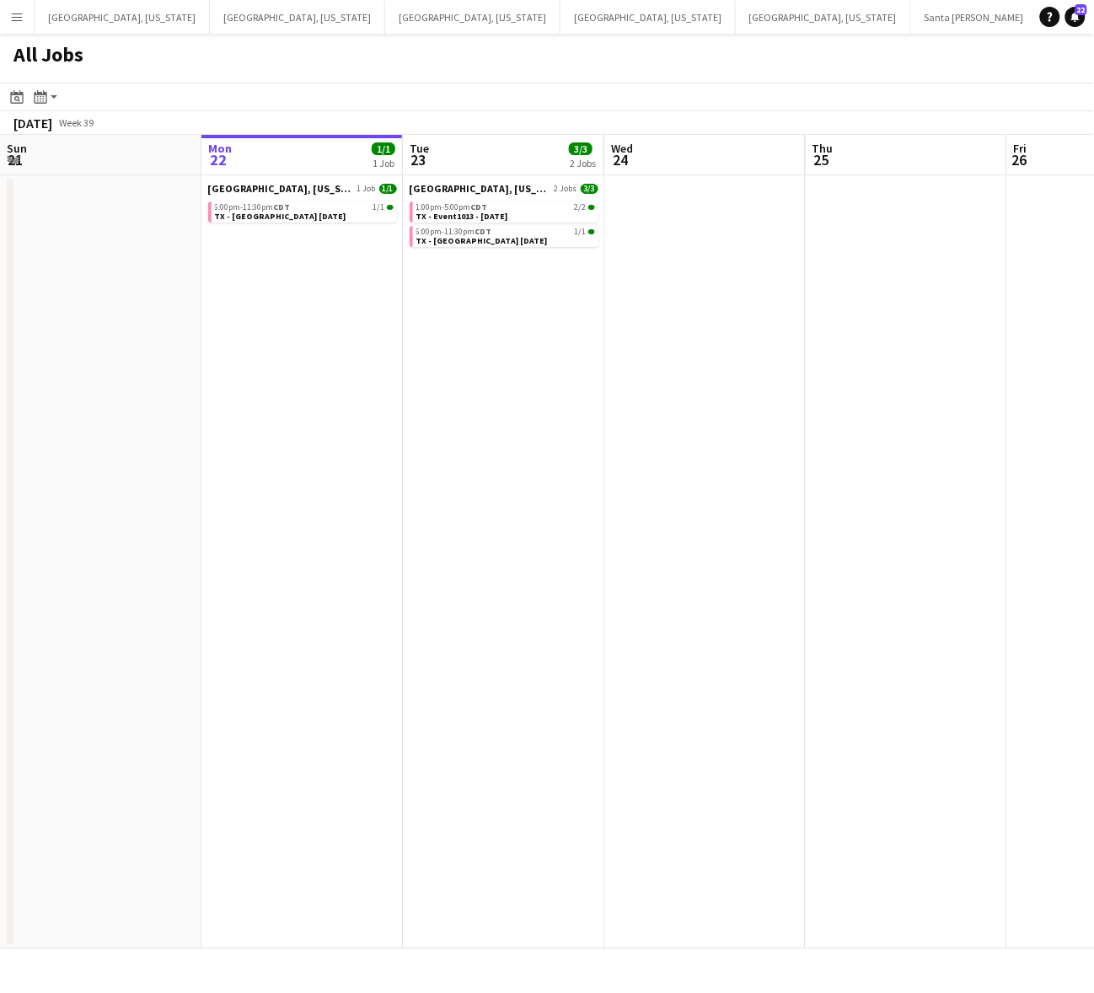
scroll to position [0, 603]
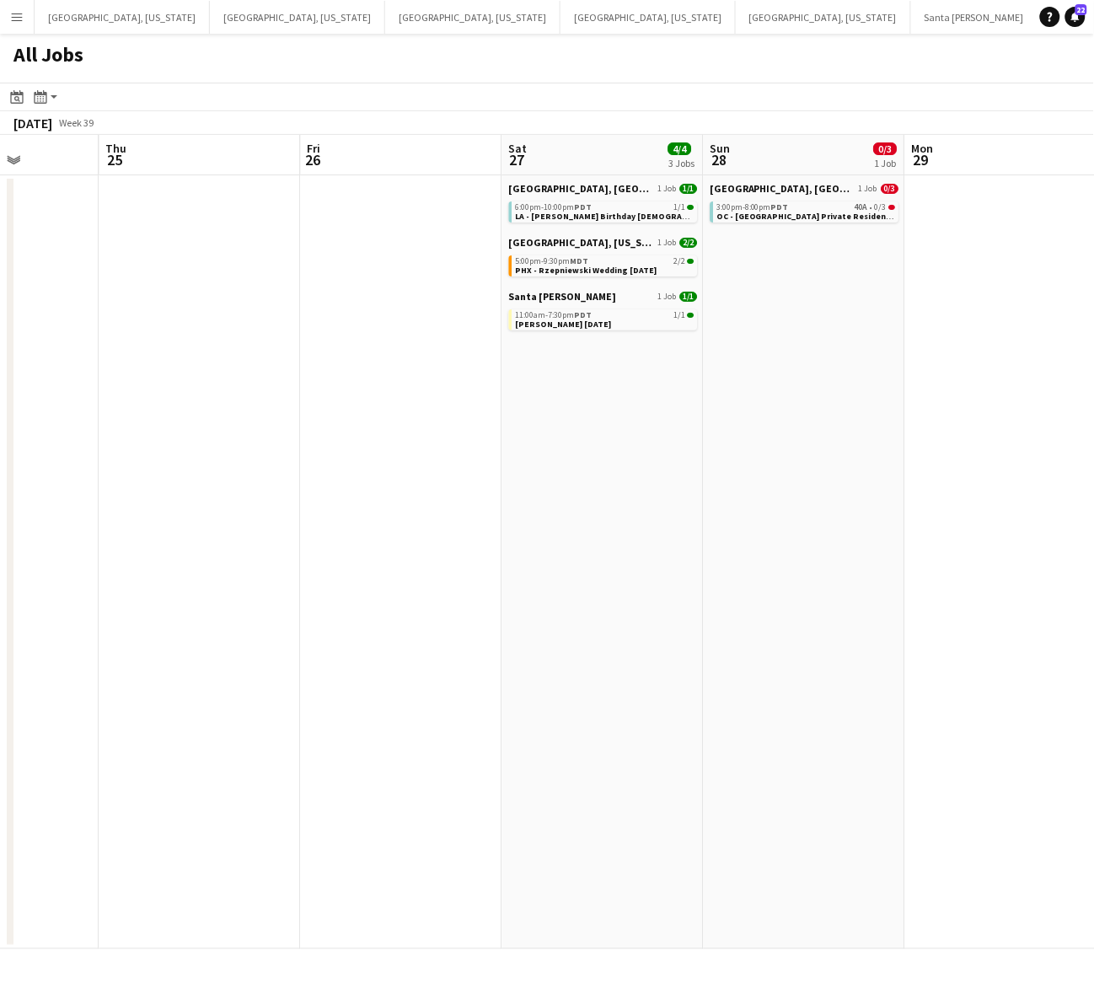
drag, startPoint x: 769, startPoint y: 464, endPoint x: 662, endPoint y: 516, distance: 118.7
click at [664, 512] on app-calendar-viewport "Sun 21 Mon 22 1/1 1 Job Tue 23 3/3 2 Jobs Wed 24 Thu 25 Fri 26 Sat 27 4/4 3 Job…" at bounding box center [547, 542] width 1094 height 814
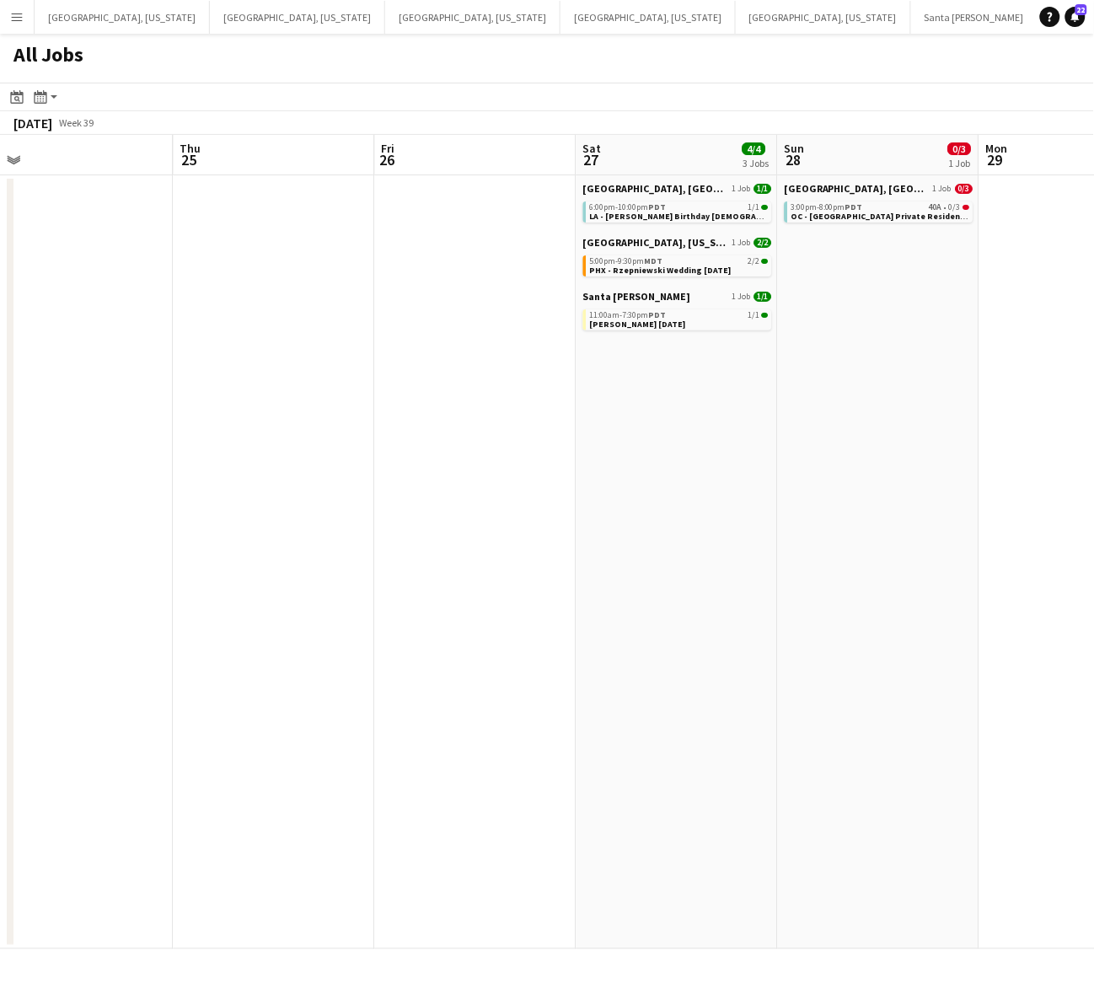
drag, startPoint x: 802, startPoint y: 481, endPoint x: 629, endPoint y: 511, distance: 175.2
click at [625, 507] on app-calendar-viewport "Sun 21 Mon 22 1/1 1 Job Tue 23 3/3 2 Jobs Wed 24 Thu 25 Fri 26 Sat 27 4/4 3 Job…" at bounding box center [547, 542] width 1094 height 814
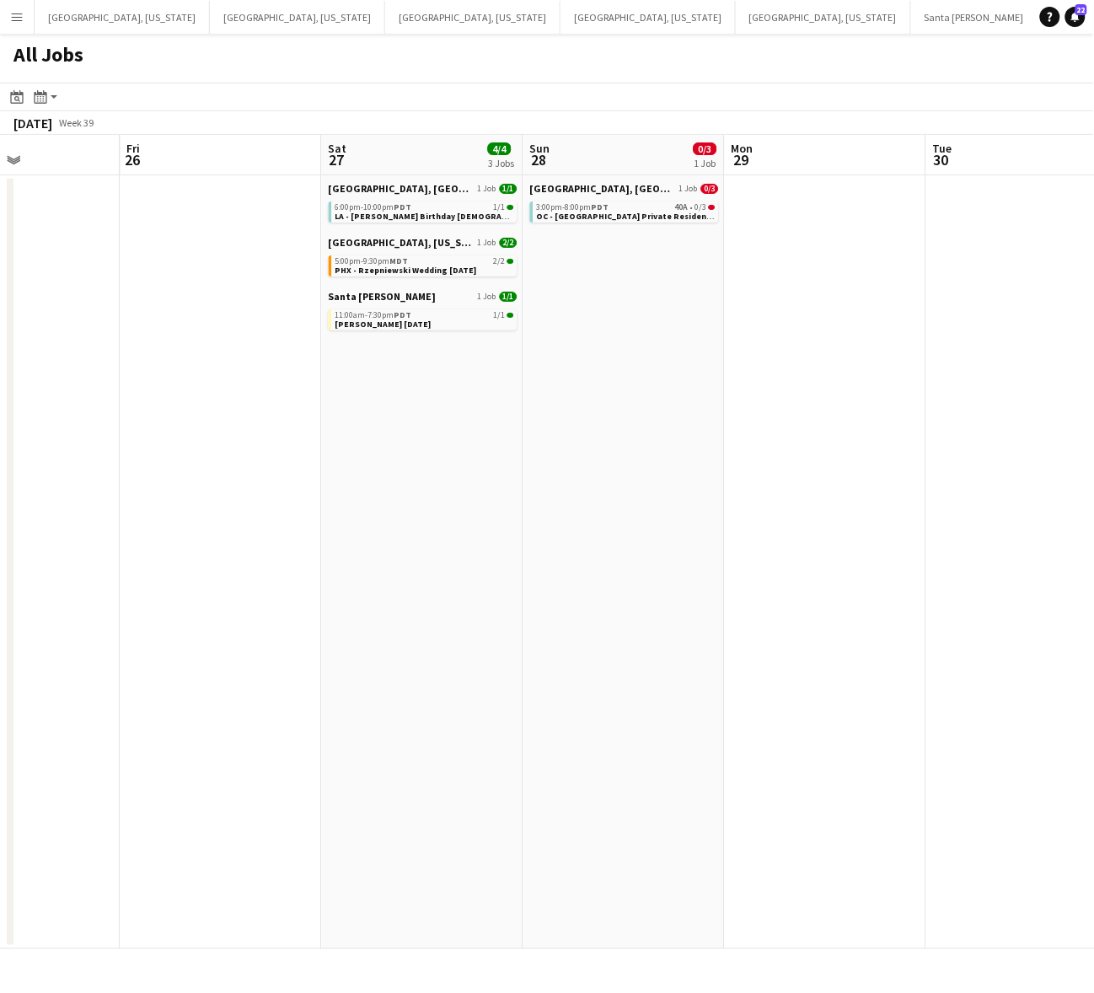
scroll to position [0, 457]
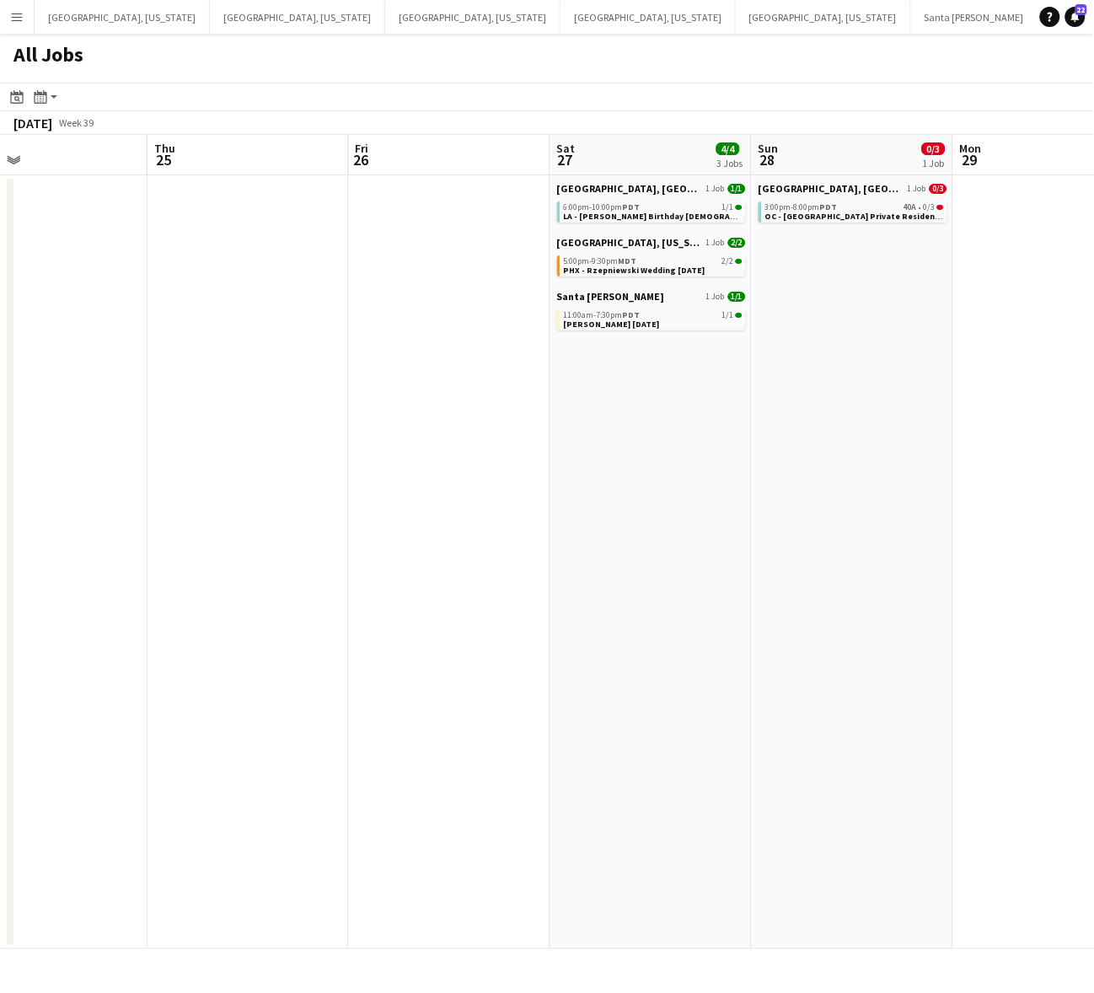
click at [372, 559] on app-all-jobs "All Jobs Date picker SEP 2025 SEP 2025 Monday M Tuesday T Wednesday W Thursday …" at bounding box center [547, 491] width 1094 height 915
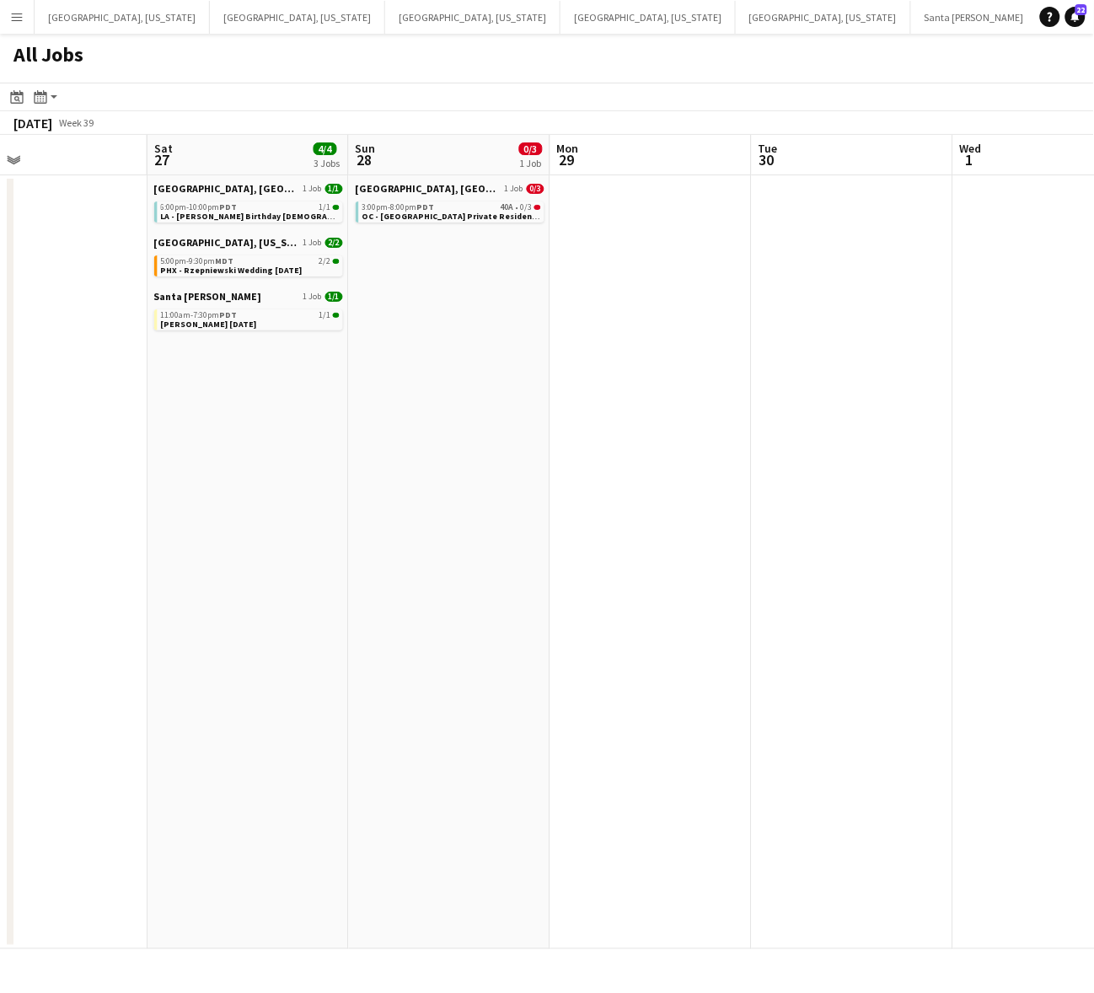
drag, startPoint x: 701, startPoint y: 490, endPoint x: 588, endPoint y: 478, distance: 113.6
click at [13, 14] on app-icon "Menu" at bounding box center [16, 16] width 13 height 13
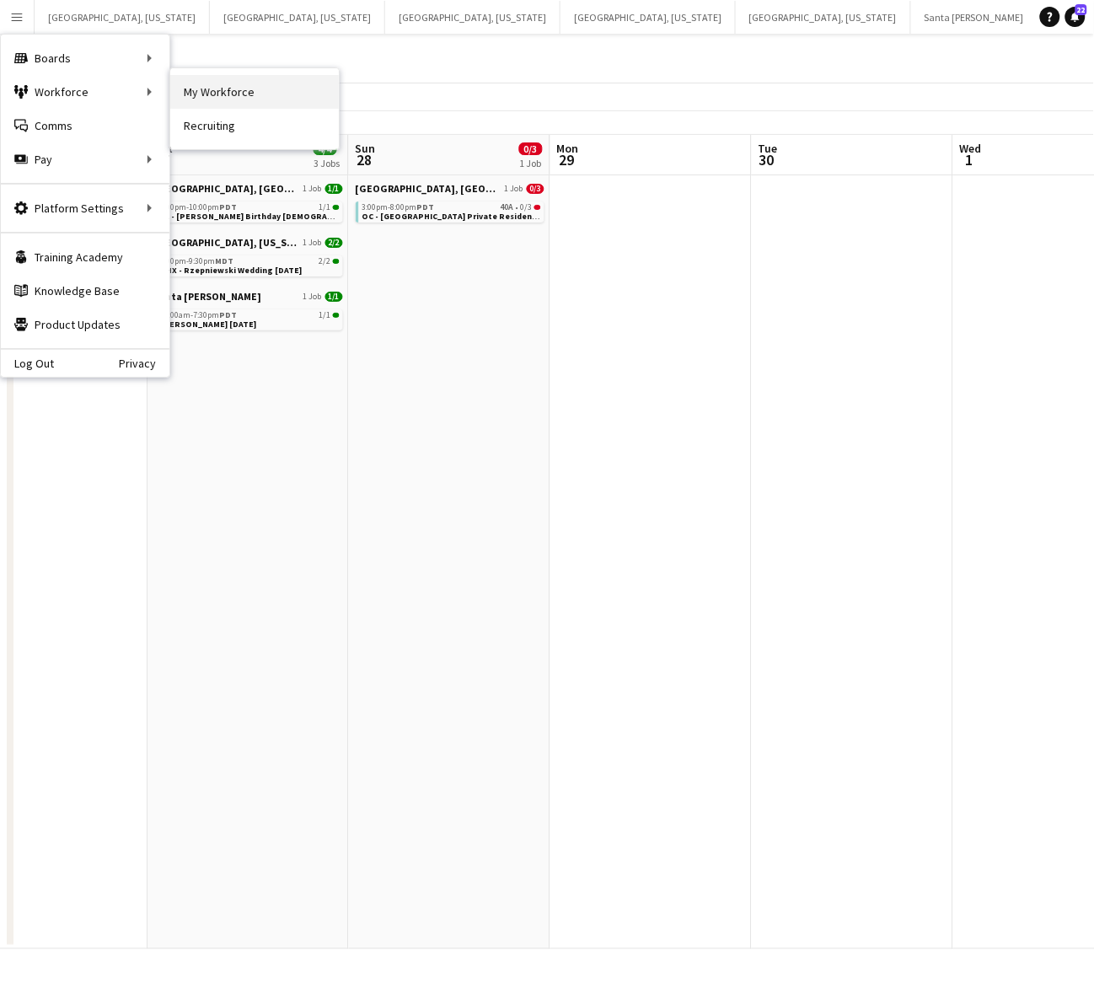
click at [246, 95] on link "My Workforce" at bounding box center [254, 92] width 169 height 34
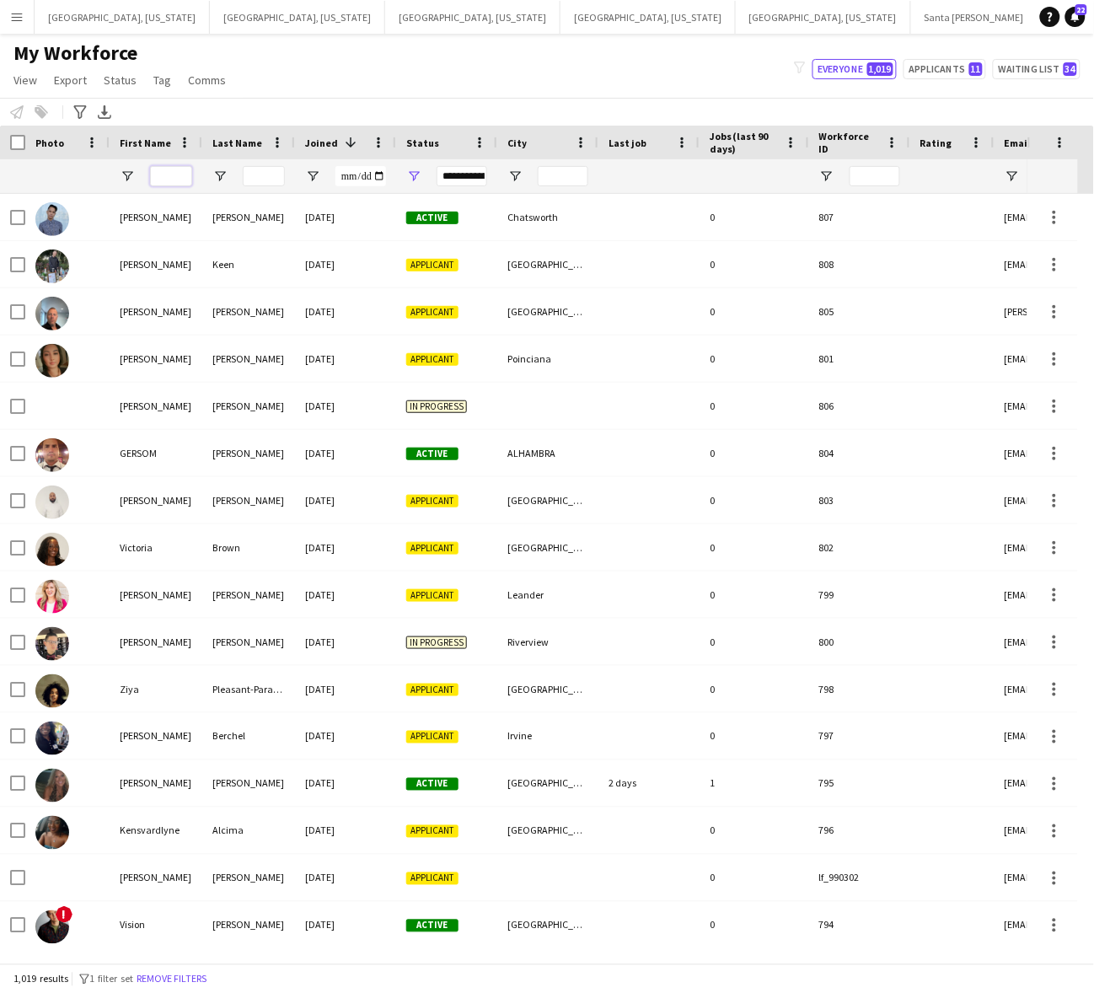
click at [171, 173] on input "First Name Filter Input" at bounding box center [171, 176] width 42 height 20
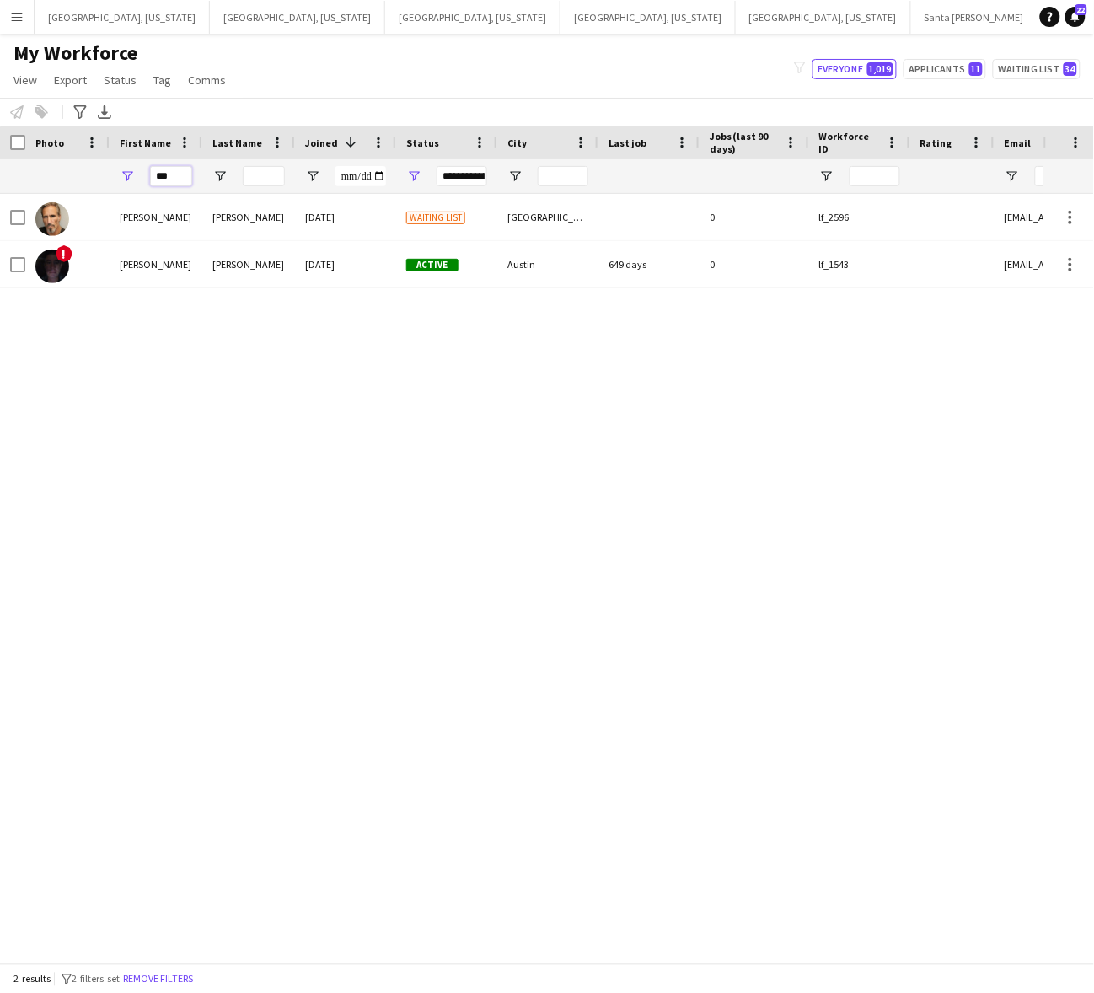
type input "***"
click at [414, 171] on span "Open Filter Menu" at bounding box center [413, 176] width 15 height 15
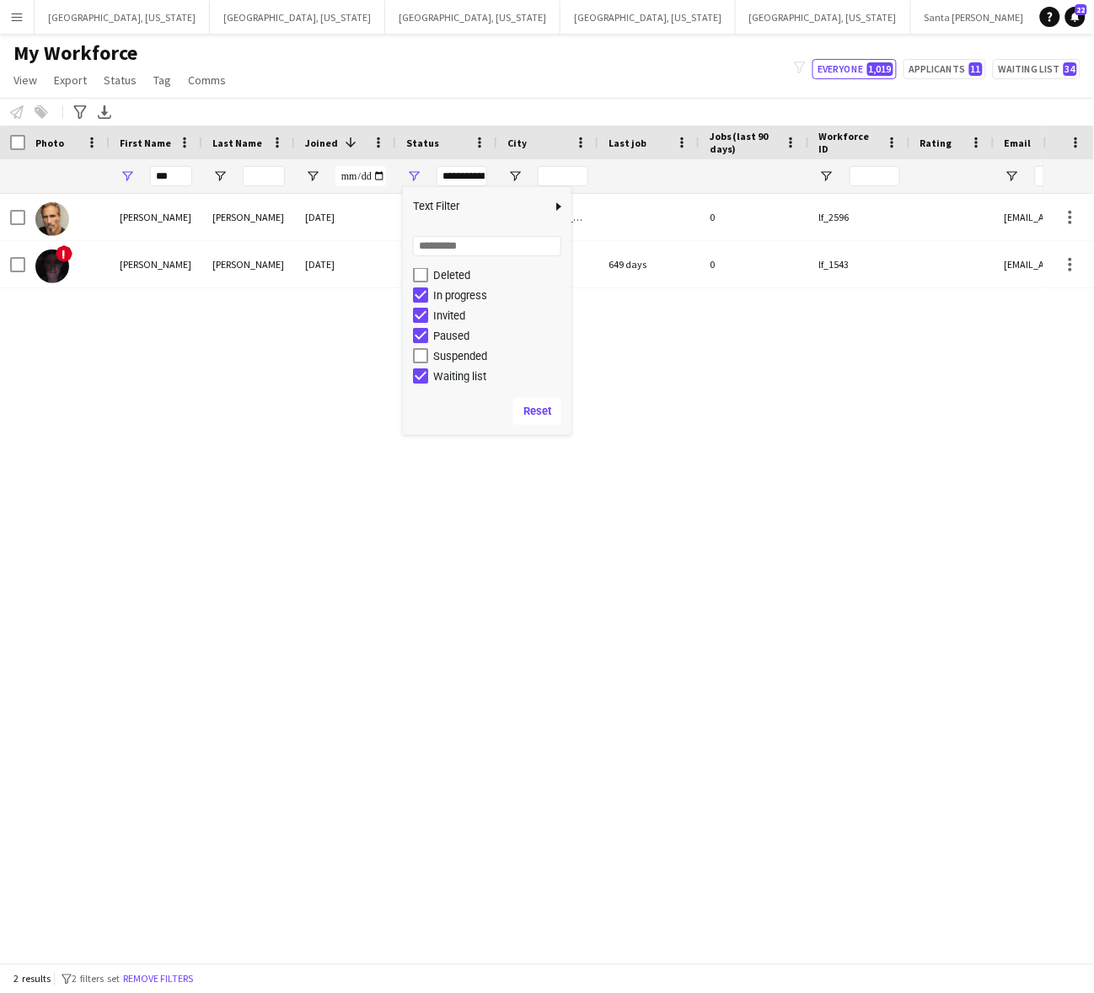
scroll to position [106, 0]
click at [441, 352] on div "Suspended" at bounding box center [499, 355] width 133 height 13
type input "**********"
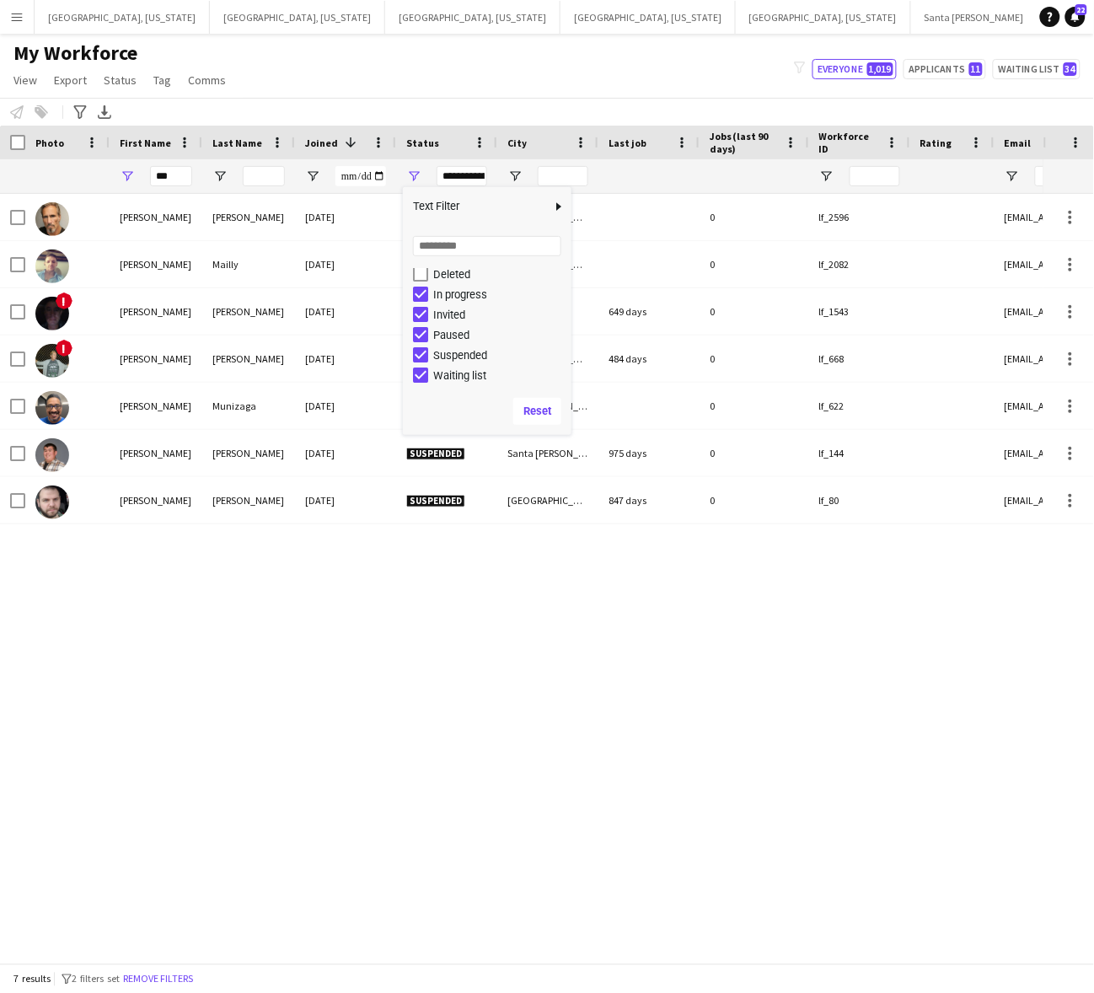
click at [360, 590] on div "James Scott Strozier 05-24-2025 Waiting list Houston 0 lf_2596 jsstrozier@msn.c…" at bounding box center [521, 570] width 1043 height 753
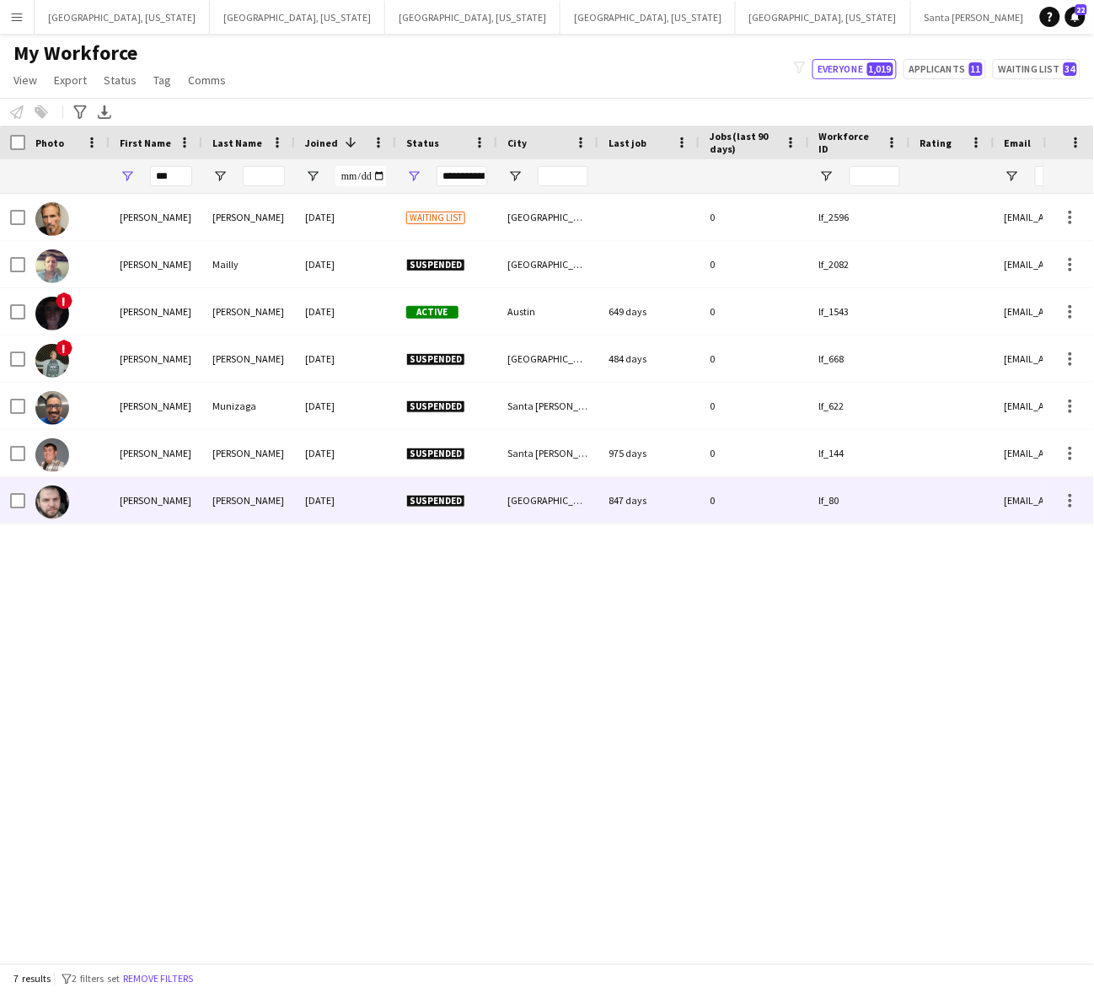
click at [228, 500] on div "[PERSON_NAME]" at bounding box center [248, 500] width 93 height 46
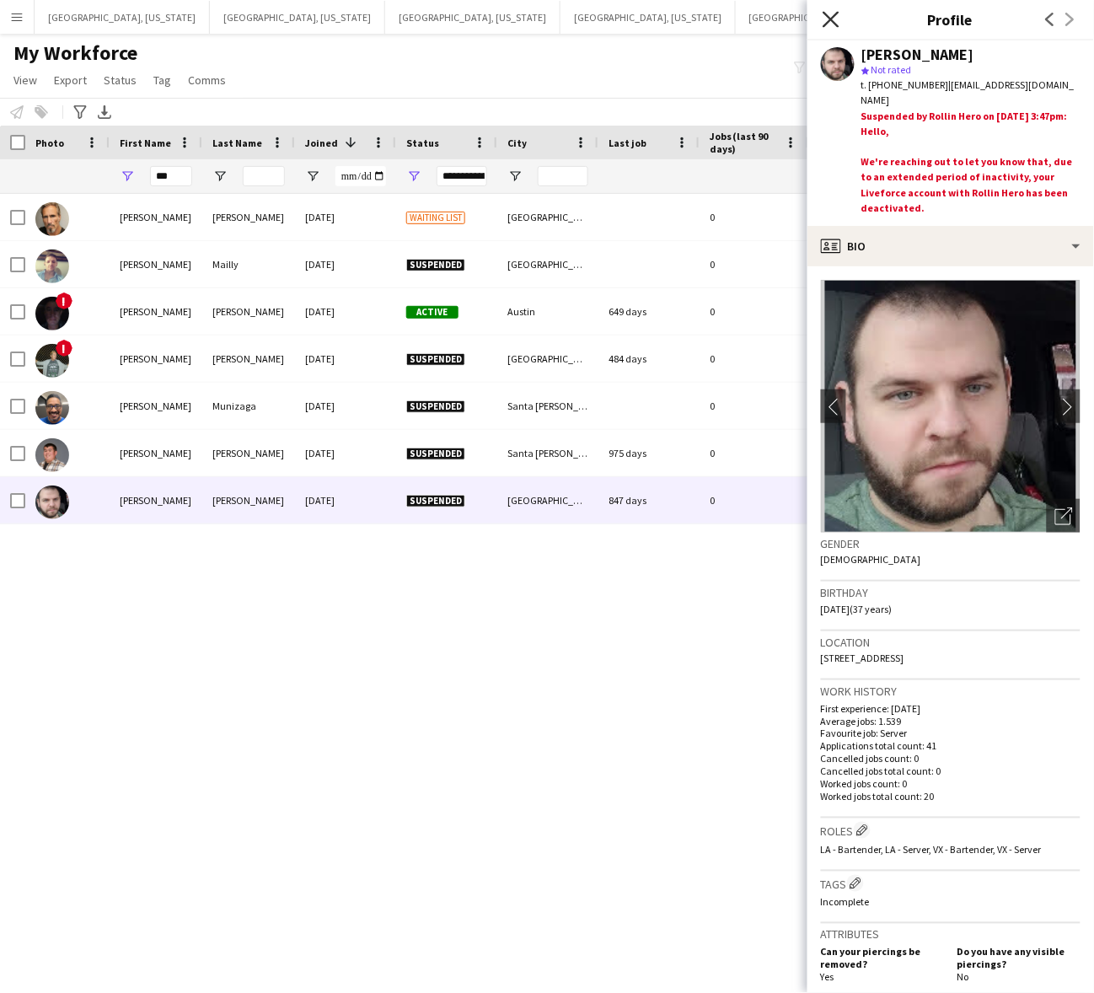
click at [826, 17] on icon "Close pop-in" at bounding box center [830, 19] width 16 height 16
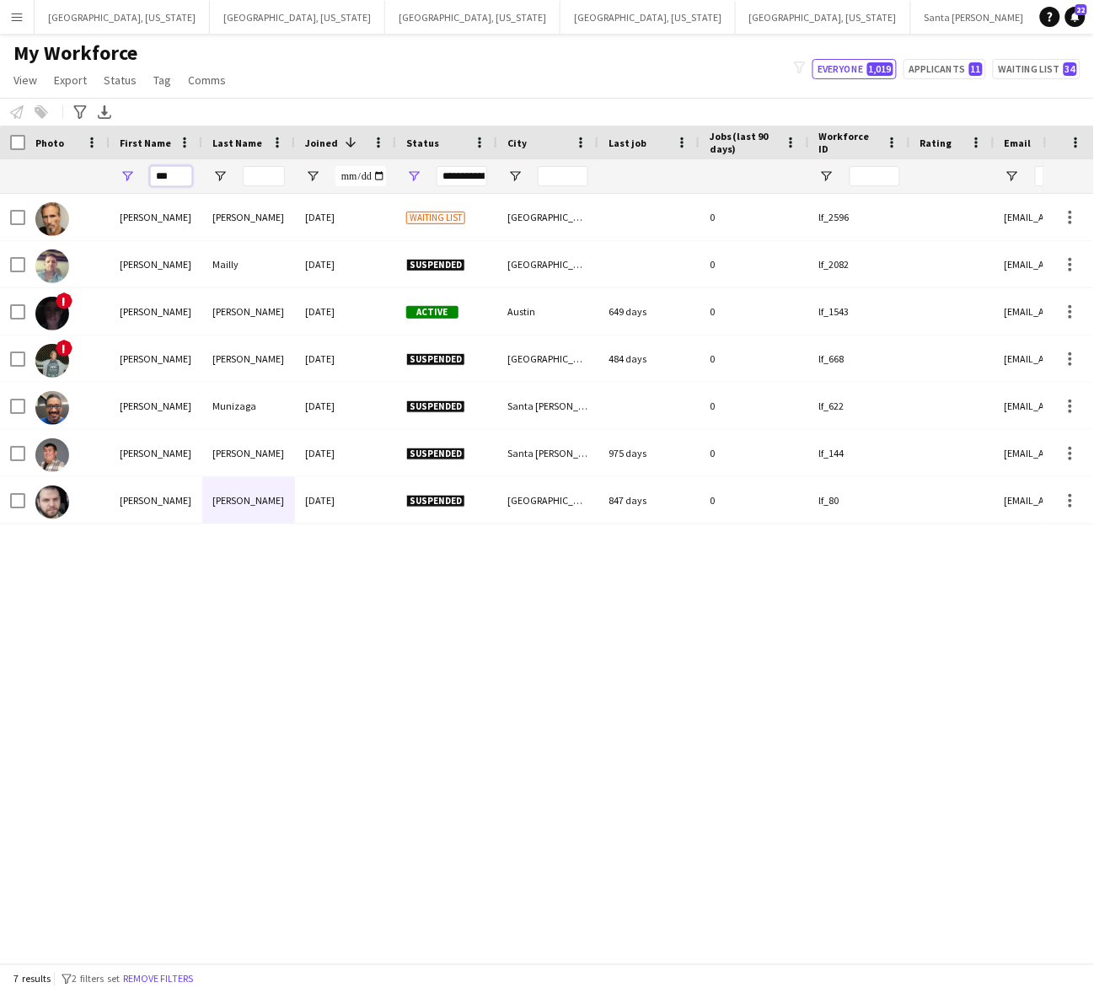
drag, startPoint x: 171, startPoint y: 179, endPoint x: 94, endPoint y: 174, distance: 76.9
click at [133, 178] on div "***" at bounding box center [156, 176] width 93 height 34
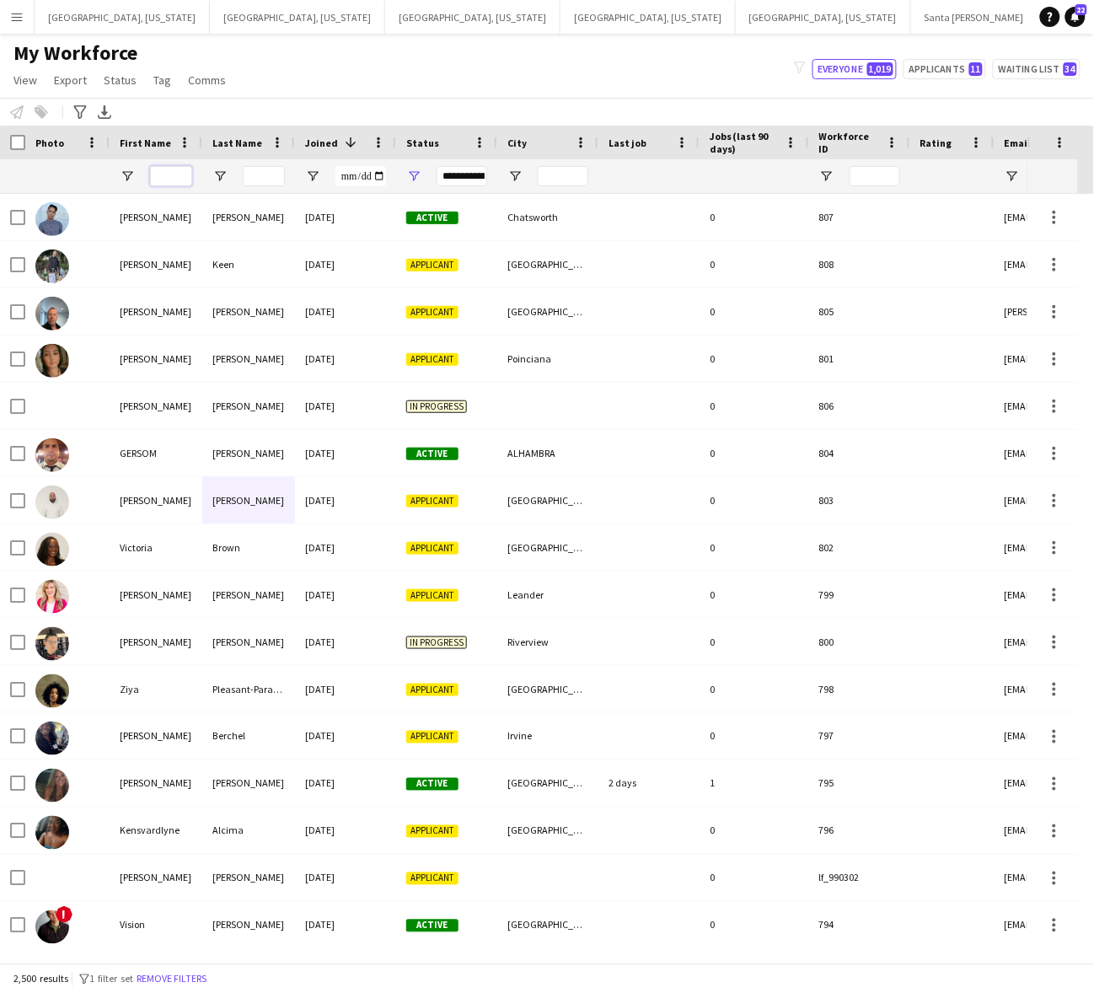
click at [185, 169] on input "First Name Filter Input" at bounding box center [171, 176] width 42 height 20
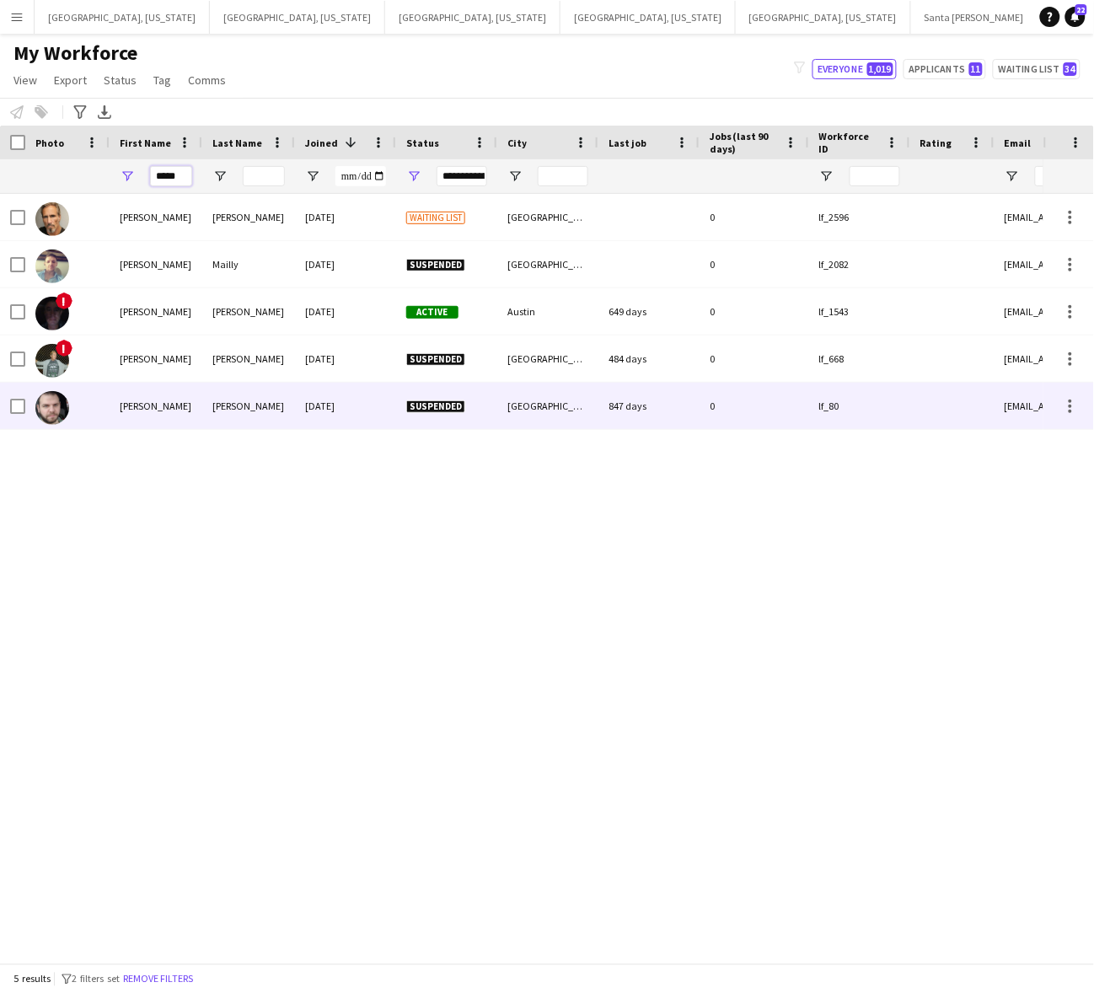
type input "*****"
click at [166, 402] on div "Scott" at bounding box center [156, 406] width 93 height 46
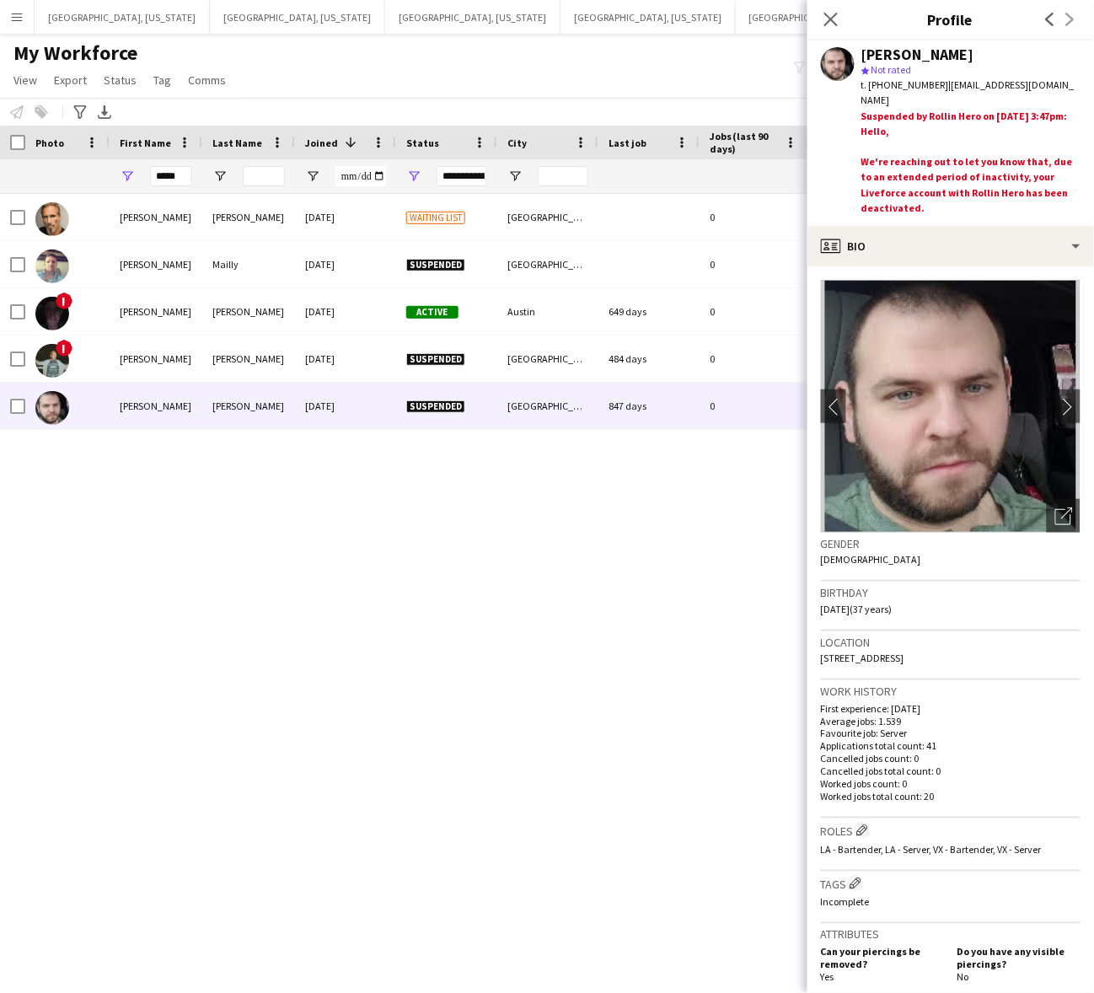
click at [359, 554] on div "James Scott Strozier 05-24-2025 Waiting list Houston 0 lf_2596 jsstrozier@msn.c…" at bounding box center [521, 570] width 1043 height 753
click at [840, 22] on app-icon "Close pop-in" at bounding box center [831, 20] width 24 height 24
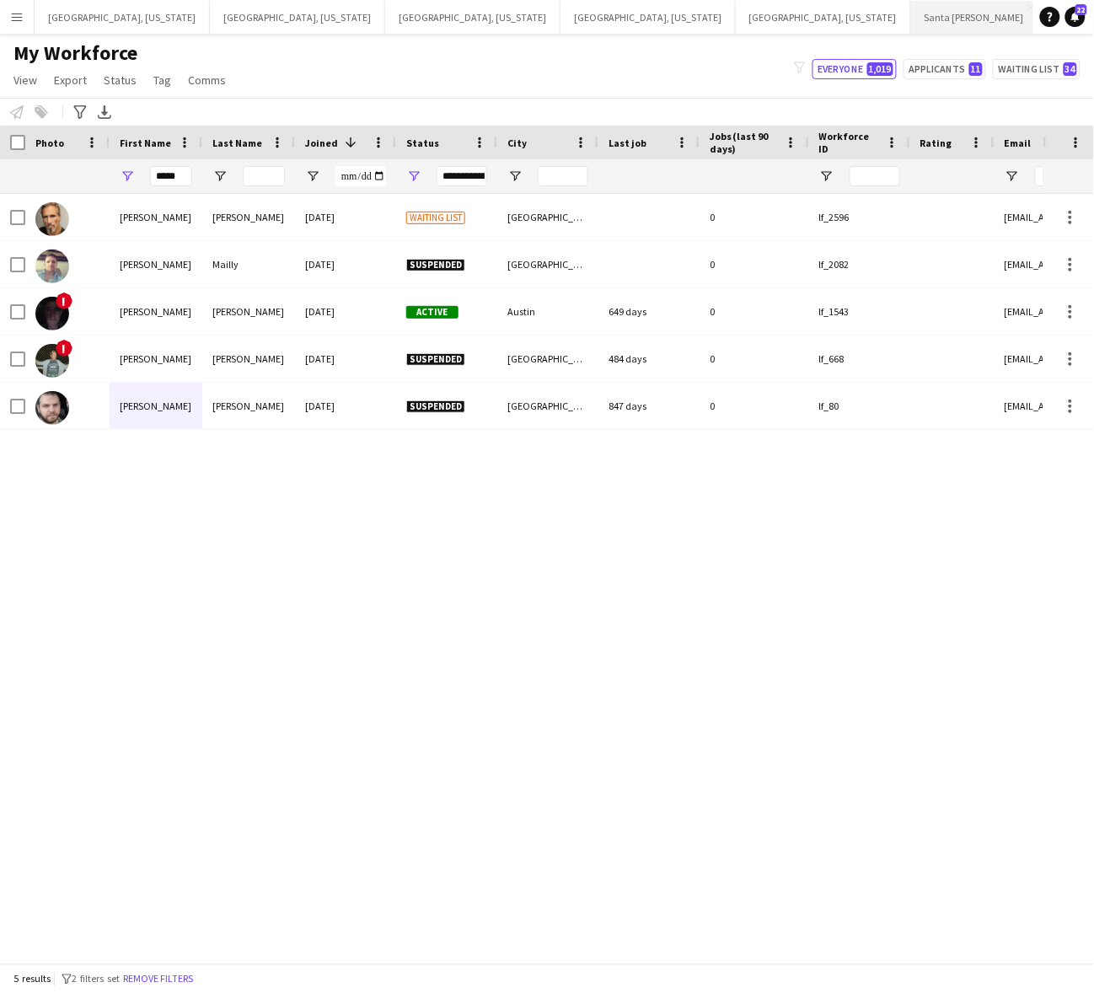
click at [911, 6] on button "Santa [PERSON_NAME] Close" at bounding box center [974, 17] width 127 height 33
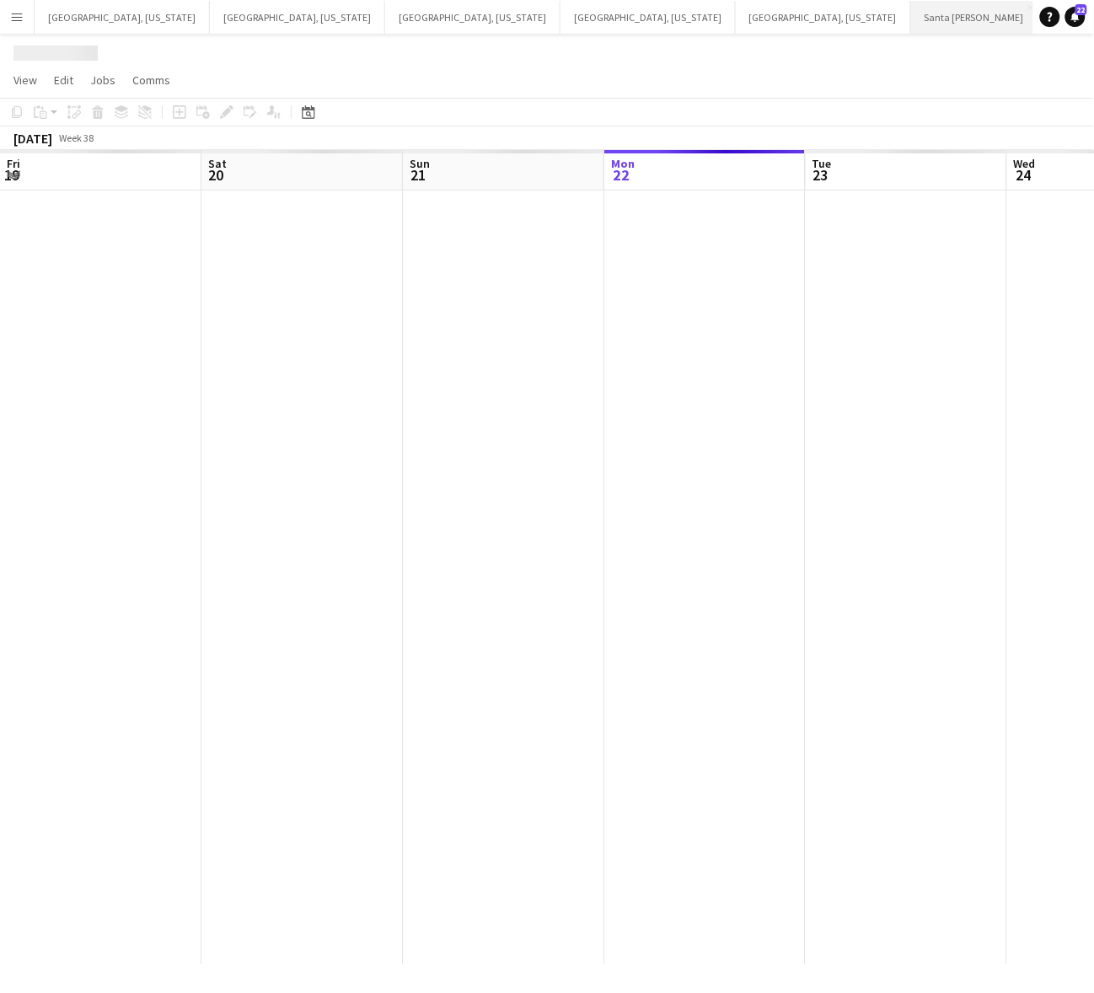
scroll to position [0, 402]
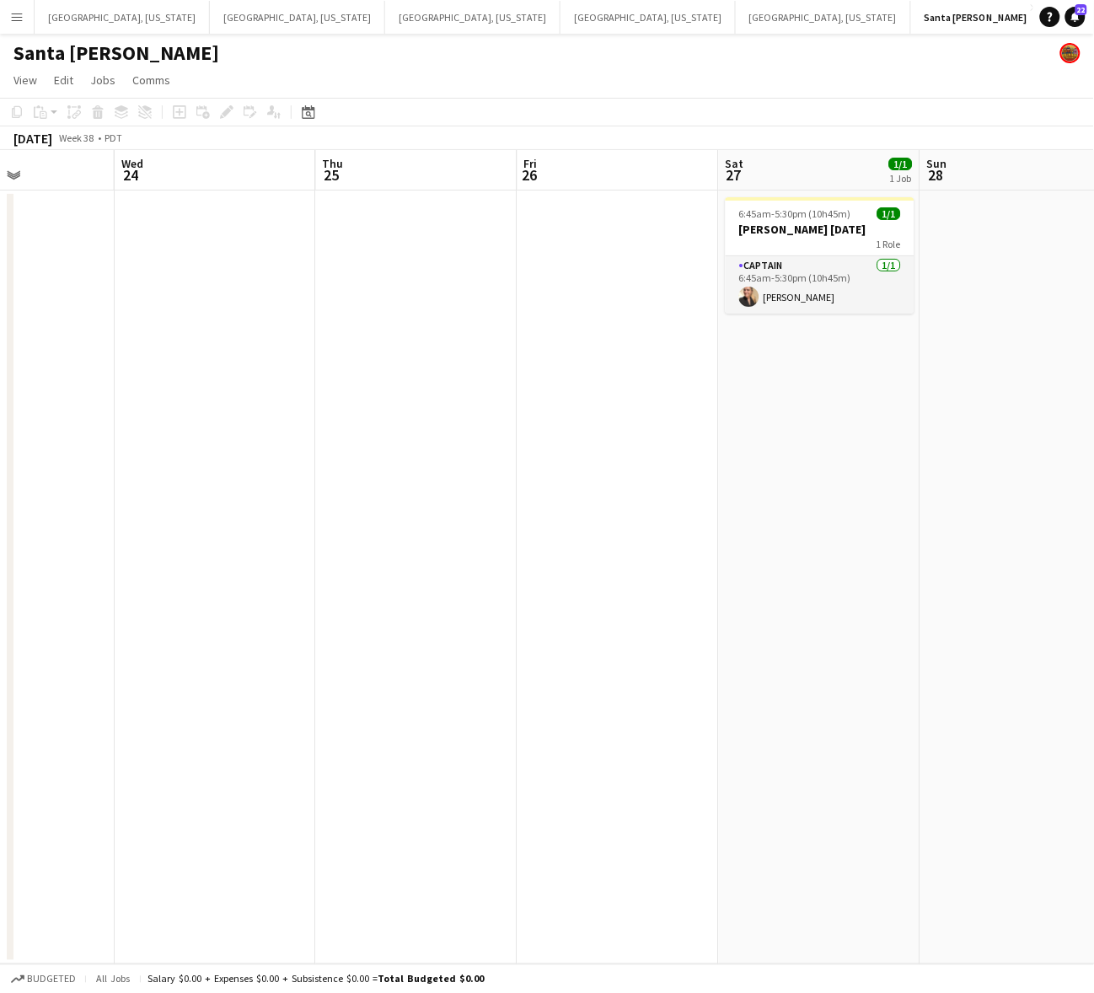
drag, startPoint x: 792, startPoint y: 390, endPoint x: 302, endPoint y: 548, distance: 515.1
click at [302, 548] on app-calendar-viewport "Sun 21 Mon 22 Tue 23 Wed 24 Thu 25 Fri 26 Sat 27 1/1 1 Job Sun 28 Mon 29 Tue 30…" at bounding box center [547, 557] width 1094 height 814
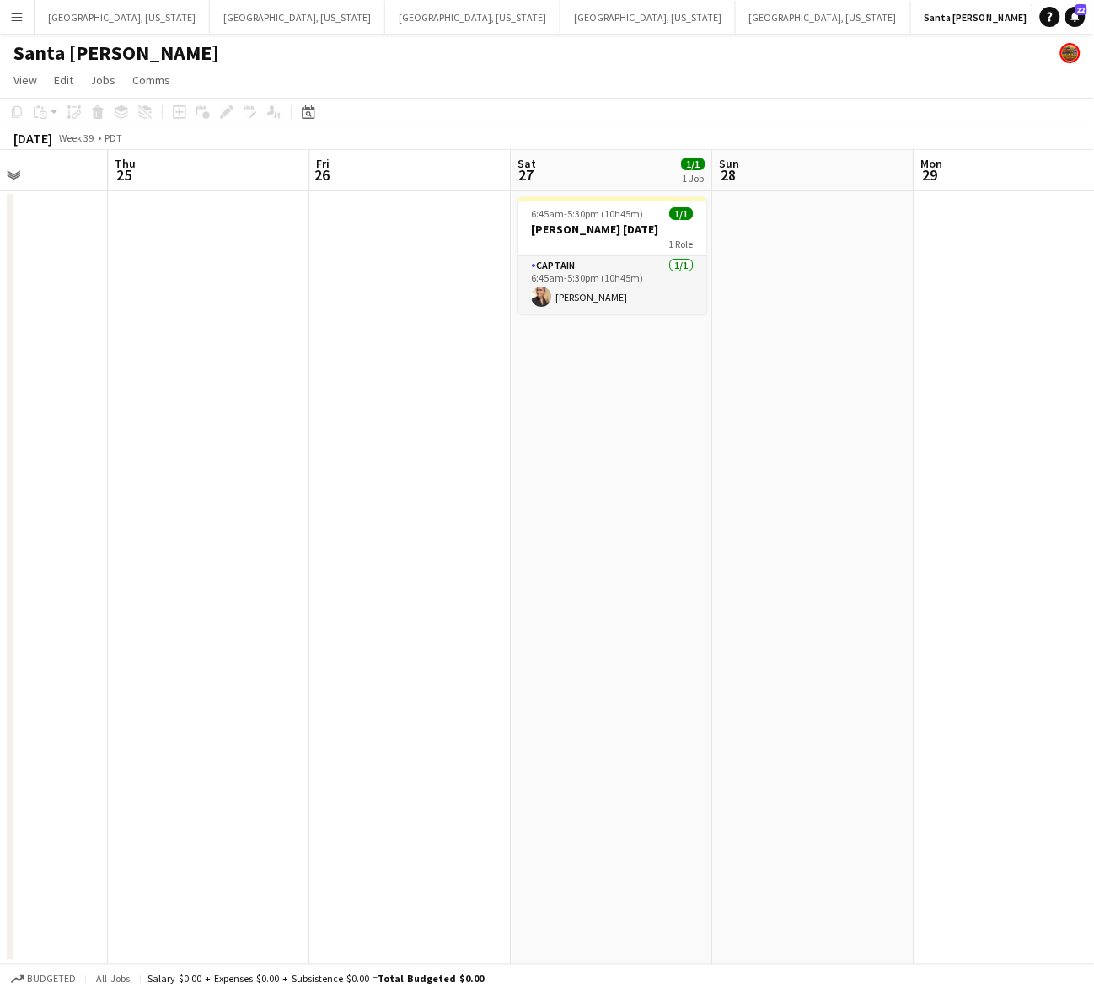
drag, startPoint x: 1034, startPoint y: 423, endPoint x: 613, endPoint y: 458, distance: 422.8
click at [633, 495] on app-calendar-viewport "Sun 21 Mon 22 Tue 23 Wed 24 Thu 25 Fri 26 Sat 27 1/1 1 Job Sun 28 Mon 29 Tue 30…" at bounding box center [547, 557] width 1094 height 814
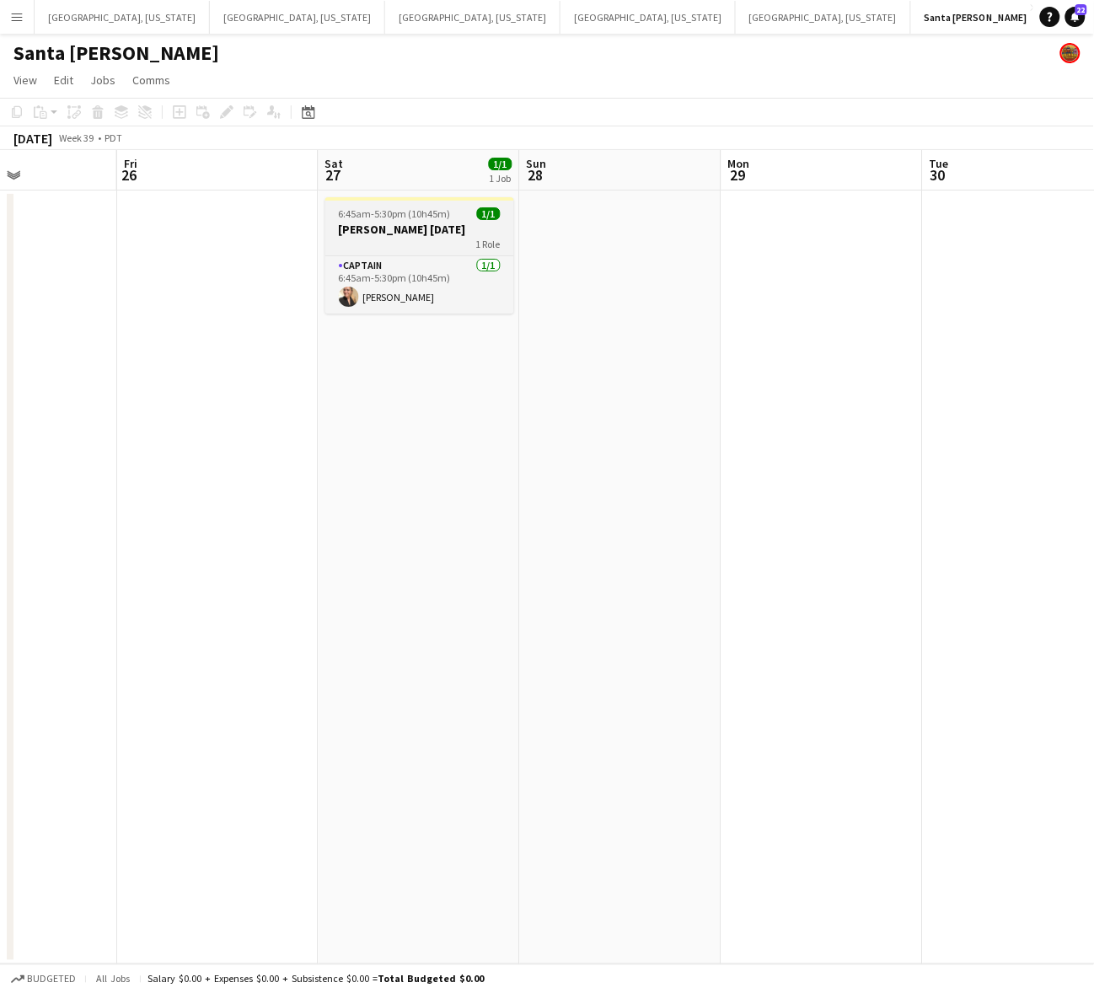
click at [458, 230] on h3 "[PERSON_NAME] [DATE]" at bounding box center [419, 229] width 189 height 15
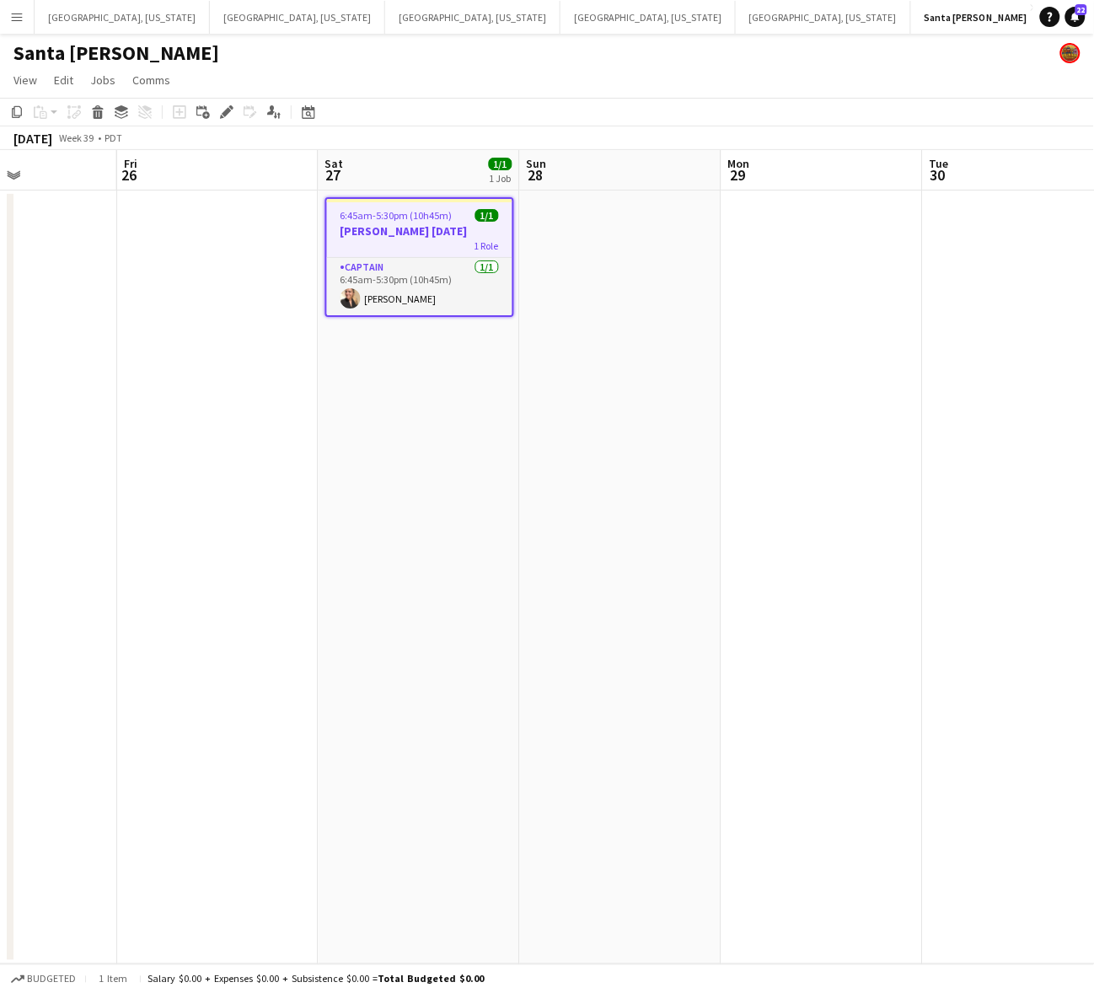
drag, startPoint x: 224, startPoint y: 114, endPoint x: 427, endPoint y: 110, distance: 203.1
click at [225, 114] on icon at bounding box center [226, 112] width 9 height 9
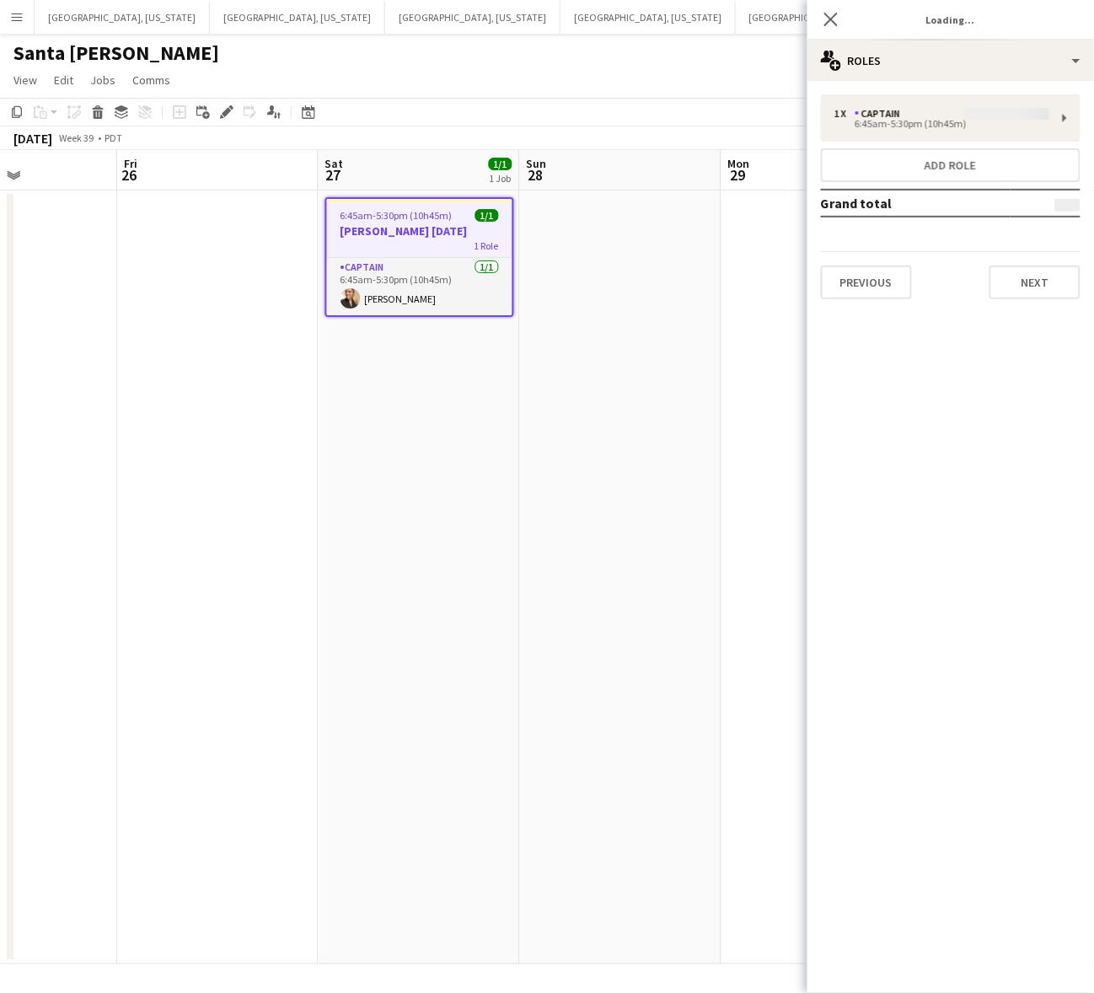
type input "**********"
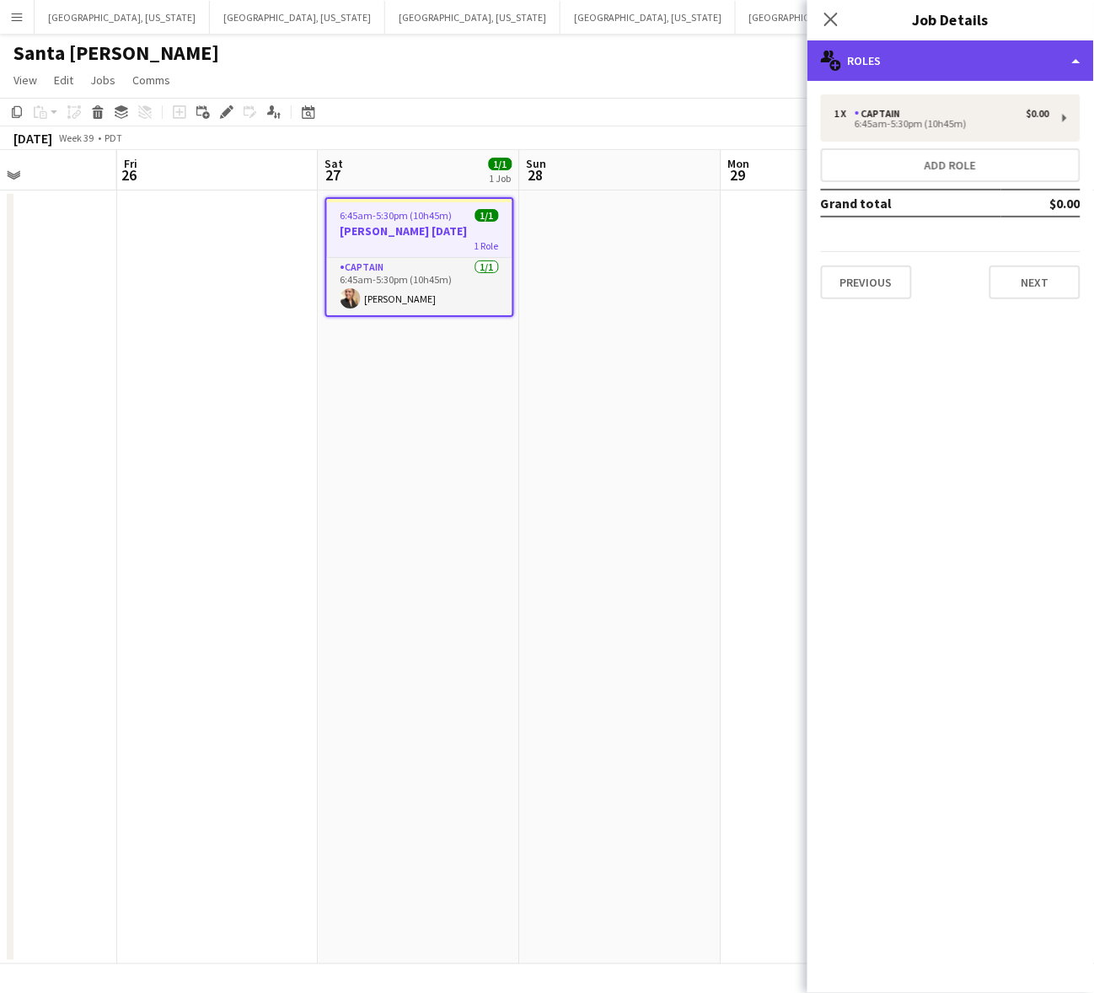
click at [876, 44] on div "multiple-users-add Roles" at bounding box center [950, 60] width 287 height 40
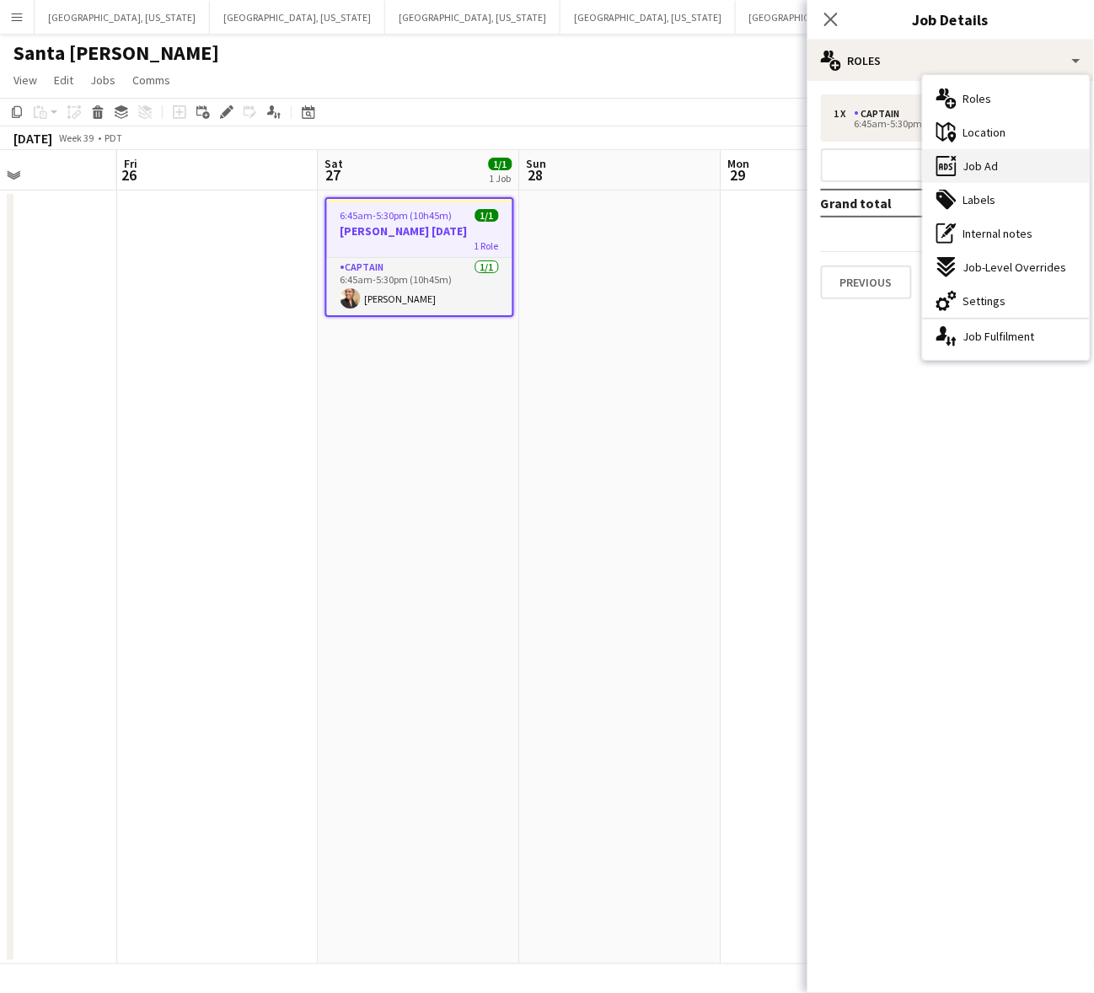
click at [1001, 162] on div "ads-window Job Ad" at bounding box center [1006, 166] width 167 height 34
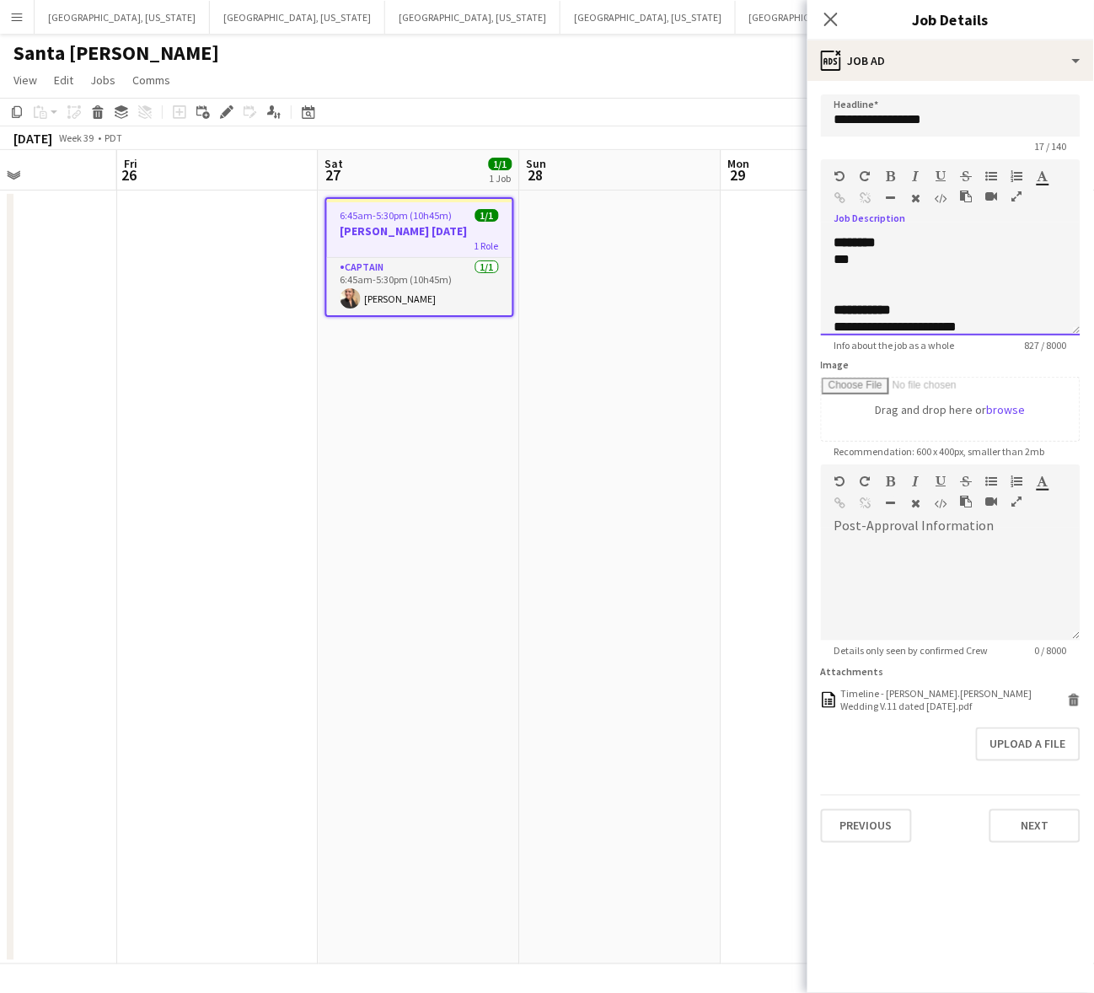
scroll to position [42, 0]
click at [1077, 335] on div "**********" at bounding box center [951, 284] width 260 height 101
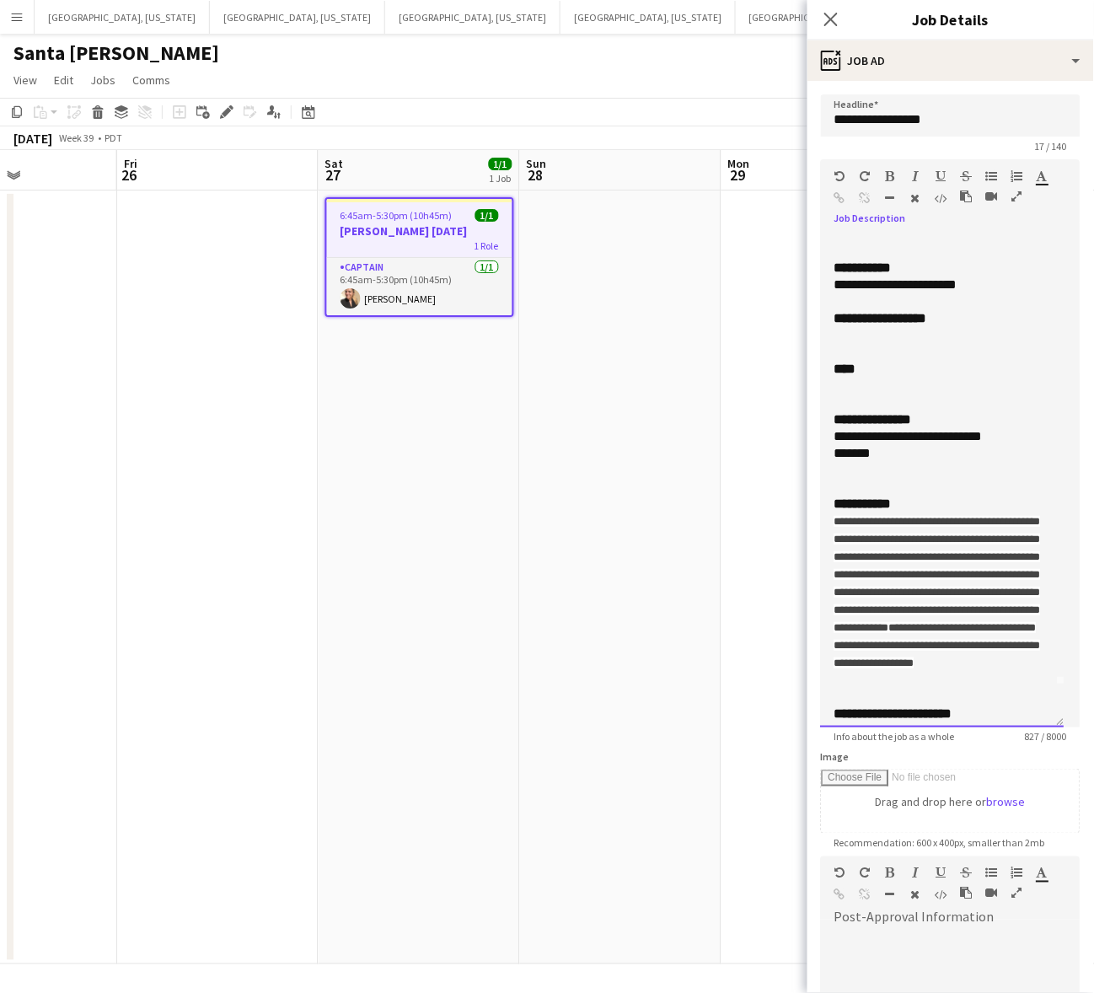
drag, startPoint x: 1073, startPoint y: 329, endPoint x: 963, endPoint y: 677, distance: 364.9
click at [978, 702] on div "**********" at bounding box center [943, 480] width 244 height 493
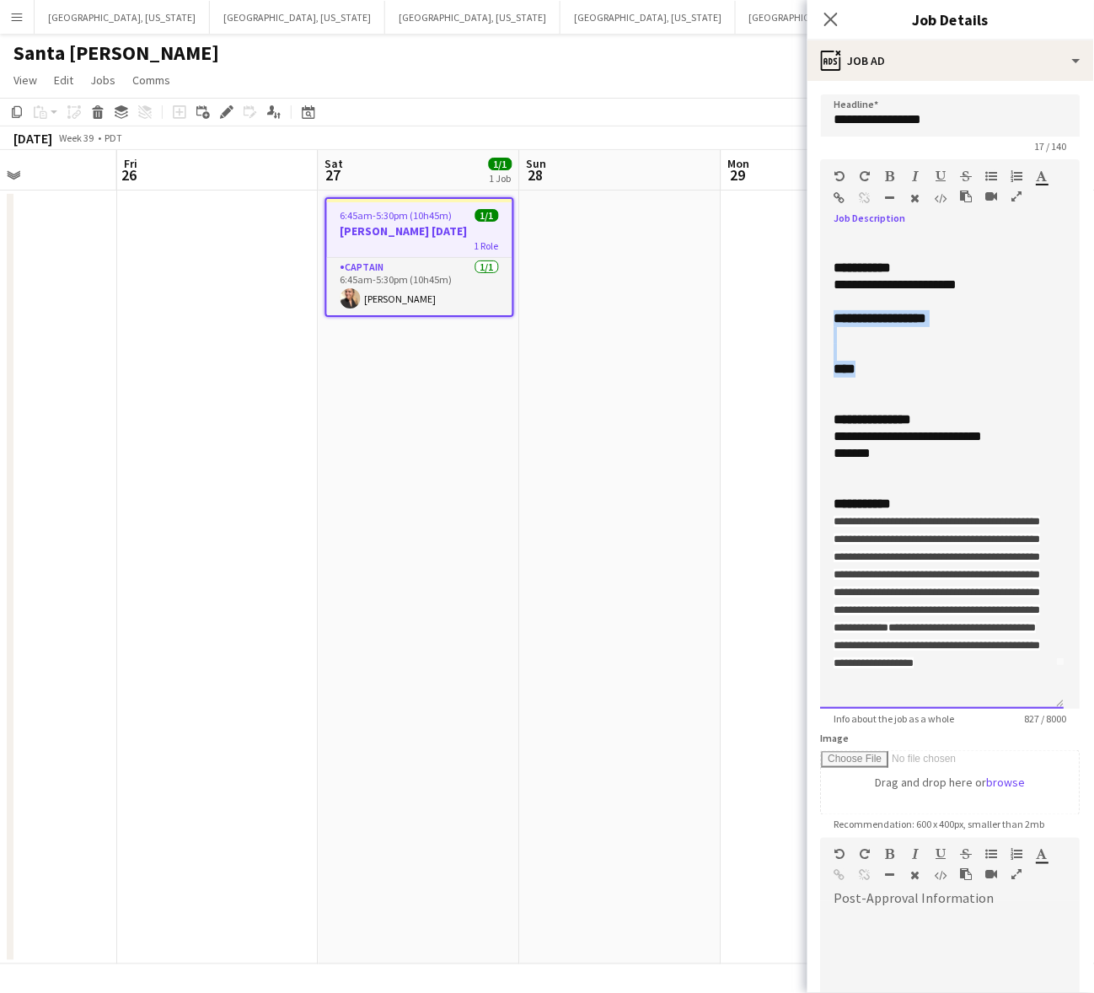
drag, startPoint x: 860, startPoint y: 368, endPoint x: 824, endPoint y: 321, distance: 59.5
click at [824, 321] on div "**********" at bounding box center [943, 471] width 244 height 474
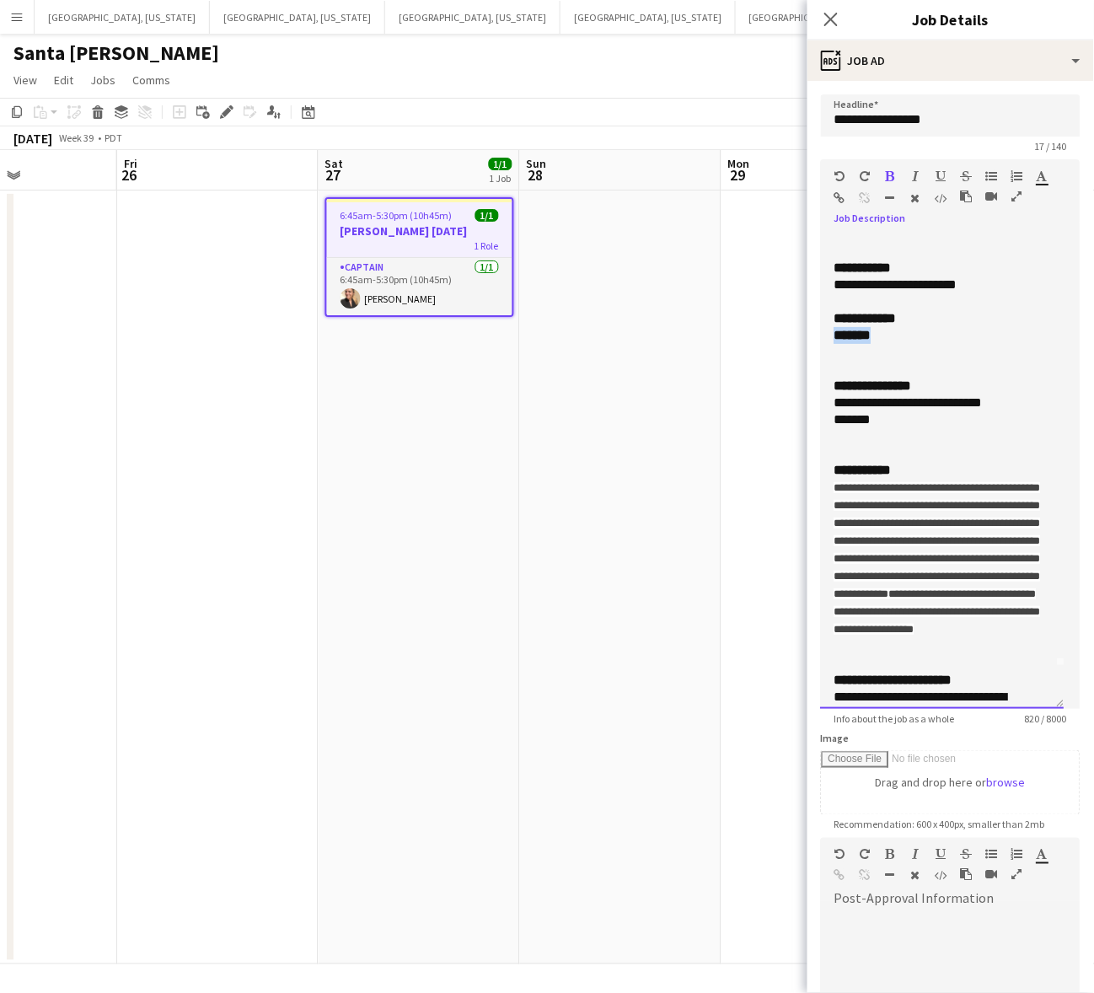
drag, startPoint x: 887, startPoint y: 339, endPoint x: 830, endPoint y: 331, distance: 57.8
click at [830, 331] on div "**********" at bounding box center [943, 471] width 244 height 474
click at [828, 358] on div "**********" at bounding box center [943, 471] width 244 height 474
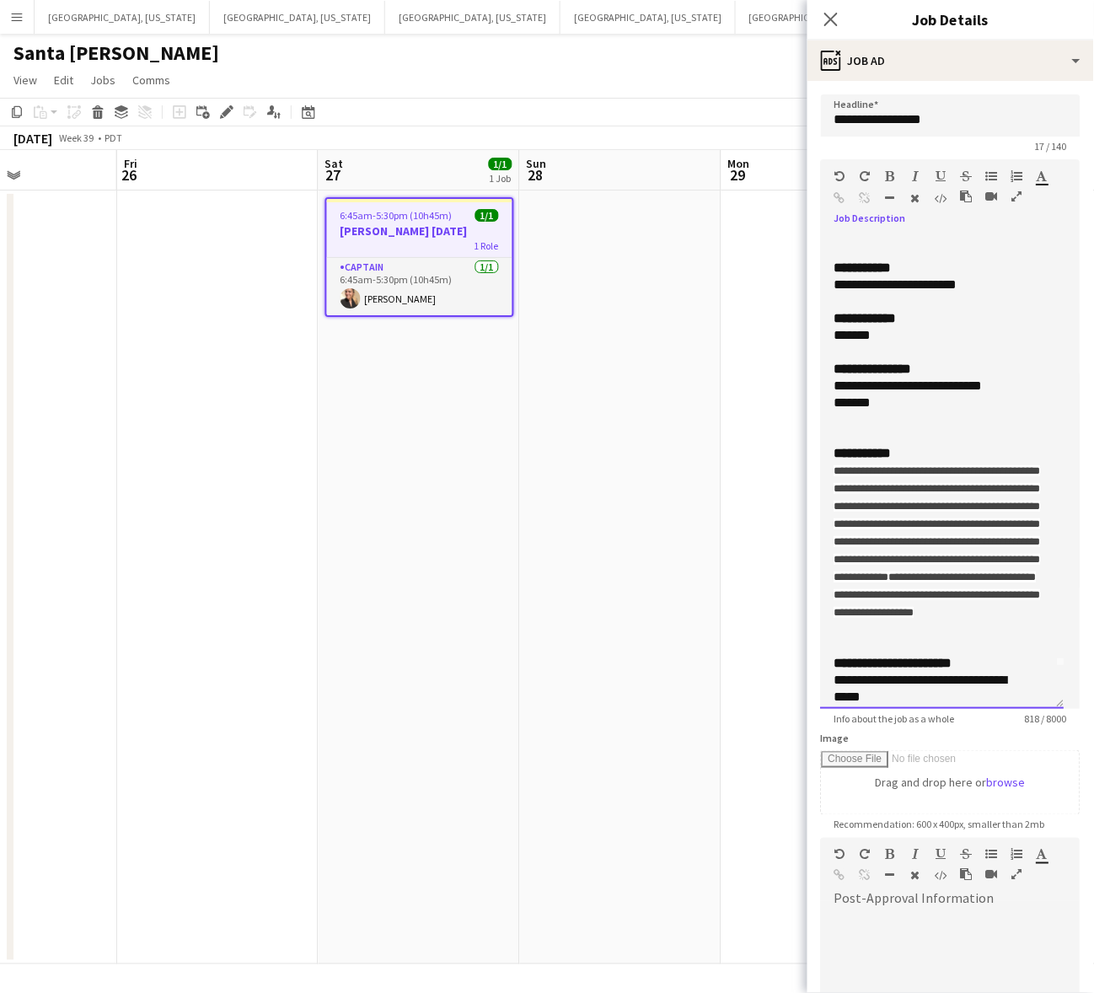
scroll to position [0, 0]
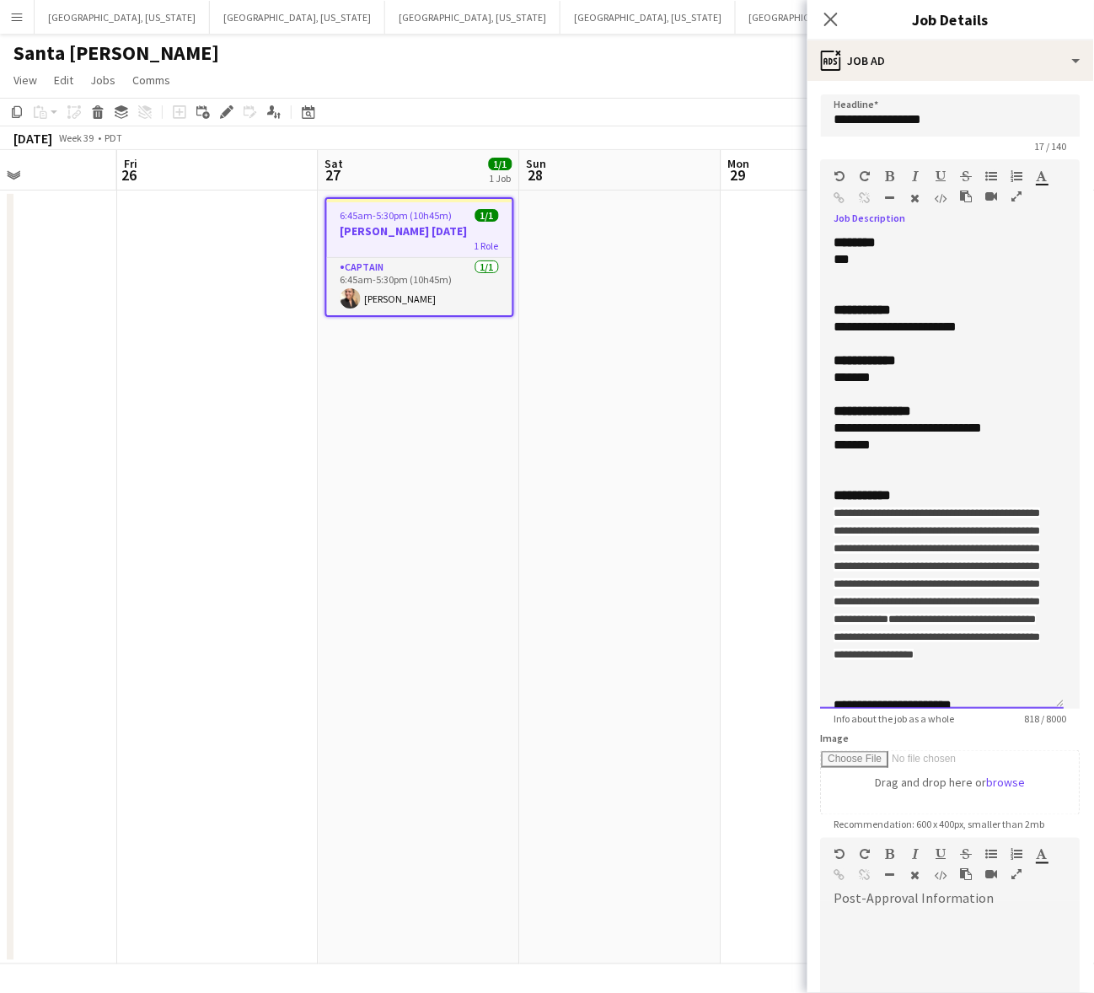
click at [912, 491] on div "**********" at bounding box center [942, 495] width 217 height 17
click at [903, 472] on div at bounding box center [942, 478] width 217 height 17
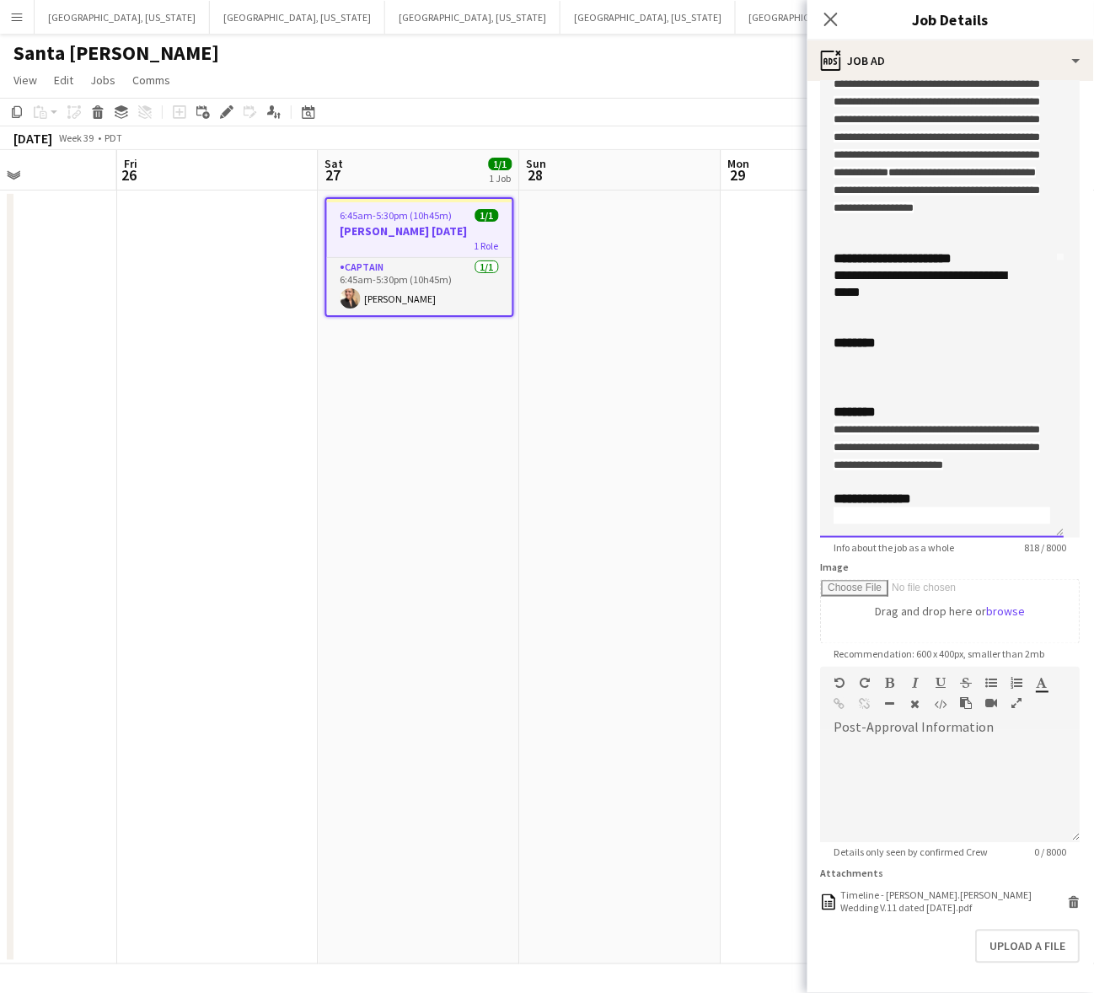
scroll to position [234, 0]
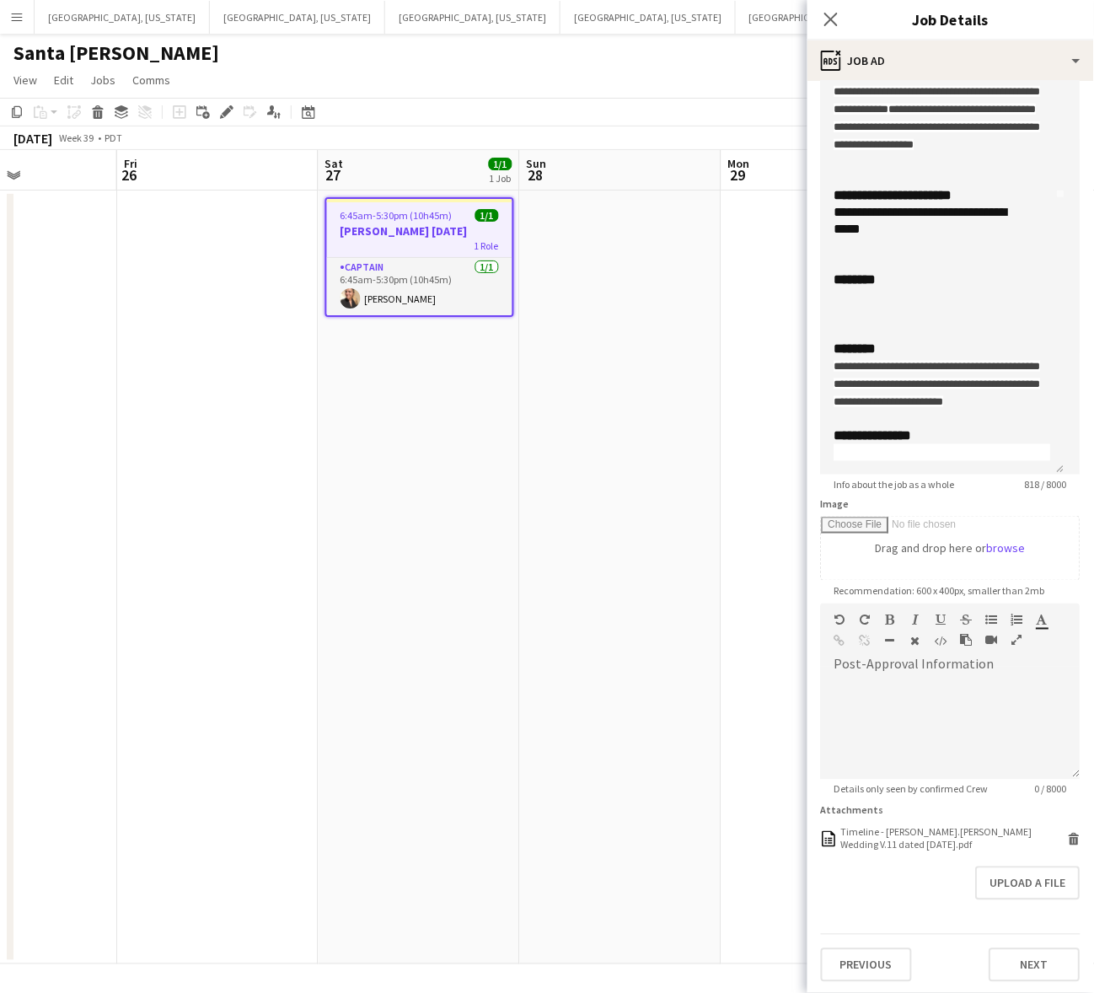
click at [624, 599] on app-date-cell at bounding box center [620, 577] width 201 height 774
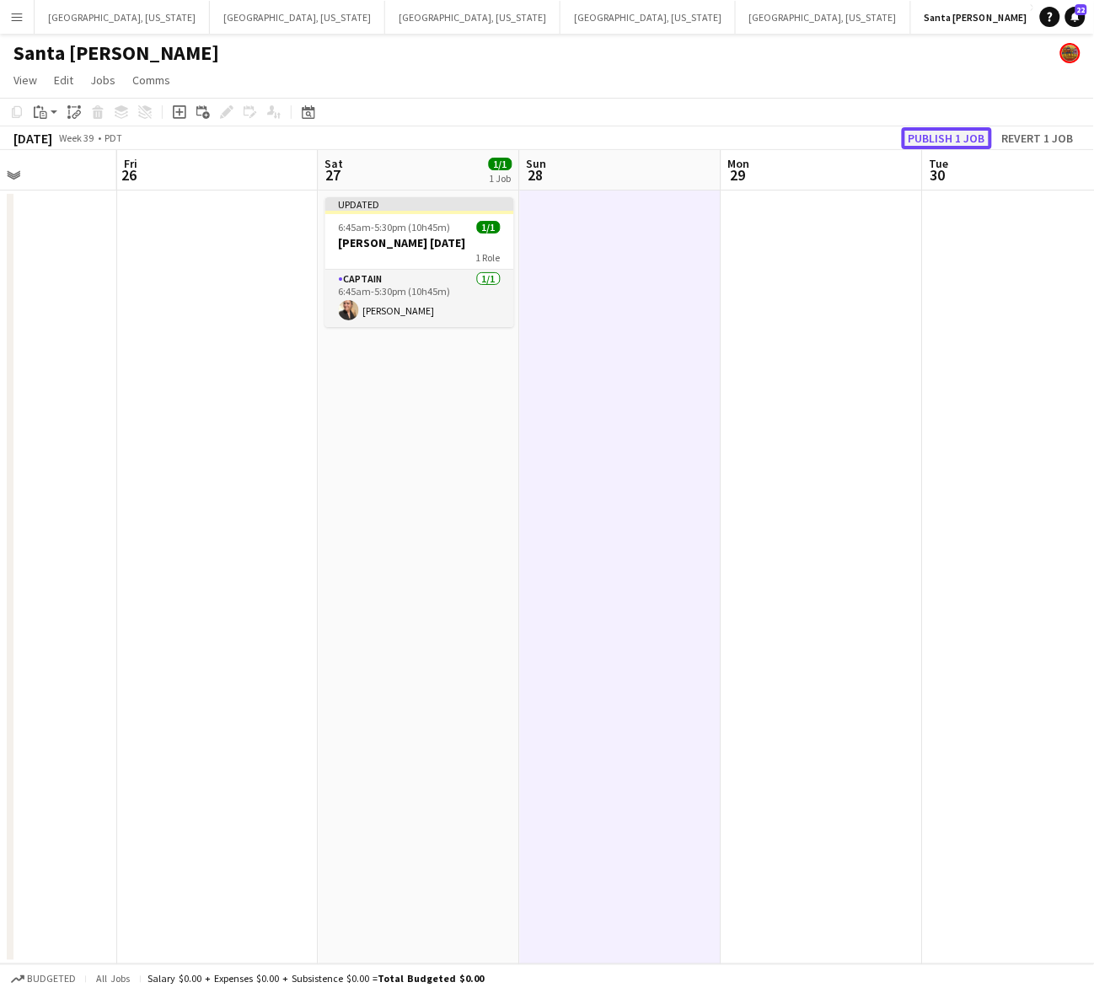
click at [946, 133] on button "Publish 1 job" at bounding box center [947, 138] width 90 height 22
